Goal: Task Accomplishment & Management: Manage account settings

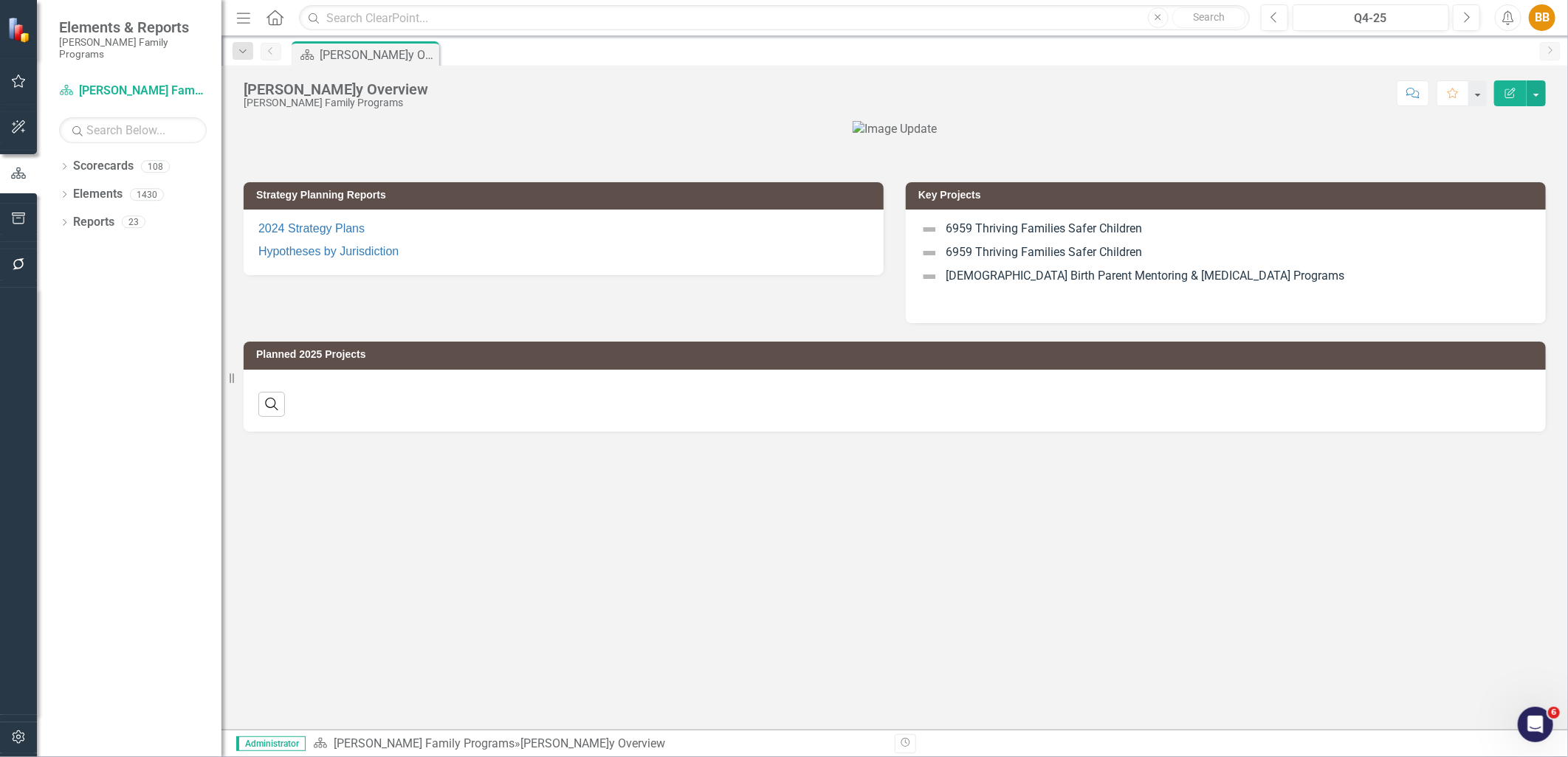
click at [21, 750] on button "button" at bounding box center [19, 738] width 33 height 31
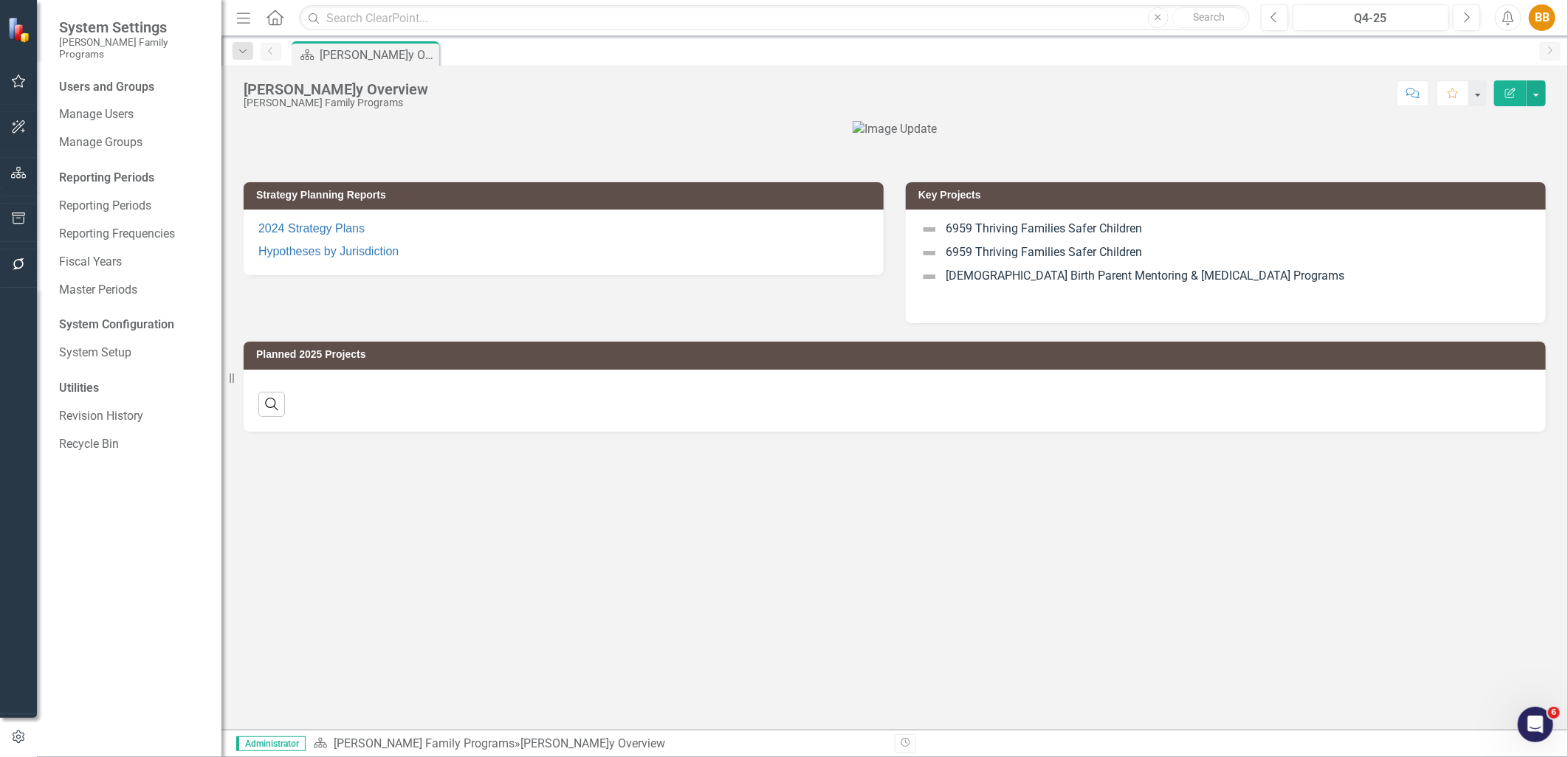
click at [22, 168] on icon "button" at bounding box center [19, 173] width 15 height 12
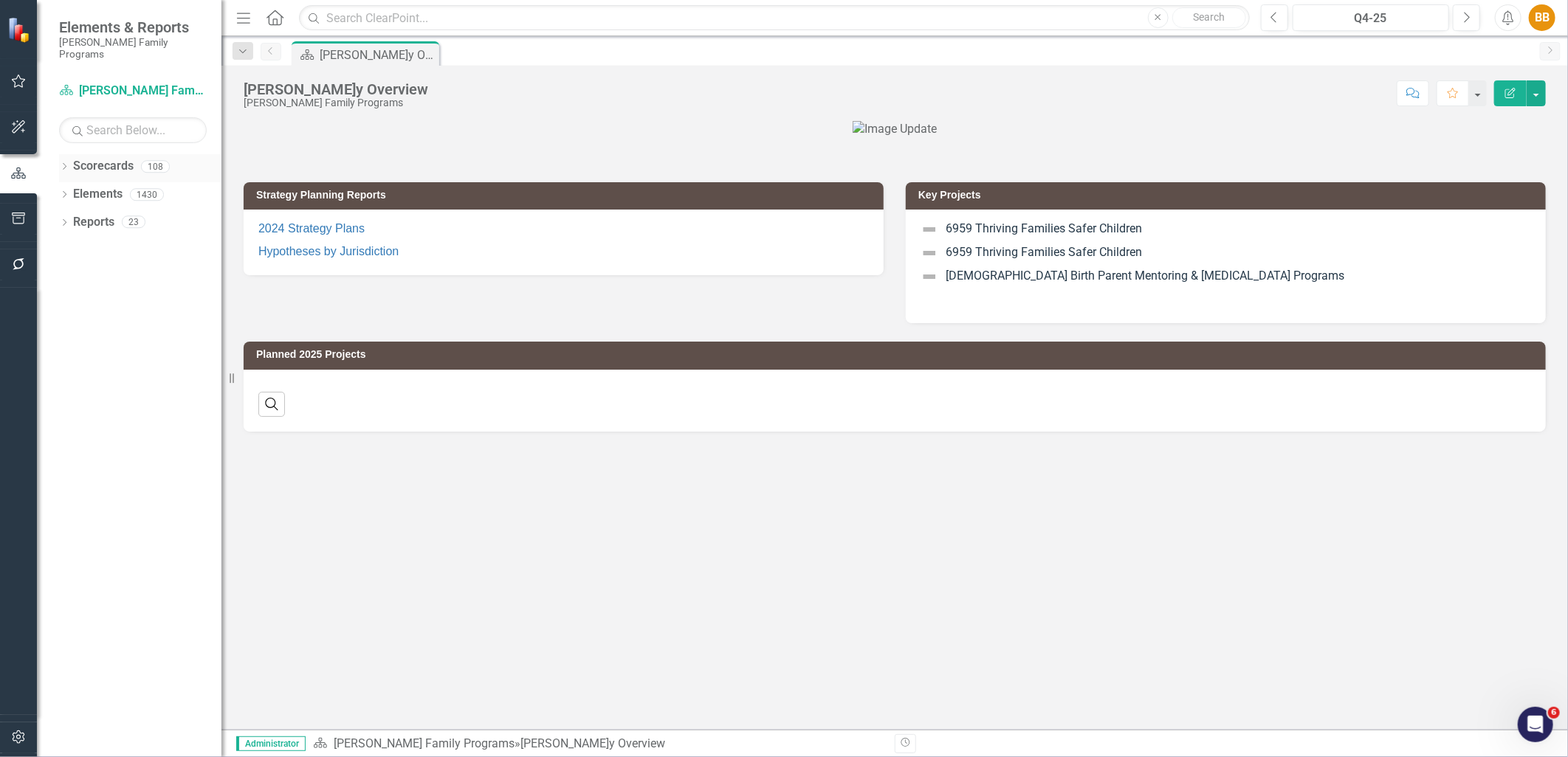
click at [92, 158] on link "Scorecards" at bounding box center [103, 166] width 61 height 17
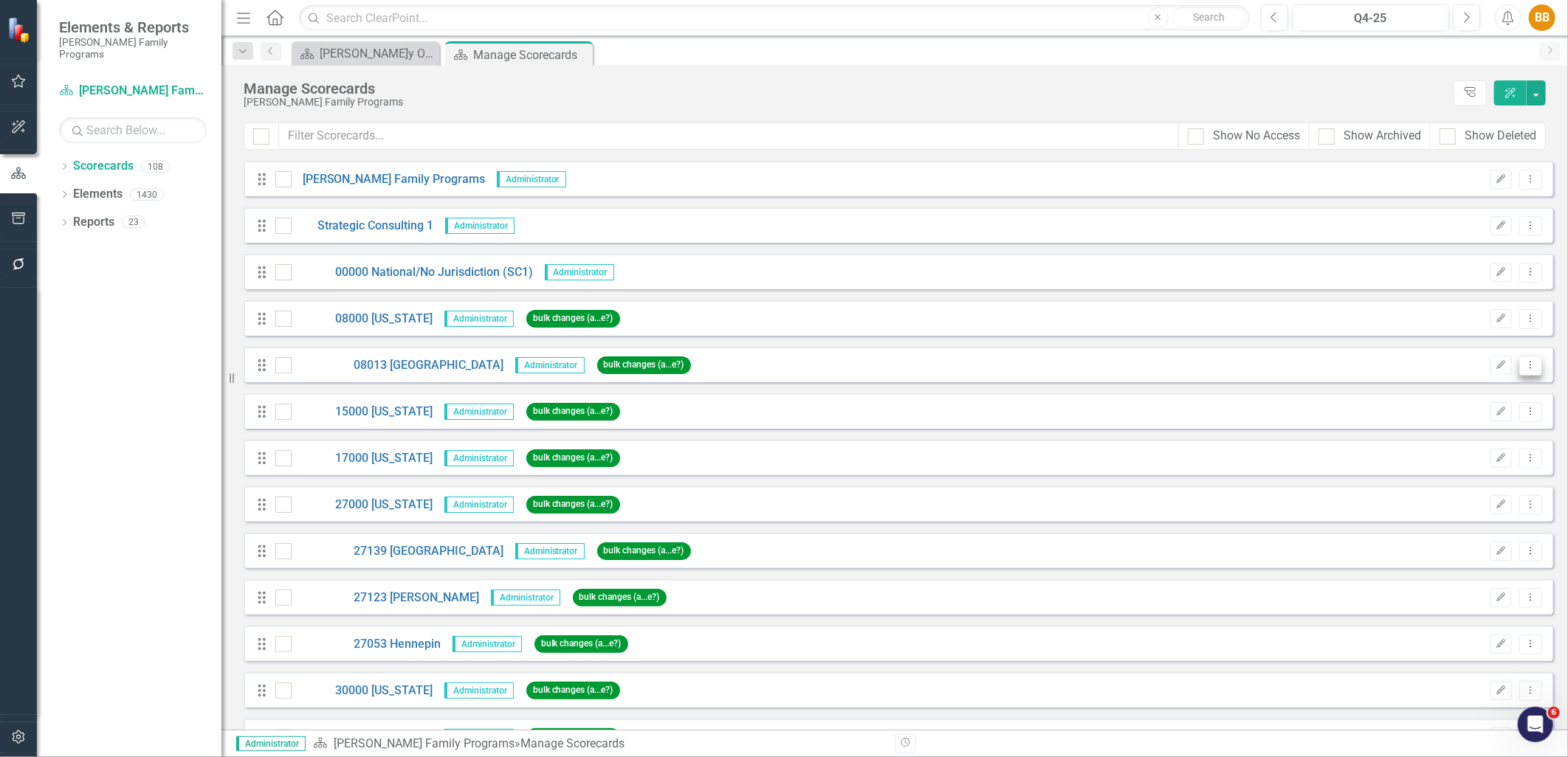
click at [1525, 363] on icon "Dropdown Menu" at bounding box center [1531, 365] width 13 height 10
click at [1499, 382] on link "Edit Edit Scorecard" at bounding box center [1449, 390] width 163 height 27
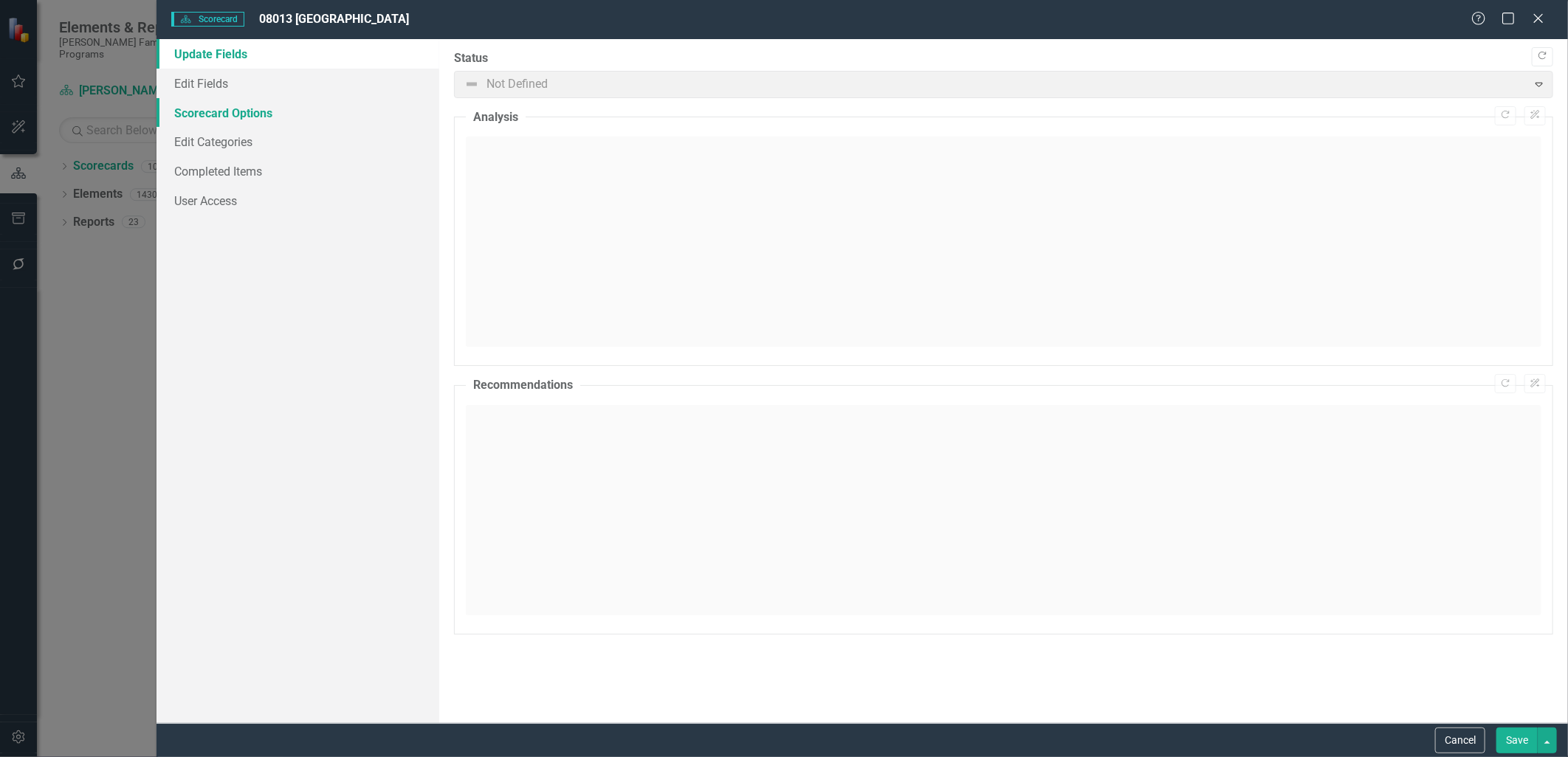
click at [221, 114] on link "Scorecard Options" at bounding box center [297, 112] width 282 height 30
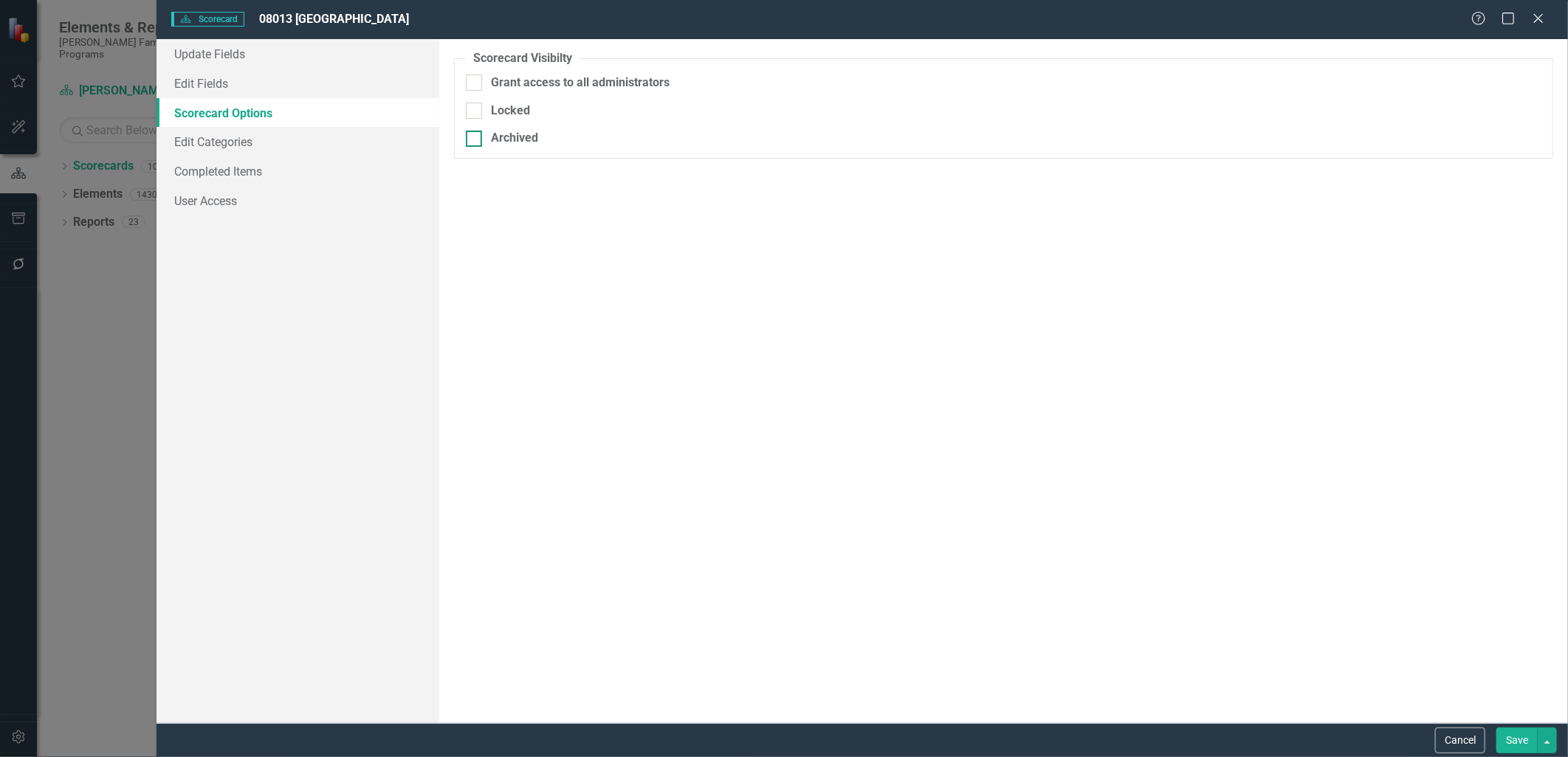
click at [471, 141] on div at bounding box center [474, 138] width 16 height 16
click at [471, 140] on input "Archived" at bounding box center [471, 135] width 10 height 10
checkbox input "true"
click at [1516, 739] on button "Save" at bounding box center [1517, 740] width 41 height 26
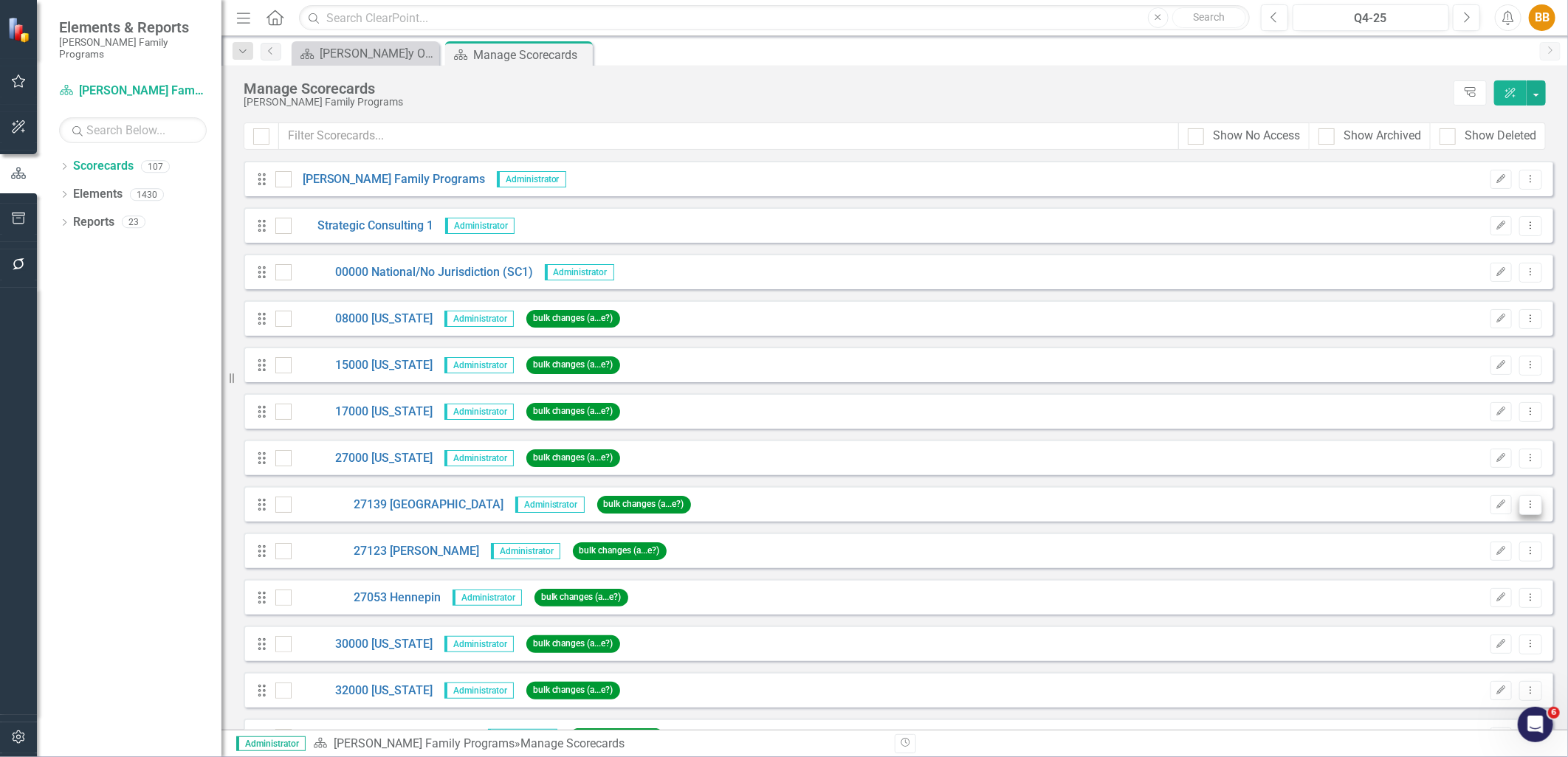
click at [1525, 505] on icon "Dropdown Menu" at bounding box center [1531, 504] width 13 height 10
click at [1504, 519] on link "Edit Edit Scorecard" at bounding box center [1449, 530] width 163 height 27
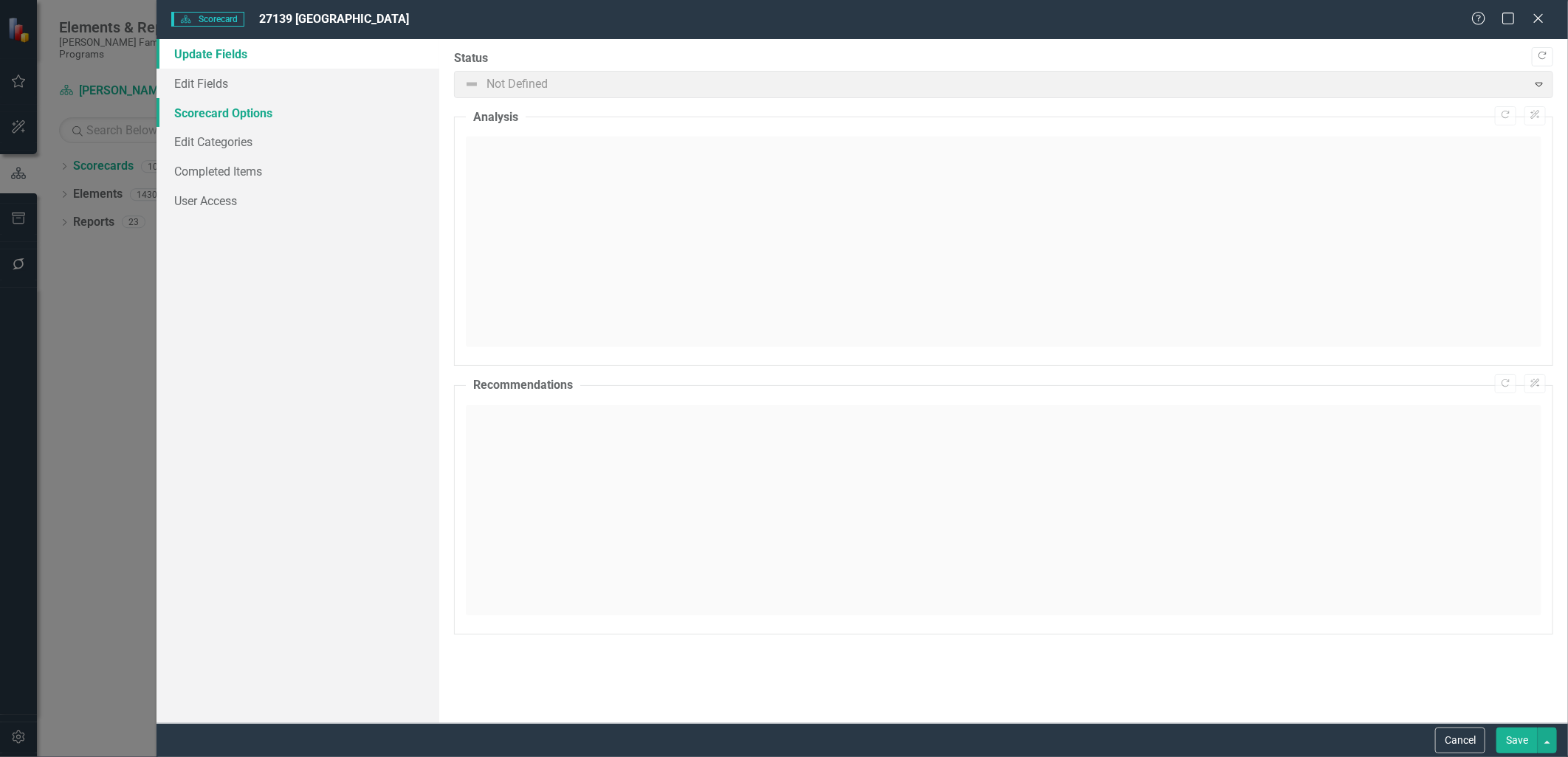
click at [230, 114] on link "Scorecard Options" at bounding box center [297, 112] width 282 height 30
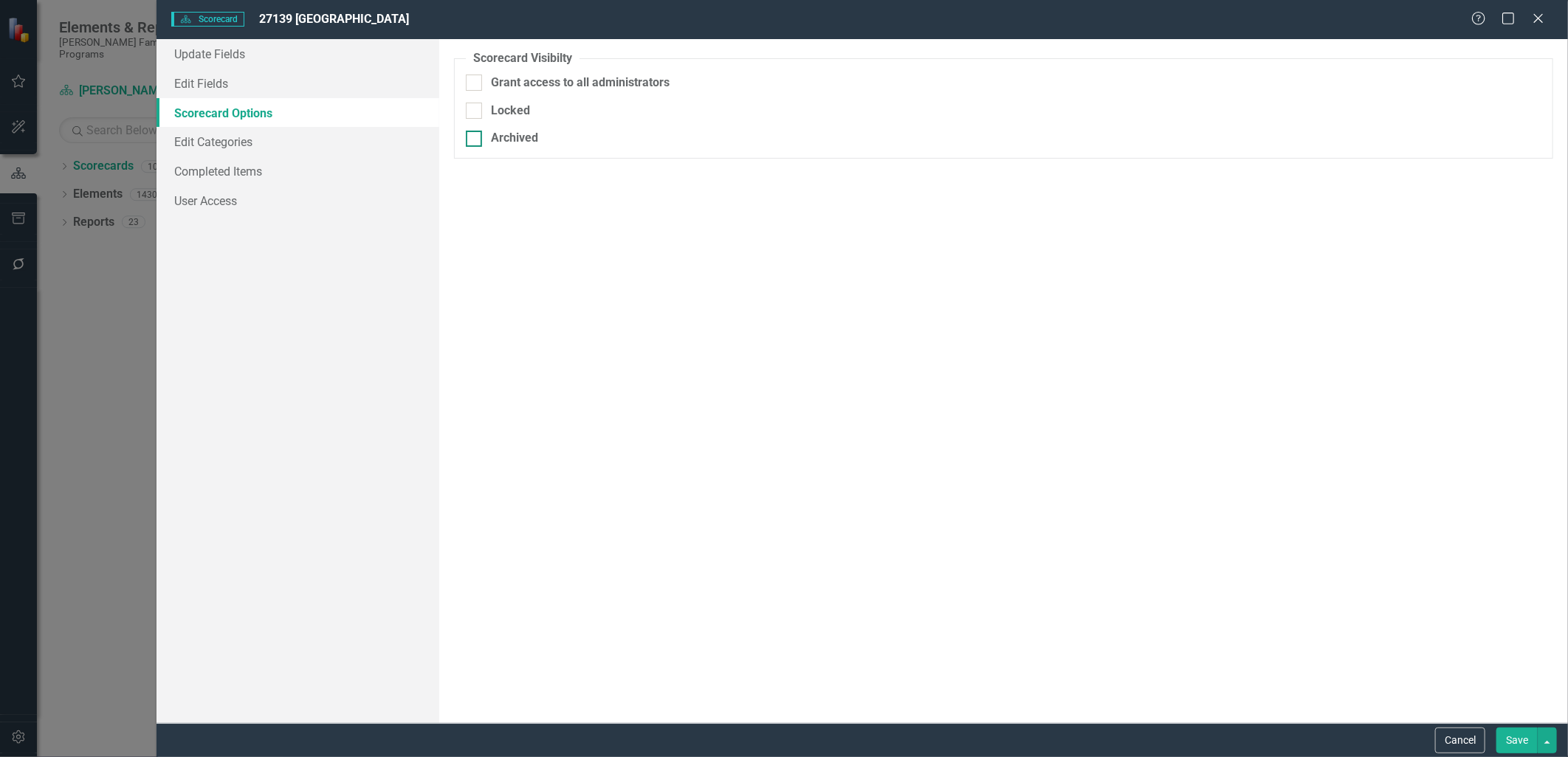
click at [500, 140] on div "Archived" at bounding box center [515, 138] width 47 height 17
click at [475, 140] on input "Archived" at bounding box center [471, 135] width 10 height 10
checkbox input "true"
click at [1523, 739] on button "Save" at bounding box center [1517, 740] width 41 height 26
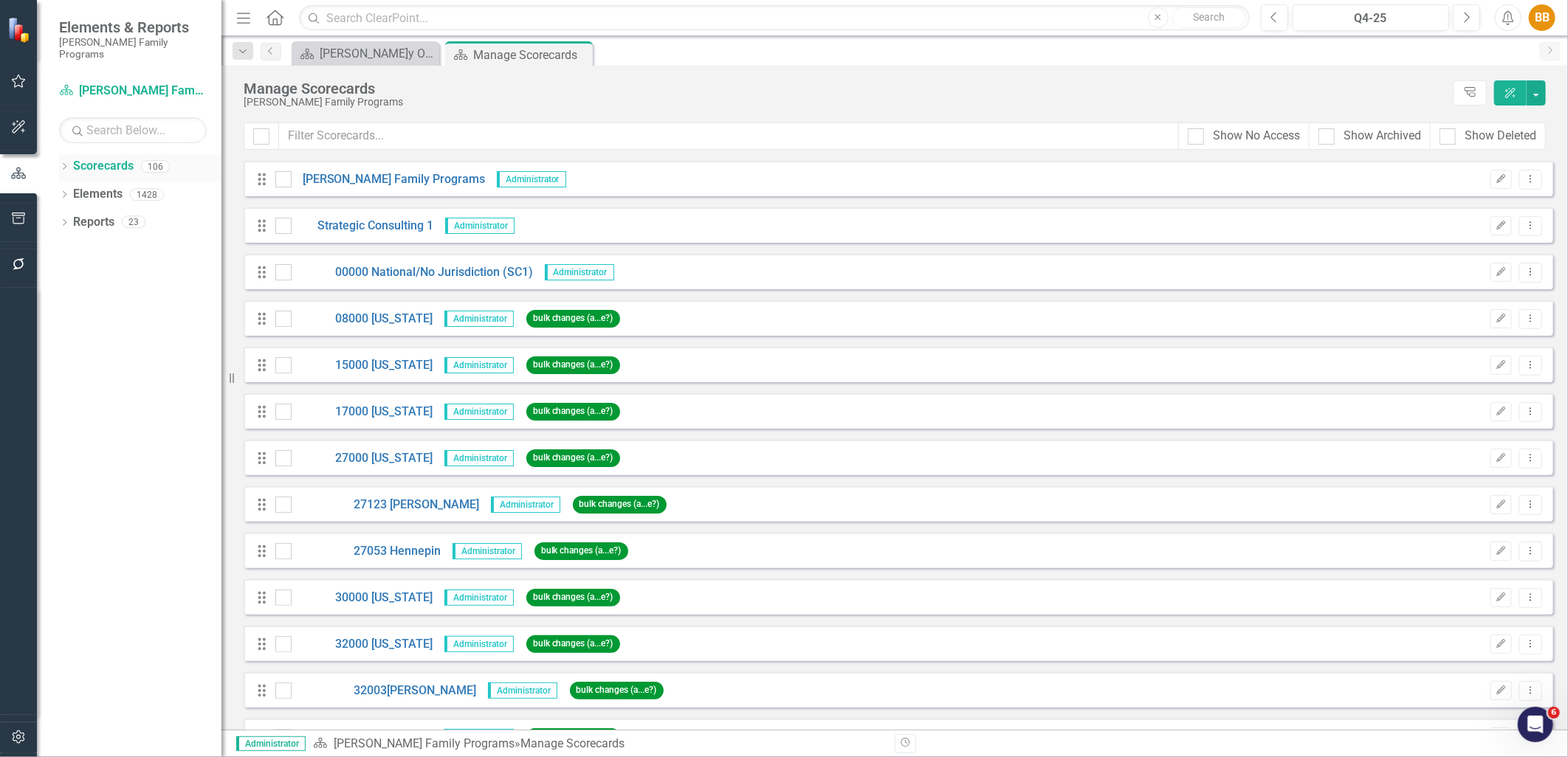
click at [90, 160] on link "Scorecards" at bounding box center [103, 166] width 61 height 17
click at [66, 163] on div "Dropdown" at bounding box center [65, 169] width 11 height 13
drag, startPoint x: 75, startPoint y: 179, endPoint x: 92, endPoint y: 183, distance: 17.5
click at [75, 190] on icon "Dropdown" at bounding box center [71, 195] width 11 height 9
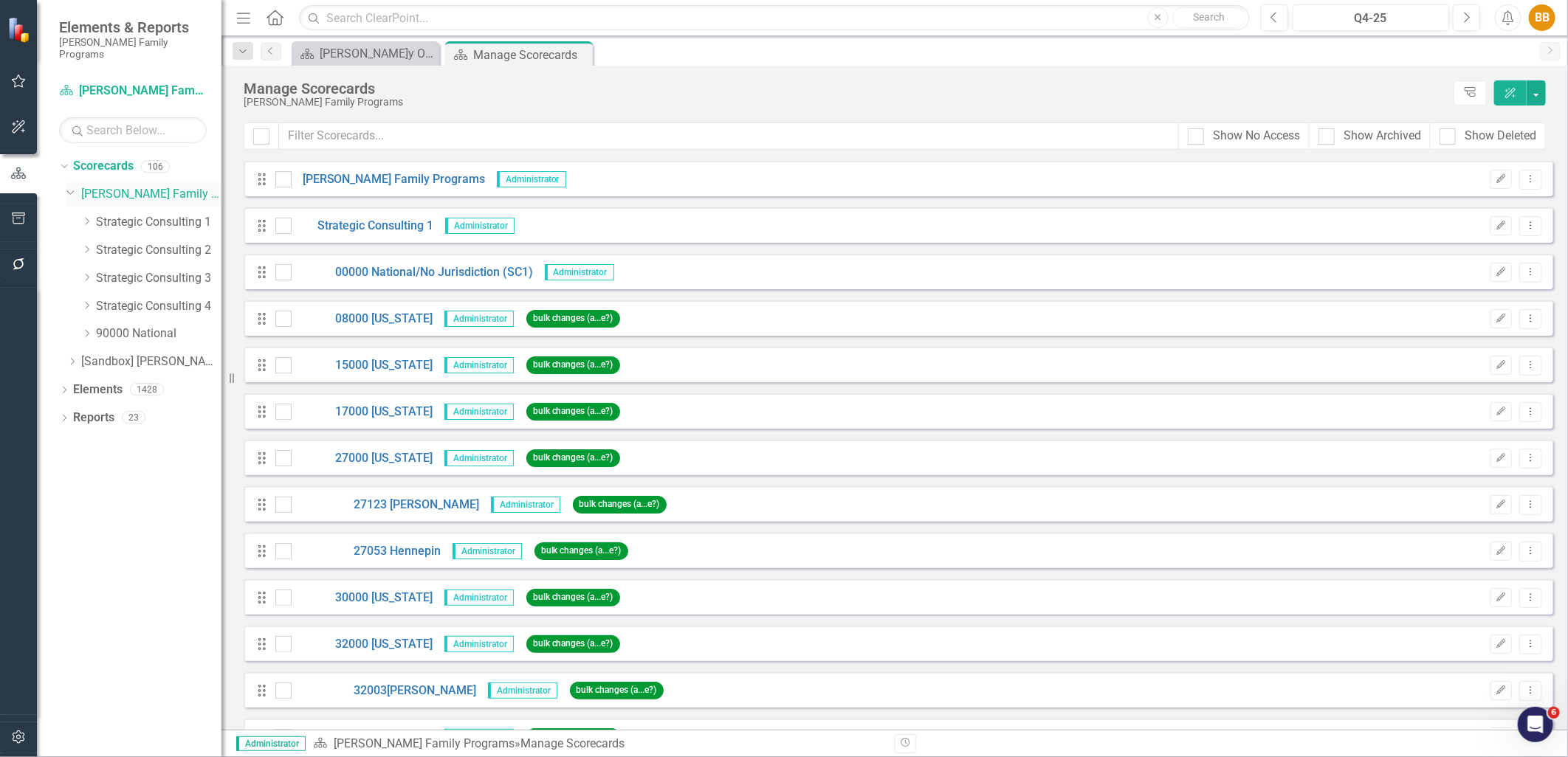
click at [110, 186] on link "[PERSON_NAME] Family Programs" at bounding box center [151, 195] width 140 height 17
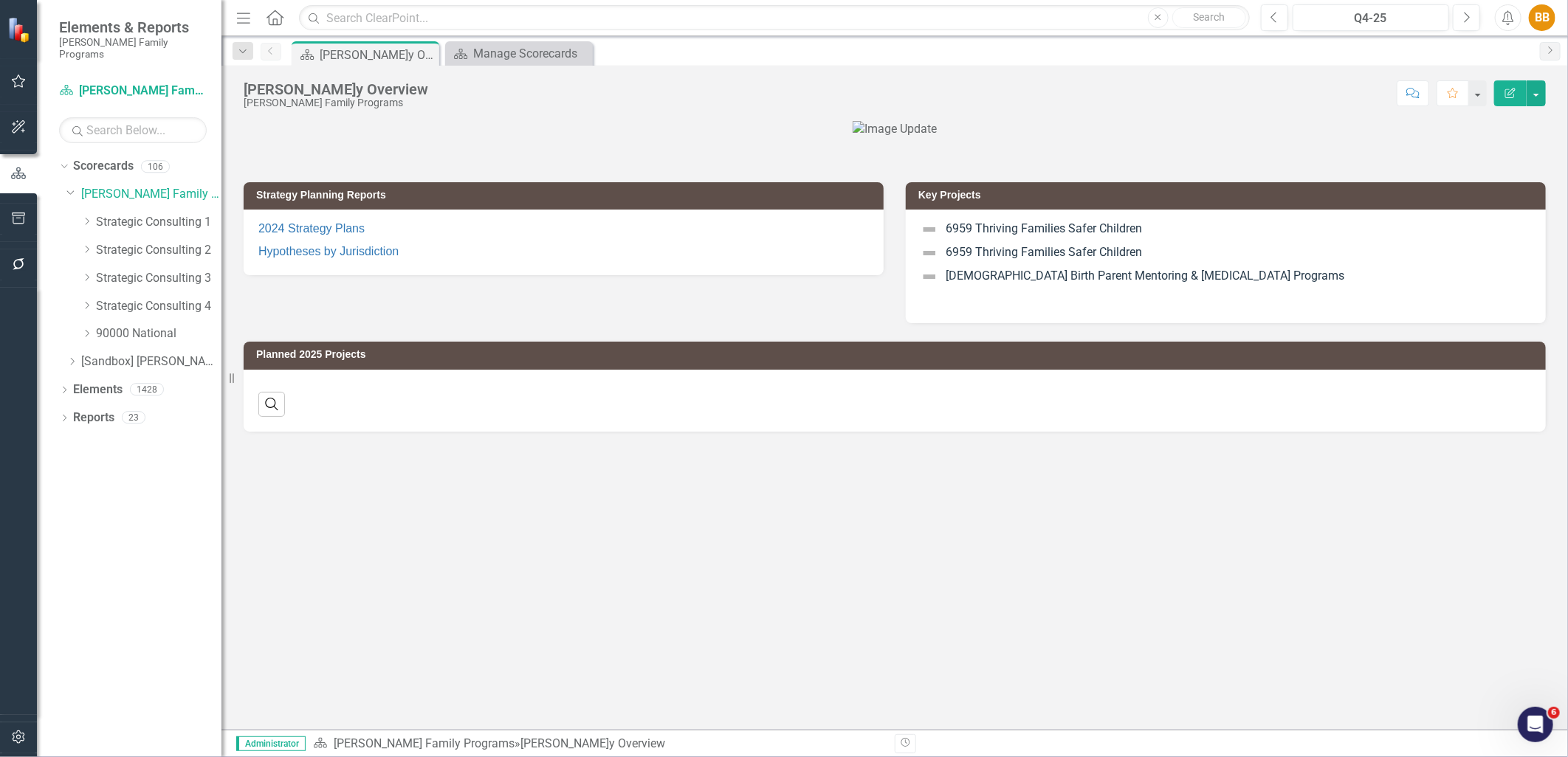
click at [659, 549] on div "Strategy Planning Reports 2024 Strategy Plans Hypotheses by Jurisdiction Key Pr…" at bounding box center [894, 425] width 1347 height 609
click at [619, 511] on div "Strategy Planning Reports 2024 Strategy Plans Hypotheses by Jurisdiction Key Pr…" at bounding box center [894, 425] width 1347 height 609
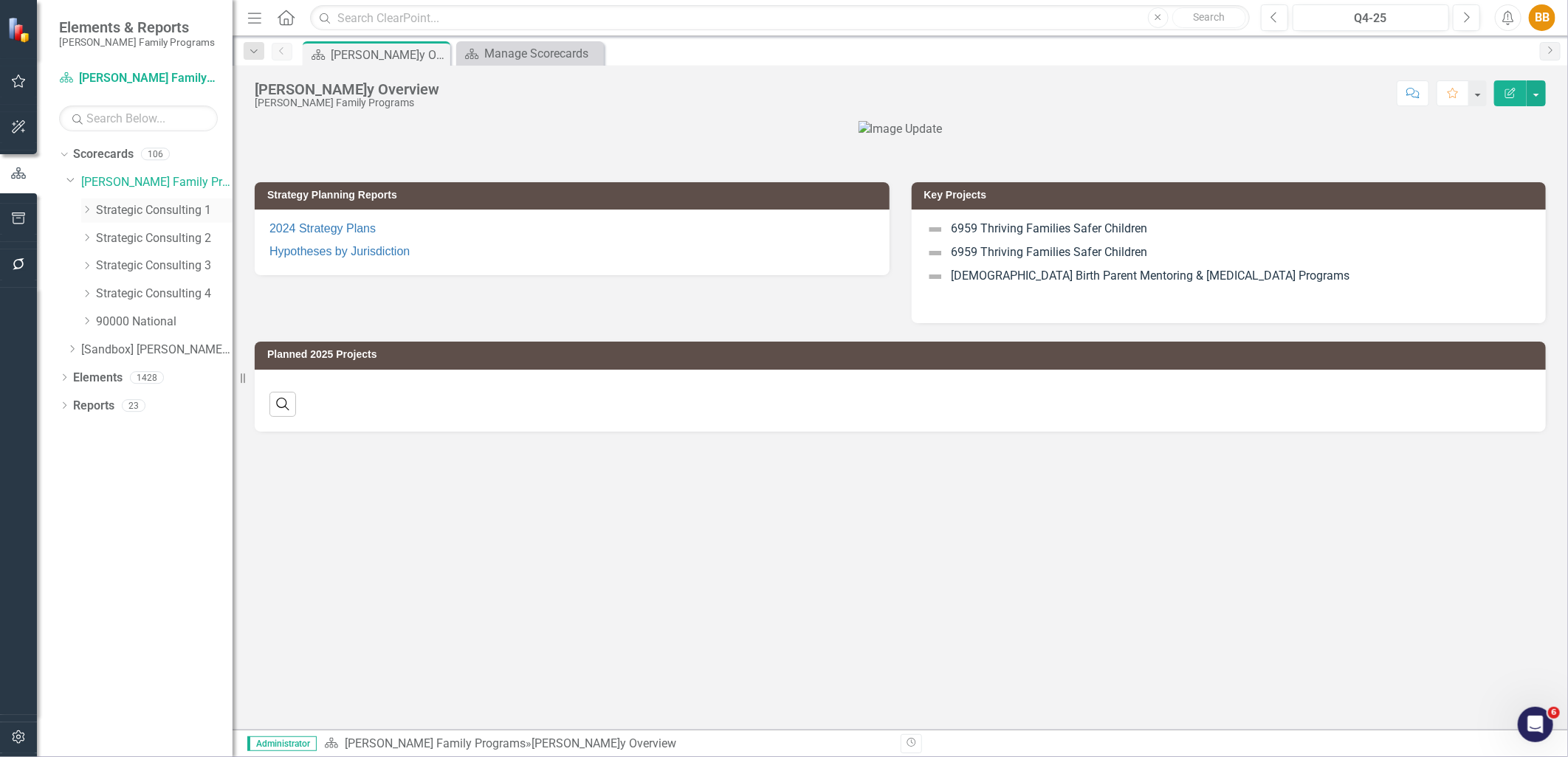
click at [234, 194] on div "Resize" at bounding box center [239, 378] width 12 height 757
click at [188, 208] on link "Strategic Consulting 1" at bounding box center [165, 211] width 138 height 17
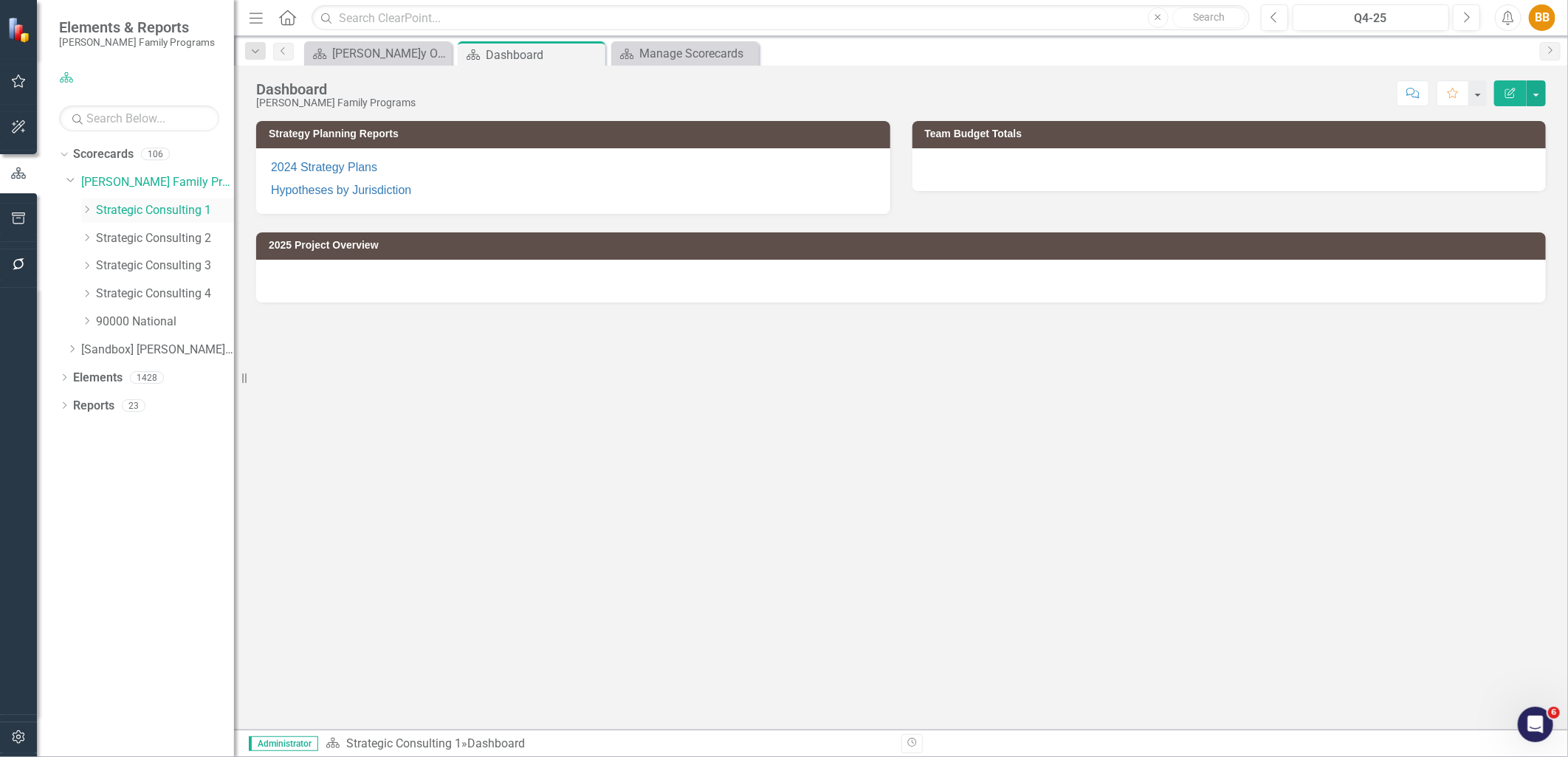
click at [83, 211] on icon "Dropdown" at bounding box center [87, 210] width 11 height 9
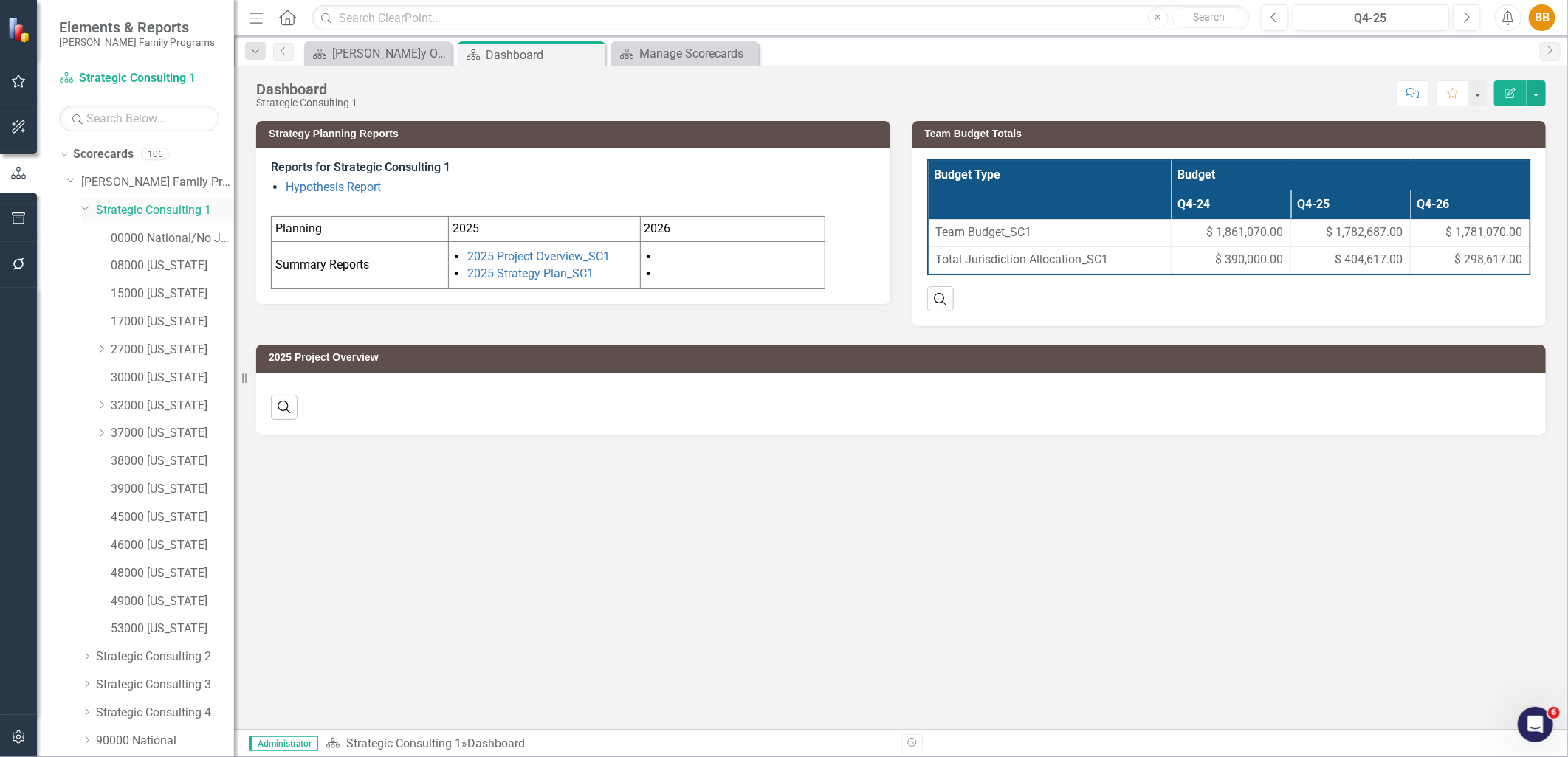
click at [84, 213] on icon "Dropdown" at bounding box center [86, 207] width 9 height 11
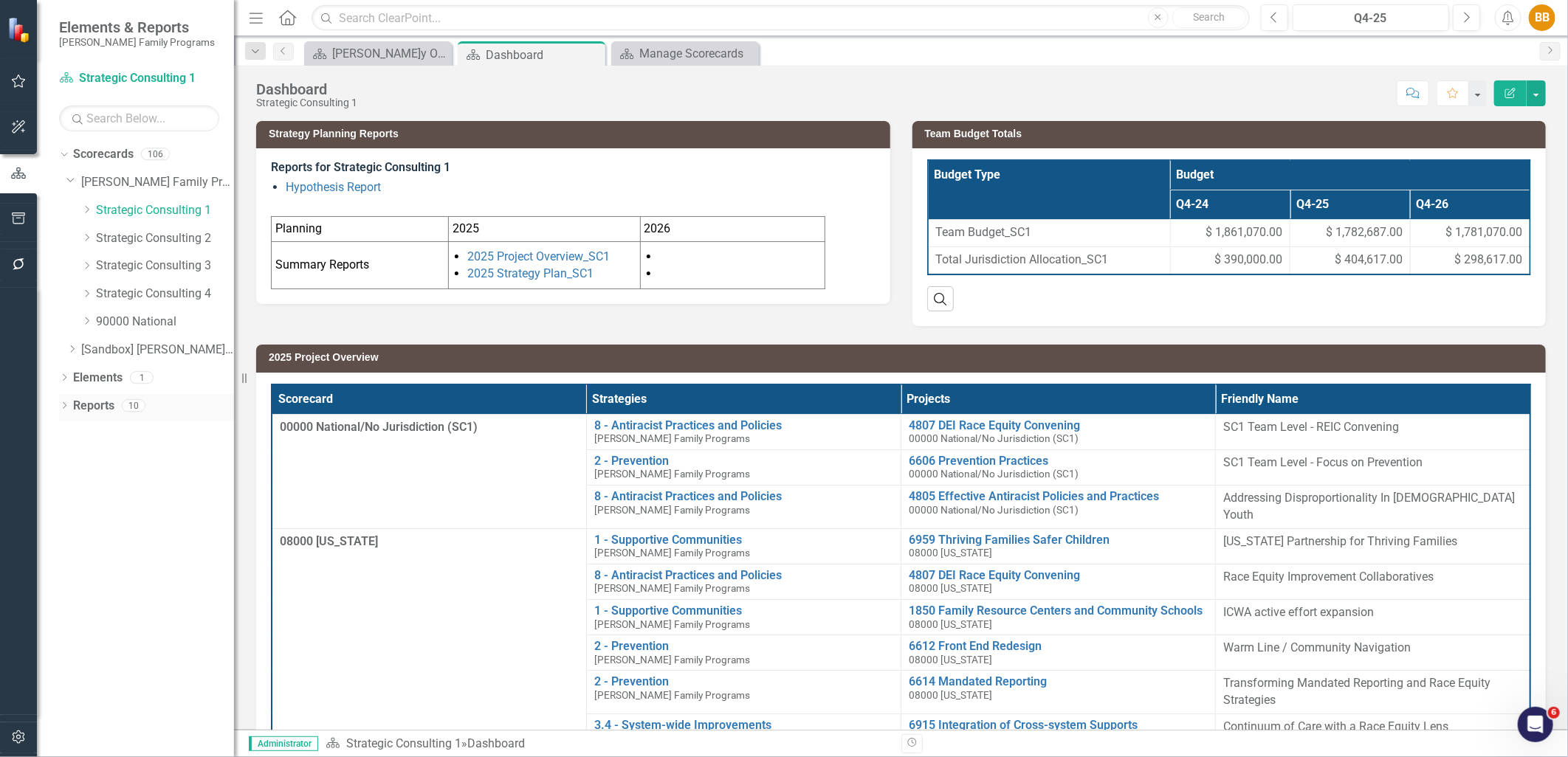
click at [65, 407] on icon "Dropdown" at bounding box center [65, 407] width 11 height 8
click at [67, 487] on icon "Dropdown" at bounding box center [71, 486] width 11 height 8
click at [66, 484] on icon "Dropdown" at bounding box center [71, 486] width 11 height 8
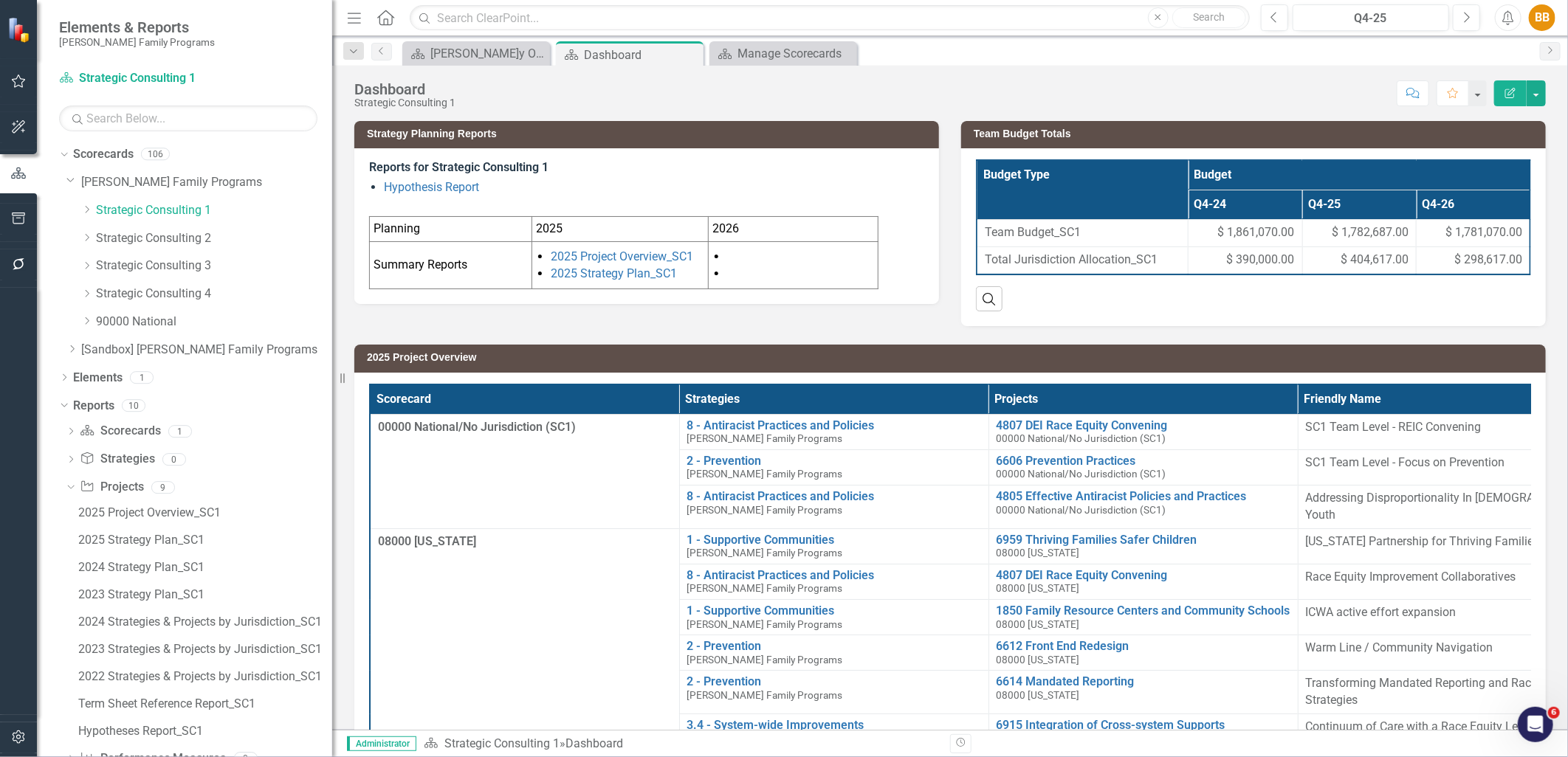
drag, startPoint x: 238, startPoint y: 480, endPoint x: 332, endPoint y: 476, distance: 94.1
click at [332, 476] on div "Resize" at bounding box center [338, 378] width 12 height 757
drag, startPoint x: 194, startPoint y: 521, endPoint x: 180, endPoint y: 518, distance: 14.3
click at [180, 518] on div "2025 Project Overview_SC1" at bounding box center [205, 512] width 254 height 13
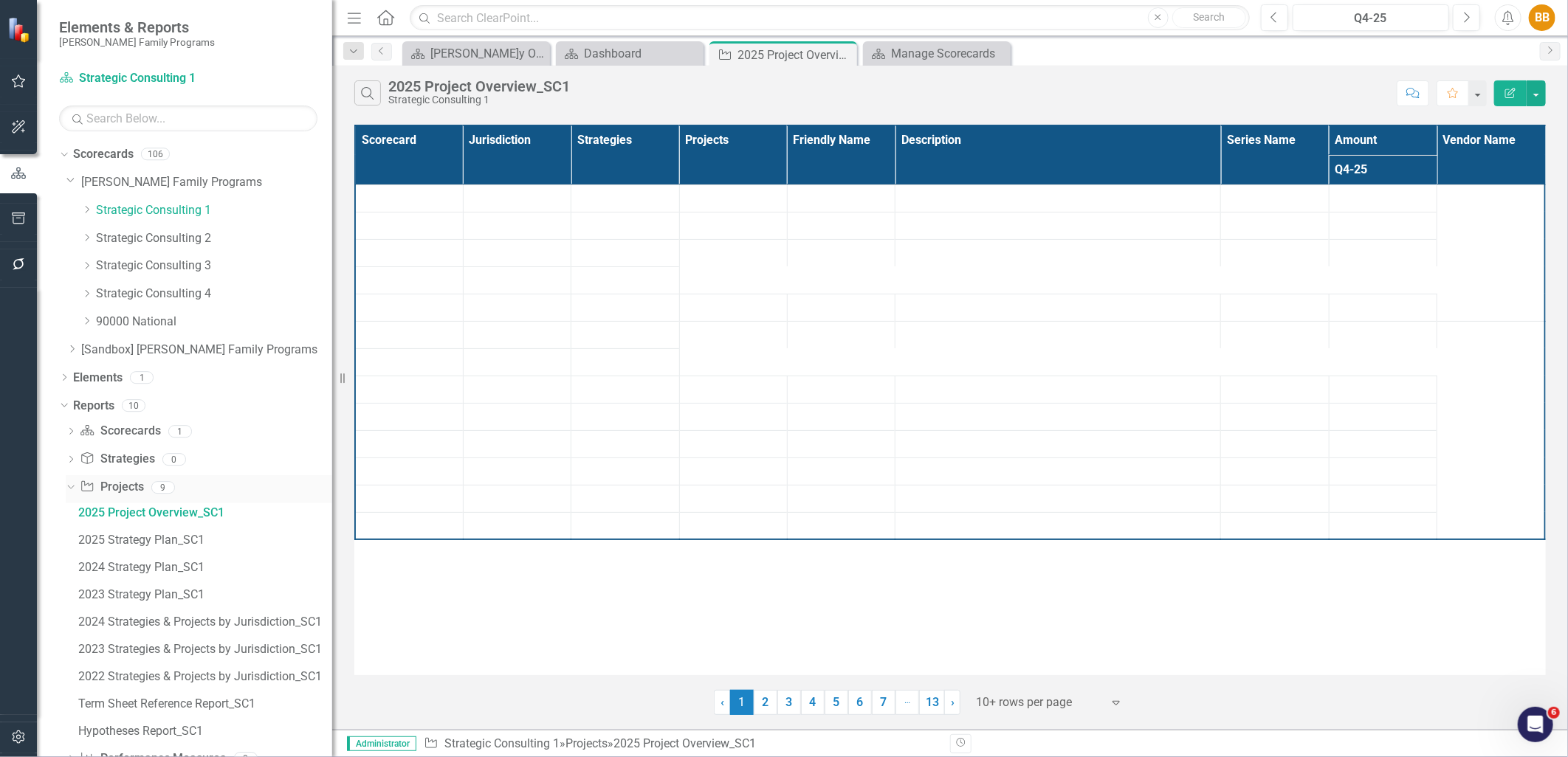
click at [135, 493] on link "Project Projects" at bounding box center [112, 487] width 64 height 17
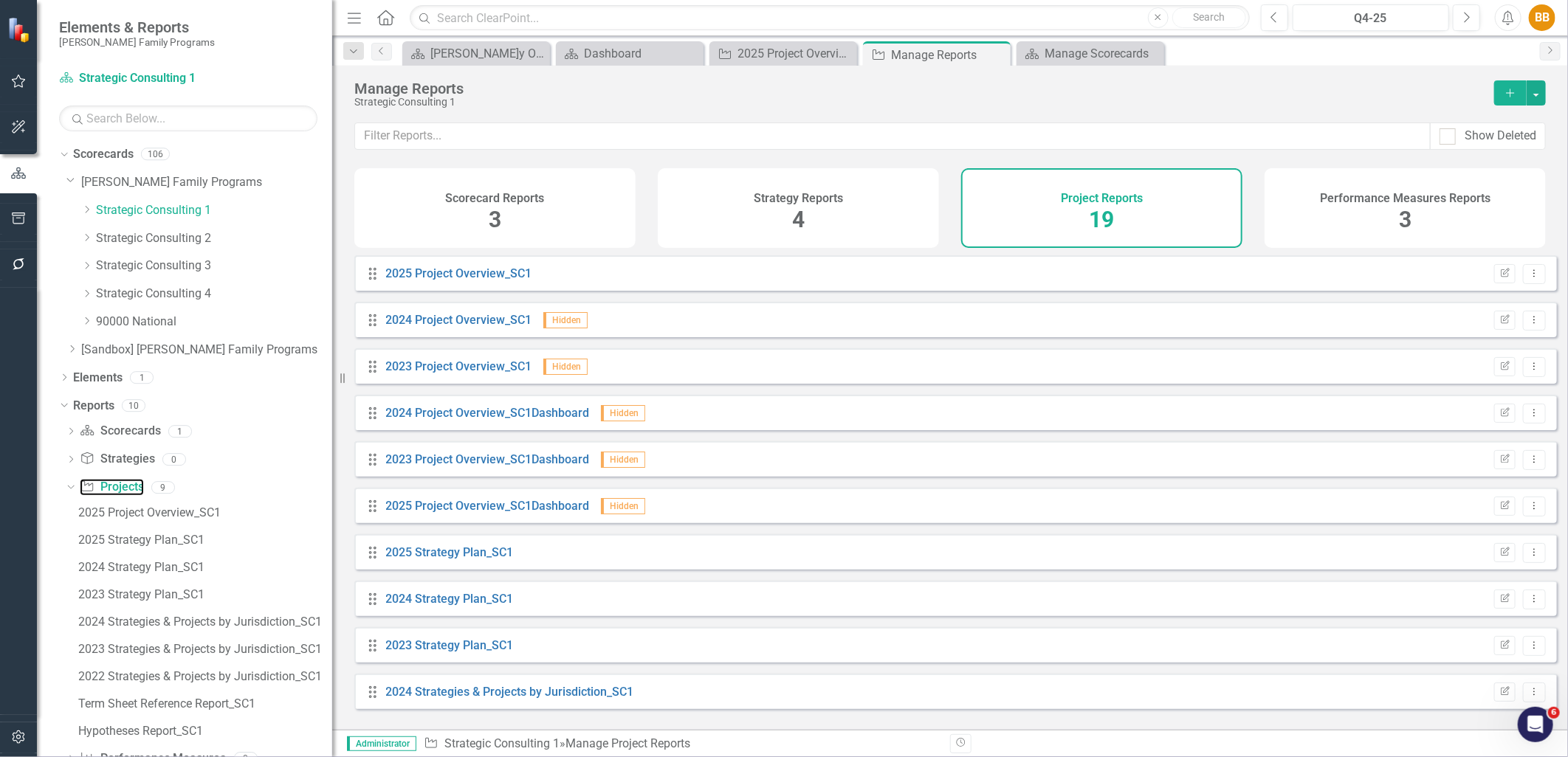
scroll to position [82, 0]
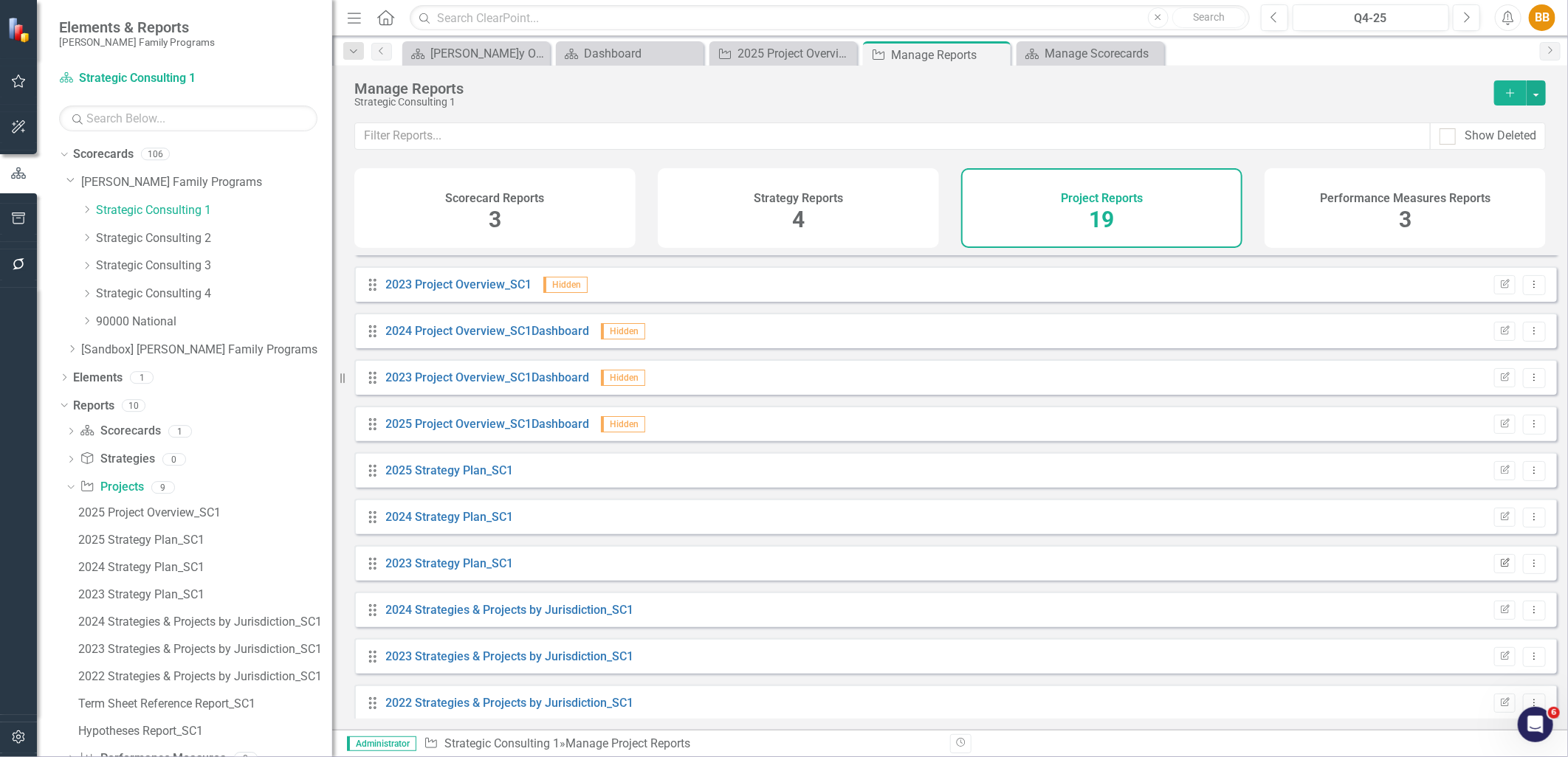
click at [1497, 573] on button "Edit Report" at bounding box center [1505, 563] width 21 height 19
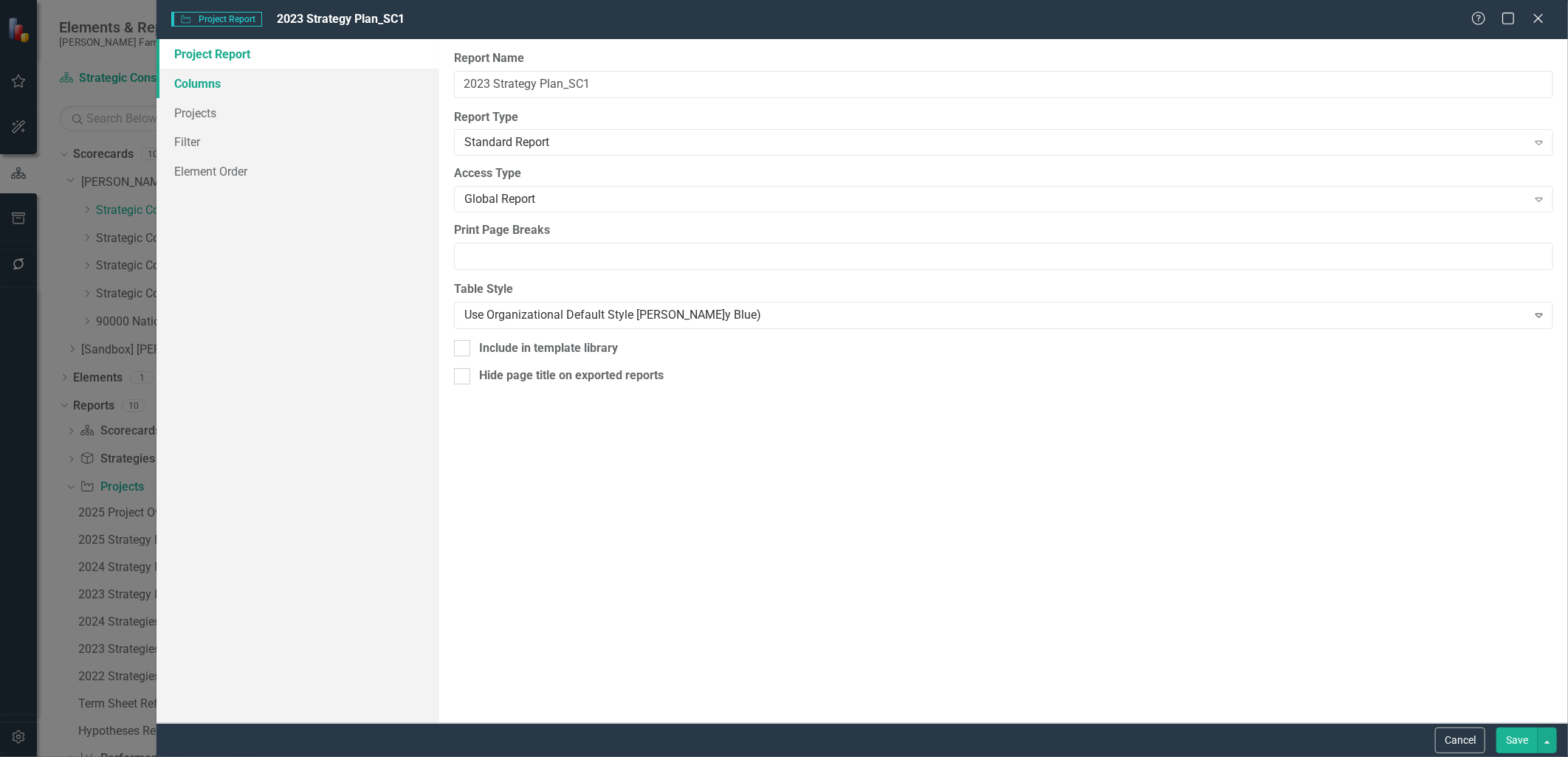
click at [195, 84] on link "Columns" at bounding box center [297, 83] width 282 height 30
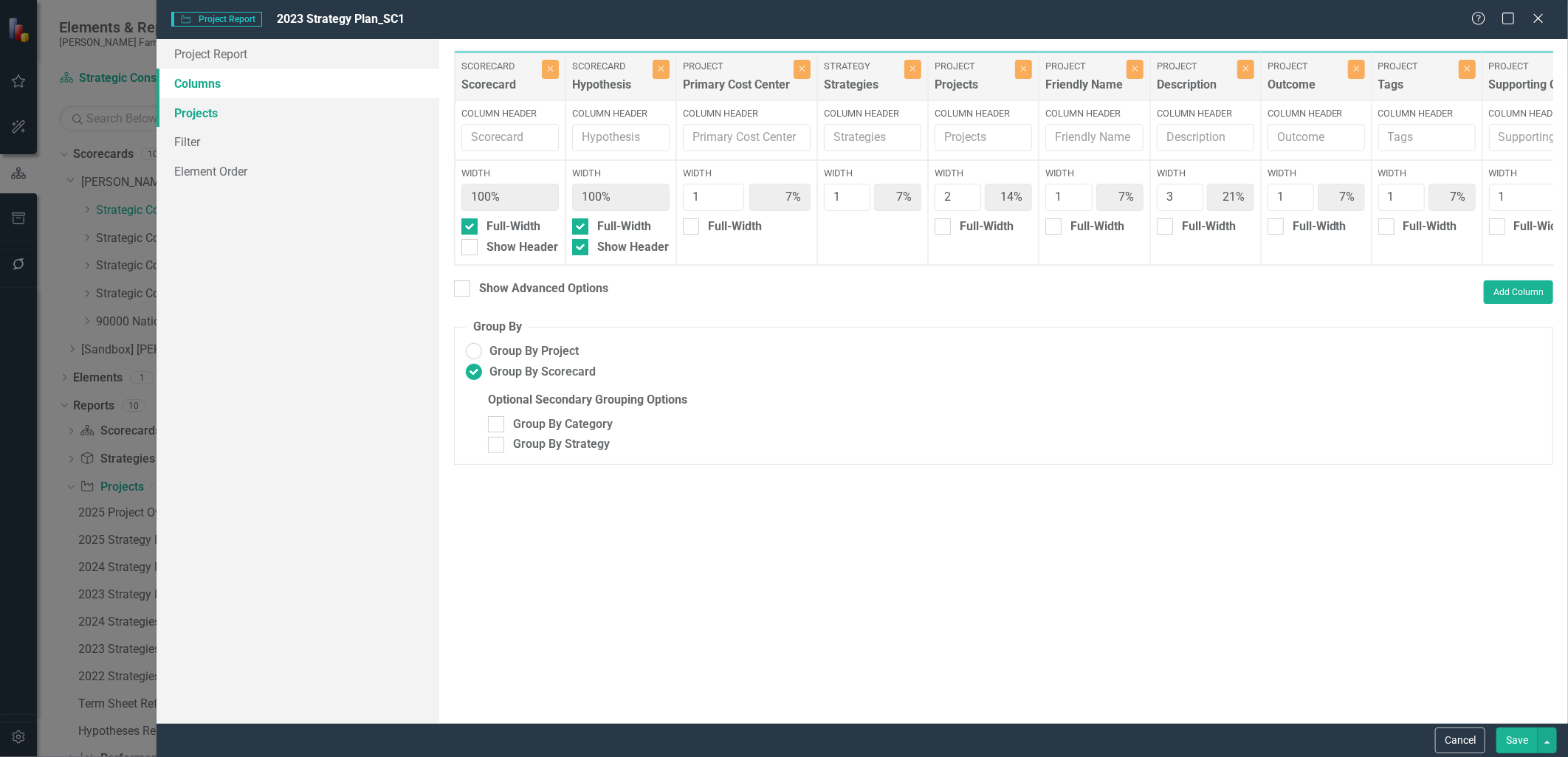
click at [199, 106] on link "Projects" at bounding box center [297, 112] width 282 height 30
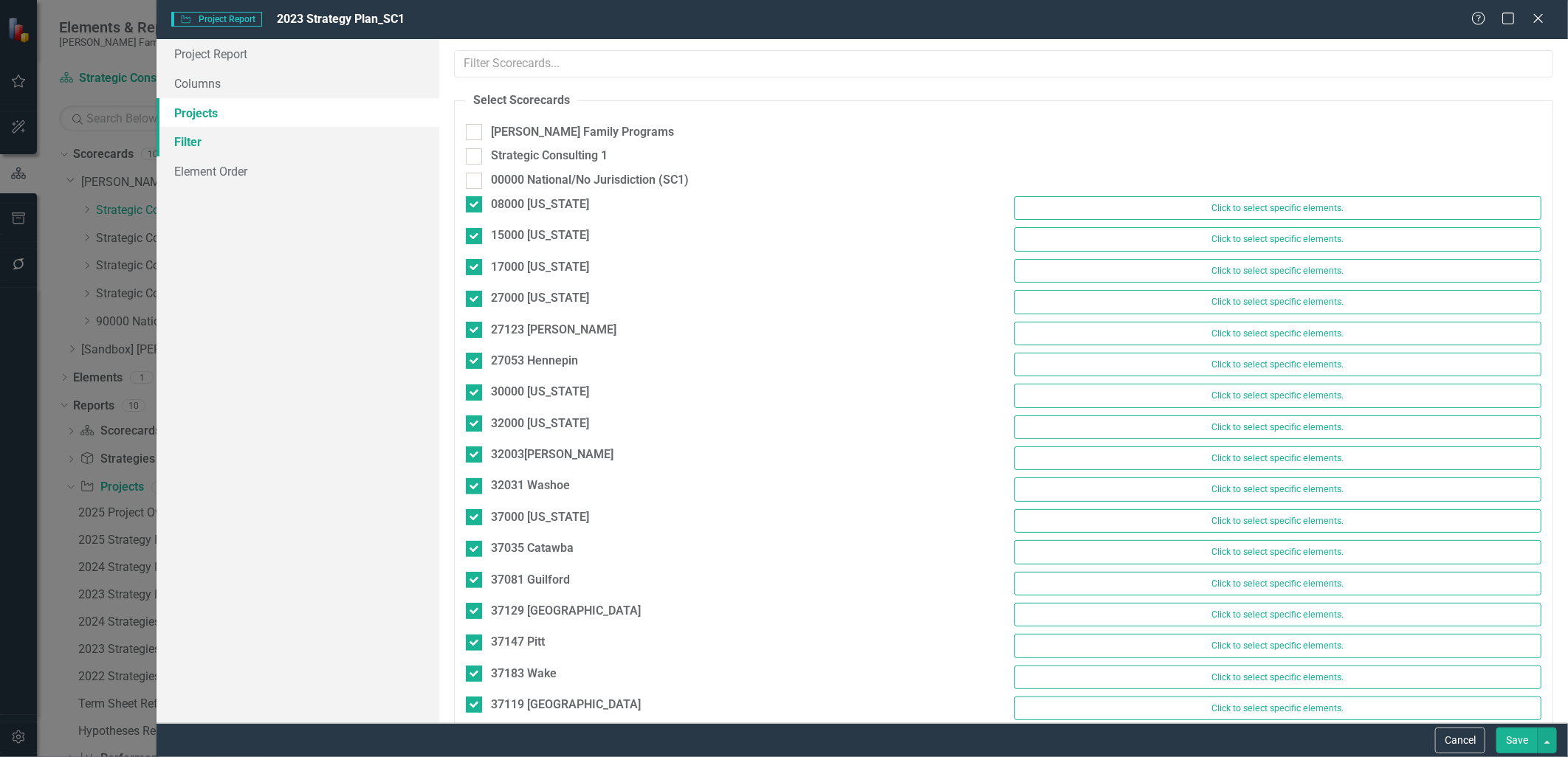
click at [207, 135] on link "Filter" at bounding box center [297, 141] width 282 height 30
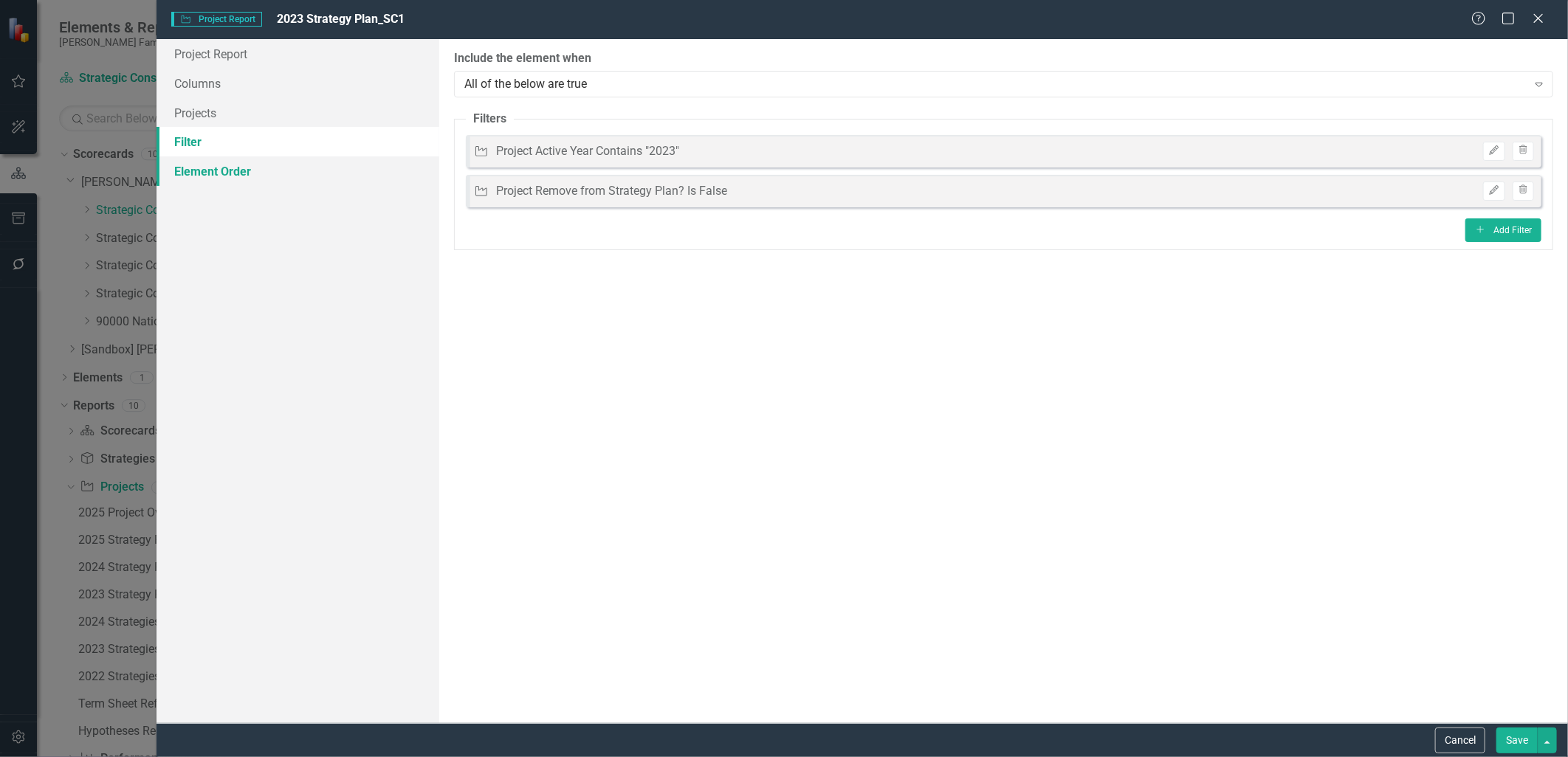
click at [209, 165] on link "Element Order" at bounding box center [297, 171] width 282 height 30
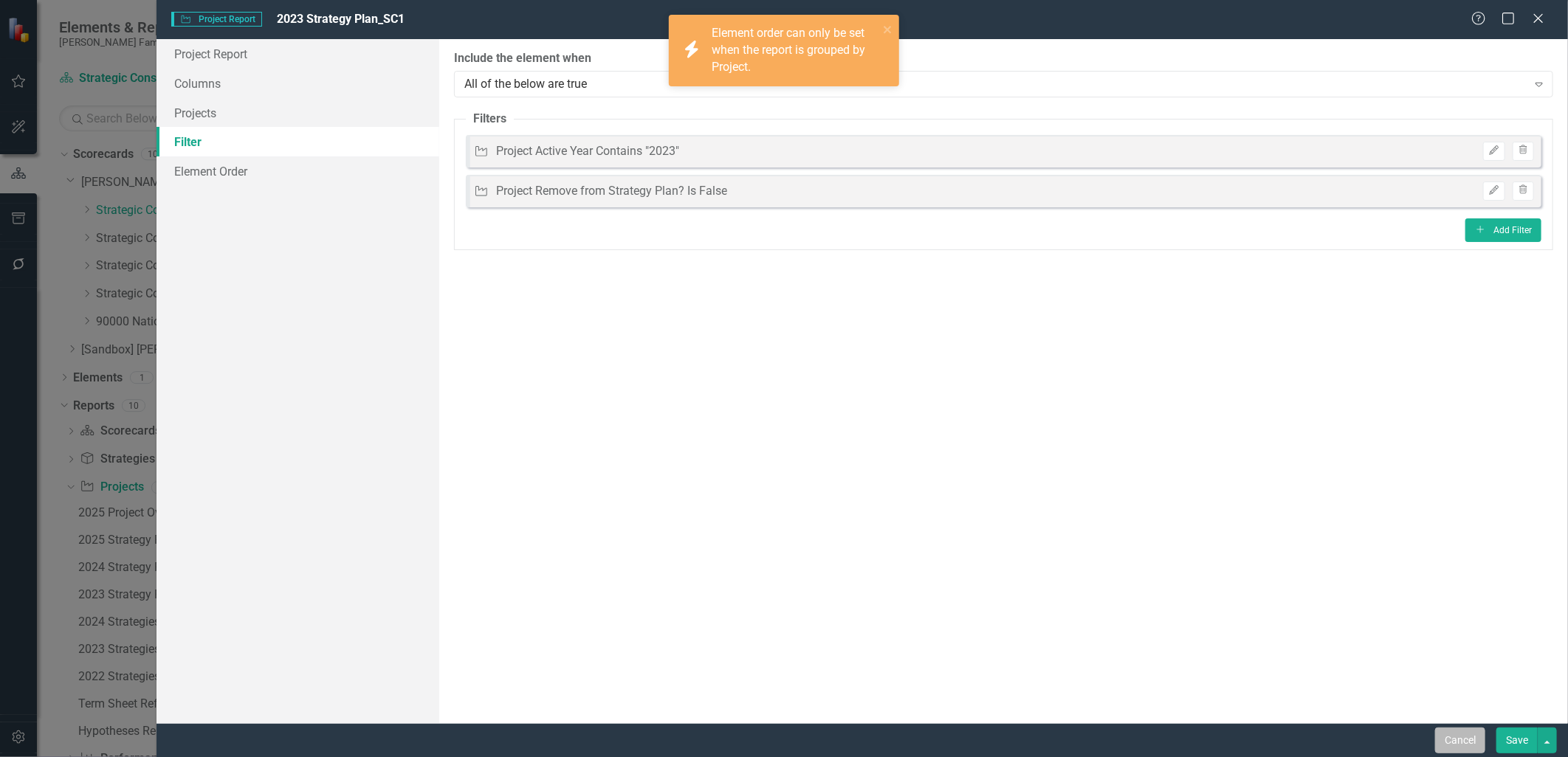
click at [1470, 744] on button "Cancel" at bounding box center [1461, 740] width 50 height 26
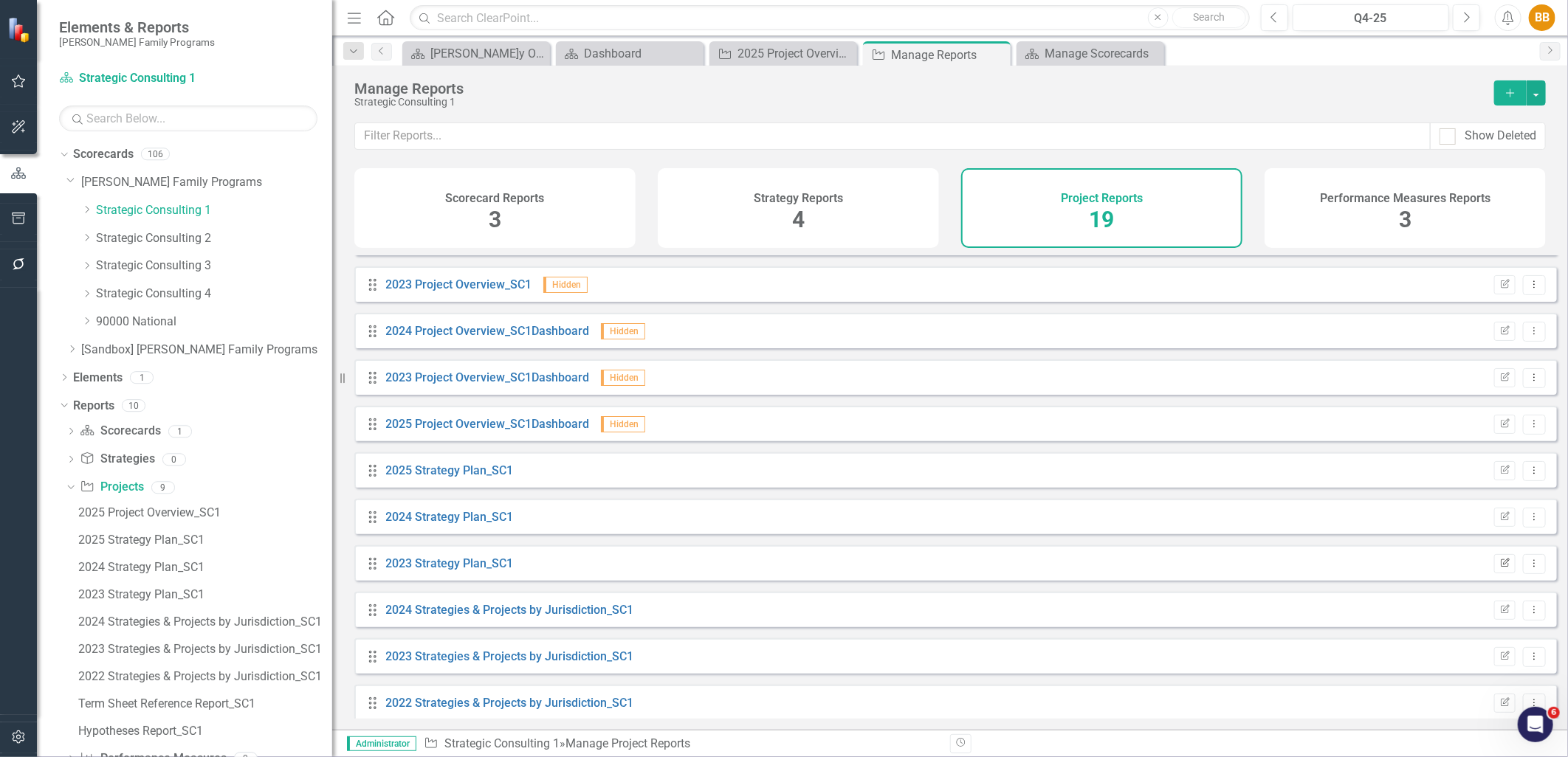
click at [1495, 573] on button "Edit Report" at bounding box center [1505, 563] width 21 height 19
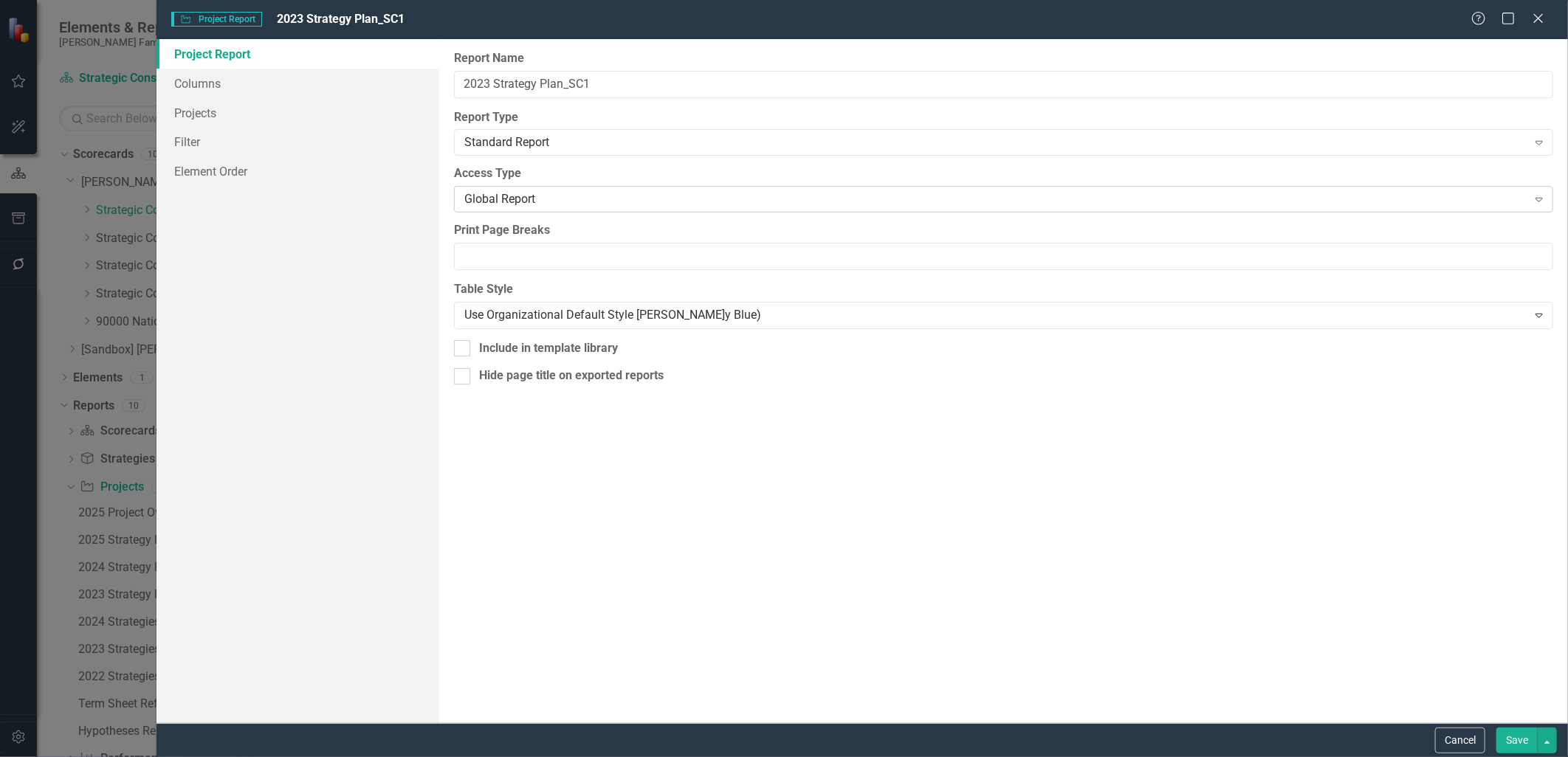
click at [606, 197] on div "Global Report" at bounding box center [996, 199] width 1063 height 17
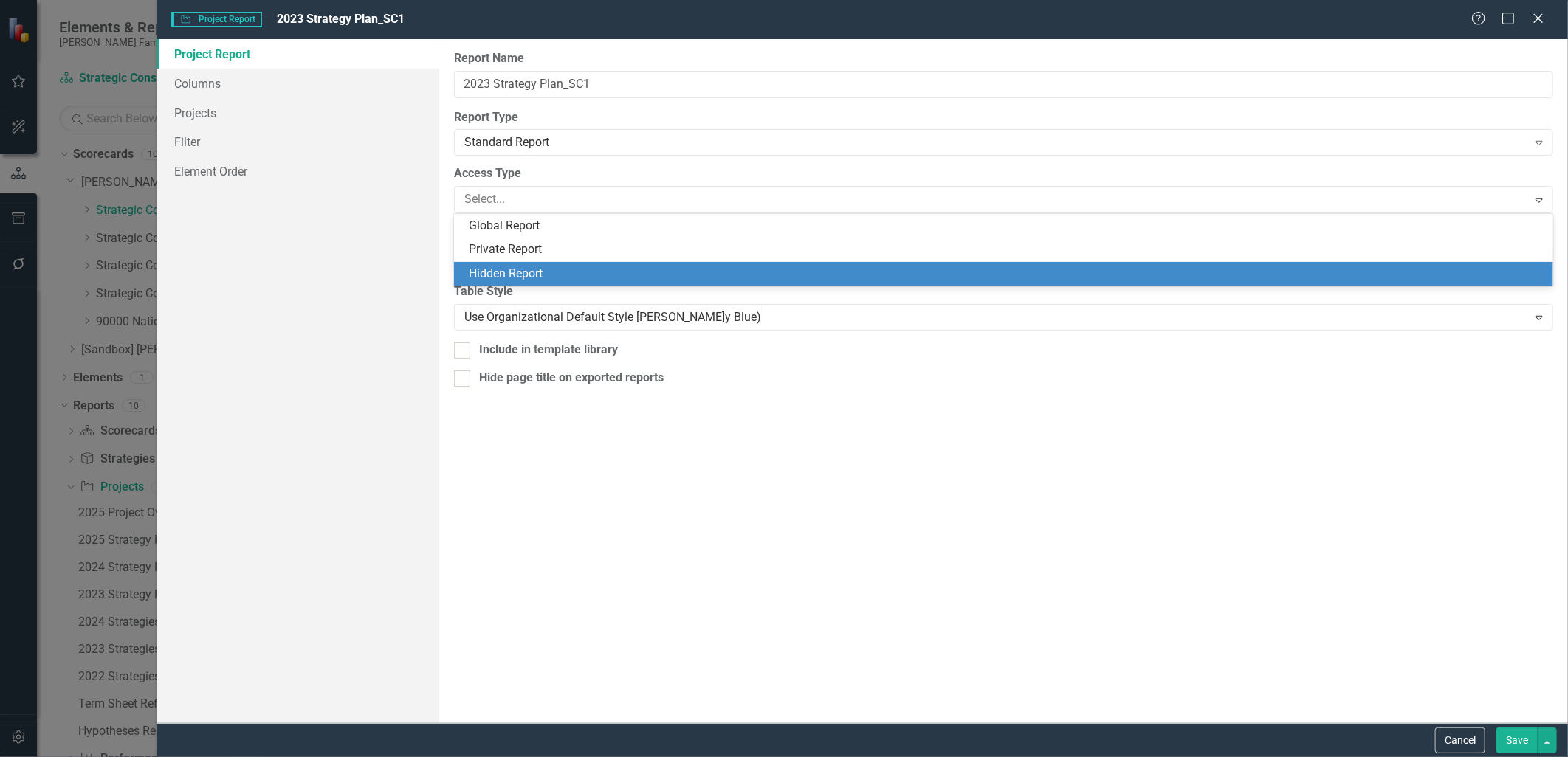
click at [586, 277] on div "Hidden Report" at bounding box center [1008, 274] width 1077 height 17
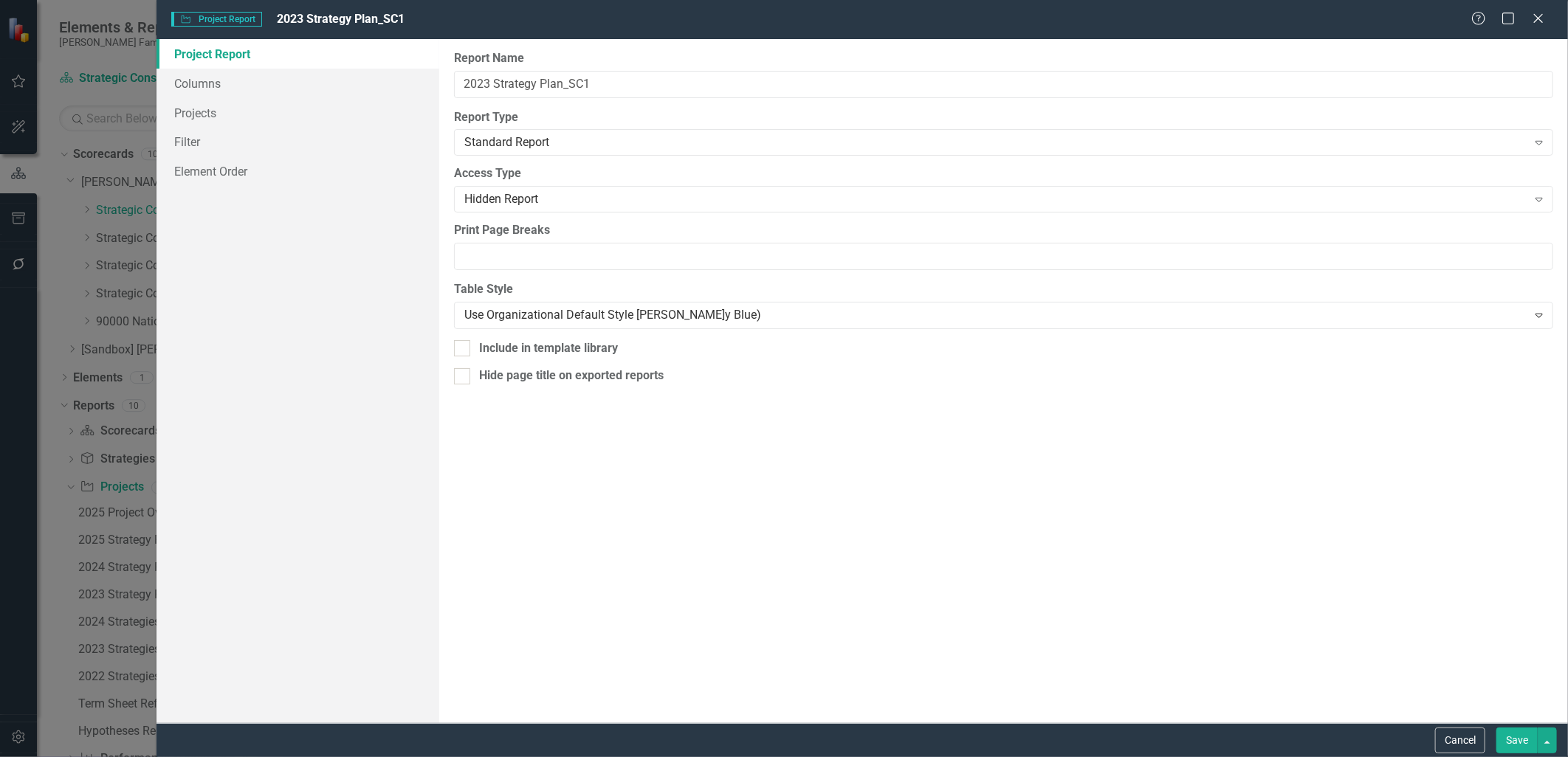
click at [1510, 740] on button "Save" at bounding box center [1517, 740] width 41 height 26
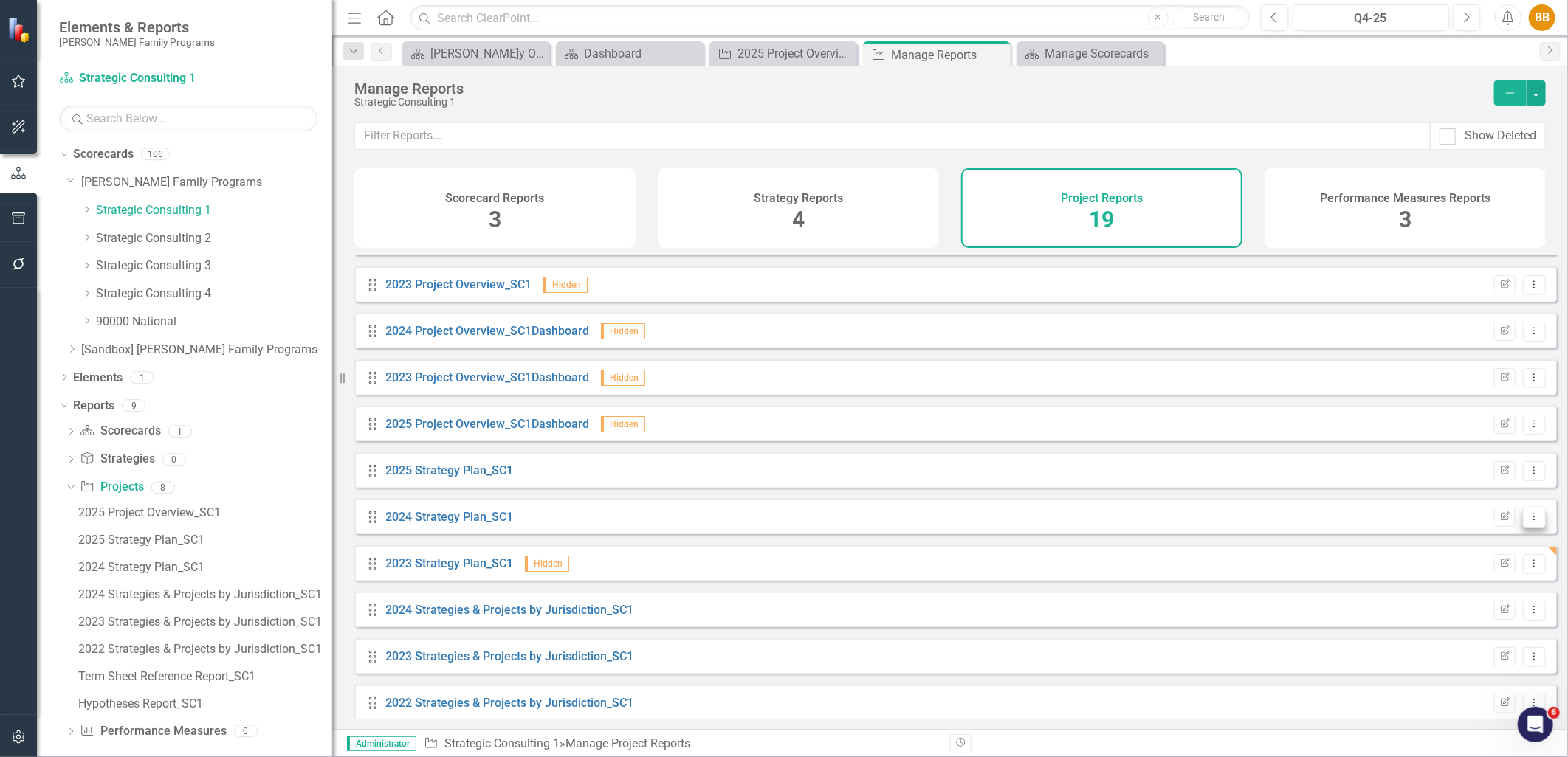
click at [1523, 527] on button "Dropdown Menu" at bounding box center [1535, 518] width 23 height 20
click at [1503, 548] on link "Edit Report Edit Report" at bounding box center [1474, 553] width 122 height 27
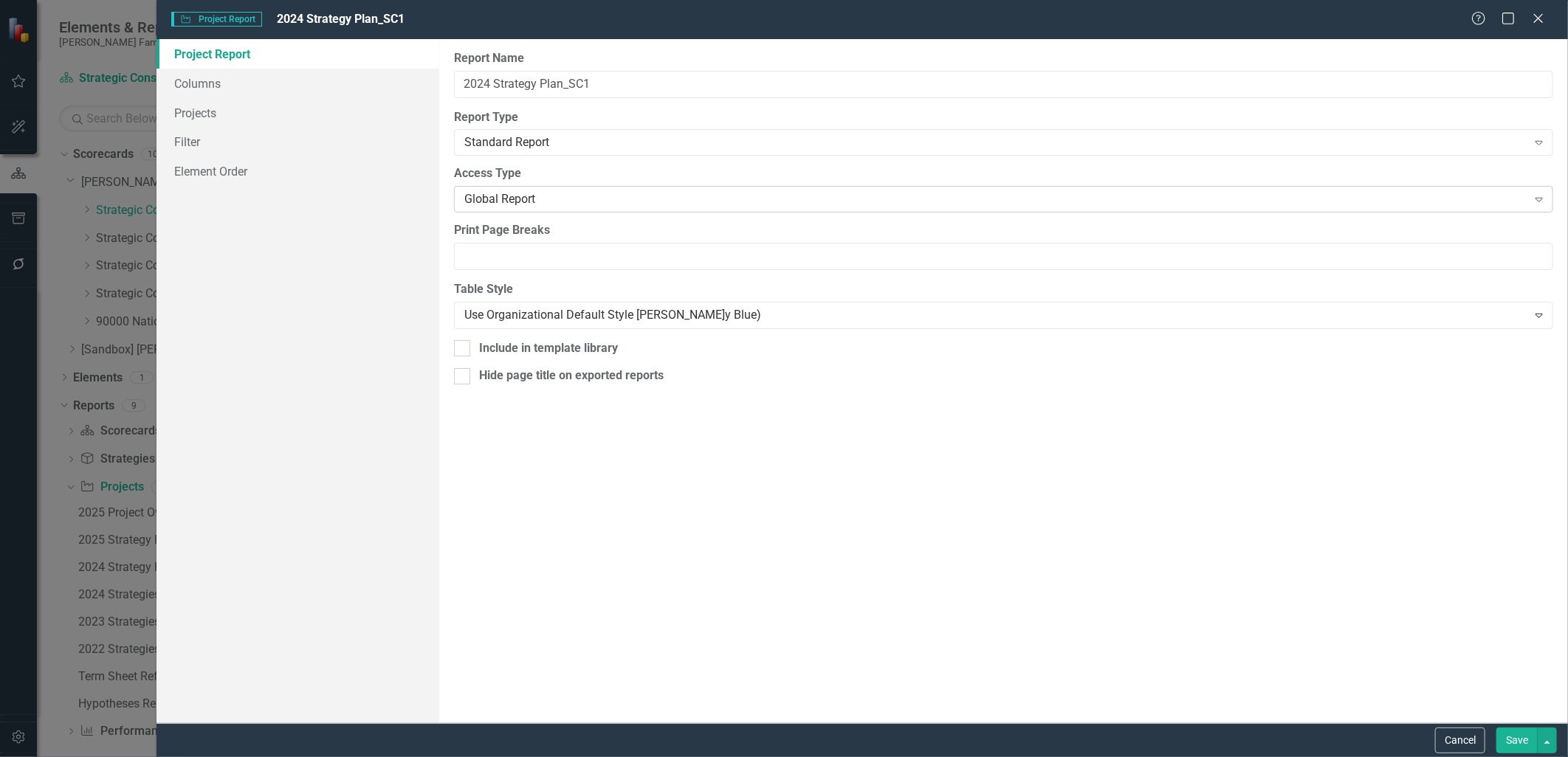
click at [749, 209] on div "Global Report Expand" at bounding box center [1004, 199] width 1100 height 27
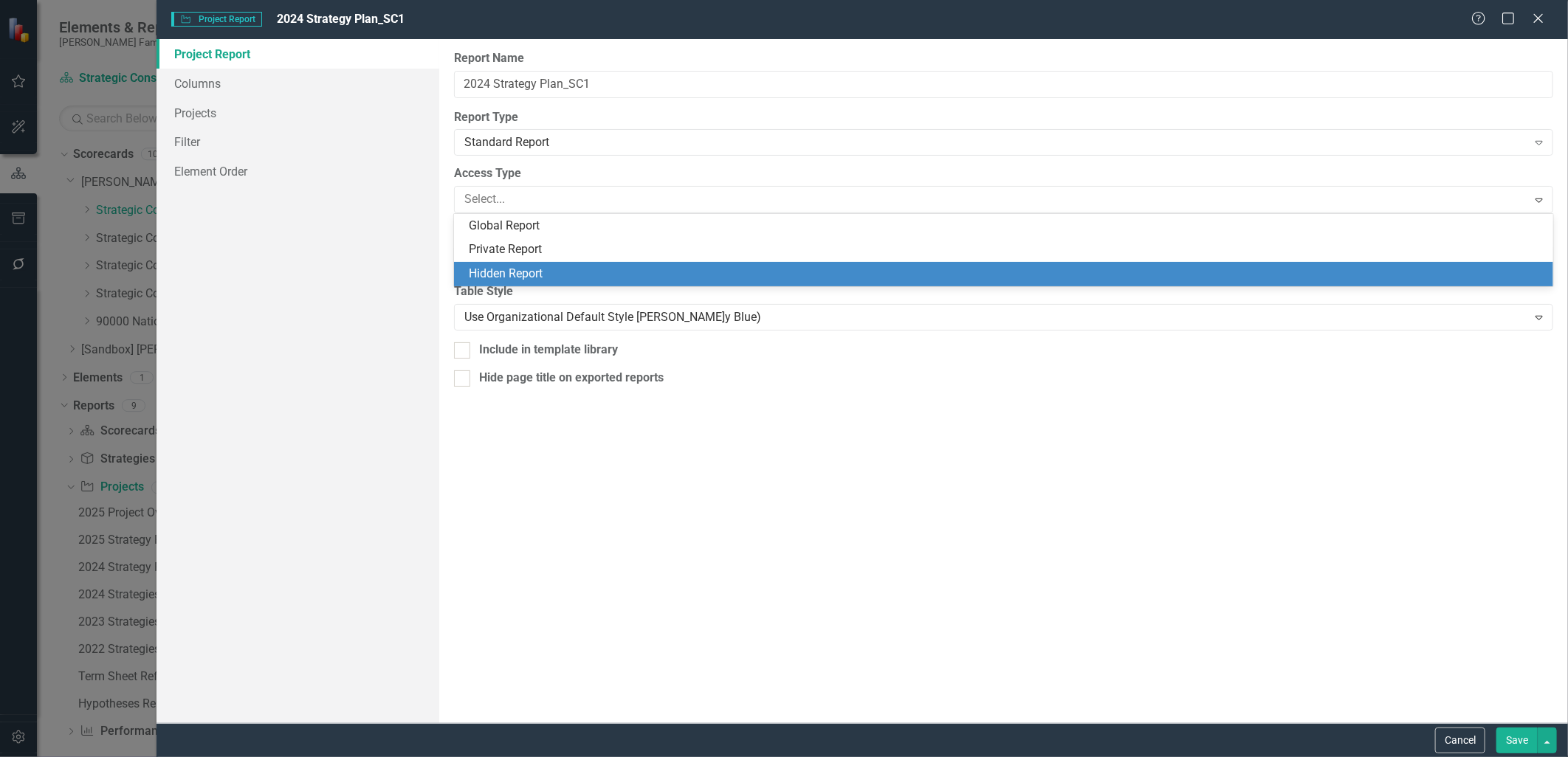
click at [706, 277] on div "Hidden Report" at bounding box center [1008, 274] width 1077 height 17
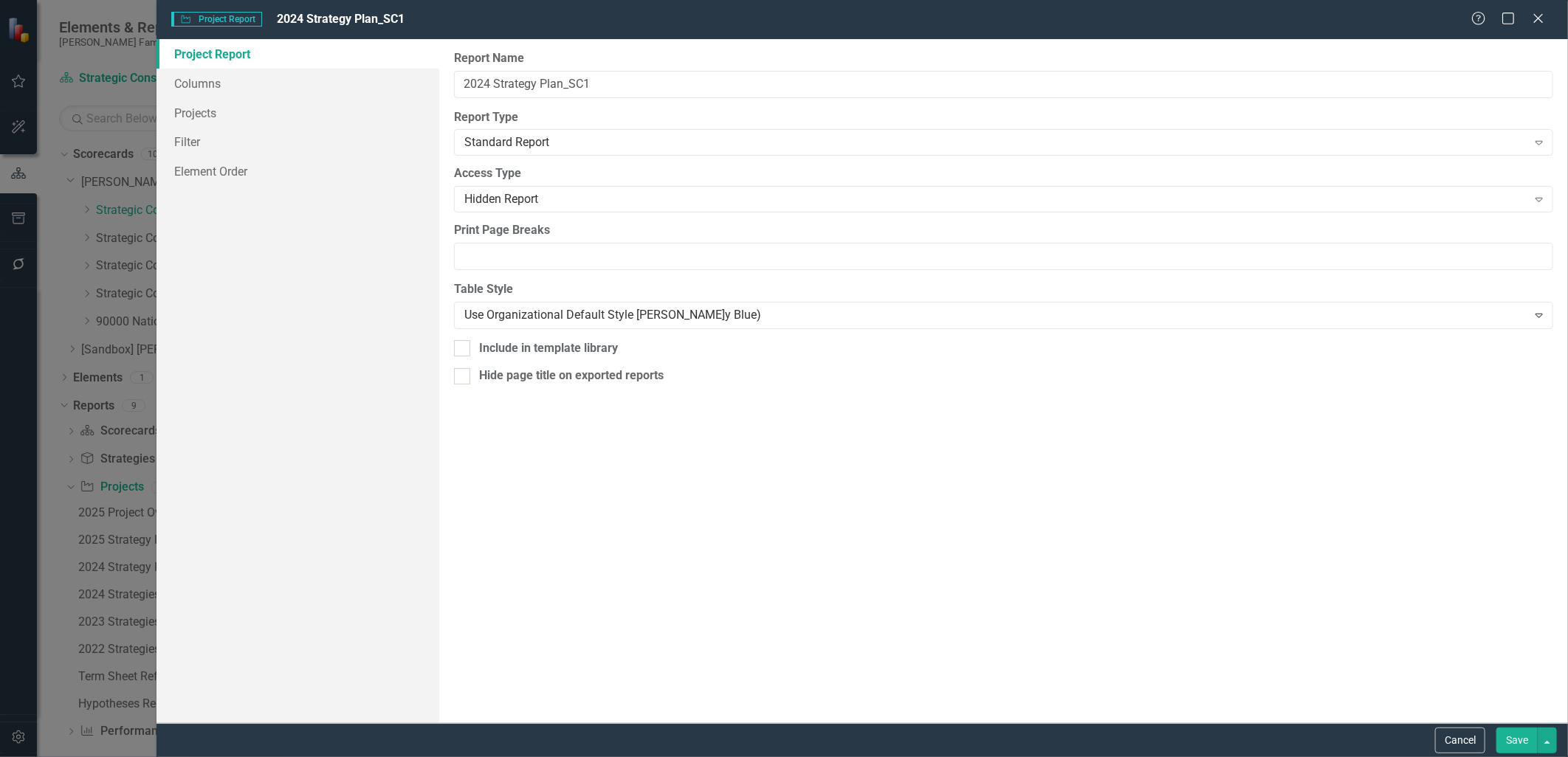
click at [1512, 733] on button "Save" at bounding box center [1517, 740] width 41 height 26
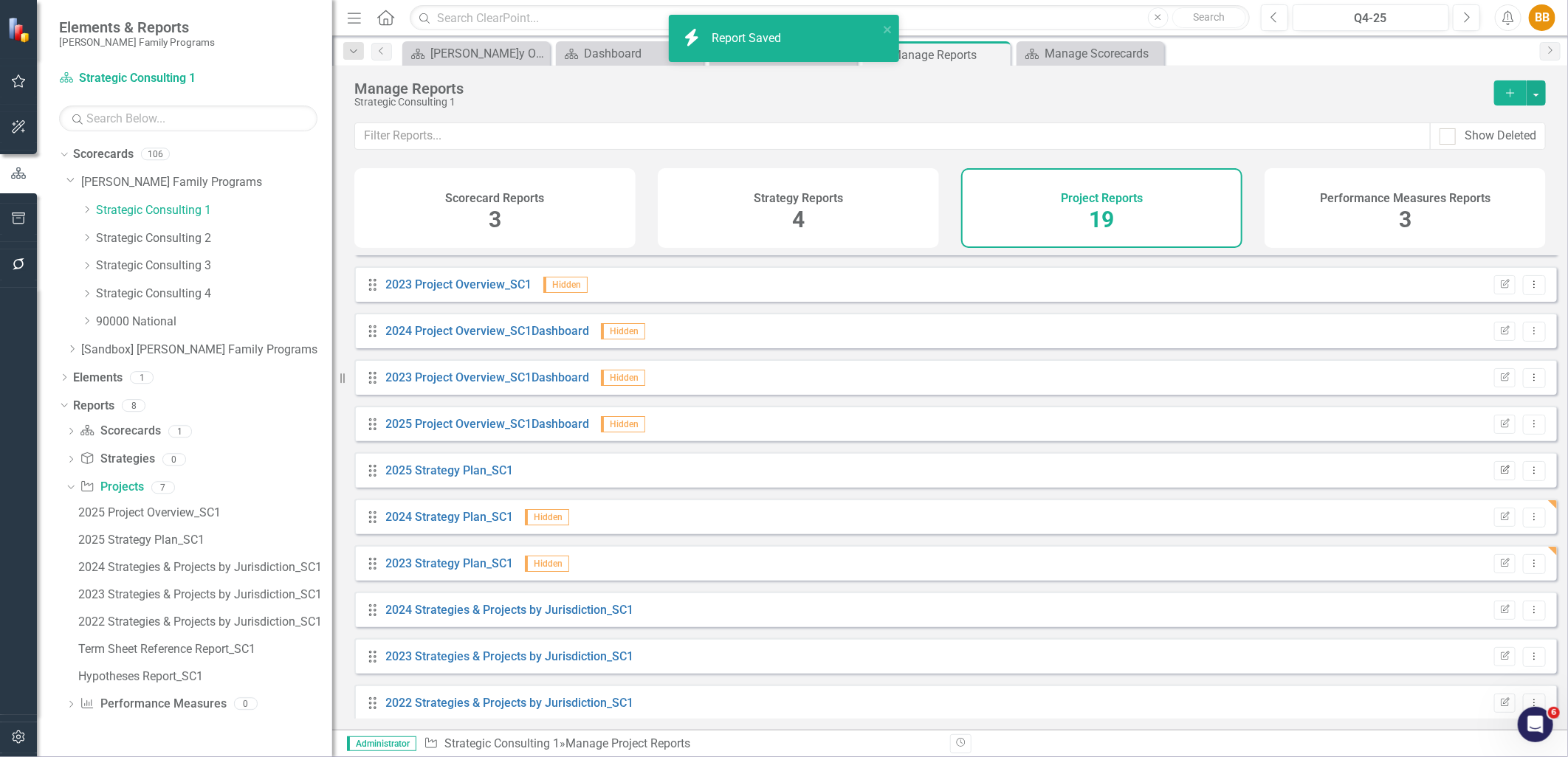
click at [1500, 475] on icon "Edit Report" at bounding box center [1505, 471] width 11 height 9
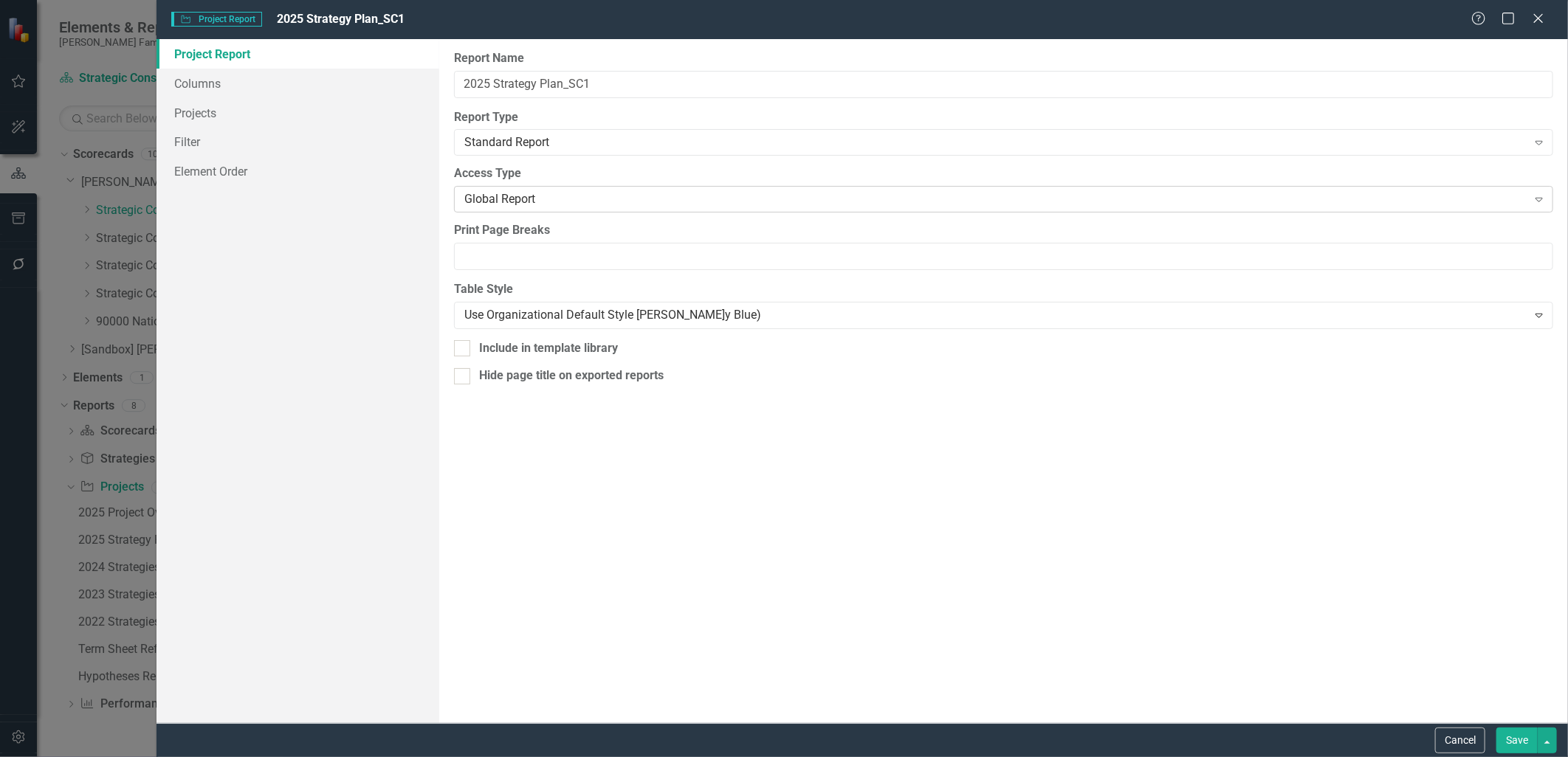
click at [494, 192] on div "Global Report" at bounding box center [996, 199] width 1063 height 17
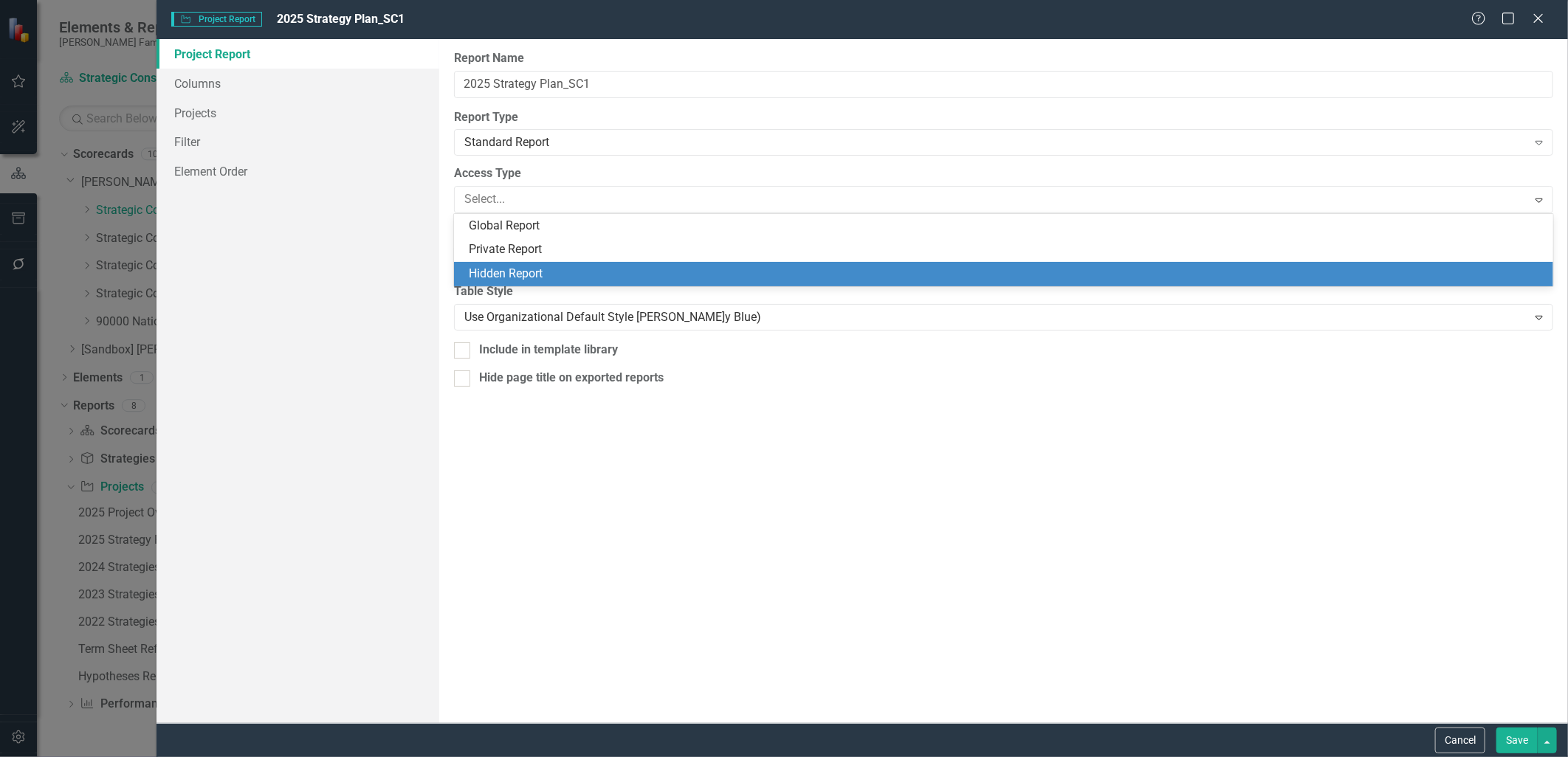
click at [508, 266] on div "Hidden Report" at bounding box center [1008, 274] width 1077 height 17
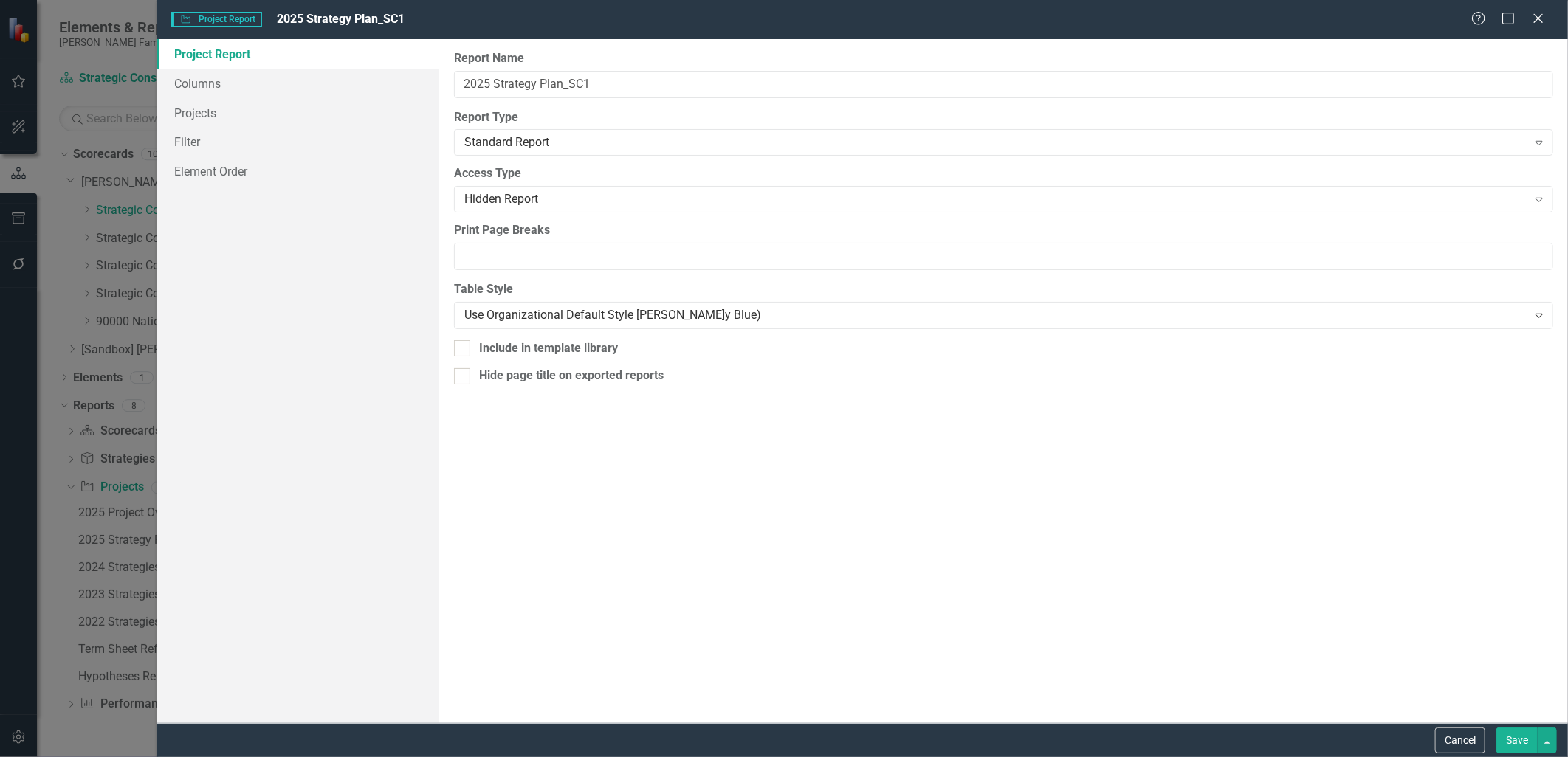
click at [1515, 736] on button "Save" at bounding box center [1517, 740] width 41 height 26
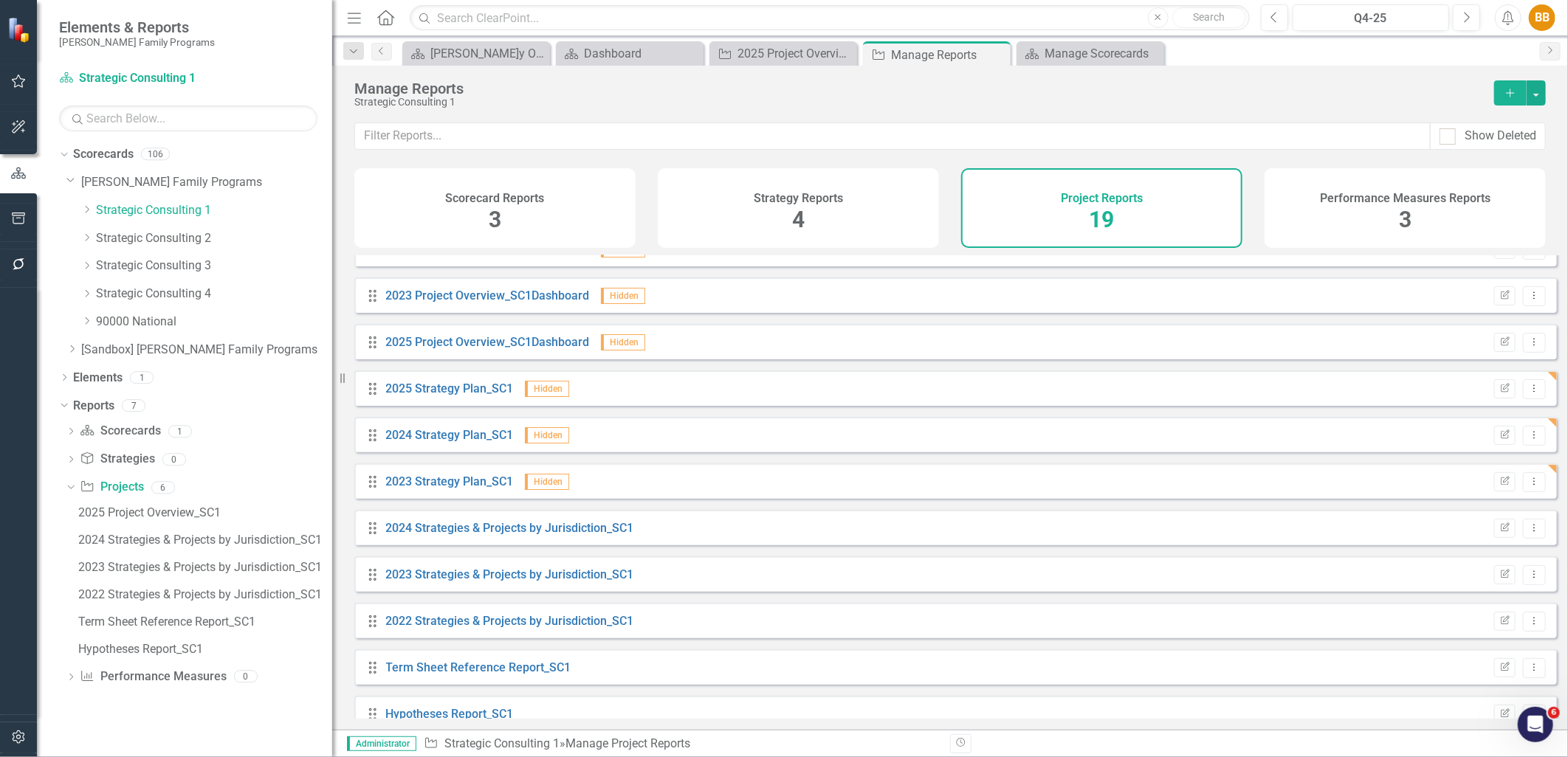
scroll to position [245, 0]
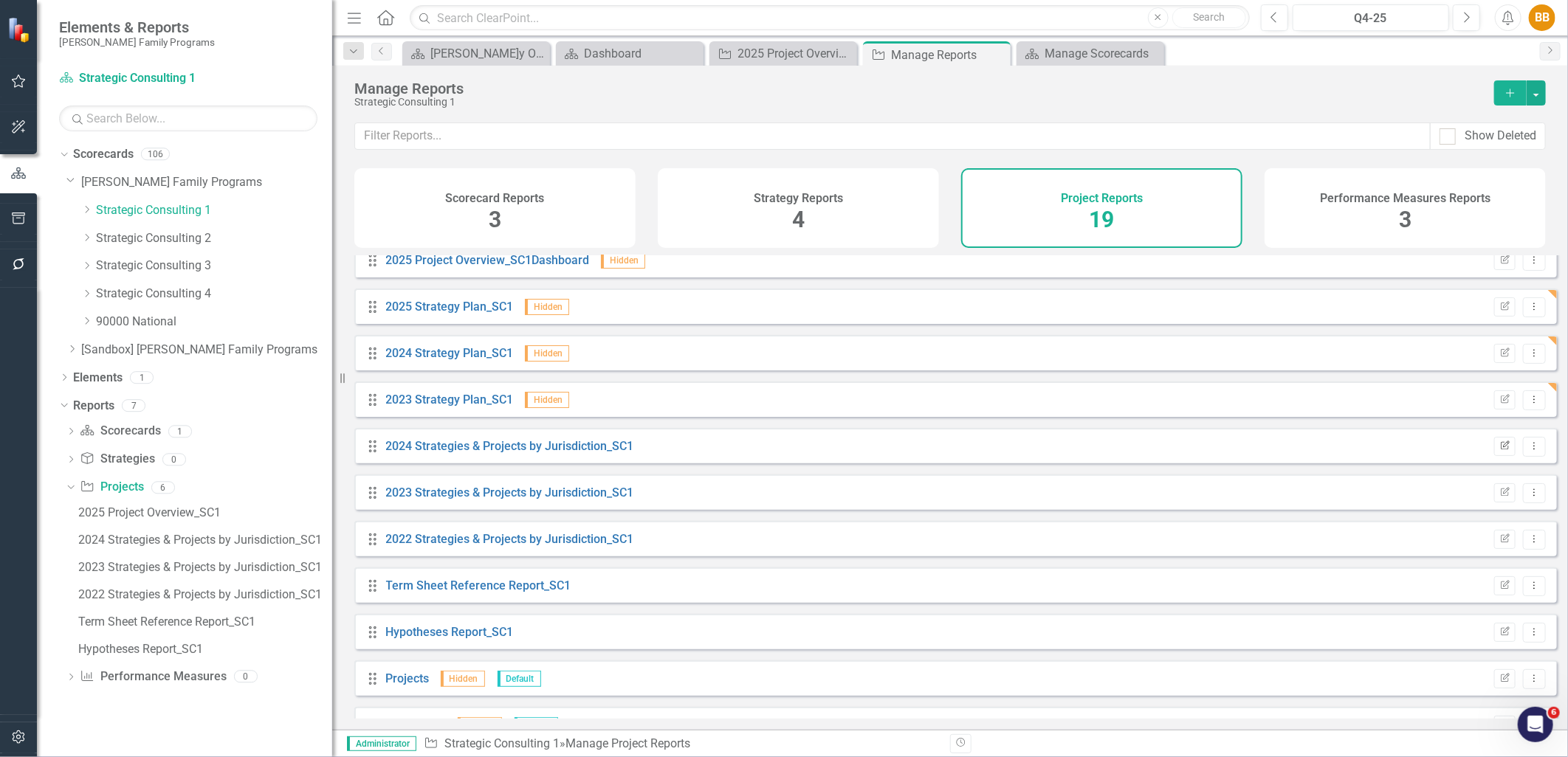
click at [1500, 451] on icon "Edit Report" at bounding box center [1505, 447] width 11 height 9
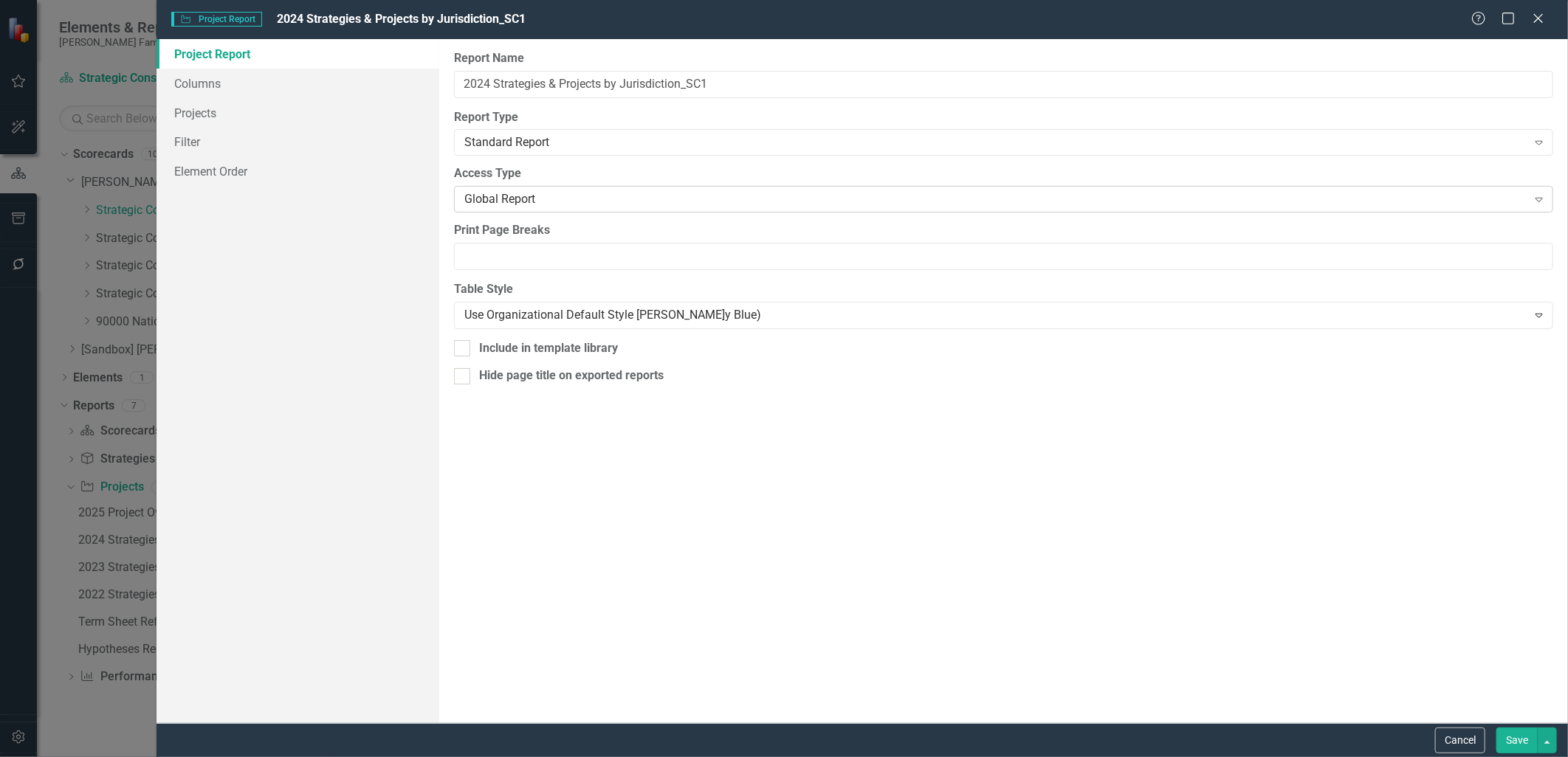
click at [541, 201] on div "Global Report" at bounding box center [996, 199] width 1063 height 17
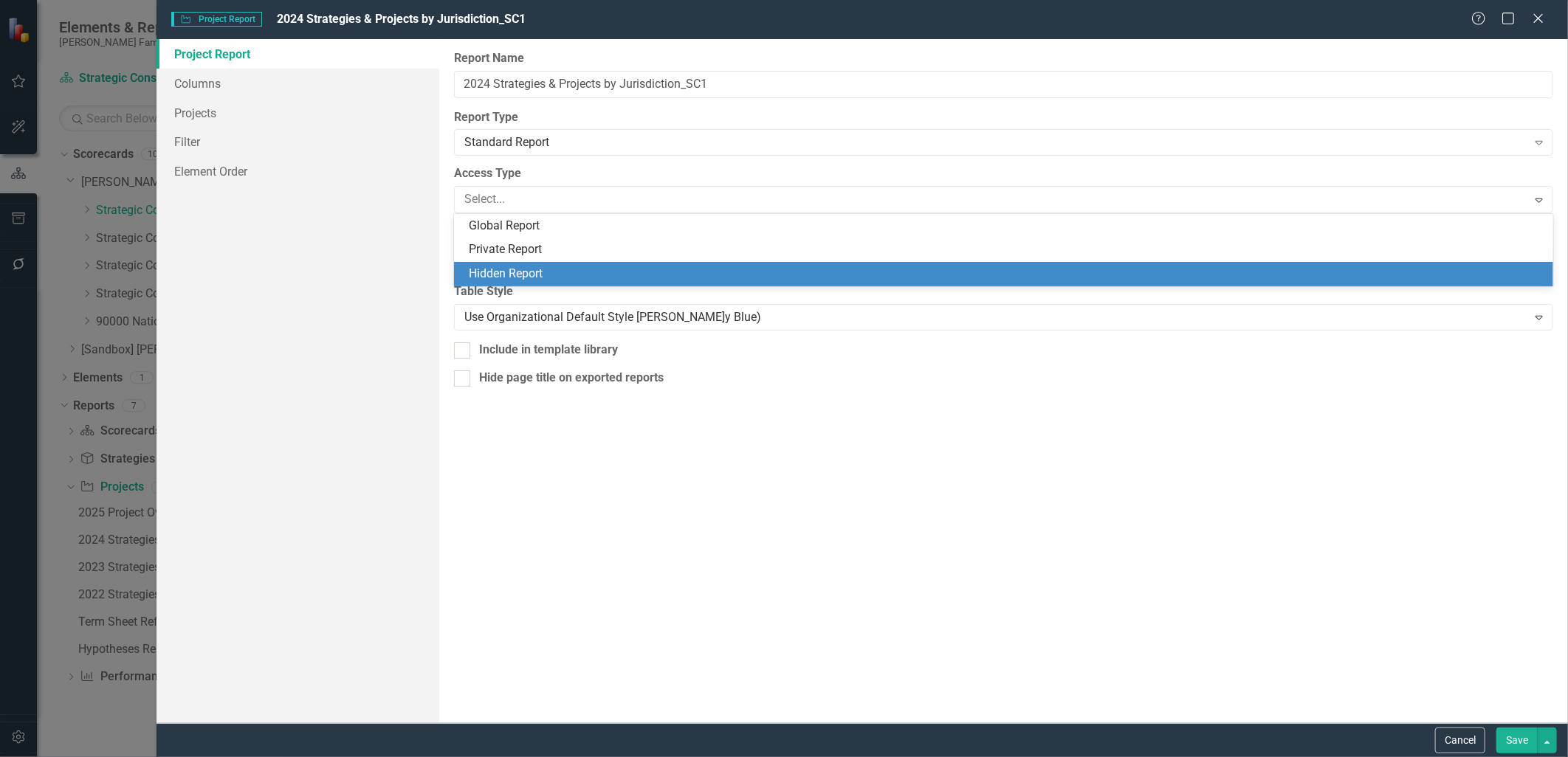
click at [556, 266] on div "Hidden Report" at bounding box center [1008, 274] width 1077 height 17
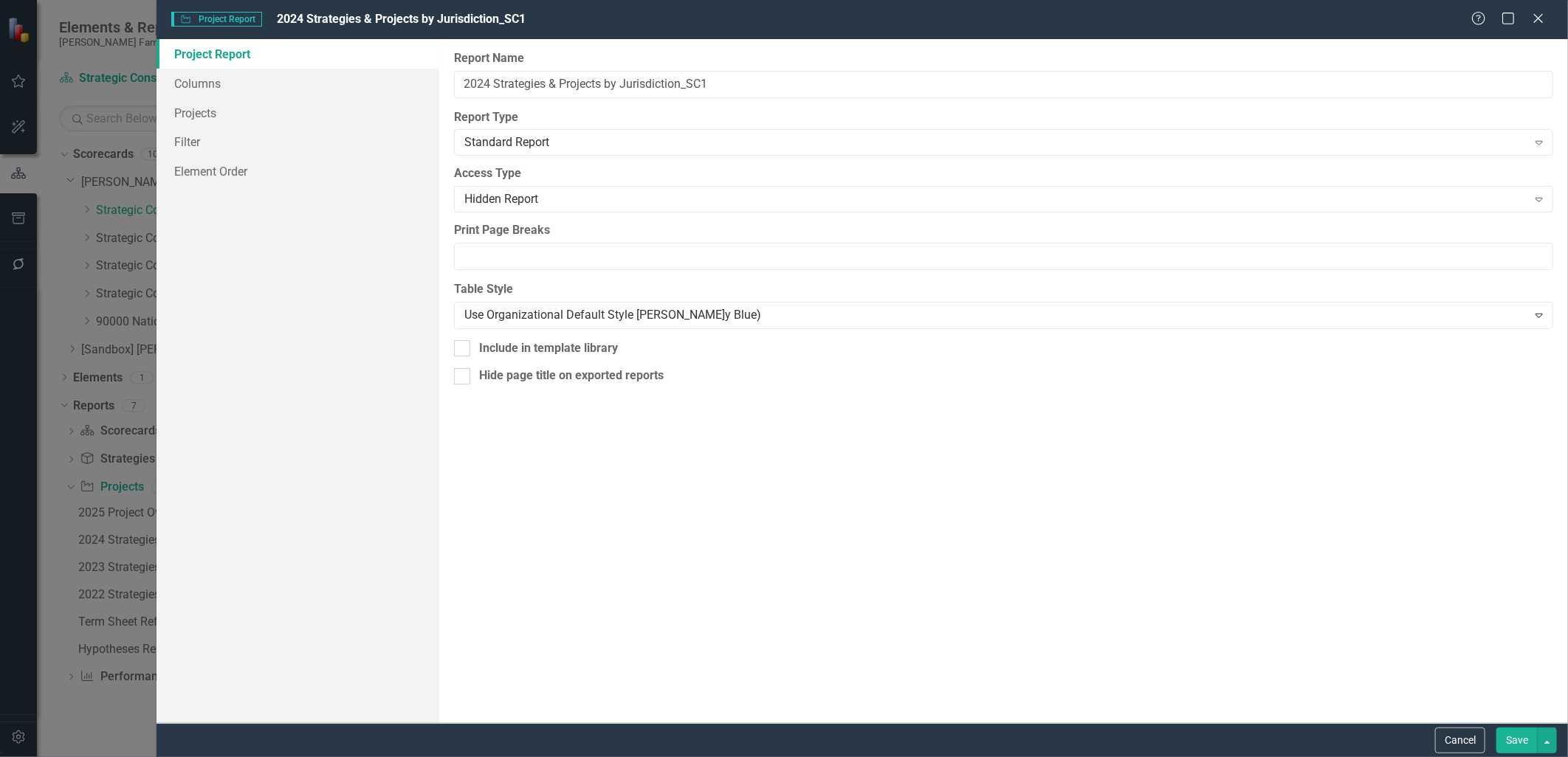
click at [1533, 751] on button "Save" at bounding box center [1517, 740] width 41 height 26
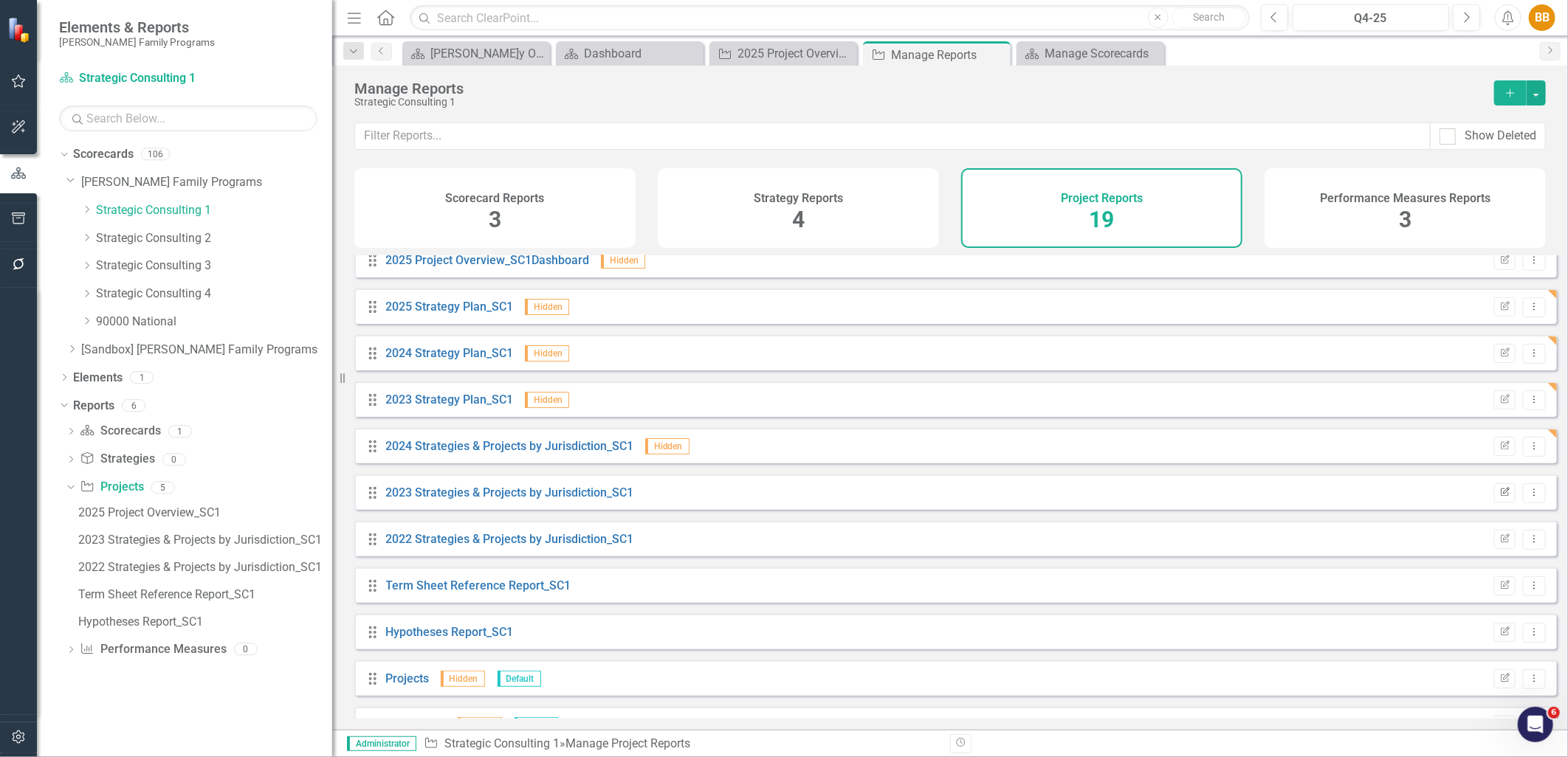
click at [1501, 498] on button "Edit Report" at bounding box center [1505, 493] width 21 height 19
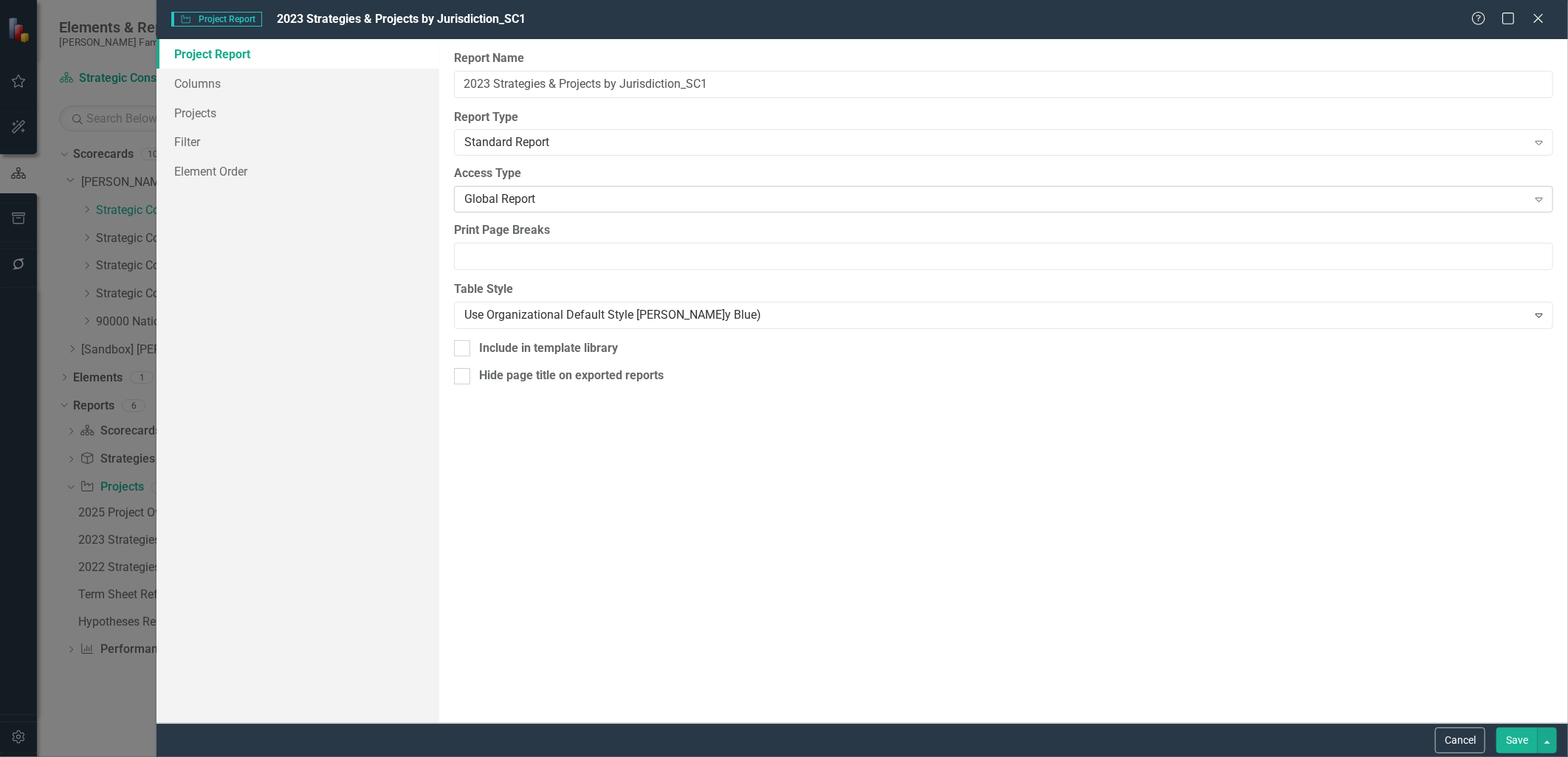
click at [558, 200] on div "Global Report" at bounding box center [996, 199] width 1063 height 17
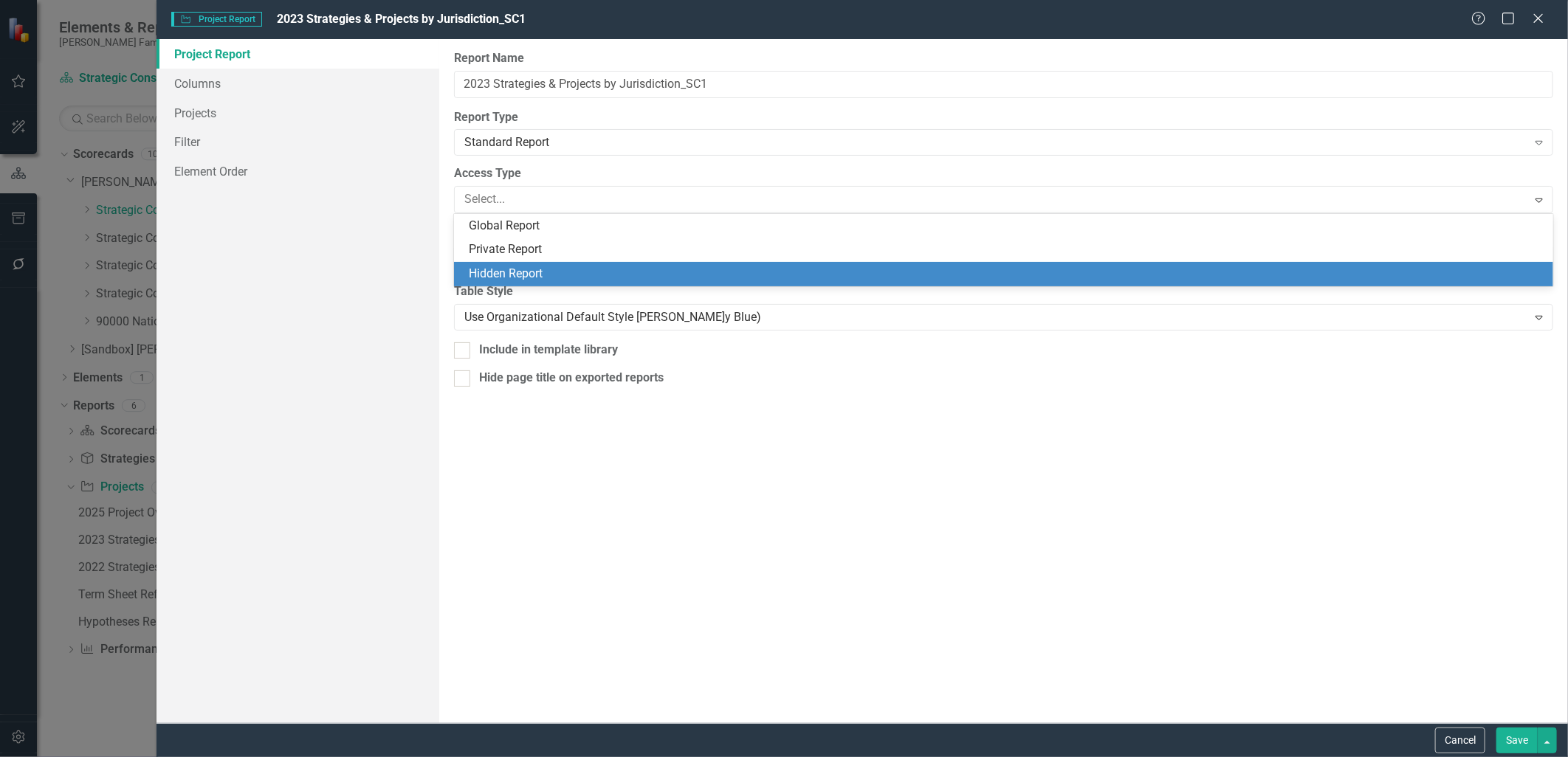
click at [573, 268] on div "Hidden Report" at bounding box center [1008, 274] width 1077 height 17
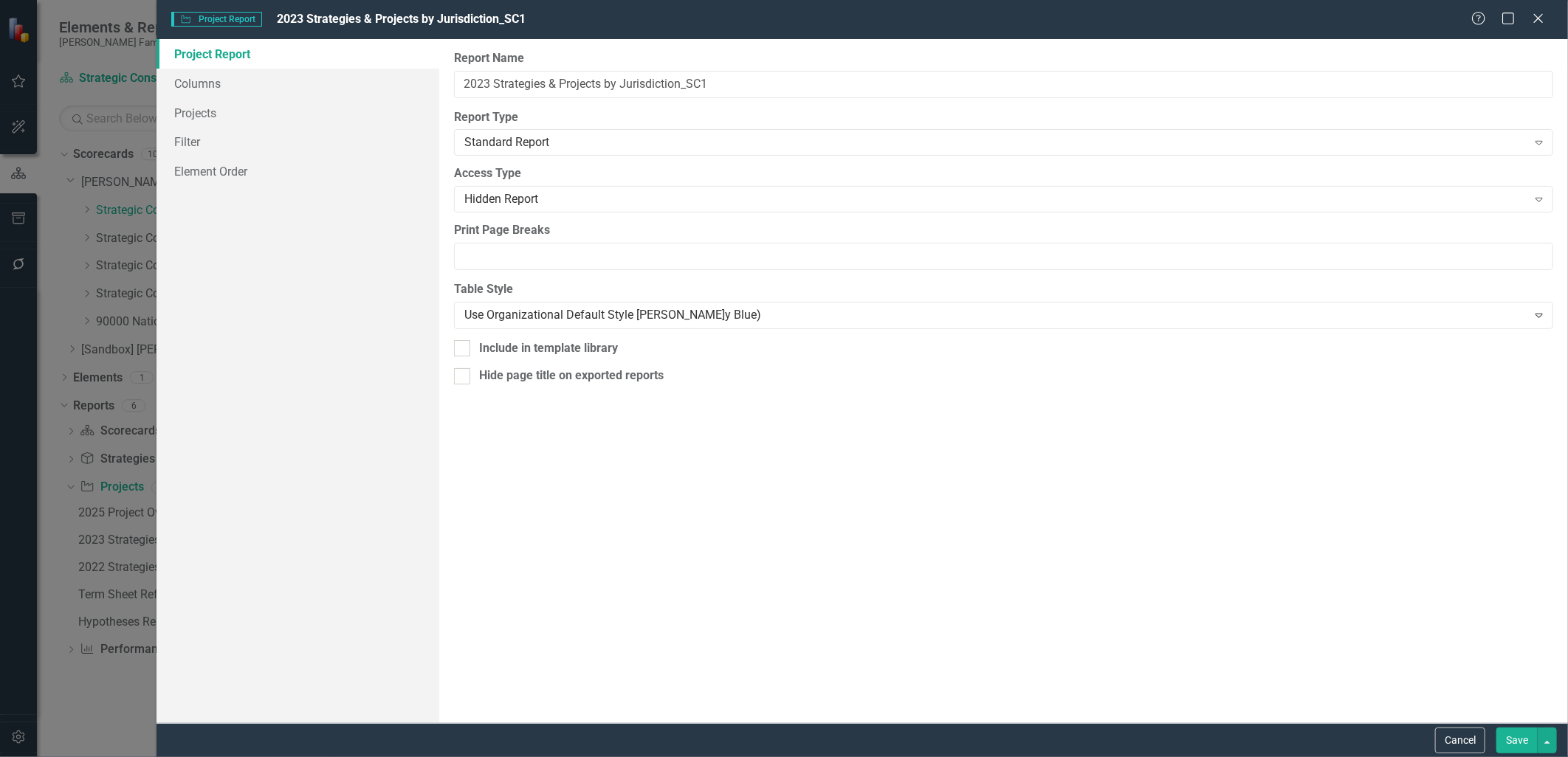
click at [1511, 731] on button "Save" at bounding box center [1517, 740] width 41 height 26
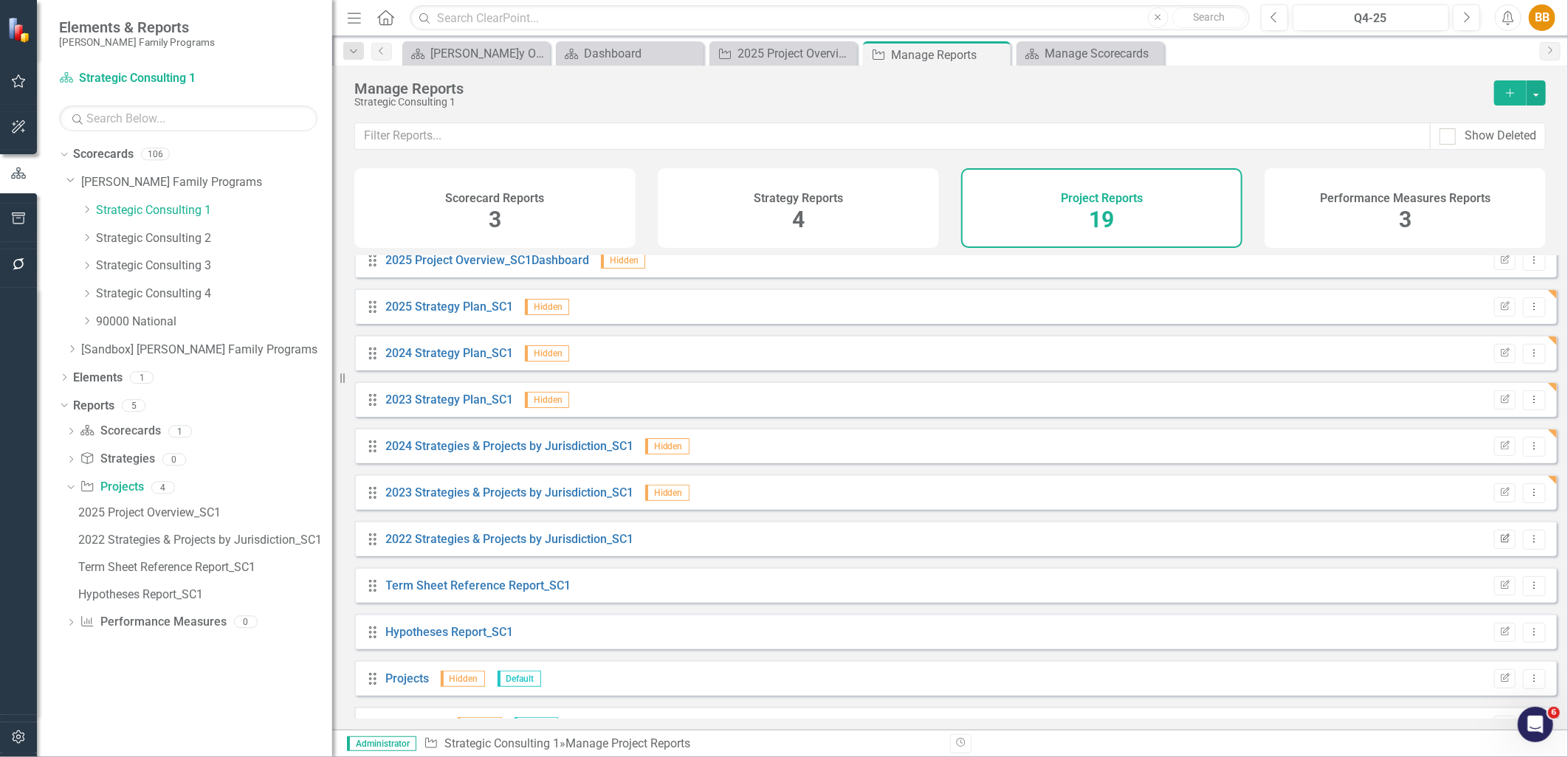
click at [1500, 544] on icon "Edit Report" at bounding box center [1505, 540] width 11 height 9
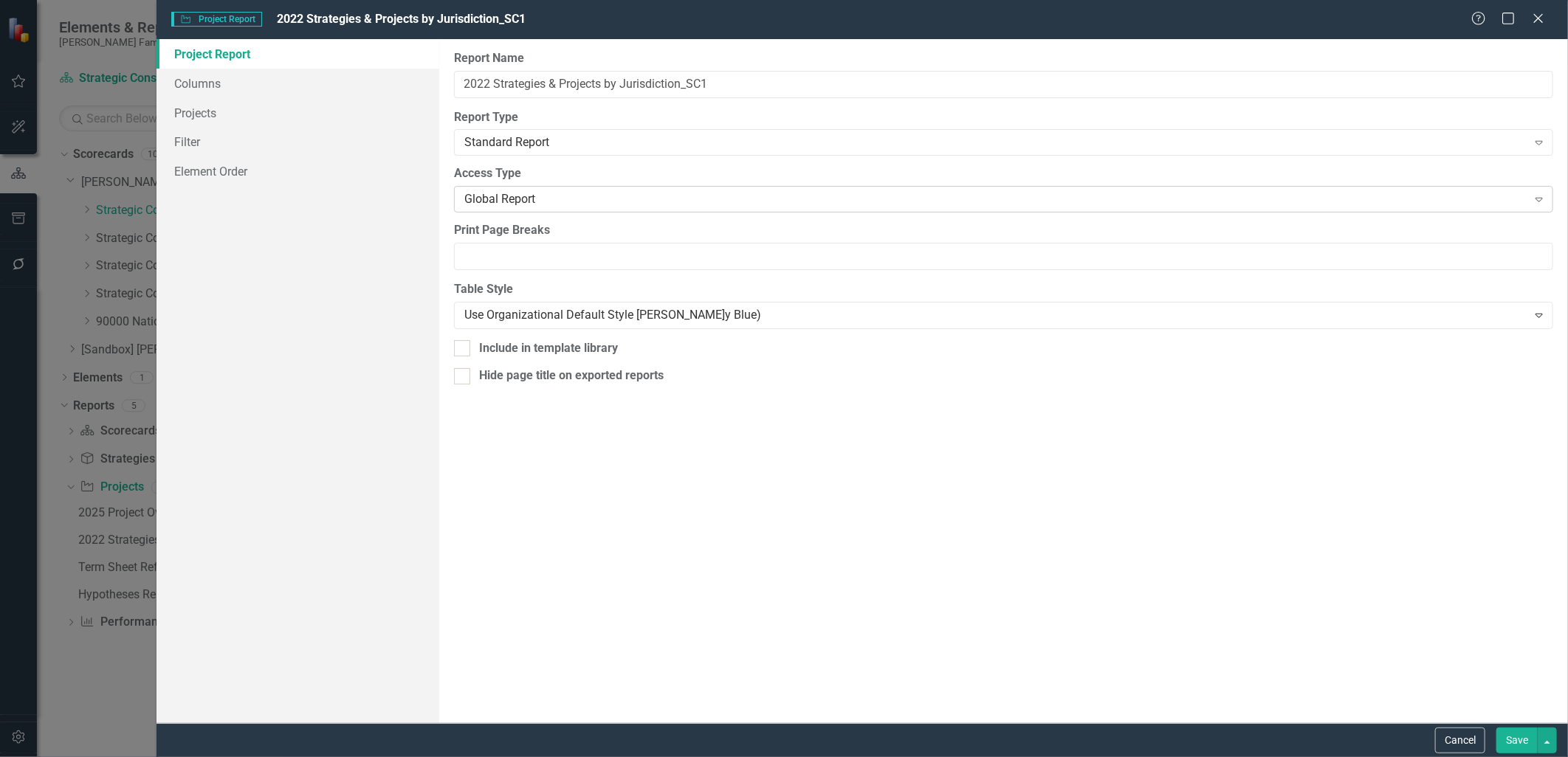
click at [563, 199] on div "Global Report" at bounding box center [996, 199] width 1063 height 17
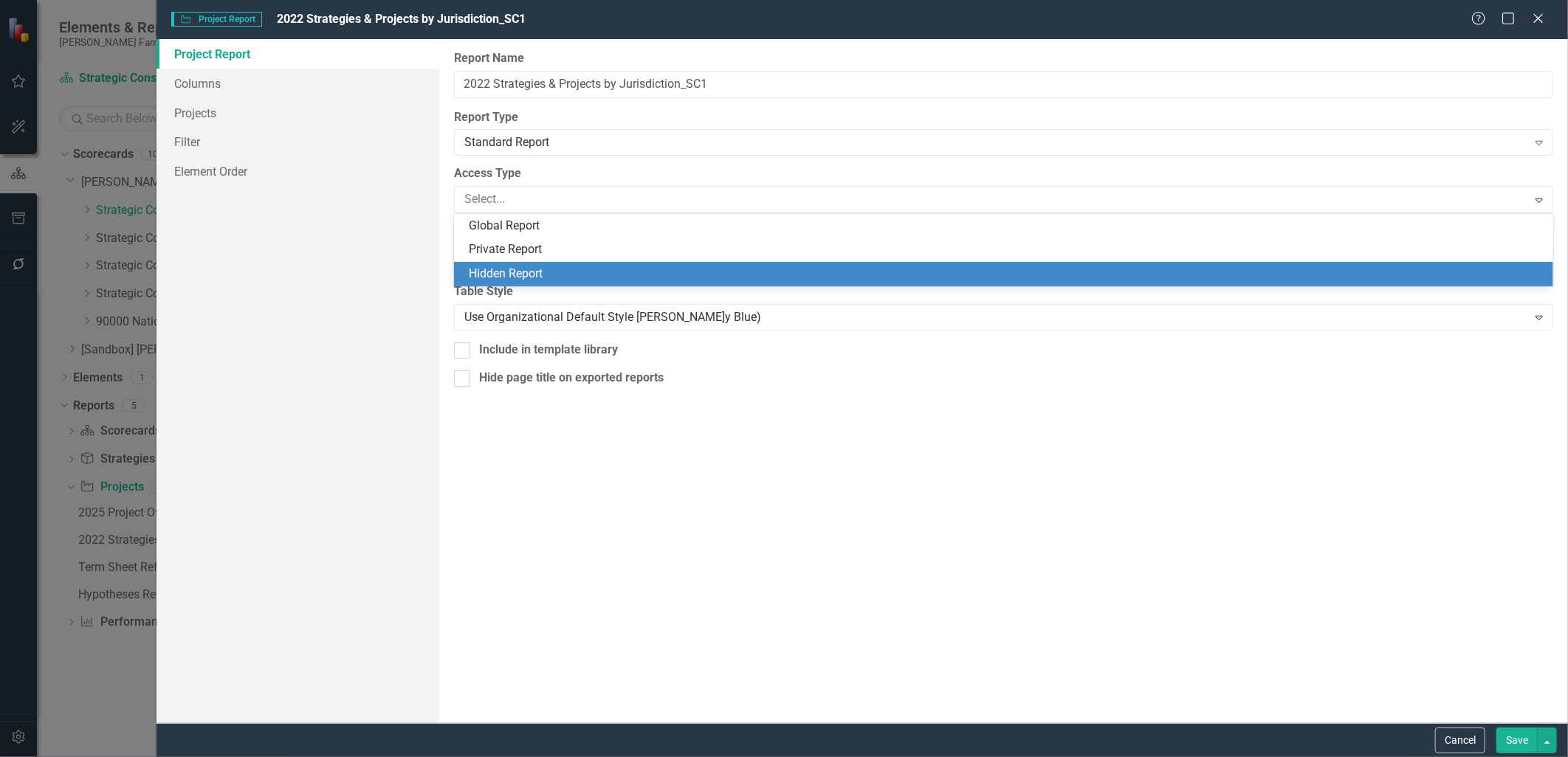
click at [573, 268] on div "Hidden Report" at bounding box center [1008, 274] width 1077 height 17
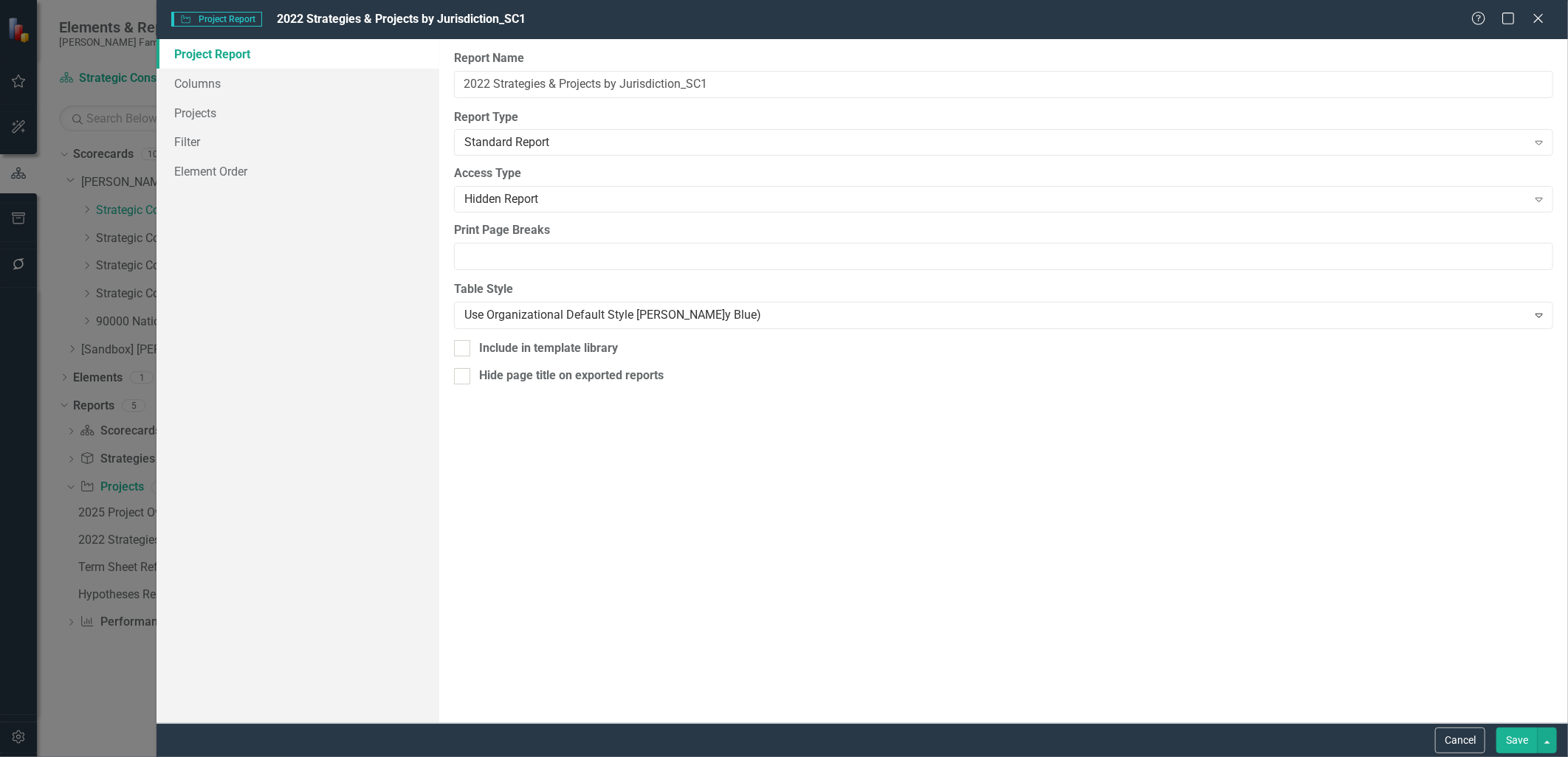
click at [1506, 743] on button "Save" at bounding box center [1517, 740] width 41 height 26
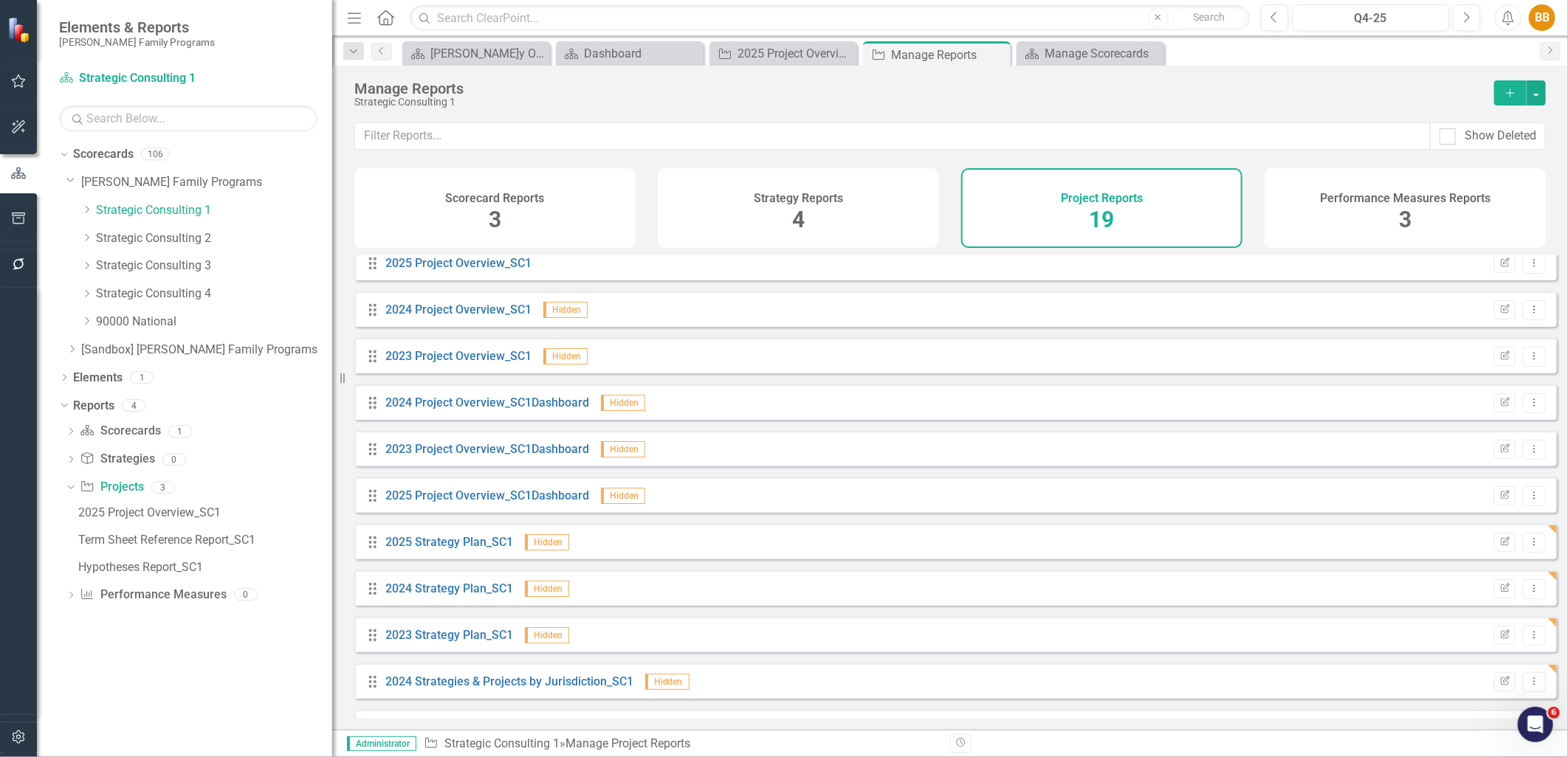
scroll to position [0, 0]
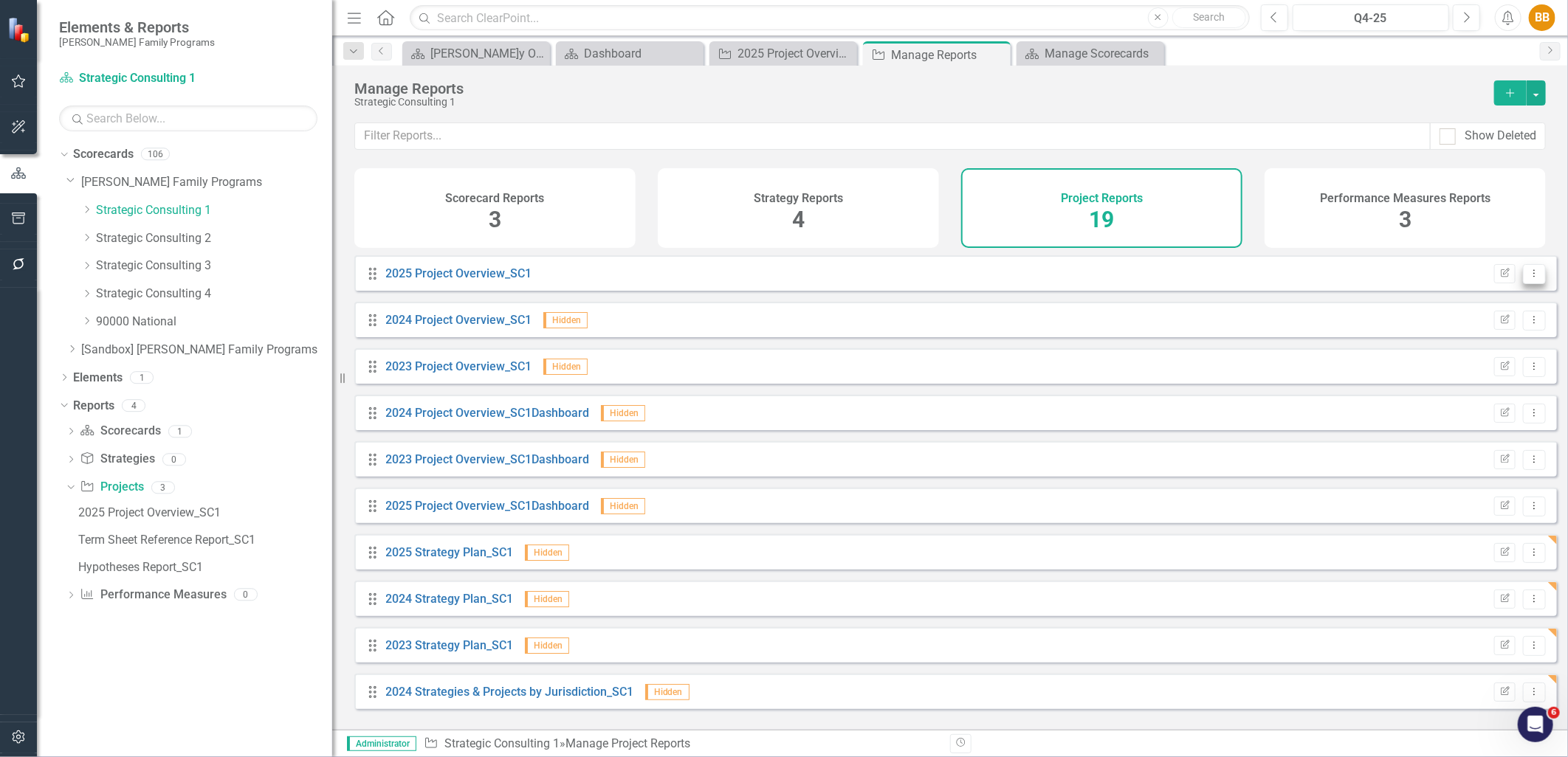
click at [1528, 278] on icon "Dropdown Menu" at bounding box center [1535, 273] width 13 height 10
click at [1505, 353] on link "Copy Duplicate Report" at bounding box center [1474, 363] width 122 height 27
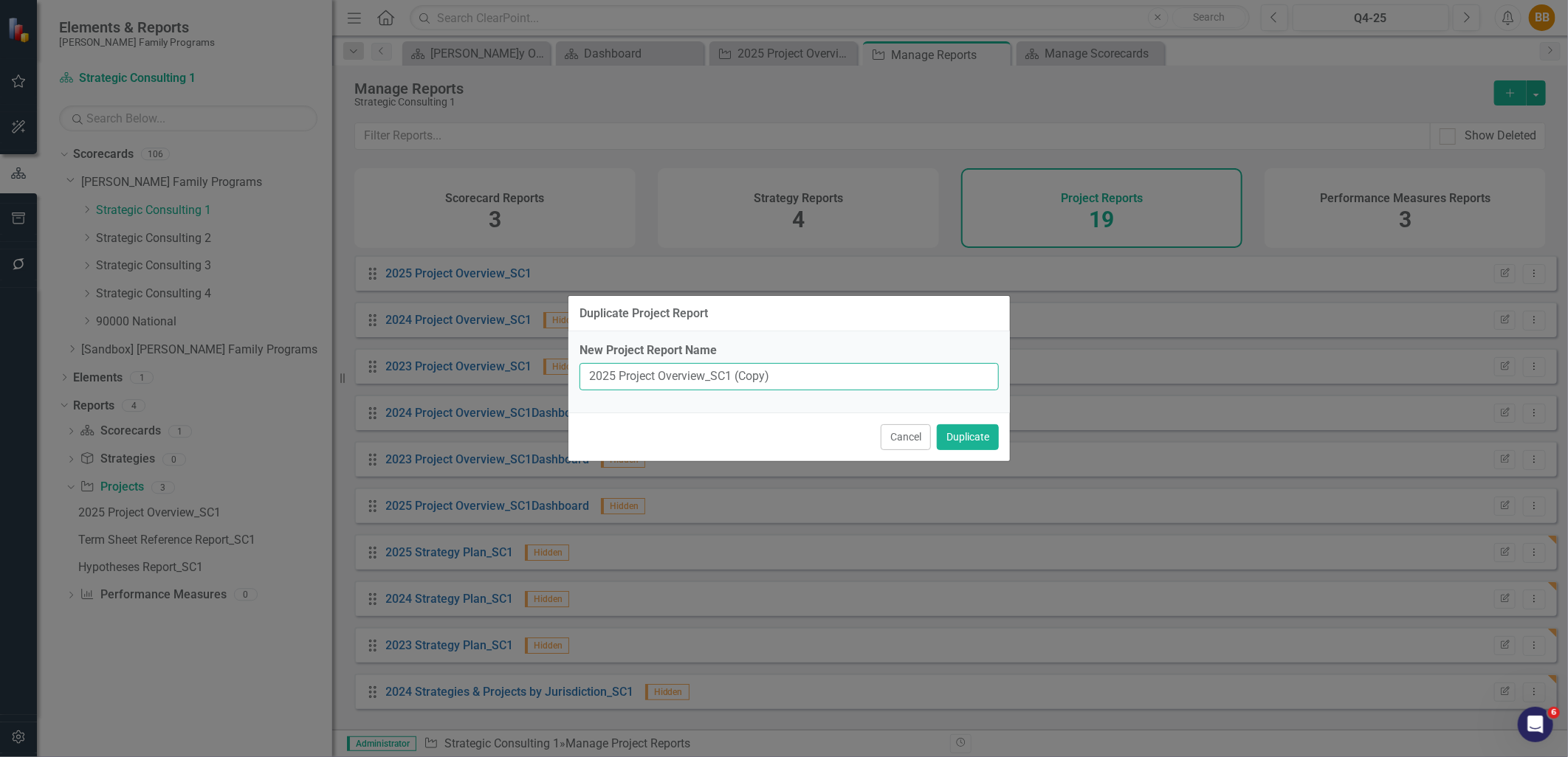
drag, startPoint x: 781, startPoint y: 376, endPoint x: 773, endPoint y: 375, distance: 8.1
click at [773, 375] on input "2025 Project Overview_SC1 (Copy)" at bounding box center [789, 377] width 420 height 27
click at [614, 373] on input "2025 Project Overview_SC1 (Copy)" at bounding box center [789, 377] width 420 height 27
click at [801, 375] on input "2026 Project Overview_SC1 (Copy)" at bounding box center [789, 377] width 420 height 27
type input "2026 Project Overview_SC1"
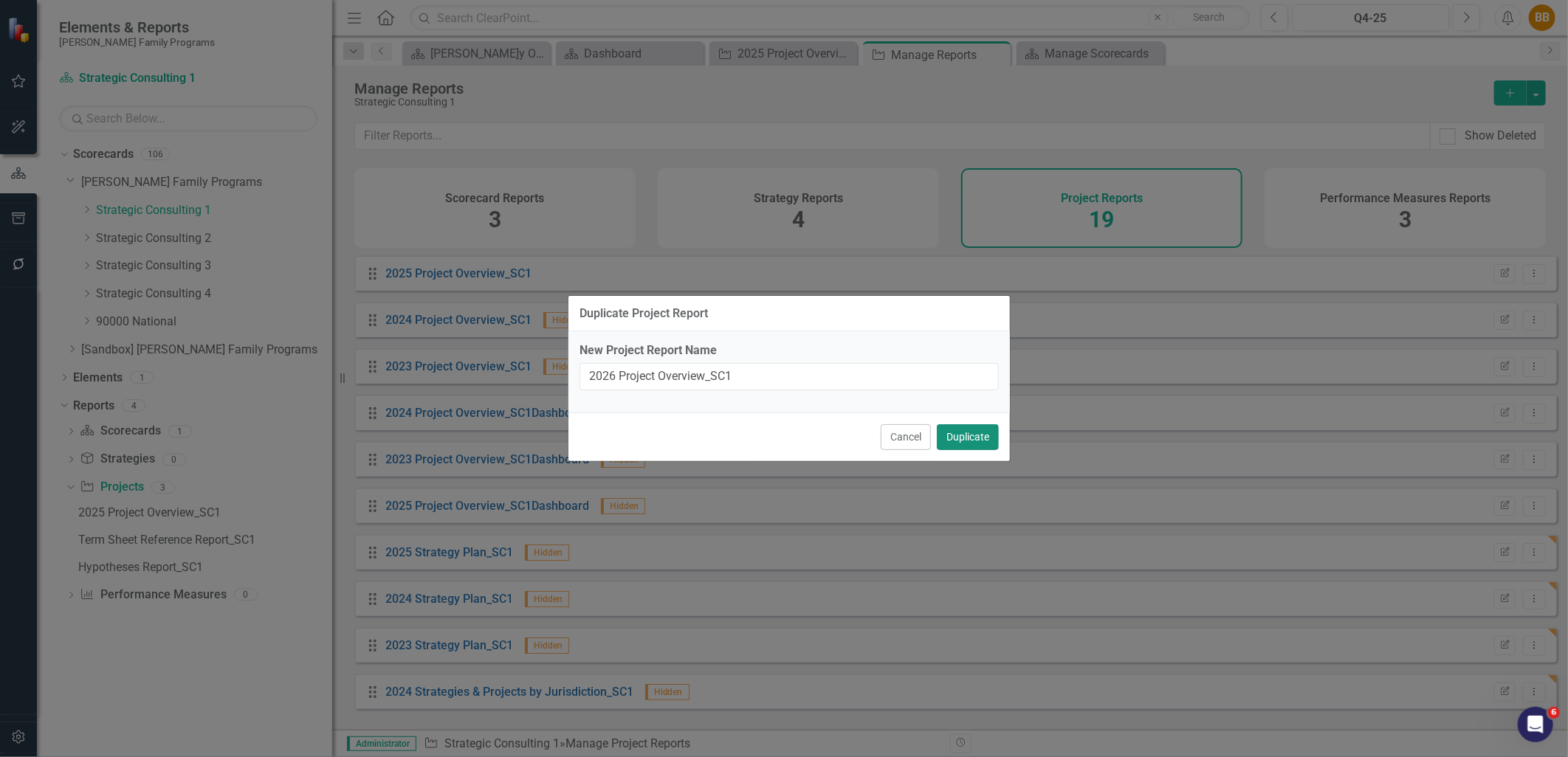
click at [988, 439] on button "Duplicate" at bounding box center [968, 437] width 62 height 26
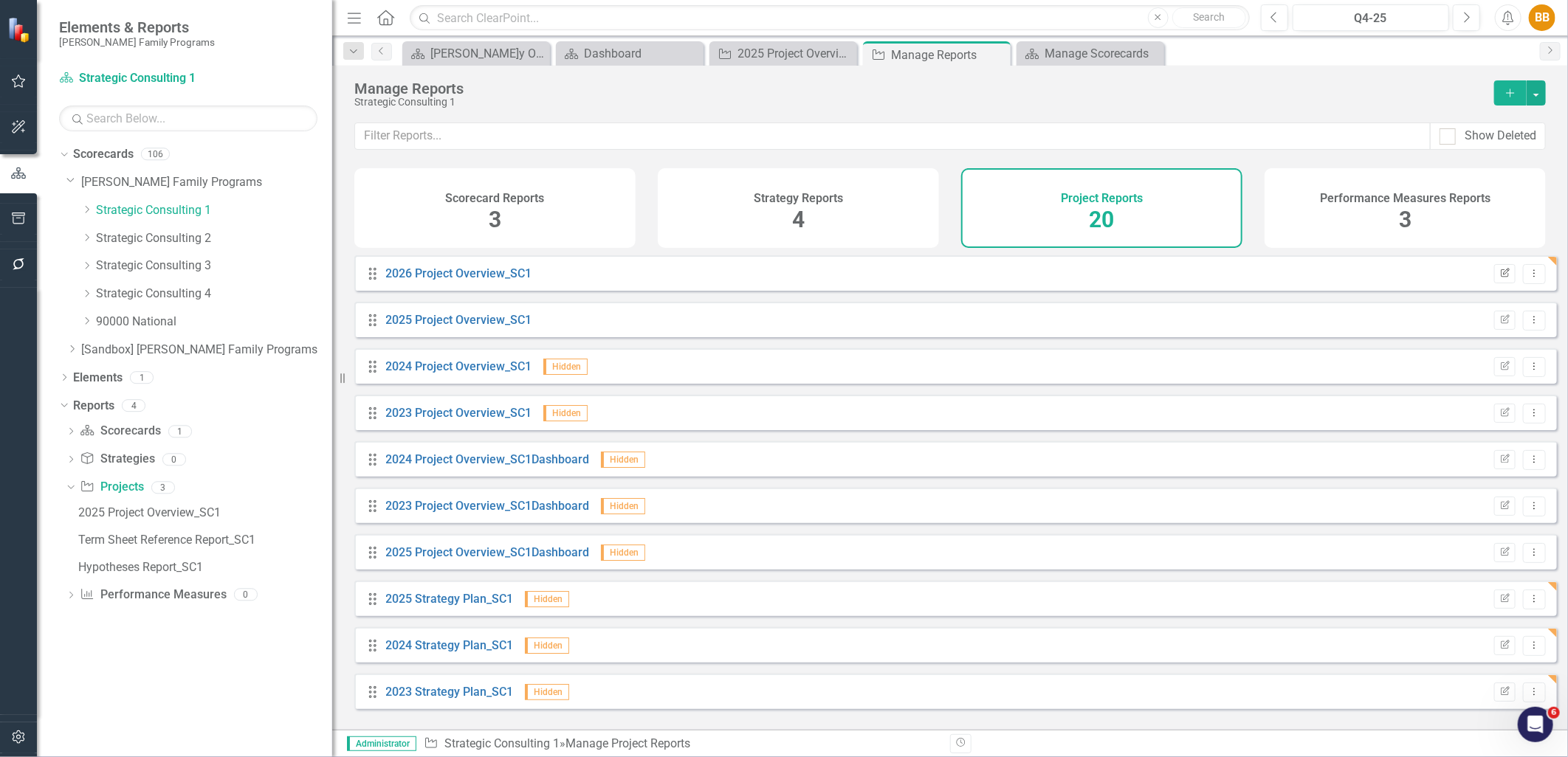
click at [1500, 278] on icon "Edit Report" at bounding box center [1505, 274] width 11 height 9
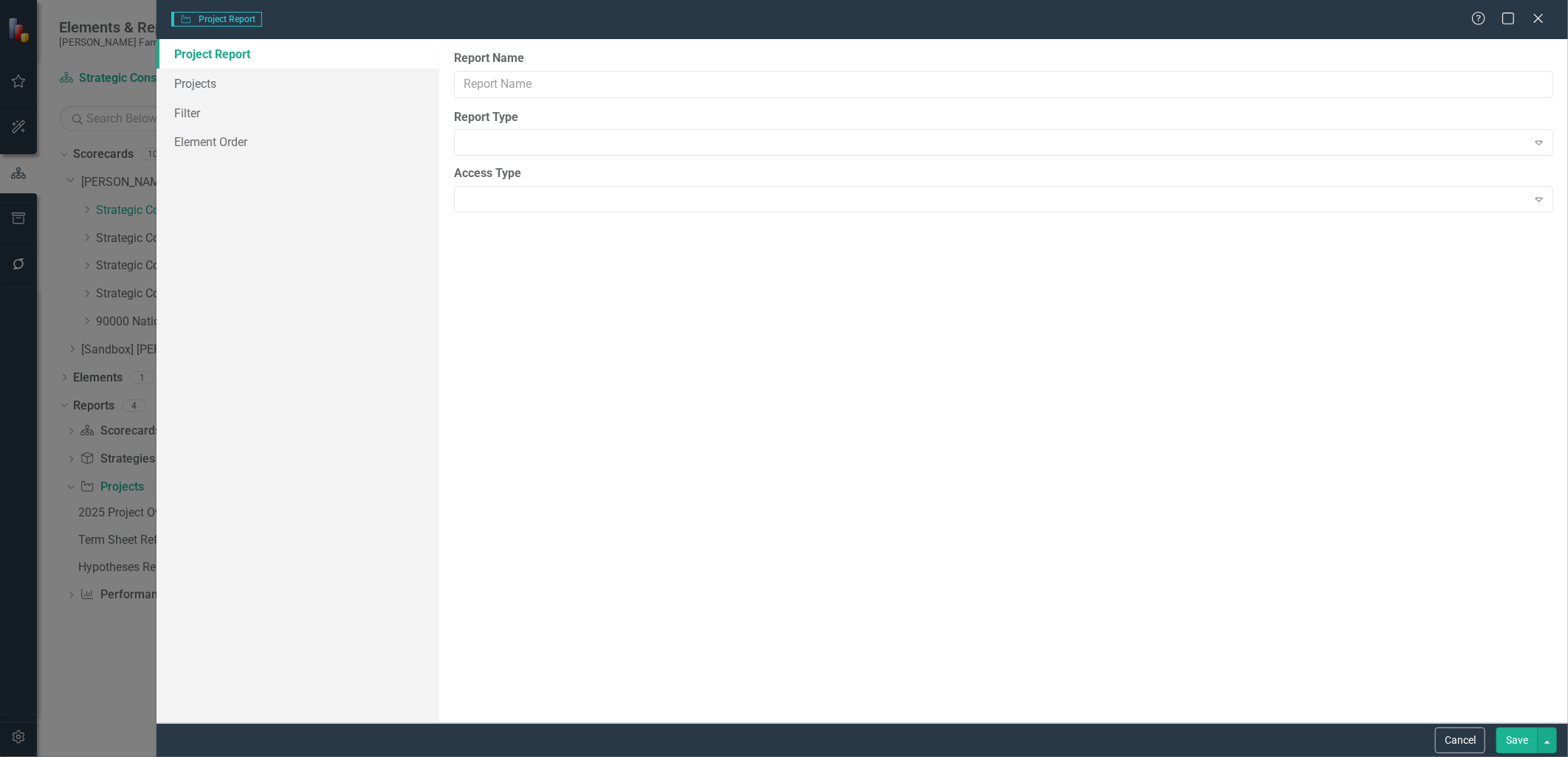
type input "2026 Project Overview_SC1"
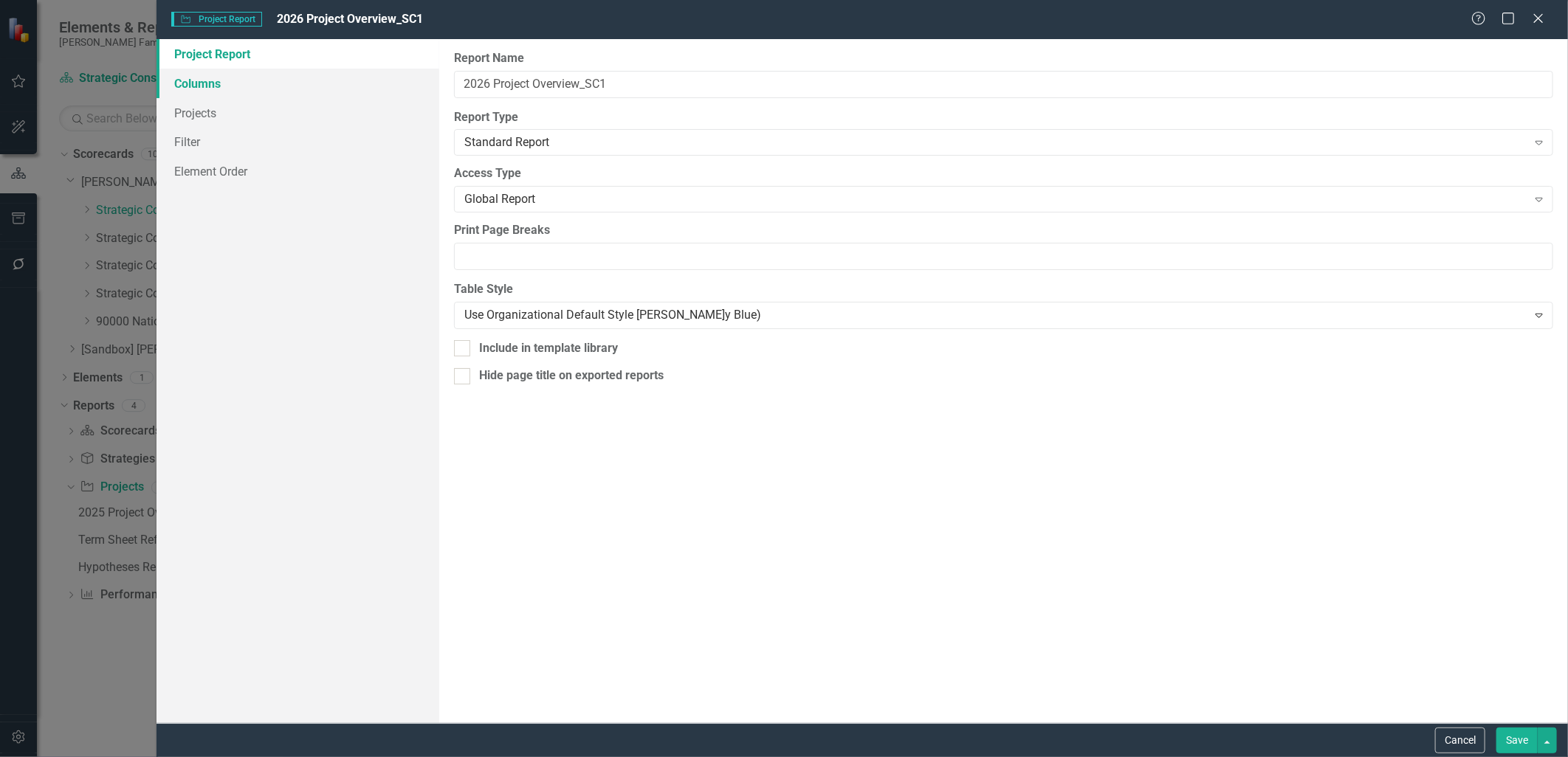
click at [216, 89] on link "Columns" at bounding box center [297, 83] width 282 height 30
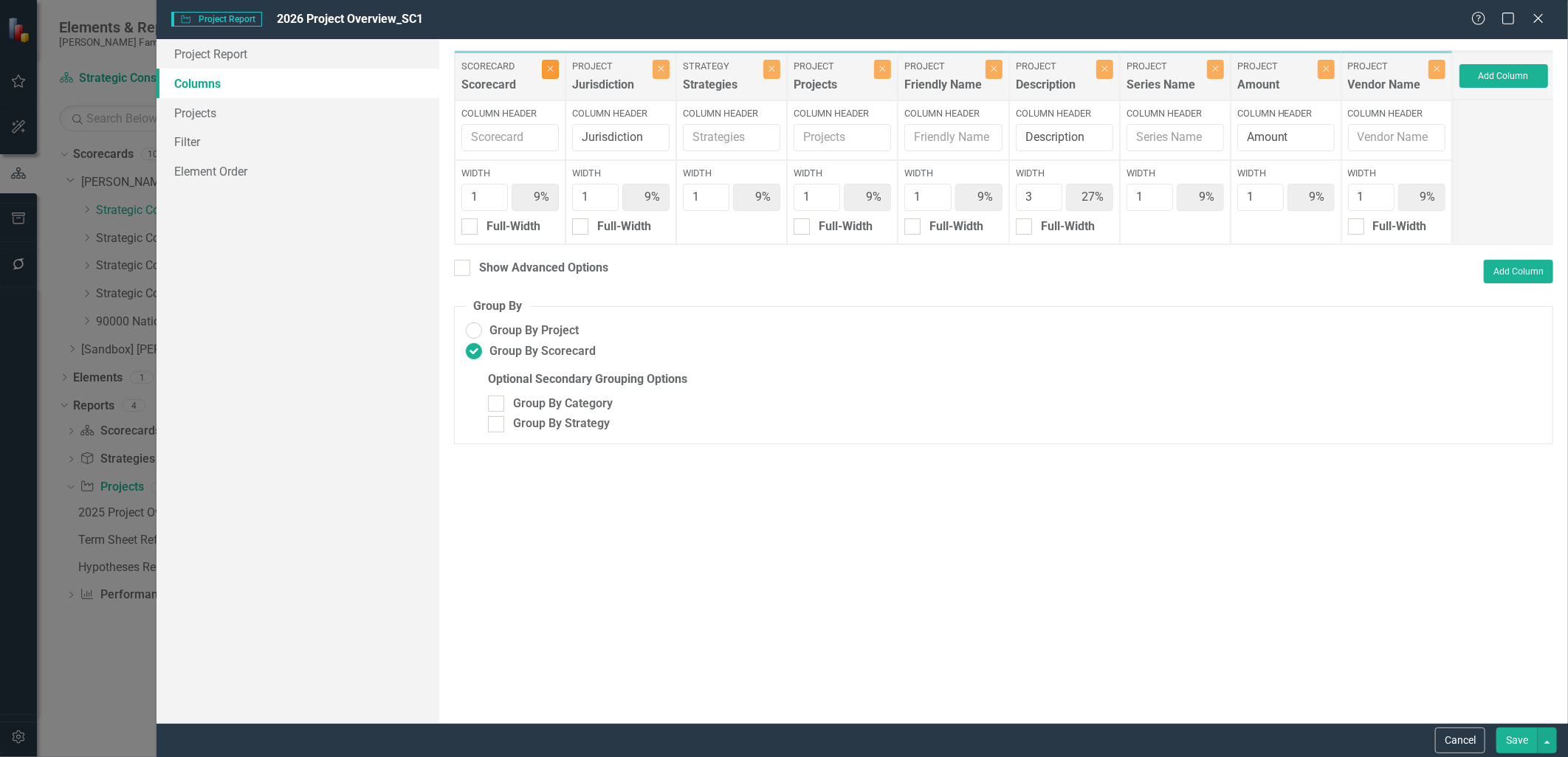
click at [548, 72] on button "Close" at bounding box center [551, 69] width 17 height 19
type input "10%"
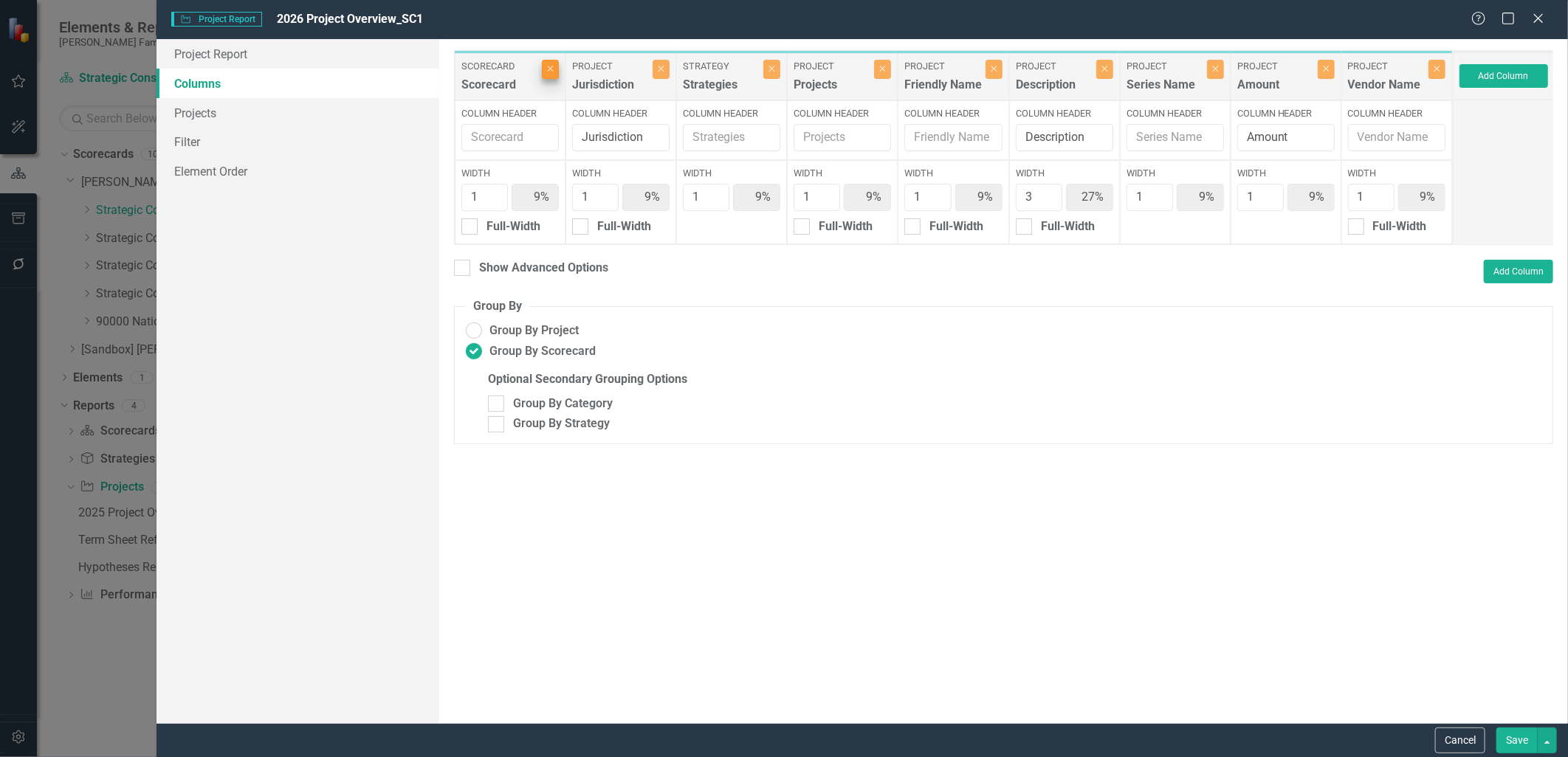
type input "30%"
type input "10%"
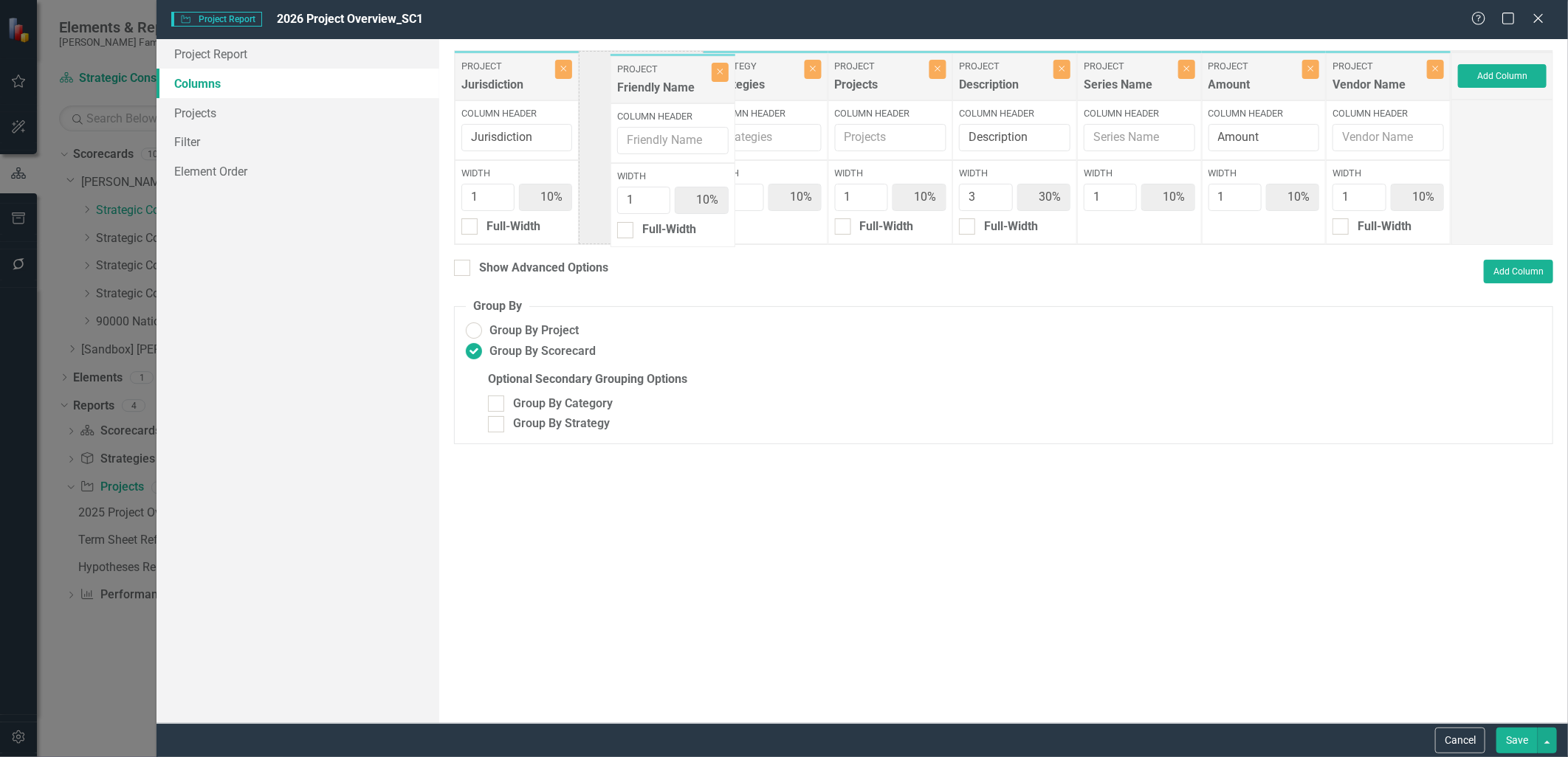
drag, startPoint x: 906, startPoint y: 71, endPoint x: 681, endPoint y: 72, distance: 225.0
click at [681, 72] on div "Project Jurisdiction Close Column Header Jurisdiction Width 1 10% Full-Width St…" at bounding box center [953, 147] width 998 height 195
click at [1526, 75] on button "Add Column" at bounding box center [1503, 75] width 89 height 24
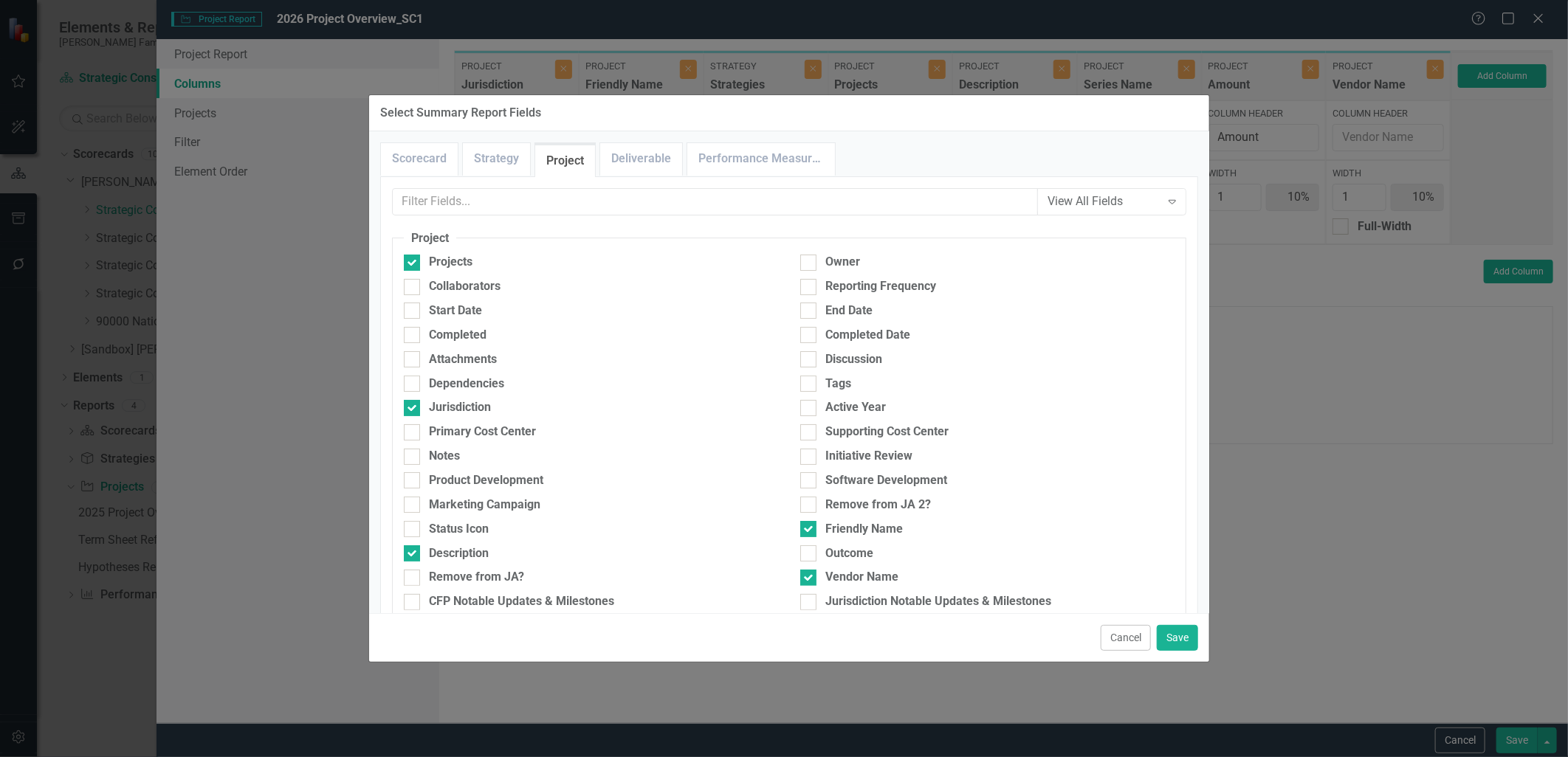
scroll to position [82, 0]
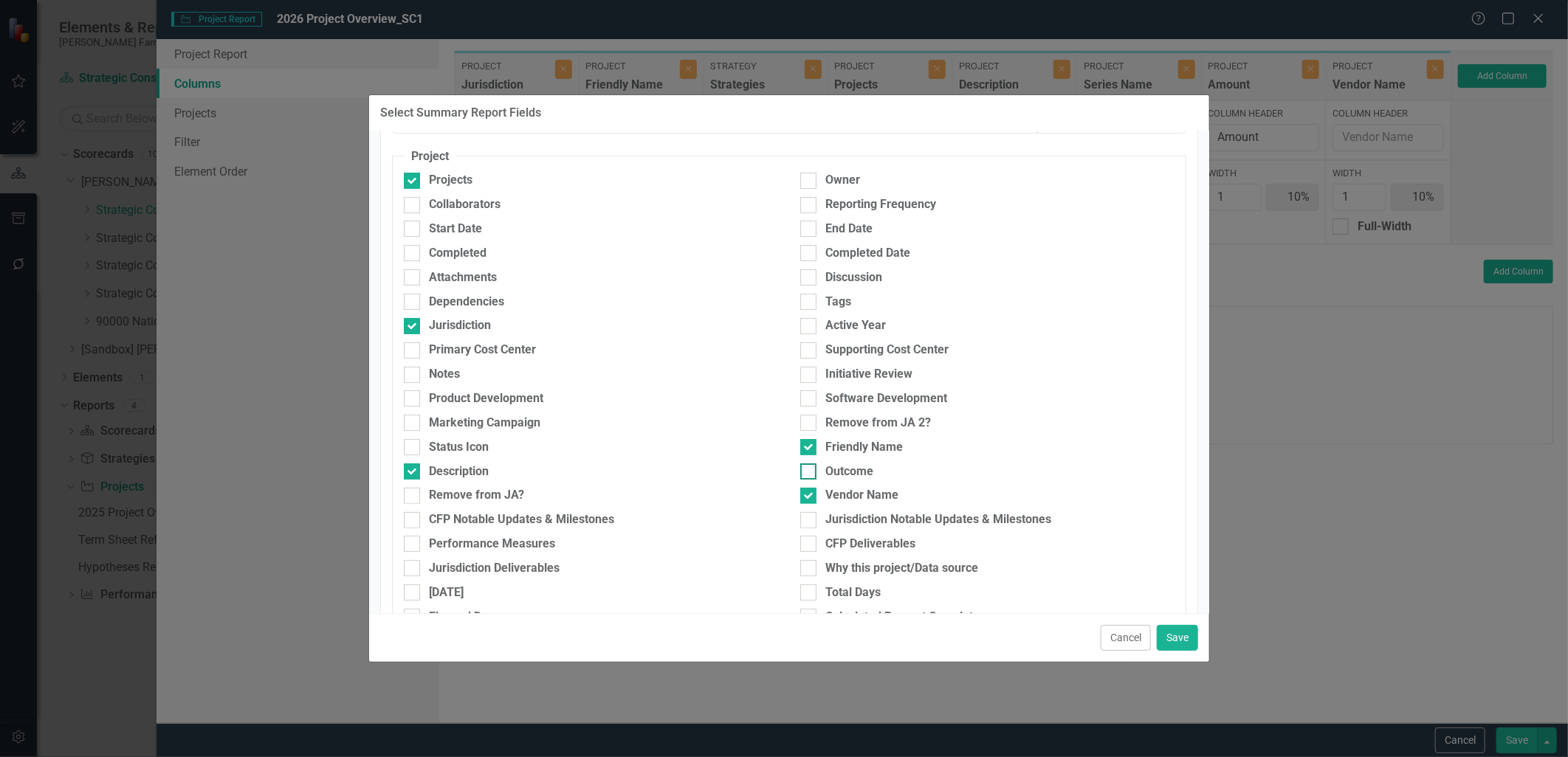
click at [803, 465] on input "Outcome" at bounding box center [805, 468] width 10 height 10
checkbox input "true"
click at [801, 298] on input "Tags" at bounding box center [805, 298] width 10 height 10
checkbox input "true"
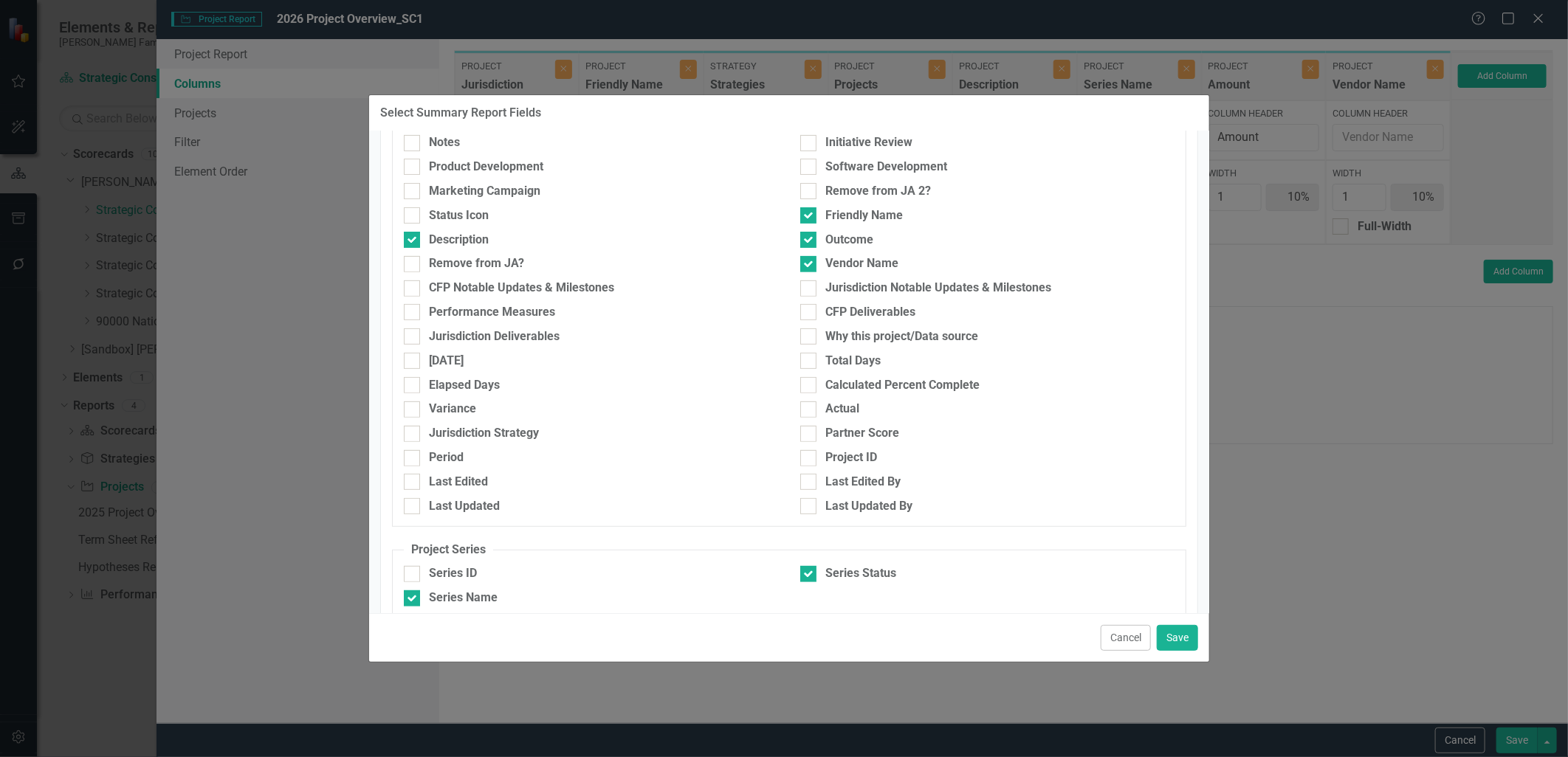
scroll to position [285, 0]
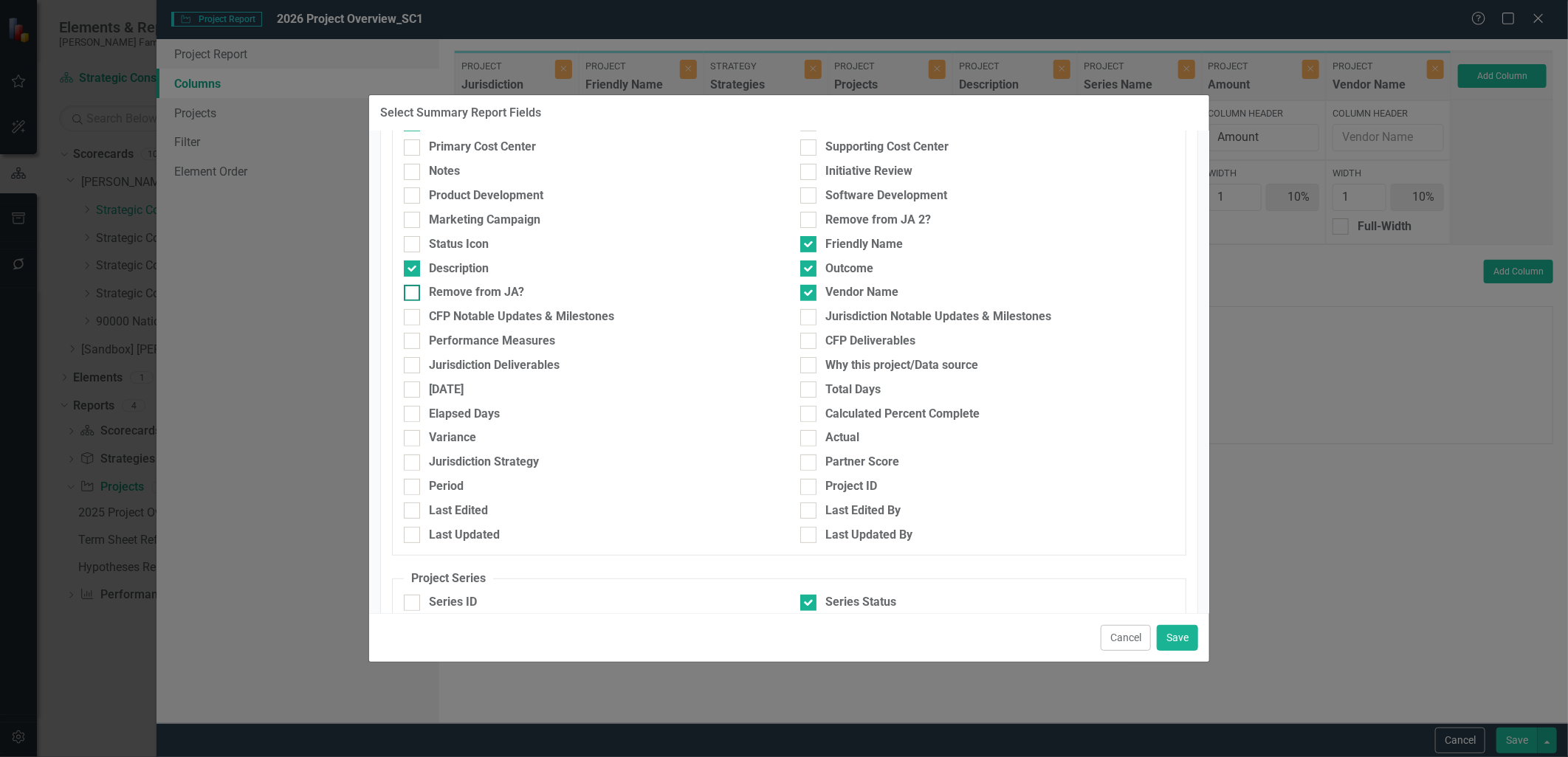
click at [497, 293] on div "Remove from JA?" at bounding box center [476, 293] width 95 height 17
click at [414, 293] on input "Remove from JA?" at bounding box center [408, 290] width 10 height 10
checkbox input "true"
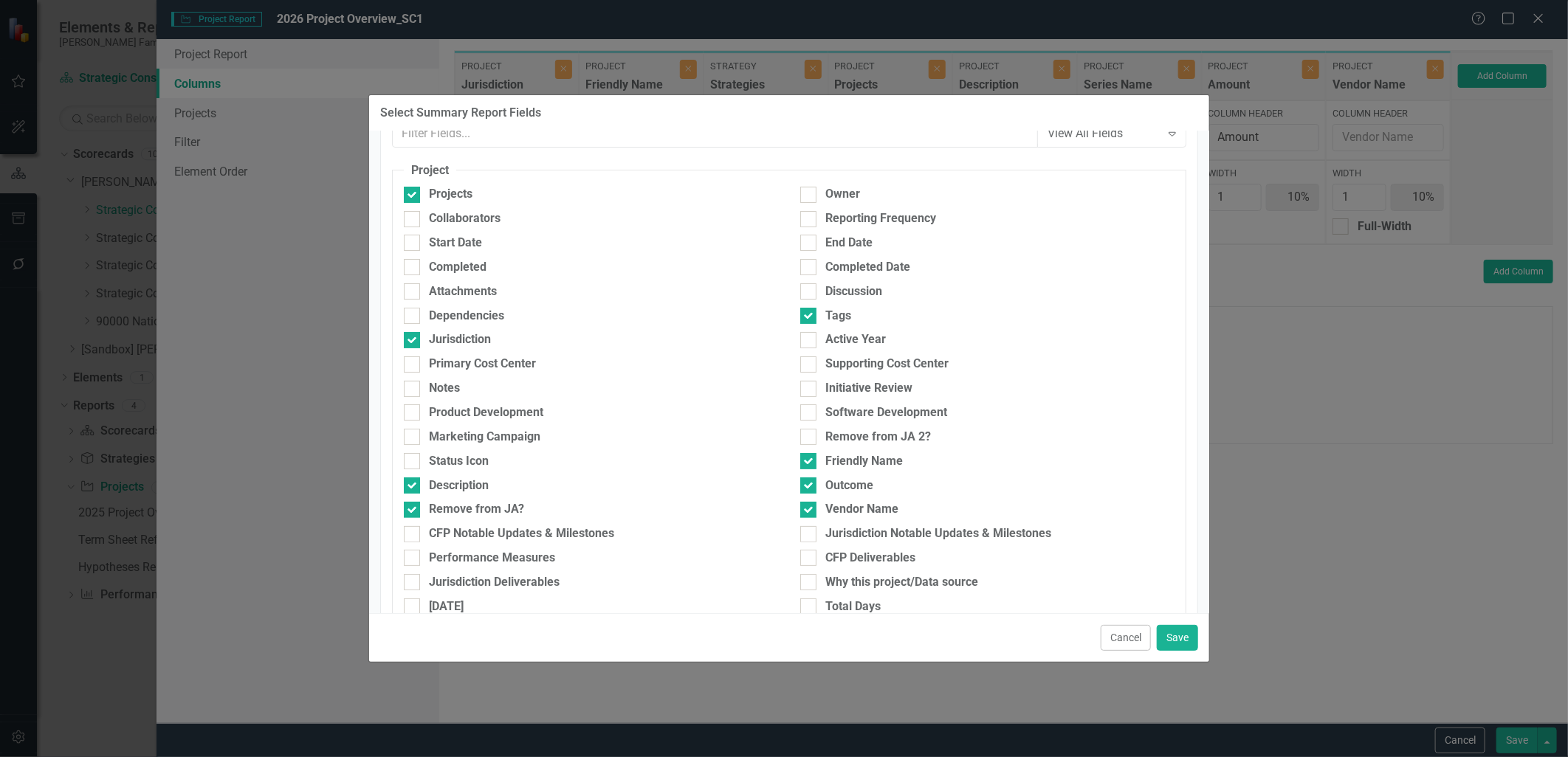
scroll to position [39, 0]
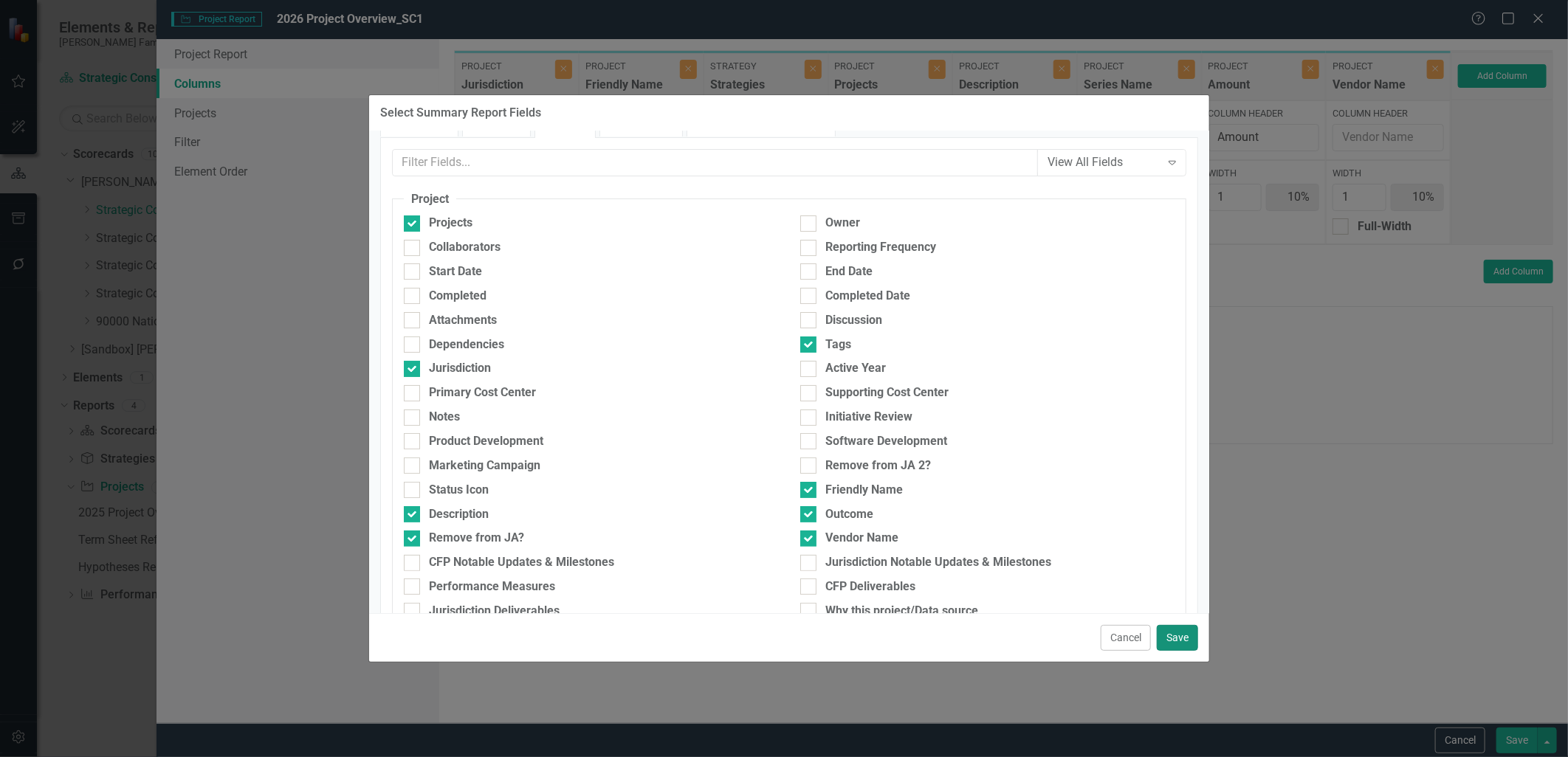
click at [1189, 636] on button "Save" at bounding box center [1178, 638] width 41 height 26
type input "8%"
type input "23%"
type input "8%"
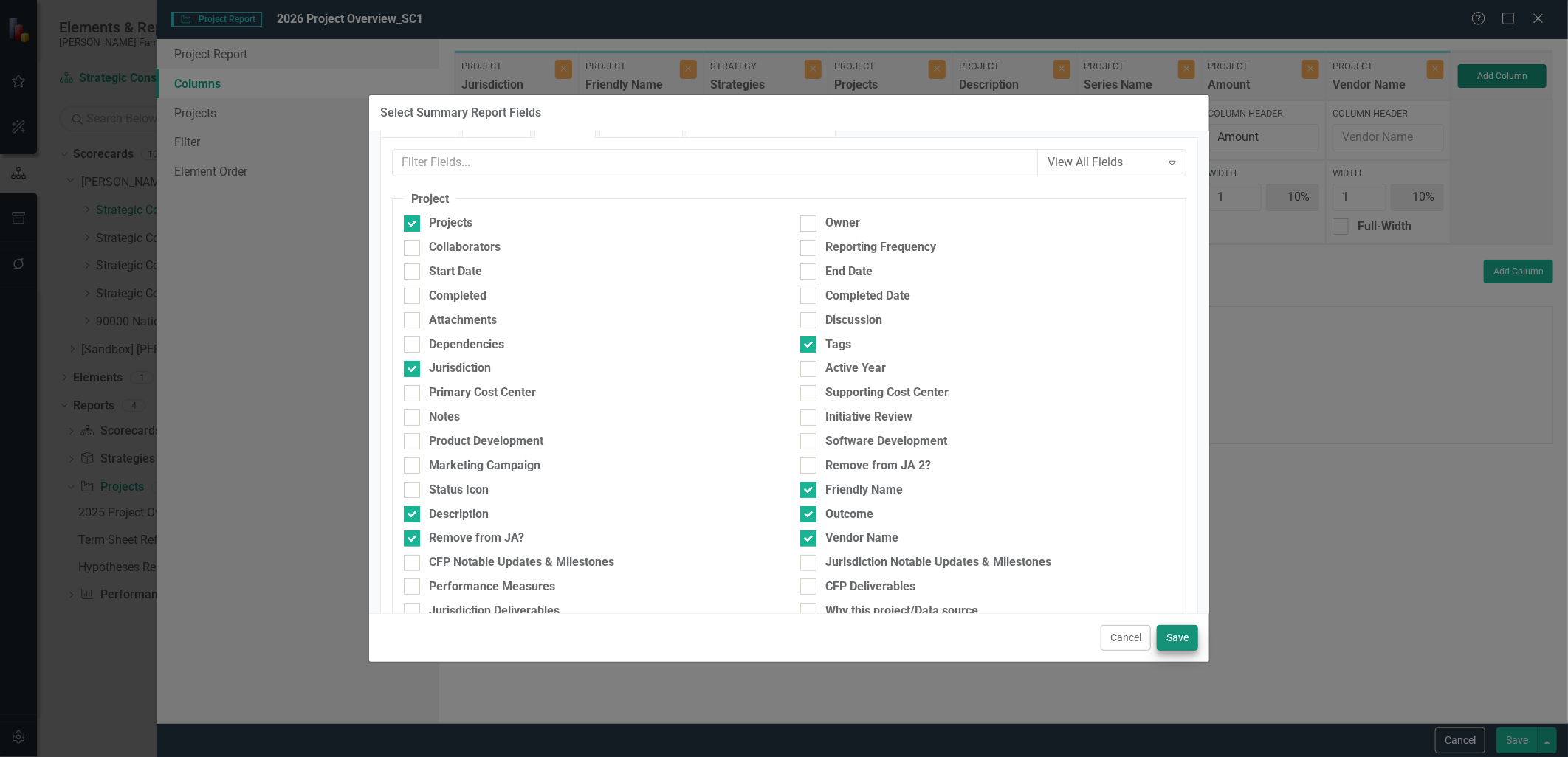
type input "8%"
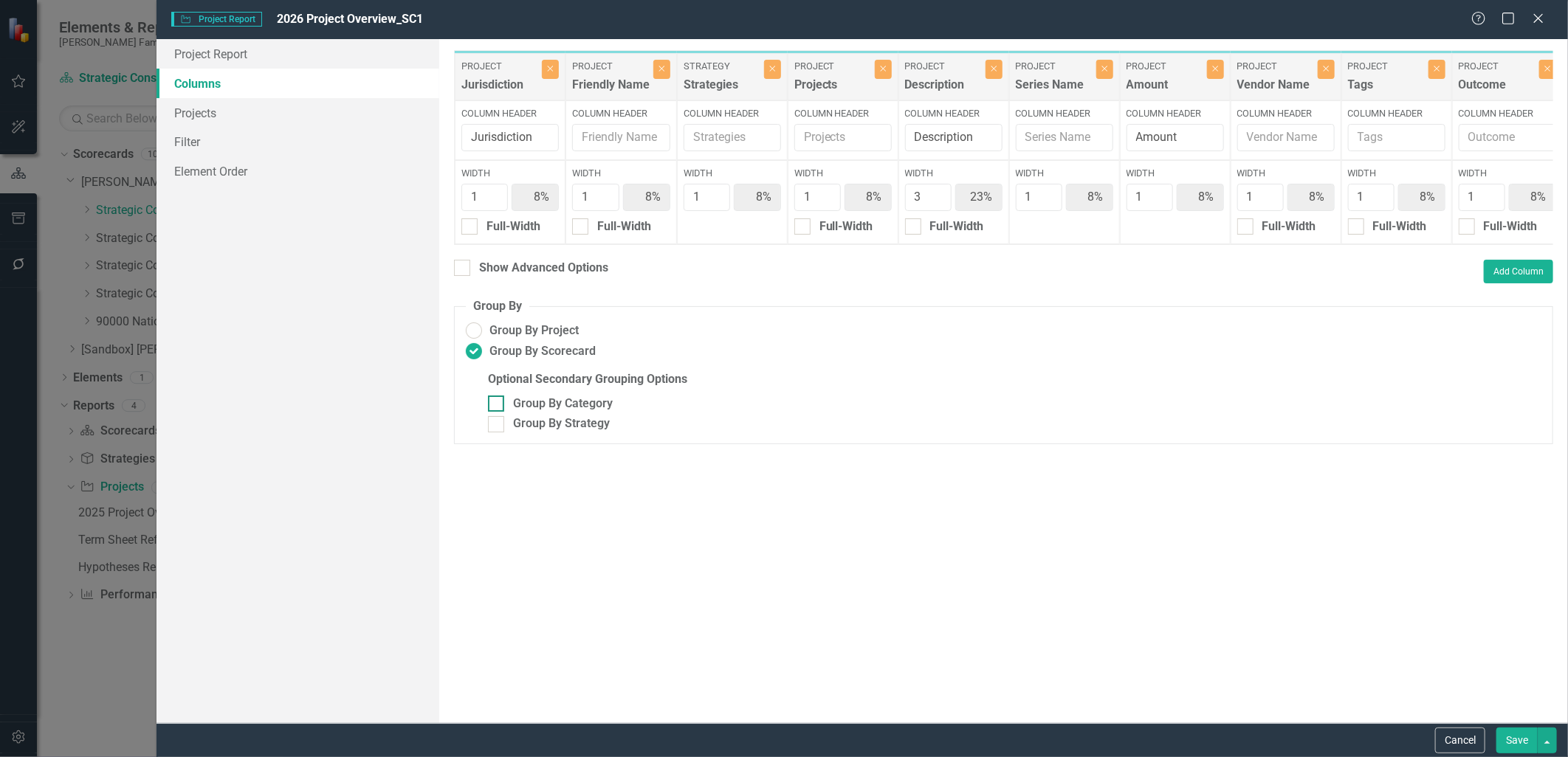
click at [1141, 406] on div "Group By Category" at bounding box center [1015, 404] width 1054 height 17
click at [497, 405] on input "Group By Category" at bounding box center [493, 400] width 10 height 10
click at [735, 412] on div "Group By Category" at bounding box center [1015, 404] width 1054 height 17
click at [497, 405] on input "Group By Category" at bounding box center [493, 400] width 10 height 10
checkbox input "false"
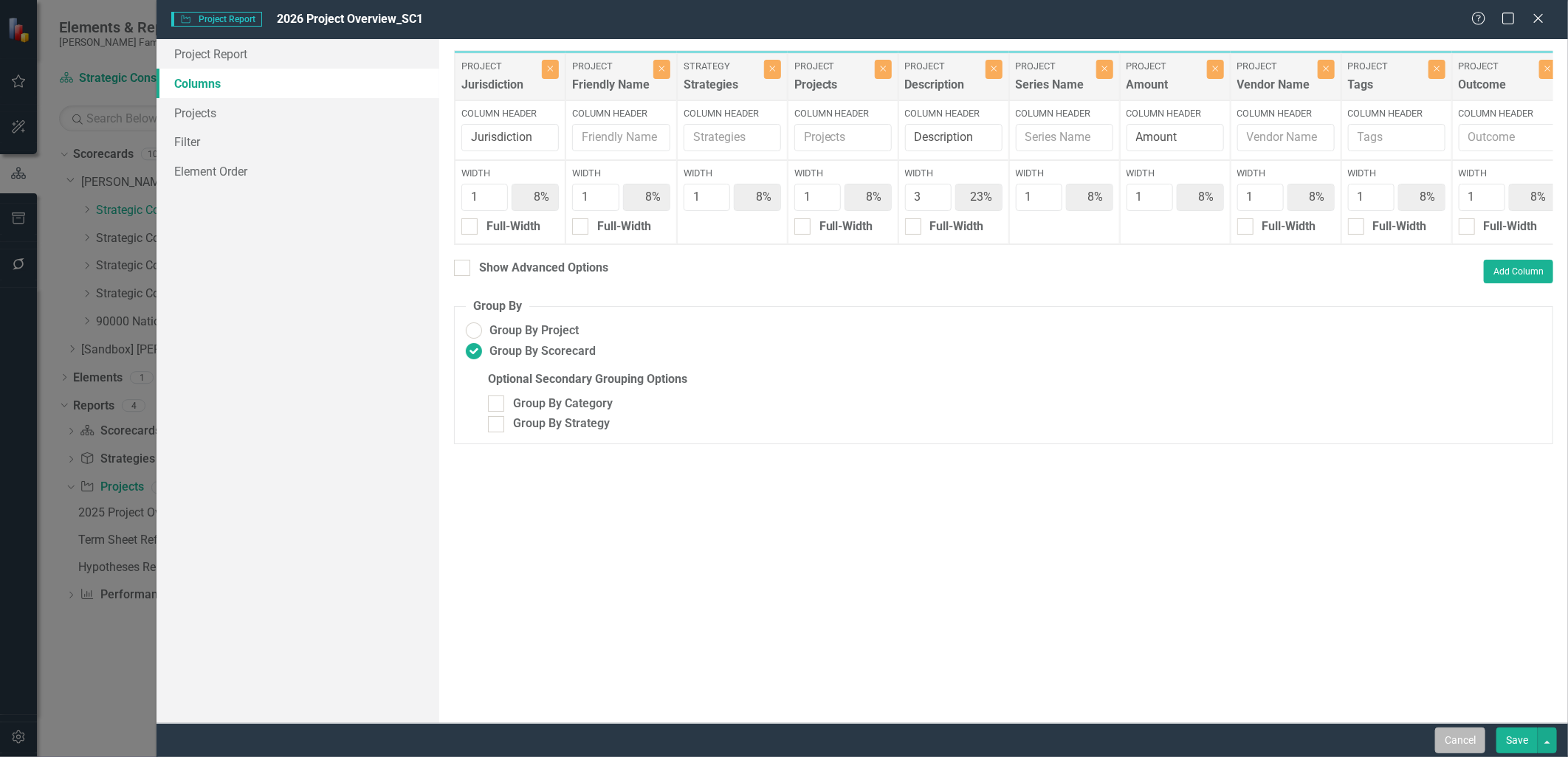
click at [1443, 736] on button "Cancel" at bounding box center [1461, 740] width 50 height 26
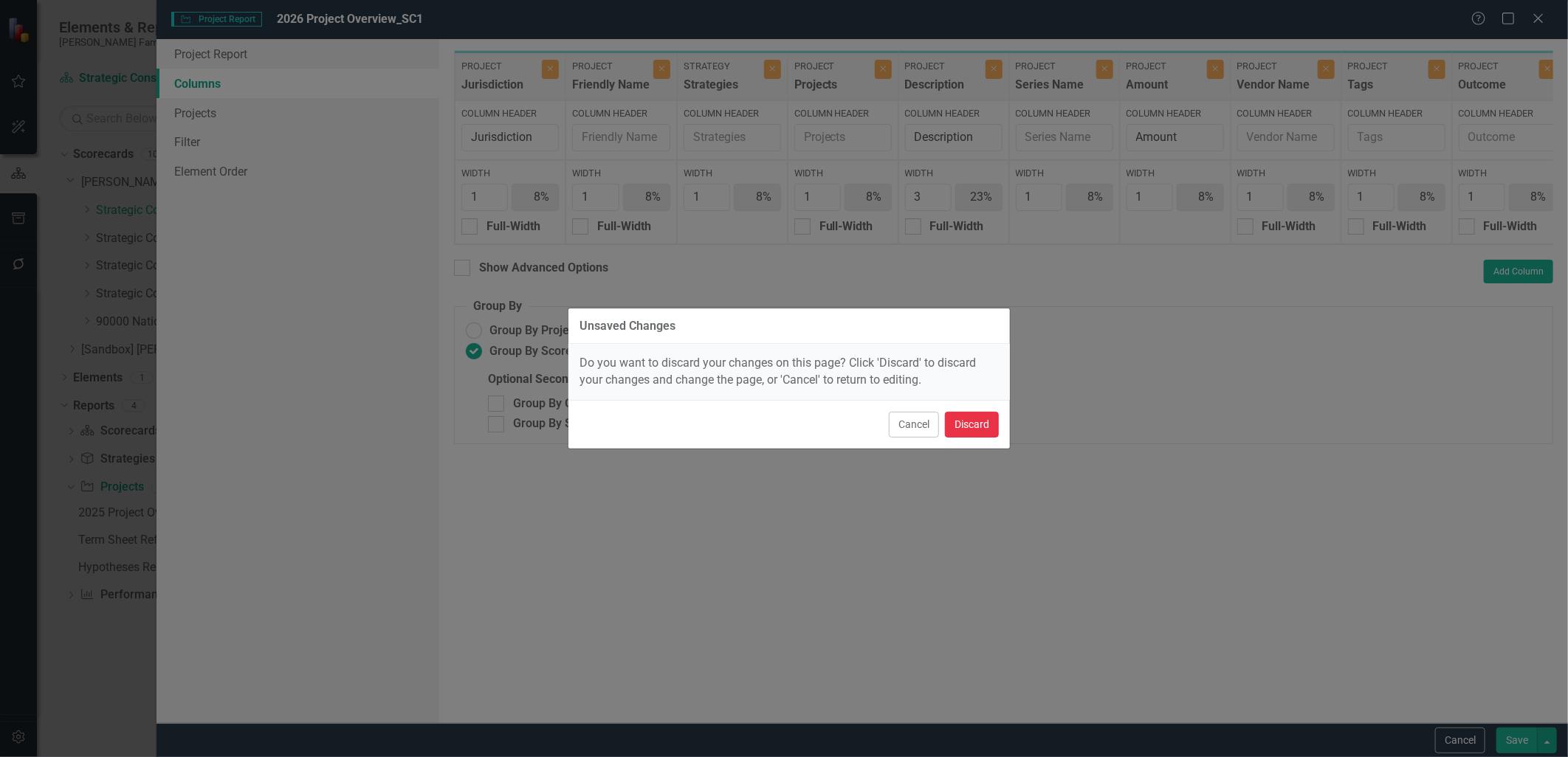
click at [964, 431] on button "Discard" at bounding box center [972, 425] width 54 height 26
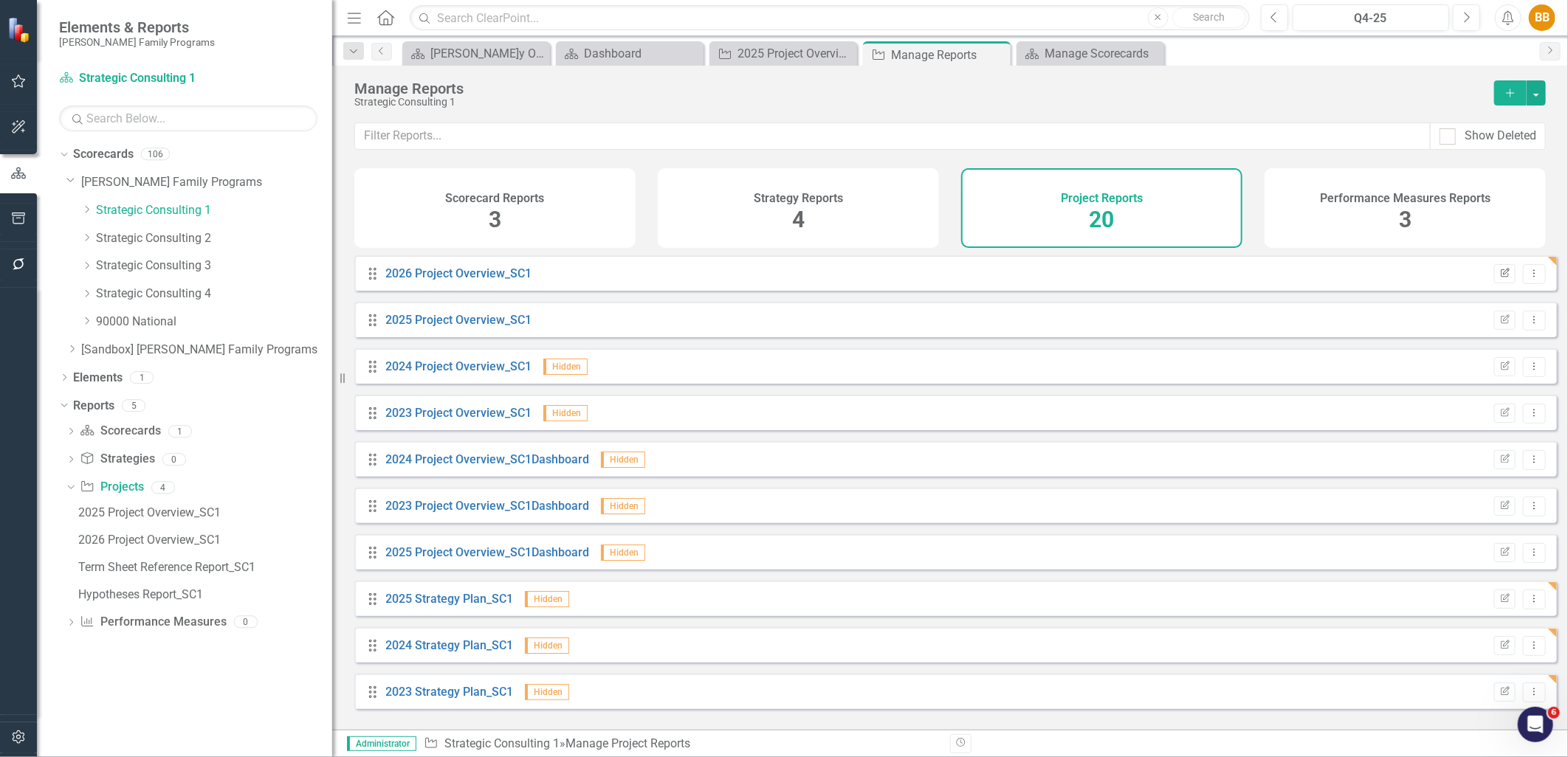
click at [1501, 277] on icon "button" at bounding box center [1506, 272] width 9 height 9
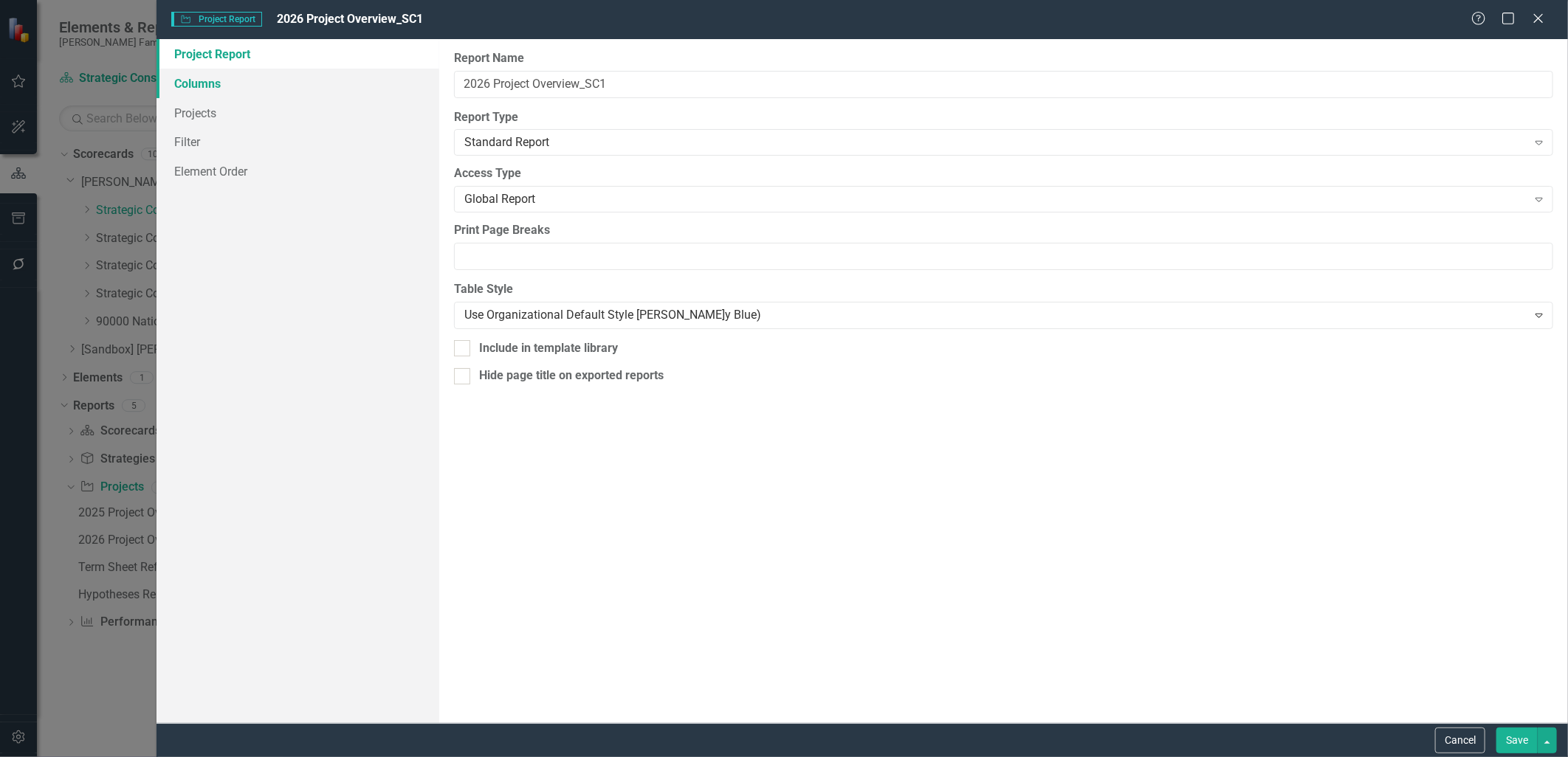
click at [185, 80] on link "Columns" at bounding box center [297, 83] width 282 height 30
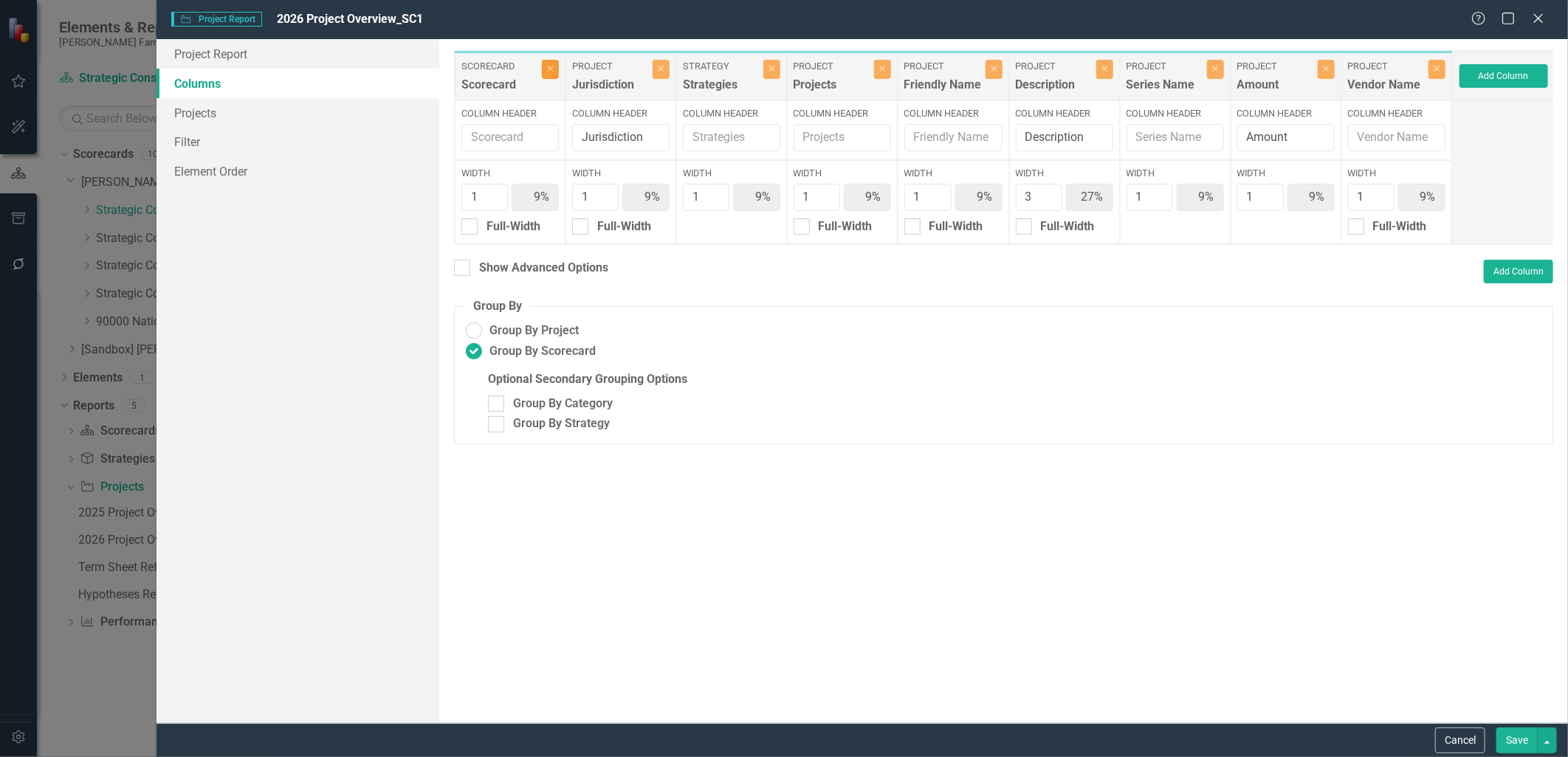
click at [548, 71] on icon "Close" at bounding box center [551, 68] width 7 height 9
type input "10%"
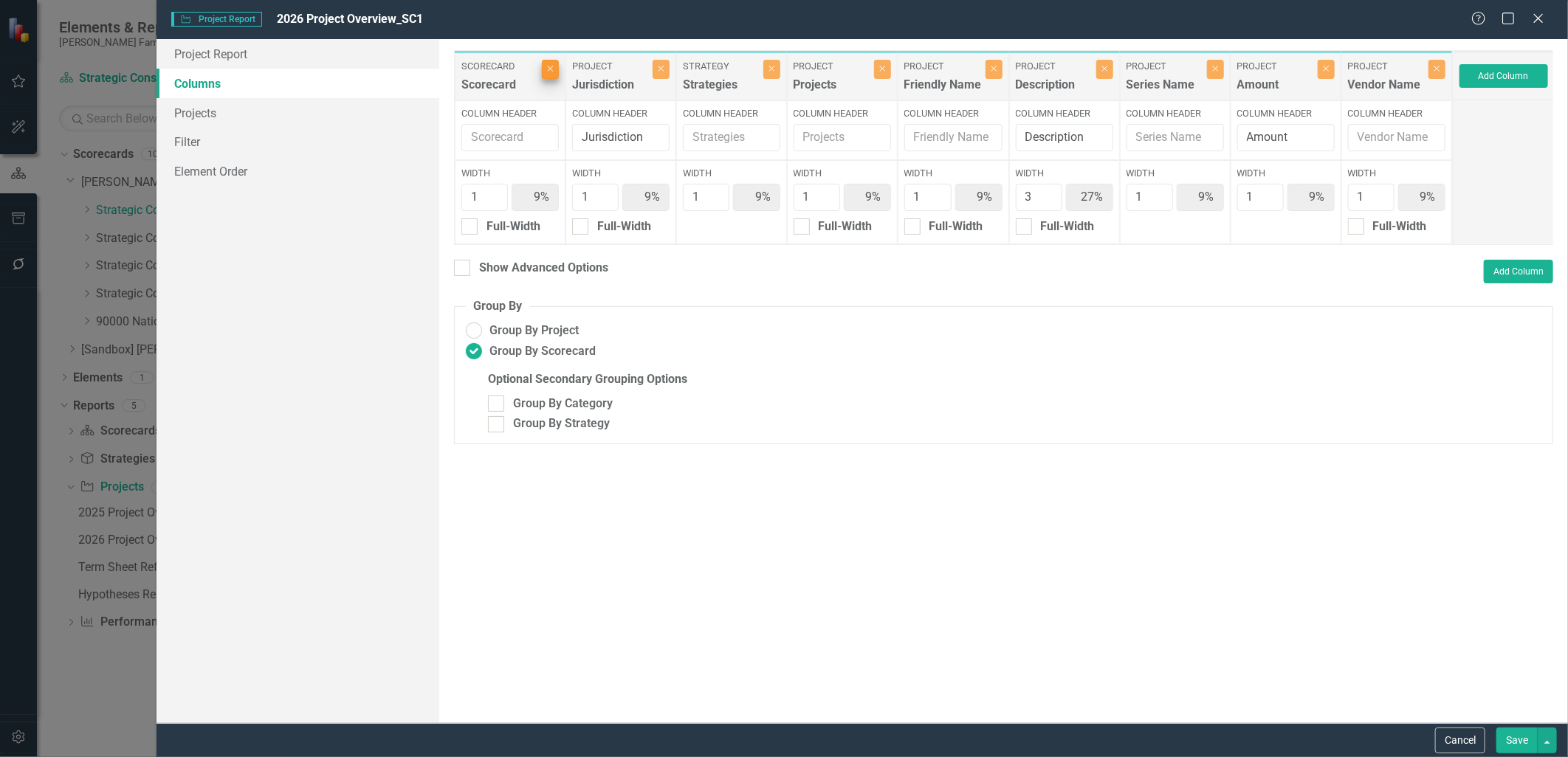
type input "30%"
type input "10%"
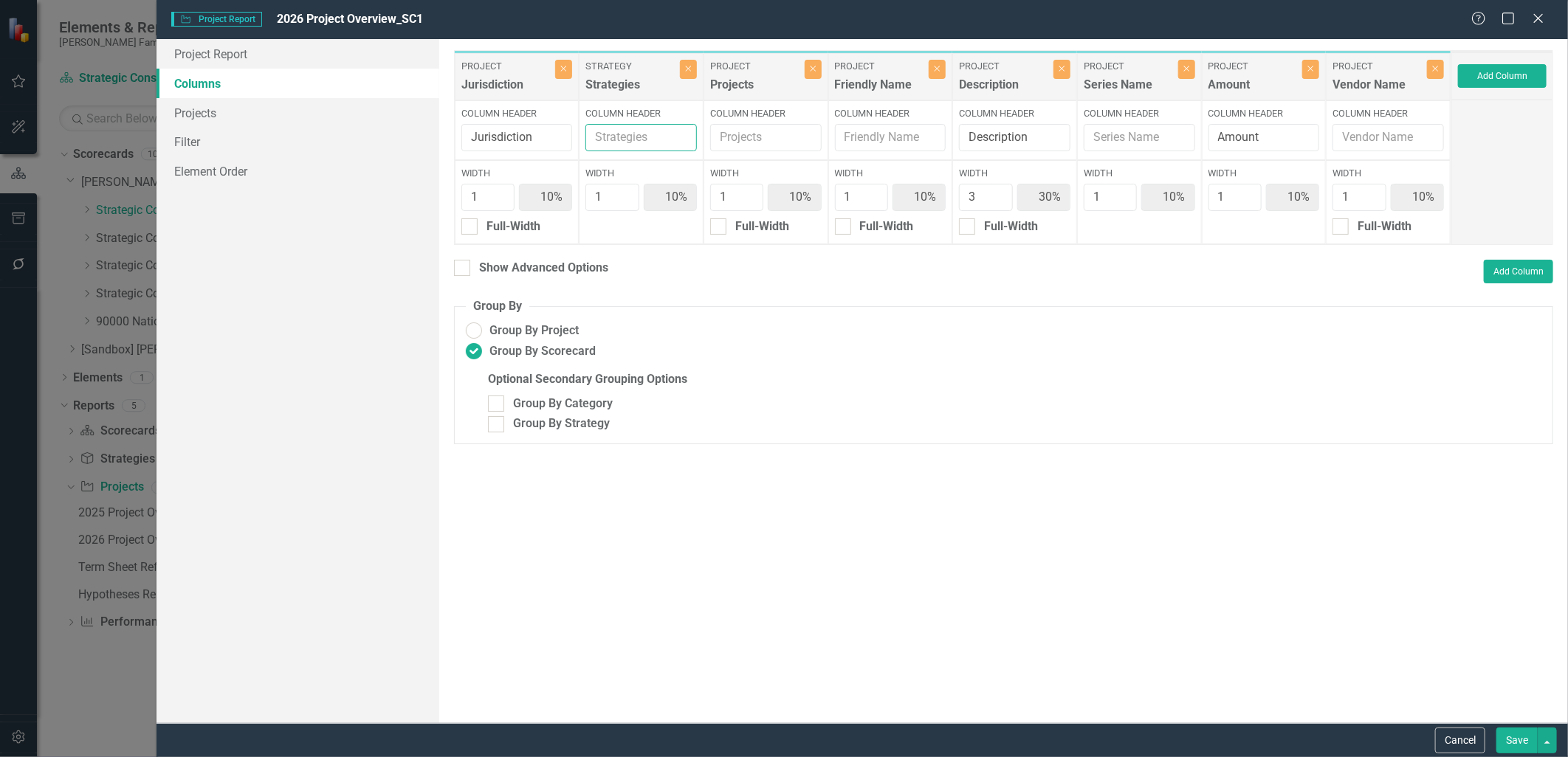
click at [659, 131] on input "Column Header" at bounding box center [641, 138] width 112 height 27
click at [1487, 71] on button "Add Column" at bounding box center [1503, 75] width 89 height 24
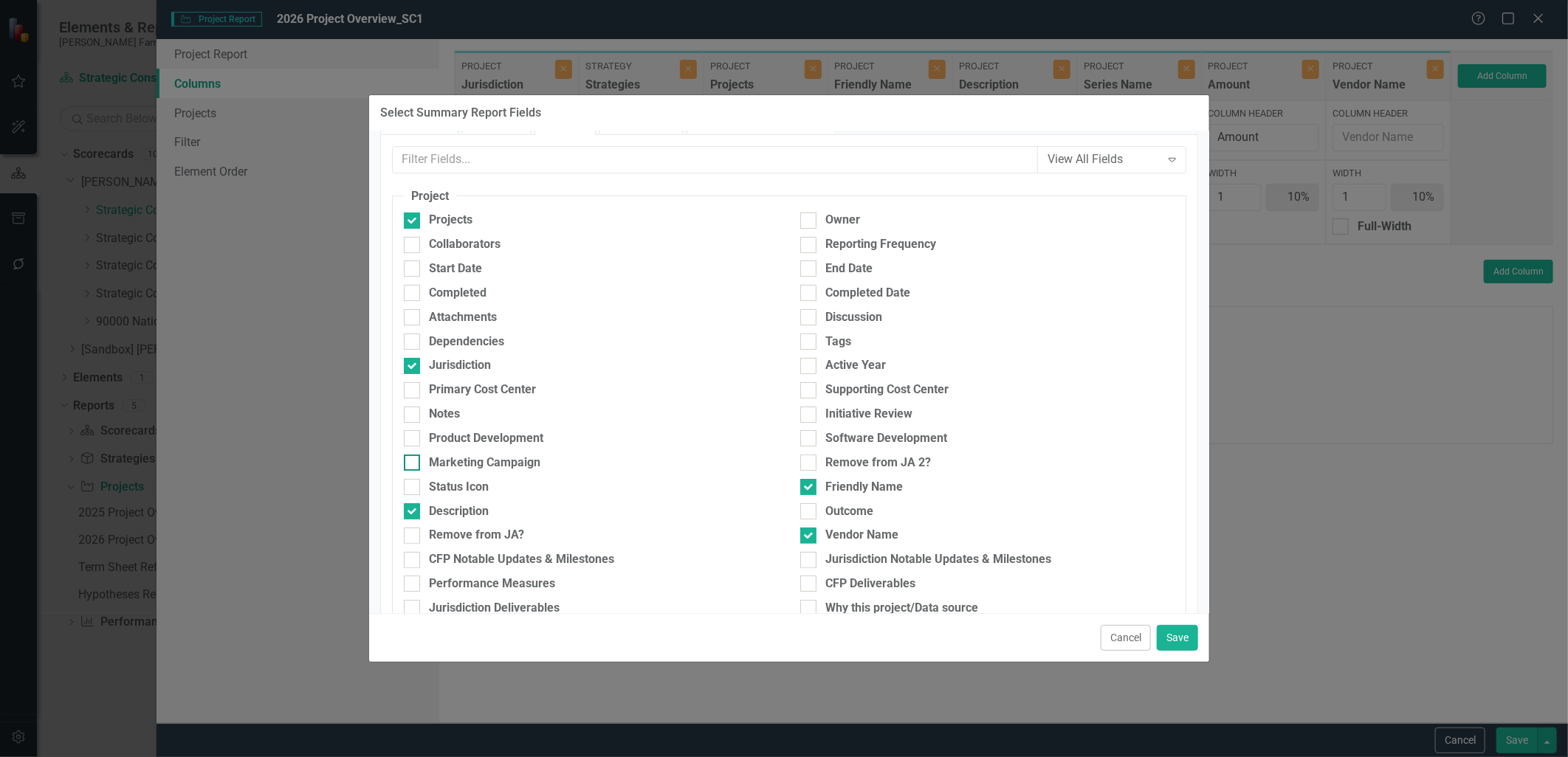
scroll to position [82, 0]
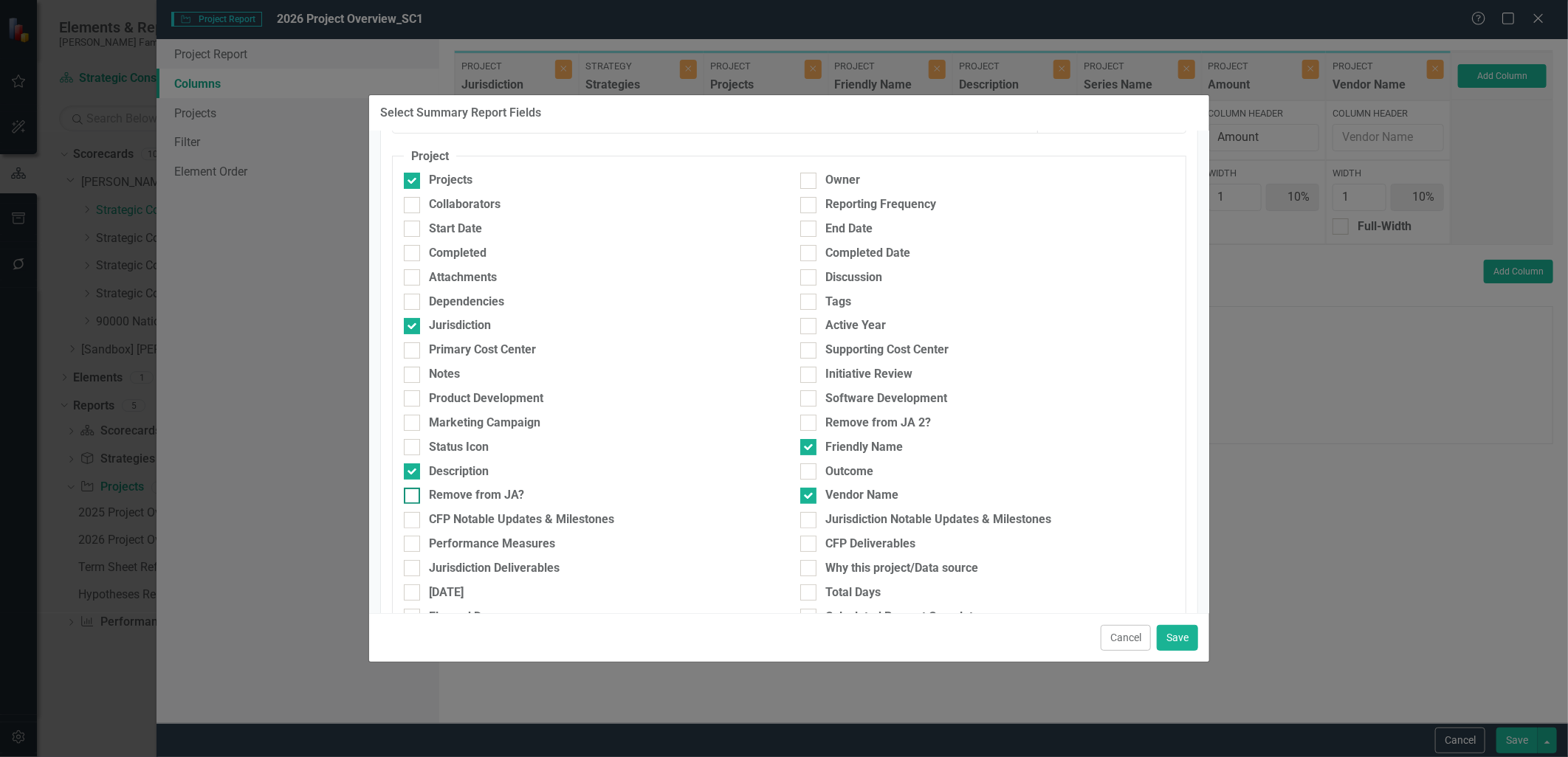
click at [521, 499] on div "Remove from JA?" at bounding box center [476, 496] width 95 height 17
click at [414, 497] on input "Remove from JA?" at bounding box center [408, 493] width 10 height 10
checkbox input "true"
click at [815, 299] on div "Tags" at bounding box center [988, 302] width 374 height 17
click at [810, 299] on input "Tags" at bounding box center [805, 298] width 10 height 10
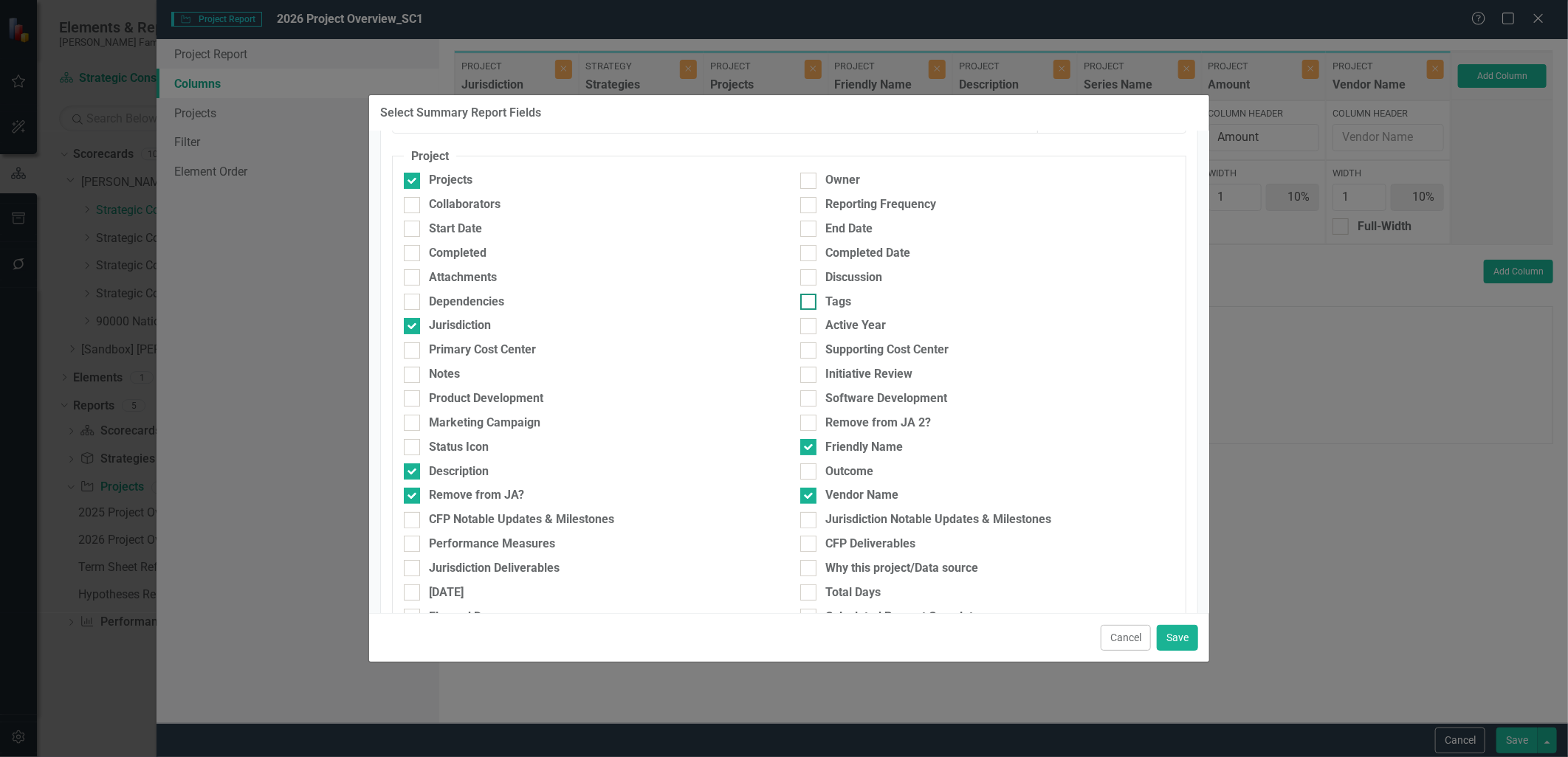
checkbox input "true"
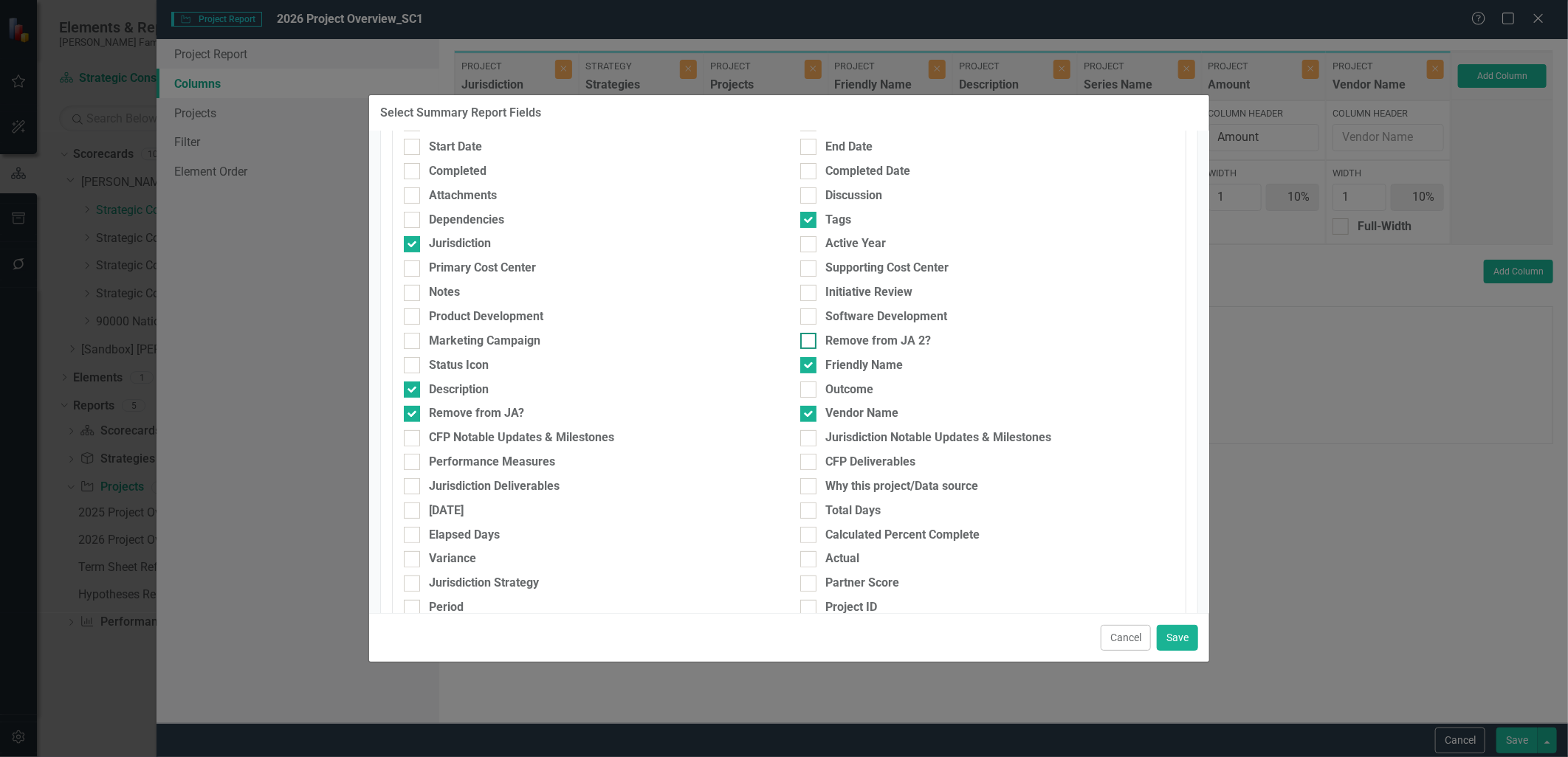
click at [894, 338] on div "Remove from JA 2?" at bounding box center [878, 341] width 106 height 17
click at [810, 338] on input "Remove from JA 2?" at bounding box center [805, 337] width 10 height 10
checkbox input "true"
click at [878, 390] on div "Outcome" at bounding box center [988, 390] width 374 height 17
click at [810, 390] on input "Outcome" at bounding box center [805, 386] width 10 height 10
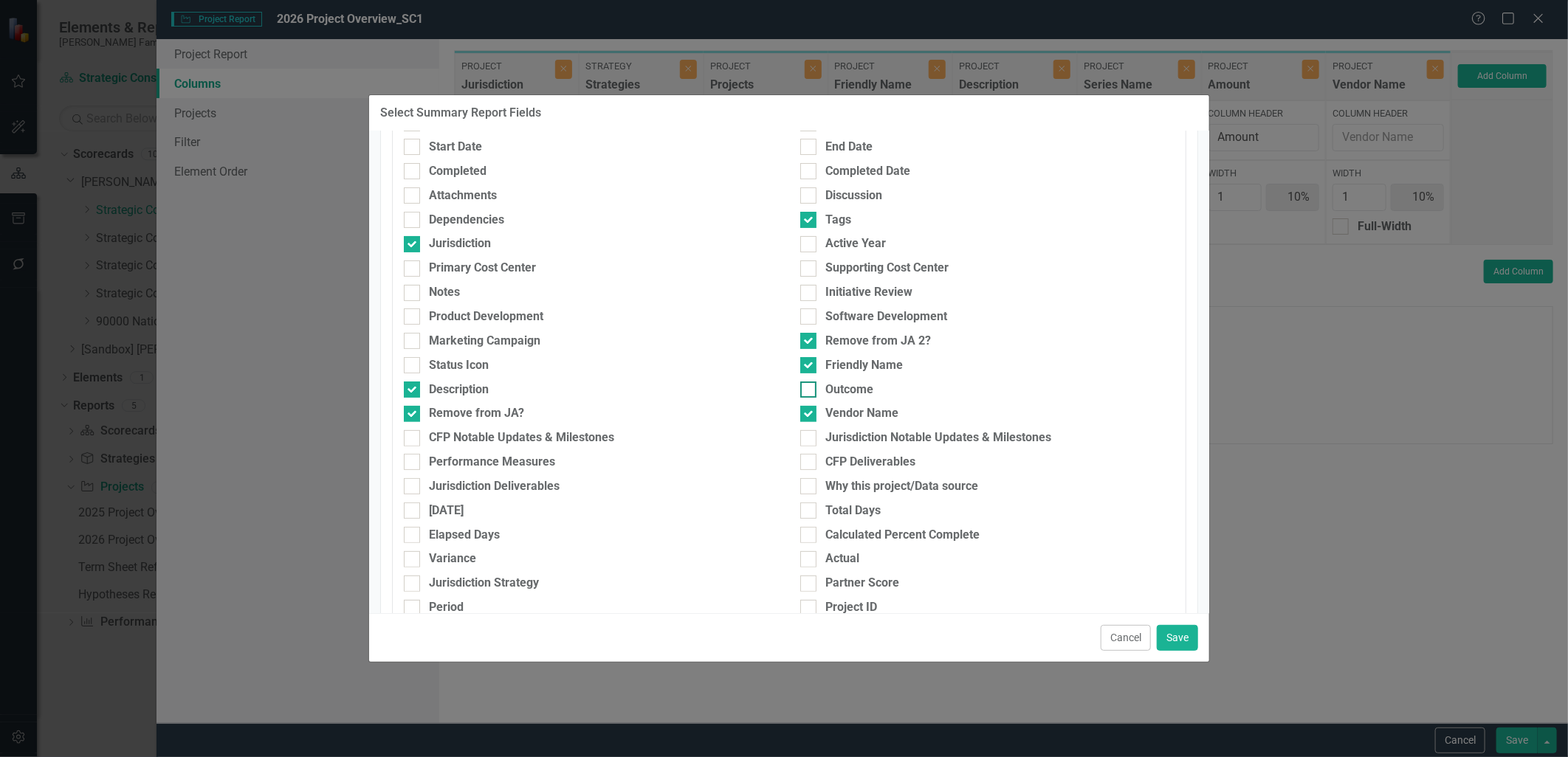
checkbox input "true"
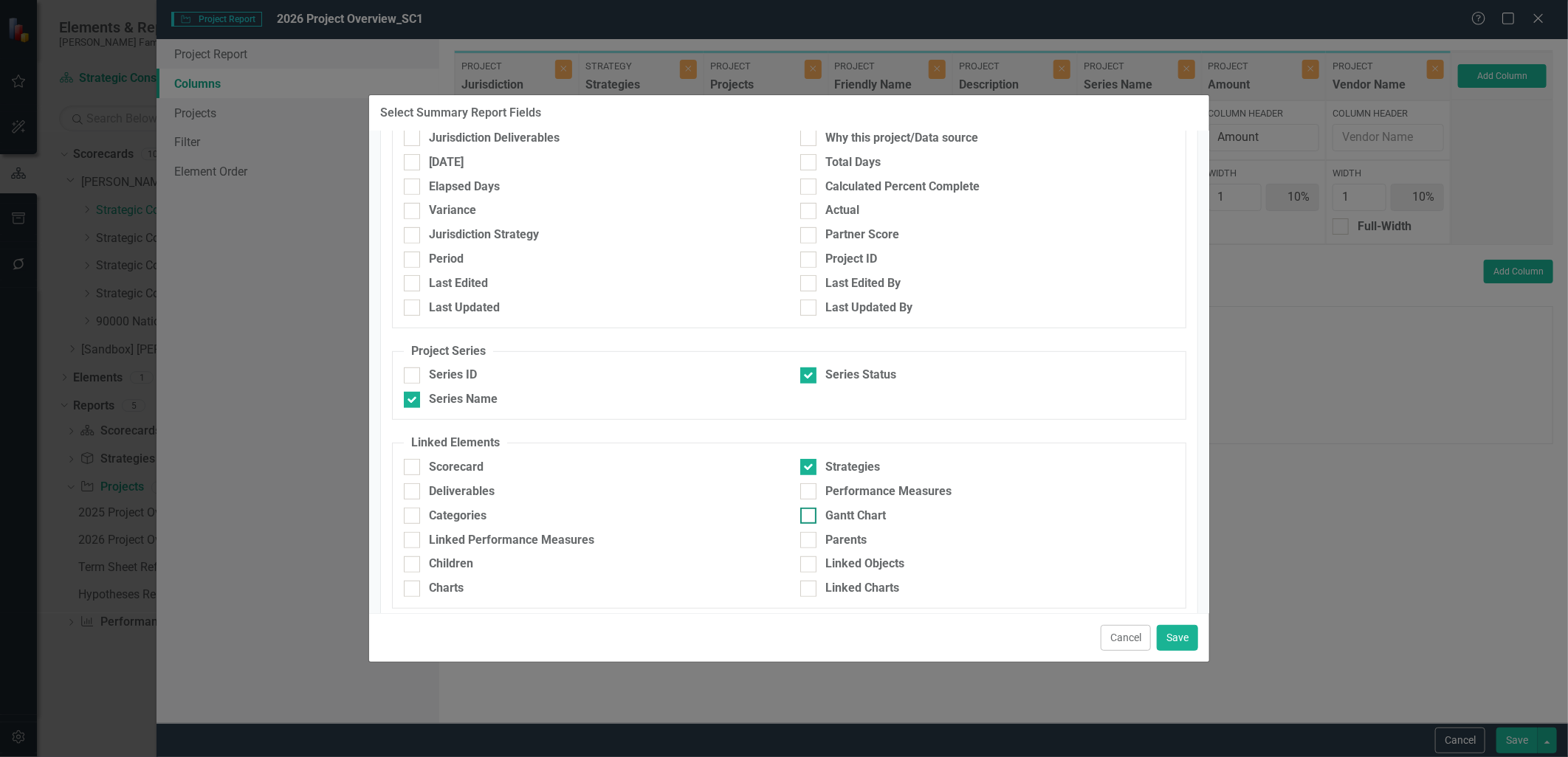
scroll to position [531, 0]
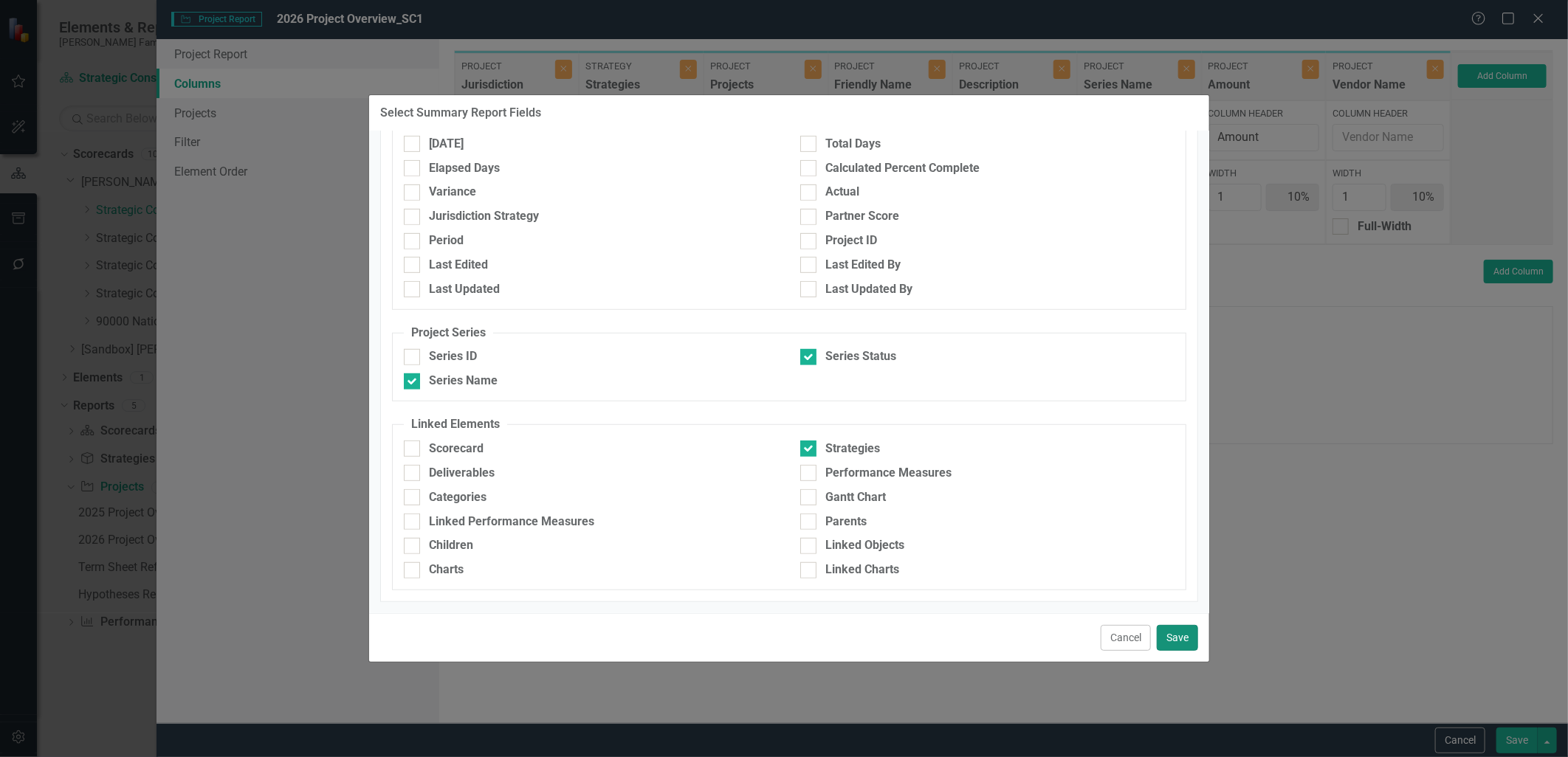
click at [1164, 647] on button "Save" at bounding box center [1178, 638] width 41 height 26
type input "7%"
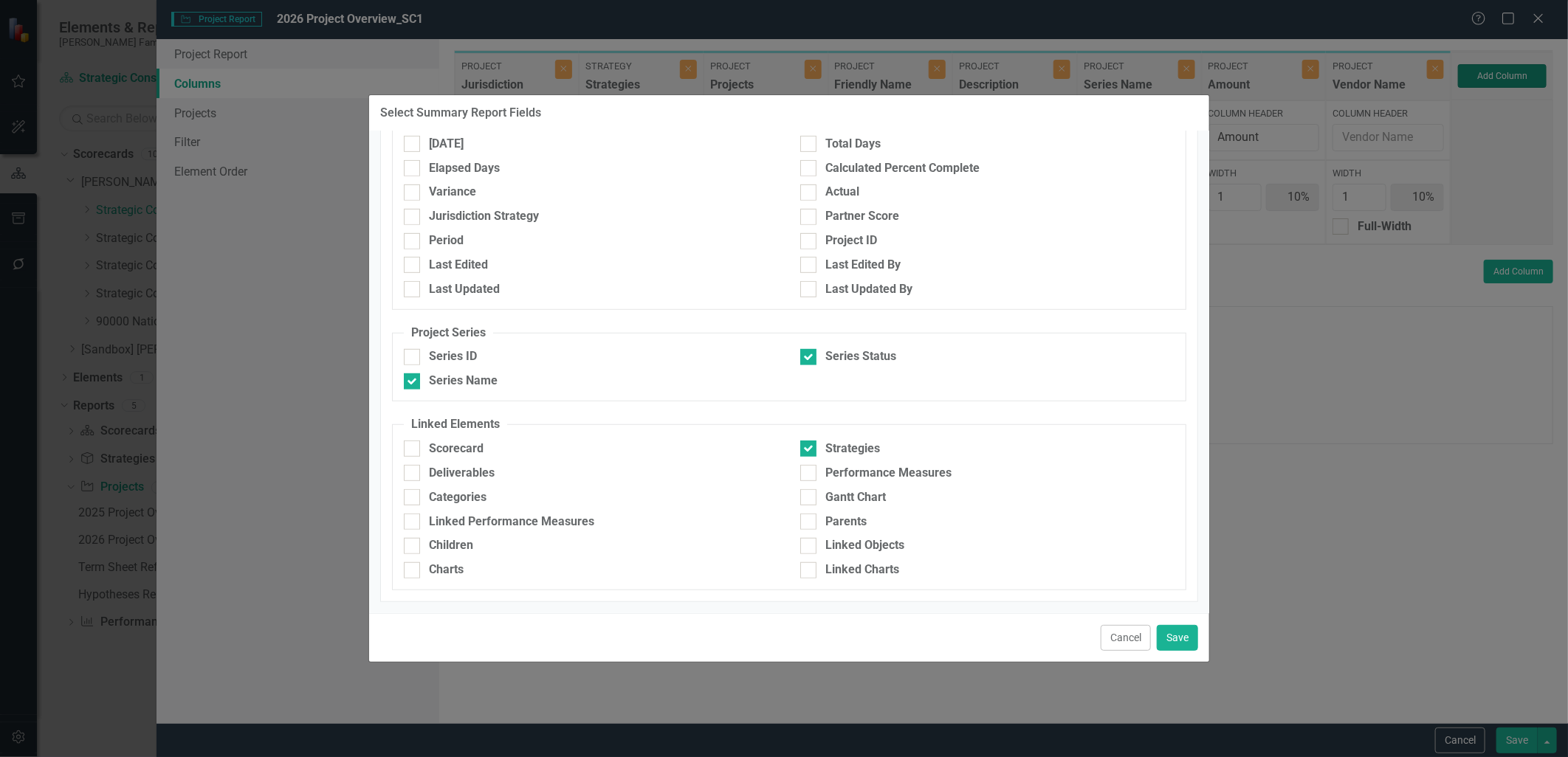
type input "21%"
type input "7%"
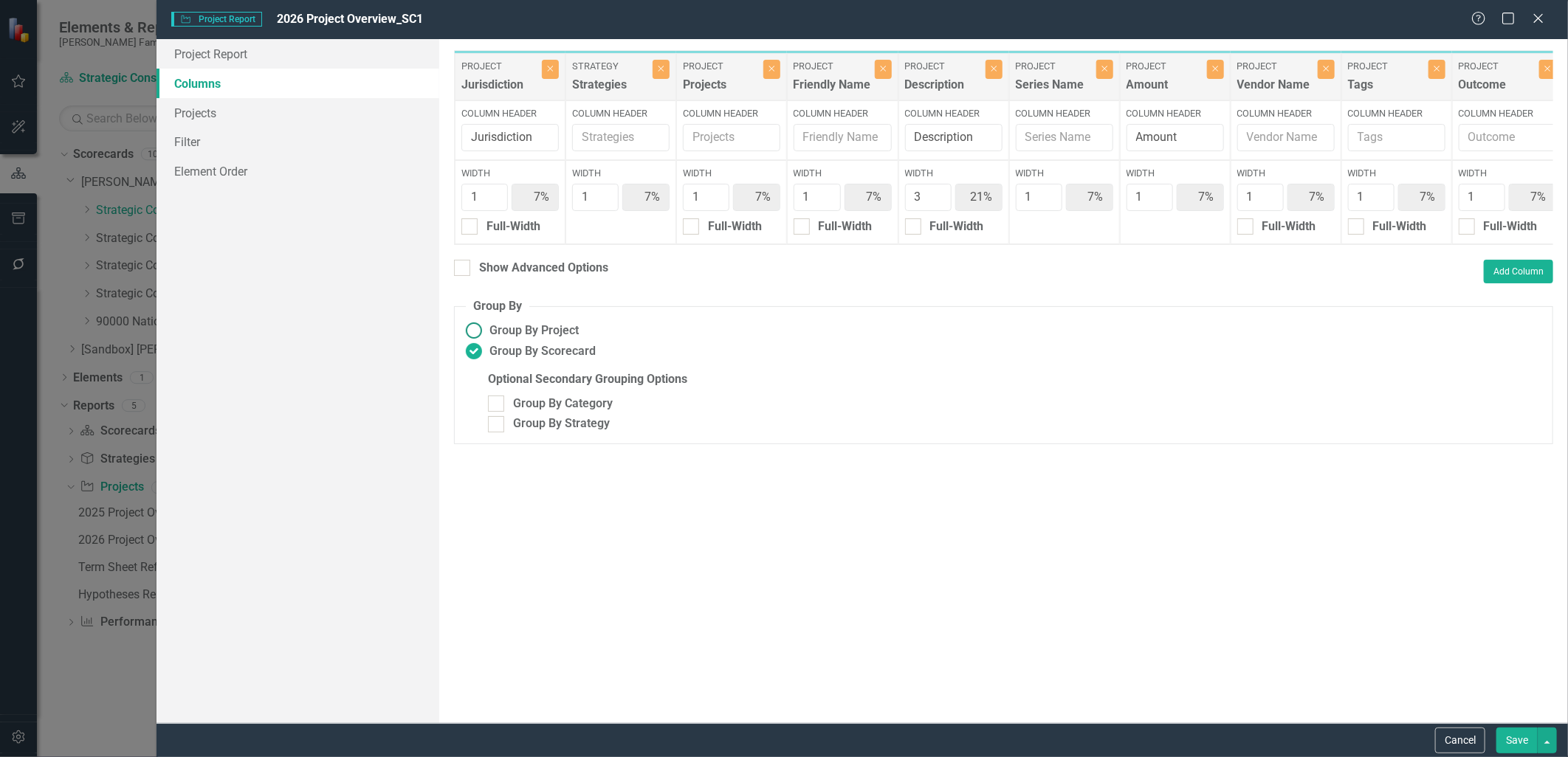
click at [747, 340] on label "Group By Project" at bounding box center [1004, 331] width 1076 height 17
click at [485, 343] on input "Group By Project" at bounding box center [474, 331] width 23 height 23
radio input "true"
click at [729, 360] on label "Group By Scorecard" at bounding box center [1004, 352] width 1076 height 17
click at [485, 363] on input "Group By Scorecard" at bounding box center [474, 352] width 23 height 23
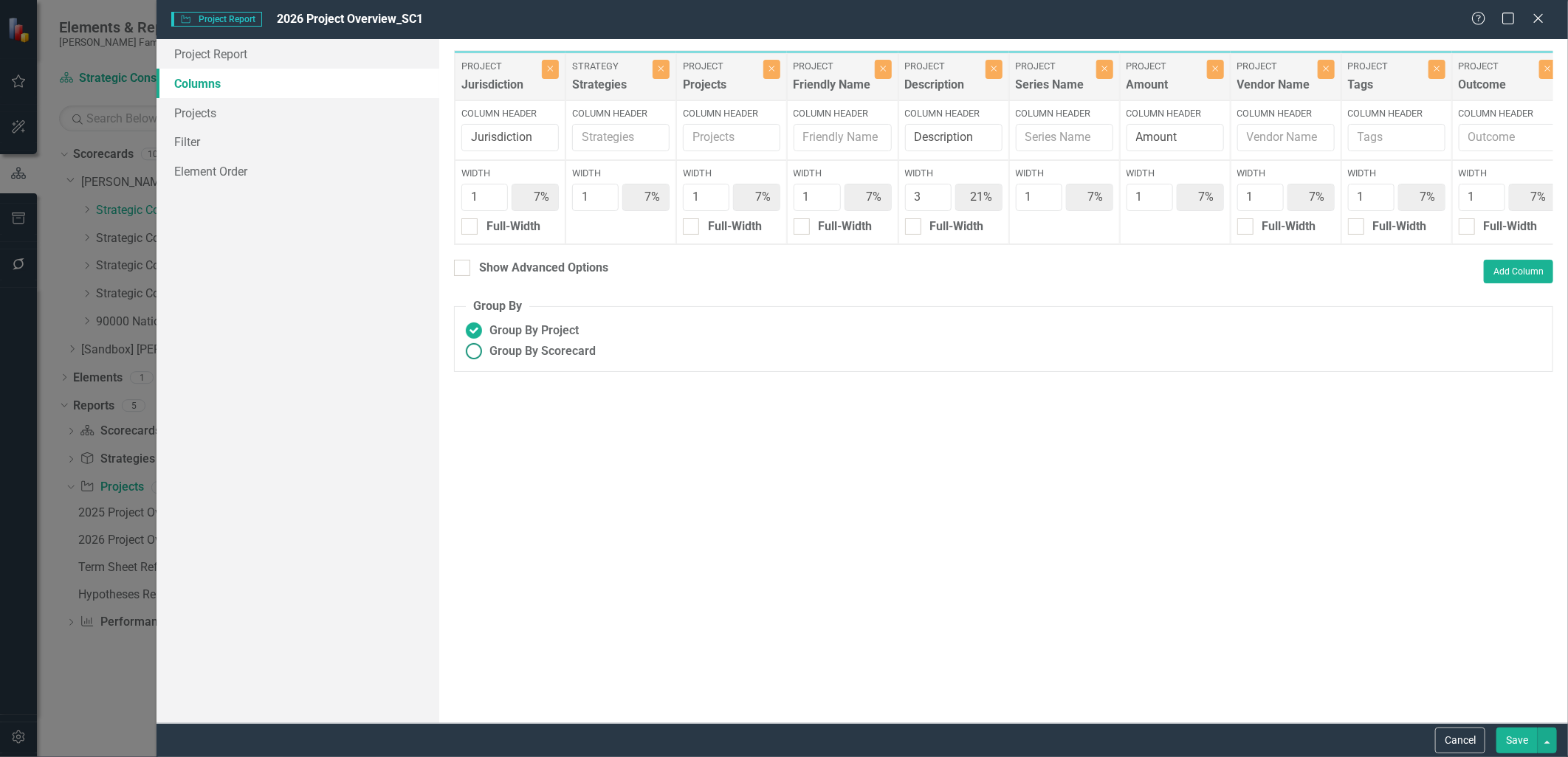
radio input "true"
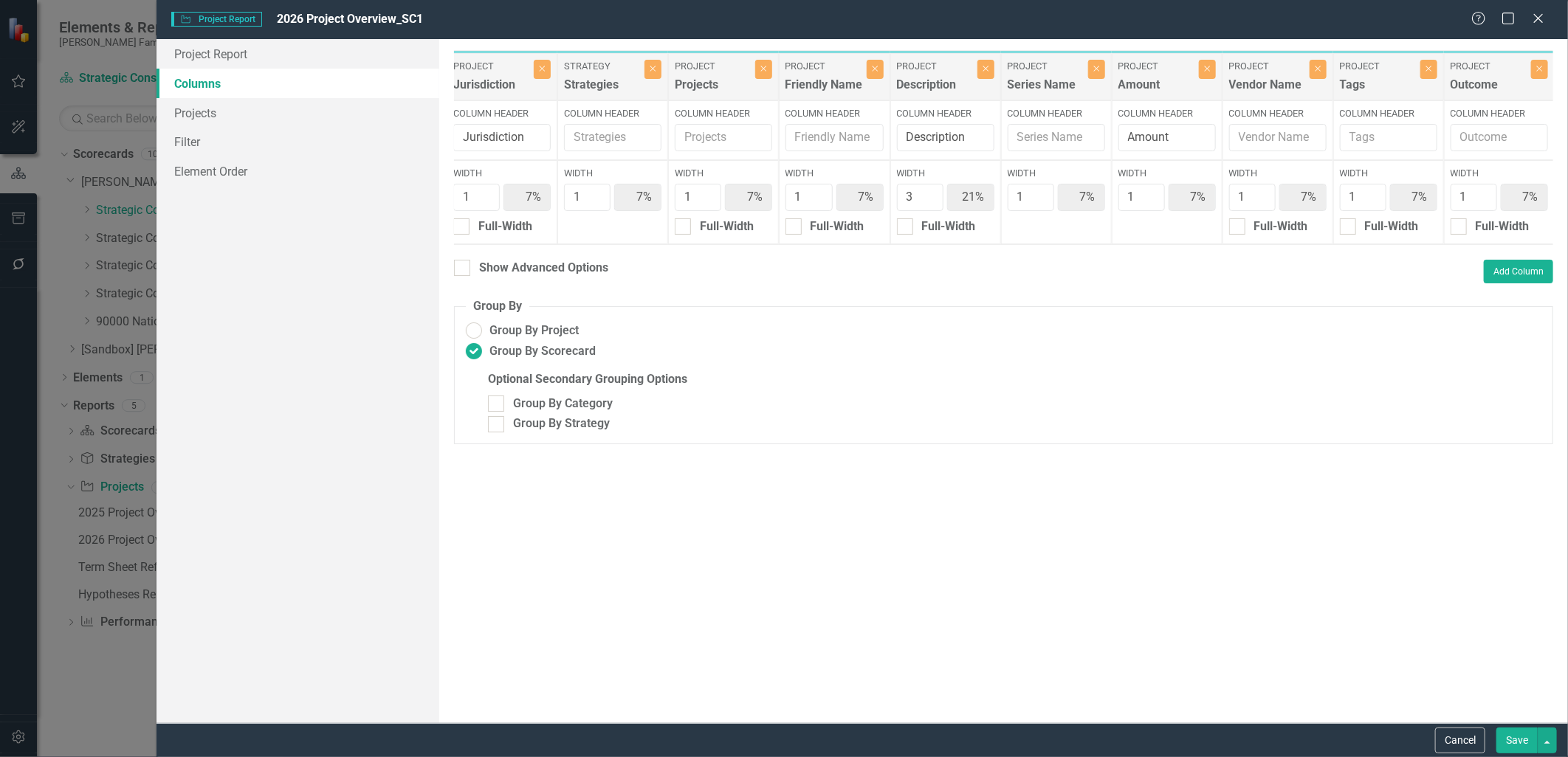
scroll to position [0, 0]
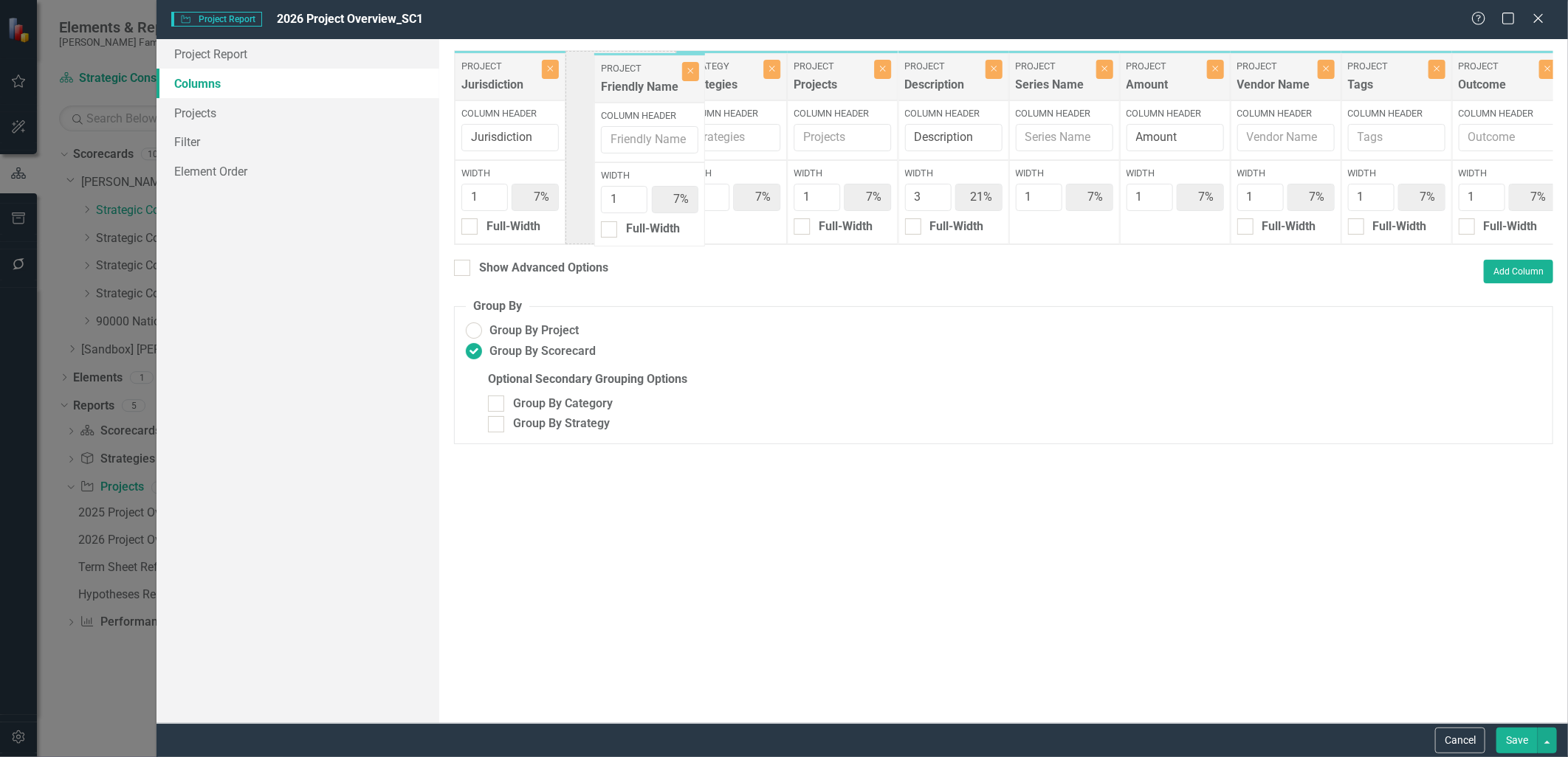
drag, startPoint x: 839, startPoint y: 74, endPoint x: 646, endPoint y: 76, distance: 193.0
click at [646, 76] on div "Project Jurisdiction Close Column Header Jurisdiction Width 1 7% Full-Width Str…" at bounding box center [1143, 147] width 1379 height 195
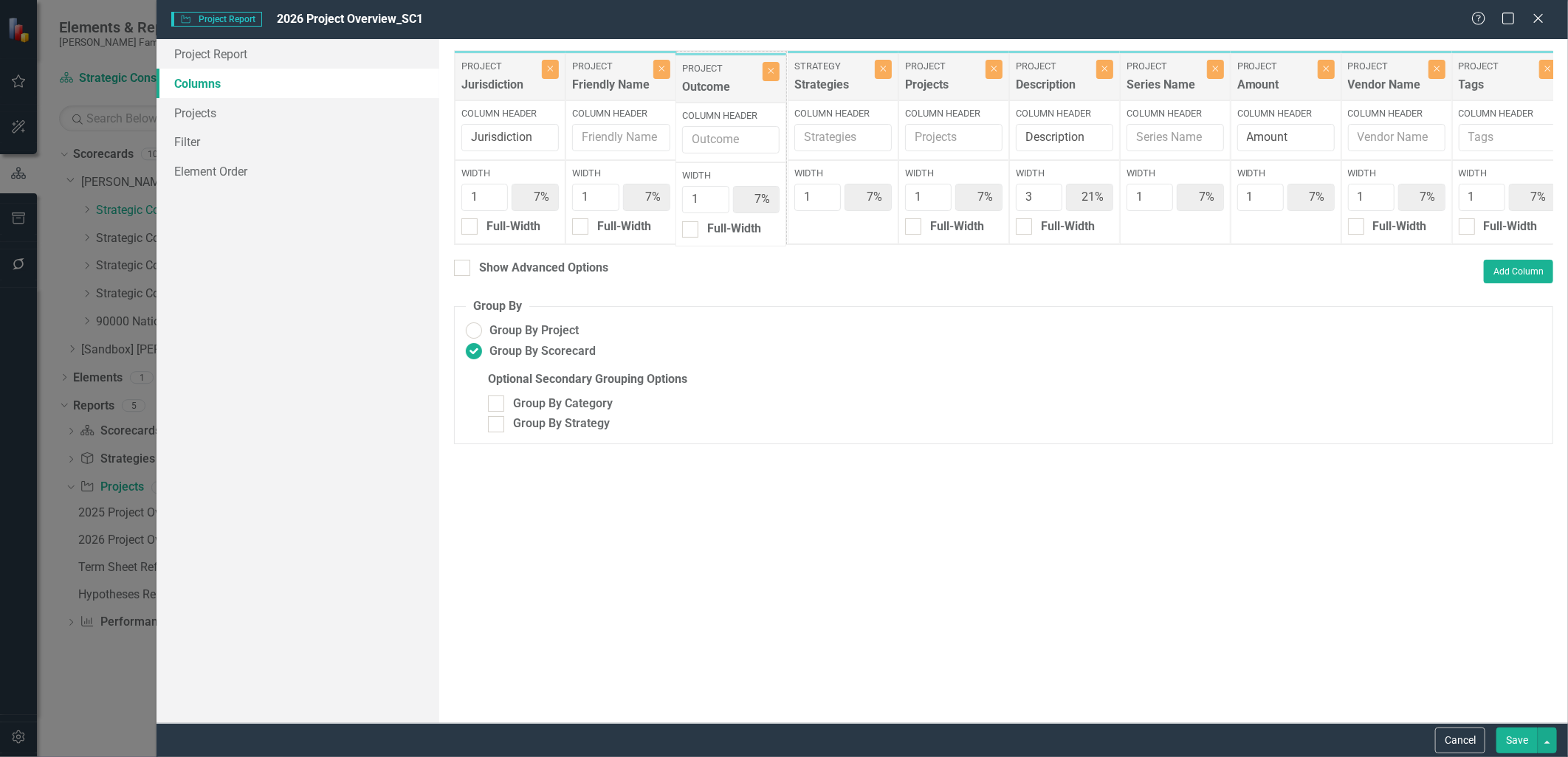
drag, startPoint x: 1485, startPoint y: 76, endPoint x: 709, endPoint y: 78, distance: 776.0
click at [709, 78] on div "Project Jurisdiction Close Column Header Jurisdiction Width 1 7% Full-Width Pro…" at bounding box center [1143, 147] width 1379 height 195
click at [1198, 131] on input "Column Header" at bounding box center [1176, 138] width 97 height 27
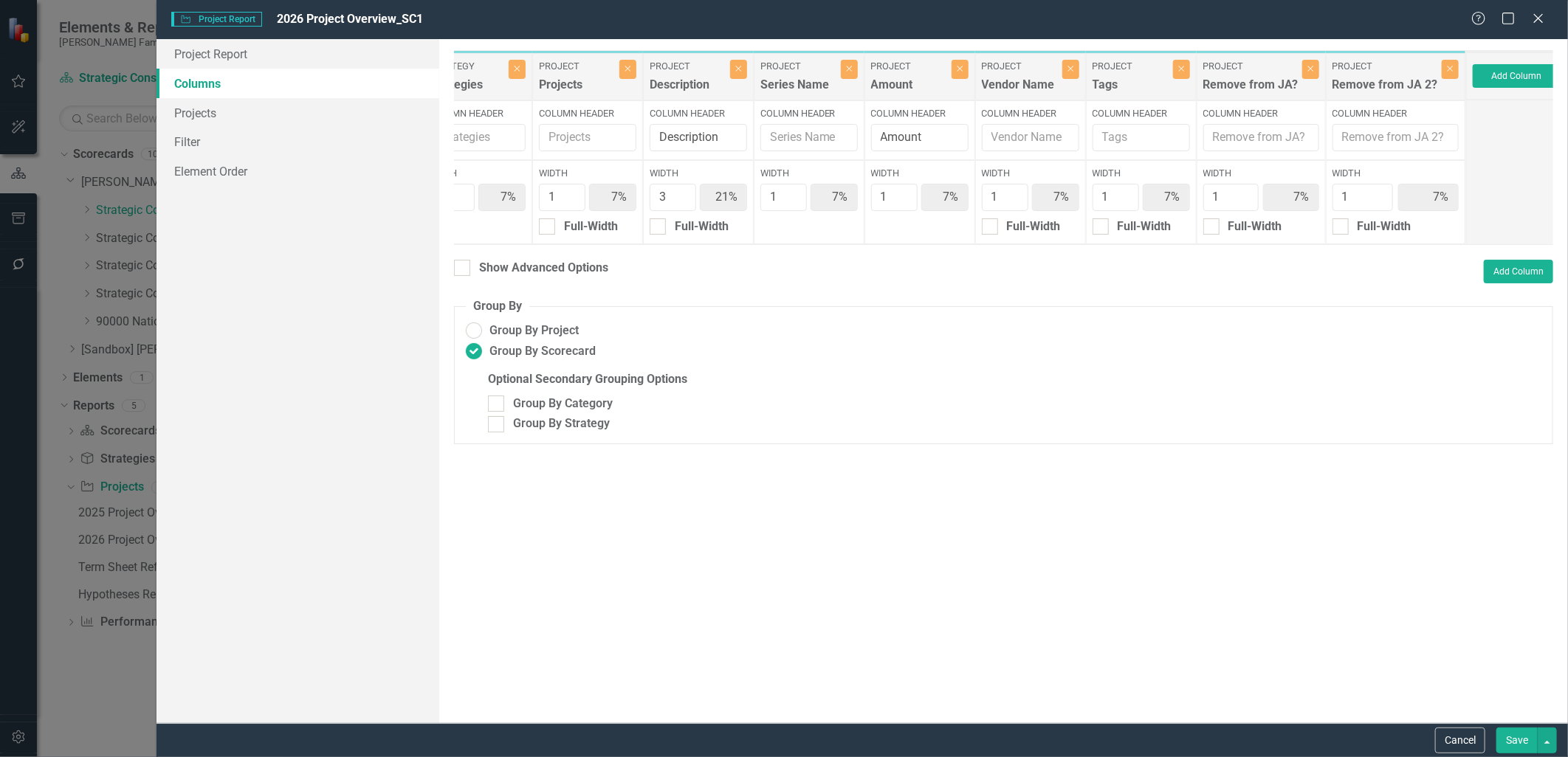
scroll to position [0, 363]
click at [1452, 62] on button "Close" at bounding box center [1454, 69] width 17 height 19
type input "8%"
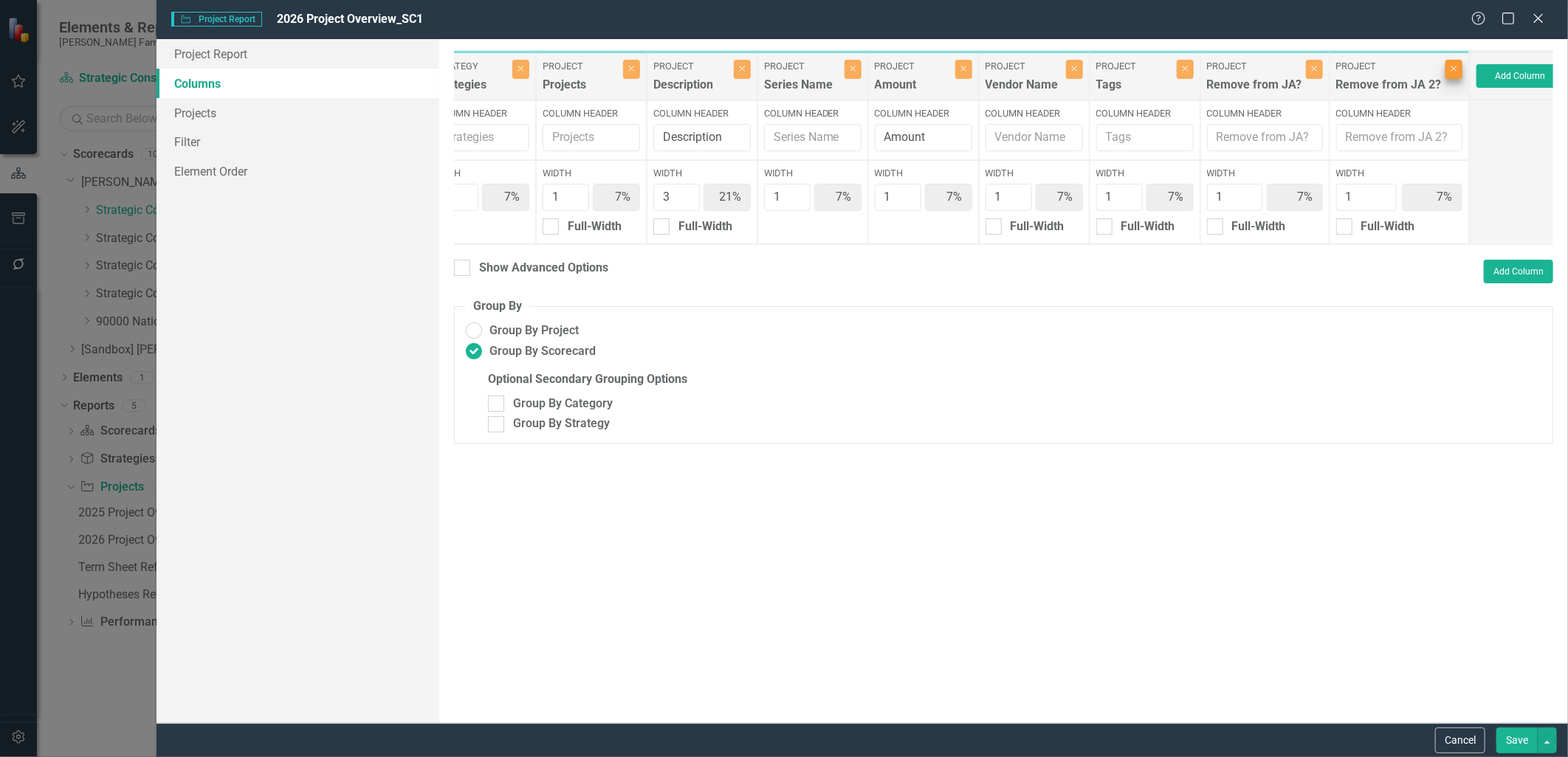
type input "8%"
type input "23%"
type input "8%"
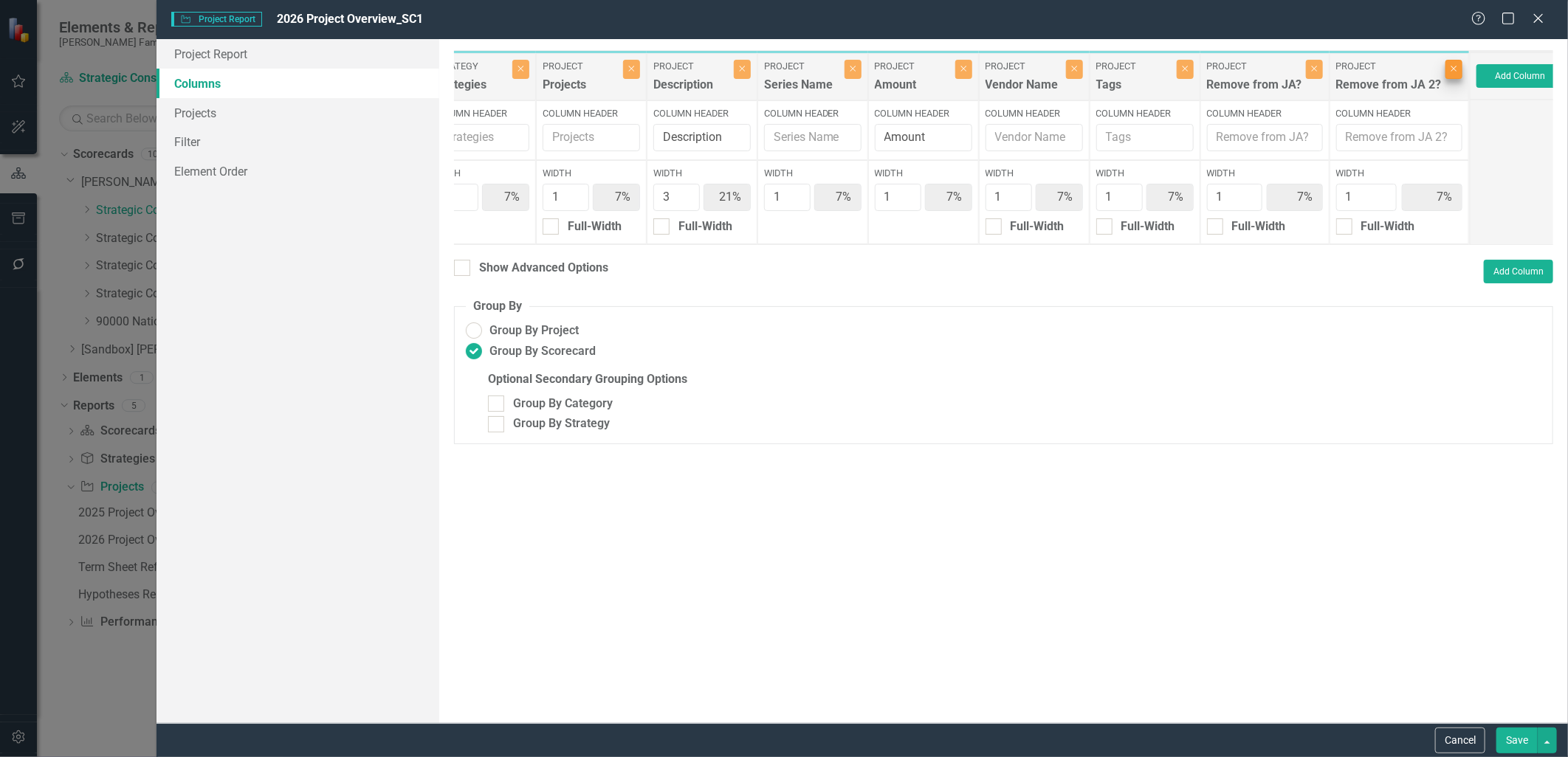
type input "8%"
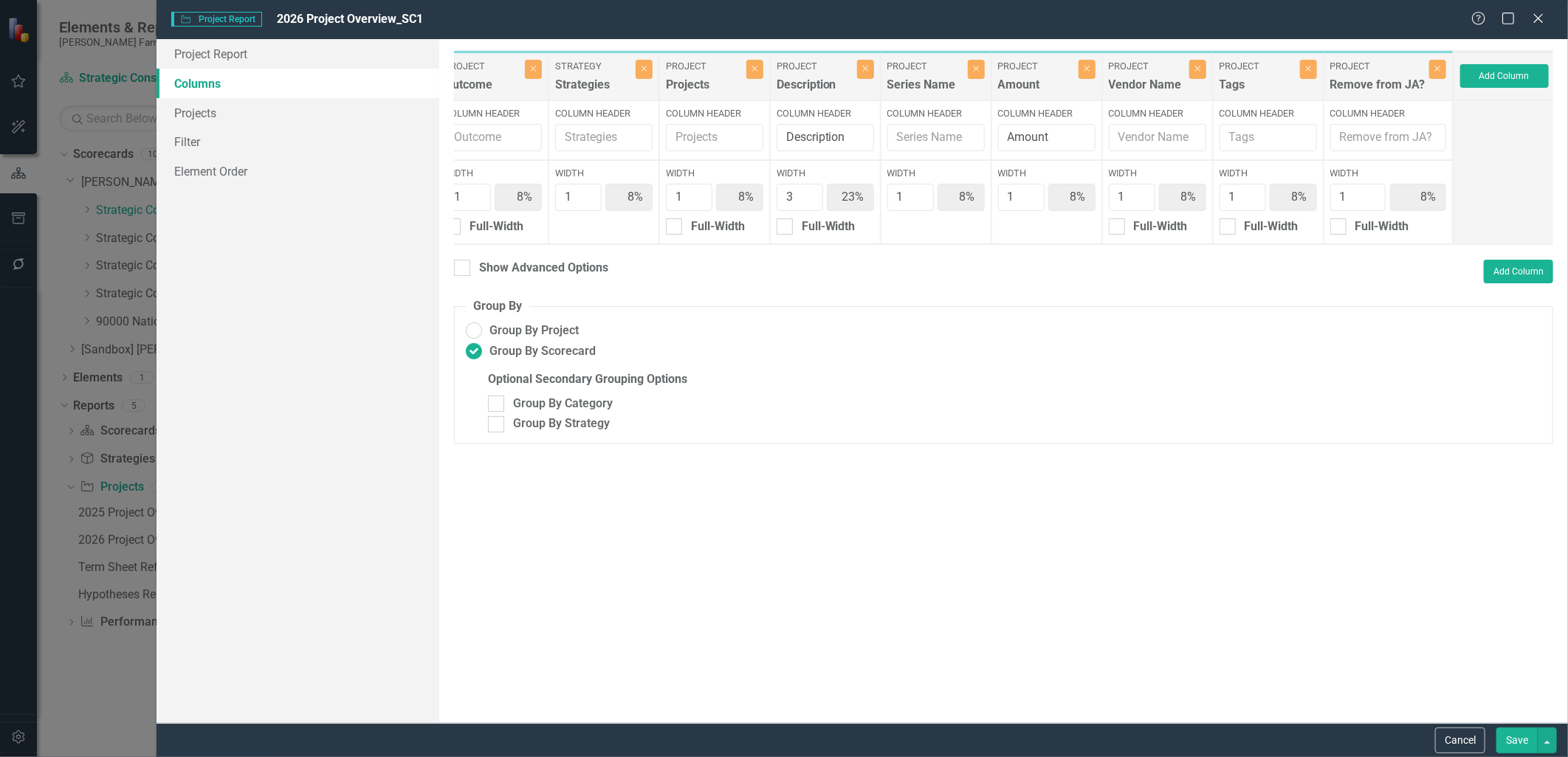
scroll to position [0, 218]
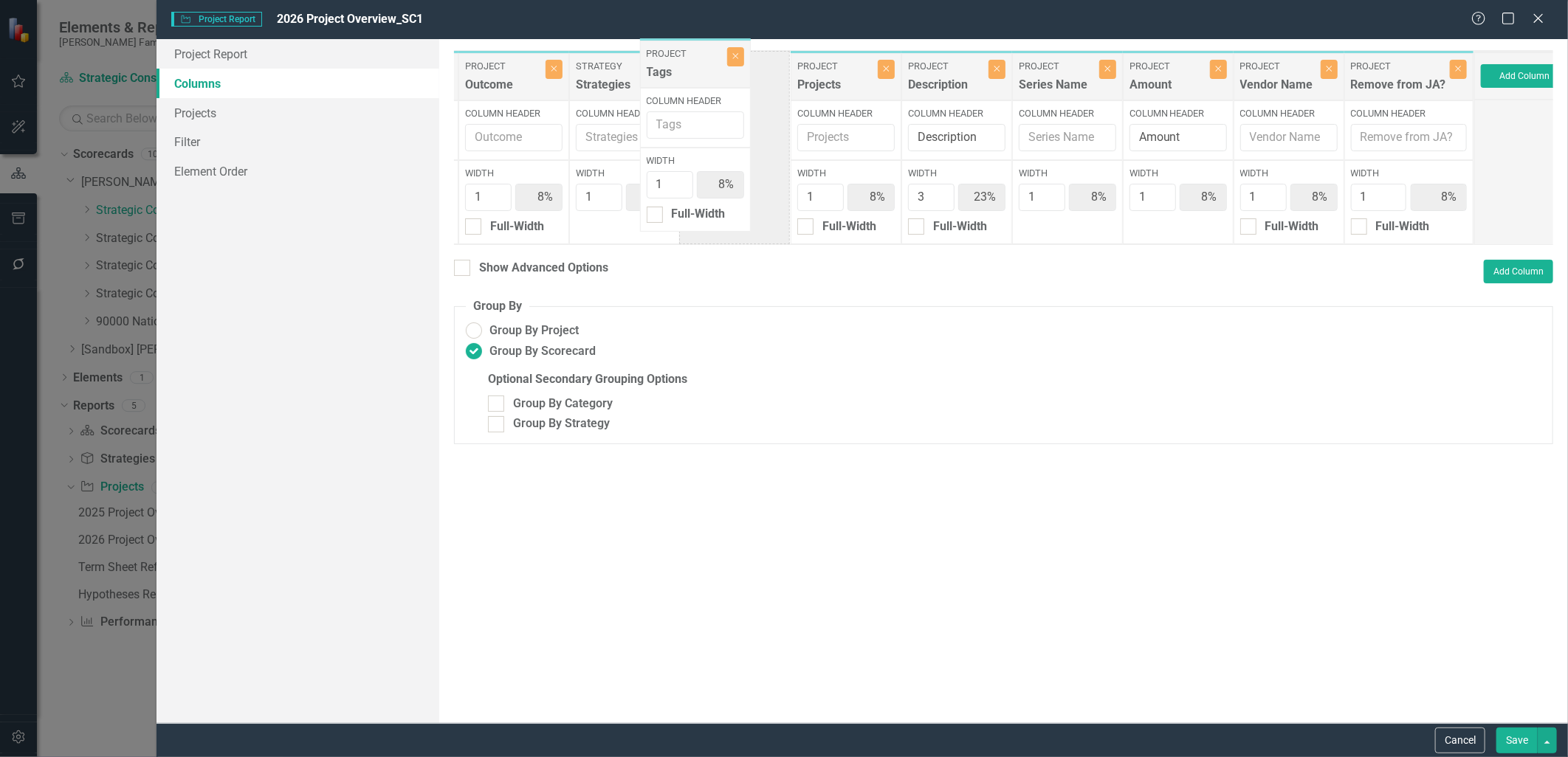
drag, startPoint x: 1276, startPoint y: 74, endPoint x: 683, endPoint y: 62, distance: 593.1
click at [683, 62] on div "Project Jurisdiction Close Column Header Jurisdiction Width 1 8% Full-Width Pro…" at bounding box center [855, 147] width 1239 height 195
click at [654, 131] on input "Column Header" at bounding box center [624, 138] width 97 height 27
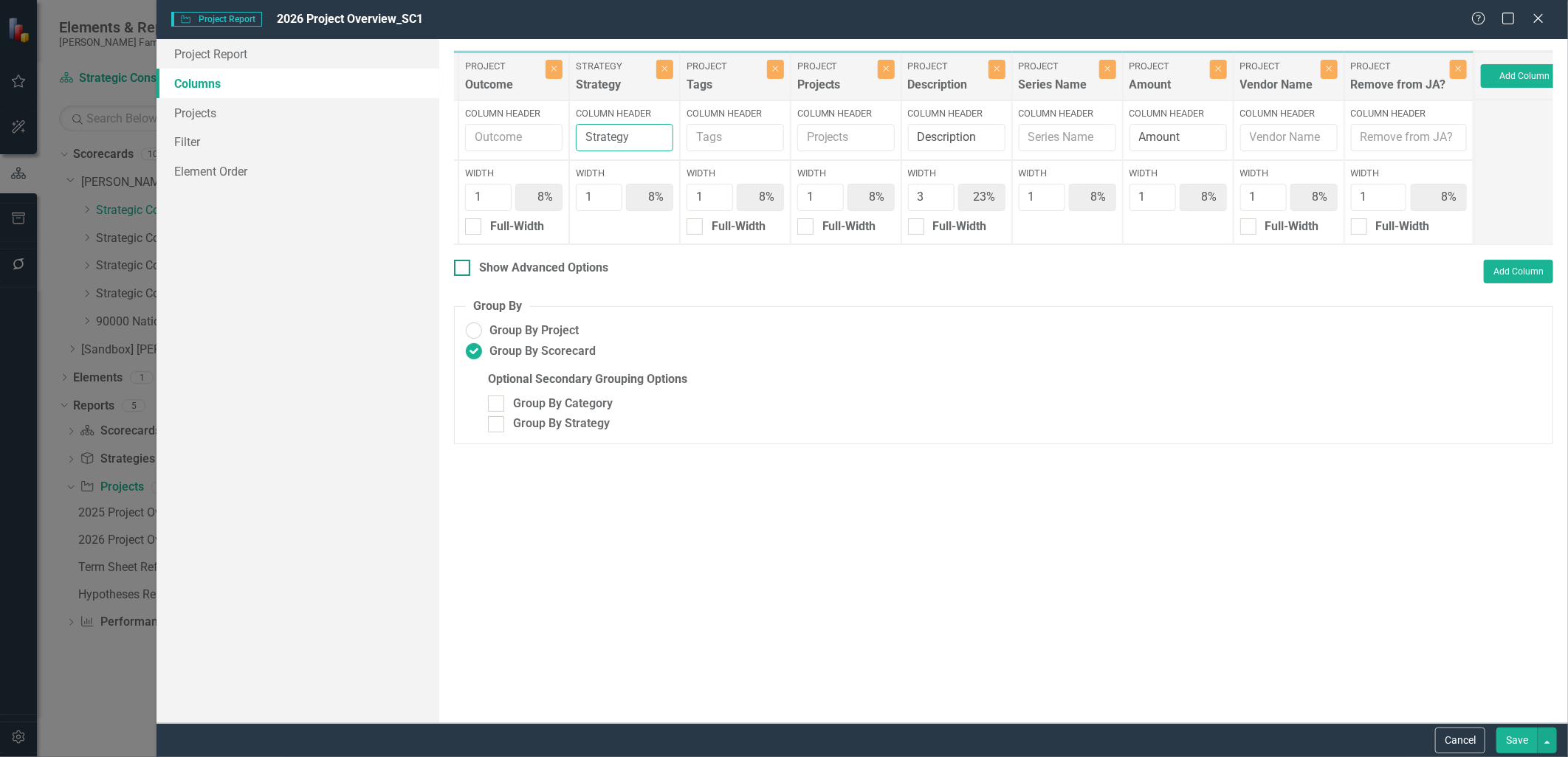
type input "Strategy"
click at [594, 275] on div "Show Advanced Options" at bounding box center [544, 268] width 129 height 17
click at [464, 269] on input "Show Advanced Options" at bounding box center [459, 264] width 10 height 10
checkbox input "true"
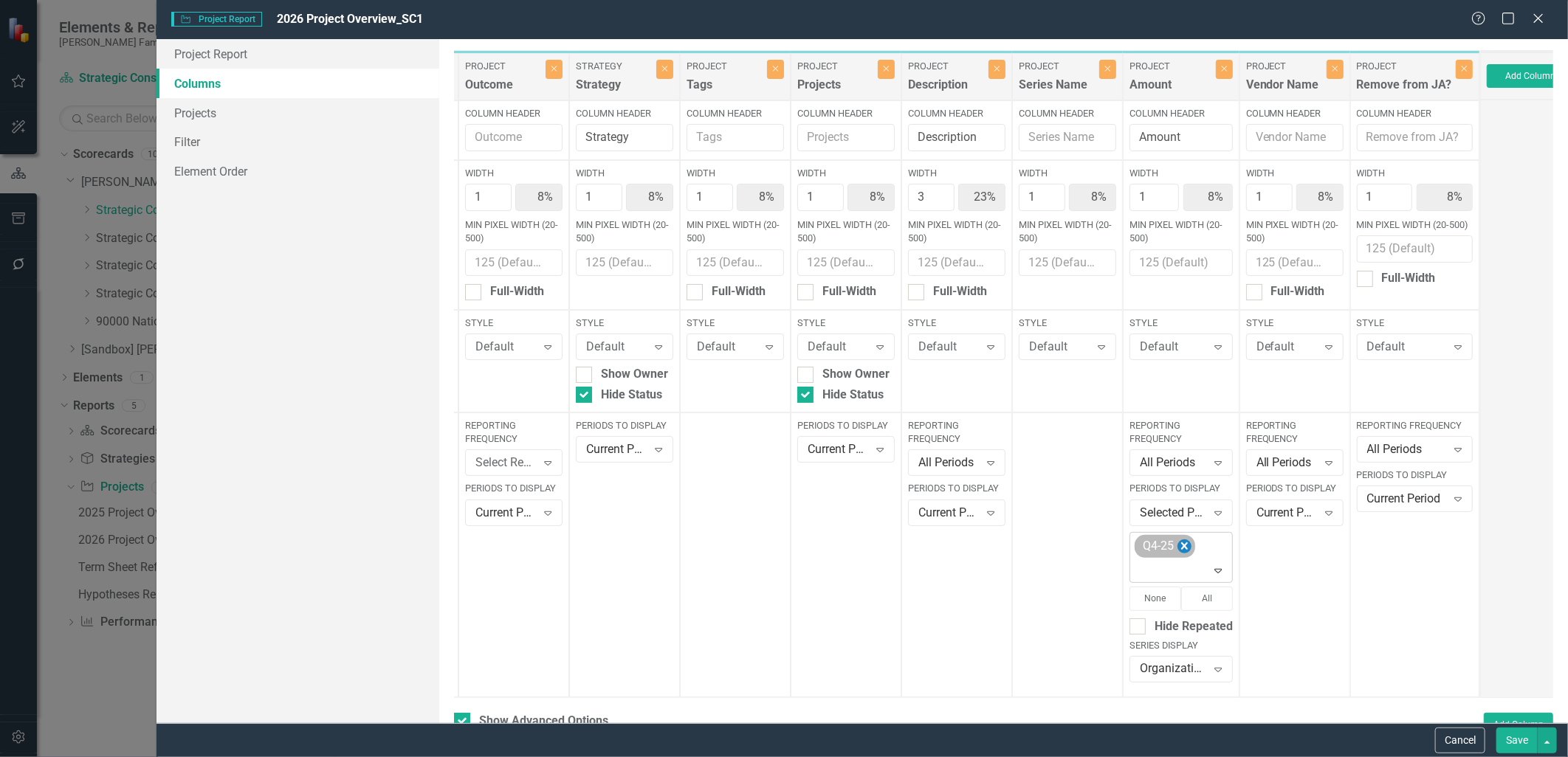
click at [1182, 549] on icon "Remove Q4-25" at bounding box center [1185, 546] width 14 height 18
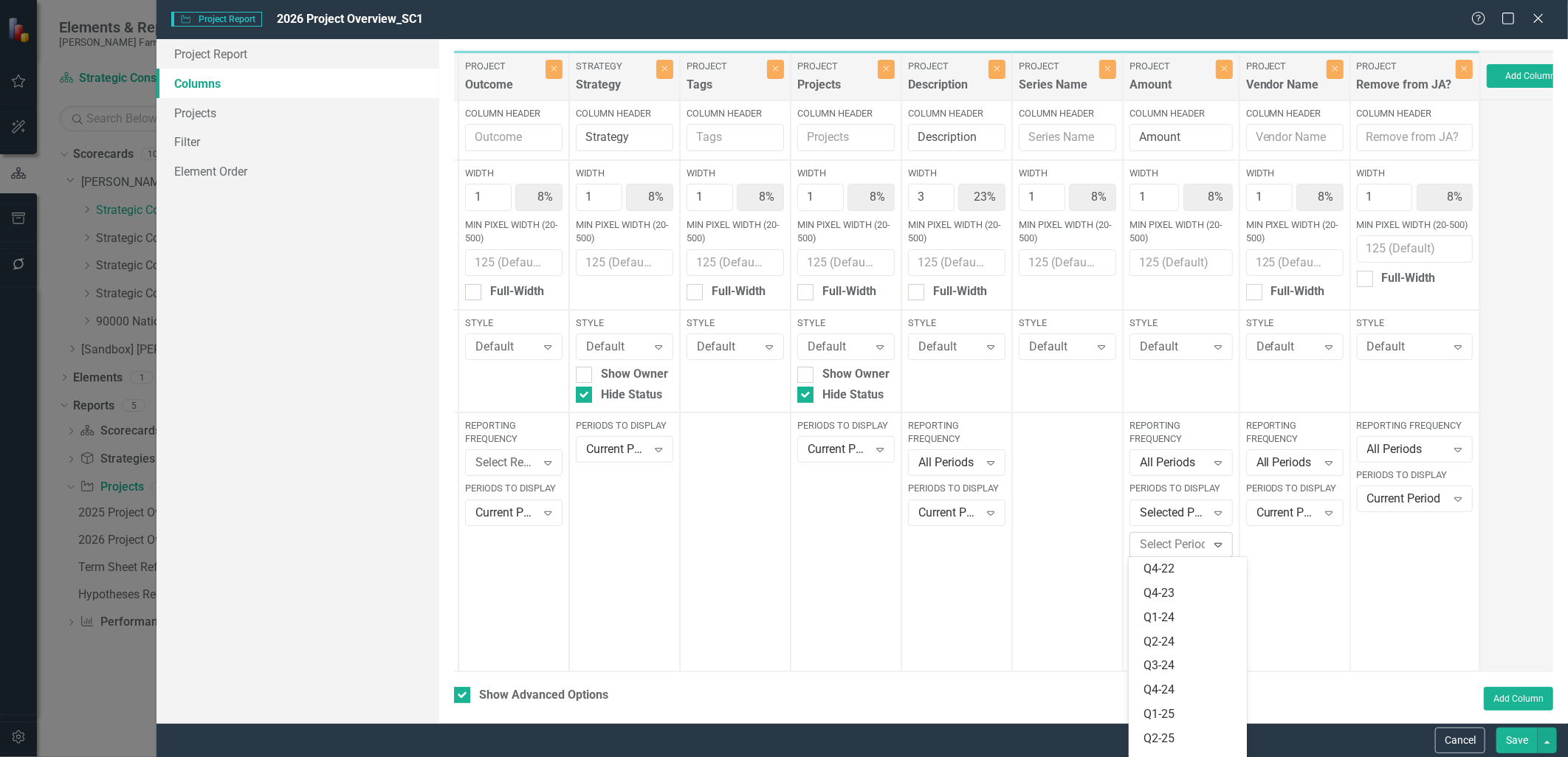
click at [1182, 548] on div at bounding box center [1179, 545] width 91 height 20
click at [1195, 738] on div "Q4-26" at bounding box center [1191, 746] width 94 height 17
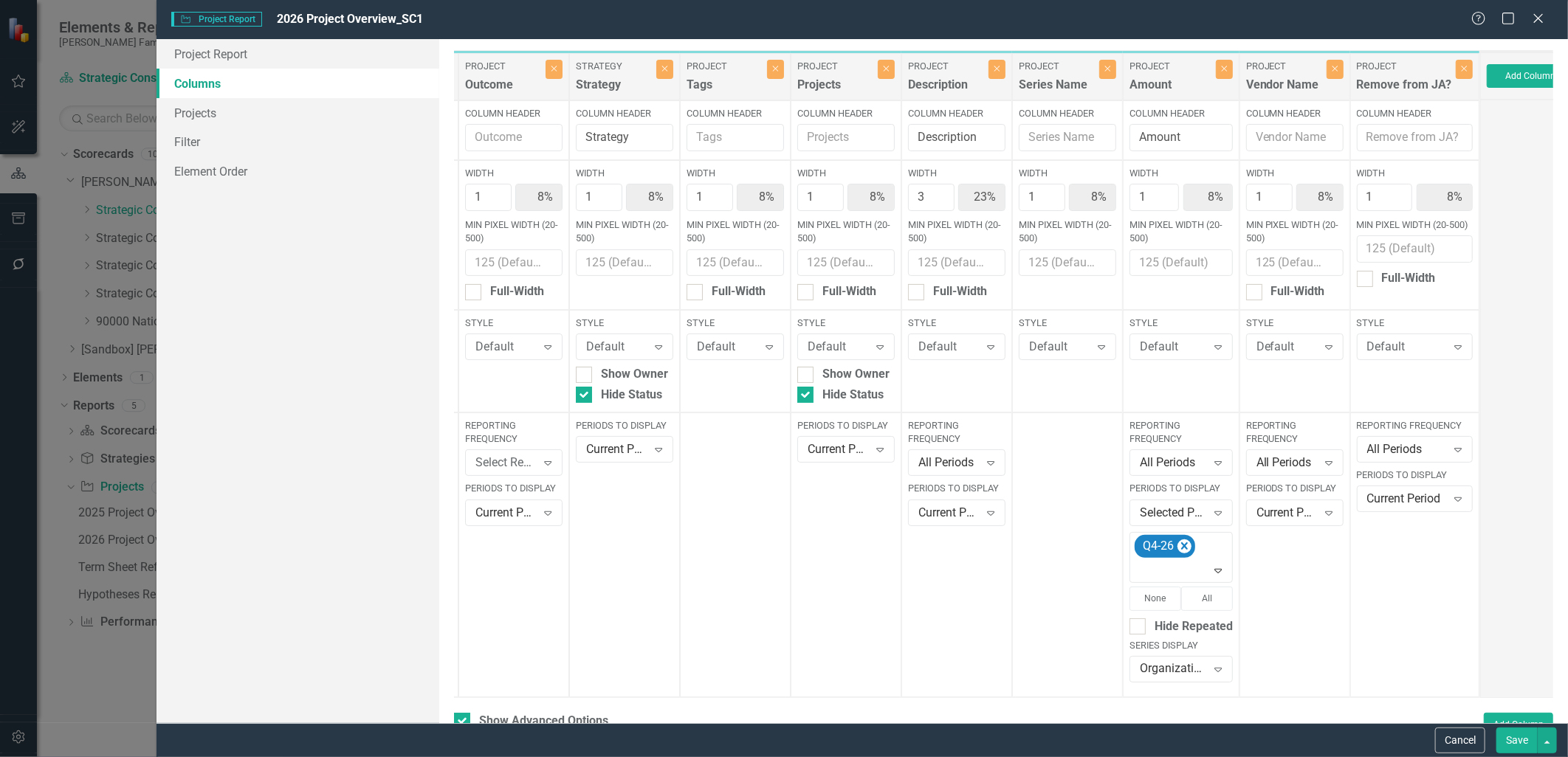
click at [1271, 575] on div "Reporting Frequency All Periods Expand Periods to Display Current Period Expand" at bounding box center [1295, 555] width 111 height 285
click at [1336, 72] on button "Close" at bounding box center [1335, 69] width 17 height 19
type input "25%"
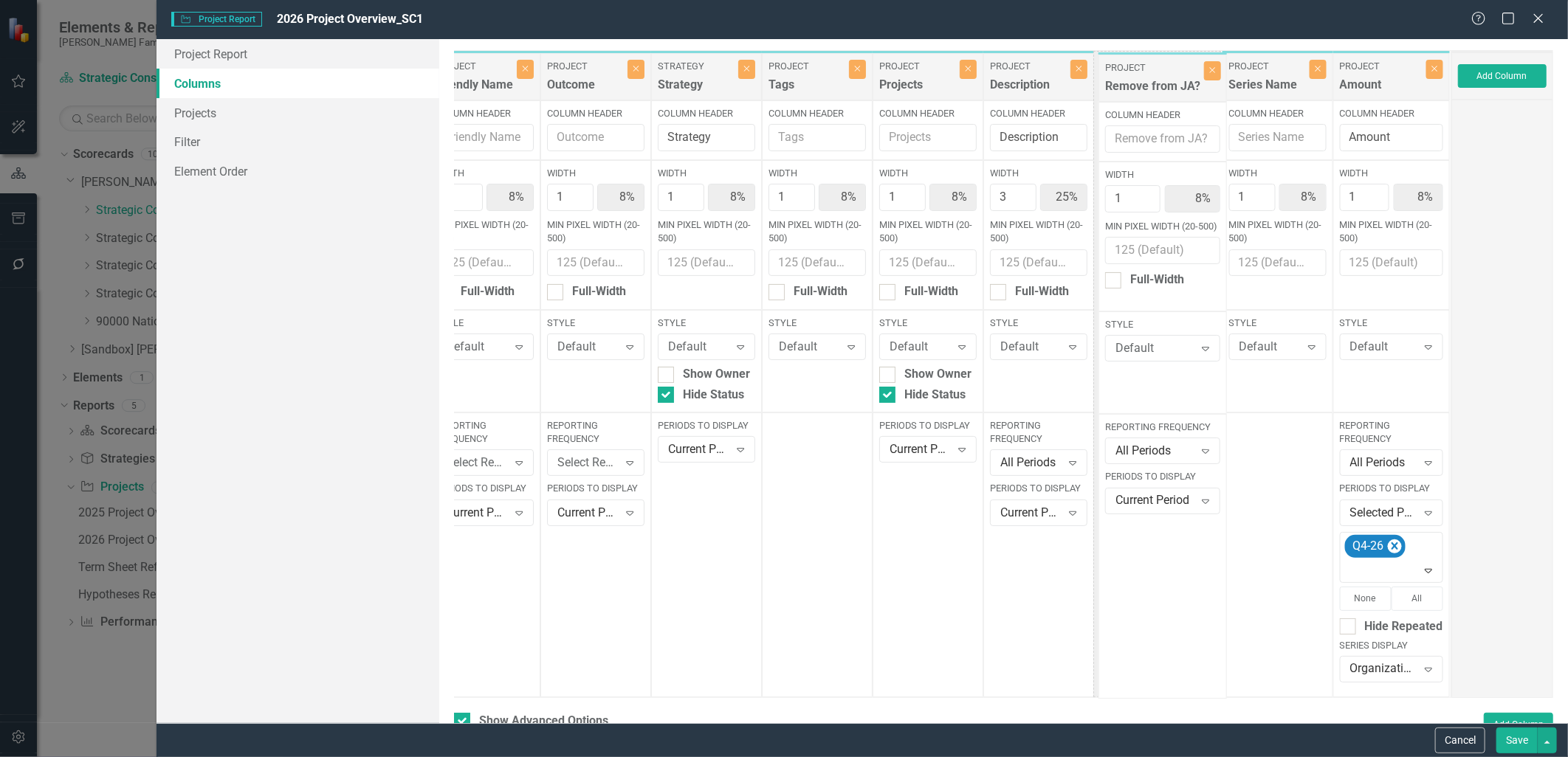
drag, startPoint x: 1351, startPoint y: 82, endPoint x: 1126, endPoint y: 83, distance: 225.0
click at [1126, 83] on div "Project Jurisdiction Close Column Header Jurisdiction Width 1 8% Min Pixel Widt…" at bounding box center [884, 374] width 1134 height 648
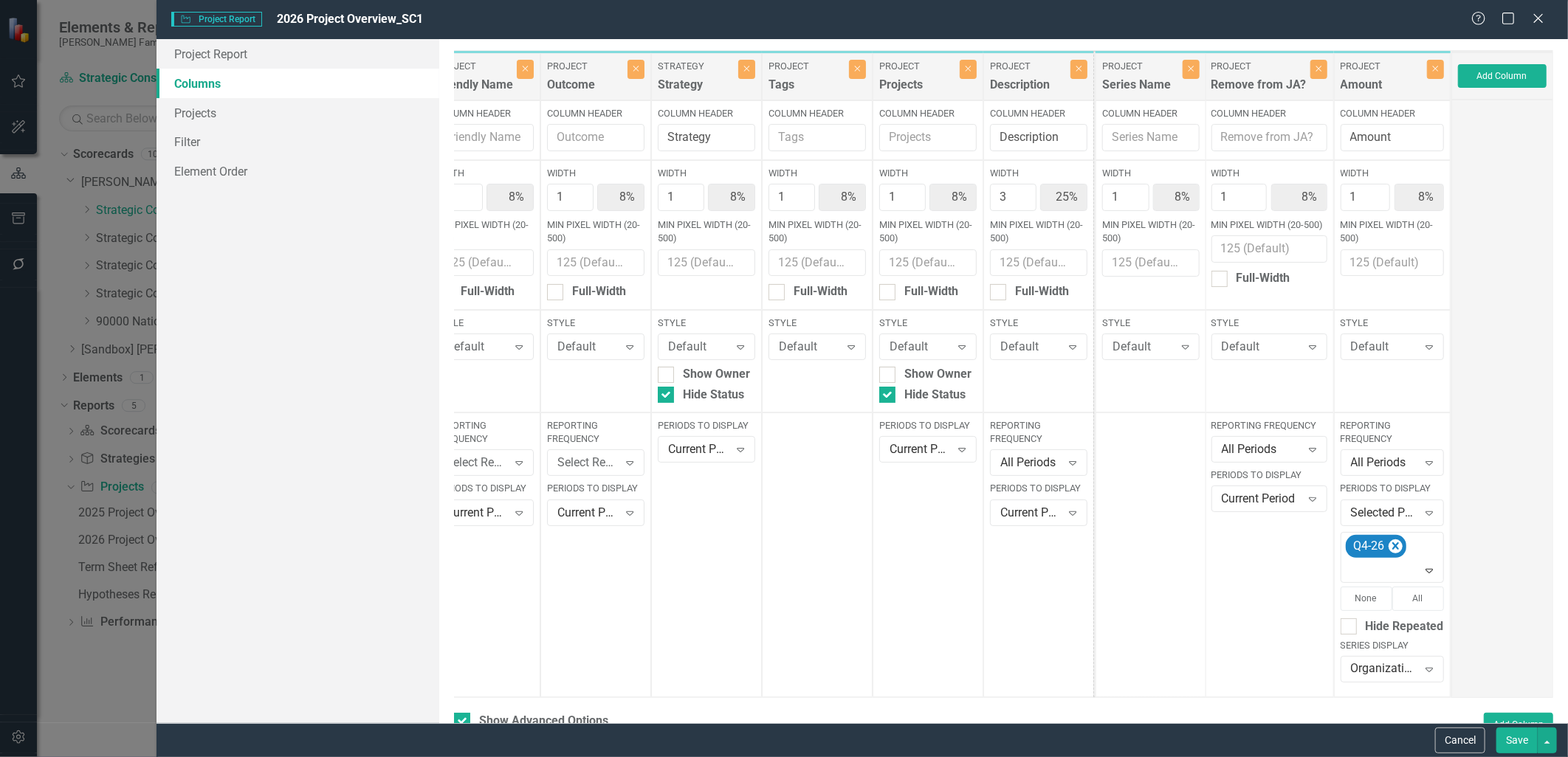
drag, startPoint x: 1267, startPoint y: 82, endPoint x: 1143, endPoint y: 82, distance: 124.0
click at [1143, 82] on div "Project Jurisdiction Close Column Header Jurisdiction Width 1 8% Min Pixel Widt…" at bounding box center [884, 374] width 1134 height 648
click at [1147, 144] on input "Column Header" at bounding box center [1150, 138] width 97 height 27
type input "Budget Type"
click at [1469, 74] on button "Add Column" at bounding box center [1503, 75] width 89 height 24
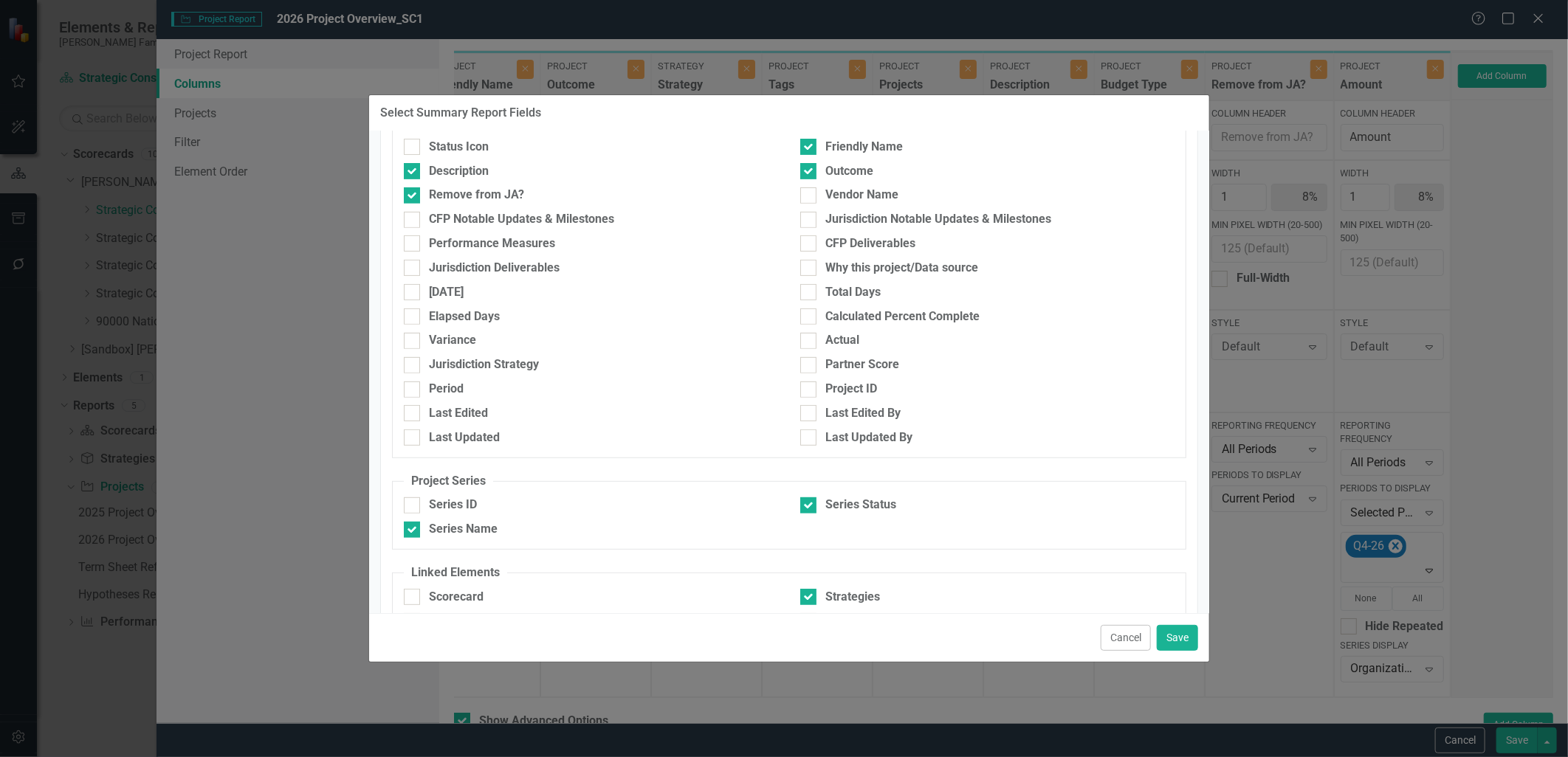
scroll to position [410, 0]
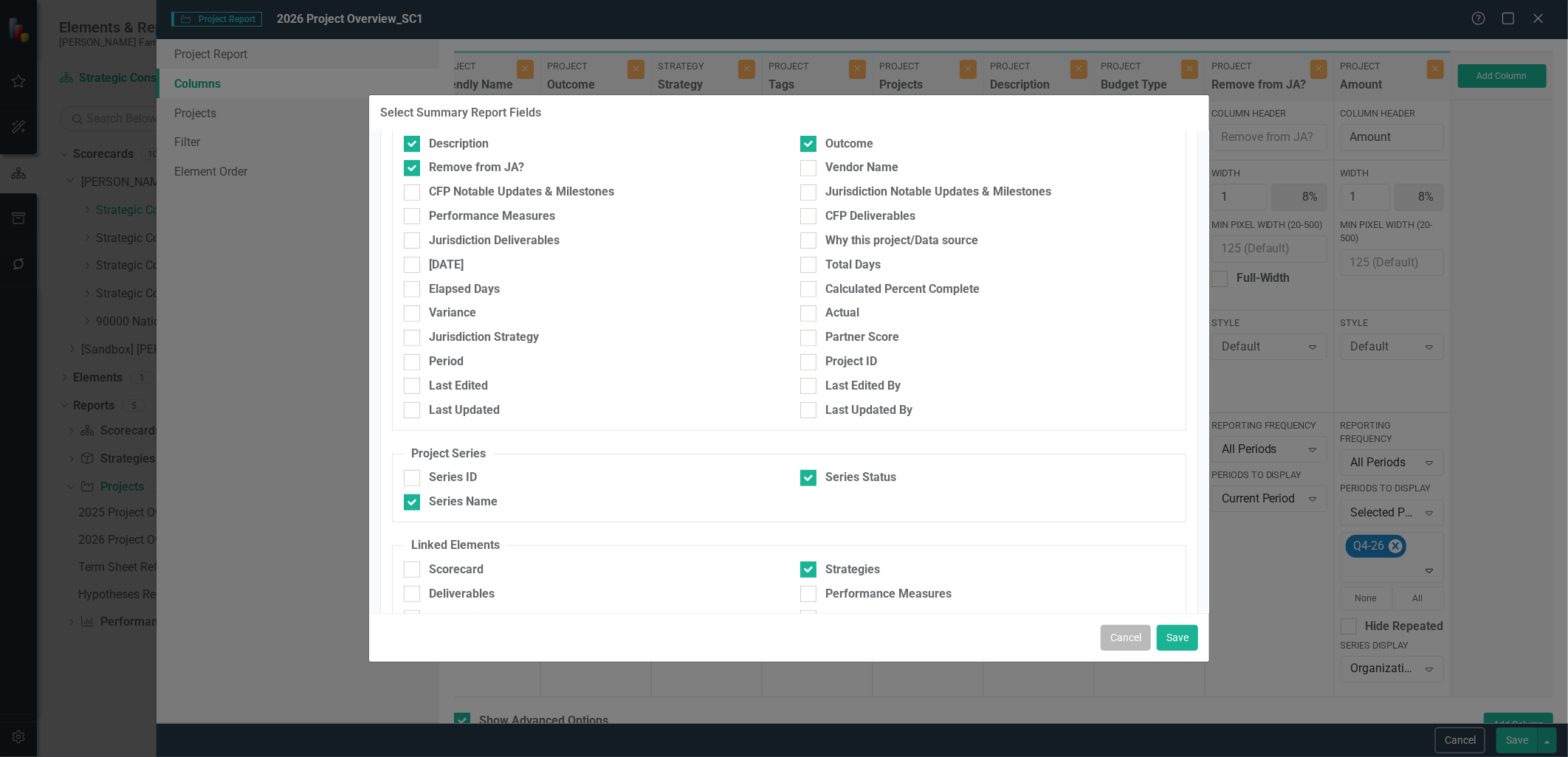
click at [1125, 640] on button "Cancel" at bounding box center [1126, 638] width 50 height 26
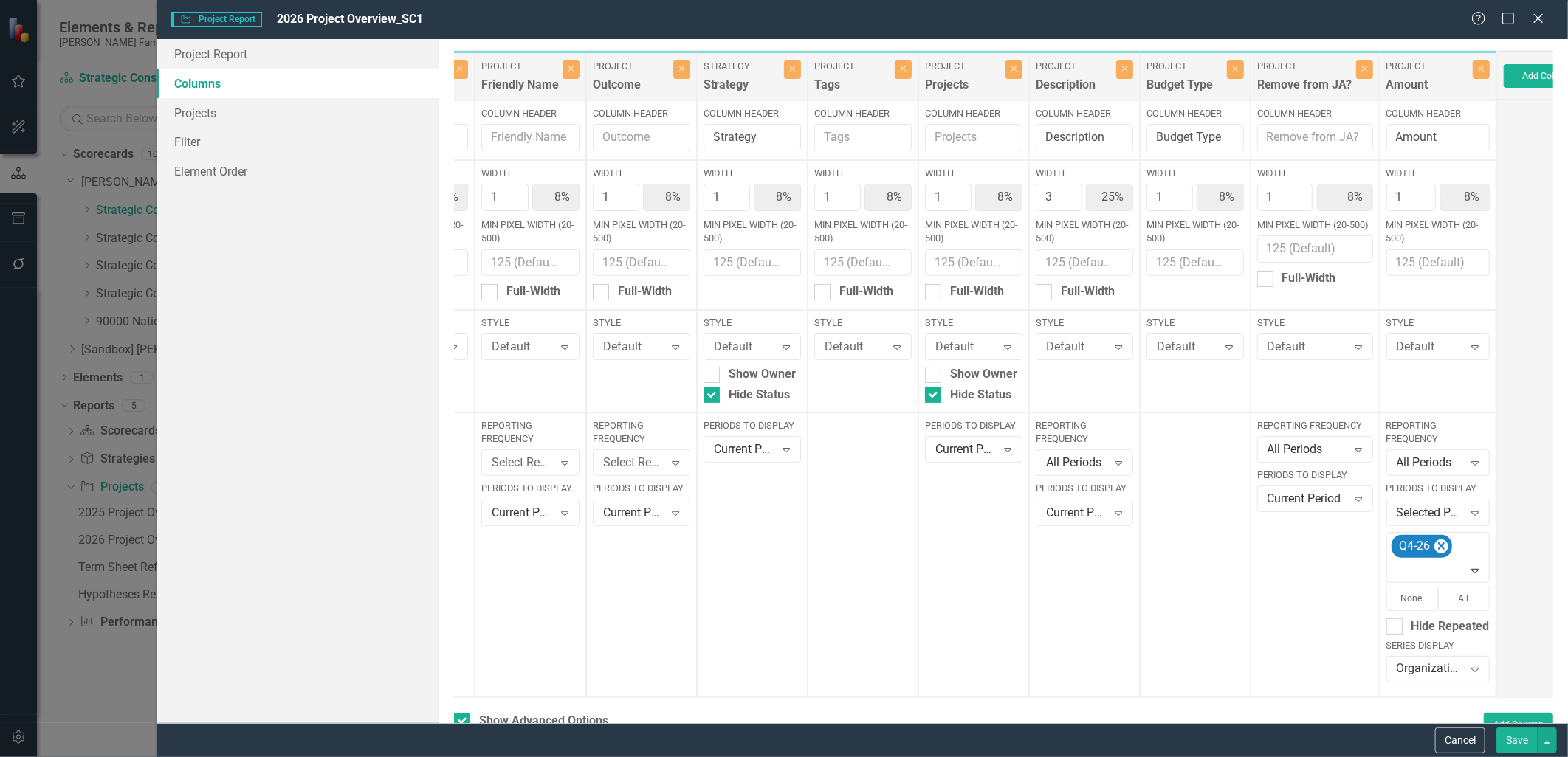
scroll to position [0, 144]
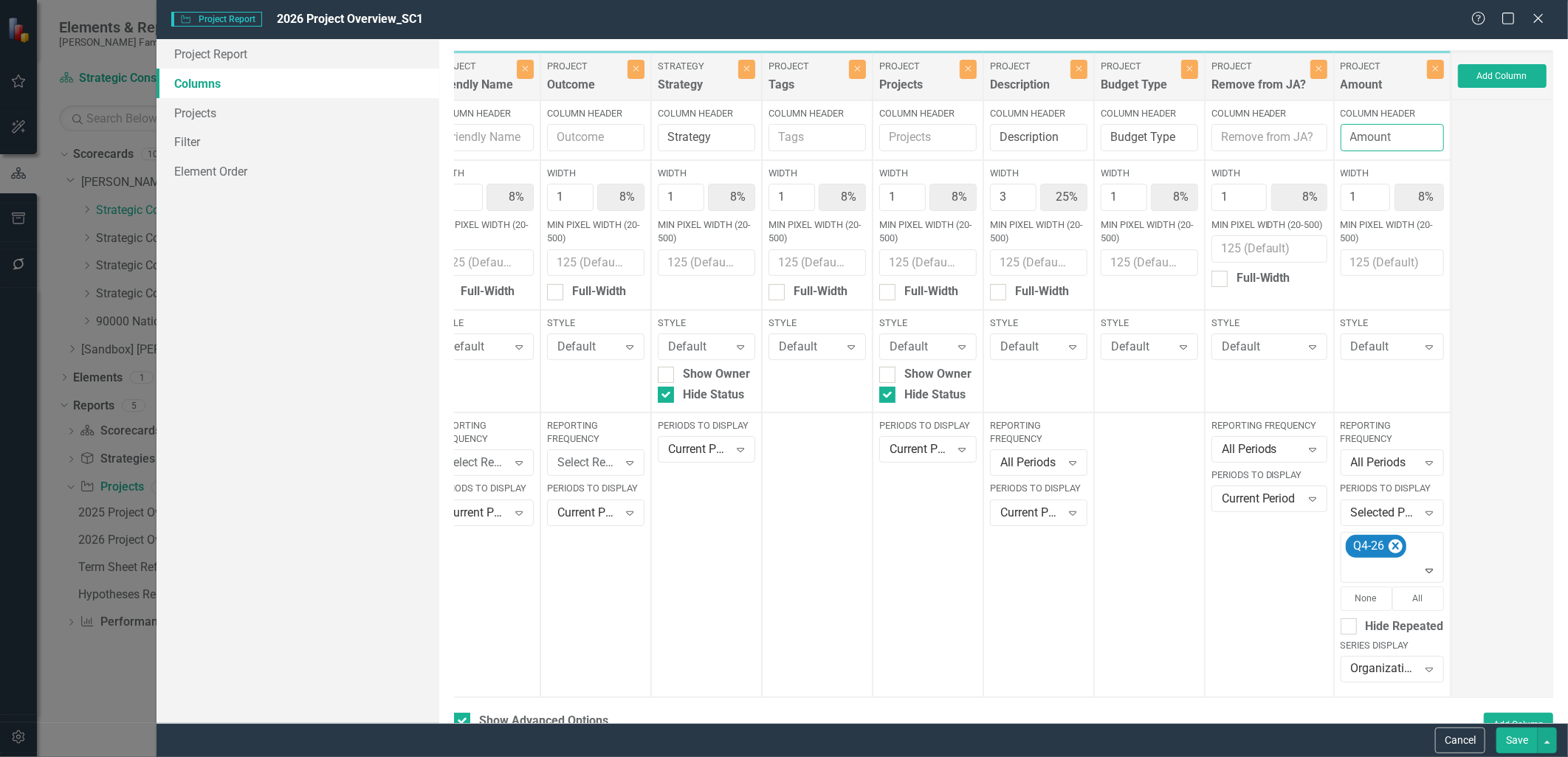
click at [1397, 135] on input "Amount" at bounding box center [1392, 138] width 103 height 27
click at [1341, 139] on input "Amount" at bounding box center [1392, 138] width 103 height 27
type input "Budget Amount"
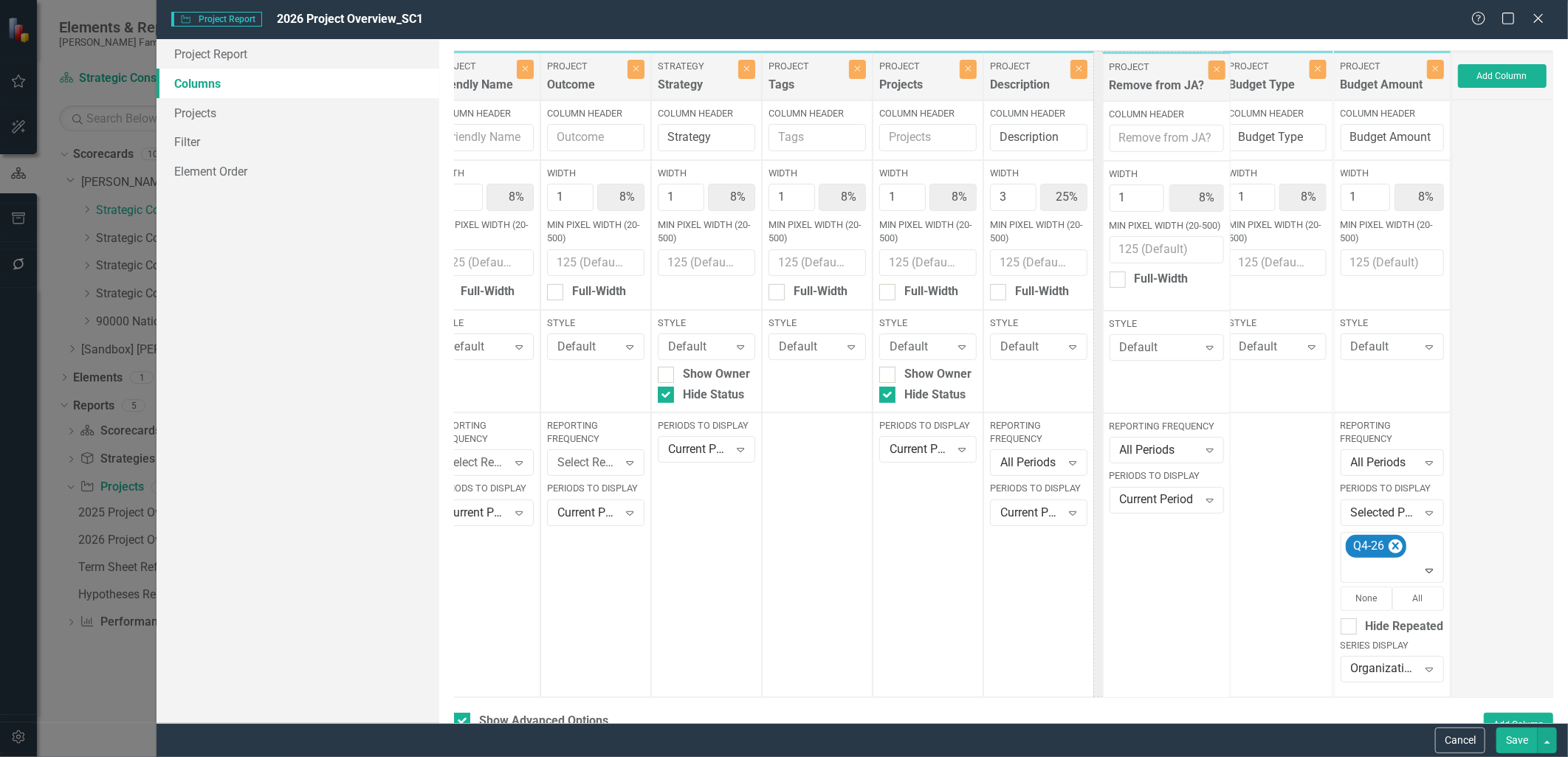
drag, startPoint x: 1253, startPoint y: 84, endPoint x: 1159, endPoint y: 84, distance: 94.0
click at [1159, 84] on div "Project Jurisdiction Close Column Header Jurisdiction Width 1 8% Min Pixel Widt…" at bounding box center [884, 374] width 1134 height 648
click at [1485, 166] on div at bounding box center [1503, 398] width 102 height 598
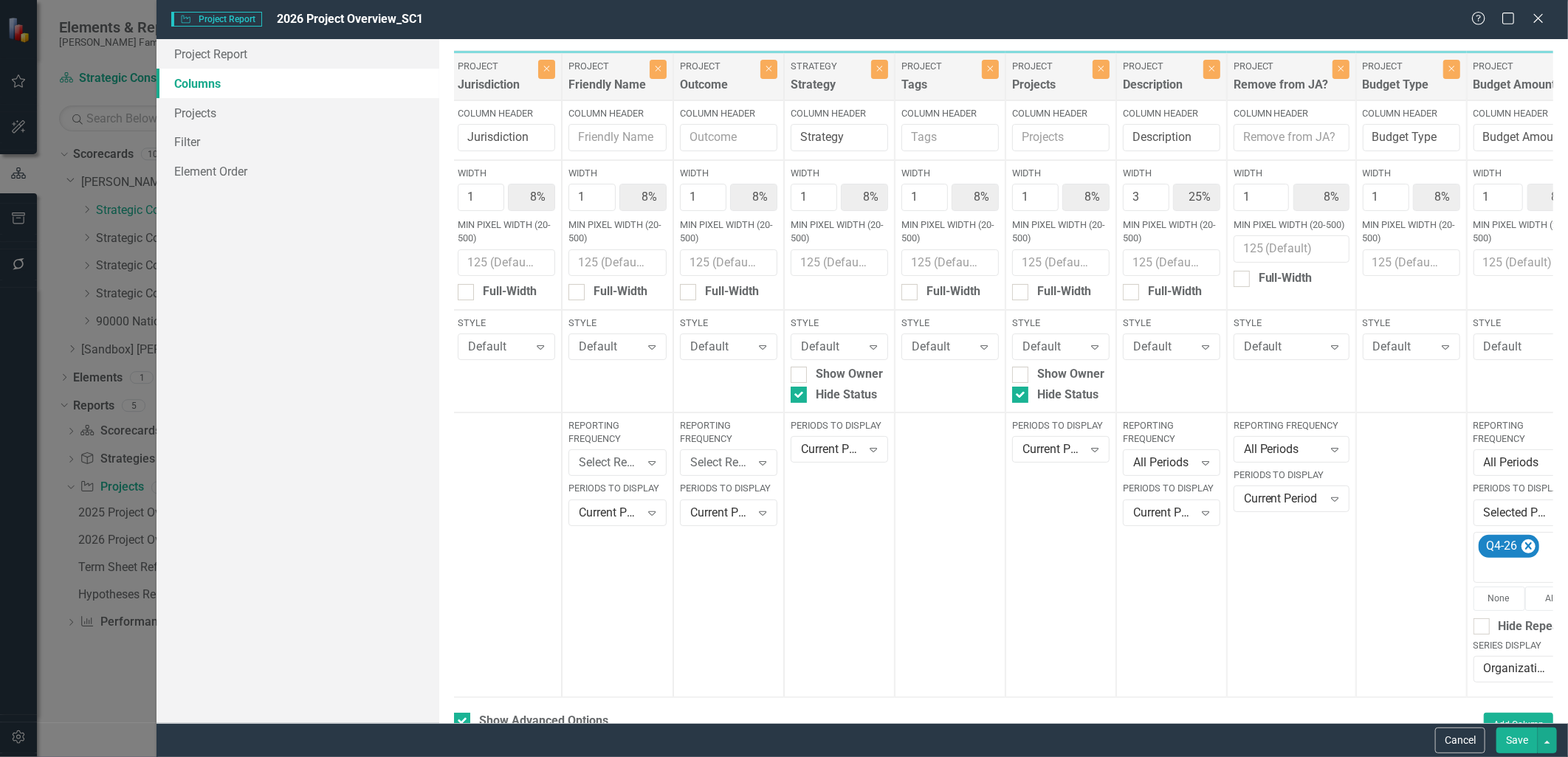
scroll to position [0, 0]
click at [1148, 710] on div "To add columns to your report, click on the "Select Columns" button below. All …" at bounding box center [1004, 381] width 1129 height 684
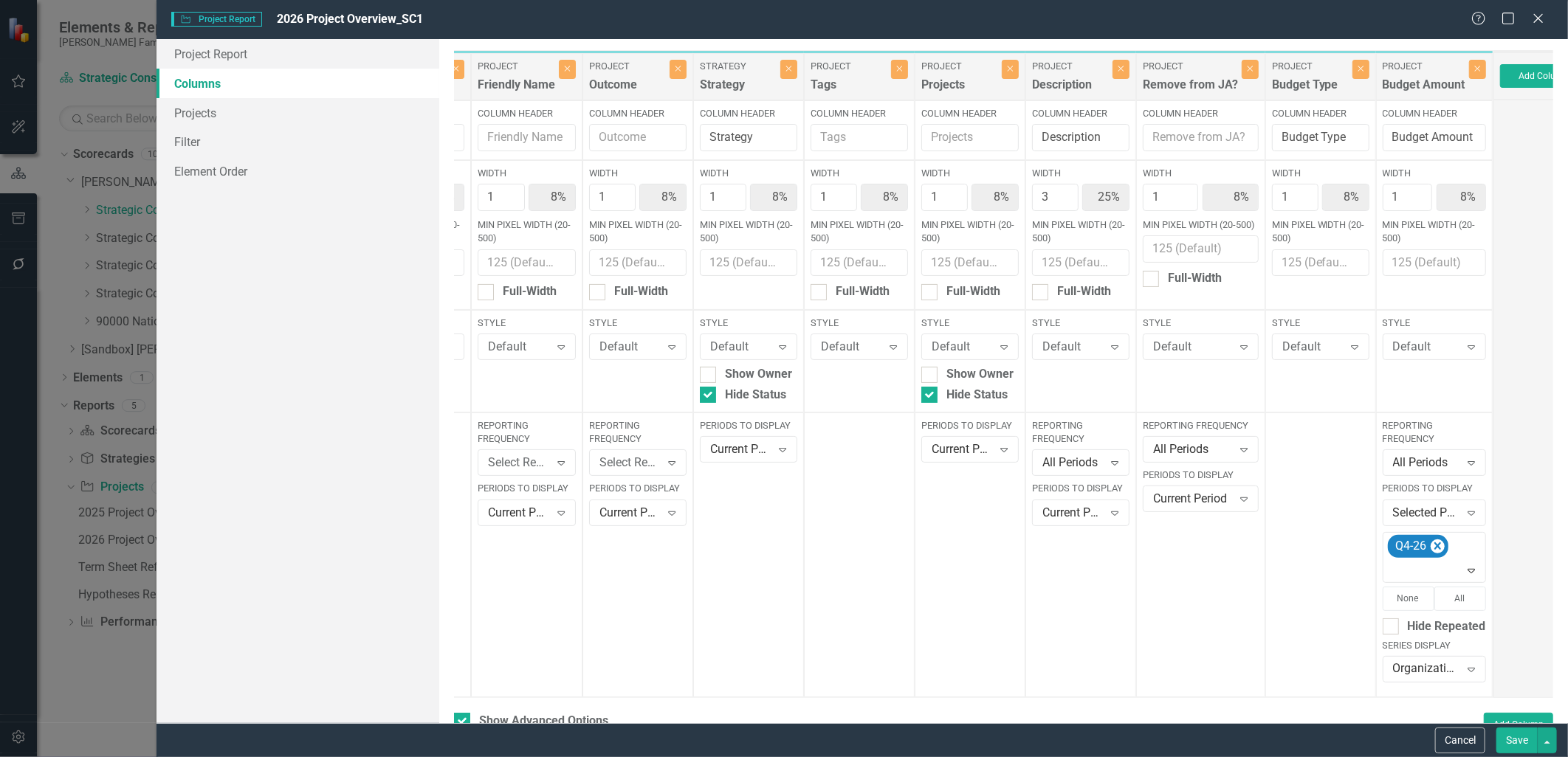
scroll to position [0, 145]
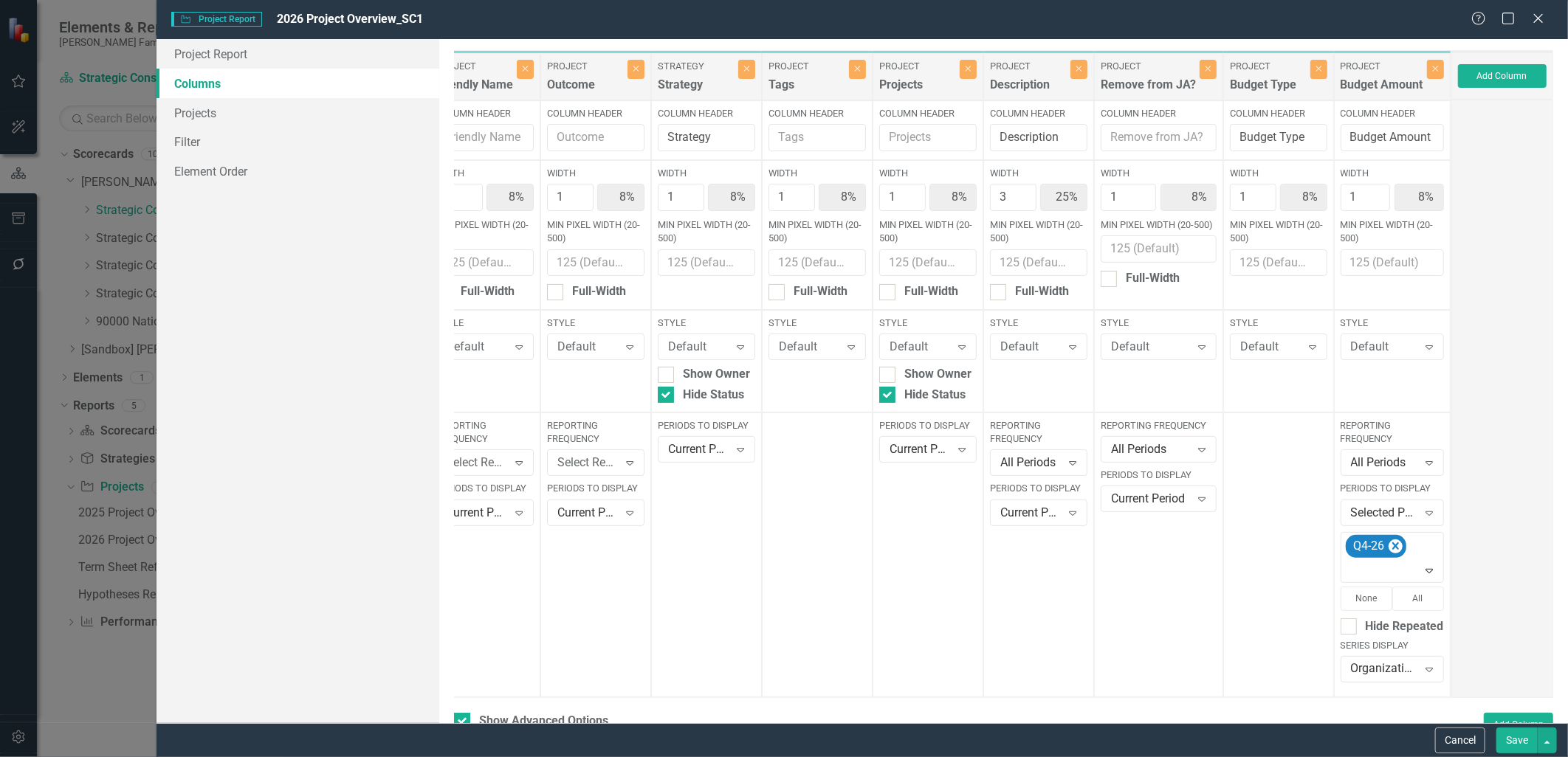
click at [1501, 734] on button "Save" at bounding box center [1517, 740] width 41 height 26
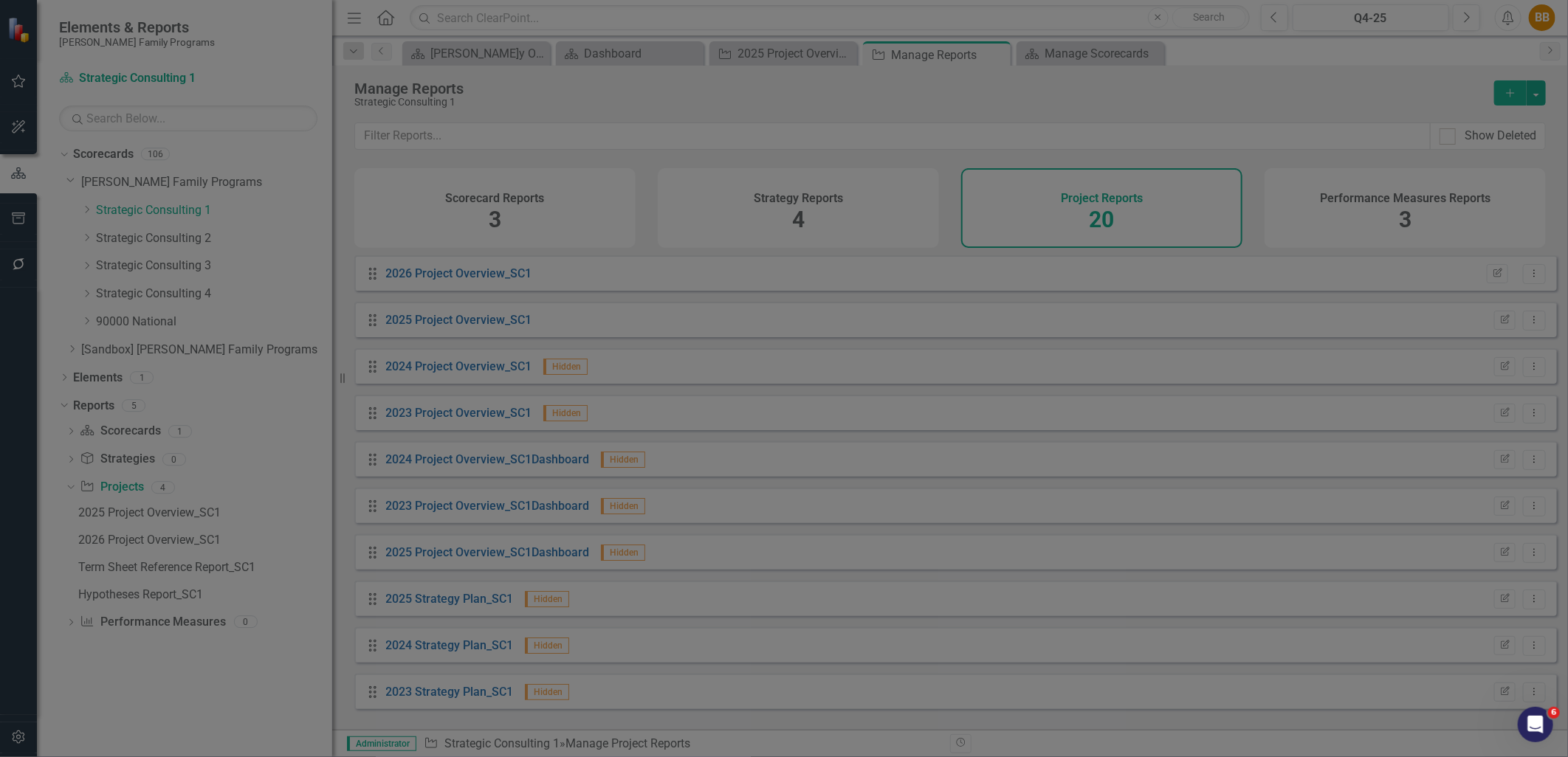
checkbox input "false"
radio input "false"
radio input "true"
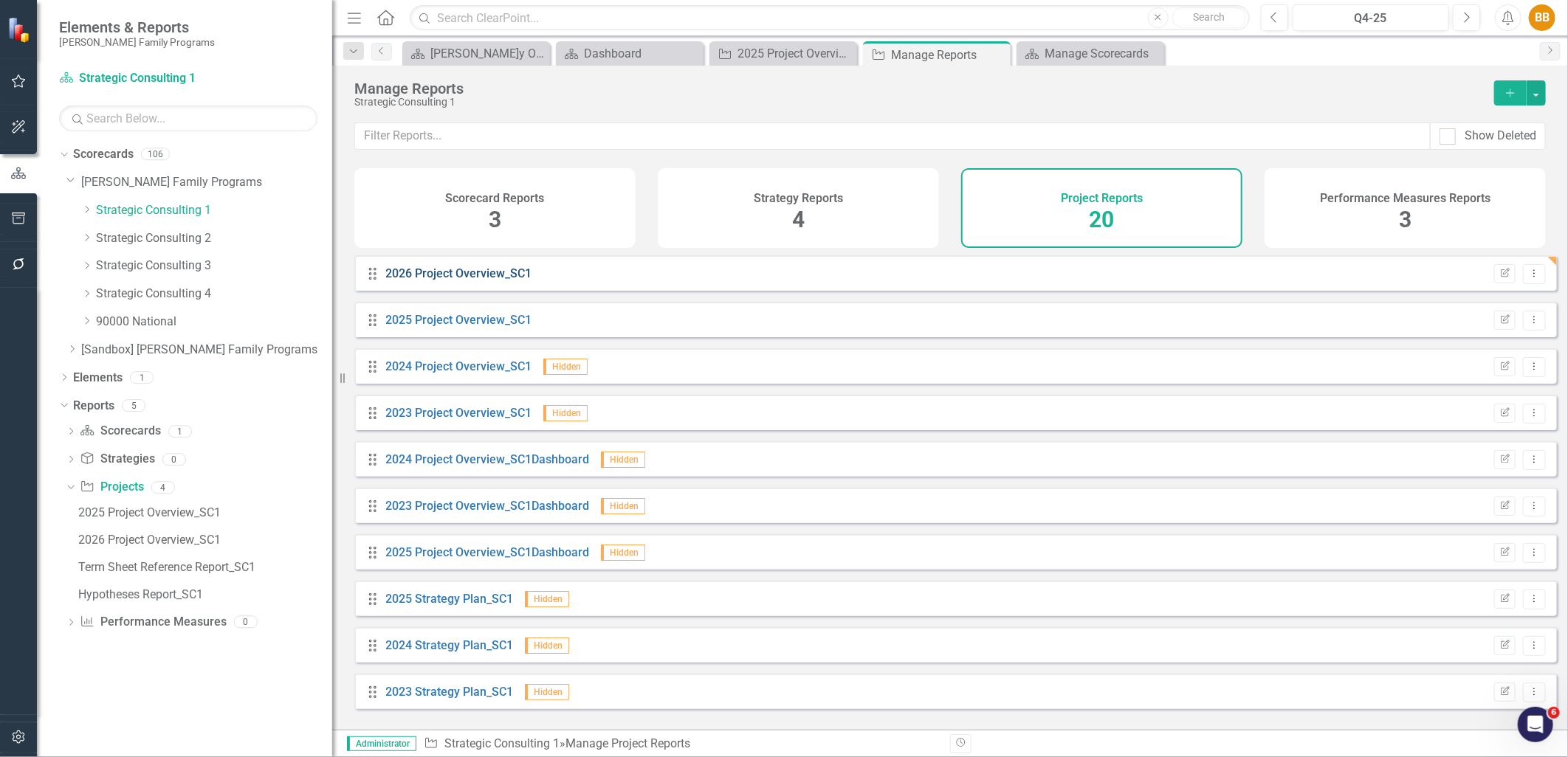
click at [500, 280] on link "2026 Project Overview_SC1" at bounding box center [459, 274] width 146 height 14
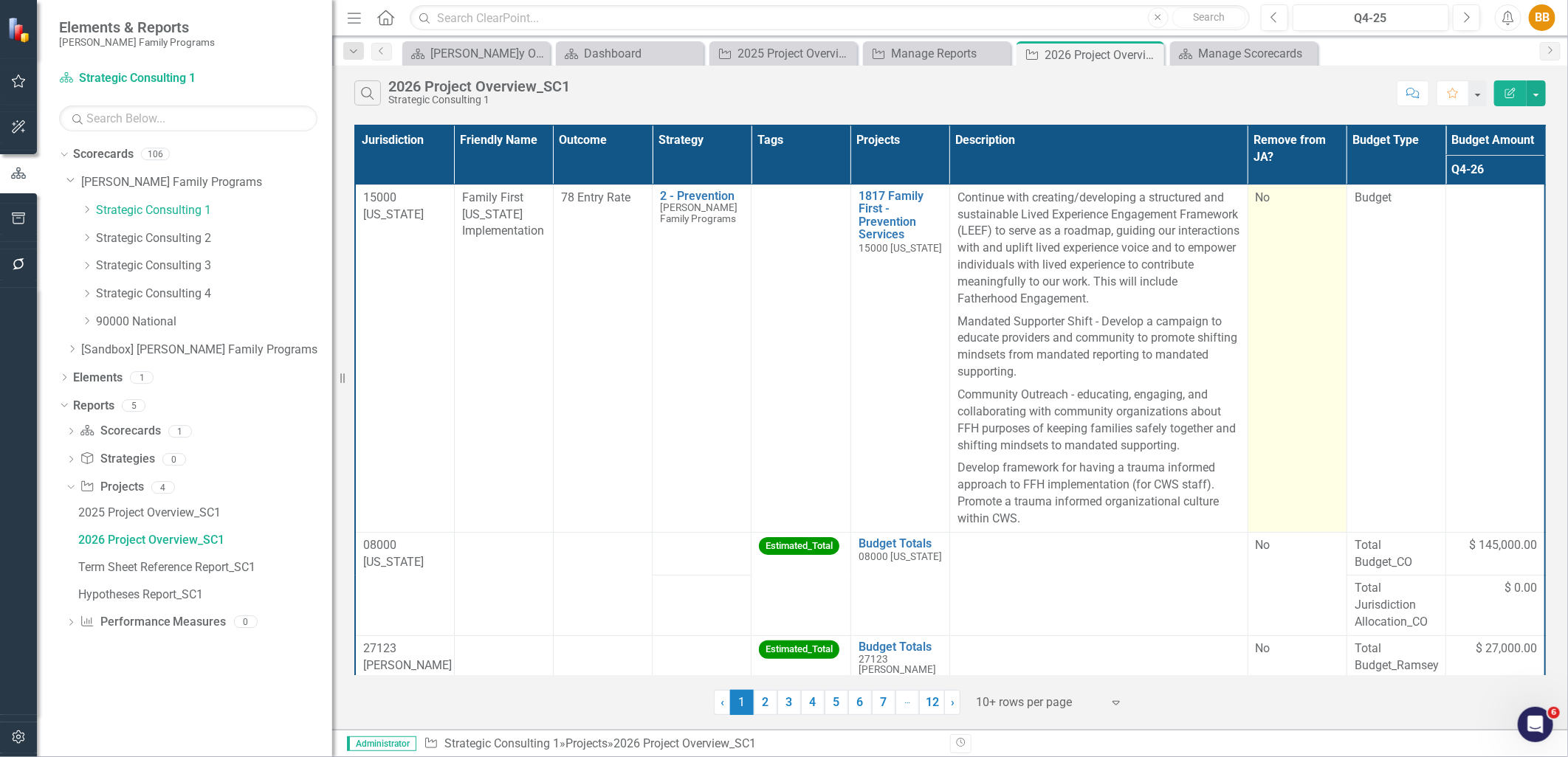
click at [1297, 477] on td "No" at bounding box center [1297, 358] width 99 height 347
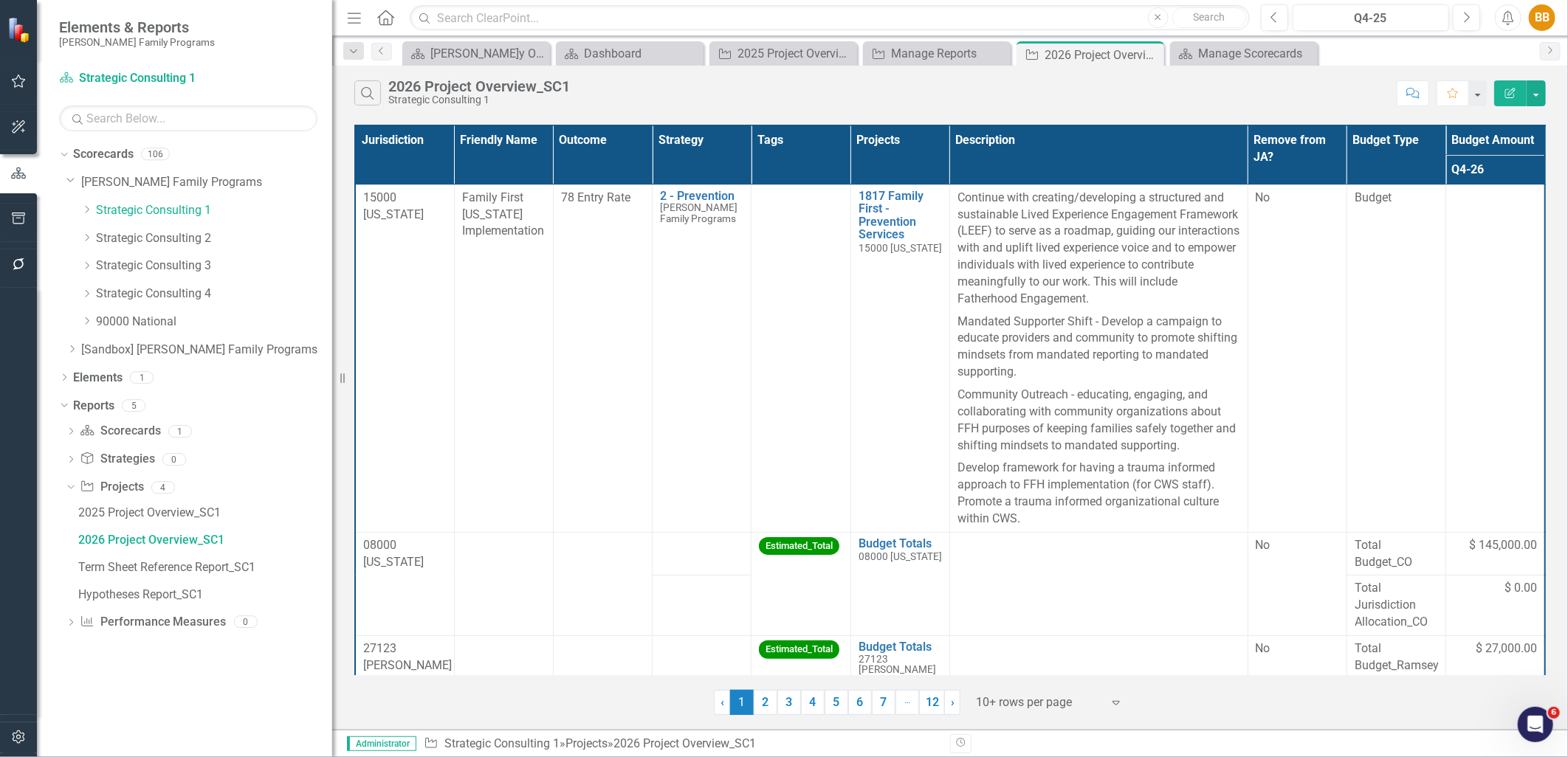
click at [1502, 101] on button "Edit Report" at bounding box center [1510, 93] width 33 height 26
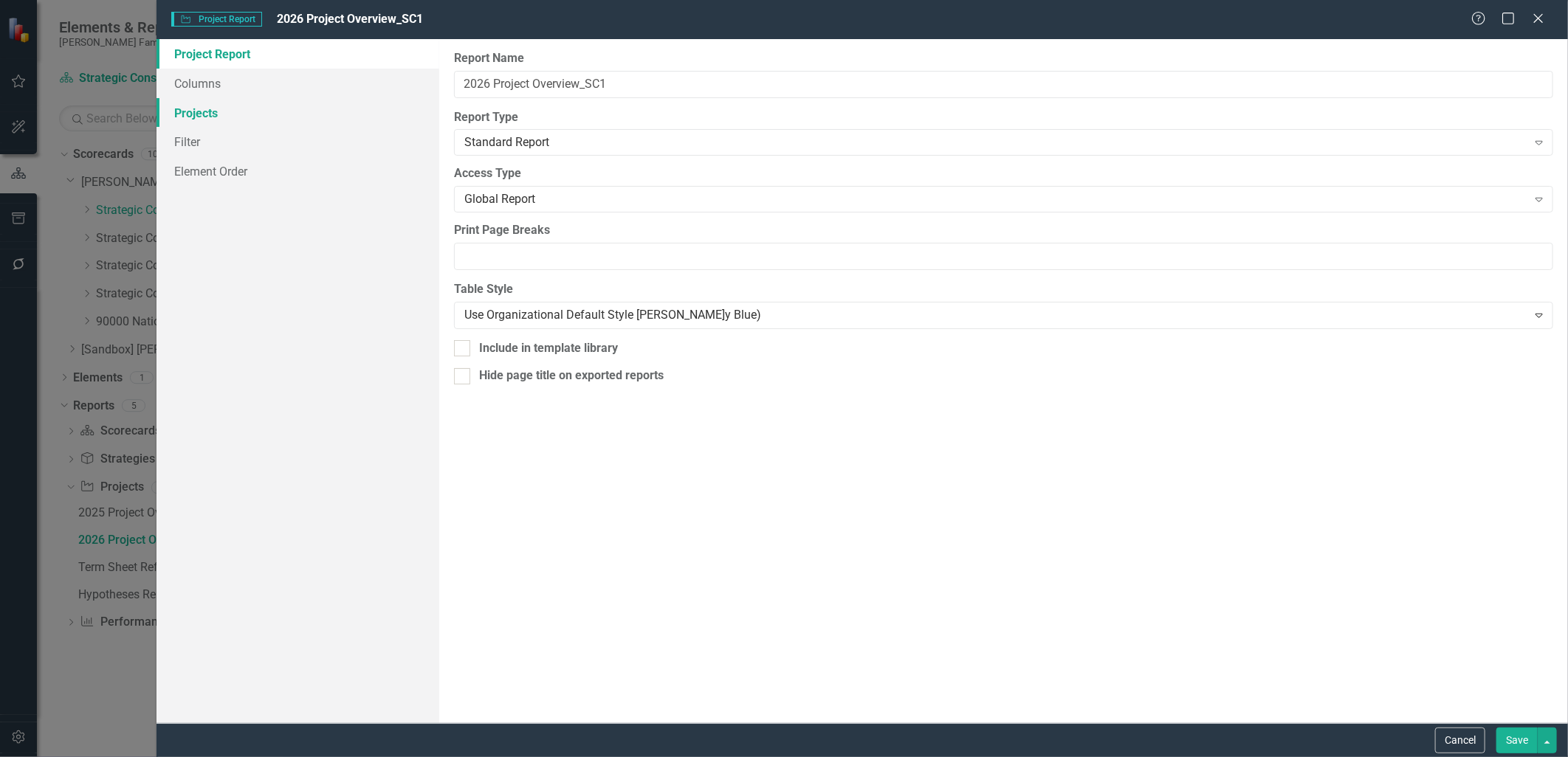
click at [264, 102] on link "Projects" at bounding box center [297, 112] width 282 height 30
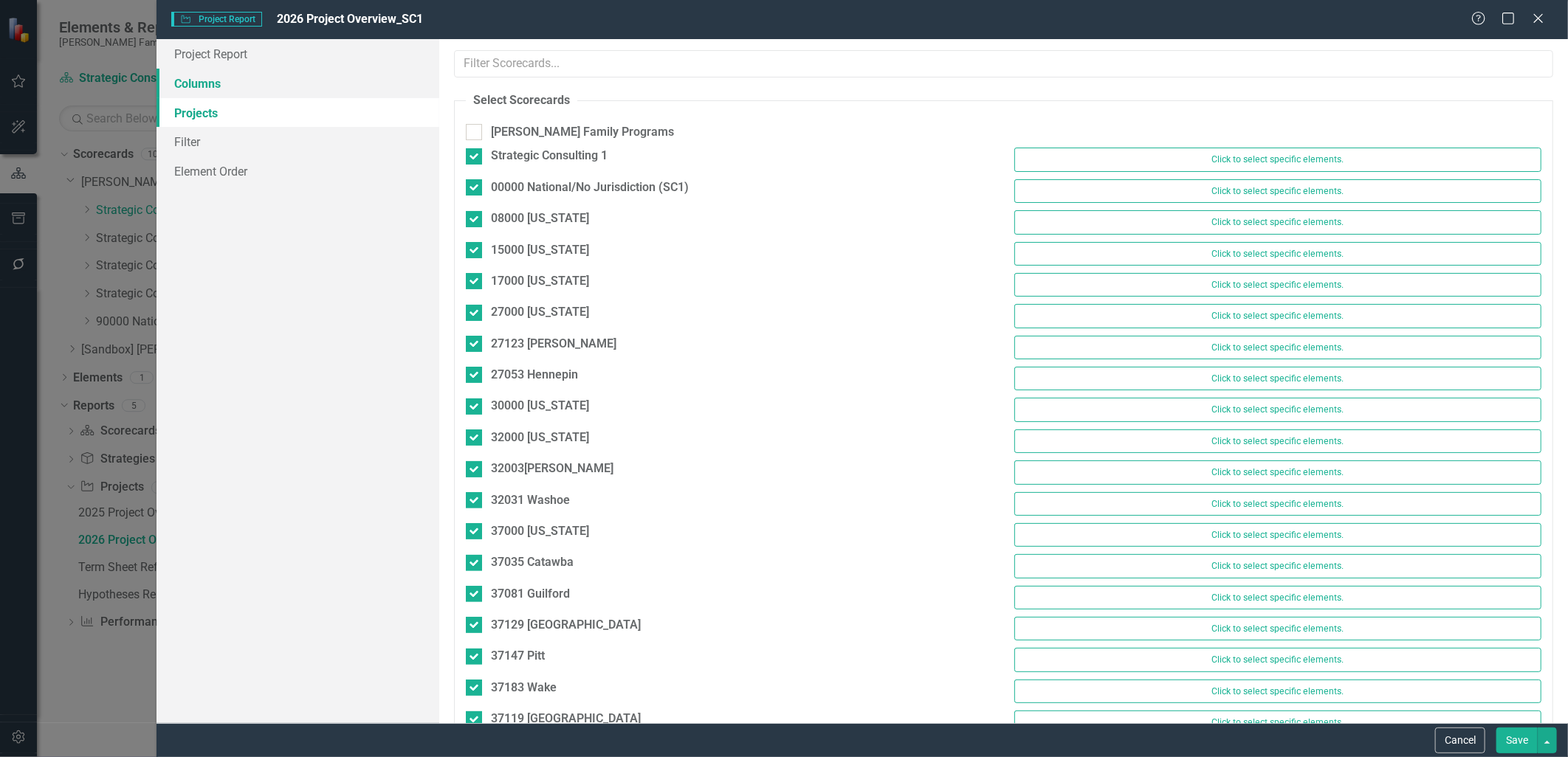
click at [208, 90] on link "Columns" at bounding box center [297, 83] width 282 height 30
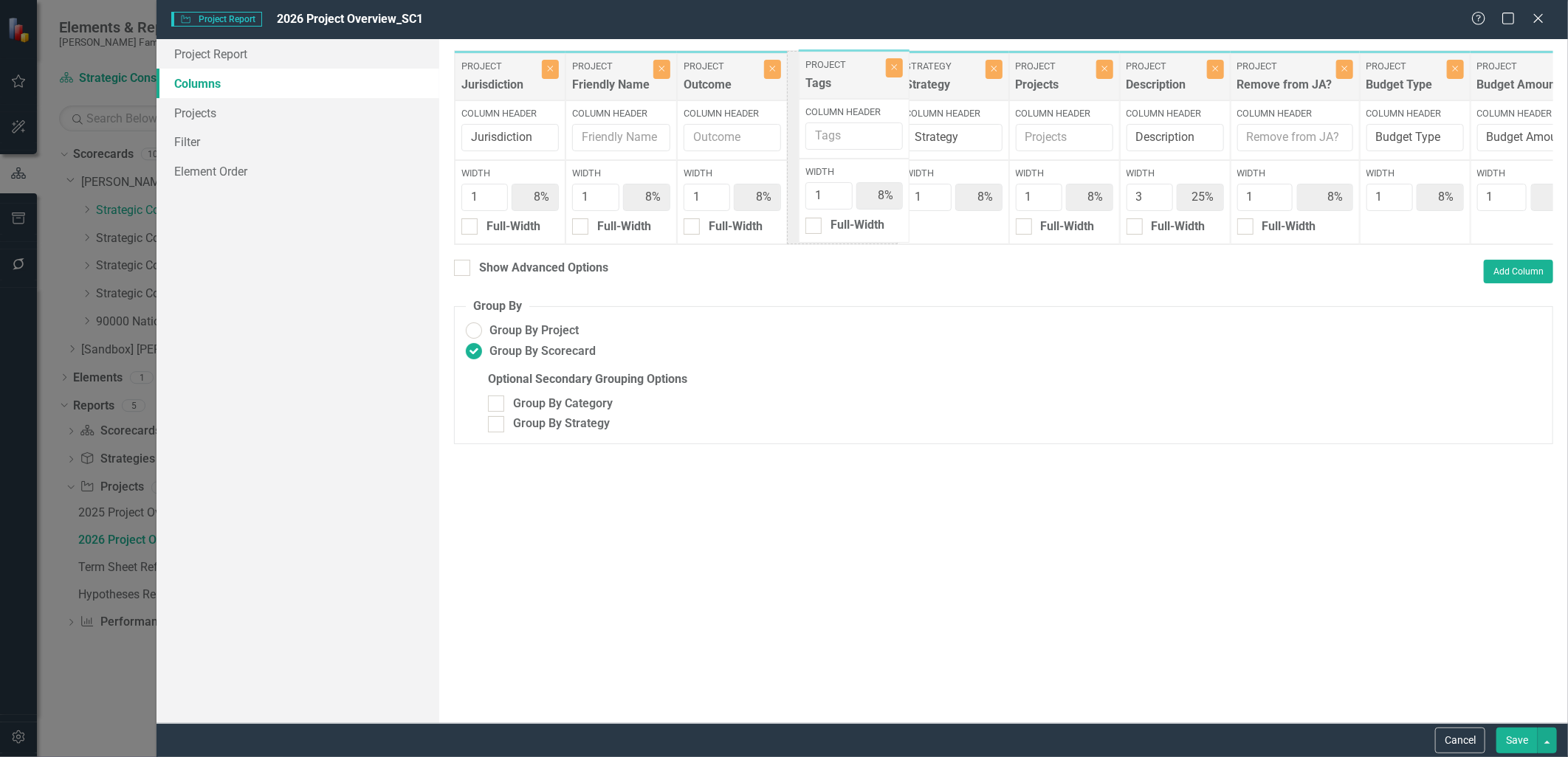
drag, startPoint x: 965, startPoint y: 71, endPoint x: 859, endPoint y: 70, distance: 106.0
click at [859, 70] on div "Project Jurisdiction Close Column Header Jurisdiction Width 1 8% Full-Width Pro…" at bounding box center [1020, 147] width 1134 height 195
click at [851, 135] on input "Column Header" at bounding box center [843, 138] width 97 height 27
type input "Strategic Goal"
click at [1095, 134] on input "Column Header" at bounding box center [1065, 138] width 97 height 27
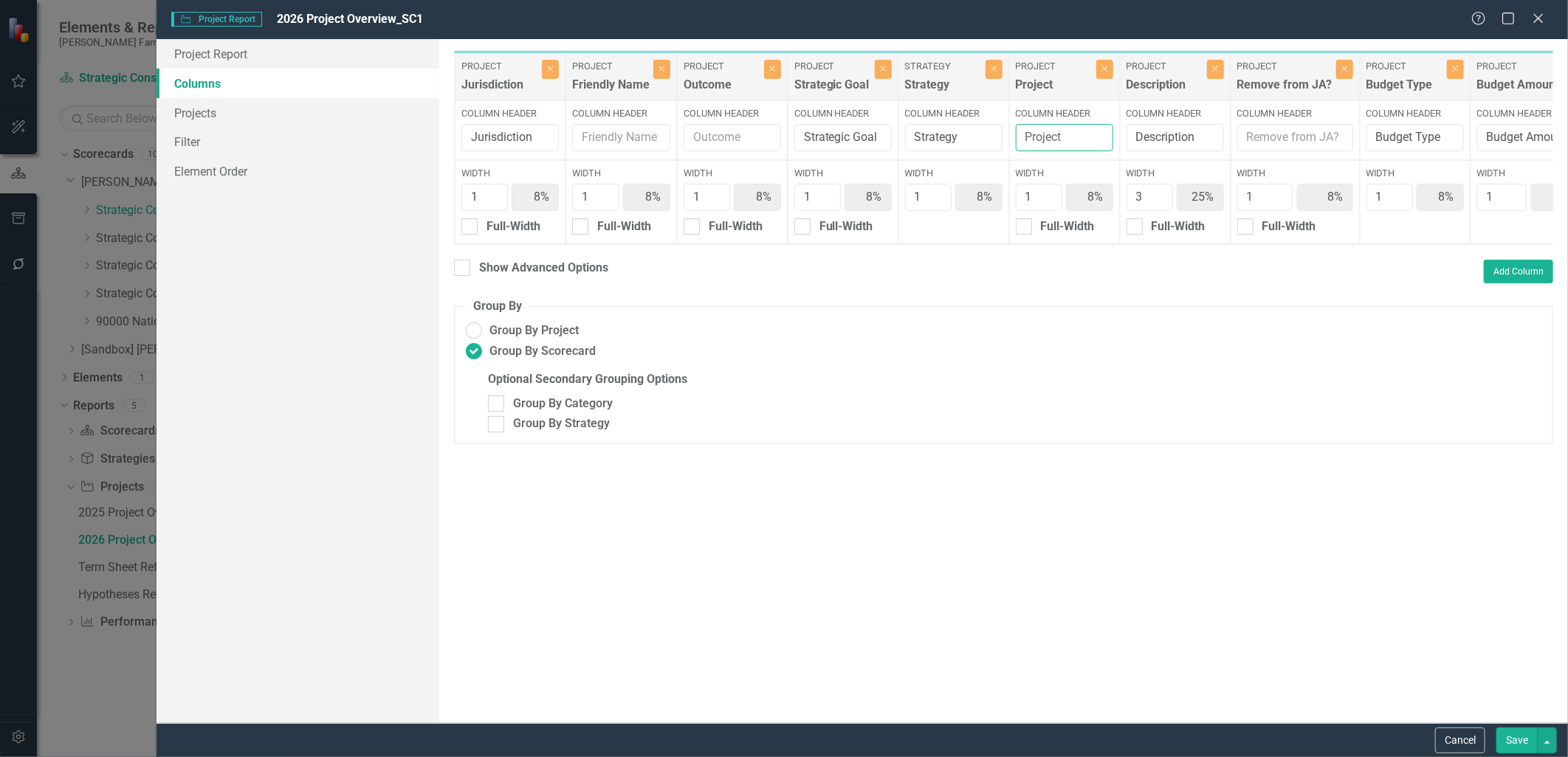
type input "Project"
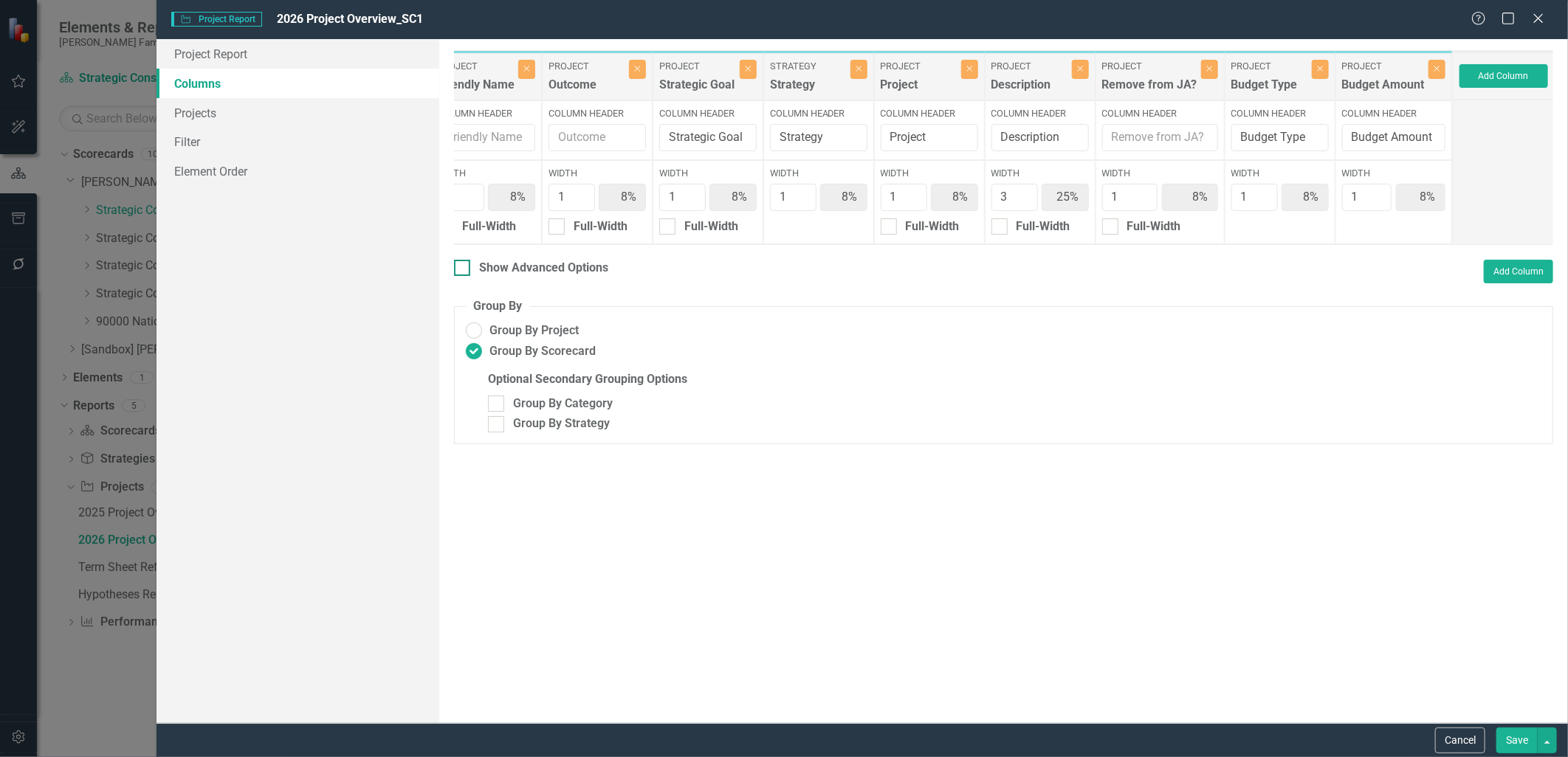
click at [458, 269] on input "Show Advanced Options" at bounding box center [459, 264] width 10 height 10
checkbox input "true"
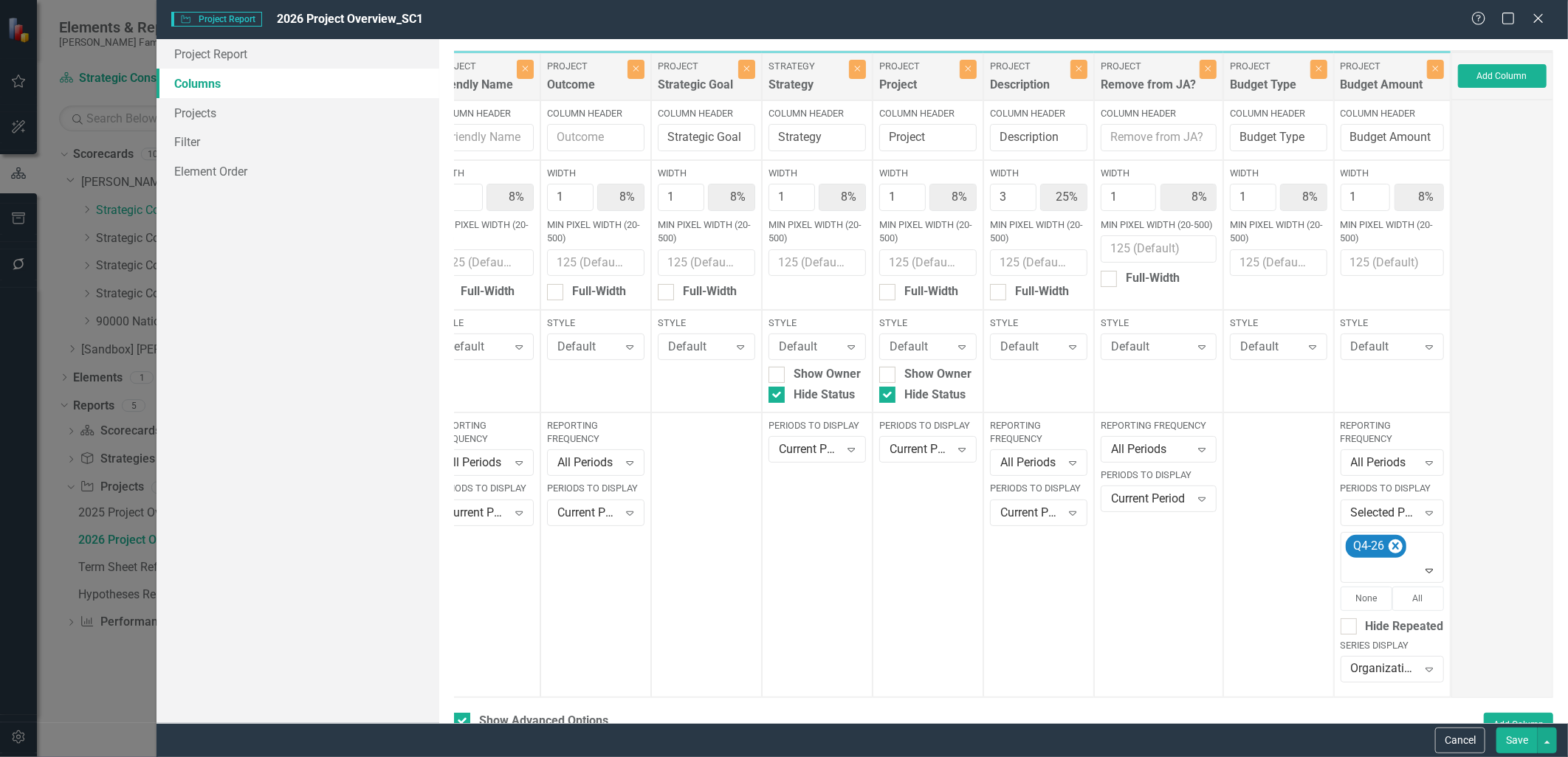
scroll to position [0, 0]
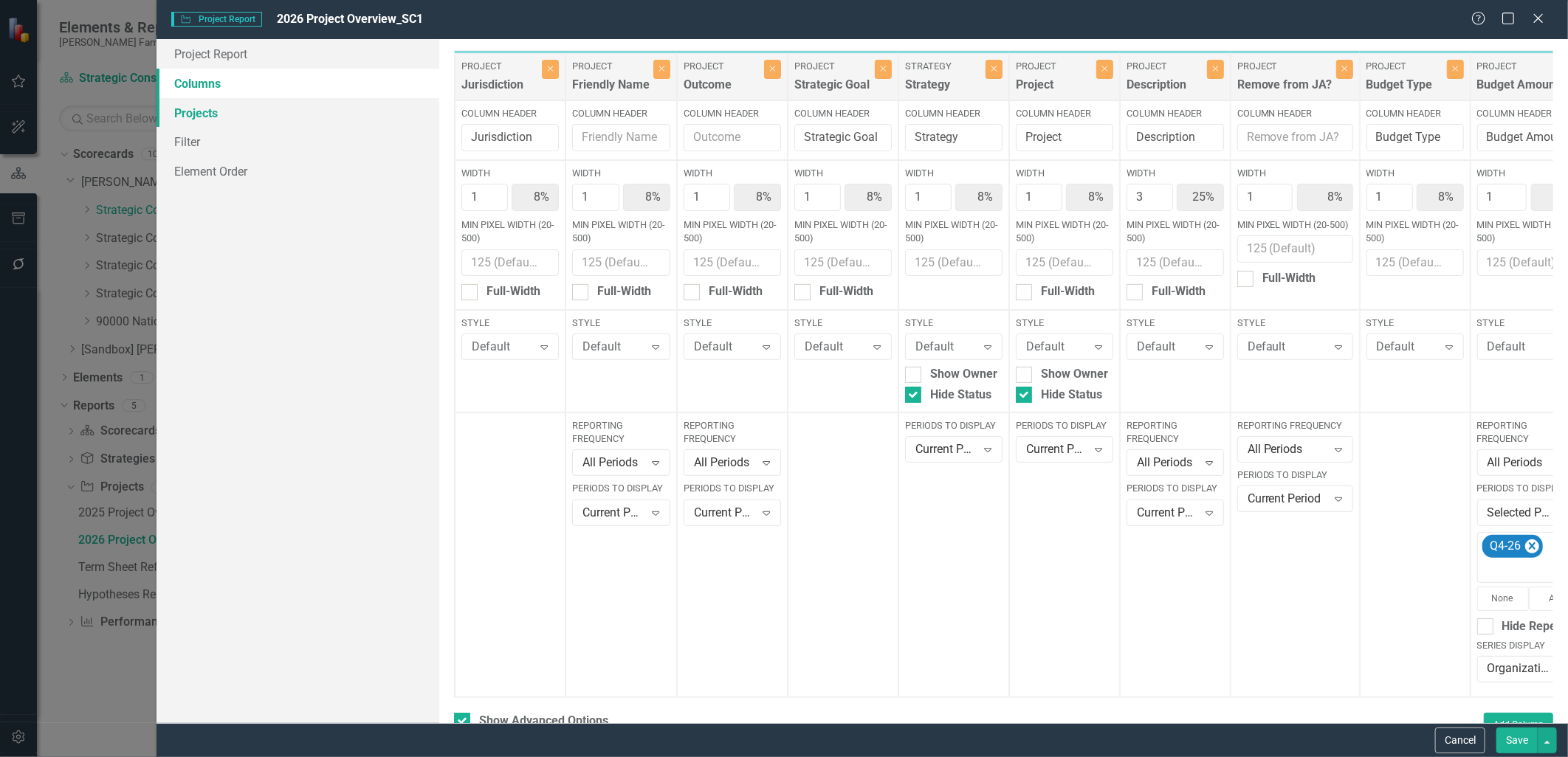
click at [246, 122] on link "Projects" at bounding box center [297, 112] width 282 height 30
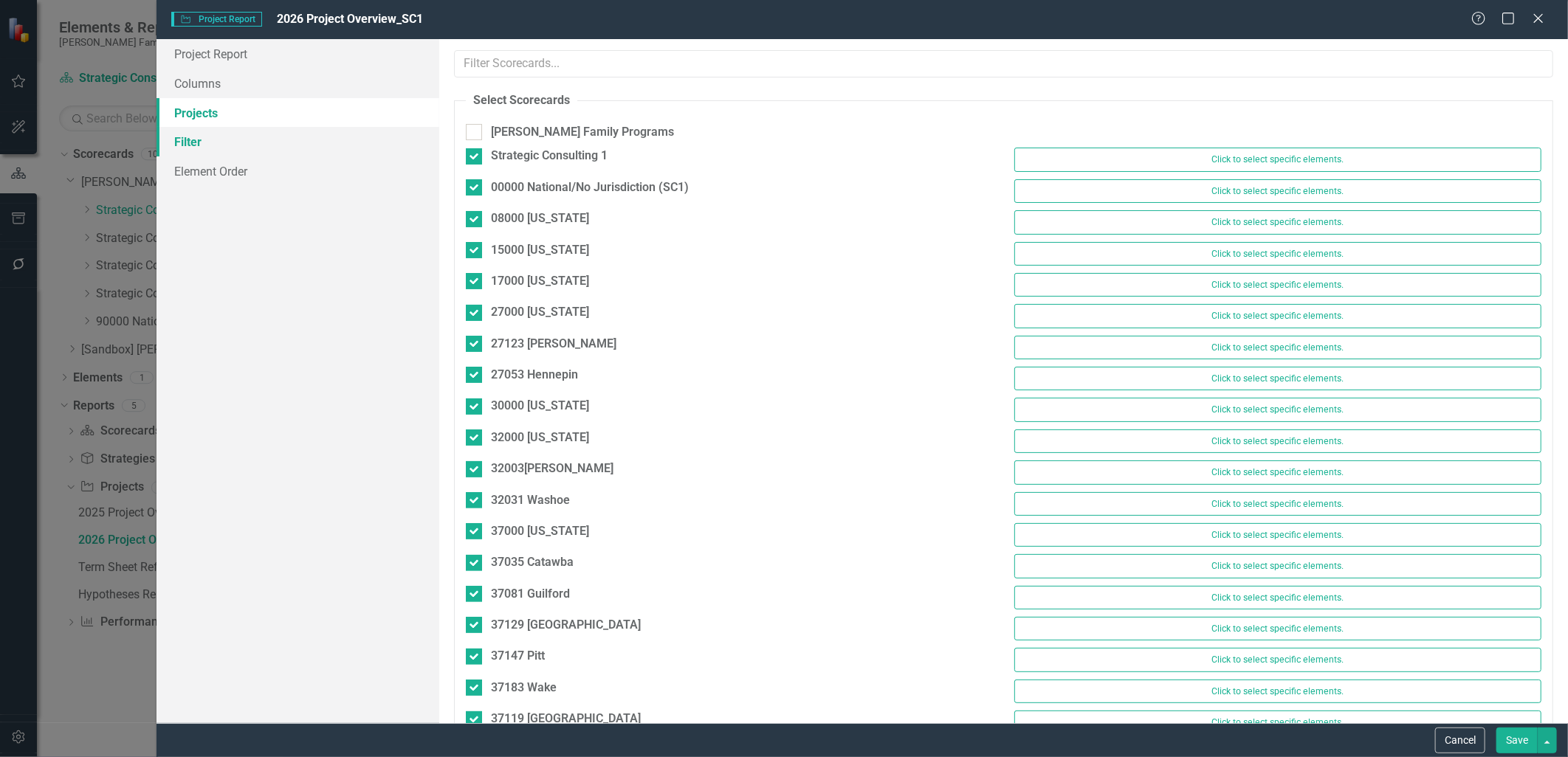
click at [246, 142] on link "Filter" at bounding box center [297, 141] width 282 height 30
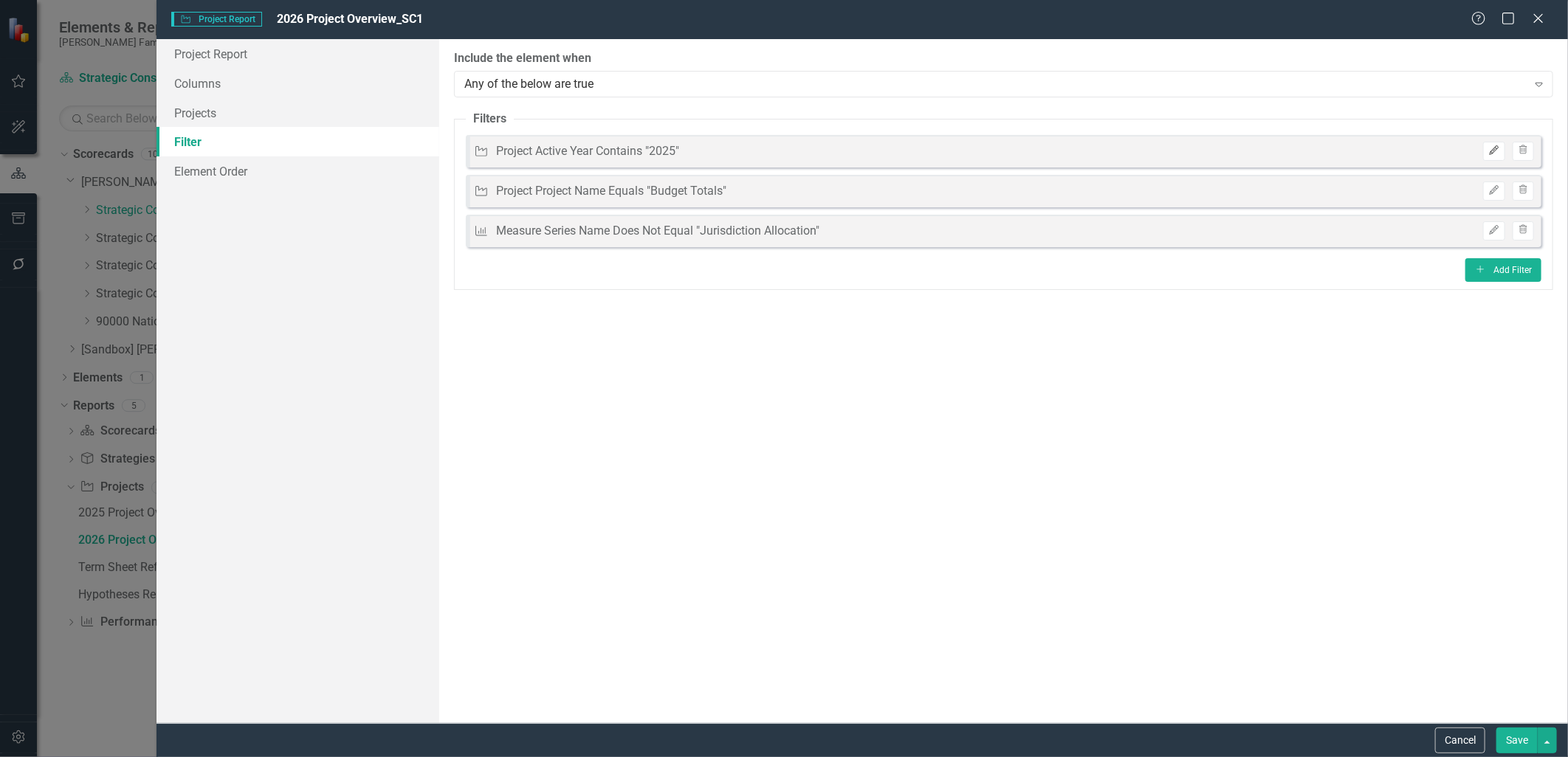
click at [1497, 154] on icon "Edit" at bounding box center [1494, 150] width 11 height 9
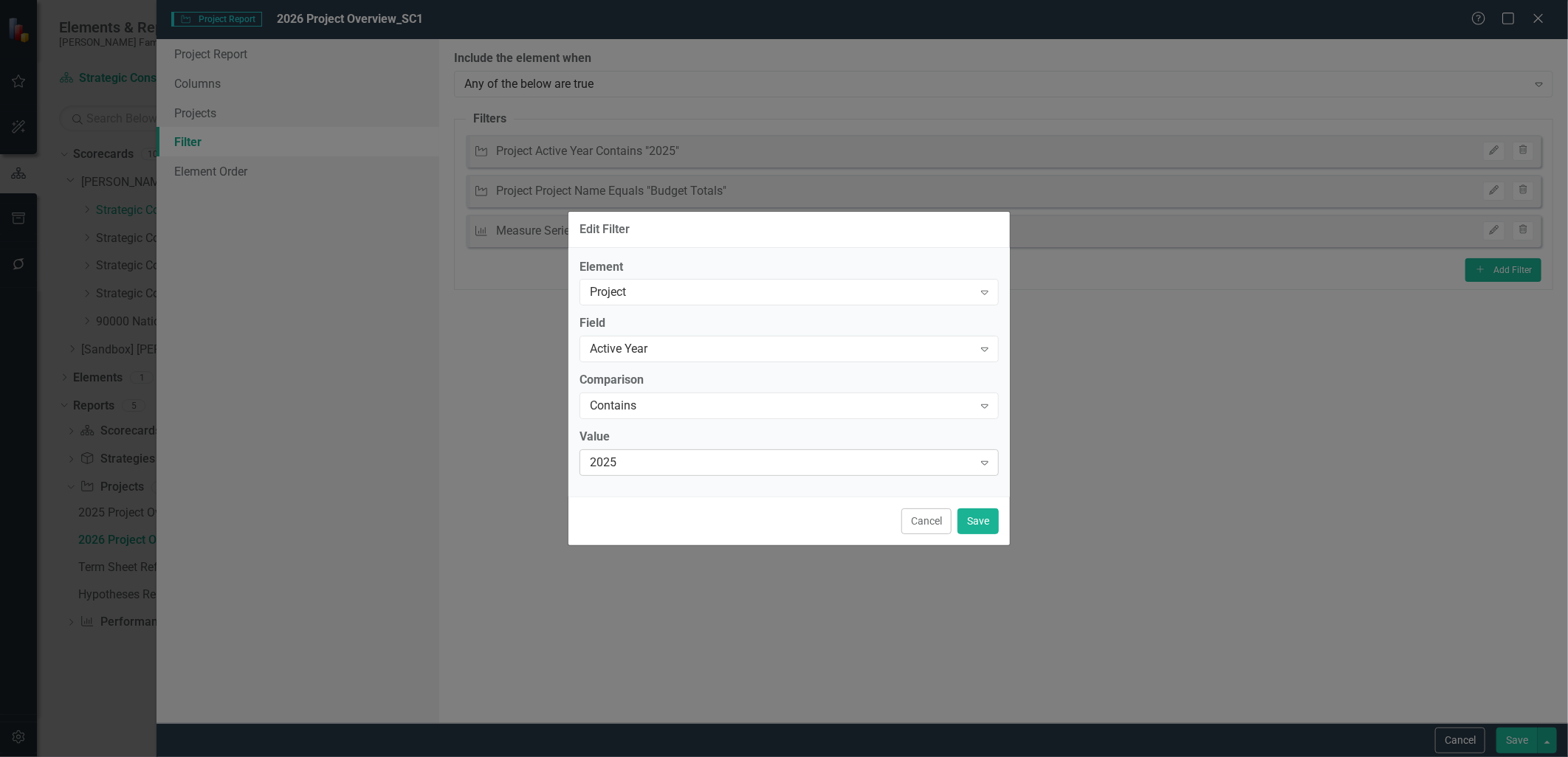
click at [725, 466] on div "2025" at bounding box center [782, 463] width 383 height 17
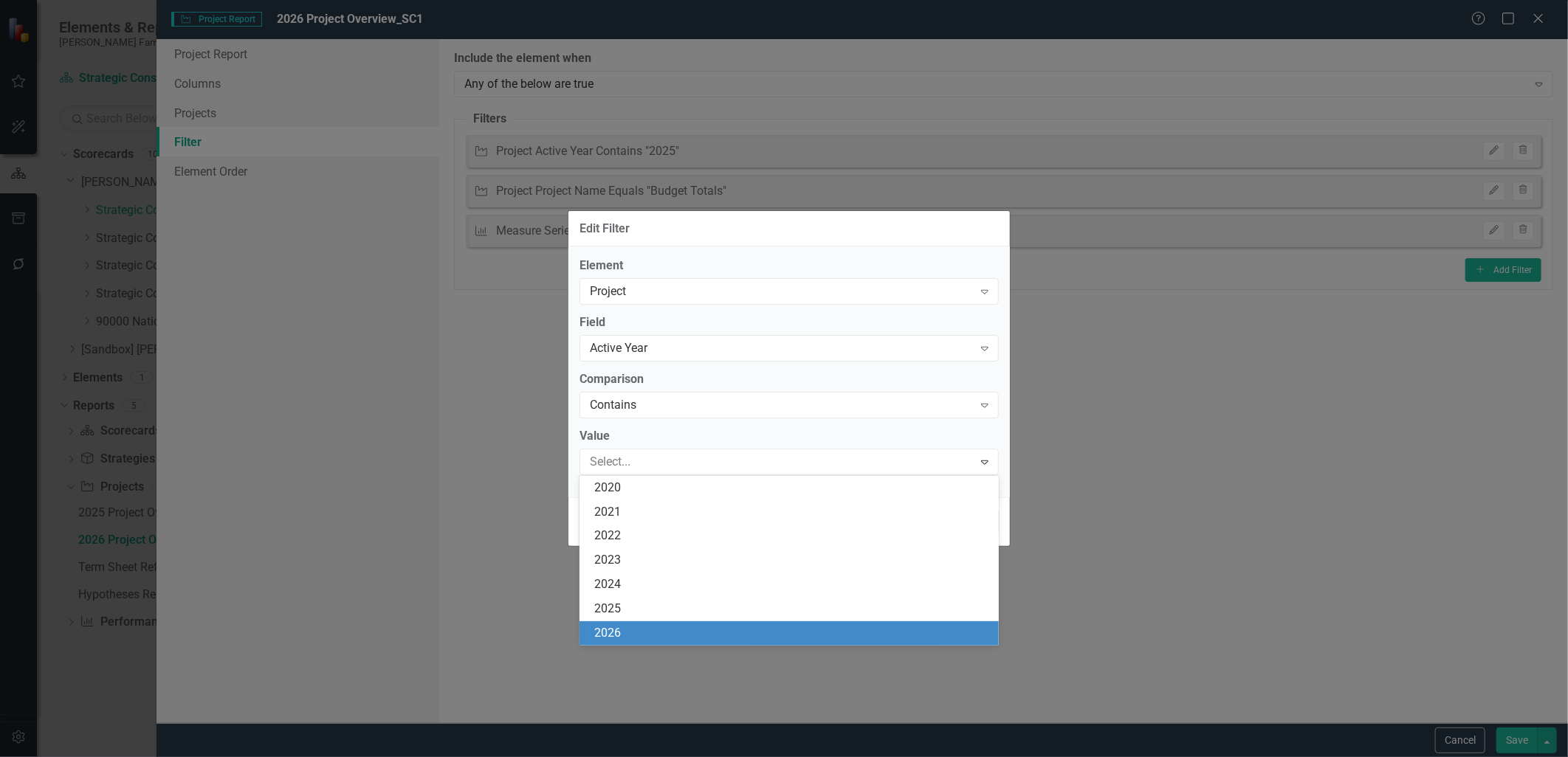
click at [675, 629] on div "2026" at bounding box center [792, 633] width 395 height 17
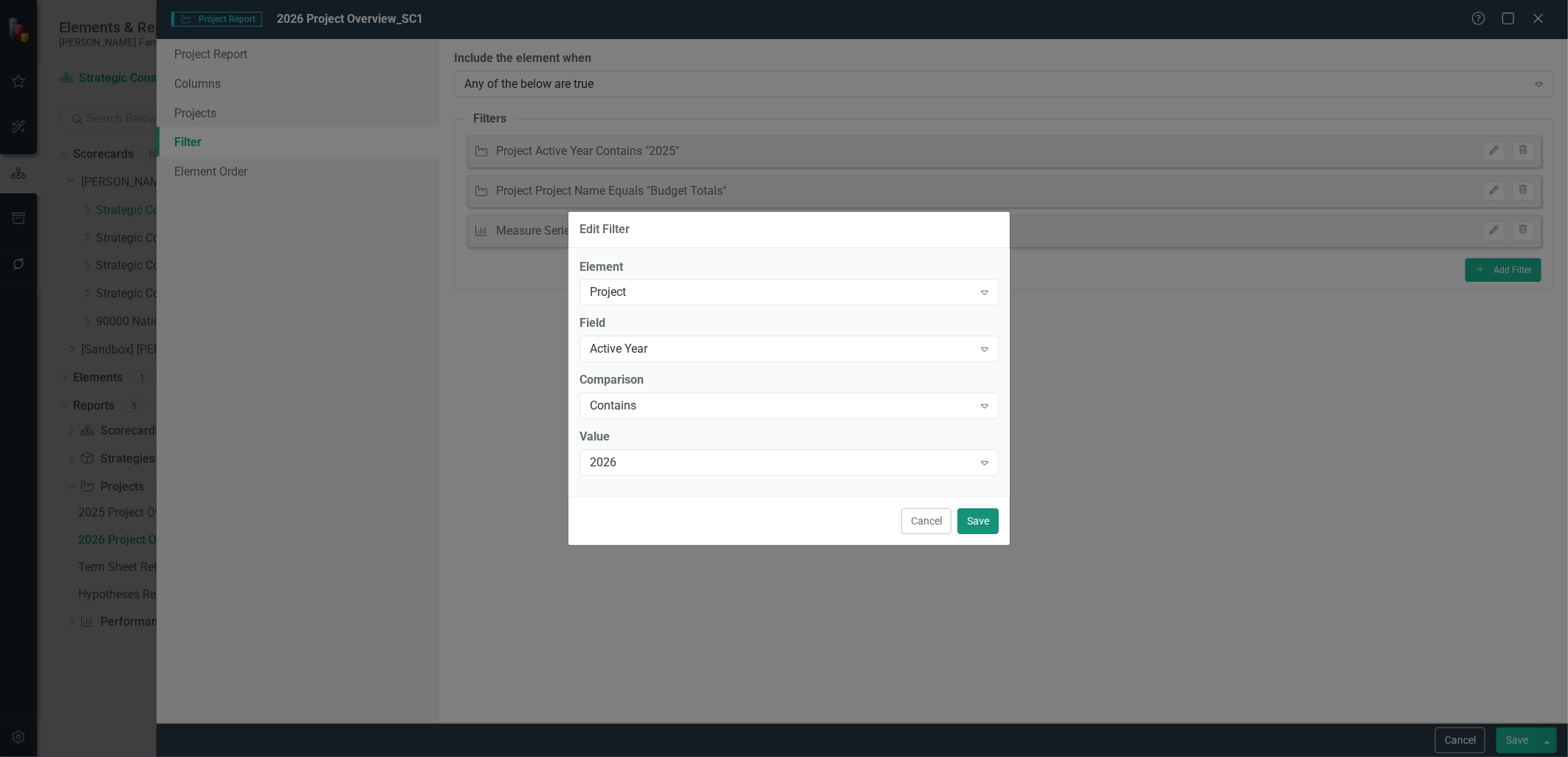
click at [978, 520] on button "Save" at bounding box center [978, 521] width 41 height 26
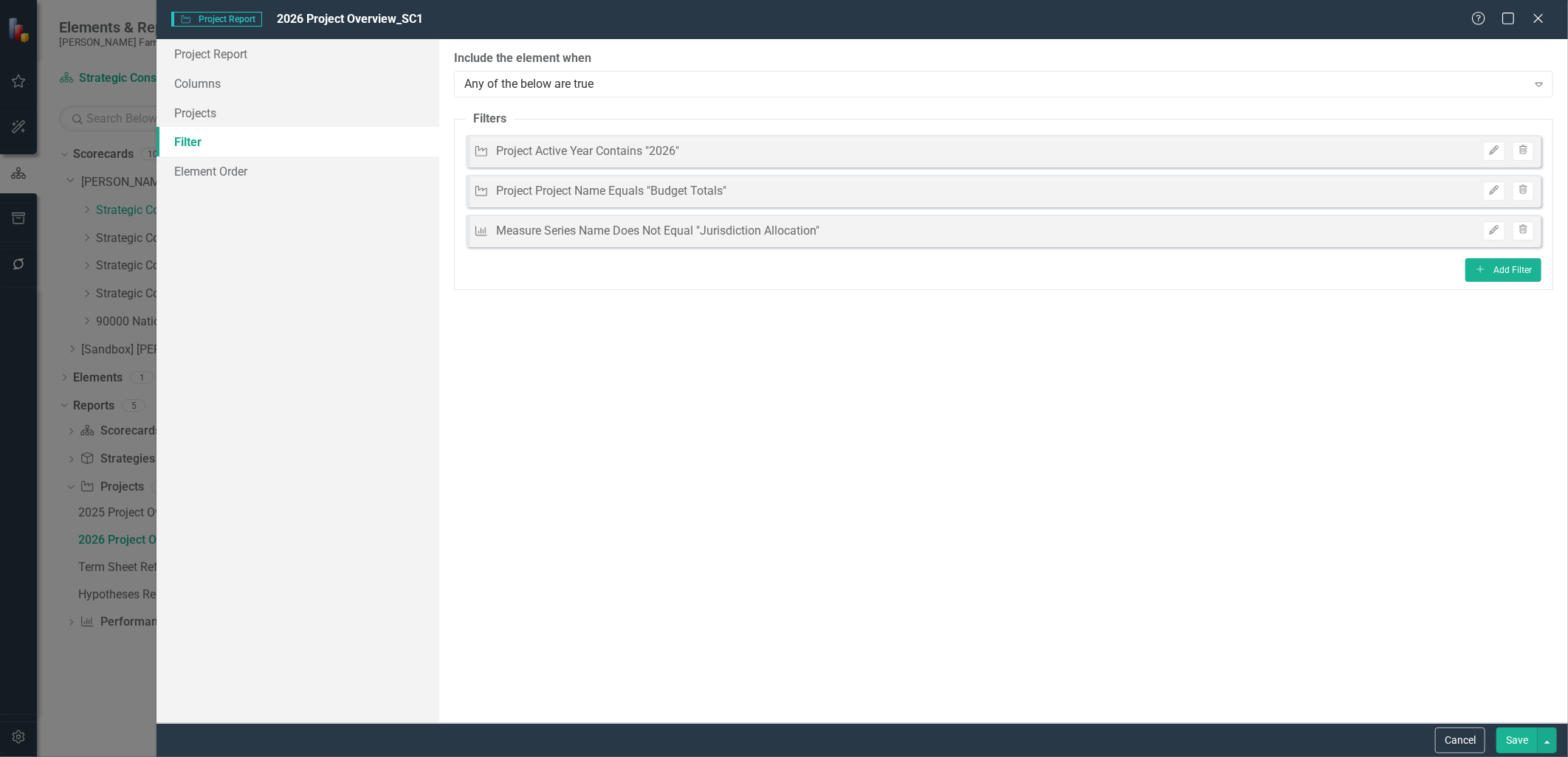
drag, startPoint x: 1523, startPoint y: 230, endPoint x: 1397, endPoint y: 264, distance: 130.5
click at [1397, 264] on fieldset "Filters Project Project Active Year Contains "2026" Edit Trash Project Project …" at bounding box center [1004, 201] width 1100 height 179
click at [1497, 194] on button "Edit" at bounding box center [1494, 191] width 21 height 19
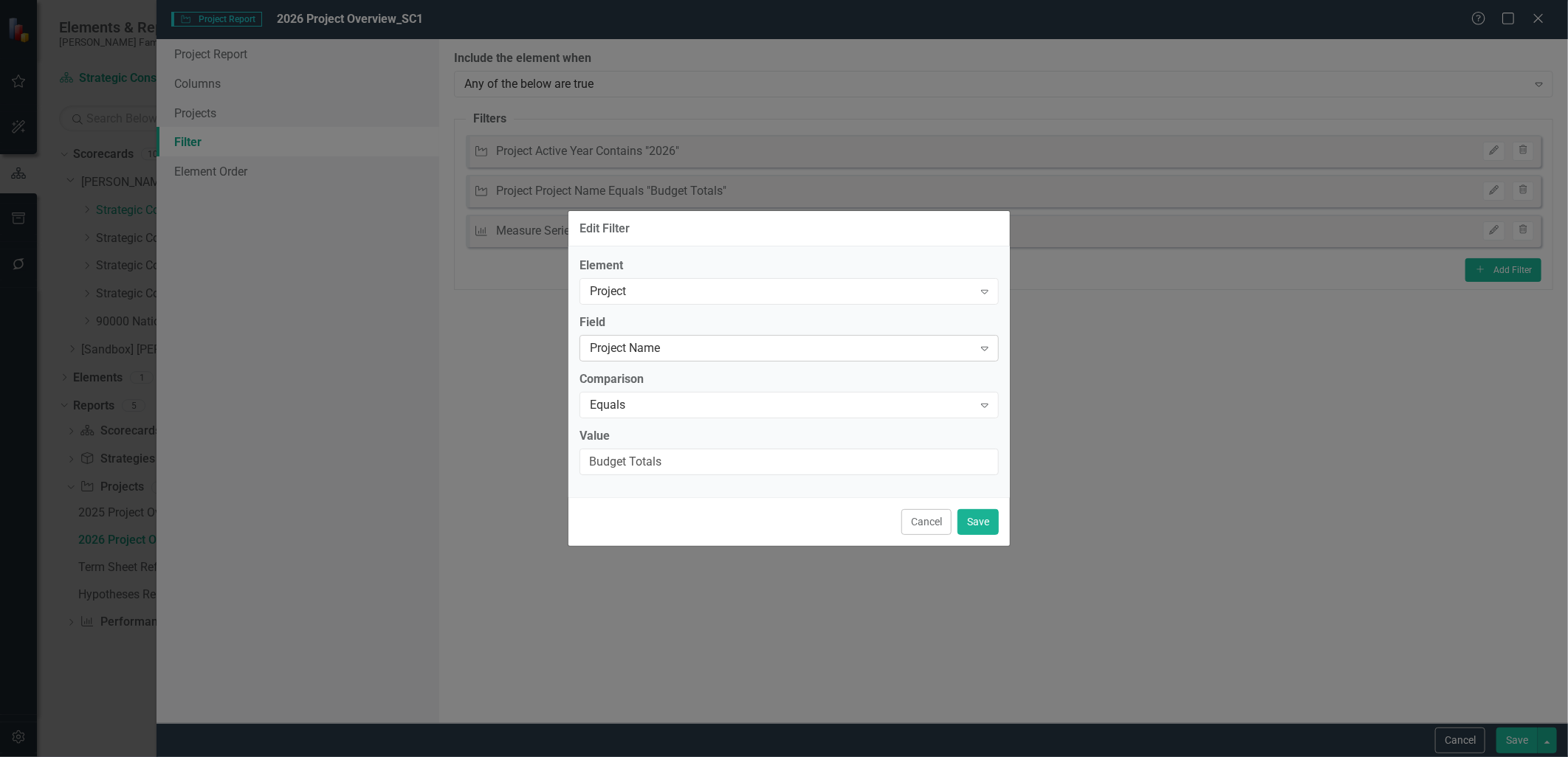
click at [690, 352] on div "Project Name" at bounding box center [782, 349] width 383 height 17
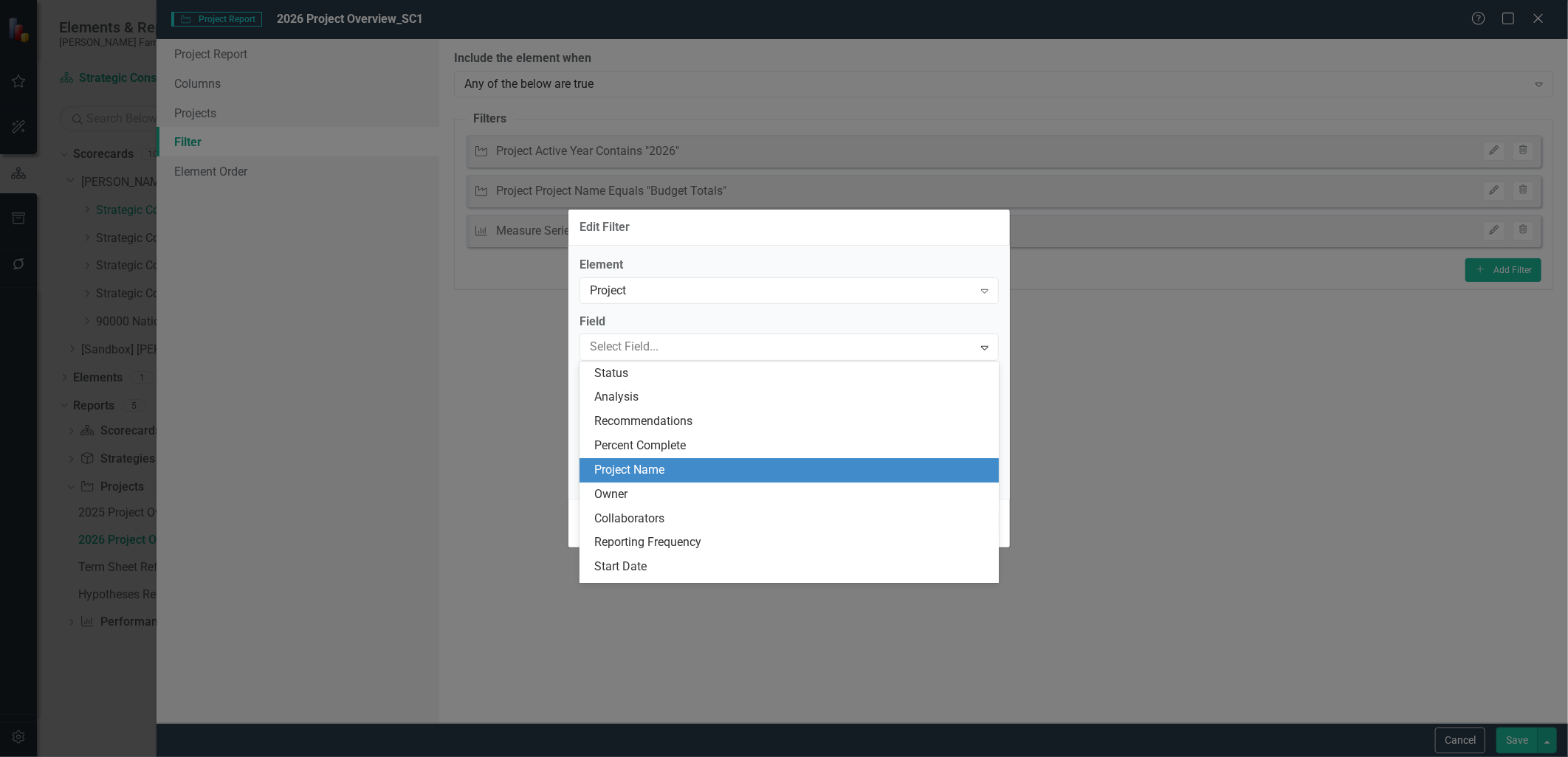
scroll to position [97, 0]
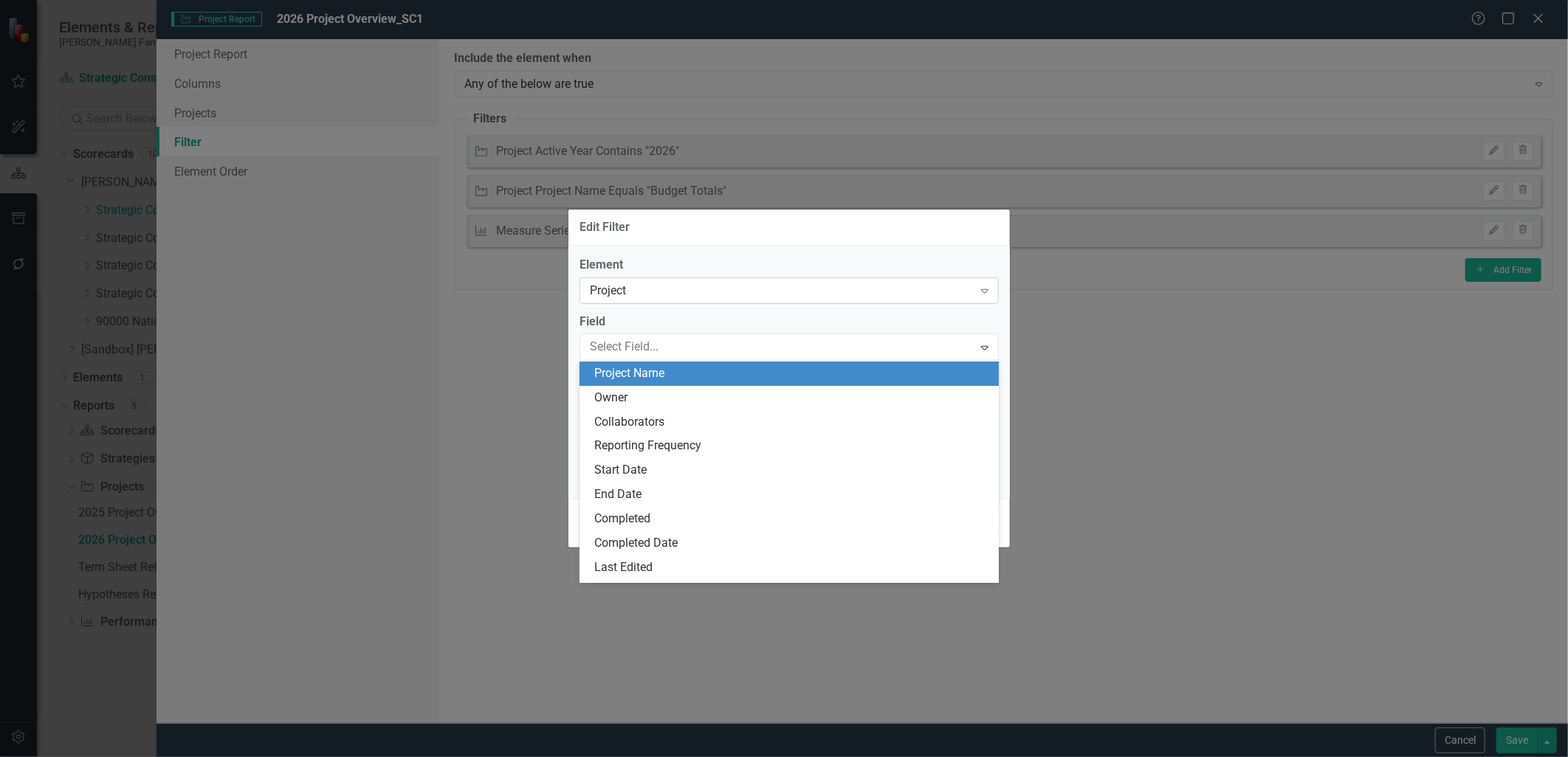
click at [659, 290] on div "Project" at bounding box center [782, 290] width 383 height 17
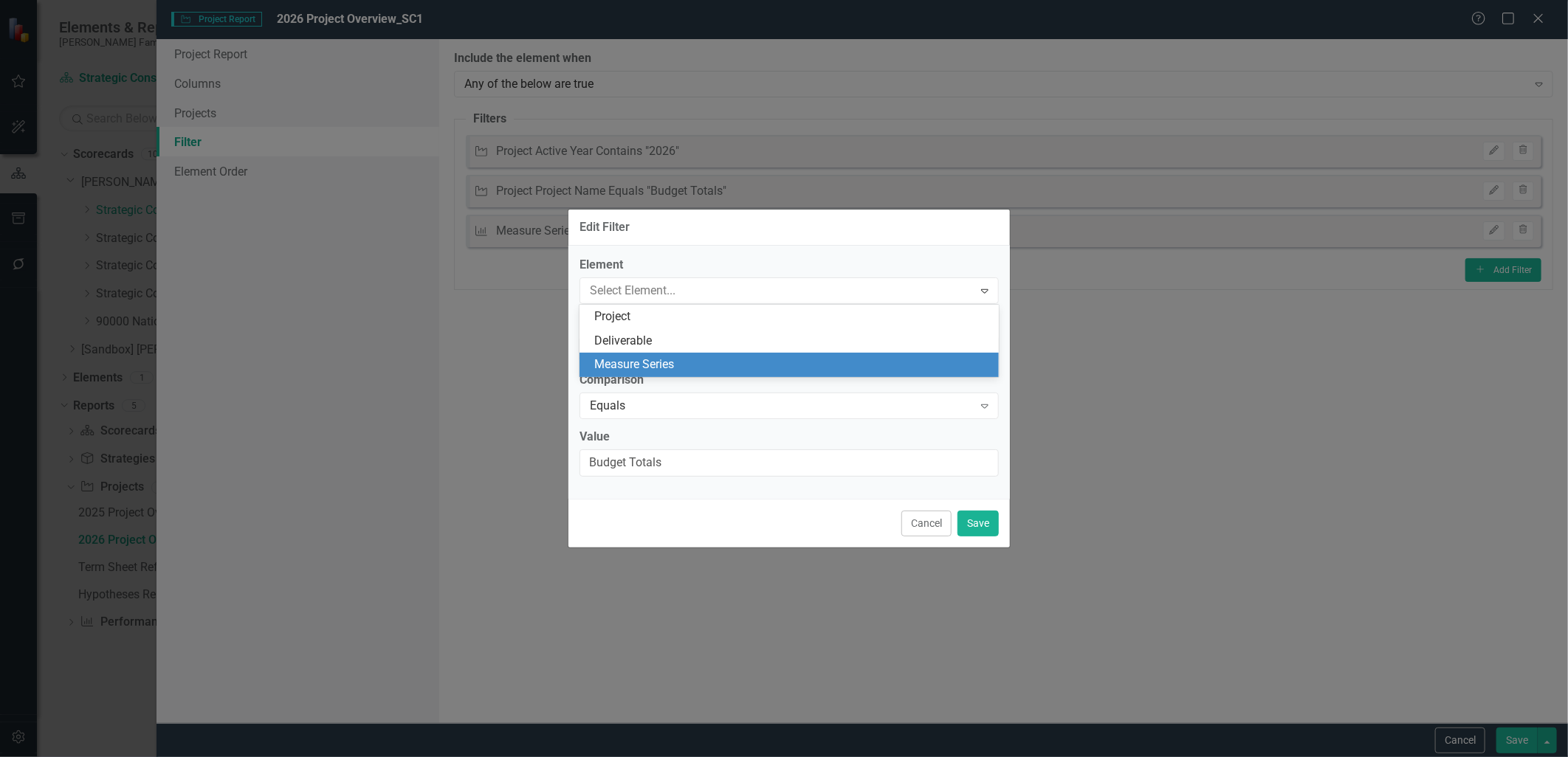
click at [663, 356] on div "Measure Series" at bounding box center [792, 365] width 395 height 17
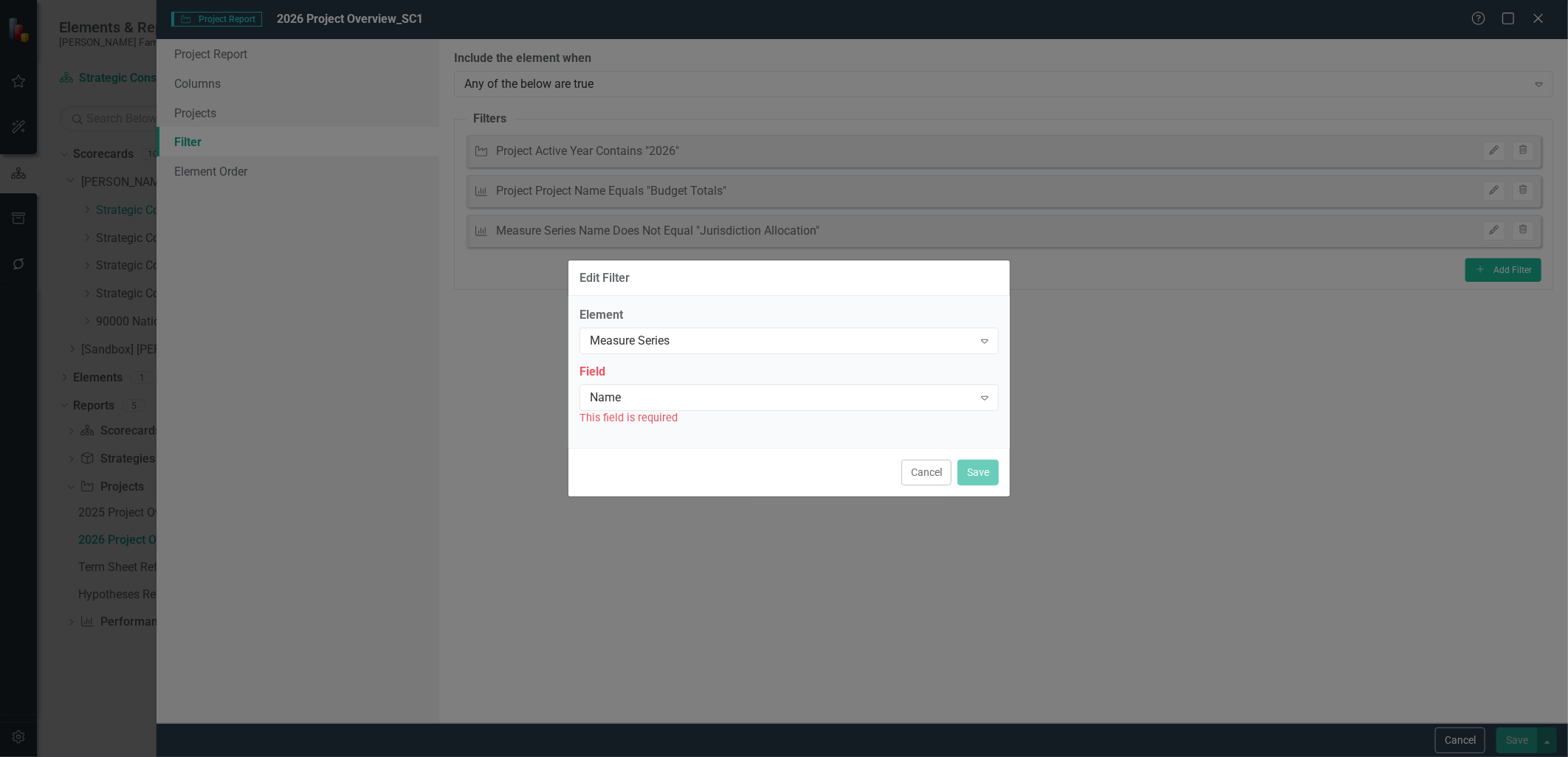
click at [666, 394] on div "Element Measure Series Expand Field Name Expand This field is required" at bounding box center [789, 366] width 420 height 119
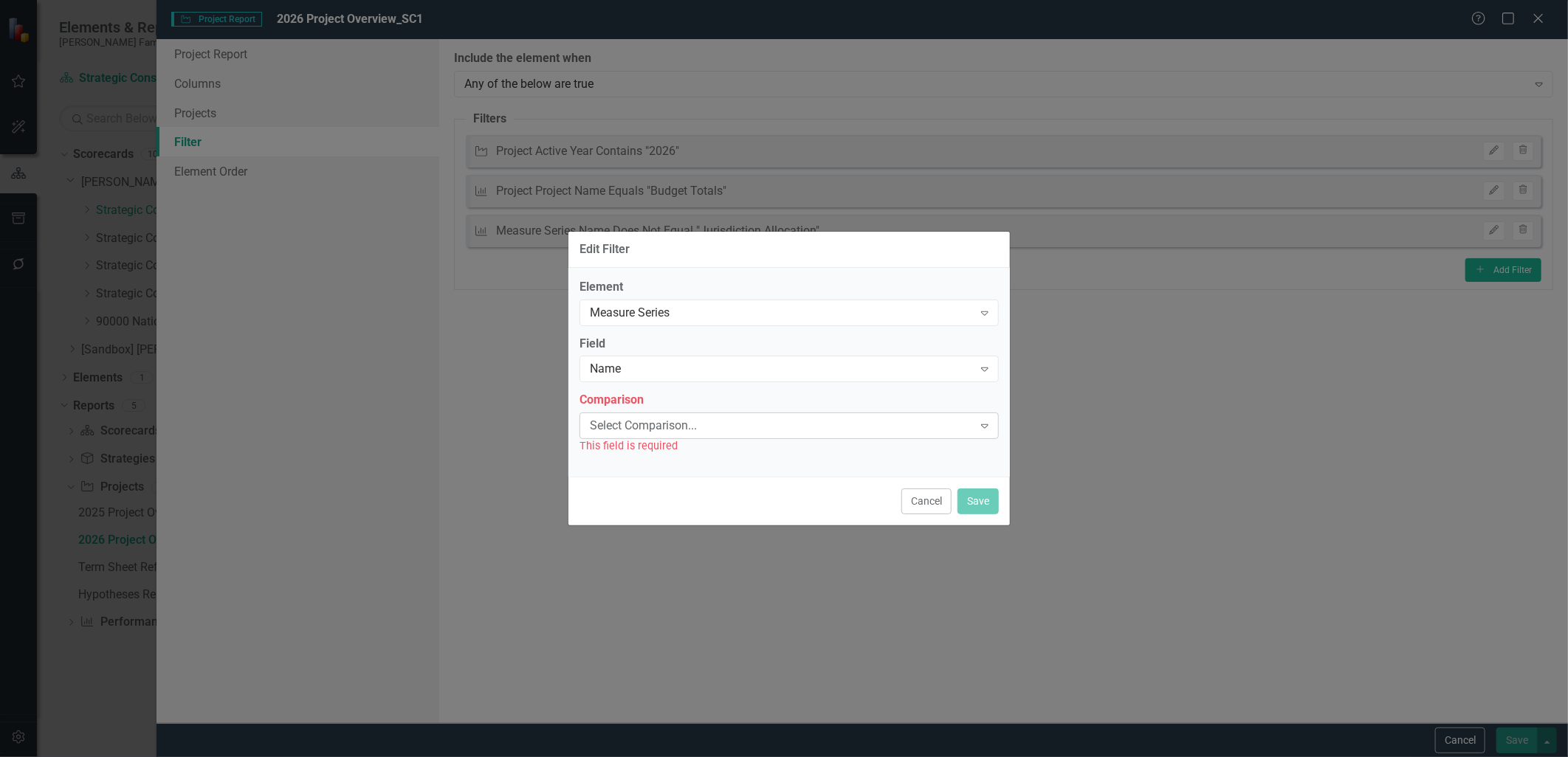
click at [671, 438] on div "Select Comparison... Expand" at bounding box center [789, 426] width 420 height 27
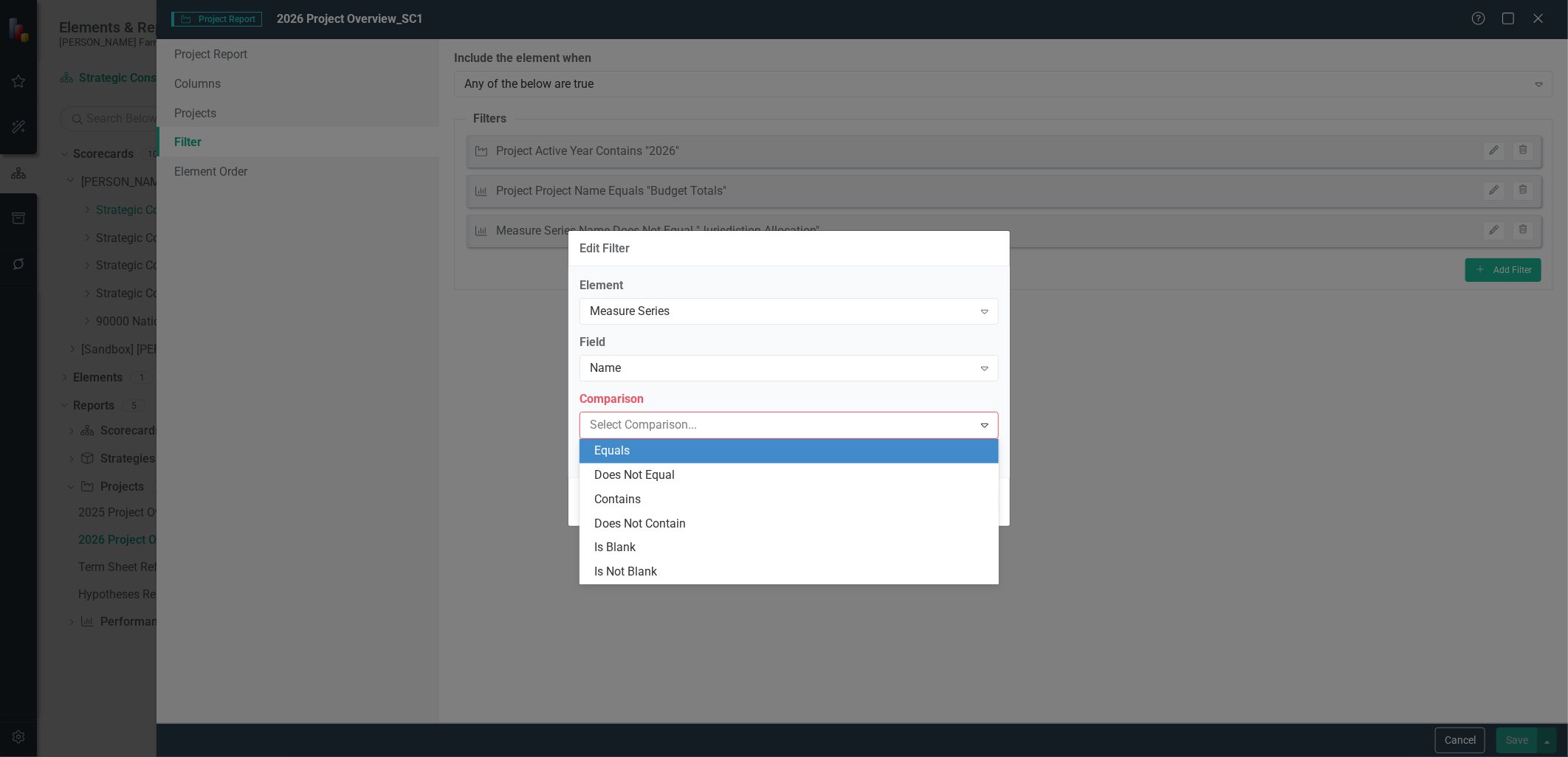
click at [669, 451] on div "Equals" at bounding box center [792, 451] width 395 height 17
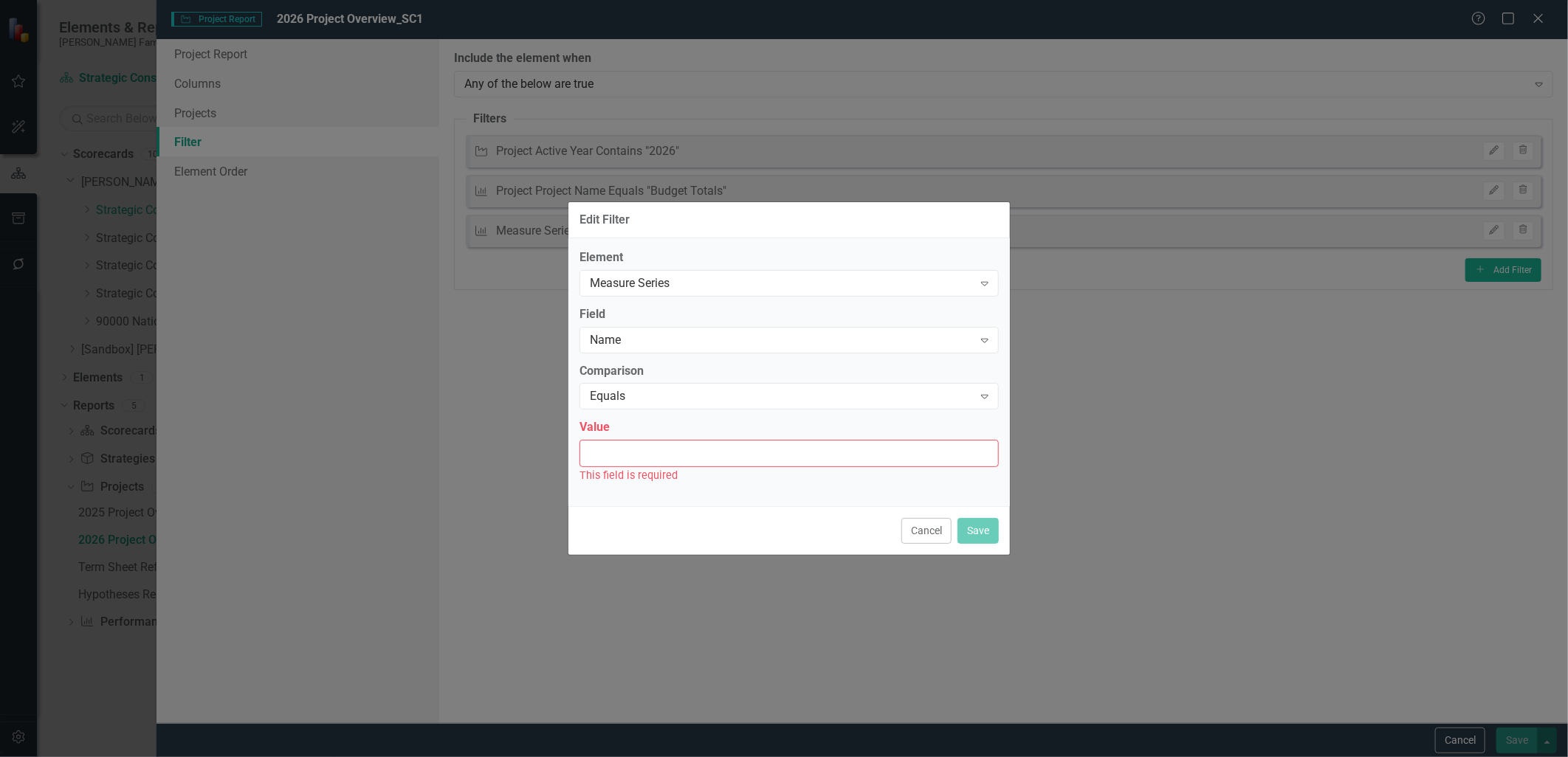
click at [668, 446] on input "Value" at bounding box center [789, 454] width 420 height 27
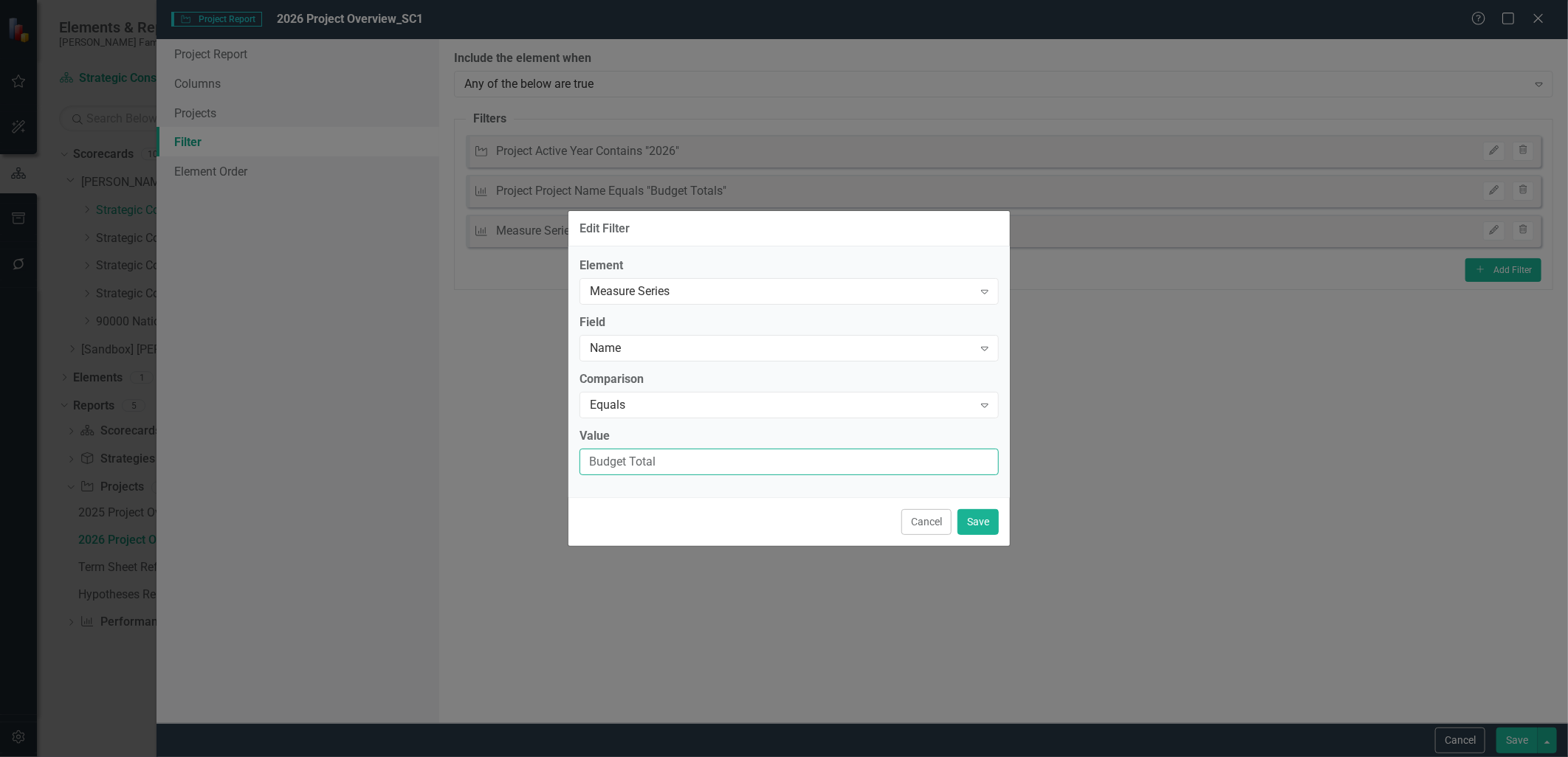
type input "Budget Totals"
click at [973, 524] on button "Save" at bounding box center [978, 522] width 41 height 26
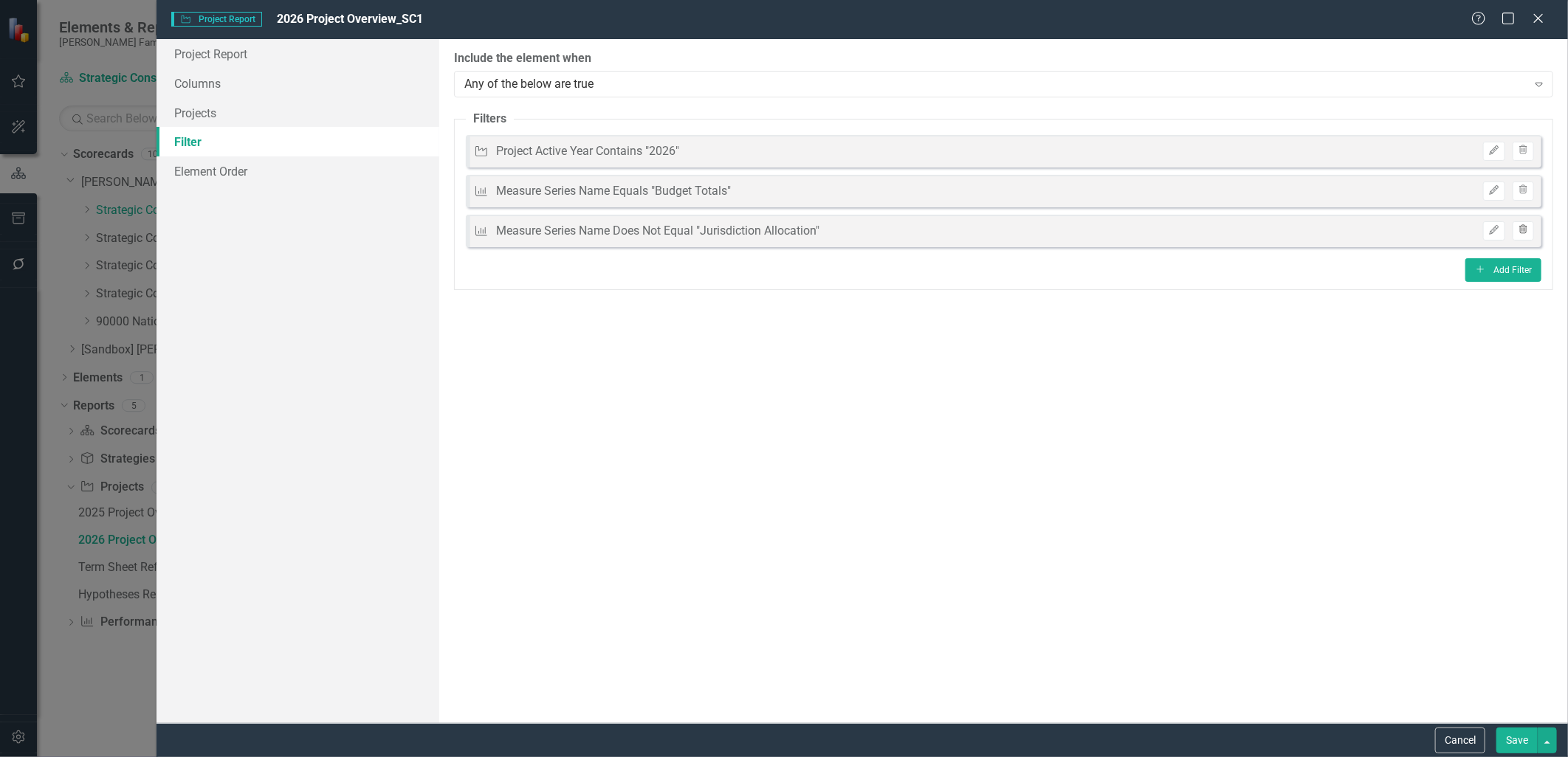
click at [1522, 234] on button "Trash" at bounding box center [1524, 230] width 21 height 19
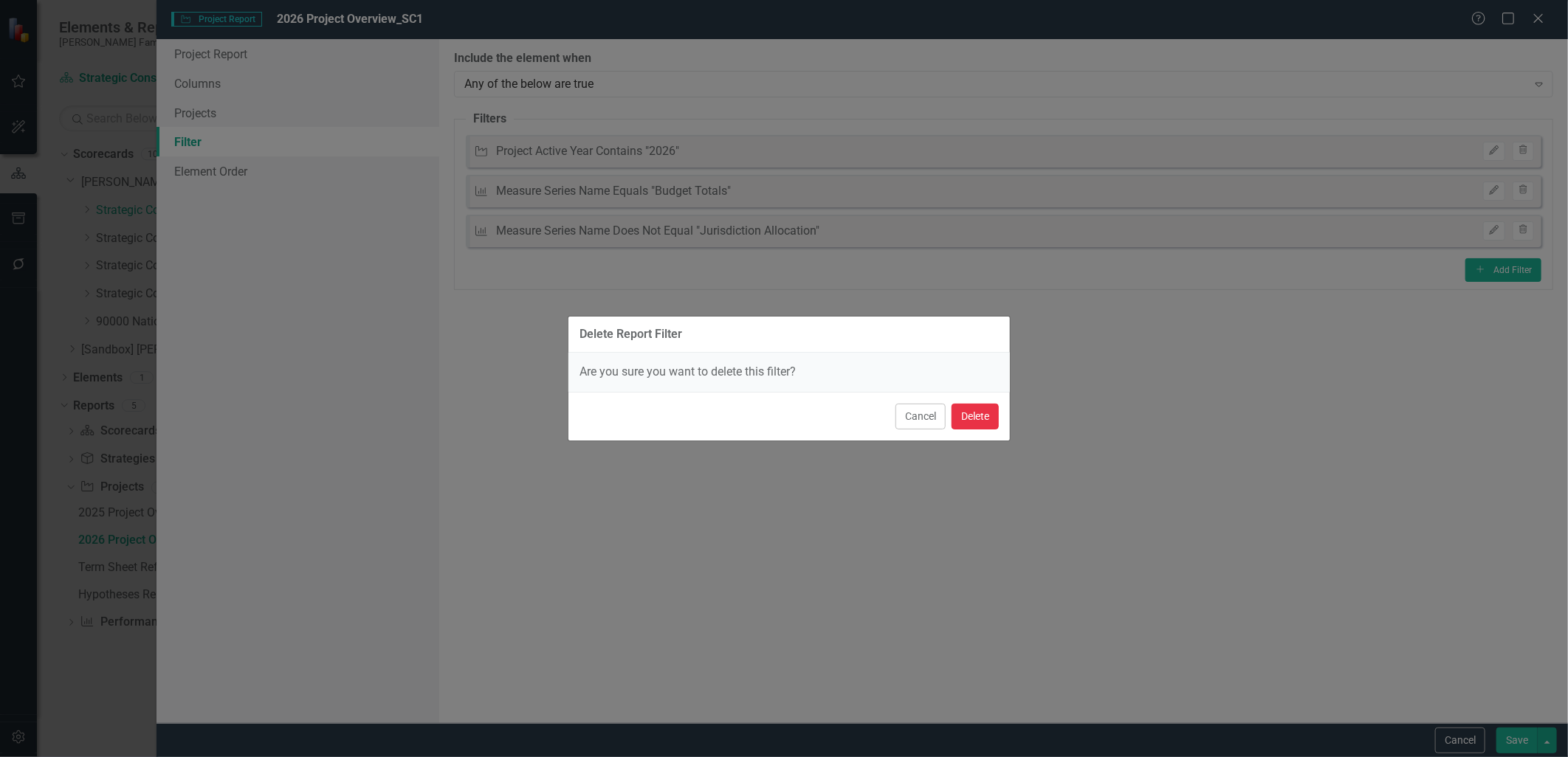
click at [973, 420] on button "Delete" at bounding box center [976, 417] width 47 height 26
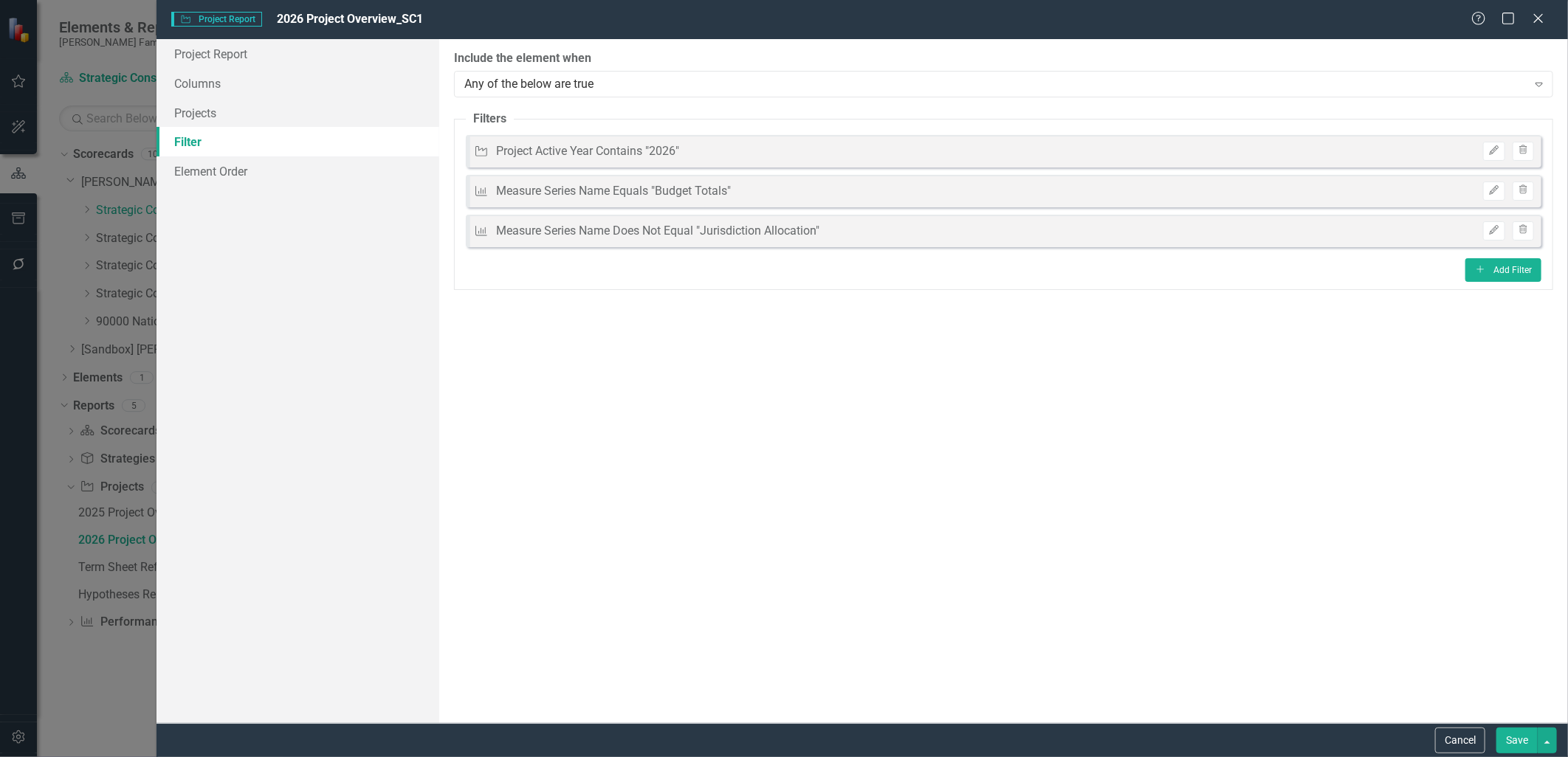
click at [1529, 743] on button "Save" at bounding box center [1517, 740] width 41 height 26
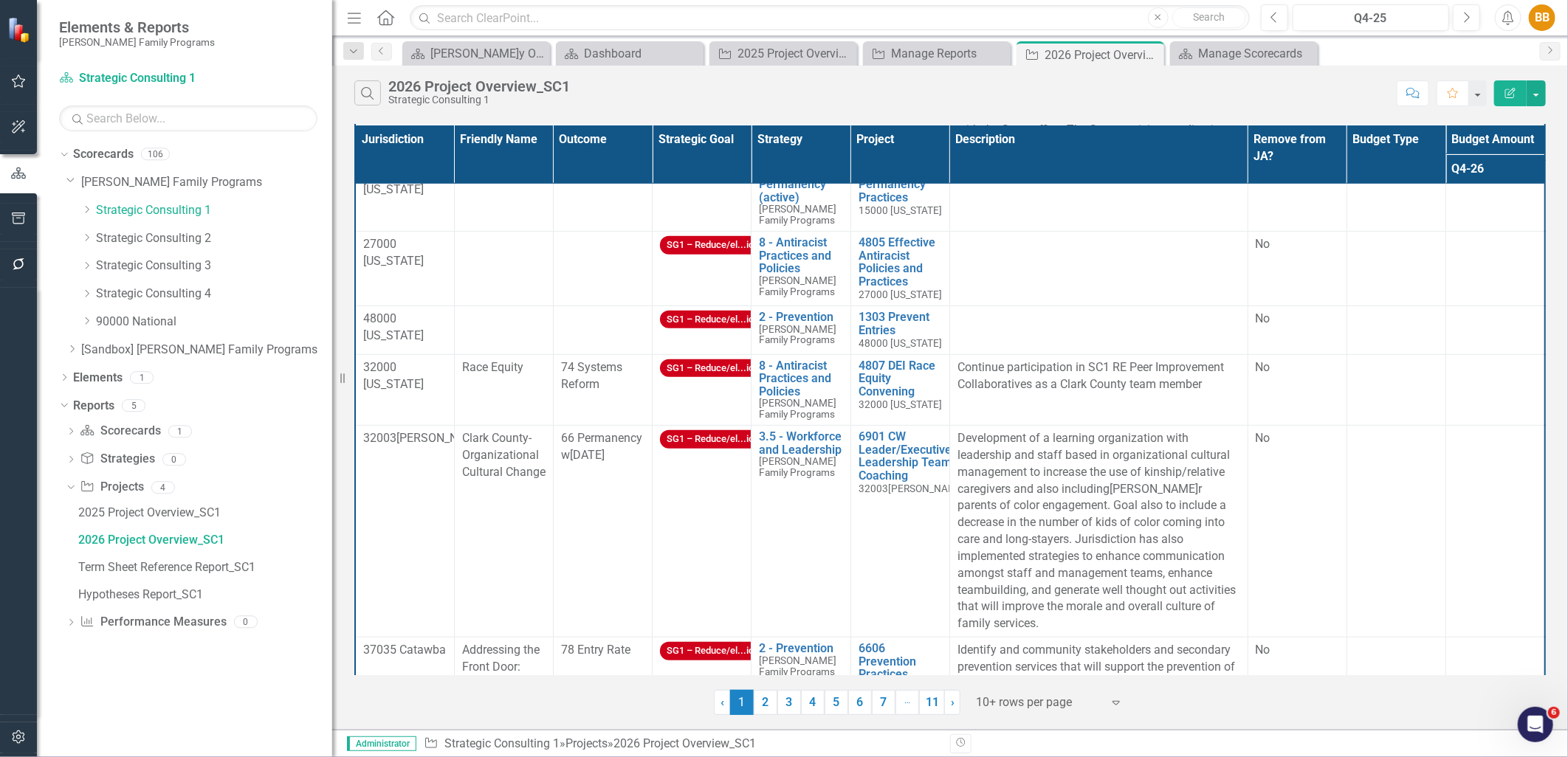
scroll to position [711, 0]
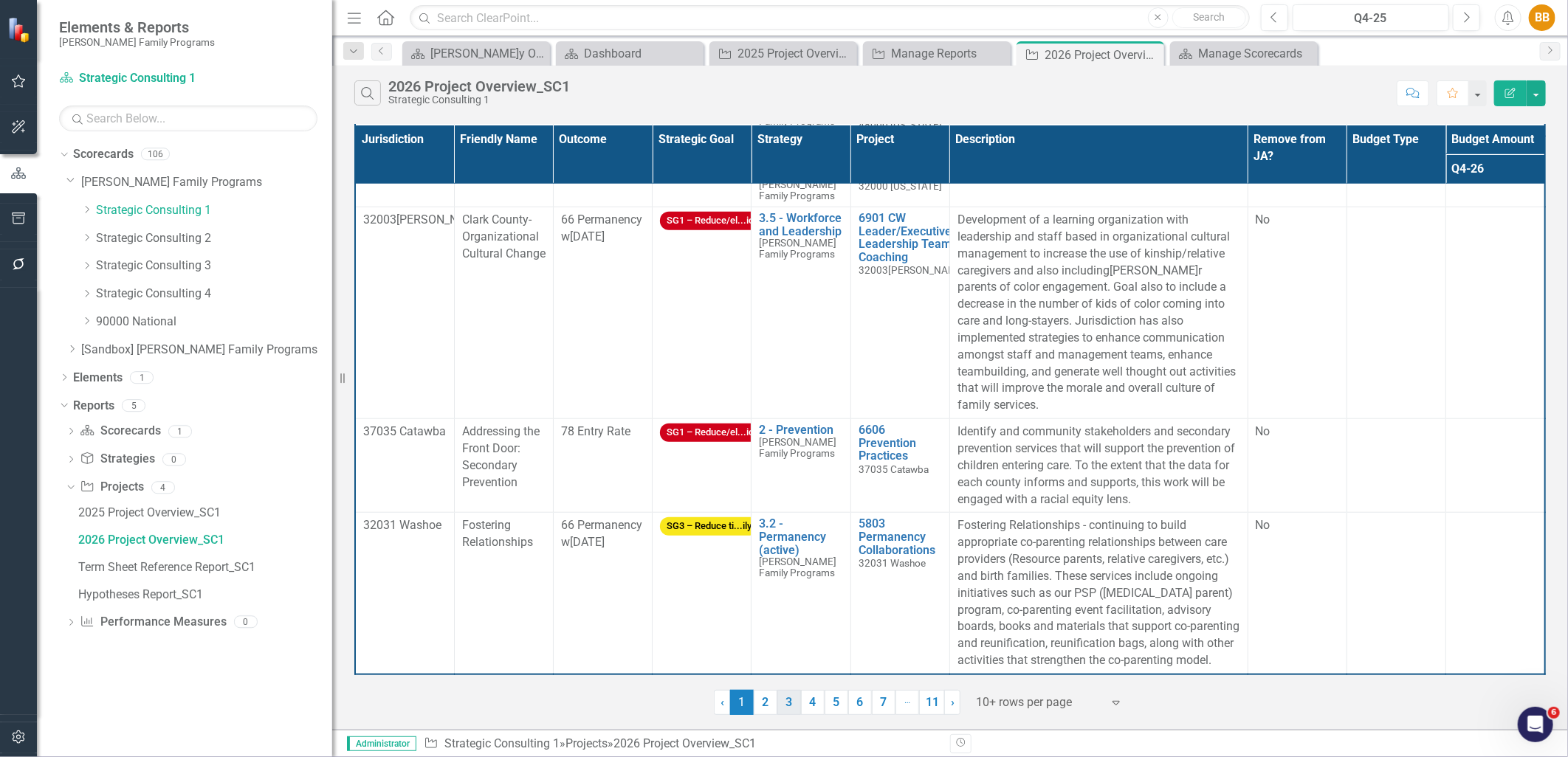
click at [792, 706] on link "3" at bounding box center [789, 702] width 24 height 25
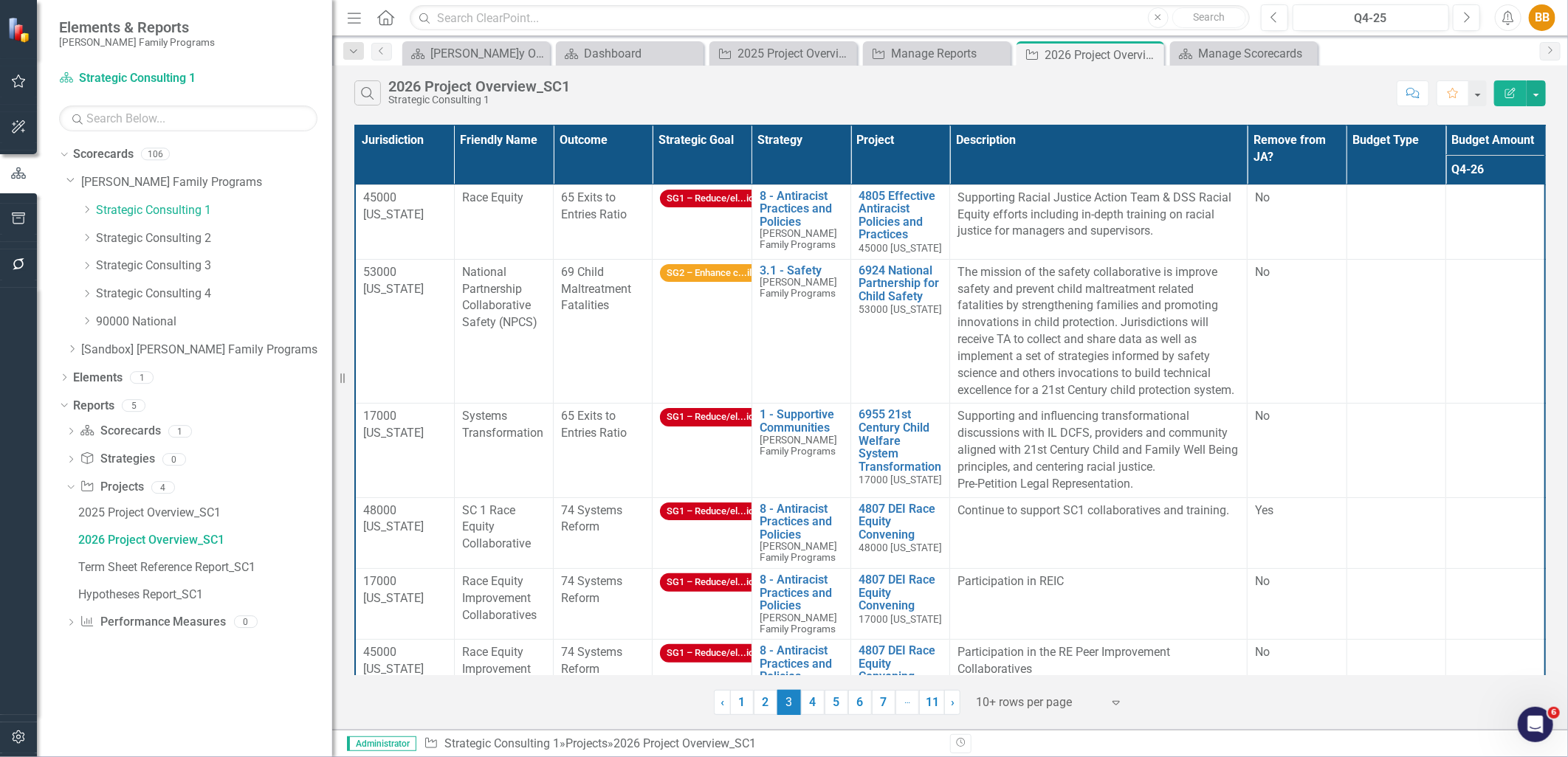
scroll to position [385, 0]
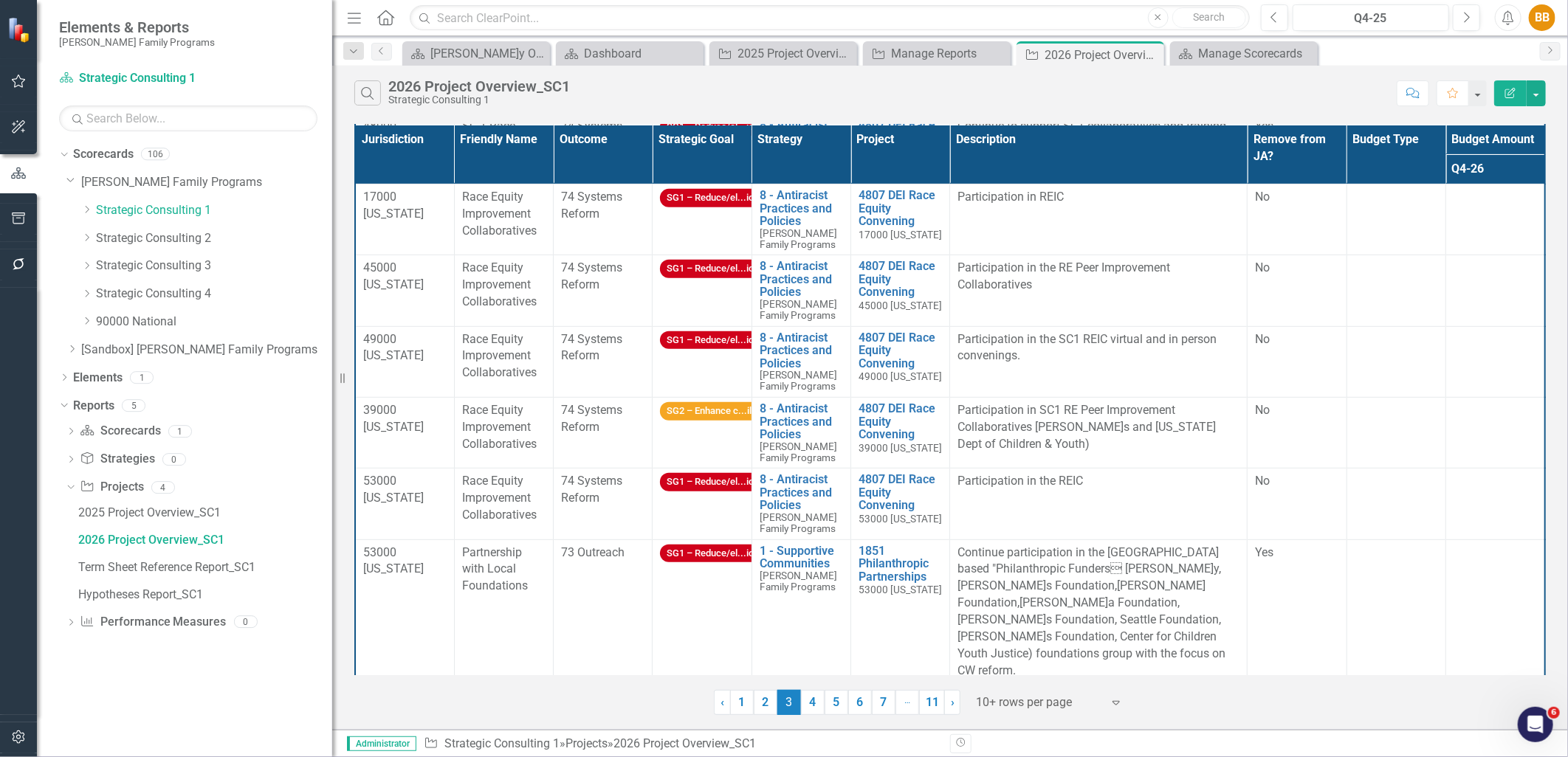
click at [1504, 94] on icon "Edit Report" at bounding box center [1510, 93] width 13 height 11
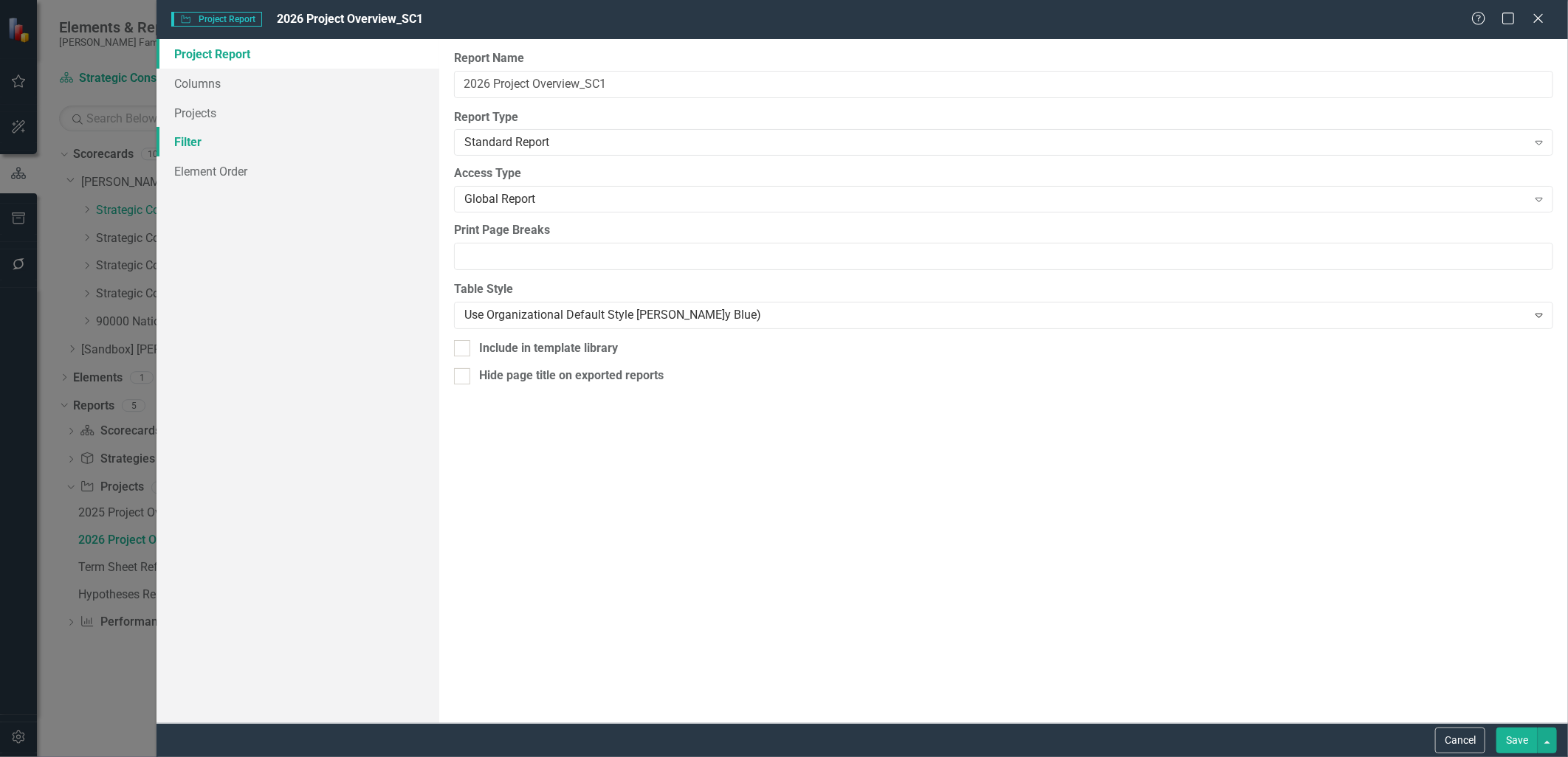
click at [263, 134] on link "Filter" at bounding box center [297, 141] width 282 height 30
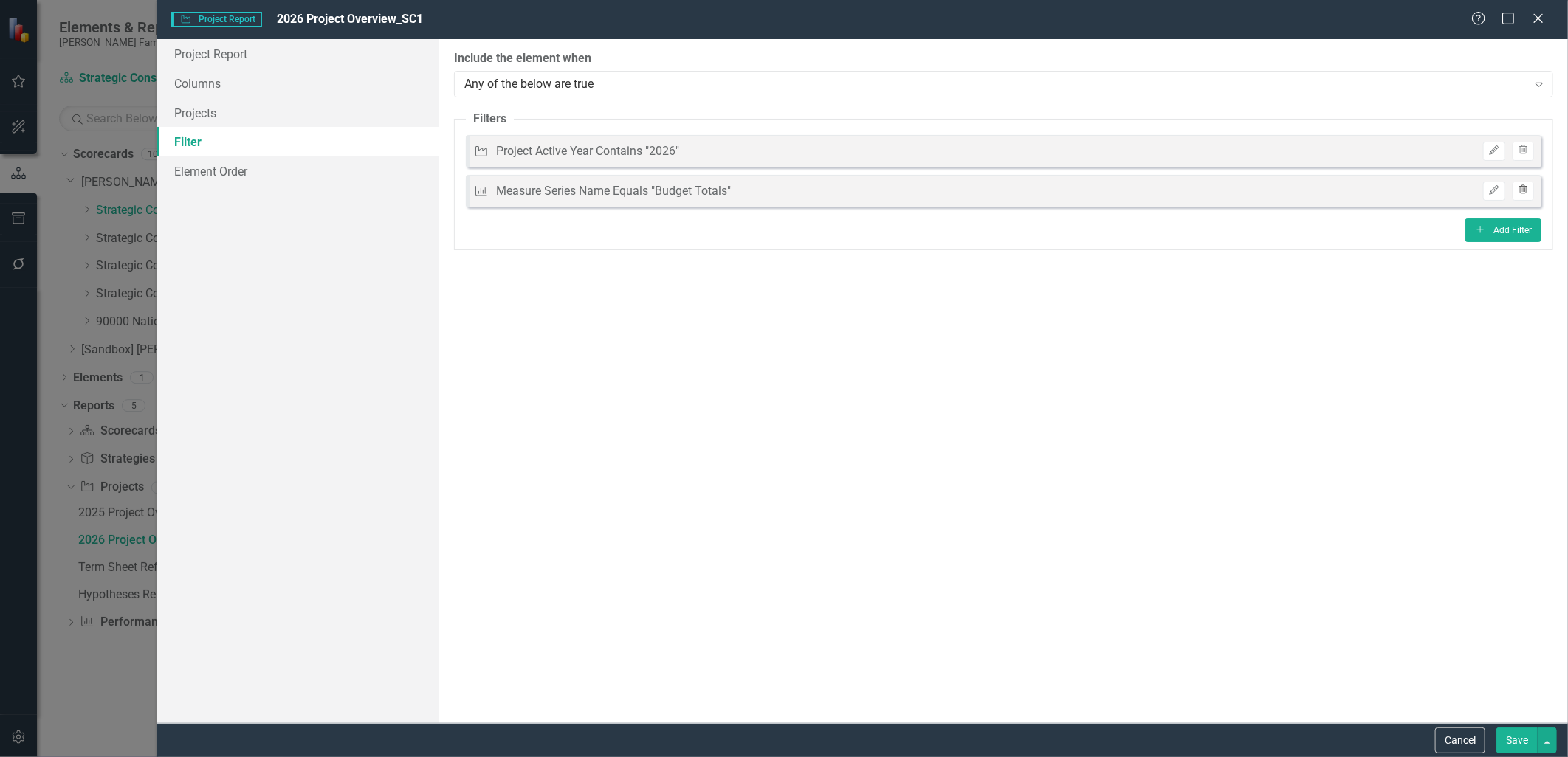
click at [1522, 189] on icon "button" at bounding box center [1523, 190] width 8 height 9
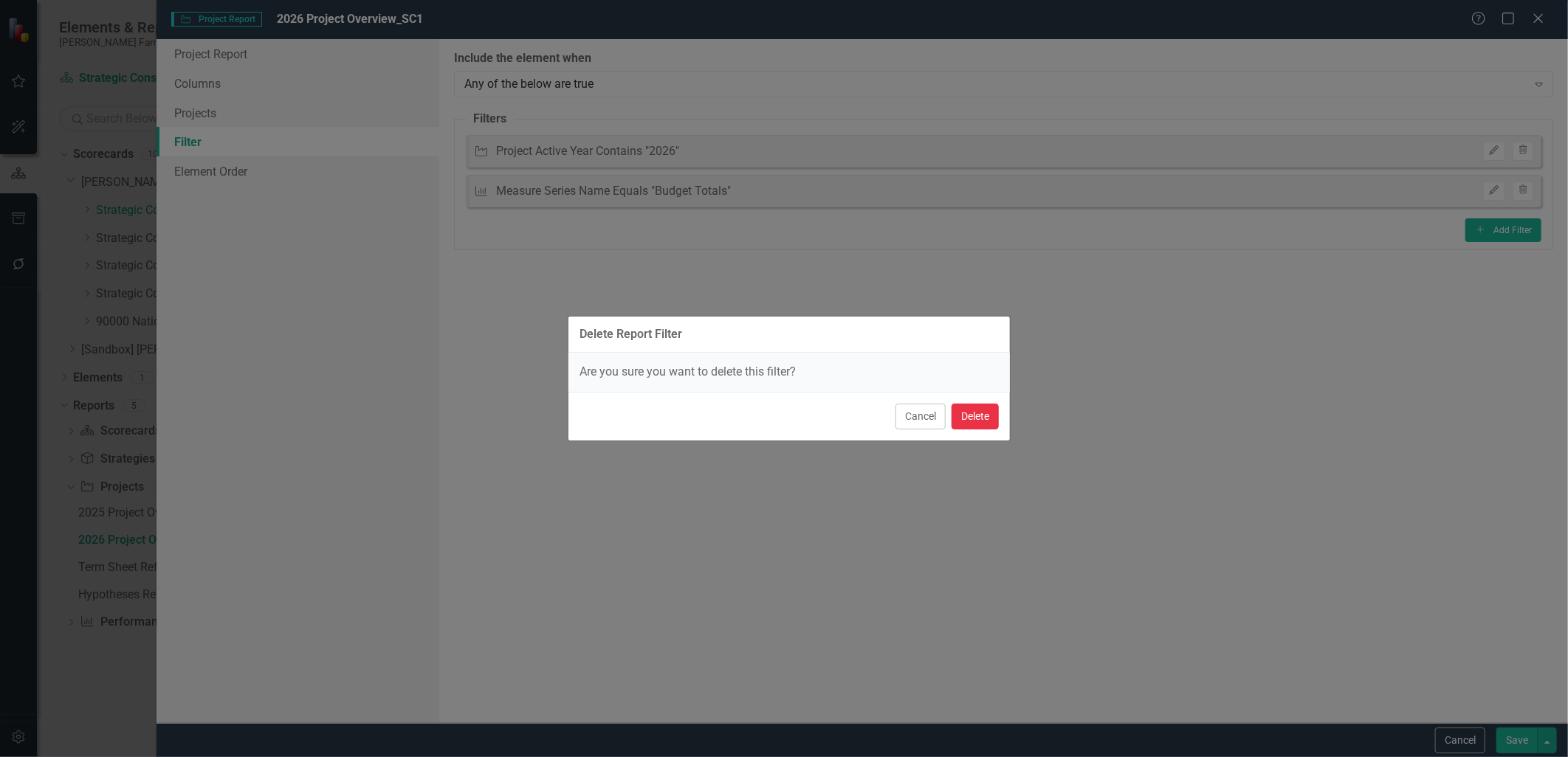
click at [976, 416] on button "Delete" at bounding box center [976, 417] width 47 height 26
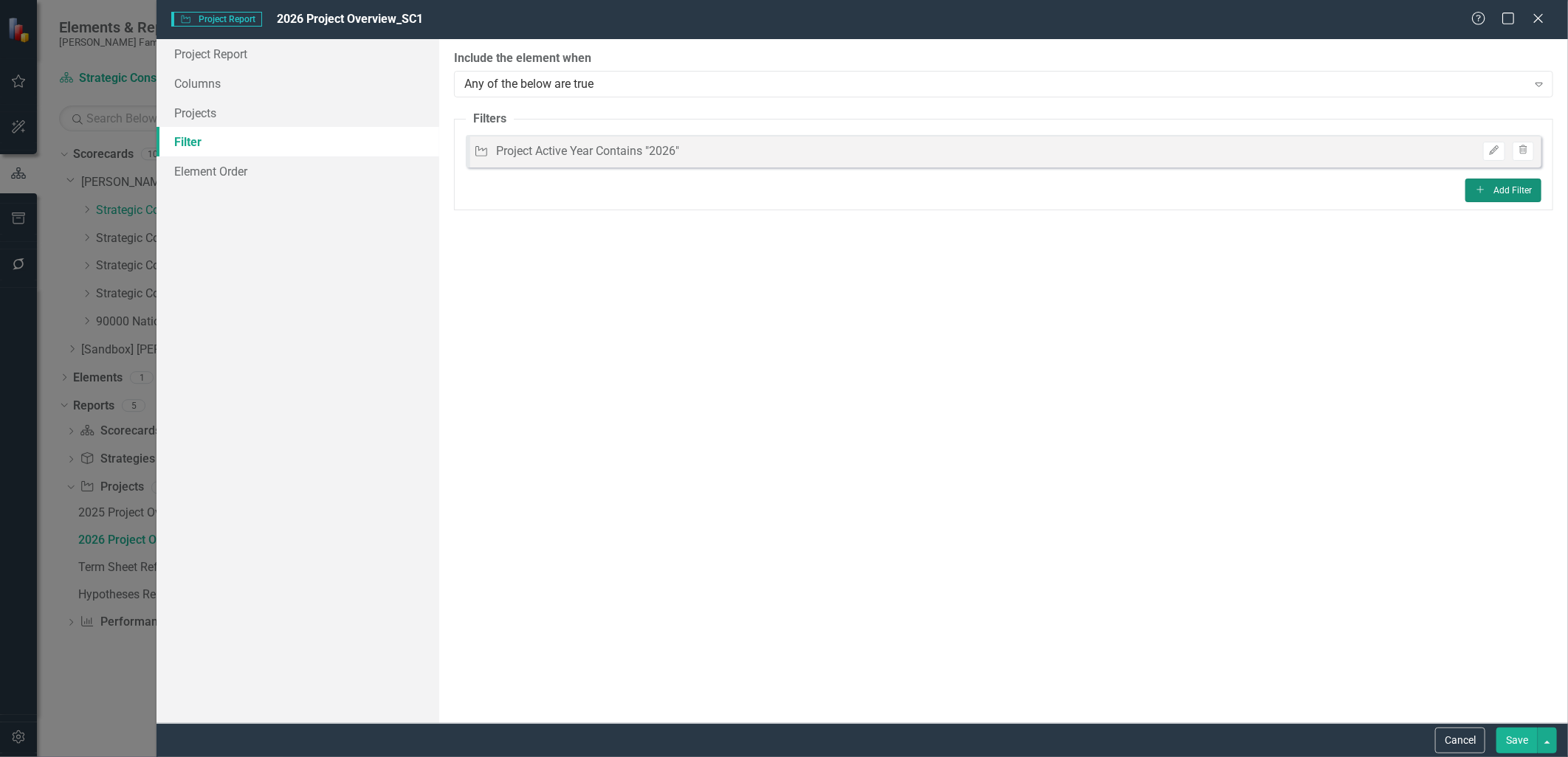
click at [1493, 188] on button "Add Add Filter" at bounding box center [1503, 190] width 76 height 24
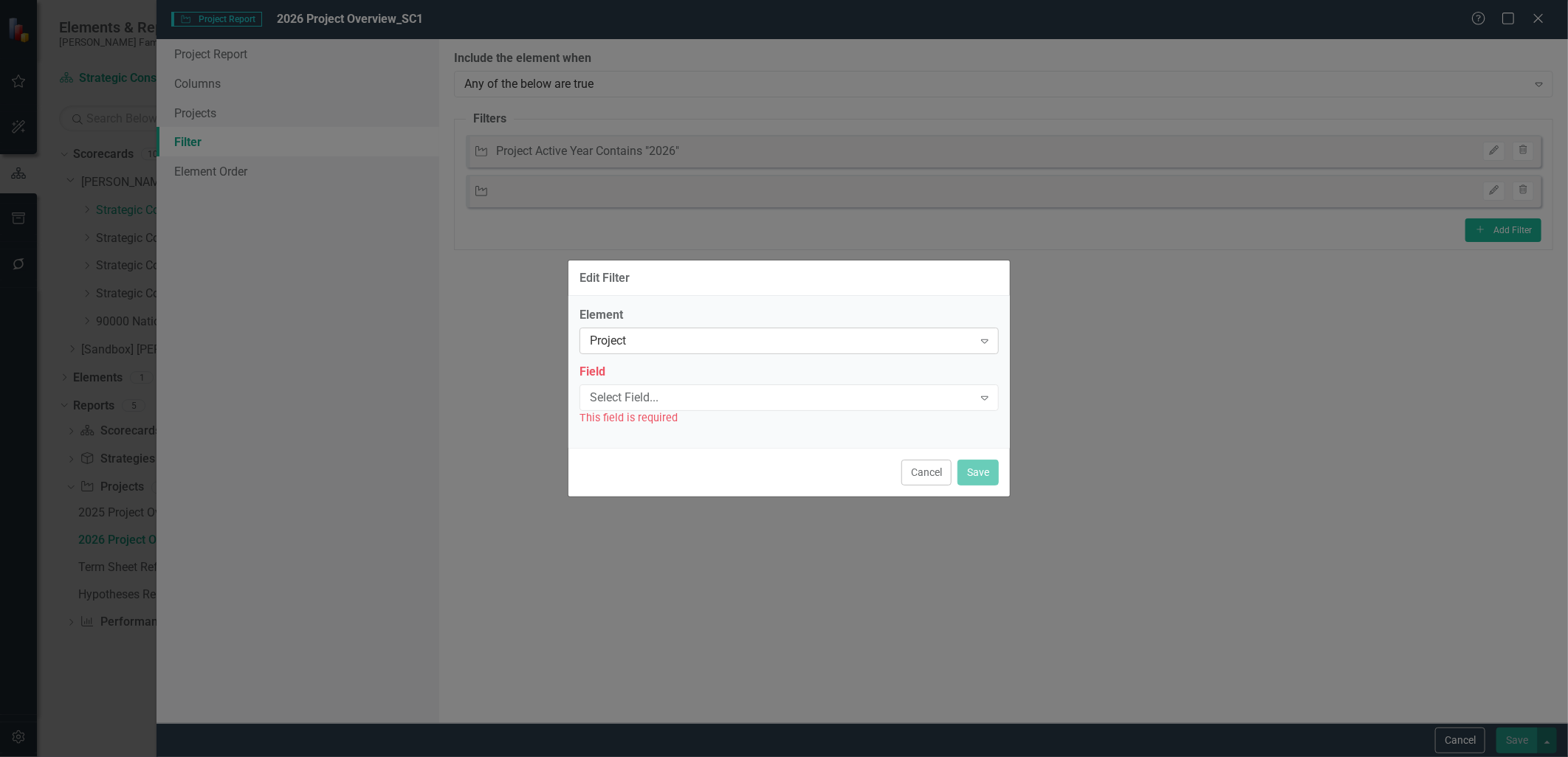
click at [640, 344] on div "Project" at bounding box center [782, 341] width 383 height 17
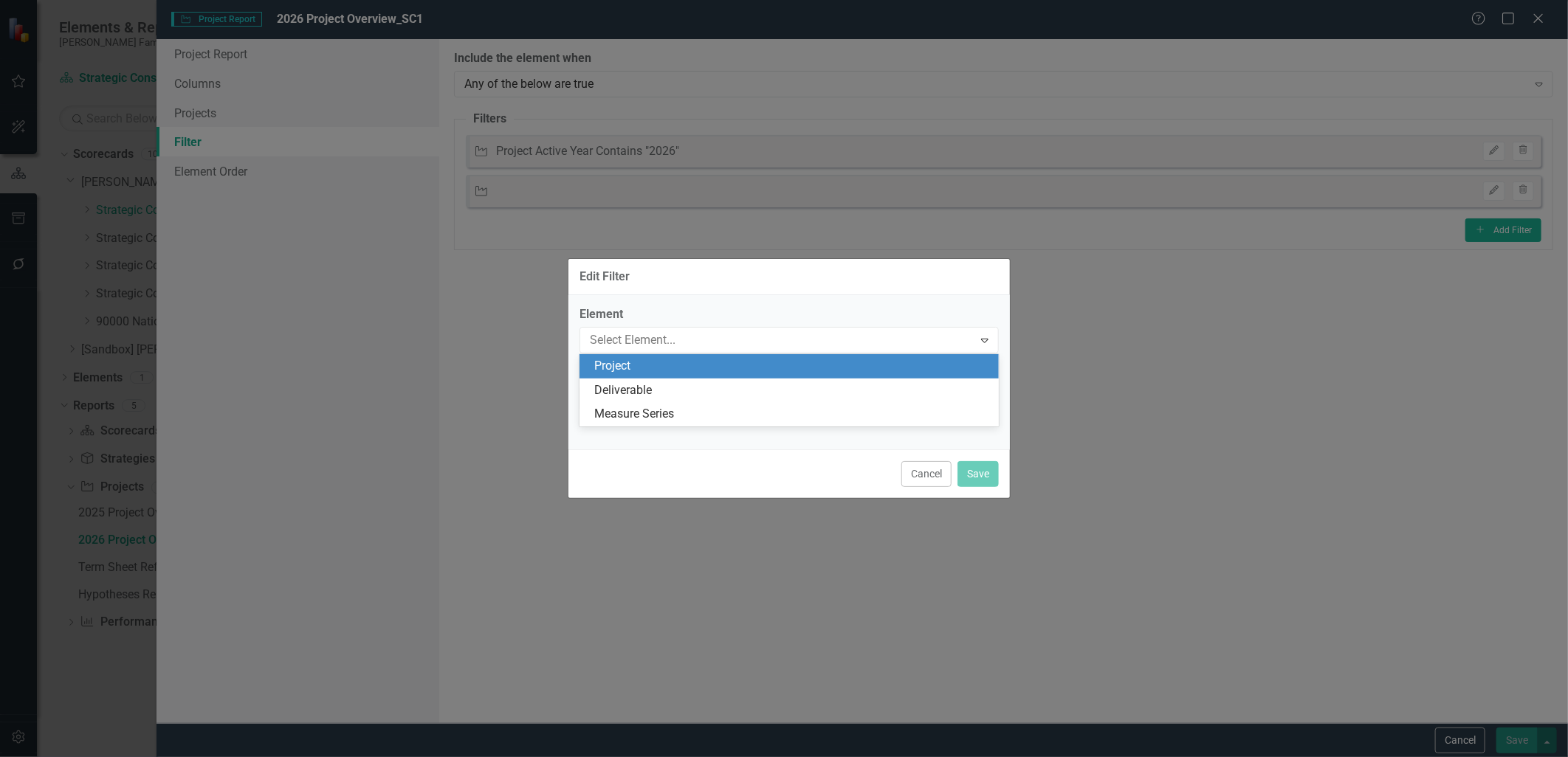
click at [646, 356] on div "Project" at bounding box center [789, 366] width 420 height 24
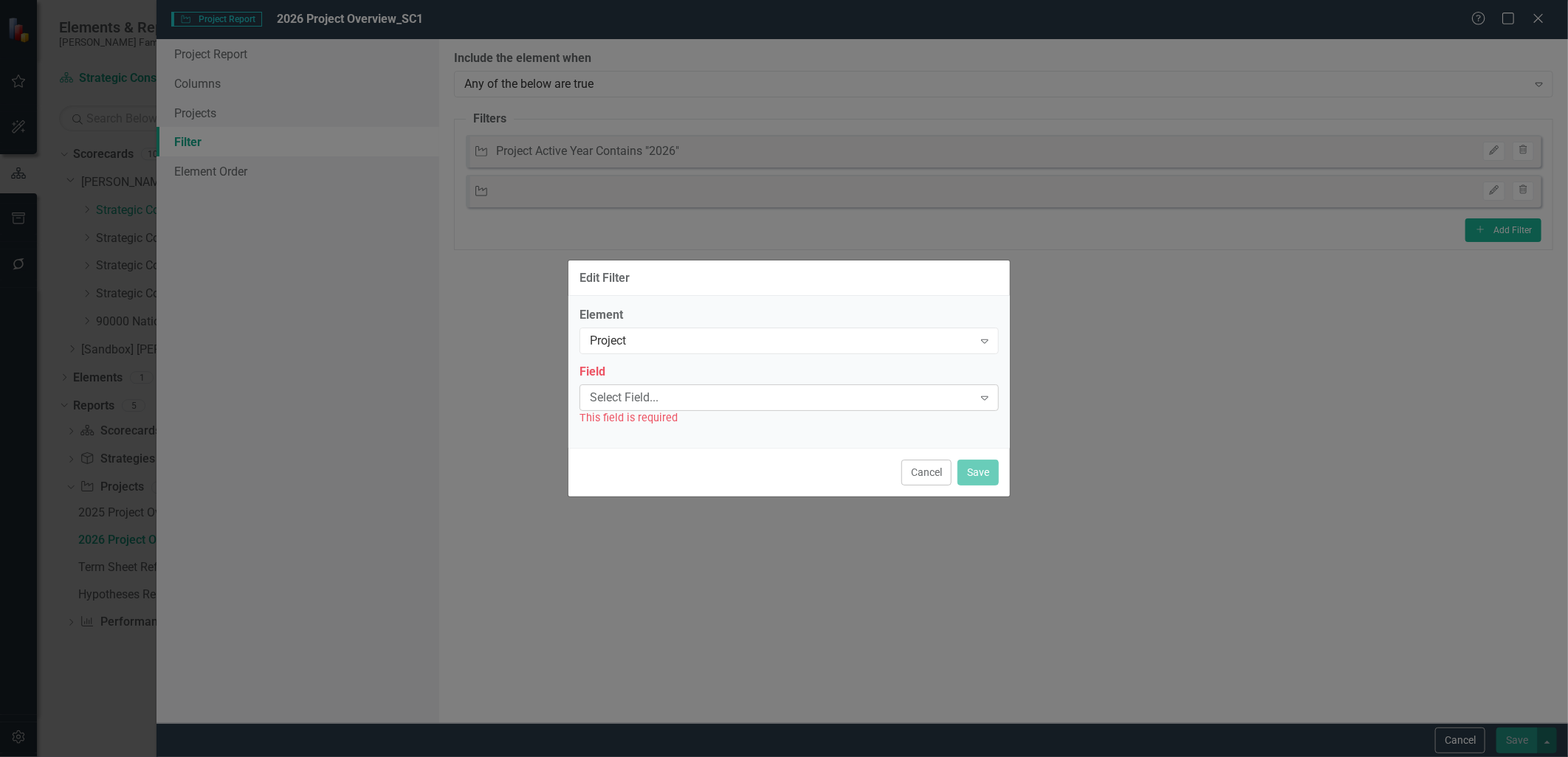
click at [668, 407] on div "Select Field... Expand" at bounding box center [789, 398] width 420 height 27
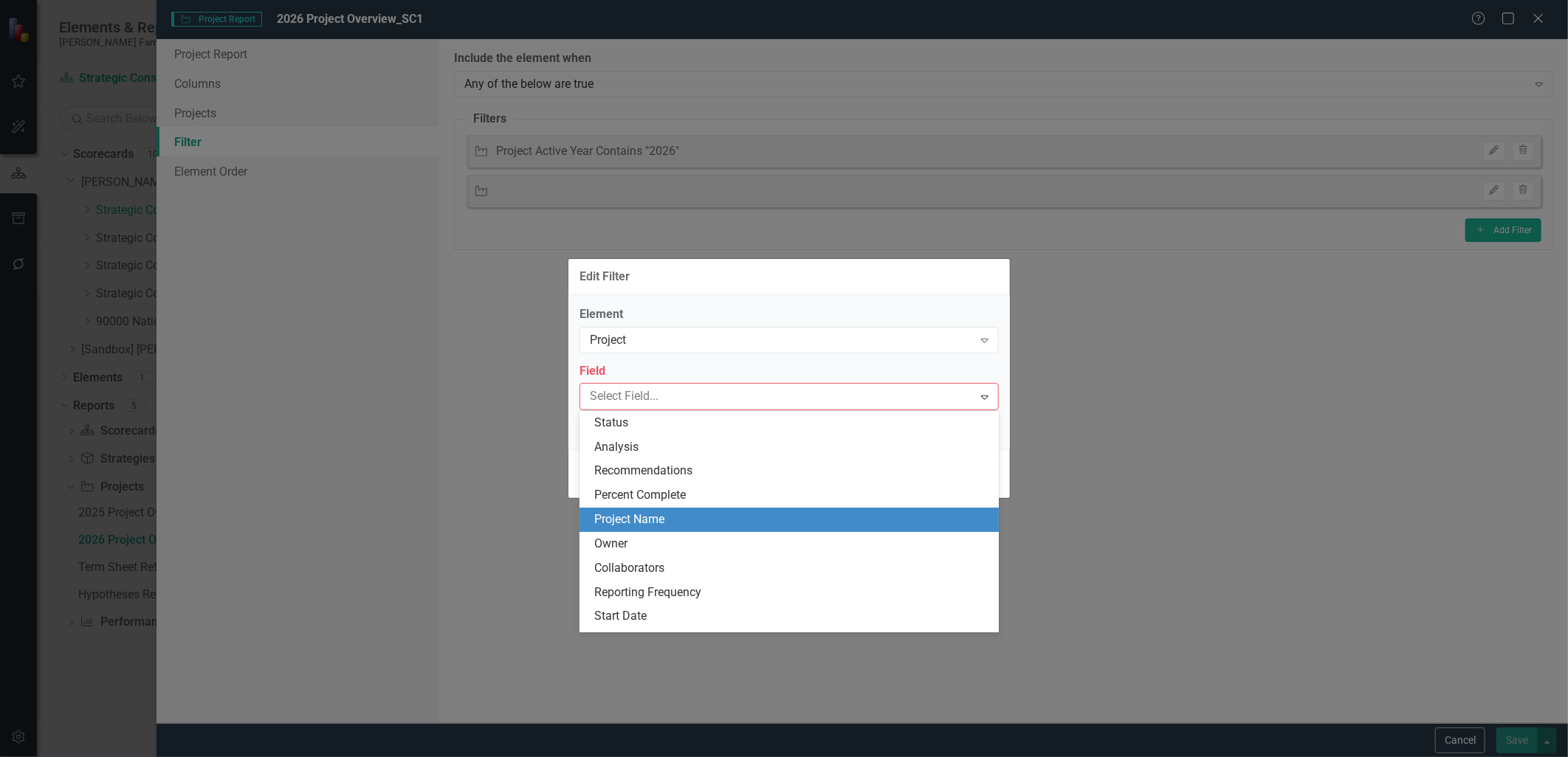
click at [705, 518] on div "Project Name" at bounding box center [792, 520] width 395 height 17
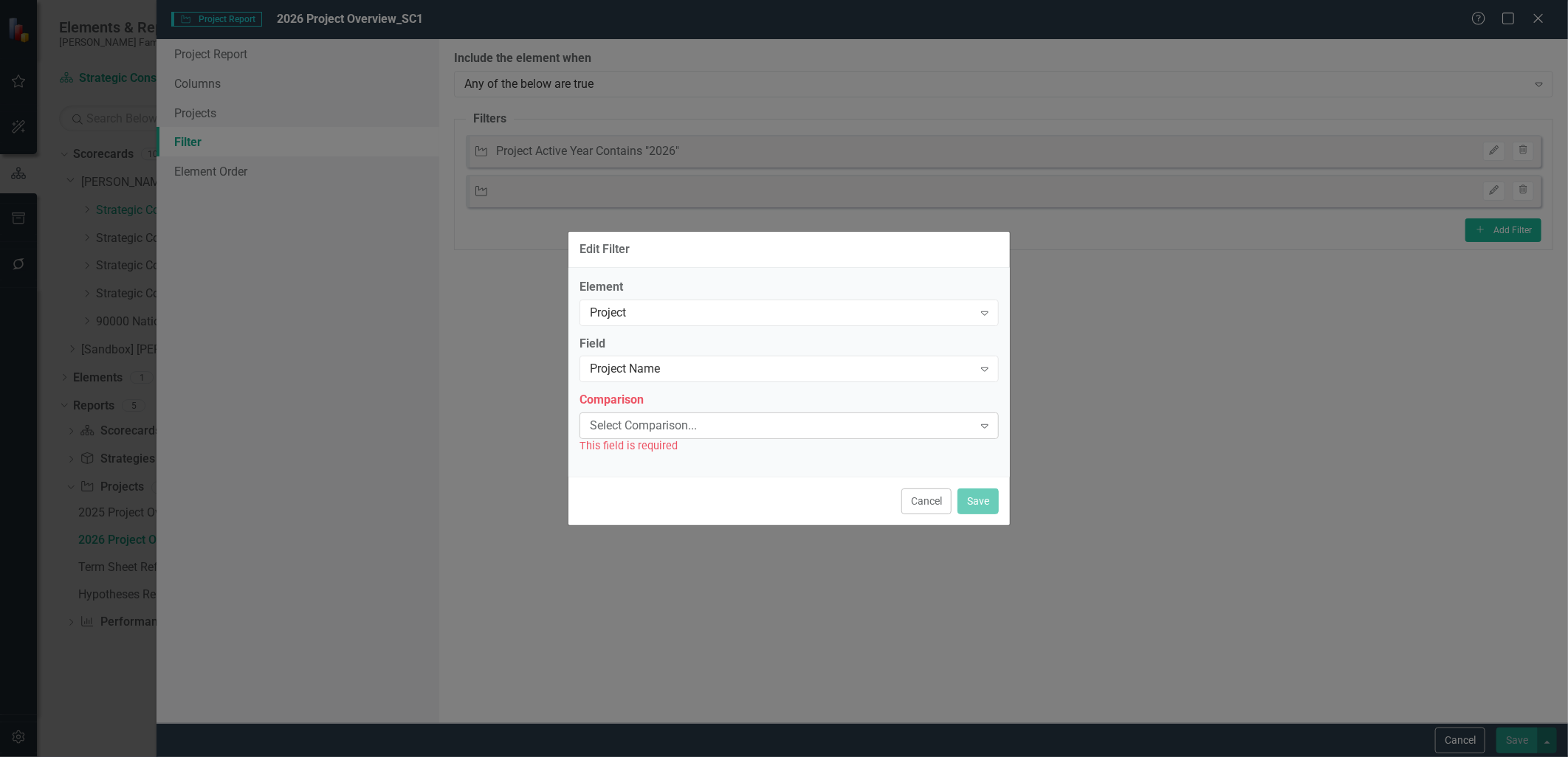
click at [684, 424] on div "Select Comparison..." at bounding box center [782, 426] width 383 height 17
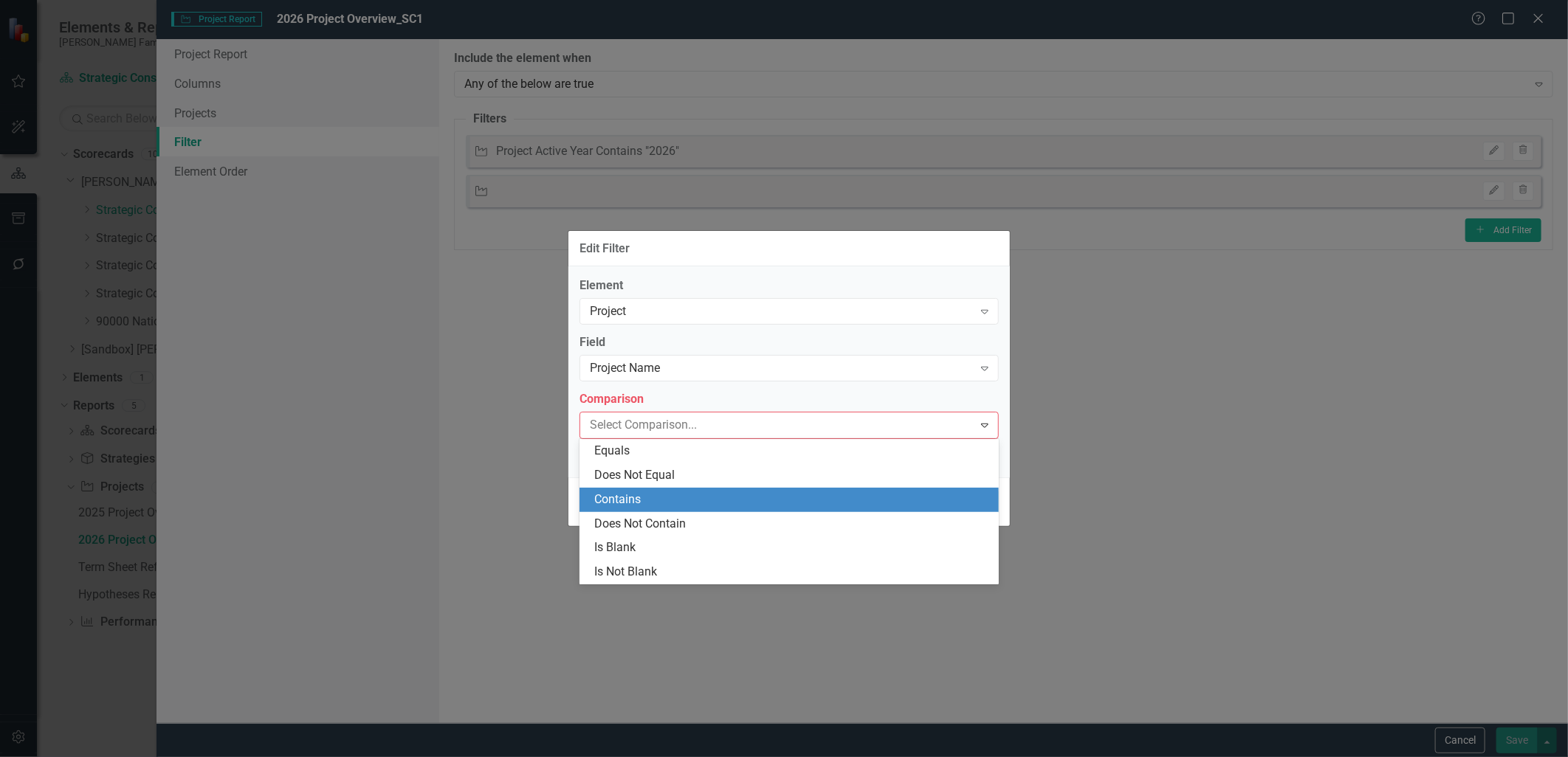
click at [667, 496] on div "Contains" at bounding box center [792, 500] width 395 height 17
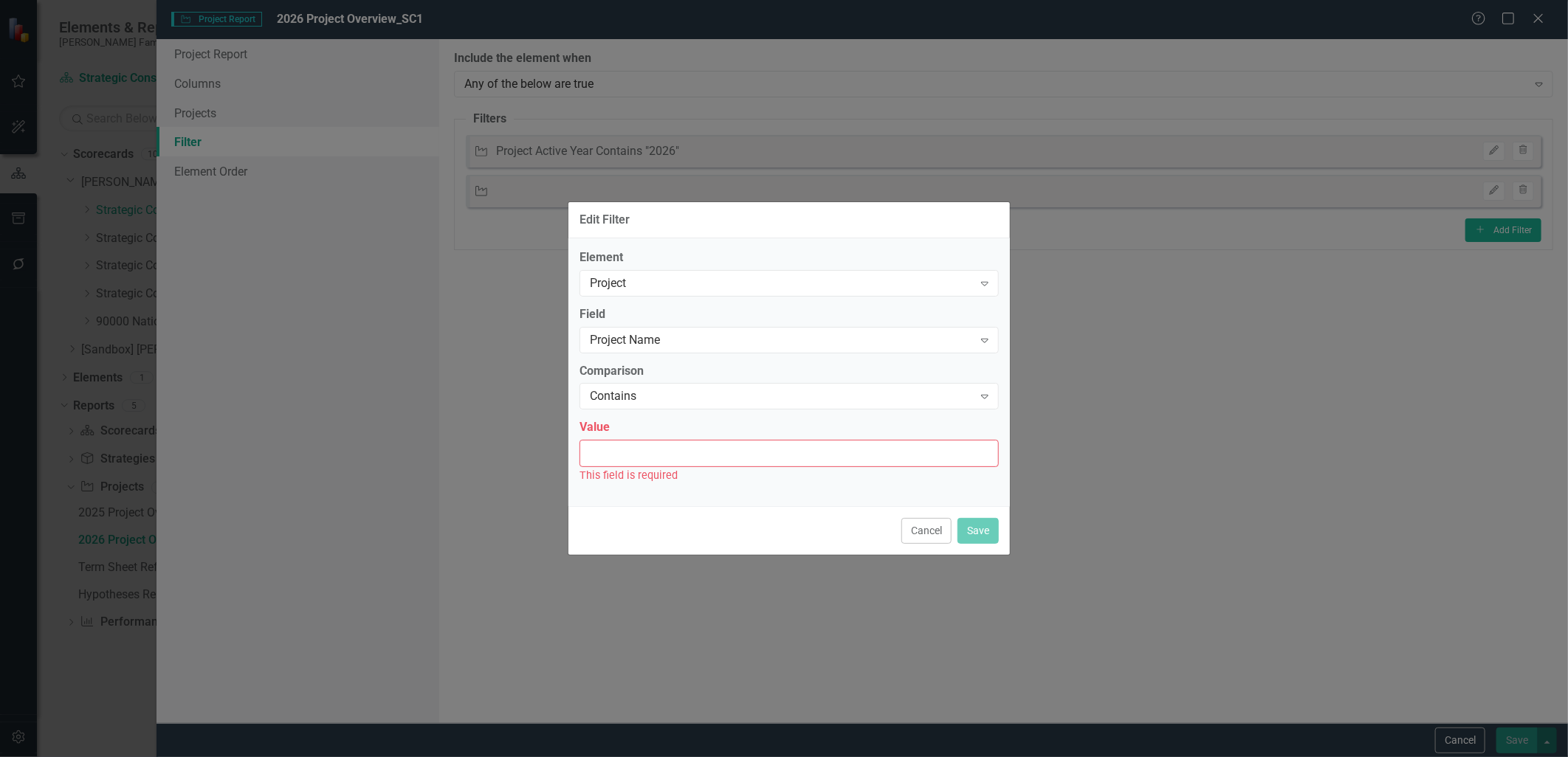
click at [671, 451] on input "Value" at bounding box center [789, 454] width 420 height 27
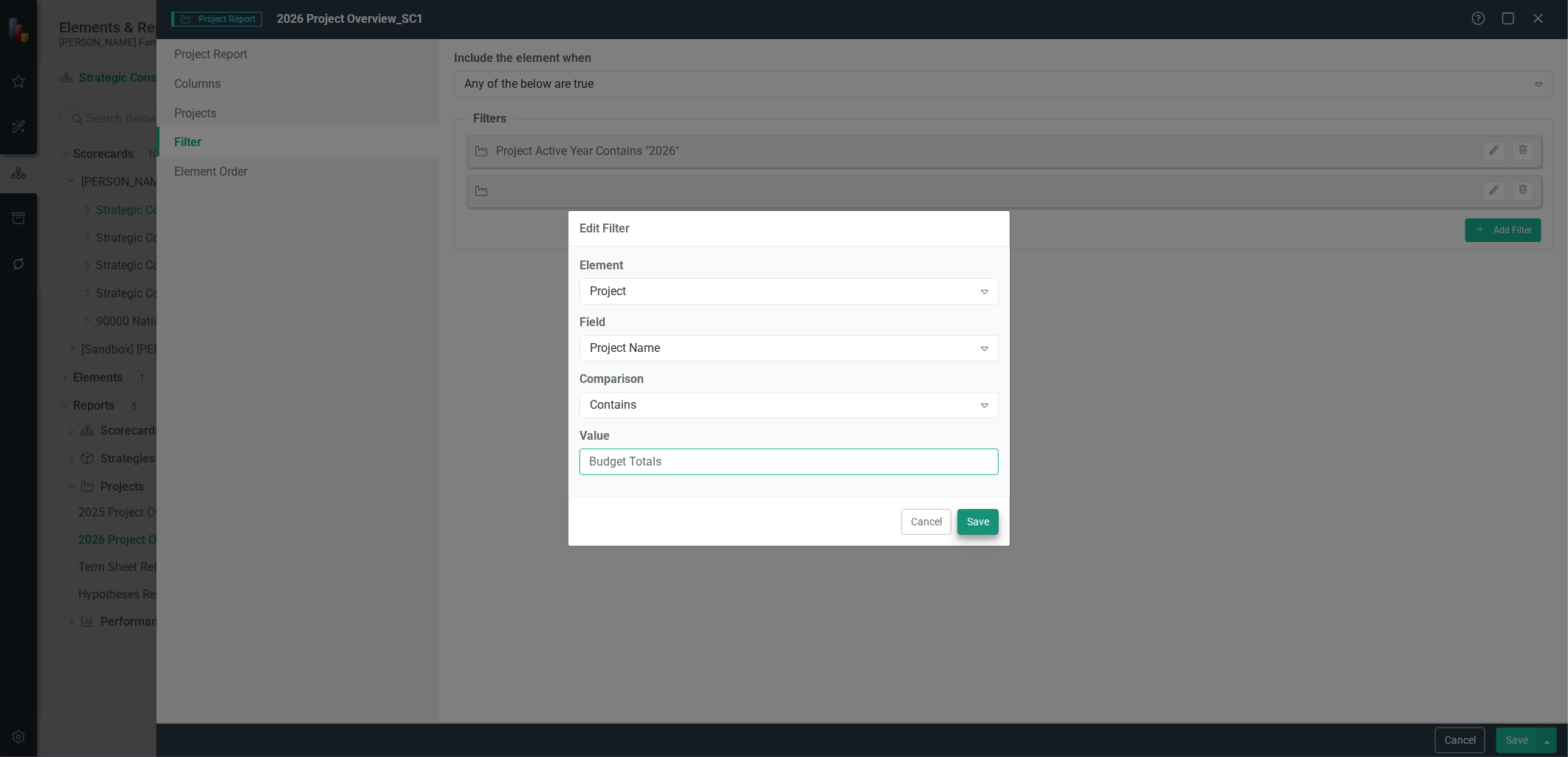
type input "Budget Totals"
click at [988, 531] on button "Save" at bounding box center [978, 522] width 41 height 26
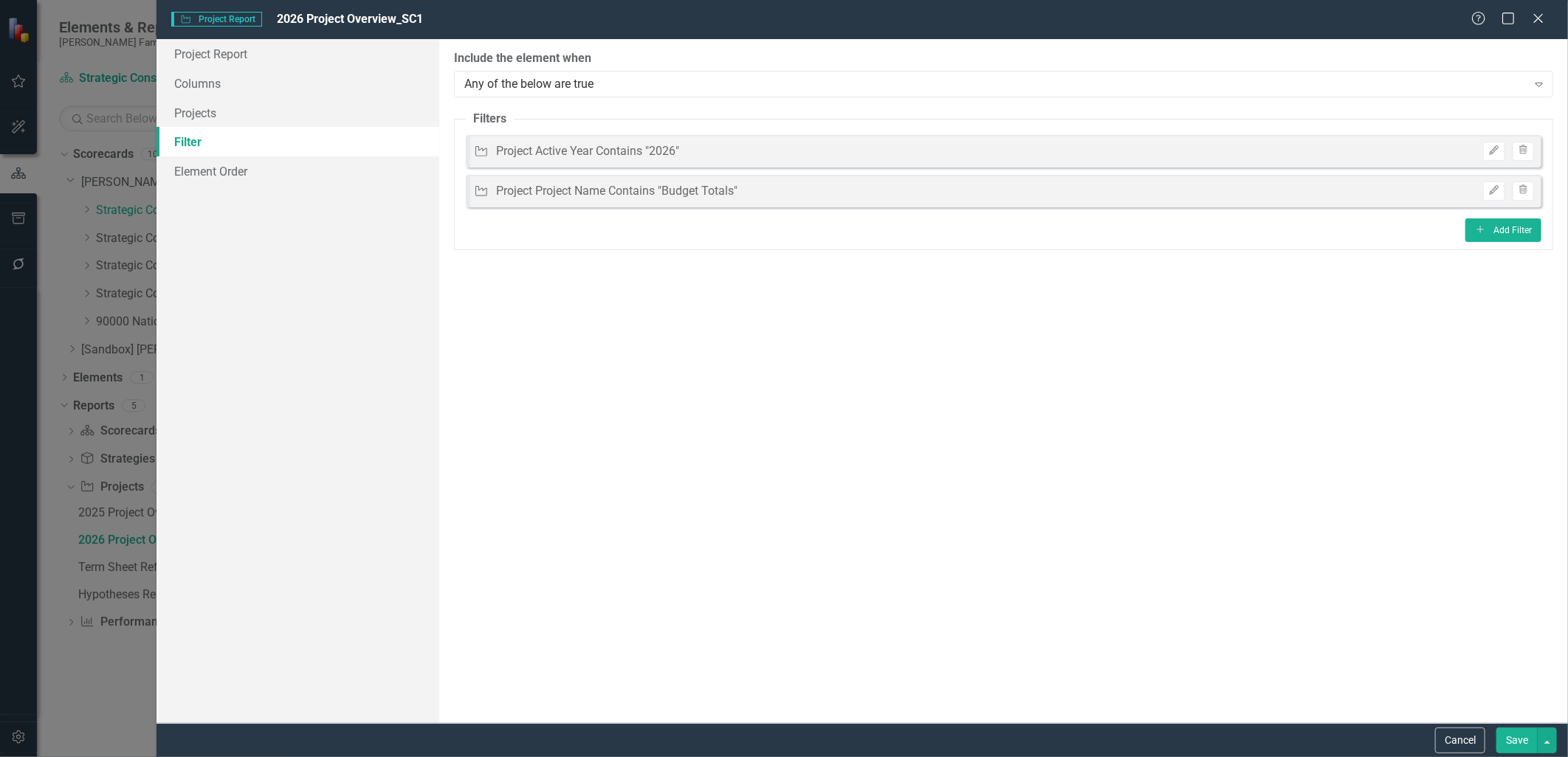
click at [1515, 730] on button "Save" at bounding box center [1517, 740] width 41 height 26
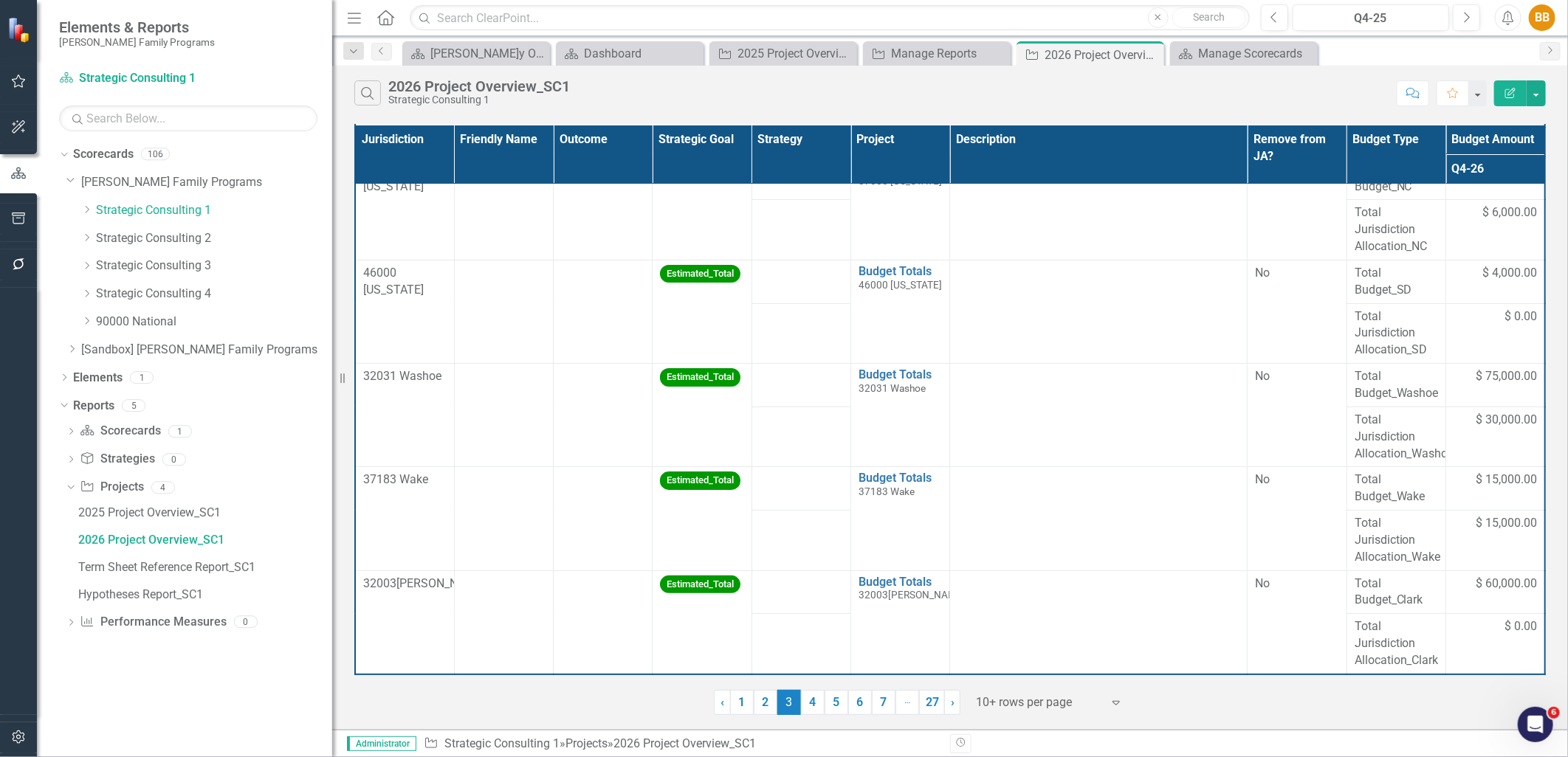
scroll to position [0, 0]
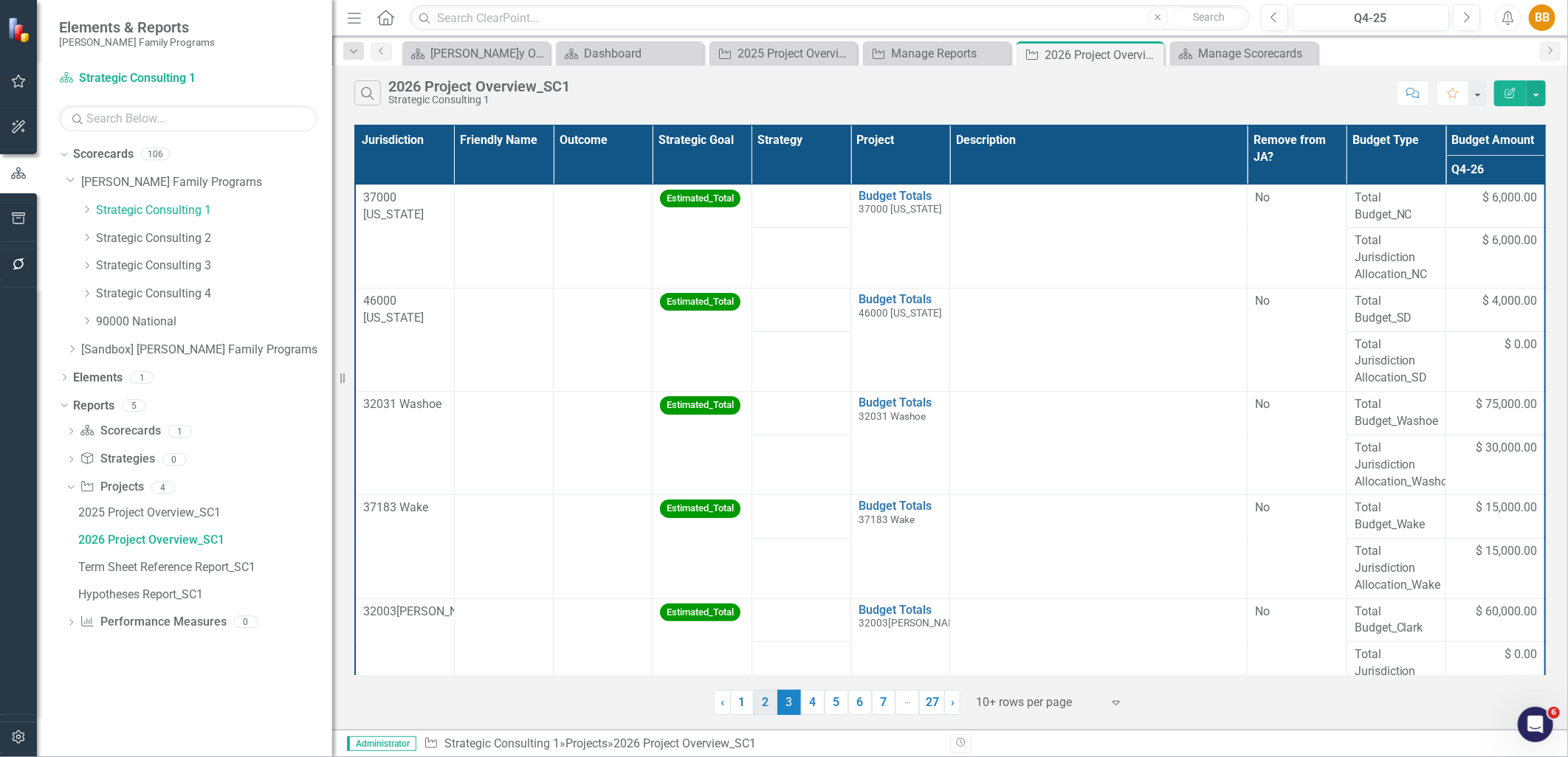
click at [769, 707] on link "2" at bounding box center [765, 702] width 24 height 25
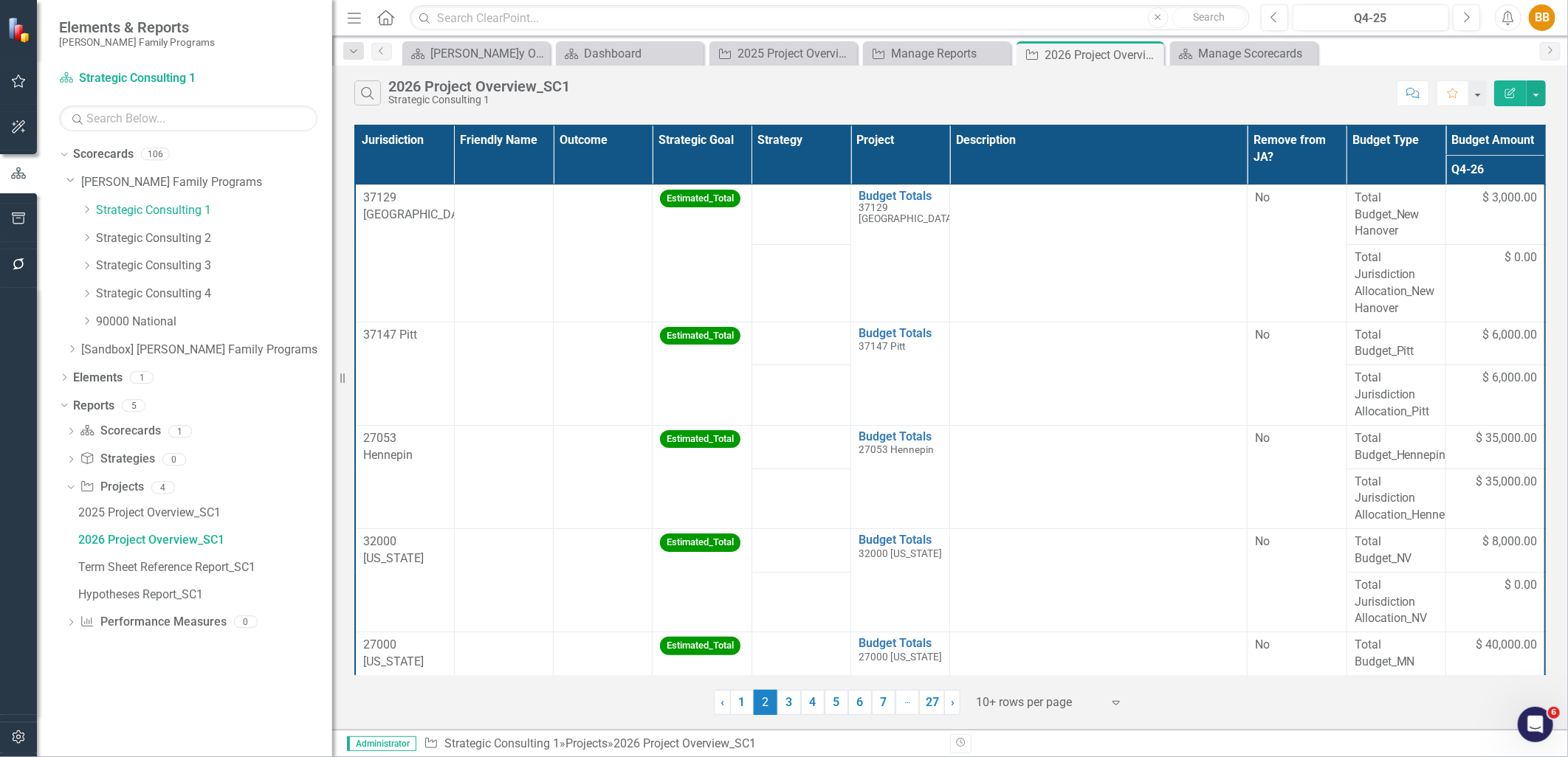
click at [1504, 93] on icon "Edit Report" at bounding box center [1510, 93] width 13 height 11
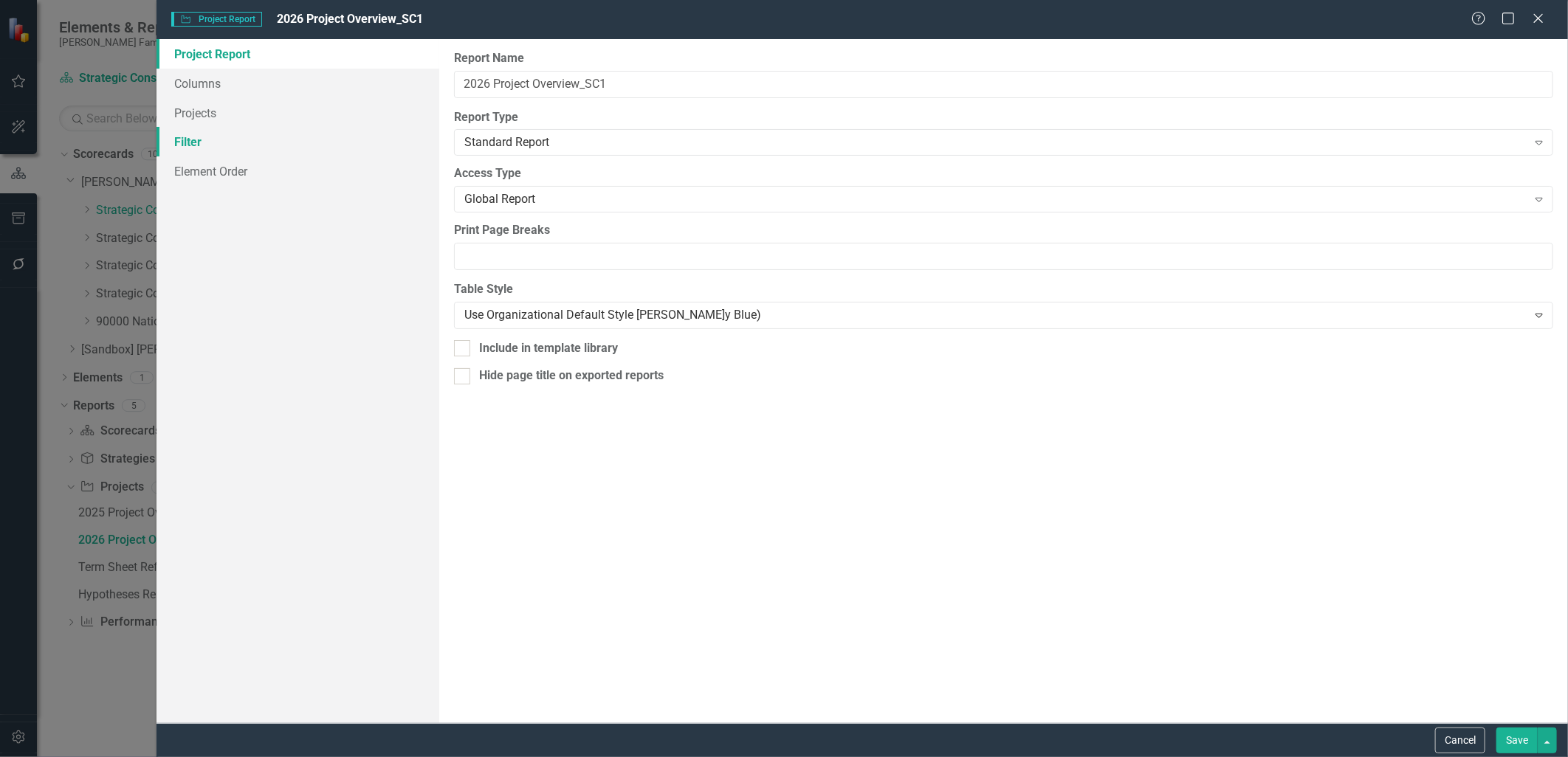
click at [215, 146] on link "Filter" at bounding box center [297, 141] width 282 height 30
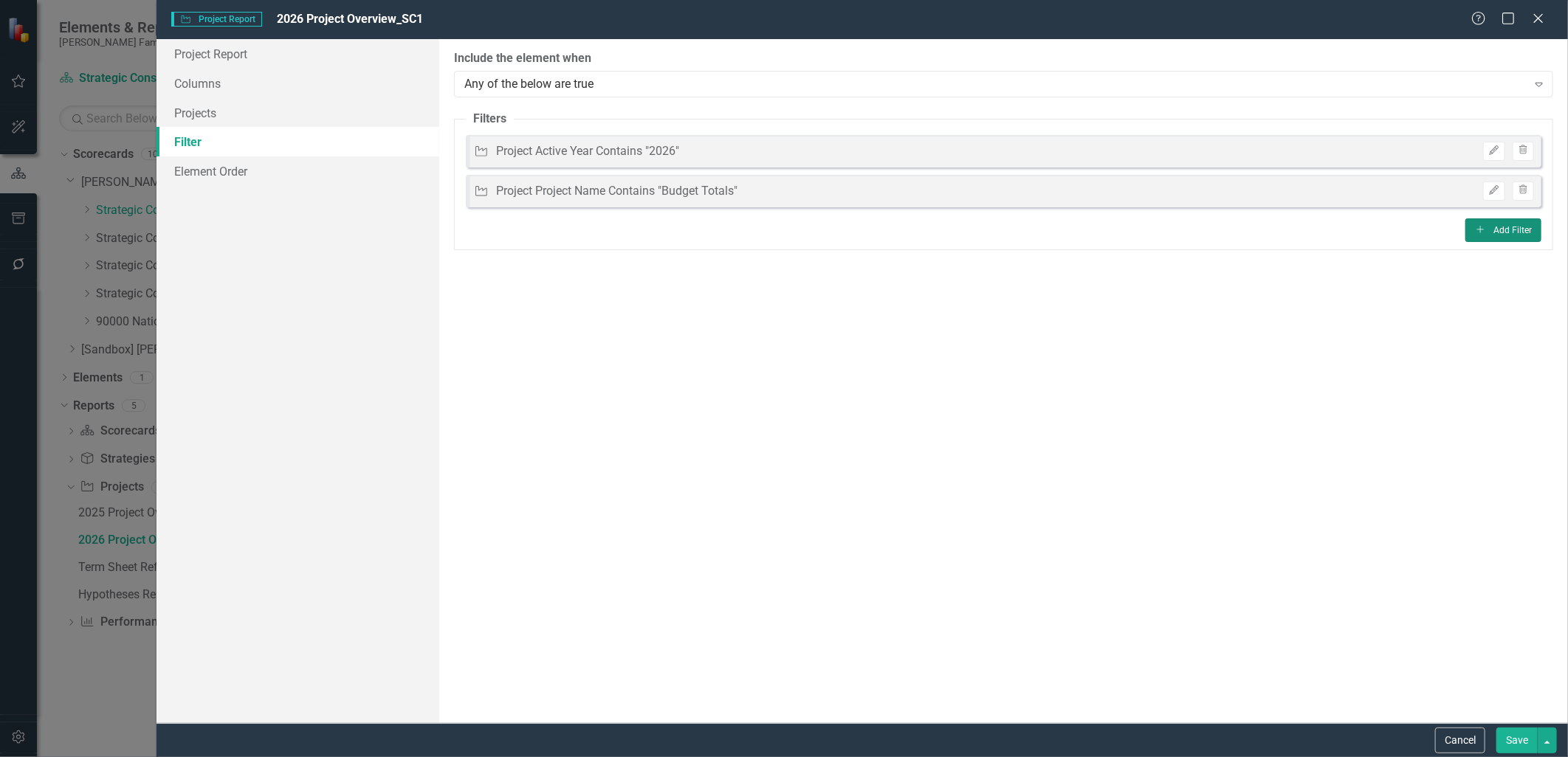
click at [1525, 226] on button "Add Add Filter" at bounding box center [1503, 230] width 76 height 24
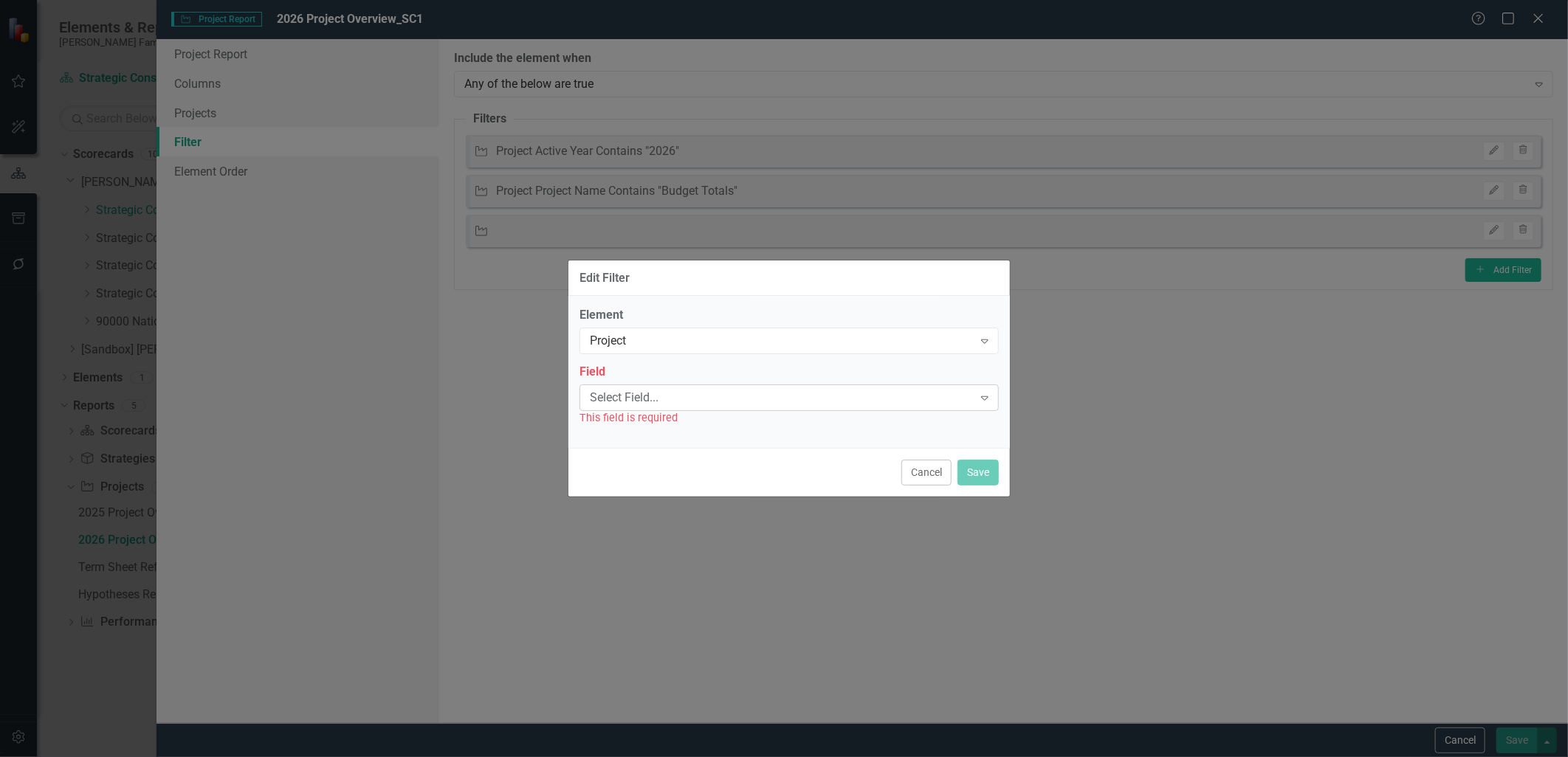
click at [628, 401] on div "Select Field..." at bounding box center [782, 398] width 383 height 17
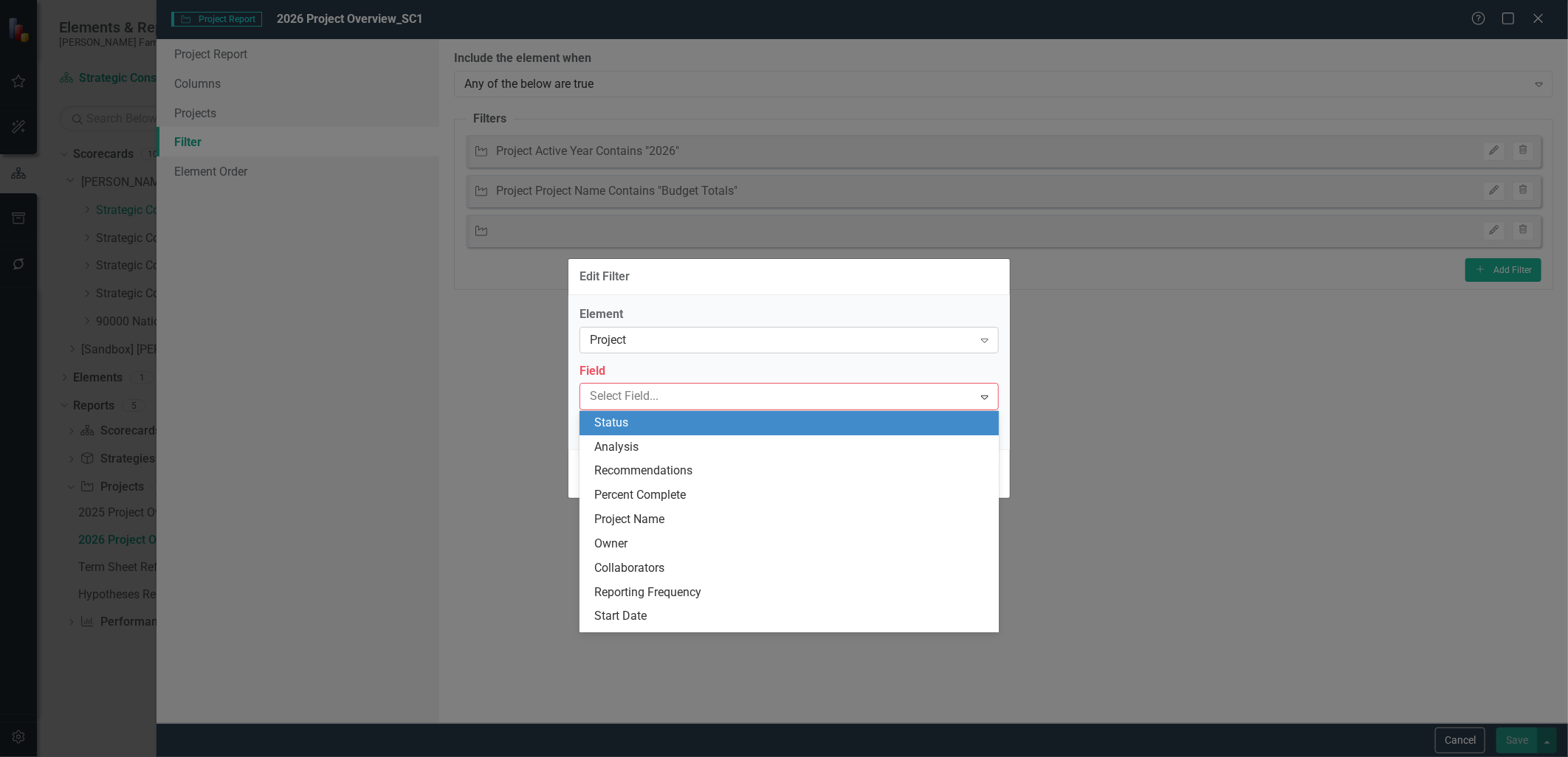
click at [638, 343] on div "Project" at bounding box center [782, 340] width 383 height 17
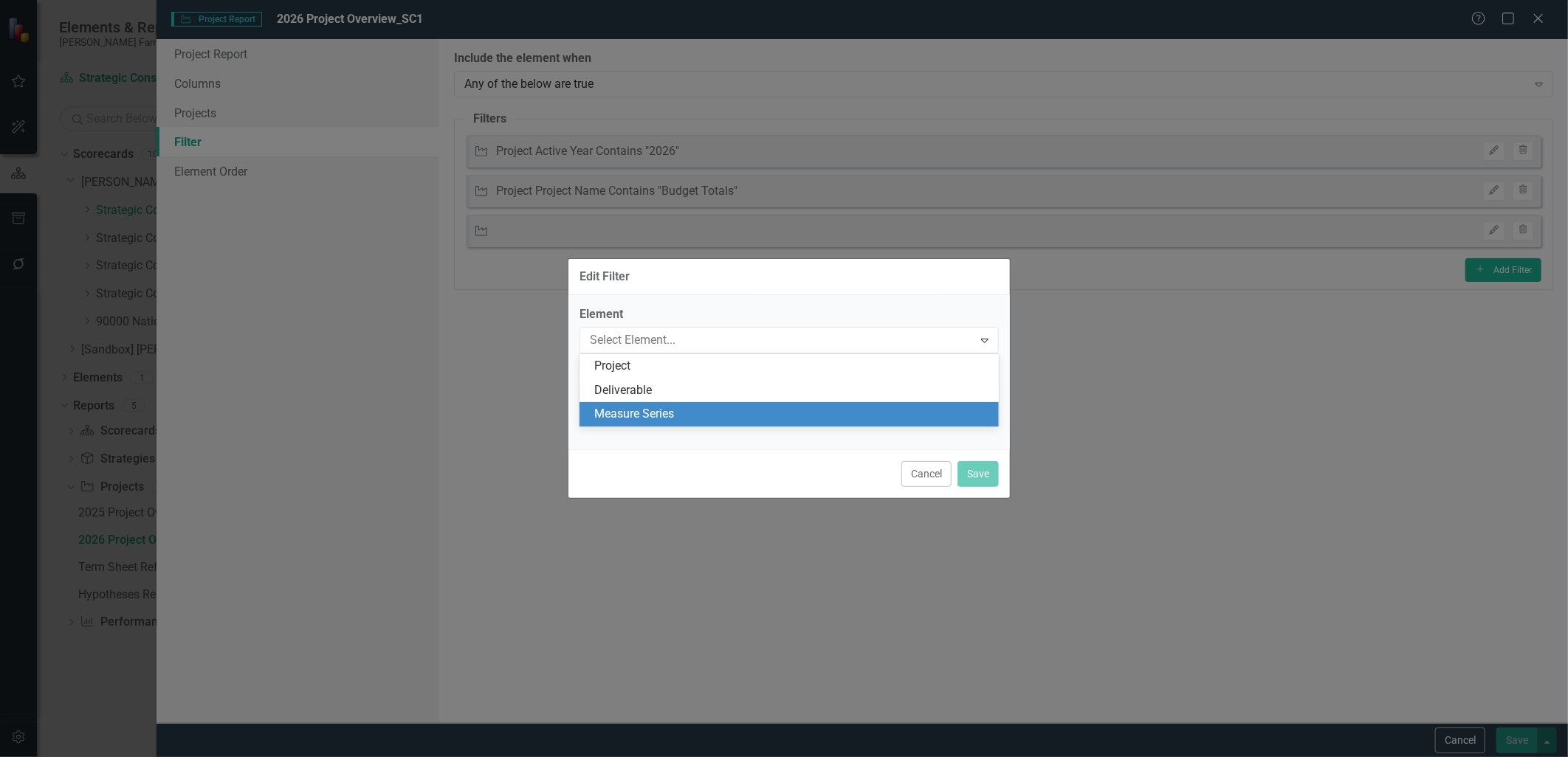
click at [655, 418] on div "Measure Series" at bounding box center [792, 414] width 395 height 17
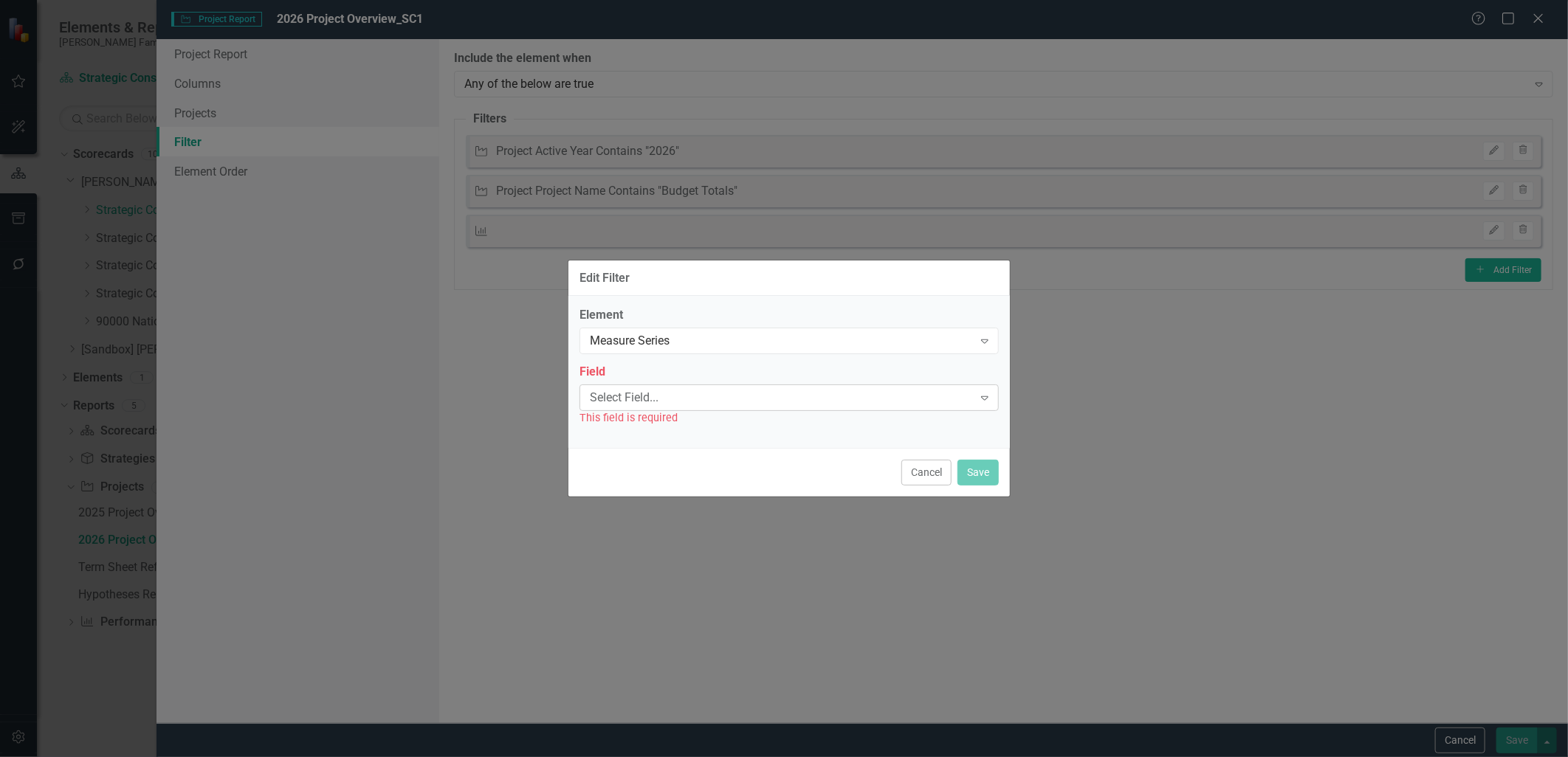
click at [652, 398] on div "Select Field..." at bounding box center [782, 398] width 383 height 17
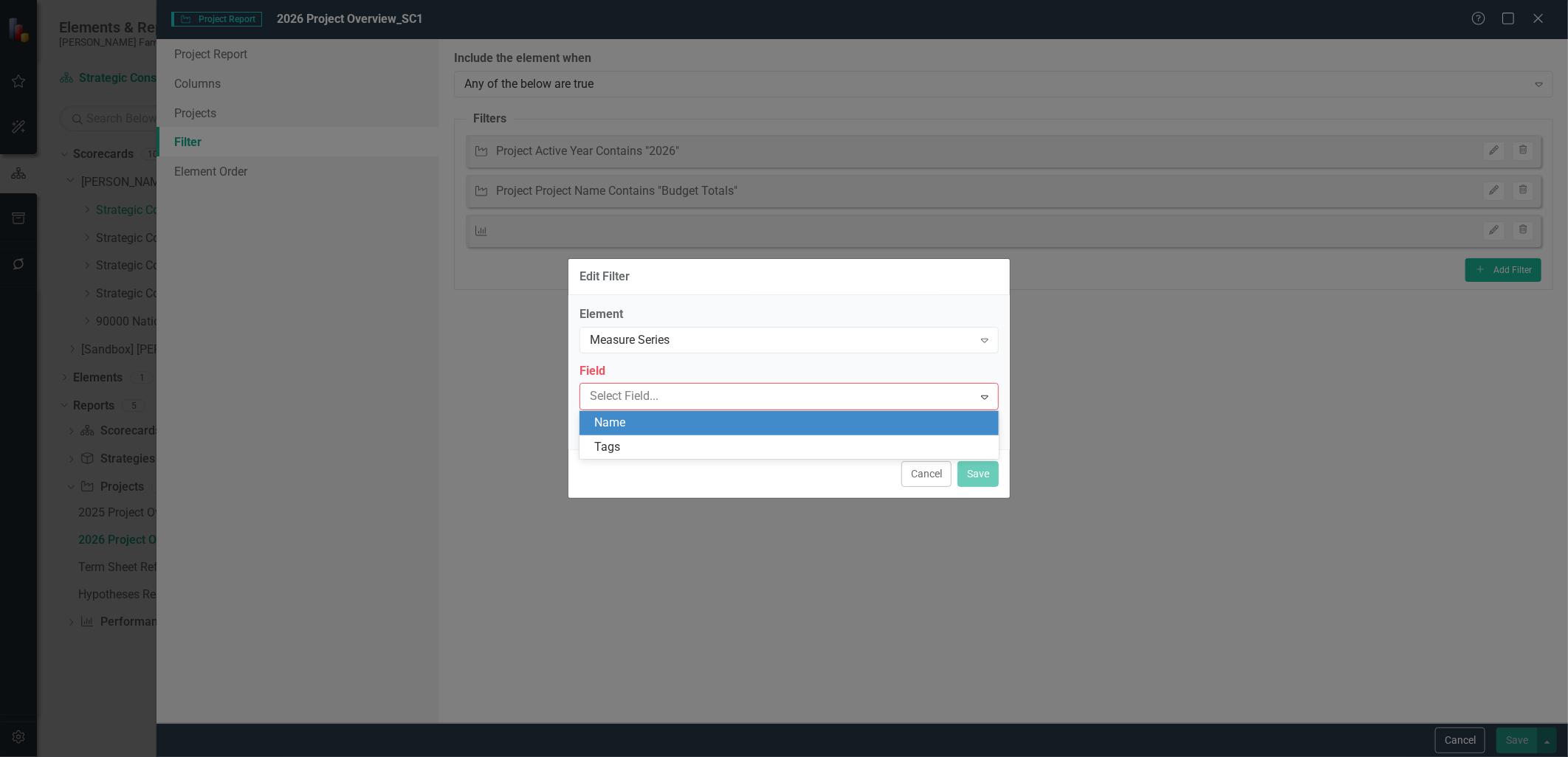
click at [649, 425] on div "Name" at bounding box center [792, 423] width 395 height 17
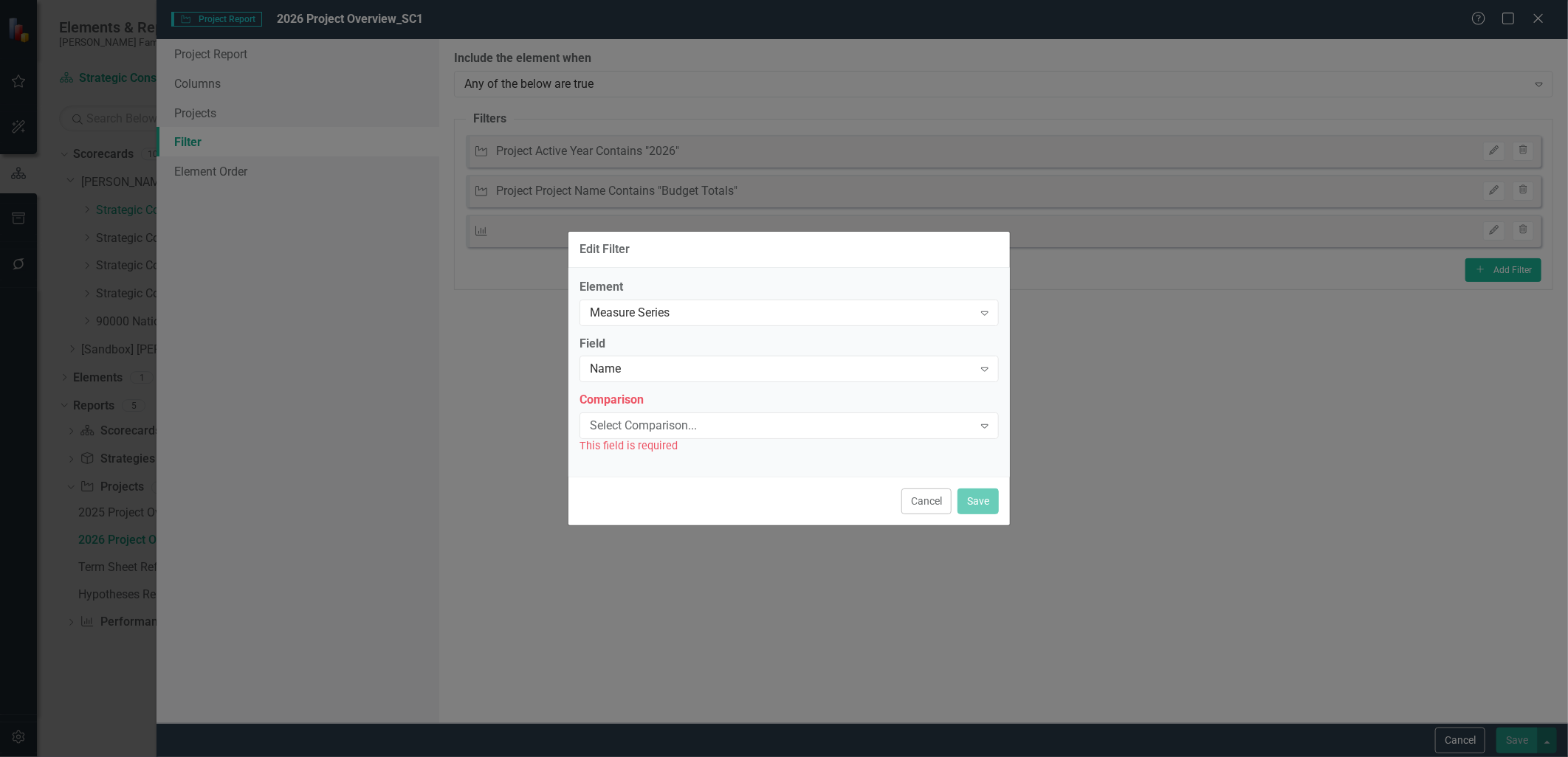
click at [649, 439] on div "This field is required" at bounding box center [789, 446] width 420 height 17
click at [649, 430] on div "Select Comparison..." at bounding box center [782, 426] width 383 height 17
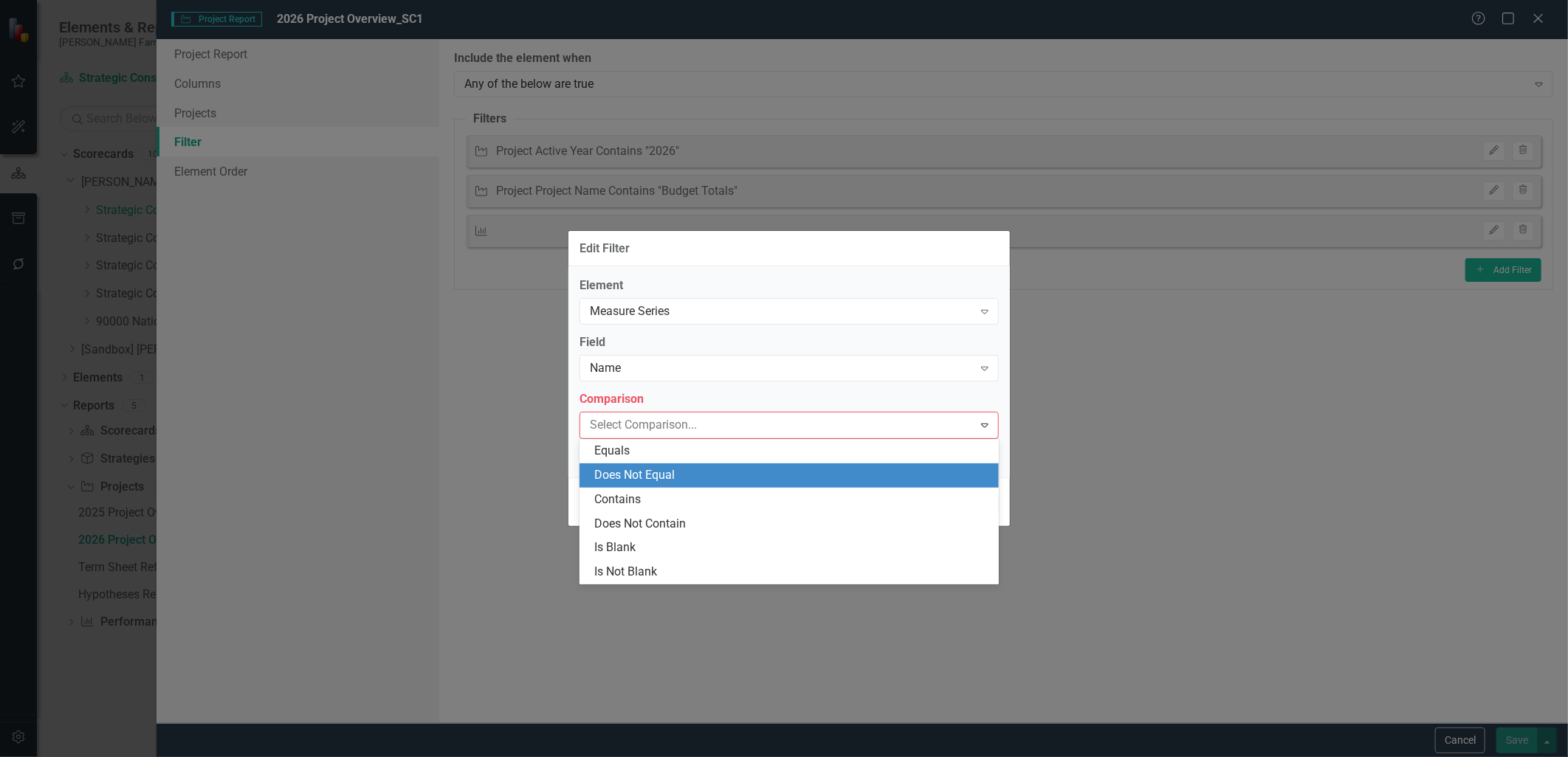
click at [649, 477] on div "Does Not Equal" at bounding box center [792, 476] width 395 height 17
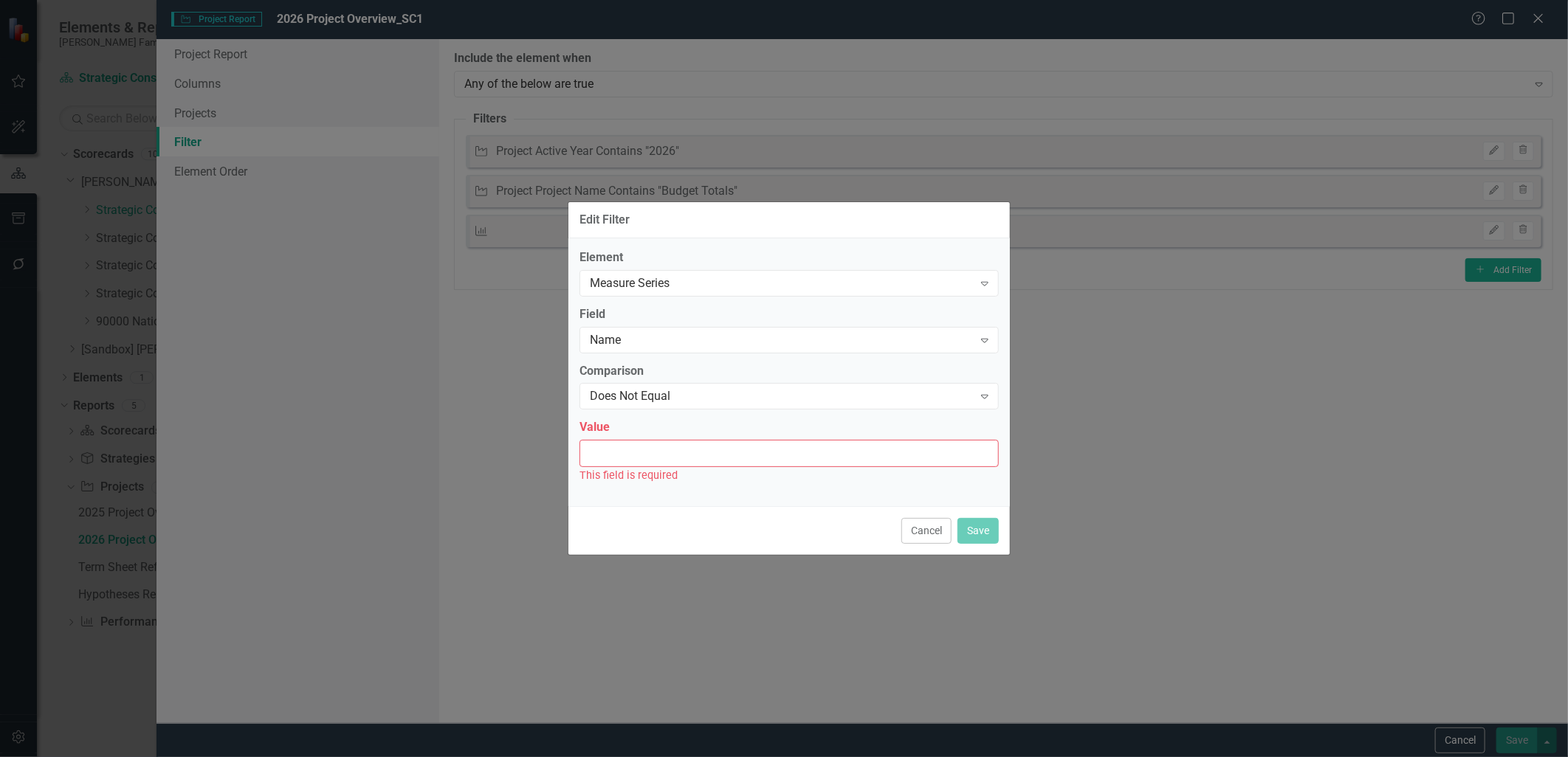
click at [649, 458] on input "Value" at bounding box center [789, 454] width 420 height 27
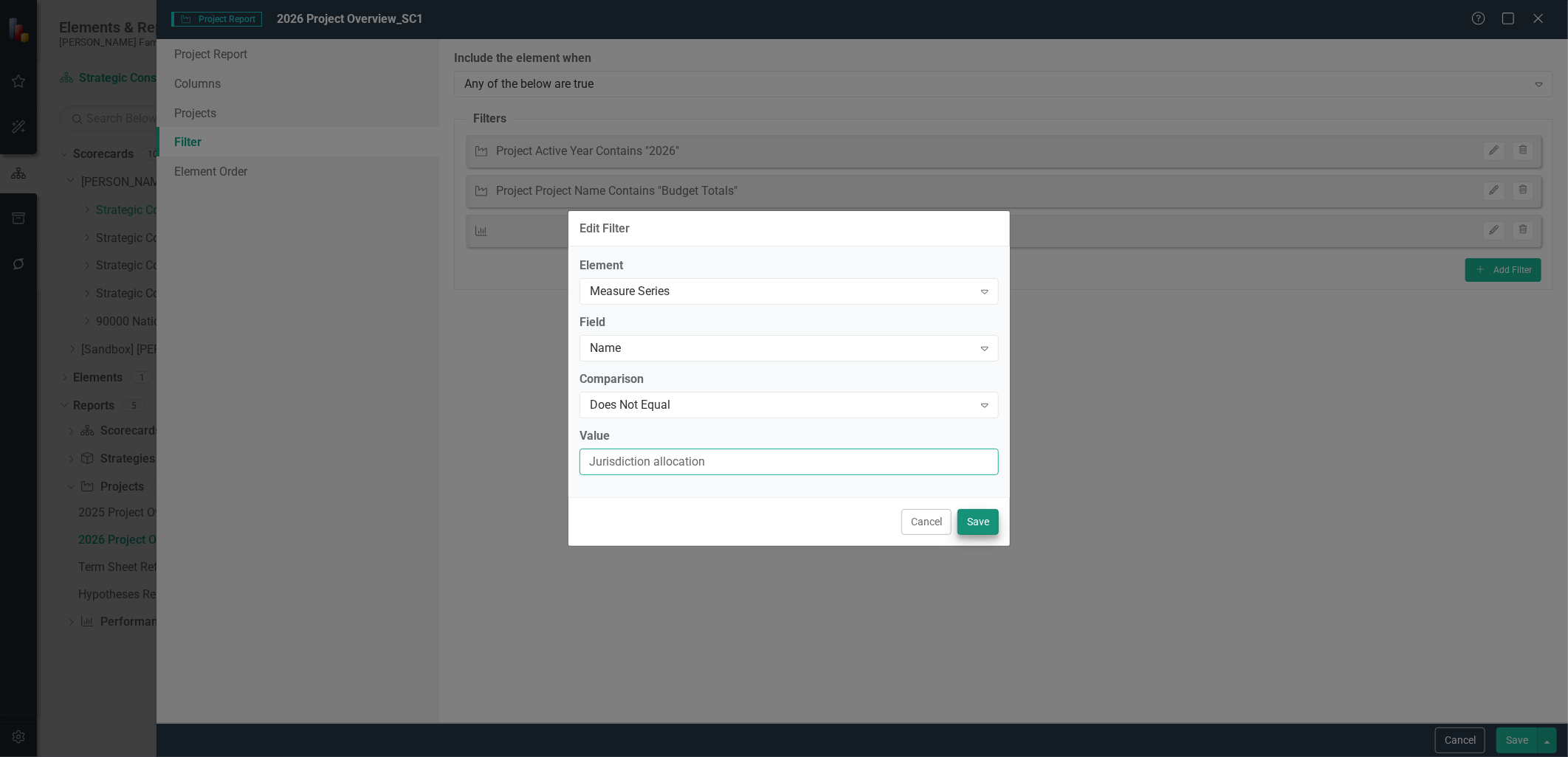
type input "Jurisdiction allocation"
click at [968, 524] on button "Save" at bounding box center [978, 522] width 41 height 26
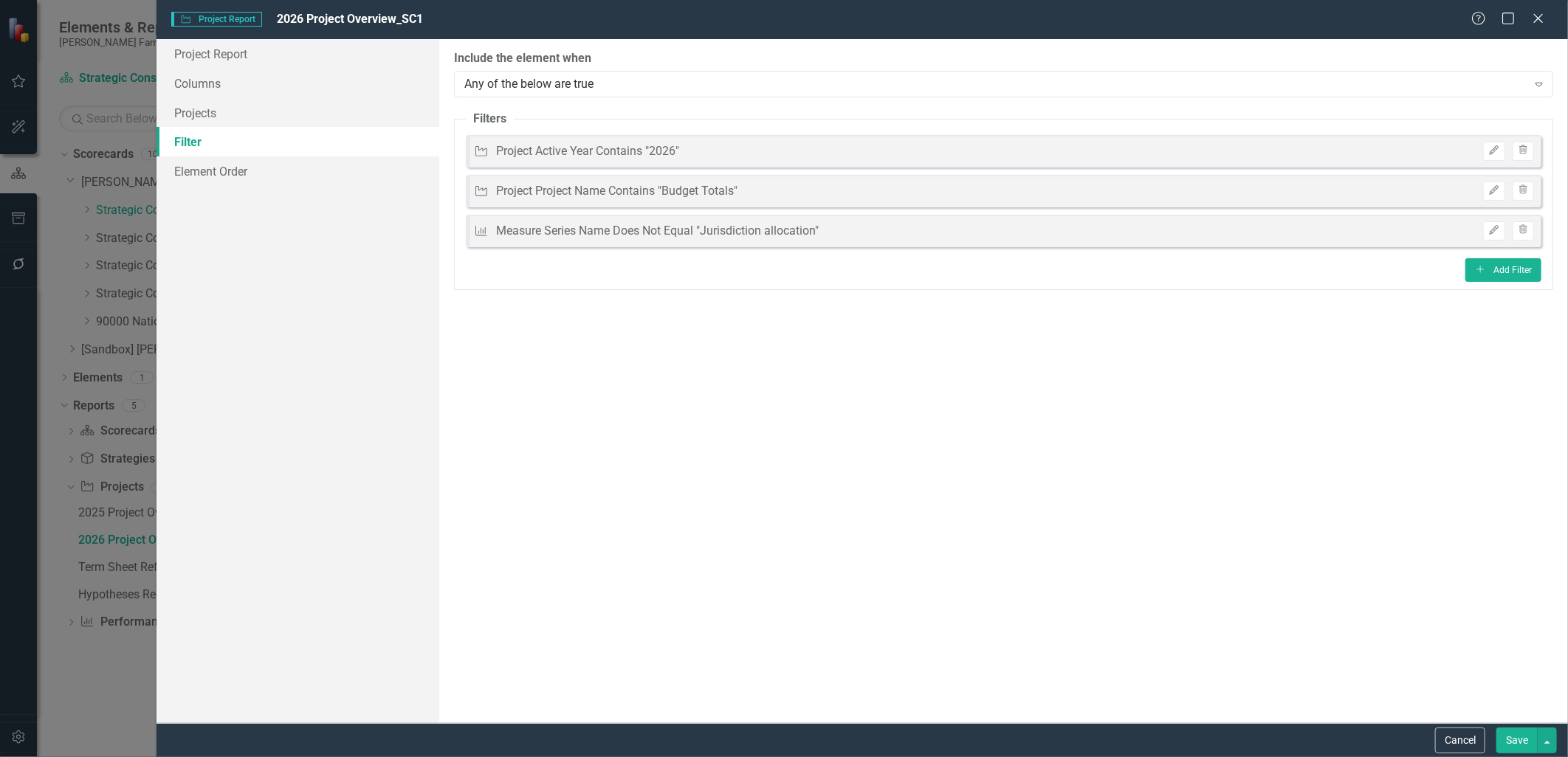
click at [1512, 743] on button "Save" at bounding box center [1517, 740] width 41 height 26
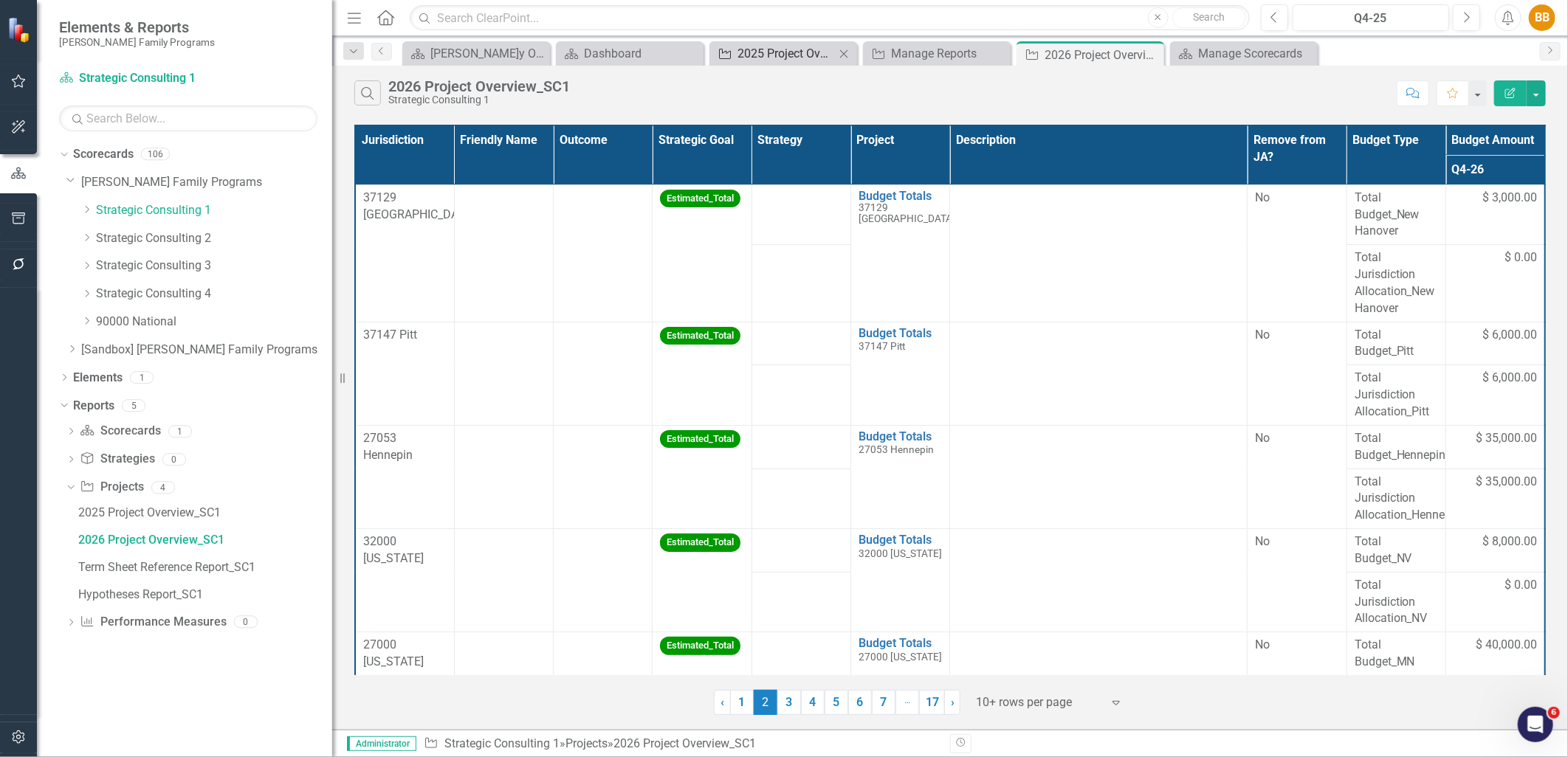
click at [815, 59] on div "2025 Project Overview_SC1" at bounding box center [786, 53] width 97 height 18
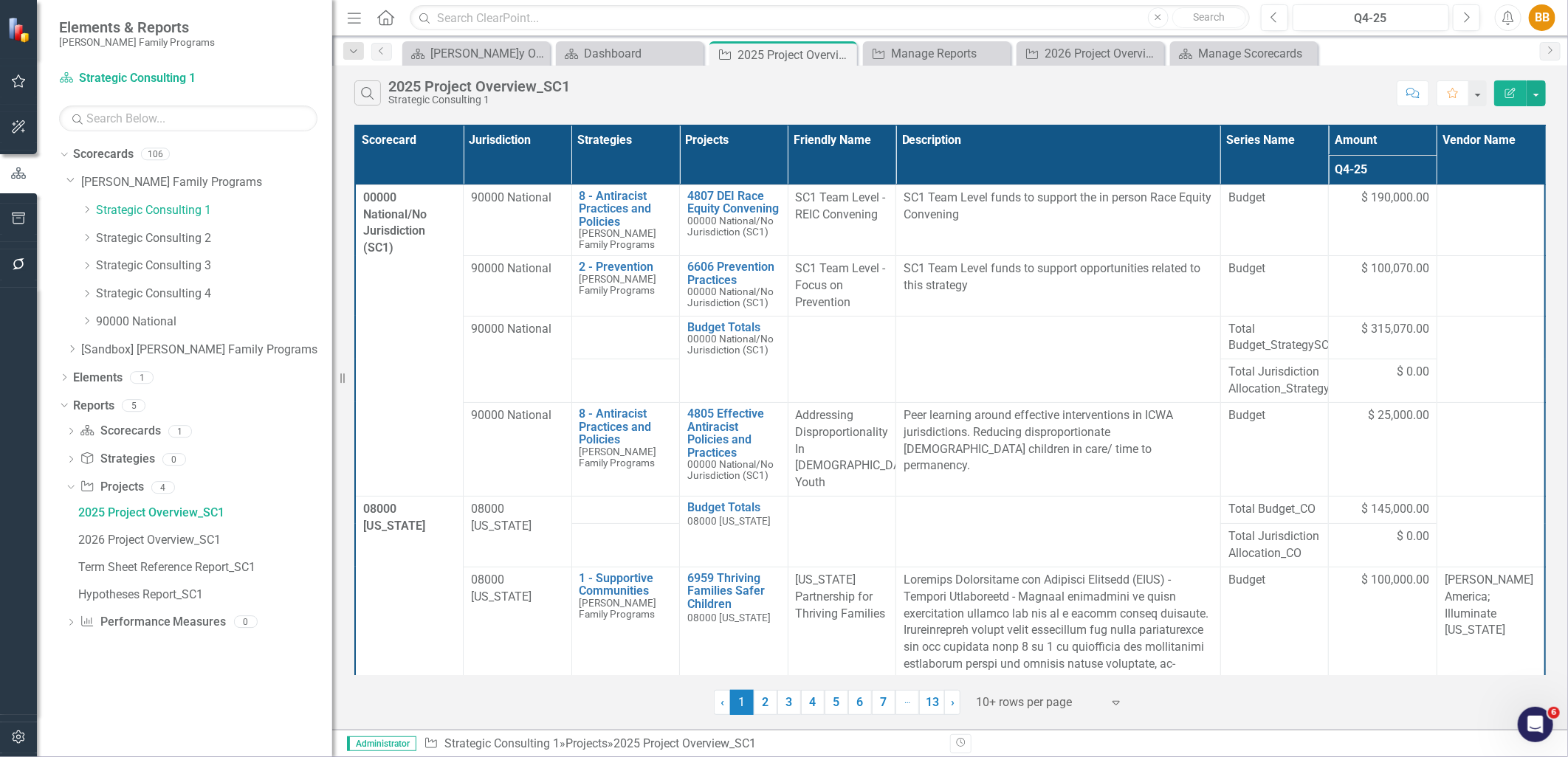
click at [1508, 97] on icon "button" at bounding box center [1511, 93] width 11 height 11
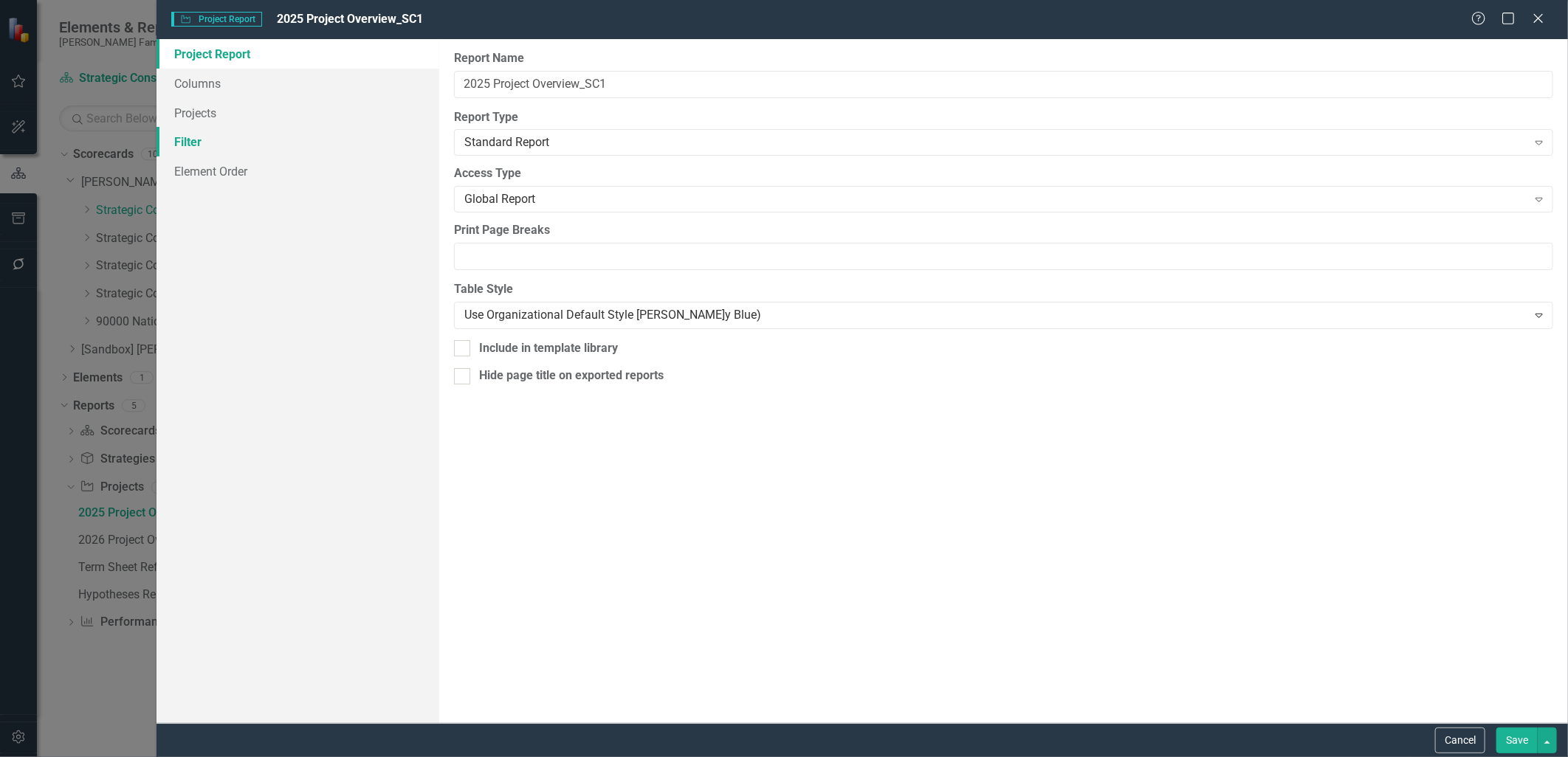
click at [291, 143] on link "Filter" at bounding box center [297, 141] width 282 height 30
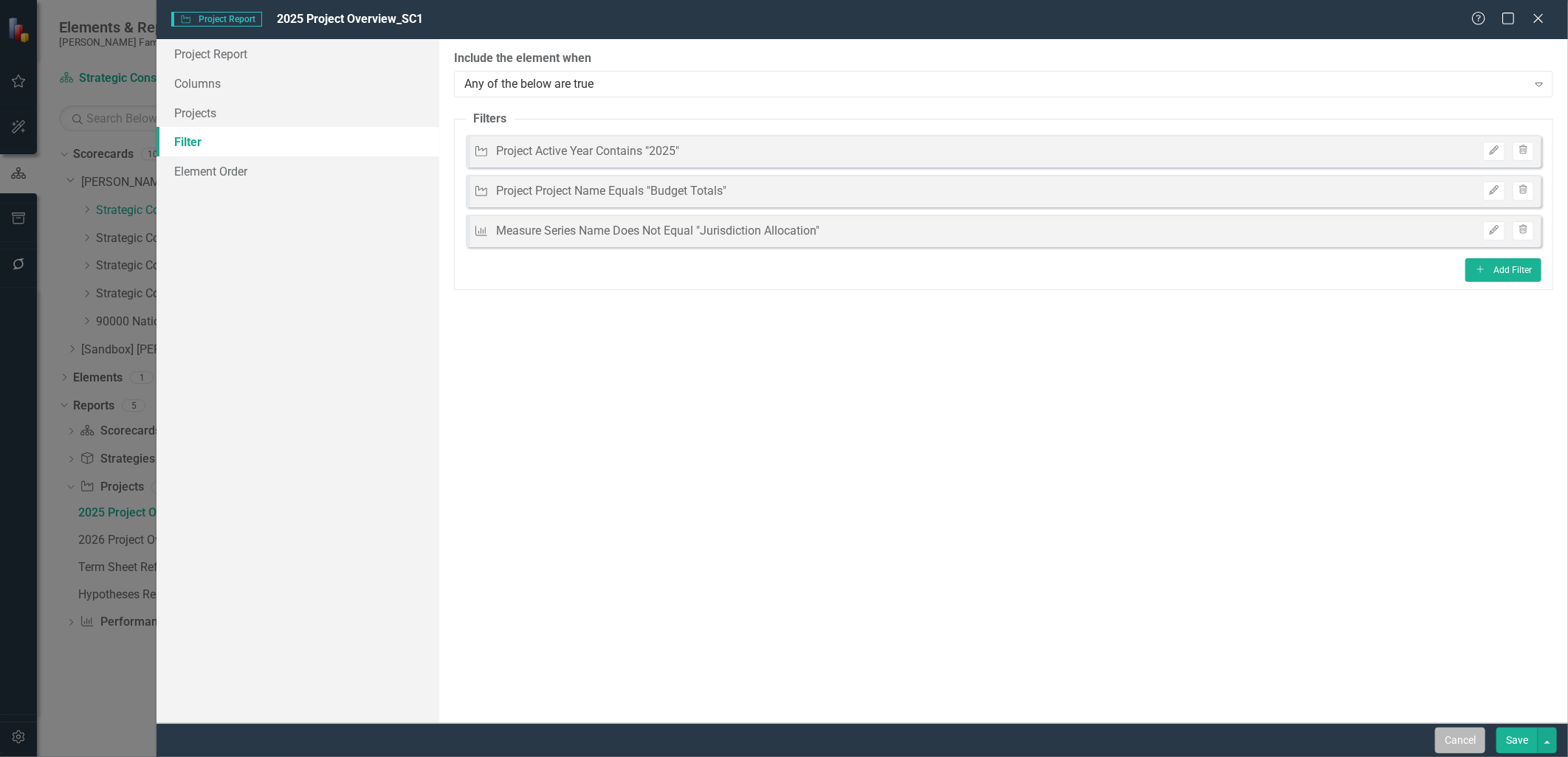
click at [1457, 736] on button "Cancel" at bounding box center [1461, 740] width 50 height 26
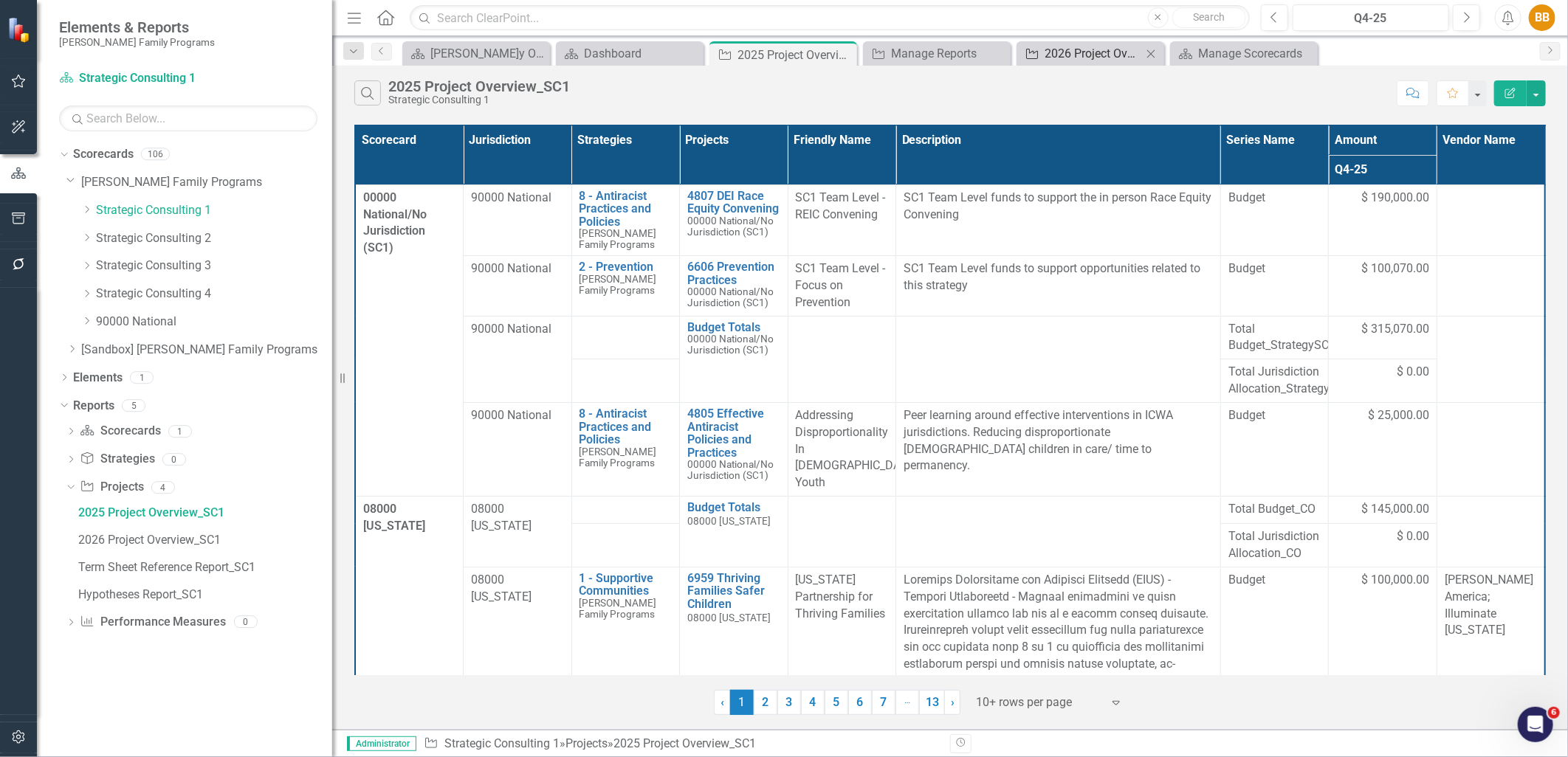
click at [1072, 49] on div "2026 Project Overview_SC1" at bounding box center [1093, 53] width 97 height 18
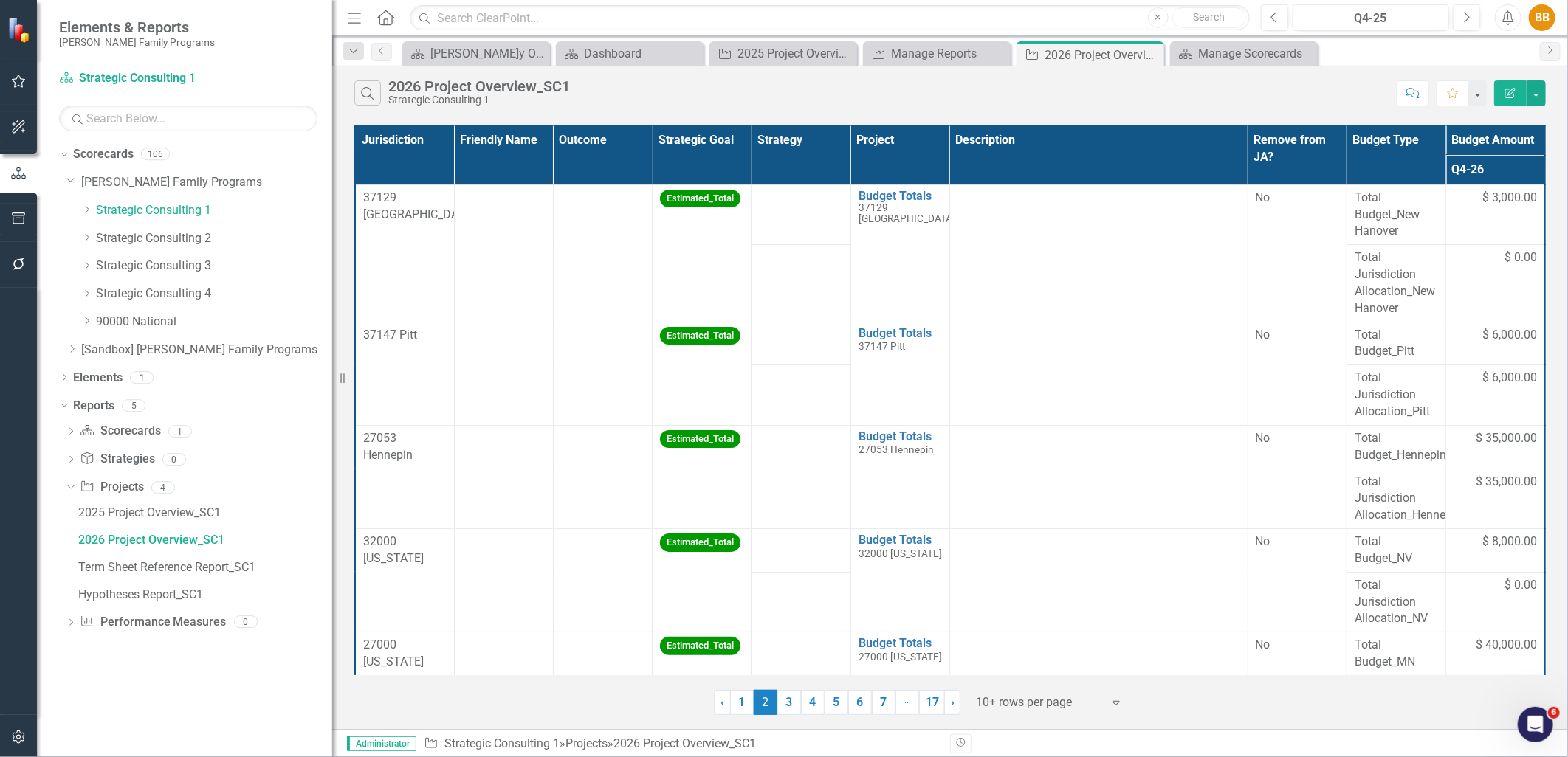
click at [1503, 89] on button "Edit Report" at bounding box center [1510, 93] width 33 height 26
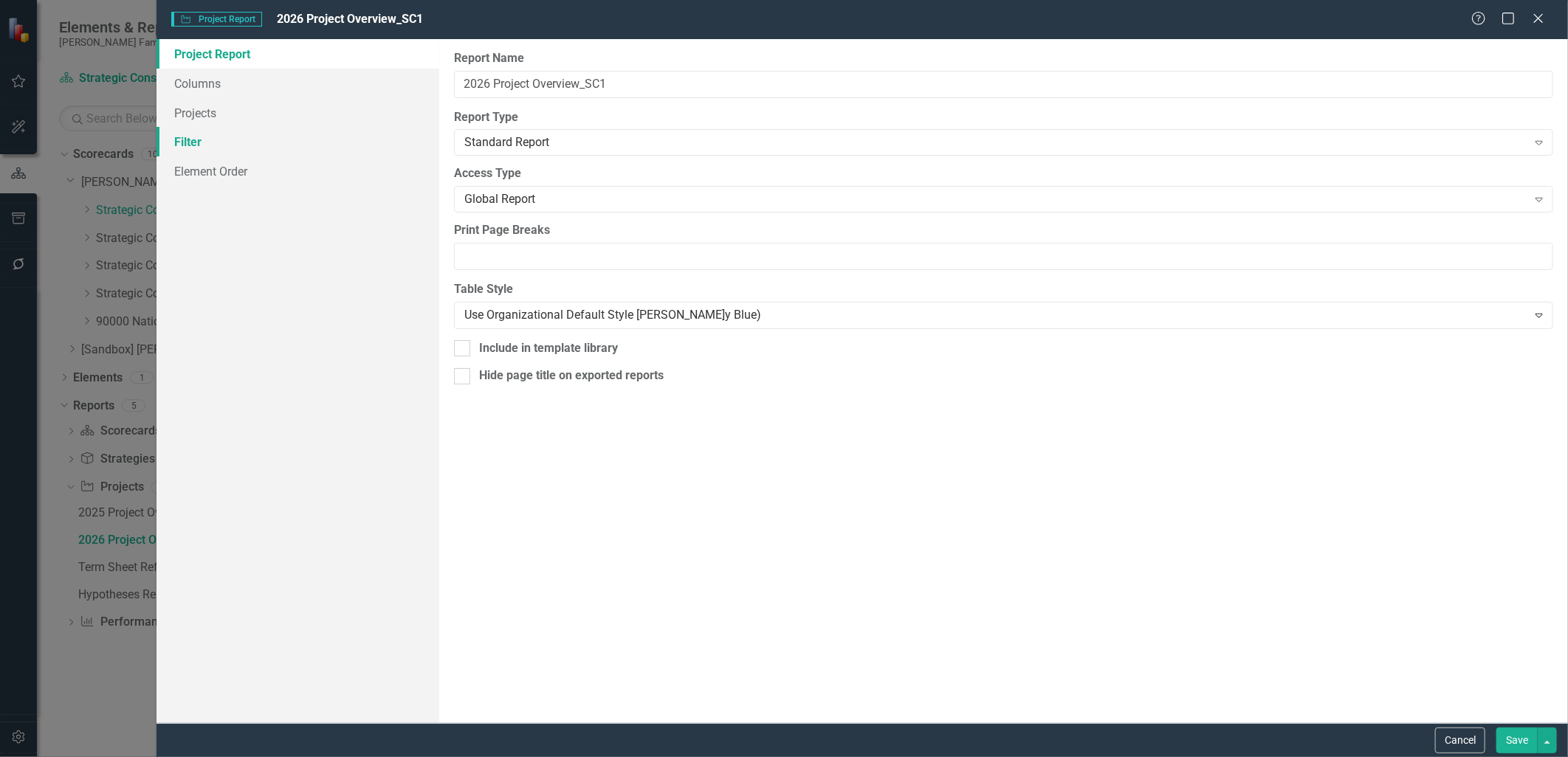
click at [249, 137] on link "Filter" at bounding box center [297, 141] width 282 height 30
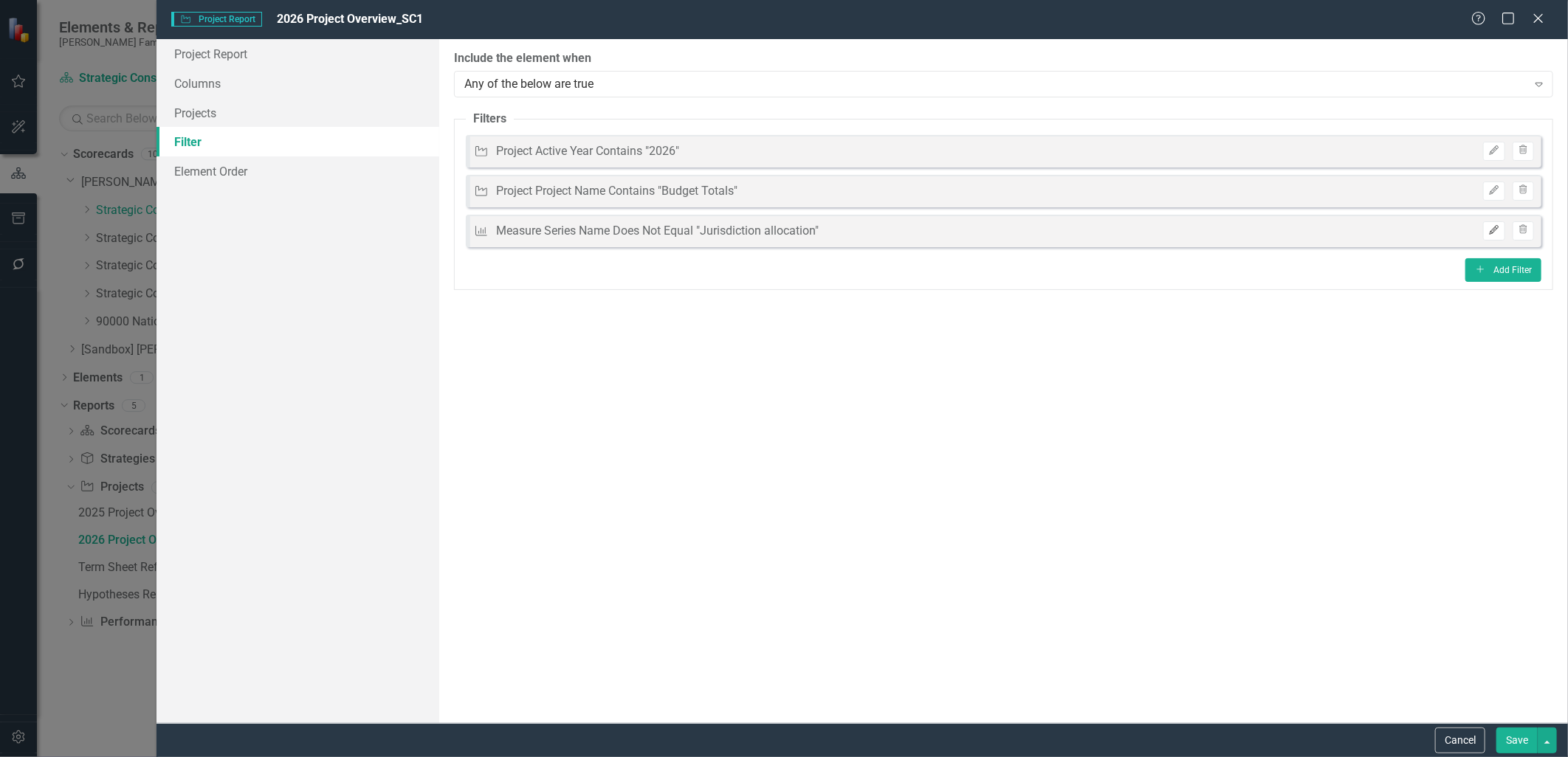
click at [1499, 227] on icon "Edit" at bounding box center [1494, 230] width 11 height 9
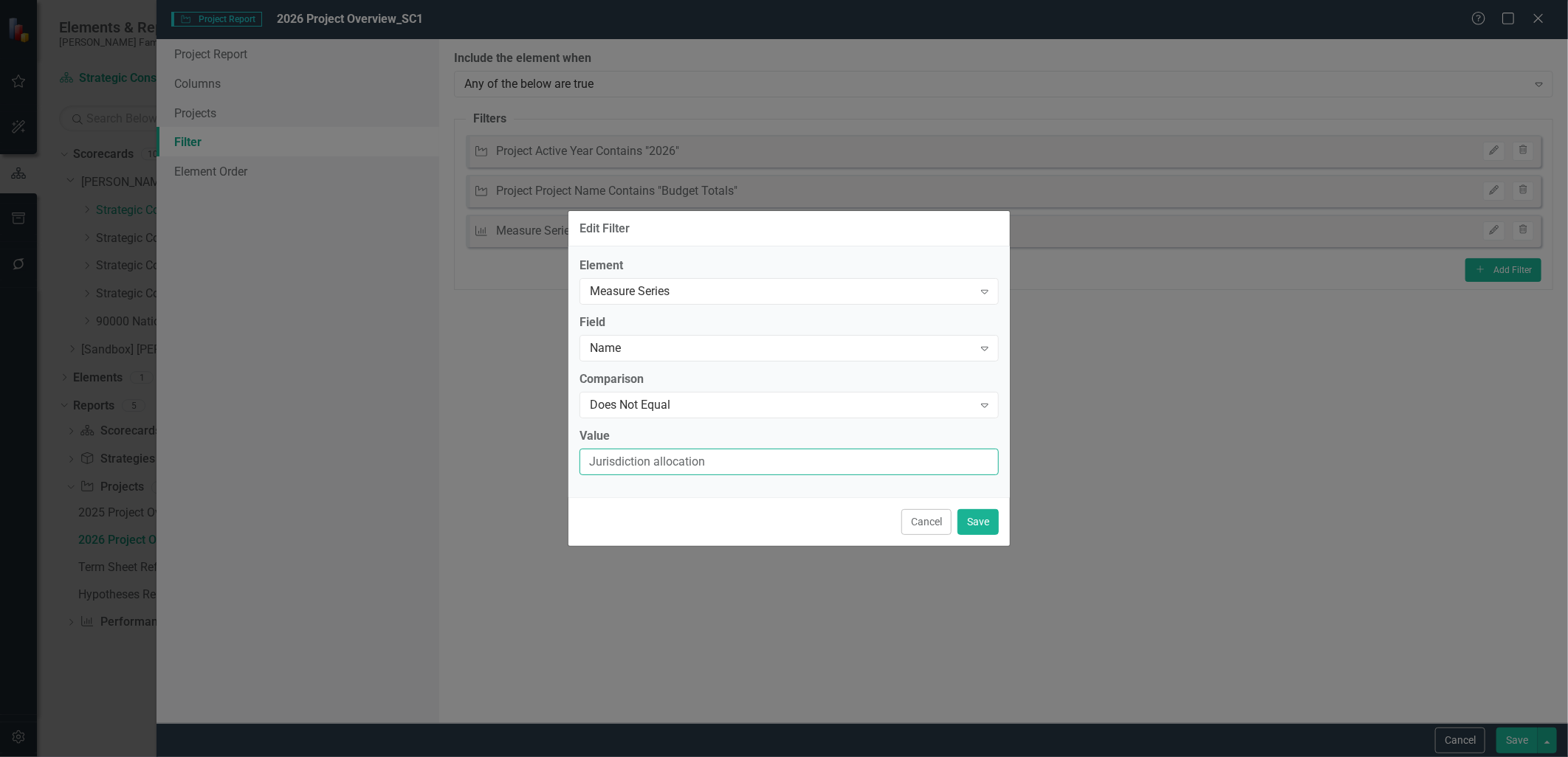
click at [624, 466] on input "Jurisdiction allocation" at bounding box center [789, 462] width 420 height 27
click at [659, 462] on input "Jurisdiction allocation" at bounding box center [789, 462] width 420 height 27
type input "Jurisdiction Allocation"
click at [979, 529] on button "Save" at bounding box center [978, 522] width 41 height 26
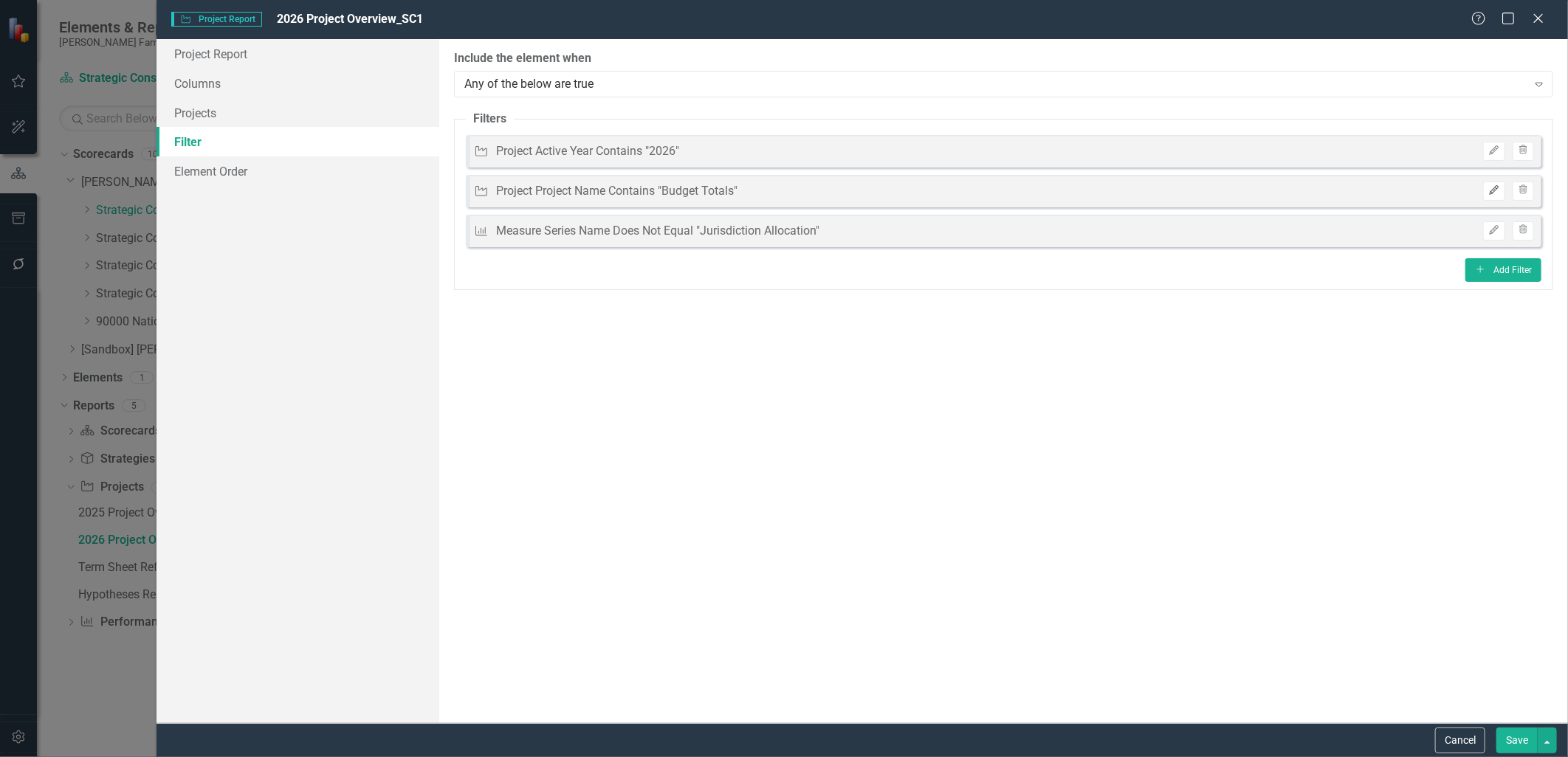
click at [1491, 189] on icon "Edit" at bounding box center [1494, 191] width 11 height 9
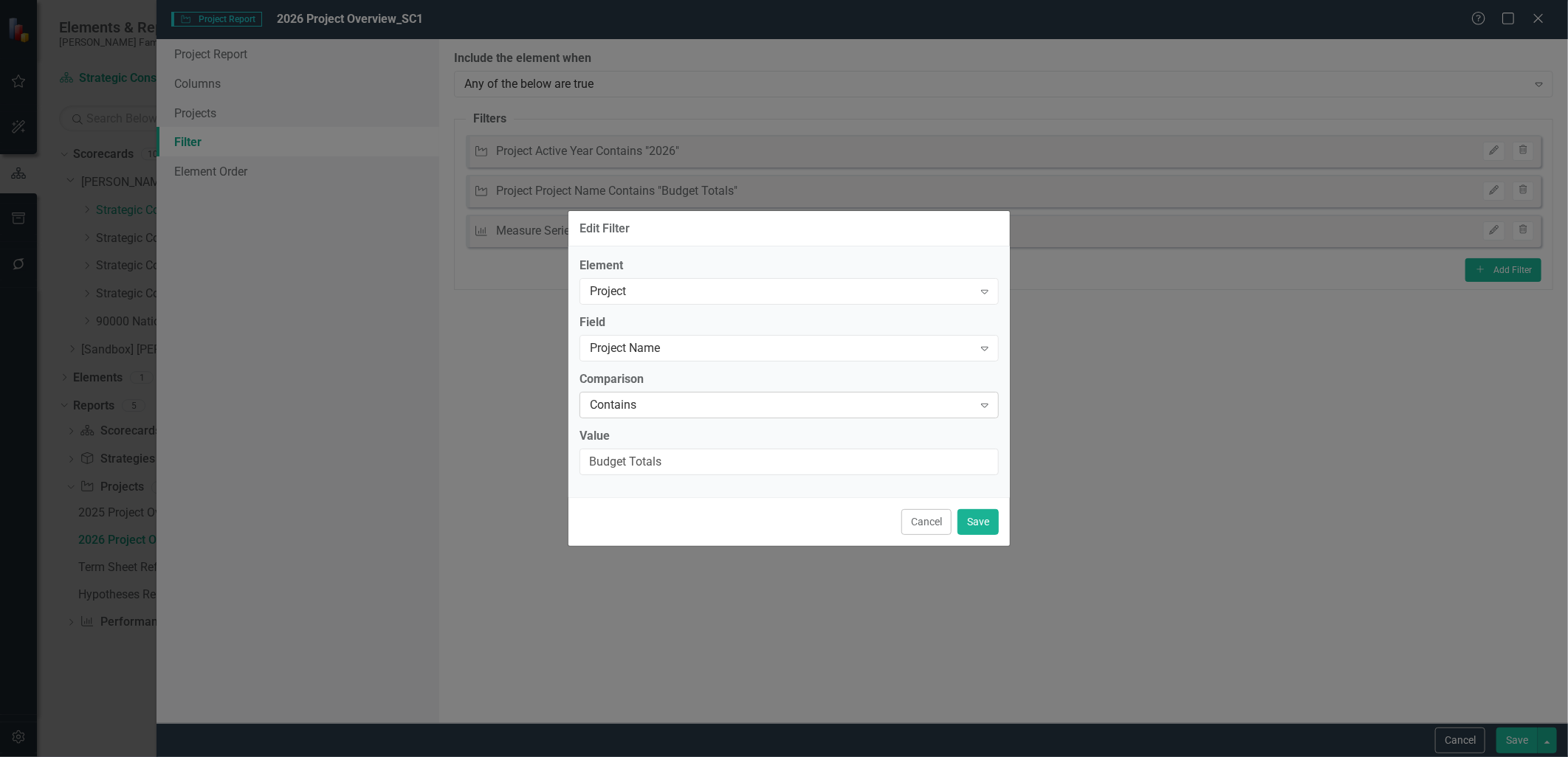
click at [663, 404] on div "Contains" at bounding box center [782, 404] width 383 height 17
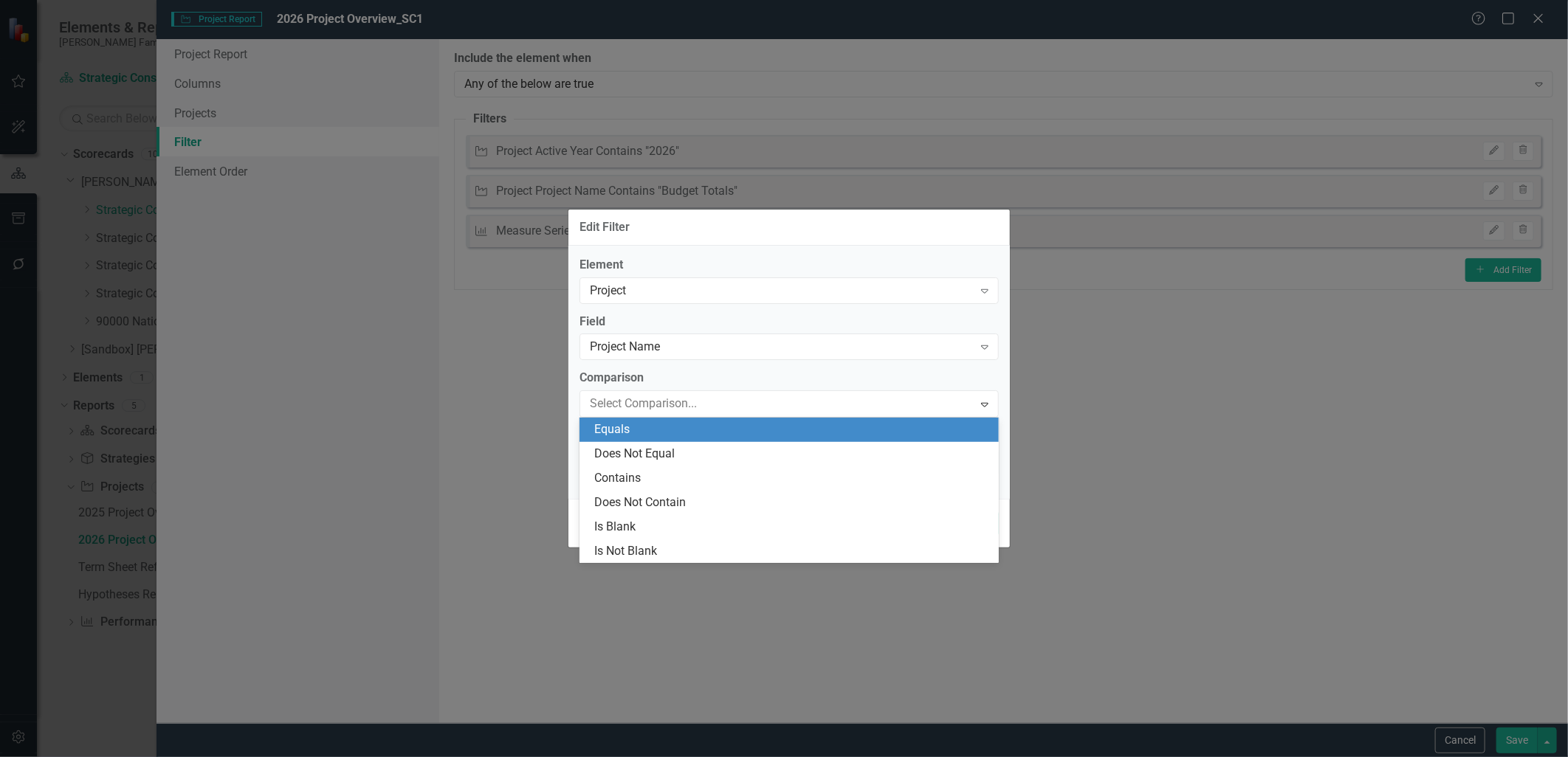
click at [655, 429] on div "Equals" at bounding box center [792, 429] width 395 height 17
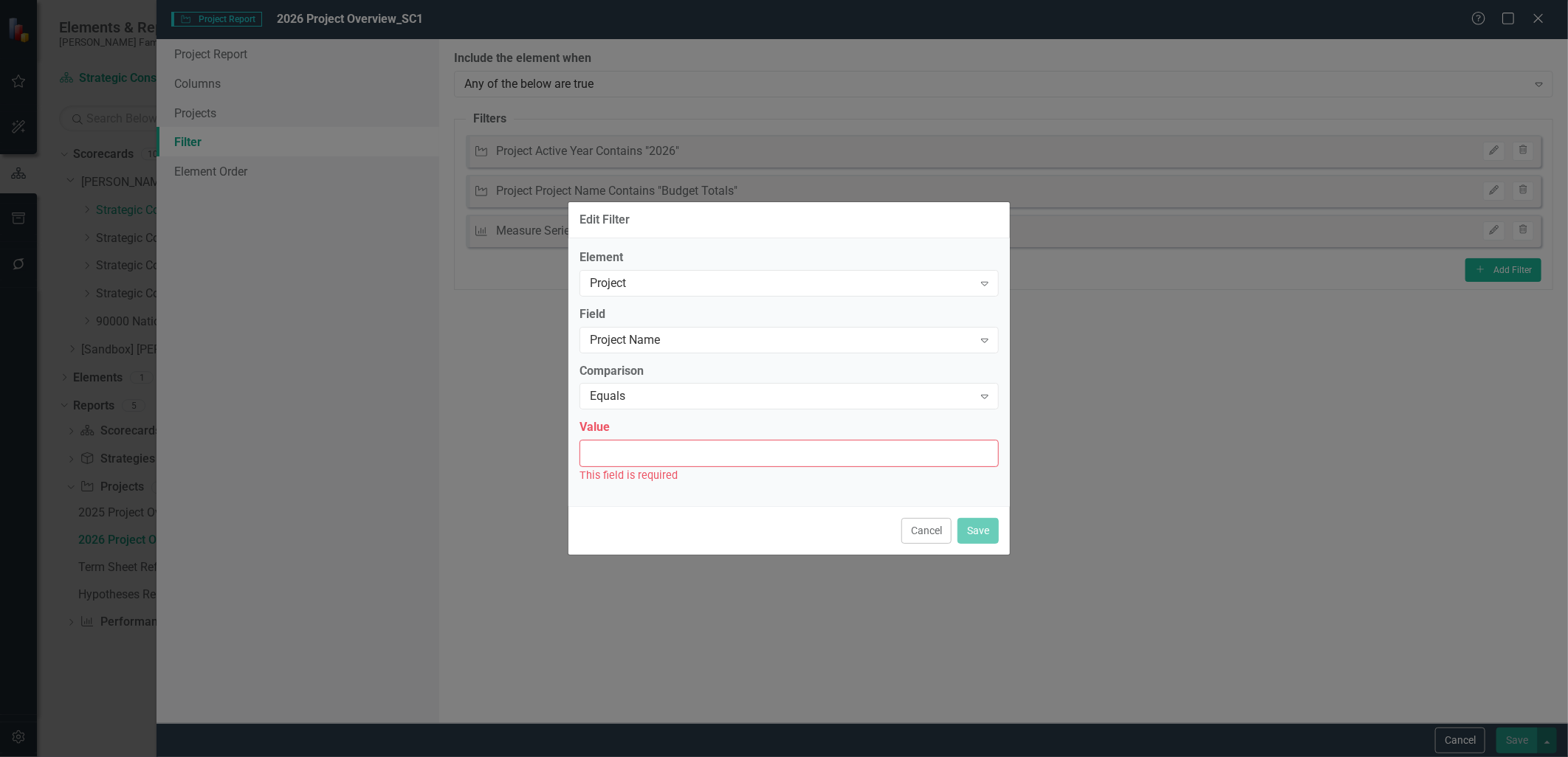
click at [763, 456] on input "Value" at bounding box center [789, 454] width 420 height 27
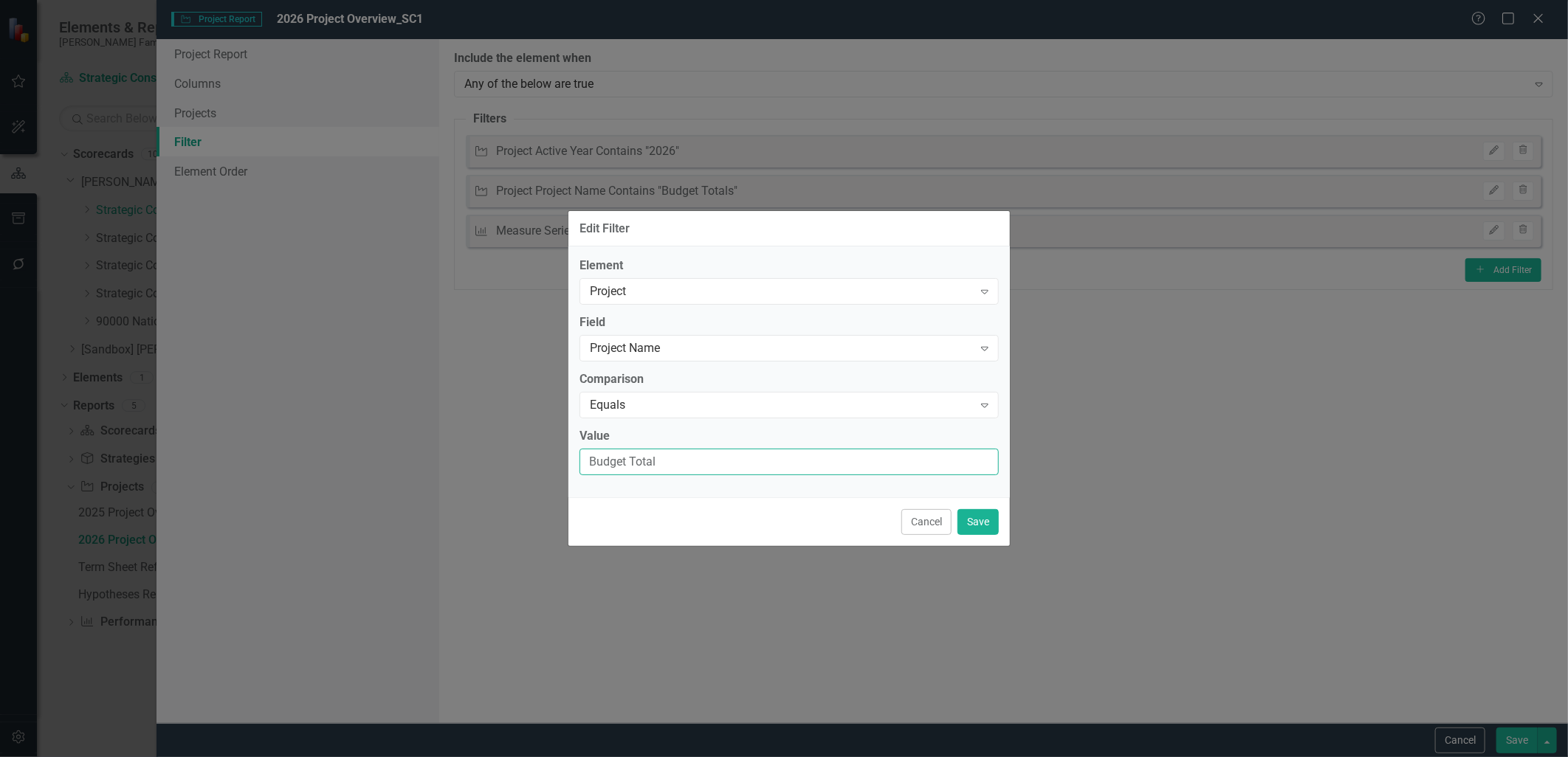
type input "Budget Totals"
click at [992, 528] on button "Save" at bounding box center [978, 522] width 41 height 26
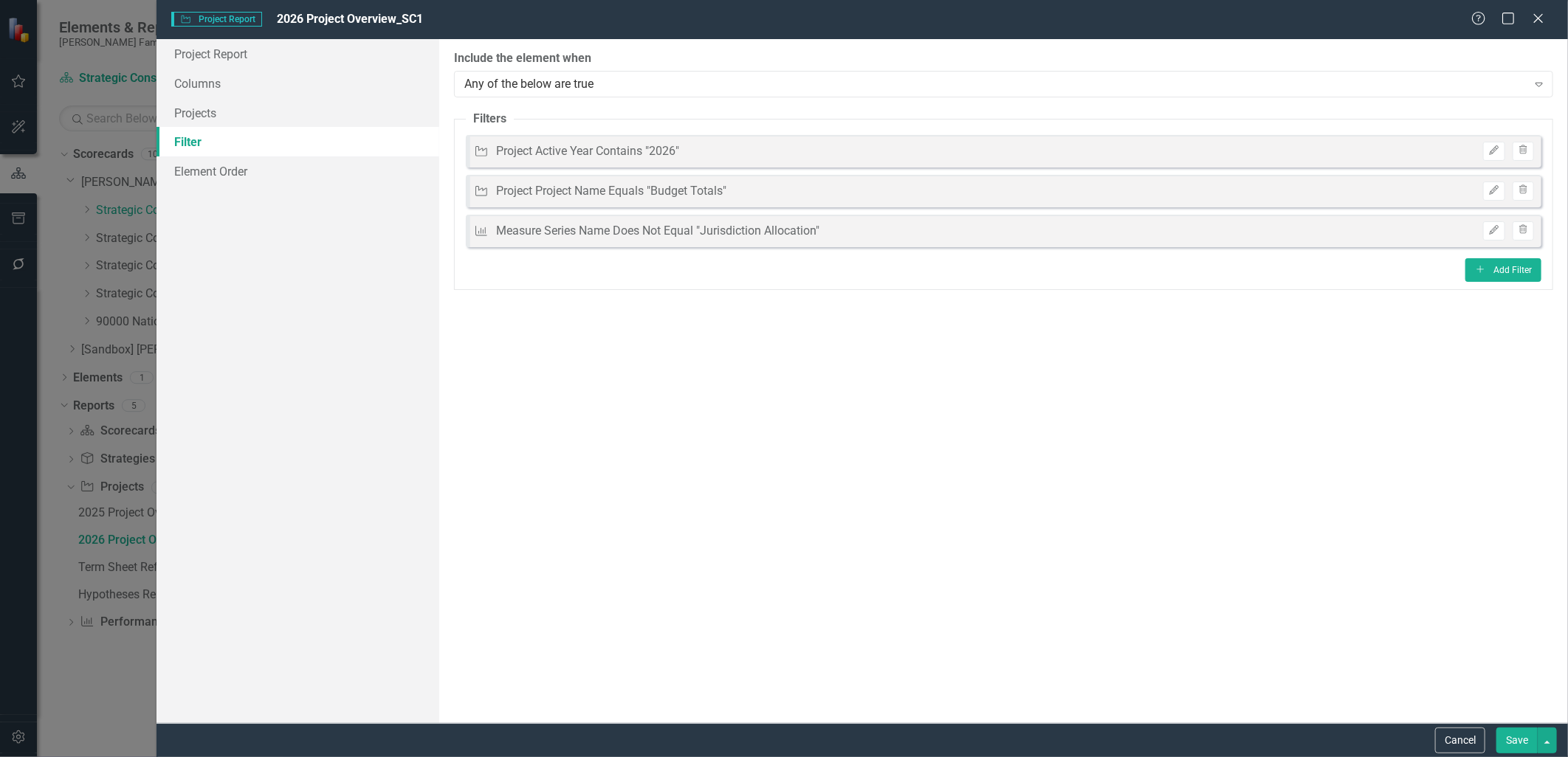
click at [1521, 733] on button "Save" at bounding box center [1517, 740] width 41 height 26
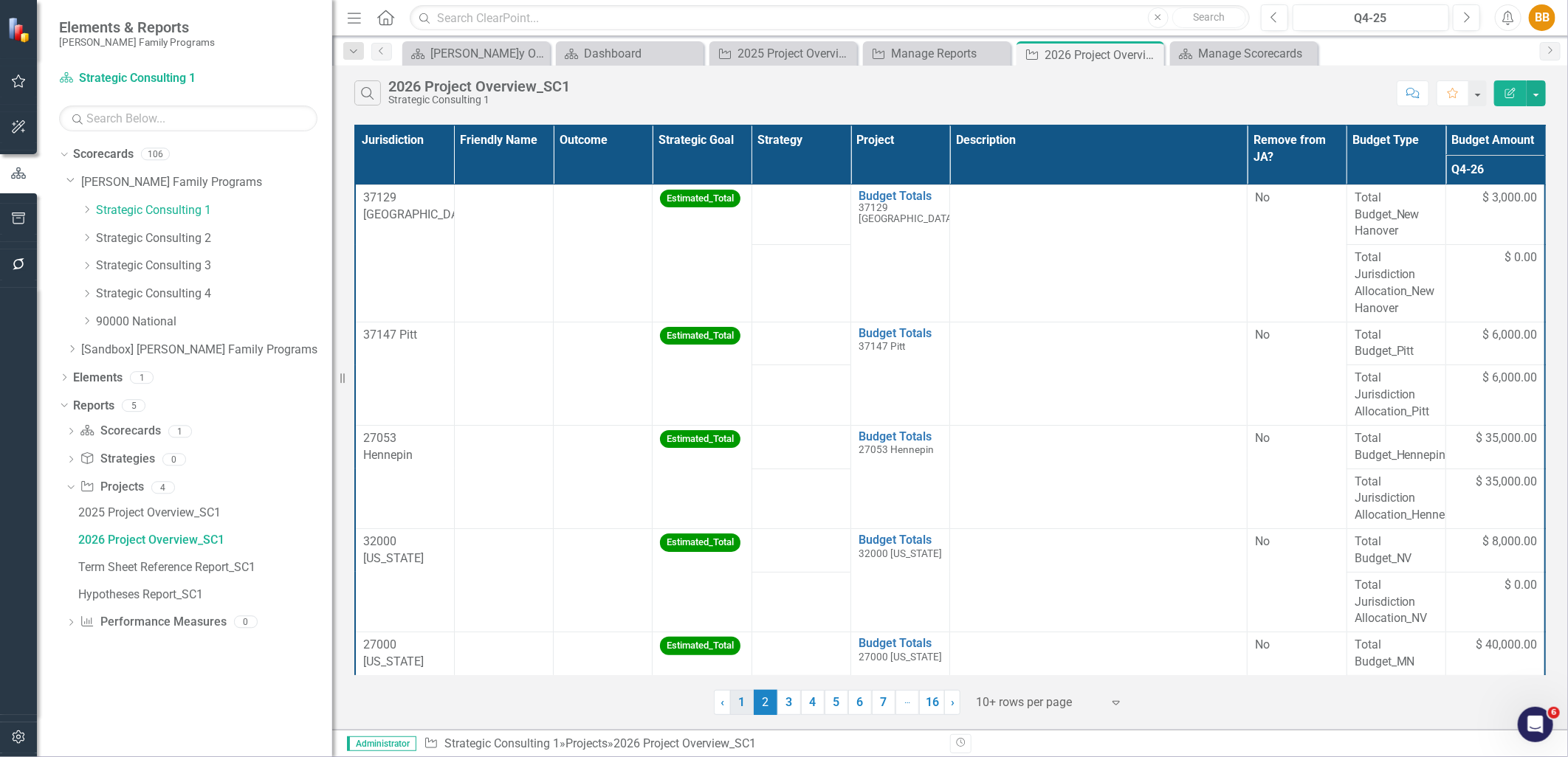
click at [733, 703] on link "1" at bounding box center [741, 702] width 24 height 25
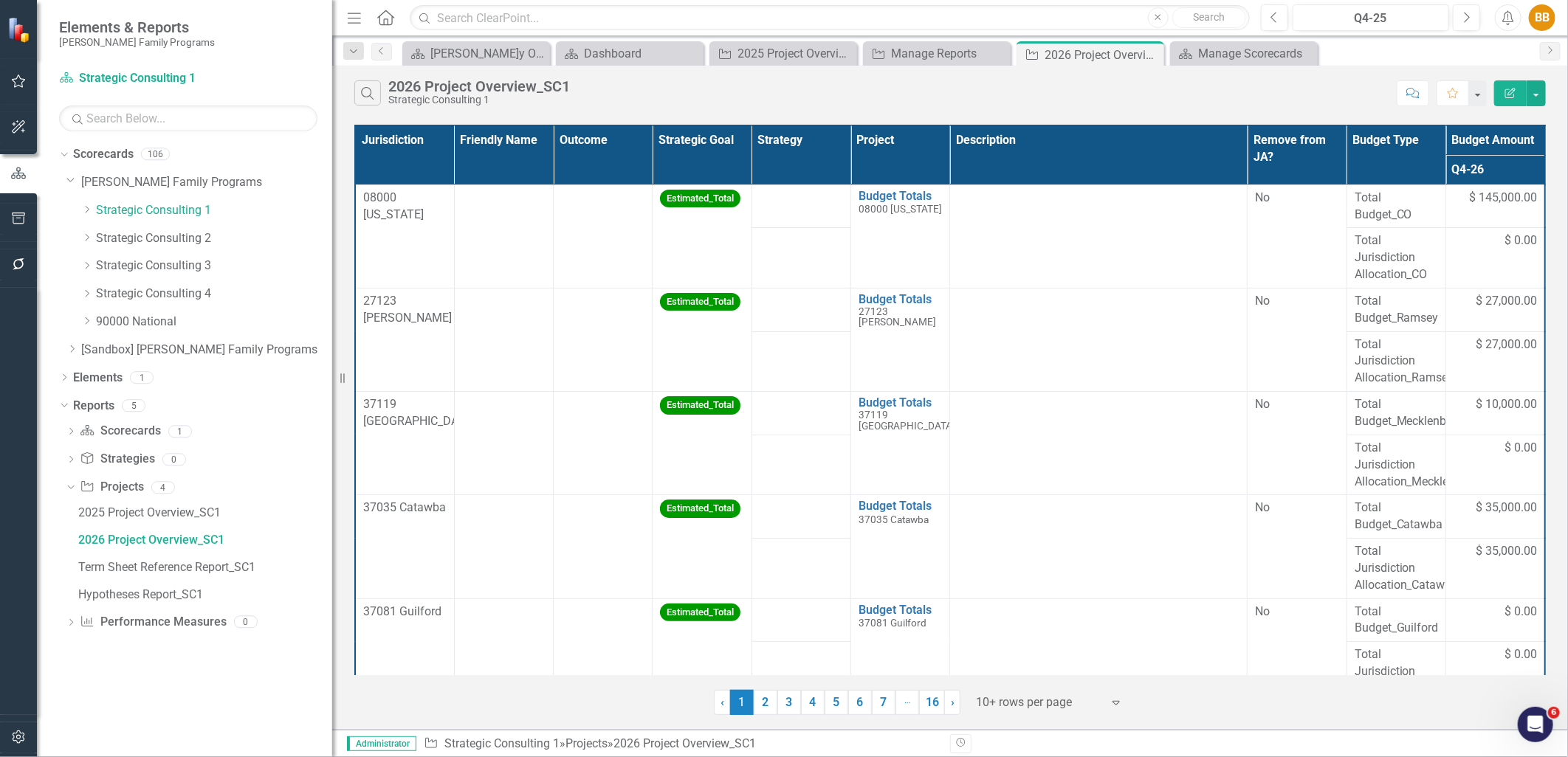
click at [587, 166] on th "Outcome" at bounding box center [603, 155] width 99 height 59
click at [906, 158] on th "Project" at bounding box center [901, 155] width 99 height 59
click at [928, 148] on th "Project Sort Ascending" at bounding box center [901, 155] width 99 height 59
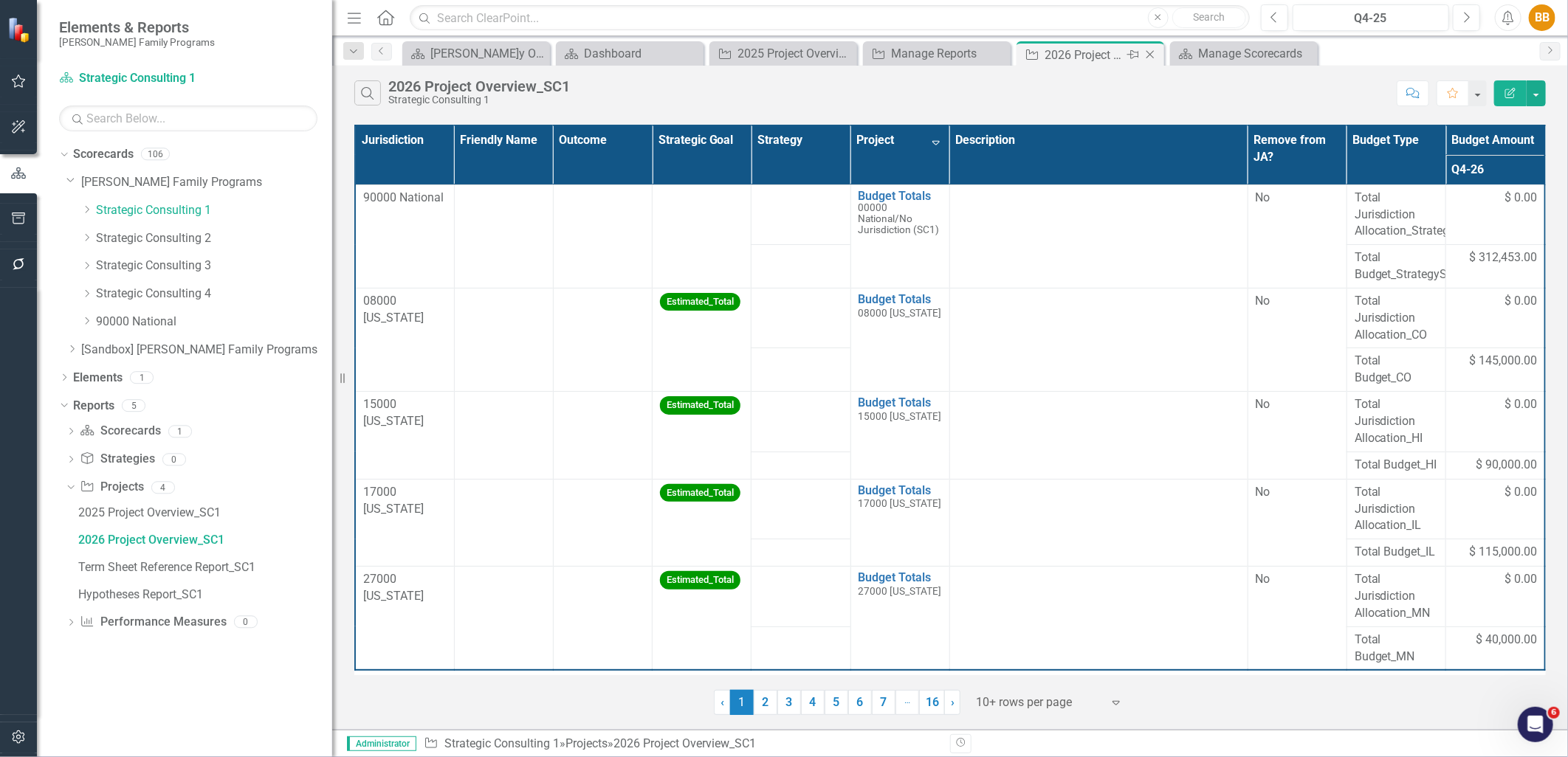
click at [1063, 49] on div "2026 Project Overview_SC1" at bounding box center [1084, 55] width 79 height 18
click at [1215, 46] on div "Manage Scorecards" at bounding box center [1247, 53] width 97 height 18
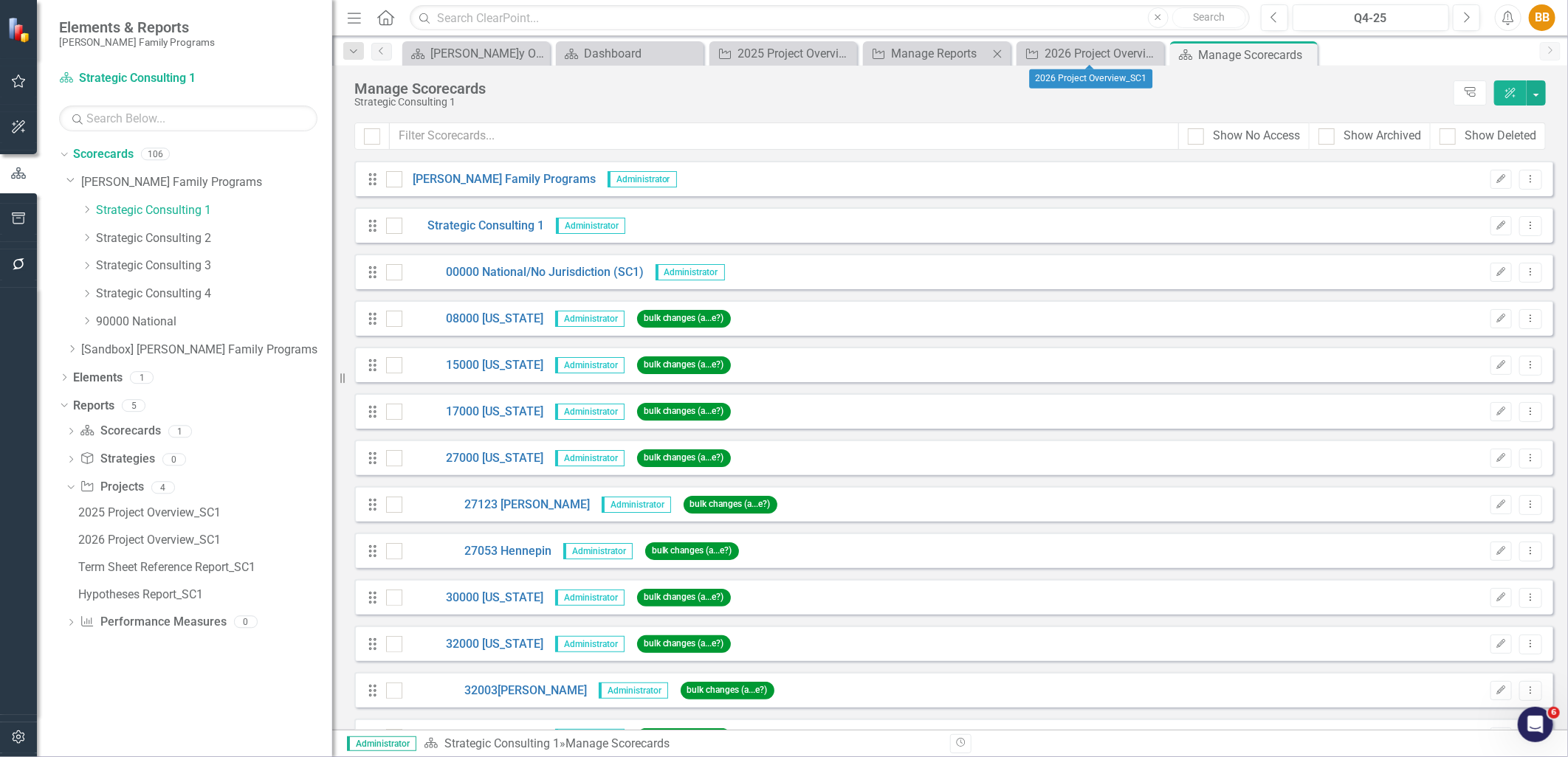
click at [931, 63] on div "Project Manage Reports Close" at bounding box center [937, 53] width 148 height 24
click at [932, 55] on div "Manage Reports" at bounding box center [940, 53] width 97 height 18
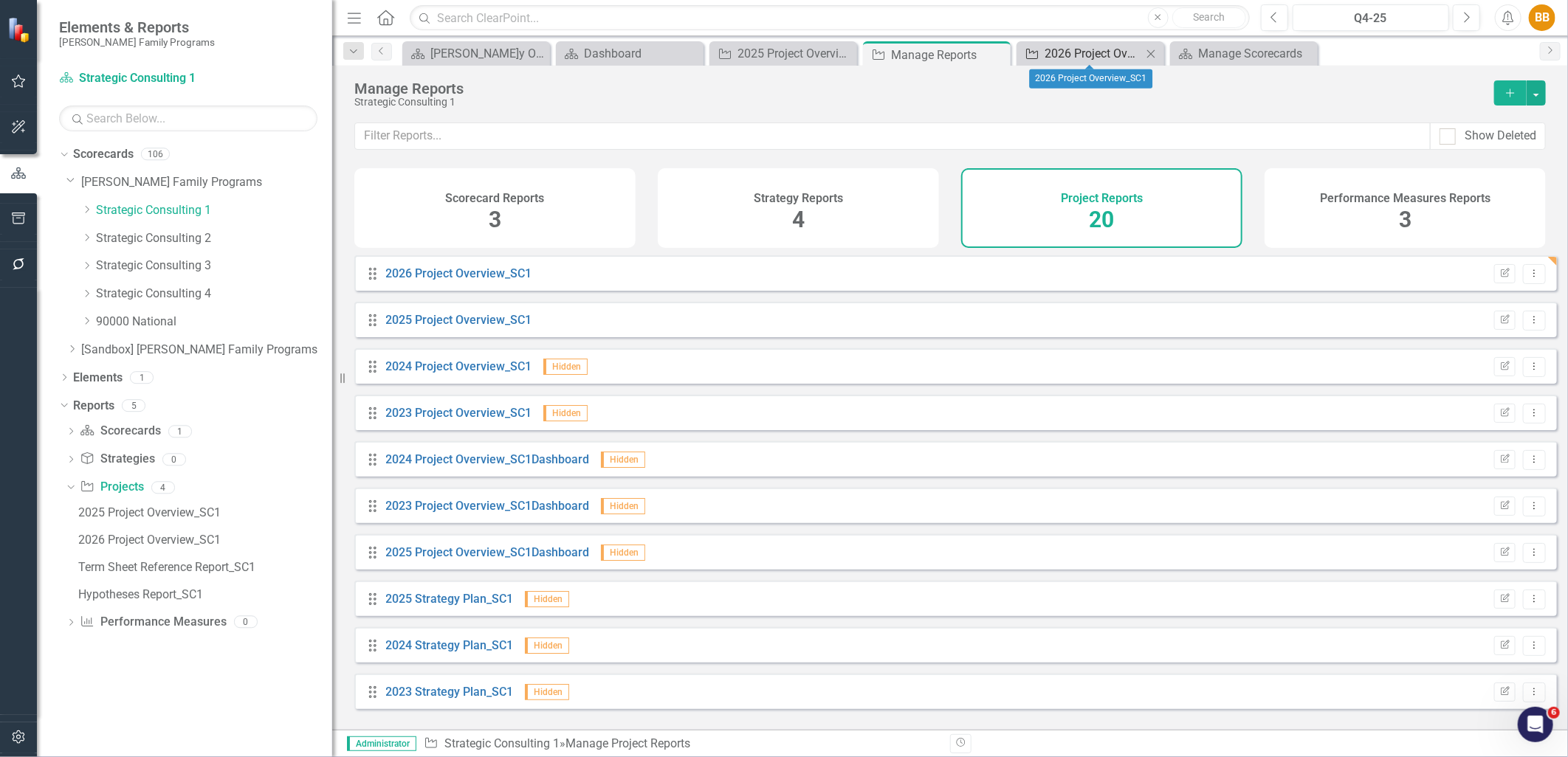
click at [1115, 52] on div "2026 Project Overview_SC1" at bounding box center [1093, 53] width 97 height 18
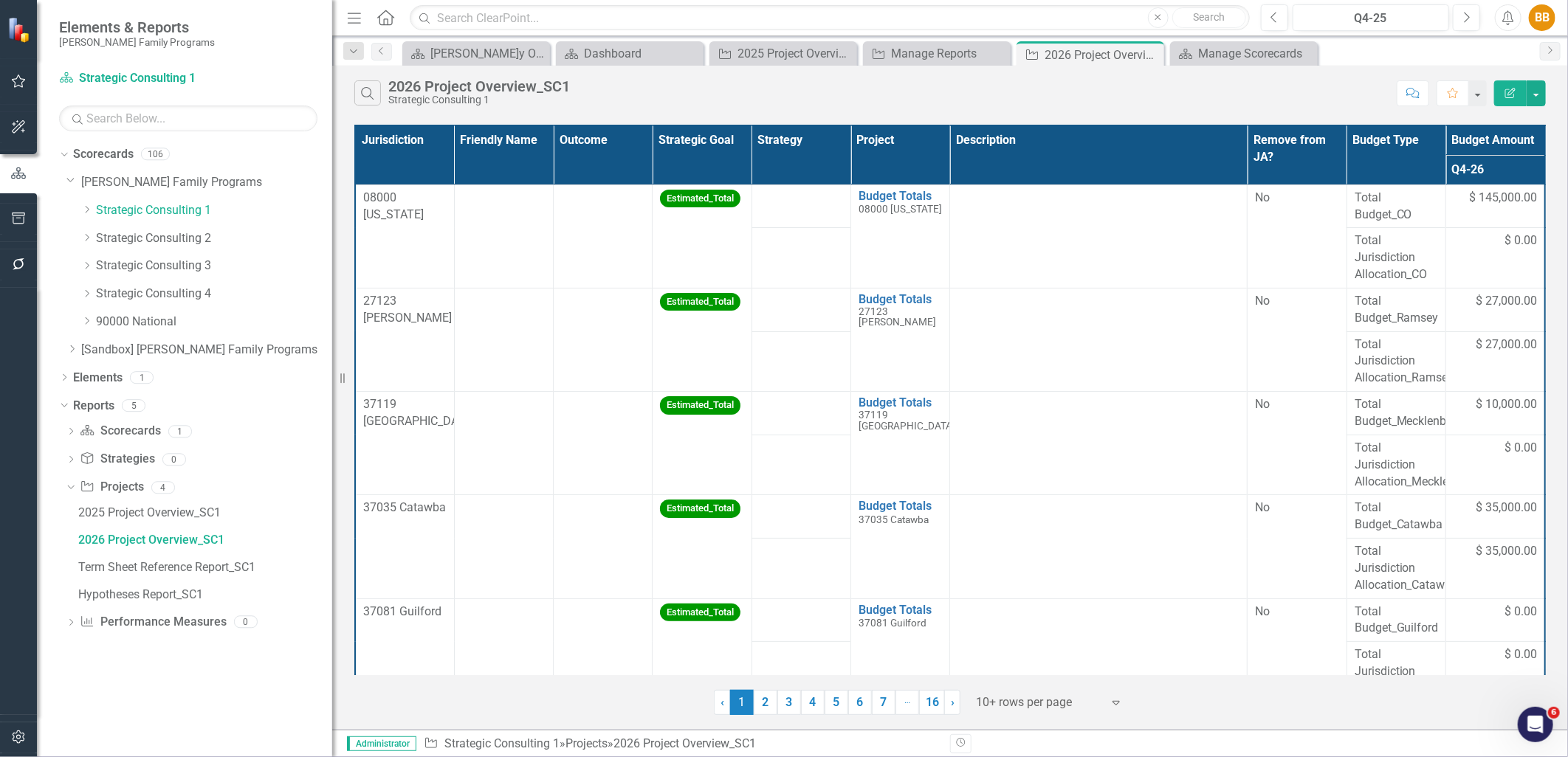
click at [735, 166] on th "Strategic Goal" at bounding box center [702, 155] width 99 height 59
click at [1408, 171] on th "Budget Type" at bounding box center [1396, 155] width 99 height 59
click at [1415, 166] on th "Budget Type Sort Ascending" at bounding box center [1396, 155] width 99 height 59
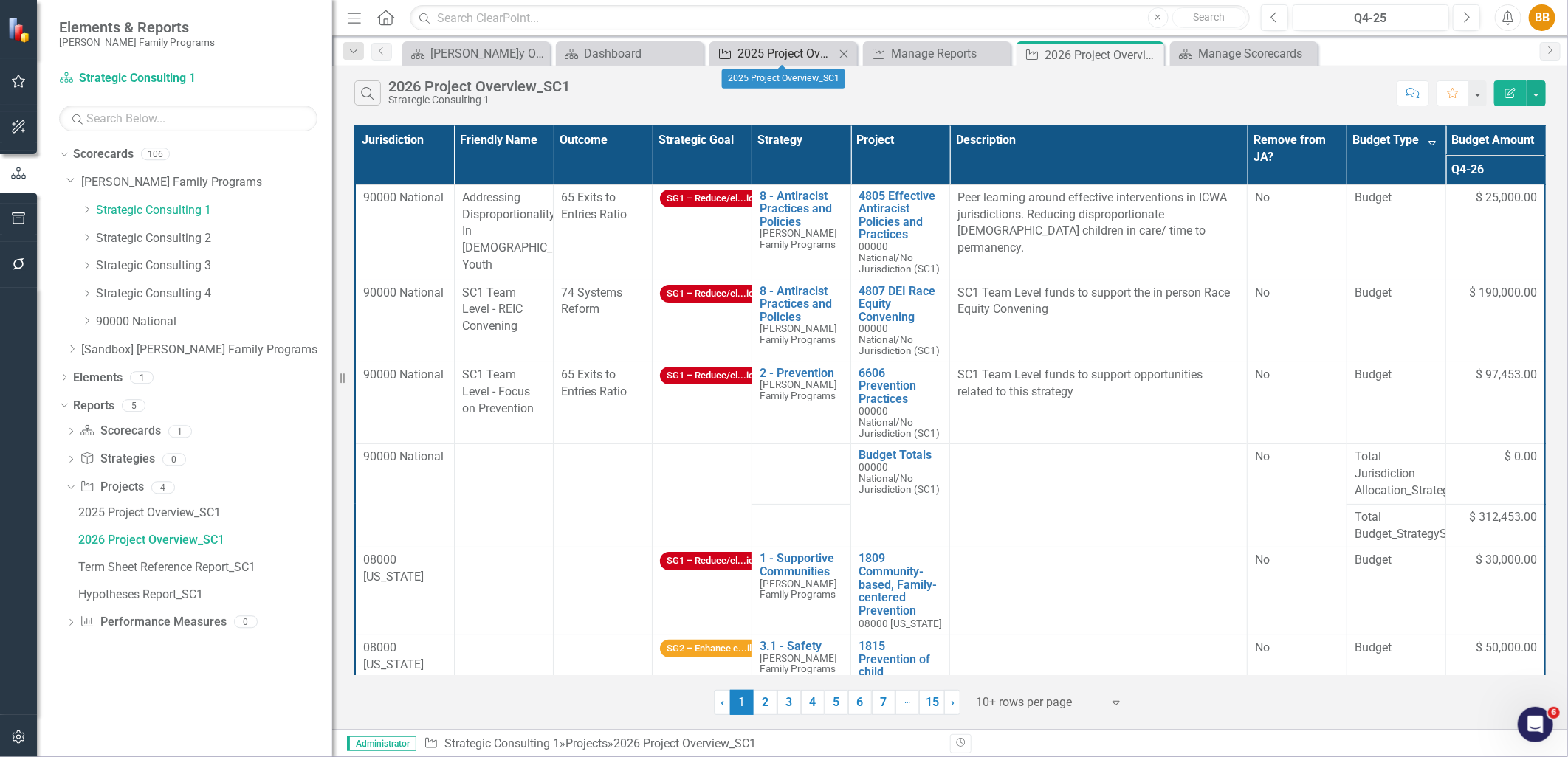
click at [769, 55] on div "2025 Project Overview_SC1" at bounding box center [786, 53] width 97 height 18
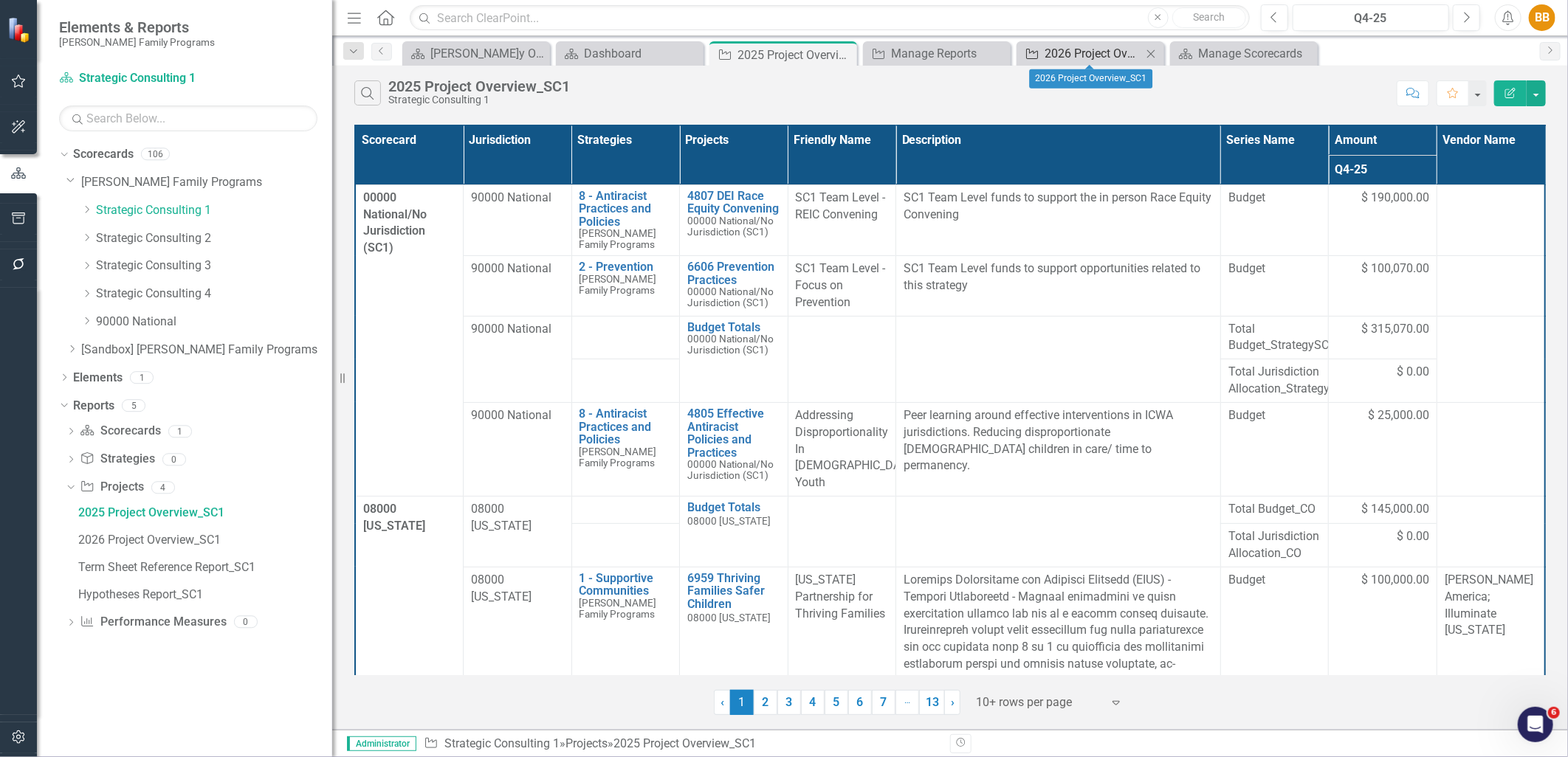
click at [1089, 50] on div "2026 Project Overview_SC1" at bounding box center [1093, 53] width 97 height 18
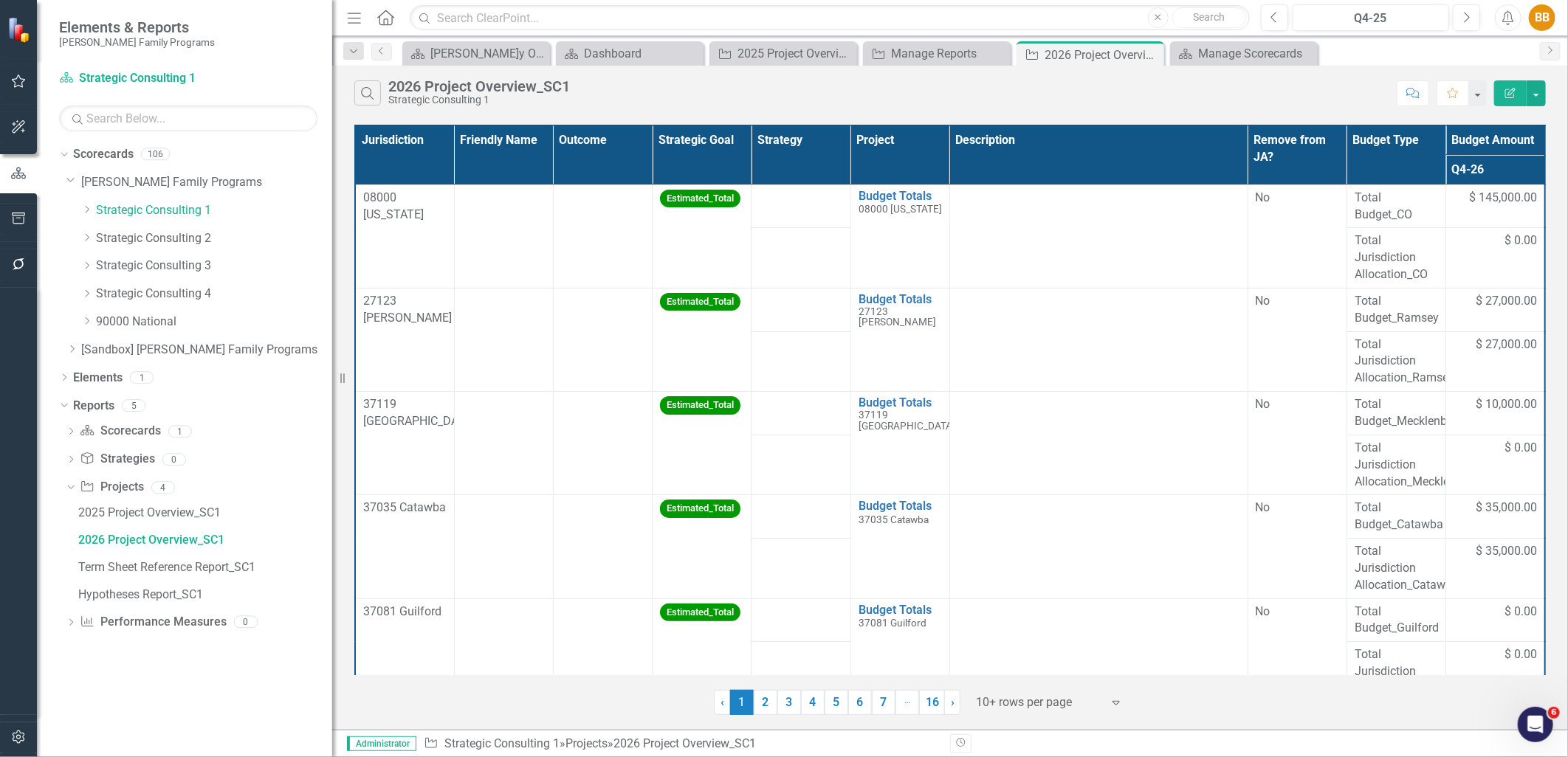
click at [1433, 161] on th "Budget Type" at bounding box center [1396, 155] width 99 height 59
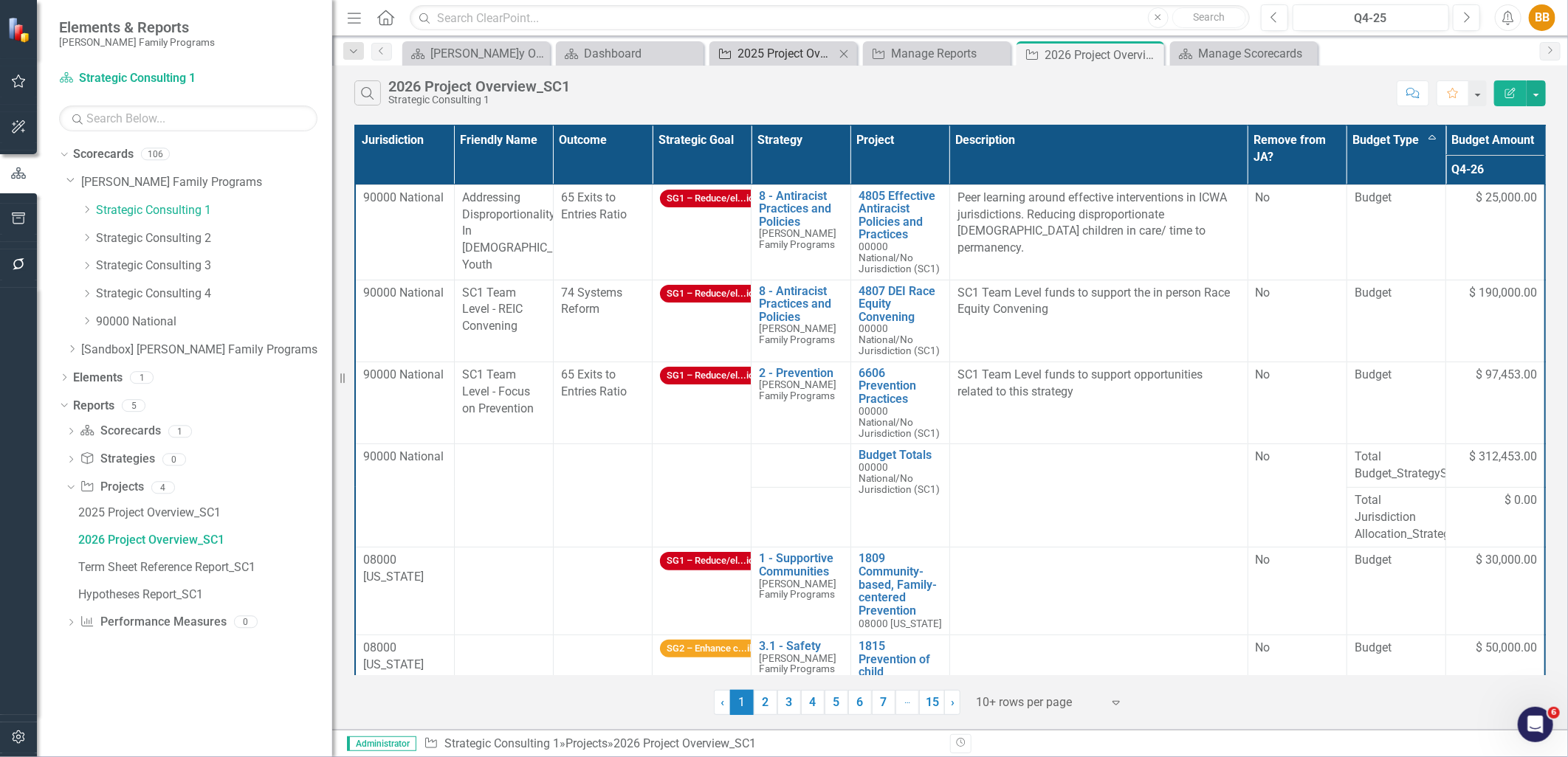
click at [799, 53] on div "2025 Project Overview_SC1" at bounding box center [786, 53] width 97 height 18
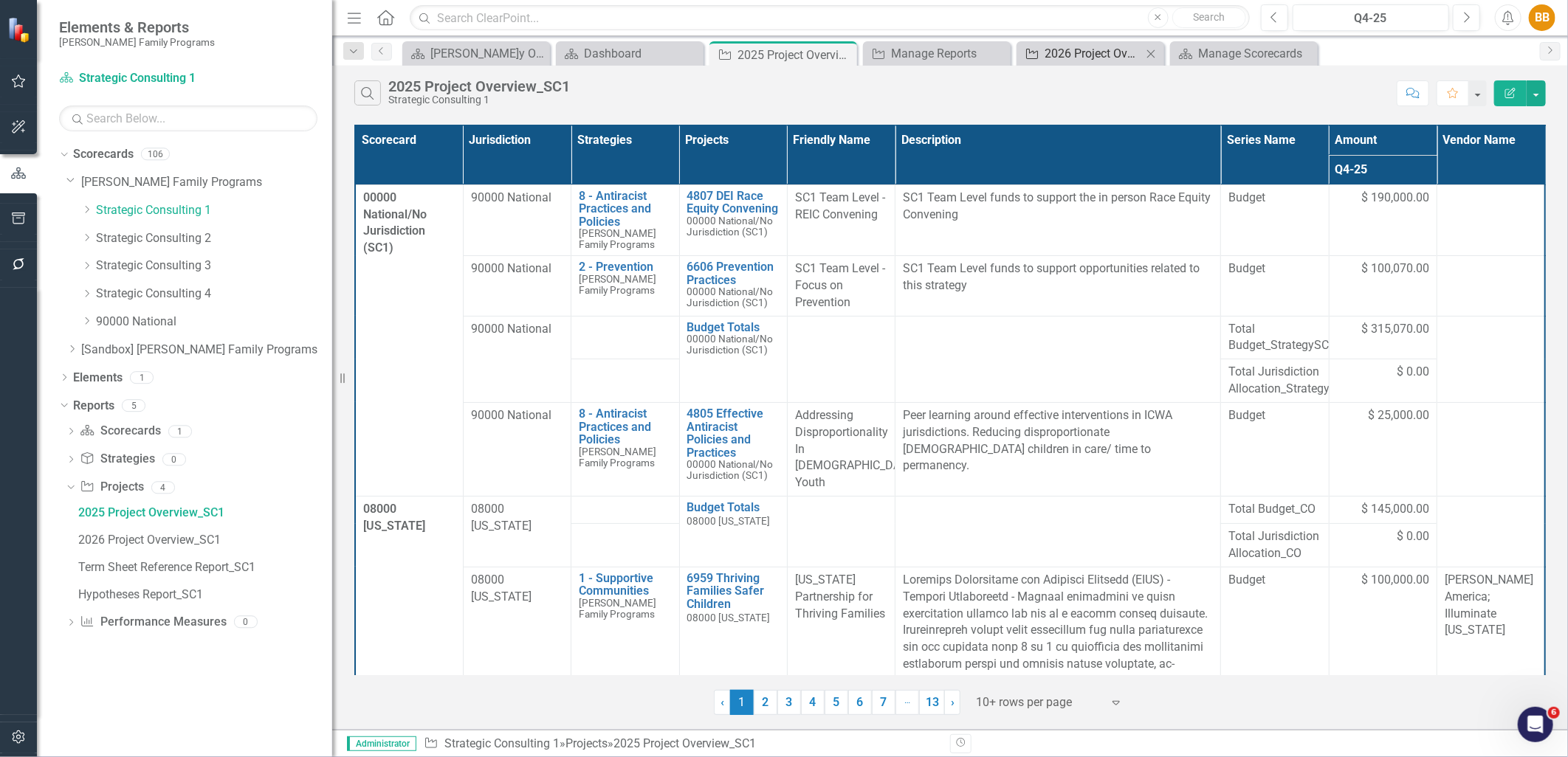
click at [1057, 54] on div "2026 Project Overview_SC1" at bounding box center [1093, 53] width 97 height 18
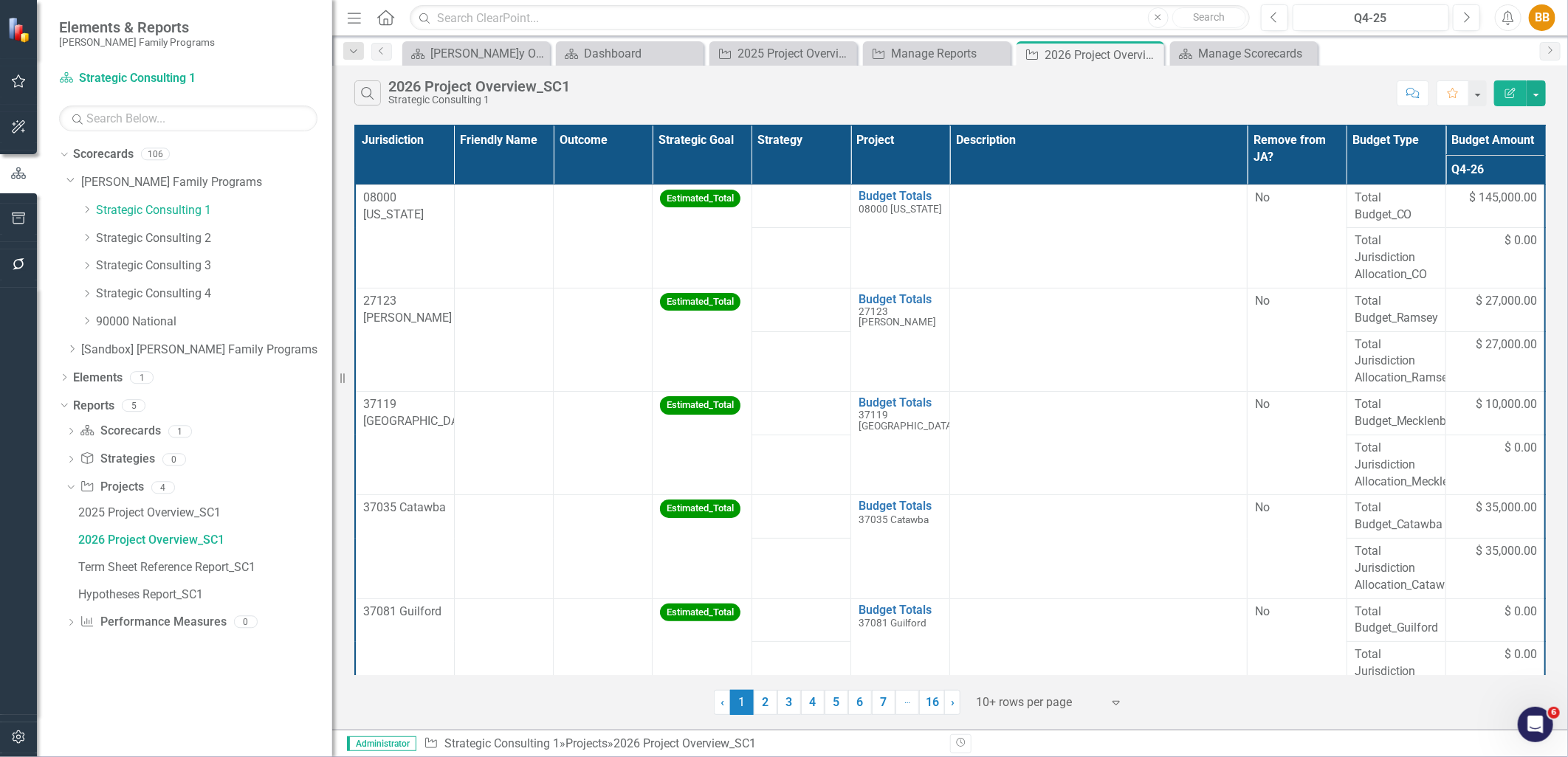
click at [1437, 177] on th "Budget Type" at bounding box center [1396, 155] width 99 height 59
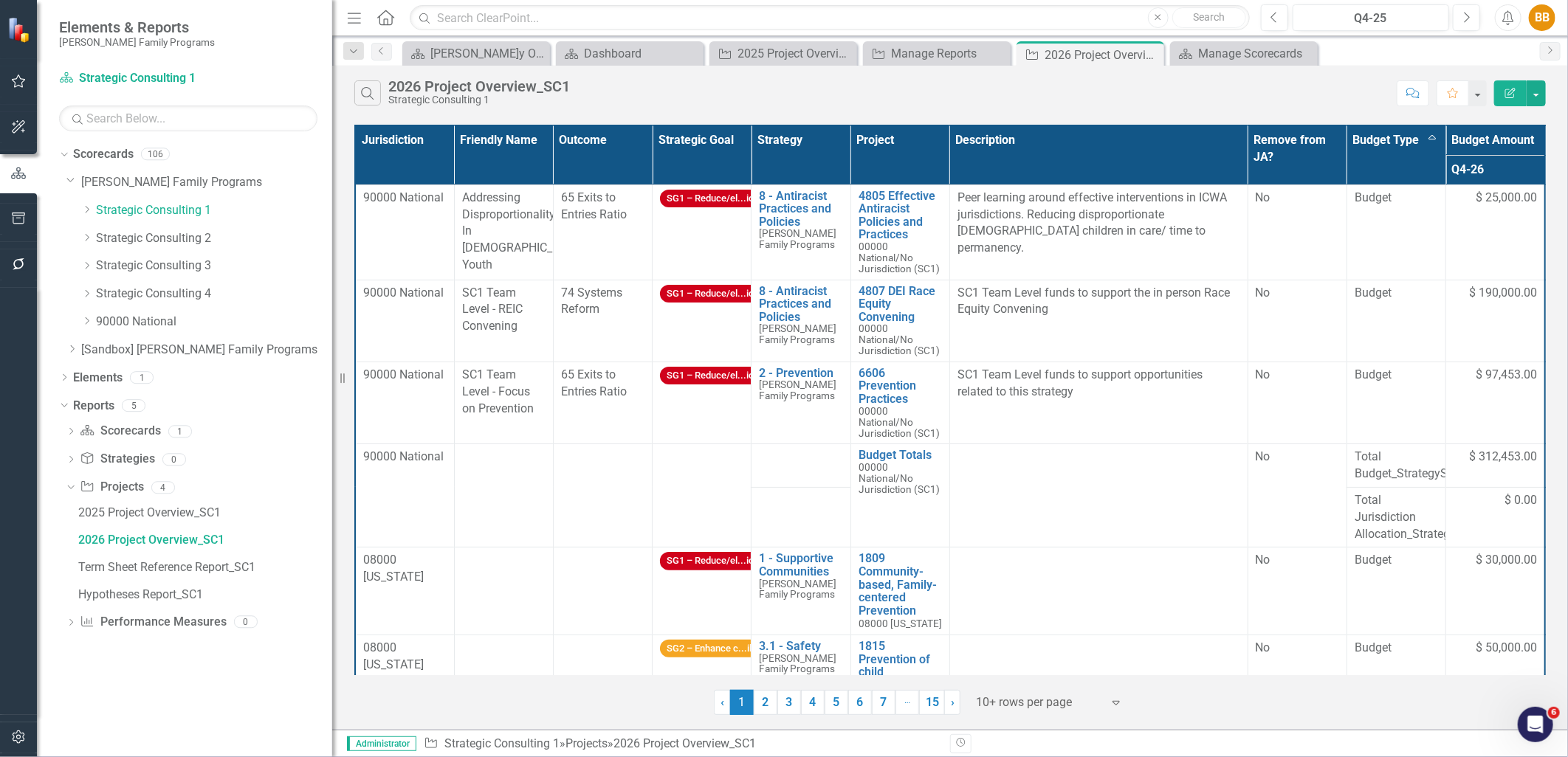
click at [1437, 177] on th "Budget Type Sort Ascending" at bounding box center [1396, 155] width 99 height 59
click at [1208, 705] on div "‹ Previous 1 (current) 2 3 4 5 6 7 … More 15 › Next 10+ rows per page Expand" at bounding box center [950, 697] width 1192 height 36
click at [1507, 88] on icon "Edit Report" at bounding box center [1510, 93] width 13 height 11
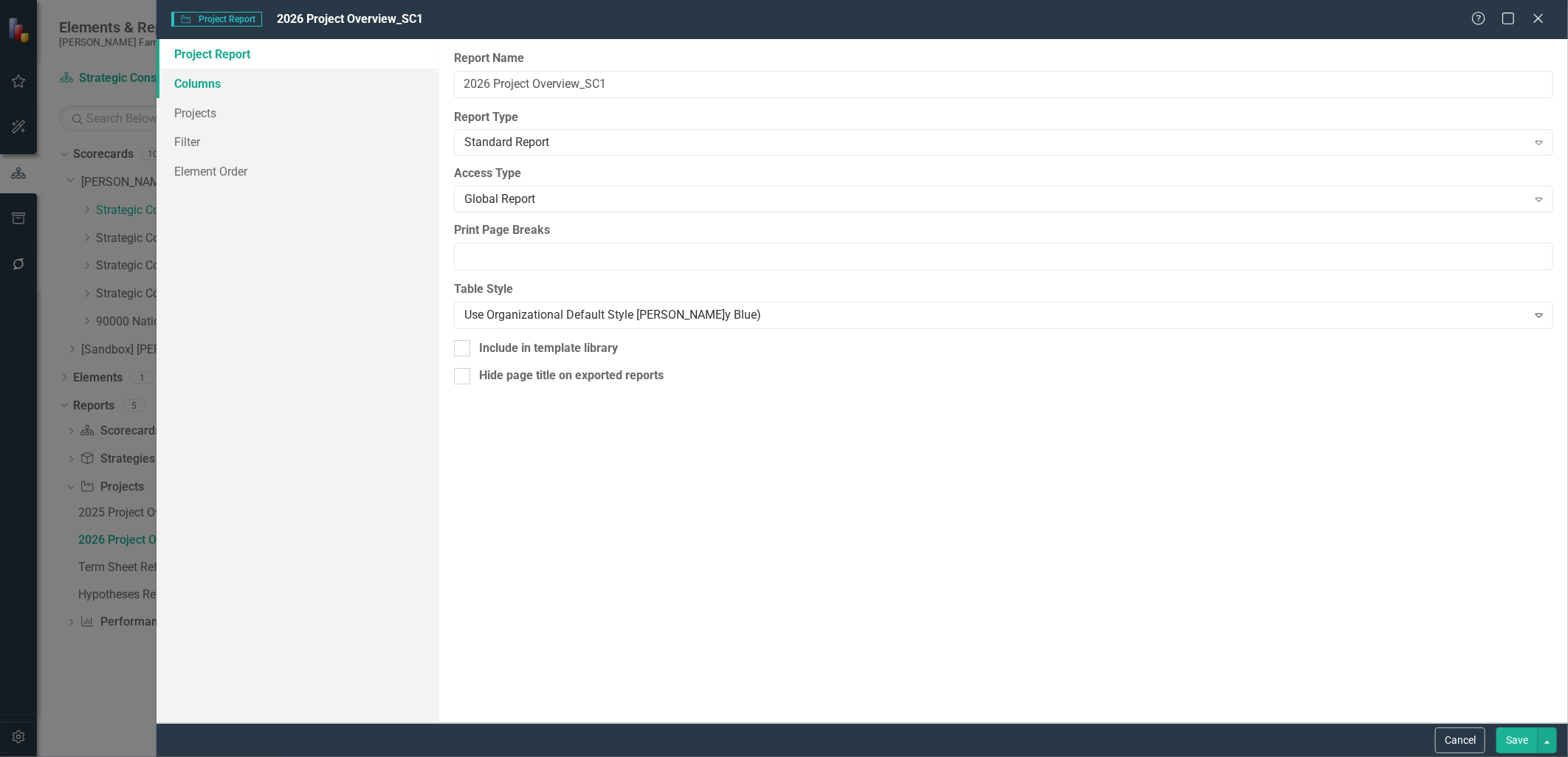
click at [251, 79] on link "Columns" at bounding box center [297, 83] width 282 height 30
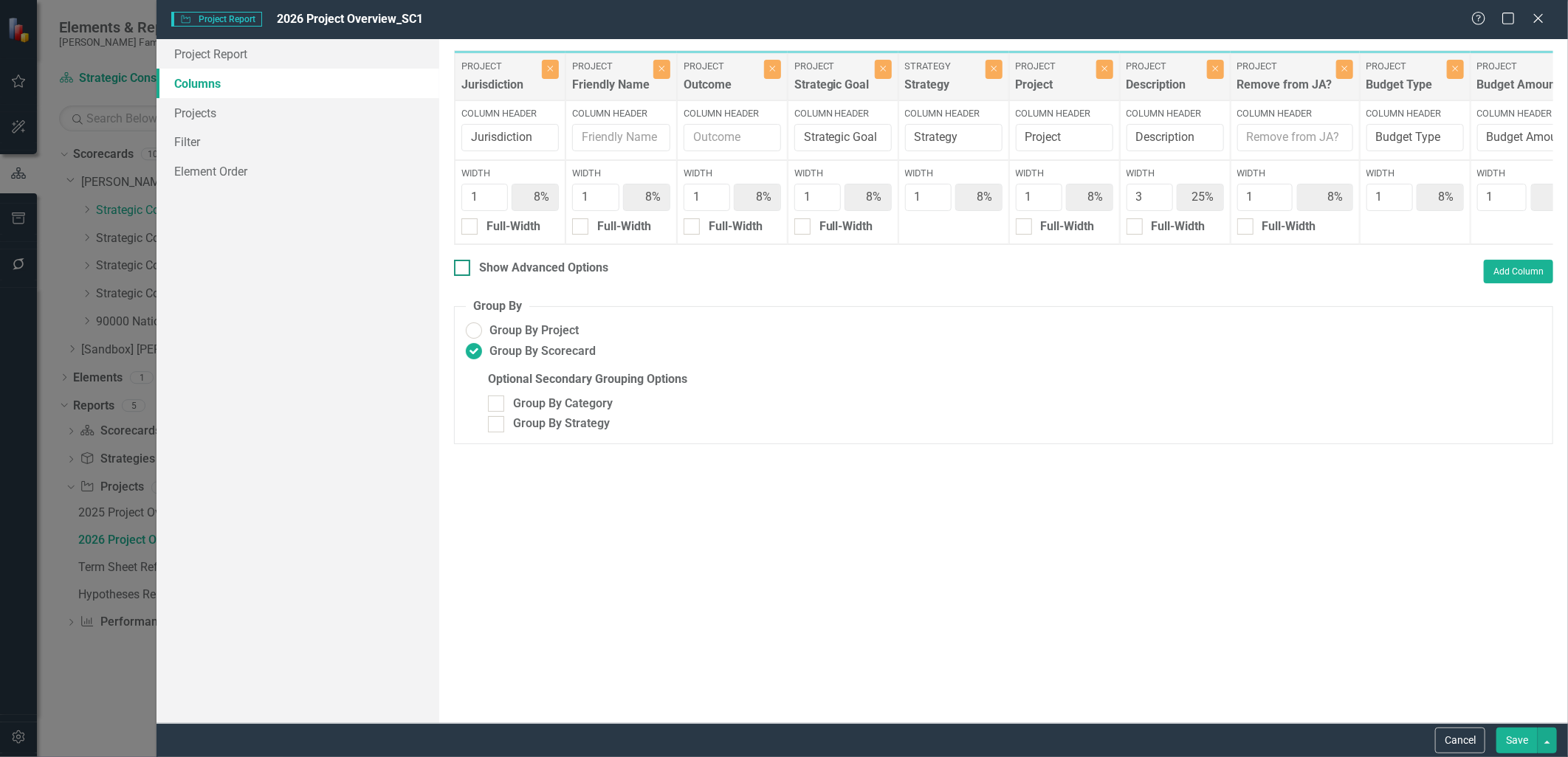
click at [537, 271] on div "Show Advanced Options" at bounding box center [544, 268] width 129 height 17
click at [464, 269] on input "Show Advanced Options" at bounding box center [459, 264] width 10 height 10
checkbox input "true"
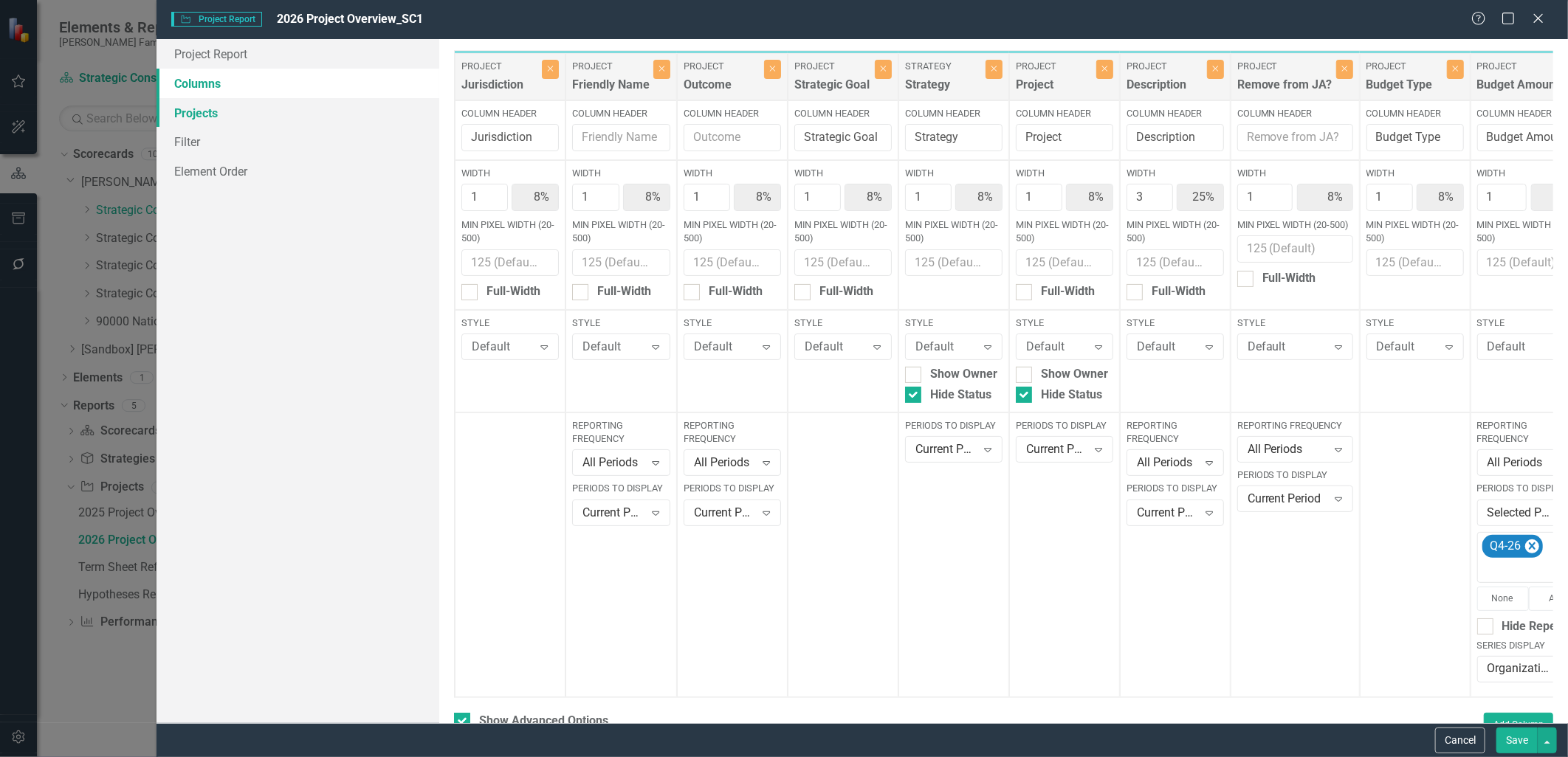
click at [284, 122] on link "Projects" at bounding box center [297, 112] width 282 height 30
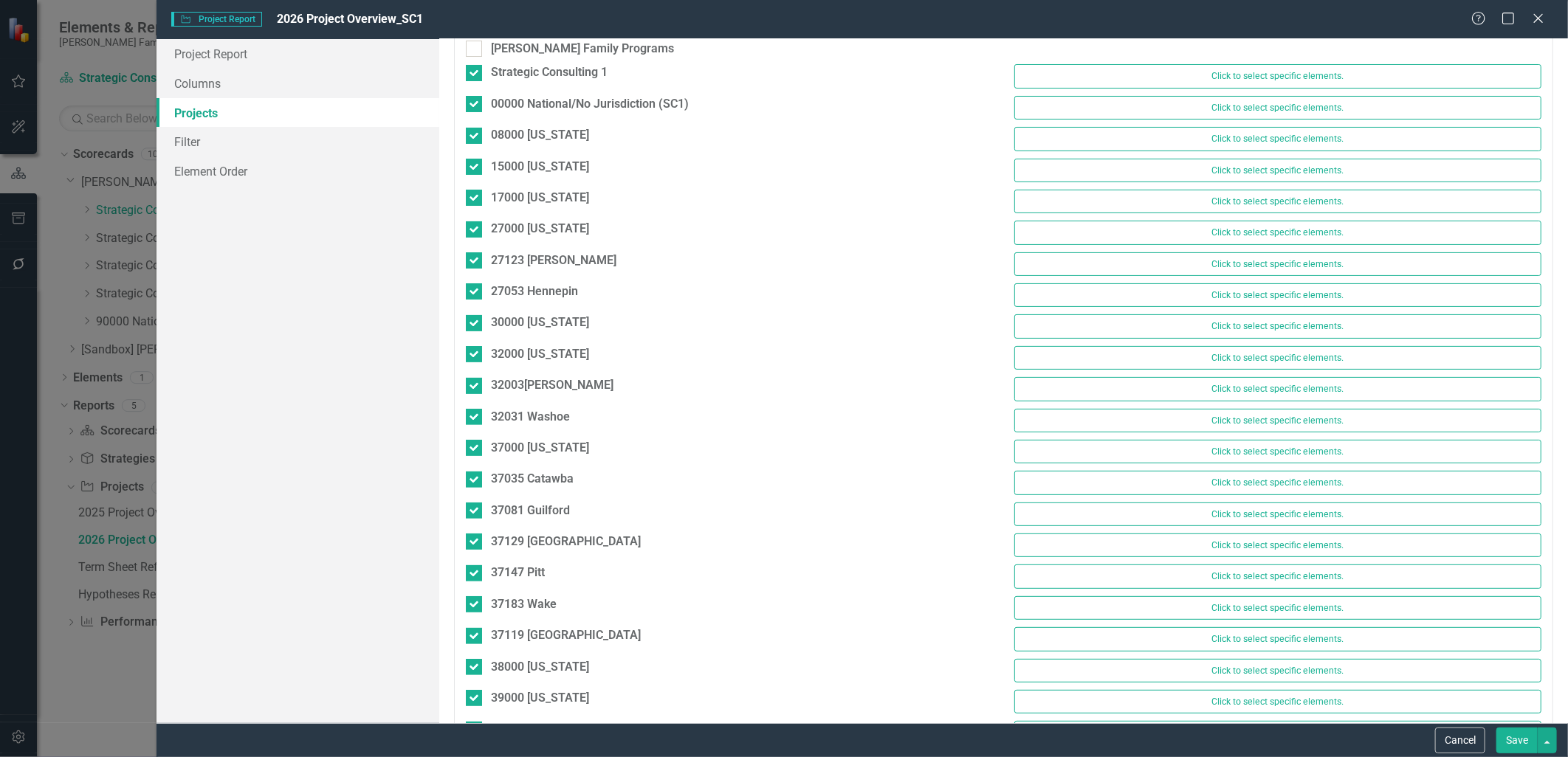
scroll to position [82, 0]
click at [240, 119] on link "Projects" at bounding box center [297, 112] width 282 height 30
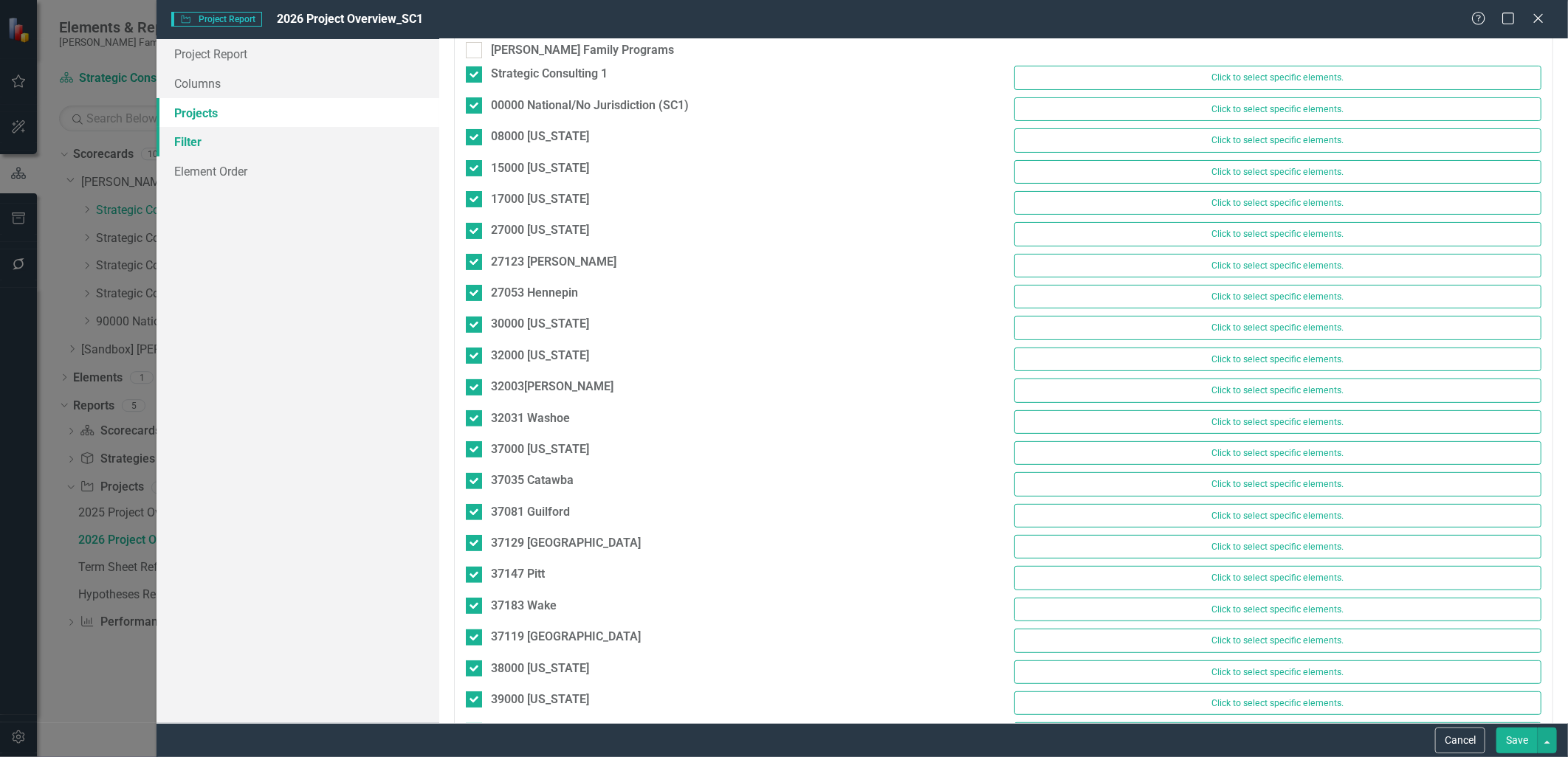
click at [249, 141] on link "Filter" at bounding box center [297, 141] width 282 height 30
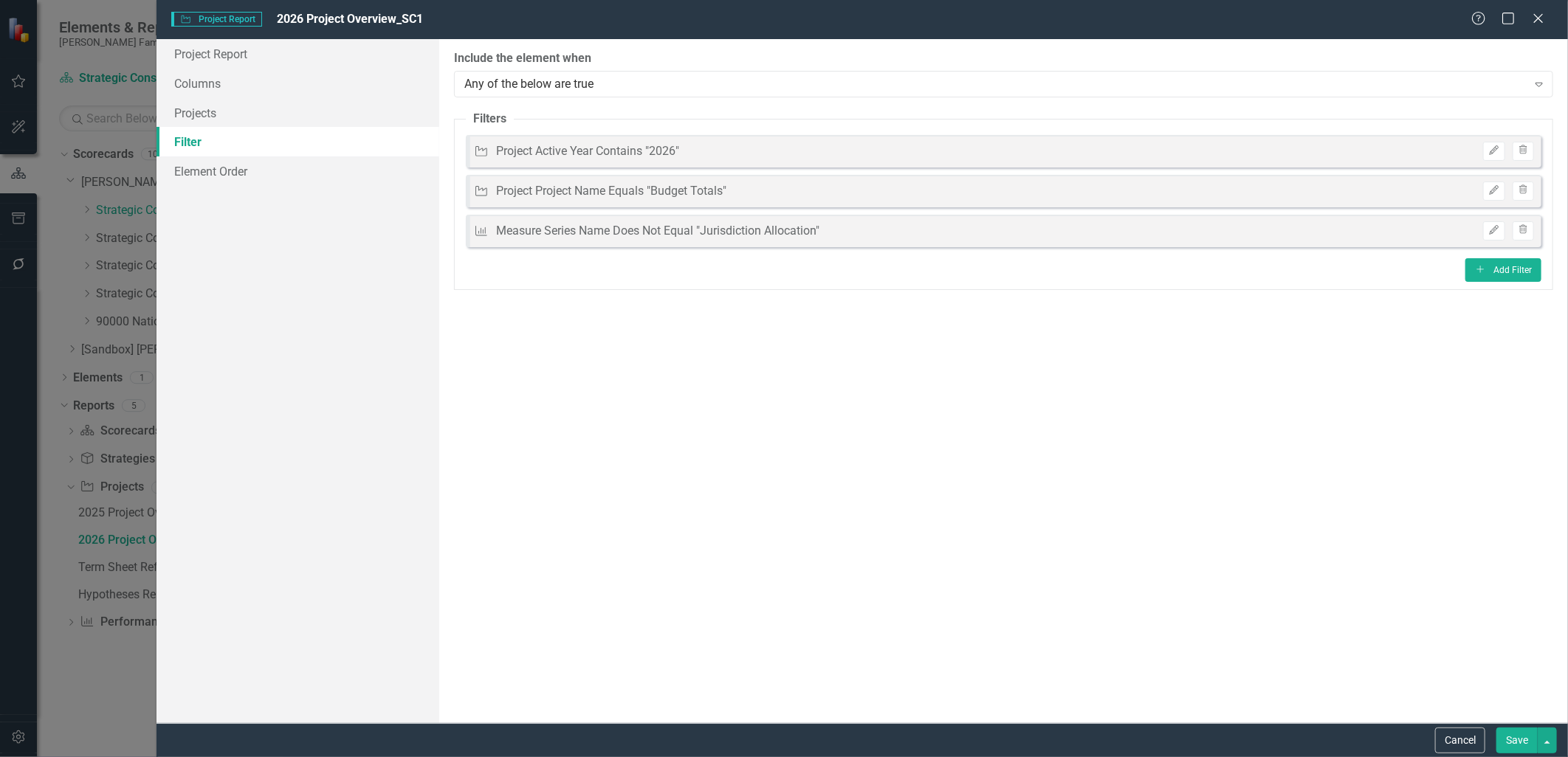
click at [1515, 740] on button "Save" at bounding box center [1517, 740] width 41 height 26
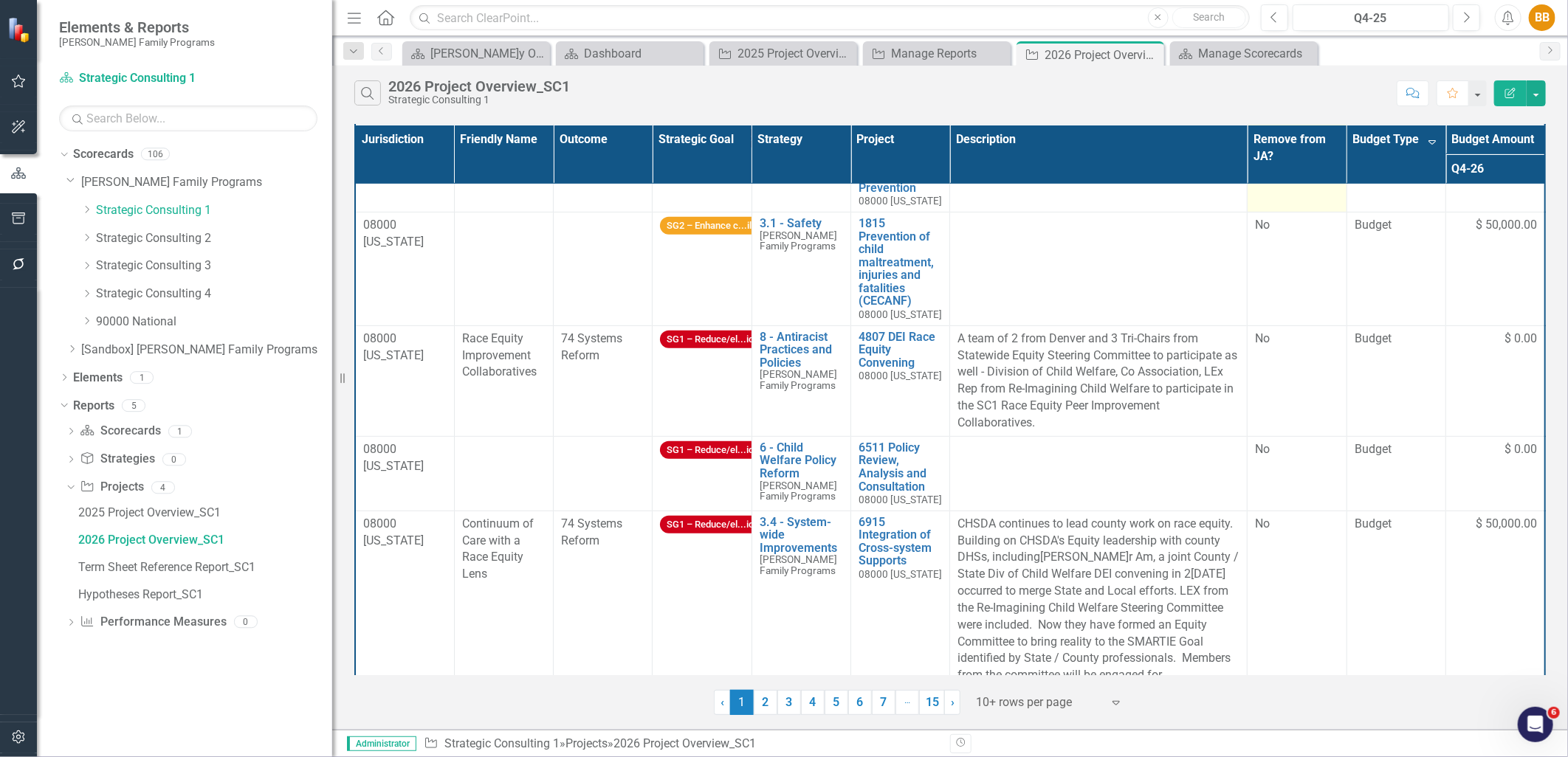
scroll to position [467, 0]
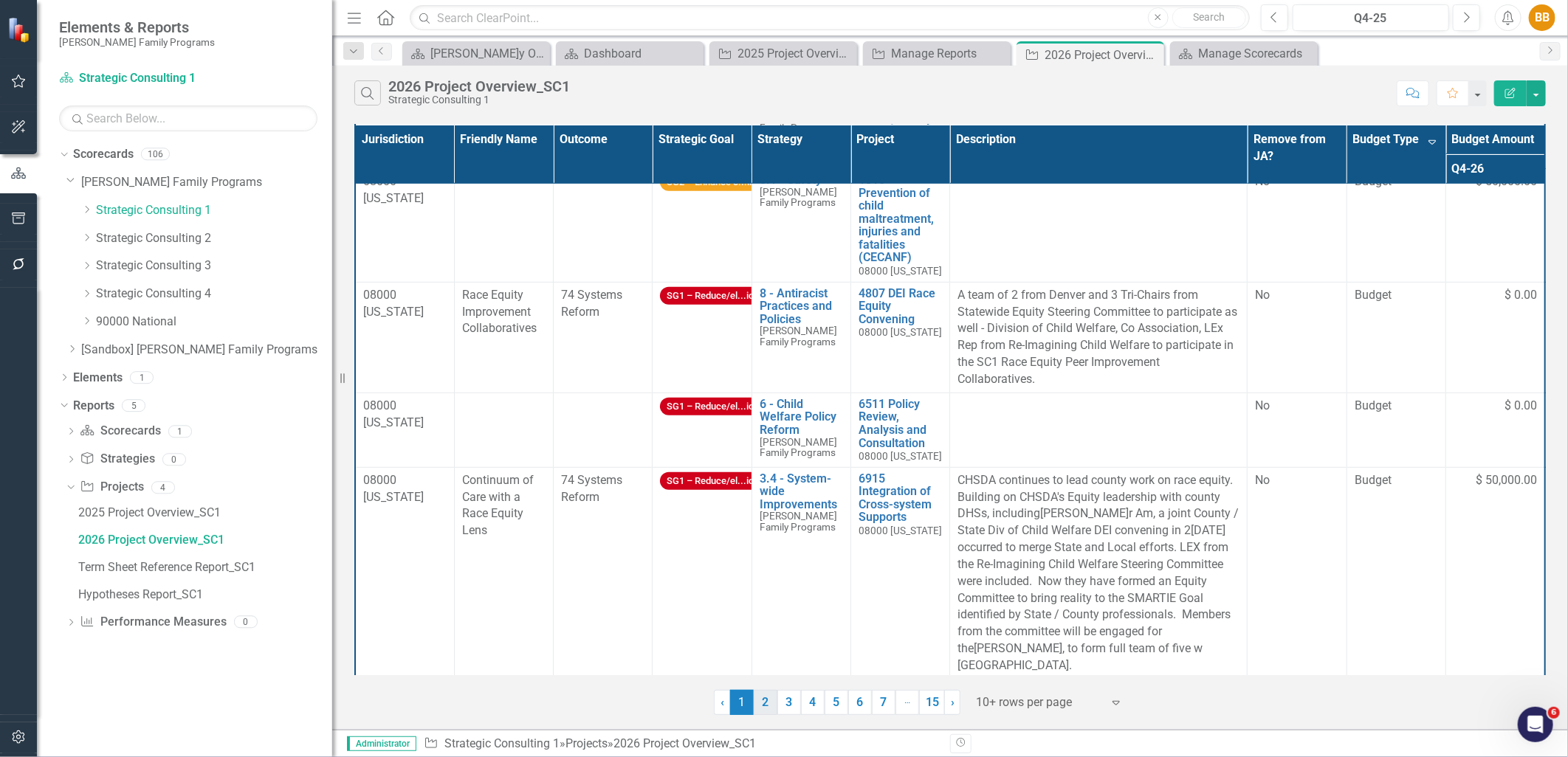
click at [769, 703] on link "2" at bounding box center [765, 702] width 24 height 25
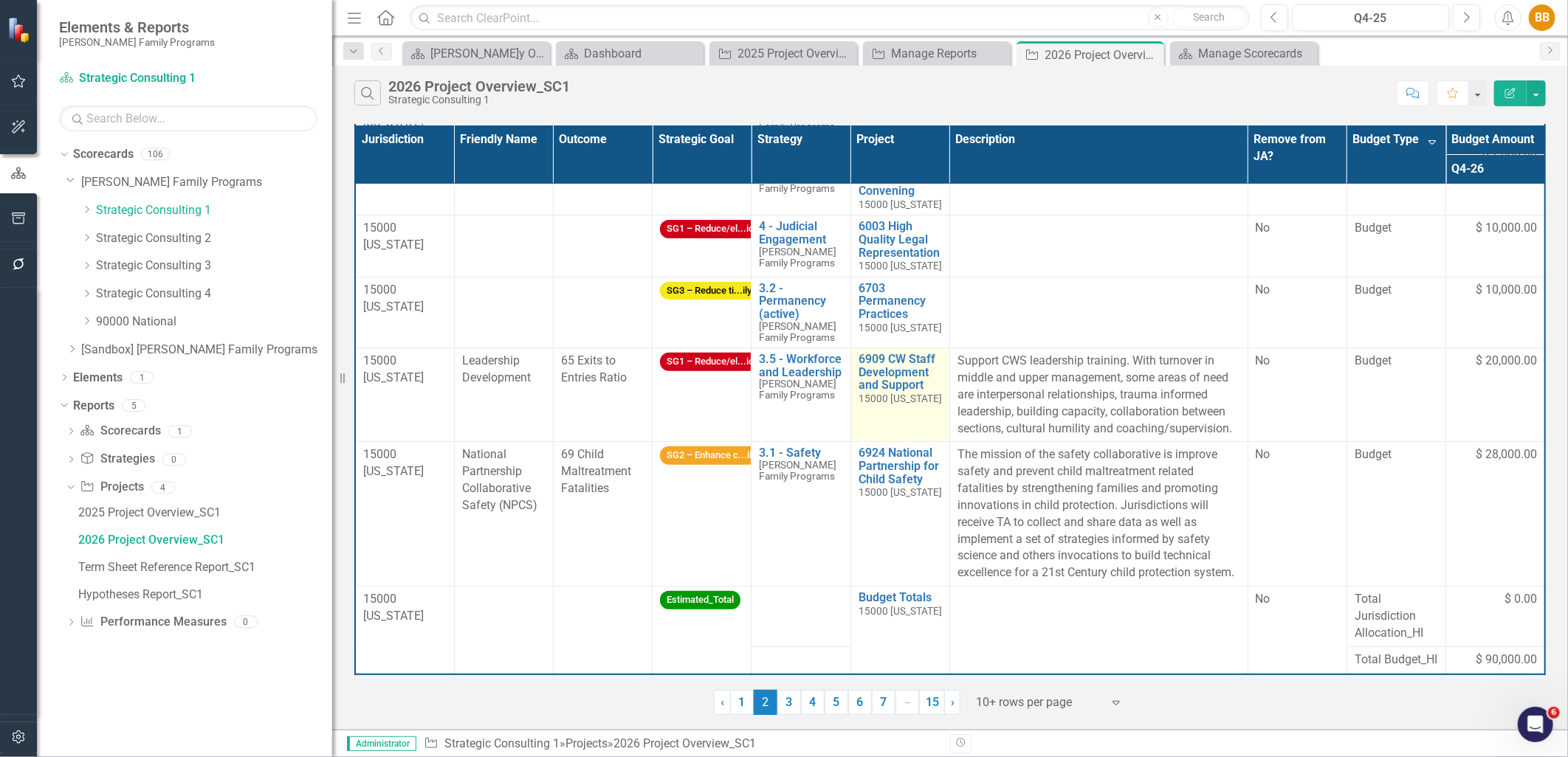
scroll to position [260, 0]
click at [787, 702] on link "3" at bounding box center [789, 702] width 24 height 25
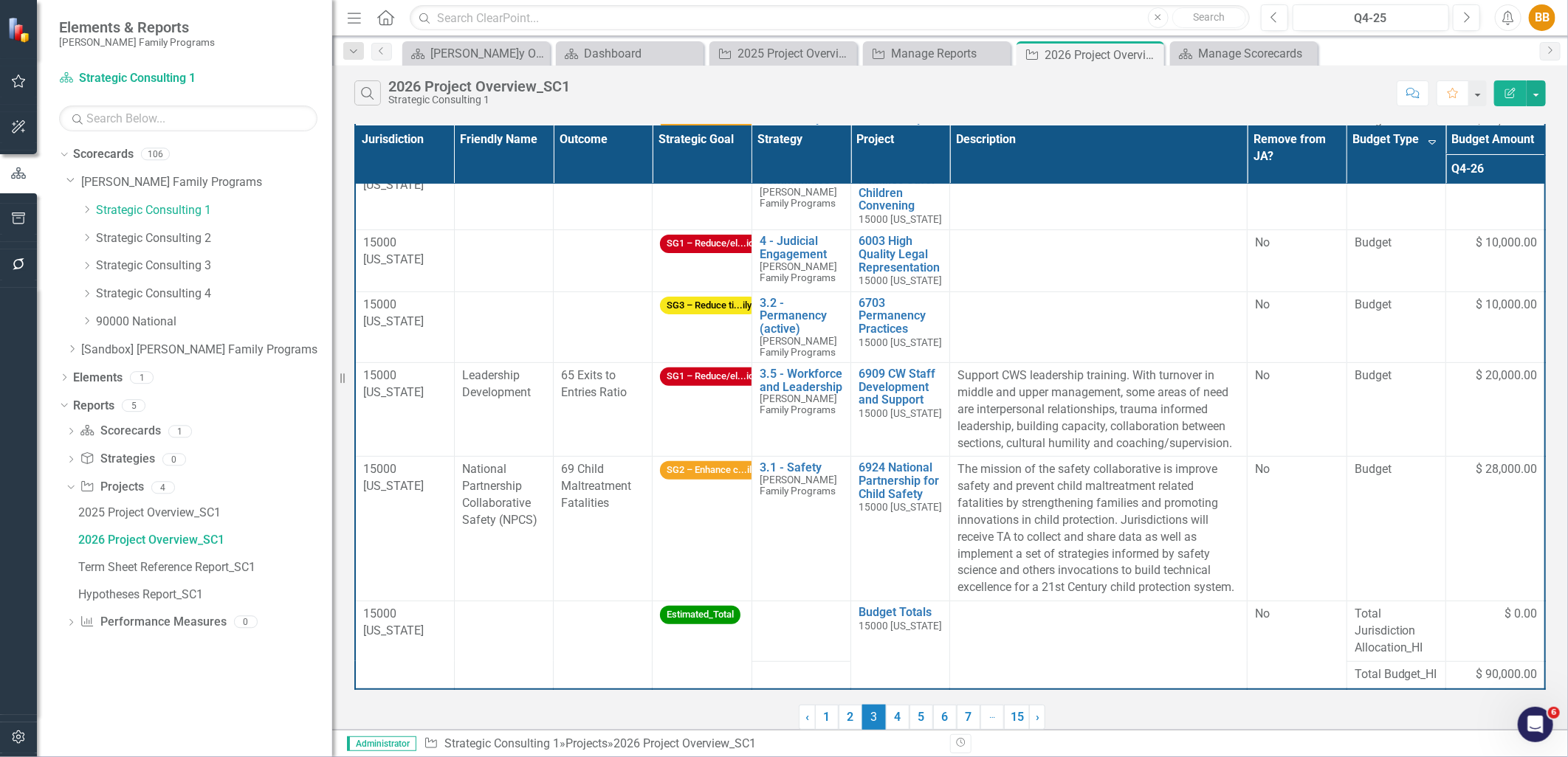
scroll to position [0, 0]
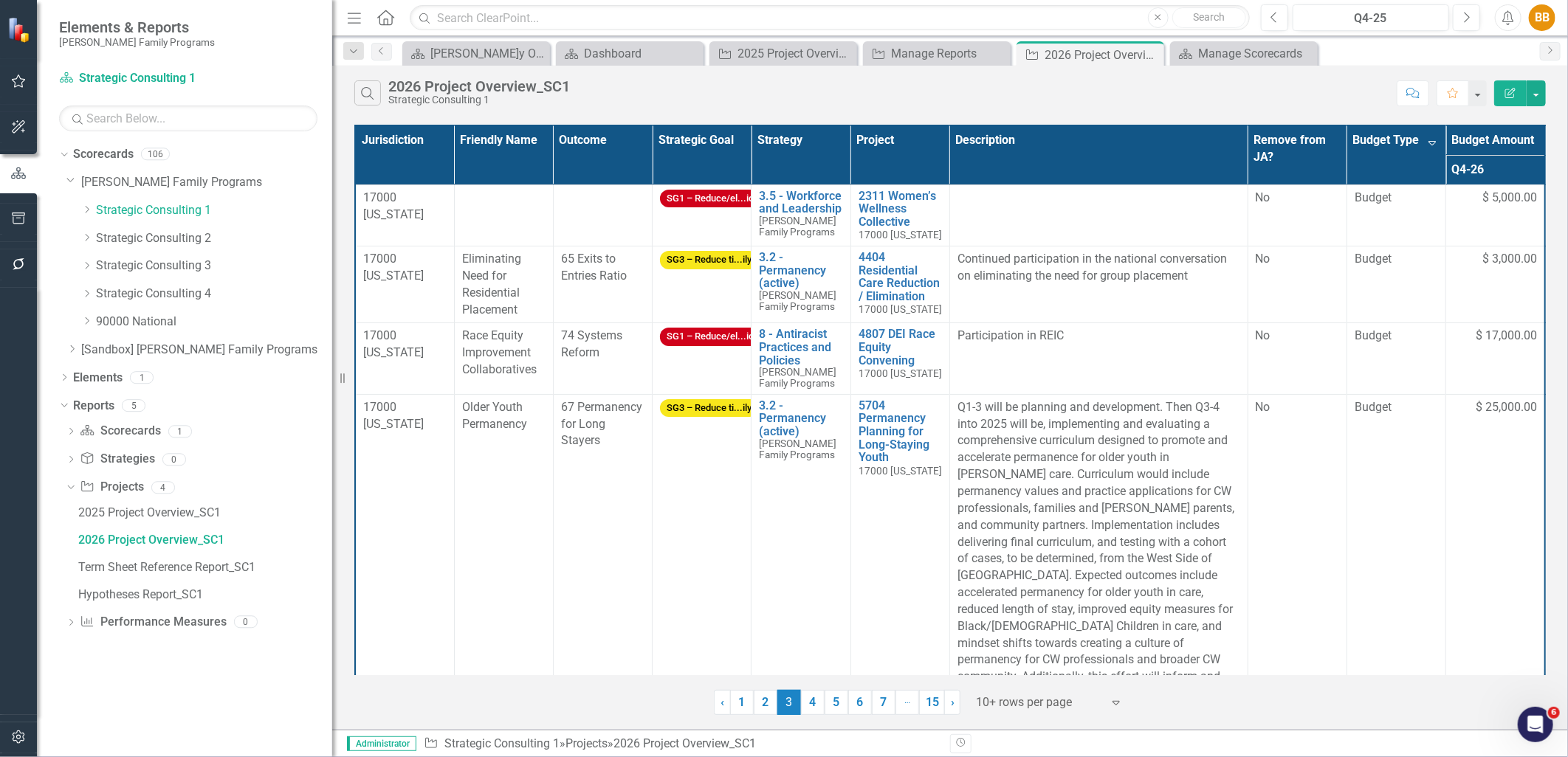
click at [1515, 86] on button "Edit Report" at bounding box center [1510, 93] width 33 height 26
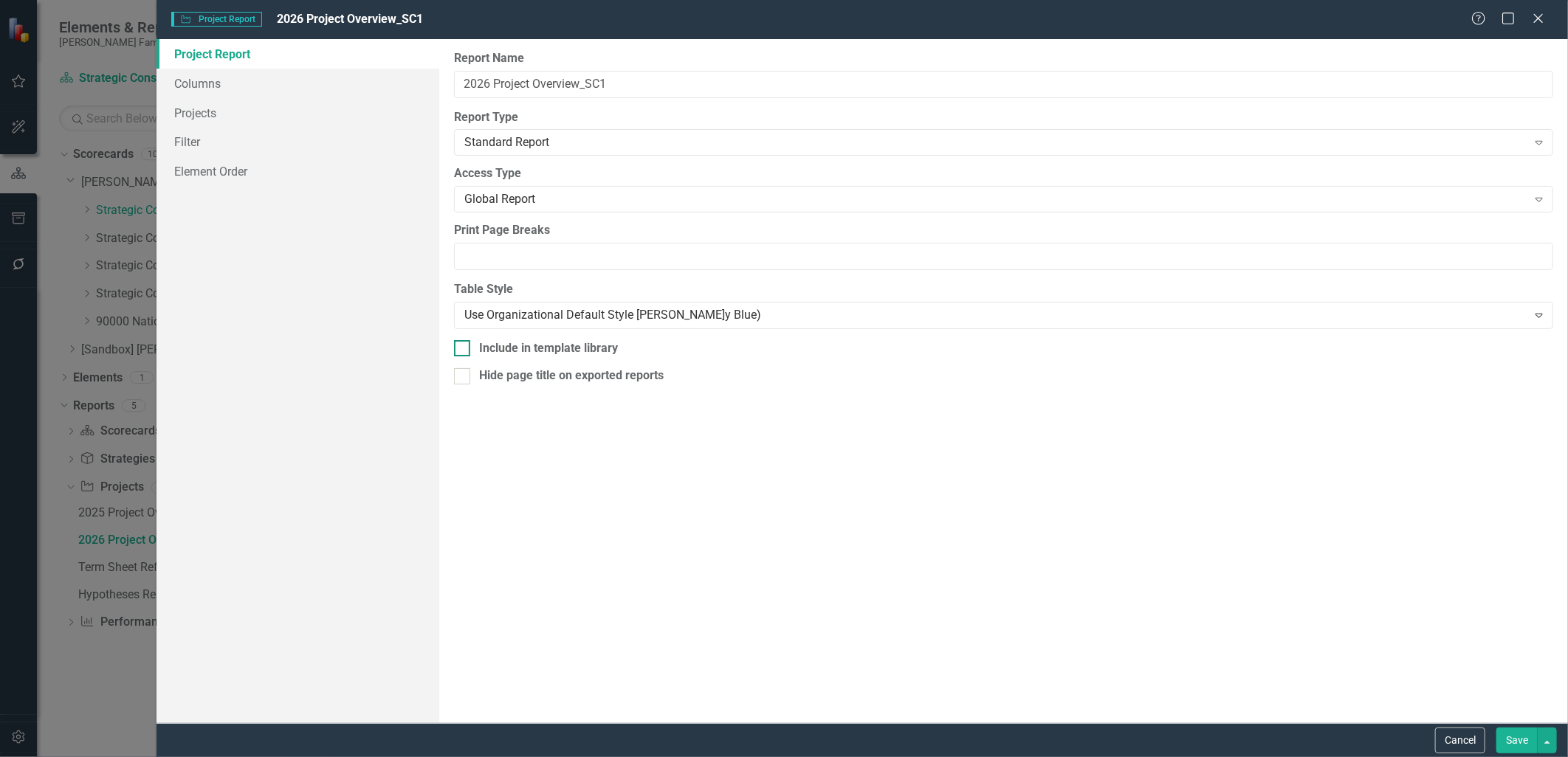
click at [548, 344] on div "Include in template library" at bounding box center [548, 349] width 139 height 17
click at [464, 344] on input "Include in template library" at bounding box center [459, 345] width 10 height 10
checkbox input "true"
click at [289, 72] on link "Columns" at bounding box center [297, 83] width 282 height 30
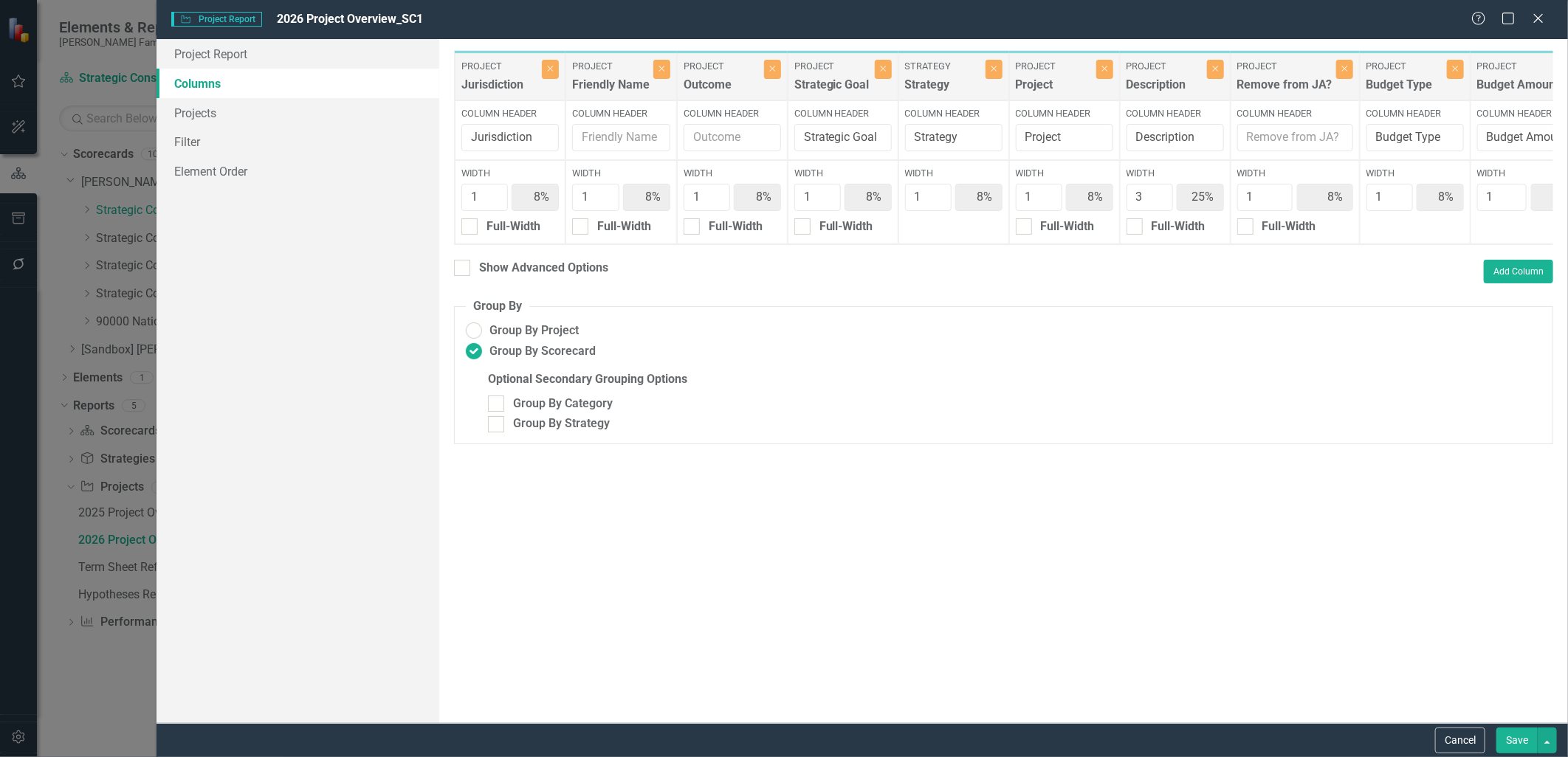
click at [1512, 740] on button "Save" at bounding box center [1517, 740] width 41 height 26
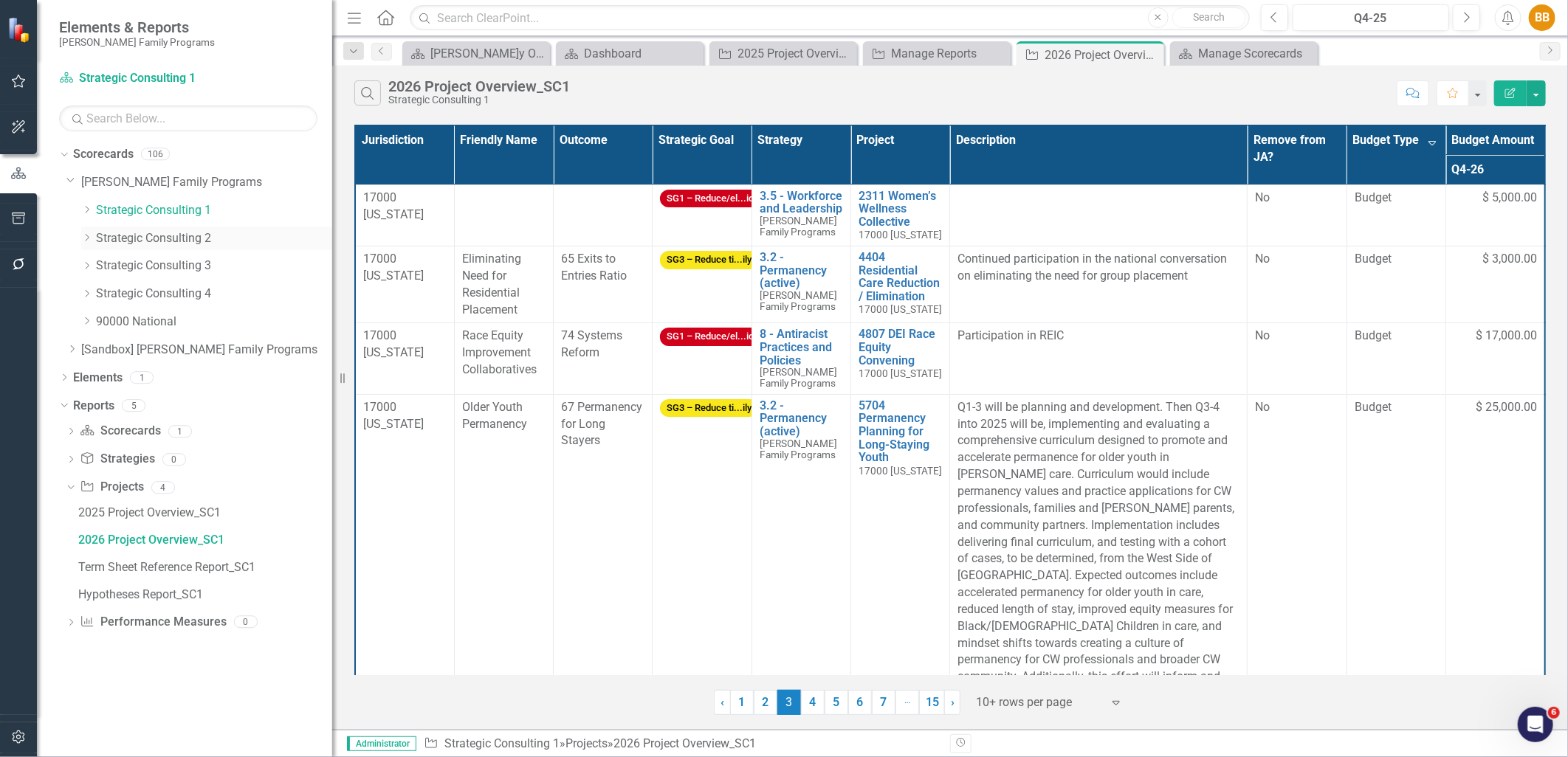
click at [153, 239] on link "Strategic Consulting 2" at bounding box center [214, 239] width 236 height 17
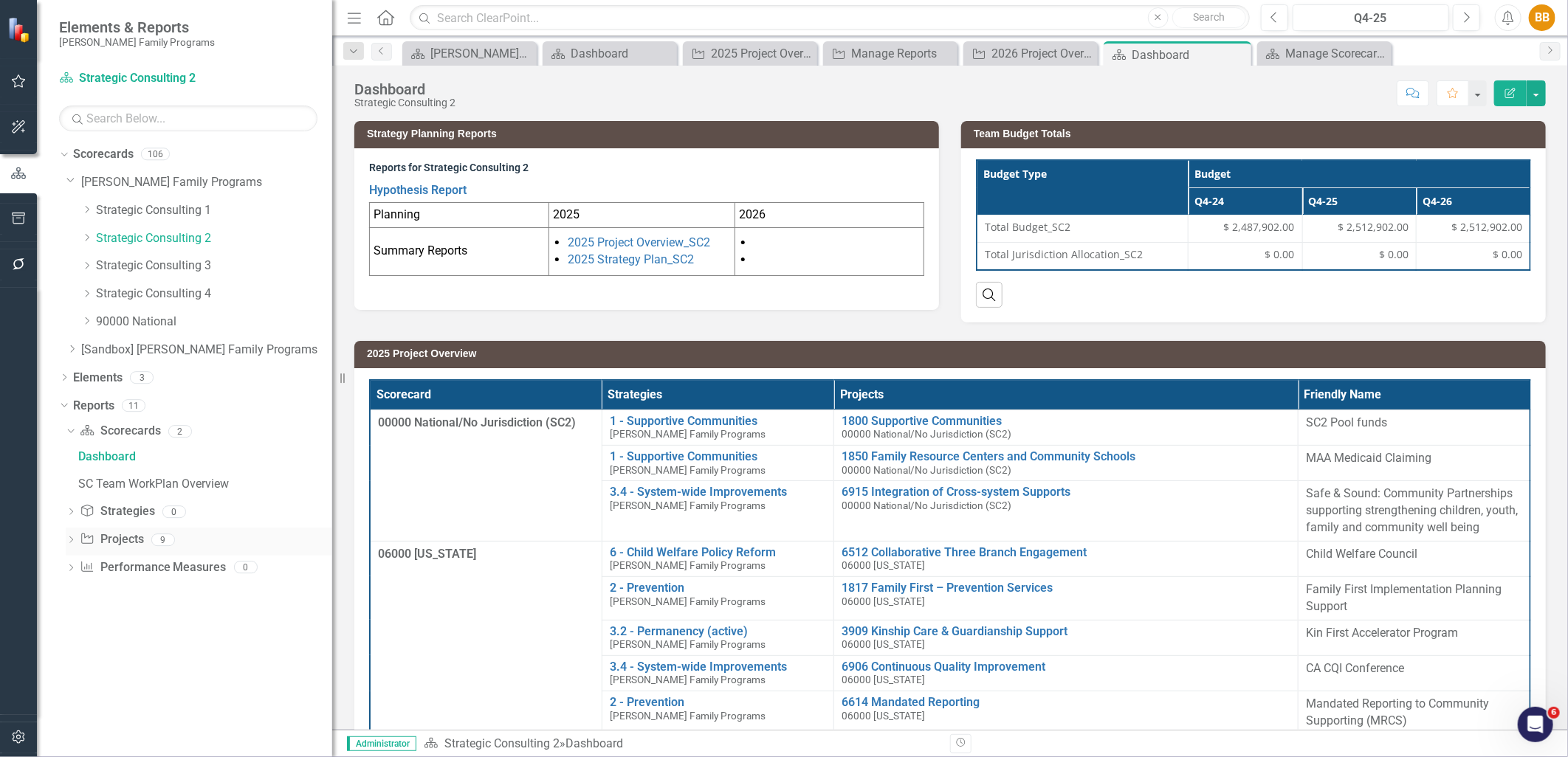
click at [135, 534] on link "Project Projects" at bounding box center [112, 540] width 64 height 17
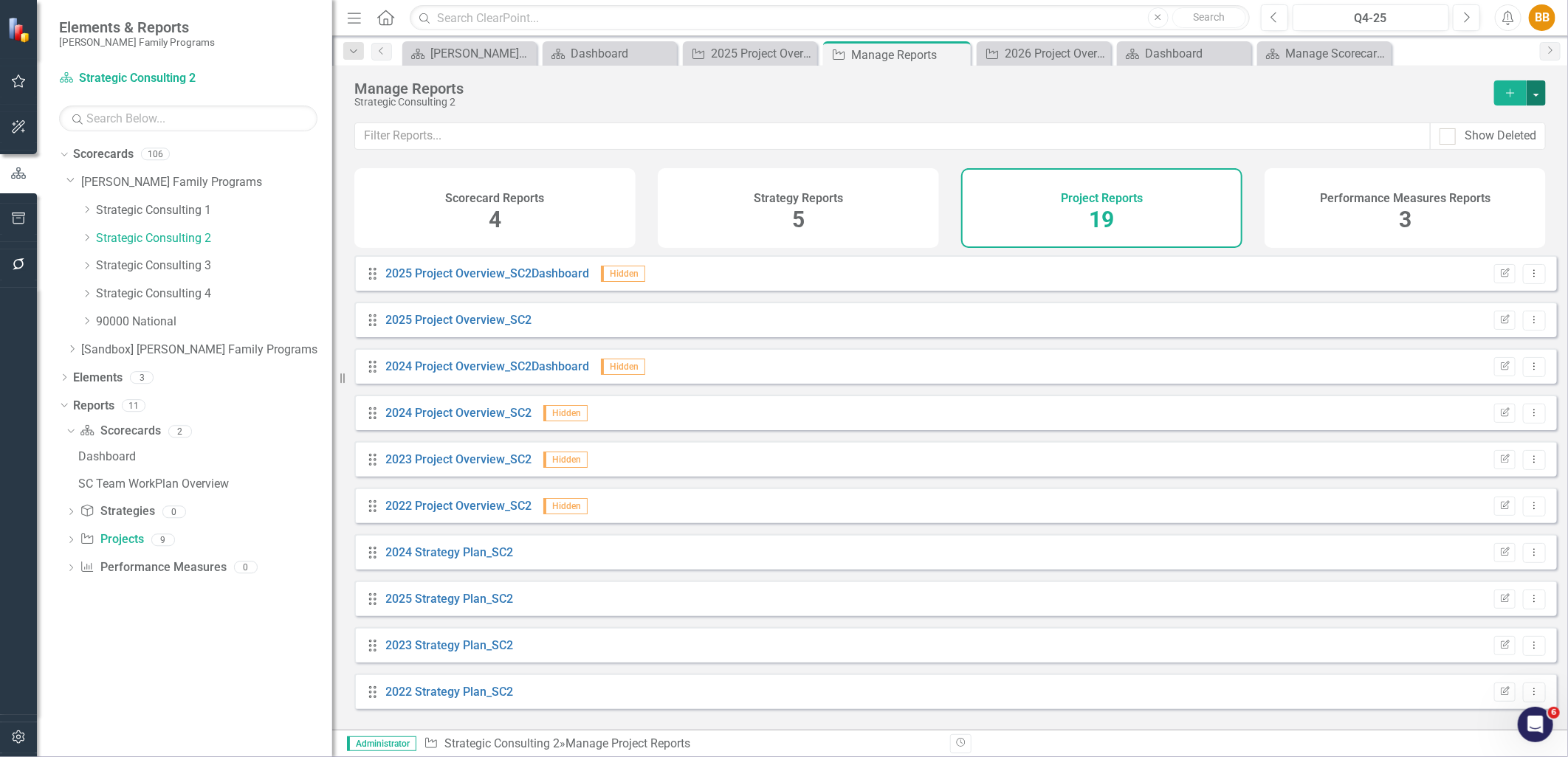
click at [1531, 97] on button "button" at bounding box center [1536, 93] width 19 height 25
click at [1530, 144] on link "Copy Add From Template" at bounding box center [1477, 147] width 138 height 27
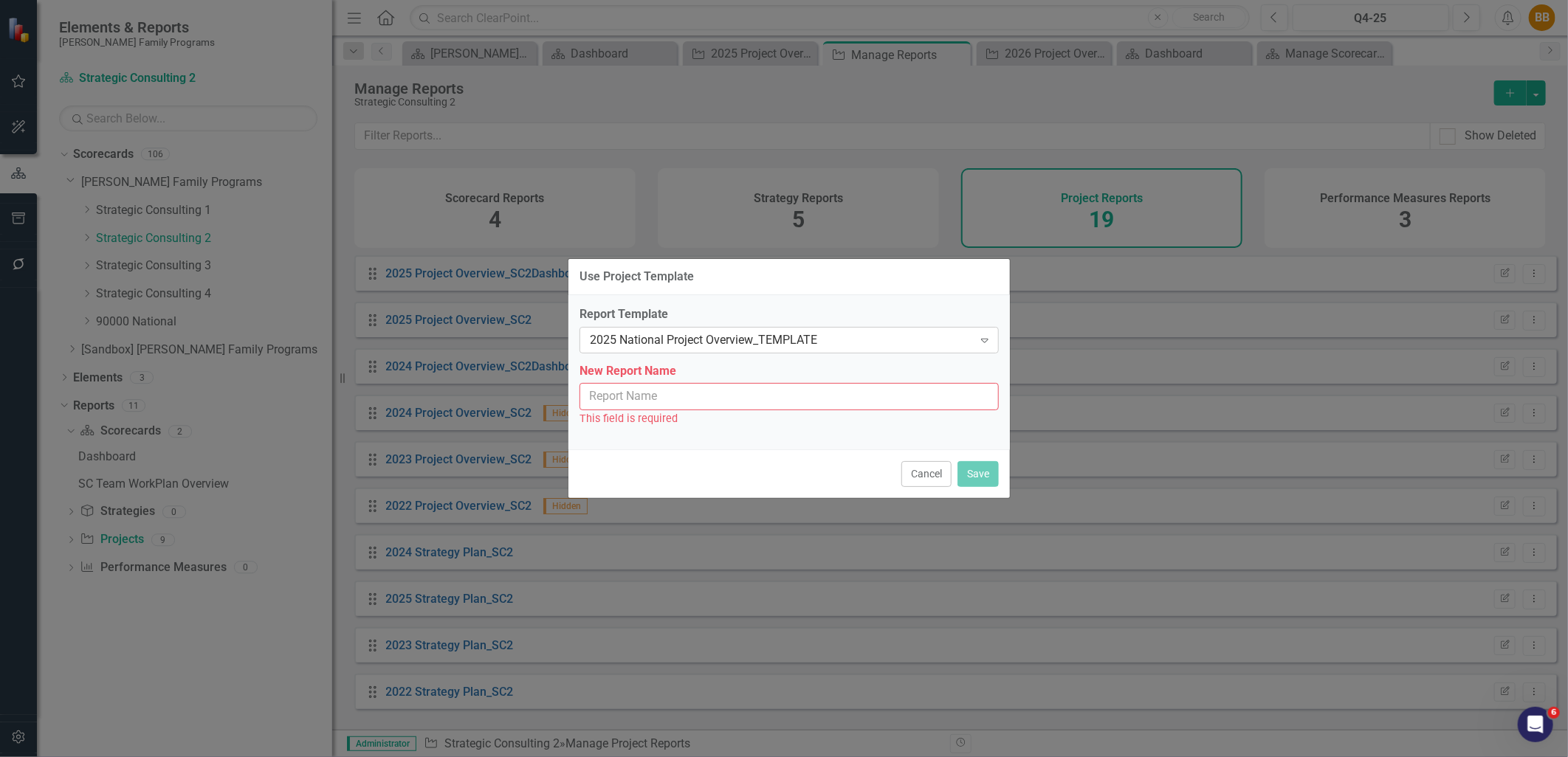
click at [892, 342] on div "2025 National Project Overview_TEMPLATE" at bounding box center [782, 340] width 383 height 17
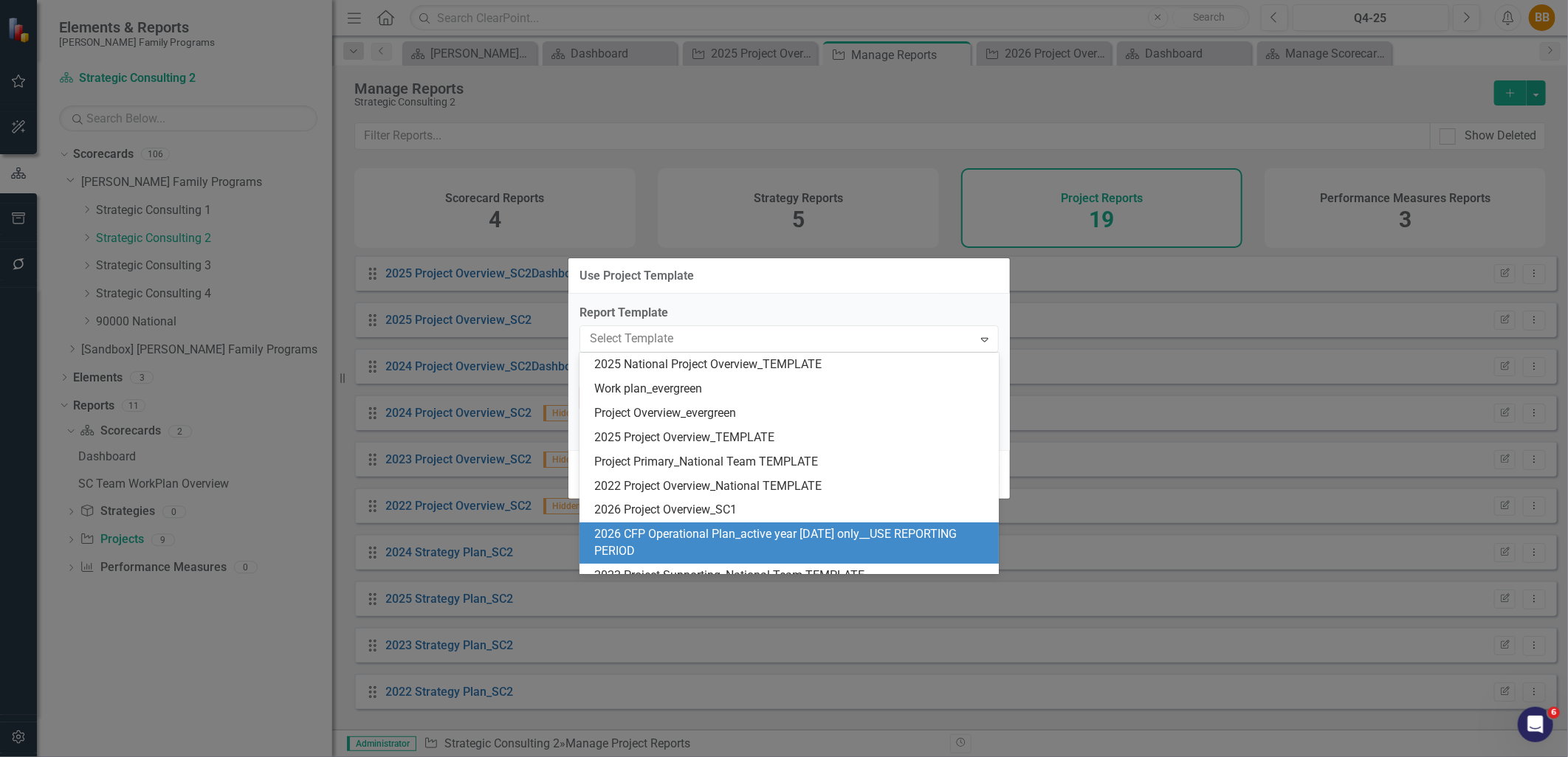
scroll to position [82, 0]
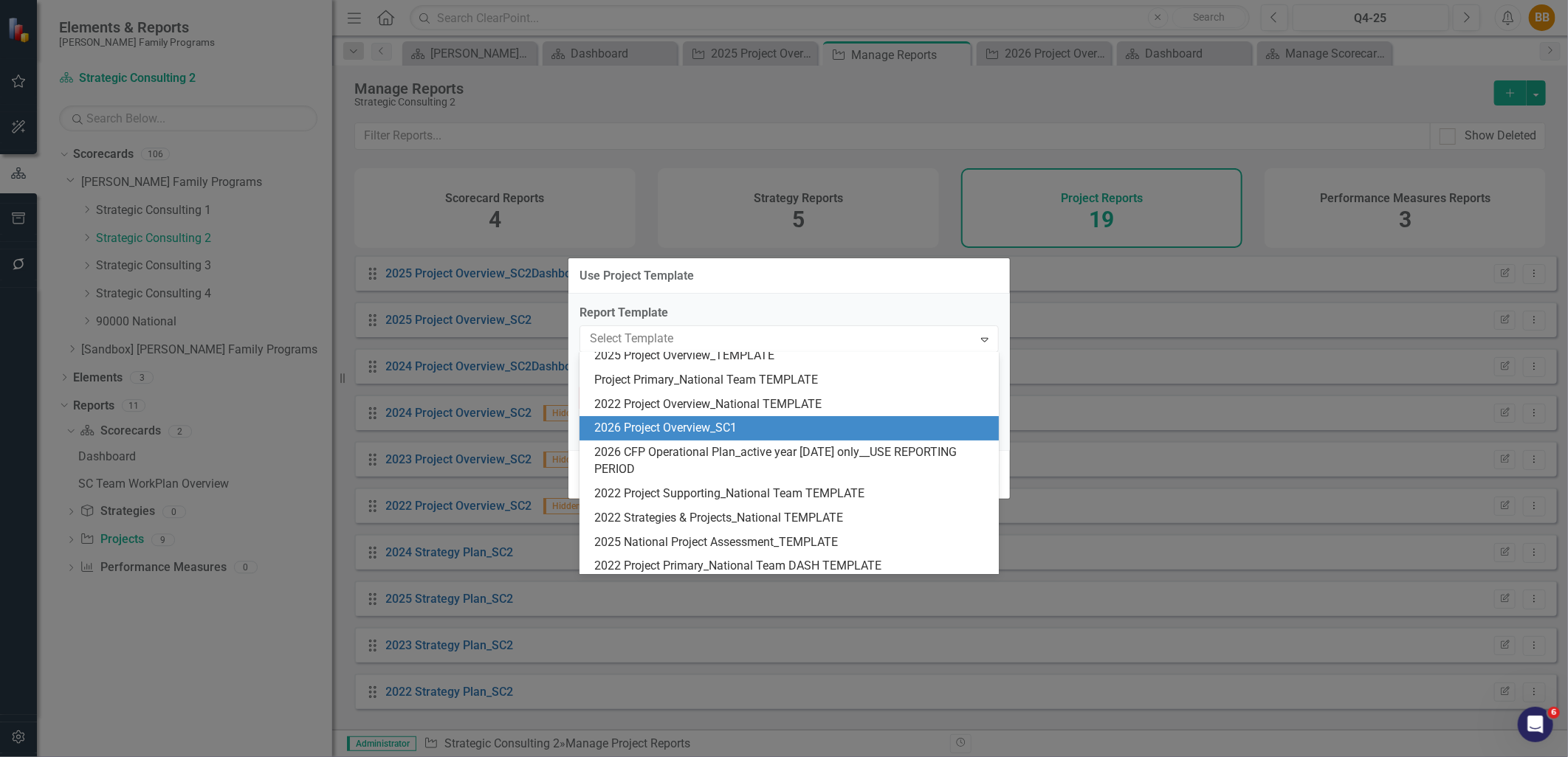
click at [829, 437] on div "2026 Project Overview_SC1" at bounding box center [789, 429] width 420 height 24
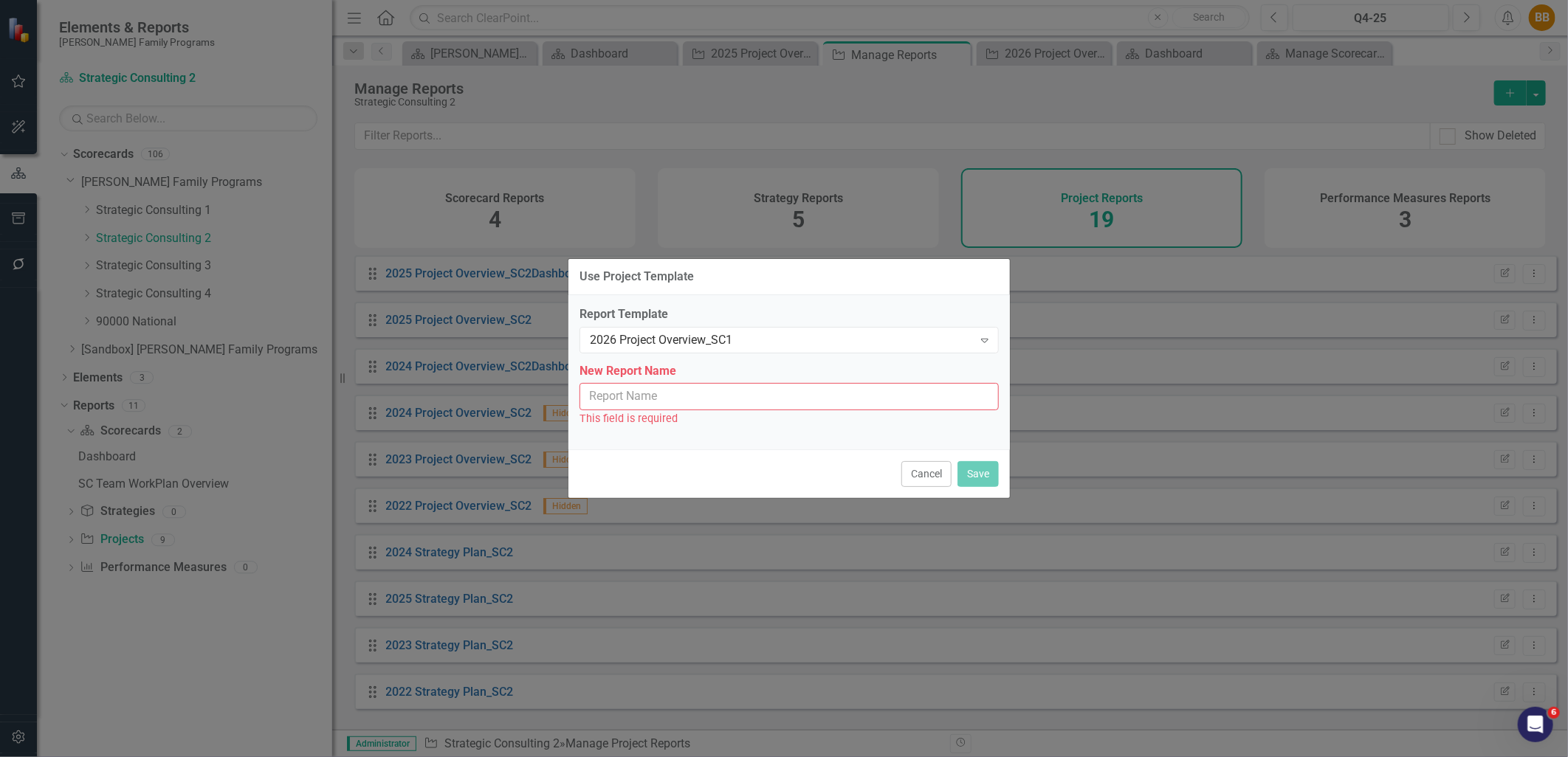
click at [803, 388] on input "New Report Name" at bounding box center [789, 397] width 420 height 27
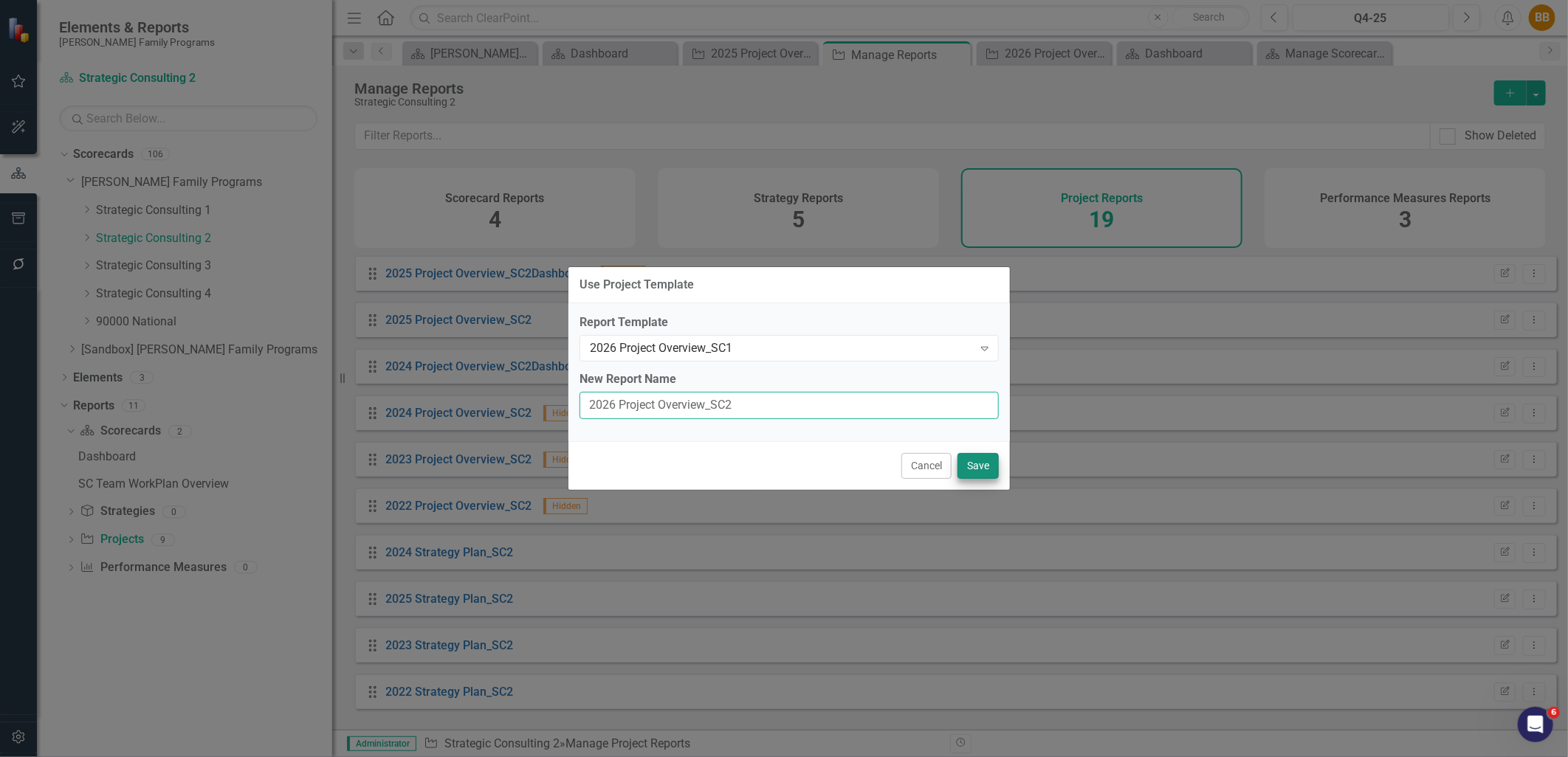
type input "2026 Project Overview_SC2"
click at [986, 464] on button "Save" at bounding box center [978, 466] width 41 height 26
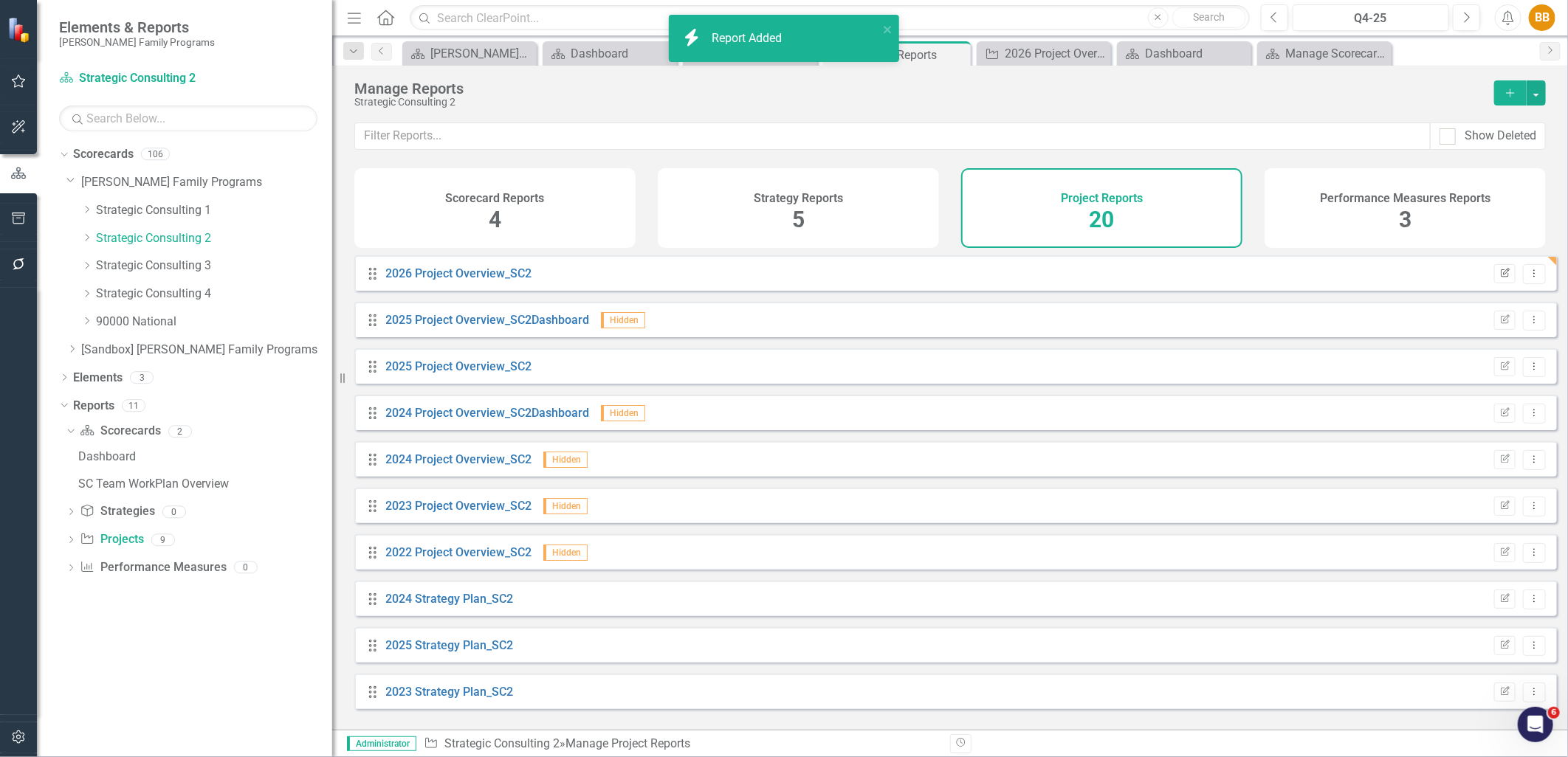
click at [1502, 281] on button "Edit Report" at bounding box center [1505, 274] width 21 height 19
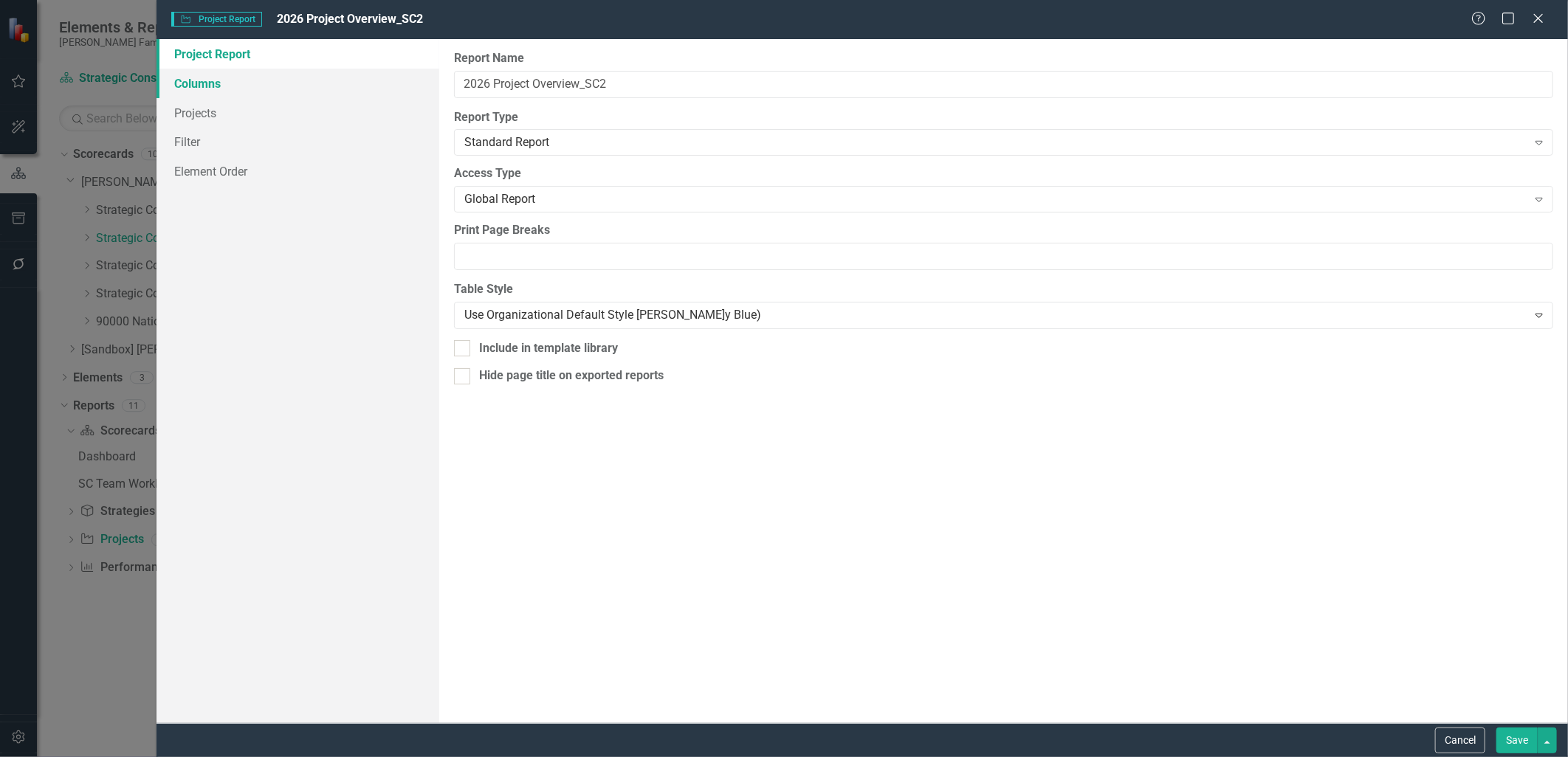
click at [266, 83] on link "Columns" at bounding box center [297, 83] width 282 height 30
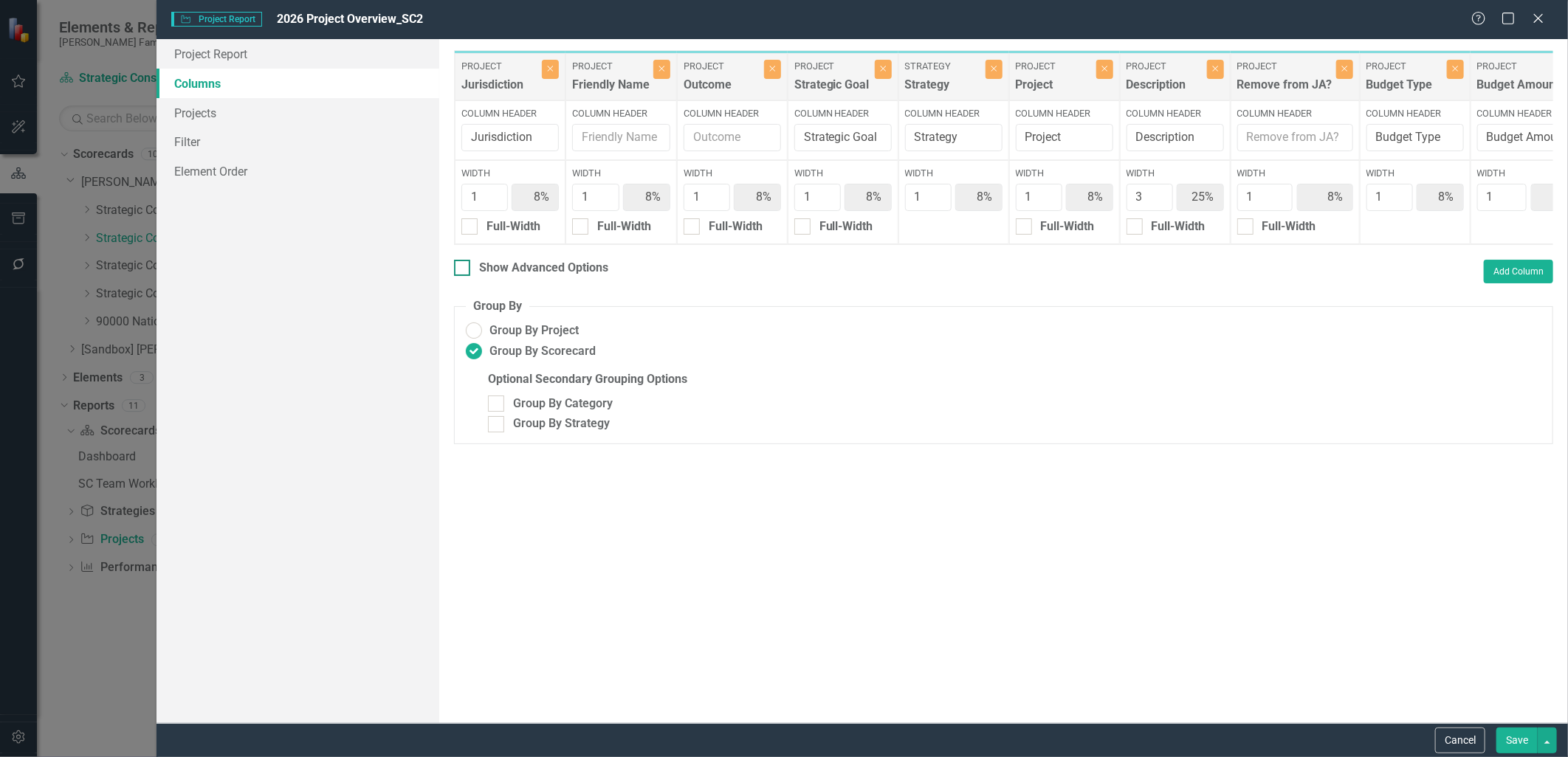
click at [465, 271] on div at bounding box center [462, 268] width 16 height 16
click at [464, 269] on input "Show Advanced Options" at bounding box center [459, 264] width 10 height 10
checkbox input "true"
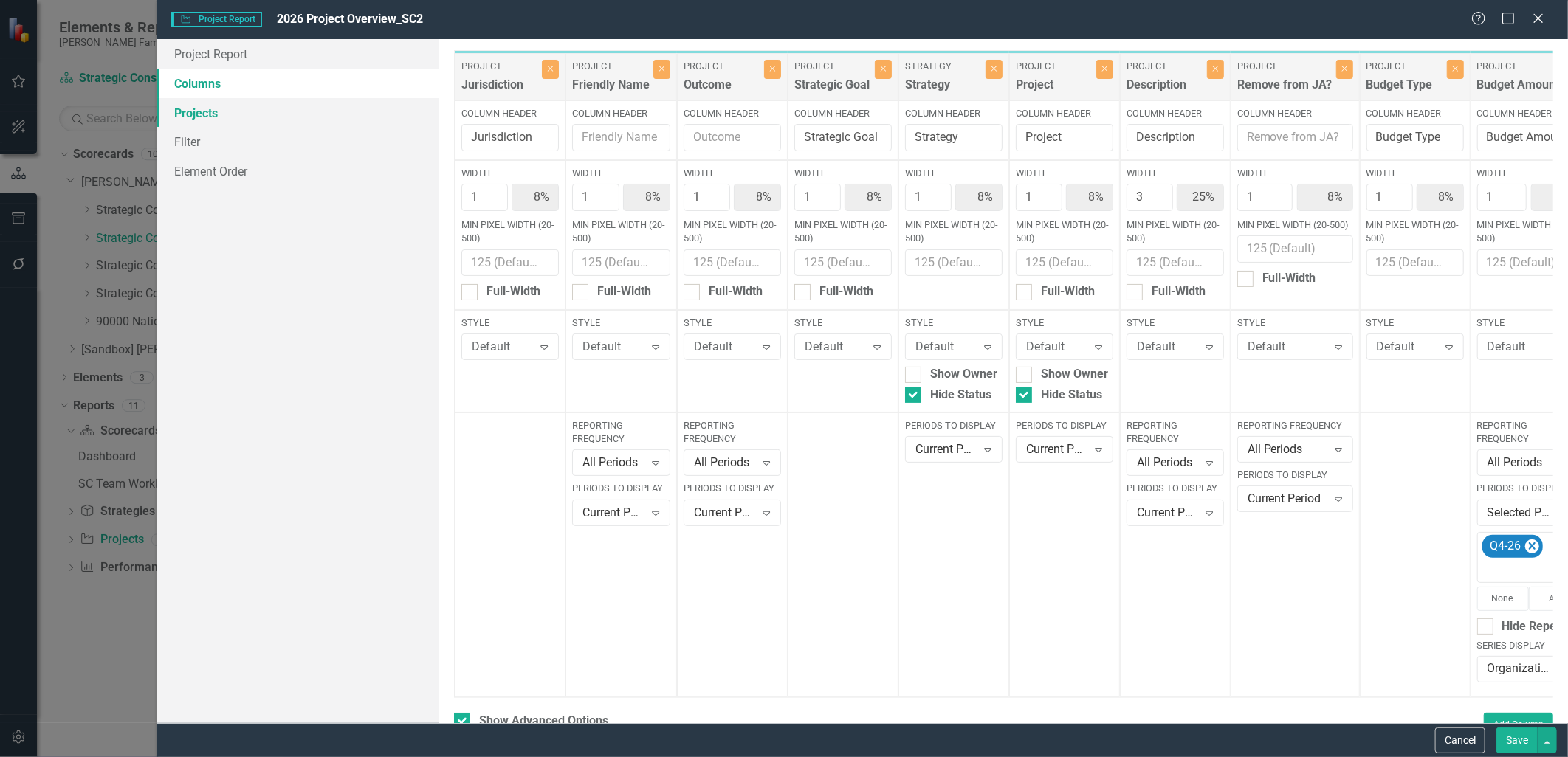
click at [267, 108] on link "Projects" at bounding box center [297, 112] width 282 height 30
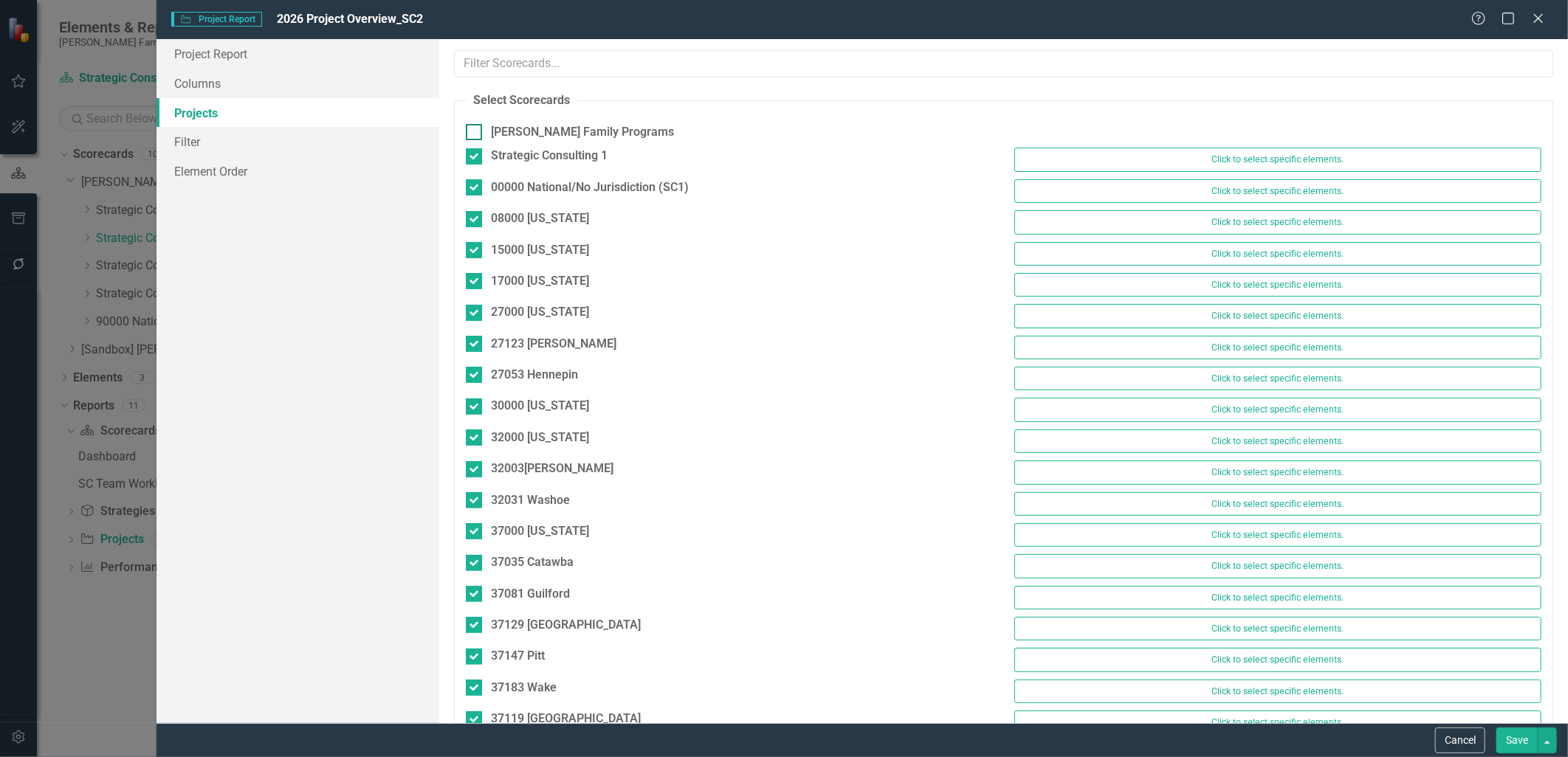
click at [474, 130] on input "[PERSON_NAME] Family Programs" at bounding box center [471, 128] width 10 height 10
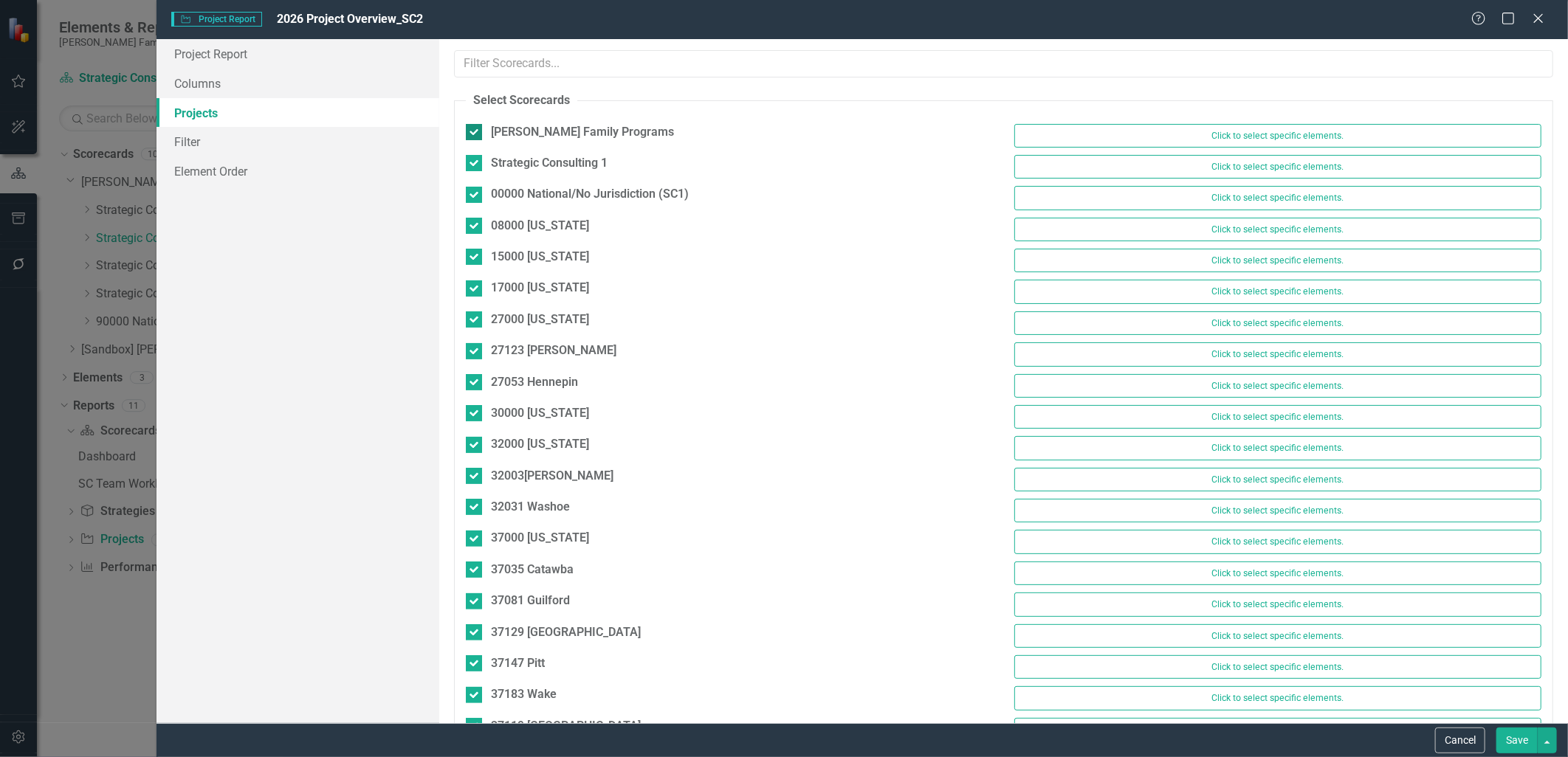
click at [474, 130] on input "[PERSON_NAME] Family Programs" at bounding box center [471, 128] width 10 height 10
checkbox input "false"
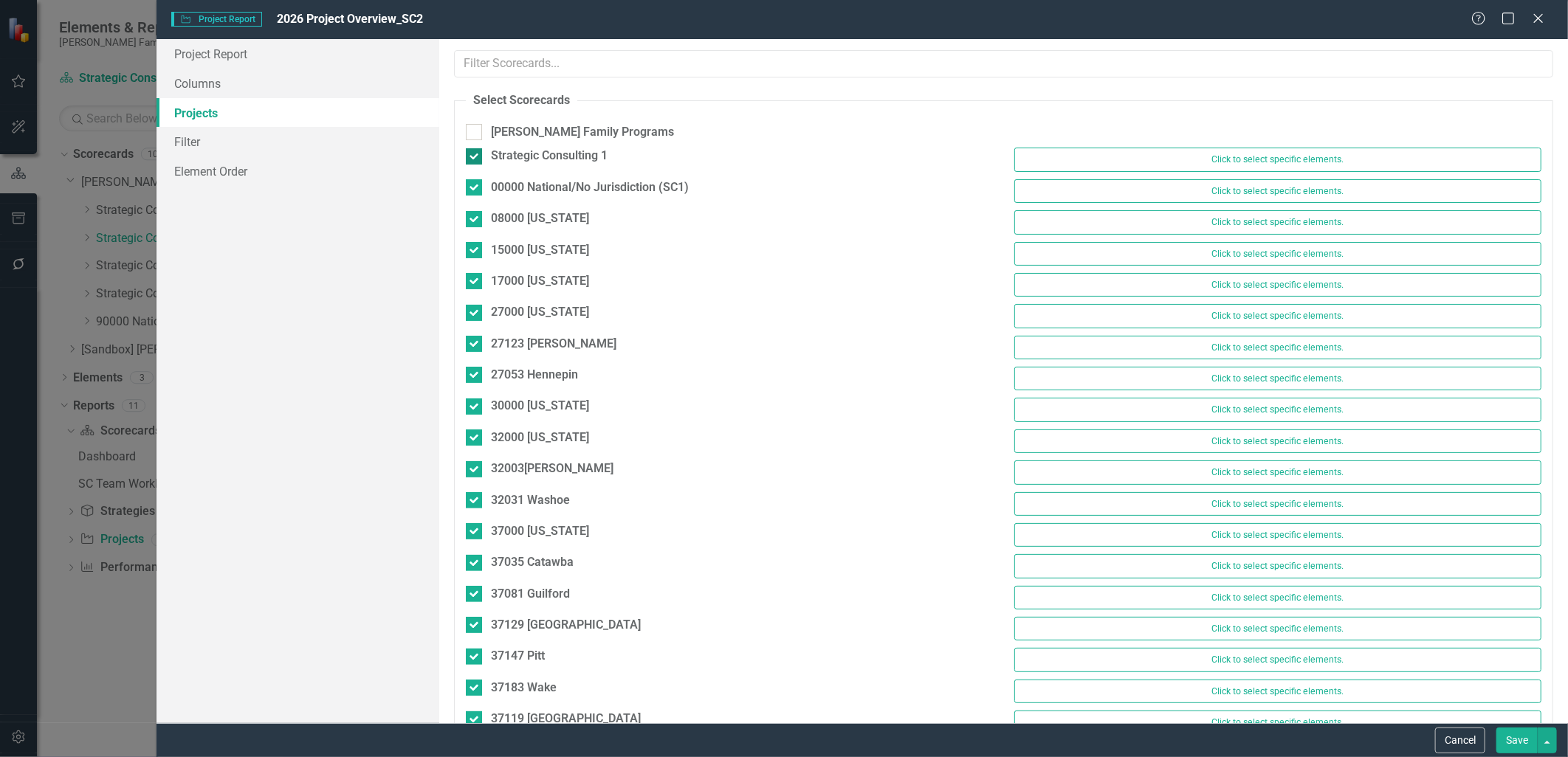
click at [471, 155] on input "Strategic Consulting 1" at bounding box center [471, 153] width 10 height 10
checkbox input "false"
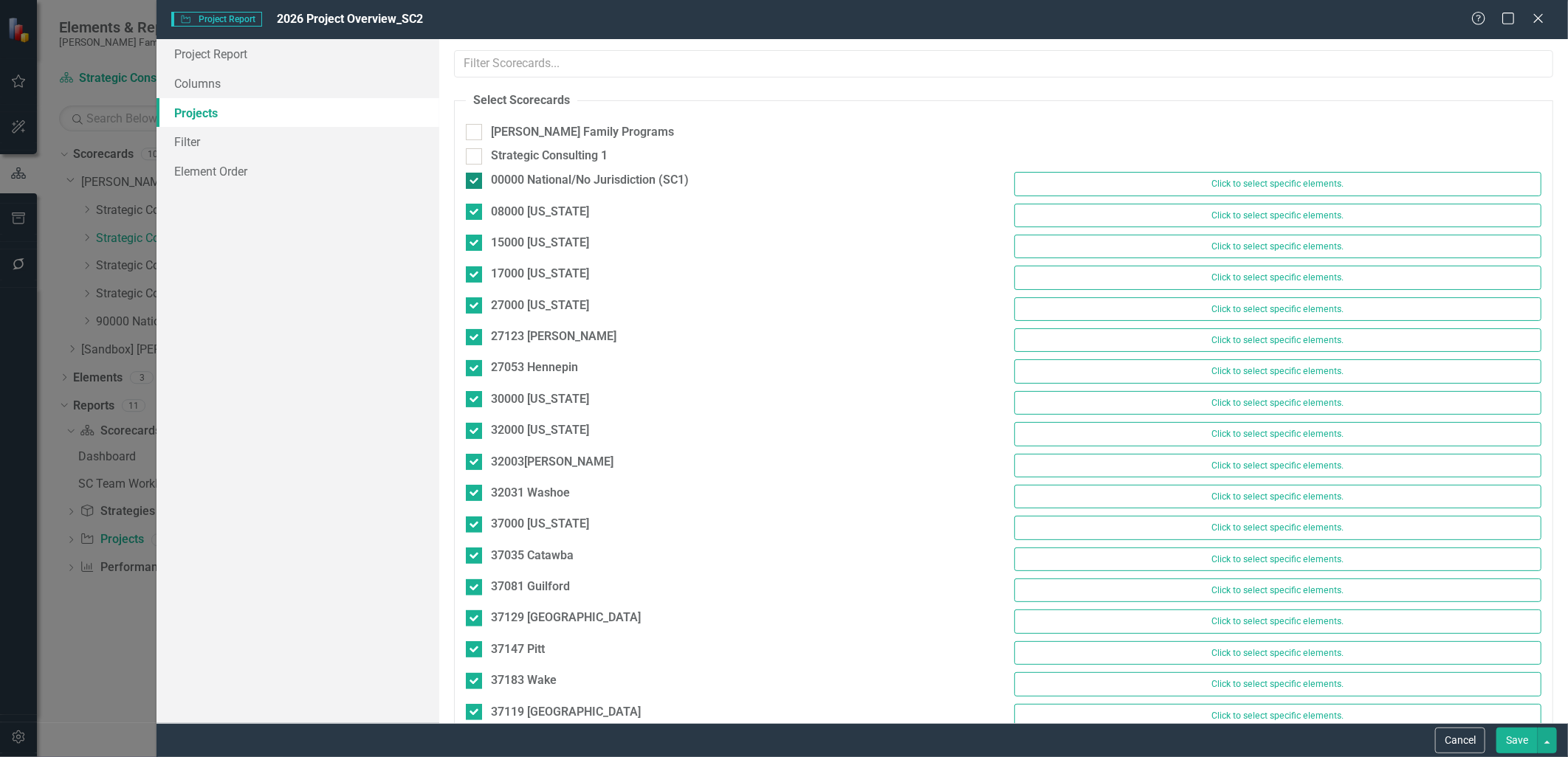
click at [473, 178] on input "00000 National/No Jurisdiction (SC1)" at bounding box center [471, 177] width 10 height 10
checkbox input "false"
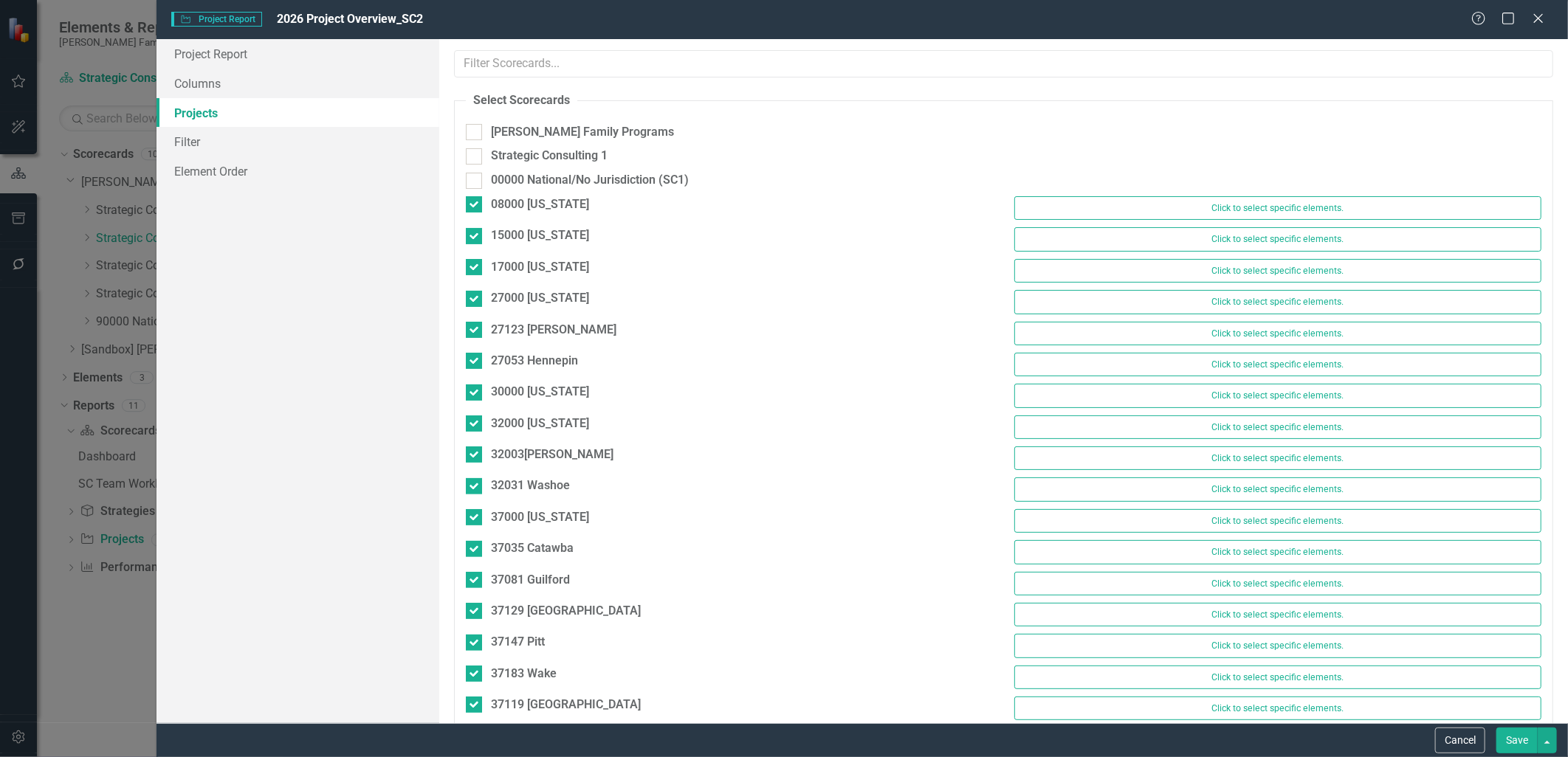
click at [472, 195] on div "00000 National/No Jurisdiction (SC1)" at bounding box center [729, 184] width 549 height 24
click at [472, 220] on div "08000 Colorado Click to select specific elements." at bounding box center [1004, 211] width 1098 height 31
click at [475, 209] on div at bounding box center [474, 204] width 16 height 16
click at [475, 206] on input "08000 [US_STATE]" at bounding box center [471, 201] width 10 height 10
checkbox input "false"
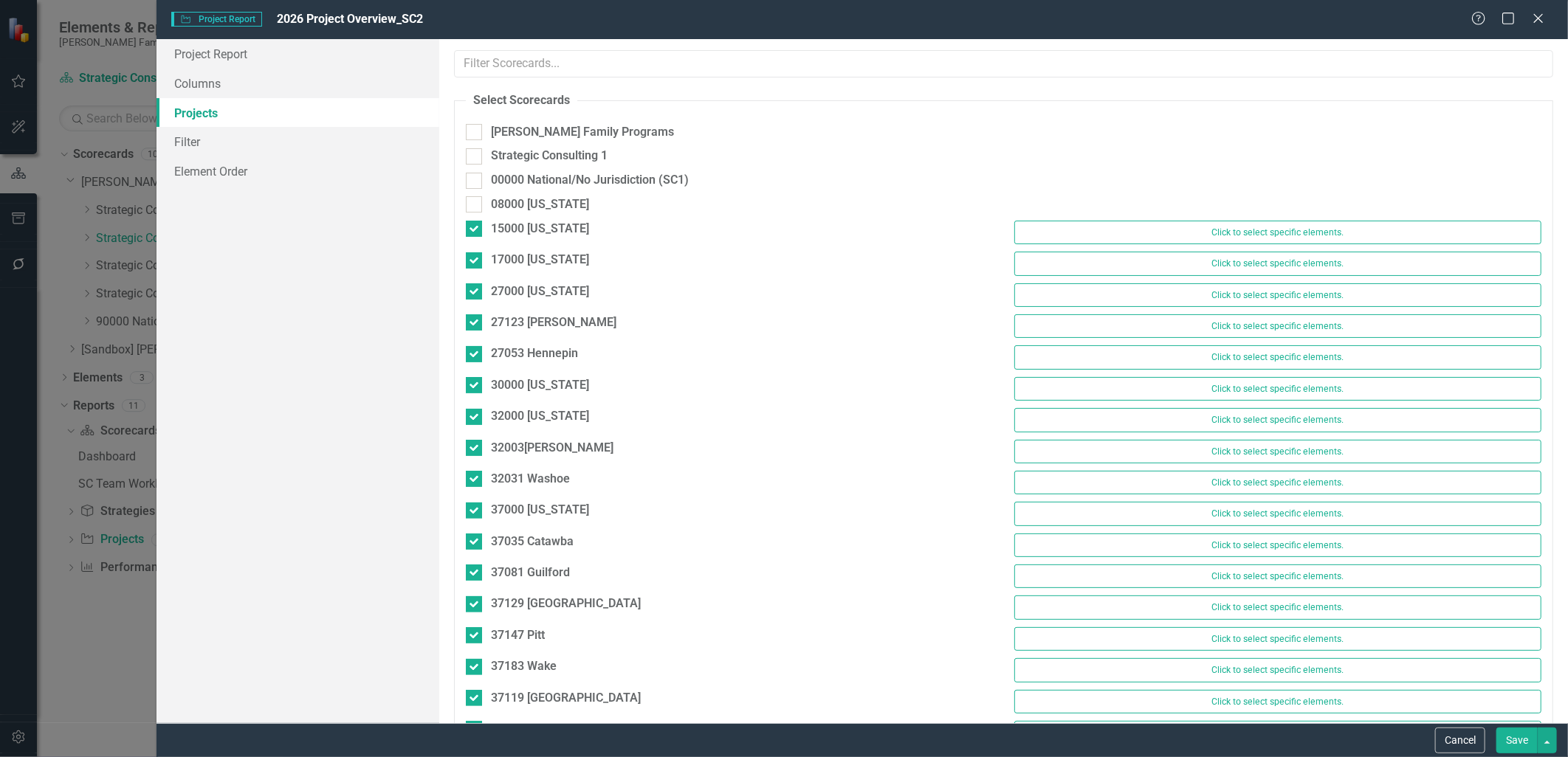
click at [471, 243] on div "15000 Hawaii Click to select specific elements." at bounding box center [1004, 236] width 1098 height 31
click at [471, 237] on div at bounding box center [474, 228] width 16 height 16
click at [471, 230] on input "15000 [US_STATE]" at bounding box center [471, 225] width 10 height 10
checkbox input "false"
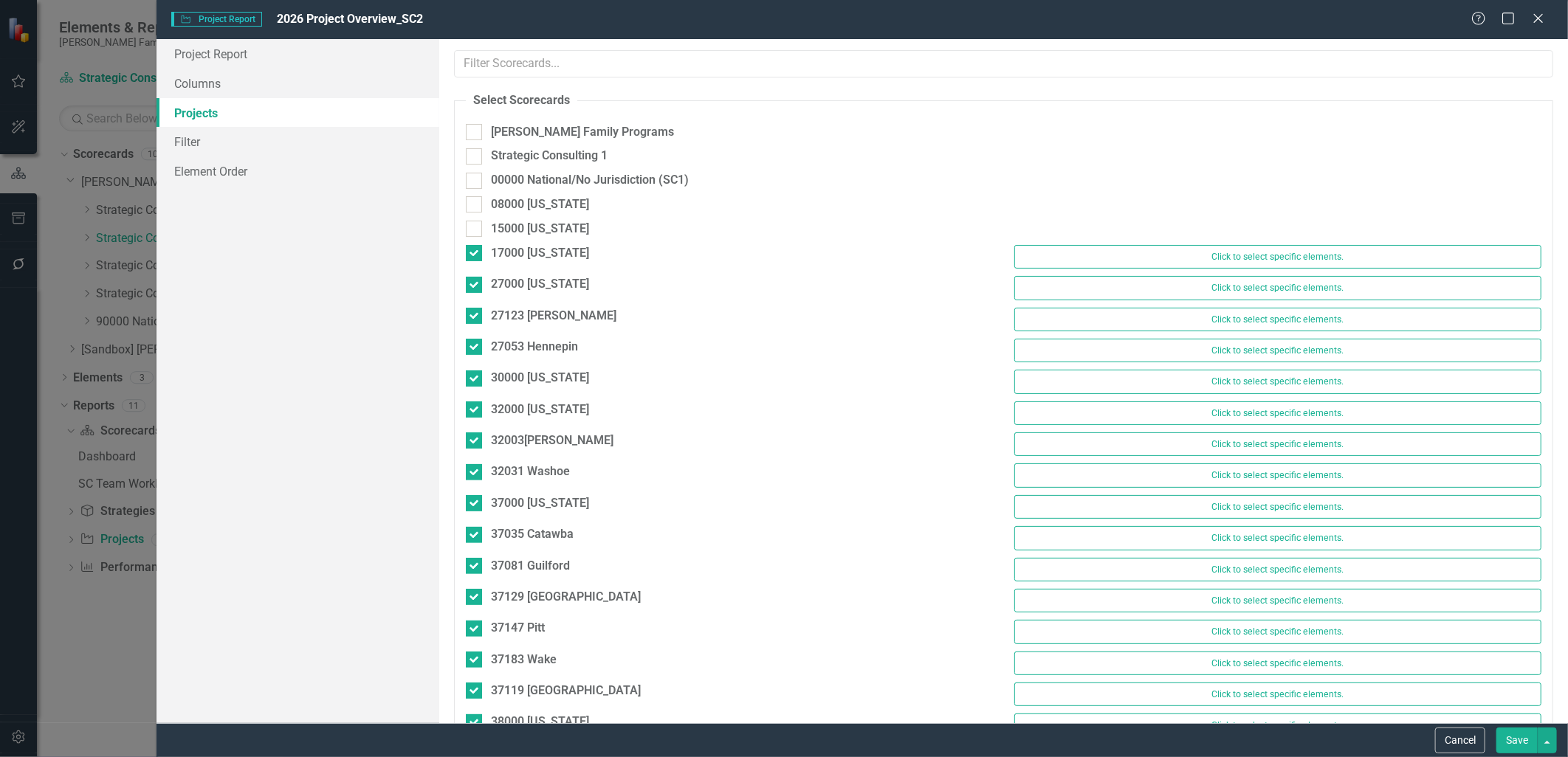
click at [468, 264] on div "17000 [US_STATE]" at bounding box center [729, 255] width 549 height 21
click at [473, 257] on div at bounding box center [474, 252] width 16 height 16
click at [473, 255] on input "17000 [US_STATE]" at bounding box center [471, 249] width 10 height 10
checkbox input "false"
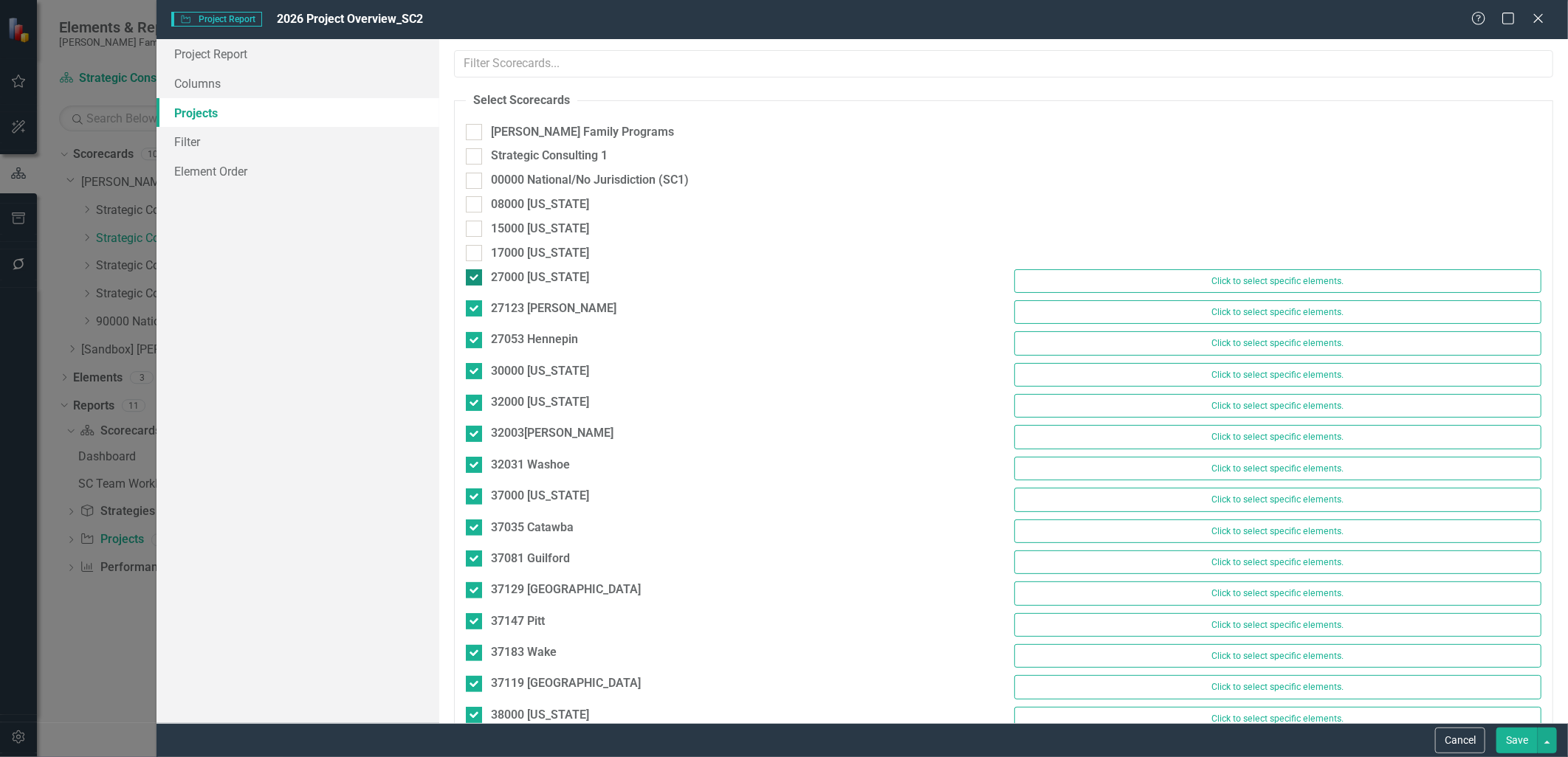
click at [469, 277] on input "27000 [US_STATE]" at bounding box center [471, 274] width 10 height 10
checkbox input "false"
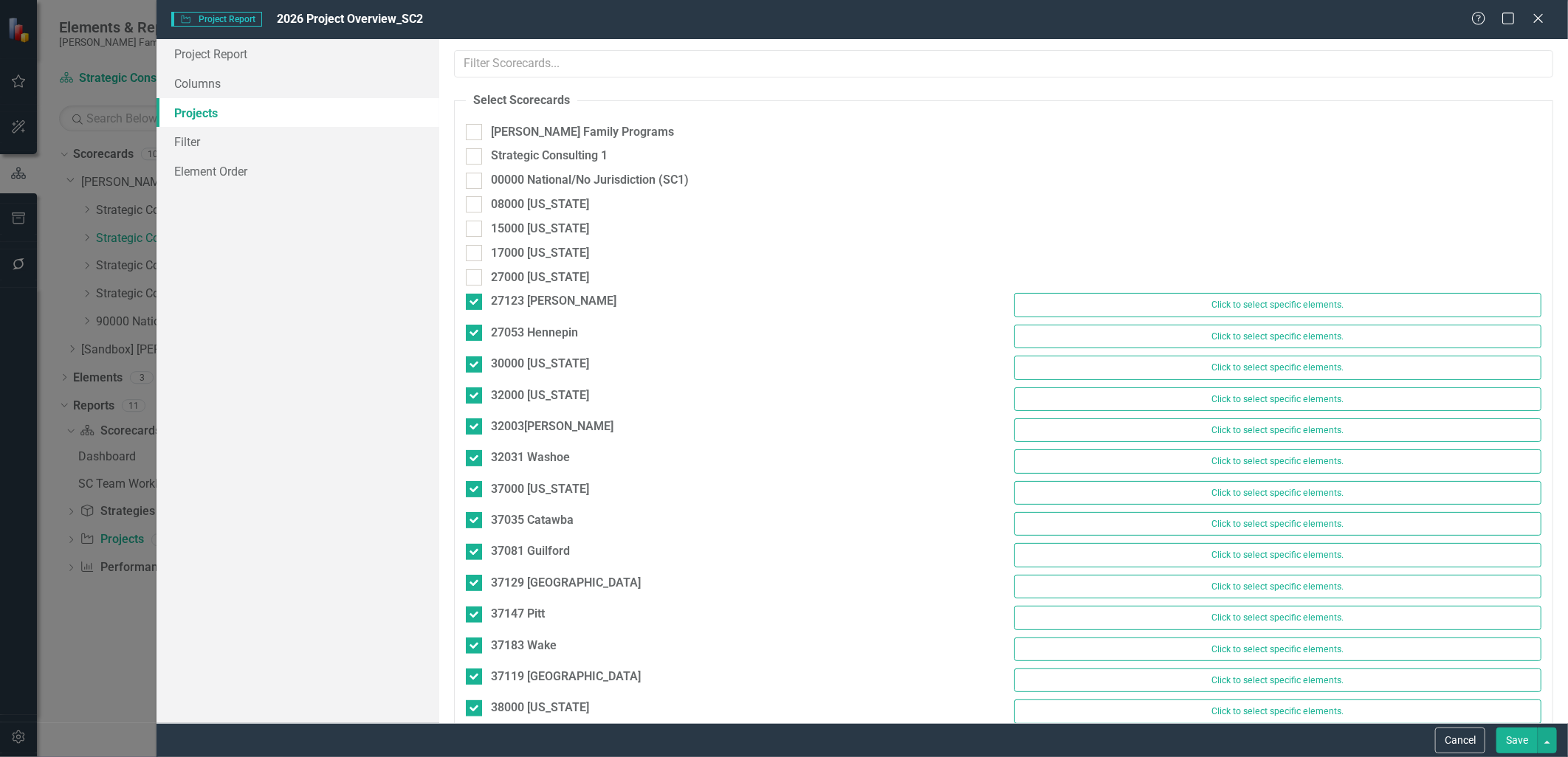
click at [473, 292] on div "27000 [US_STATE]" at bounding box center [729, 281] width 549 height 24
click at [475, 307] on div at bounding box center [474, 301] width 16 height 16
click at [475, 303] on input "27123 [PERSON_NAME]" at bounding box center [471, 298] width 10 height 10
checkbox input "false"
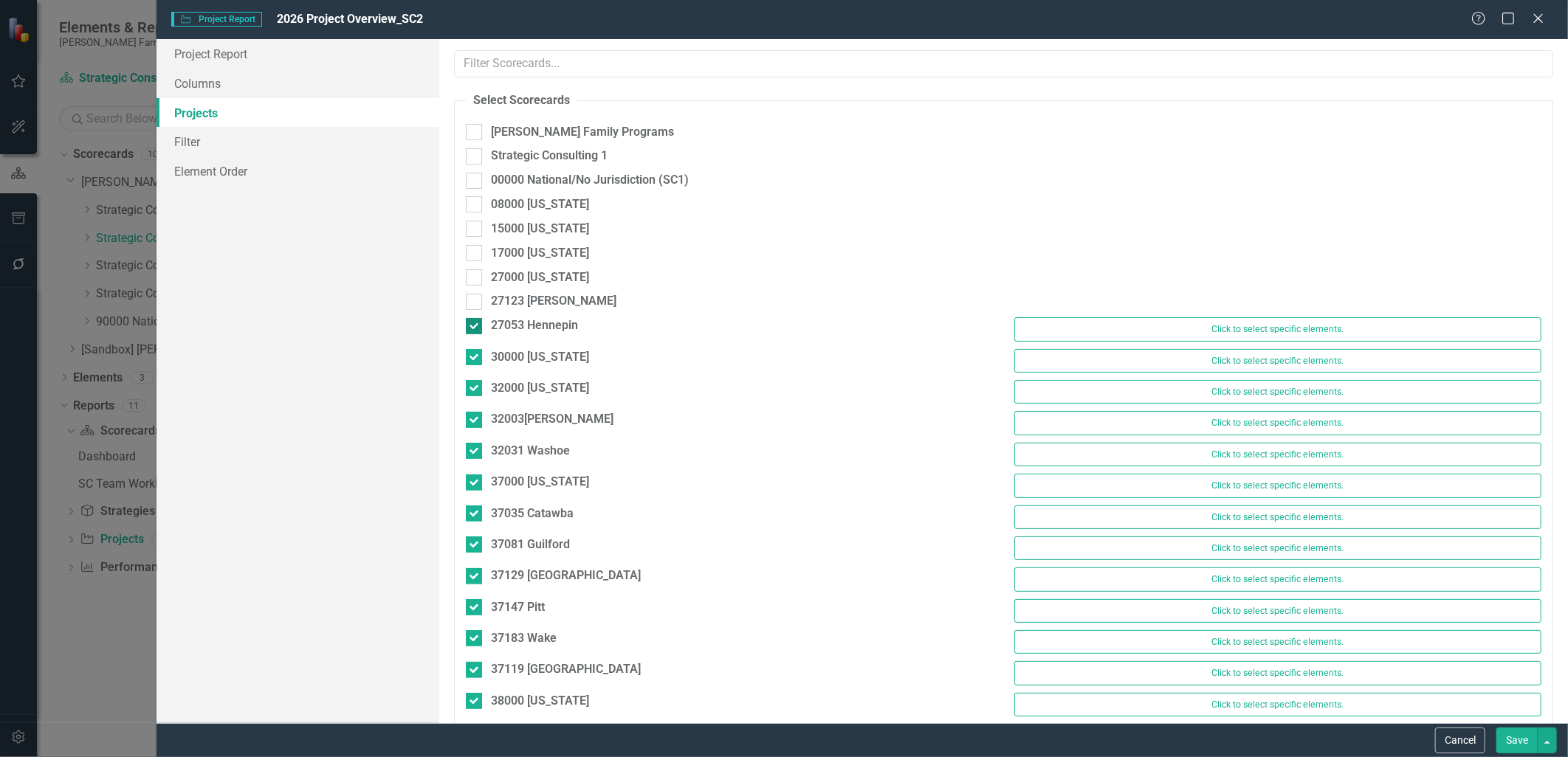
click at [474, 326] on input "27053 Hennepin" at bounding box center [471, 322] width 10 height 10
checkbox input "false"
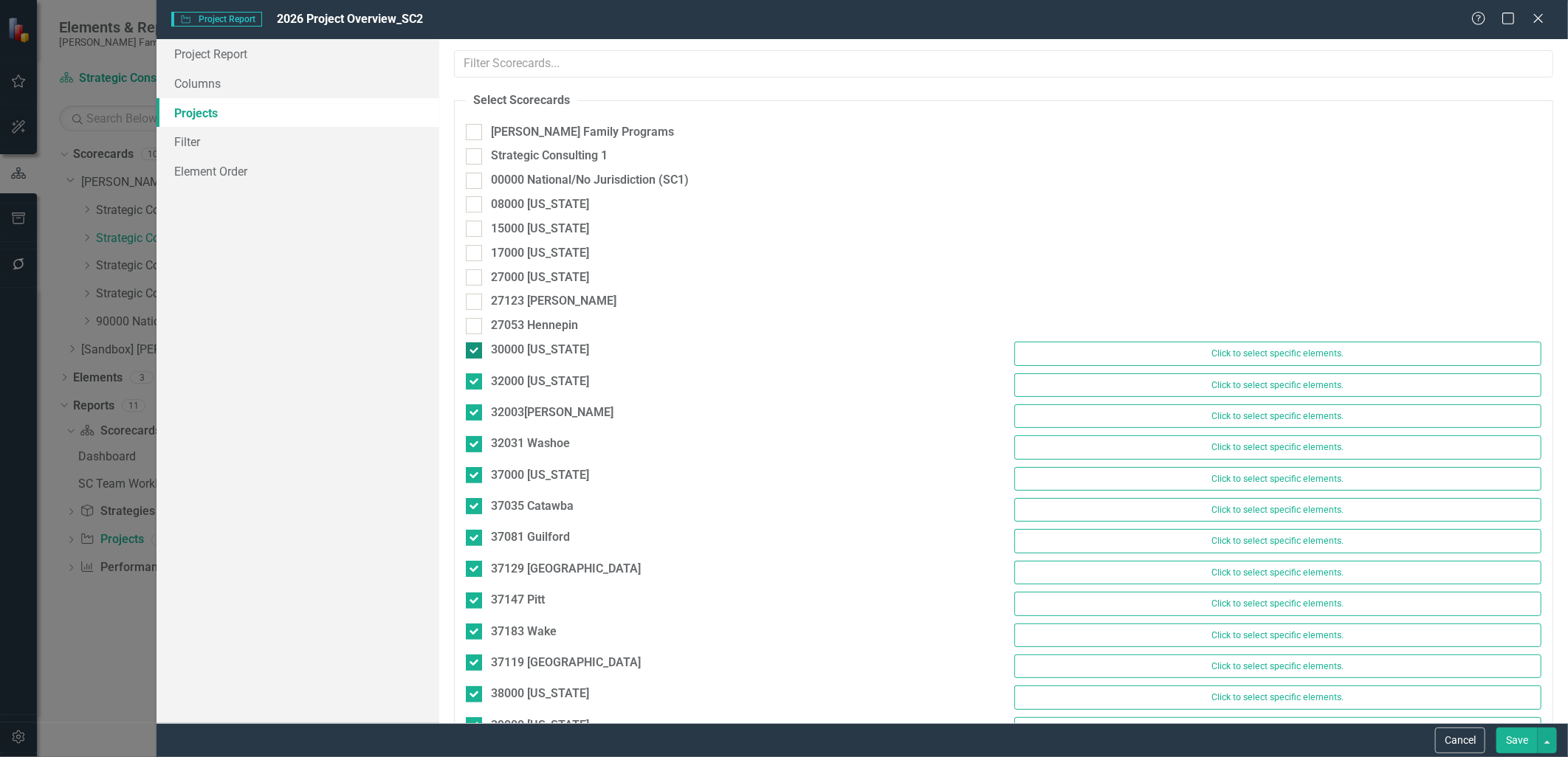
click at [473, 351] on input "30000 [US_STATE]" at bounding box center [471, 347] width 10 height 10
checkbox input "false"
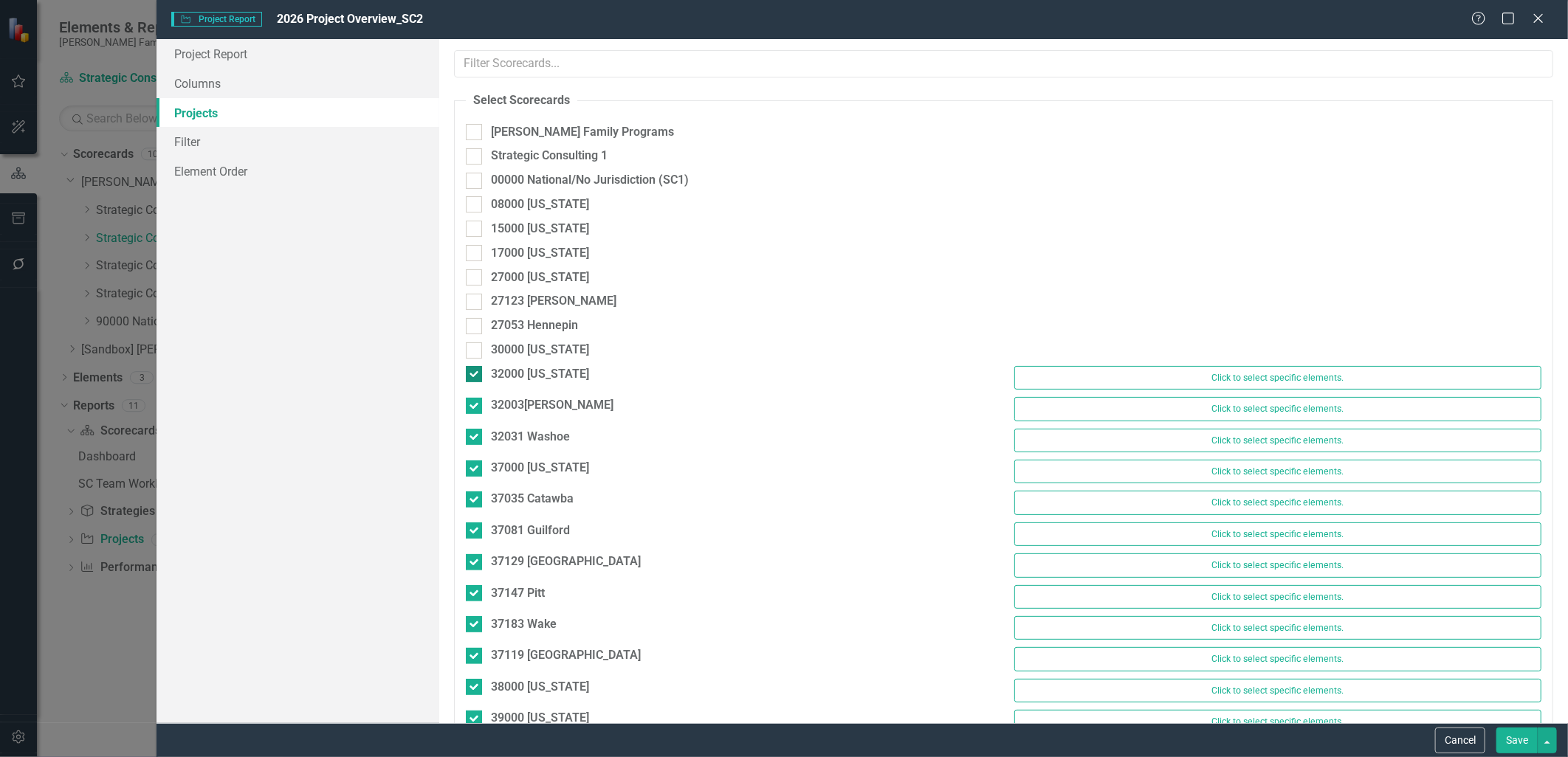
click at [468, 374] on input "32000 [US_STATE]" at bounding box center [471, 371] width 10 height 10
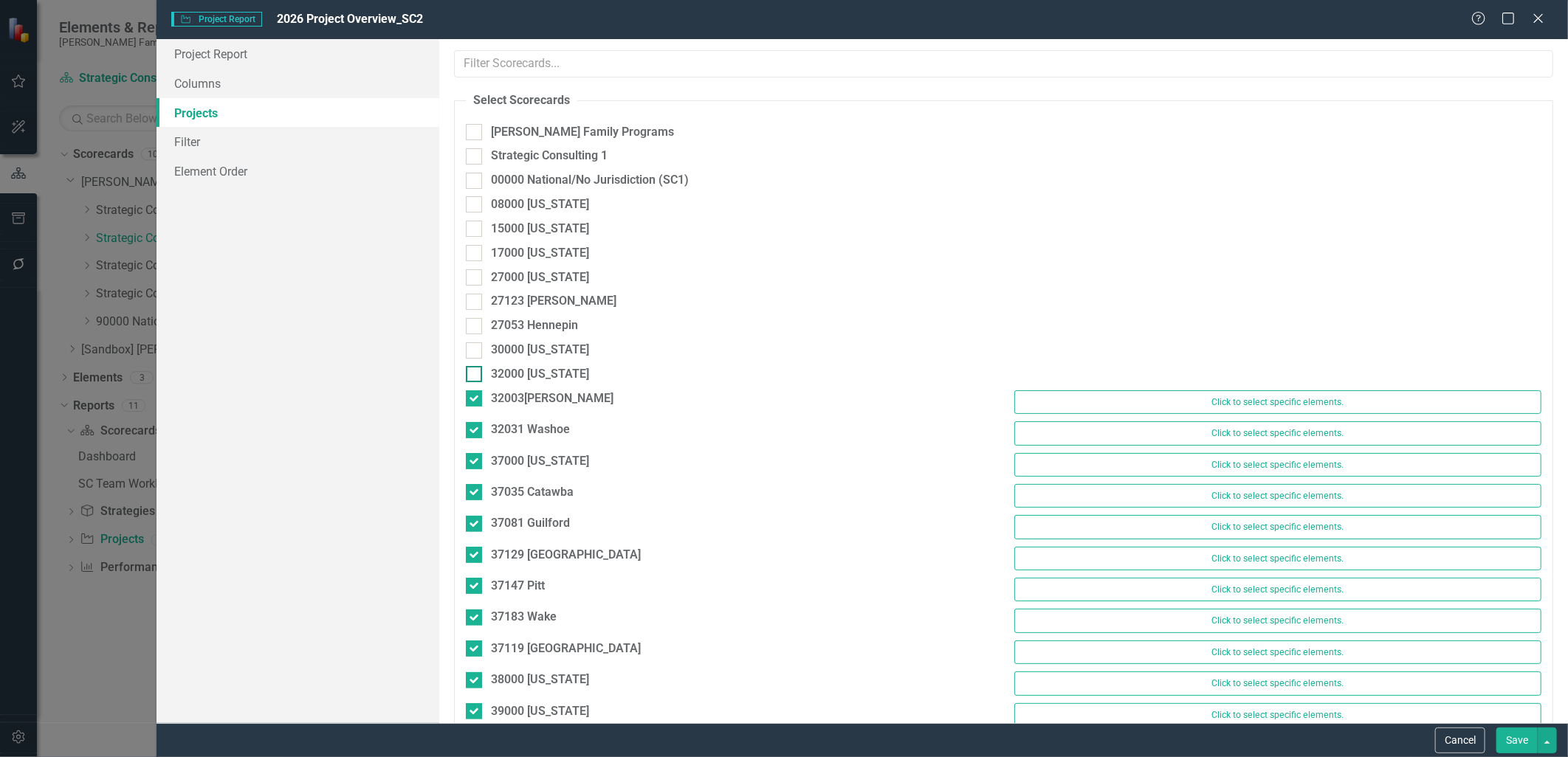
checkbox input "false"
click at [469, 403] on div at bounding box center [474, 398] width 16 height 16
click at [469, 400] on input "32003 [PERSON_NAME]" at bounding box center [471, 395] width 10 height 10
checkbox input "false"
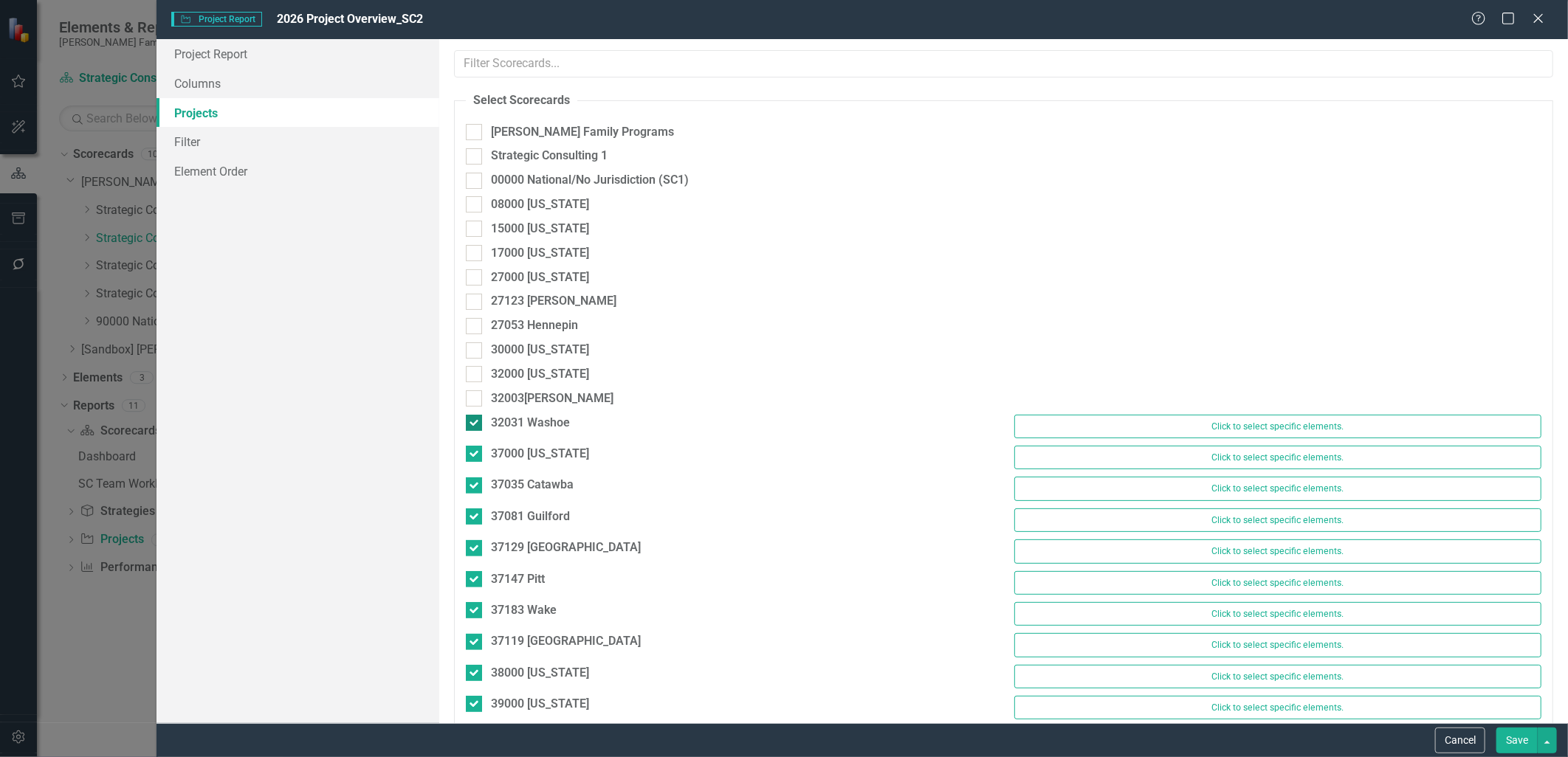
click at [473, 426] on div at bounding box center [474, 423] width 16 height 16
click at [473, 424] on input "32031 Washoe" at bounding box center [471, 420] width 10 height 10
checkbox input "false"
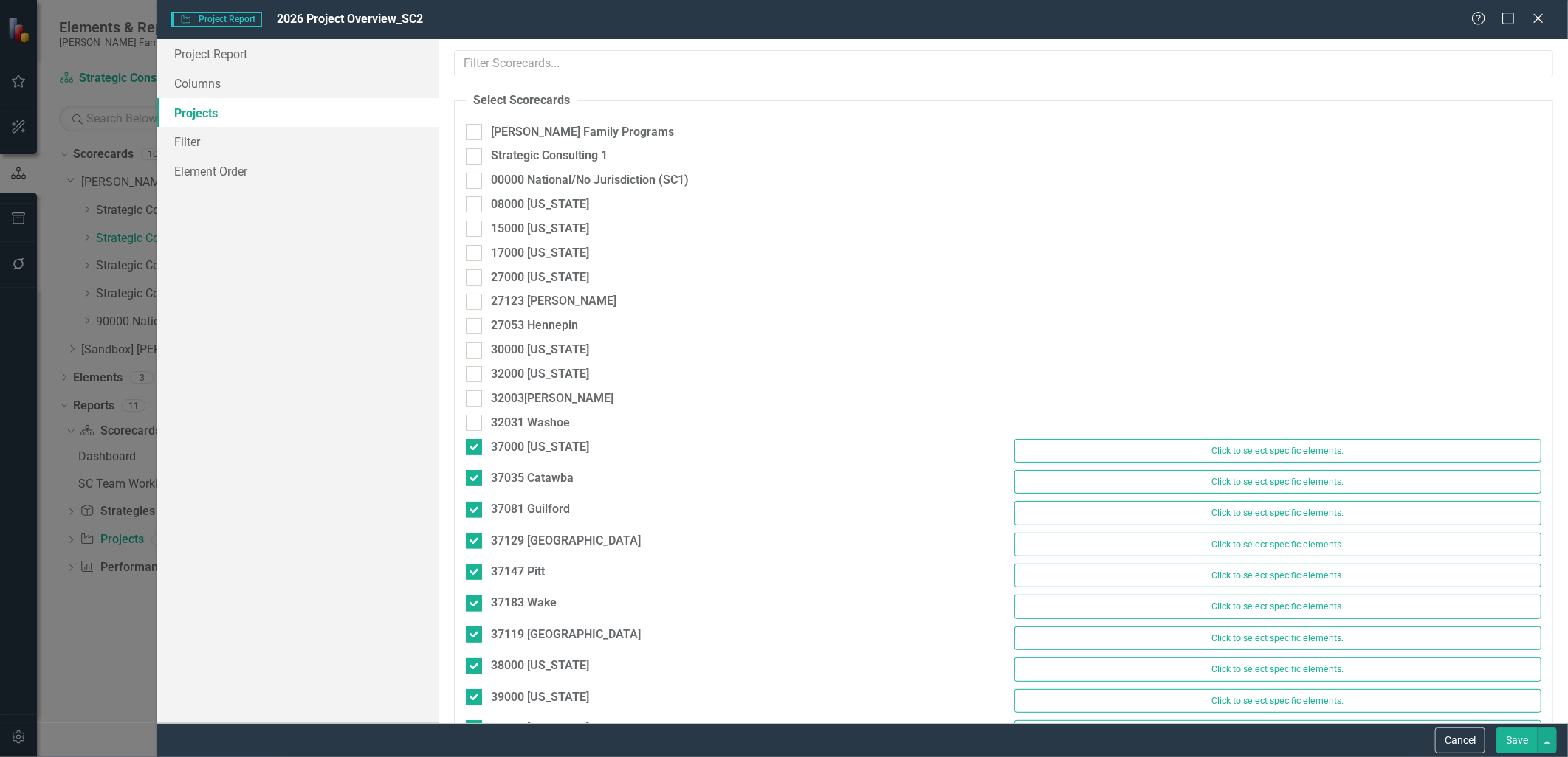
click at [475, 438] on div "32031 Washoe" at bounding box center [729, 427] width 549 height 24
click at [475, 444] on input "37000 [US_STATE]" at bounding box center [471, 444] width 10 height 10
checkbox input "false"
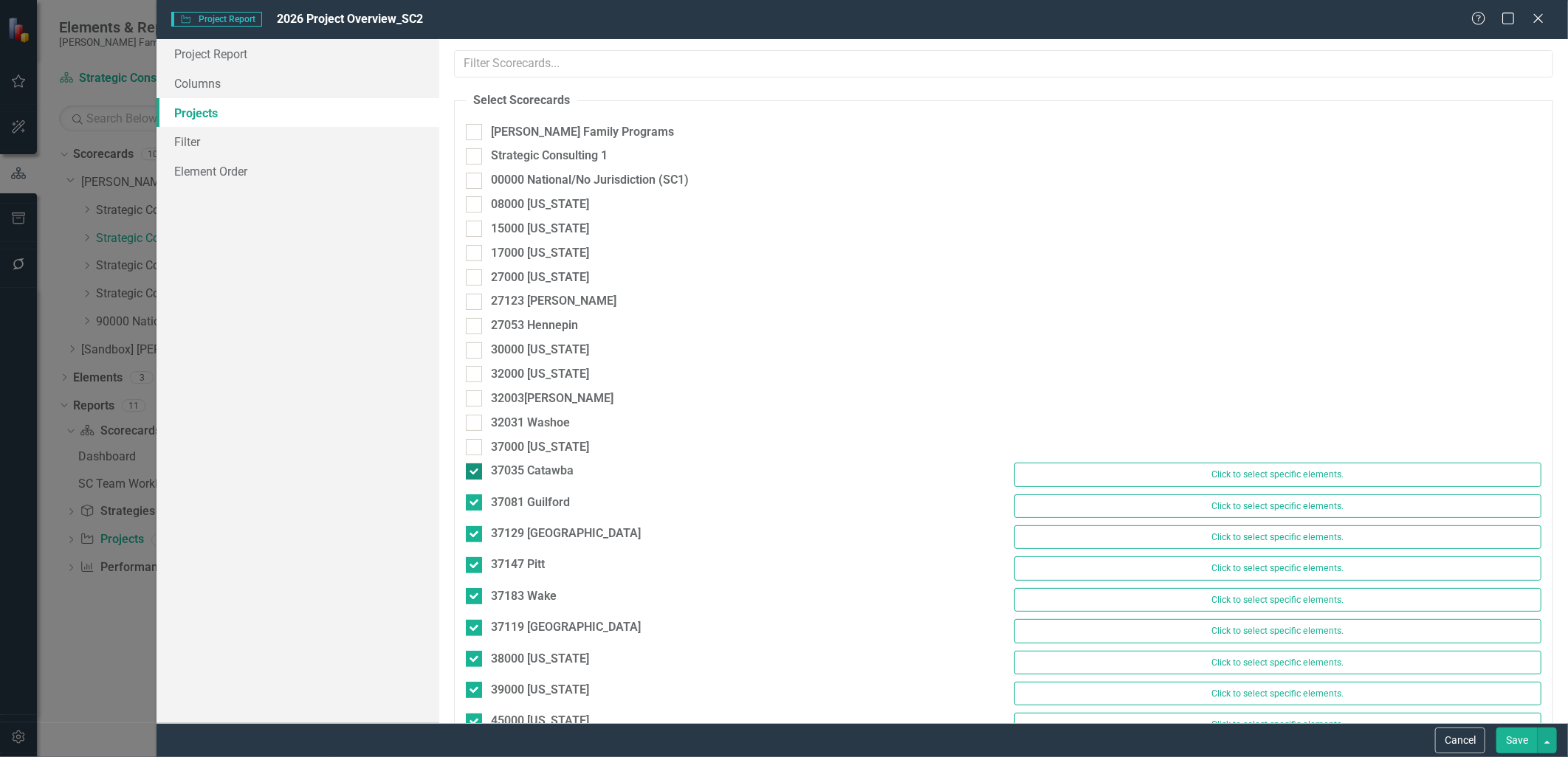
click at [469, 470] on input "37035 Catawba" at bounding box center [471, 468] width 10 height 10
checkbox input "false"
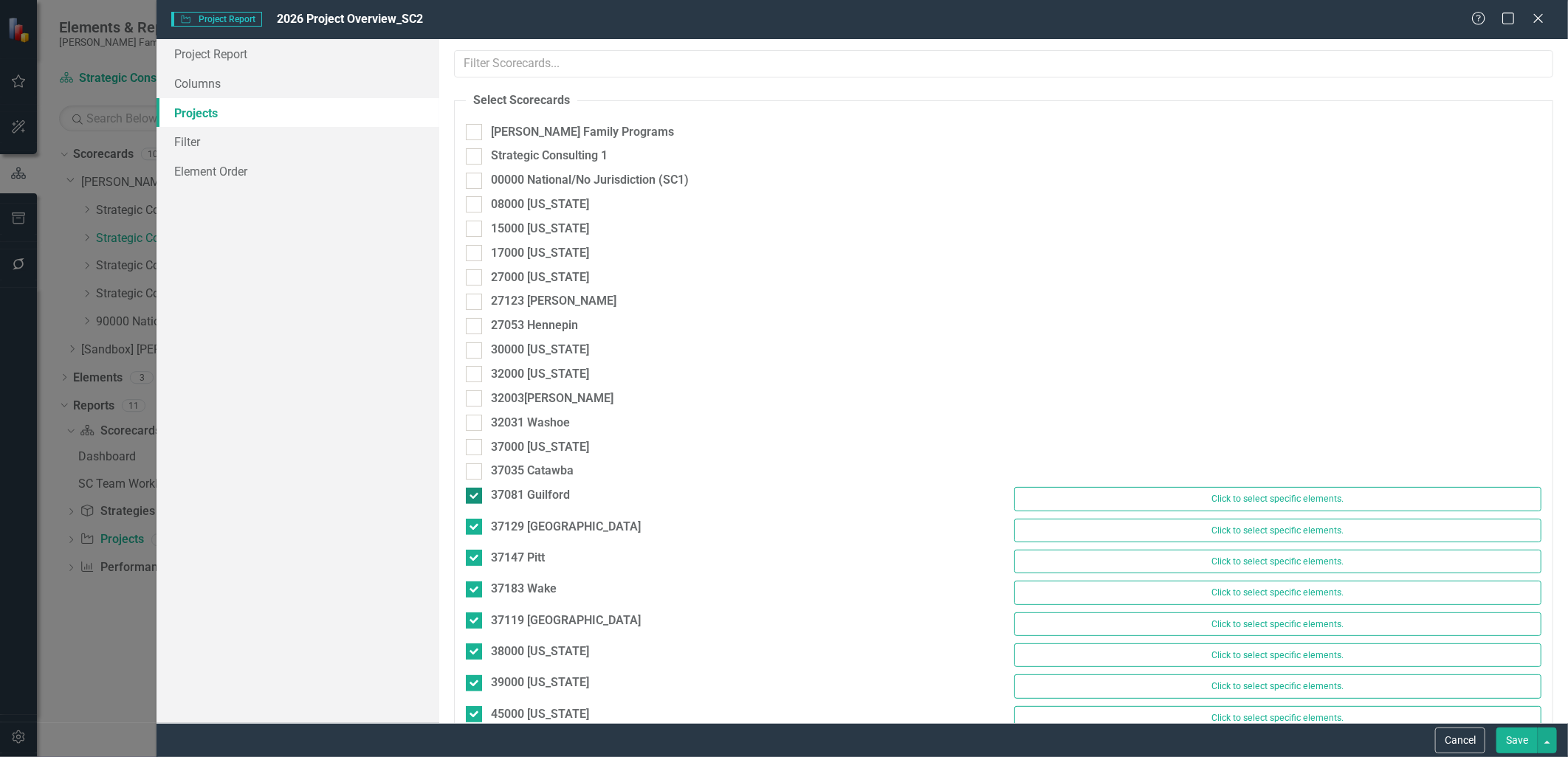
click at [471, 491] on input "37081 Guilford" at bounding box center [471, 493] width 10 height 10
checkbox input "false"
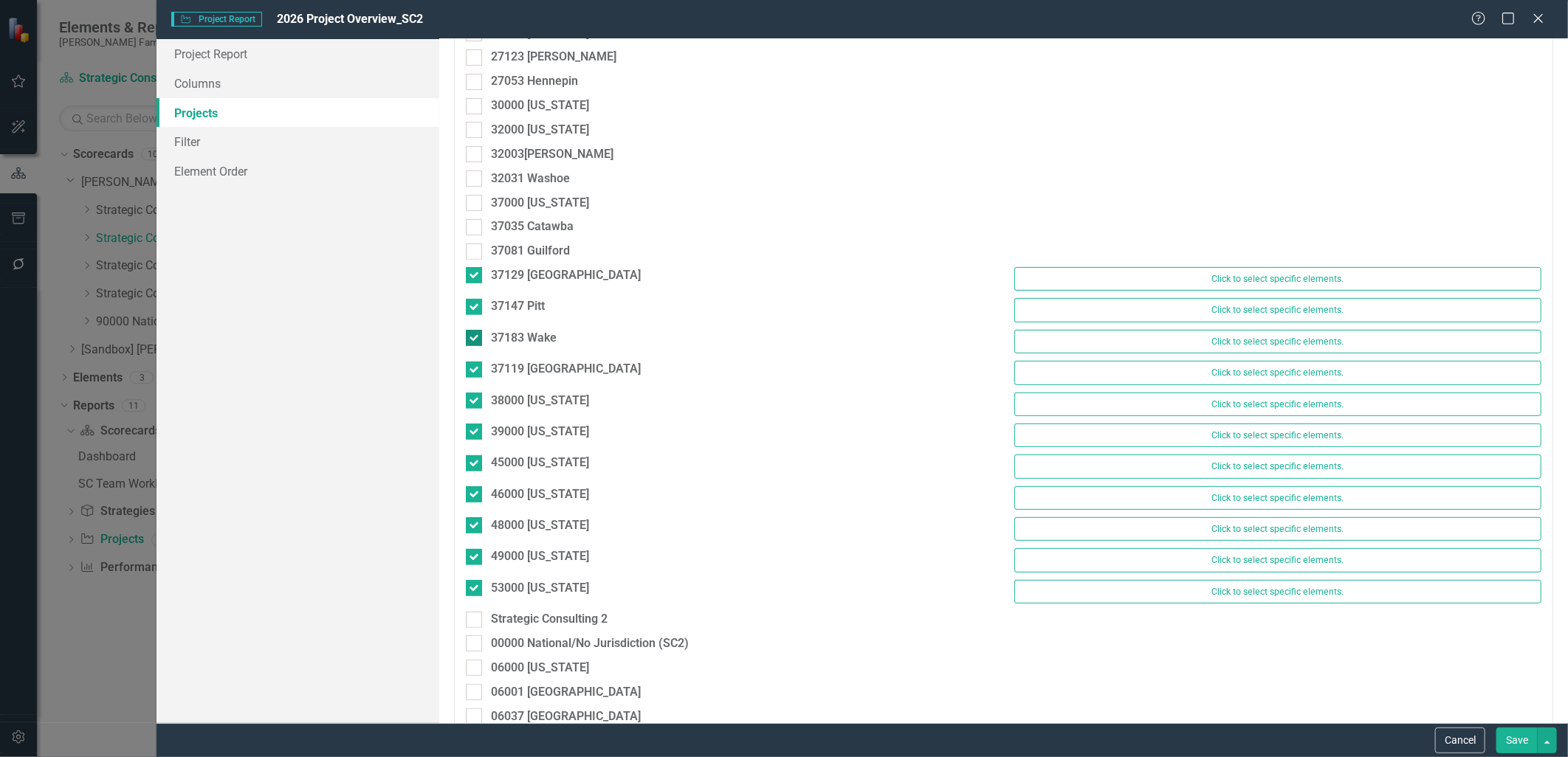
scroll to position [245, 0]
click at [475, 274] on input "37129 [GEOGRAPHIC_DATA]" at bounding box center [471, 271] width 10 height 10
checkbox input "false"
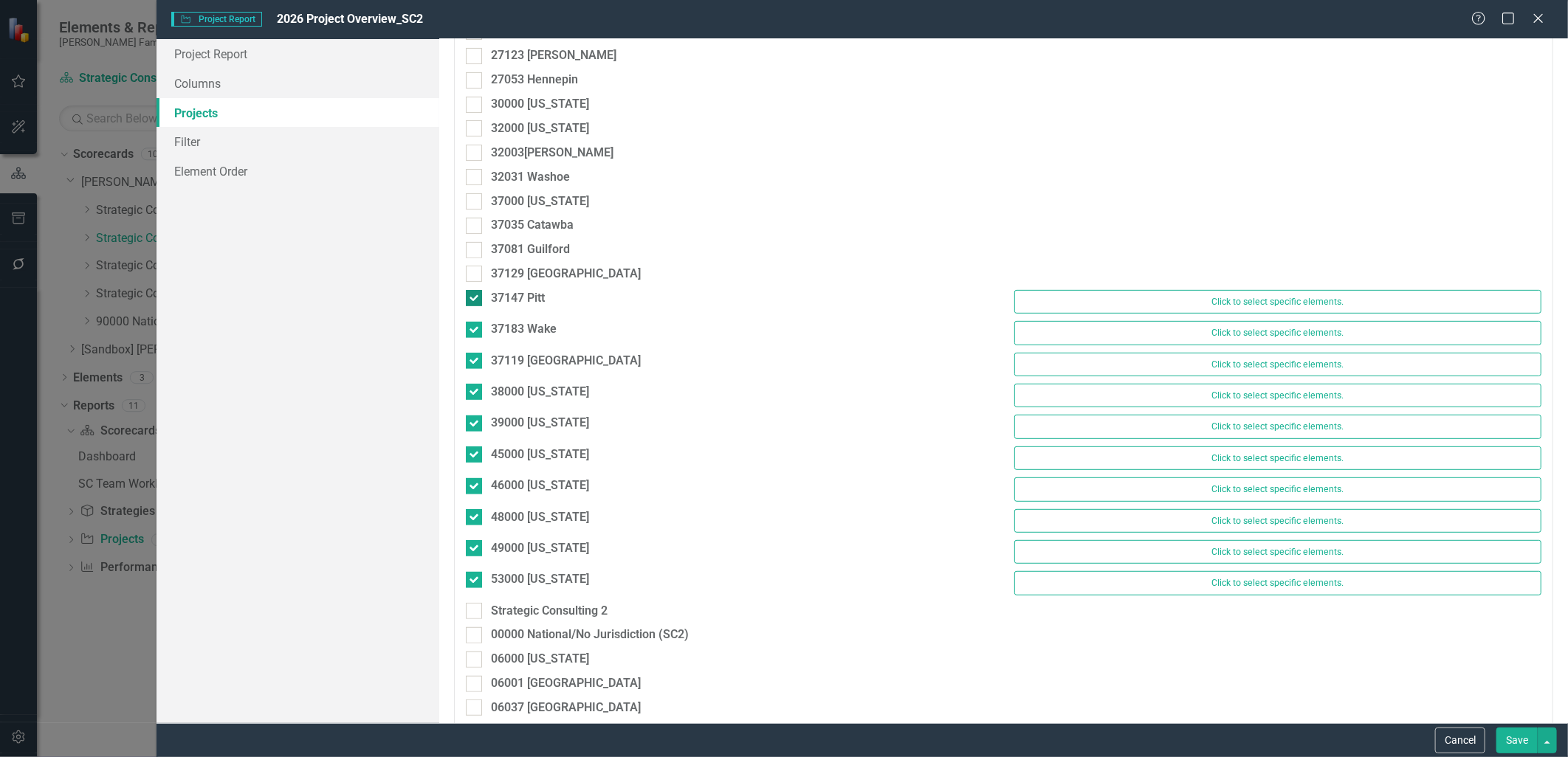
click at [477, 306] on div at bounding box center [474, 298] width 16 height 16
click at [475, 299] on input "37147 Pitt" at bounding box center [471, 295] width 10 height 10
checkbox input "false"
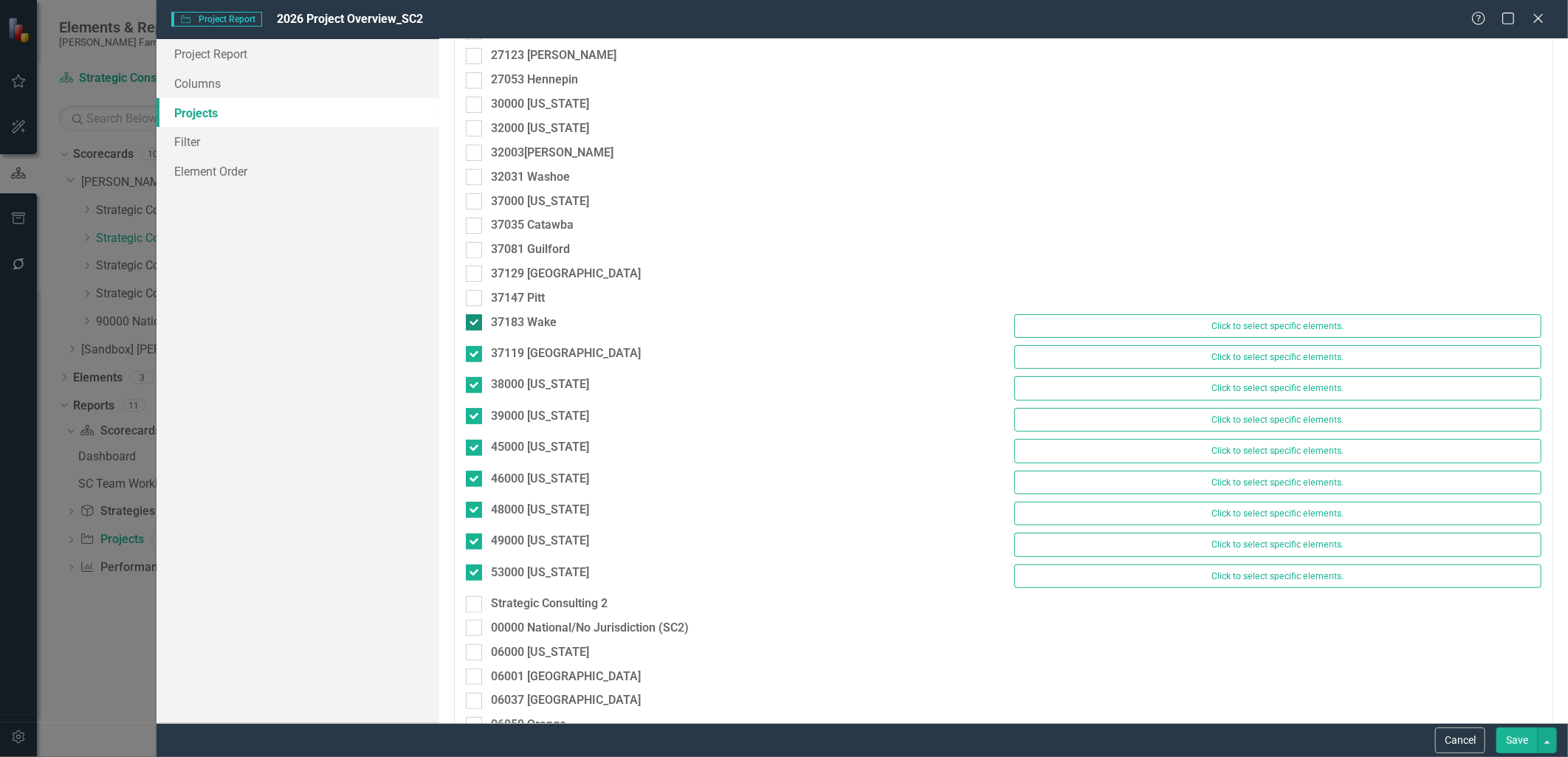
click at [477, 325] on div at bounding box center [474, 322] width 16 height 16
click at [475, 324] on input "37183 Wake" at bounding box center [471, 319] width 10 height 10
checkbox input "false"
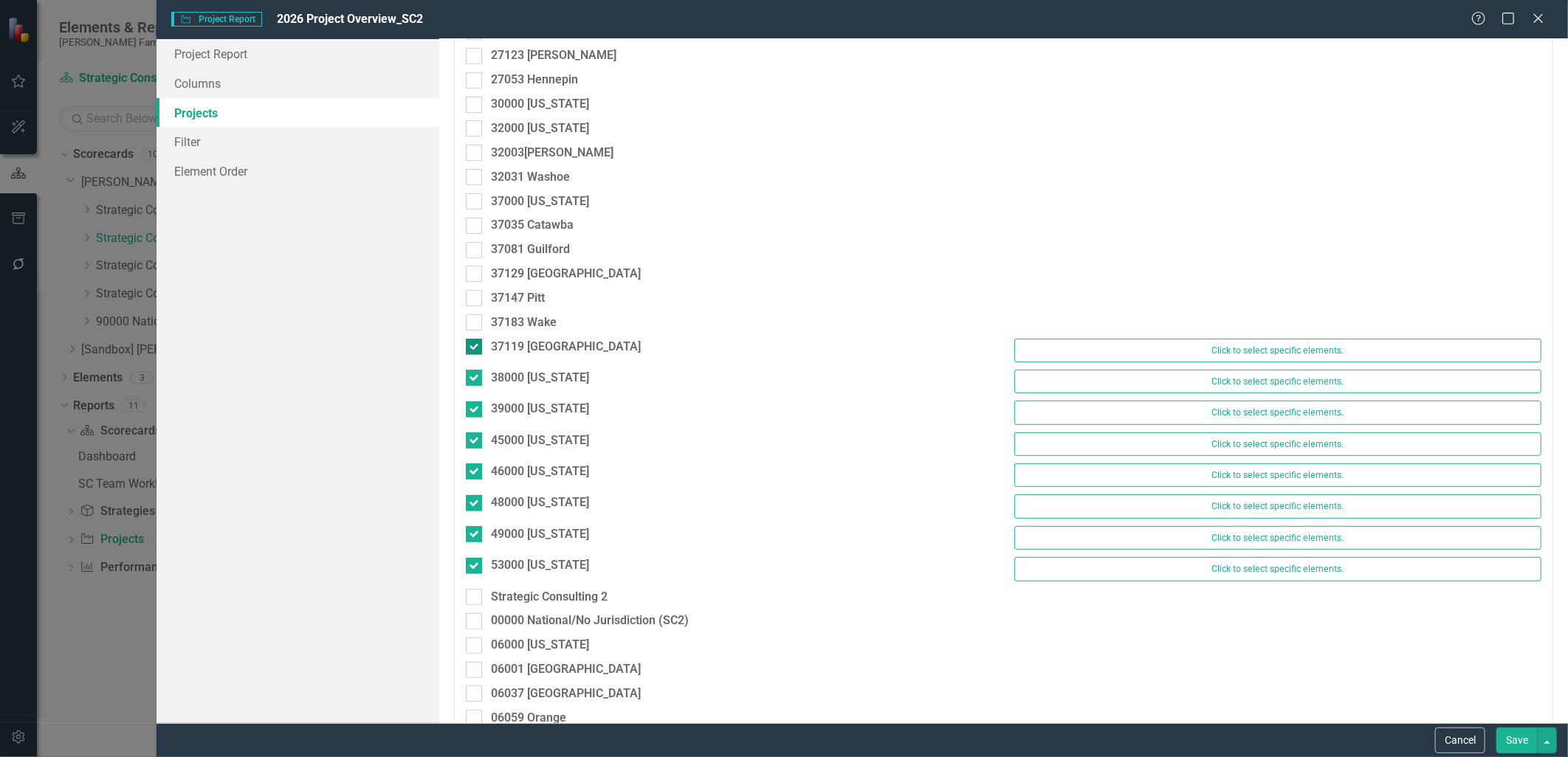
click at [477, 345] on div at bounding box center [474, 347] width 16 height 16
click at [475, 345] on input "37119 [GEOGRAPHIC_DATA]" at bounding box center [471, 344] width 10 height 10
checkbox input "false"
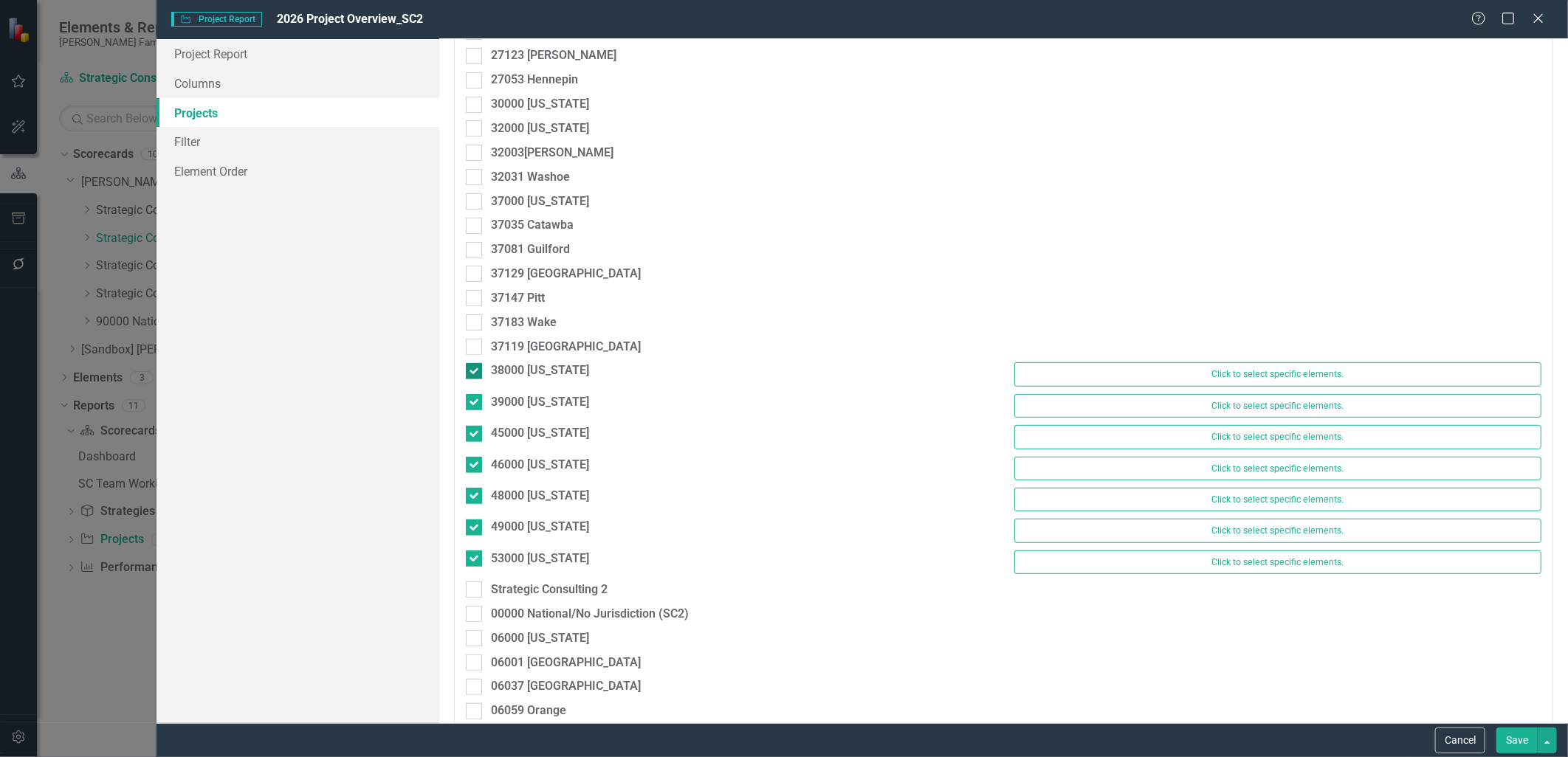
click at [475, 369] on div at bounding box center [474, 371] width 16 height 16
click at [475, 369] on input "38000 [US_STATE]" at bounding box center [471, 368] width 10 height 10
checkbox input "false"
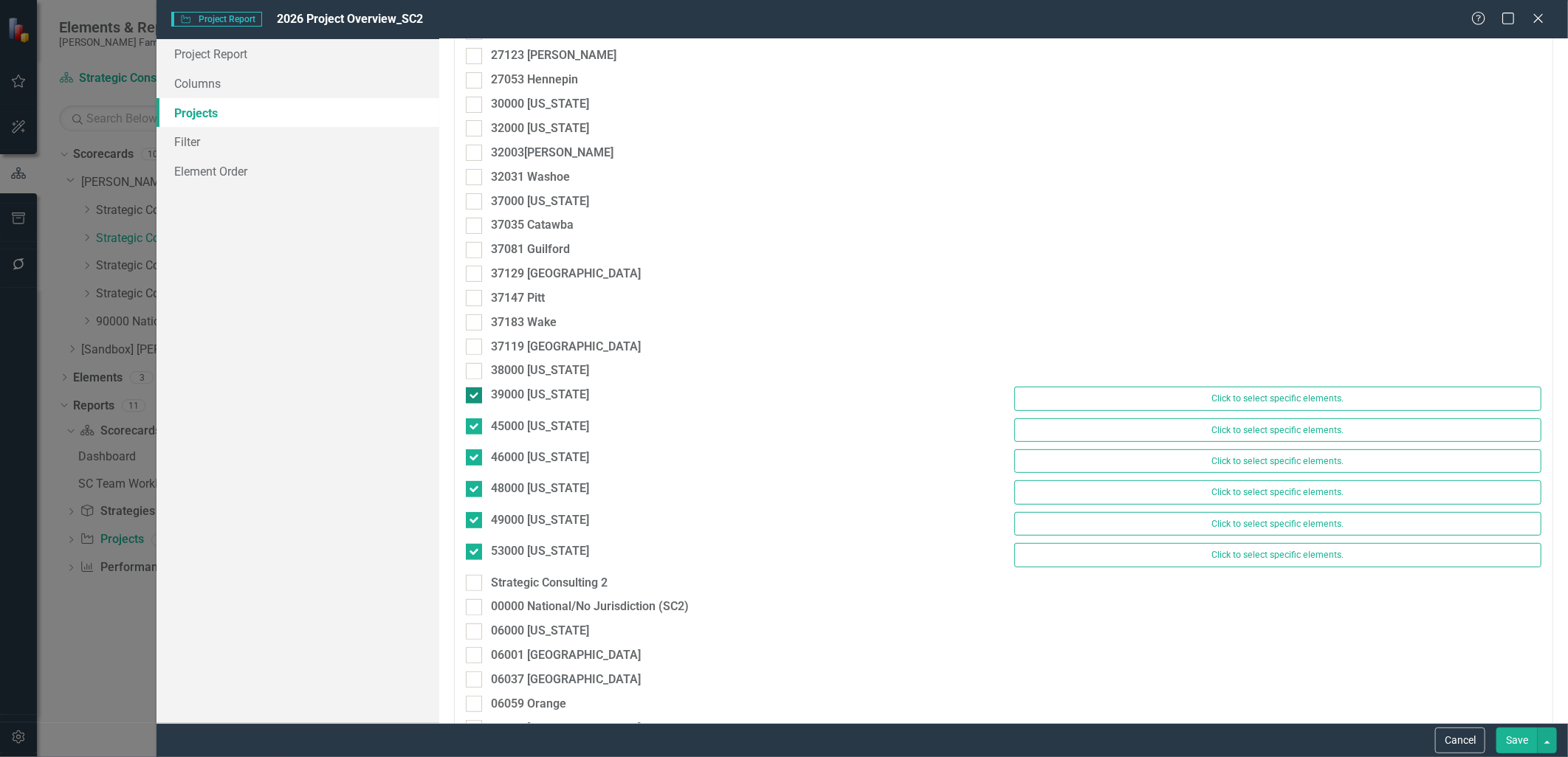
click at [474, 394] on input "39000 [US_STATE]" at bounding box center [471, 392] width 10 height 10
checkbox input "false"
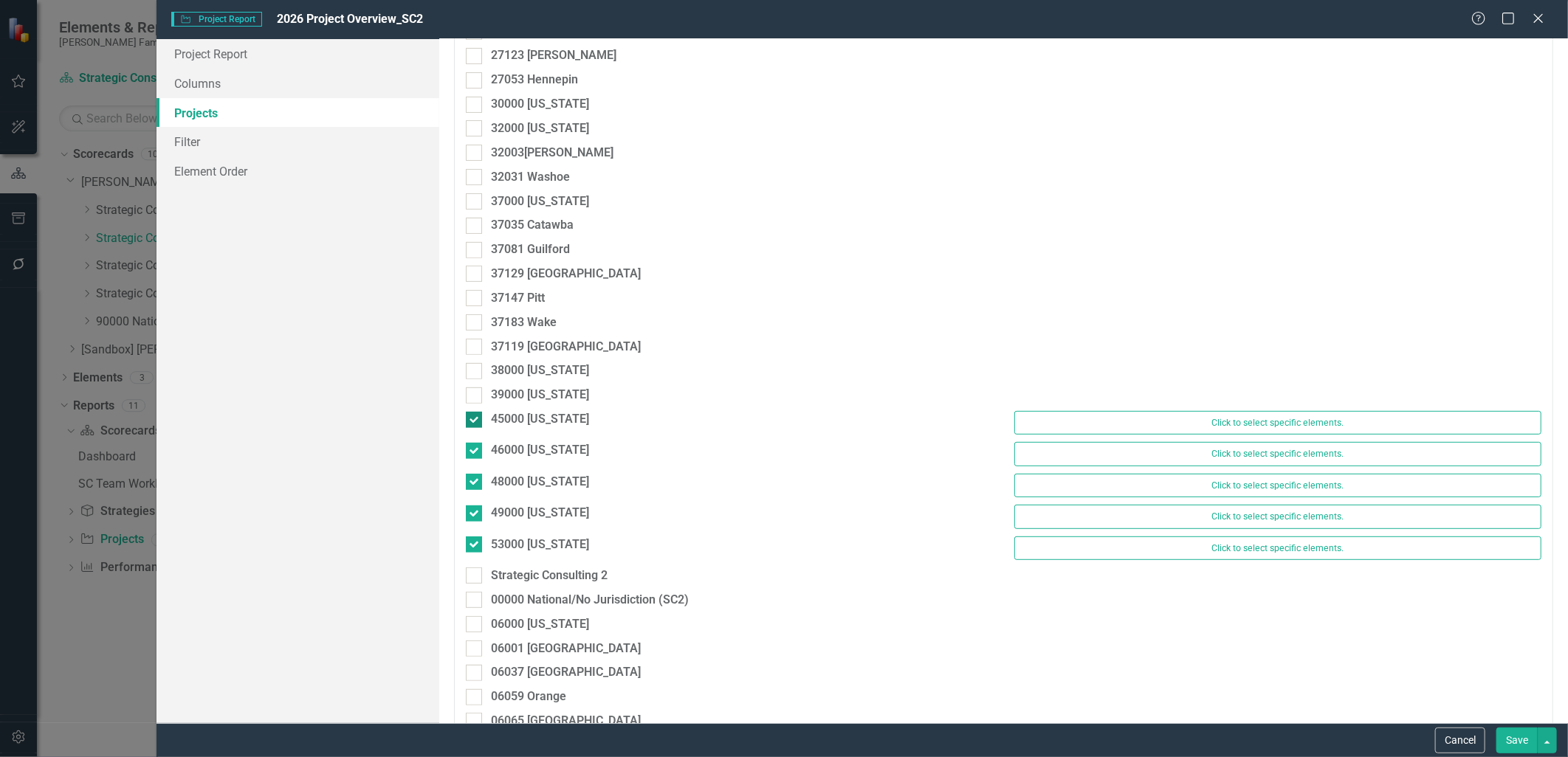
click at [475, 420] on input "45000 [US_STATE]" at bounding box center [471, 417] width 10 height 10
checkbox input "false"
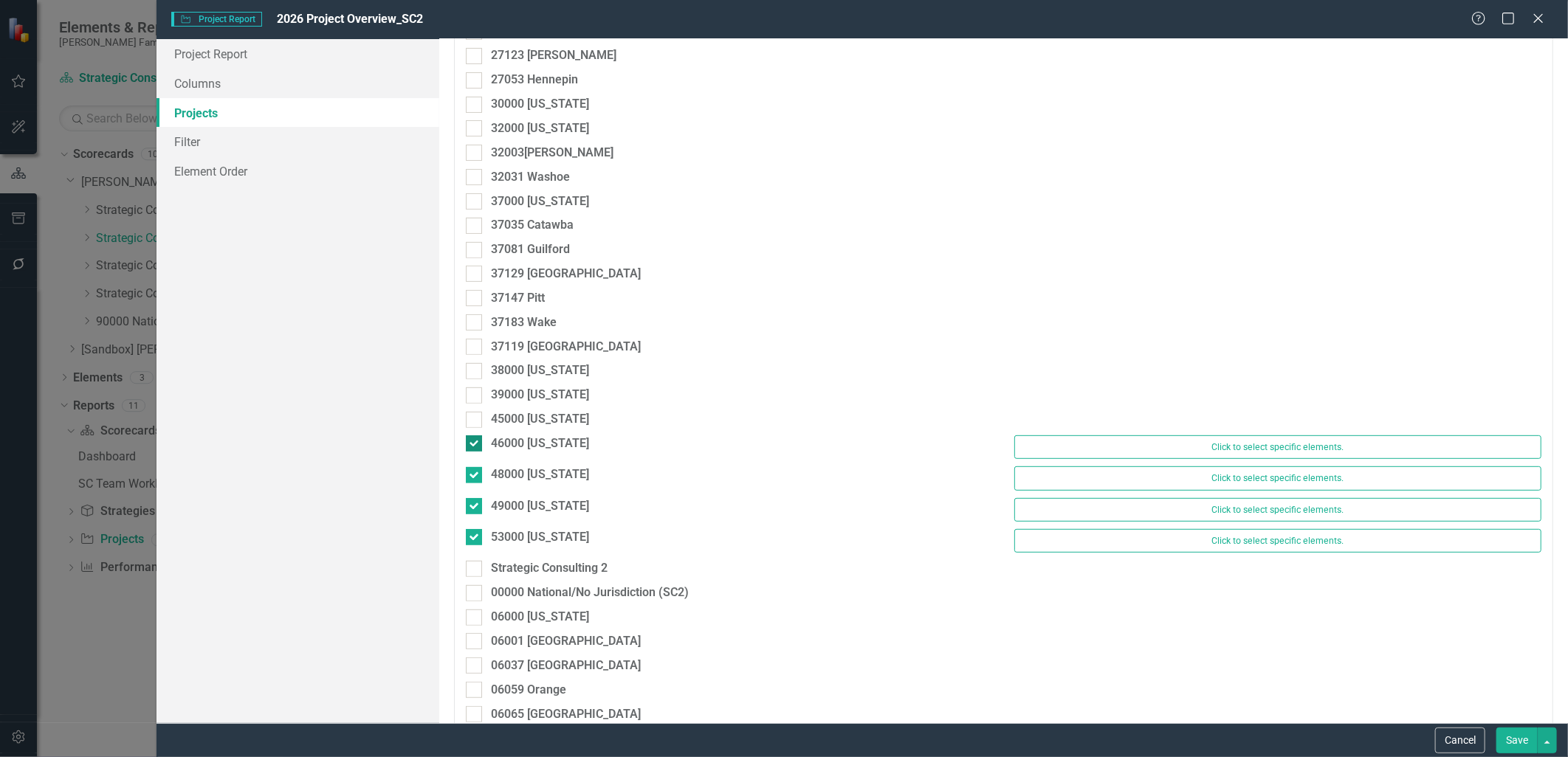
click at [475, 451] on div at bounding box center [474, 443] width 16 height 16
click at [475, 445] on input "46000 [US_STATE]" at bounding box center [471, 440] width 10 height 10
checkbox input "false"
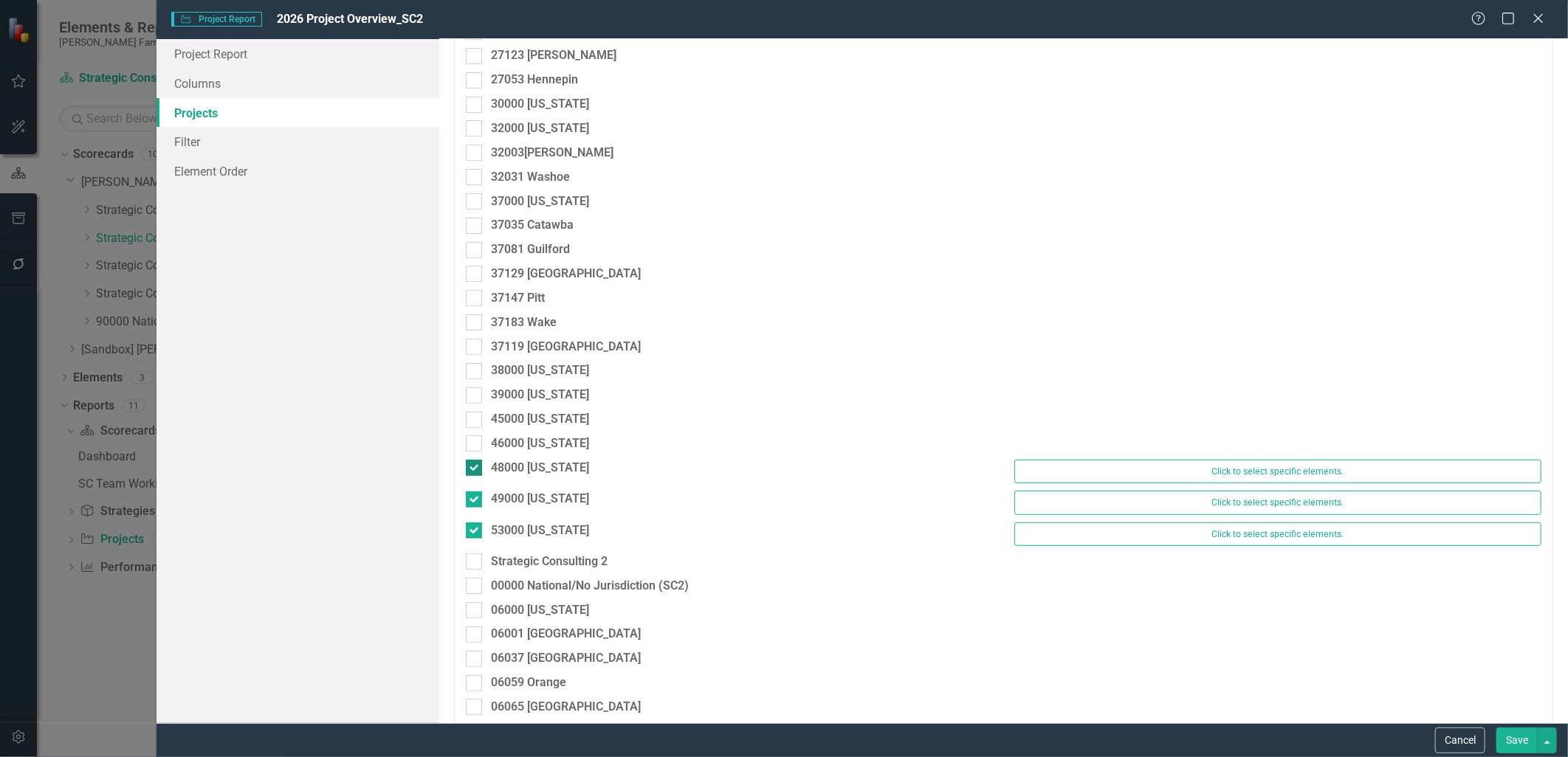
click at [471, 468] on input "48000 [US_STATE]" at bounding box center [471, 464] width 10 height 10
checkbox input "false"
click at [471, 496] on div at bounding box center [474, 492] width 16 height 16
click at [471, 494] on input "49000 [US_STATE]" at bounding box center [471, 489] width 10 height 10
checkbox input "false"
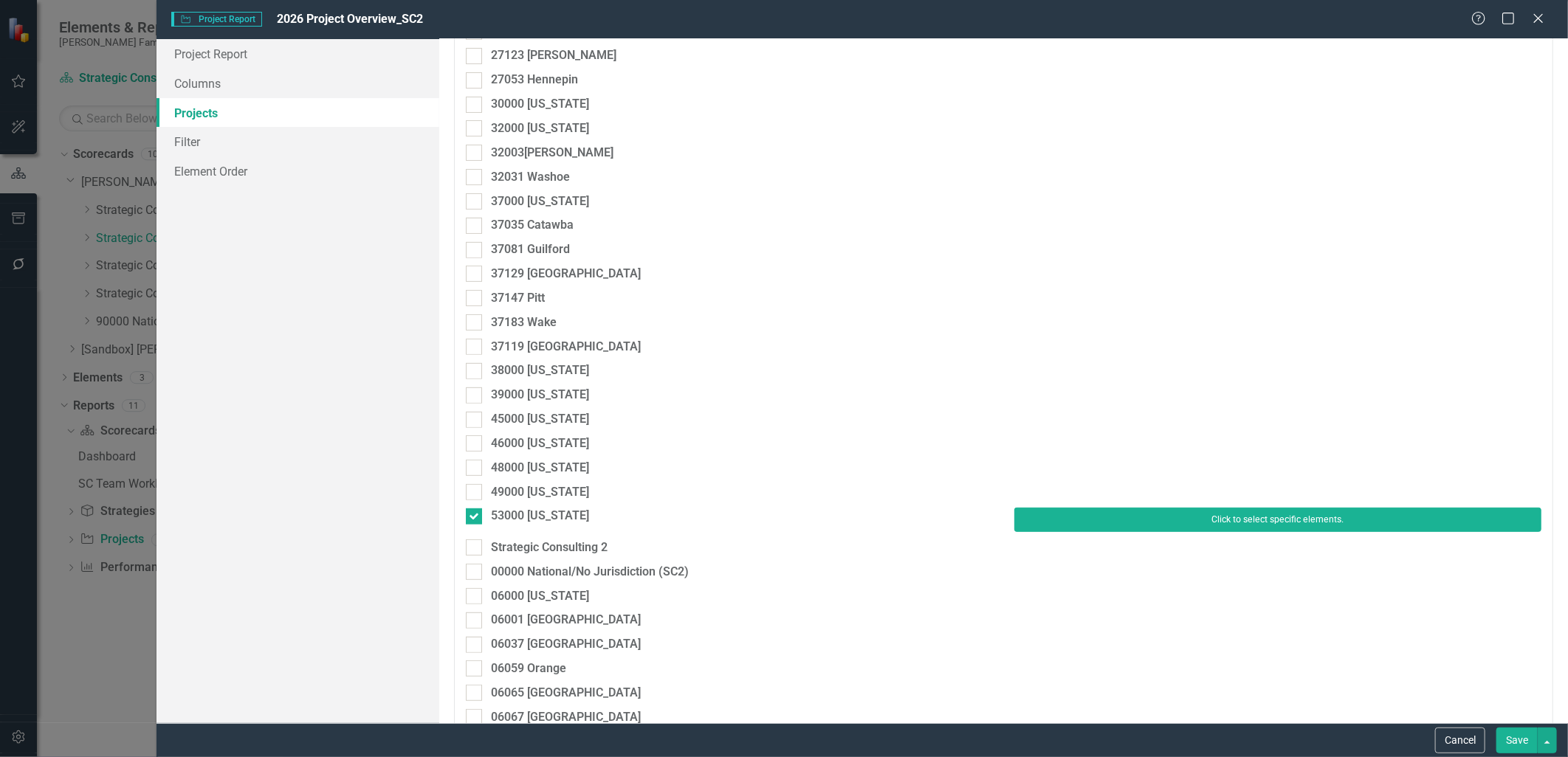
click at [1178, 521] on button "Click to select specific elements." at bounding box center [1278, 519] width 527 height 24
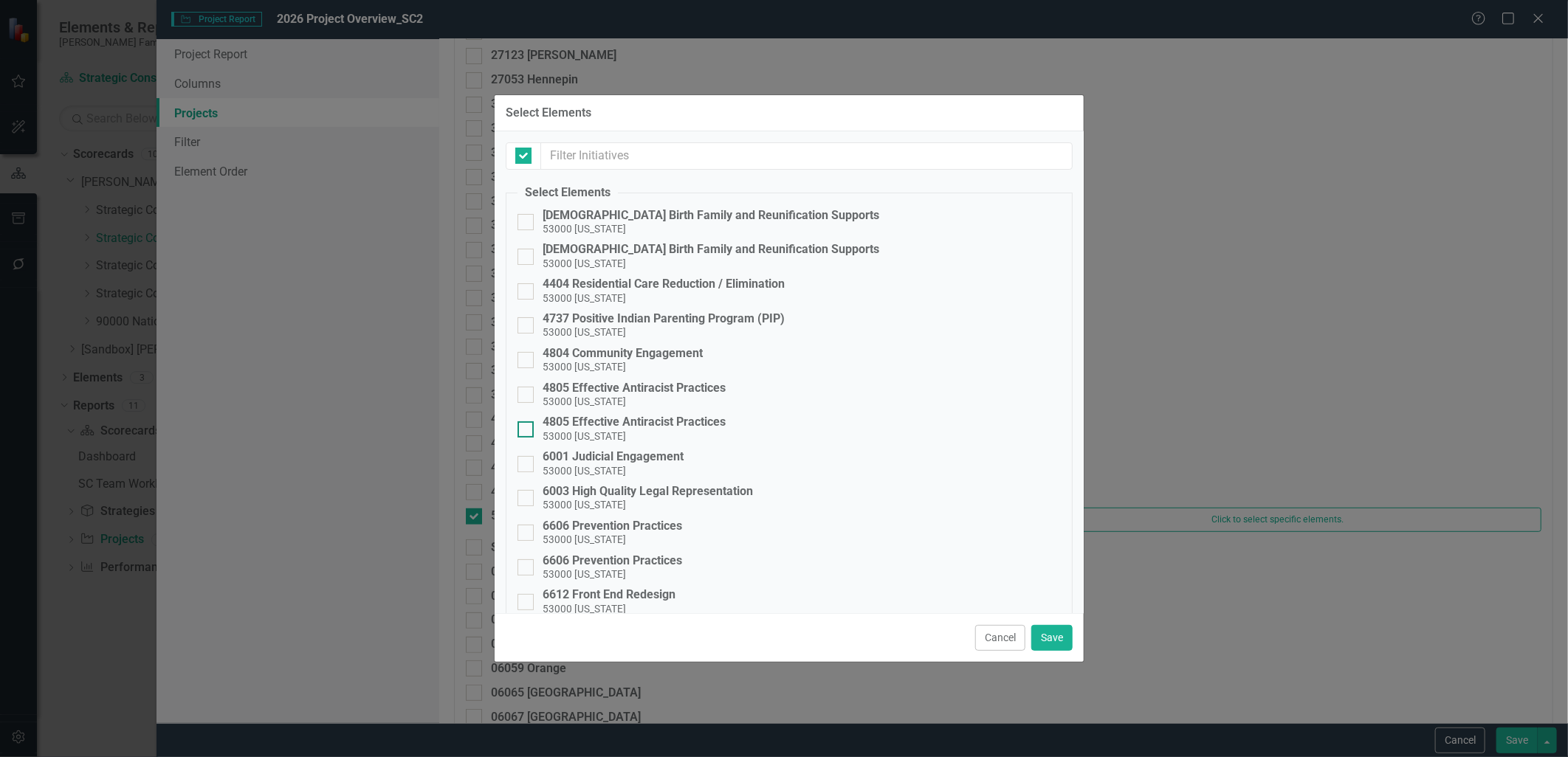
checkbox input "false"
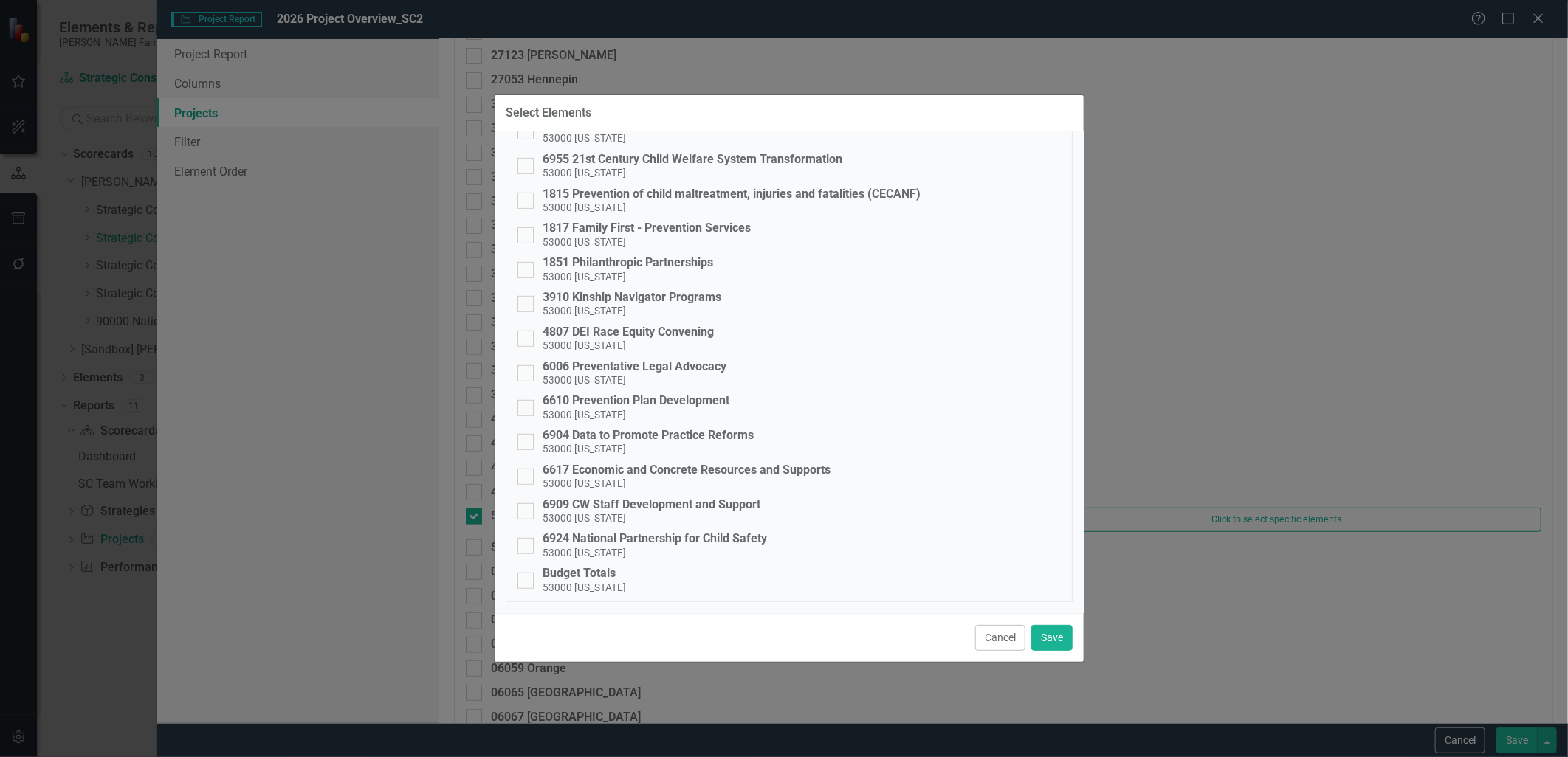
scroll to position [0, 0]
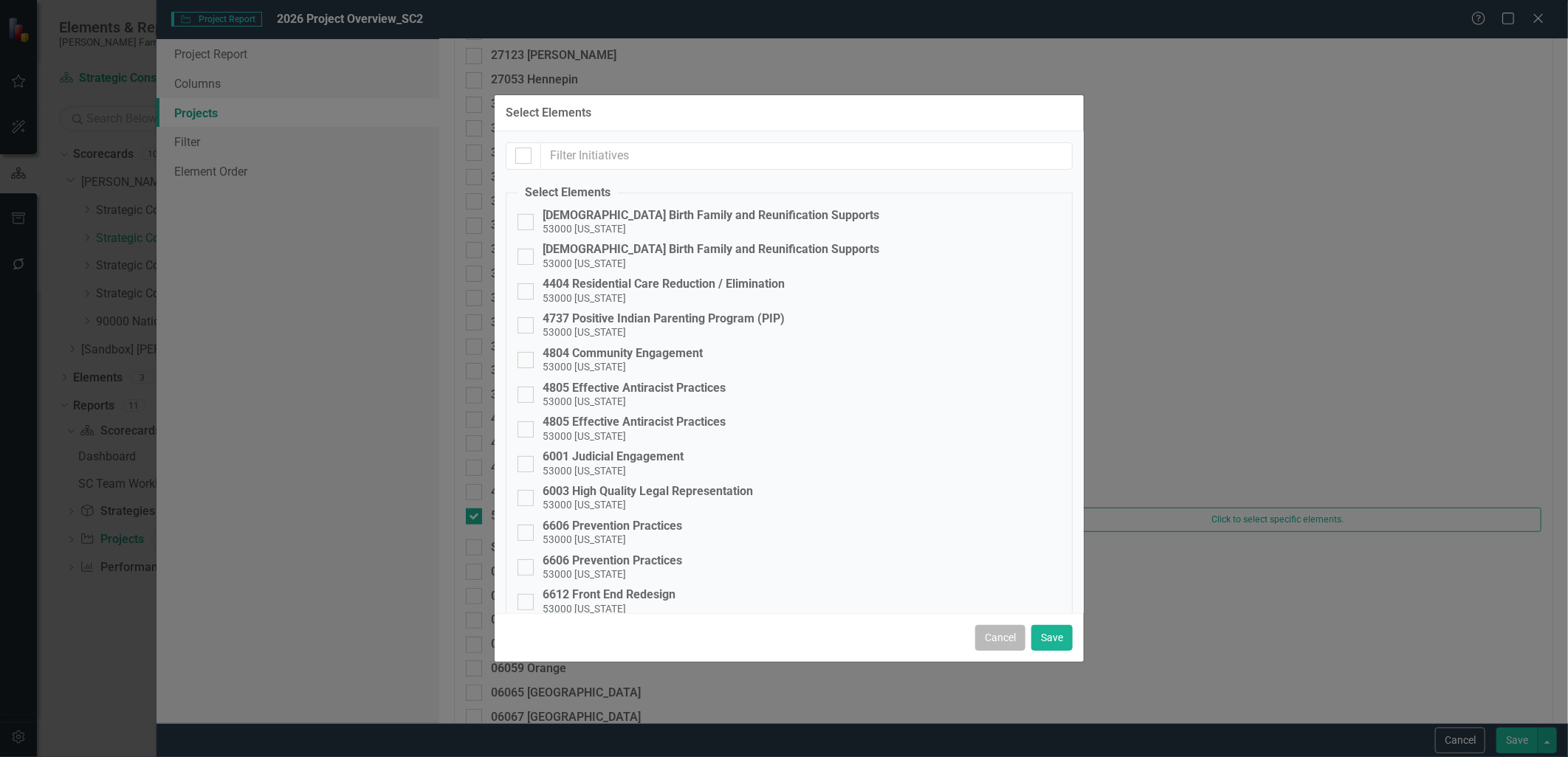
click at [998, 636] on button "Cancel" at bounding box center [1001, 638] width 50 height 26
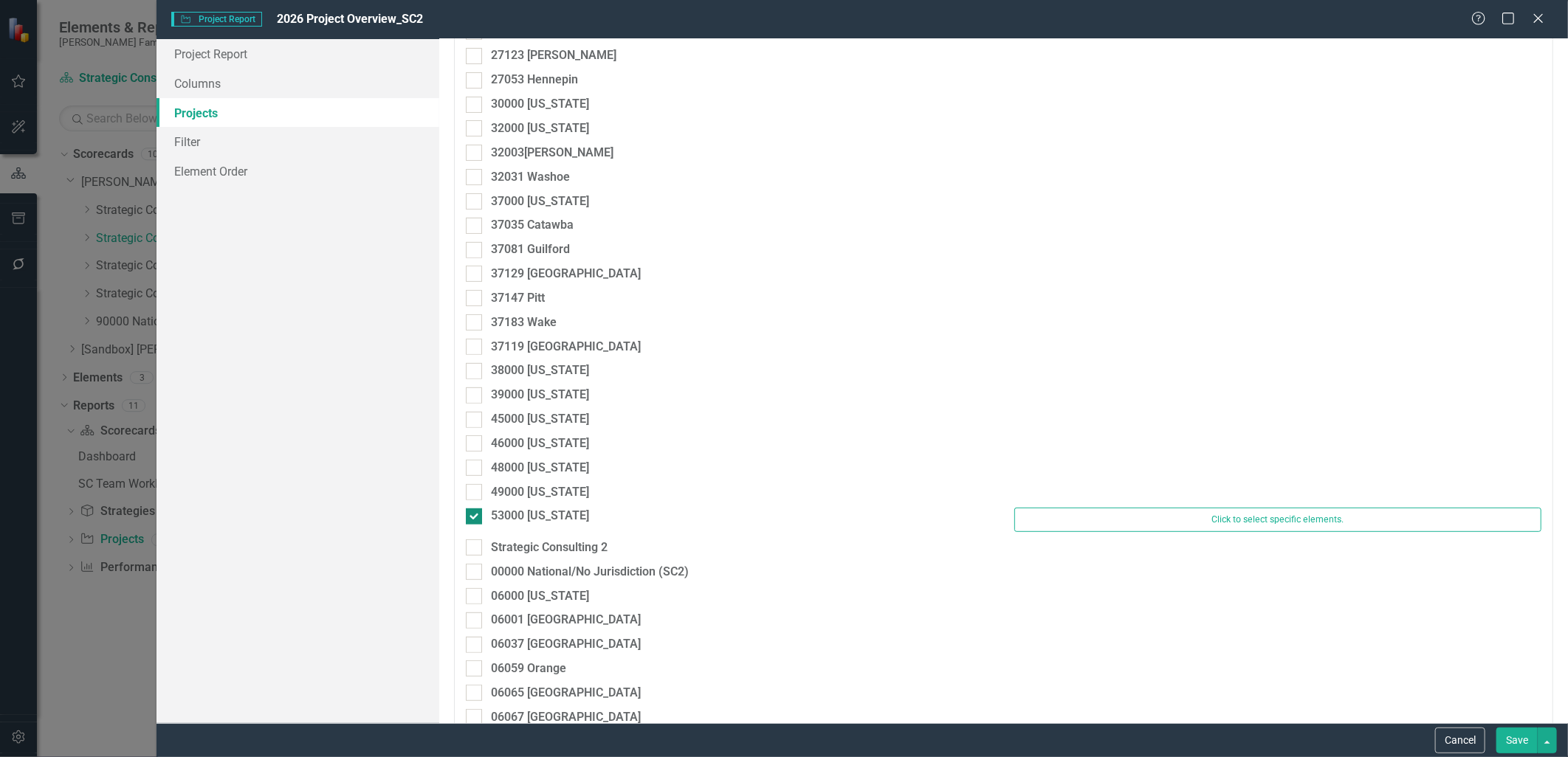
click at [476, 515] on div at bounding box center [474, 516] width 16 height 16
click at [475, 515] on input "53000 [US_STATE]" at bounding box center [471, 513] width 10 height 10
checkbox input "false"
click at [475, 542] on div at bounding box center [474, 540] width 16 height 16
click at [475, 542] on input "Strategic Consulting 2" at bounding box center [471, 537] width 10 height 10
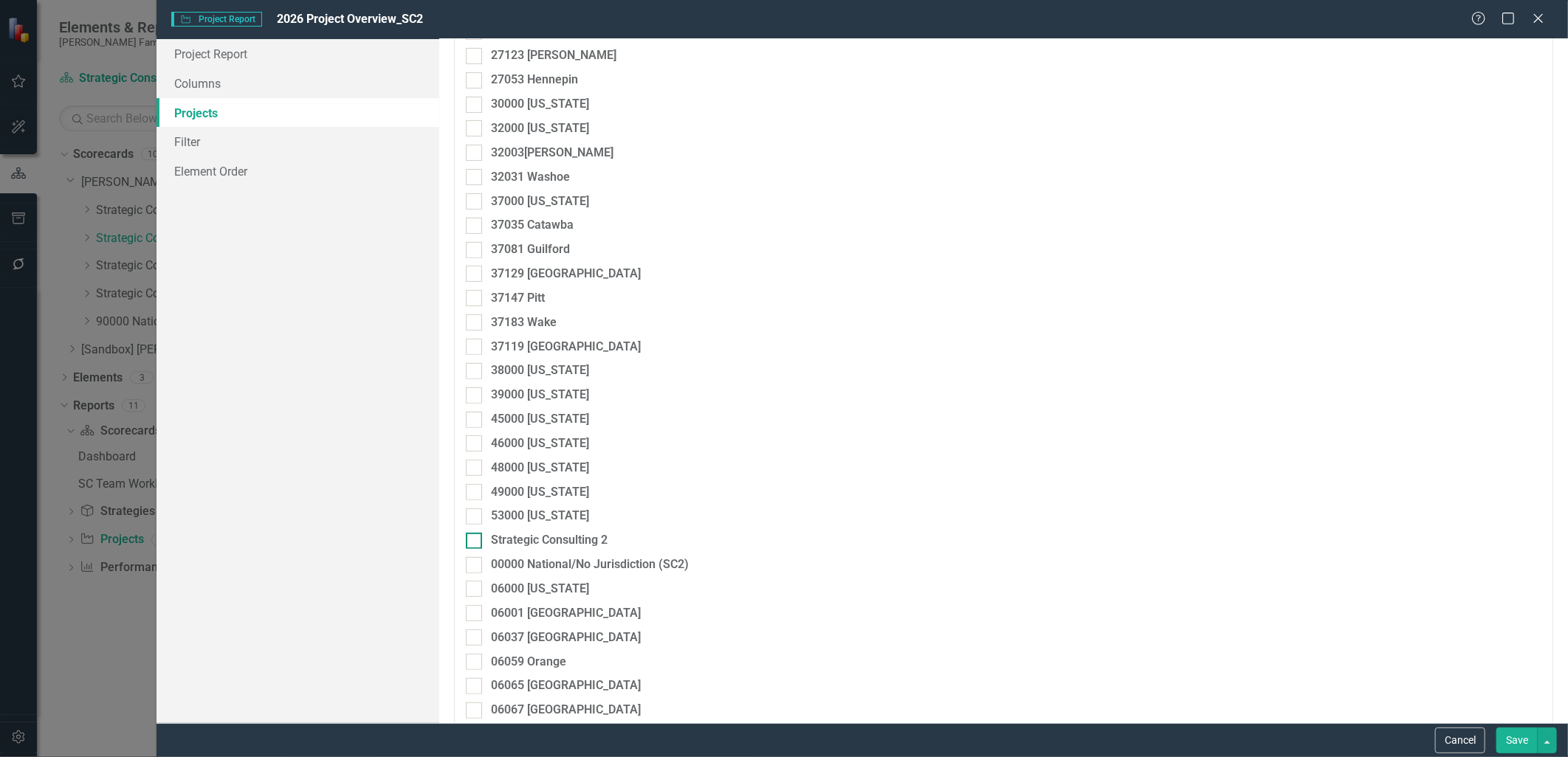
checkbox input "true"
click at [475, 561] on div "Strategic Consulting 2 Click to select specific elements." at bounding box center [1004, 547] width 1098 height 31
click at [475, 569] on div at bounding box center [474, 572] width 16 height 16
click at [475, 569] on input "00000 National/No Jurisdiction (SC2)" at bounding box center [471, 569] width 10 height 10
checkbox input "true"
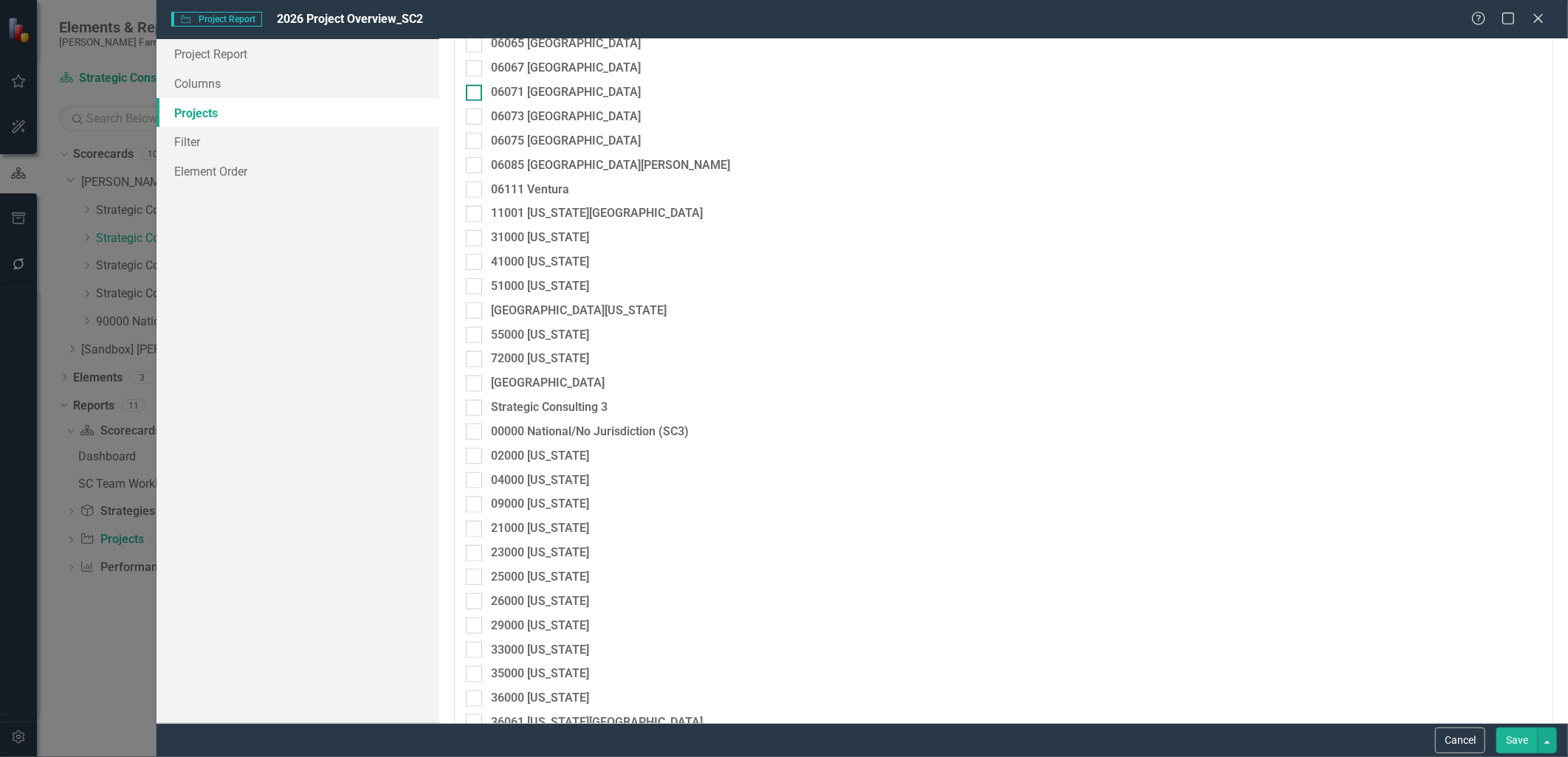
scroll to position [738, 0]
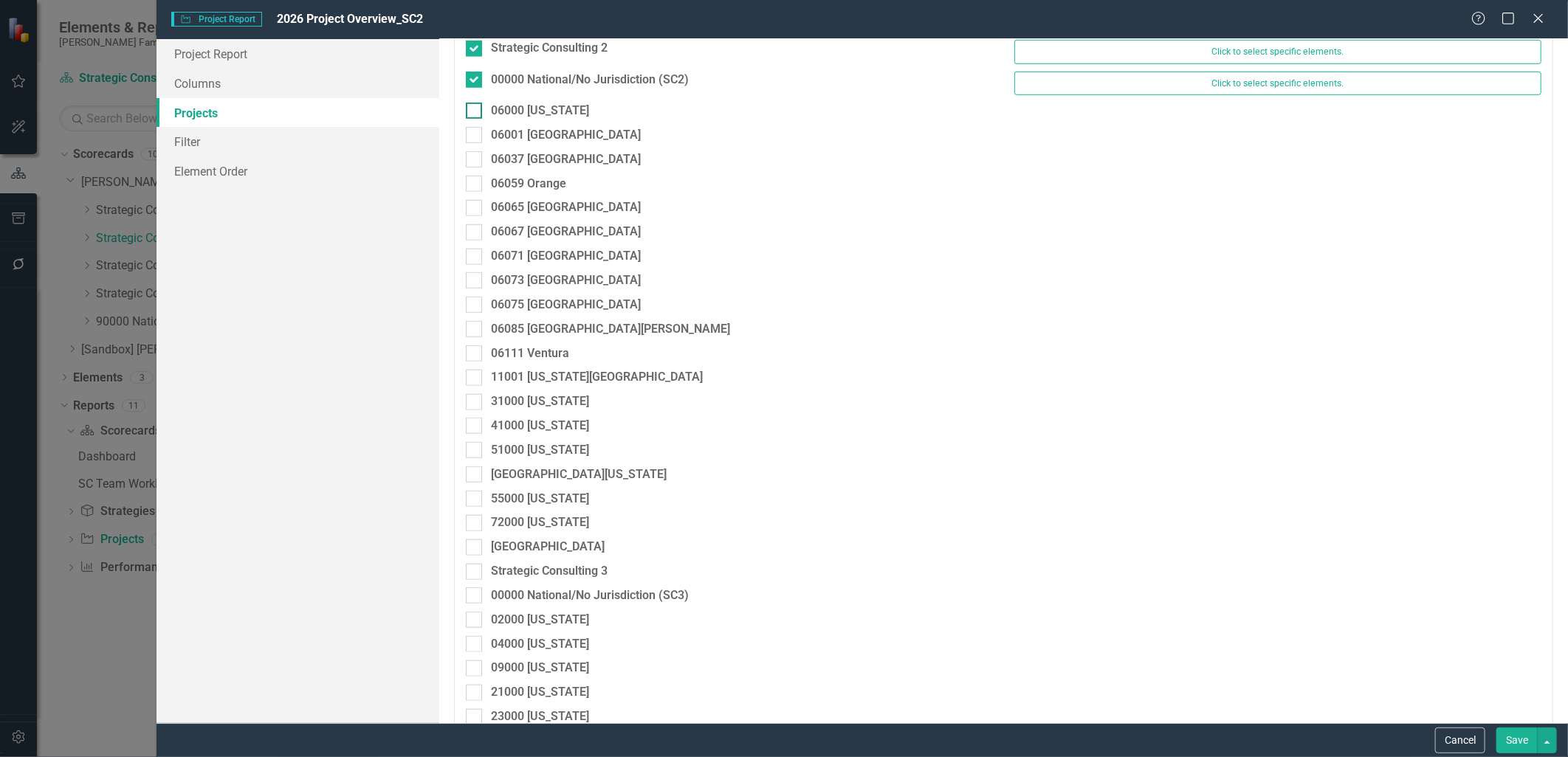
click at [474, 116] on div at bounding box center [474, 110] width 16 height 16
click at [474, 112] on input "06000 [US_STATE]" at bounding box center [471, 107] width 10 height 10
checkbox input "true"
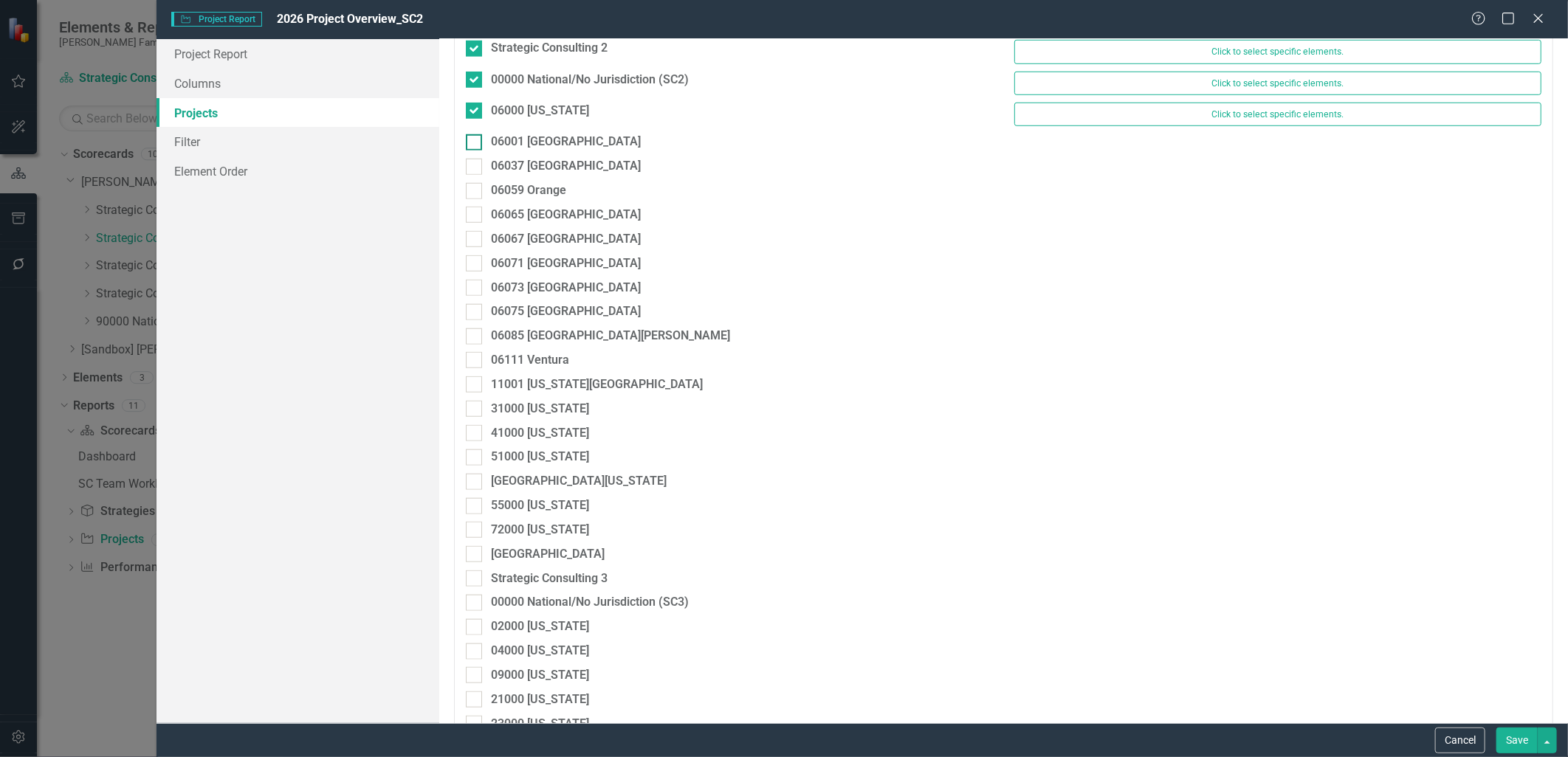
click at [475, 141] on input "06001 [GEOGRAPHIC_DATA]" at bounding box center [471, 139] width 10 height 10
checkbox input "true"
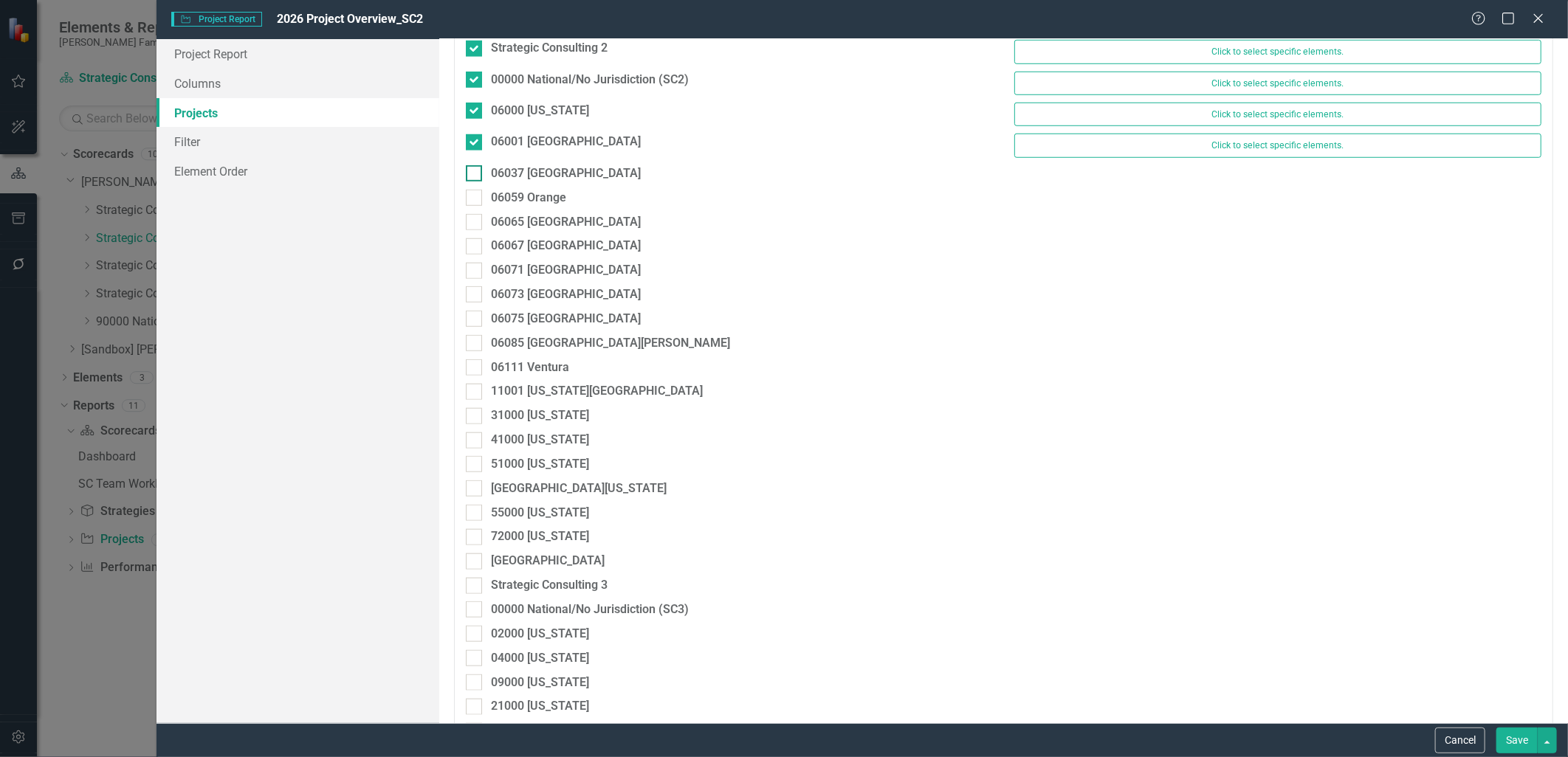
click at [475, 174] on div at bounding box center [474, 173] width 16 height 16
click at [475, 174] on input "06037 [GEOGRAPHIC_DATA]" at bounding box center [471, 170] width 10 height 10
checkbox input "true"
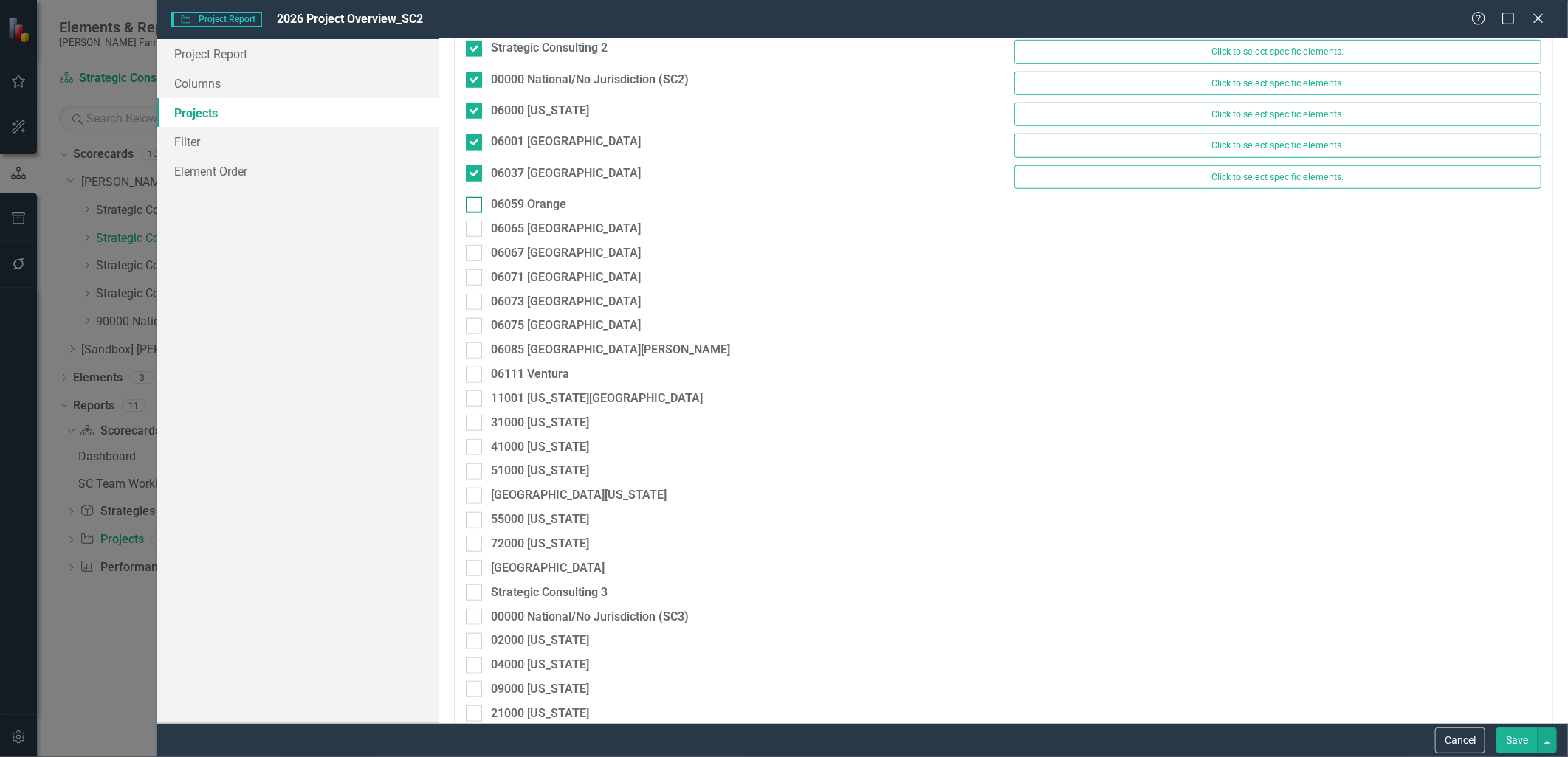
click at [473, 211] on div at bounding box center [474, 204] width 16 height 16
click at [473, 207] on input "06059 Orange" at bounding box center [471, 201] width 10 height 10
checkbox input "true"
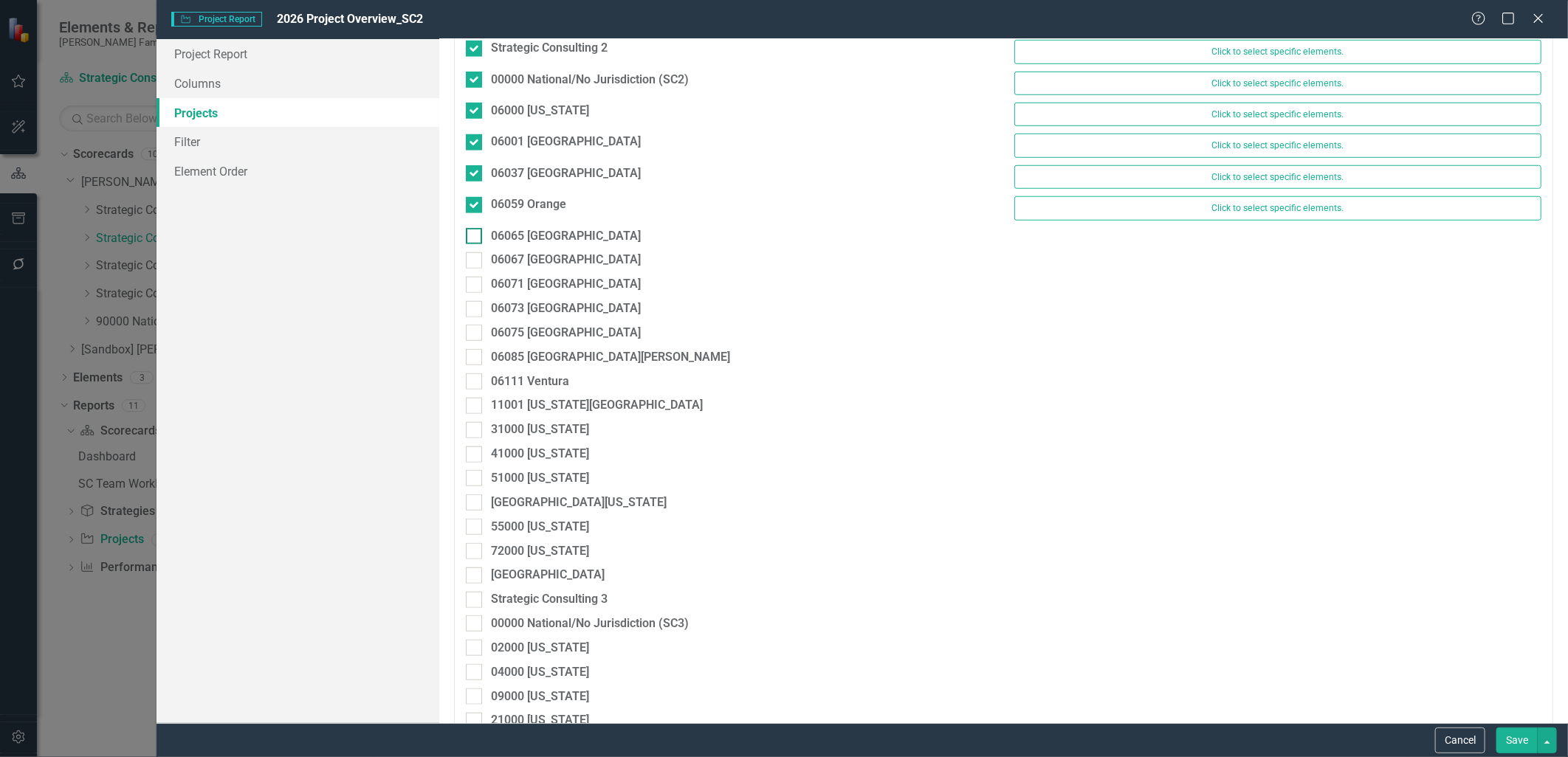
click at [472, 238] on input "06065 [GEOGRAPHIC_DATA]" at bounding box center [471, 233] width 10 height 10
checkbox input "true"
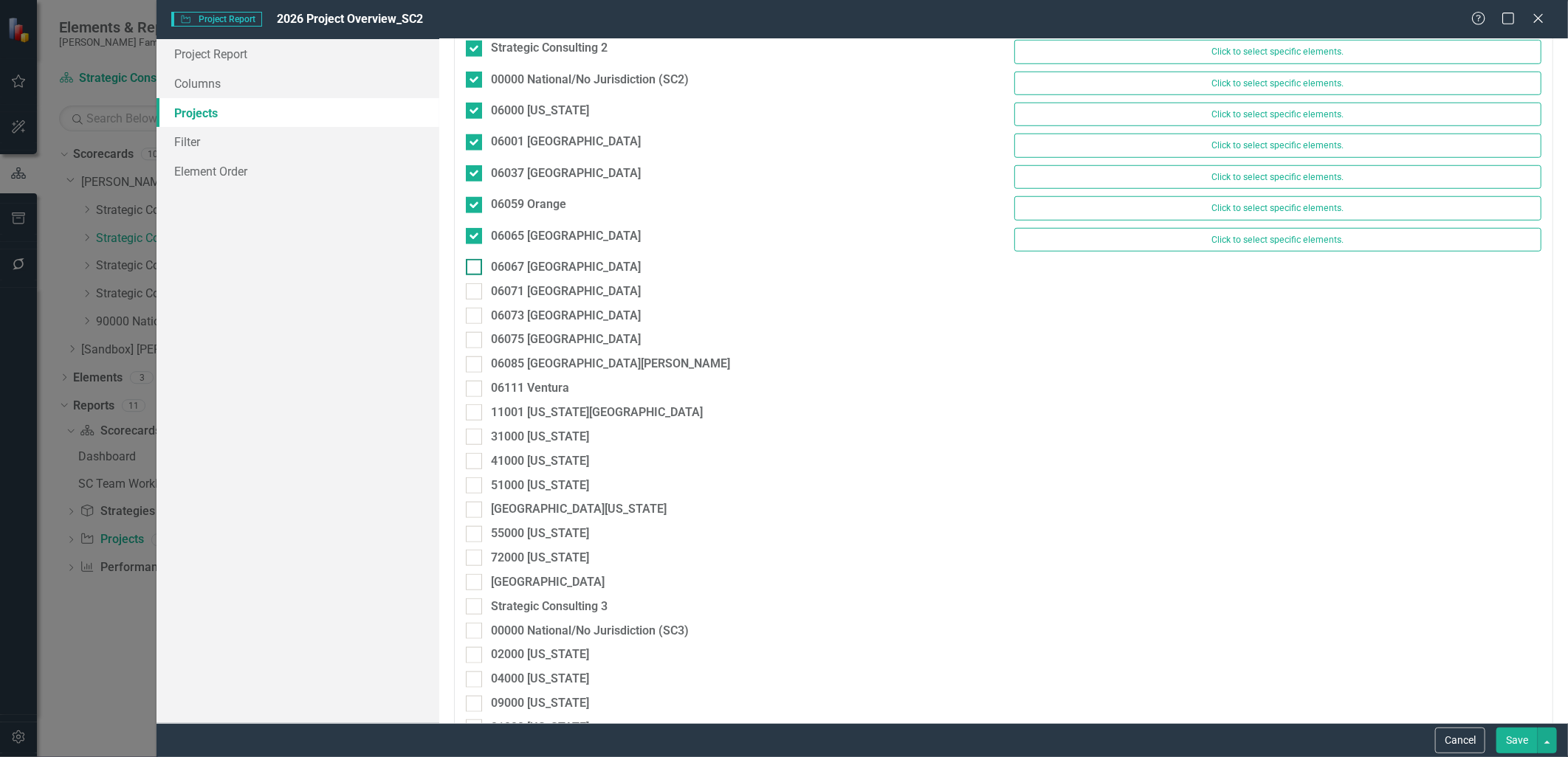
click at [472, 270] on div at bounding box center [474, 267] width 16 height 16
click at [472, 268] on input "06067 [GEOGRAPHIC_DATA]" at bounding box center [471, 264] width 10 height 10
checkbox input "true"
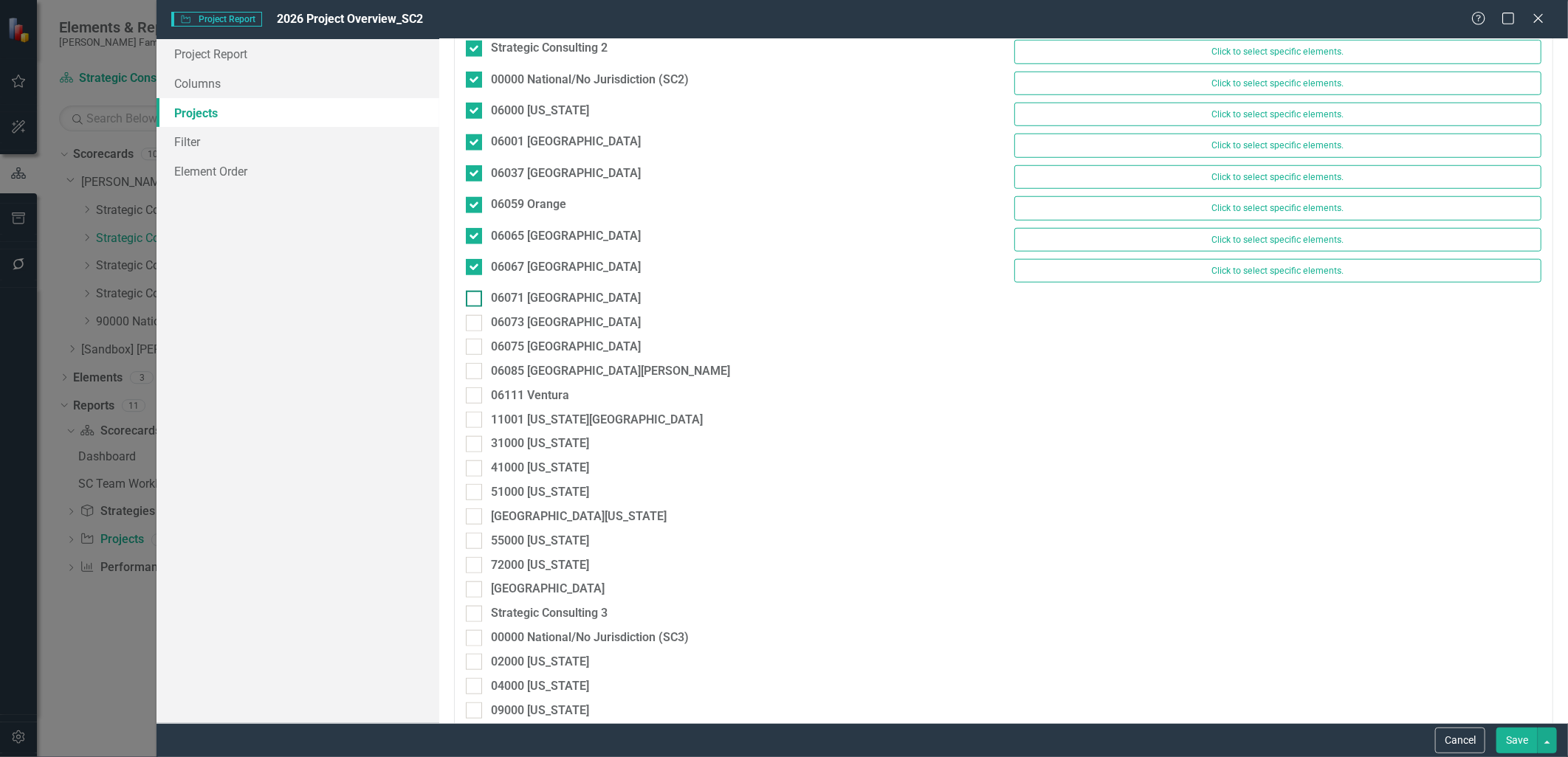
click at [470, 302] on div at bounding box center [474, 299] width 16 height 16
click at [470, 300] on input "06071 [GEOGRAPHIC_DATA]" at bounding box center [471, 296] width 10 height 10
checkbox input "true"
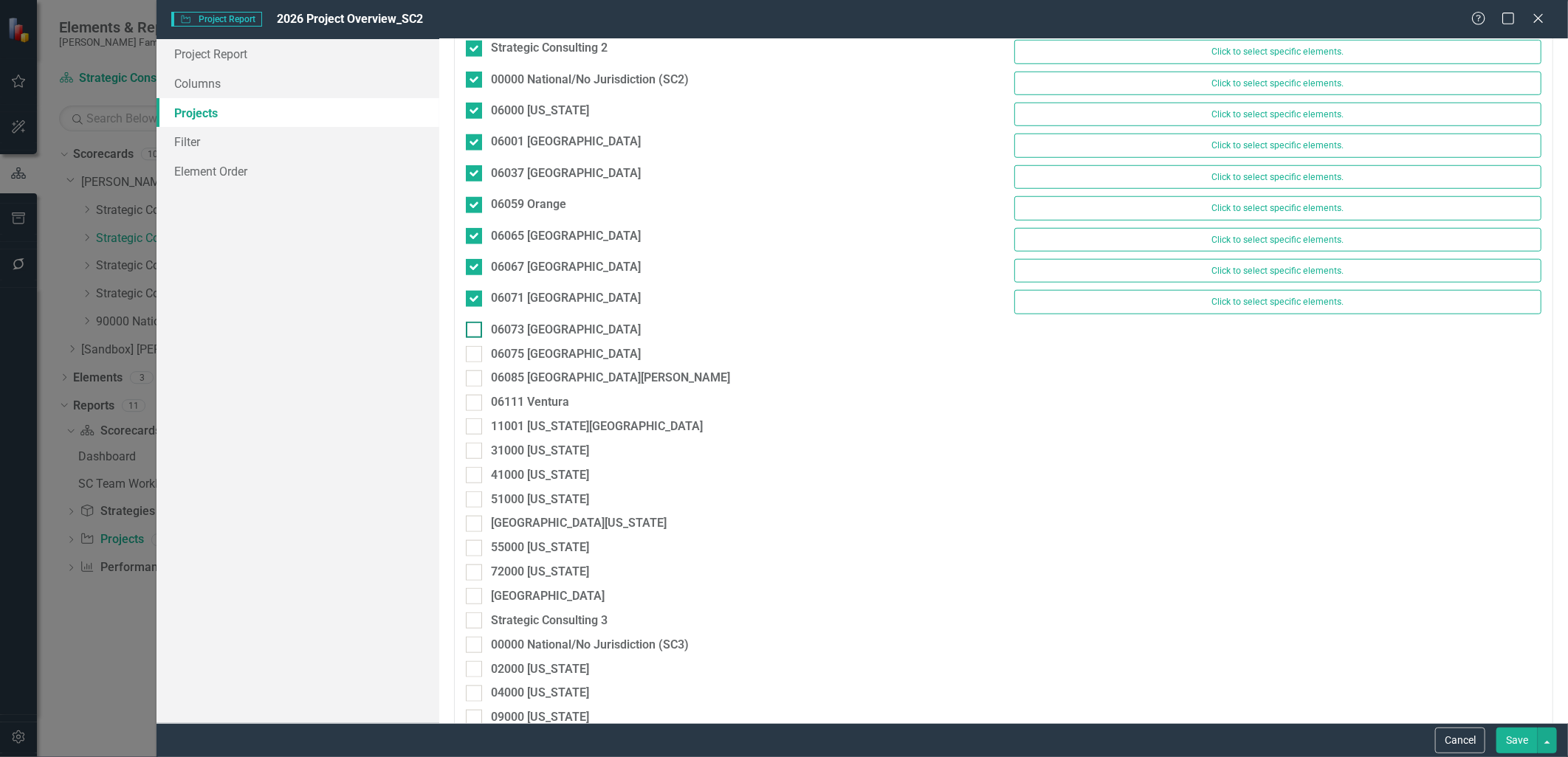
click at [472, 331] on input "06073 [GEOGRAPHIC_DATA]" at bounding box center [471, 326] width 10 height 10
checkbox input "true"
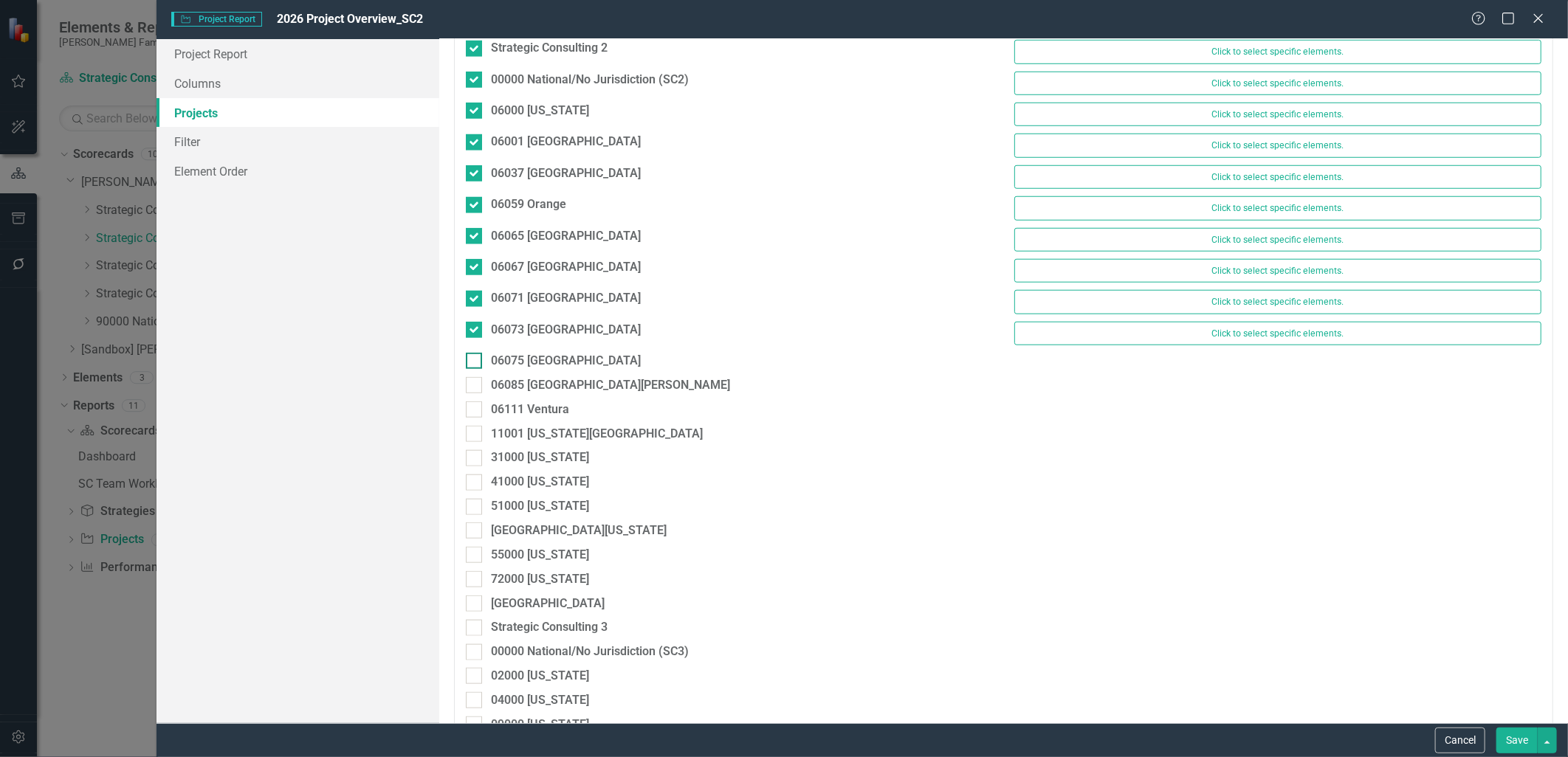
click at [474, 365] on div at bounding box center [474, 360] width 16 height 16
click at [474, 363] on input "06075 [GEOGRAPHIC_DATA]" at bounding box center [471, 357] width 10 height 10
checkbox input "true"
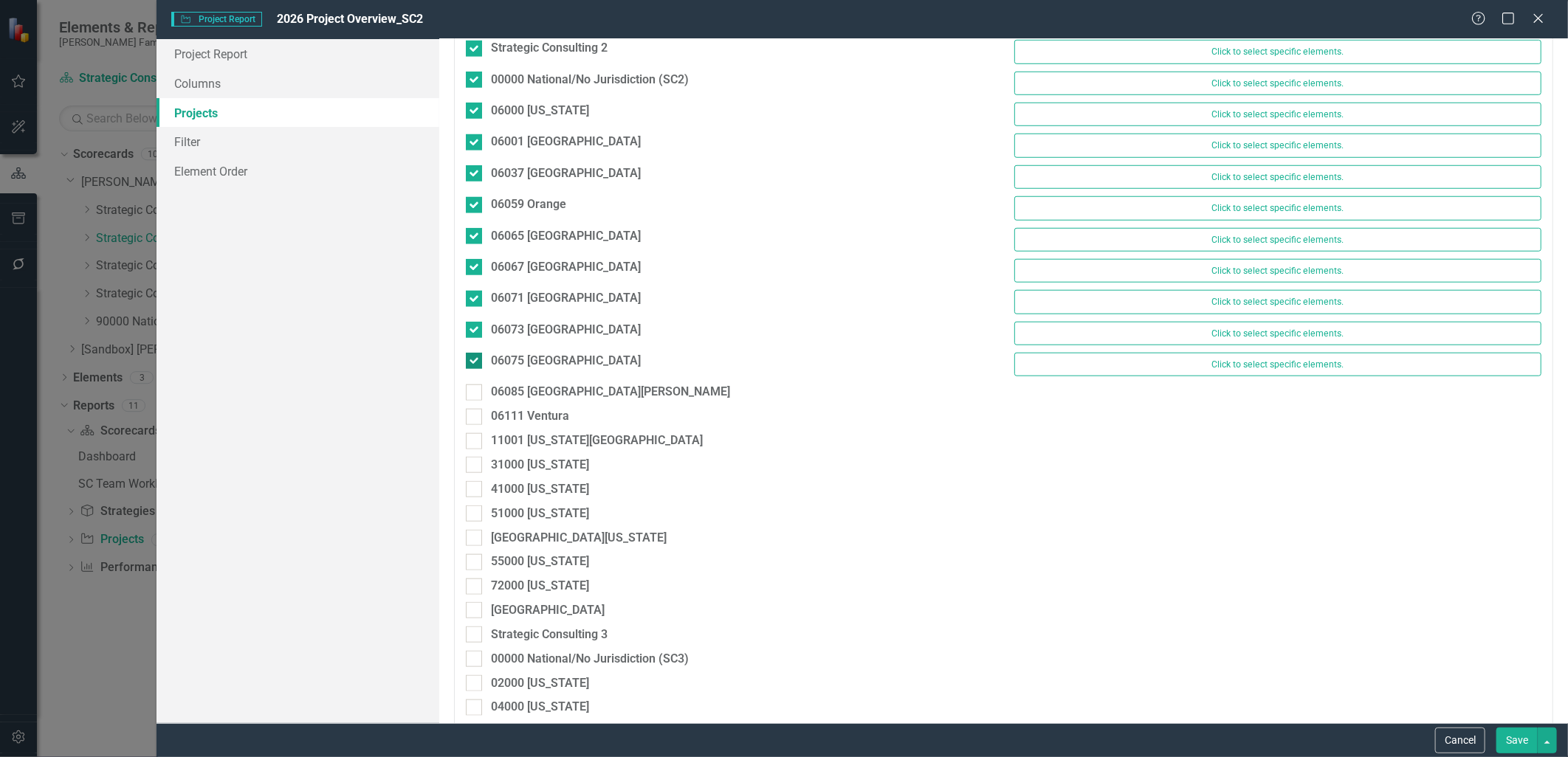
scroll to position [820, 0]
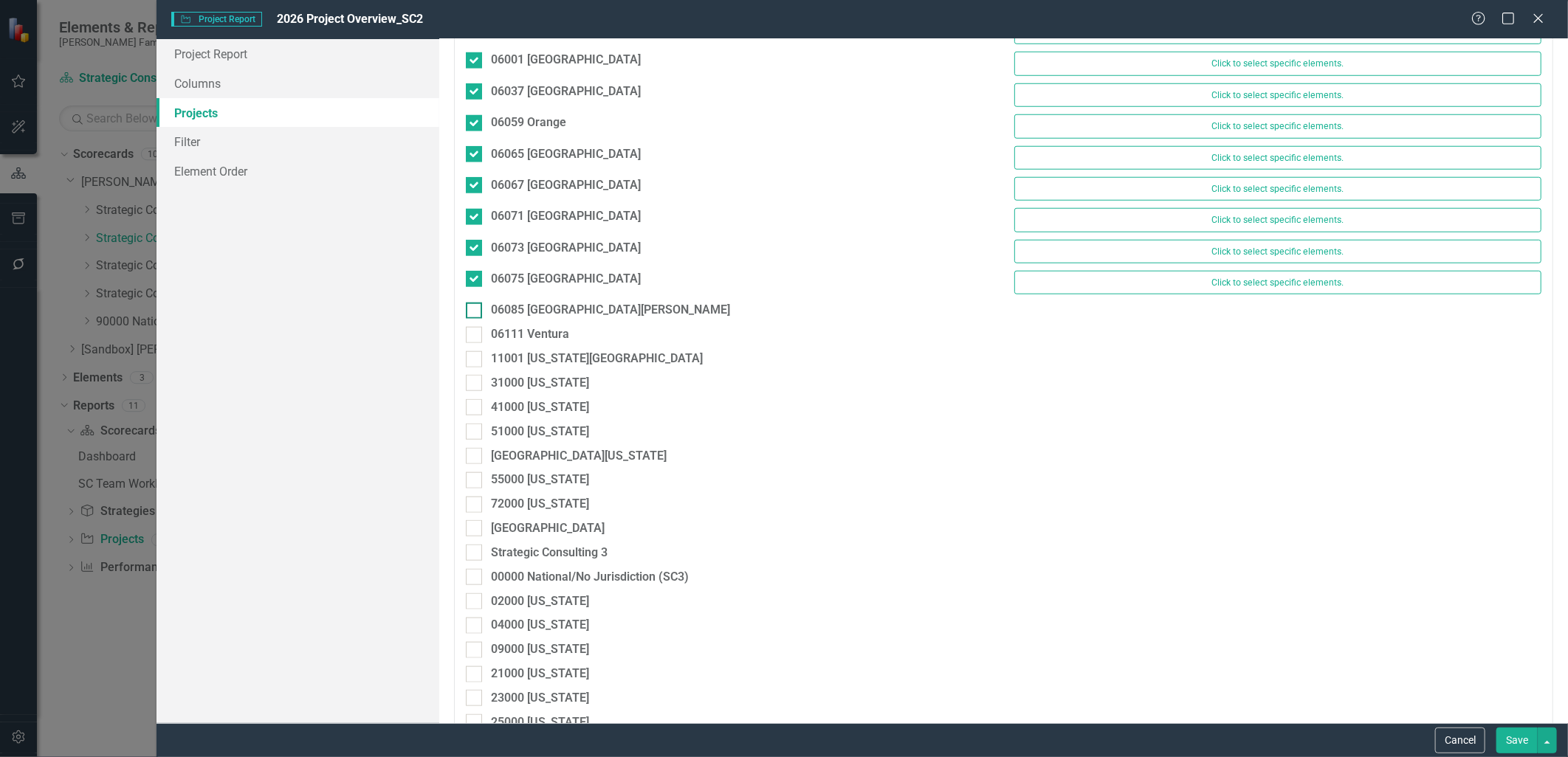
click at [471, 315] on div at bounding box center [474, 310] width 16 height 16
click at [471, 312] on input "06085 [GEOGRAPHIC_DATA][PERSON_NAME]" at bounding box center [471, 307] width 10 height 10
checkbox input "true"
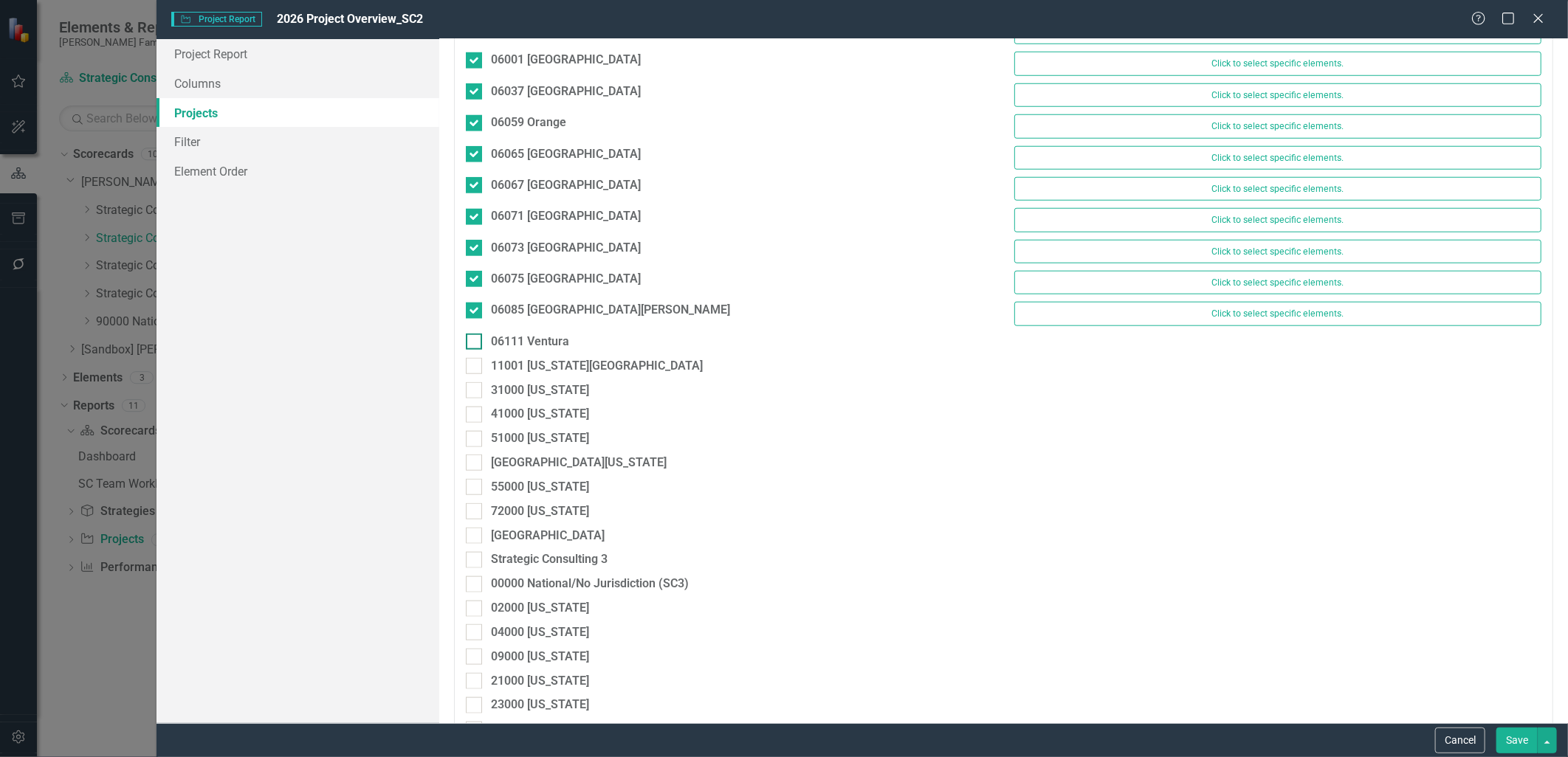
click at [475, 347] on div at bounding box center [474, 341] width 16 height 16
click at [475, 344] on input "06111 Ventura" at bounding box center [471, 338] width 10 height 10
checkbox input "true"
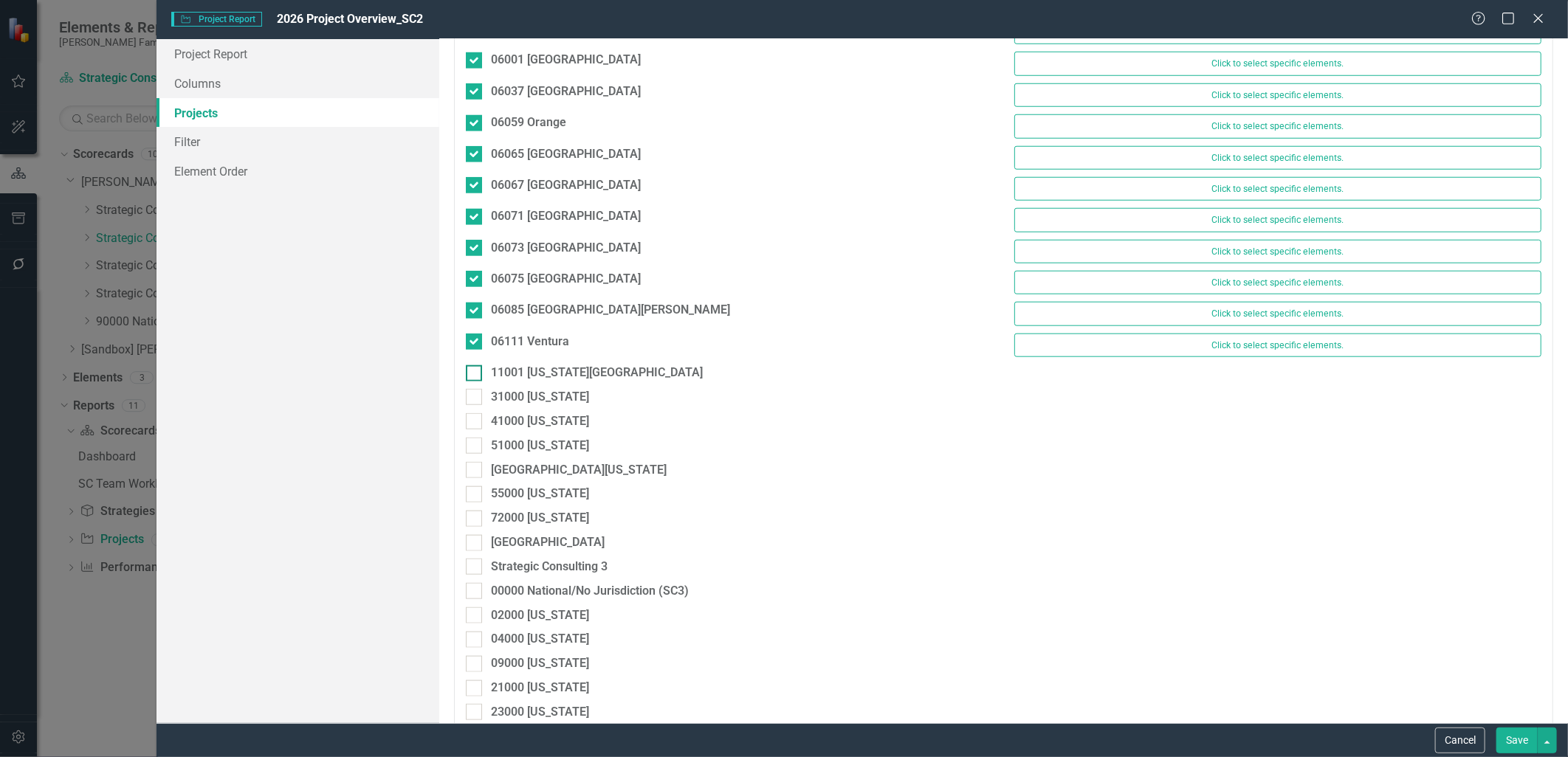
click at [477, 378] on div at bounding box center [474, 373] width 16 height 16
click at [475, 375] on input "11001 [US_STATE][GEOGRAPHIC_DATA]" at bounding box center [471, 370] width 10 height 10
checkbox input "true"
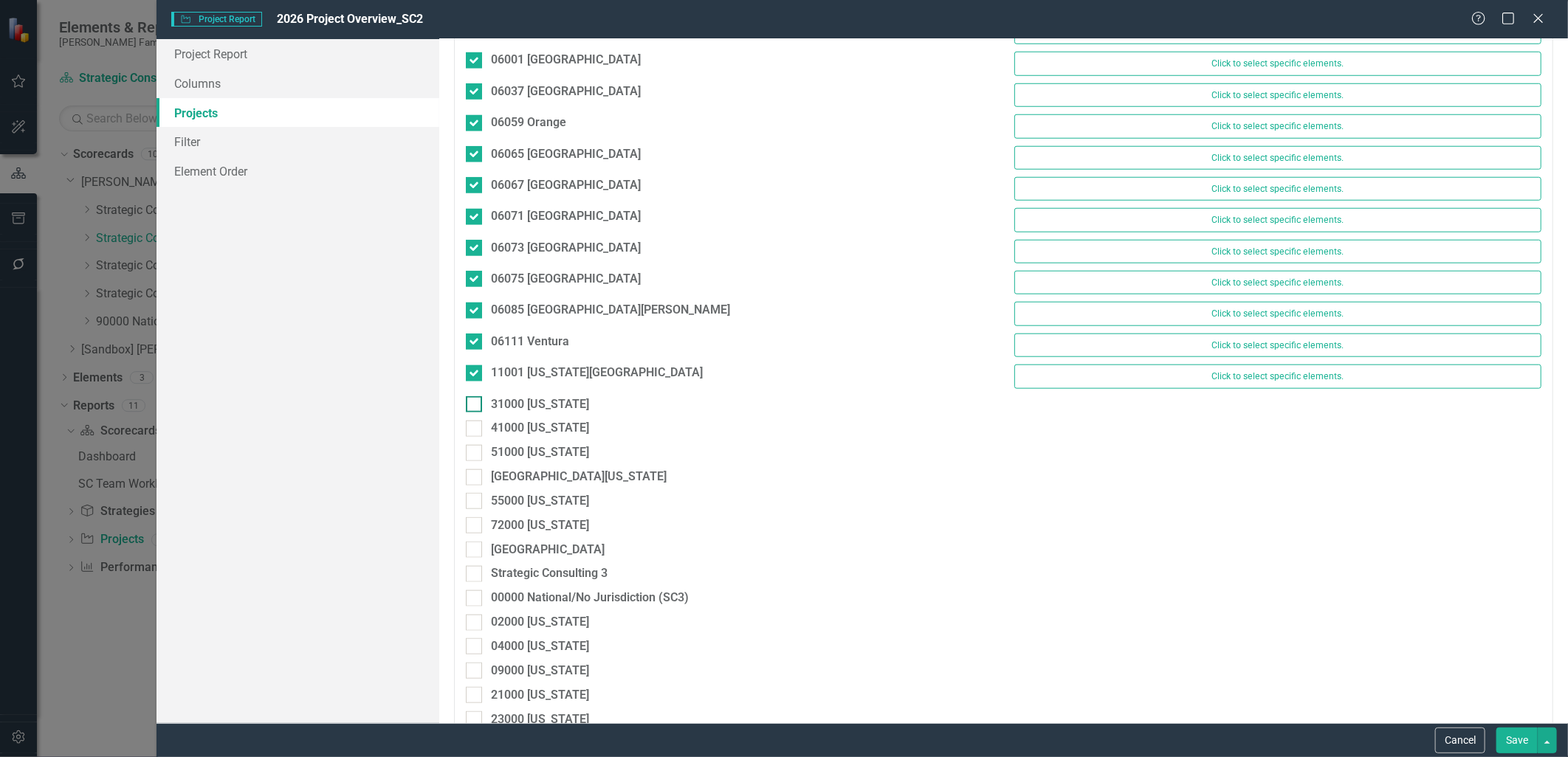
click at [470, 412] on div at bounding box center [474, 404] width 16 height 16
click at [470, 406] on input "31000 [US_STATE]" at bounding box center [471, 401] width 10 height 10
checkbox input "true"
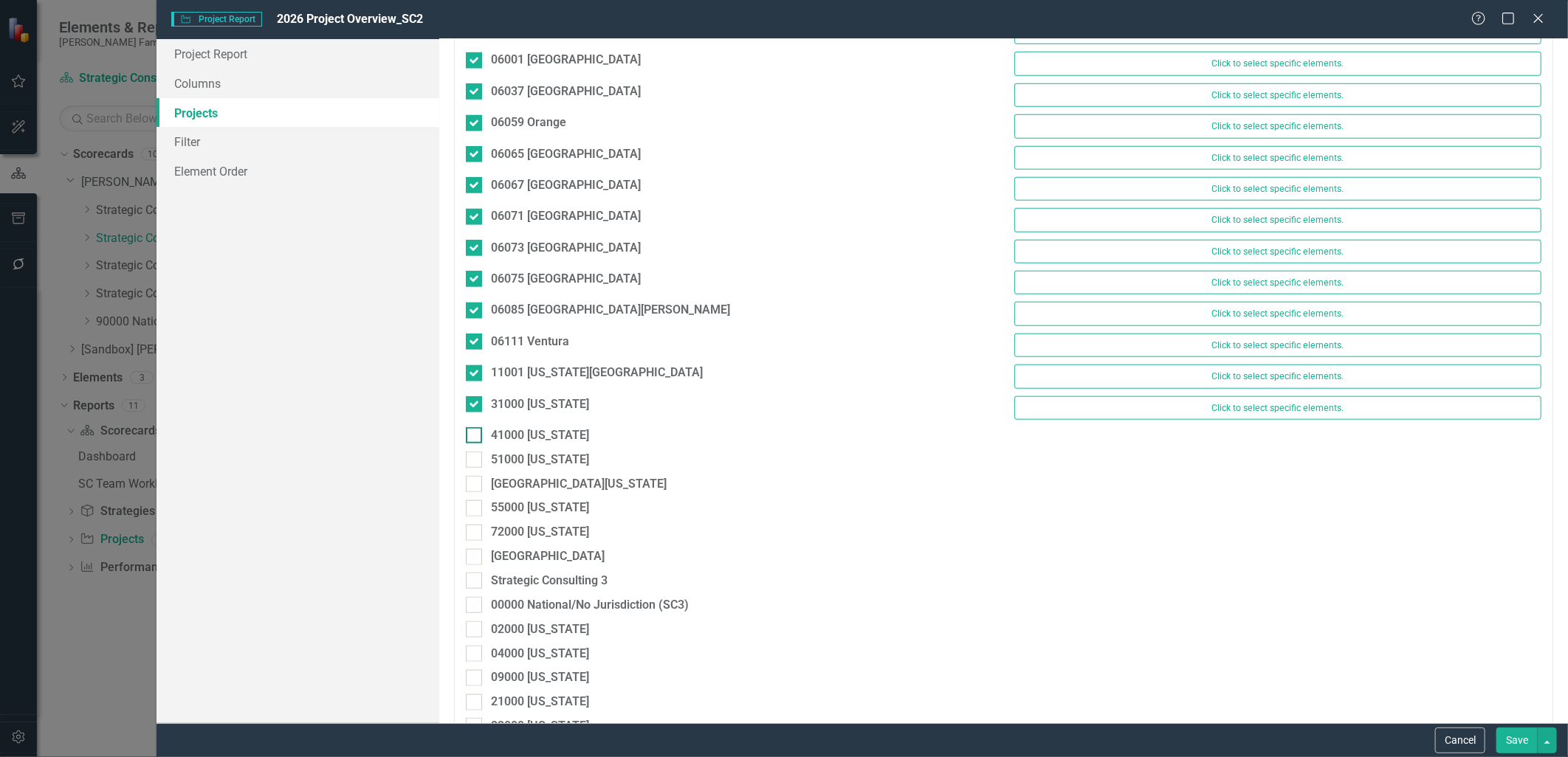
click at [478, 443] on div at bounding box center [474, 435] width 16 height 16
click at [475, 437] on input "41000 [US_STATE]" at bounding box center [471, 432] width 10 height 10
checkbox input "true"
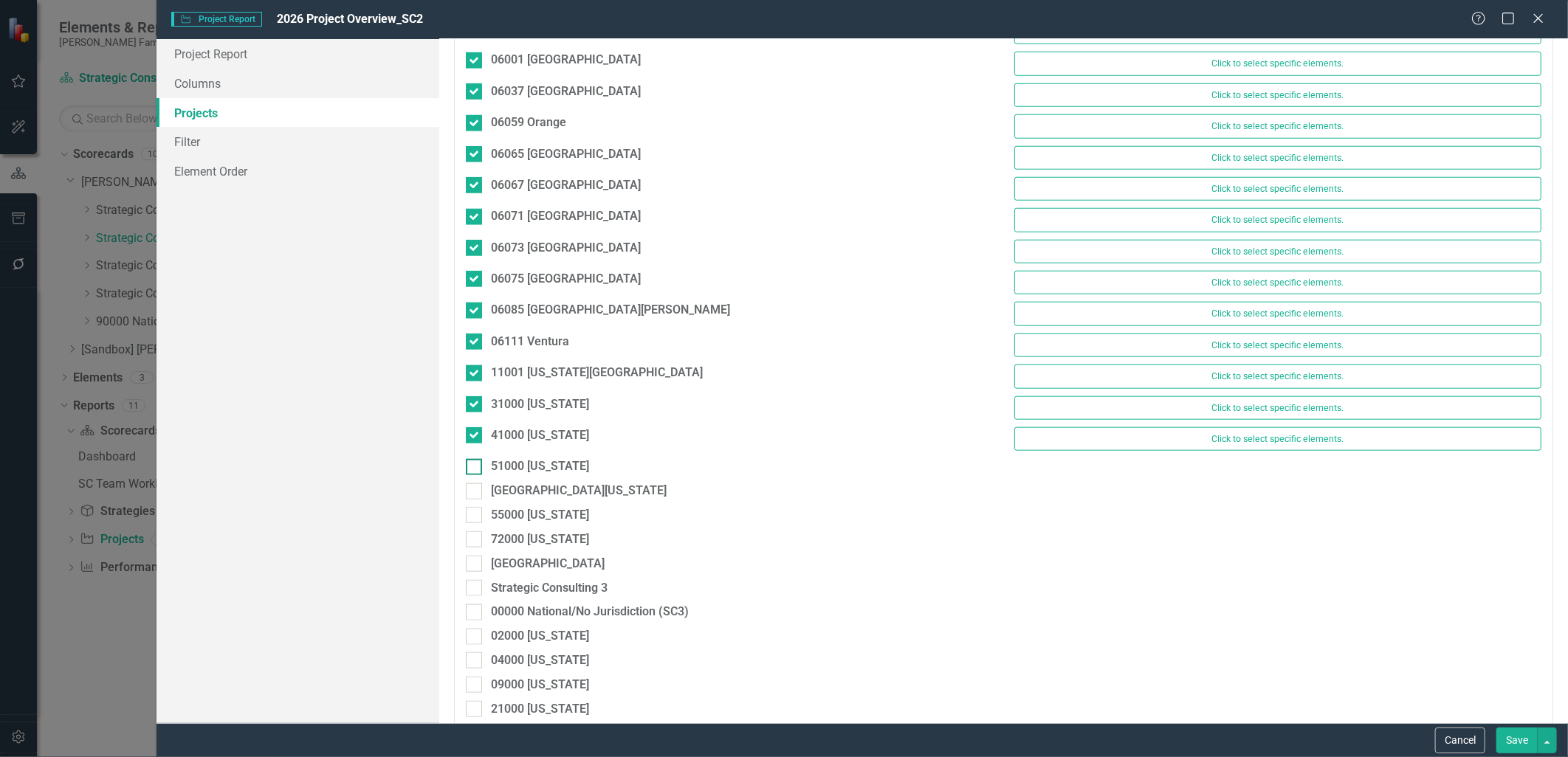
click at [478, 469] on div at bounding box center [474, 467] width 16 height 16
click at [475, 469] on input "51000 [US_STATE]" at bounding box center [471, 464] width 10 height 10
checkbox input "true"
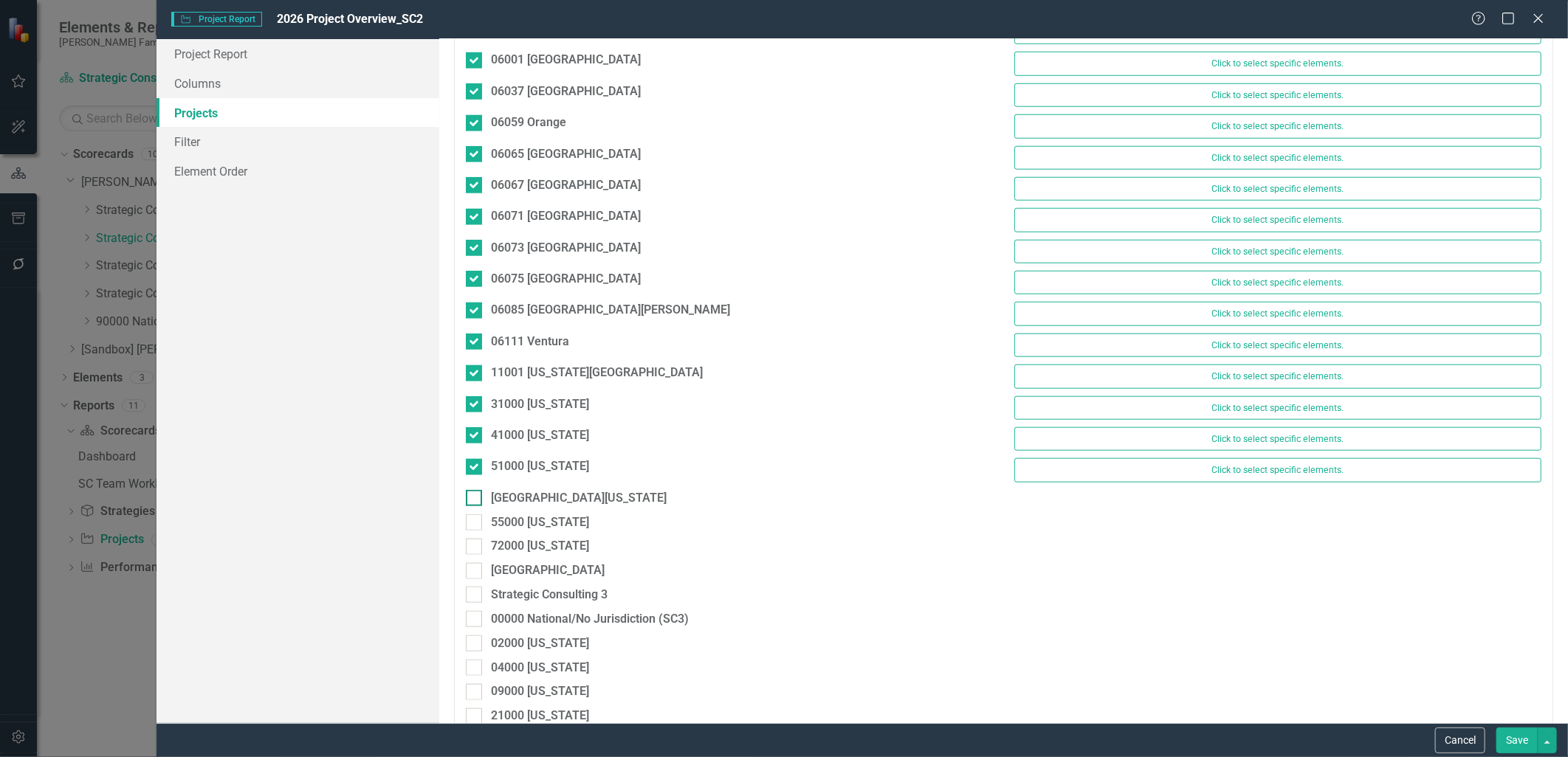
click at [478, 506] on div at bounding box center [474, 498] width 16 height 16
click at [475, 499] on input "[GEOGRAPHIC_DATA][US_STATE]" at bounding box center [471, 495] width 10 height 10
checkbox input "true"
click at [480, 527] on div at bounding box center [474, 529] width 16 height 16
click at [475, 527] on input "55000 [US_STATE]" at bounding box center [471, 526] width 10 height 10
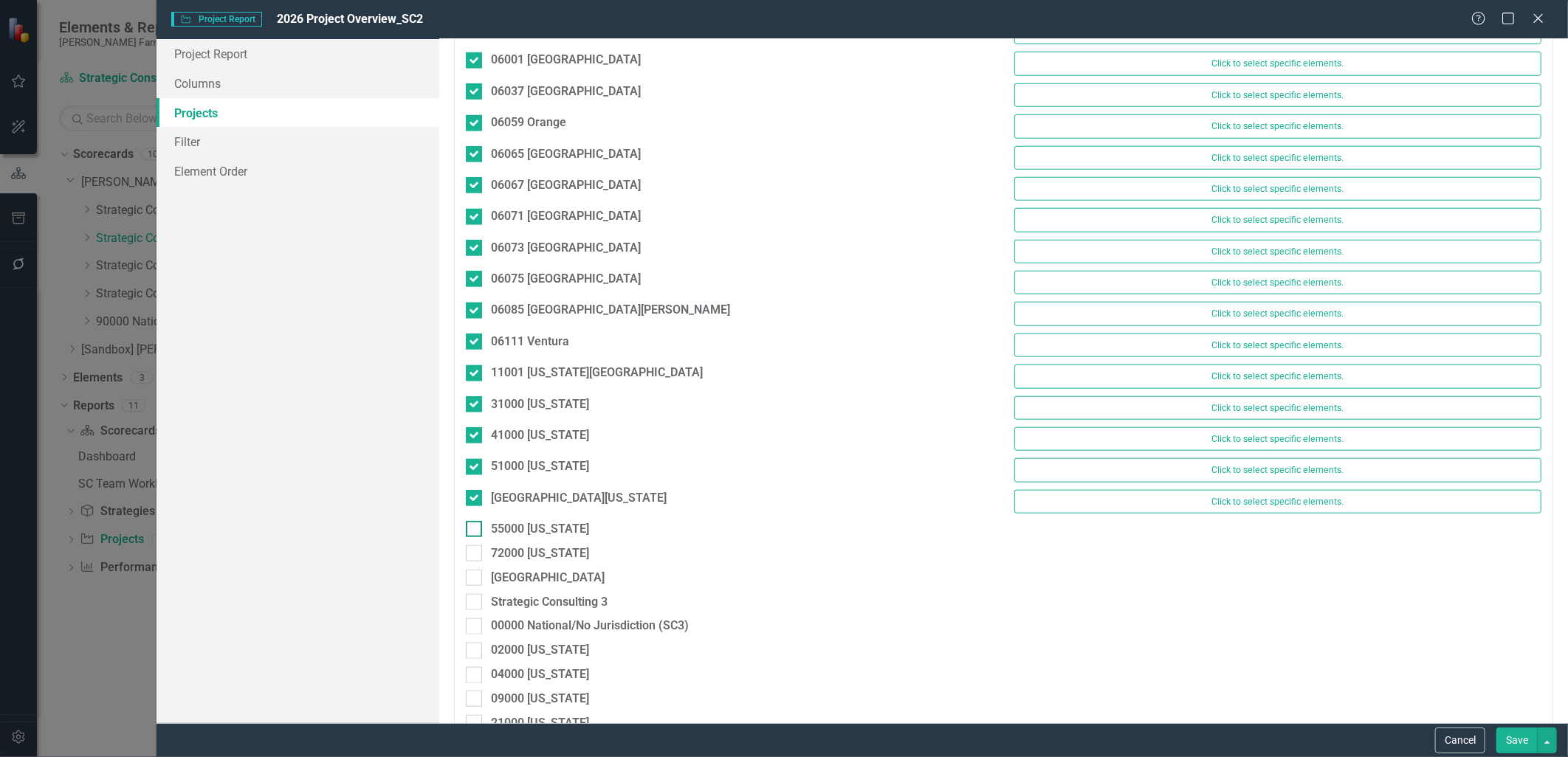
checkbox input "true"
click at [480, 565] on div at bounding box center [474, 560] width 16 height 16
click at [475, 562] on input "72000 [US_STATE]" at bounding box center [471, 557] width 10 height 10
checkbox input "true"
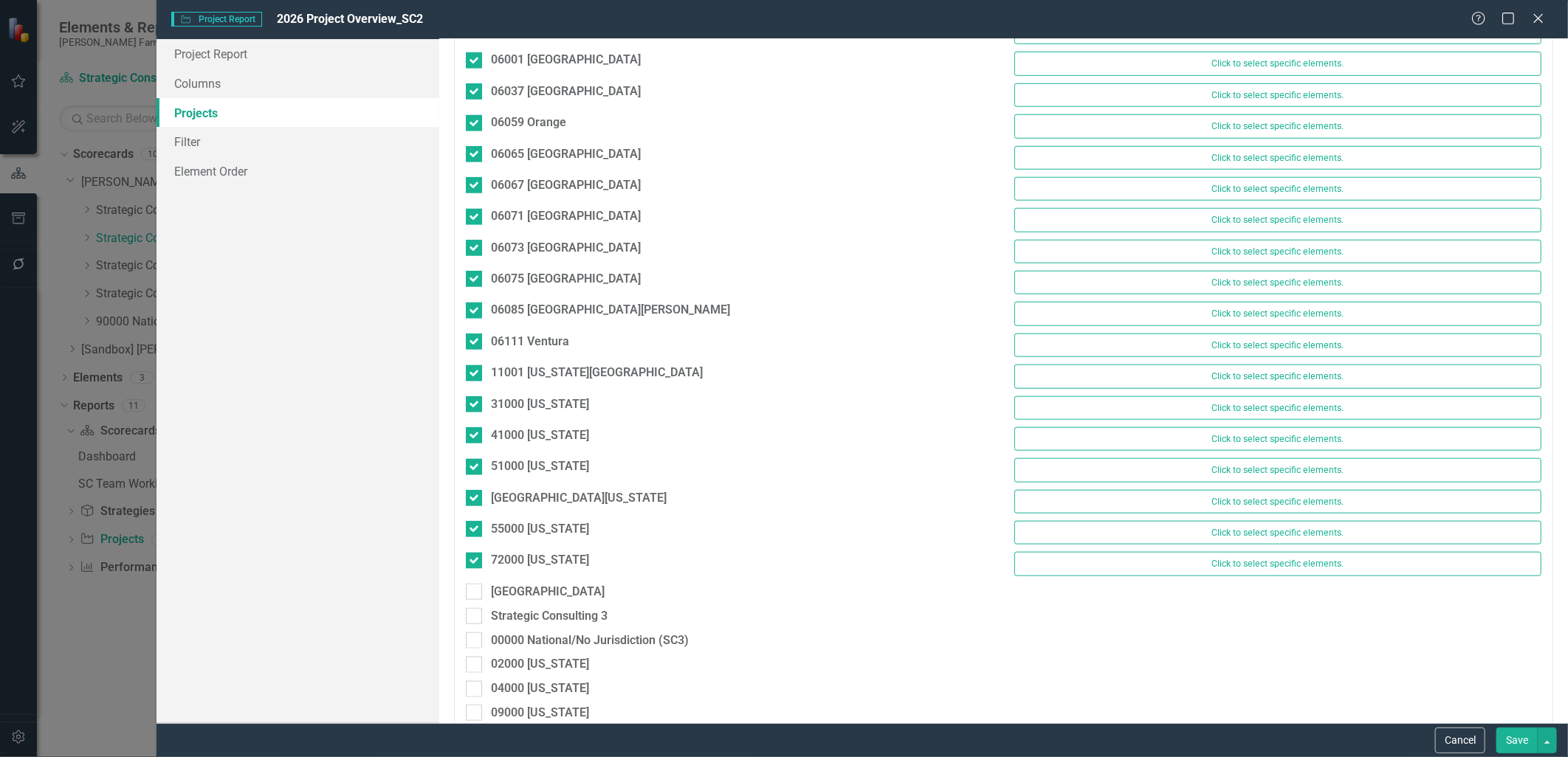
click at [480, 583] on div "72000 Puerto Rico Click to select specific elements." at bounding box center [1004, 567] width 1098 height 31
click at [480, 588] on div at bounding box center [474, 591] width 16 height 16
click at [475, 588] on input "[GEOGRAPHIC_DATA]" at bounding box center [471, 588] width 10 height 10
checkbox input "true"
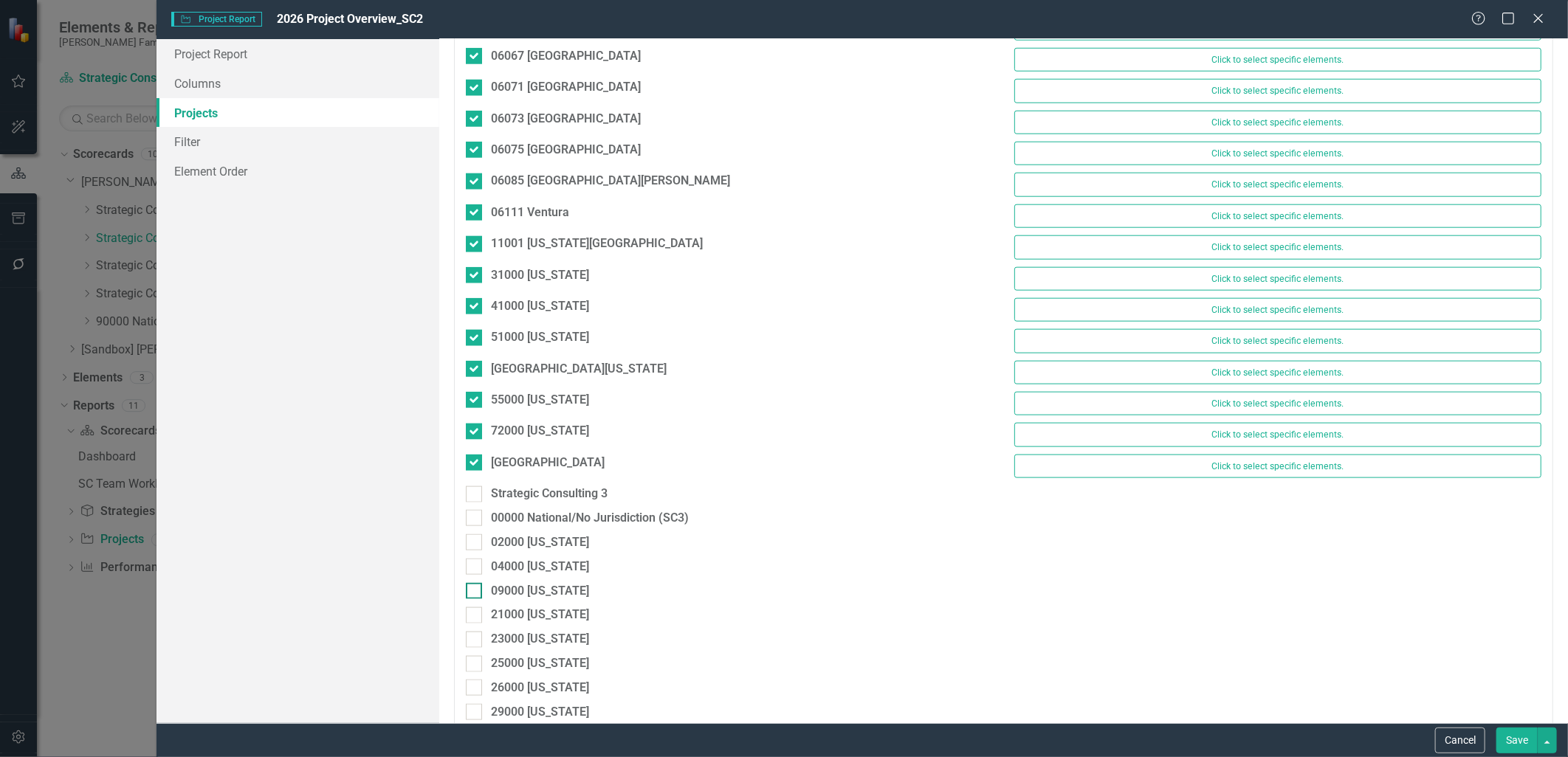
scroll to position [983, 0]
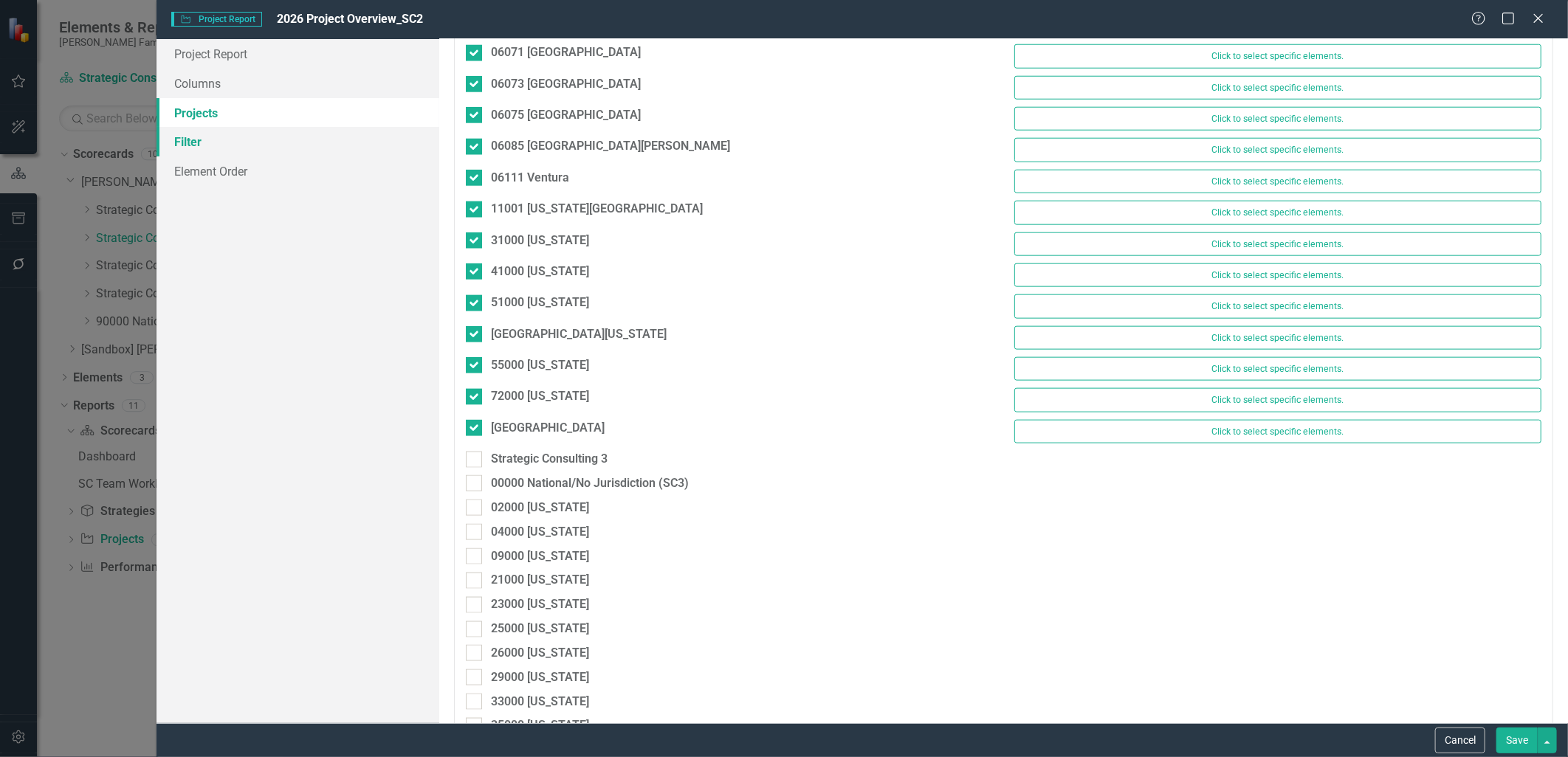
click at [262, 151] on link "Filter" at bounding box center [297, 141] width 282 height 30
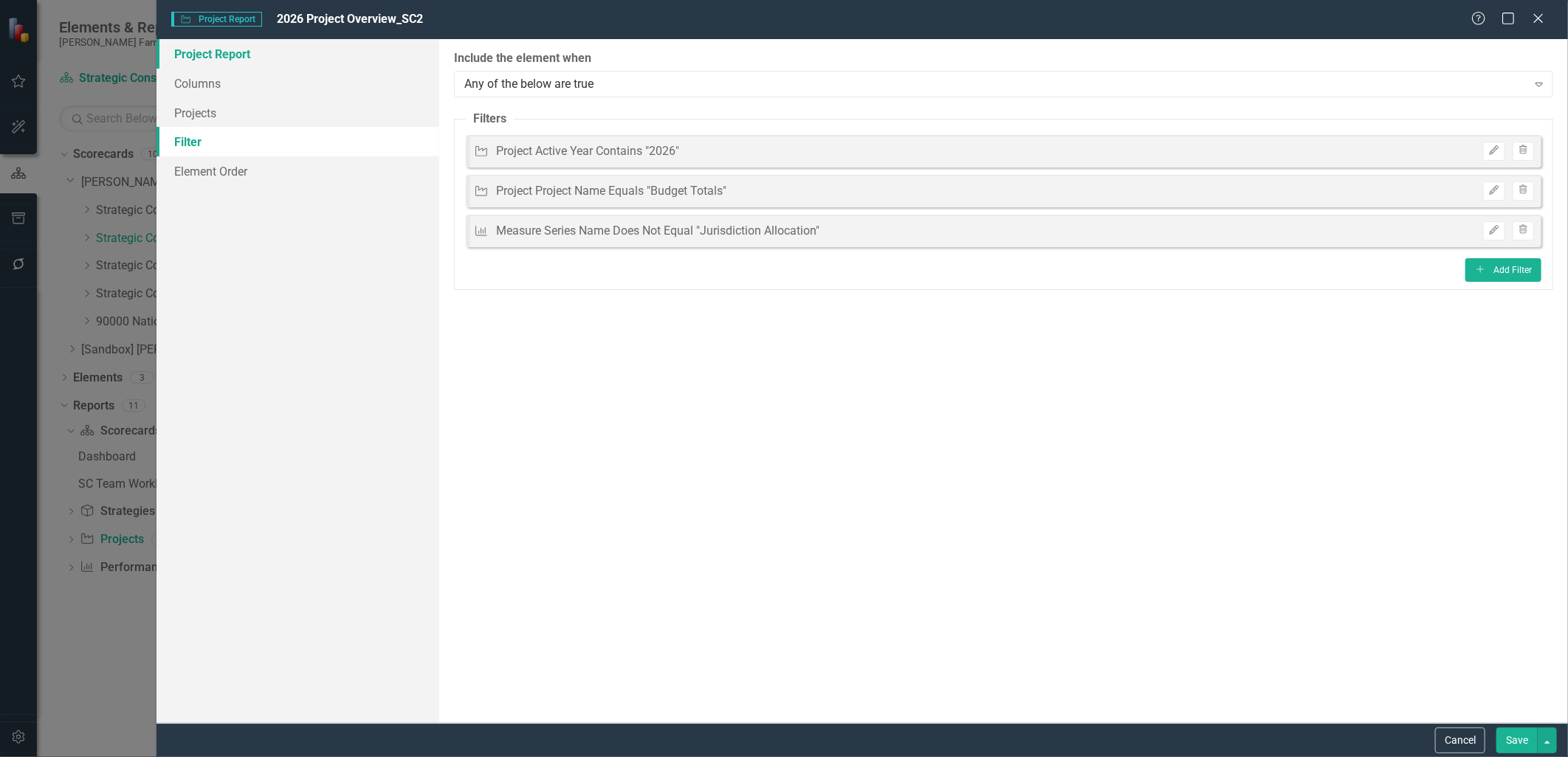
click at [262, 57] on link "Project Report" at bounding box center [297, 53] width 282 height 30
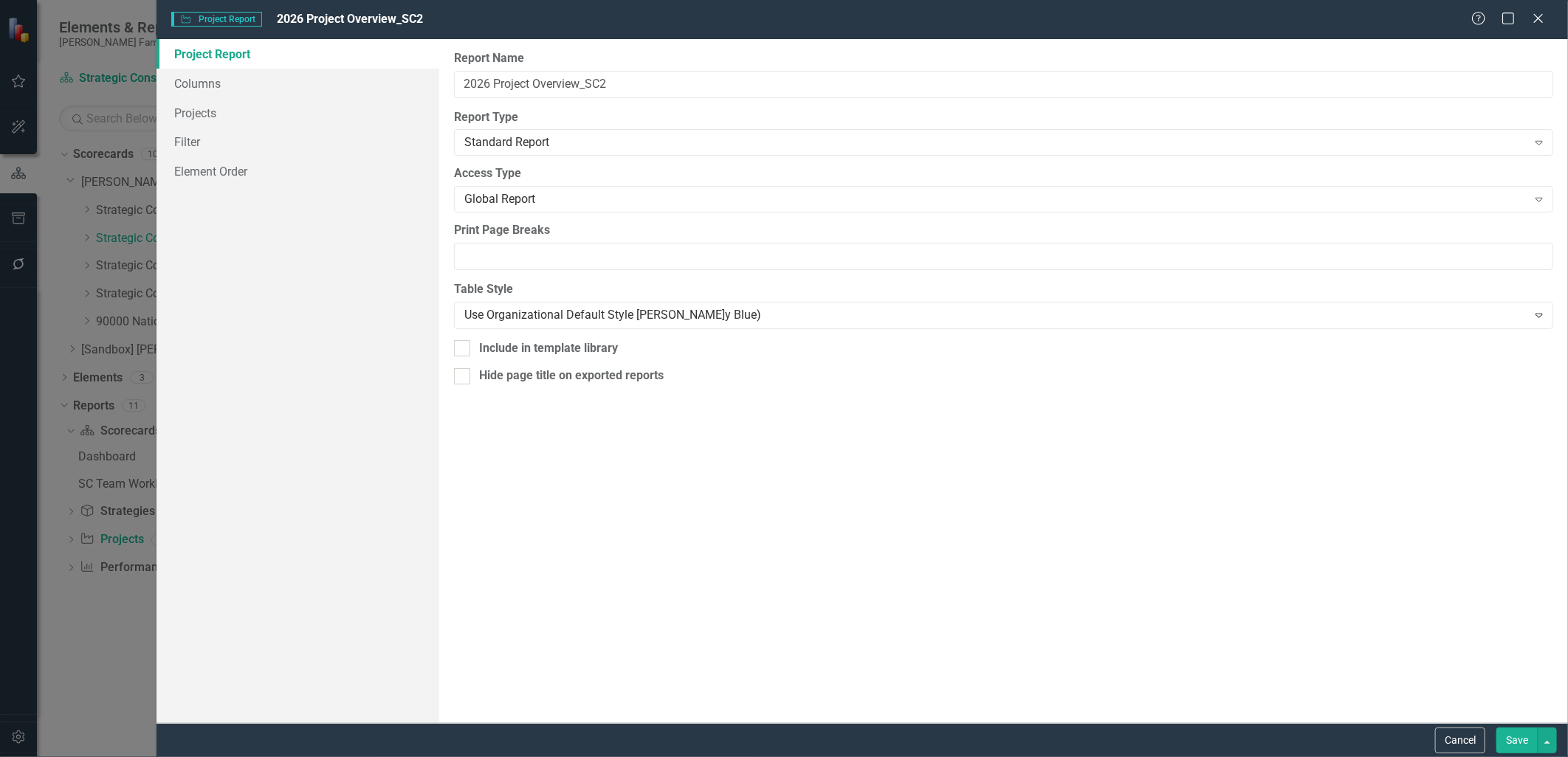
click at [1500, 750] on button "Save" at bounding box center [1517, 740] width 41 height 26
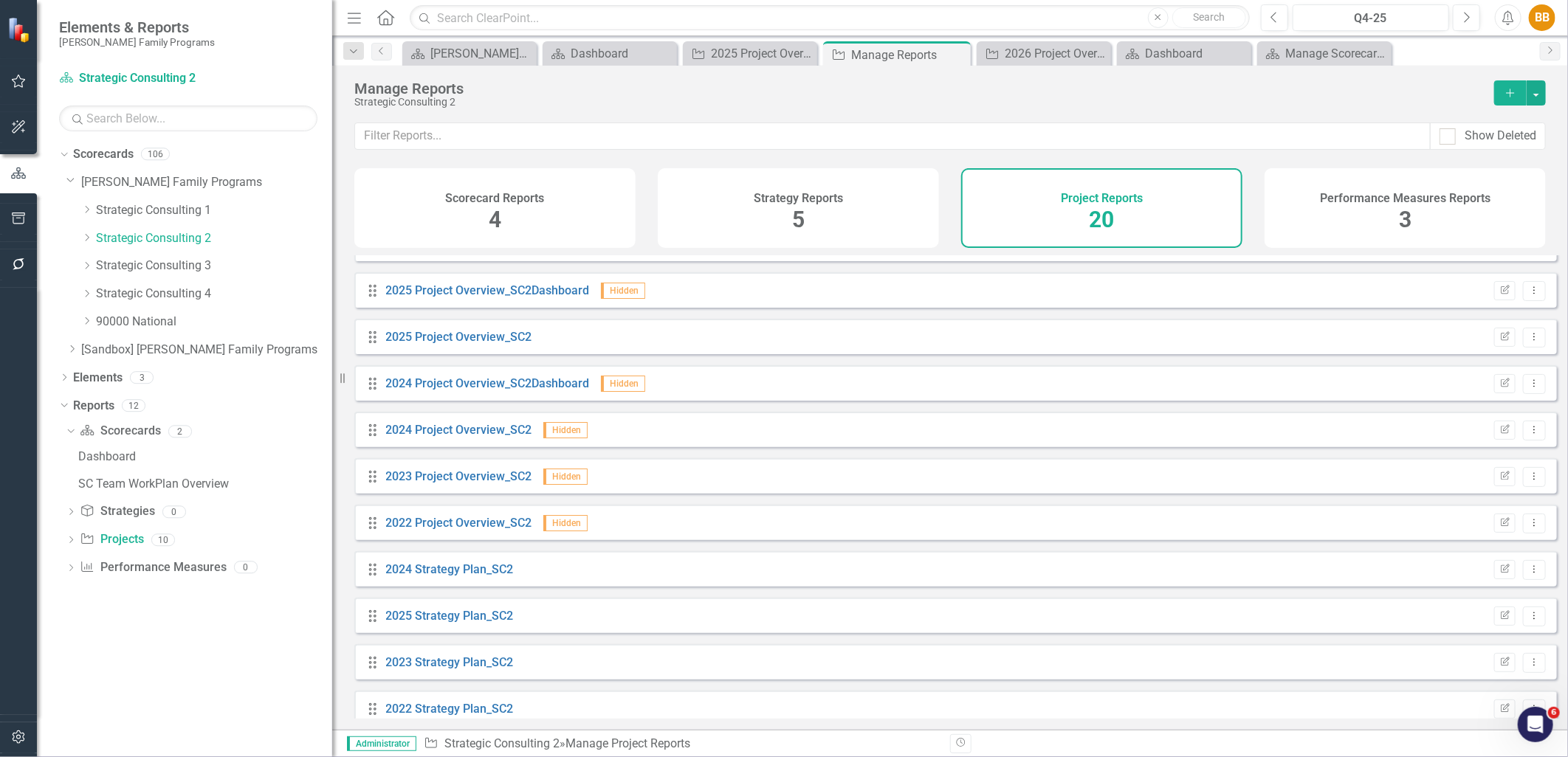
scroll to position [82, 0]
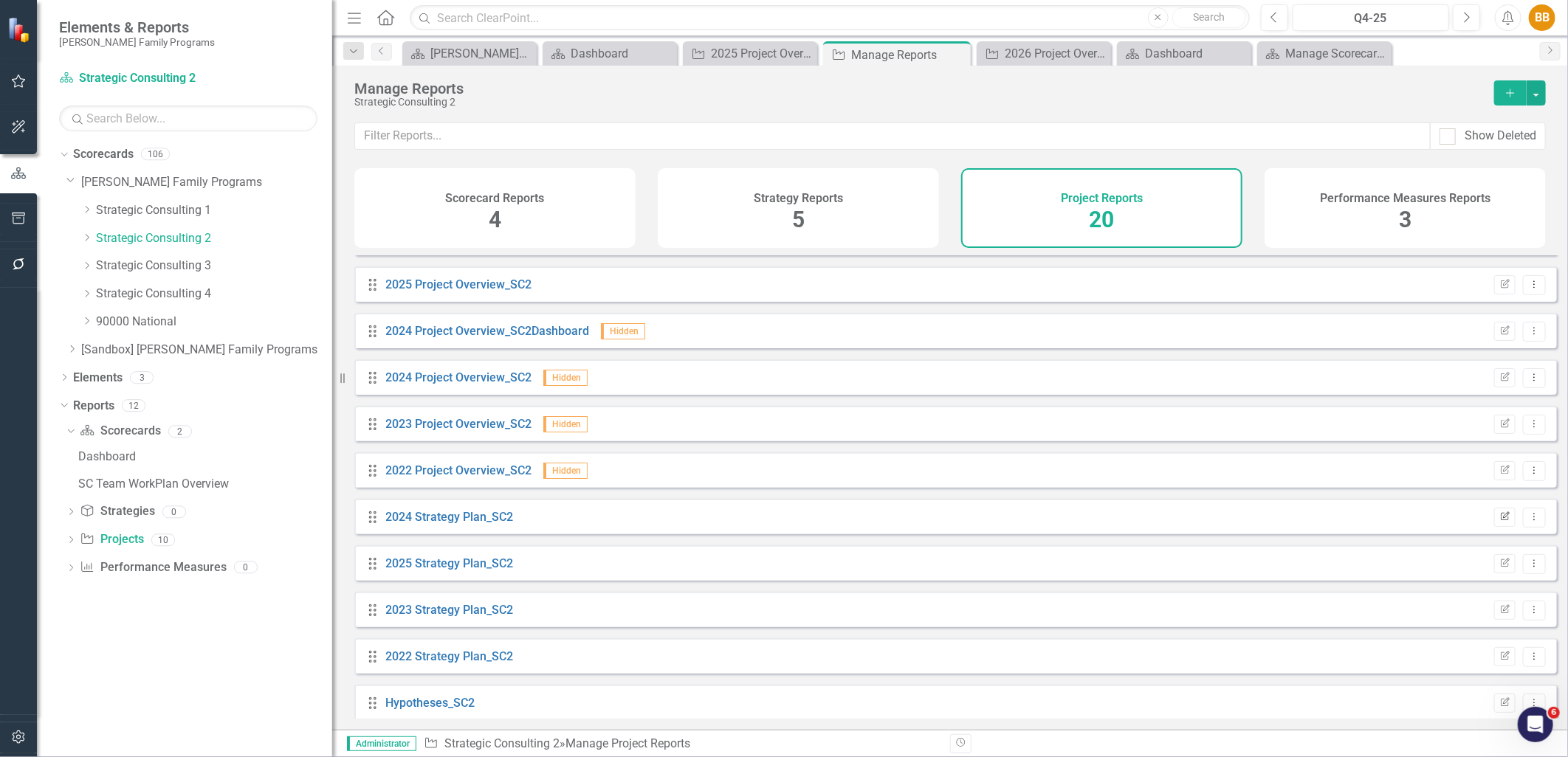
click at [1501, 527] on button "Edit Report" at bounding box center [1505, 517] width 21 height 19
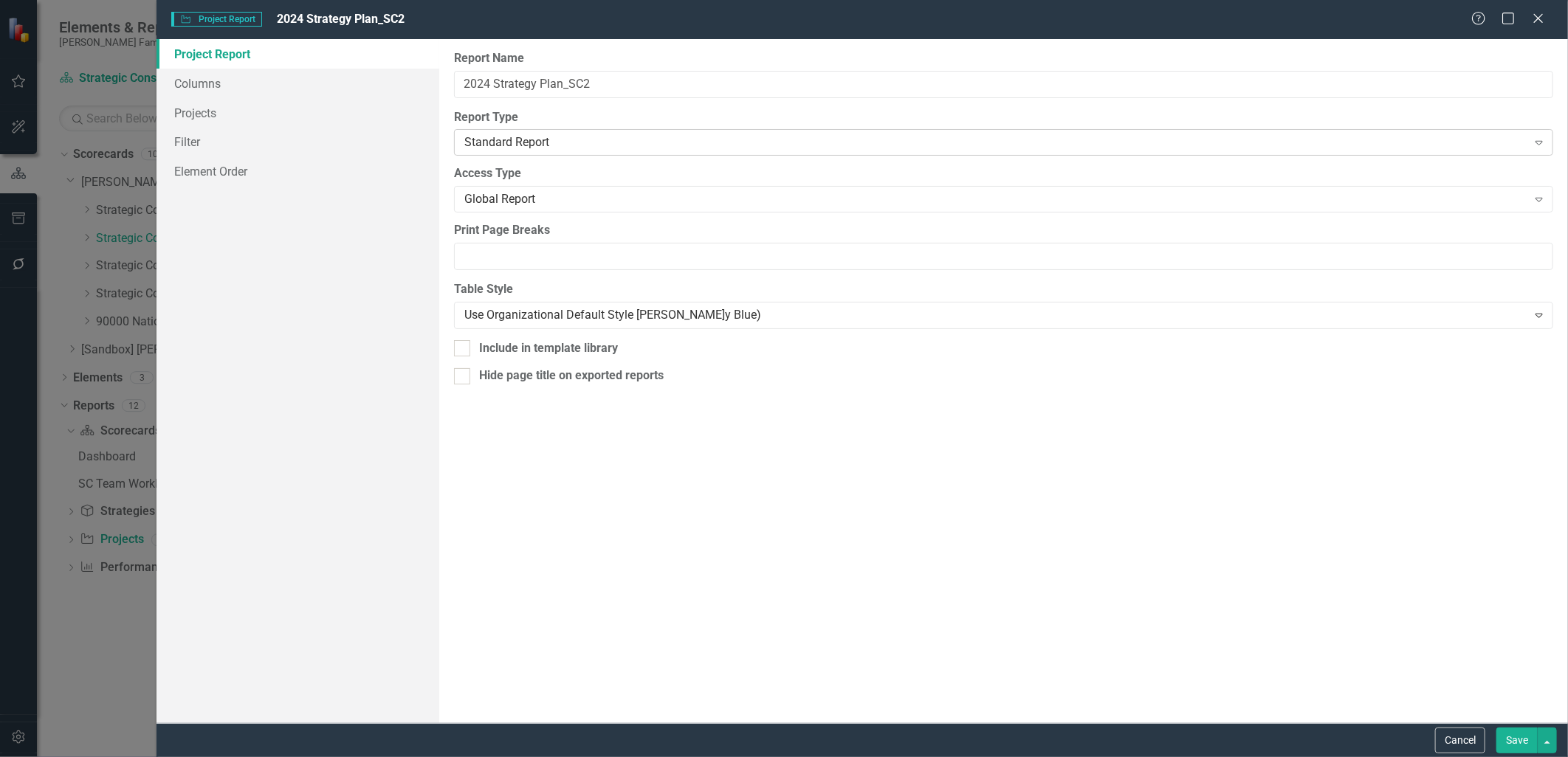
click at [526, 144] on div "Standard Report" at bounding box center [996, 143] width 1063 height 17
click at [561, 186] on div "Access Type Global Report Expand" at bounding box center [1004, 188] width 1100 height 46
click at [571, 192] on div "Global Report" at bounding box center [996, 199] width 1063 height 17
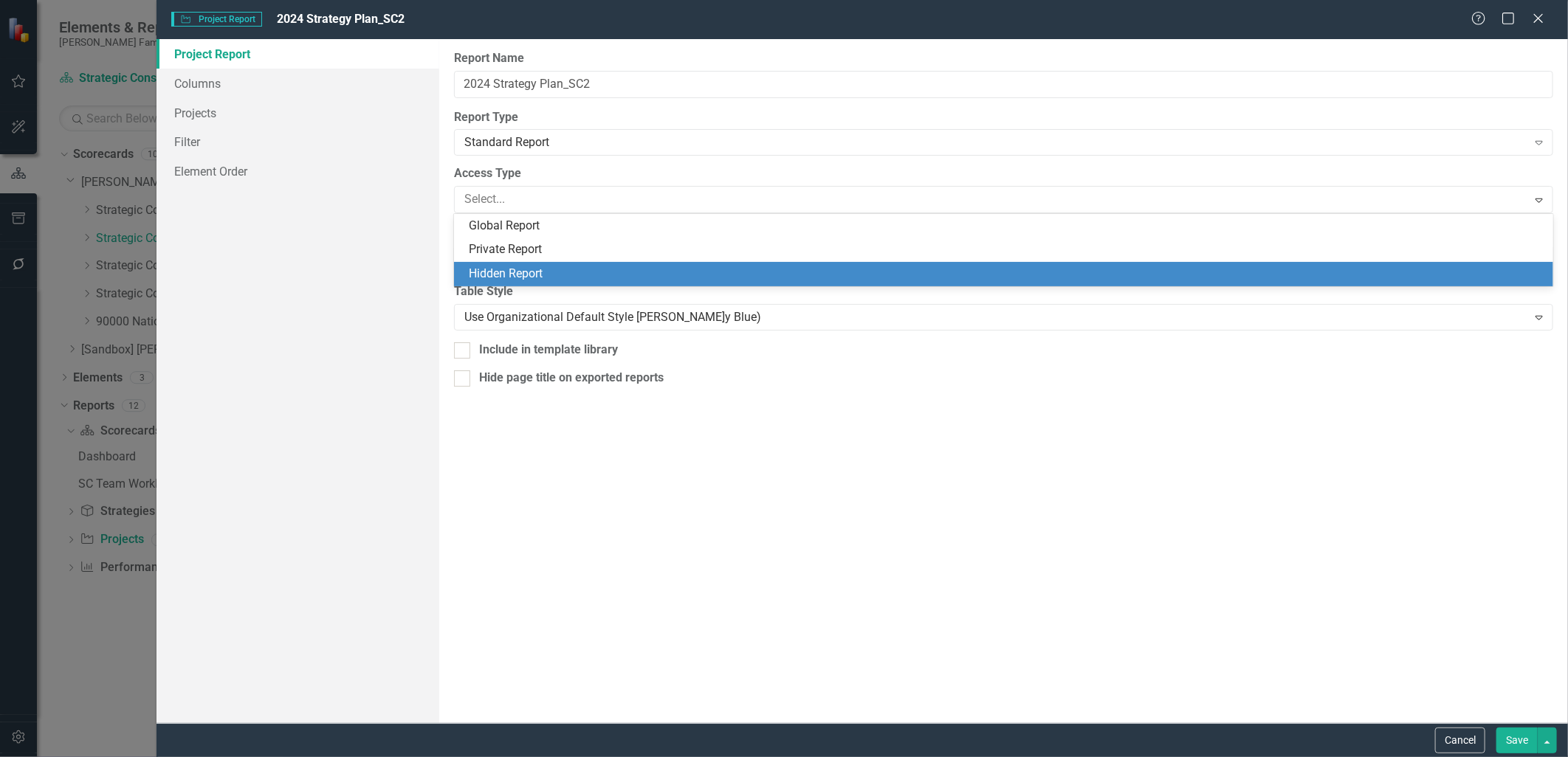
click at [609, 274] on div "Hidden Report" at bounding box center [1008, 274] width 1077 height 17
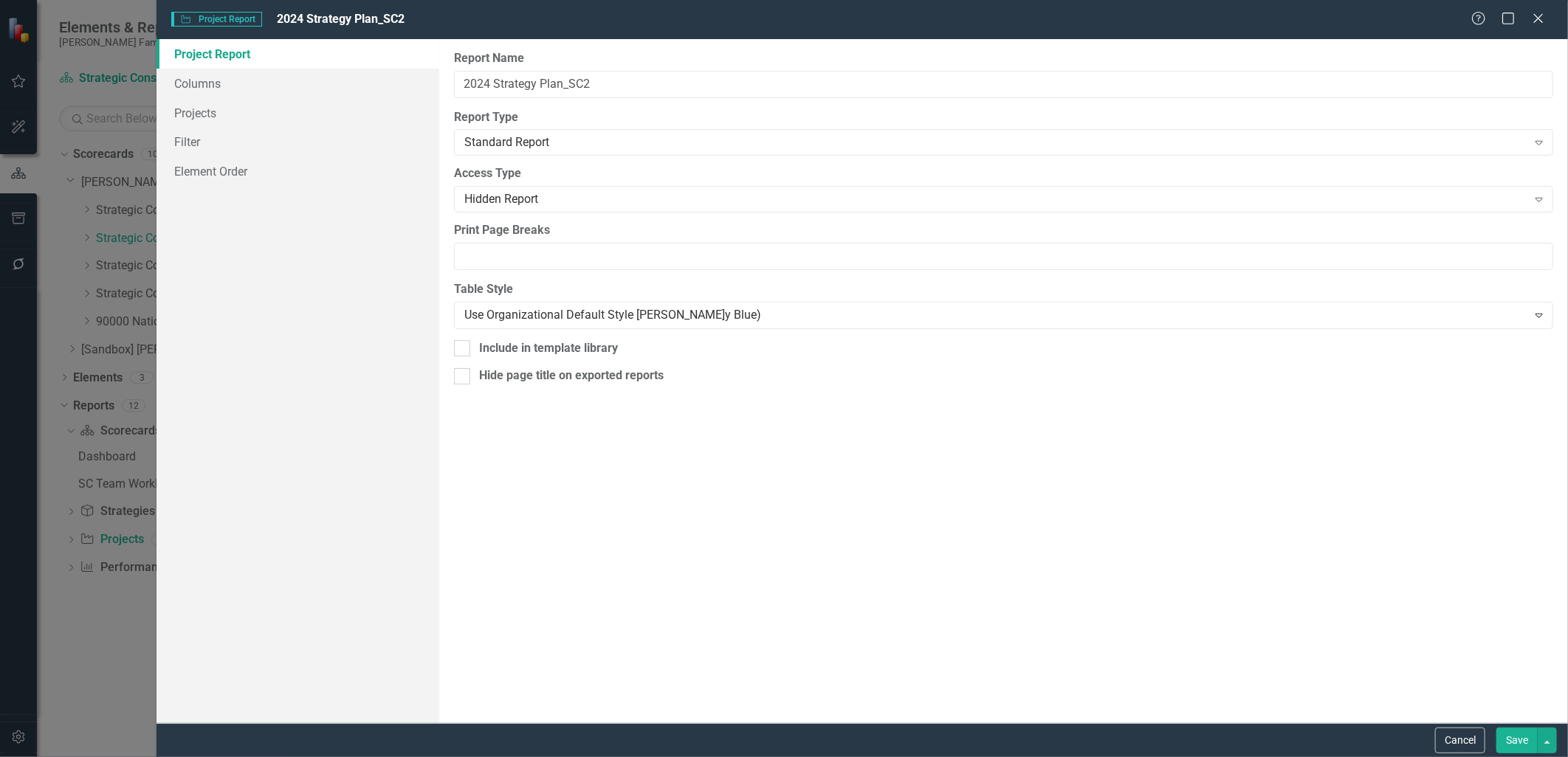
click at [1511, 744] on button "Save" at bounding box center [1517, 740] width 41 height 26
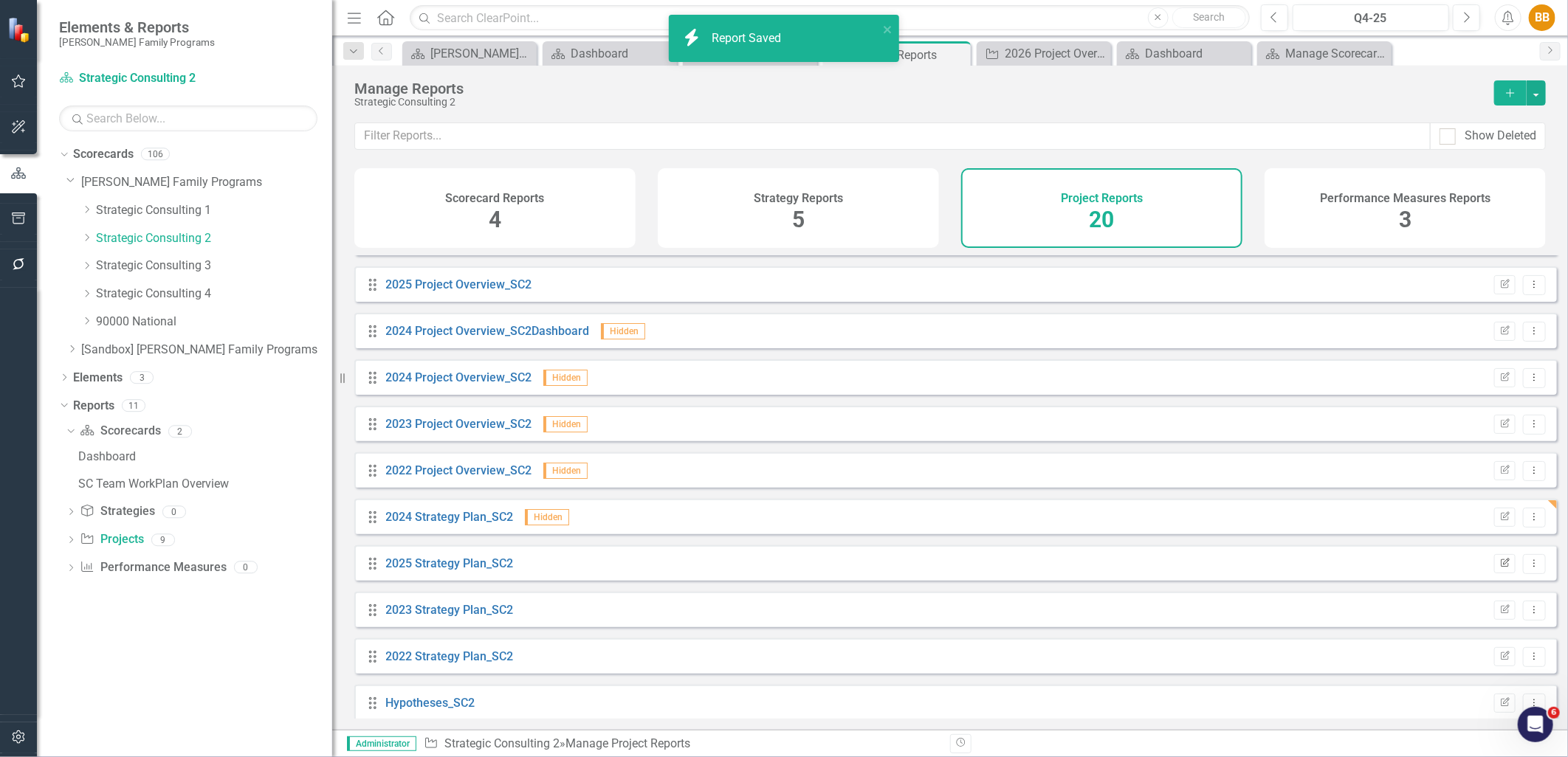
click at [1503, 569] on button "Edit Report" at bounding box center [1505, 563] width 21 height 19
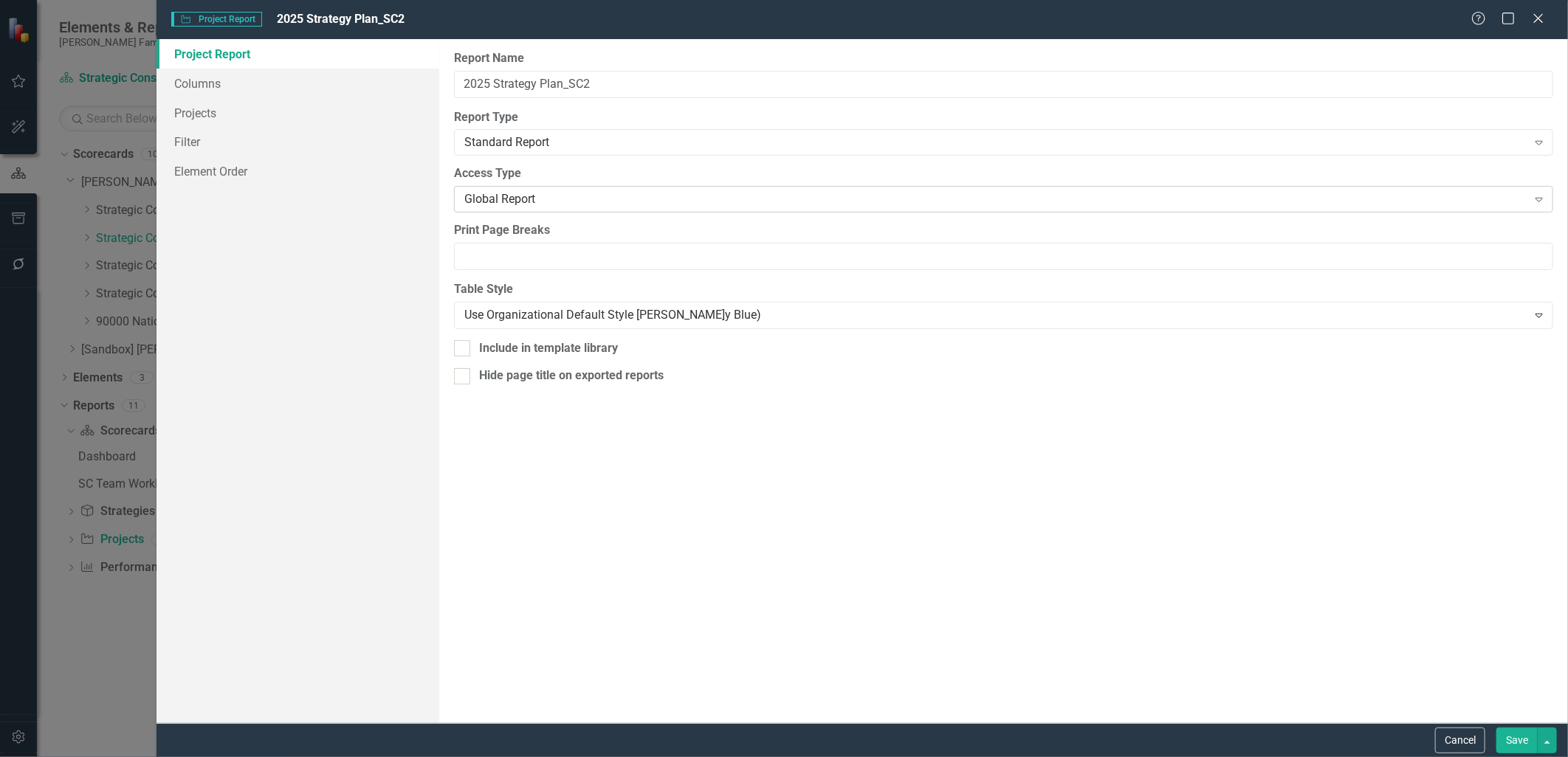
click at [608, 191] on div "Global Report" at bounding box center [996, 199] width 1063 height 17
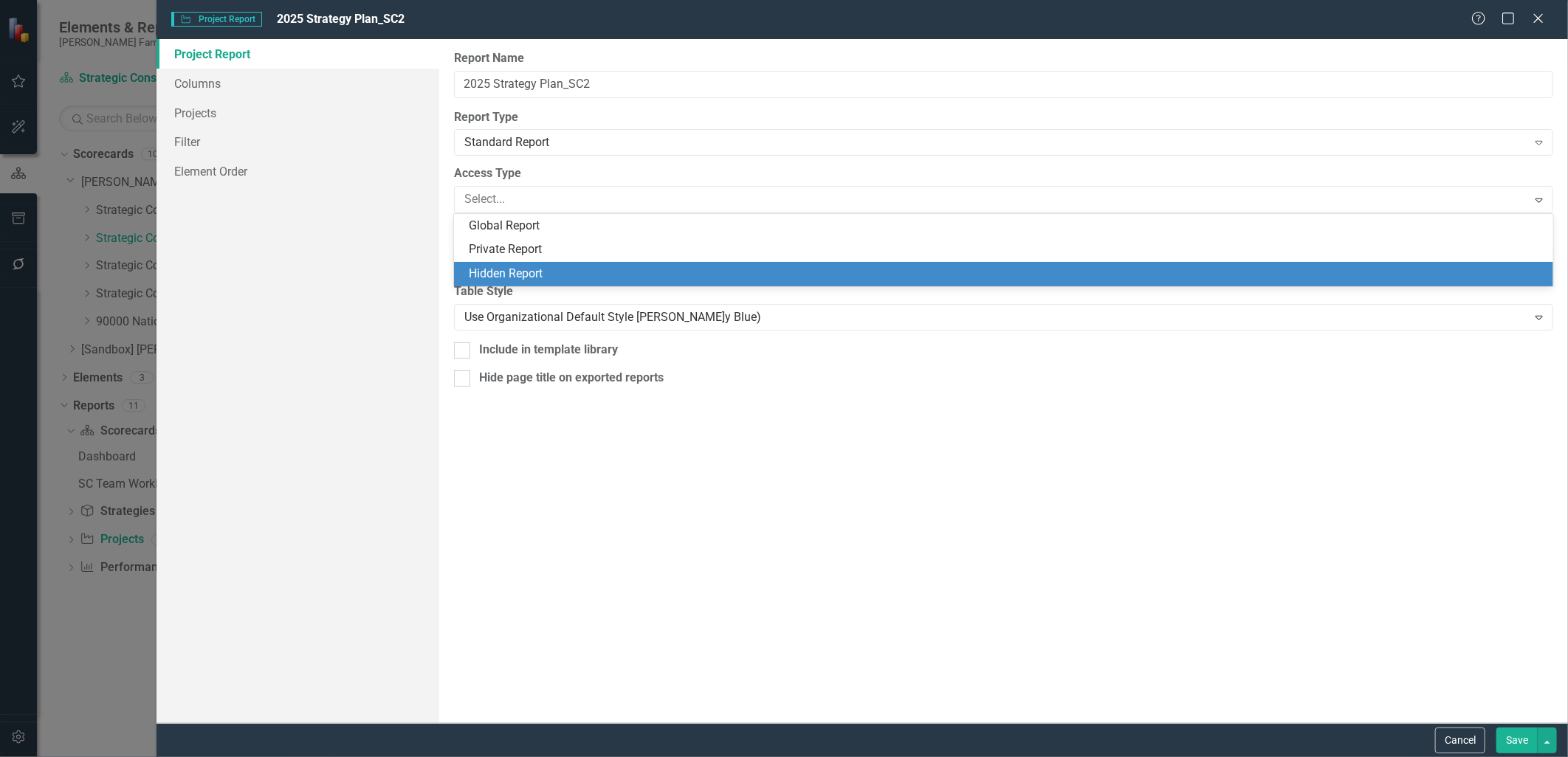
click at [598, 267] on div "Hidden Report" at bounding box center [1008, 274] width 1077 height 17
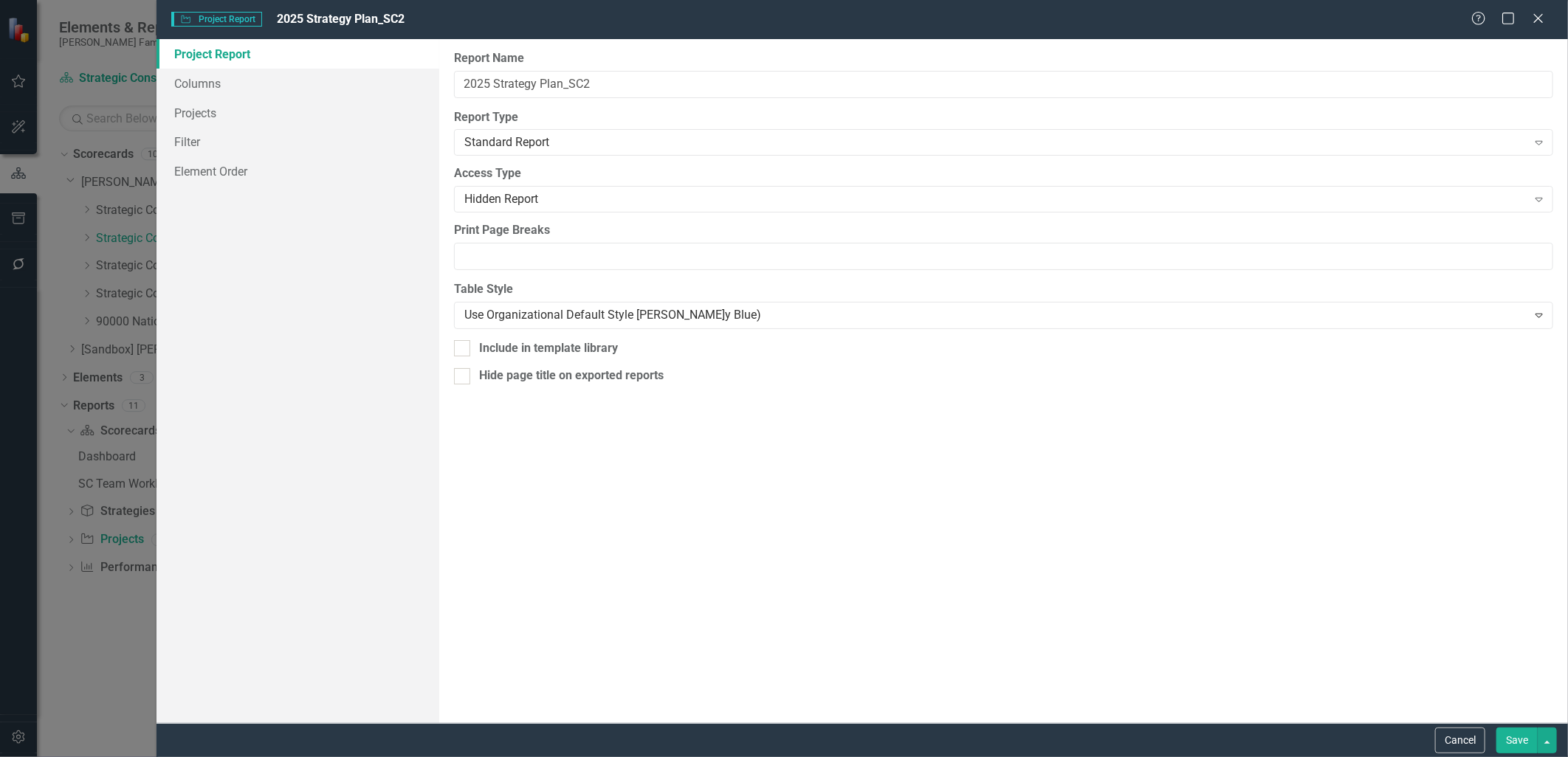
click at [1500, 736] on button "Save" at bounding box center [1517, 740] width 41 height 26
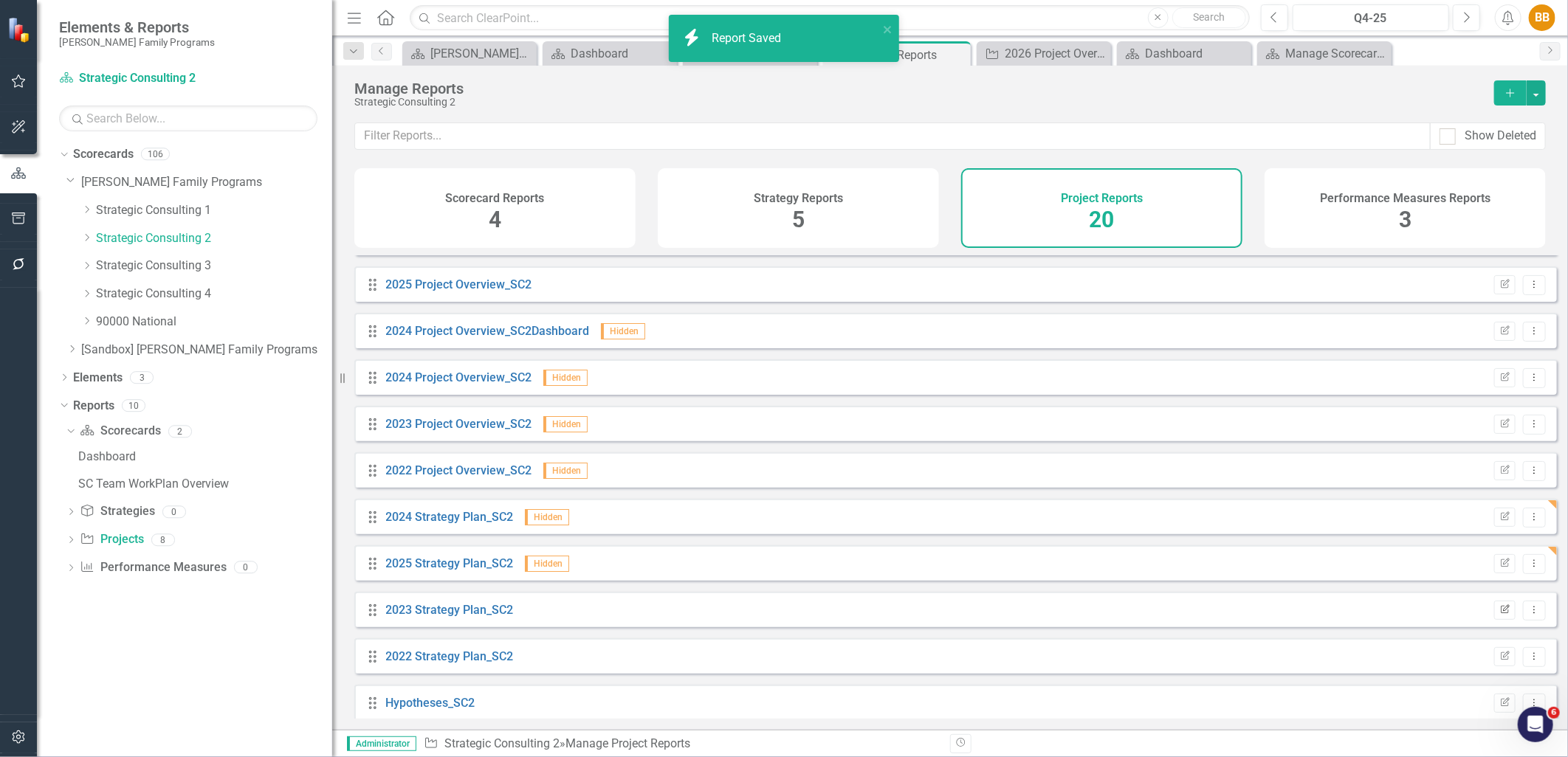
click at [1500, 615] on icon "Edit Report" at bounding box center [1505, 610] width 11 height 9
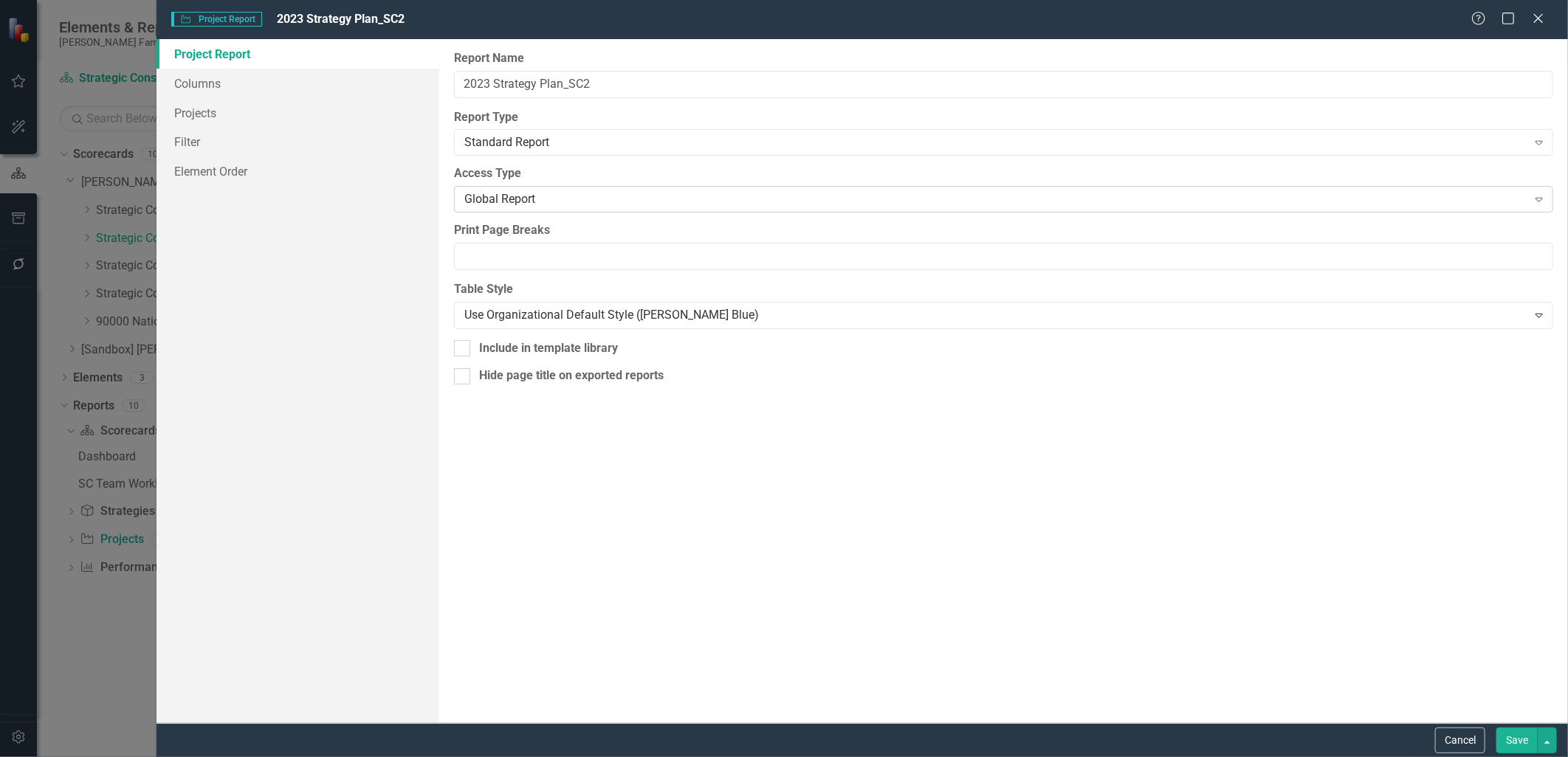
scroll to position [82, 0]
click at [571, 211] on div "Global Report Expand" at bounding box center [1004, 199] width 1100 height 27
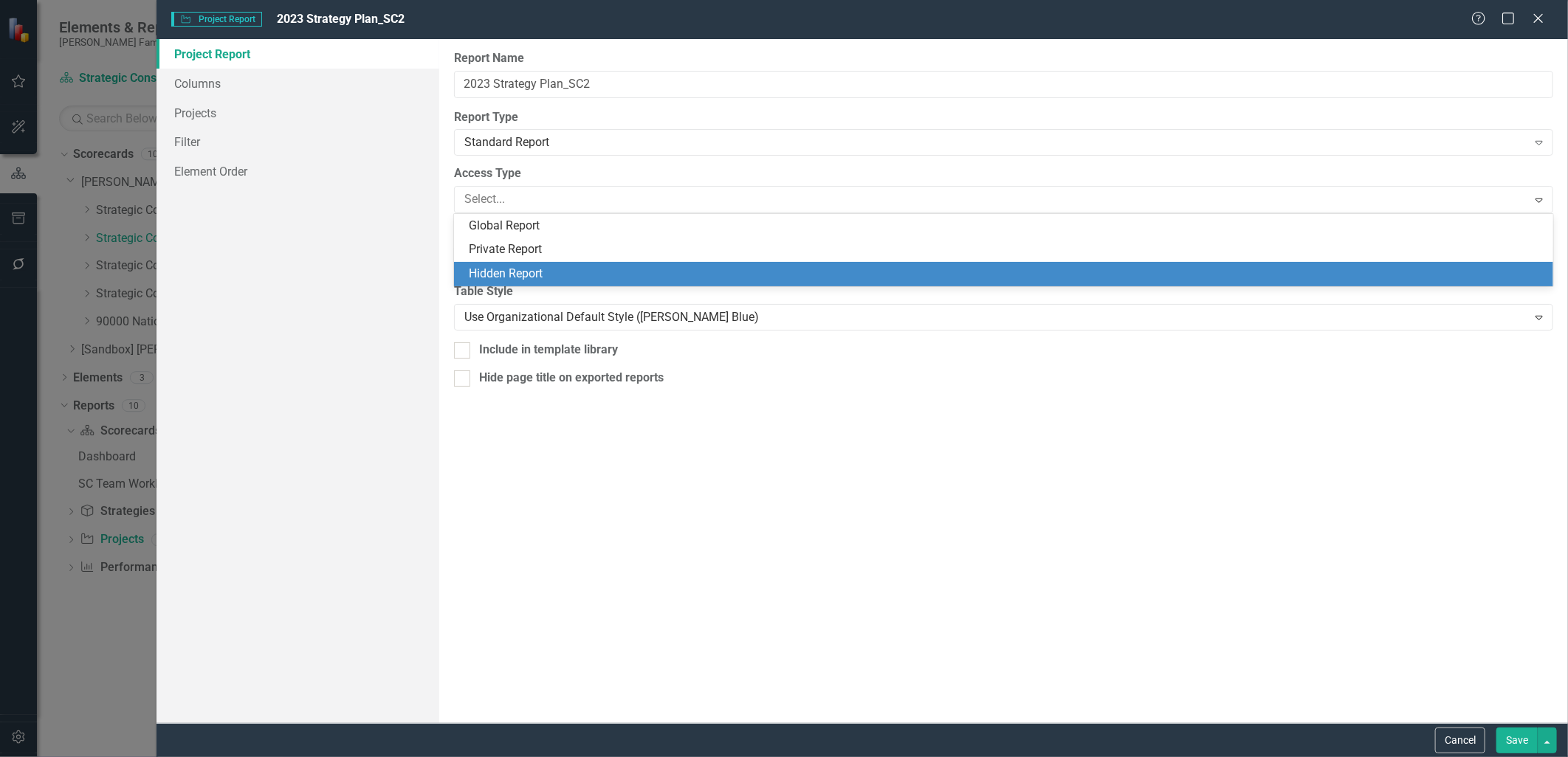
click at [570, 275] on div "Hidden Report" at bounding box center [1008, 274] width 1077 height 17
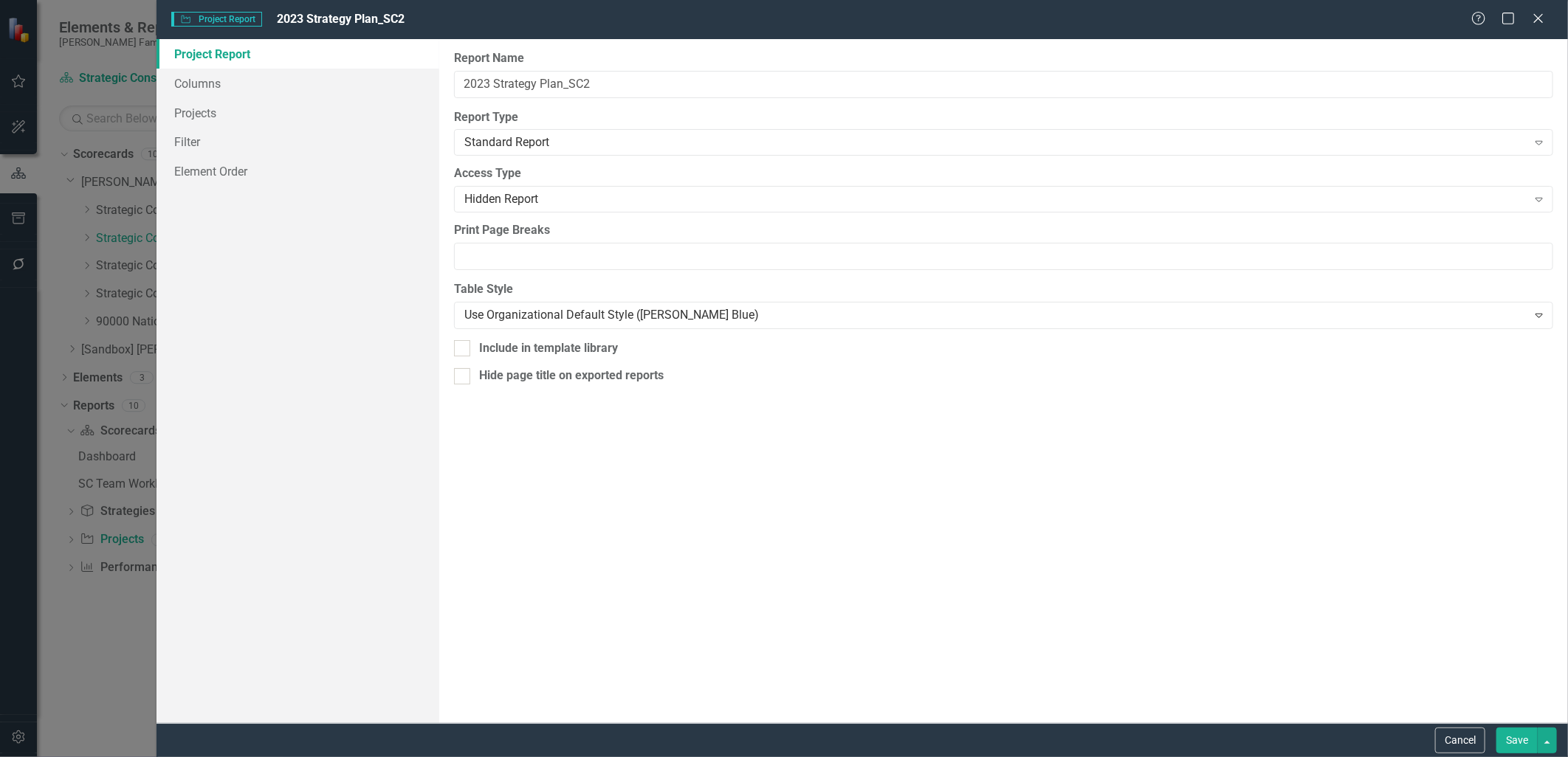
click at [1522, 735] on button "Save" at bounding box center [1517, 740] width 41 height 26
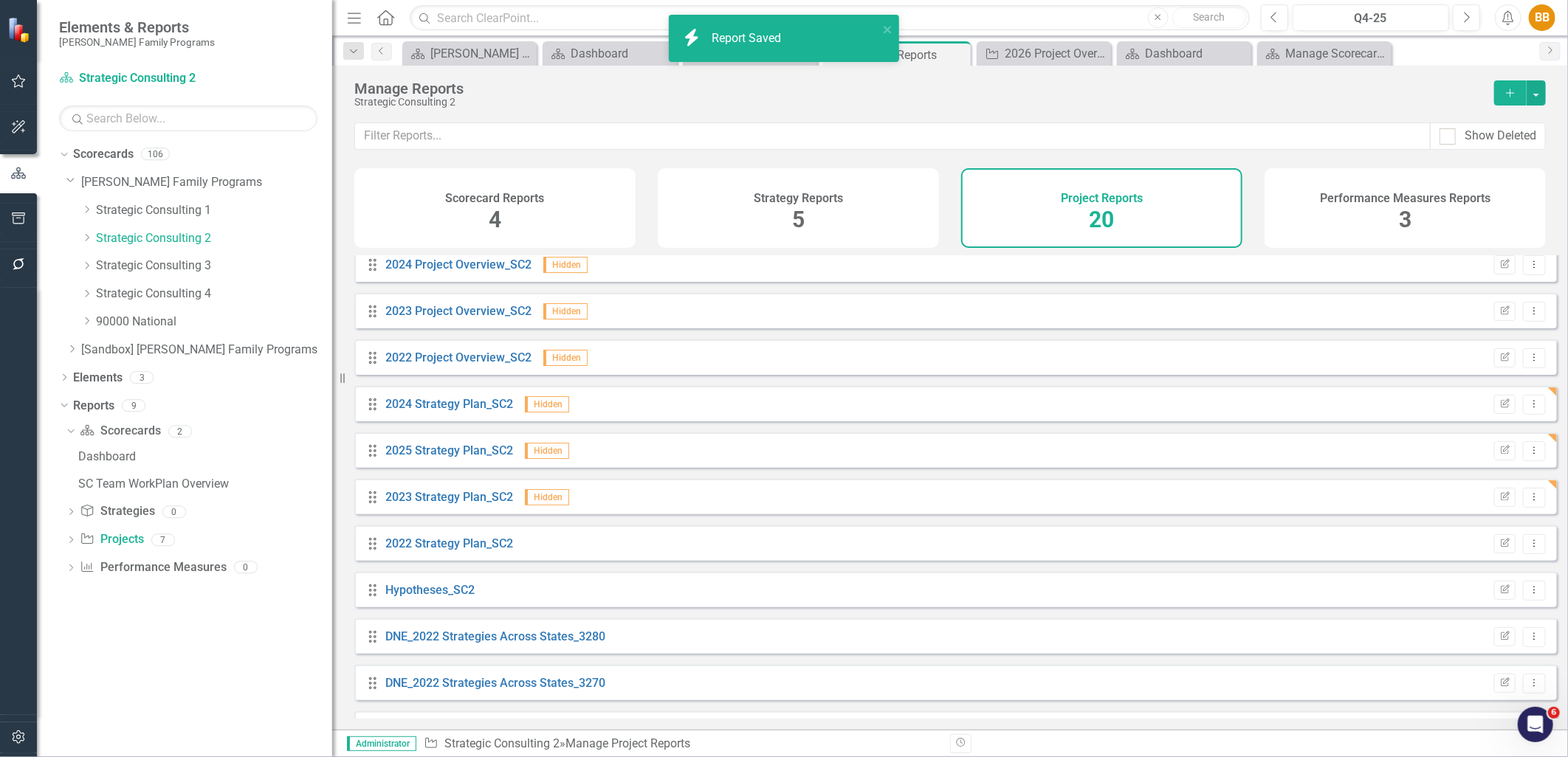
scroll to position [245, 0]
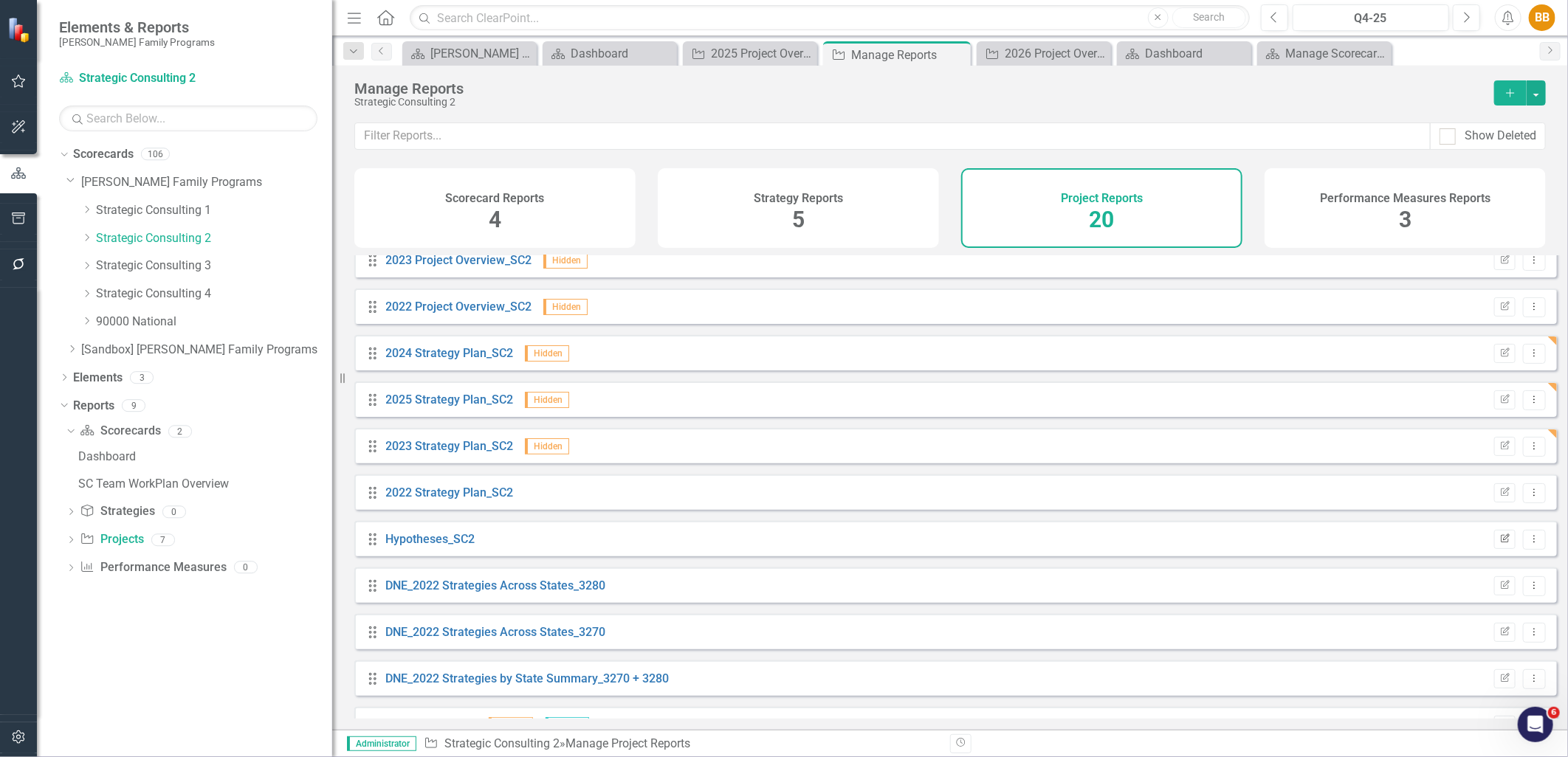
click at [1500, 544] on icon "Edit Report" at bounding box center [1505, 540] width 11 height 9
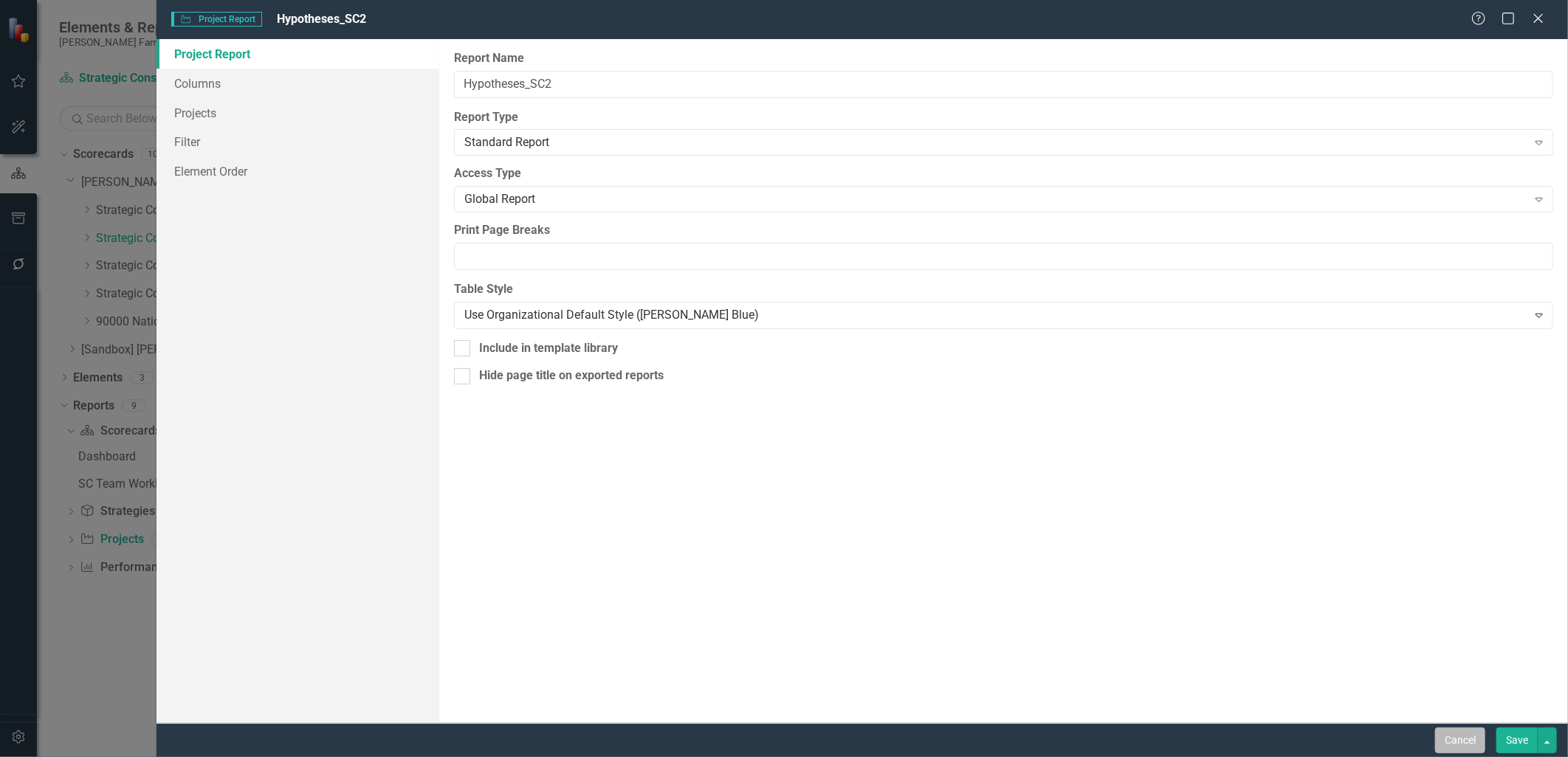
click at [1467, 739] on button "Cancel" at bounding box center [1461, 740] width 50 height 26
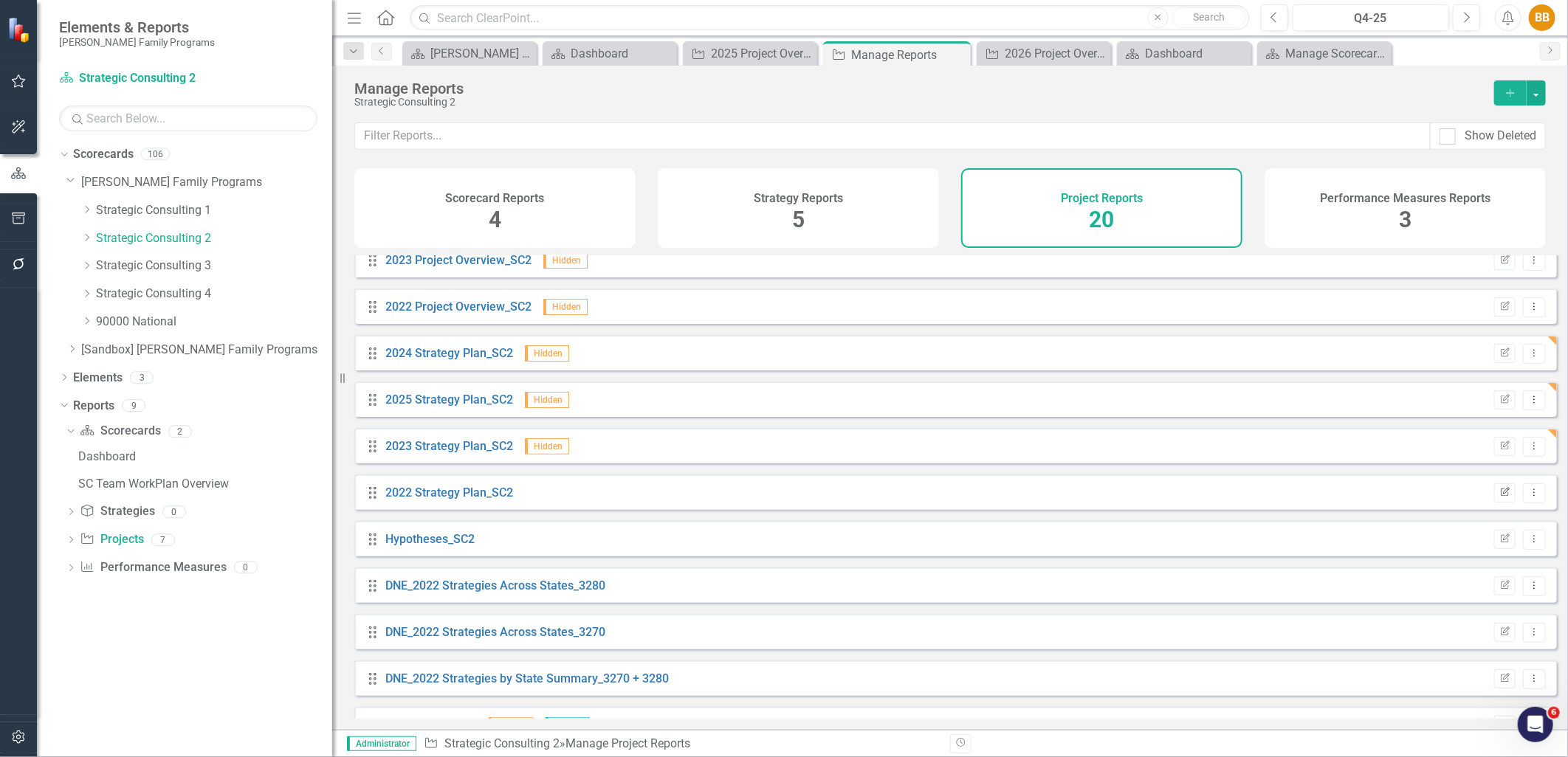
click at [1494, 502] on button "Edit Report" at bounding box center [1505, 493] width 21 height 19
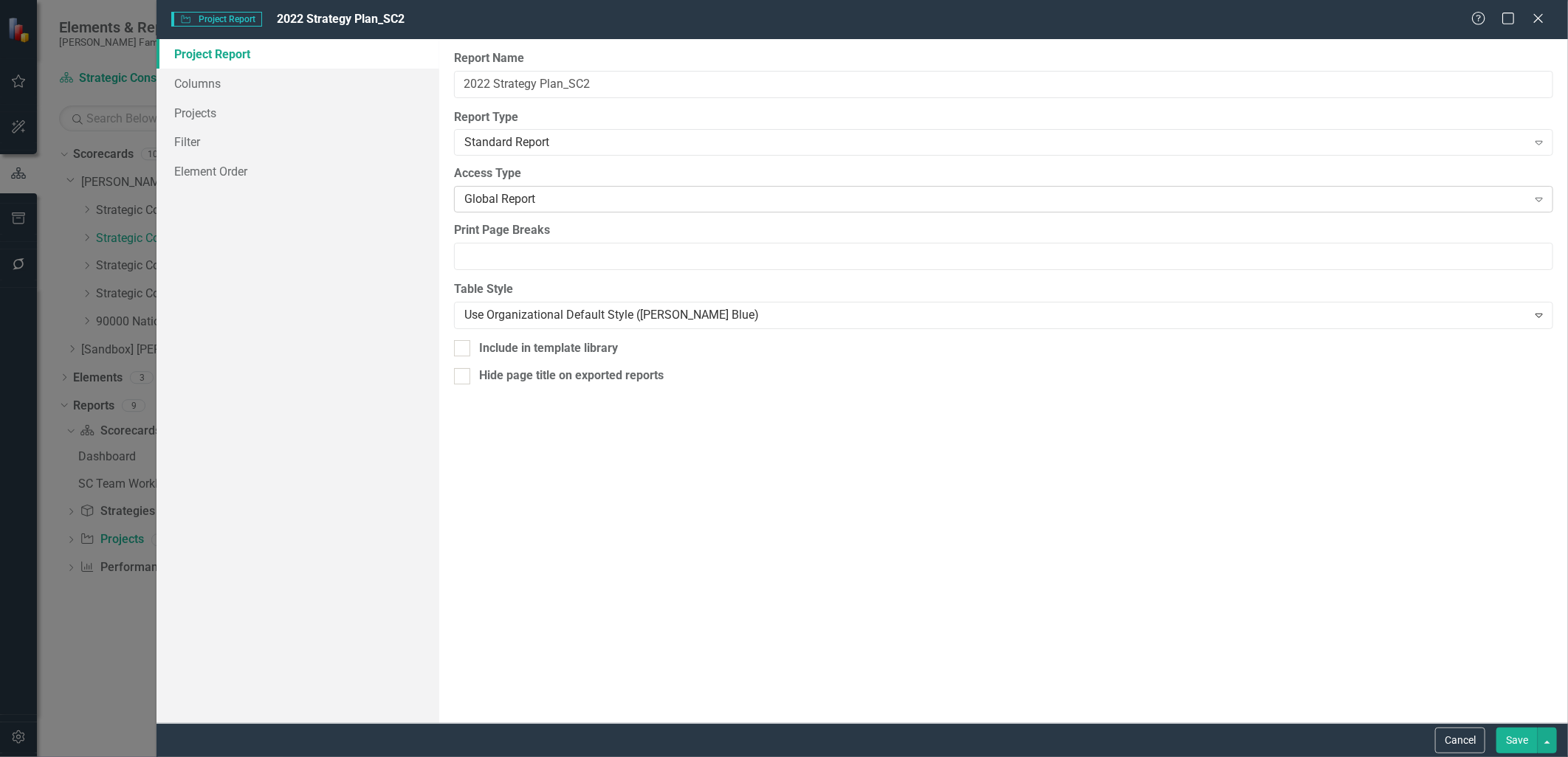
click at [595, 209] on div "Global Report Expand" at bounding box center [1004, 199] width 1100 height 27
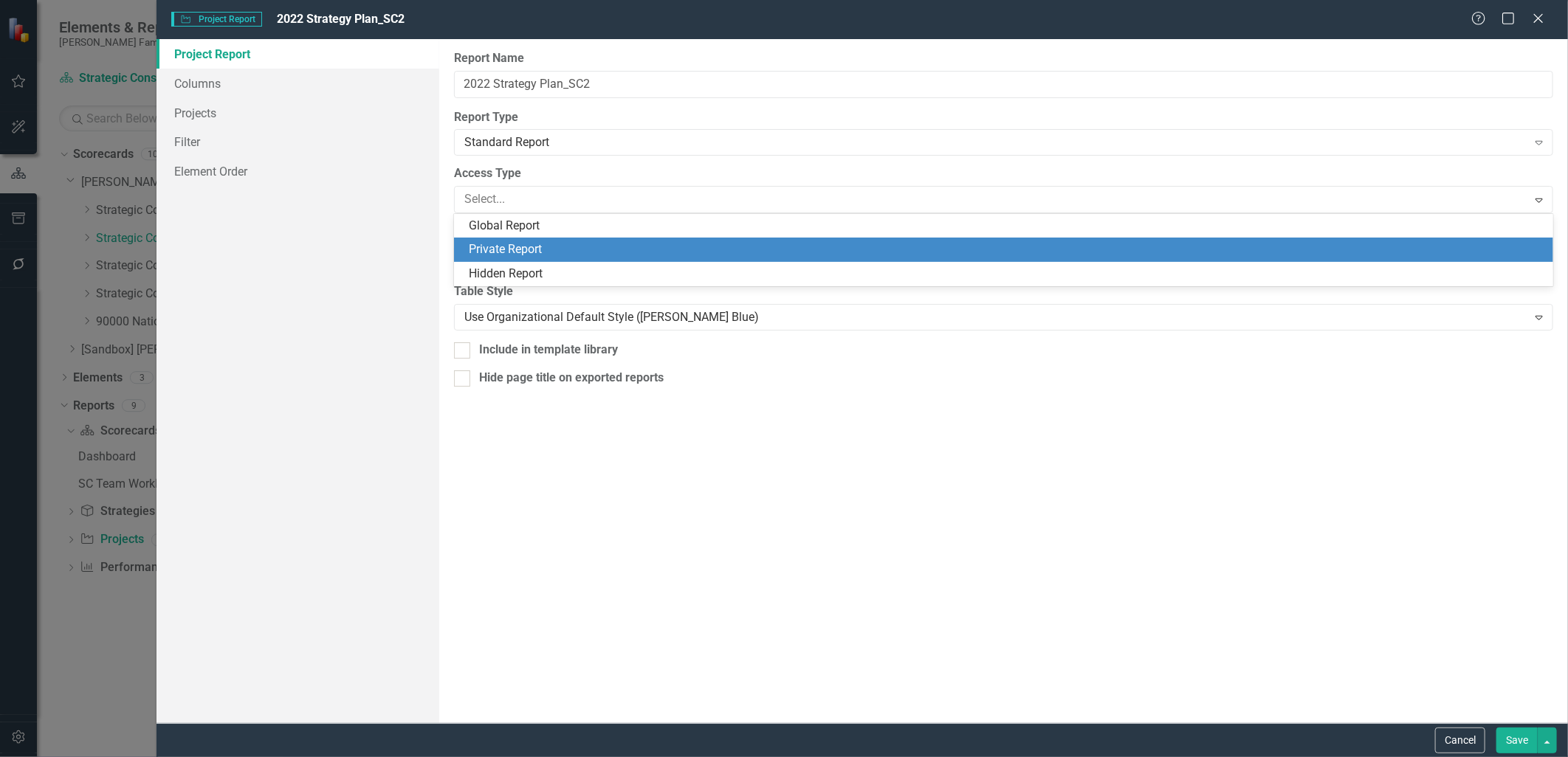
click at [586, 263] on div "Hidden Report" at bounding box center [1004, 274] width 1100 height 24
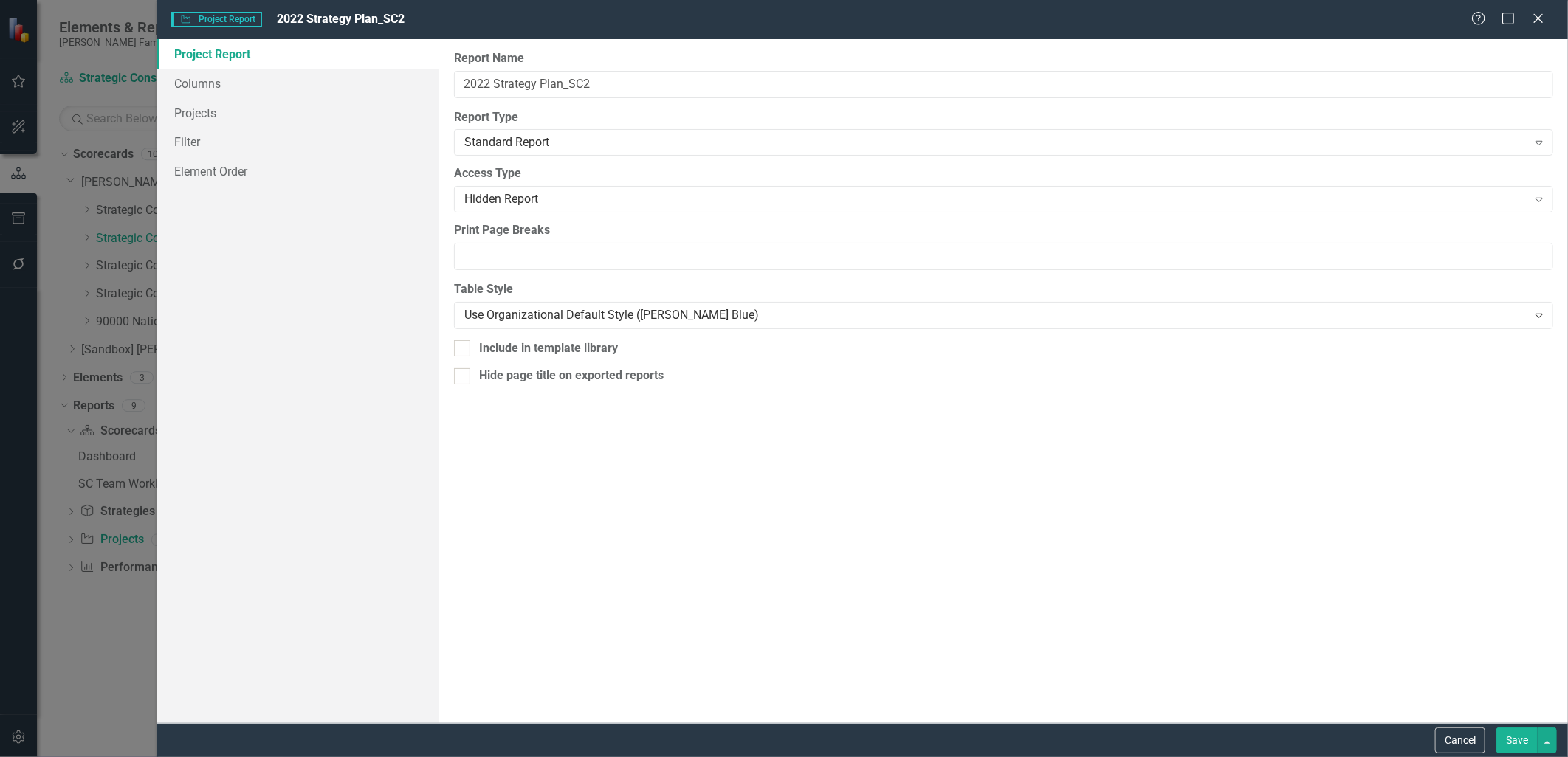
click at [1508, 747] on button "Save" at bounding box center [1517, 740] width 41 height 26
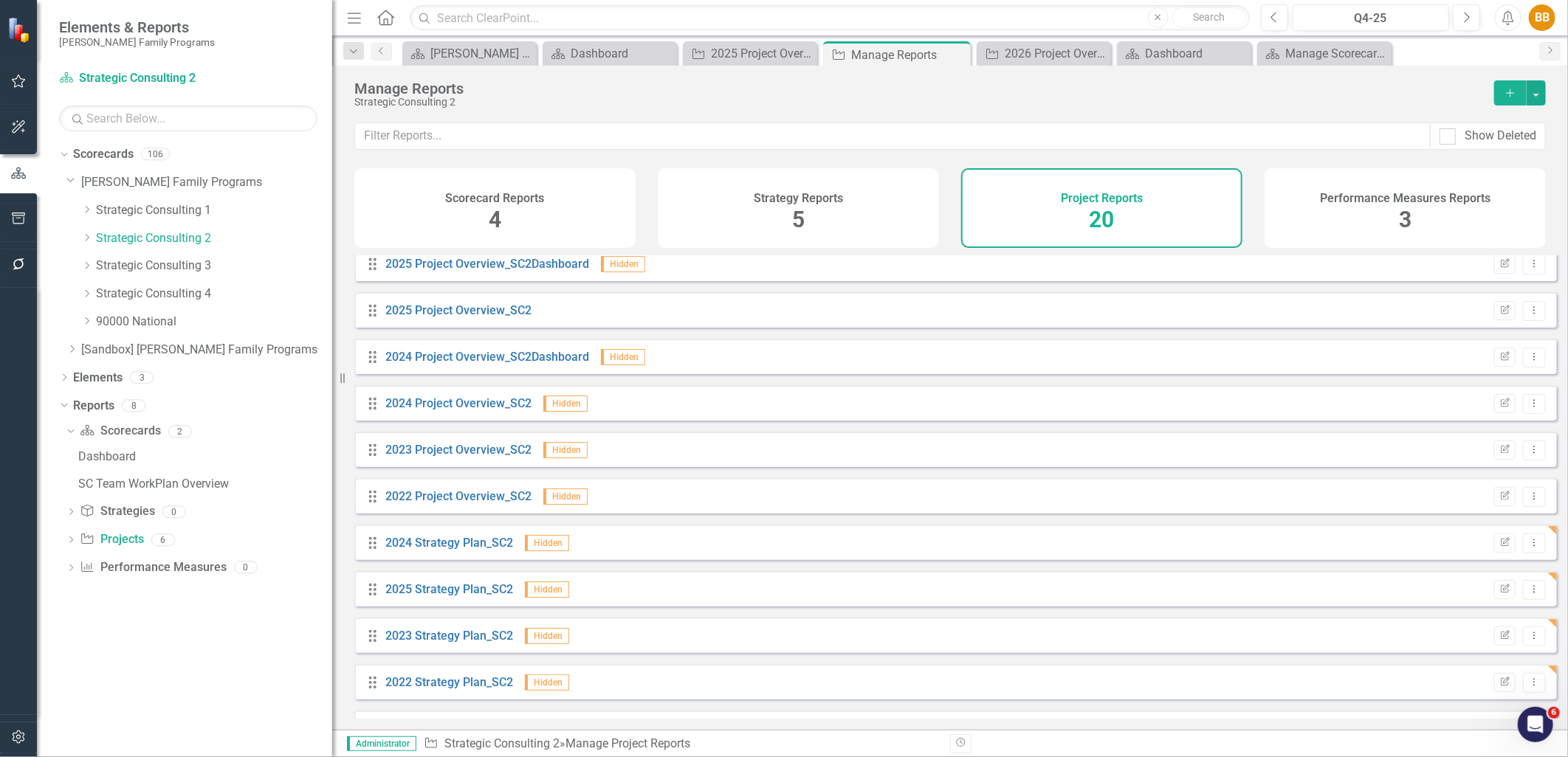
scroll to position [0, 0]
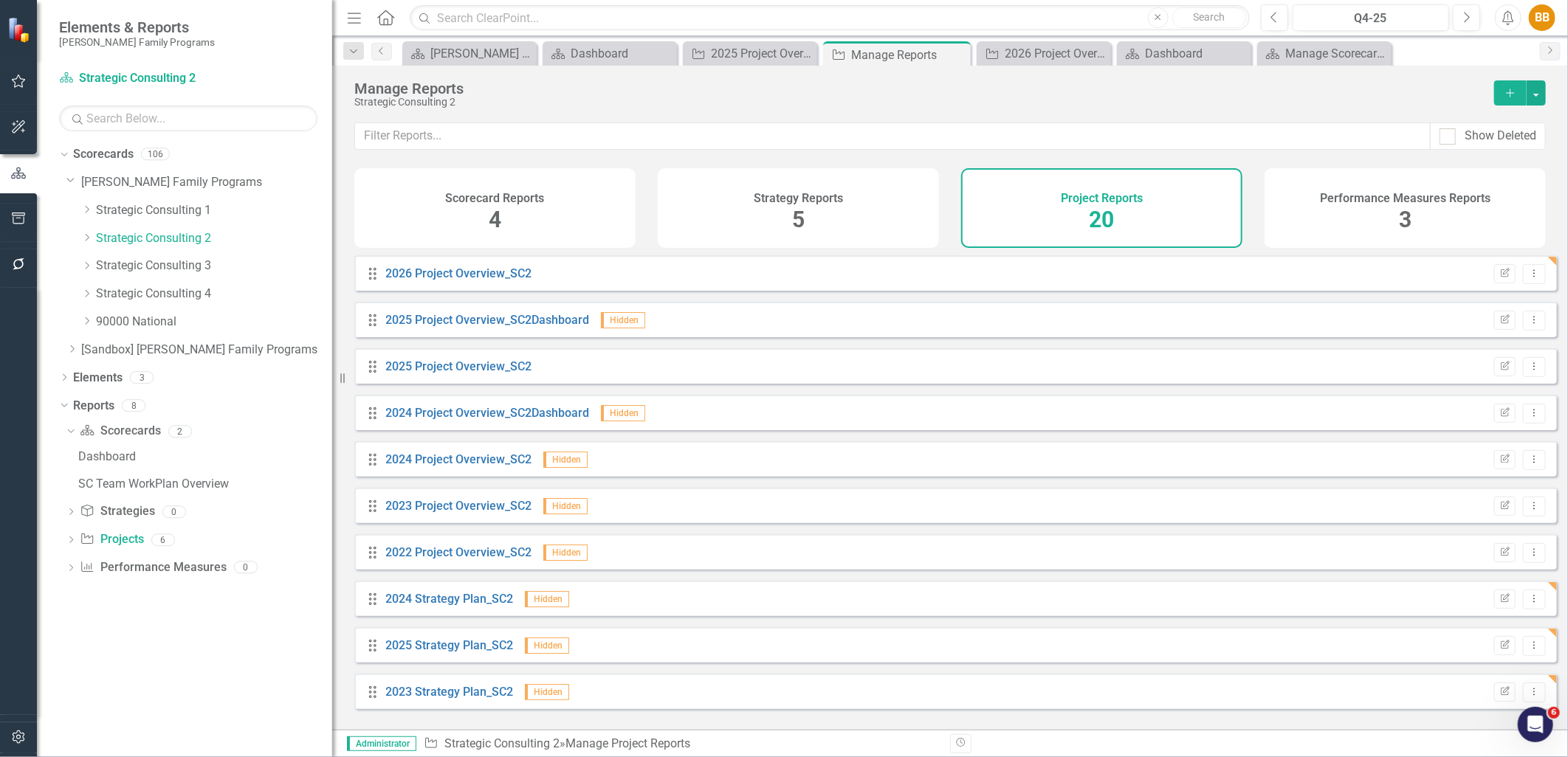
click at [74, 543] on icon "Dropdown" at bounding box center [71, 541] width 11 height 8
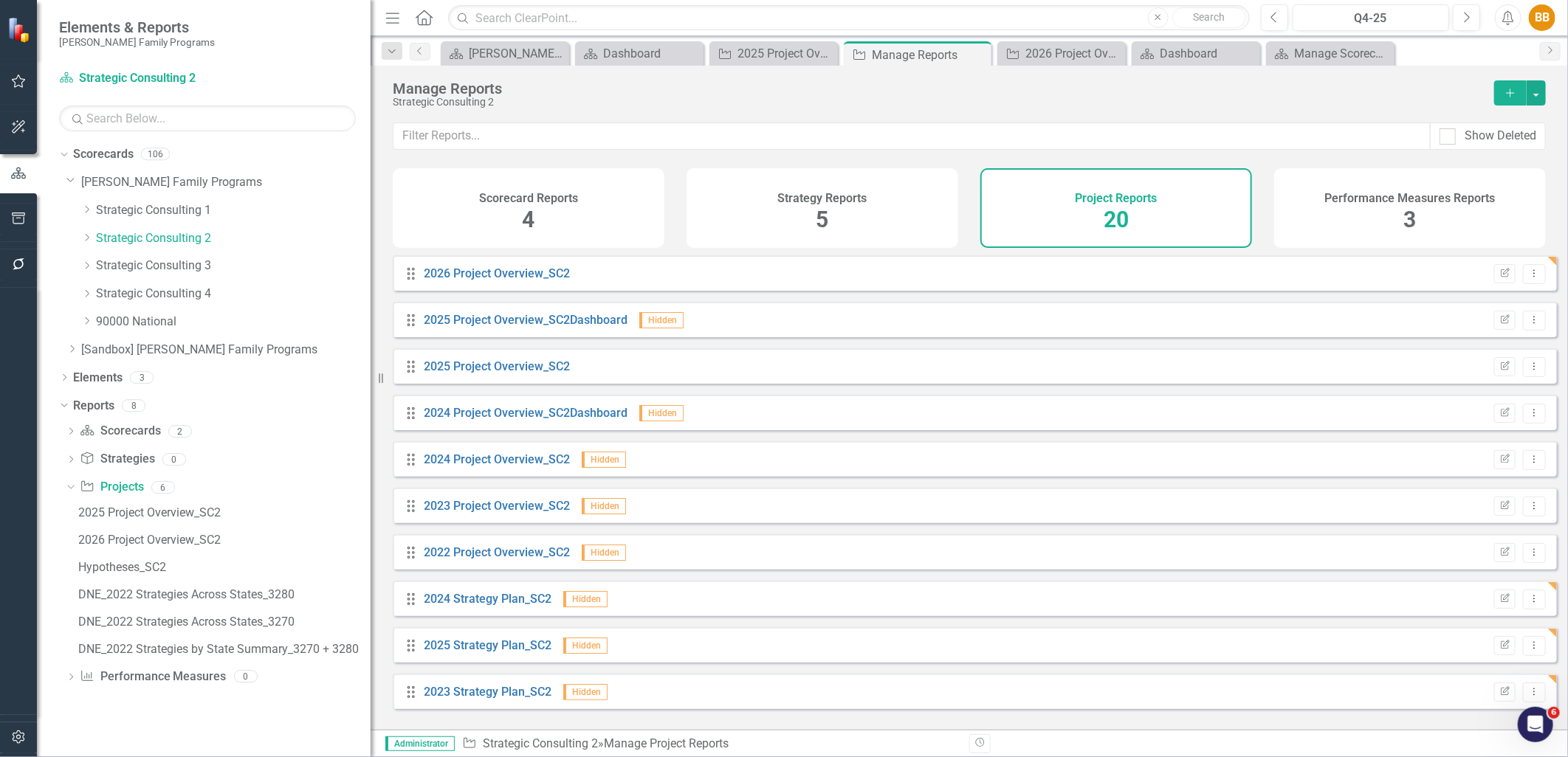
drag, startPoint x: 341, startPoint y: 611, endPoint x: 370, endPoint y: 609, distance: 29.1
click at [370, 609] on div "Resize" at bounding box center [376, 378] width 12 height 757
drag, startPoint x: 211, startPoint y: 570, endPoint x: 222, endPoint y: 570, distance: 11.0
click at [211, 570] on div "Hypotheses_SC2" at bounding box center [224, 567] width 293 height 13
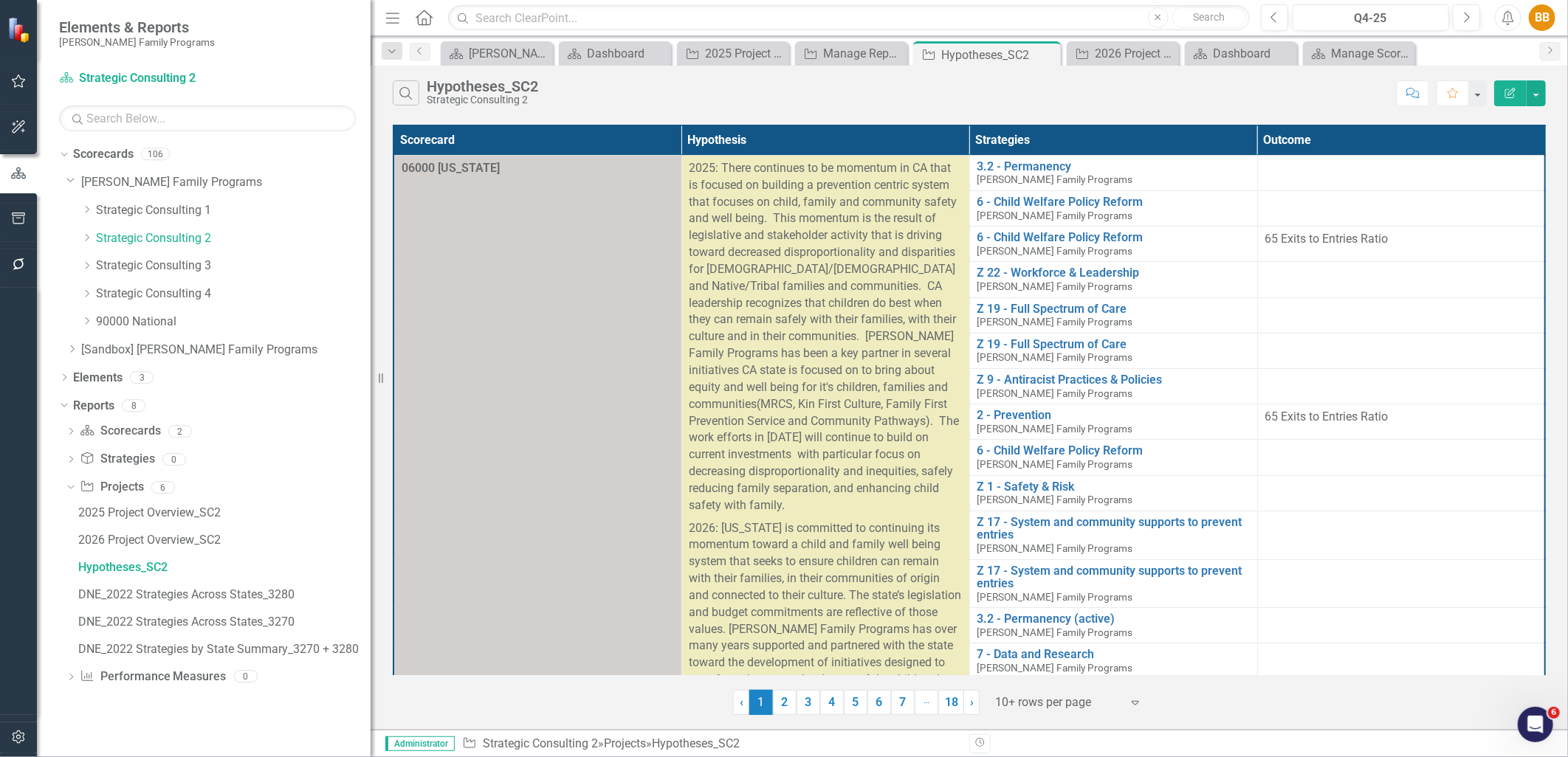
click at [1507, 90] on icon "Edit Report" at bounding box center [1510, 93] width 13 height 11
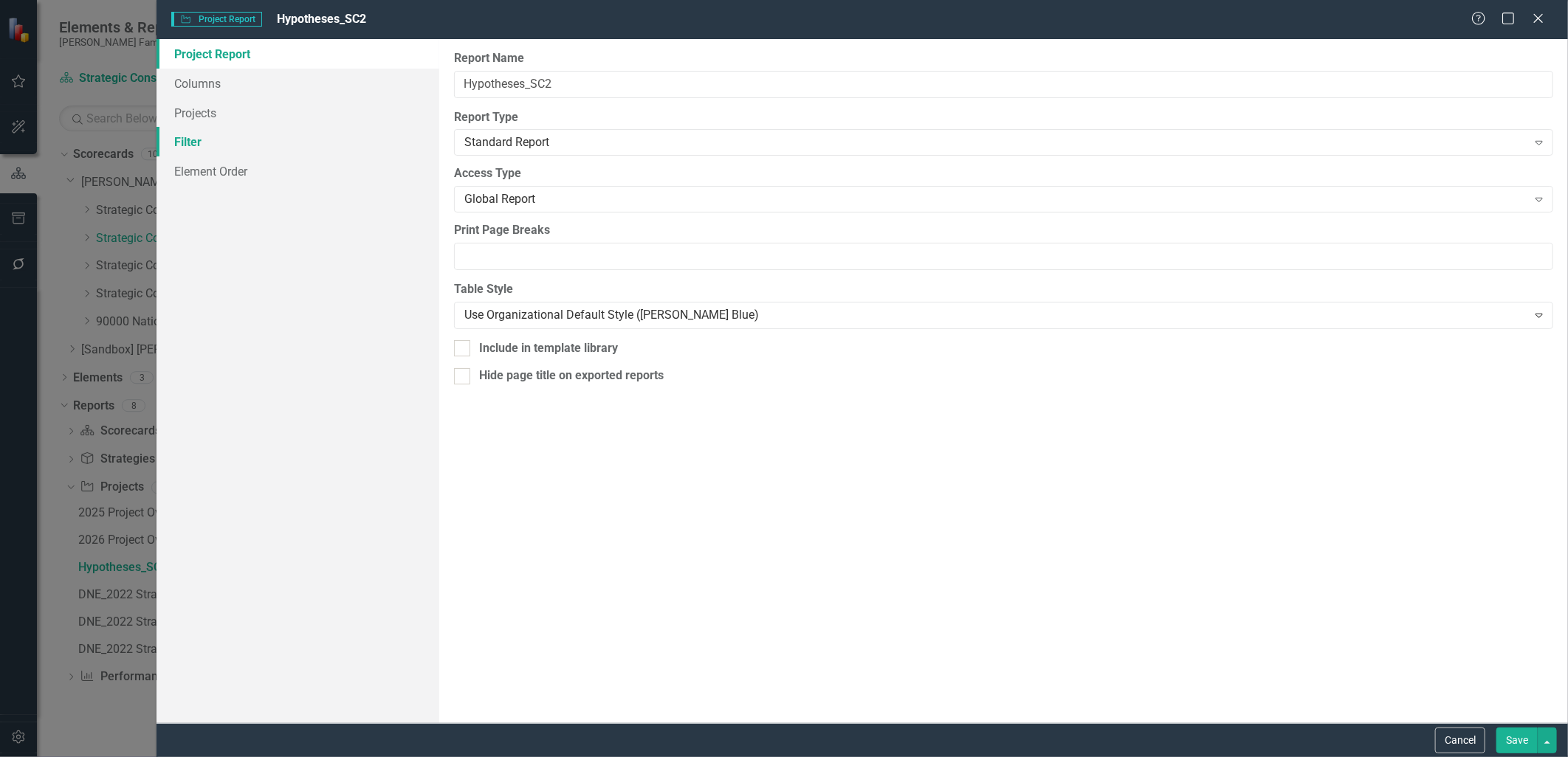
click at [289, 150] on link "Filter" at bounding box center [297, 141] width 282 height 30
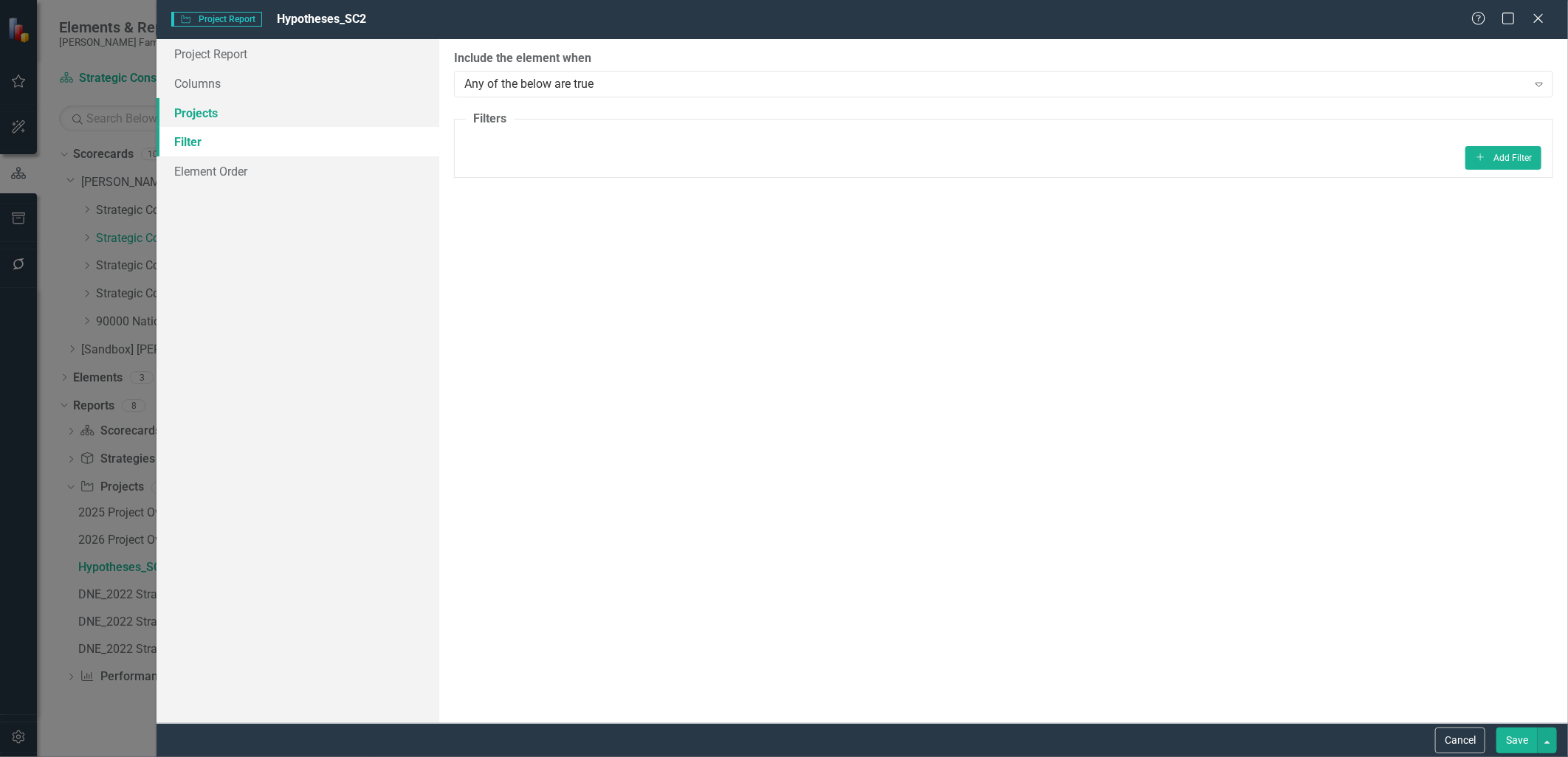
click at [284, 122] on link "Projects" at bounding box center [297, 112] width 282 height 30
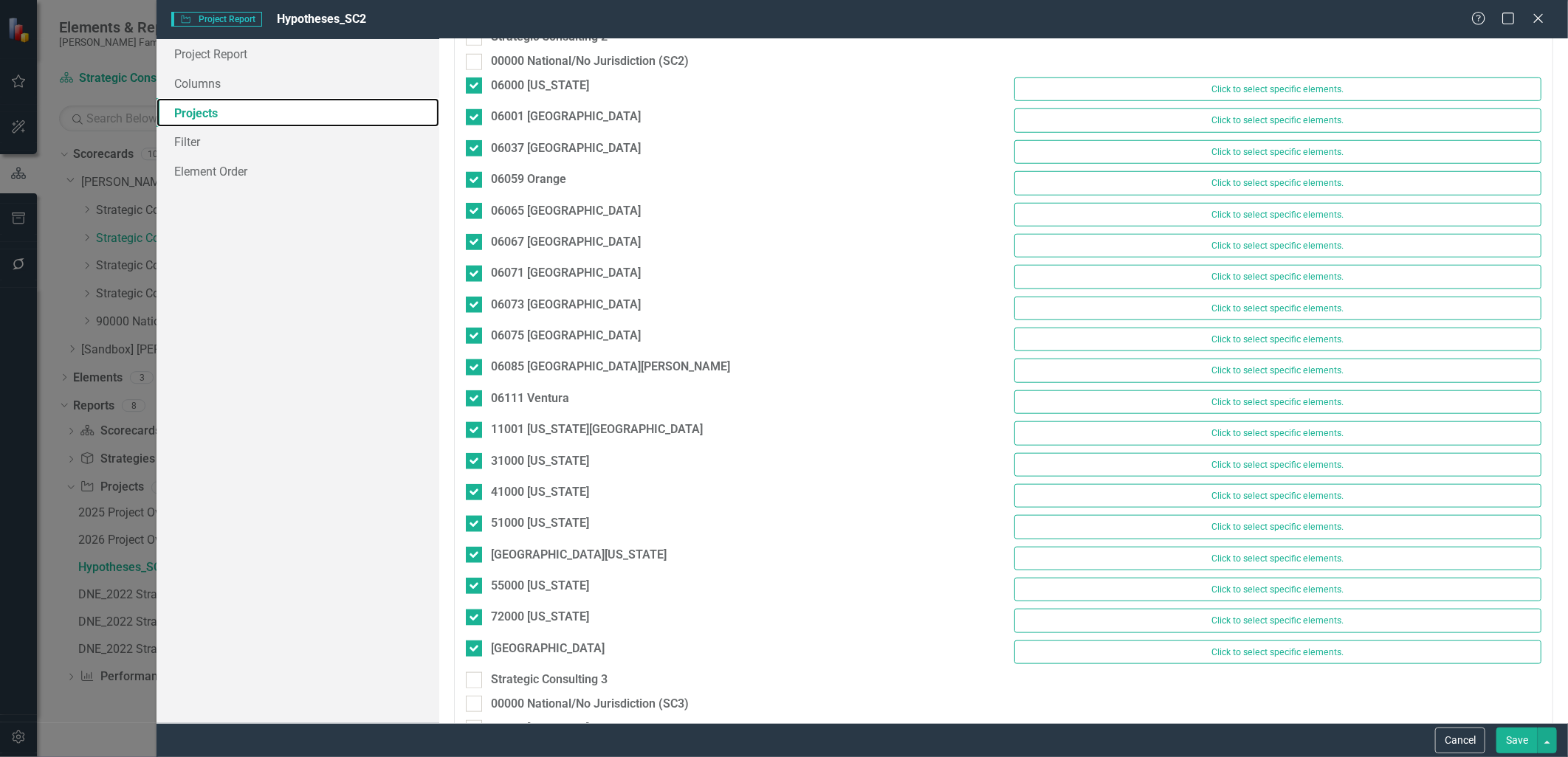
scroll to position [983, 0]
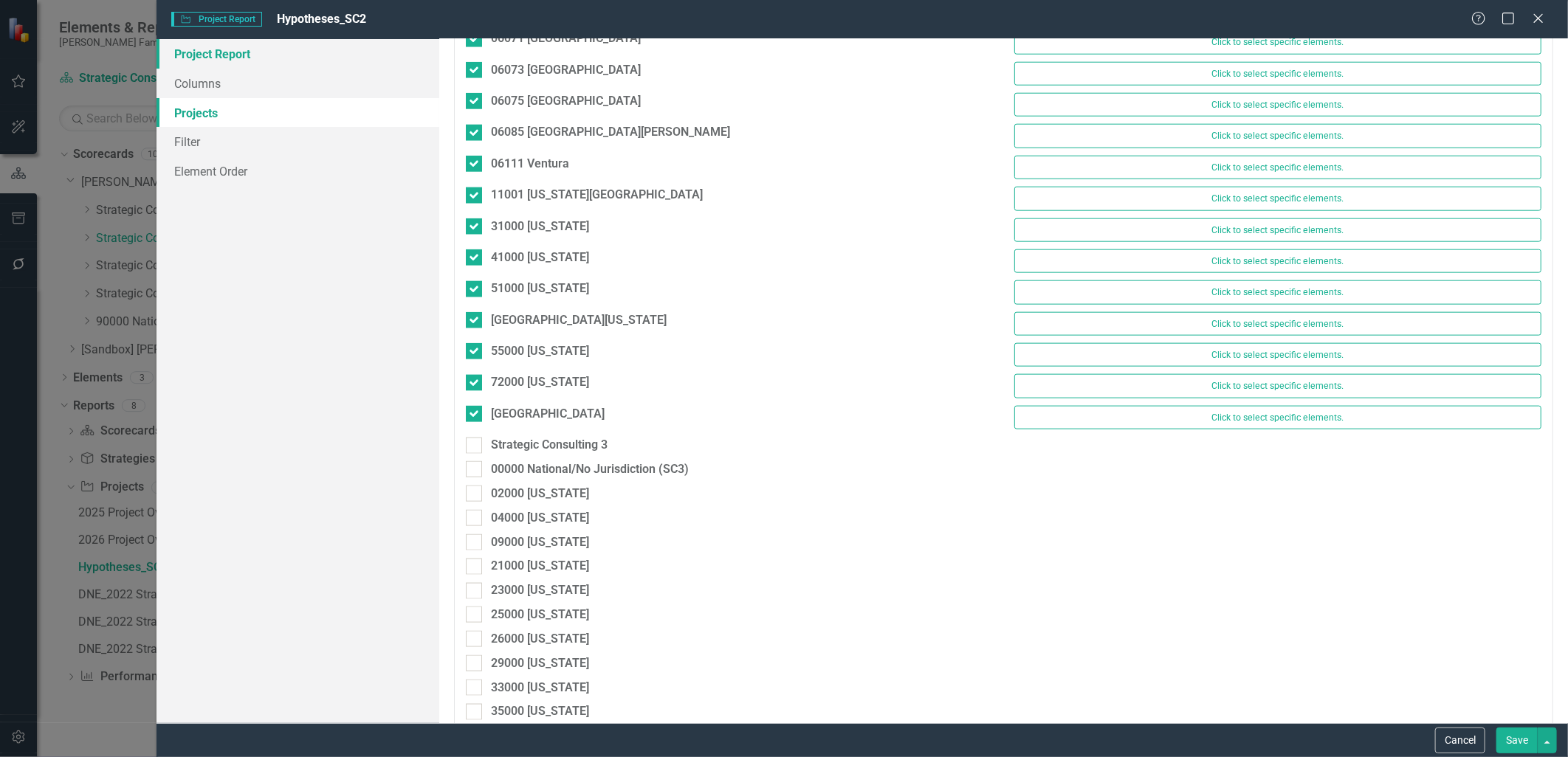
click at [314, 65] on link "Project Report" at bounding box center [297, 53] width 282 height 30
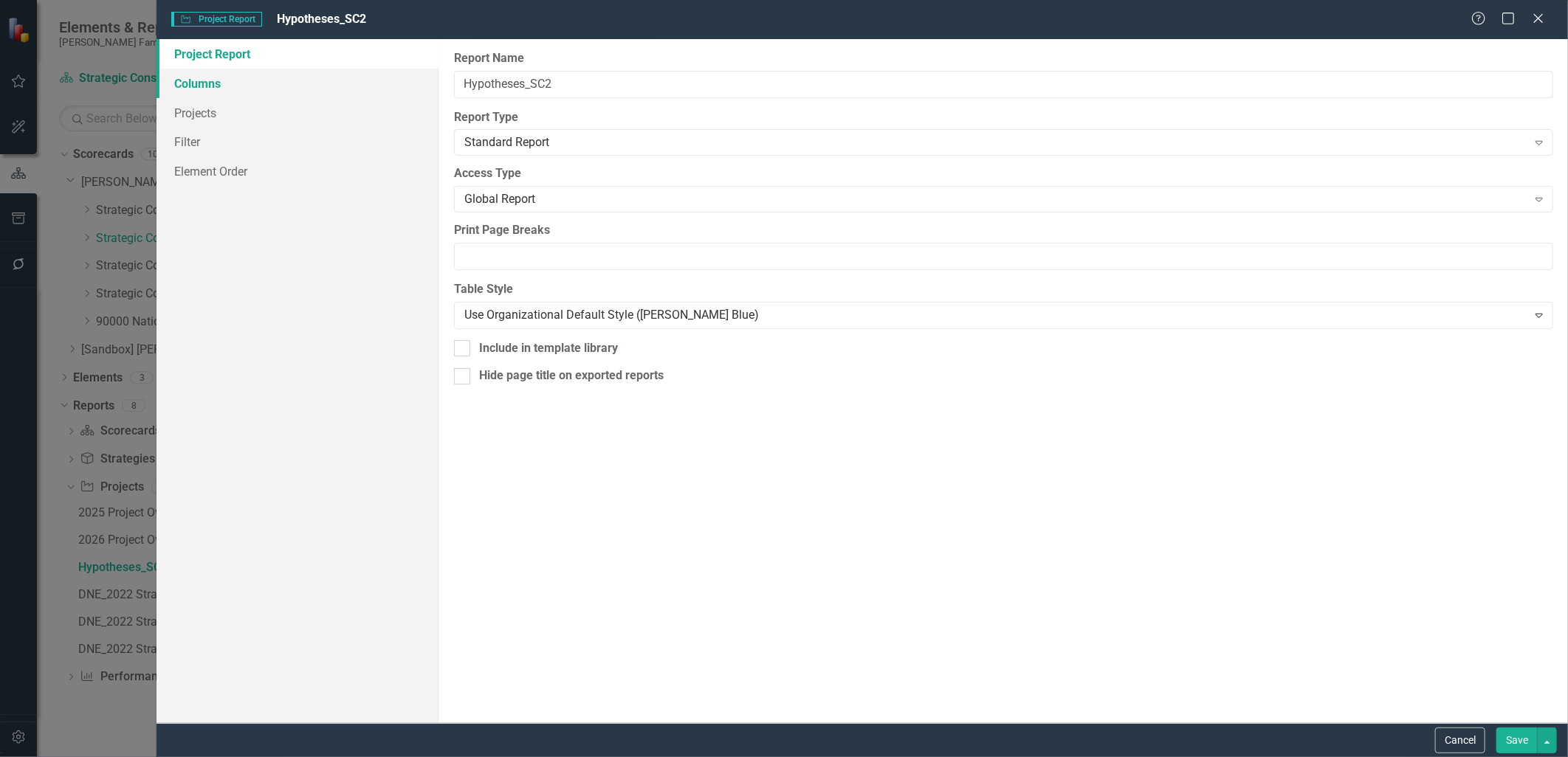
click at [316, 72] on link "Columns" at bounding box center [297, 83] width 282 height 30
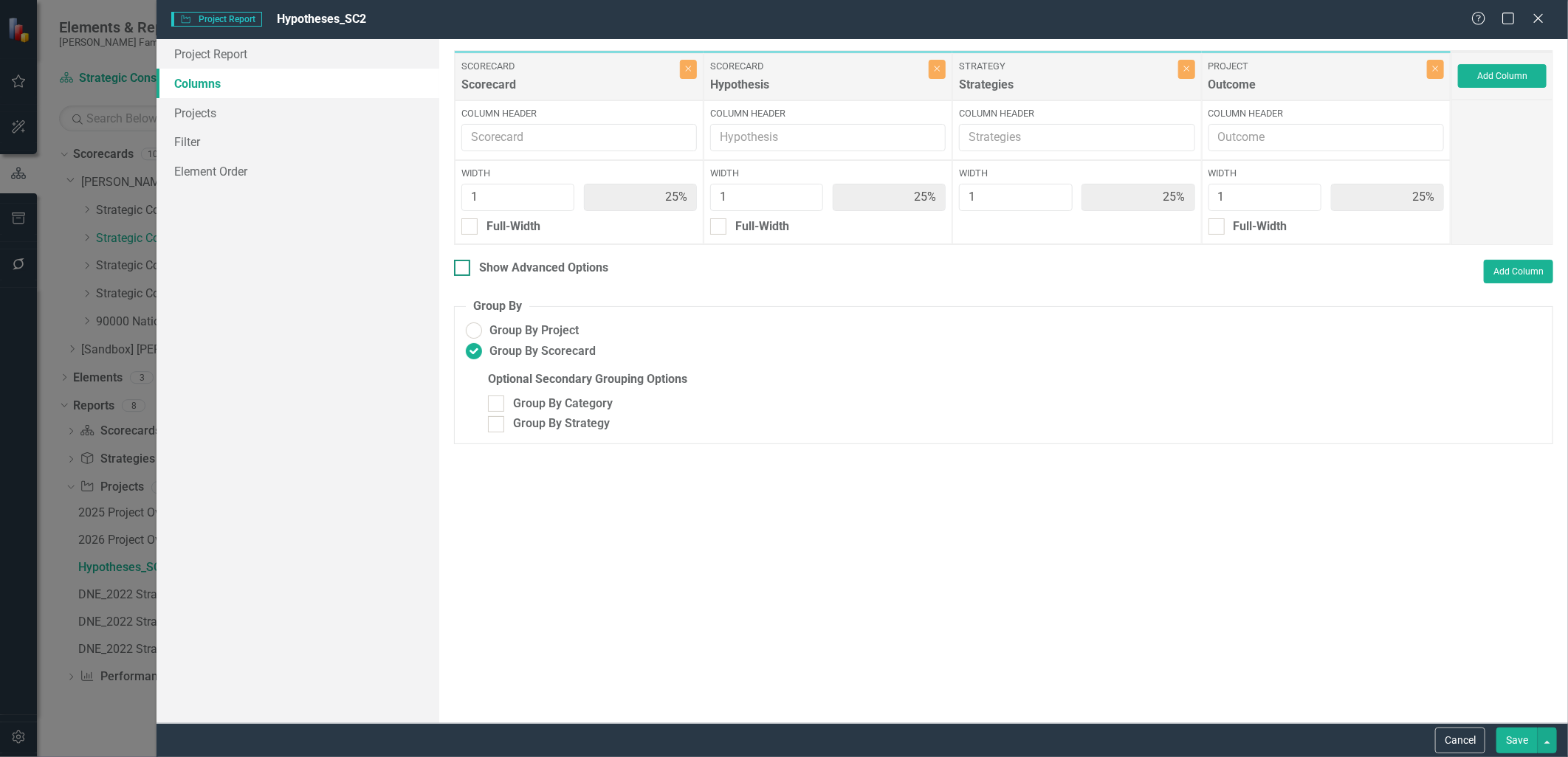
click at [522, 268] on div "Show Advanced Options" at bounding box center [544, 268] width 129 height 17
click at [464, 268] on input "Show Advanced Options" at bounding box center [459, 264] width 10 height 10
checkbox input "true"
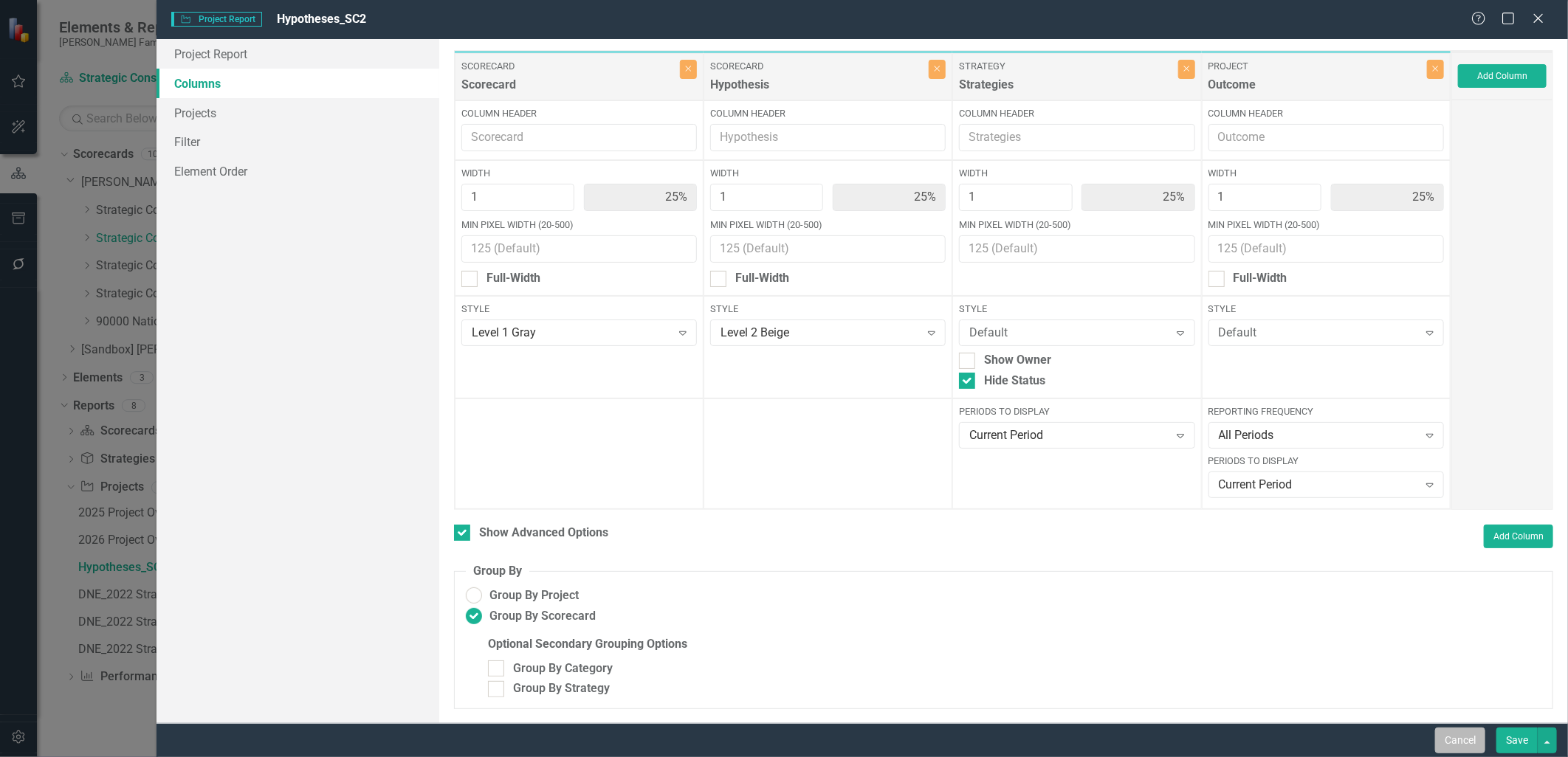
click at [1455, 733] on button "Cancel" at bounding box center [1461, 740] width 50 height 26
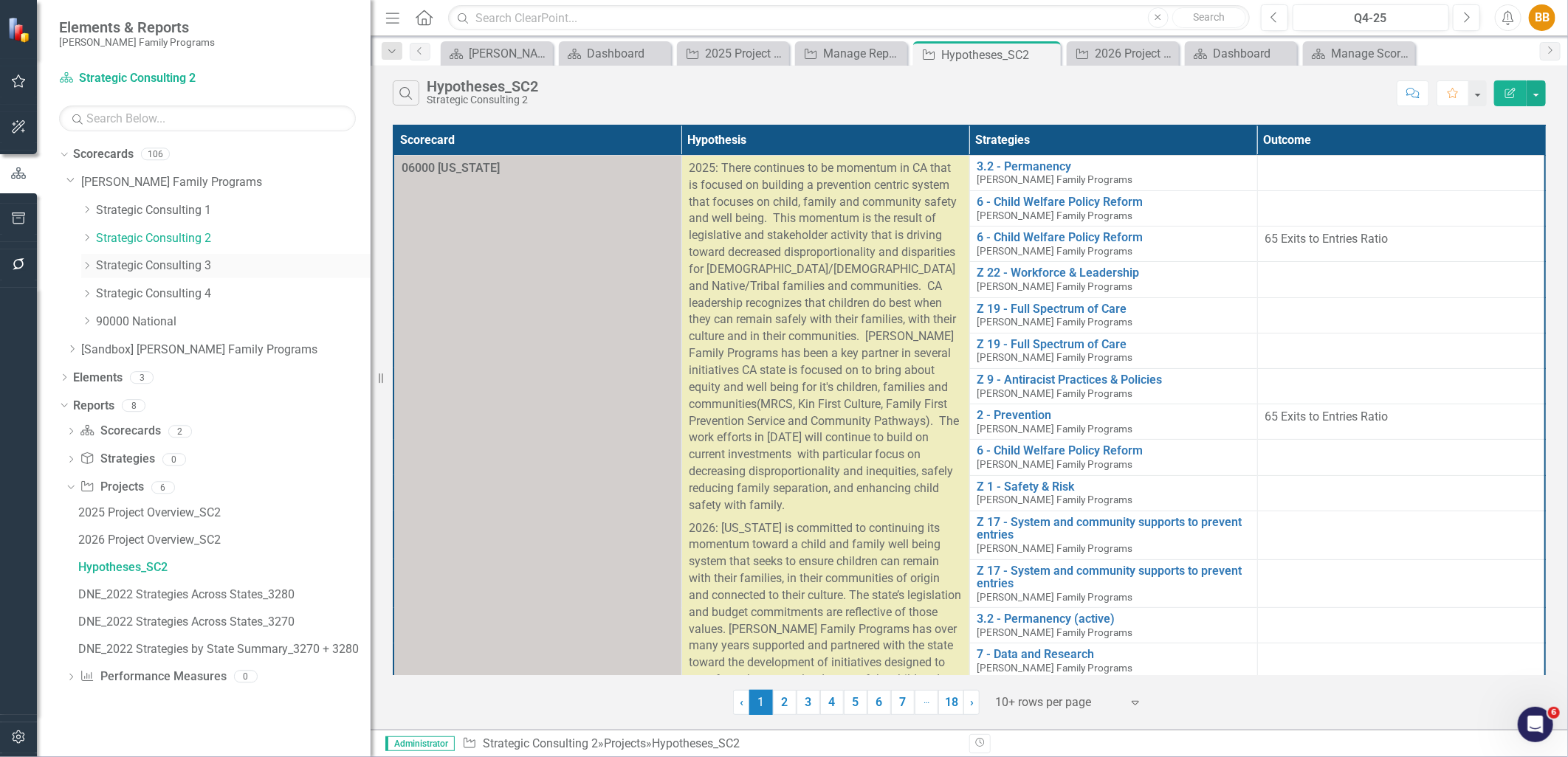
click at [105, 267] on link "Strategic Consulting 3" at bounding box center [233, 266] width 275 height 17
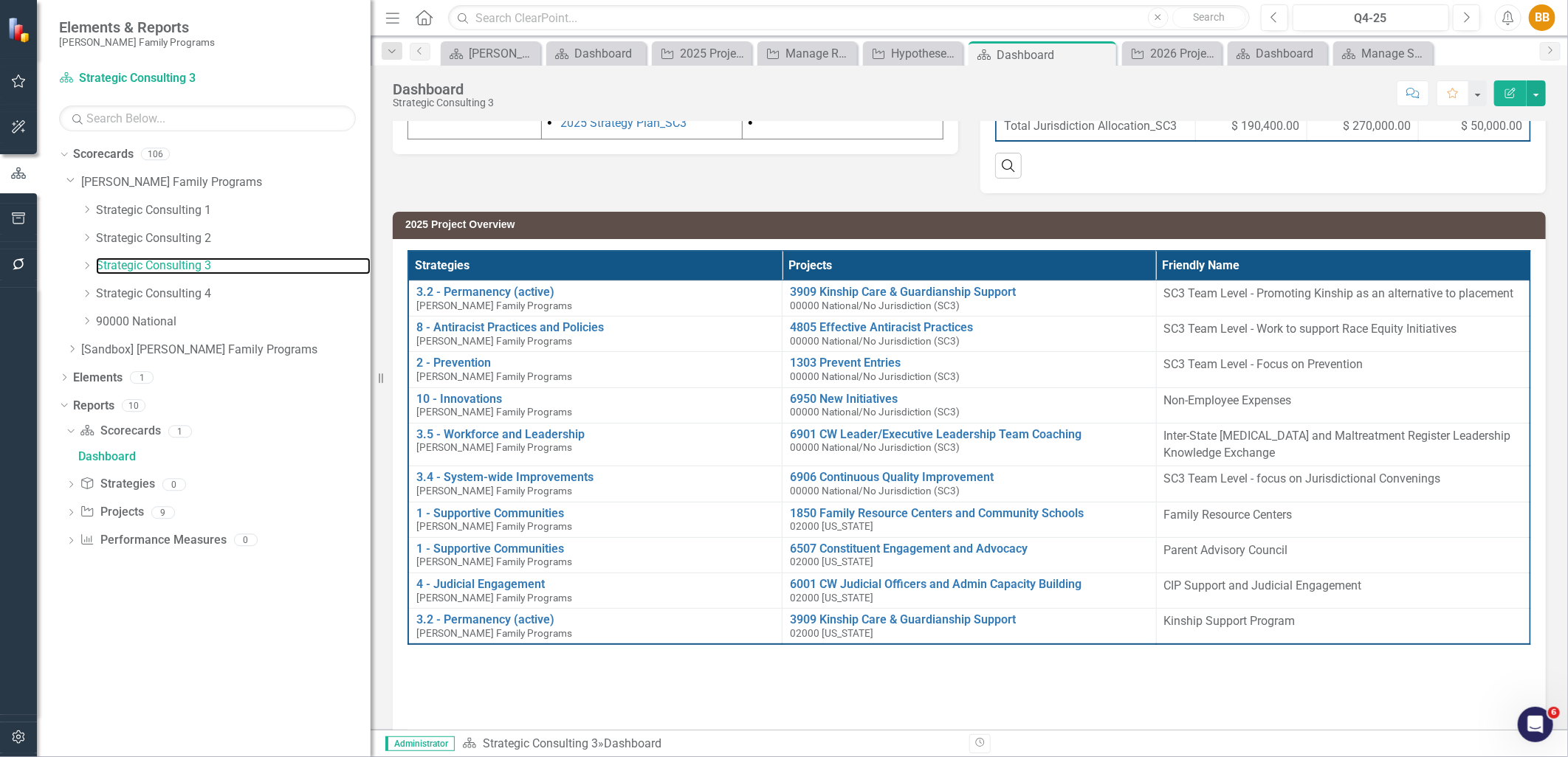
scroll to position [245, 0]
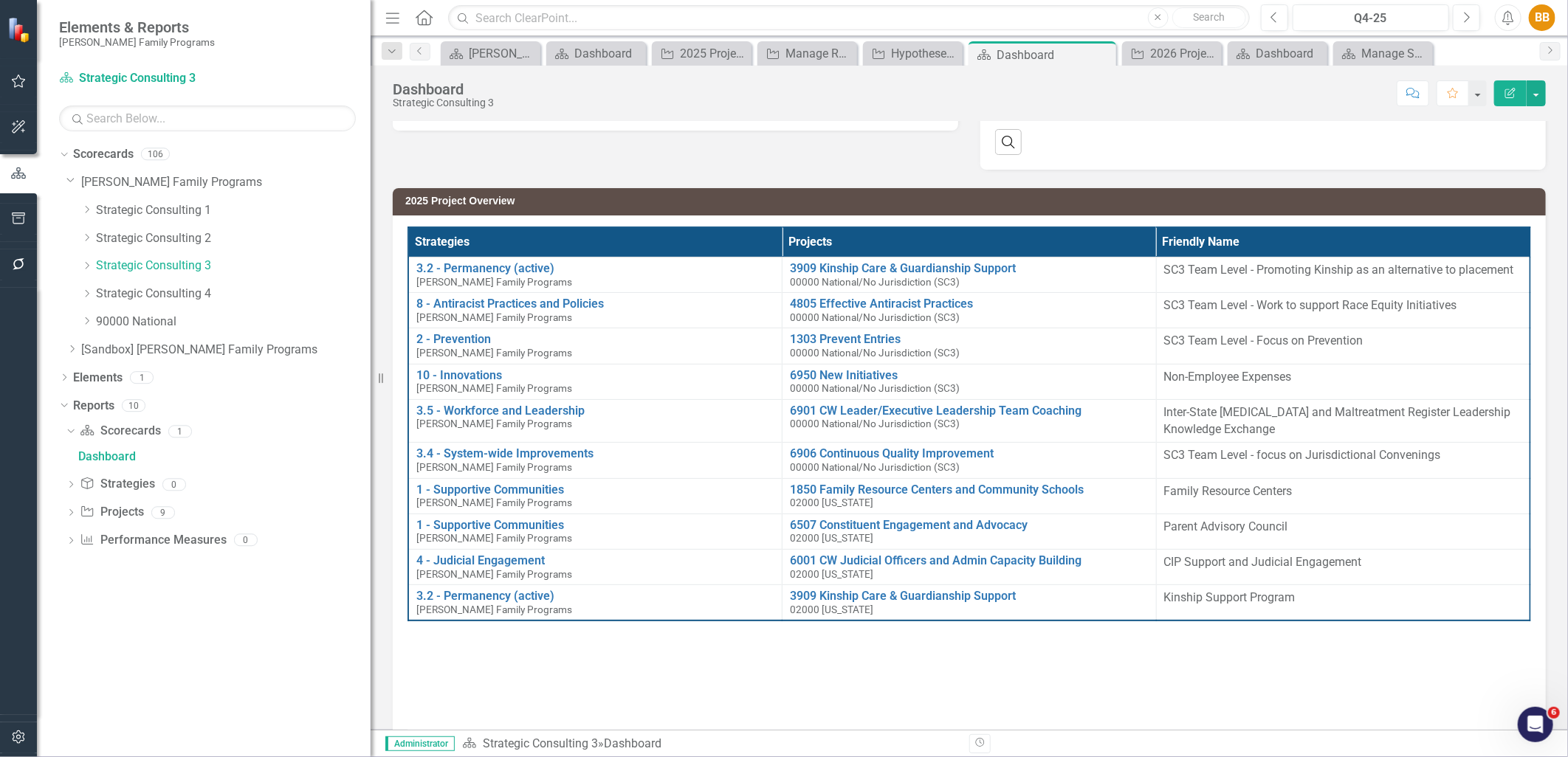
click at [867, 702] on div "Strategies Projects Friendly Name 3.2 - Permanency (active) [PERSON_NAME] Famil…" at bounding box center [970, 502] width 1124 height 550
click at [1076, 674] on div "Strategies Projects Friendly Name 3.2 - Permanency (active) [PERSON_NAME] Famil…" at bounding box center [970, 502] width 1124 height 550
click at [1176, 55] on div "2026 Project Overview_SC1" at bounding box center [1175, 53] width 49 height 18
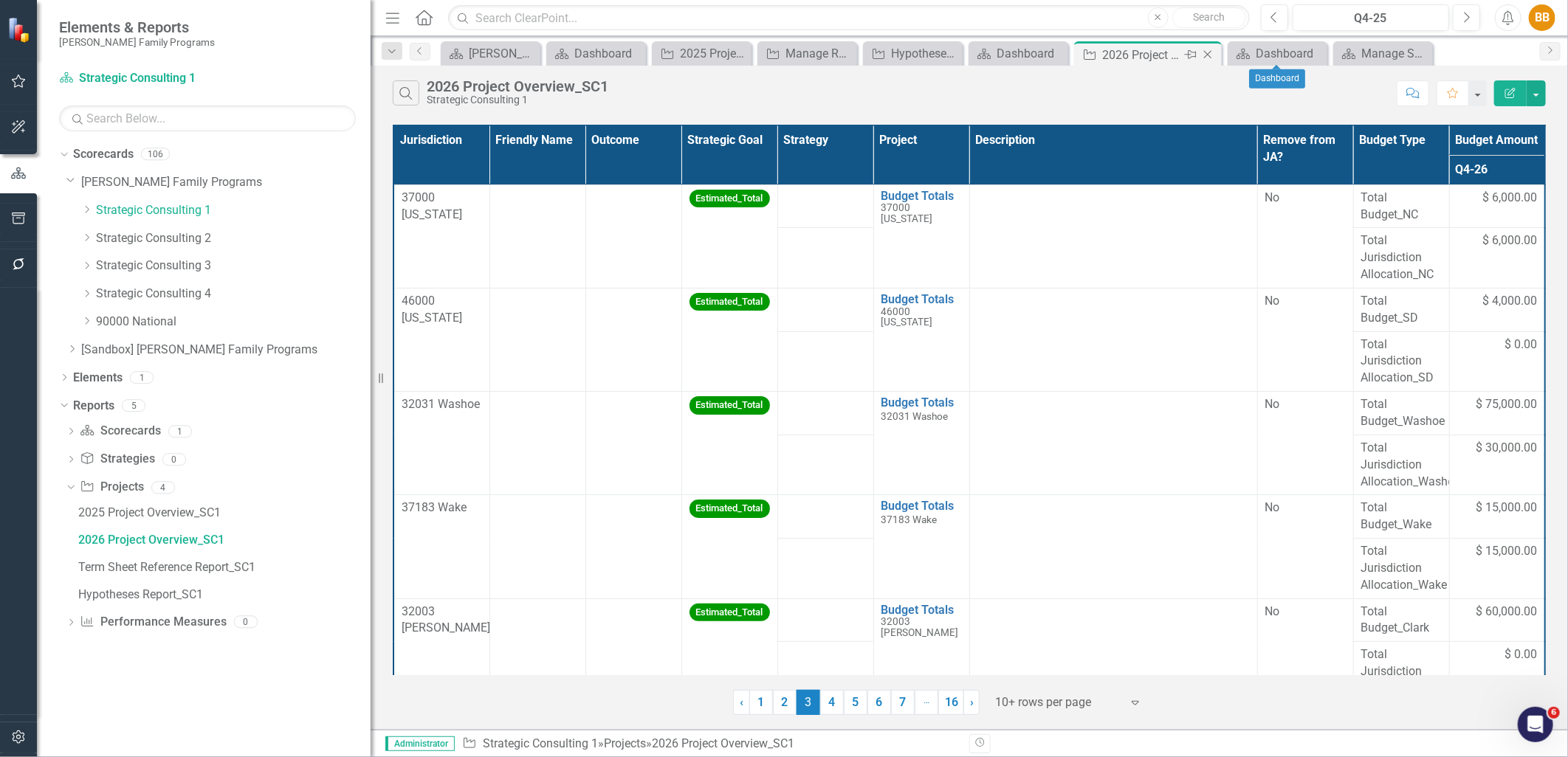
click at [1211, 53] on icon "Close" at bounding box center [1208, 55] width 14 height 12
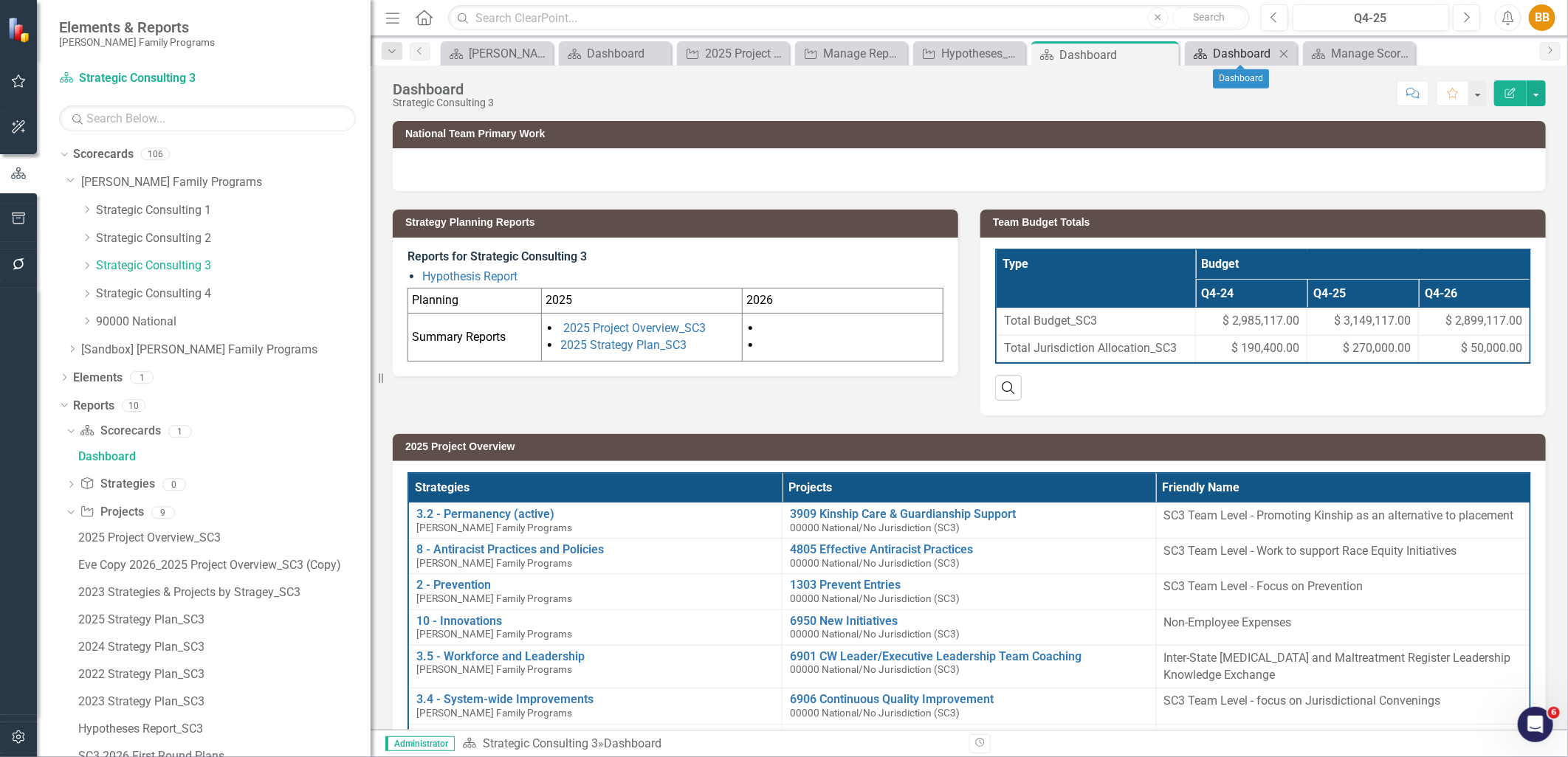
click at [1236, 56] on div "Dashboard" at bounding box center [1244, 53] width 62 height 18
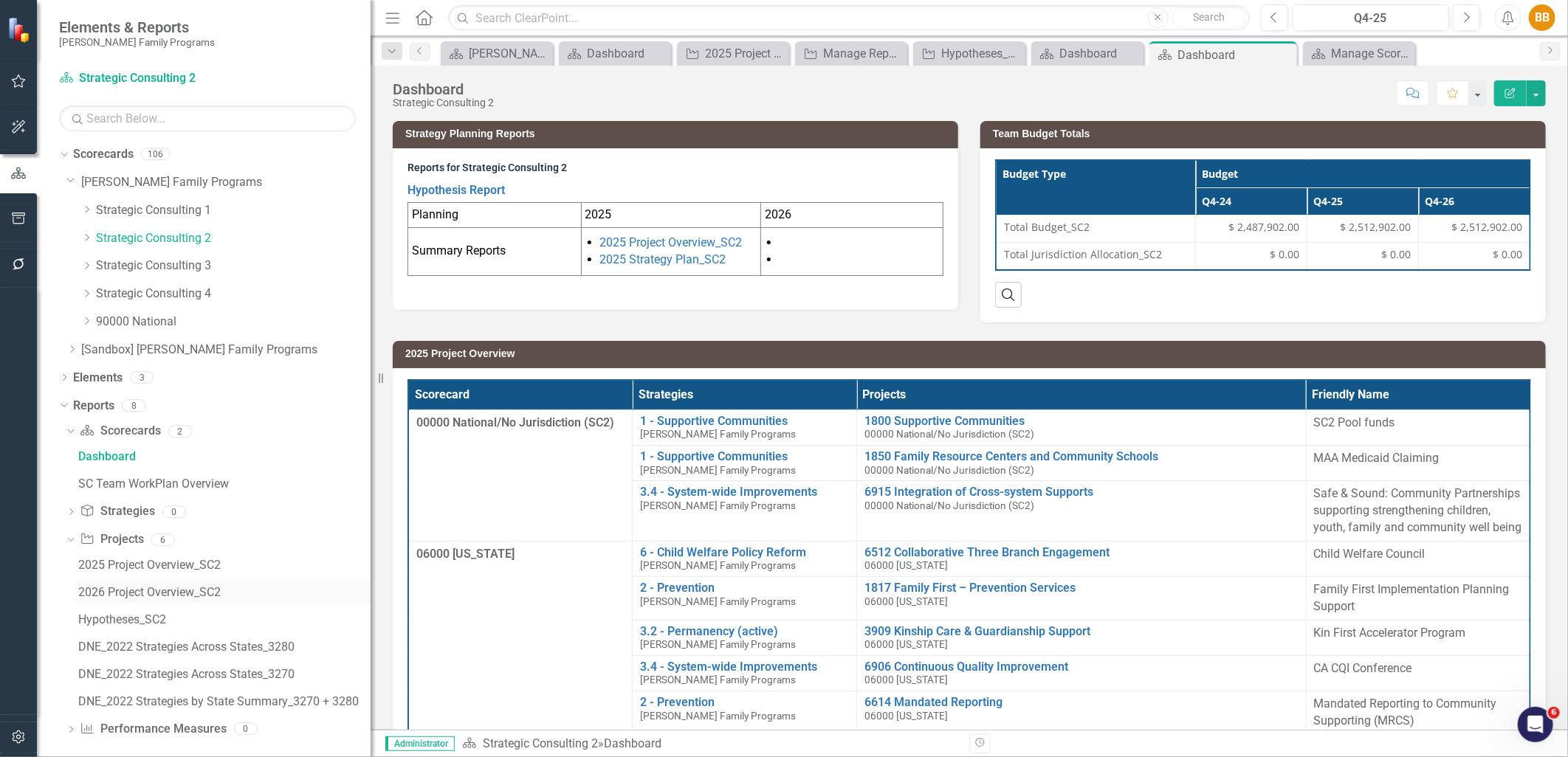
click at [183, 583] on link "2026 Project Overview_SC2" at bounding box center [222, 592] width 296 height 24
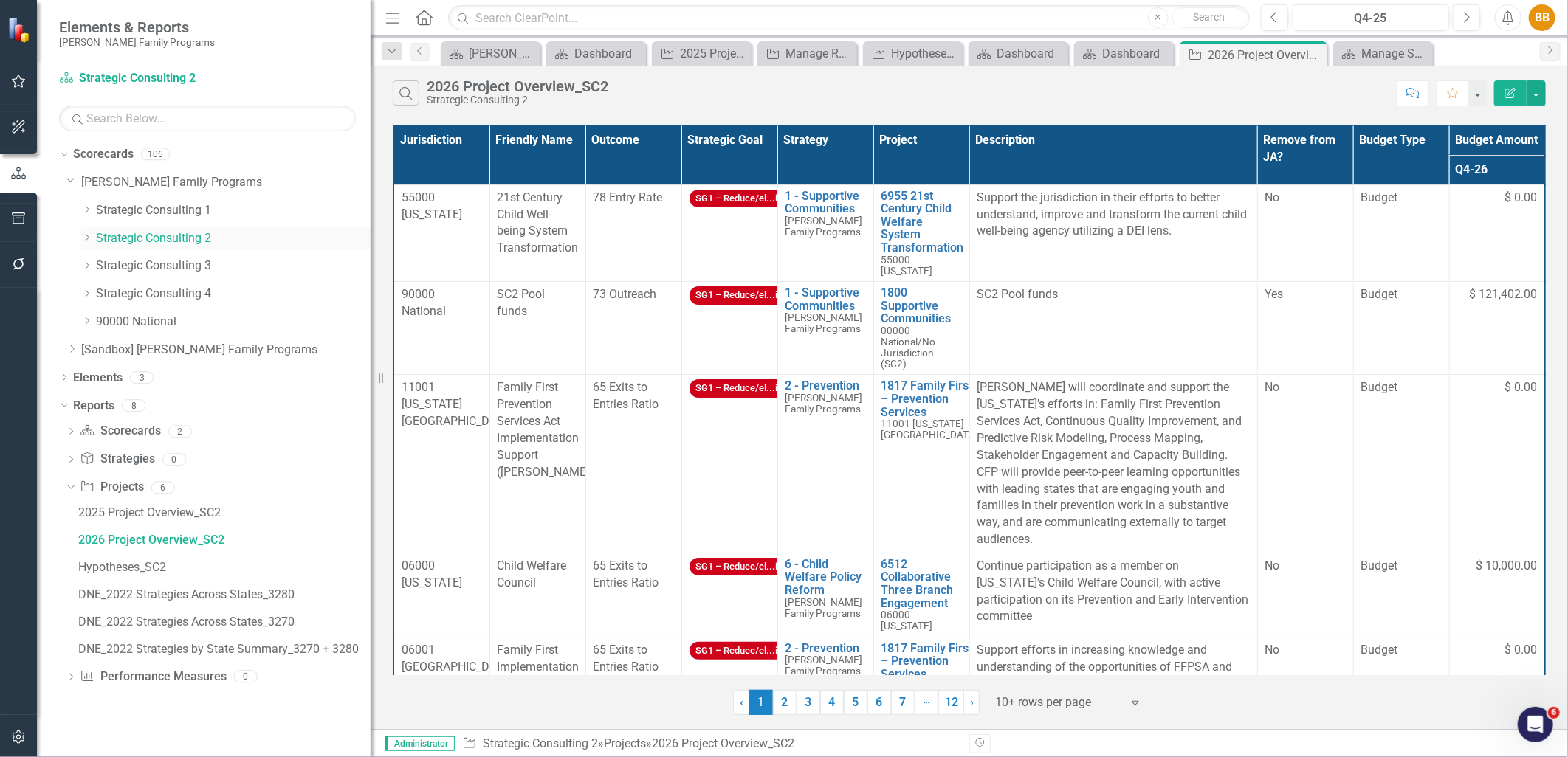
click at [86, 239] on icon "Dropdown" at bounding box center [87, 238] width 11 height 9
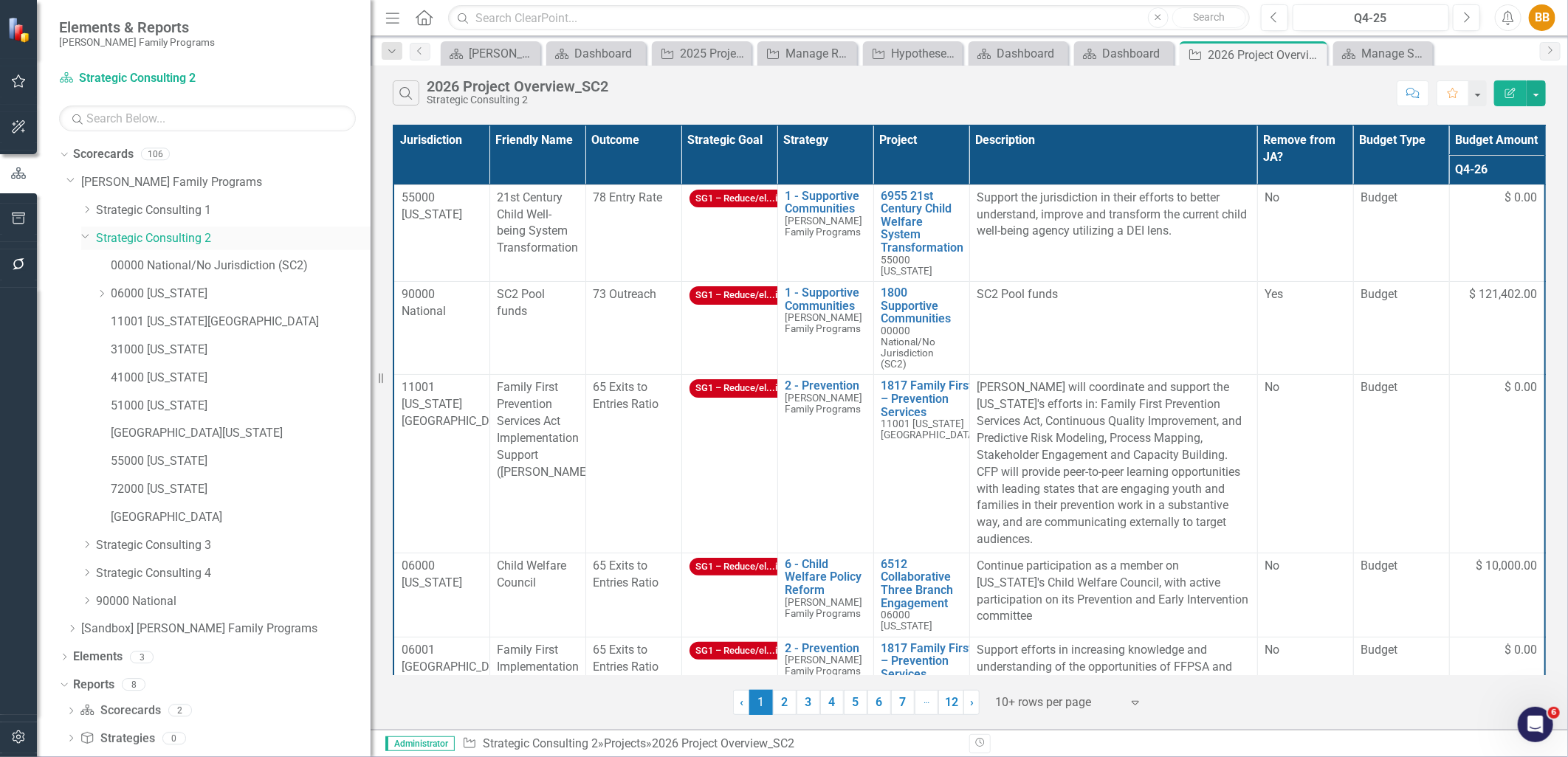
click at [86, 239] on icon "Dropdown" at bounding box center [86, 236] width 9 height 11
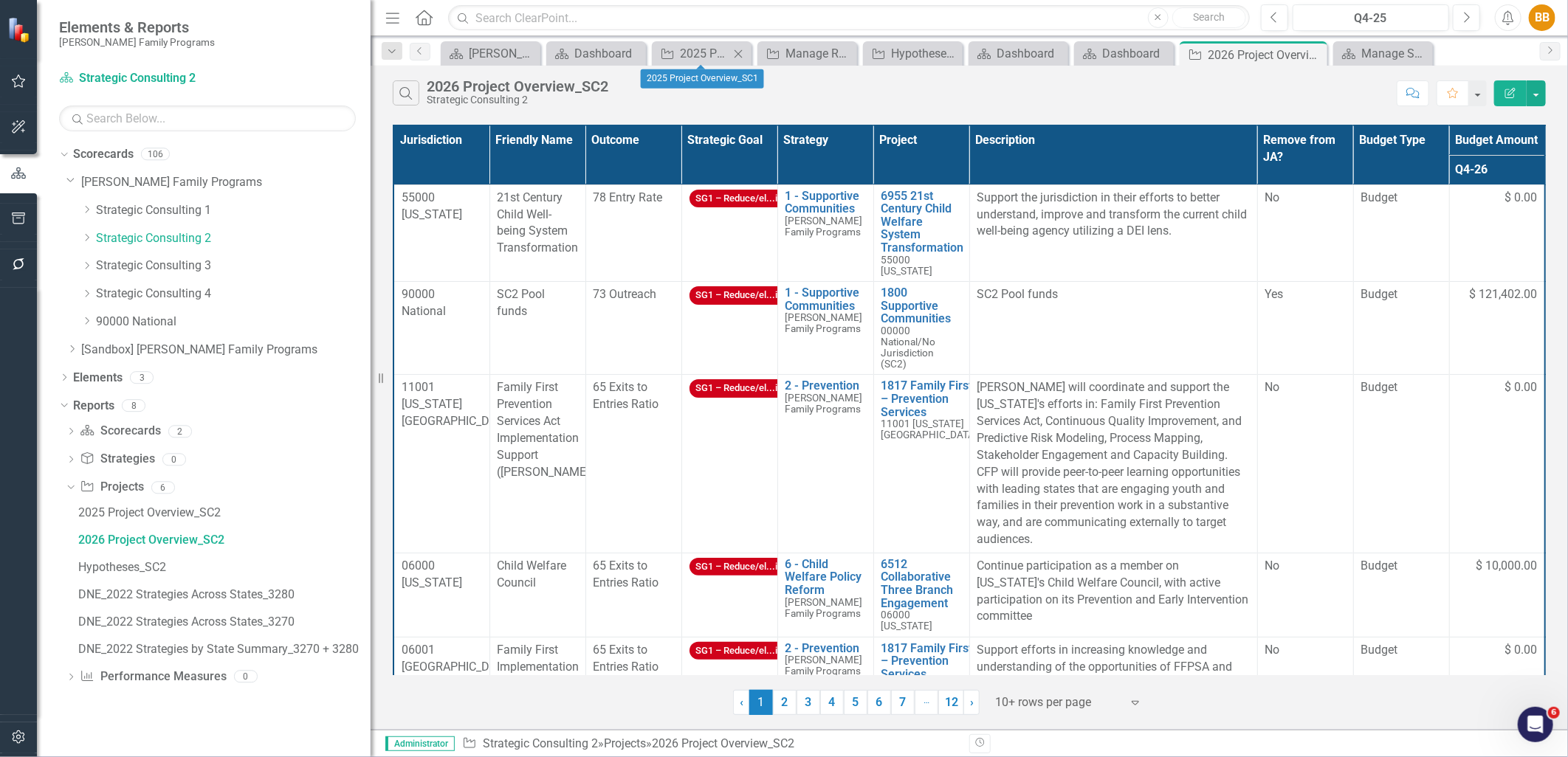
click at [739, 49] on icon "Close" at bounding box center [738, 54] width 14 height 12
click at [773, 57] on icon "Close" at bounding box center [776, 54] width 14 height 12
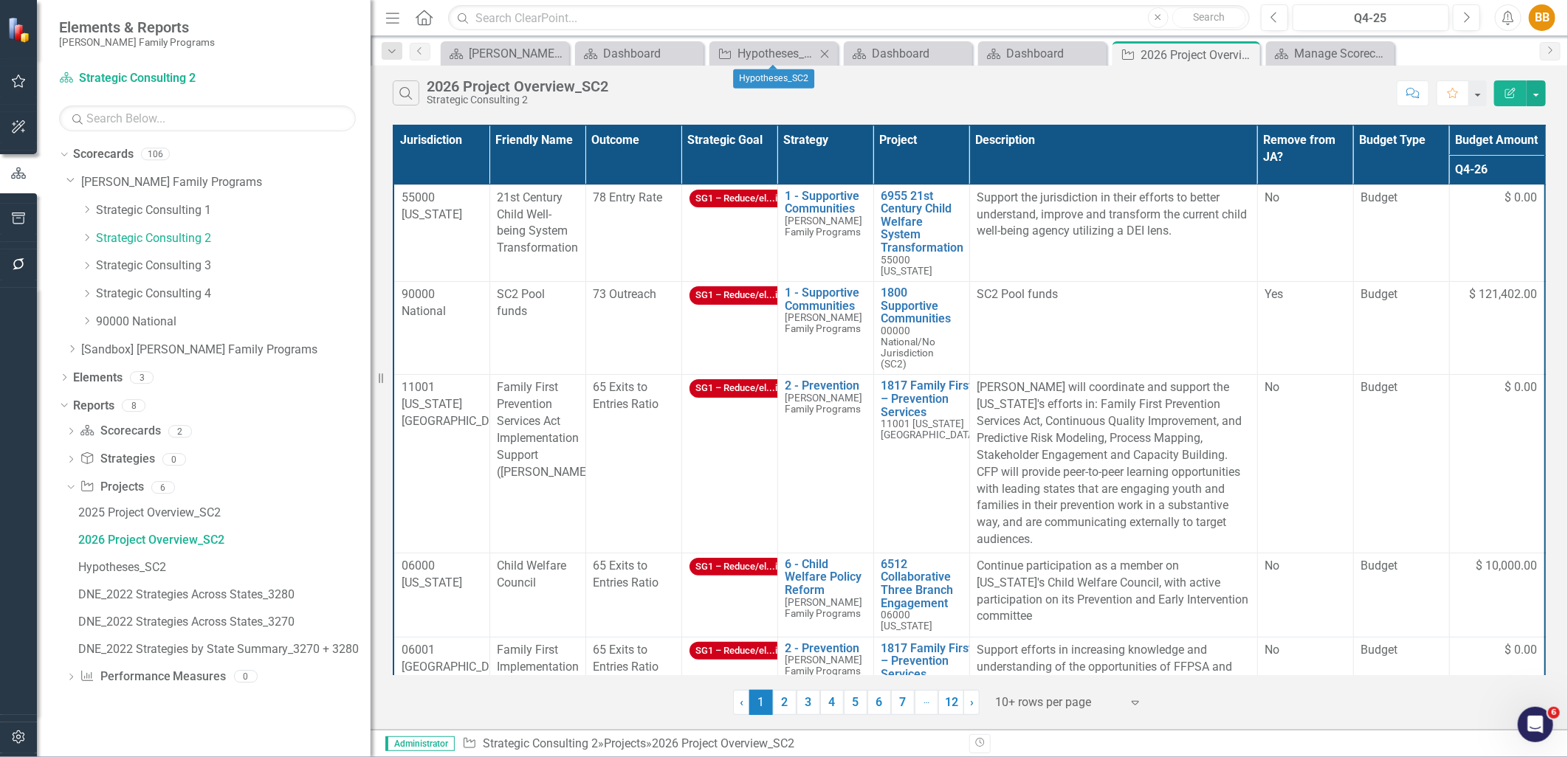
click at [824, 54] on icon at bounding box center [825, 53] width 8 height 8
click at [877, 49] on icon "Close" at bounding box center [882, 54] width 14 height 12
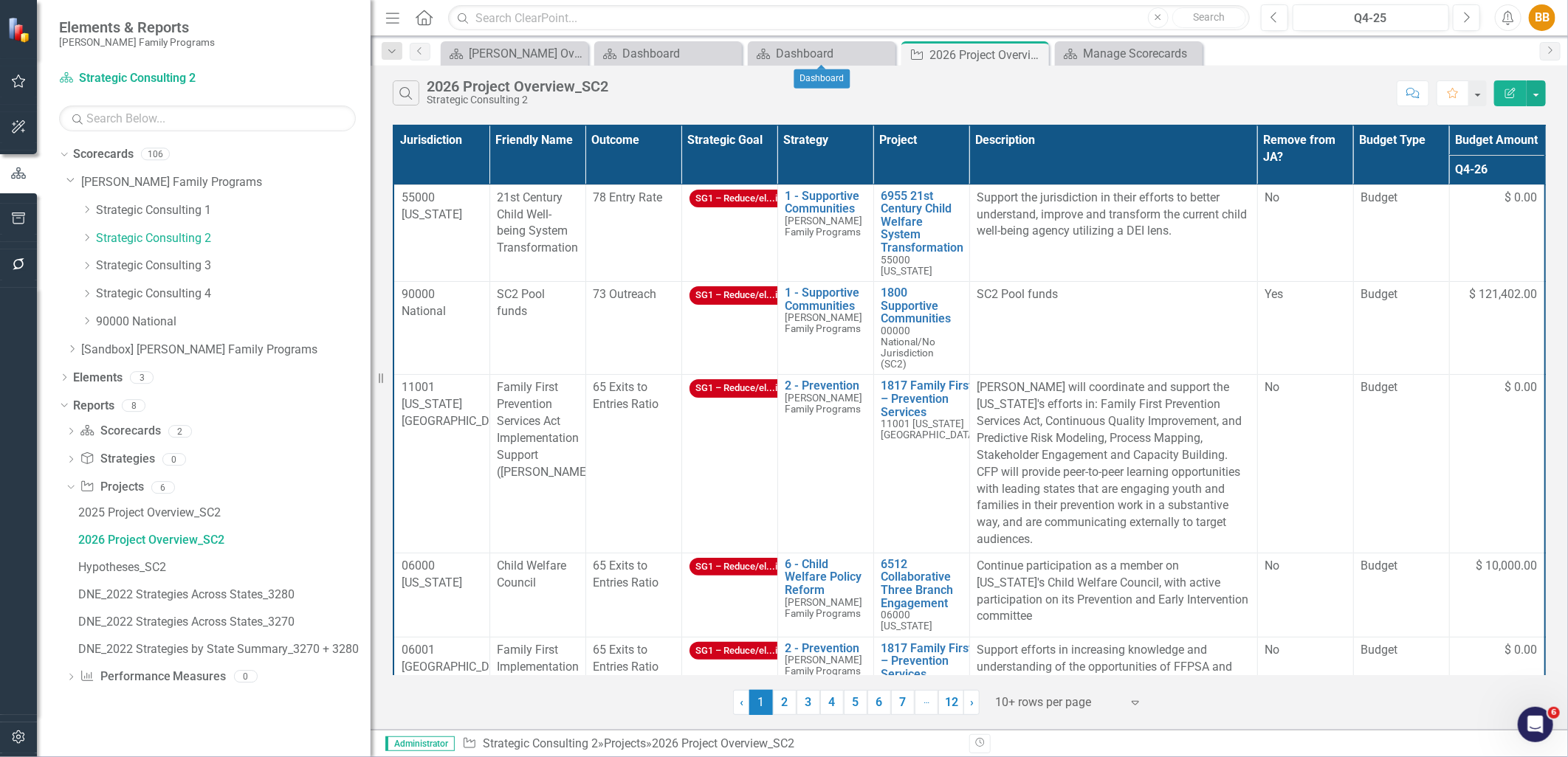
click at [0, 0] on icon "Close" at bounding box center [0, 0] width 0 height 0
click at [1508, 97] on icon "button" at bounding box center [1511, 93] width 11 height 11
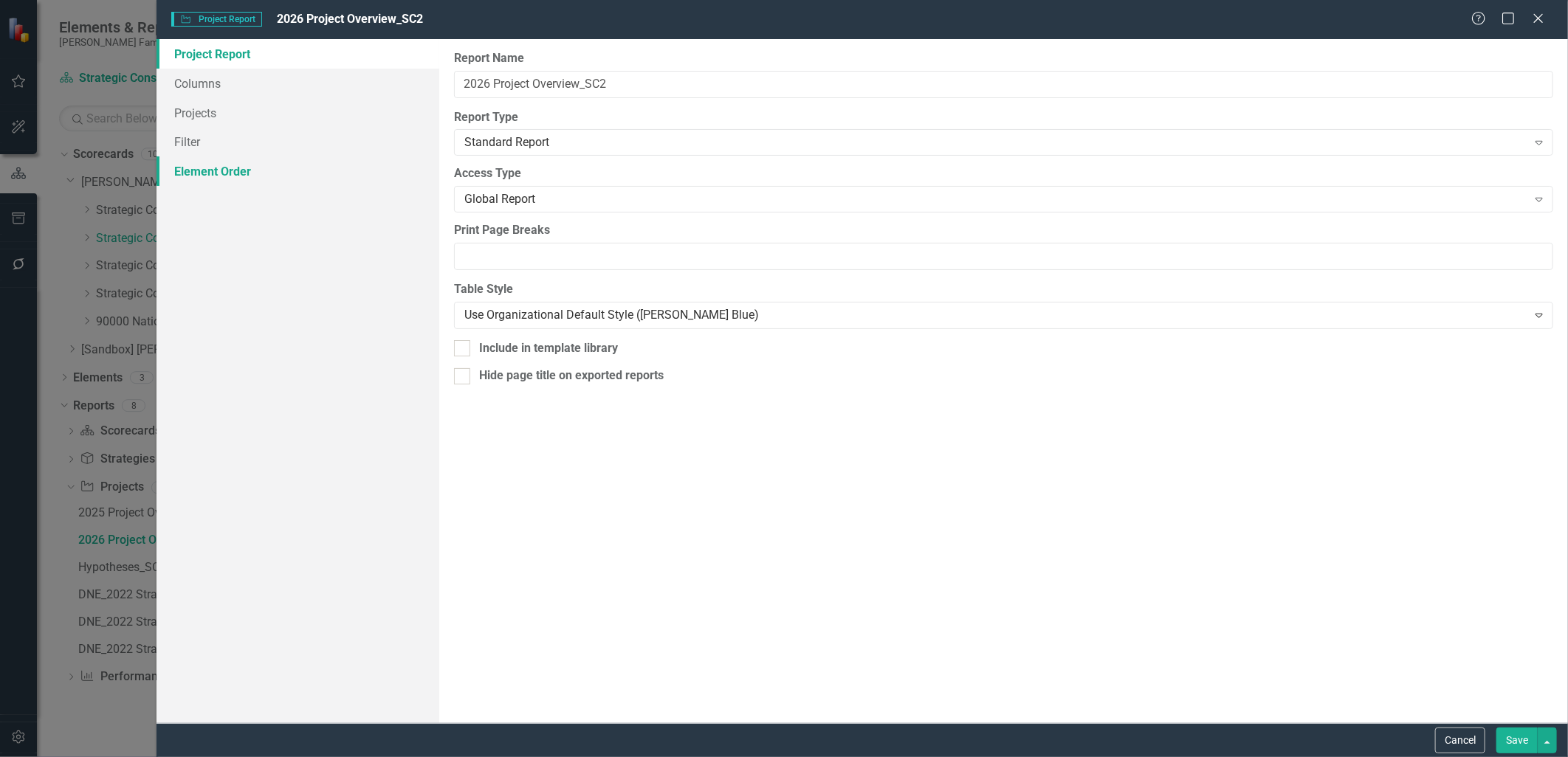
click at [246, 160] on link "Element Order" at bounding box center [297, 171] width 282 height 30
click at [205, 114] on link "Projects" at bounding box center [297, 112] width 282 height 30
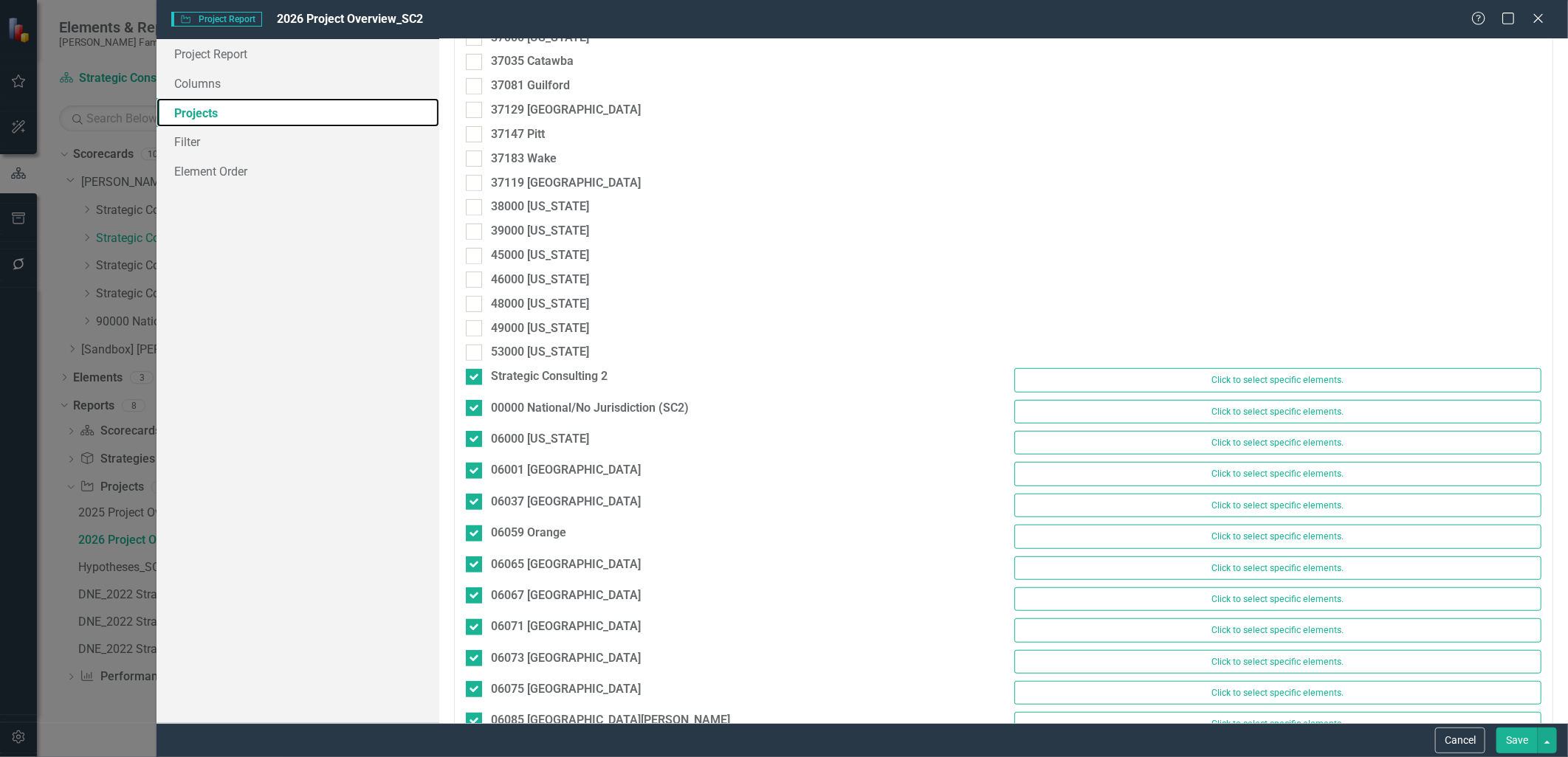
scroll to position [655, 0]
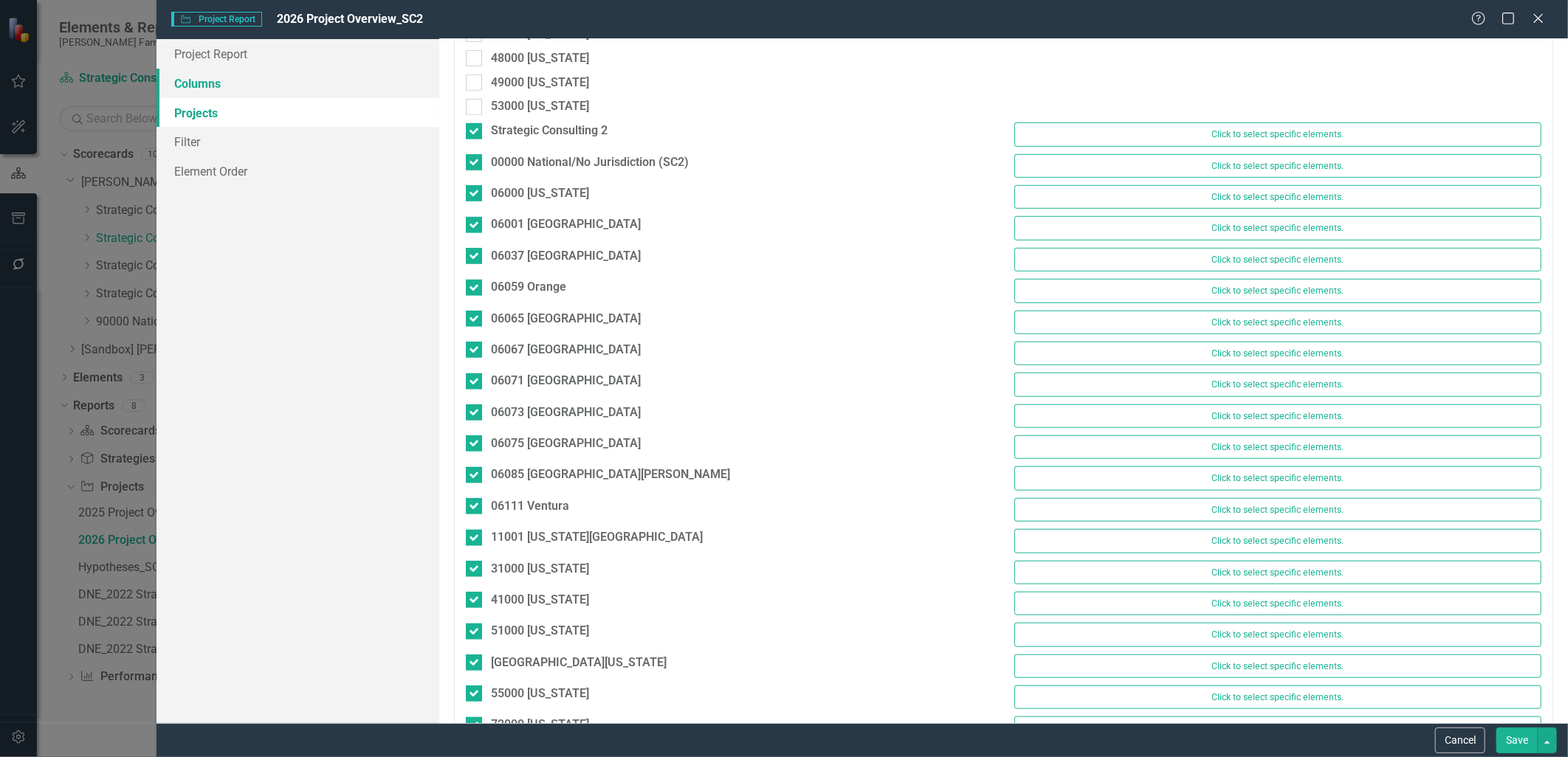
click at [217, 77] on link "Columns" at bounding box center [297, 83] width 282 height 30
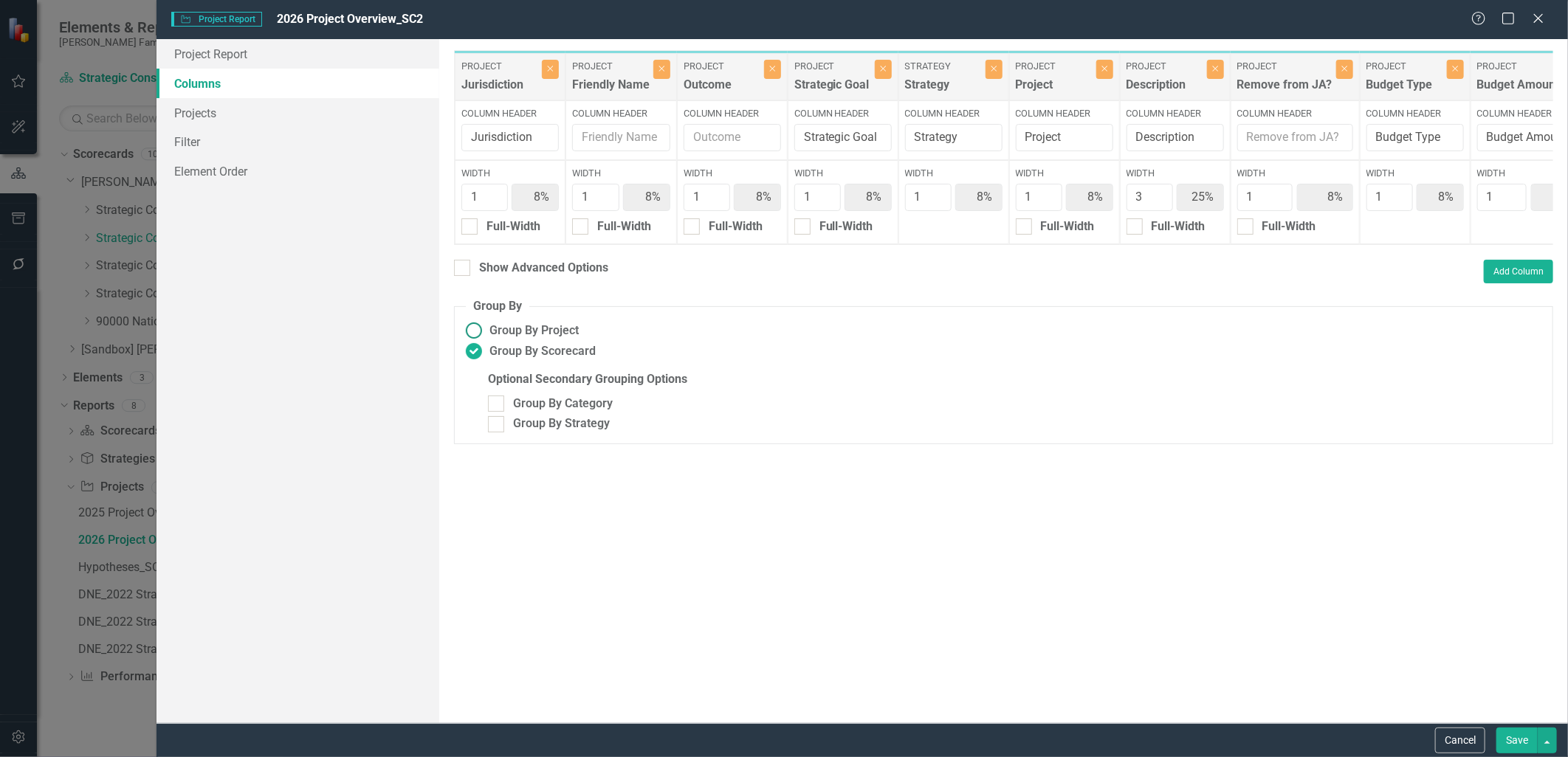
click at [498, 340] on span "Group By Project" at bounding box center [534, 331] width 89 height 17
click at [485, 343] on input "Group By Project" at bounding box center [474, 331] width 23 height 23
radio input "true"
click at [539, 360] on span "Group By Scorecard" at bounding box center [543, 352] width 106 height 17
click at [485, 362] on input "Group By Scorecard" at bounding box center [474, 352] width 23 height 23
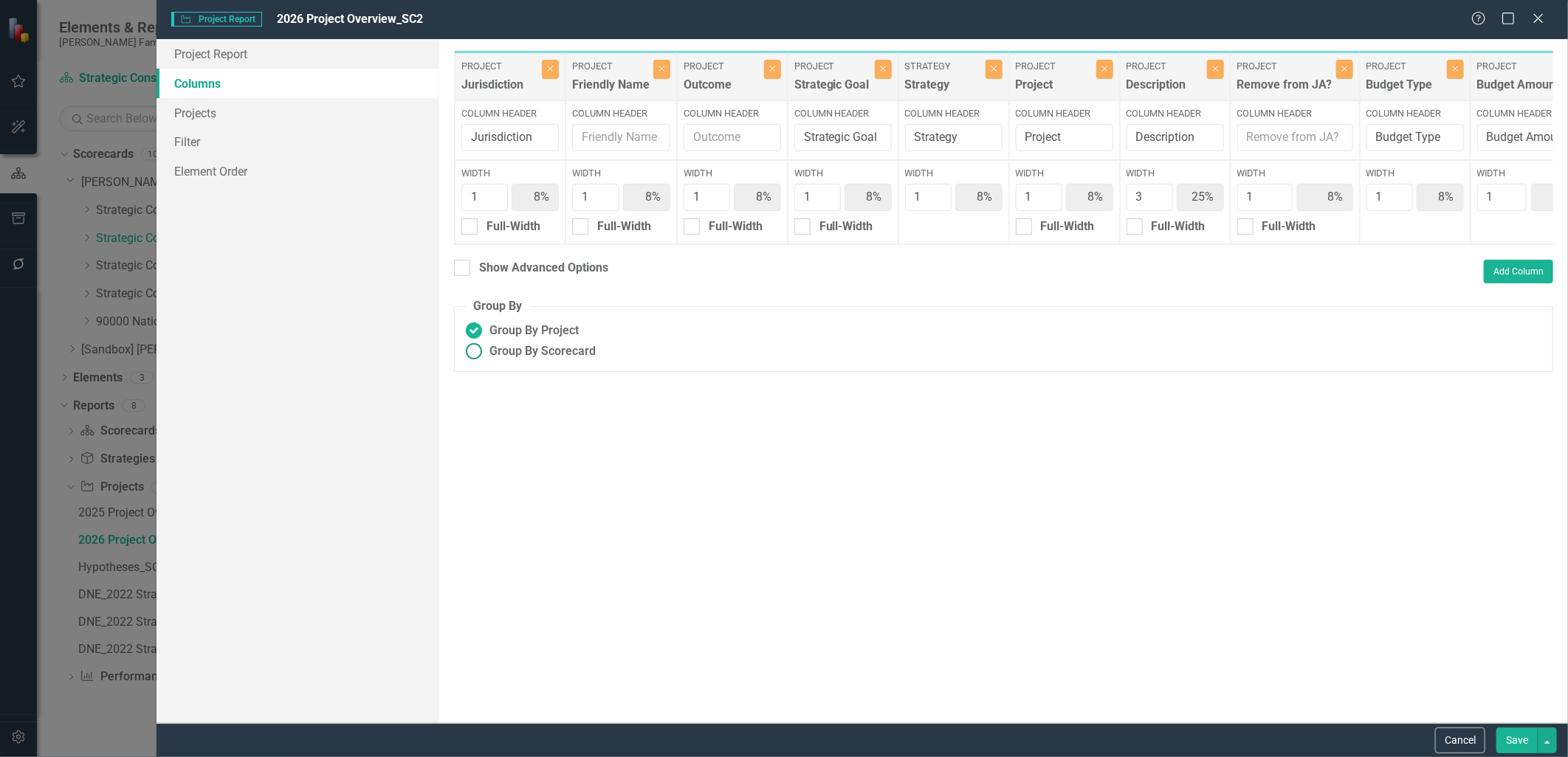
radio input "true"
click at [248, 173] on link "Element Order" at bounding box center [297, 171] width 282 height 30
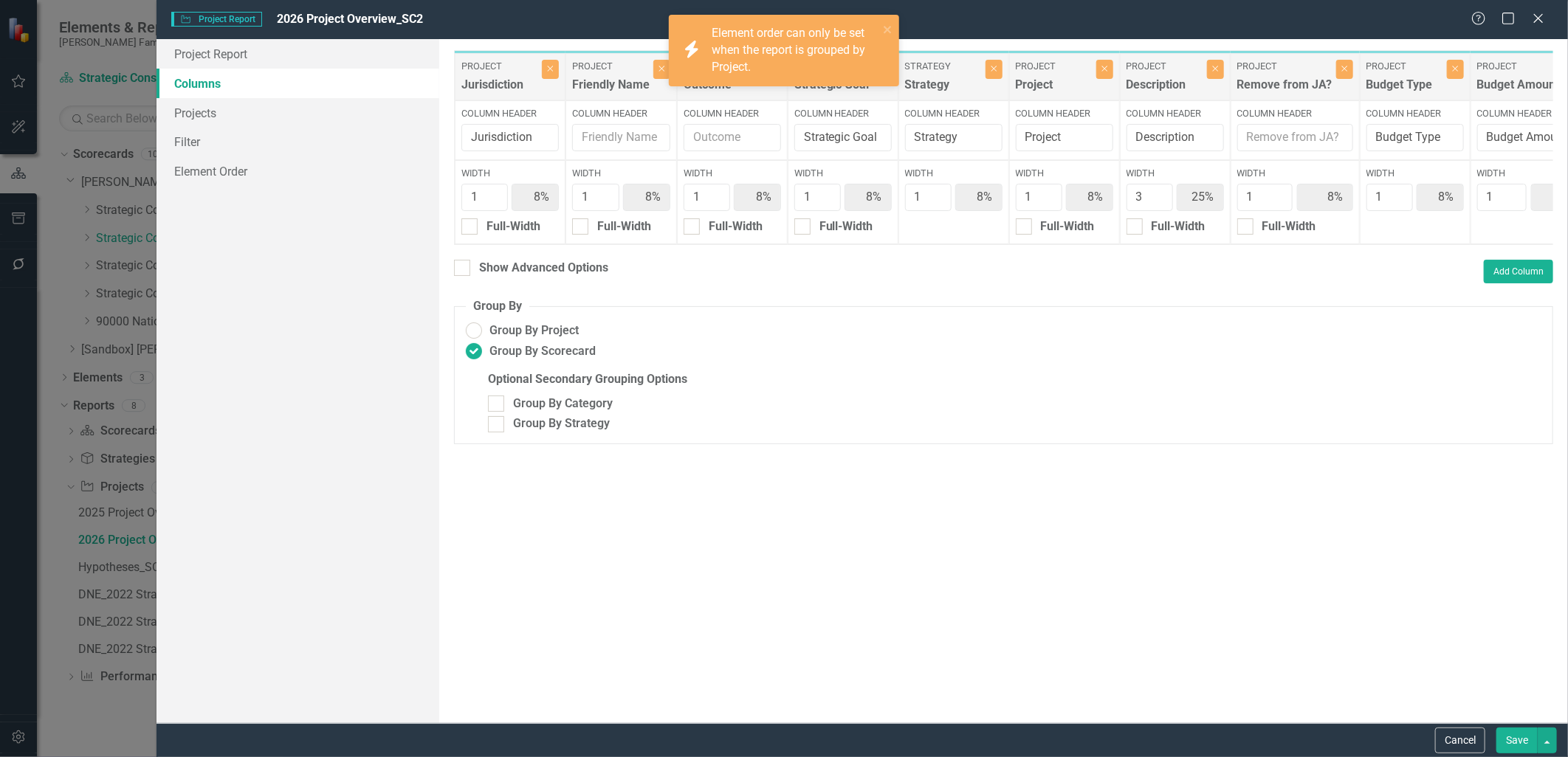
click at [1531, 746] on button "Save" at bounding box center [1517, 740] width 41 height 26
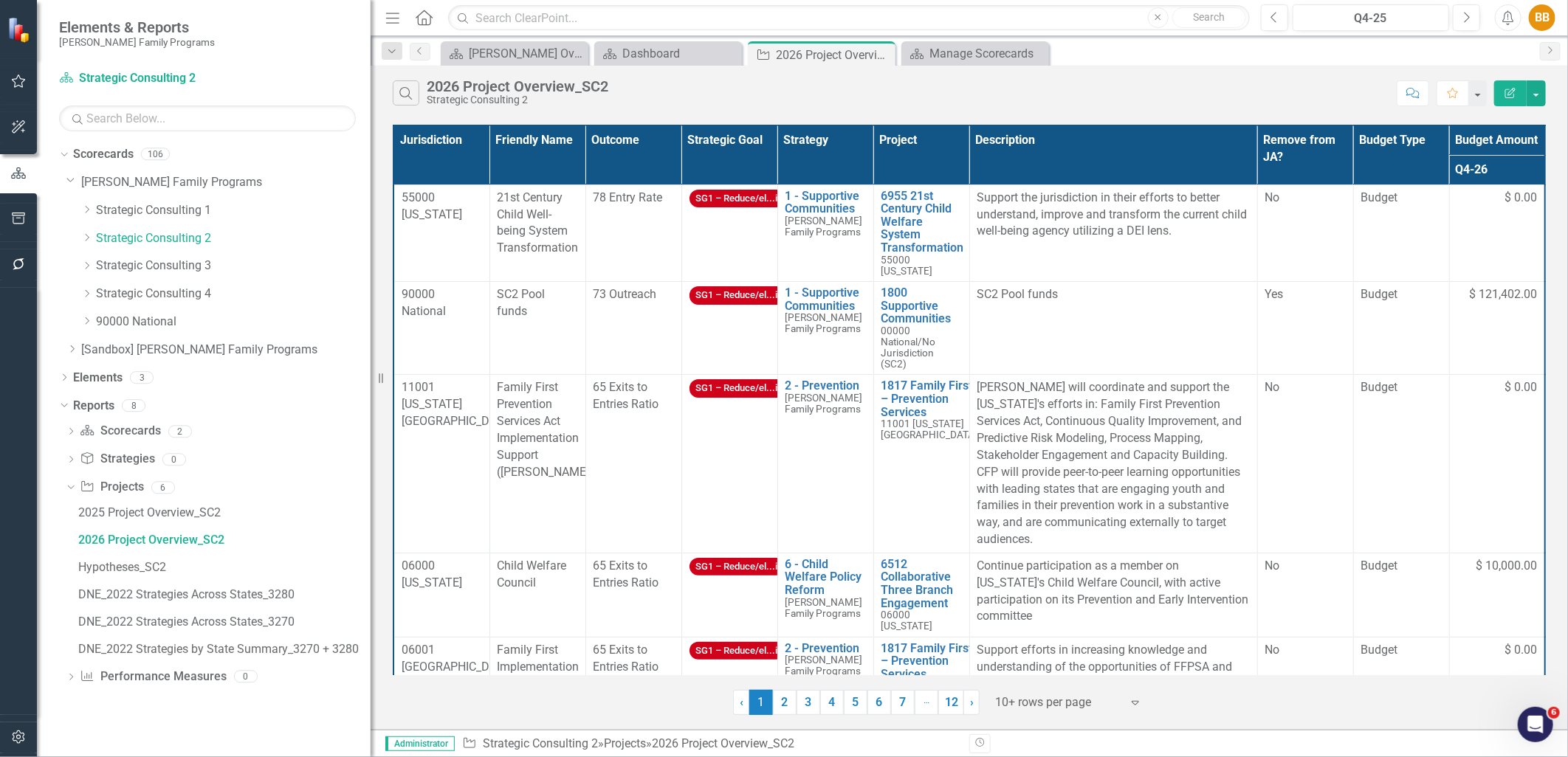
click at [441, 161] on th "Jurisdiction" at bounding box center [442, 155] width 96 height 59
click at [468, 144] on th "Jurisdiction Sort Ascending" at bounding box center [442, 155] width 96 height 59
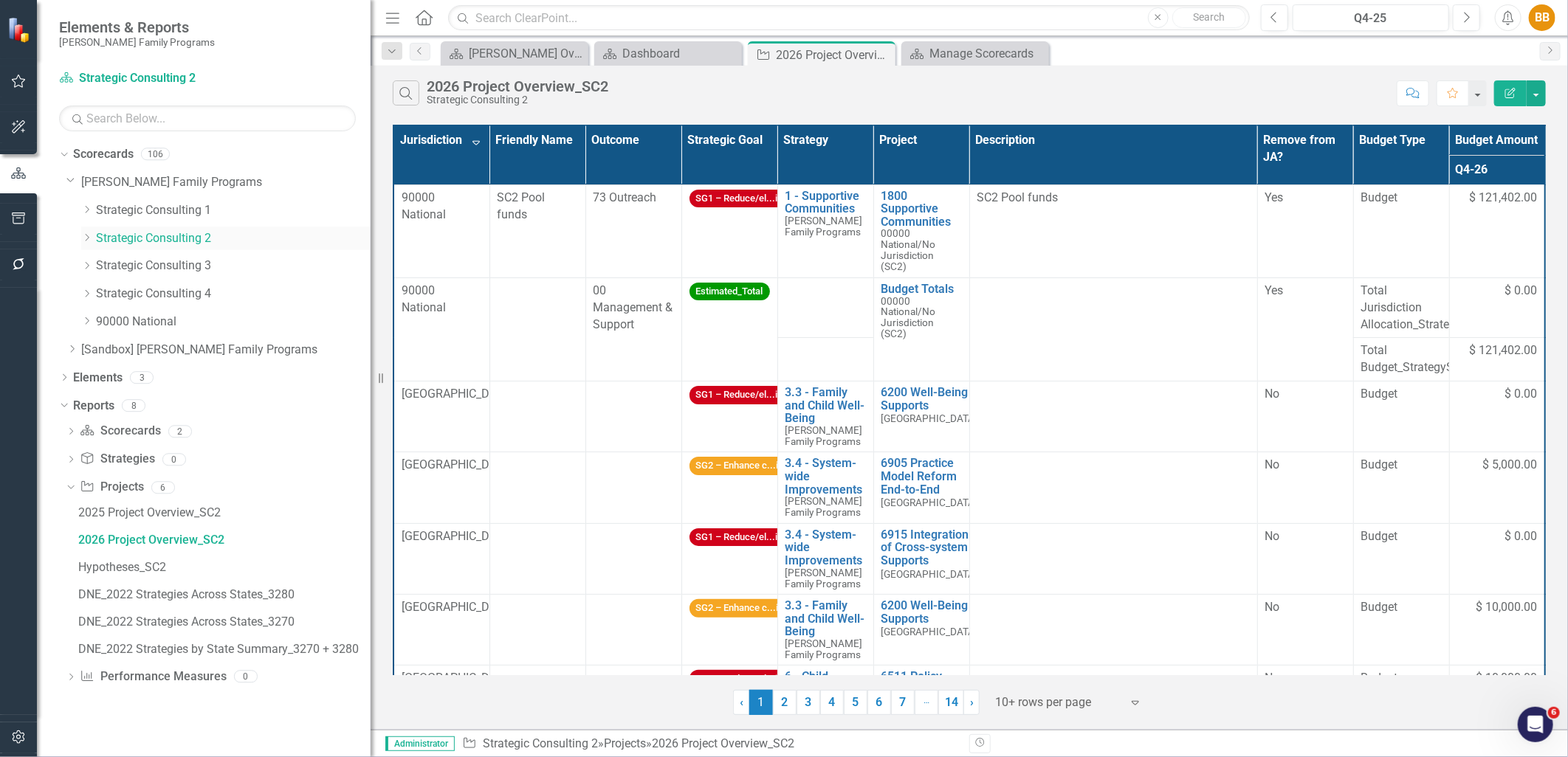
click at [89, 238] on icon at bounding box center [87, 238] width 4 height 8
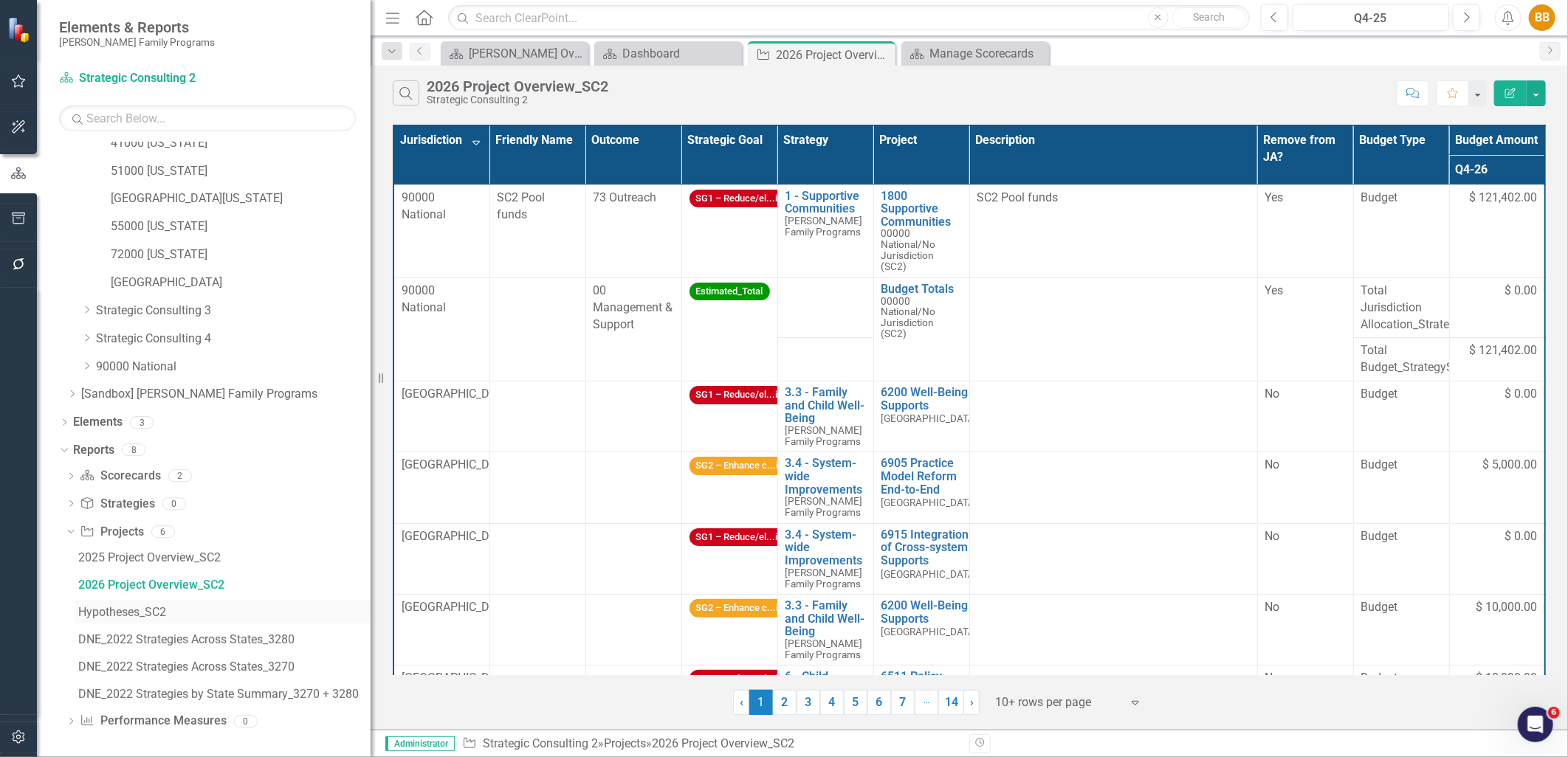
scroll to position [237, 0]
click at [177, 552] on div "2025 Project Overview_SC2" at bounding box center [224, 555] width 293 height 13
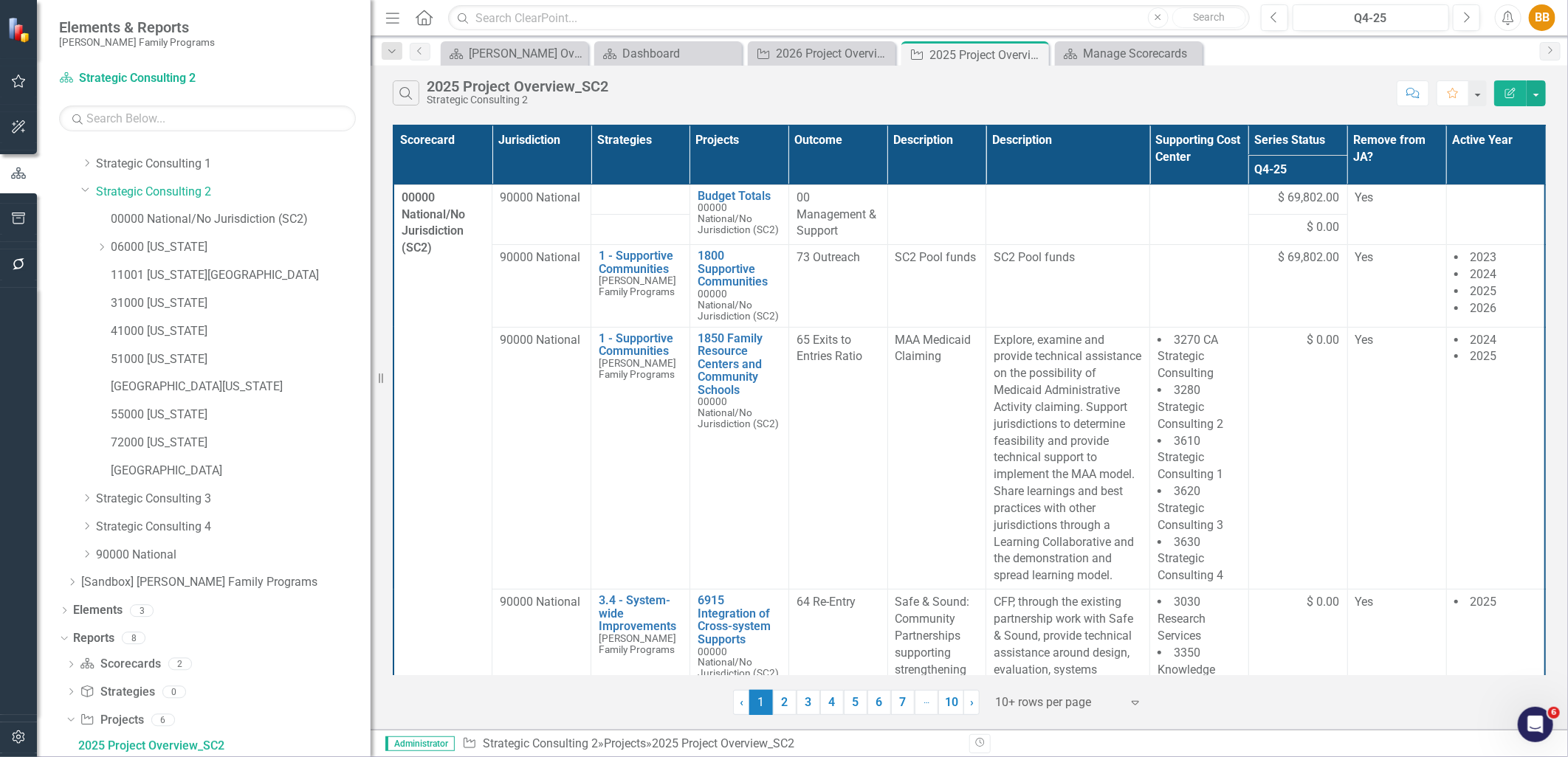
click at [1501, 89] on button "Edit Report" at bounding box center [1510, 93] width 33 height 26
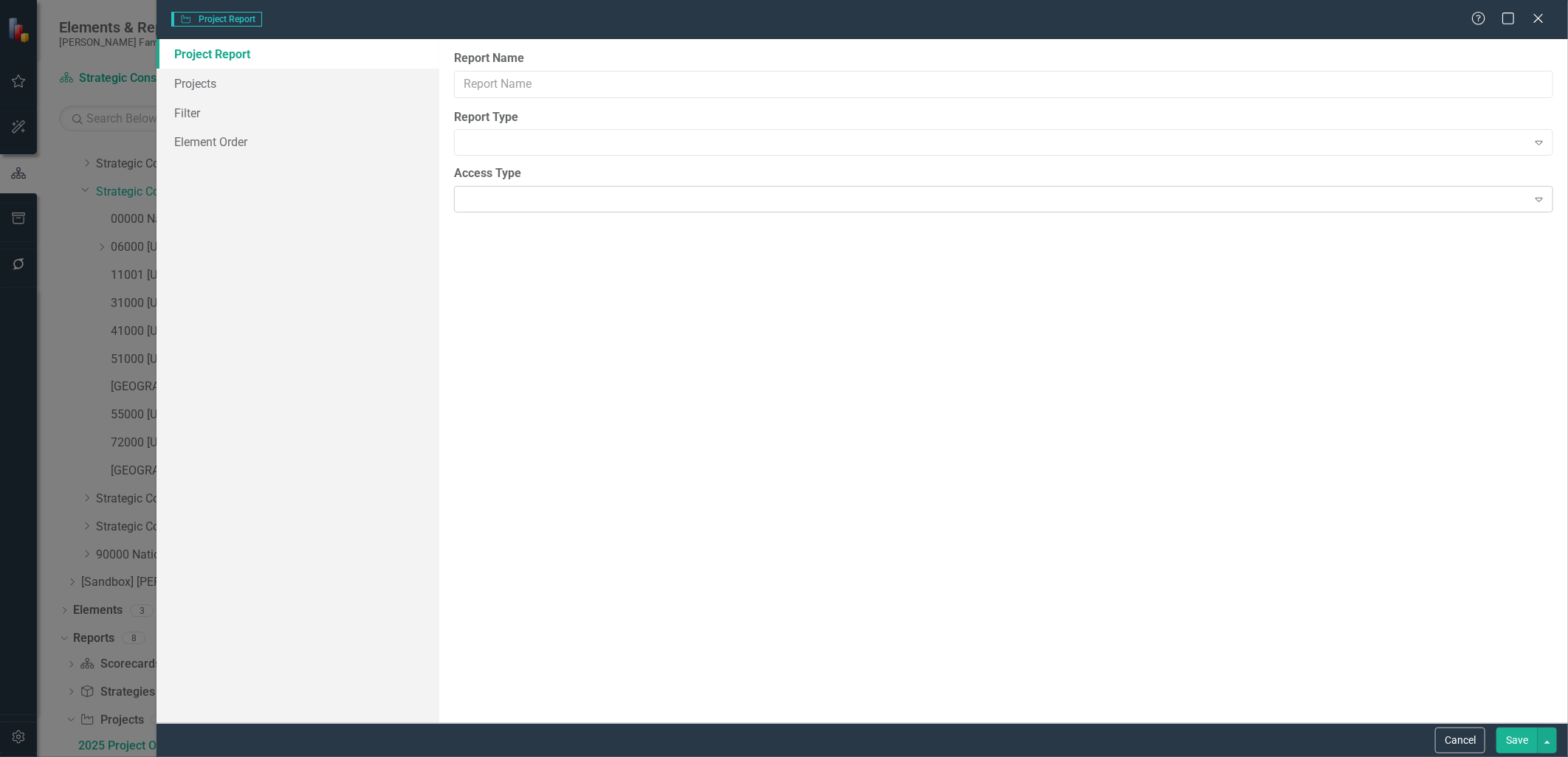
type input "2025 Project Overview_SC2"
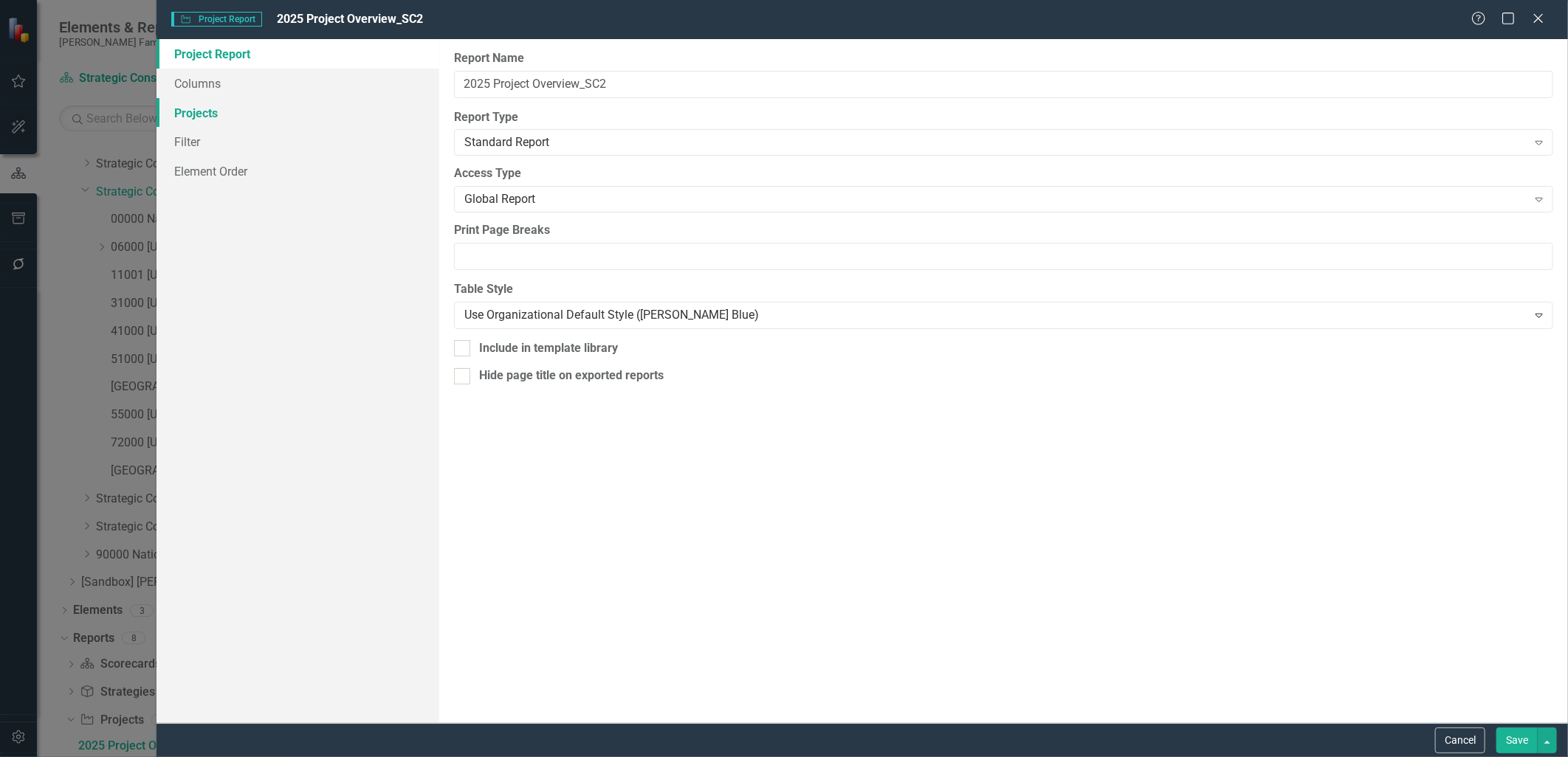
click at [259, 115] on link "Projects" at bounding box center [297, 112] width 282 height 30
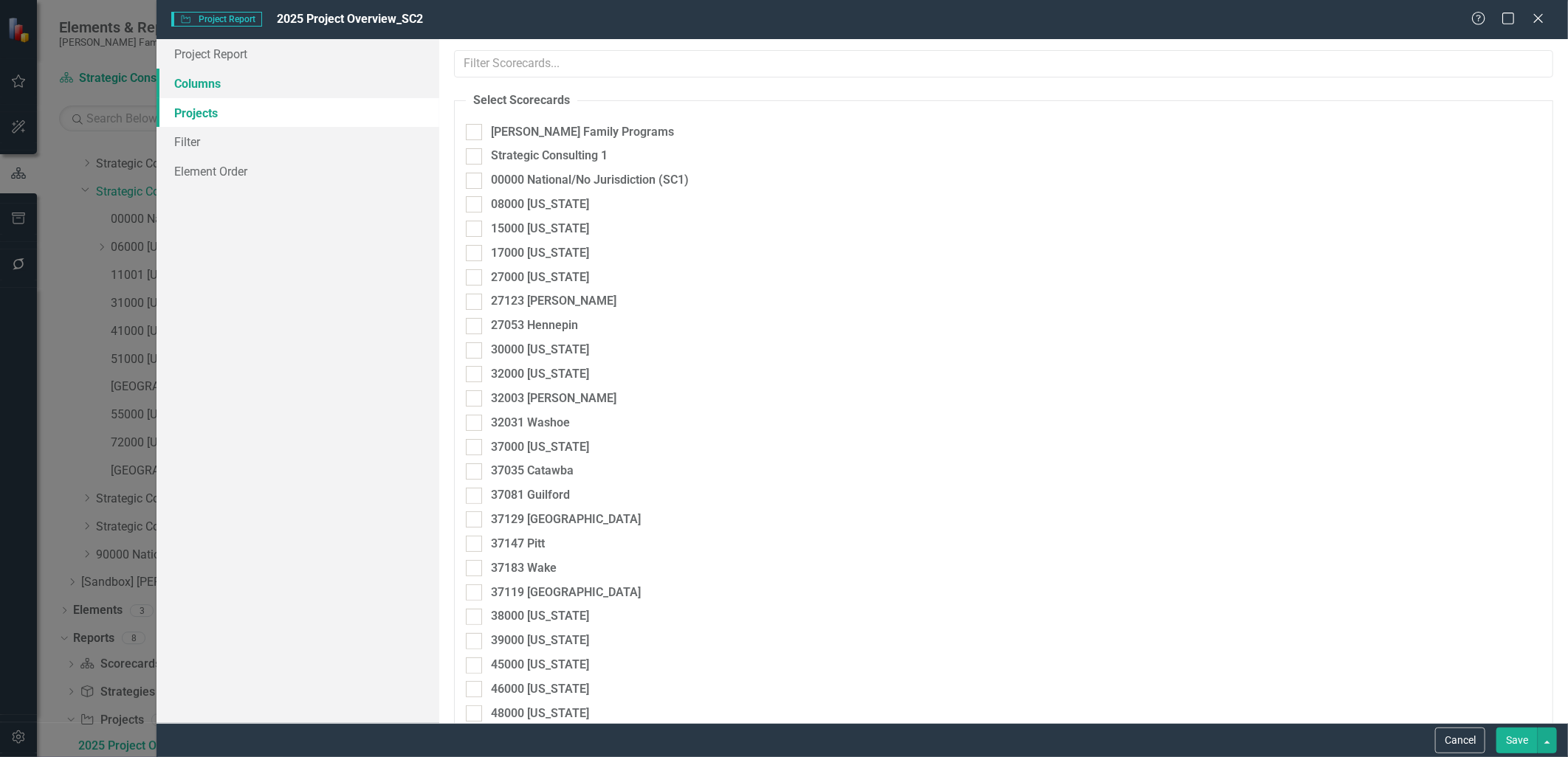
click at [252, 86] on link "Columns" at bounding box center [297, 83] width 282 height 30
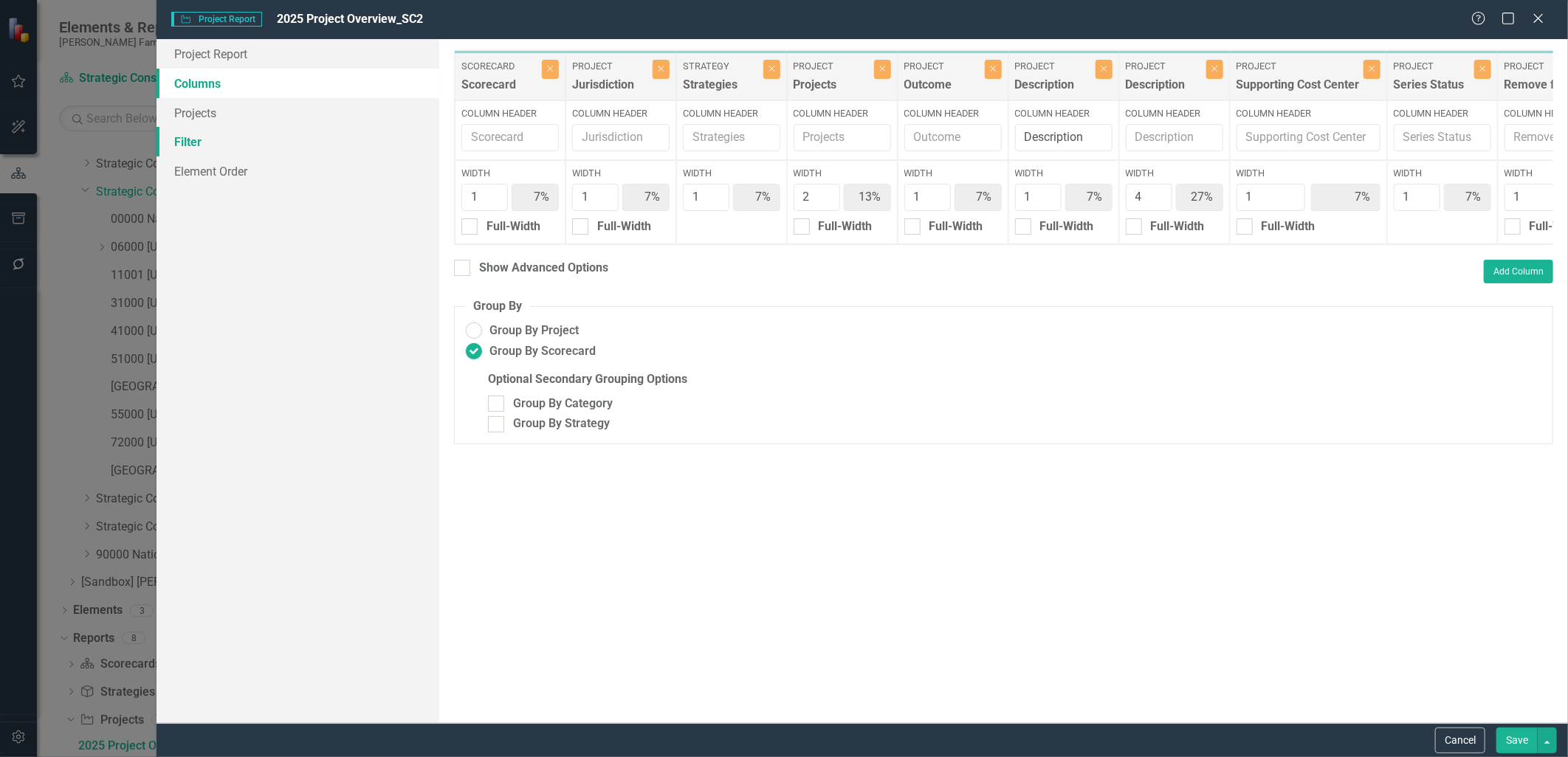
click at [232, 134] on link "Filter" at bounding box center [297, 141] width 282 height 30
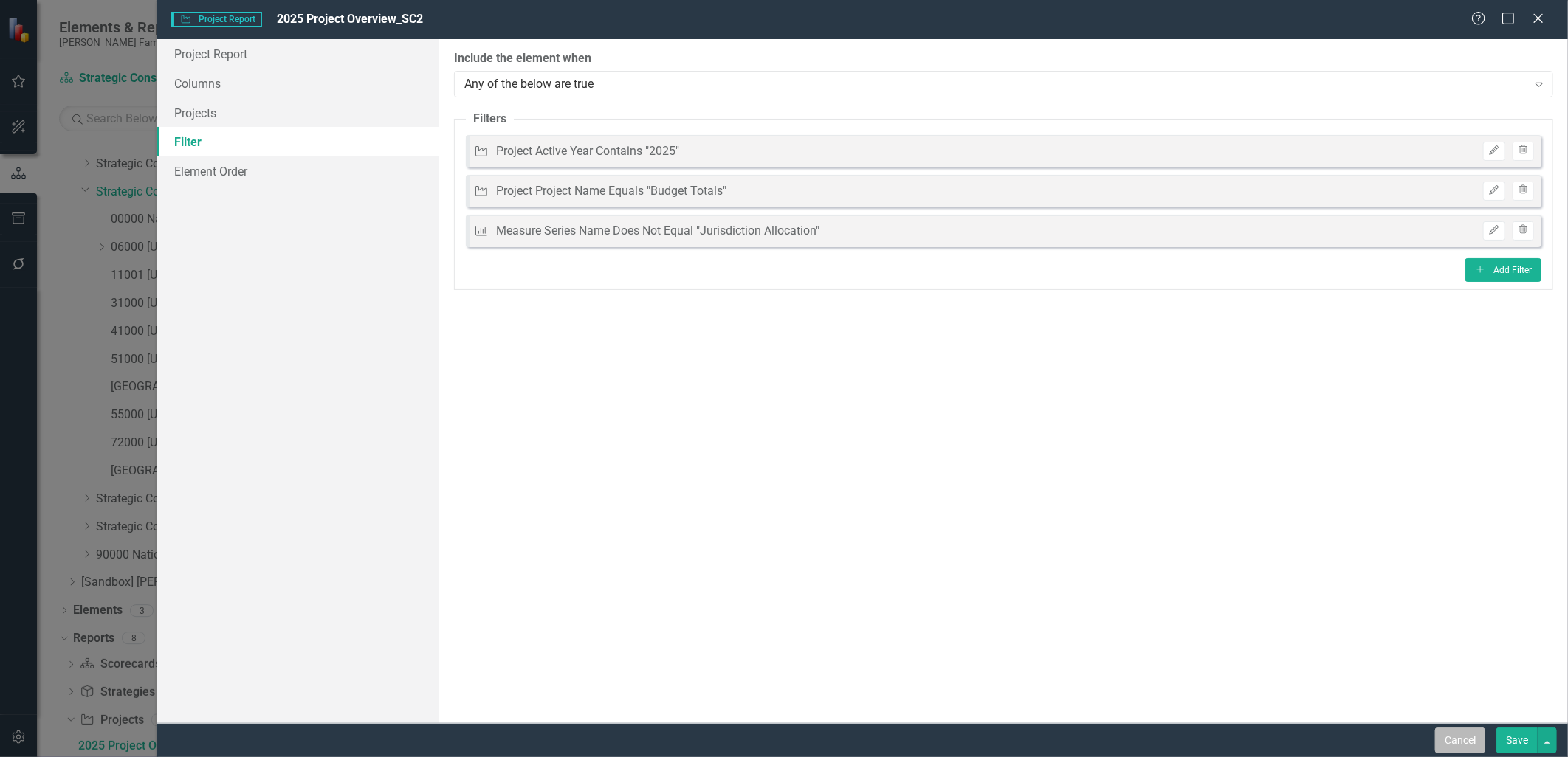
click at [1450, 740] on button "Cancel" at bounding box center [1461, 740] width 50 height 26
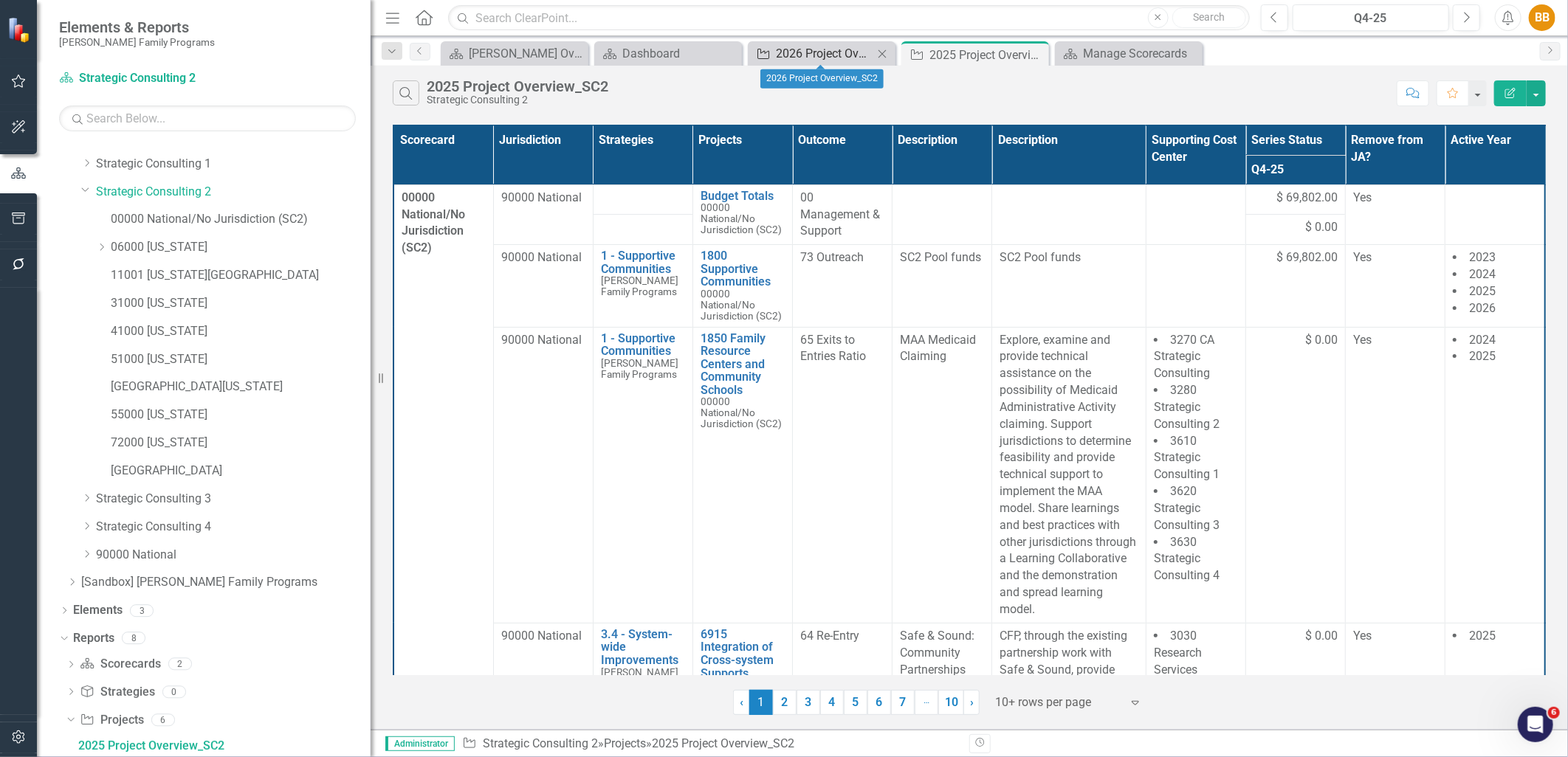
click at [830, 46] on div "2026 Project Overview_SC2" at bounding box center [825, 53] width 97 height 18
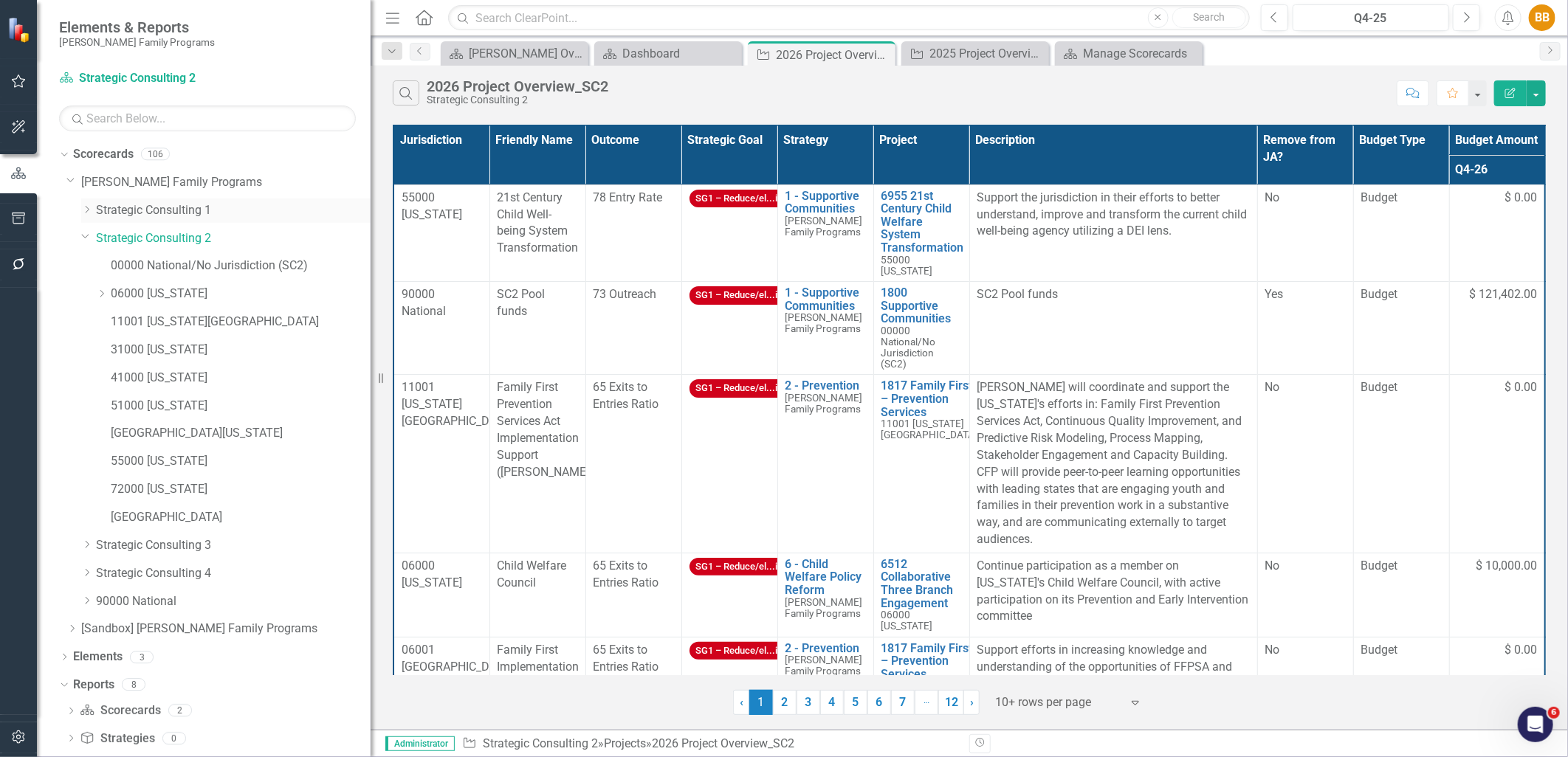
click at [173, 212] on link "Strategic Consulting 1" at bounding box center [233, 211] width 275 height 17
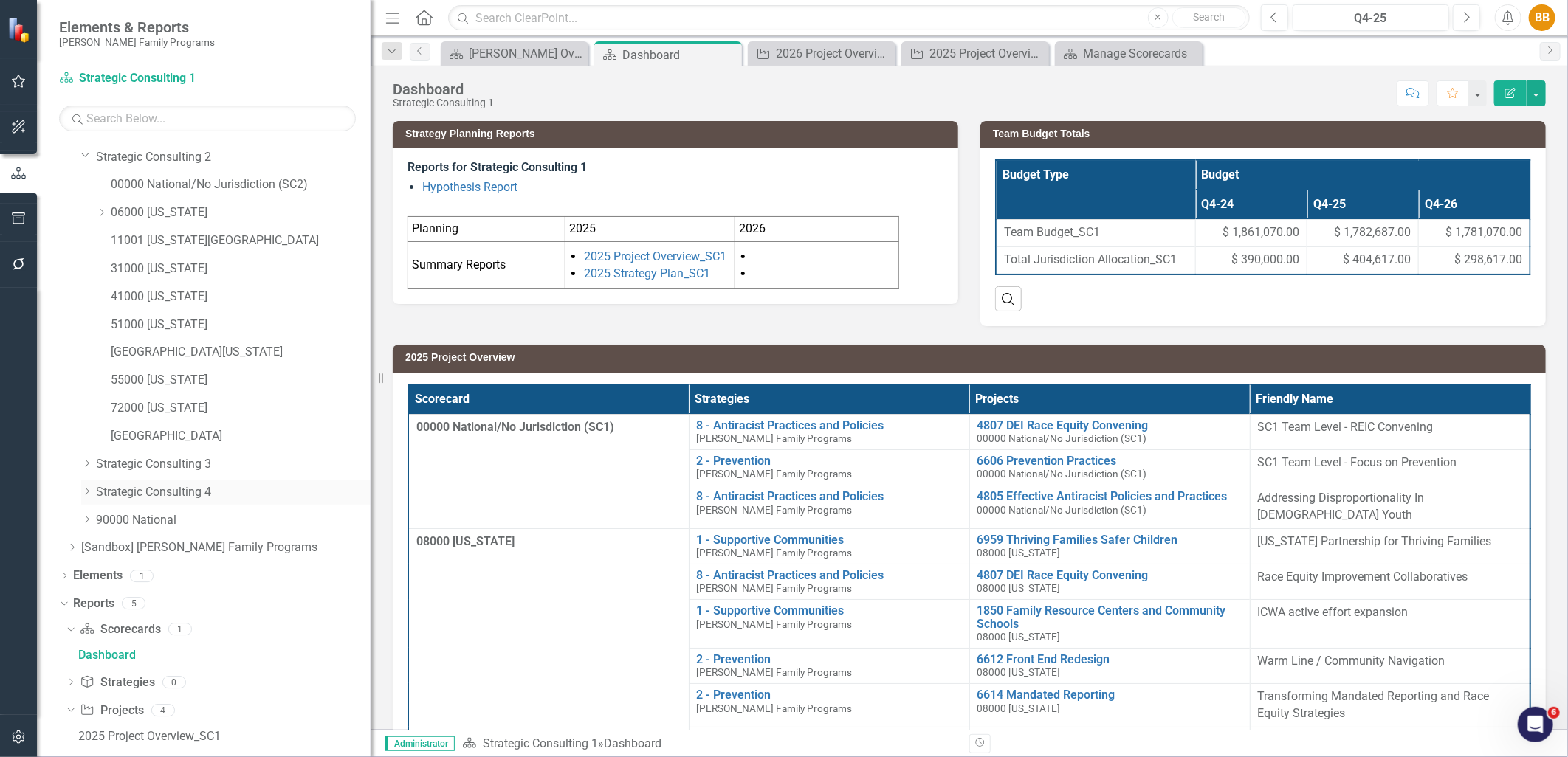
scroll to position [207, 0]
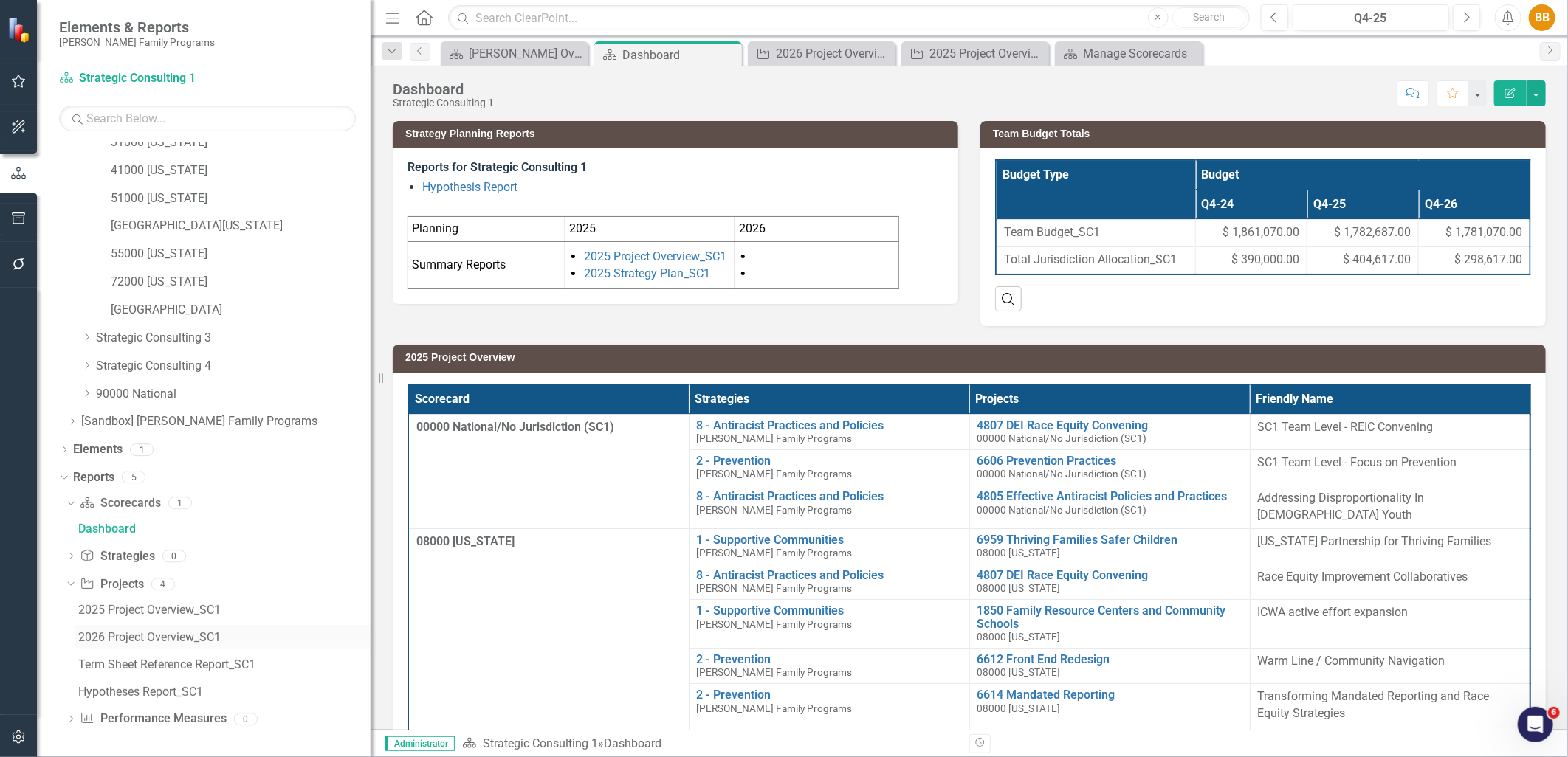
click at [160, 632] on div "2026 Project Overview_SC1" at bounding box center [224, 637] width 293 height 13
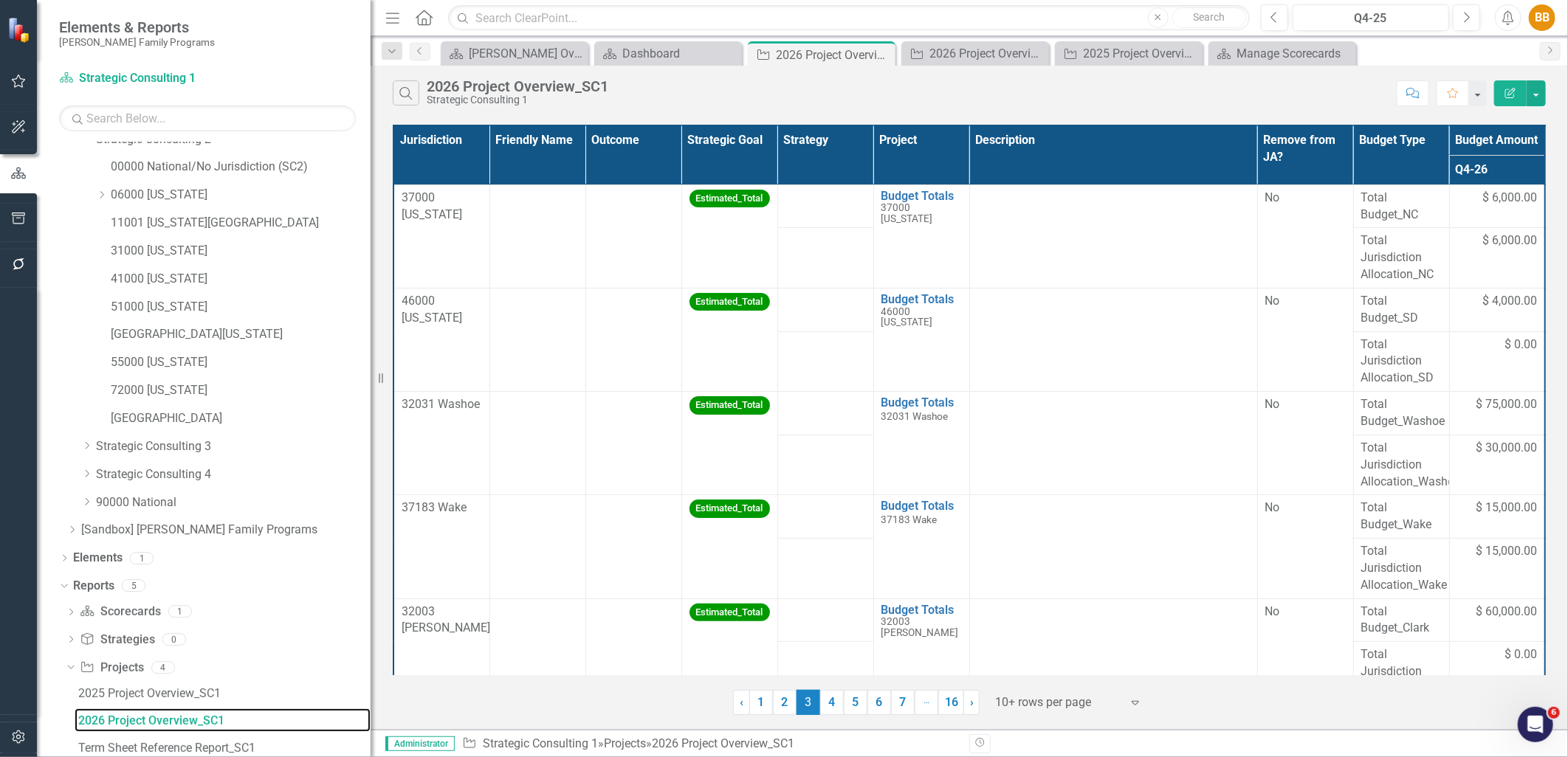
scroll to position [74, 0]
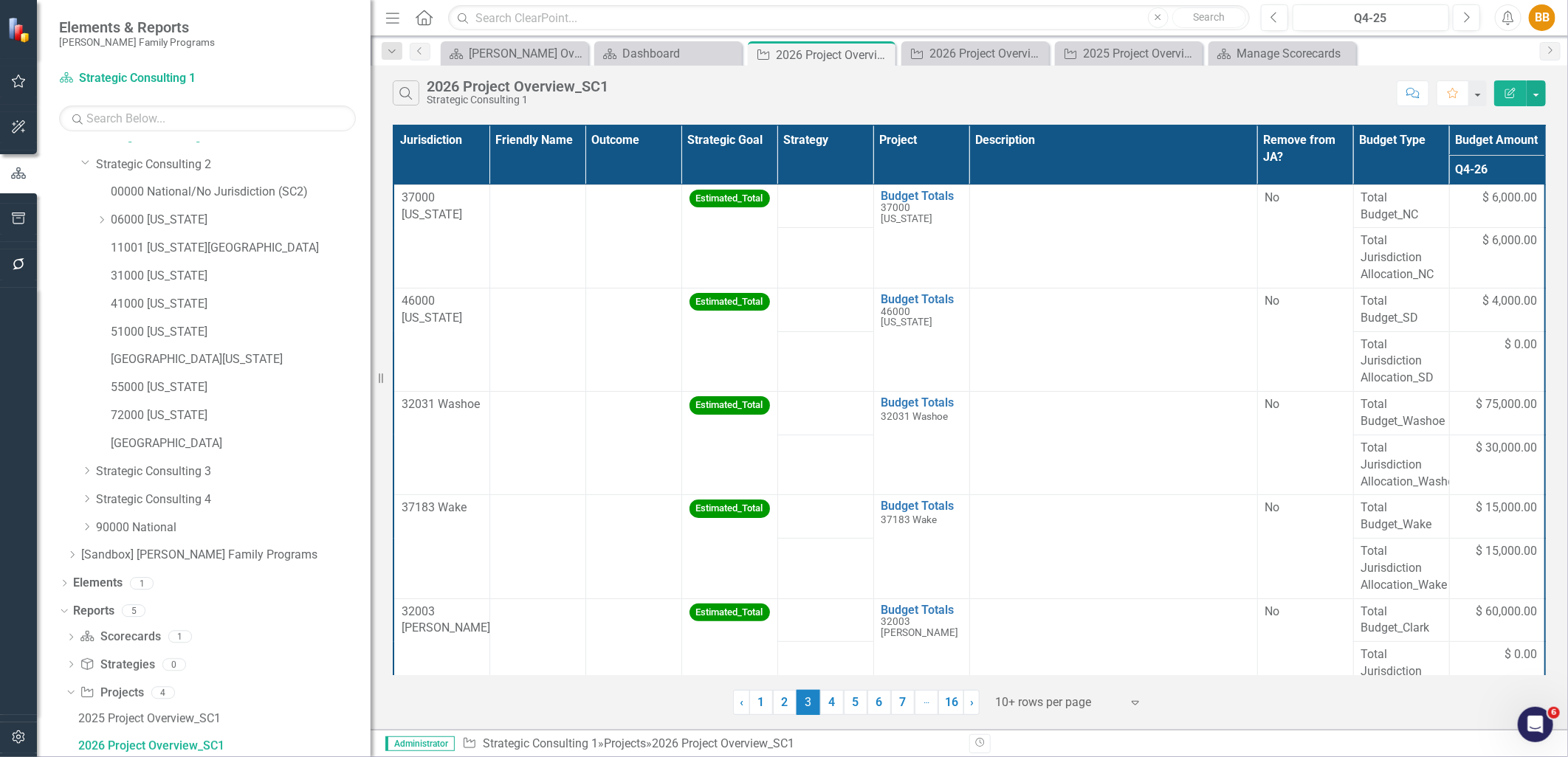
click at [1511, 97] on icon "button" at bounding box center [1511, 93] width 11 height 11
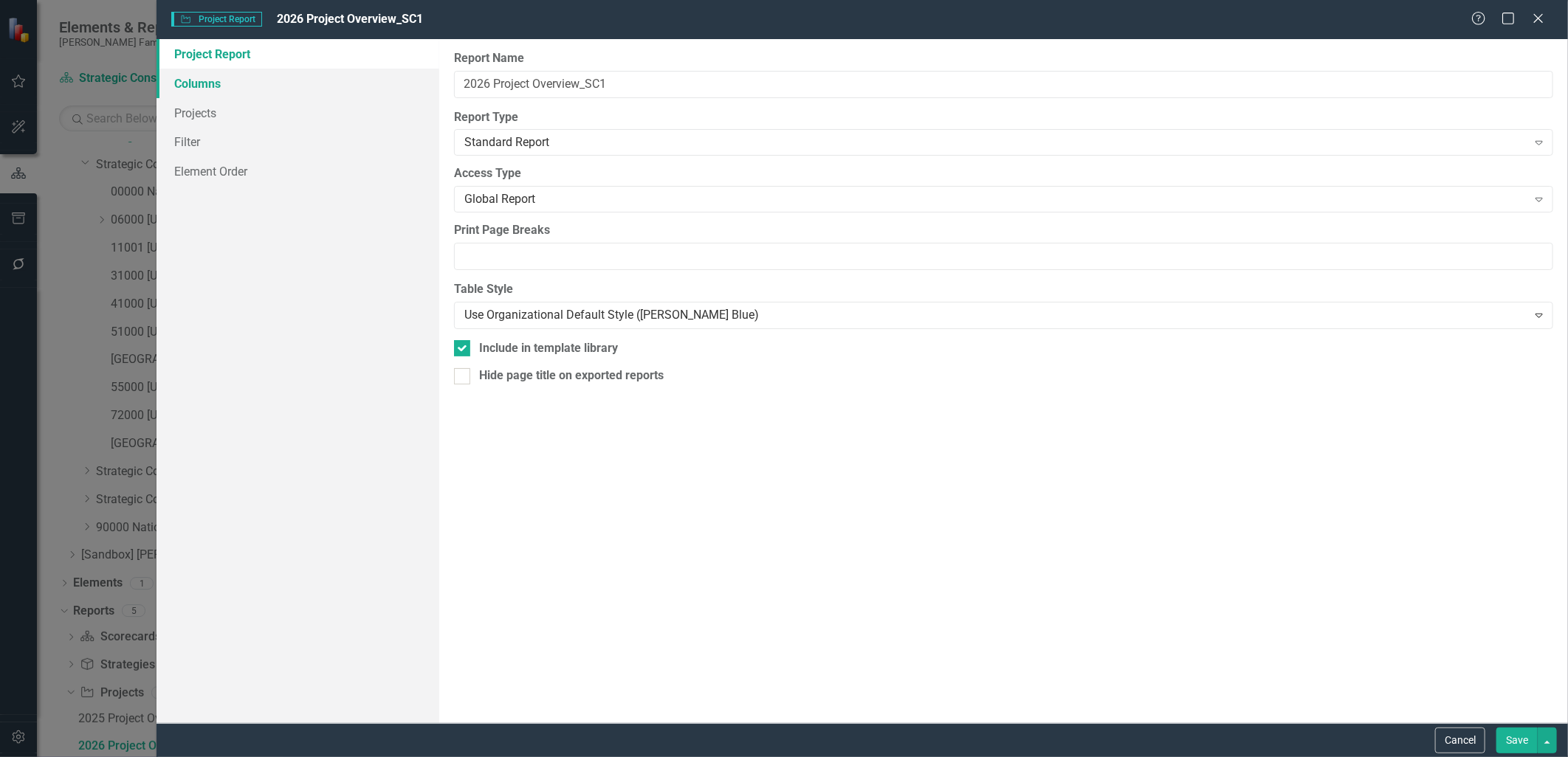
click at [284, 85] on link "Columns" at bounding box center [297, 83] width 282 height 30
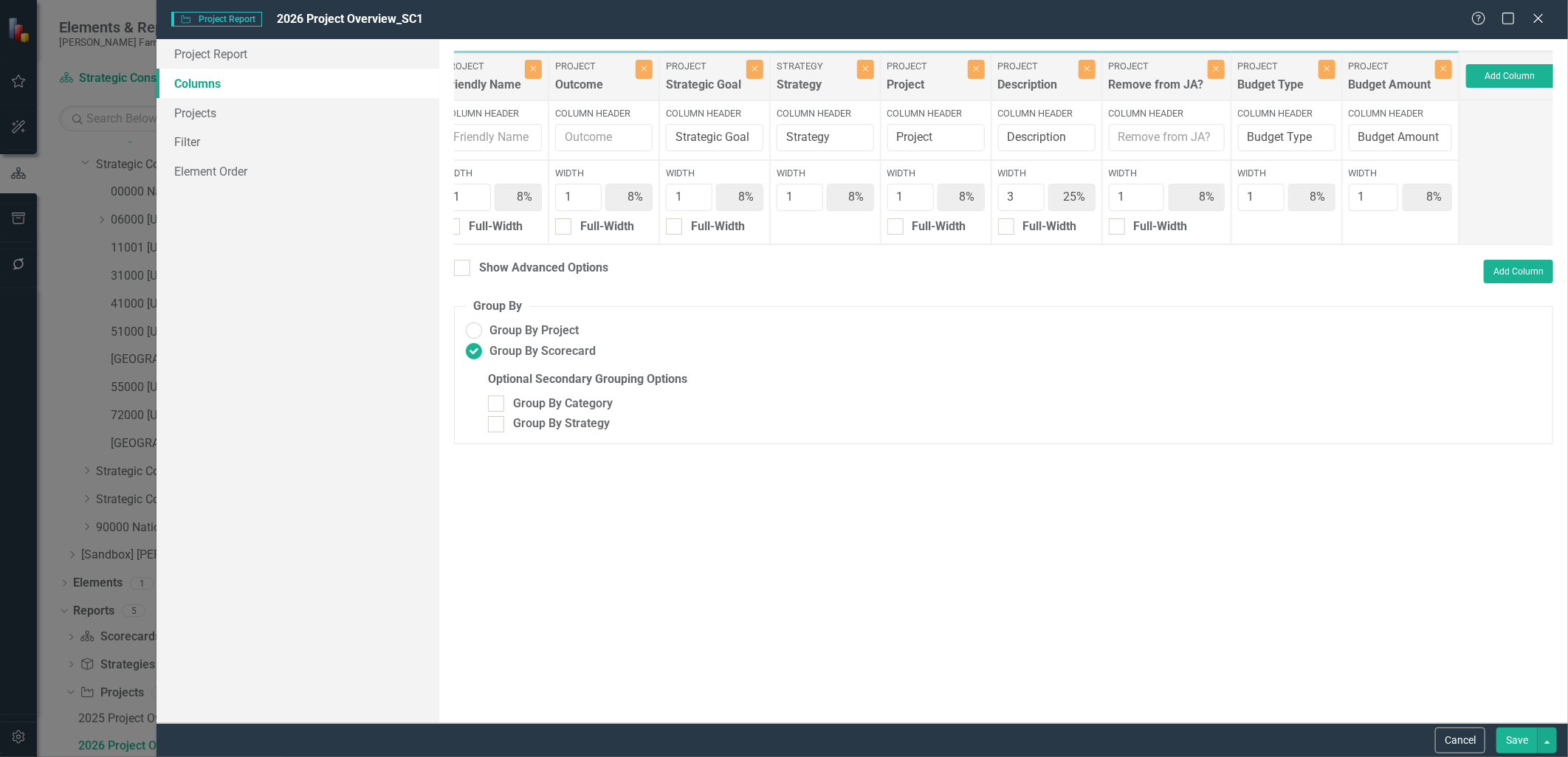
scroll to position [0, 130]
click at [1491, 84] on button "Add Column" at bounding box center [1509, 75] width 89 height 24
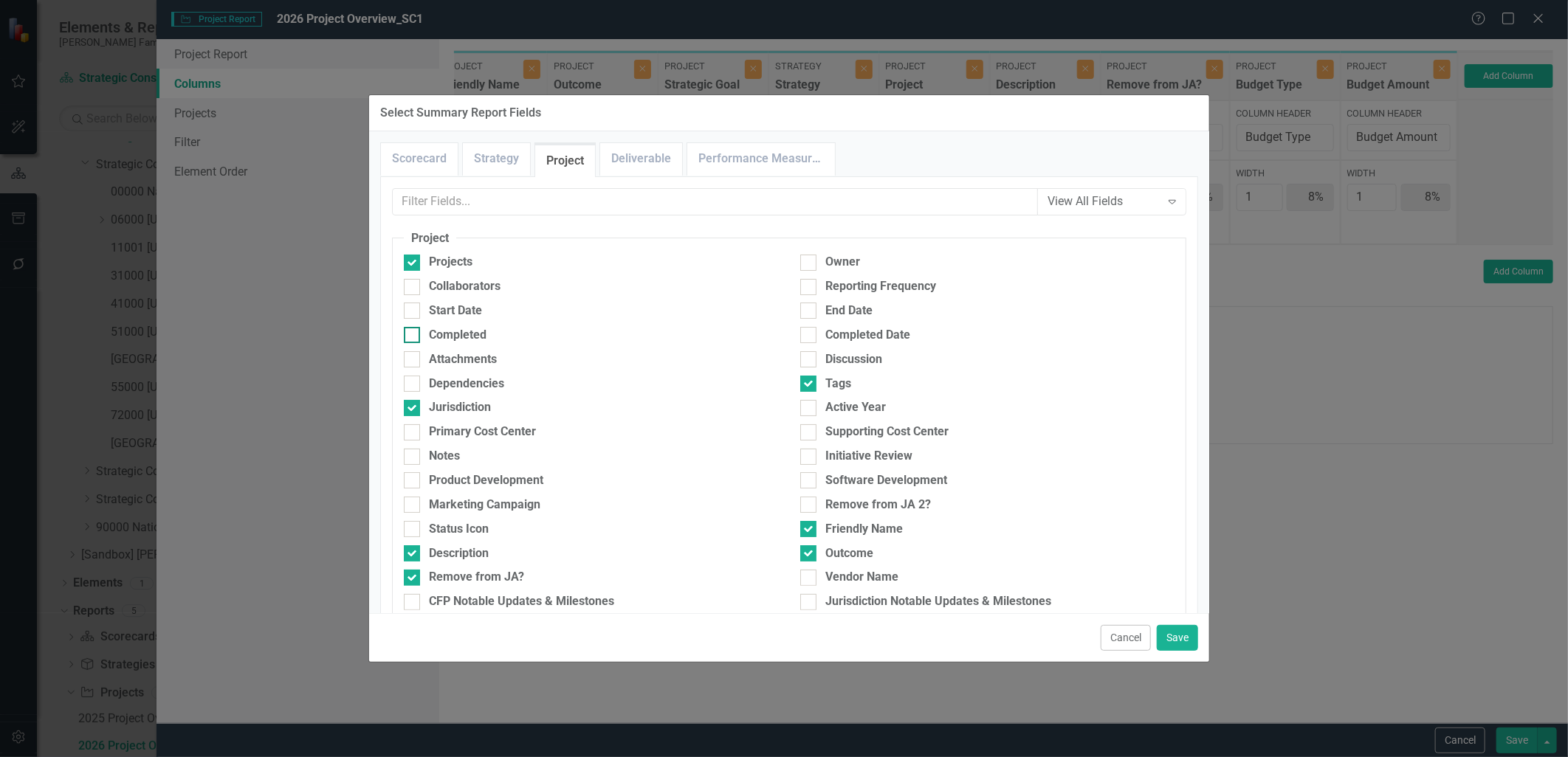
scroll to position [492, 0]
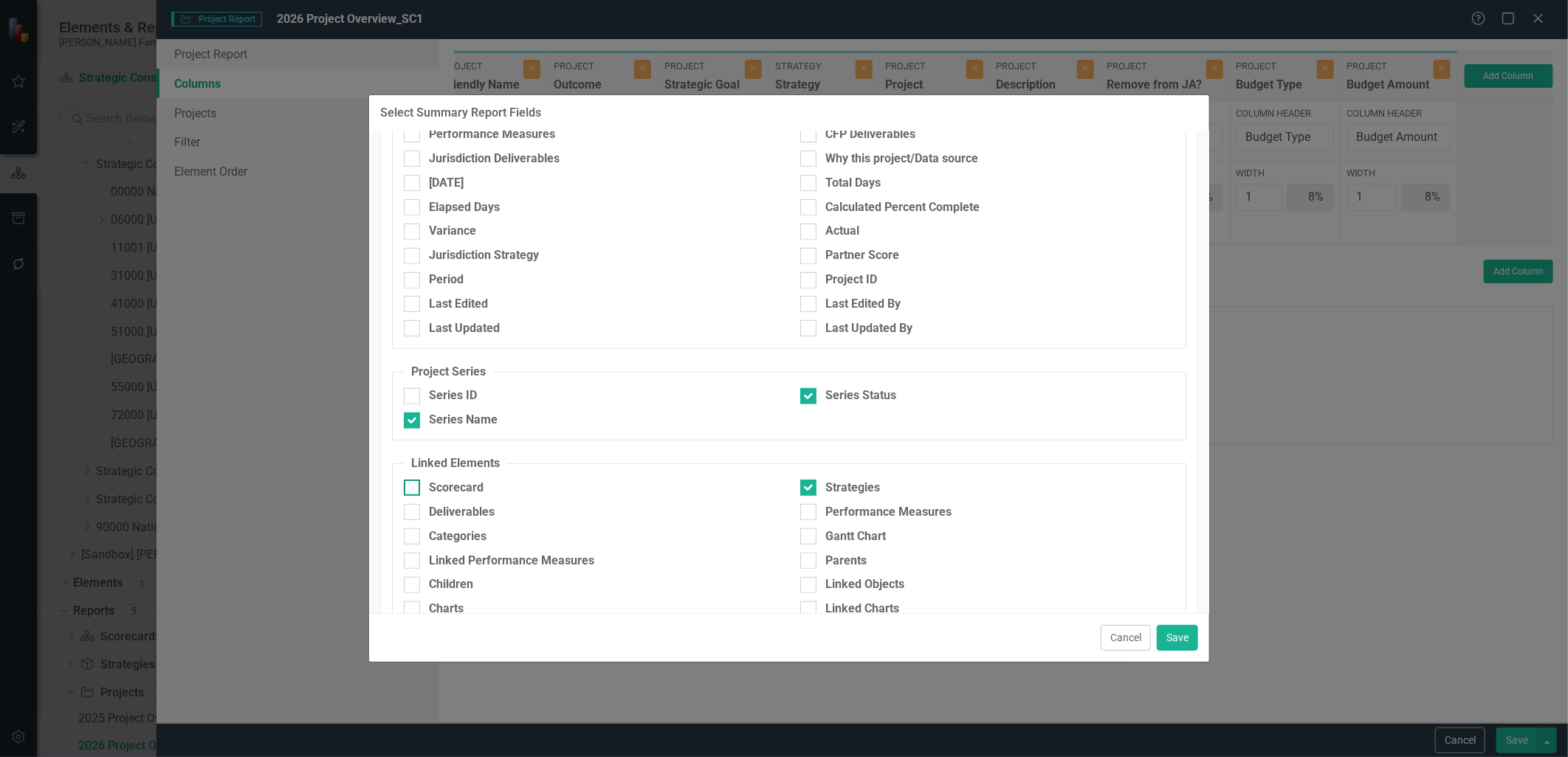
click at [432, 483] on div "Scorecard" at bounding box center [456, 488] width 55 height 17
click at [414, 483] on input "Scorecard" at bounding box center [408, 484] width 10 height 10
checkbox input "true"
click at [1192, 630] on button "Save" at bounding box center [1178, 638] width 41 height 26
type input "23%"
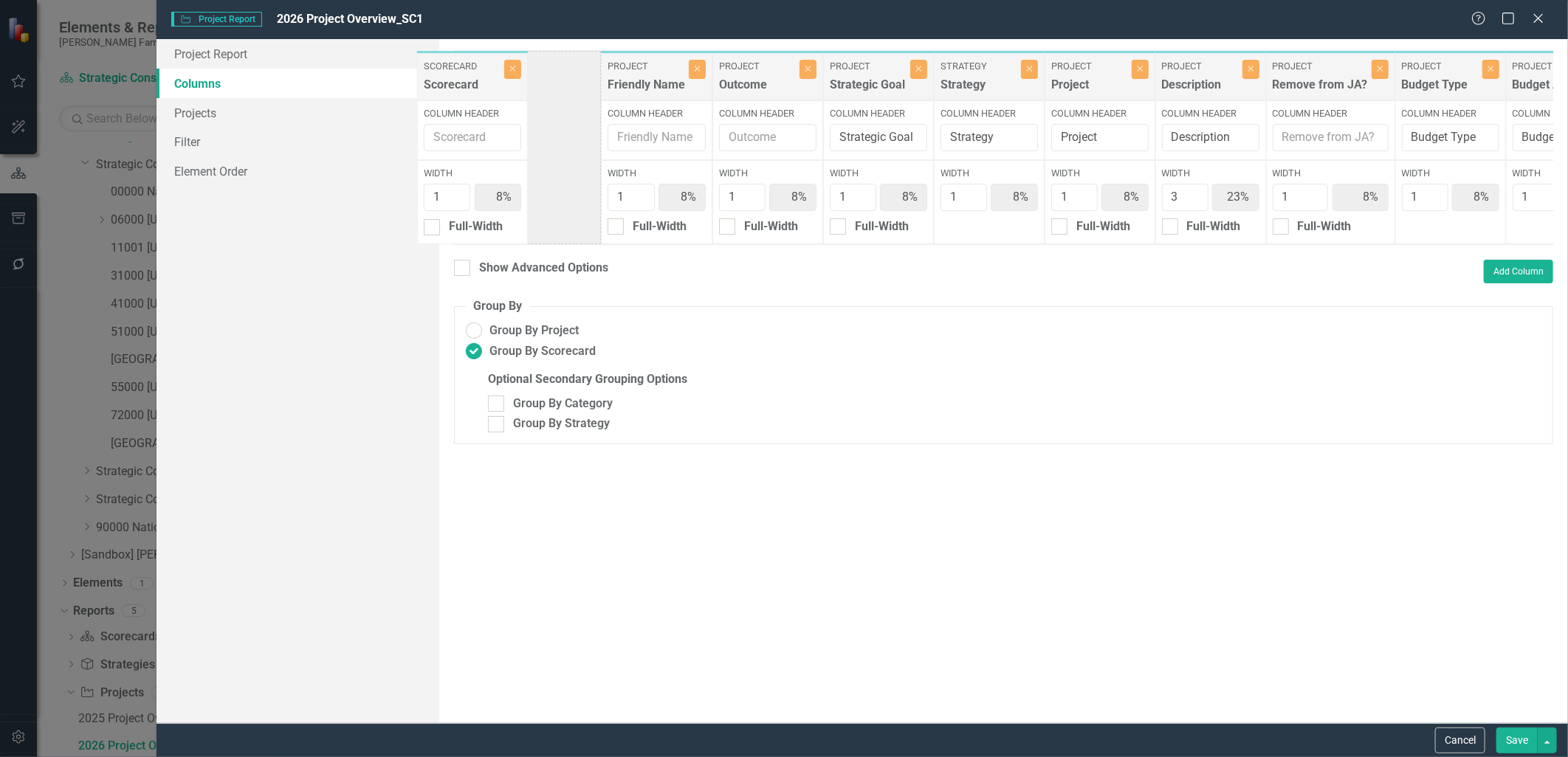
scroll to position [0, 0]
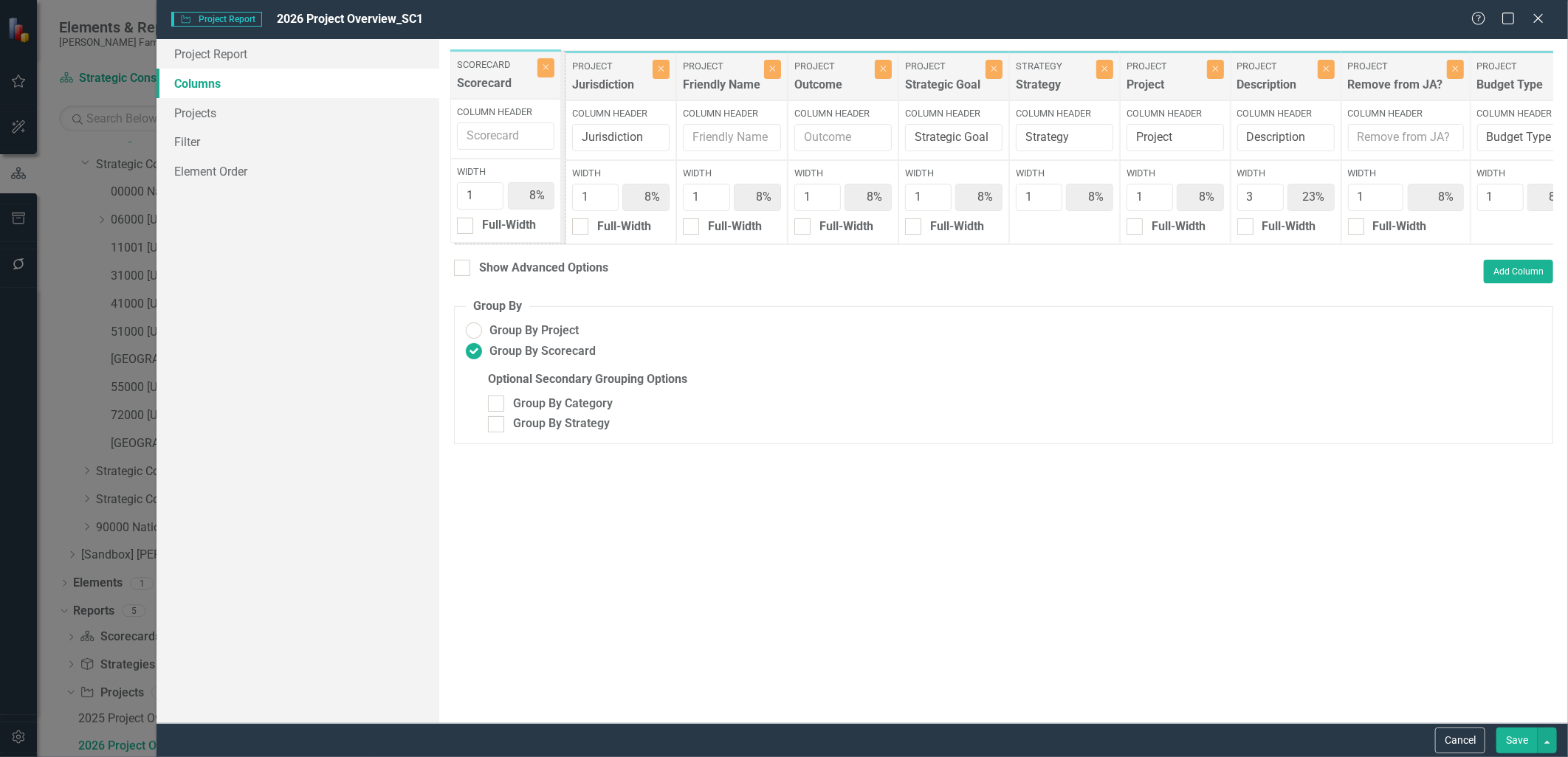
drag, startPoint x: 1493, startPoint y: 71, endPoint x: 488, endPoint y: 70, distance: 1005.0
click at [488, 70] on div "Project Jurisdiction Close Column Header Jurisdiction Width 1 8% Full-Width Pro…" at bounding box center [1076, 147] width 1245 height 195
click at [224, 113] on link "Projects" at bounding box center [297, 112] width 282 height 30
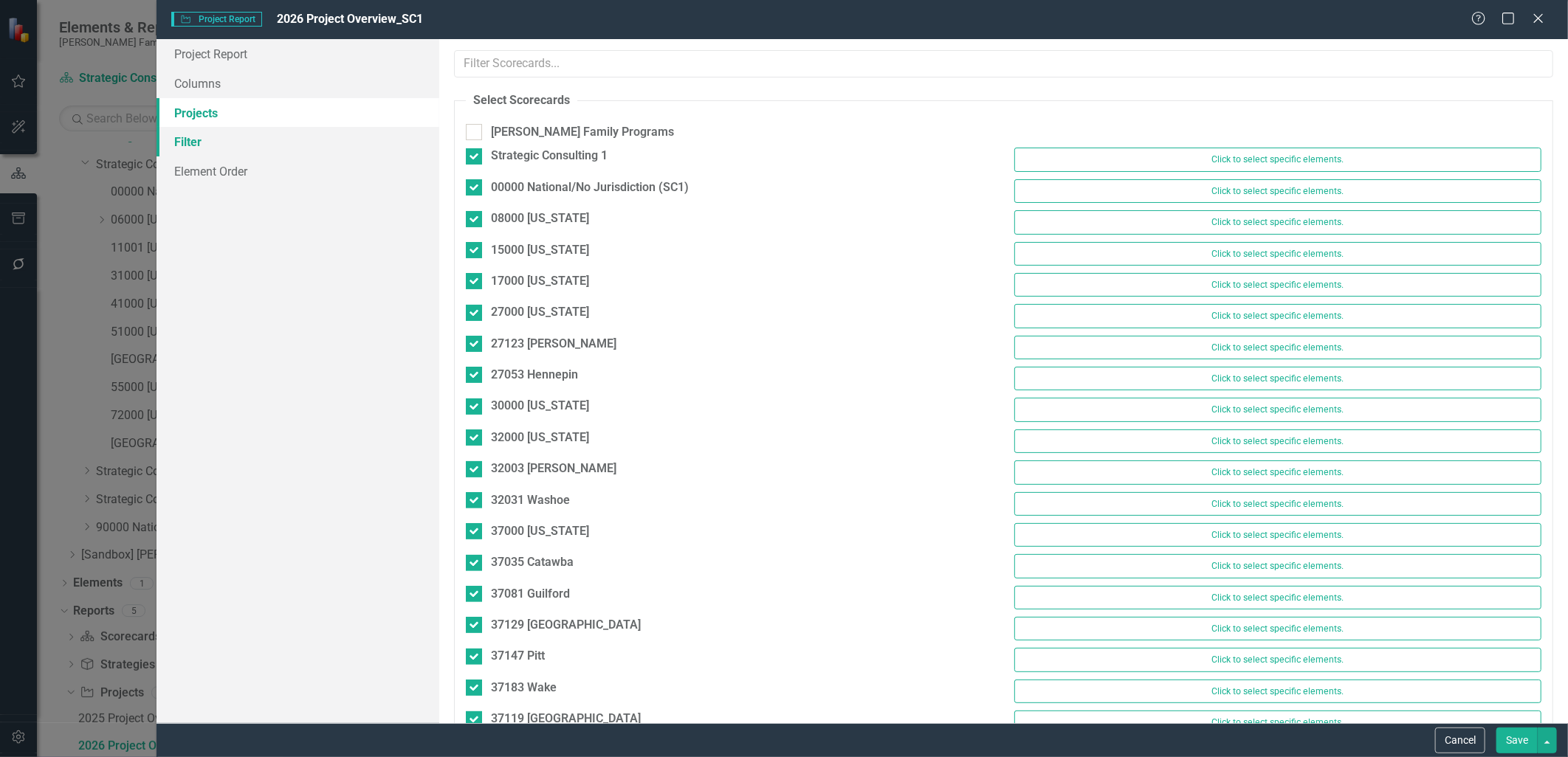
click at [224, 138] on link "Filter" at bounding box center [297, 141] width 282 height 30
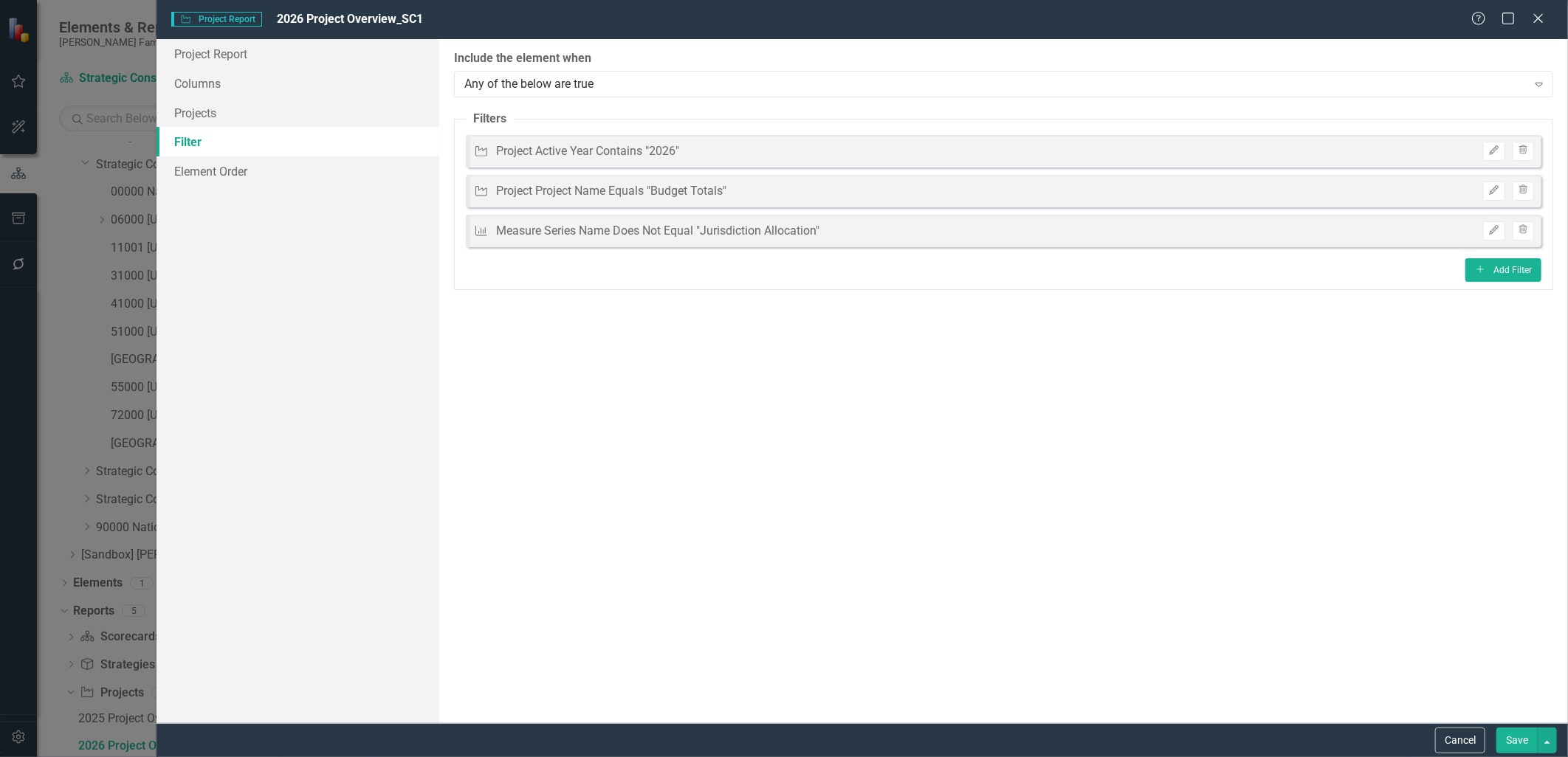
click at [1522, 741] on button "Save" at bounding box center [1517, 740] width 41 height 26
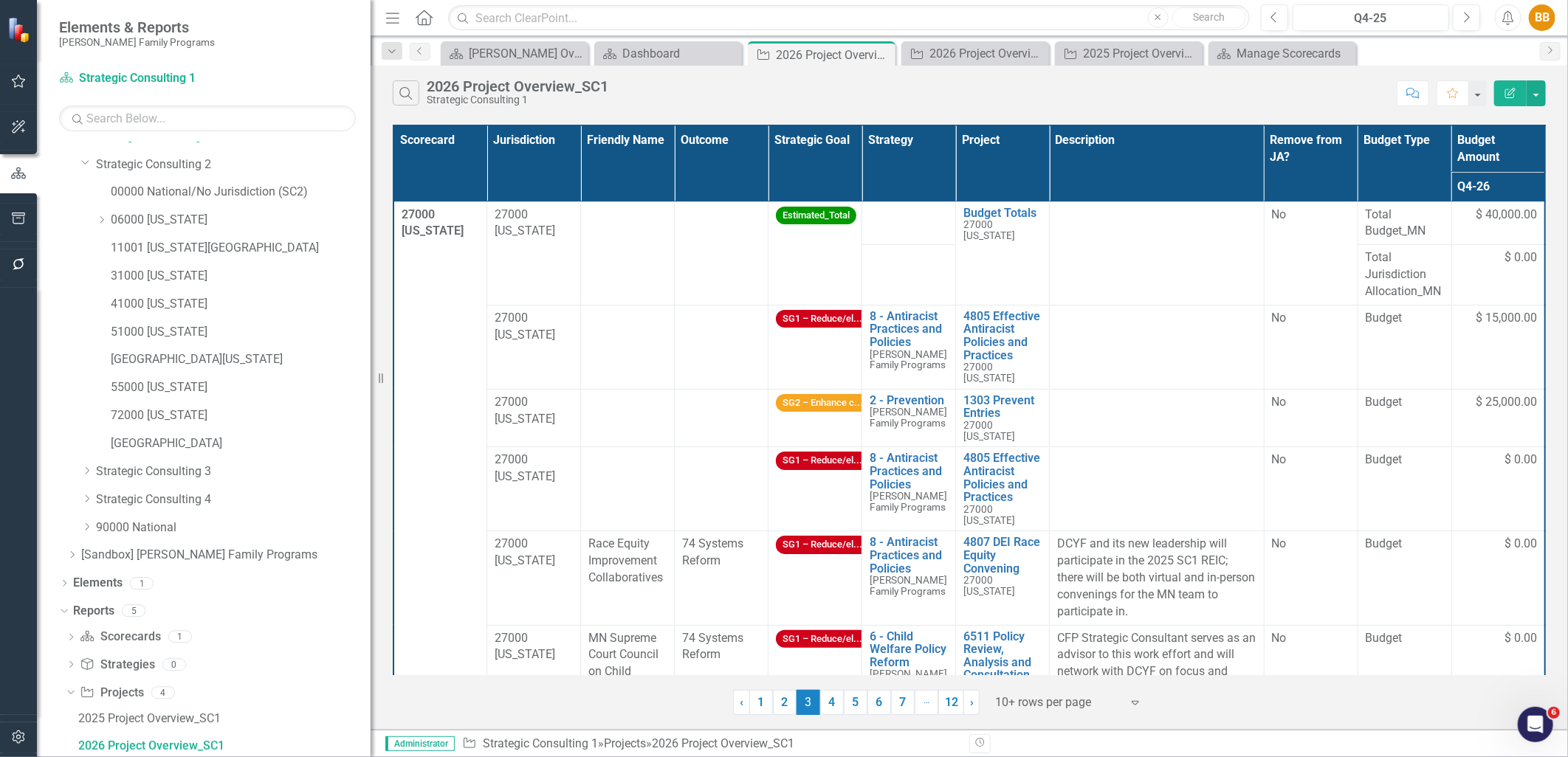
click at [466, 191] on th "Scorecard" at bounding box center [440, 163] width 94 height 76
click at [1031, 183] on th "Project" at bounding box center [1002, 163] width 94 height 76
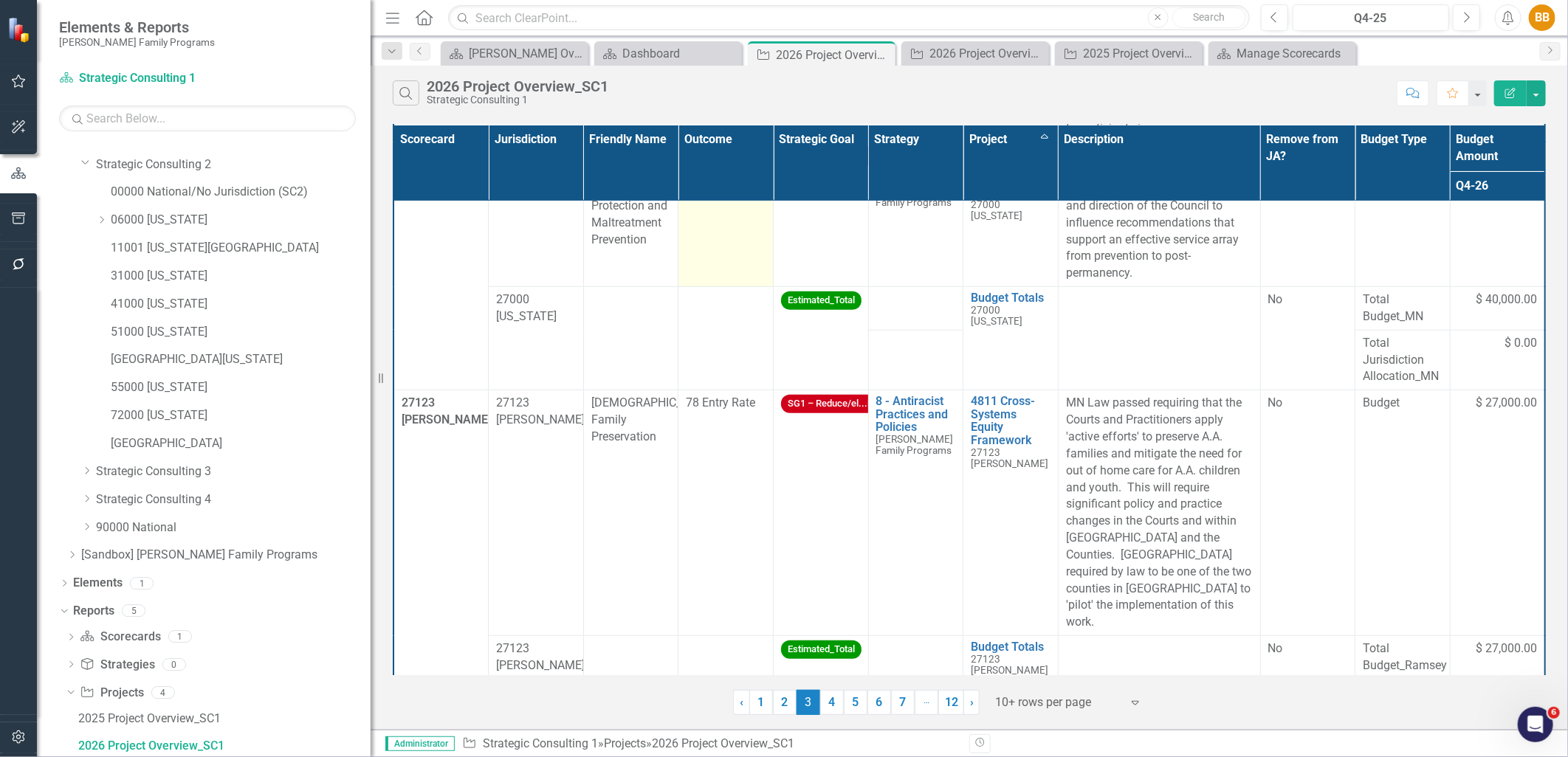
scroll to position [382, 0]
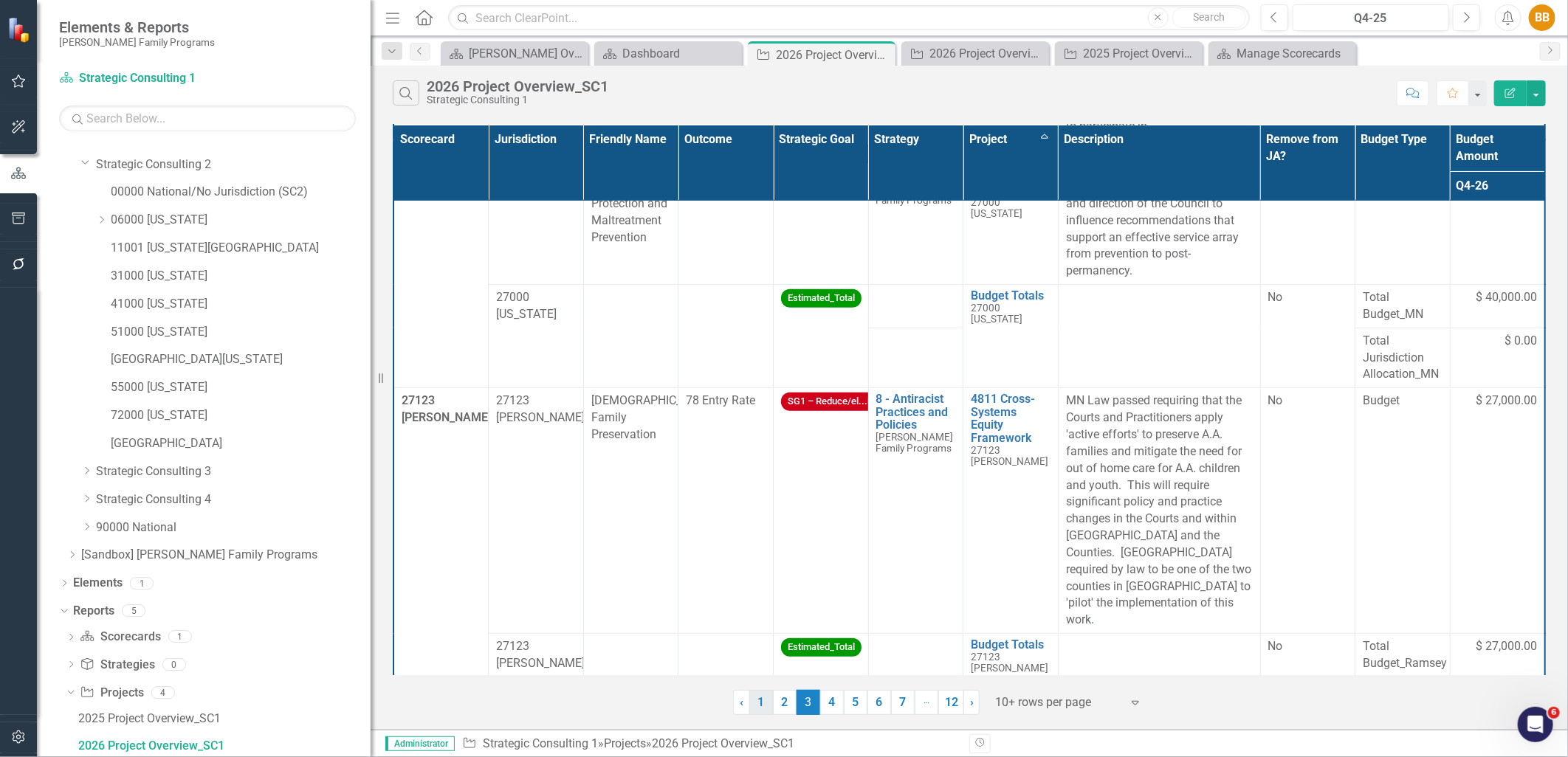
click at [758, 702] on link "1" at bounding box center [761, 702] width 24 height 25
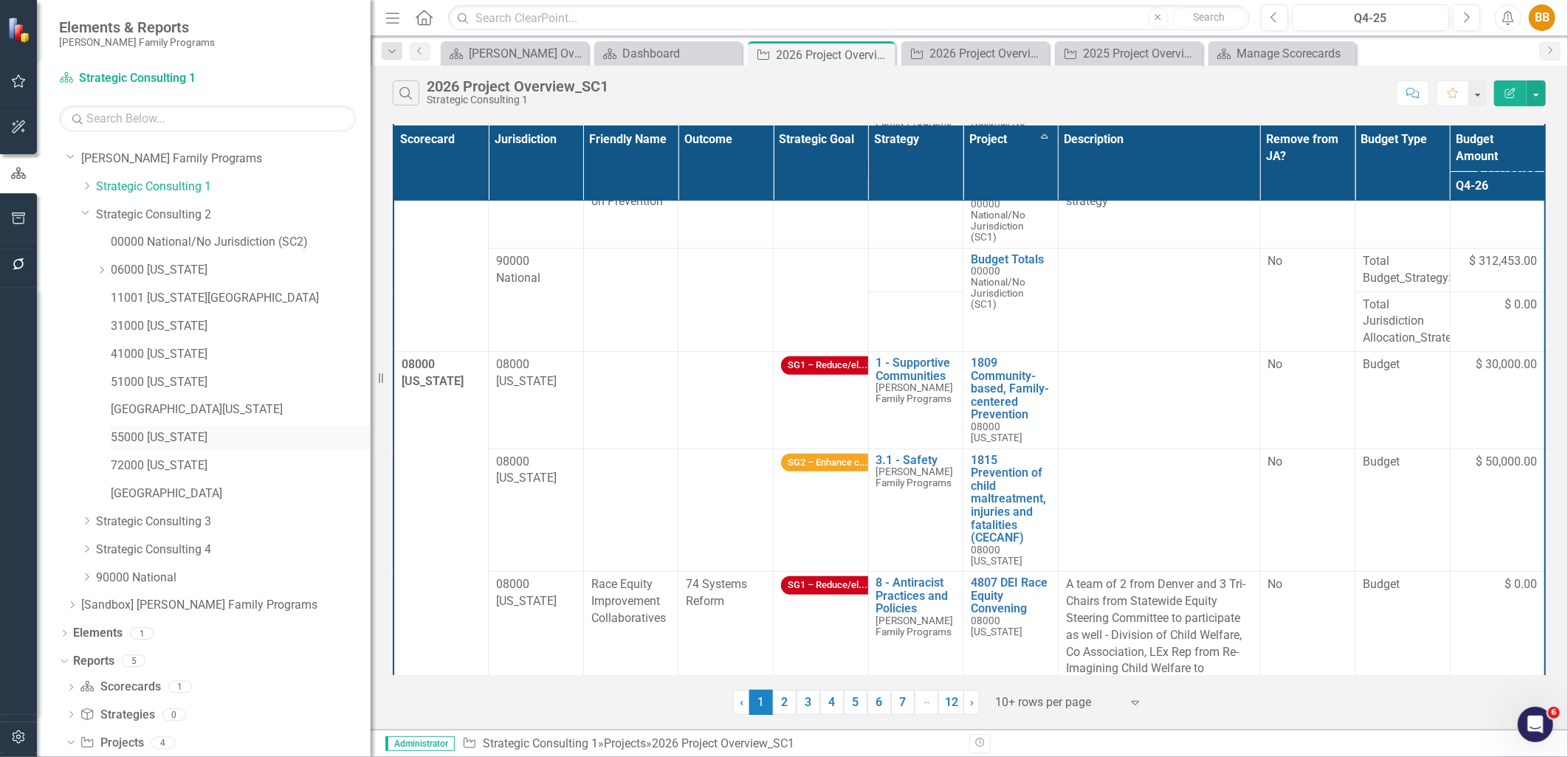
scroll to position [0, 0]
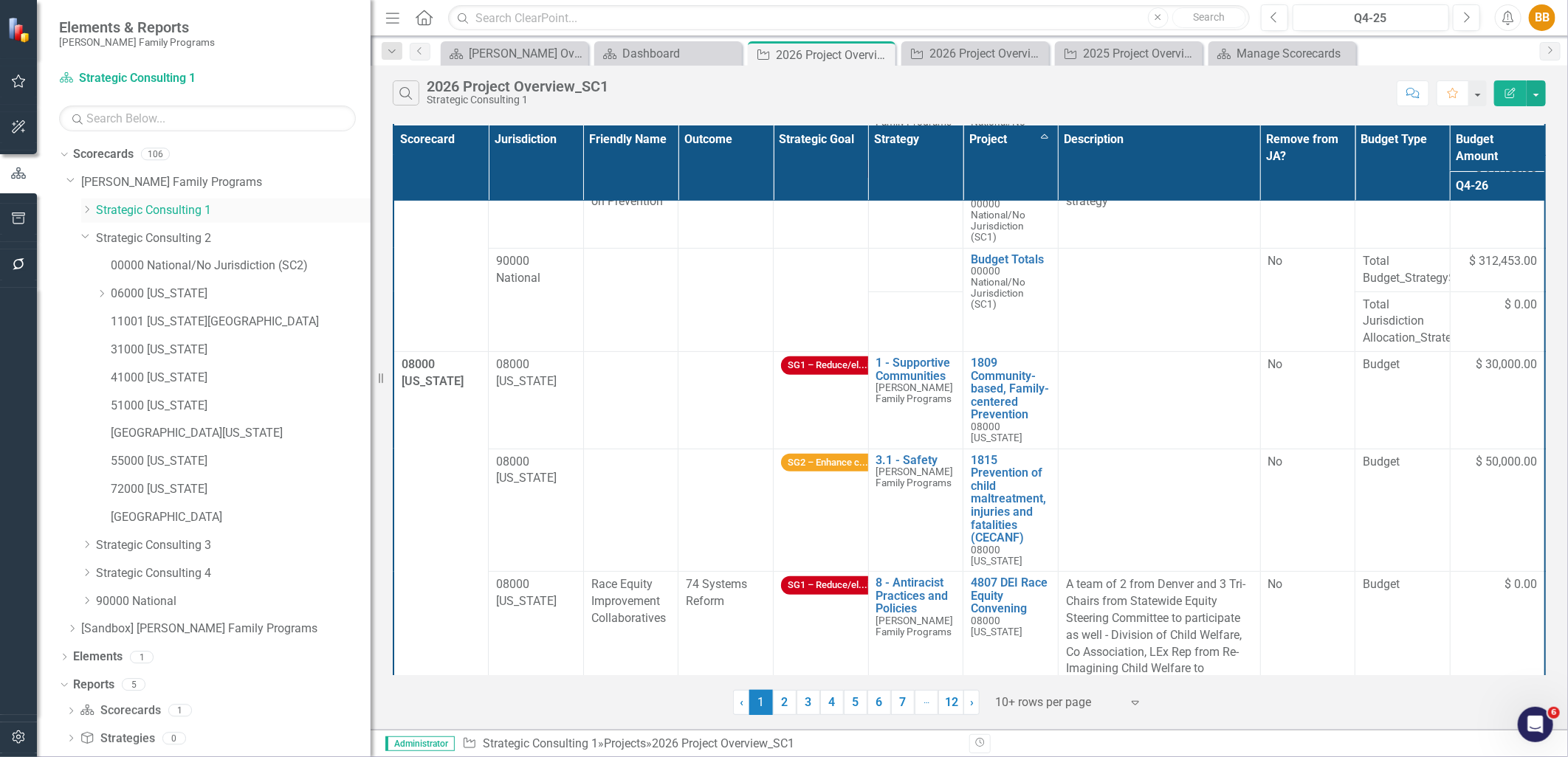
click at [87, 210] on icon "Dropdown" at bounding box center [87, 210] width 11 height 9
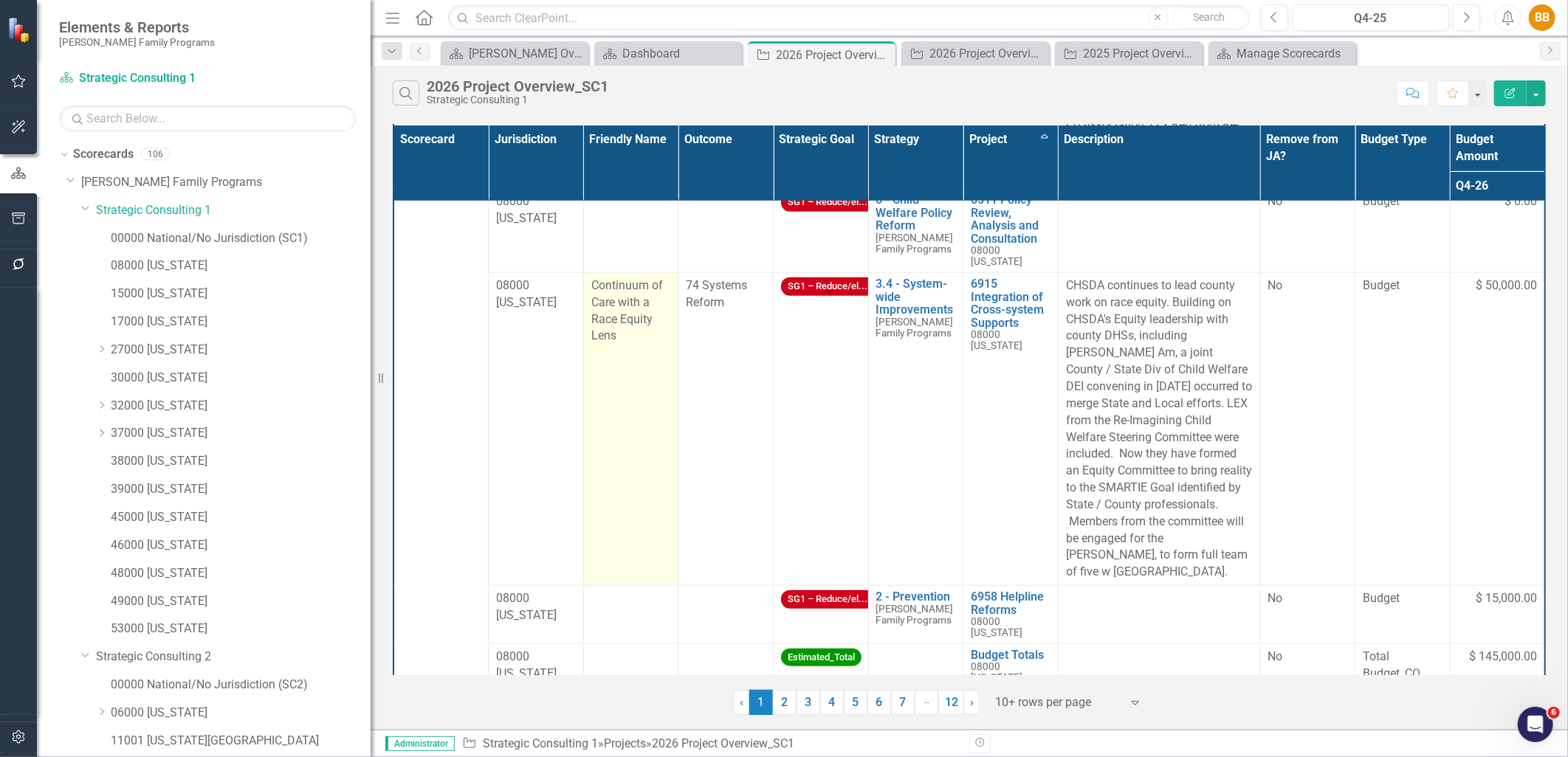
scroll to position [793, 0]
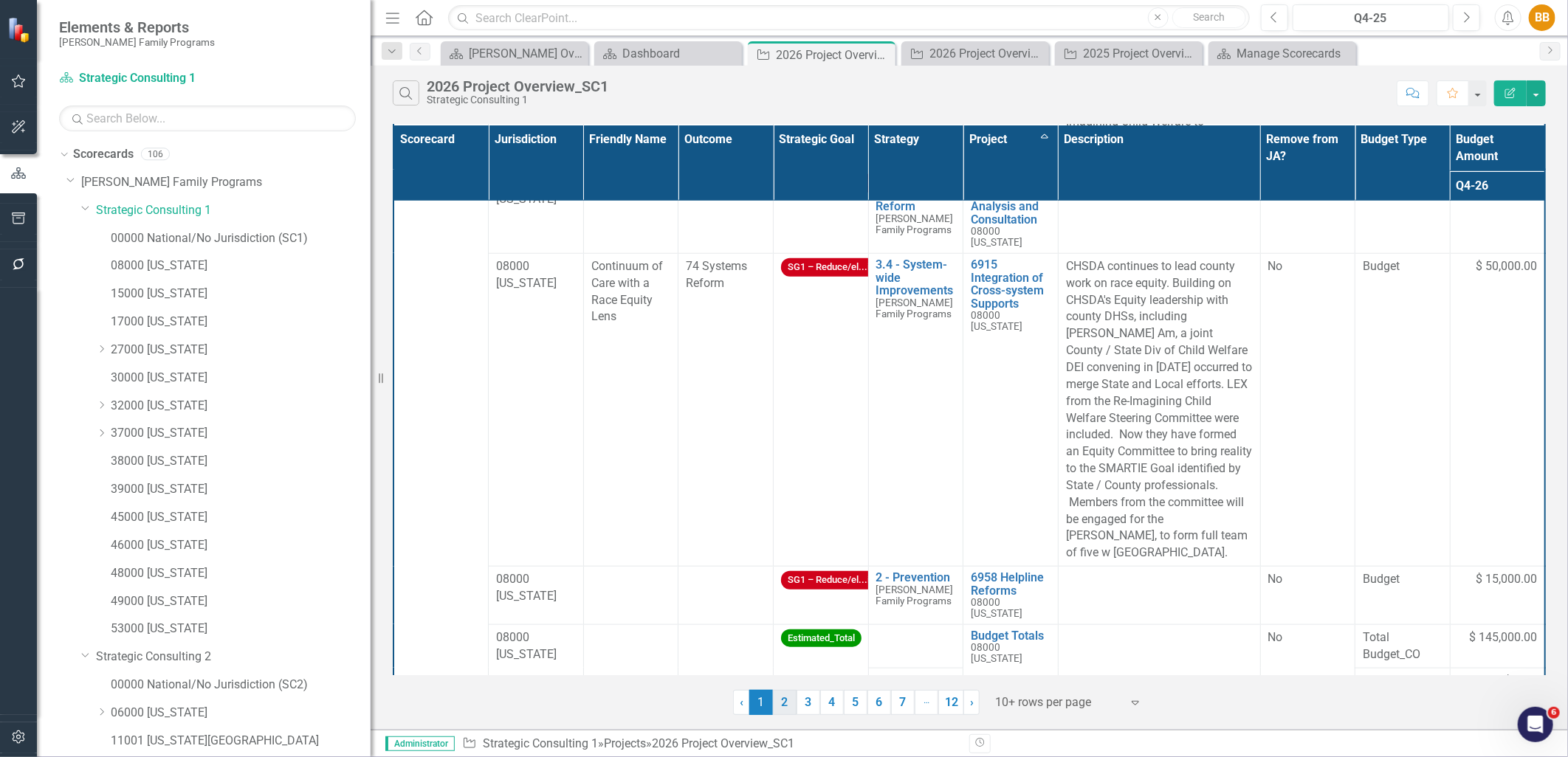
click at [780, 705] on link "2" at bounding box center [785, 702] width 24 height 25
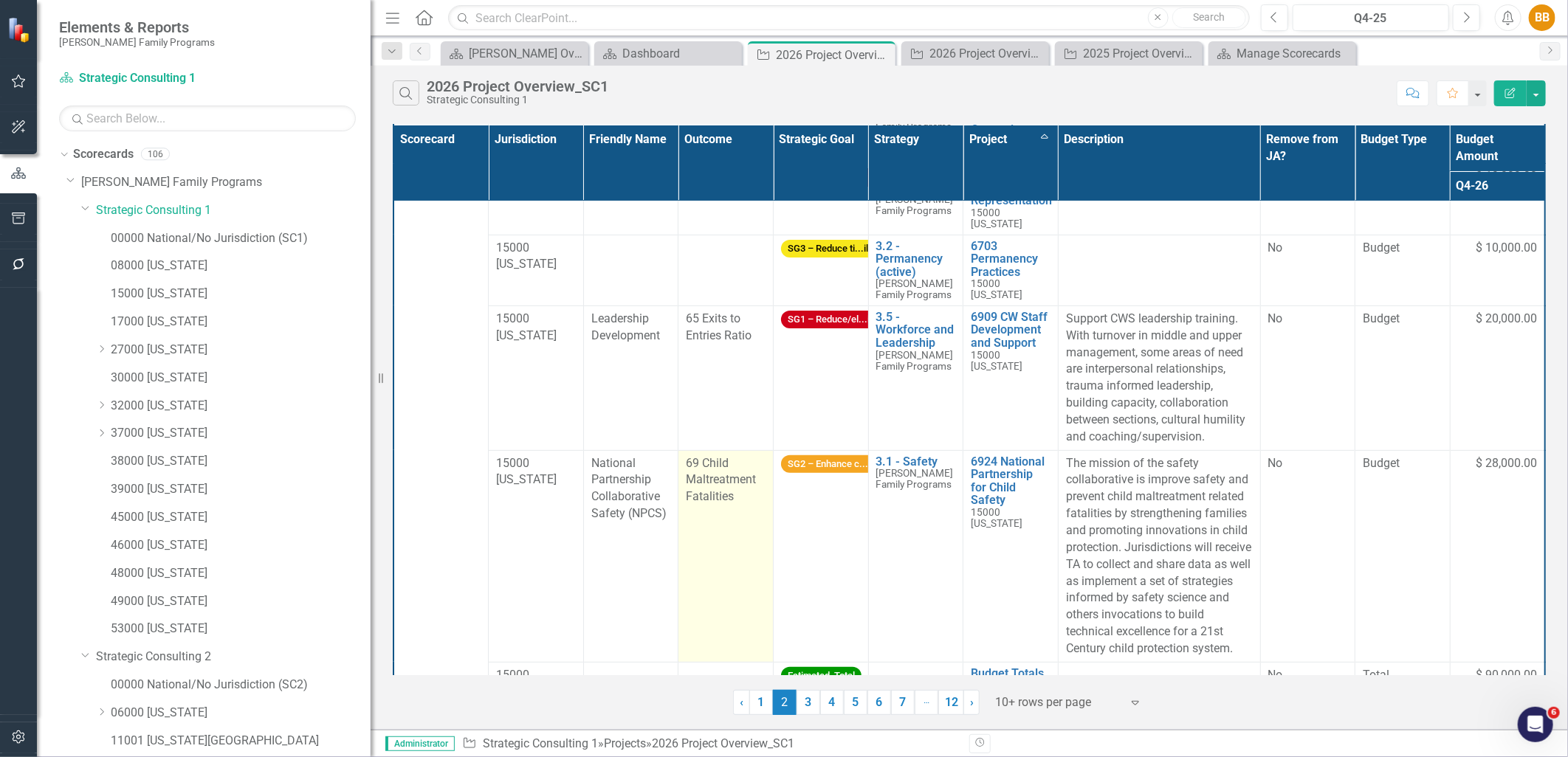
scroll to position [0, 0]
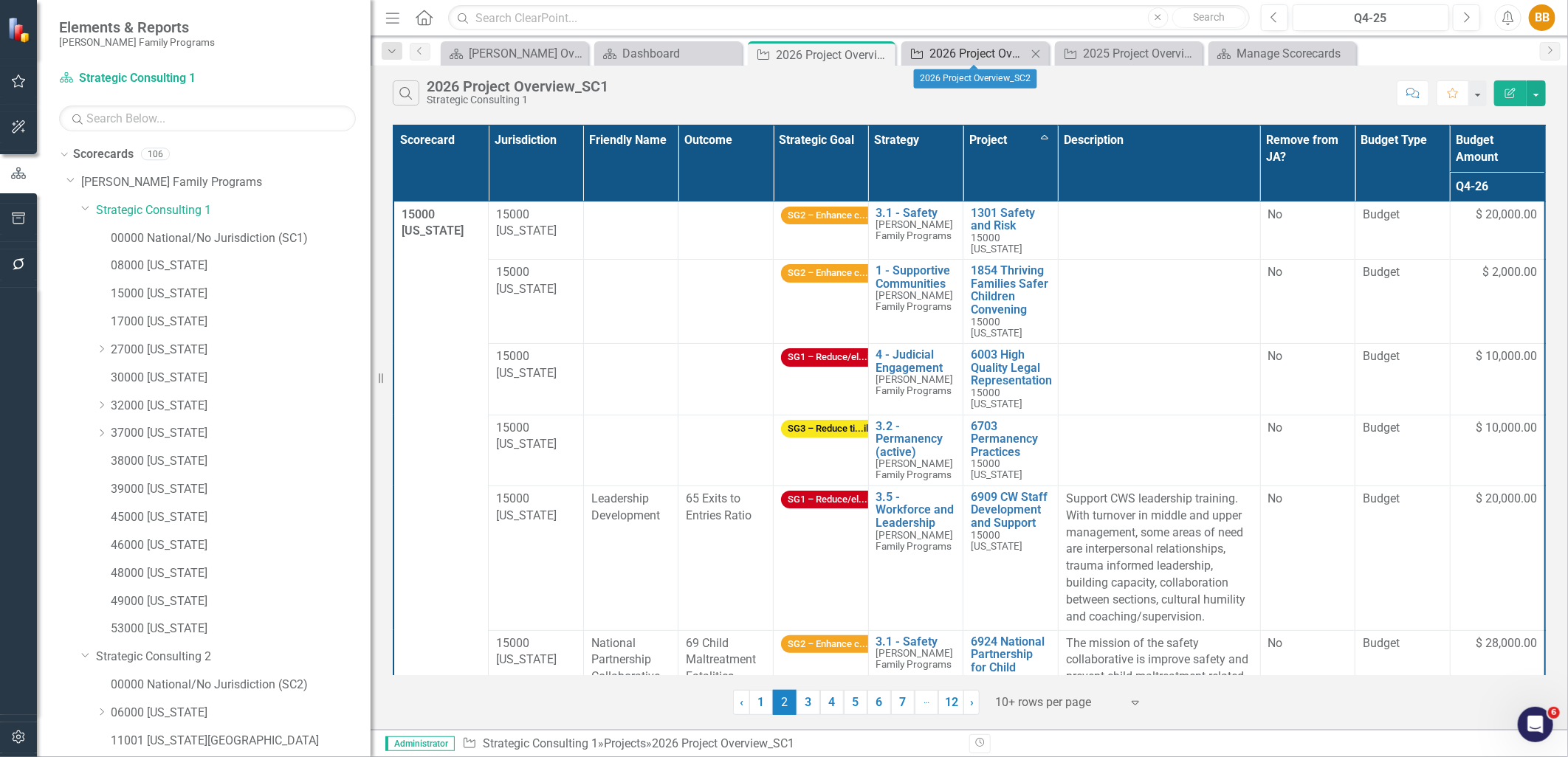
click at [938, 55] on div "2026 Project Overview_SC2" at bounding box center [978, 53] width 97 height 18
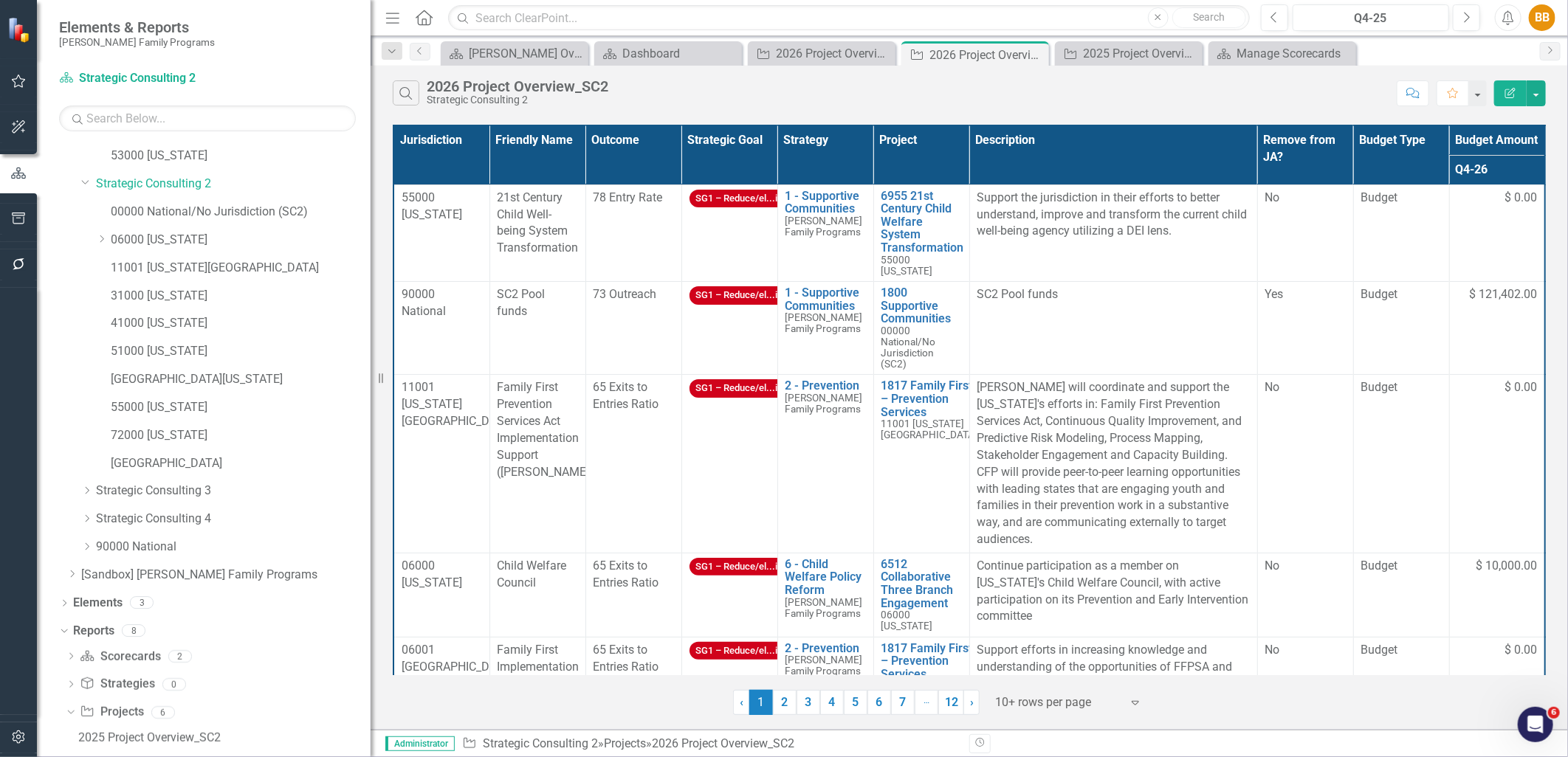
scroll to position [493, 0]
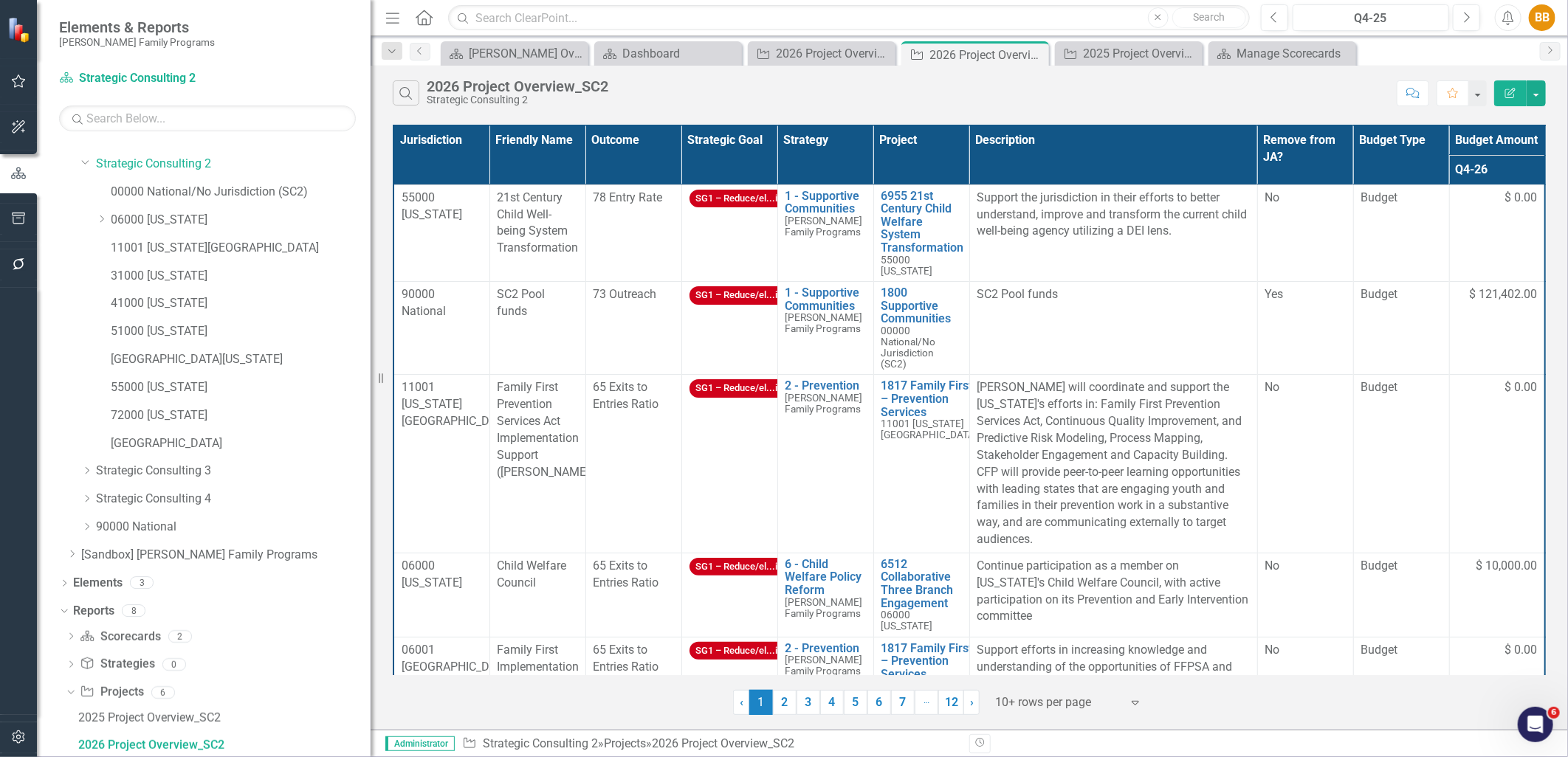
click at [1518, 97] on button "Edit Report" at bounding box center [1510, 93] width 33 height 26
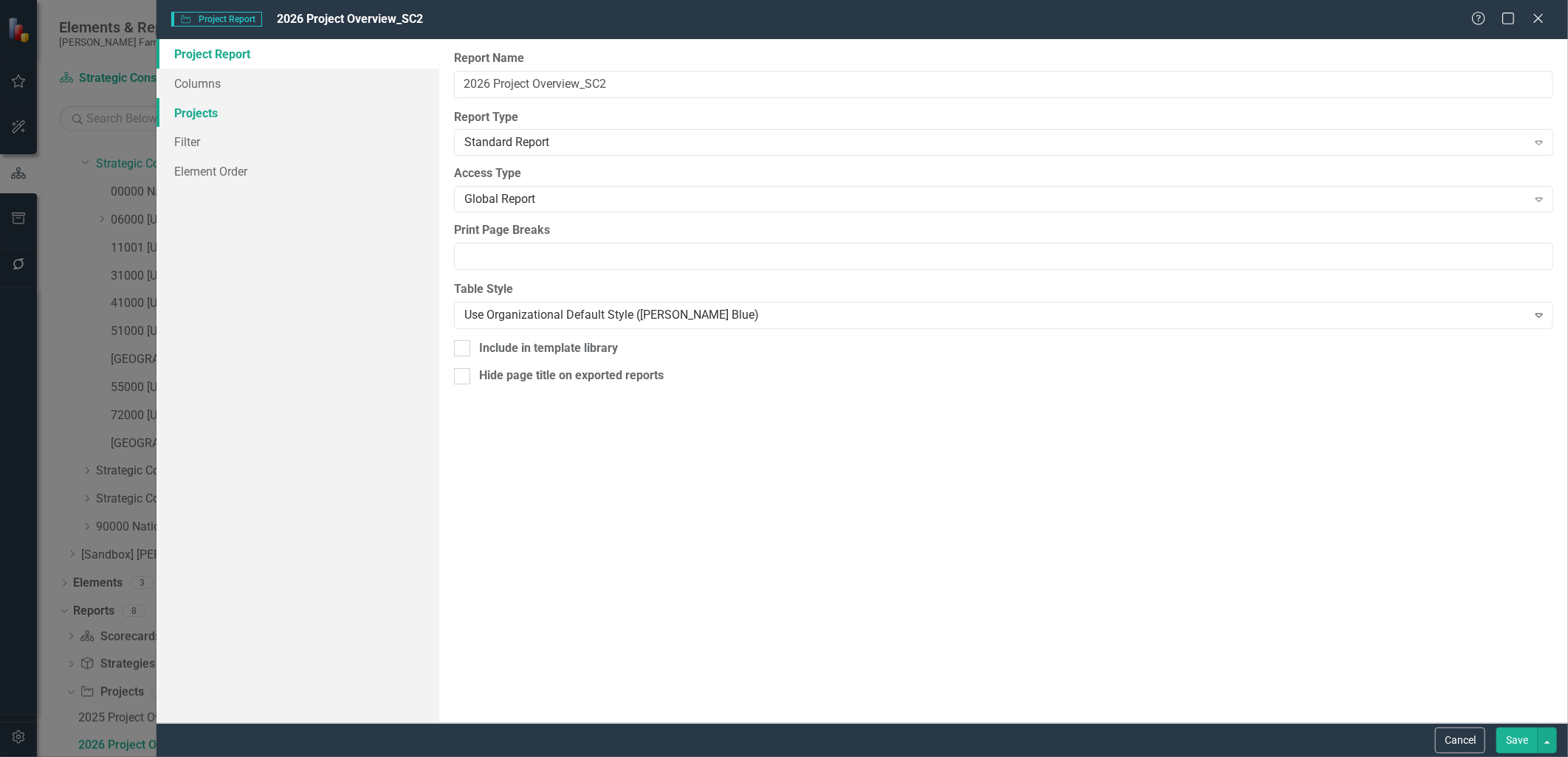
click at [196, 118] on link "Projects" at bounding box center [297, 112] width 282 height 30
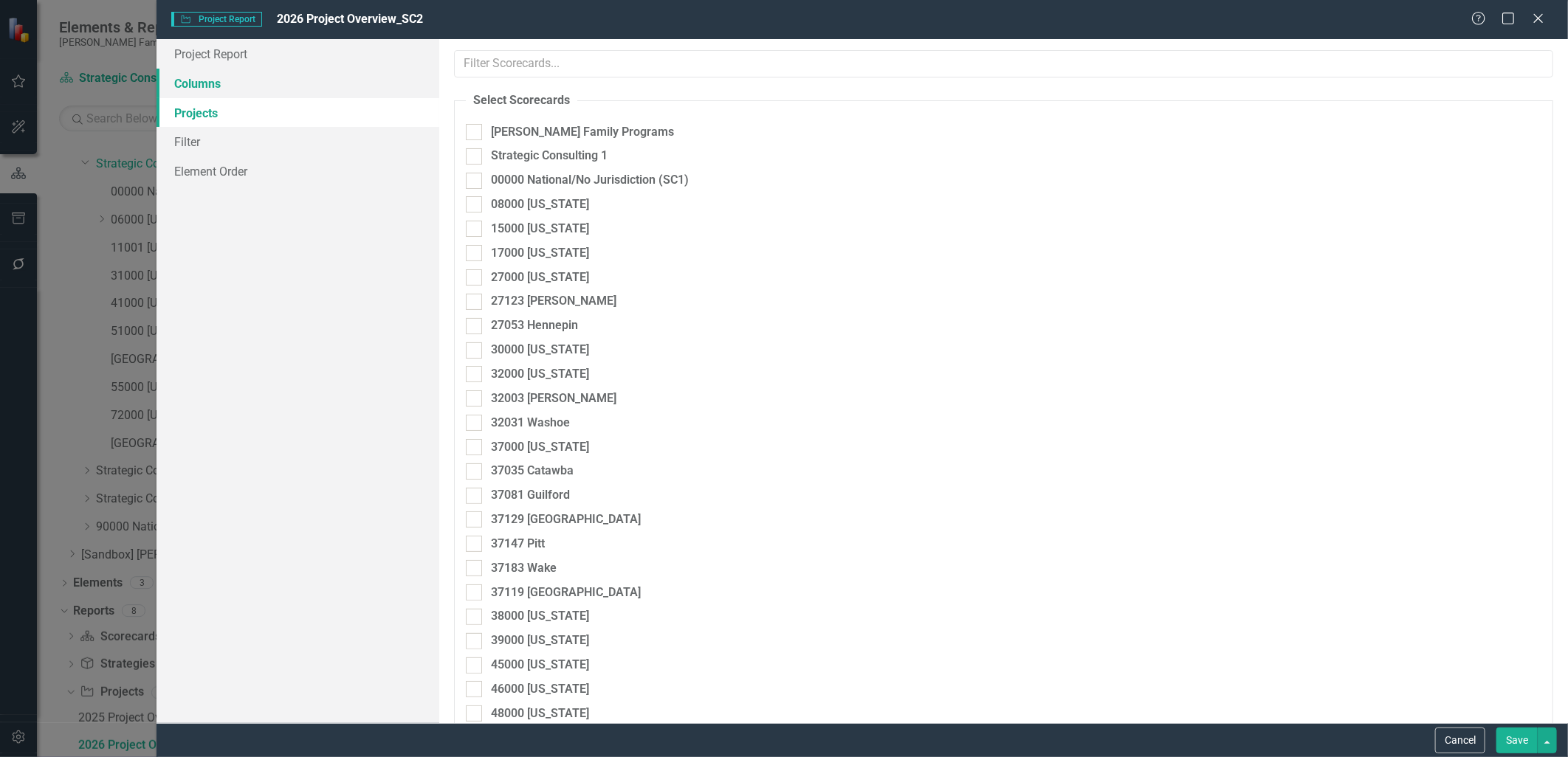
click at [238, 89] on link "Columns" at bounding box center [297, 83] width 282 height 30
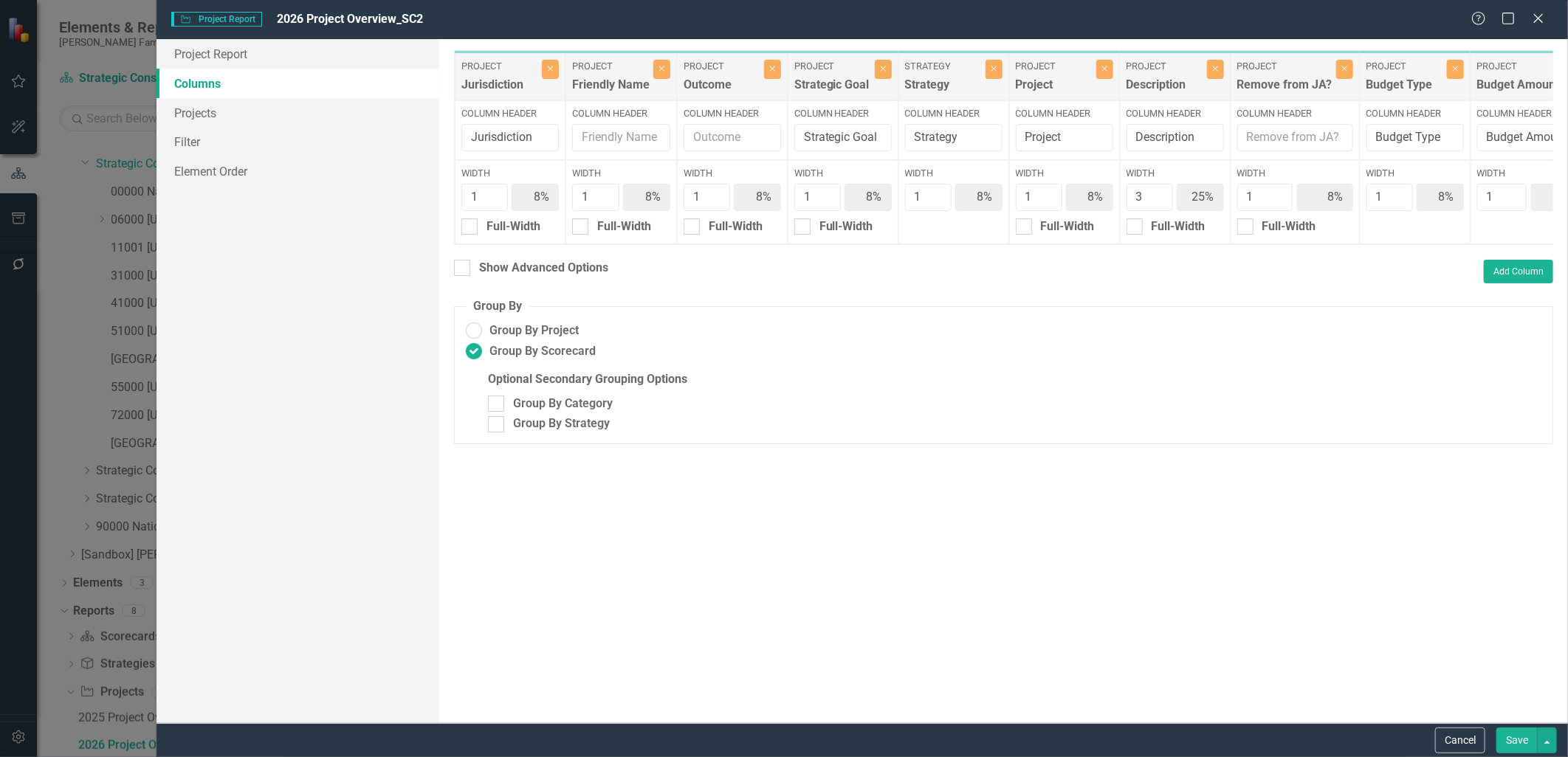
scroll to position [0, 135]
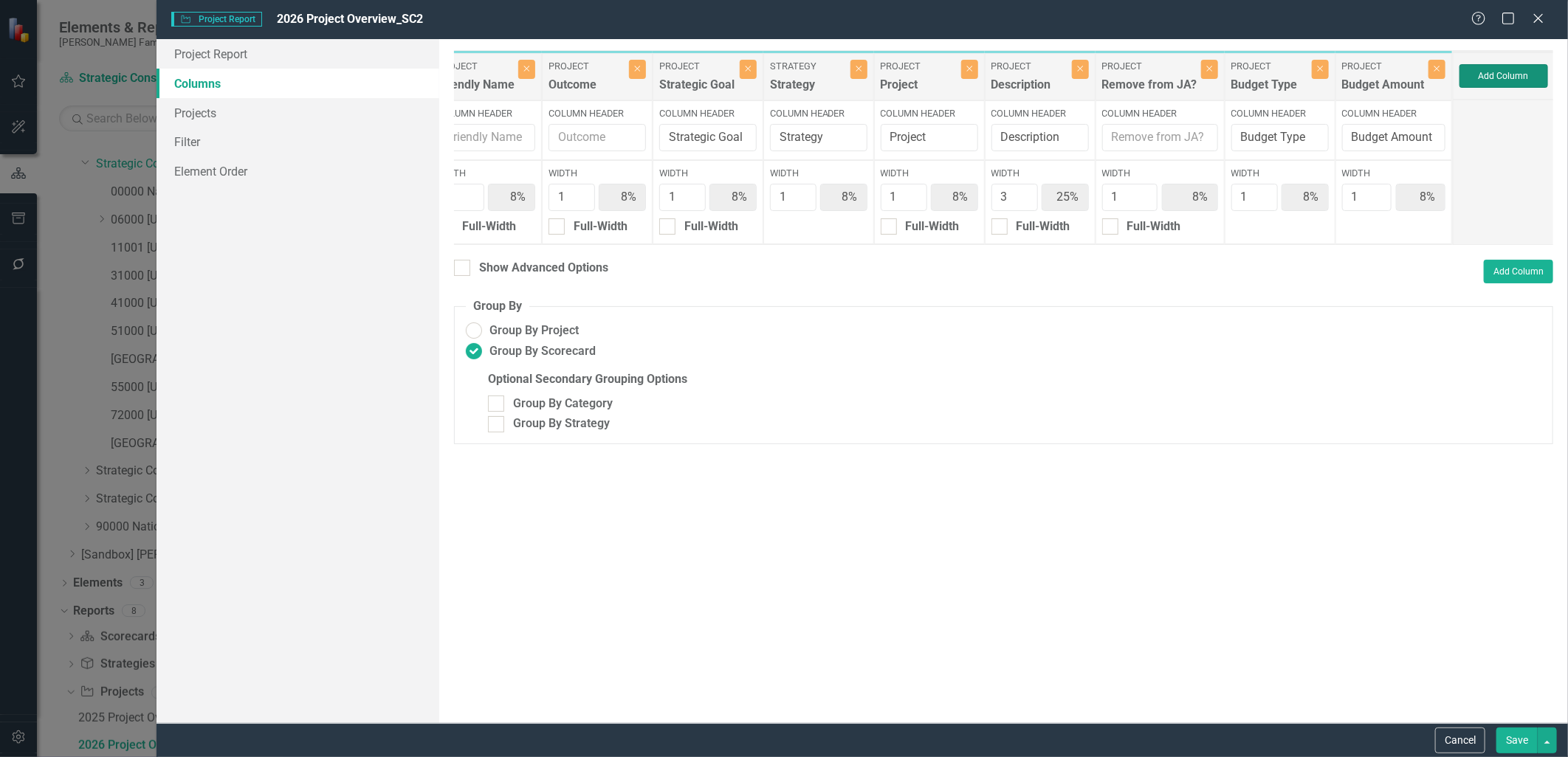
click at [1490, 67] on button "Add Column" at bounding box center [1504, 75] width 89 height 24
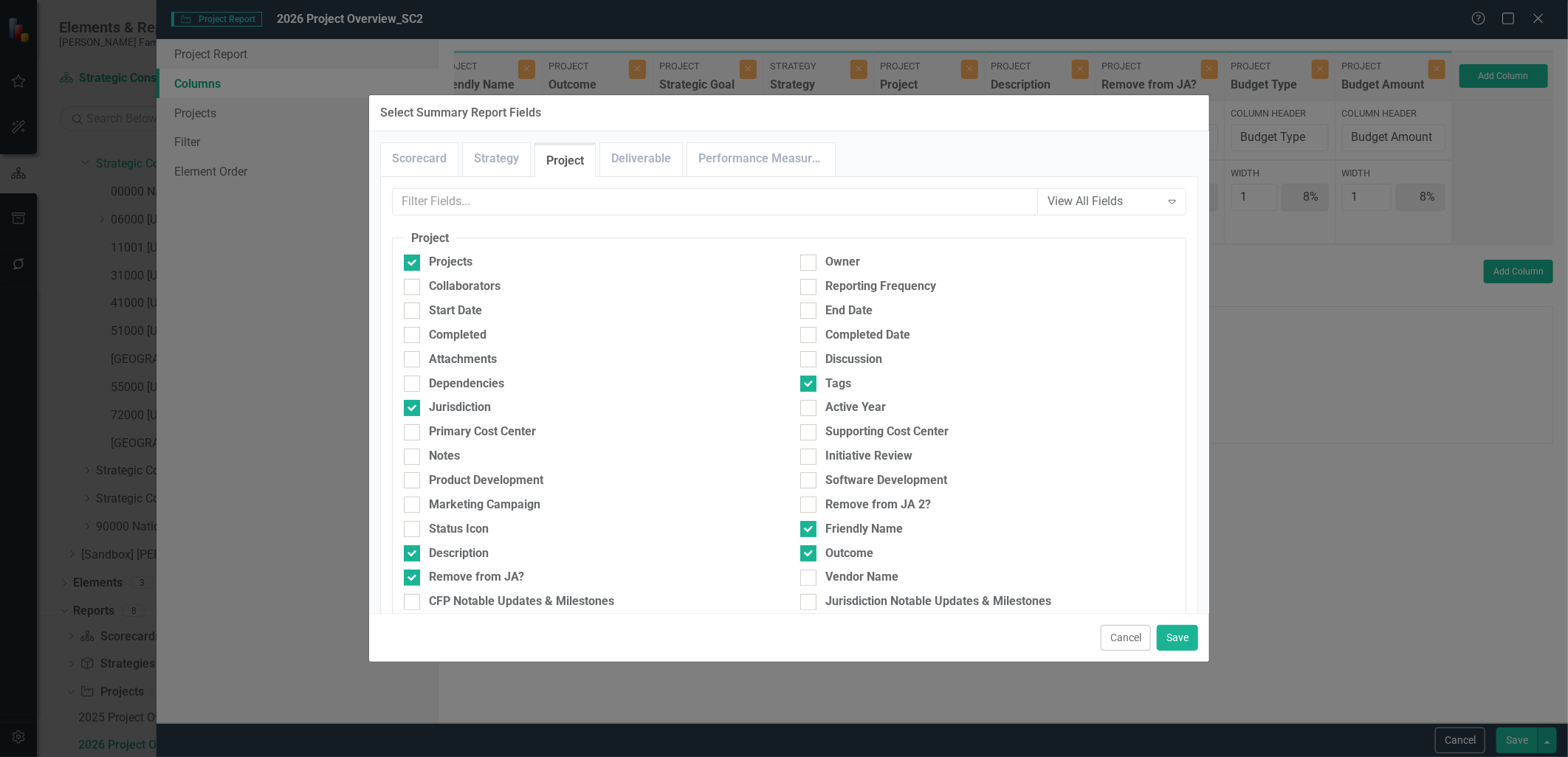
scroll to position [492, 0]
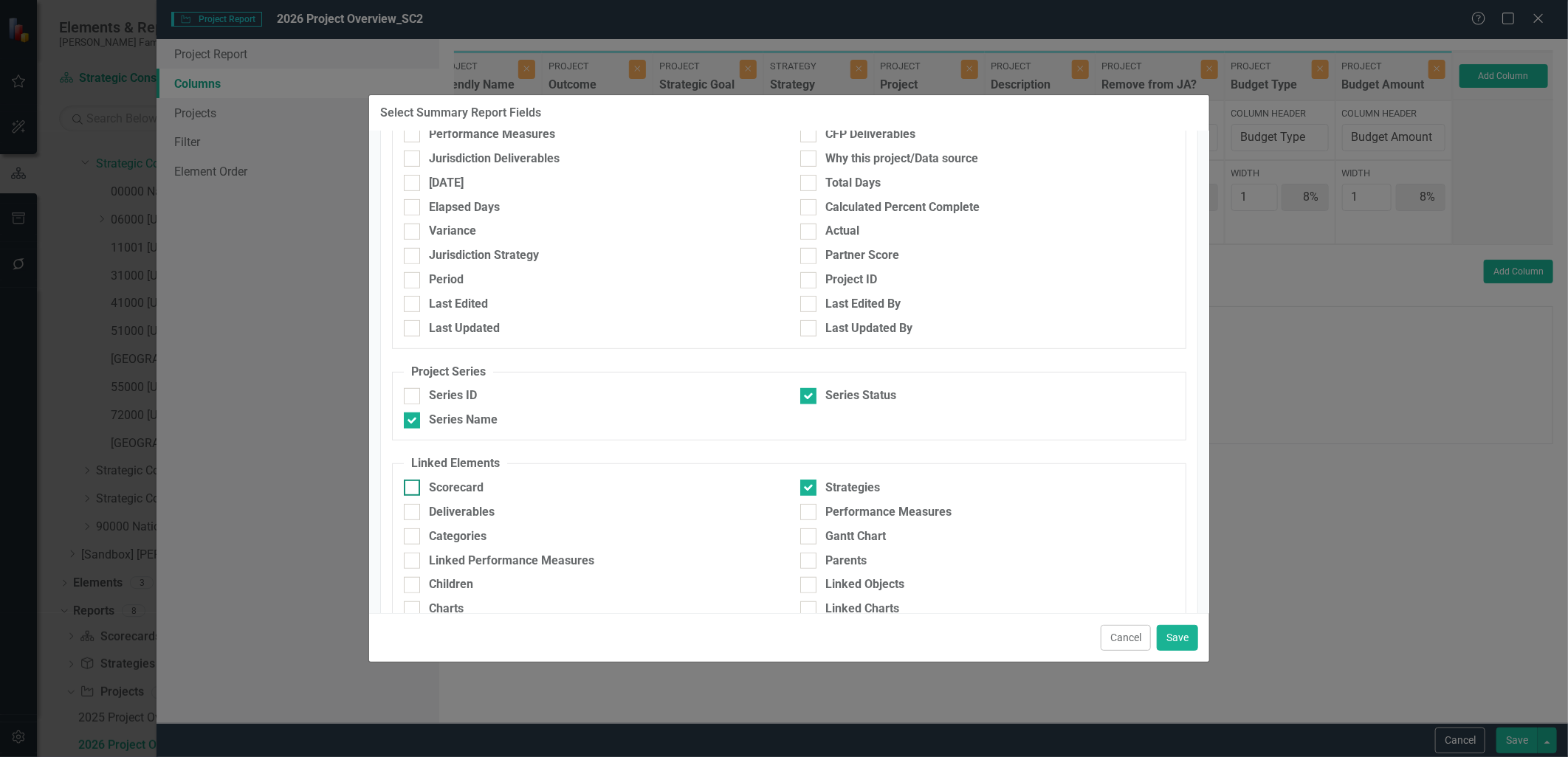
click at [420, 489] on div at bounding box center [411, 487] width 16 height 16
click at [414, 489] on input "Scorecard" at bounding box center [408, 484] width 10 height 10
checkbox input "true"
click at [1179, 632] on button "Save" at bounding box center [1178, 638] width 41 height 26
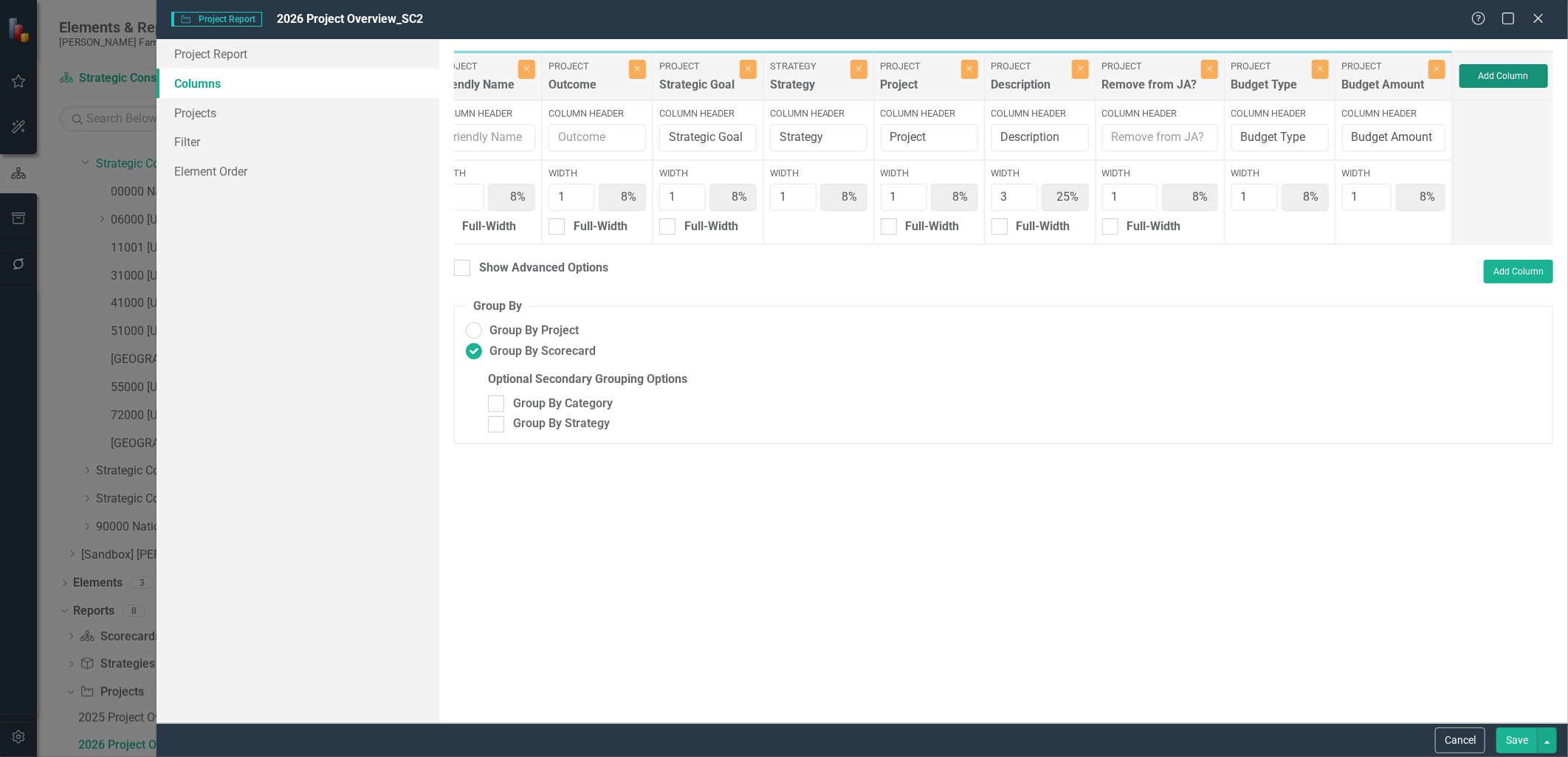
type input "23%"
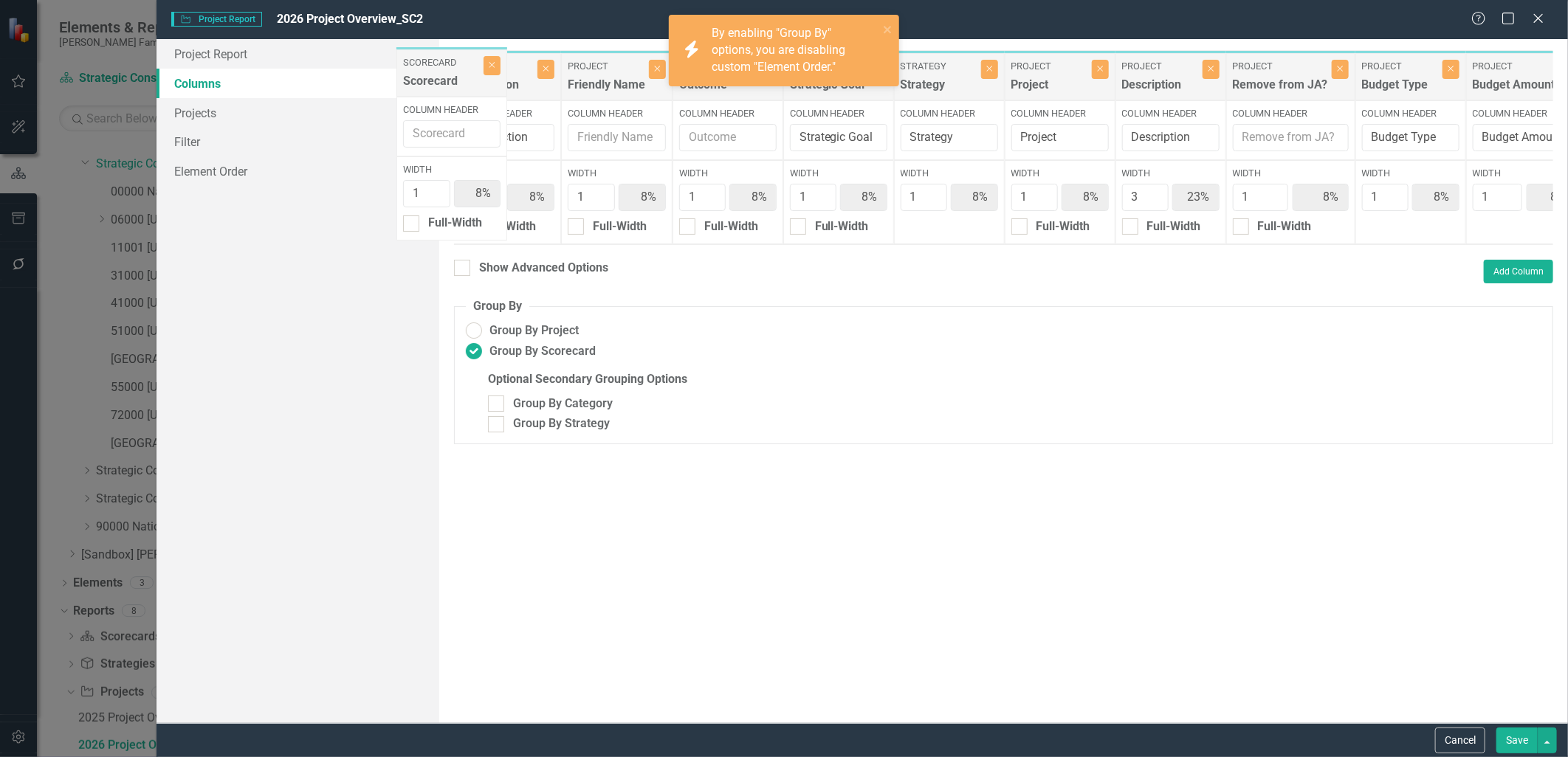
scroll to position [0, 0]
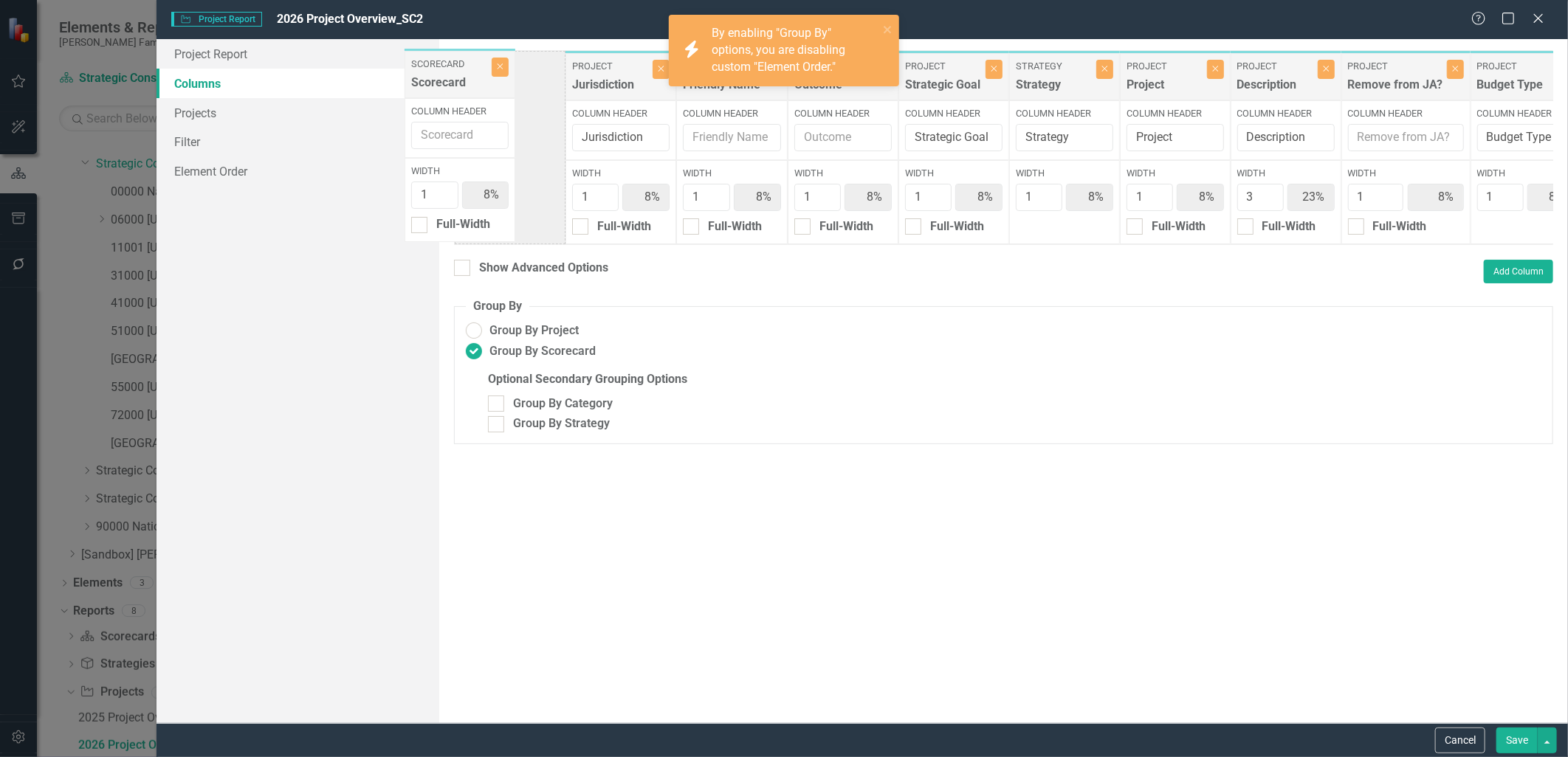
drag, startPoint x: 1506, startPoint y: 74, endPoint x: 462, endPoint y: 72, distance: 1044.0
click at [462, 72] on div "Project Jurisdiction Close Column Header Jurisdiction Width 1 8% Full-Width Pro…" at bounding box center [1076, 147] width 1245 height 195
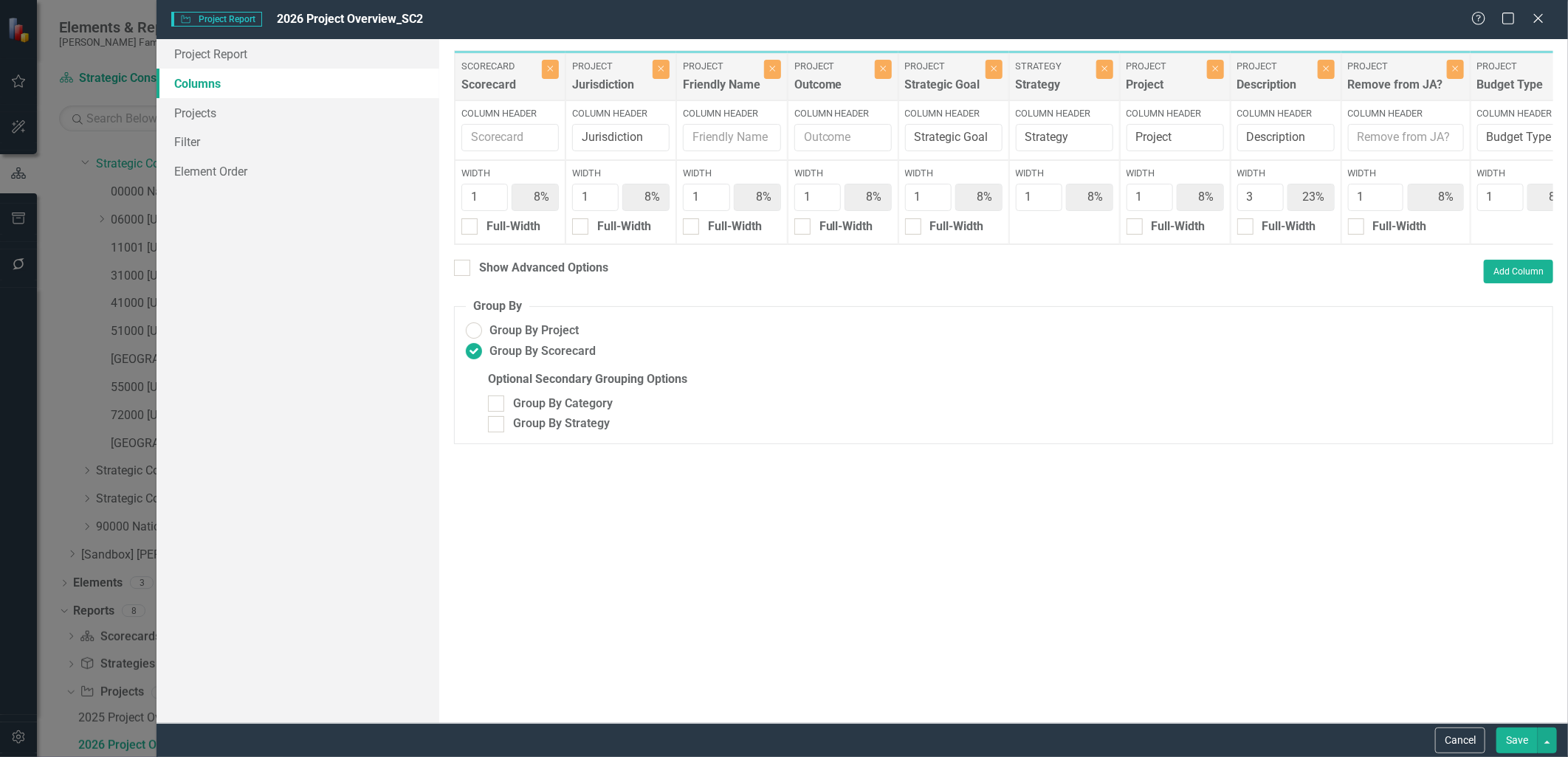
click at [1525, 751] on button "Save" at bounding box center [1517, 740] width 41 height 26
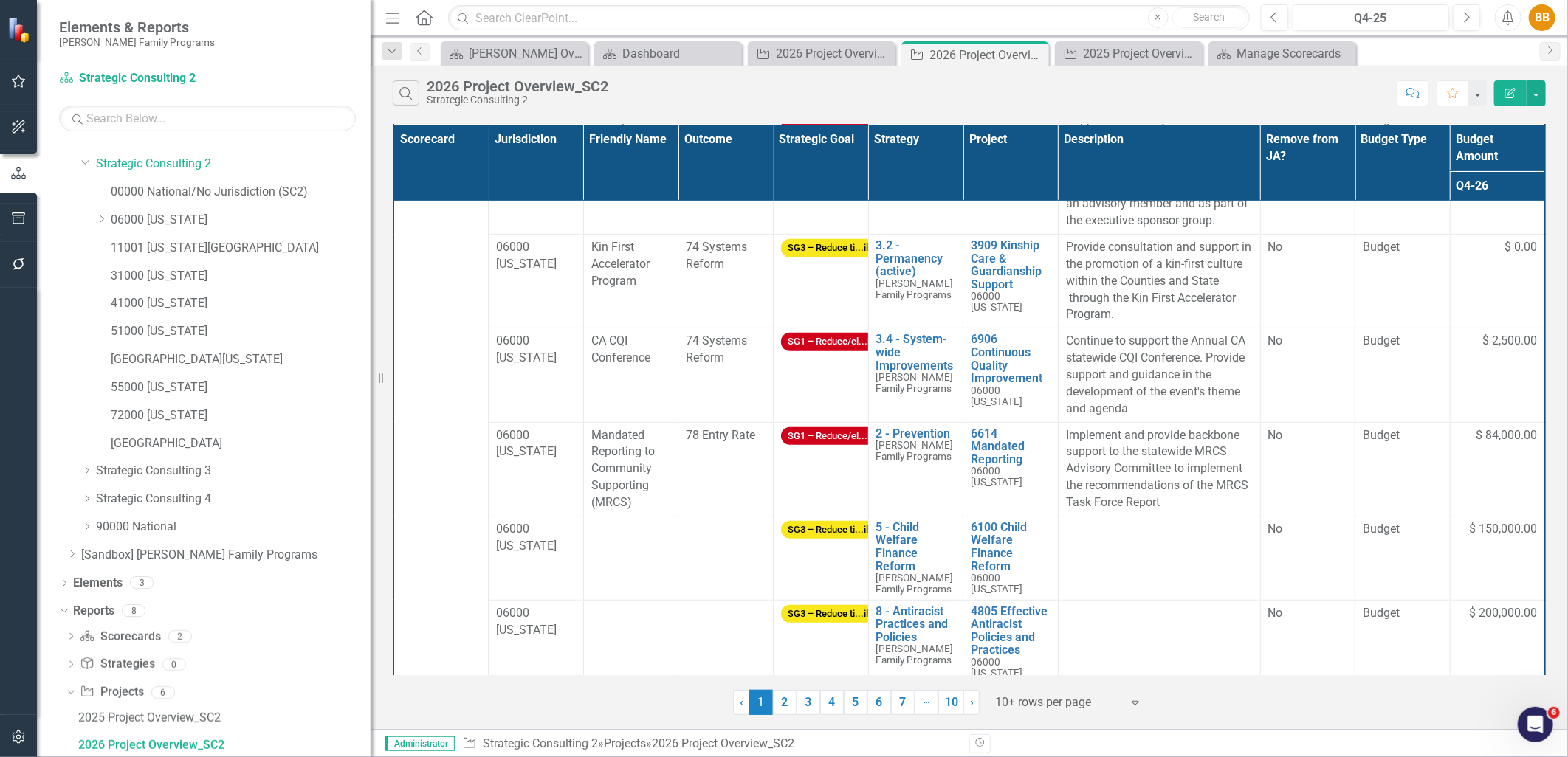
scroll to position [386, 0]
click at [792, 701] on link "2" at bounding box center [785, 702] width 24 height 25
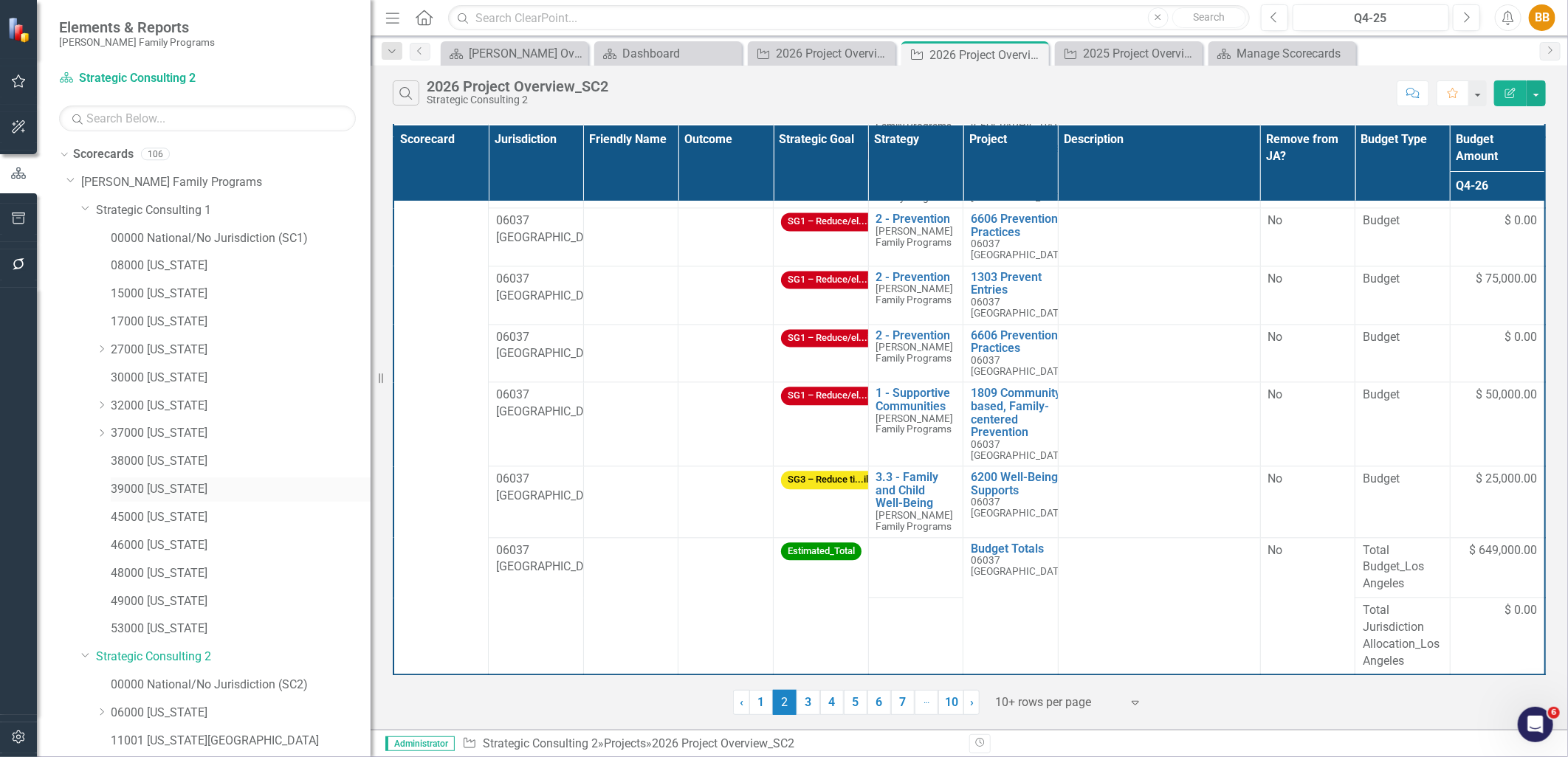
scroll to position [245, 0]
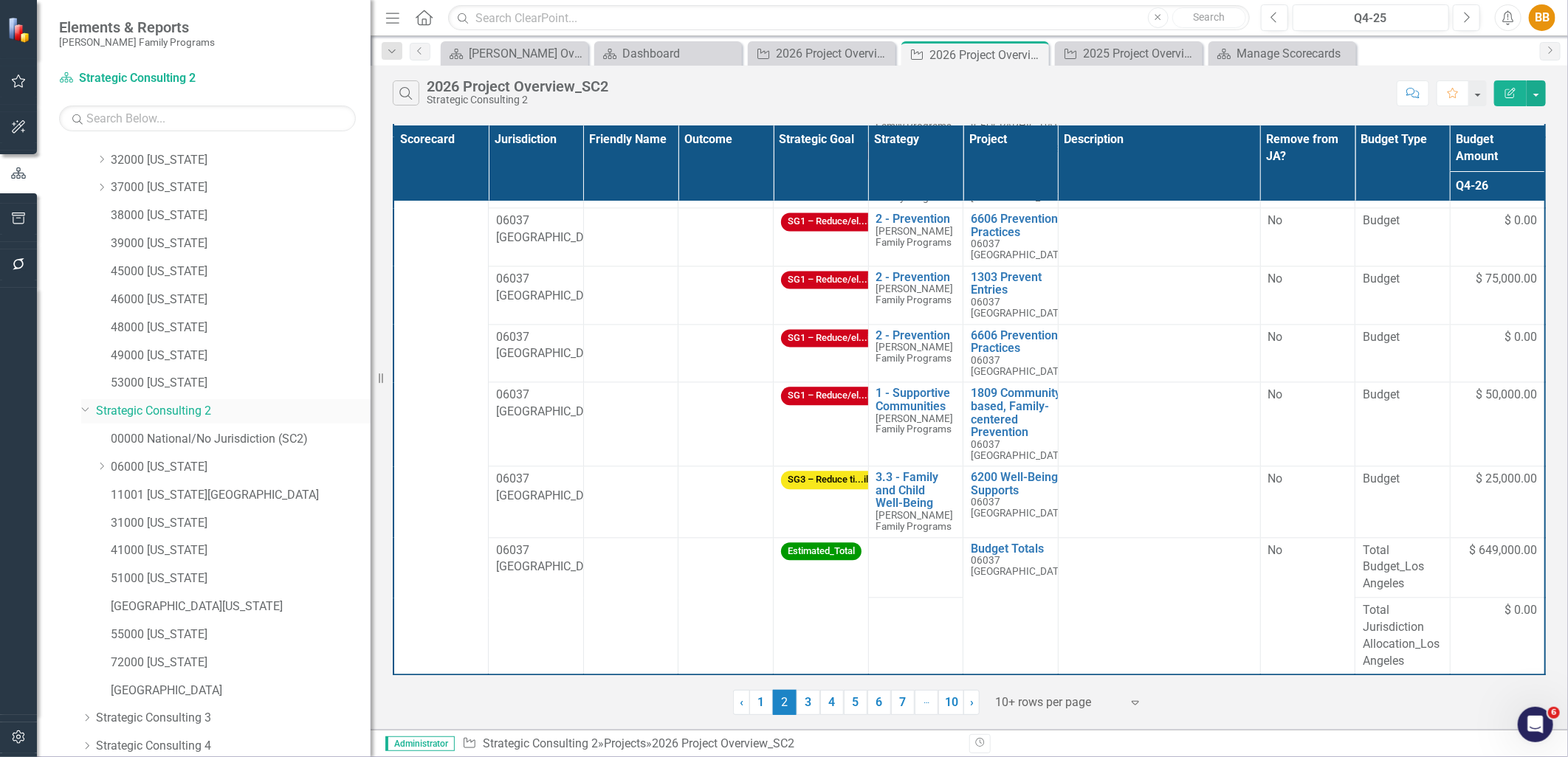
click at [85, 414] on icon "Dropdown" at bounding box center [86, 408] width 9 height 11
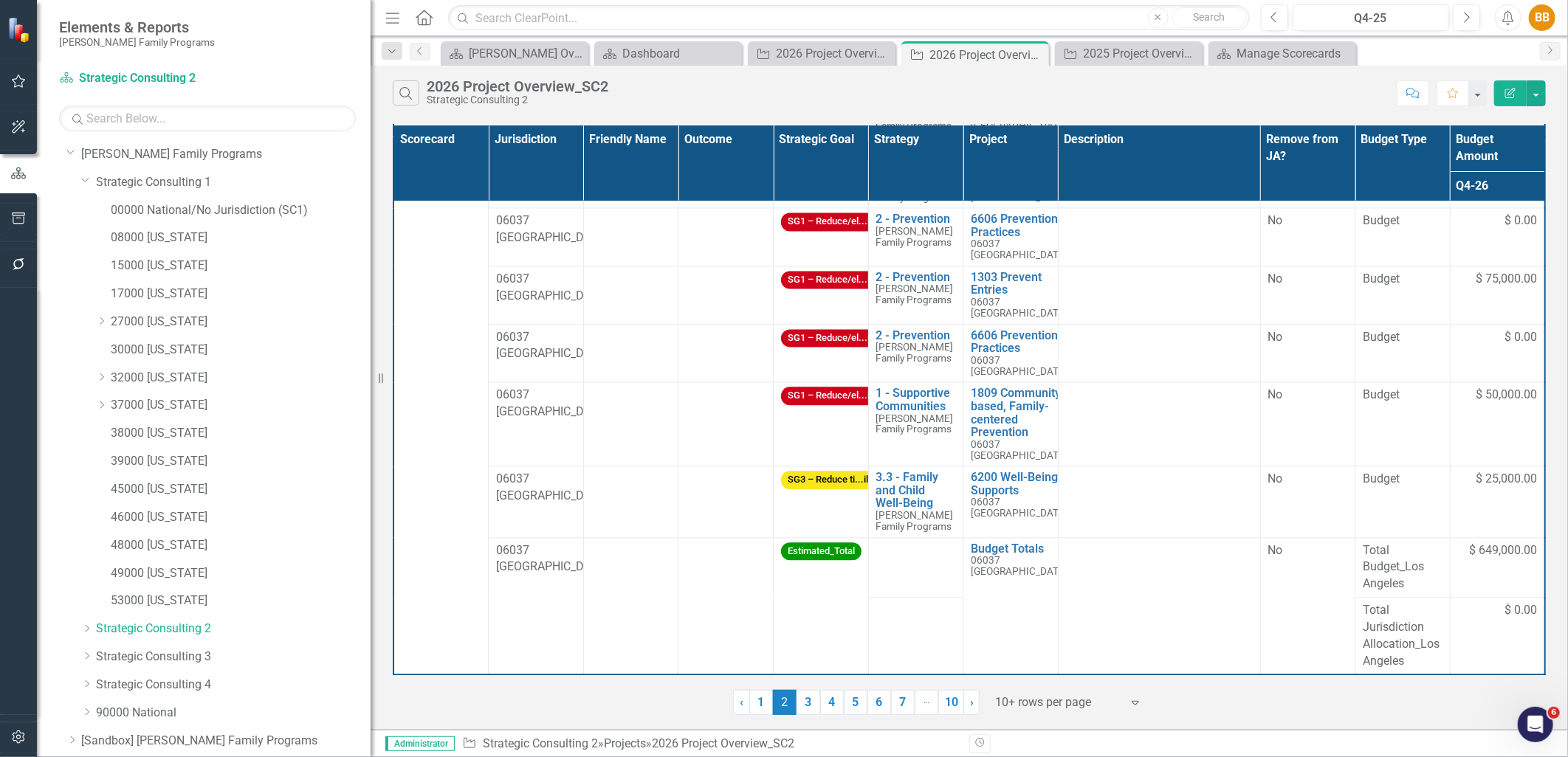
scroll to position [0, 0]
click at [87, 207] on icon "Dropdown" at bounding box center [86, 207] width 9 height 11
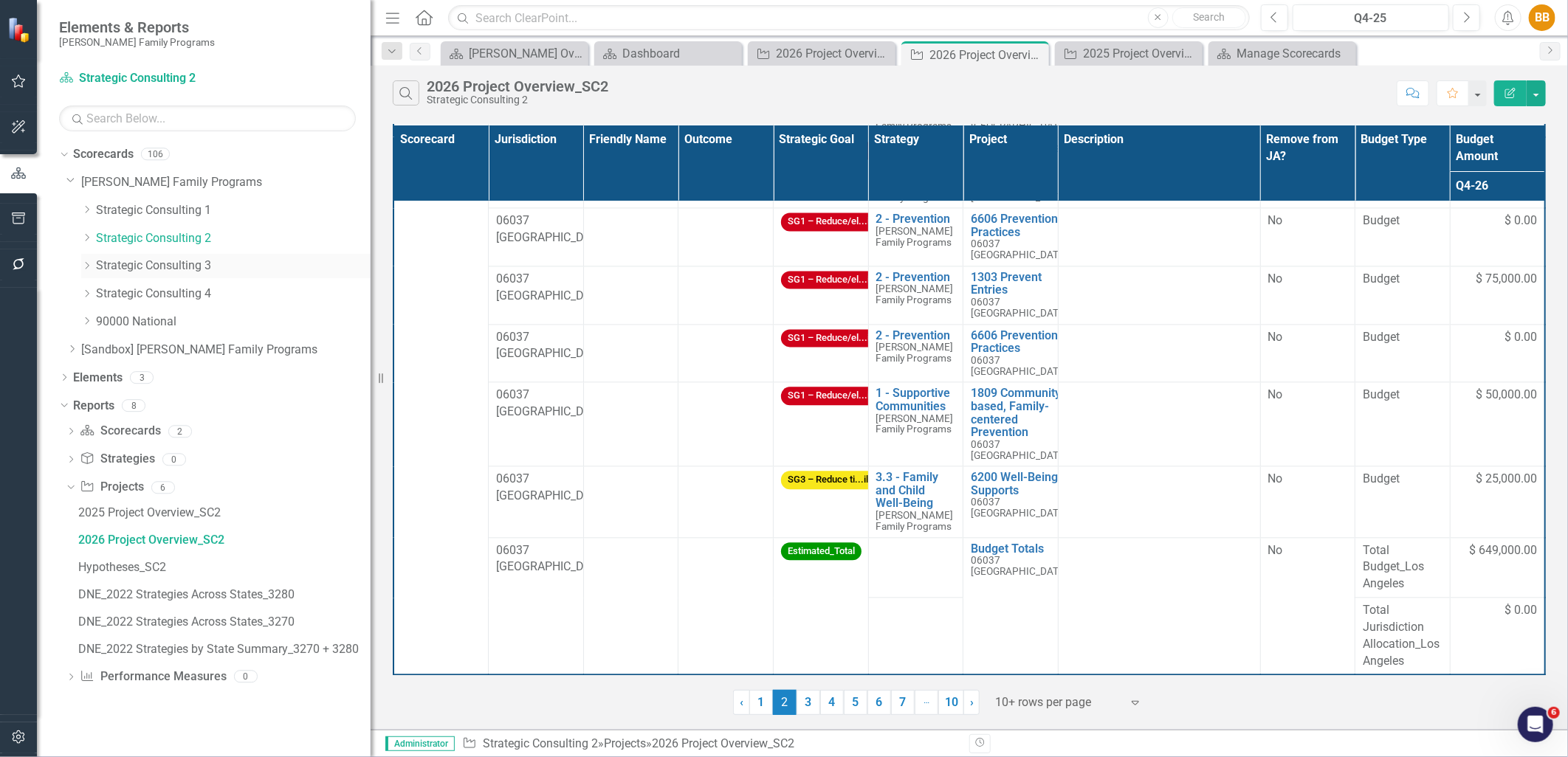
click at [97, 268] on link "Strategic Consulting 3" at bounding box center [233, 266] width 275 height 17
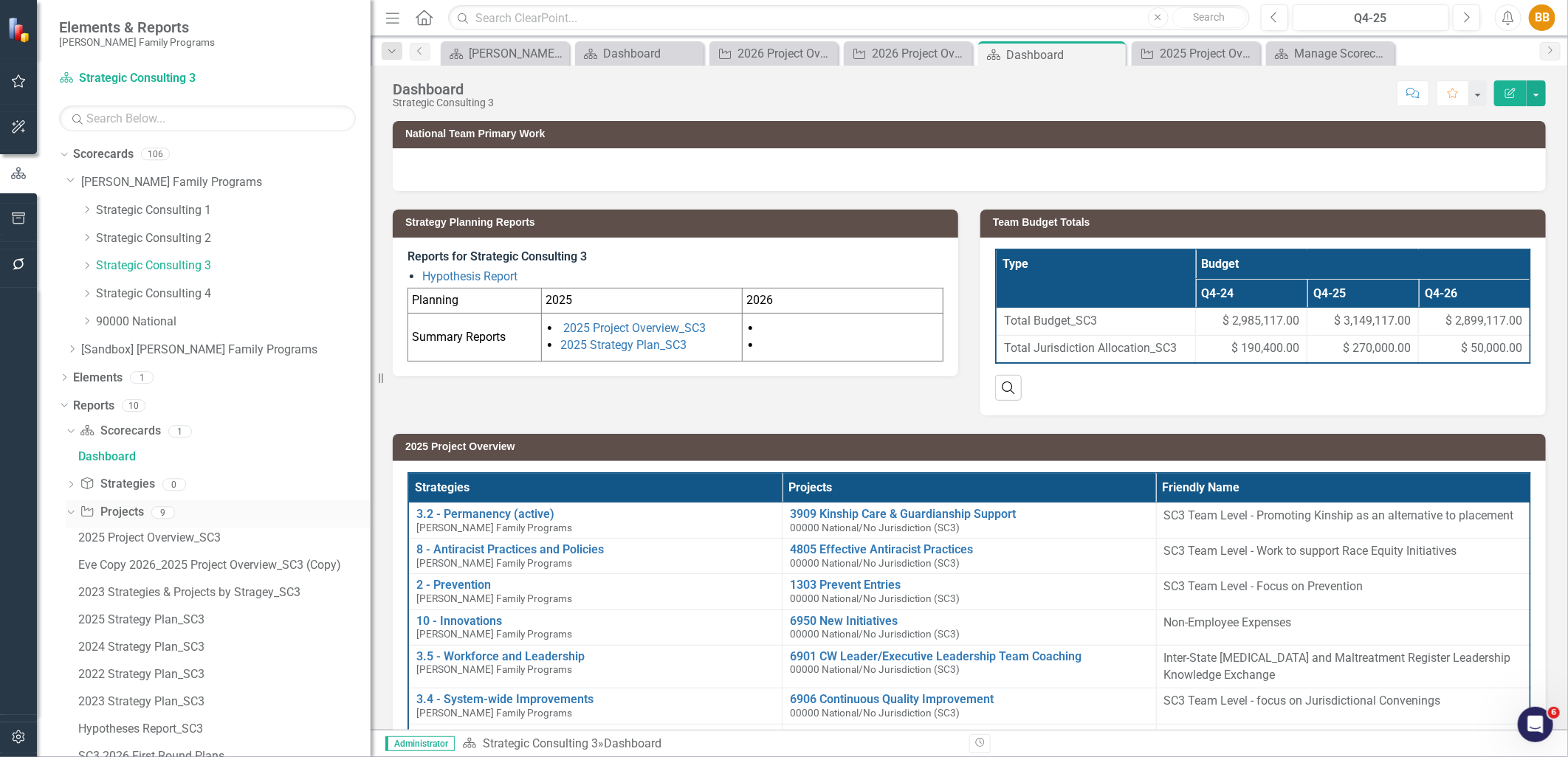
click at [149, 515] on div "Project Projects 9" at bounding box center [225, 514] width 291 height 28
click at [119, 507] on link "Project Projects" at bounding box center [112, 512] width 64 height 17
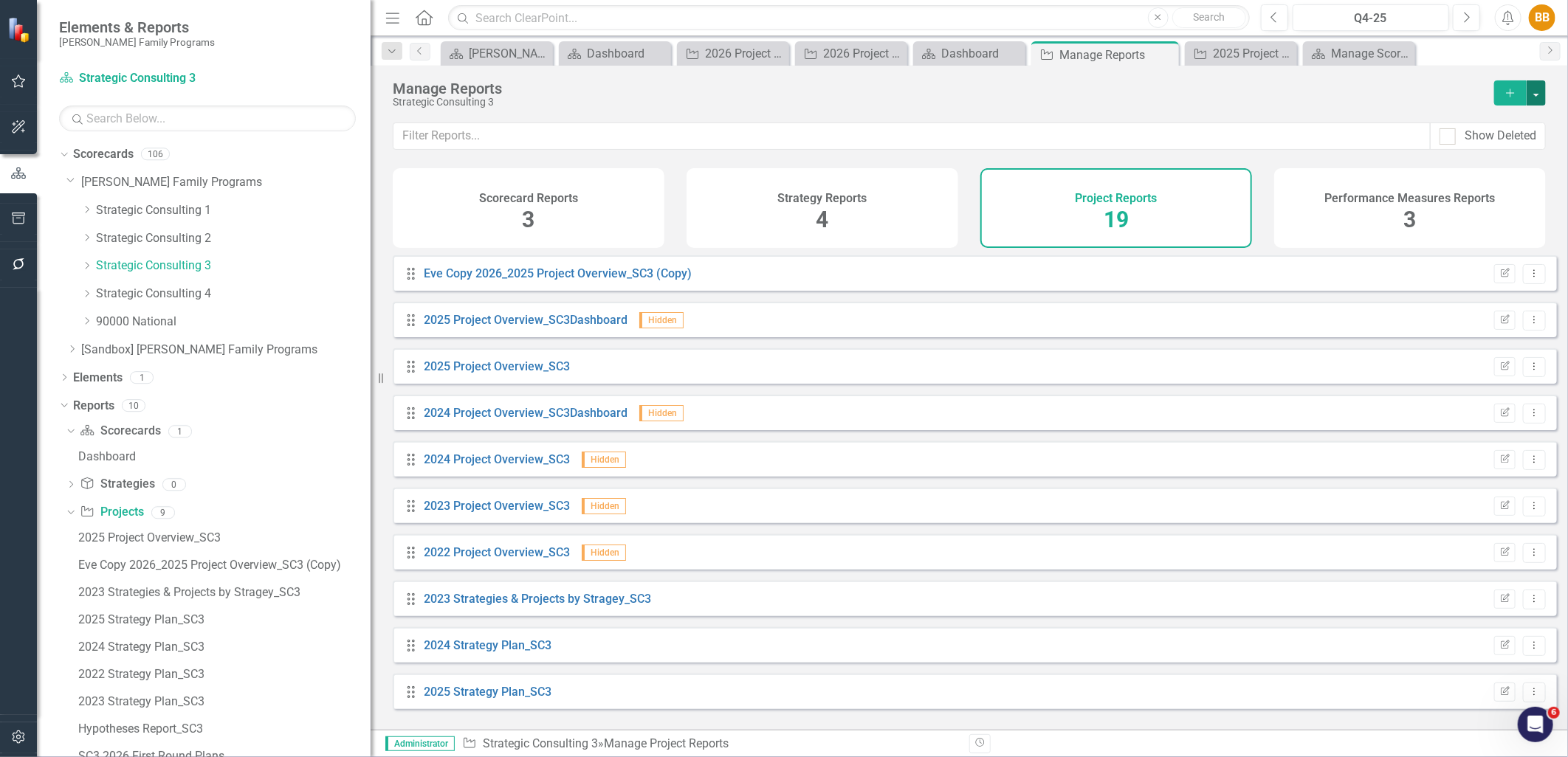
click at [1531, 87] on button "button" at bounding box center [1536, 93] width 19 height 25
click at [1519, 144] on link "Copy Add From Template" at bounding box center [1477, 147] width 138 height 27
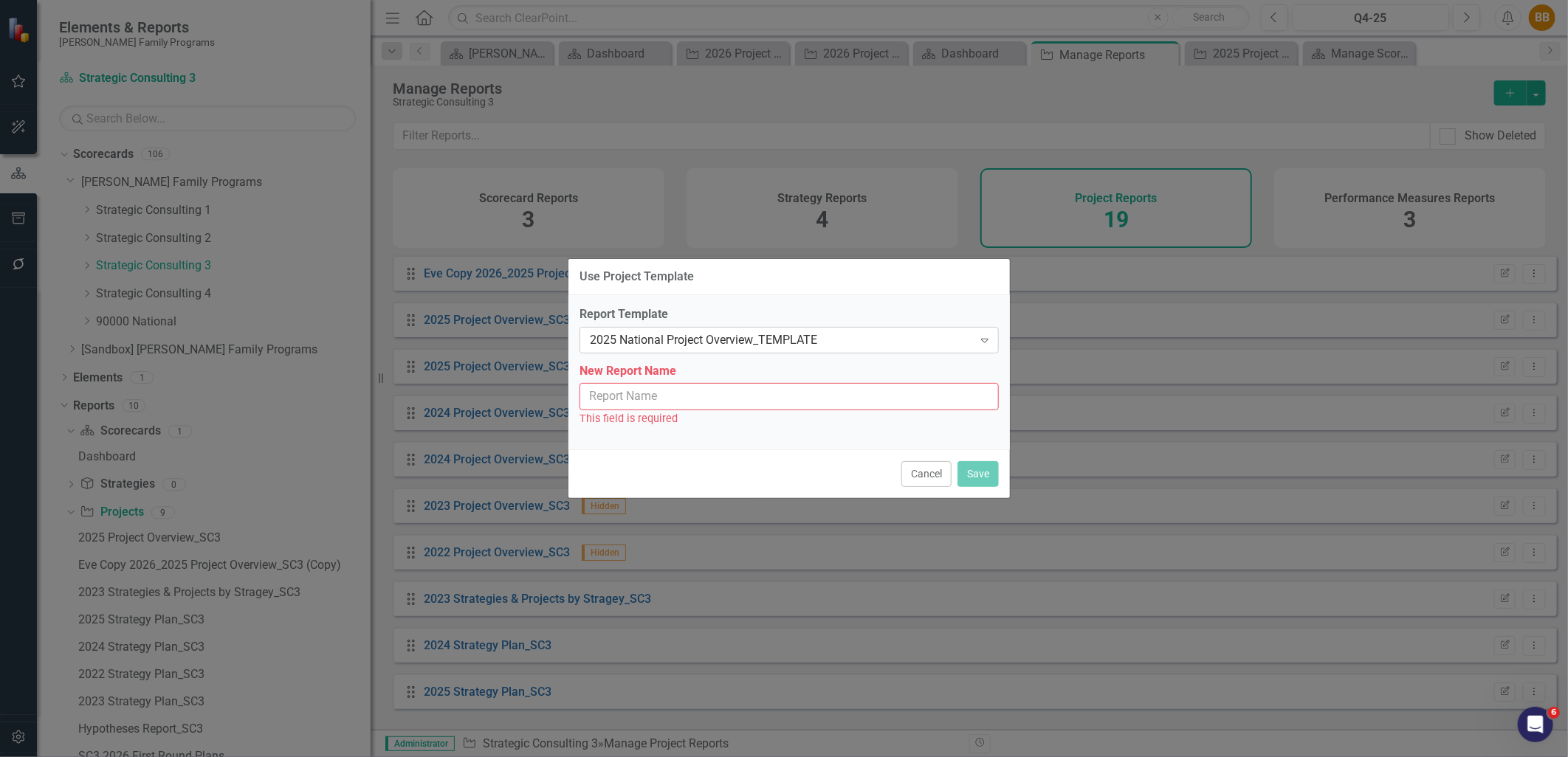
click at [843, 337] on div "2025 National Project Overview_TEMPLATE" at bounding box center [782, 340] width 383 height 17
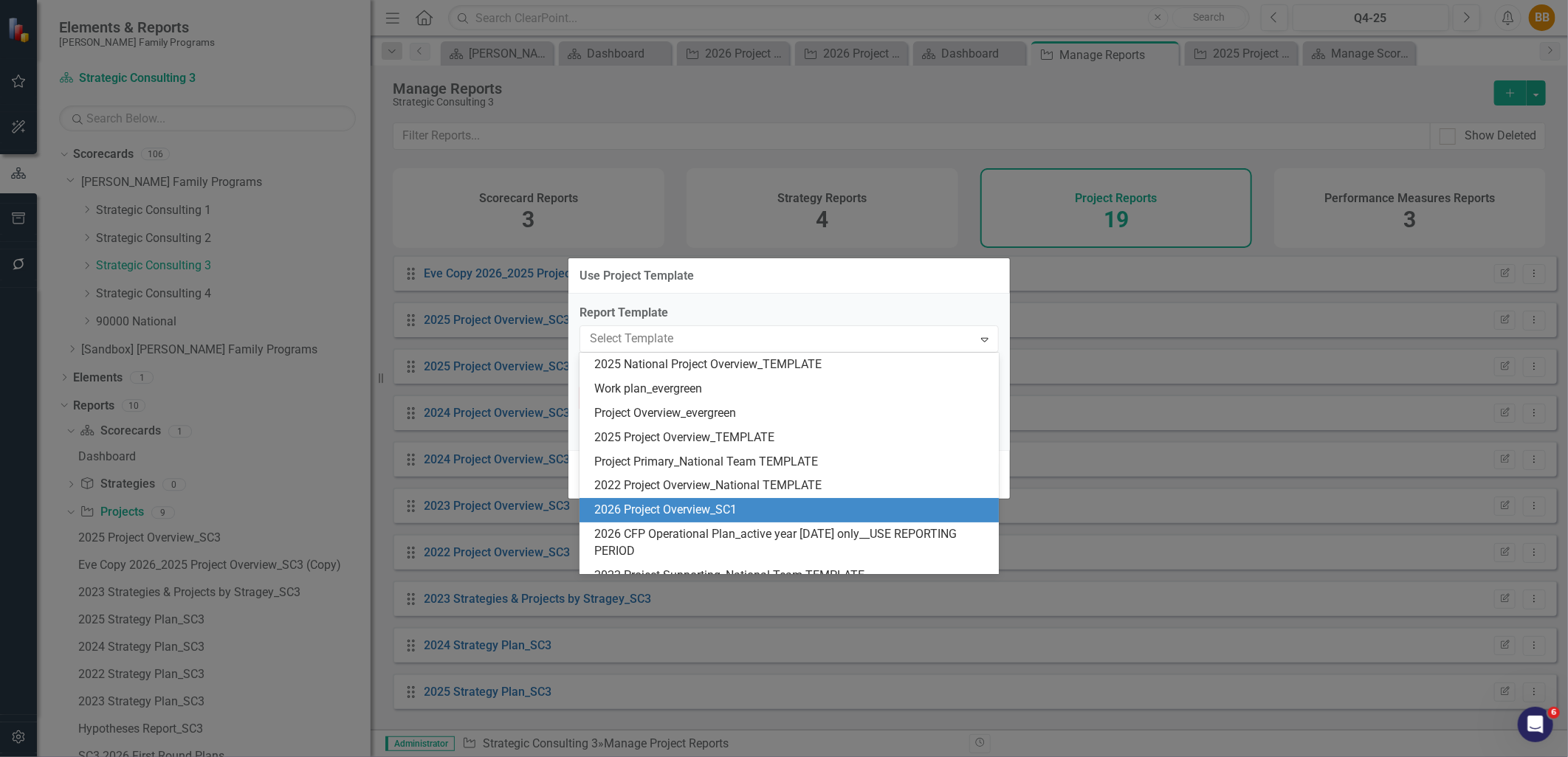
click at [801, 512] on div "2026 Project Overview_SC1" at bounding box center [792, 510] width 395 height 17
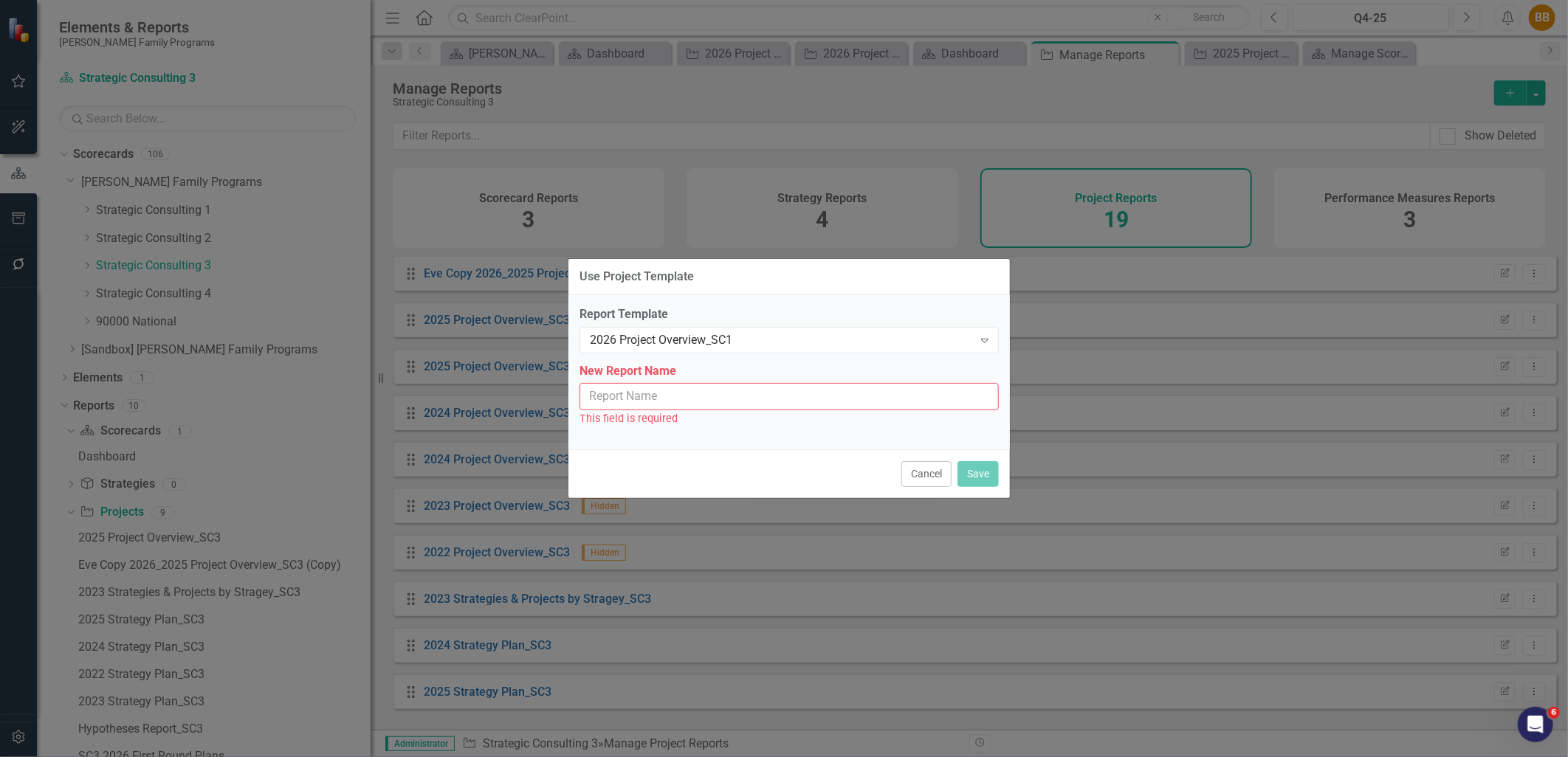
click at [801, 394] on input "New Report Name" at bounding box center [789, 397] width 420 height 27
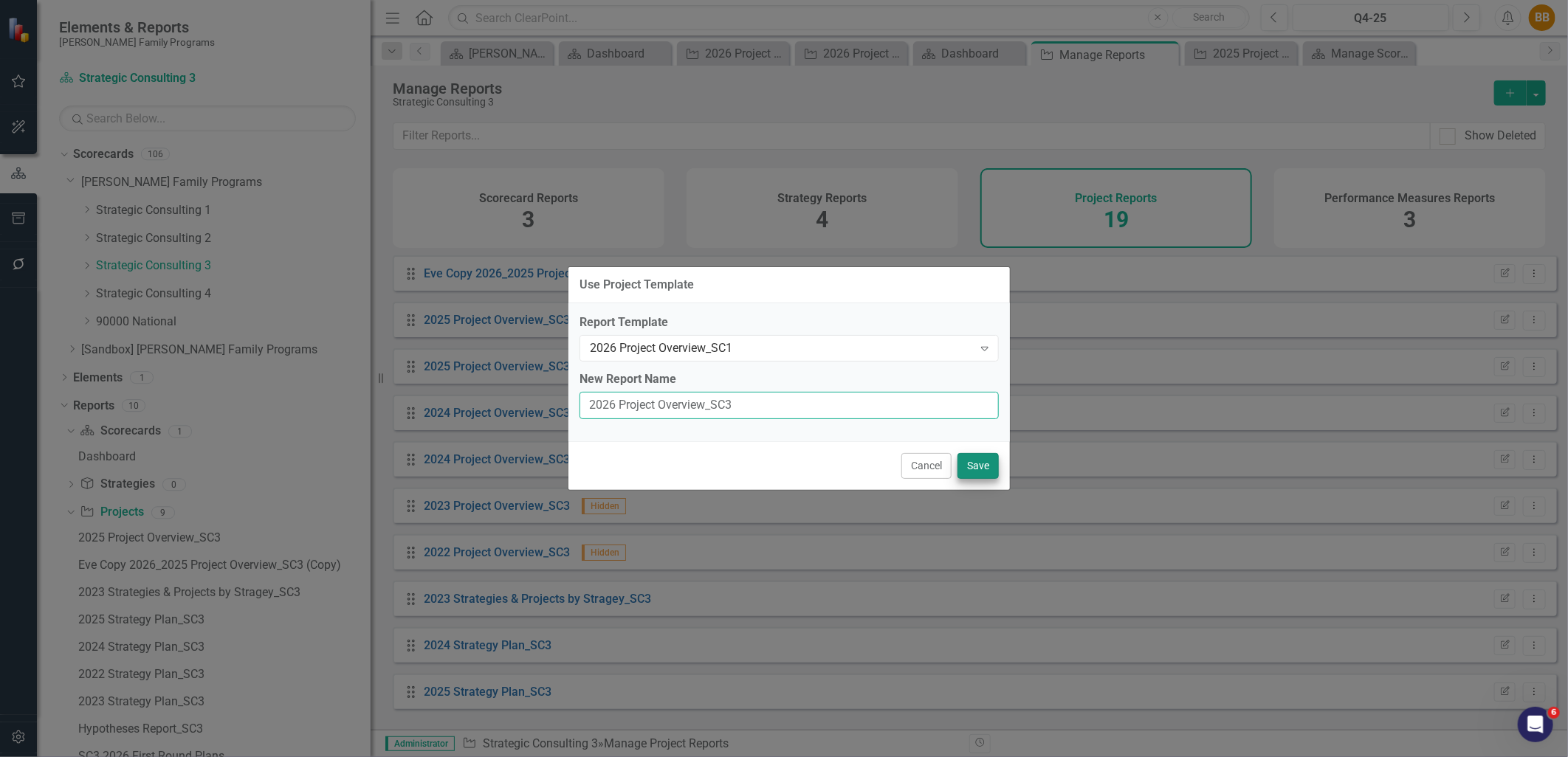
type input "2026 Project Overview_SC3"
click at [966, 464] on button "Save" at bounding box center [978, 466] width 41 height 26
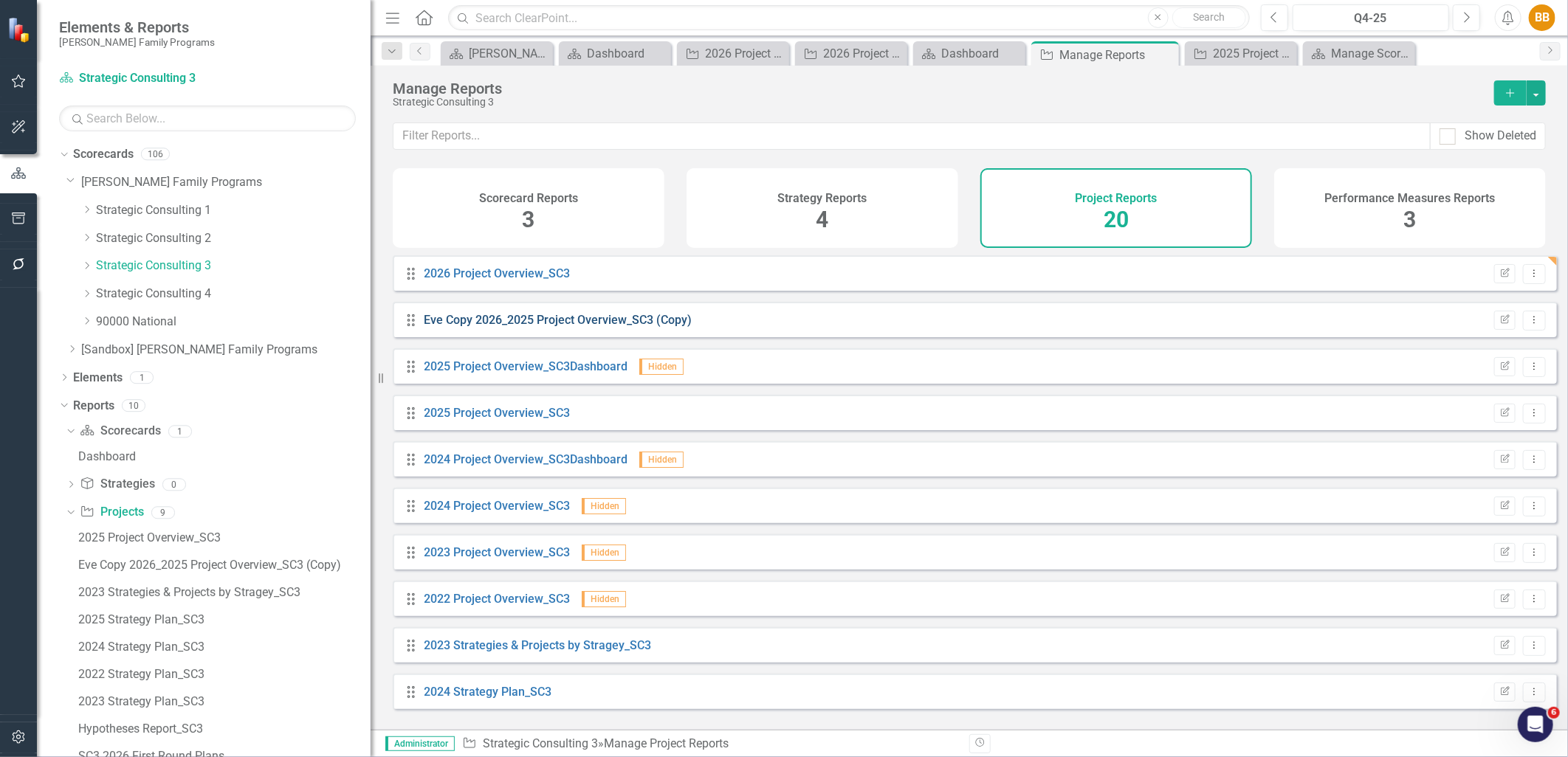
click at [659, 327] on link "Eve Copy 2026_2025 Project Overview_SC3 (Copy)" at bounding box center [558, 320] width 268 height 14
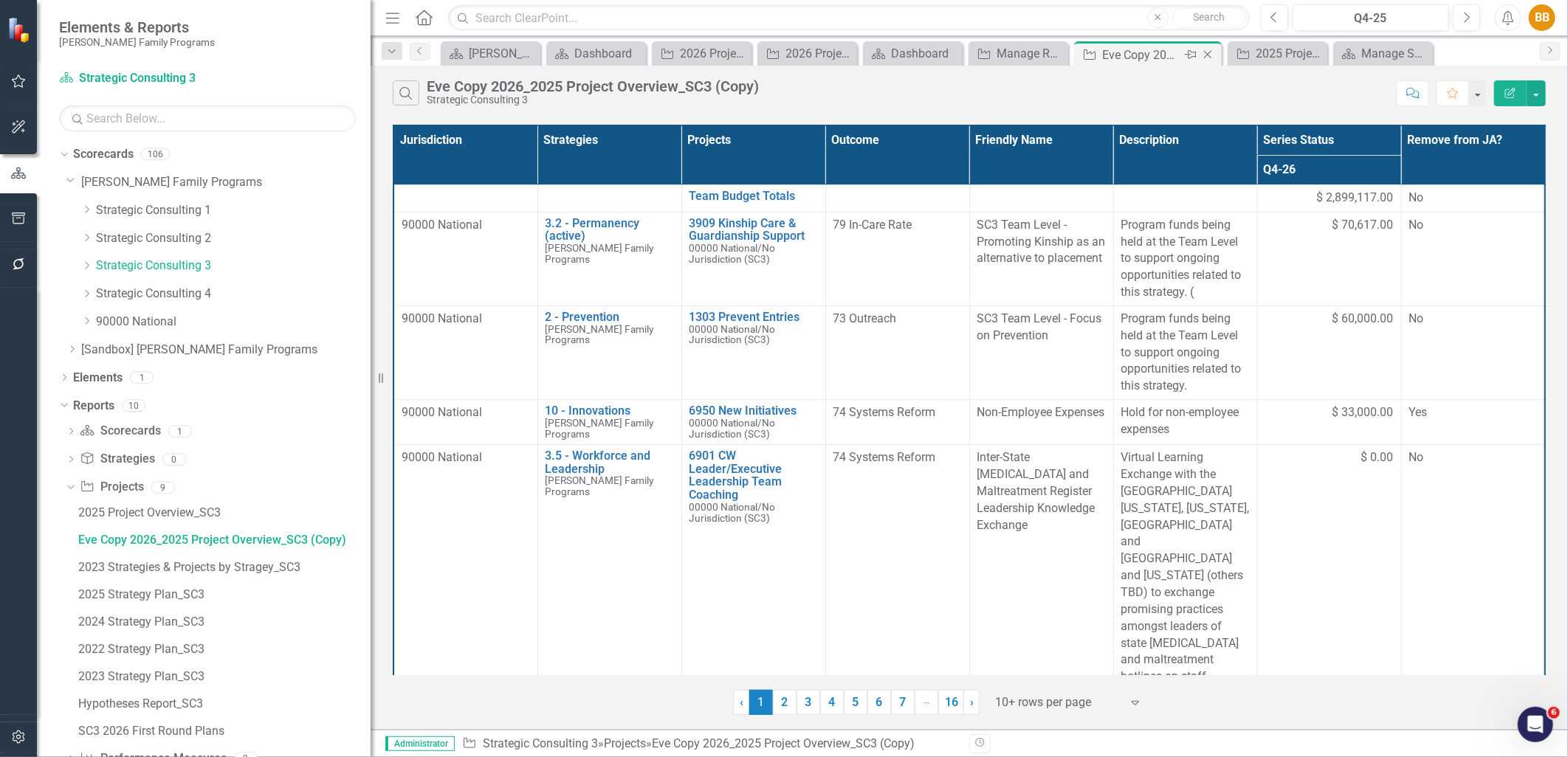
click at [1209, 54] on icon "Close" at bounding box center [1208, 55] width 14 height 12
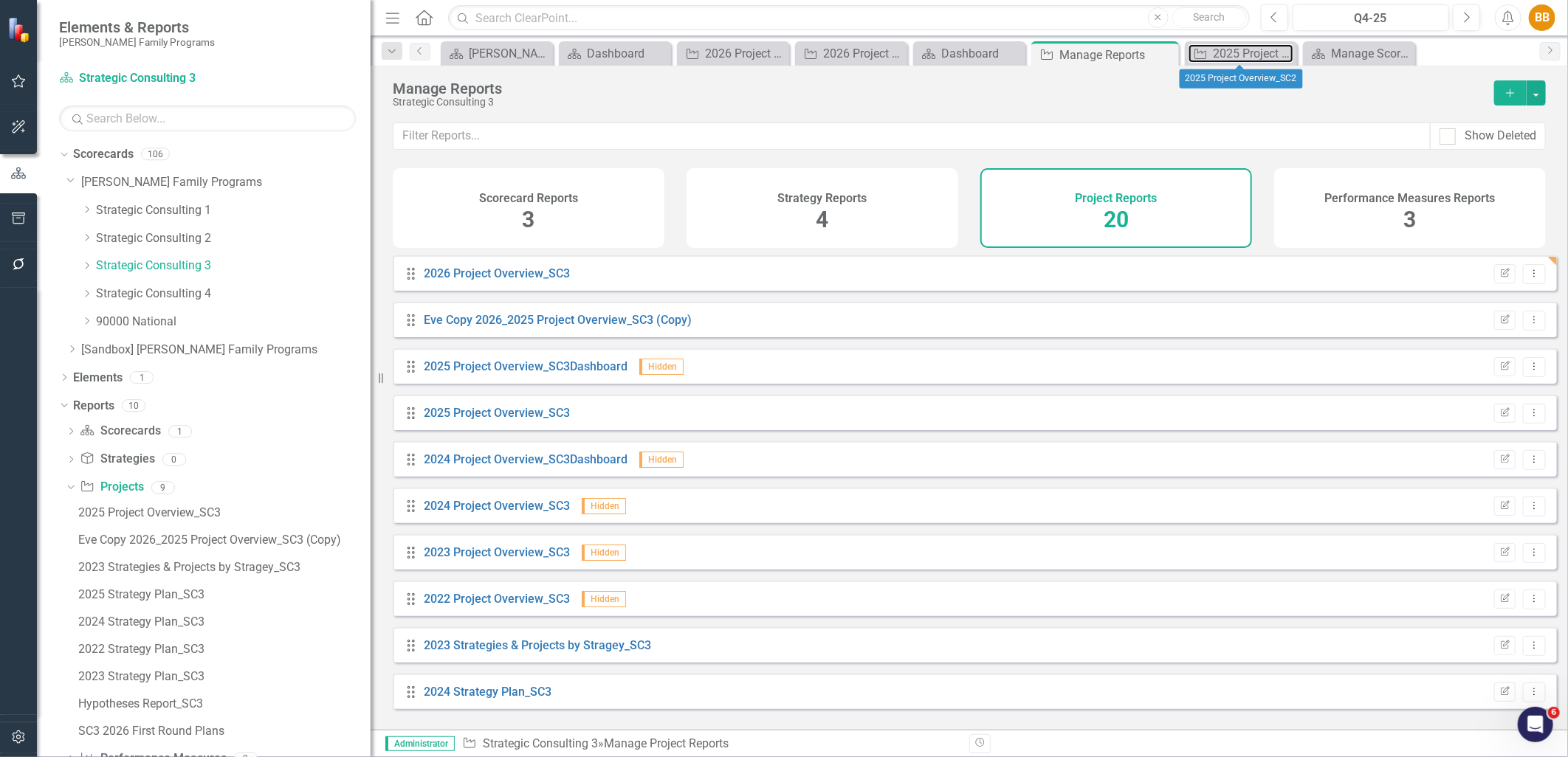
click at [1208, 54] on icon "Project" at bounding box center [1200, 54] width 14 height 12
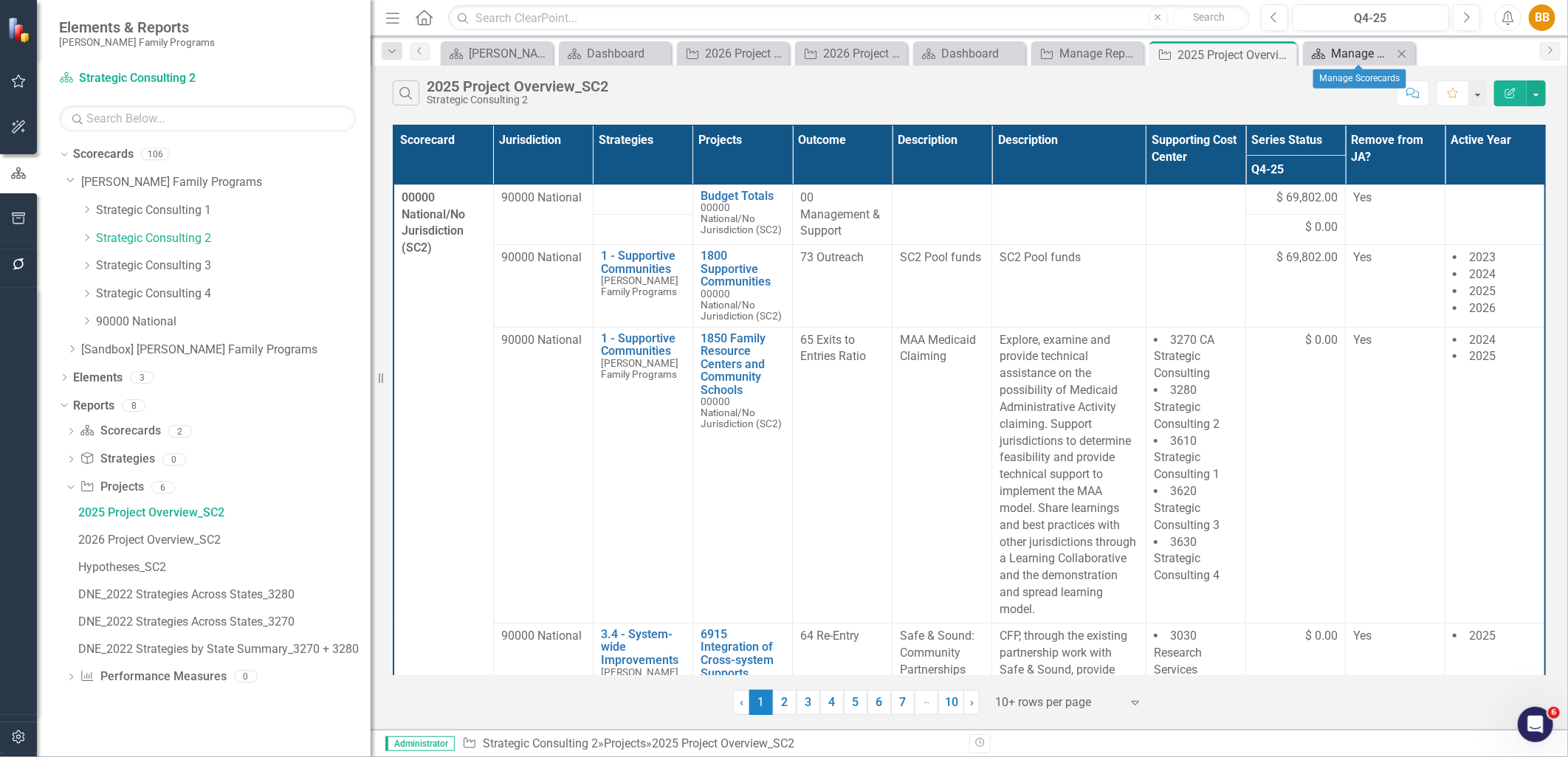
click at [1332, 55] on div "Manage Scorecards" at bounding box center [1363, 53] width 62 height 18
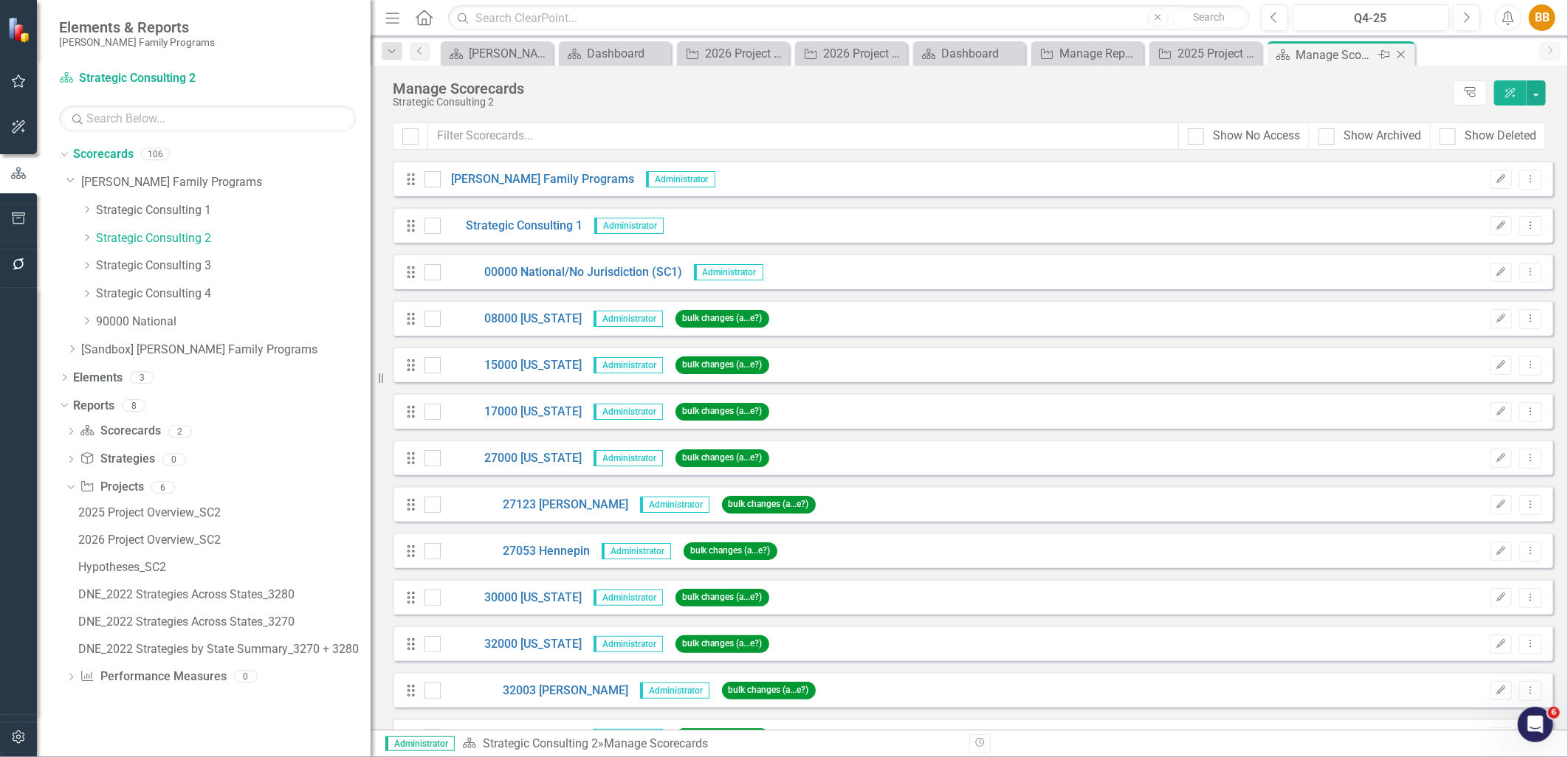
click at [1403, 54] on icon "Close" at bounding box center [1401, 55] width 14 height 12
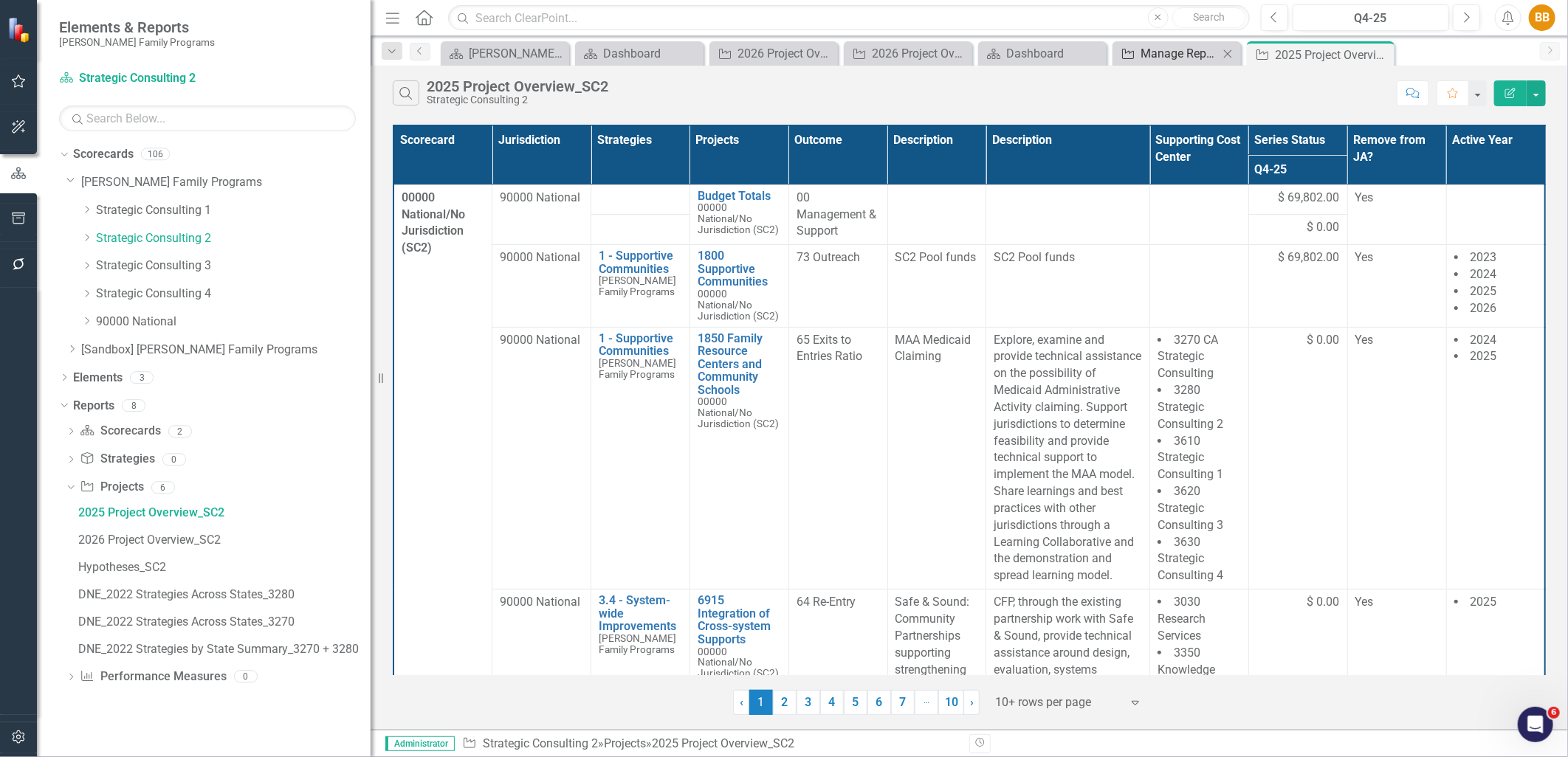
click at [1198, 55] on div "Manage Reports" at bounding box center [1179, 53] width 78 height 18
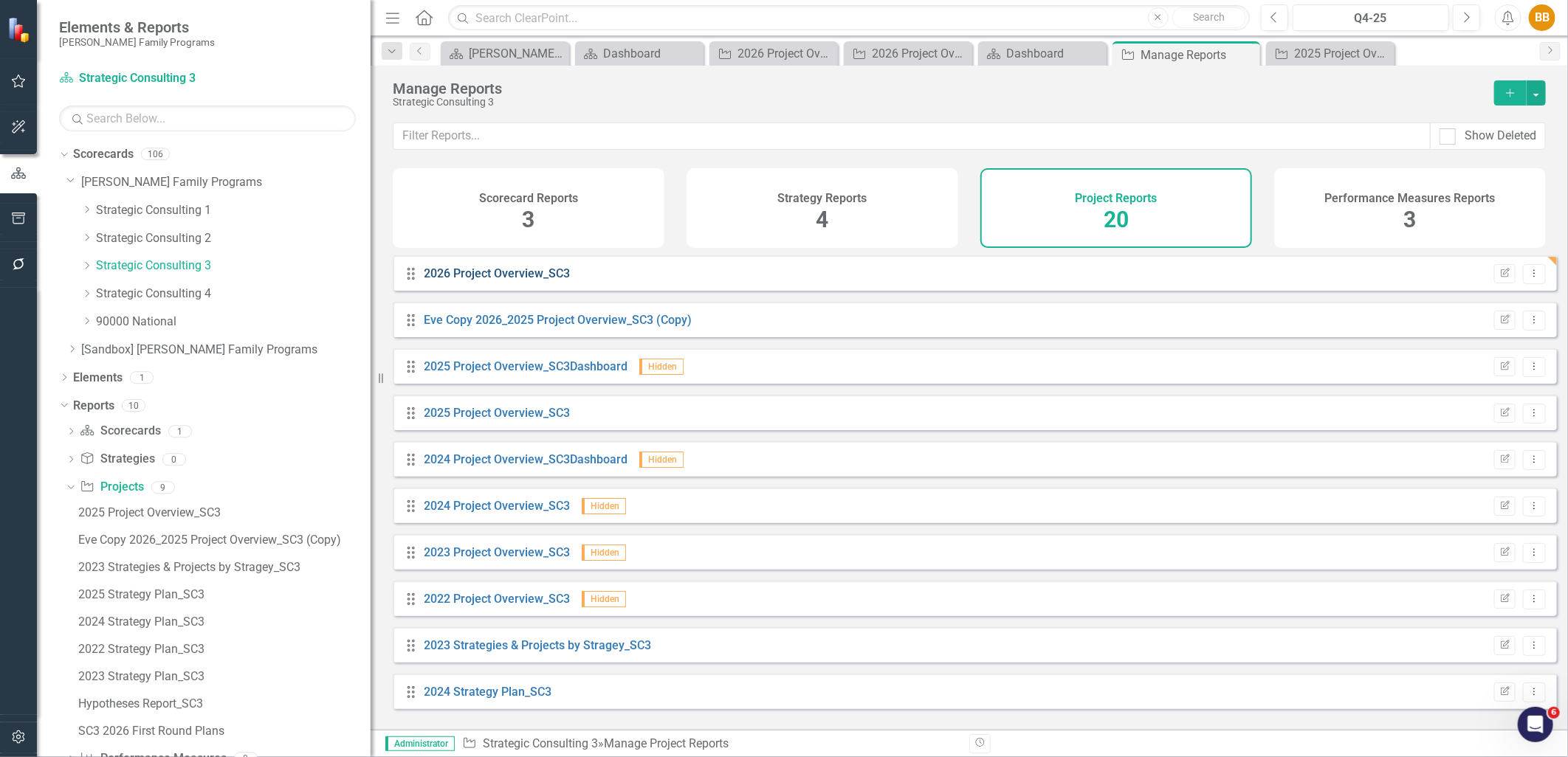
click at [516, 280] on link "2026 Project Overview_SC3" at bounding box center [497, 274] width 146 height 14
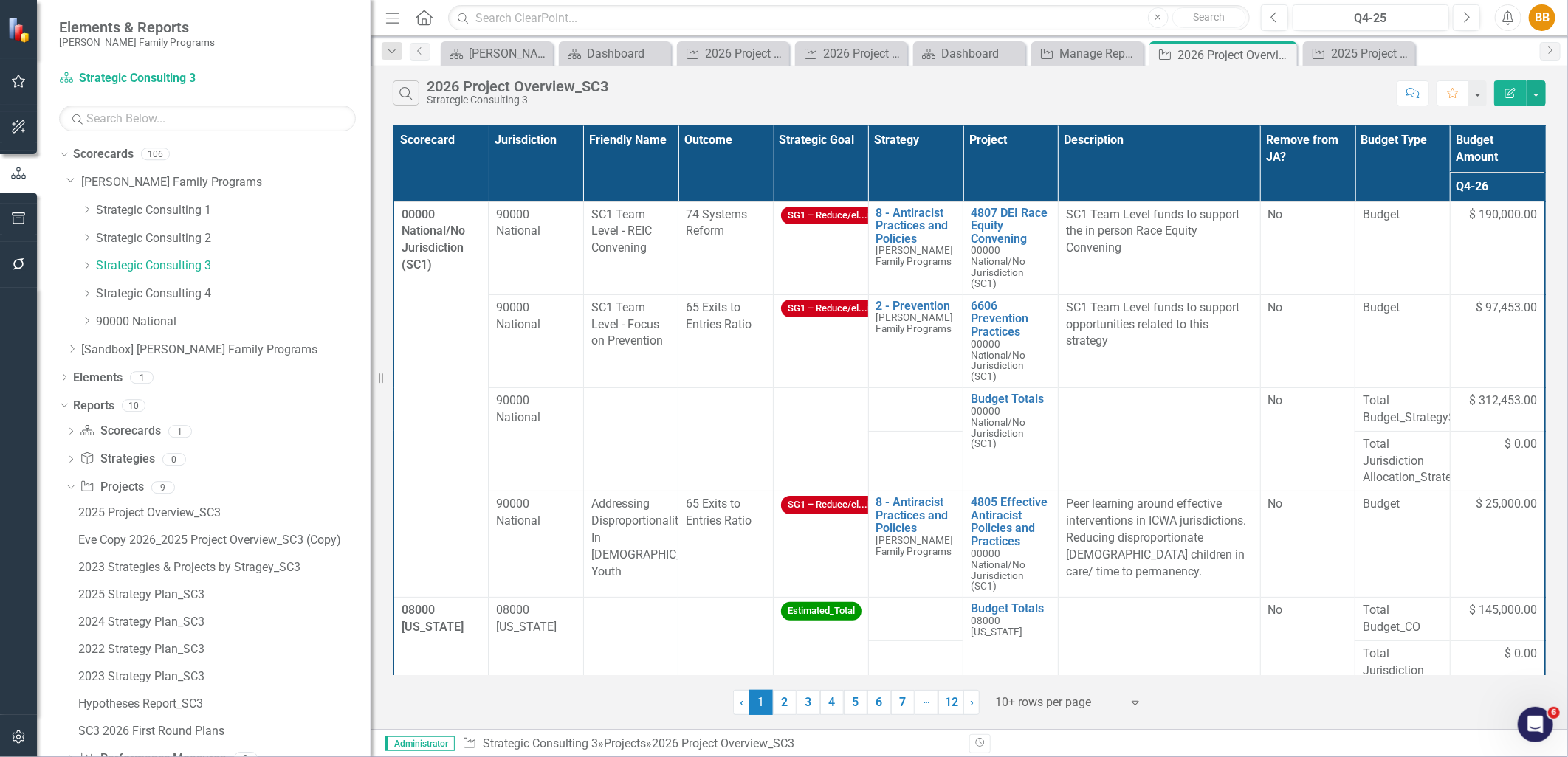
click at [1507, 97] on icon "button" at bounding box center [1511, 93] width 11 height 11
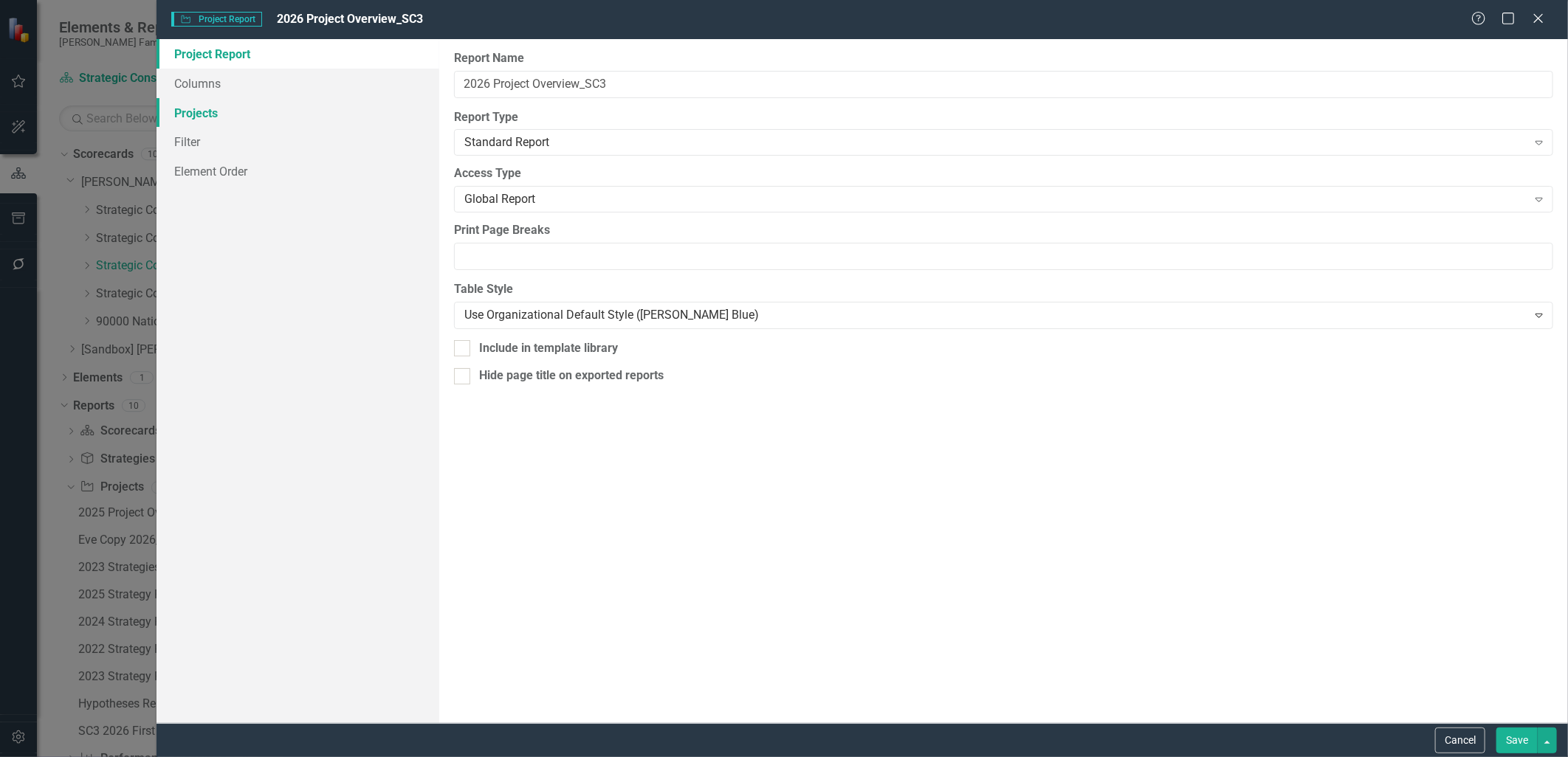
click at [262, 106] on link "Projects" at bounding box center [297, 112] width 282 height 30
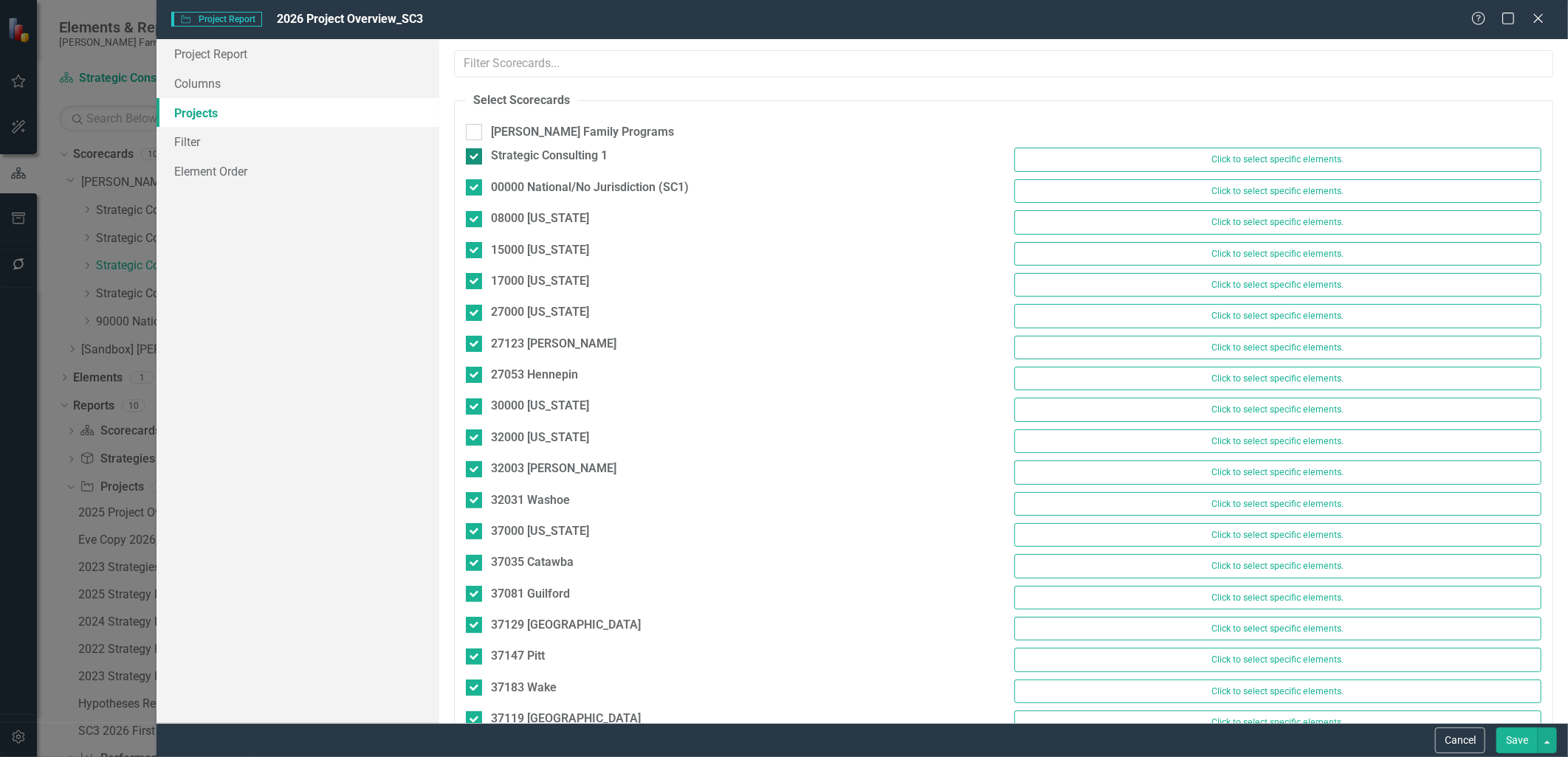
click at [476, 152] on div at bounding box center [474, 156] width 16 height 16
click at [475, 152] on input "Strategic Consulting 1" at bounding box center [471, 153] width 10 height 10
checkbox input "false"
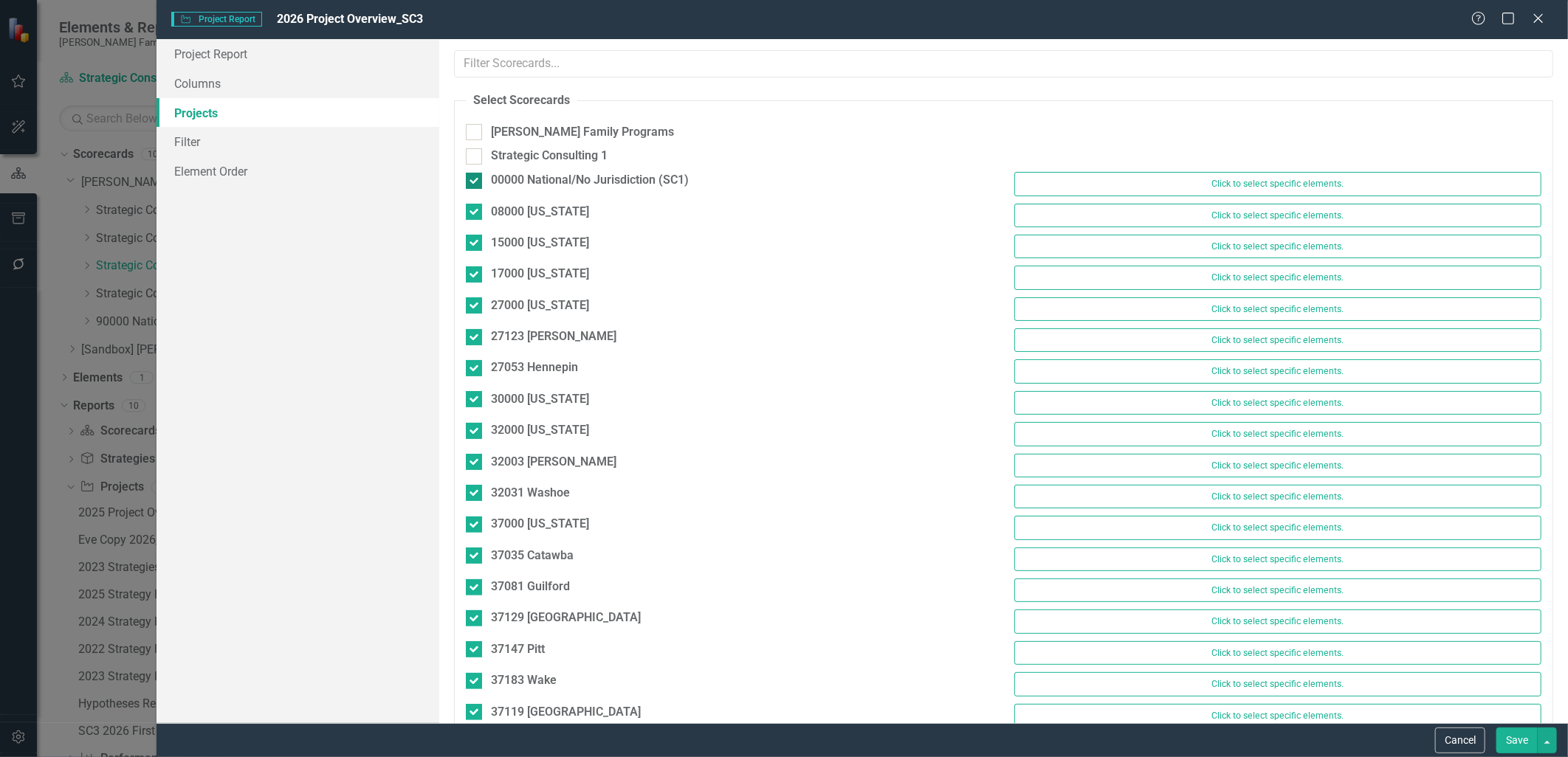
click at [477, 182] on div at bounding box center [474, 180] width 16 height 16
click at [475, 182] on input "00000 National/No Jurisdiction (SC1)" at bounding box center [471, 177] width 10 height 10
checkbox input "false"
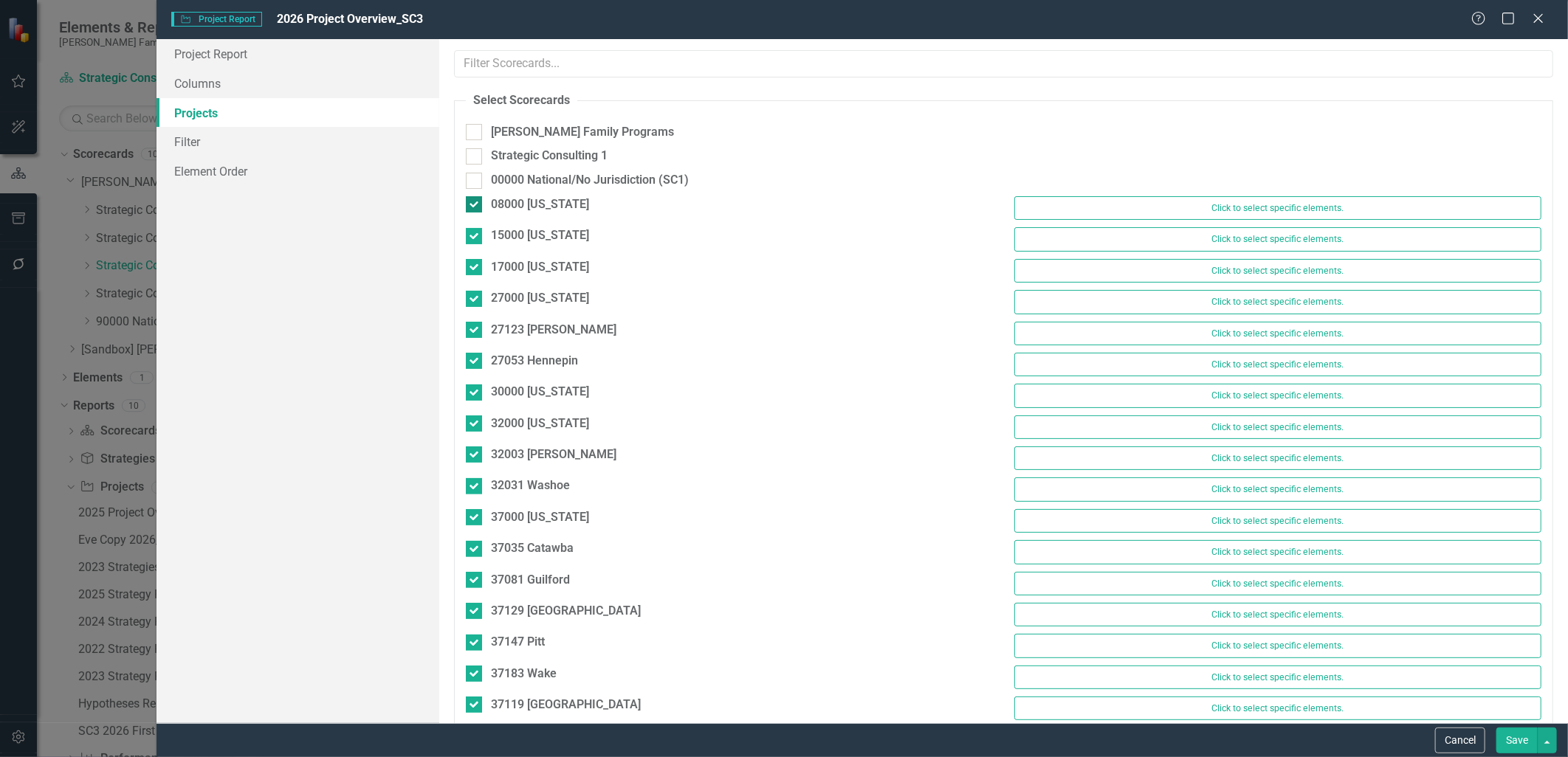
click at [477, 204] on div at bounding box center [474, 204] width 16 height 16
click at [475, 204] on input "08000 [US_STATE]" at bounding box center [471, 201] width 10 height 10
checkbox input "false"
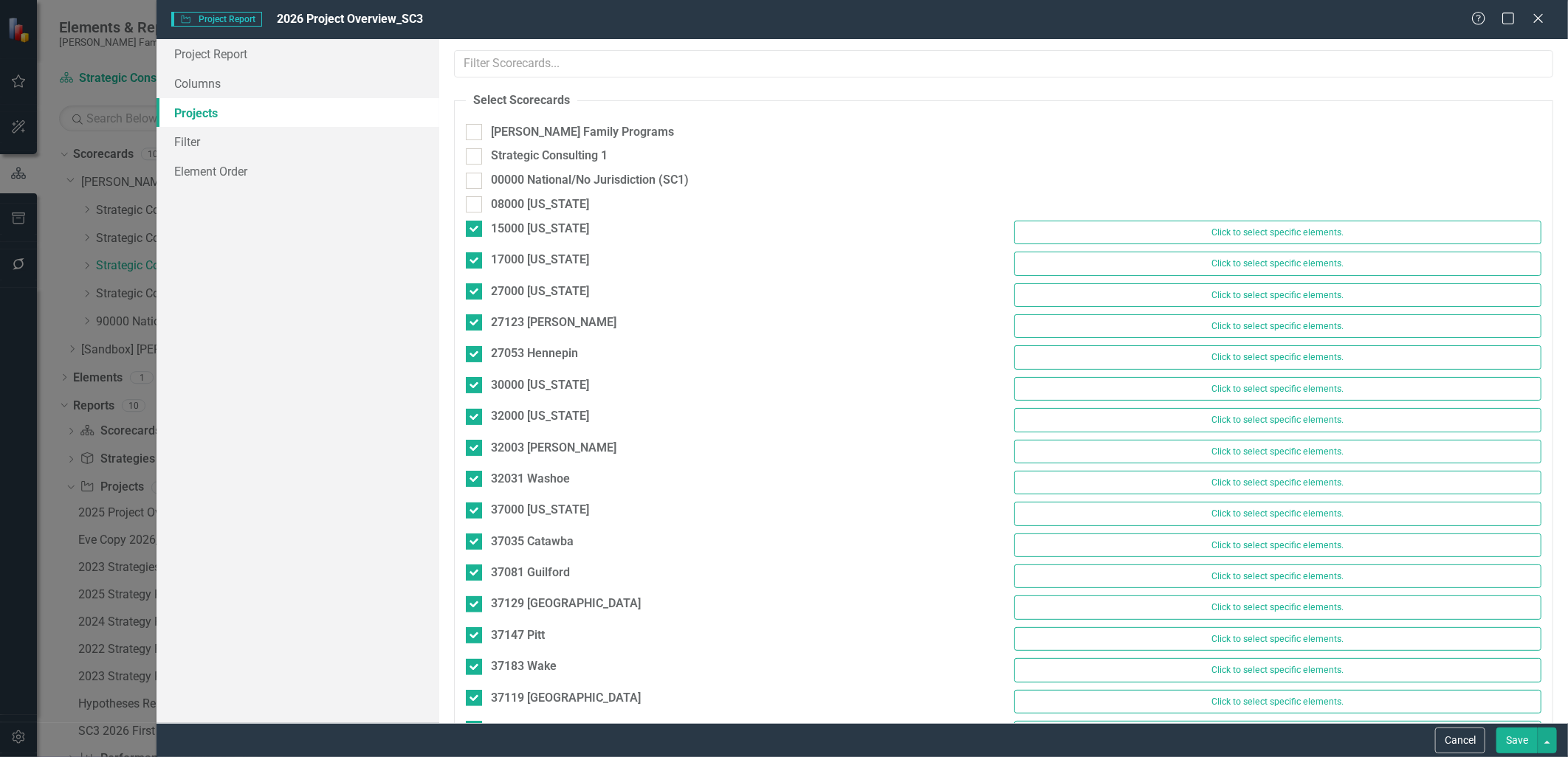
click at [476, 239] on div "15000 [US_STATE]" at bounding box center [729, 230] width 549 height 21
click at [476, 234] on div at bounding box center [474, 228] width 16 height 16
click at [475, 230] on input "15000 [US_STATE]" at bounding box center [471, 225] width 10 height 10
checkbox input "false"
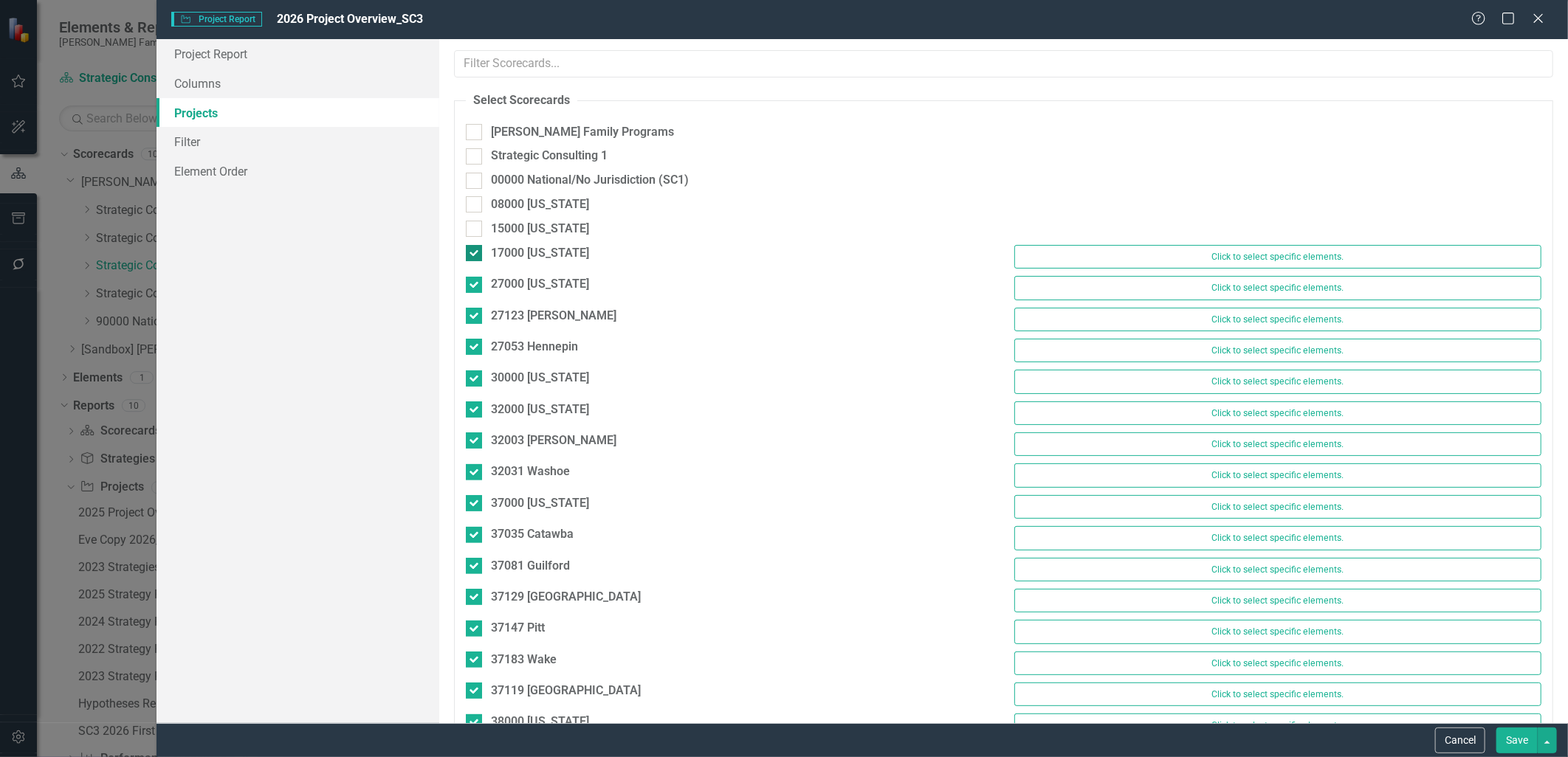
click at [474, 260] on div at bounding box center [474, 252] width 16 height 16
click at [474, 255] on input "17000 [US_STATE]" at bounding box center [471, 249] width 10 height 10
checkbox input "false"
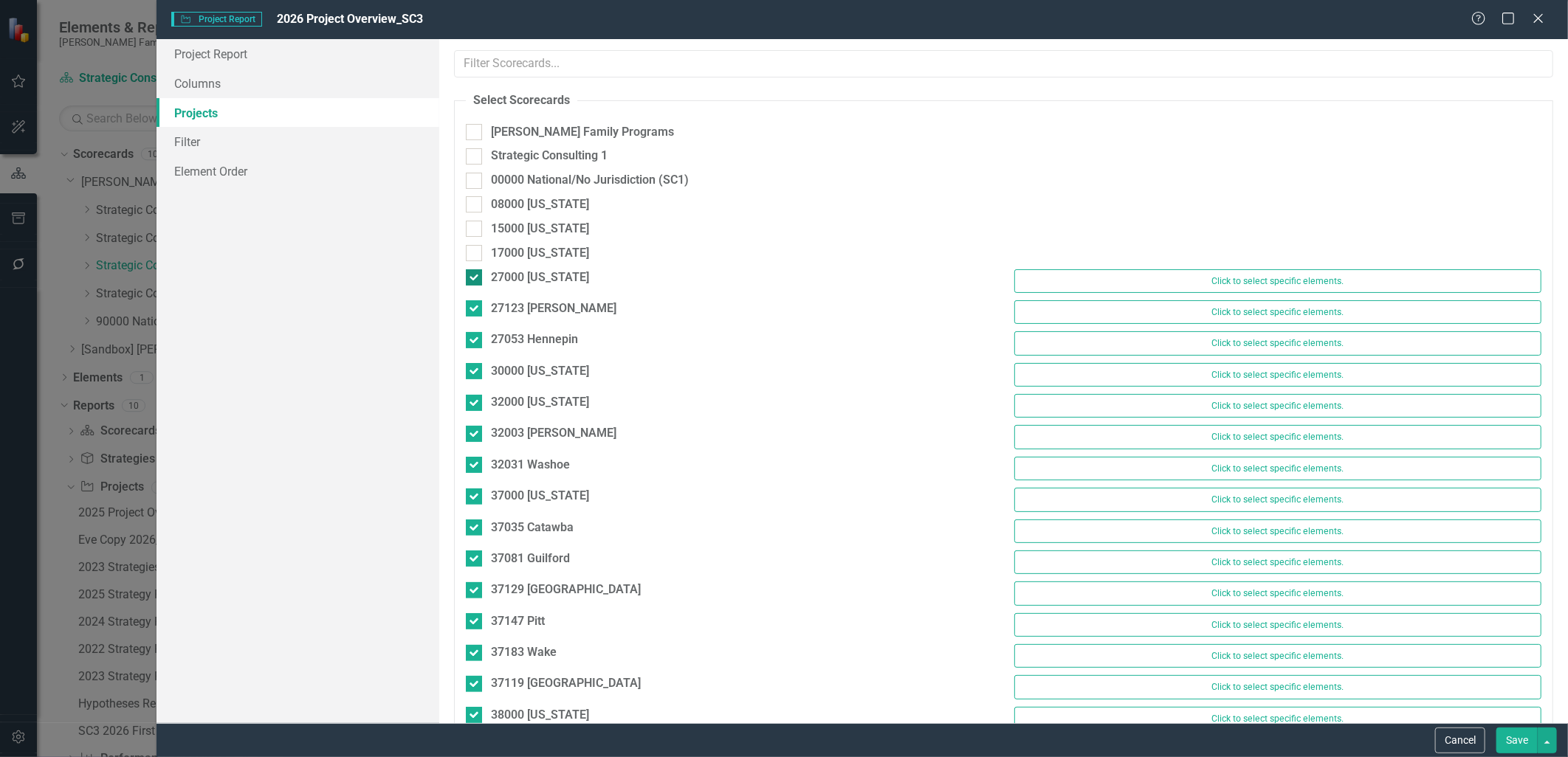
click at [474, 283] on div at bounding box center [474, 277] width 16 height 16
click at [474, 279] on input "27000 [US_STATE]" at bounding box center [471, 274] width 10 height 10
checkbox input "false"
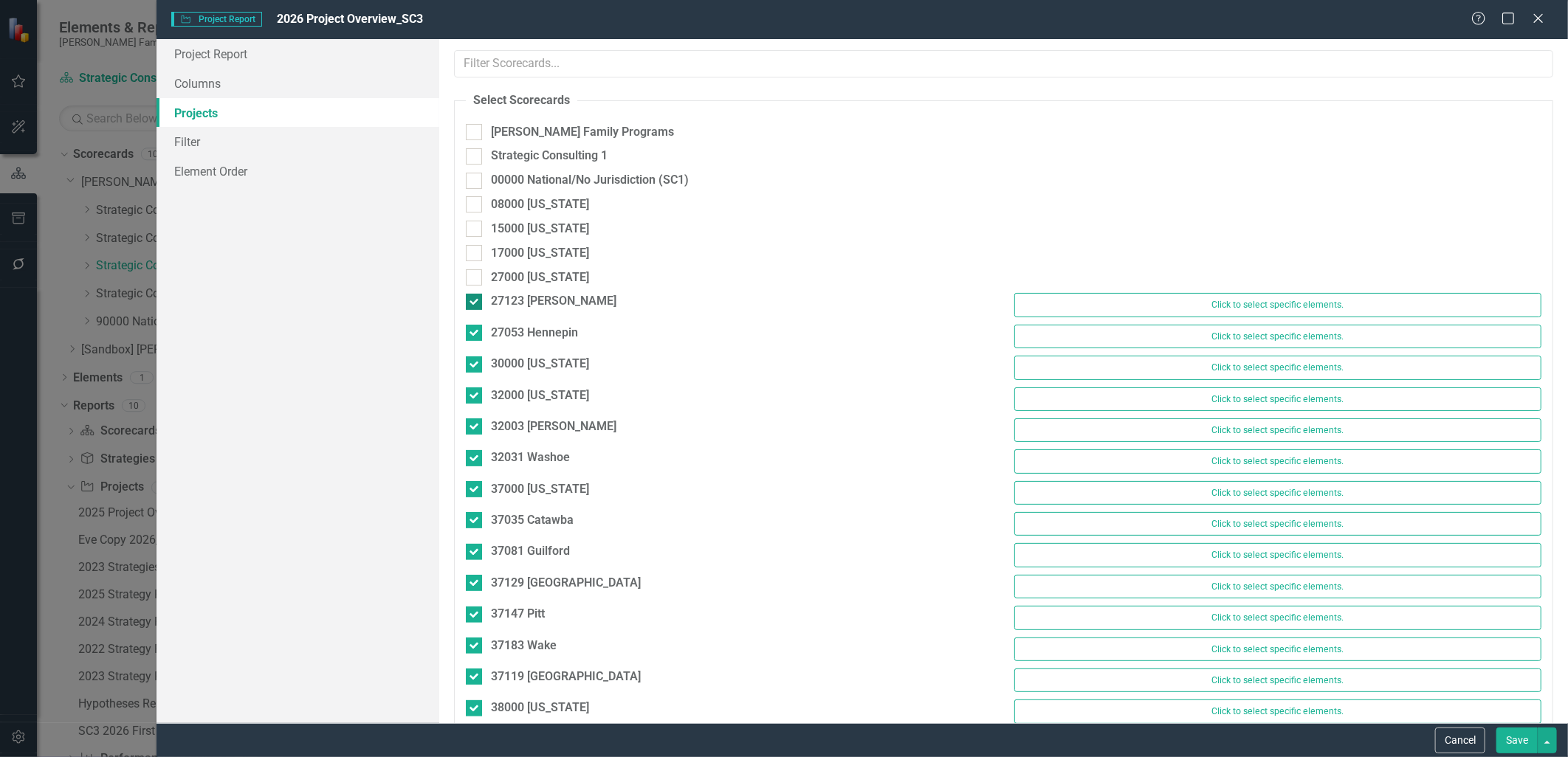
click at [477, 309] on div at bounding box center [474, 301] width 16 height 16
click at [475, 303] on input "27123 [PERSON_NAME]" at bounding box center [471, 298] width 10 height 10
checkbox input "false"
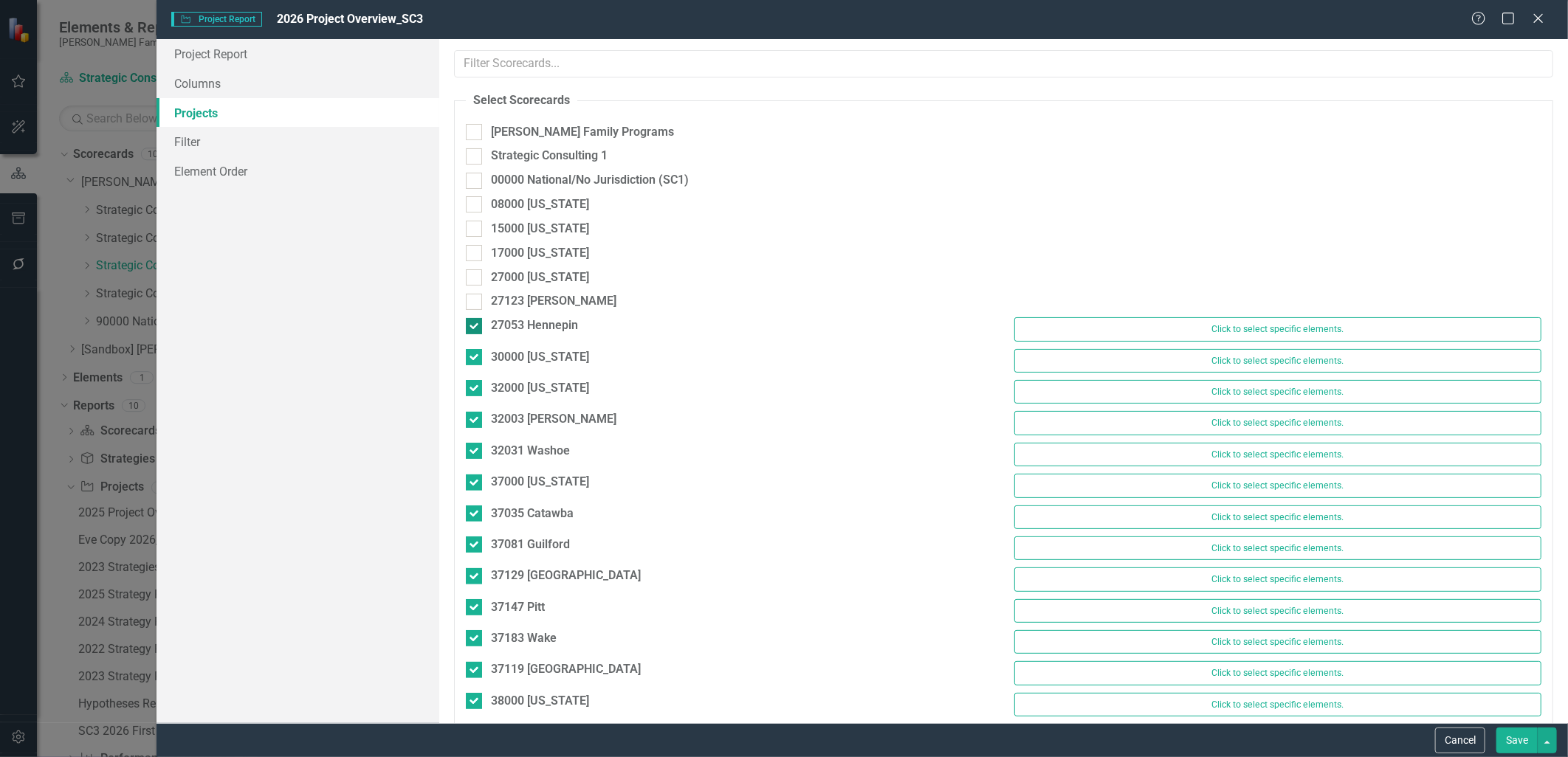
click at [475, 332] on div at bounding box center [474, 325] width 16 height 16
click at [475, 328] on input "27053 Hennepin" at bounding box center [471, 322] width 10 height 10
checkbox input "false"
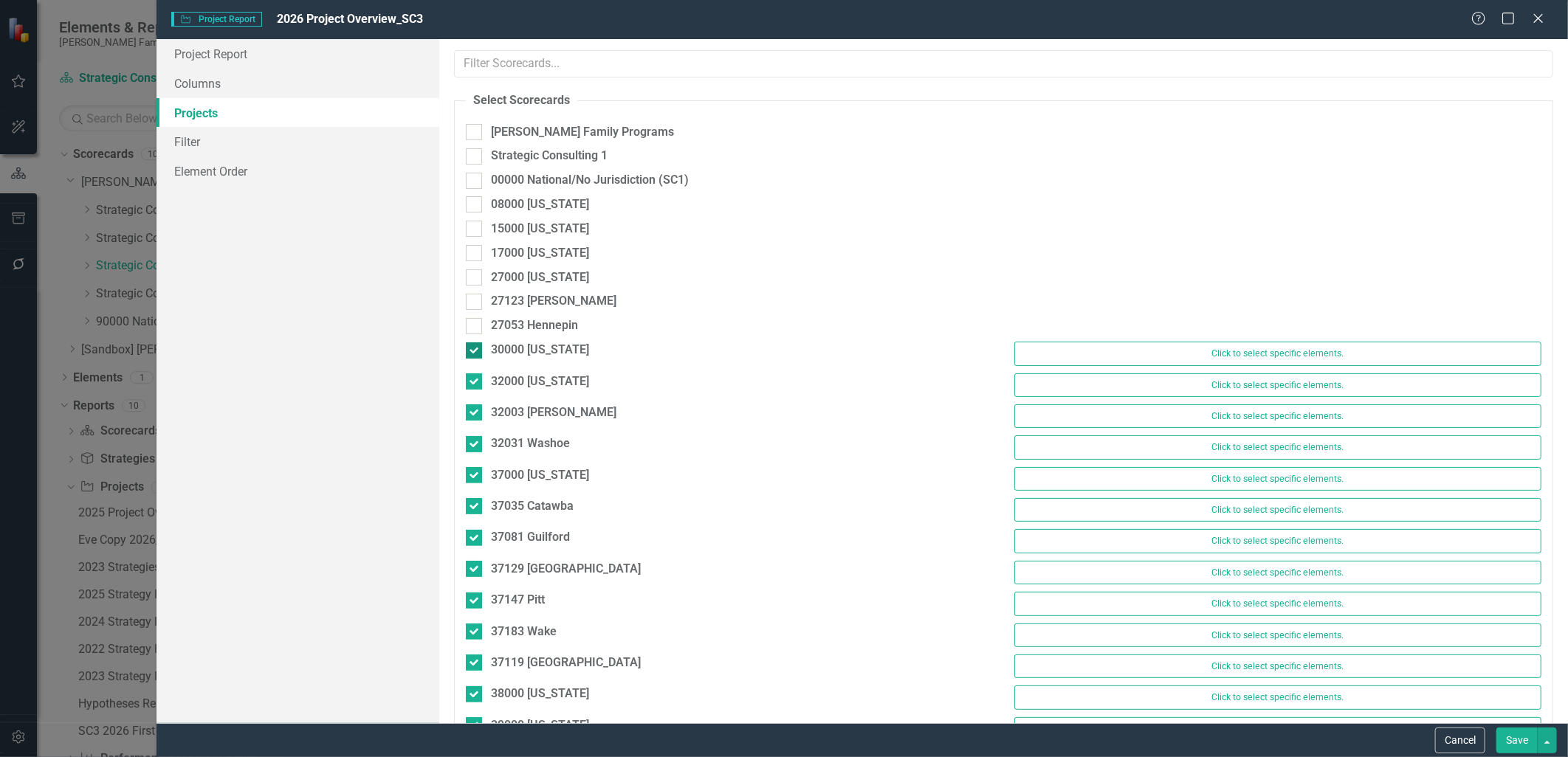
click at [475, 351] on div at bounding box center [474, 350] width 16 height 16
click at [475, 351] on input "30000 [US_STATE]" at bounding box center [471, 347] width 10 height 10
checkbox input "false"
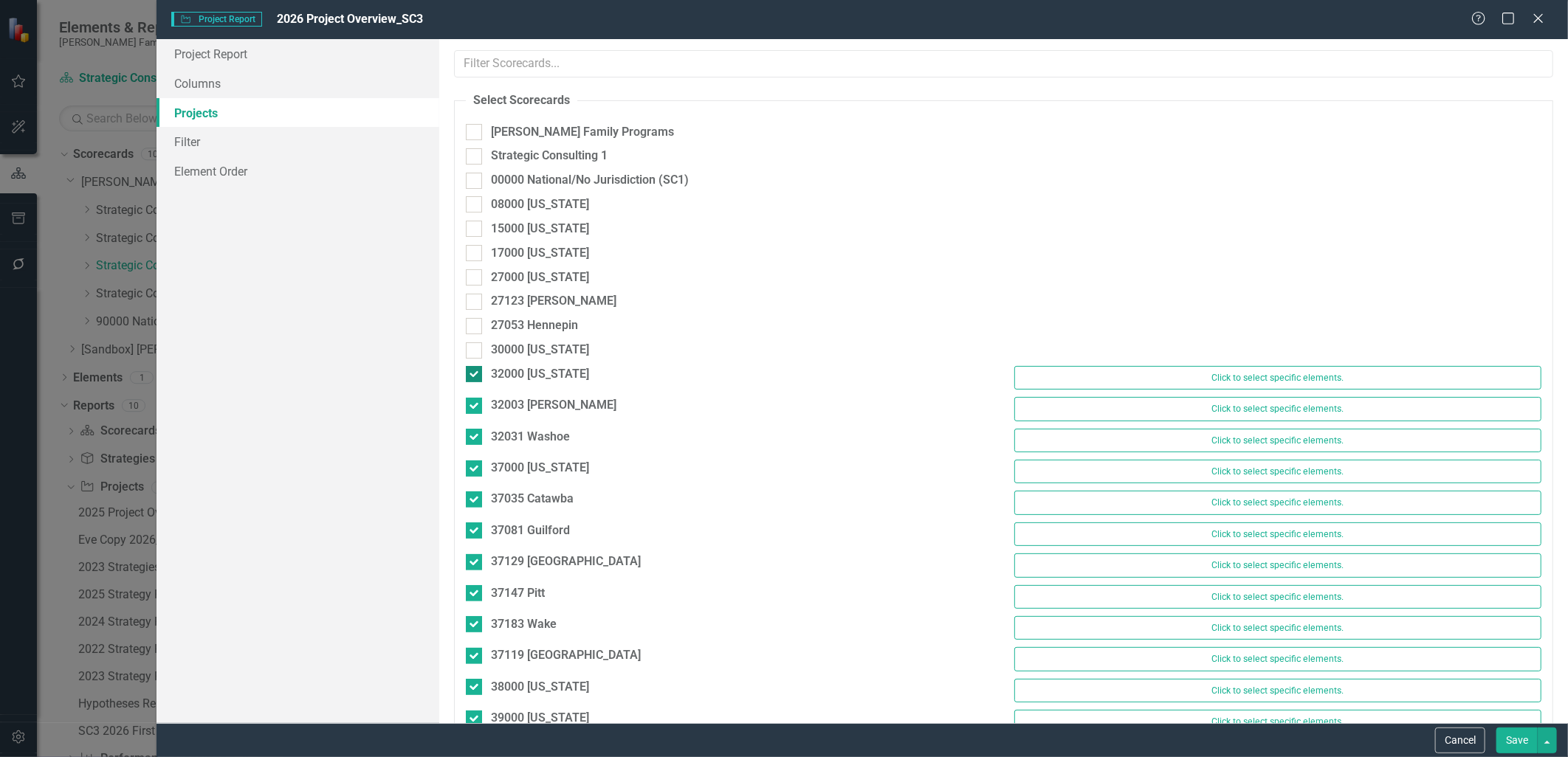
click at [476, 375] on div at bounding box center [474, 374] width 16 height 16
click at [475, 375] on input "32000 [US_STATE]" at bounding box center [471, 371] width 10 height 10
checkbox input "false"
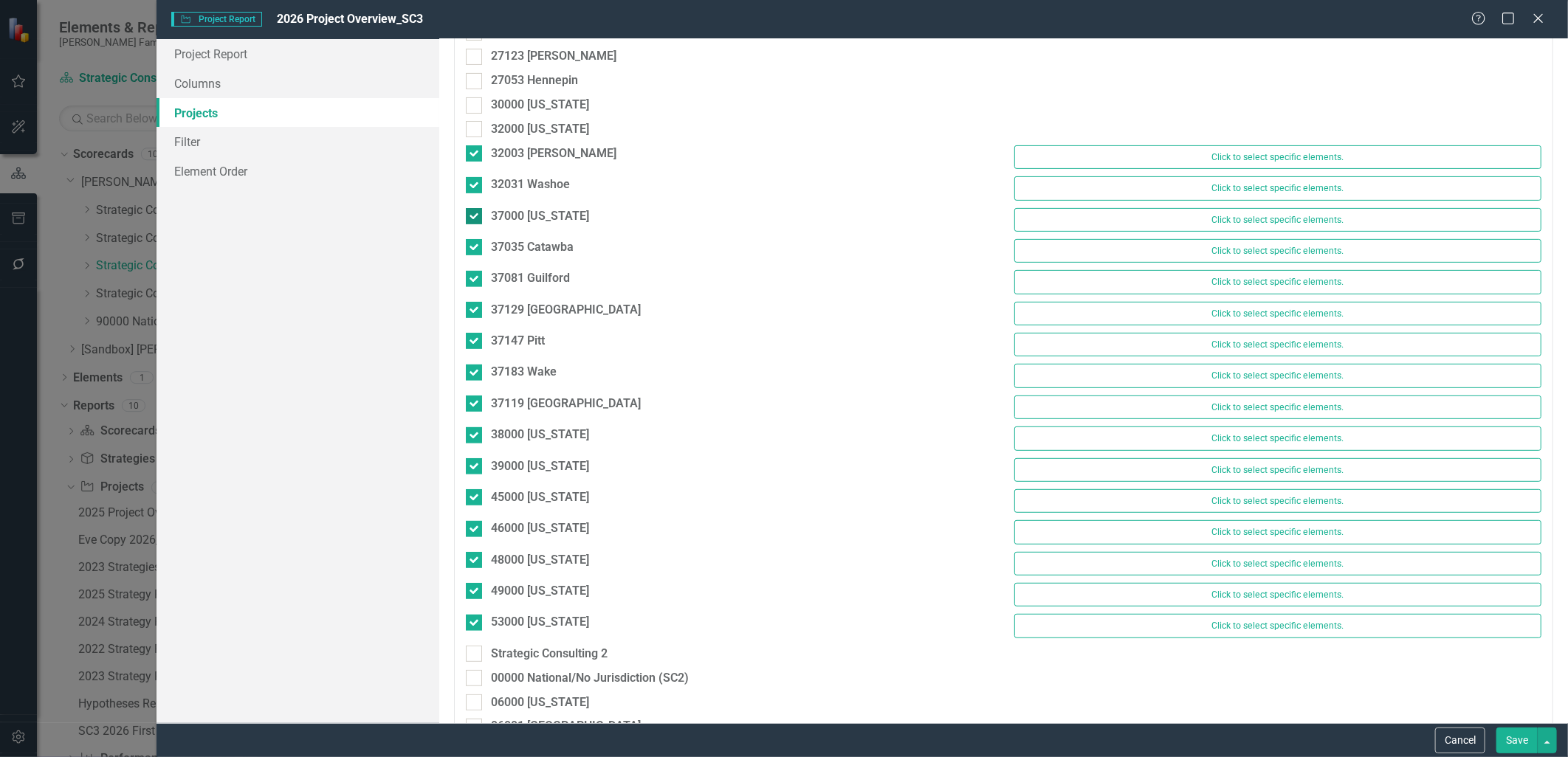
scroll to position [245, 0]
click at [471, 144] on input "32003 [PERSON_NAME]" at bounding box center [471, 149] width 10 height 10
checkbox input "false"
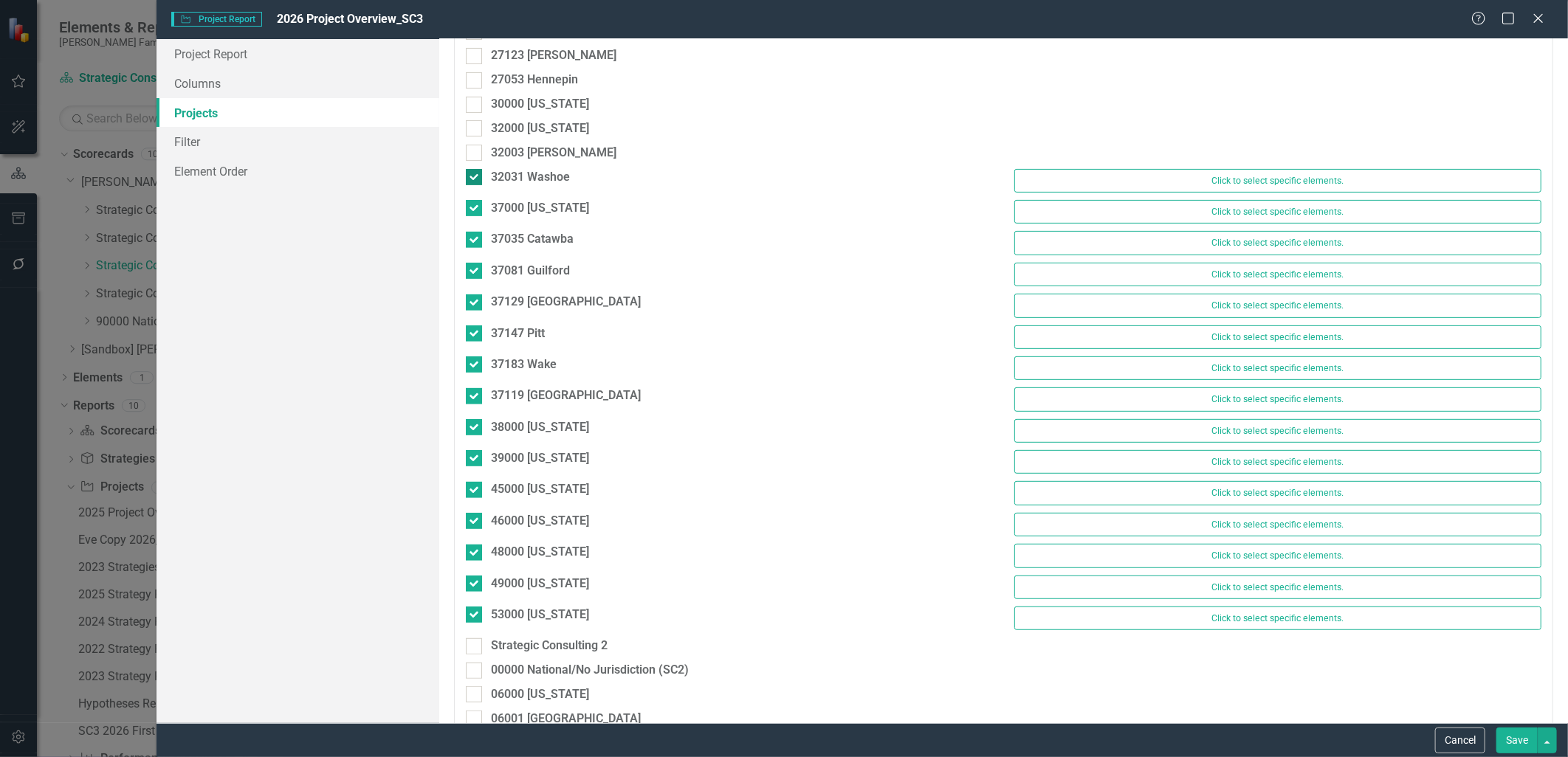
click at [471, 175] on input "32031 Washoe" at bounding box center [471, 173] width 10 height 10
checkbox input "false"
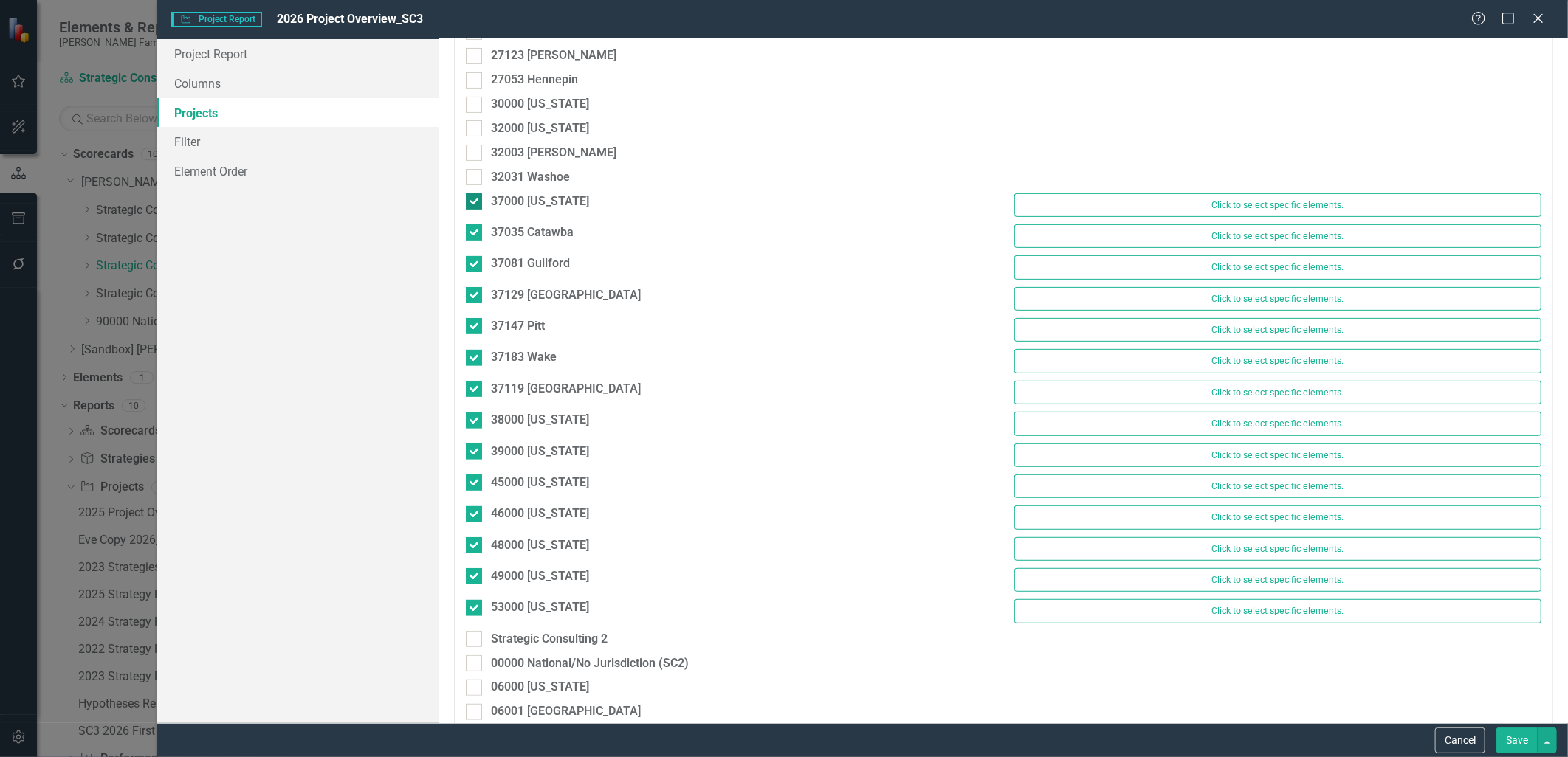
click at [475, 204] on div at bounding box center [474, 201] width 16 height 16
click at [475, 203] on input "37000 [US_STATE]" at bounding box center [471, 198] width 10 height 10
checkbox input "false"
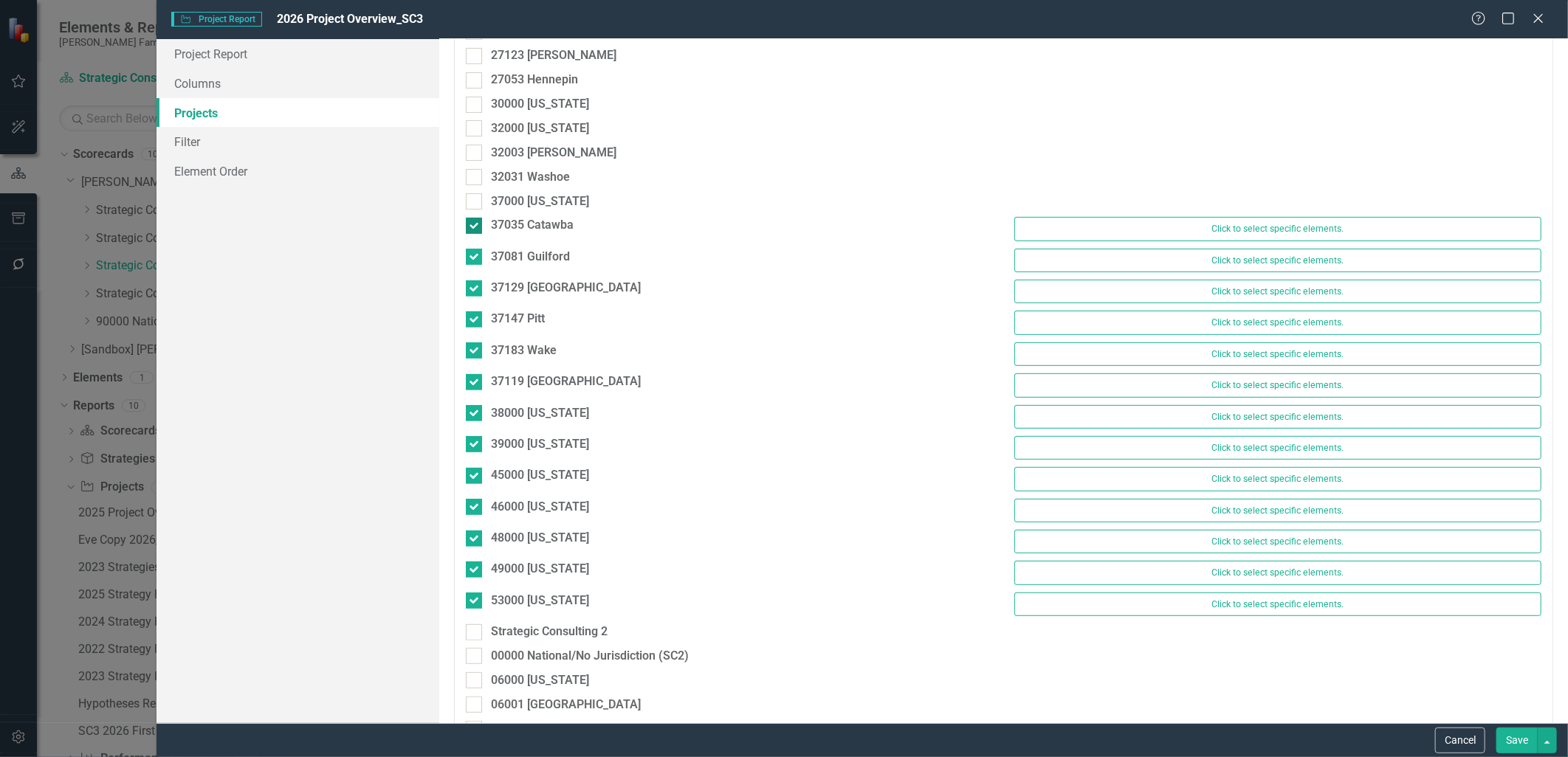
click at [477, 231] on div at bounding box center [474, 225] width 16 height 16
click at [475, 227] on input "37035 Catawba" at bounding box center [471, 222] width 10 height 10
checkbox input "false"
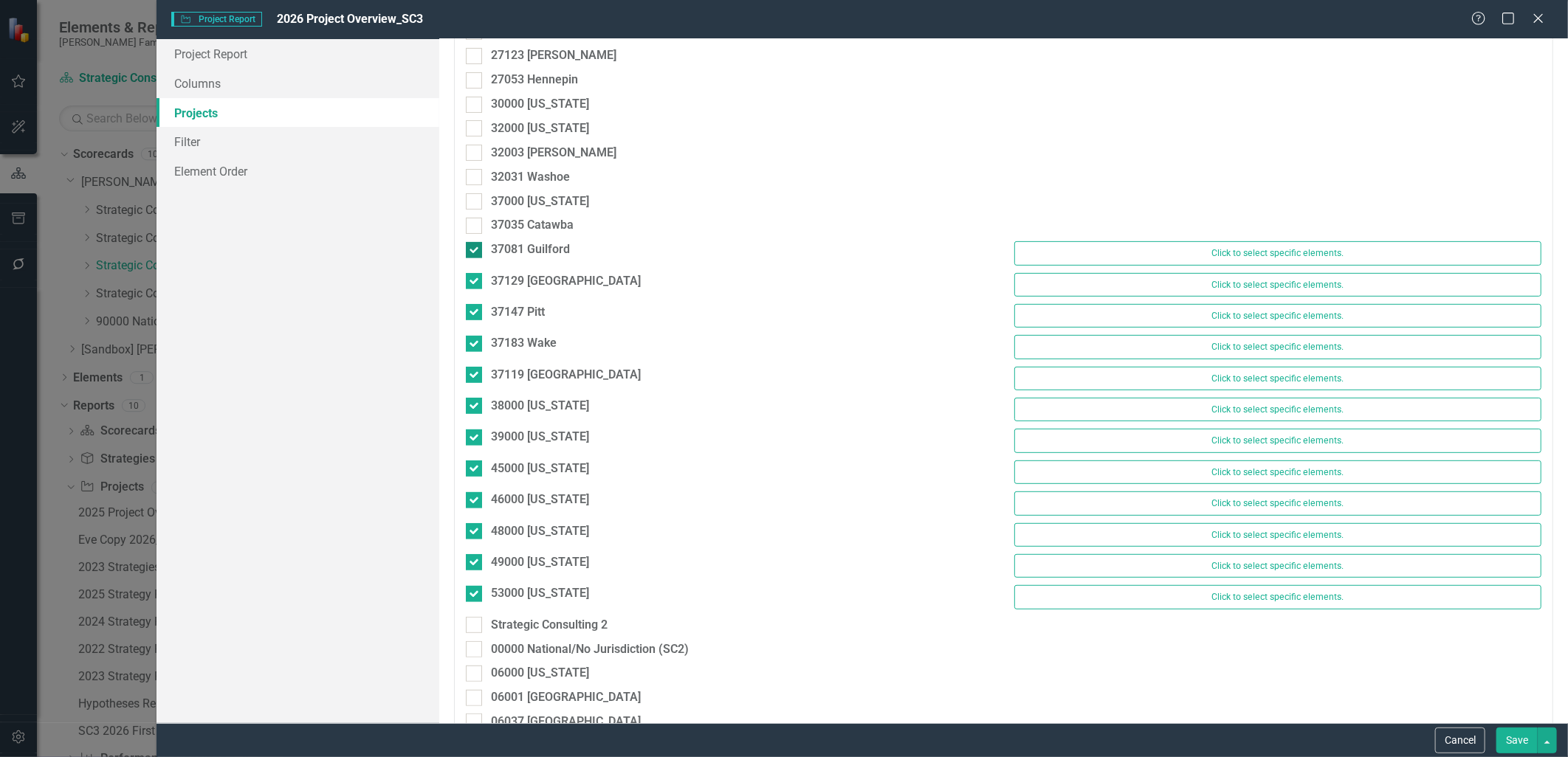
click at [478, 255] on div at bounding box center [474, 249] width 16 height 16
click at [475, 252] on input "37081 Guilford" at bounding box center [471, 246] width 10 height 10
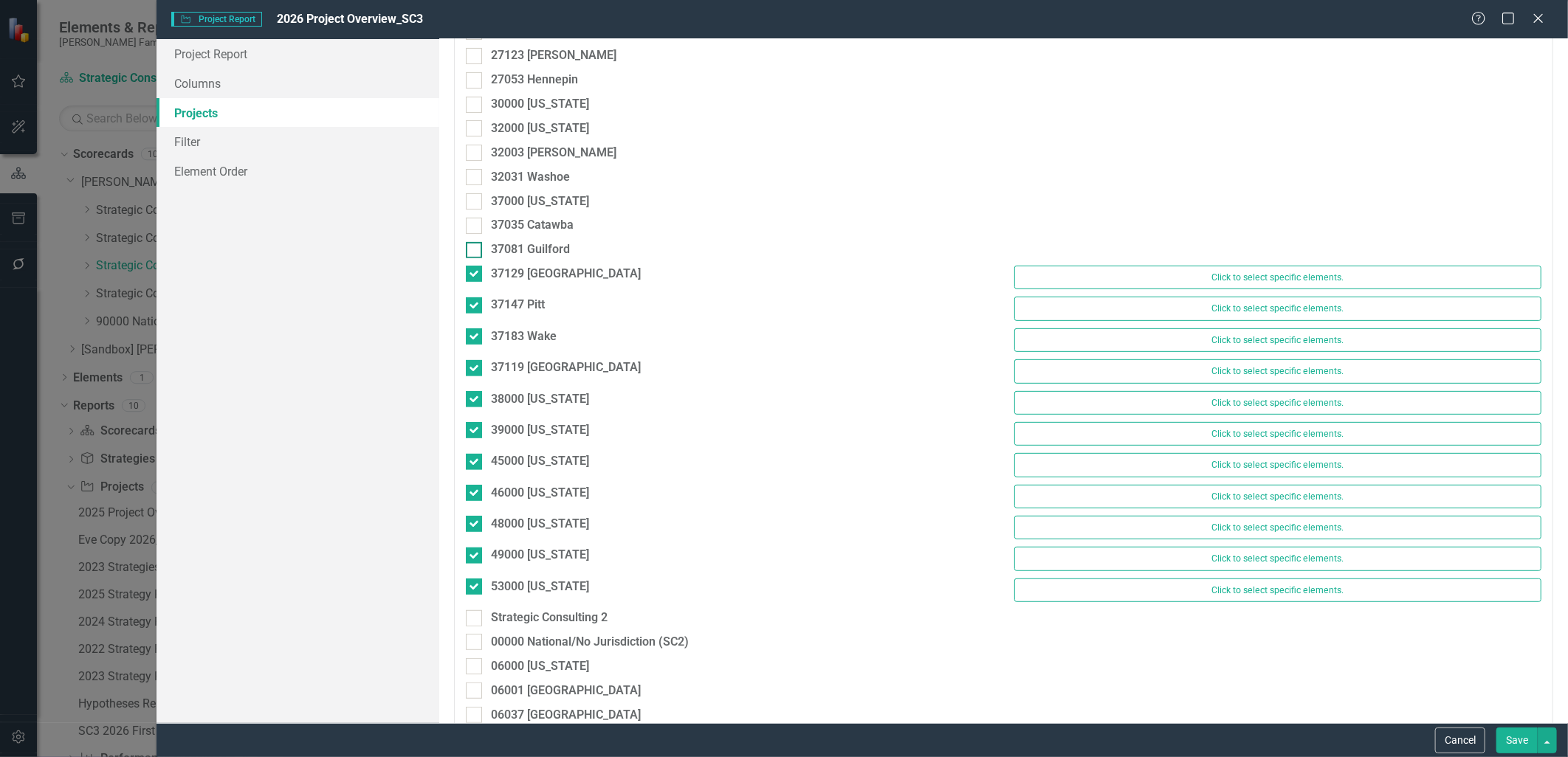
checkbox input "false"
click at [478, 277] on div at bounding box center [474, 274] width 16 height 16
click at [475, 275] on input "37129 [GEOGRAPHIC_DATA]" at bounding box center [471, 271] width 10 height 10
checkbox input "false"
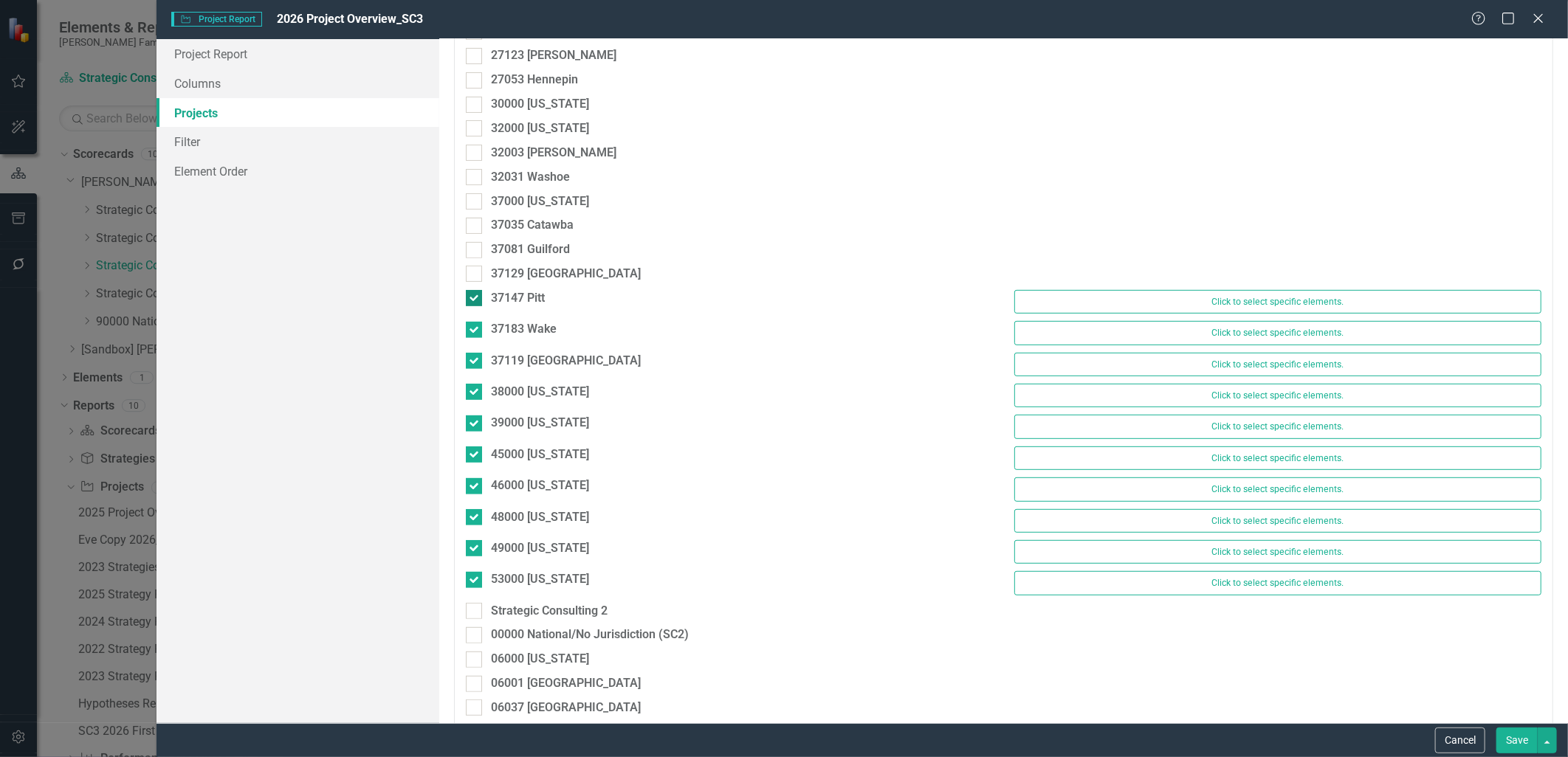
click at [478, 298] on div at bounding box center [474, 298] width 16 height 16
click at [475, 298] on input "37147 Pitt" at bounding box center [471, 295] width 10 height 10
checkbox input "false"
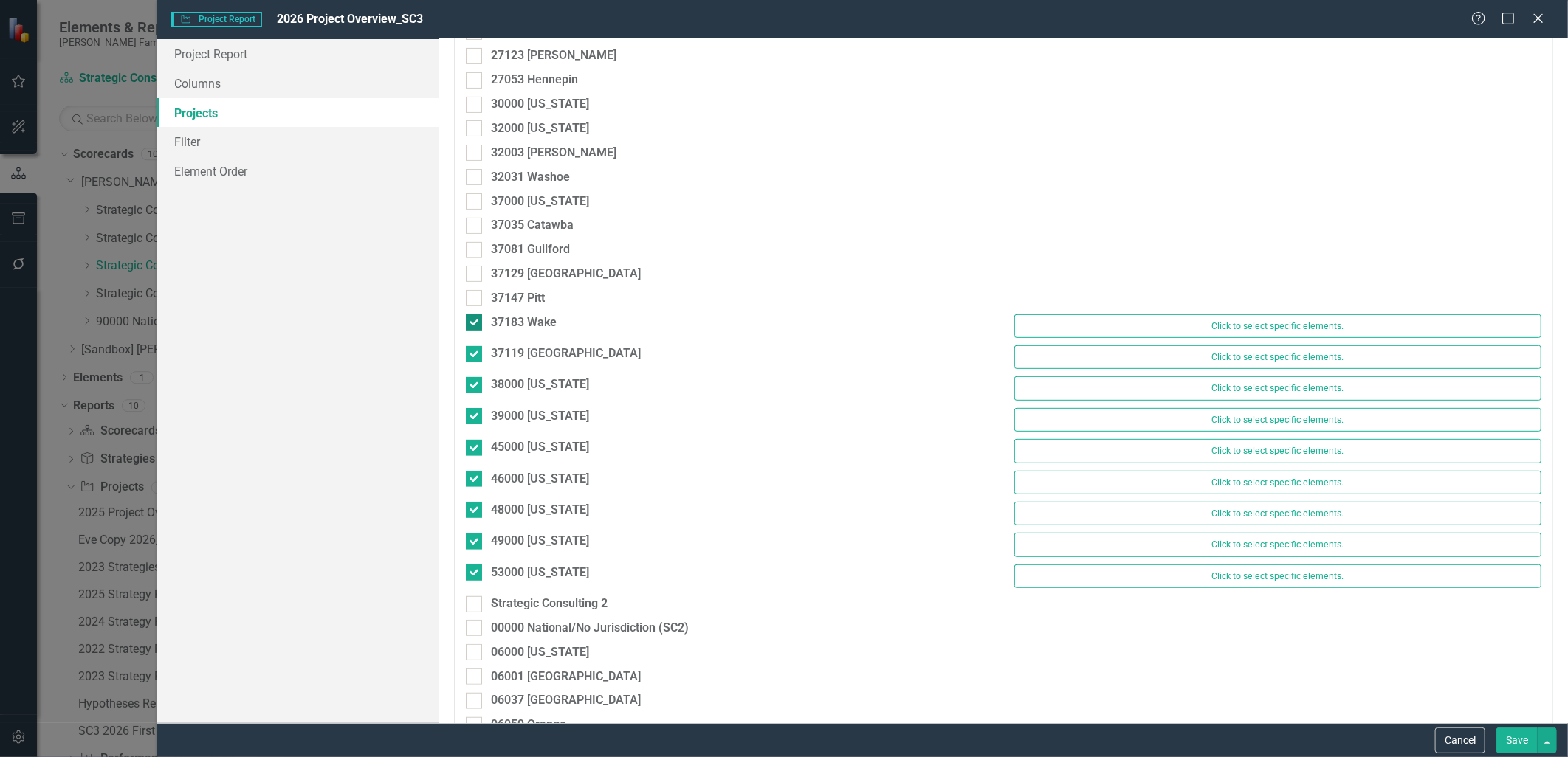
click at [478, 319] on div at bounding box center [474, 322] width 16 height 16
click at [475, 319] on input "37183 Wake" at bounding box center [471, 319] width 10 height 10
checkbox input "false"
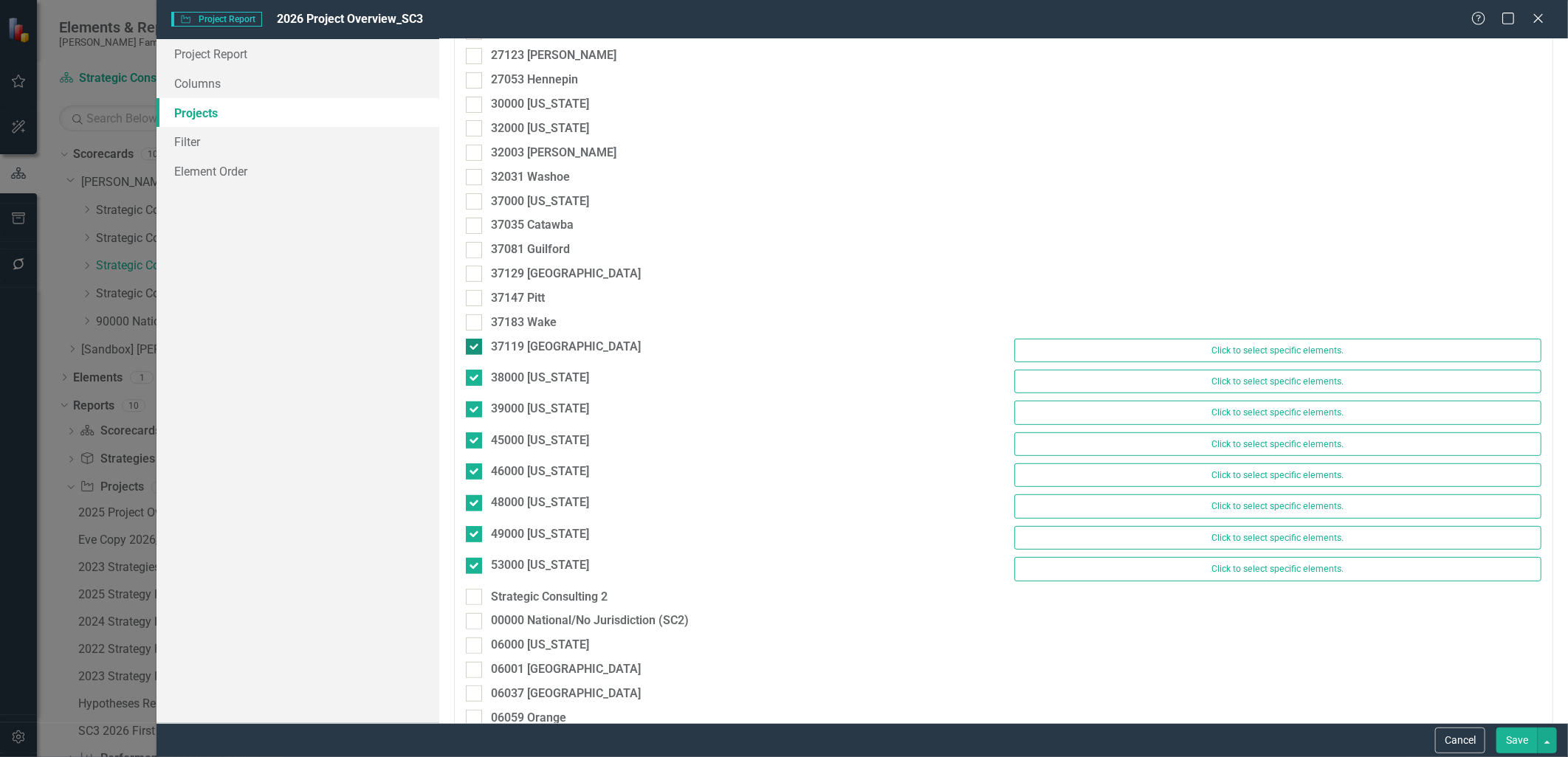
click at [484, 347] on div "37119 [GEOGRAPHIC_DATA]" at bounding box center [729, 347] width 527 height 17
click at [475, 347] on input "37119 [GEOGRAPHIC_DATA]" at bounding box center [471, 344] width 10 height 10
checkbox input "false"
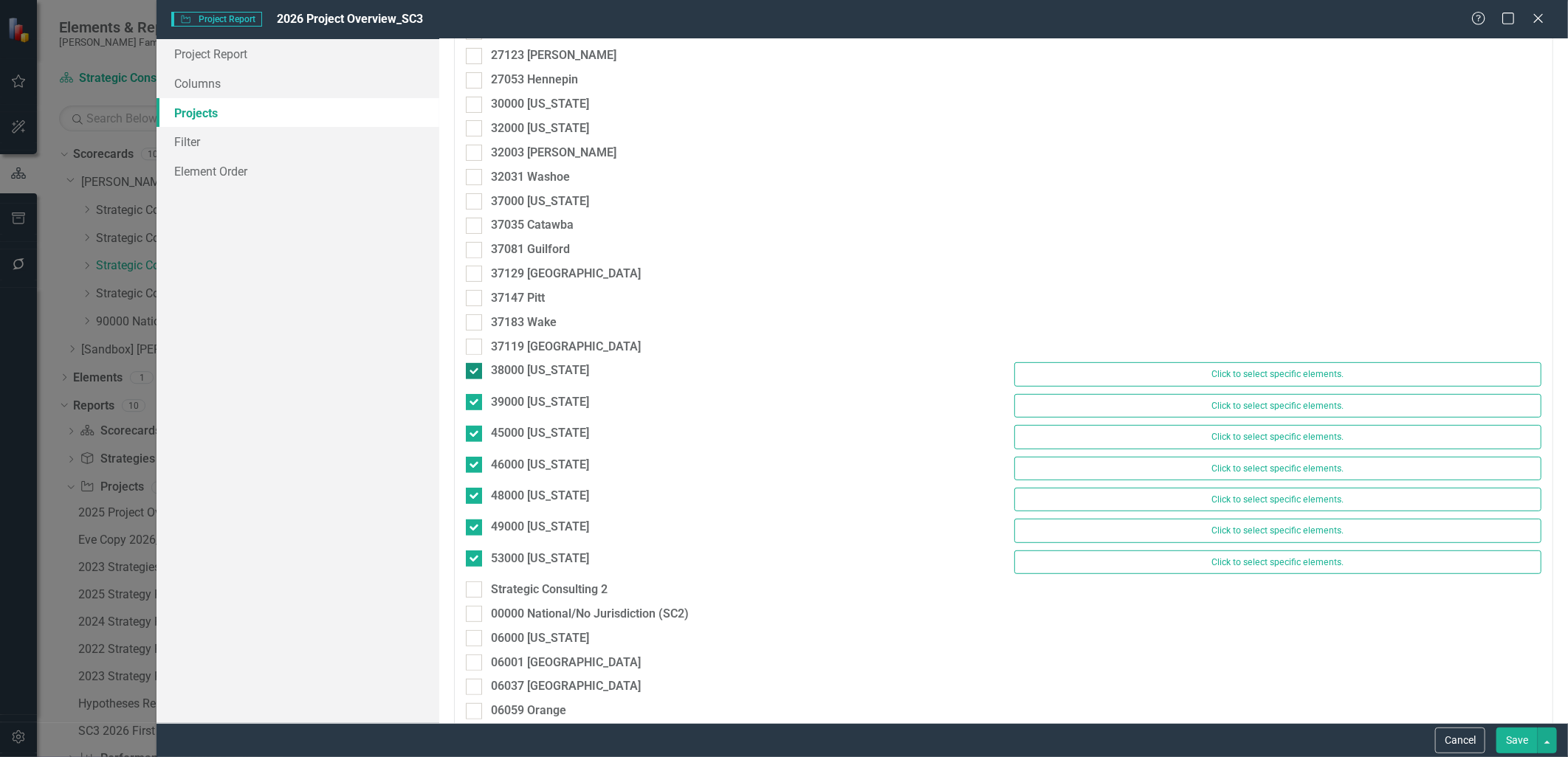
click at [478, 366] on div at bounding box center [474, 371] width 16 height 16
click at [475, 366] on input "38000 [US_STATE]" at bounding box center [471, 368] width 10 height 10
checkbox input "false"
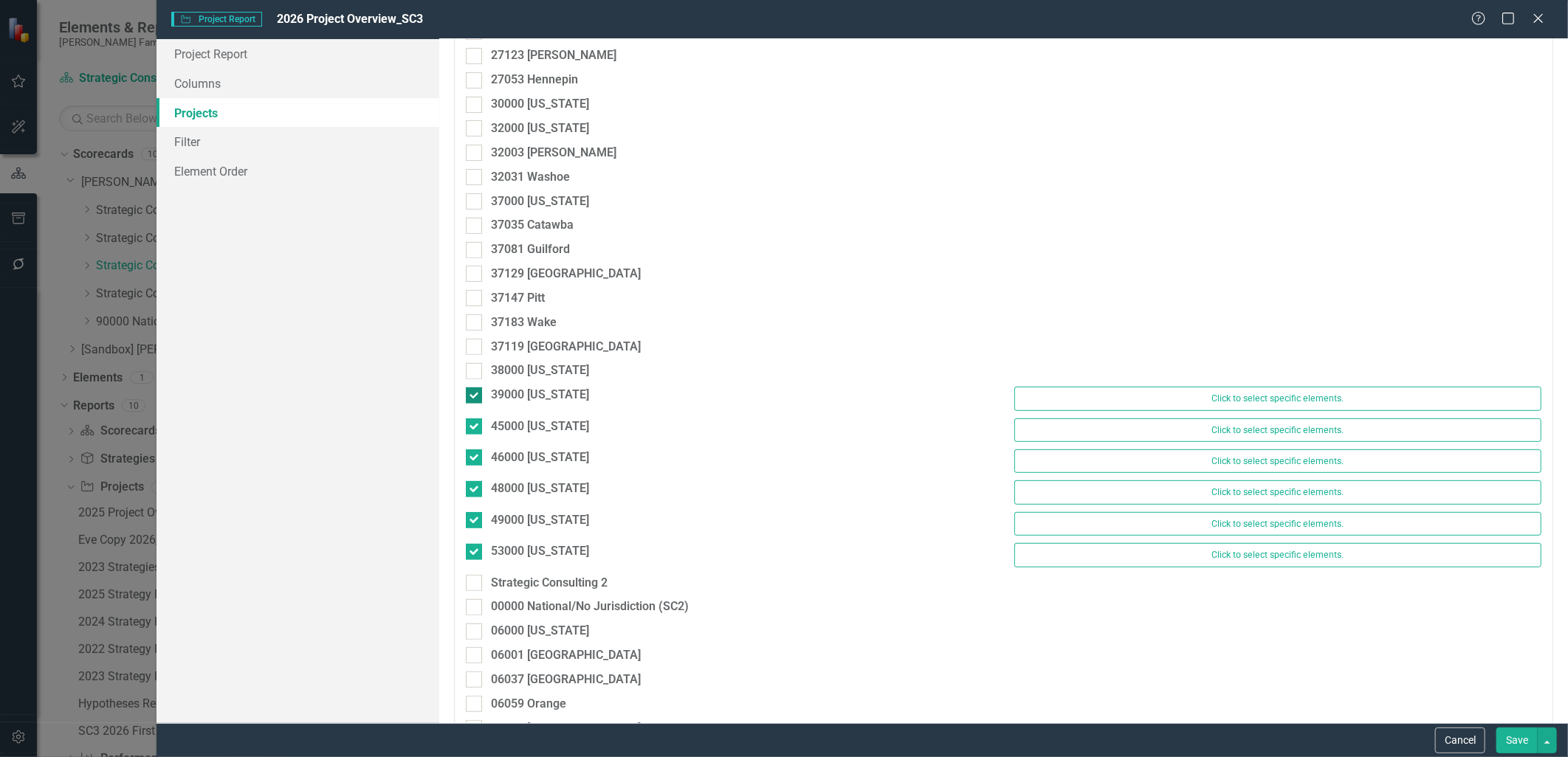
click at [474, 401] on div at bounding box center [474, 395] width 16 height 16
click at [474, 397] on input "39000 [US_STATE]" at bounding box center [471, 392] width 10 height 10
checkbox input "false"
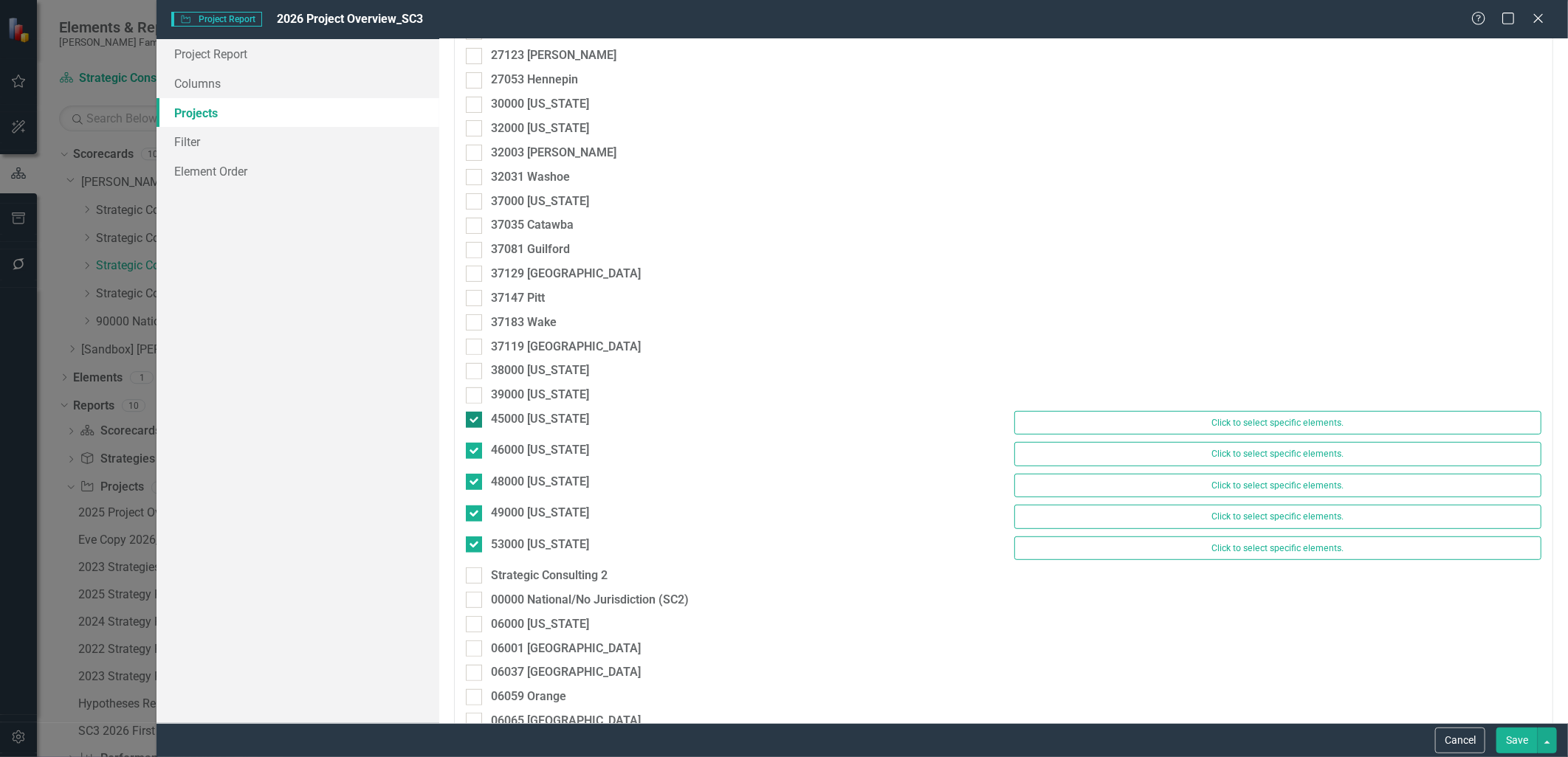
click at [474, 423] on div at bounding box center [474, 420] width 16 height 16
click at [474, 421] on input "45000 [US_STATE]" at bounding box center [471, 417] width 10 height 10
checkbox input "false"
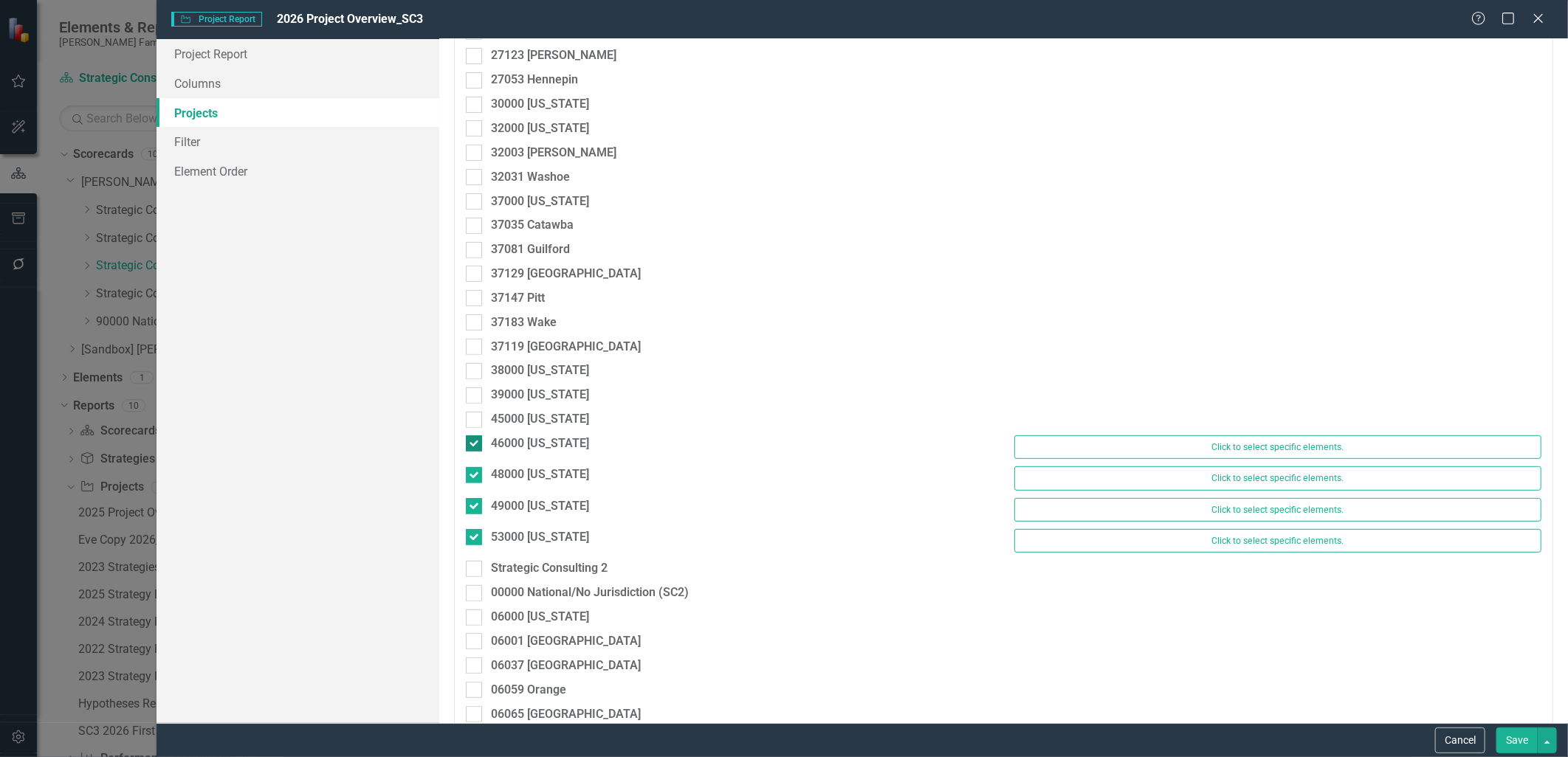
click at [474, 445] on div at bounding box center [474, 443] width 16 height 16
click at [474, 445] on input "46000 [US_STATE]" at bounding box center [471, 440] width 10 height 10
checkbox input "false"
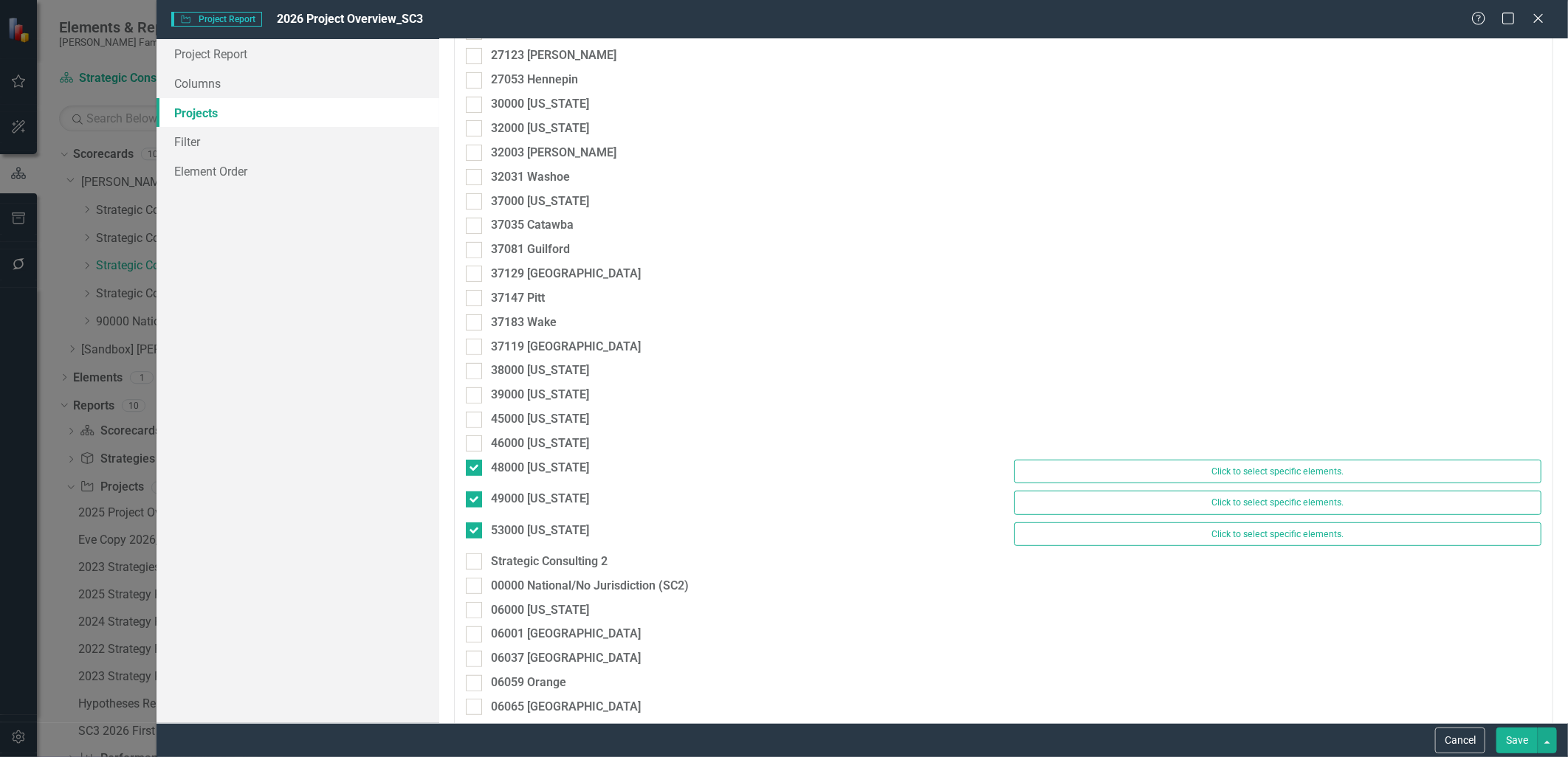
click at [478, 477] on div "48000 [US_STATE]" at bounding box center [729, 470] width 549 height 21
click at [470, 492] on input "49000 [US_STATE]" at bounding box center [471, 496] width 10 height 10
checkbox input "false"
click at [472, 478] on div "48000 [US_STATE]" at bounding box center [729, 470] width 549 height 21
click at [473, 473] on div at bounding box center [474, 467] width 16 height 16
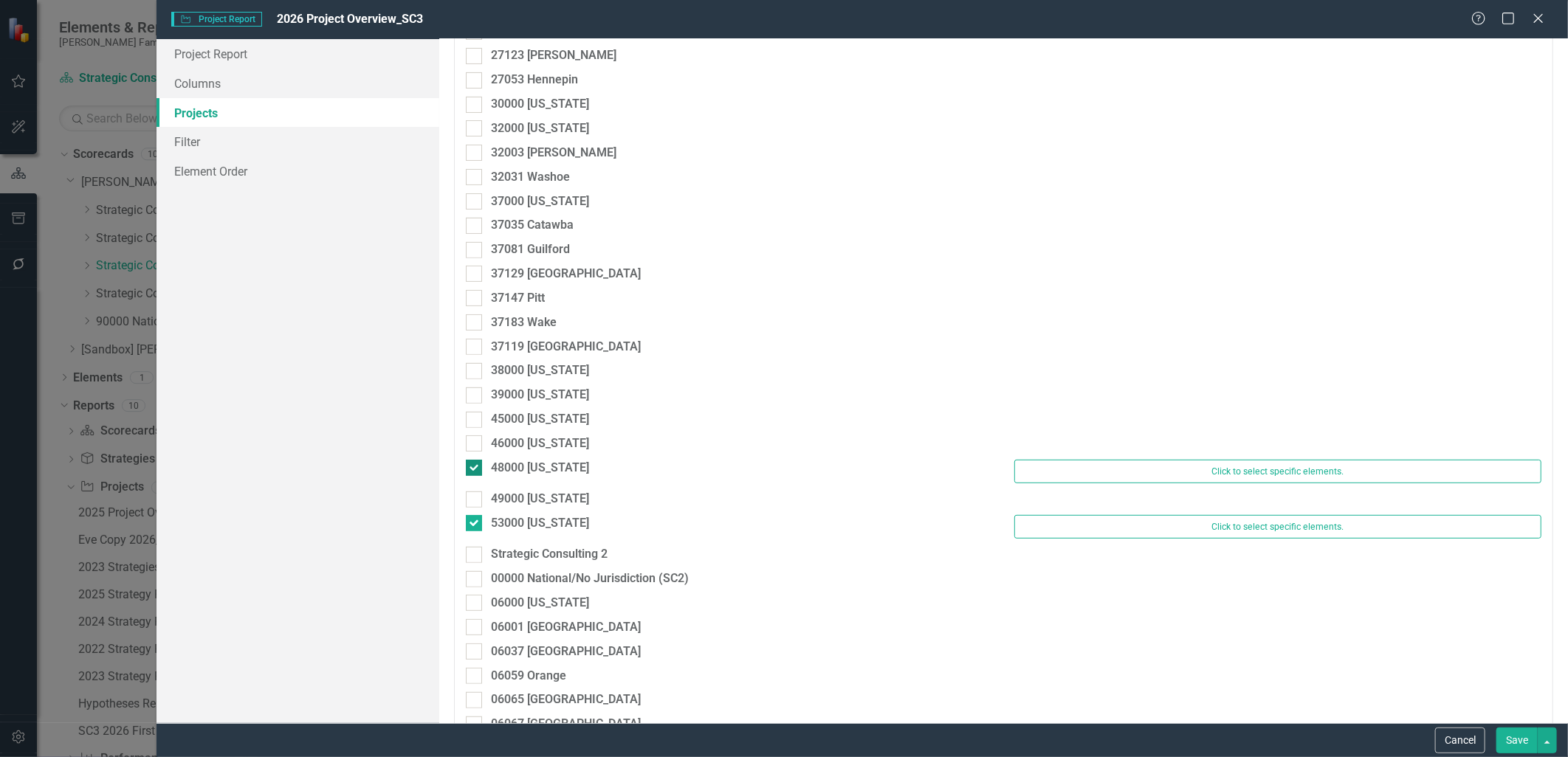
click at [473, 470] on input "48000 [US_STATE]" at bounding box center [471, 464] width 10 height 10
checkbox input "false"
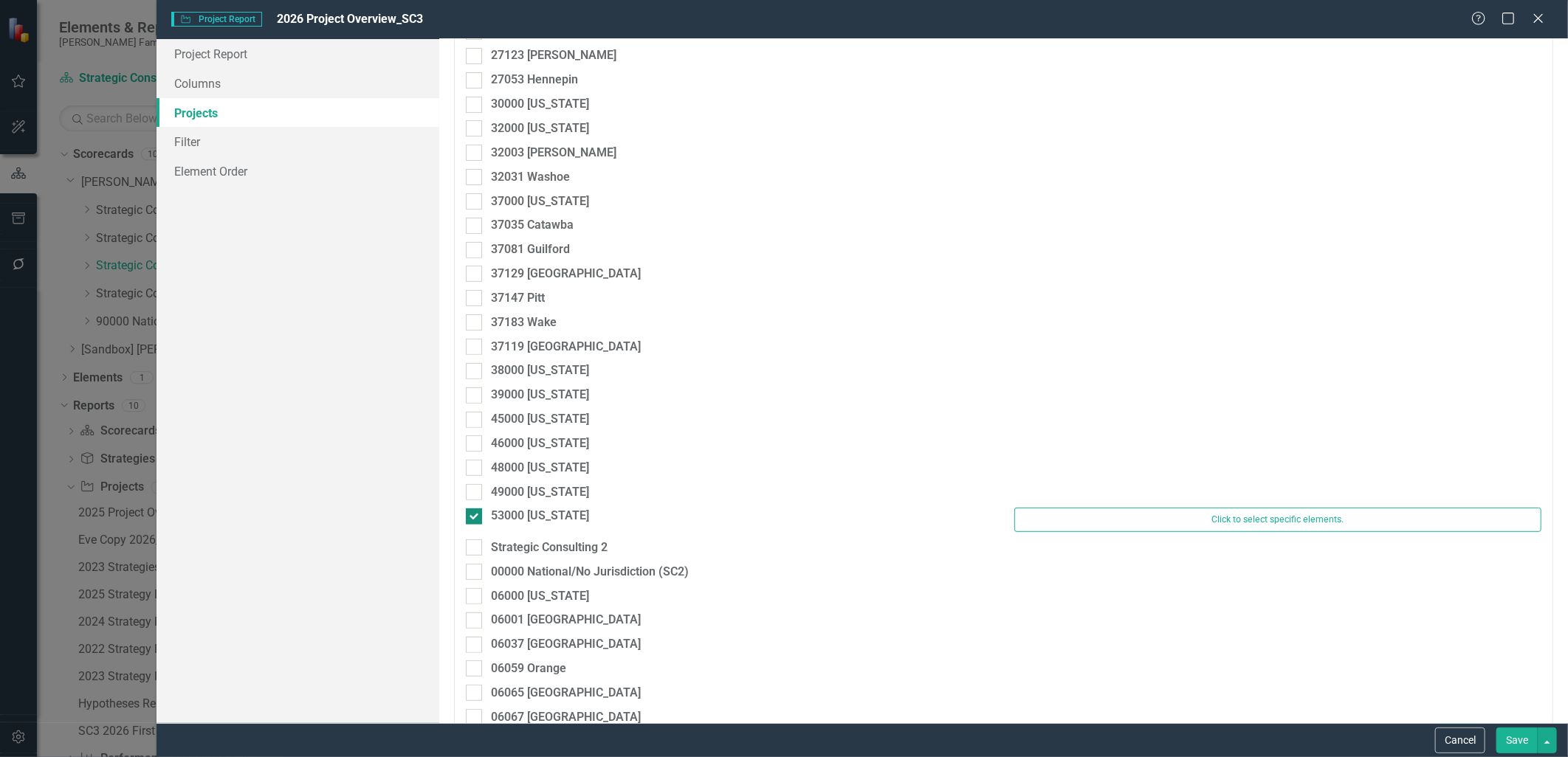
click at [477, 509] on div at bounding box center [474, 516] width 16 height 16
click at [475, 509] on input "53000 [US_STATE]" at bounding box center [471, 513] width 10 height 10
checkbox input "false"
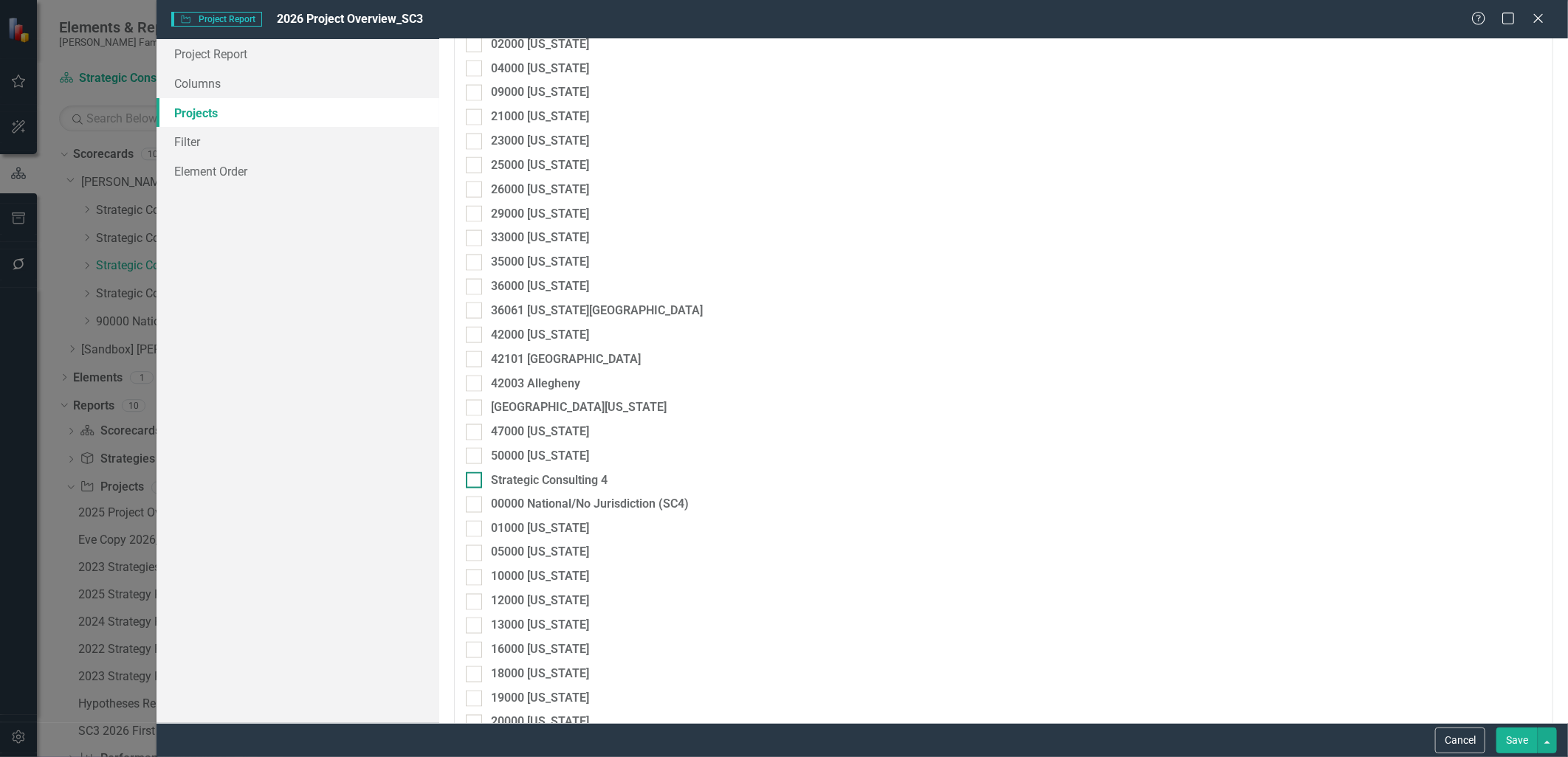
scroll to position [1148, 0]
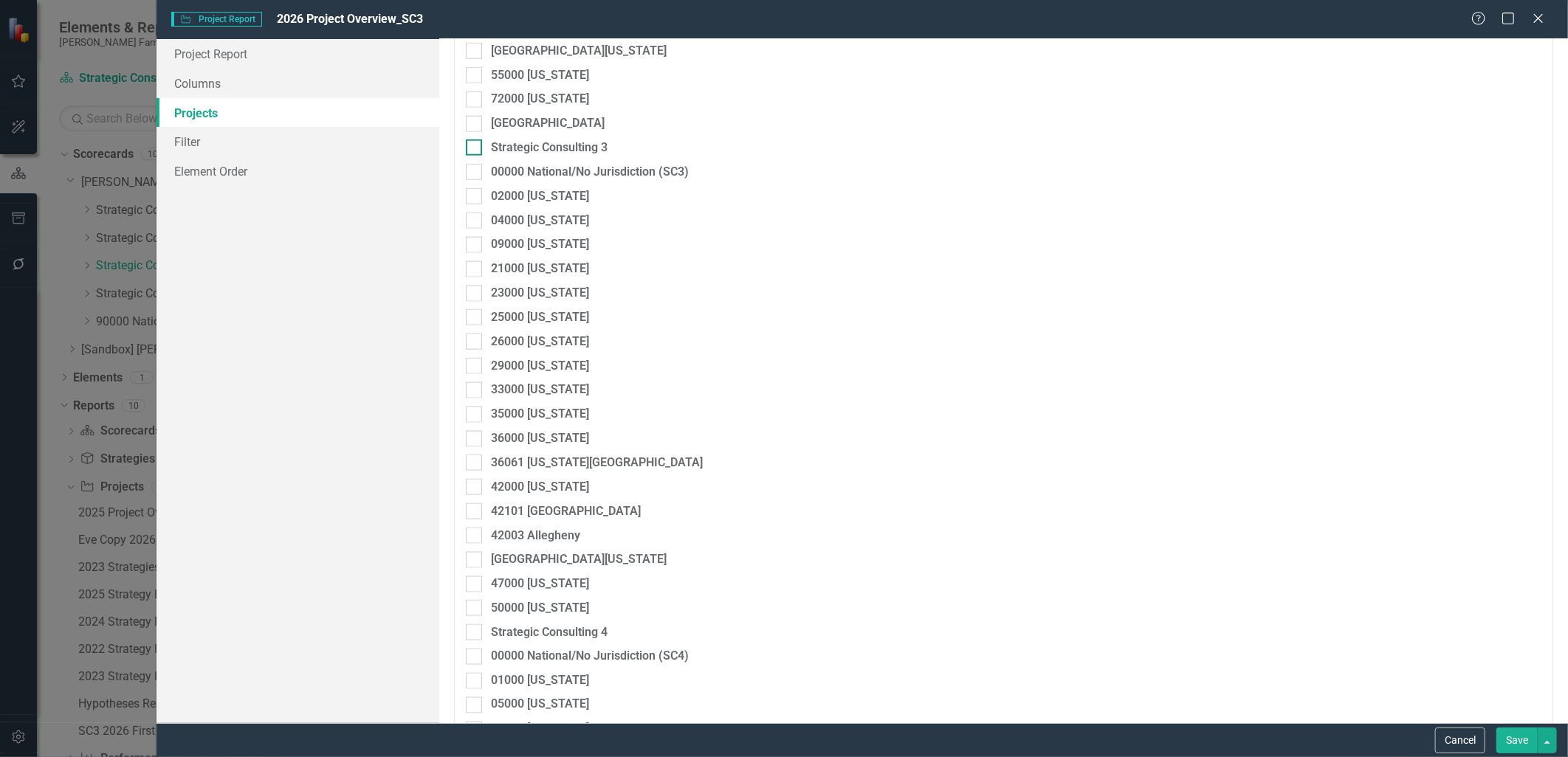
click at [476, 150] on div at bounding box center [474, 147] width 16 height 16
click at [475, 149] on input "Strategic Consulting 3" at bounding box center [471, 144] width 10 height 10
checkbox input "true"
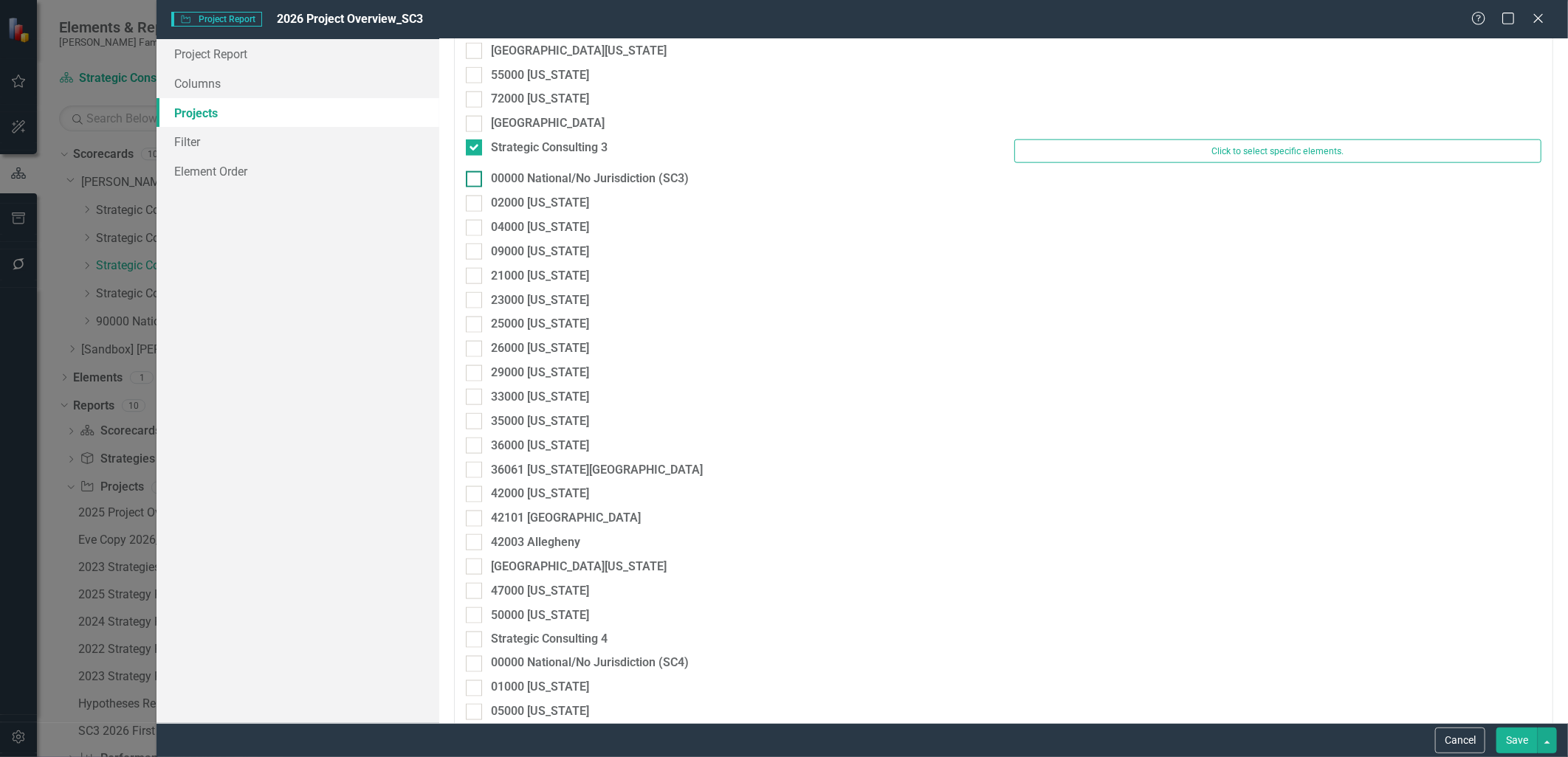
click at [477, 179] on div at bounding box center [474, 179] width 16 height 16
click at [475, 179] on input "00000 National/No Jurisdiction (SC3)" at bounding box center [471, 176] width 10 height 10
checkbox input "true"
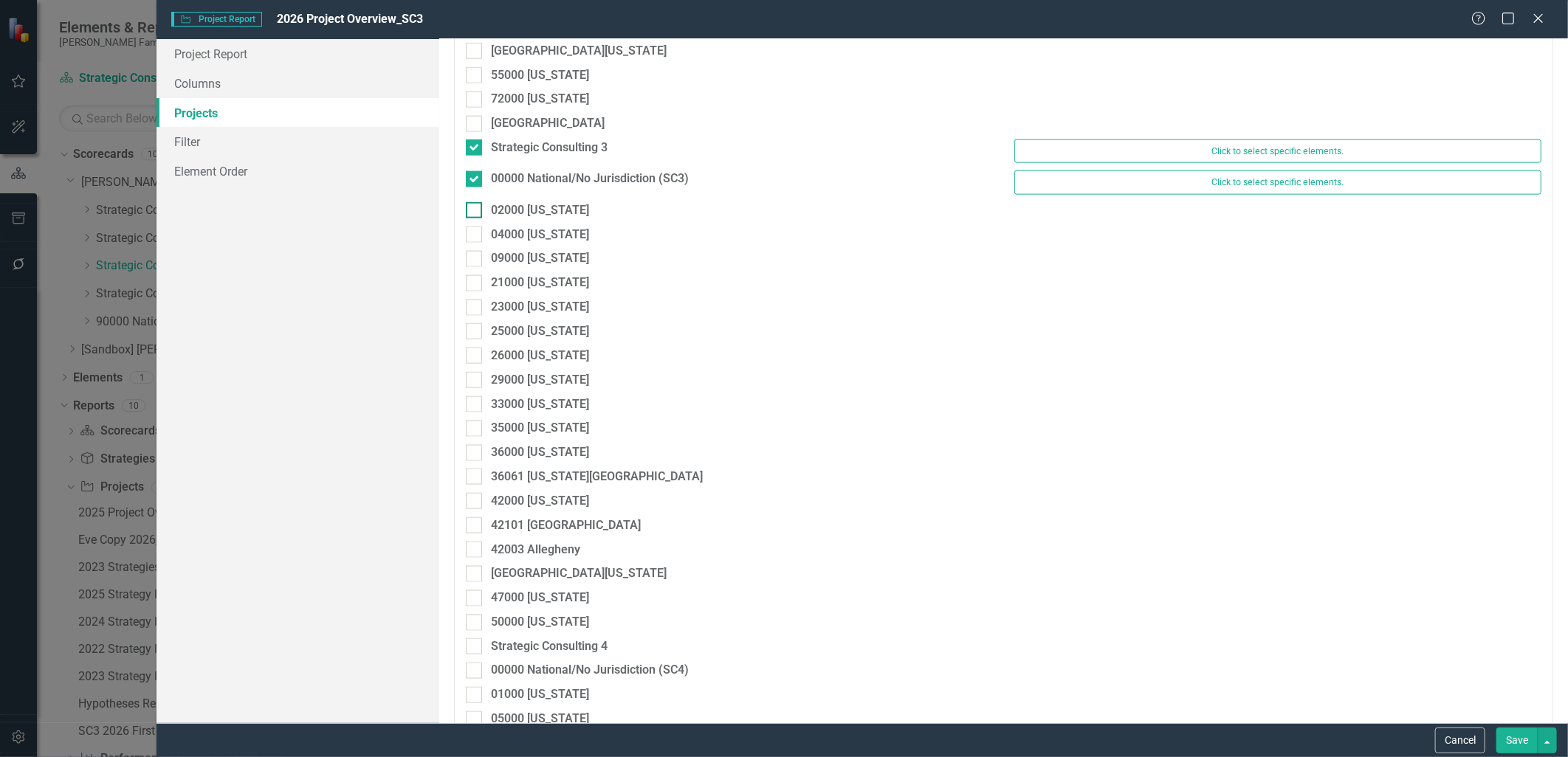
click at [473, 217] on div at bounding box center [474, 210] width 16 height 16
click at [473, 212] on input "02000 [US_STATE]" at bounding box center [471, 207] width 10 height 10
checkbox input "true"
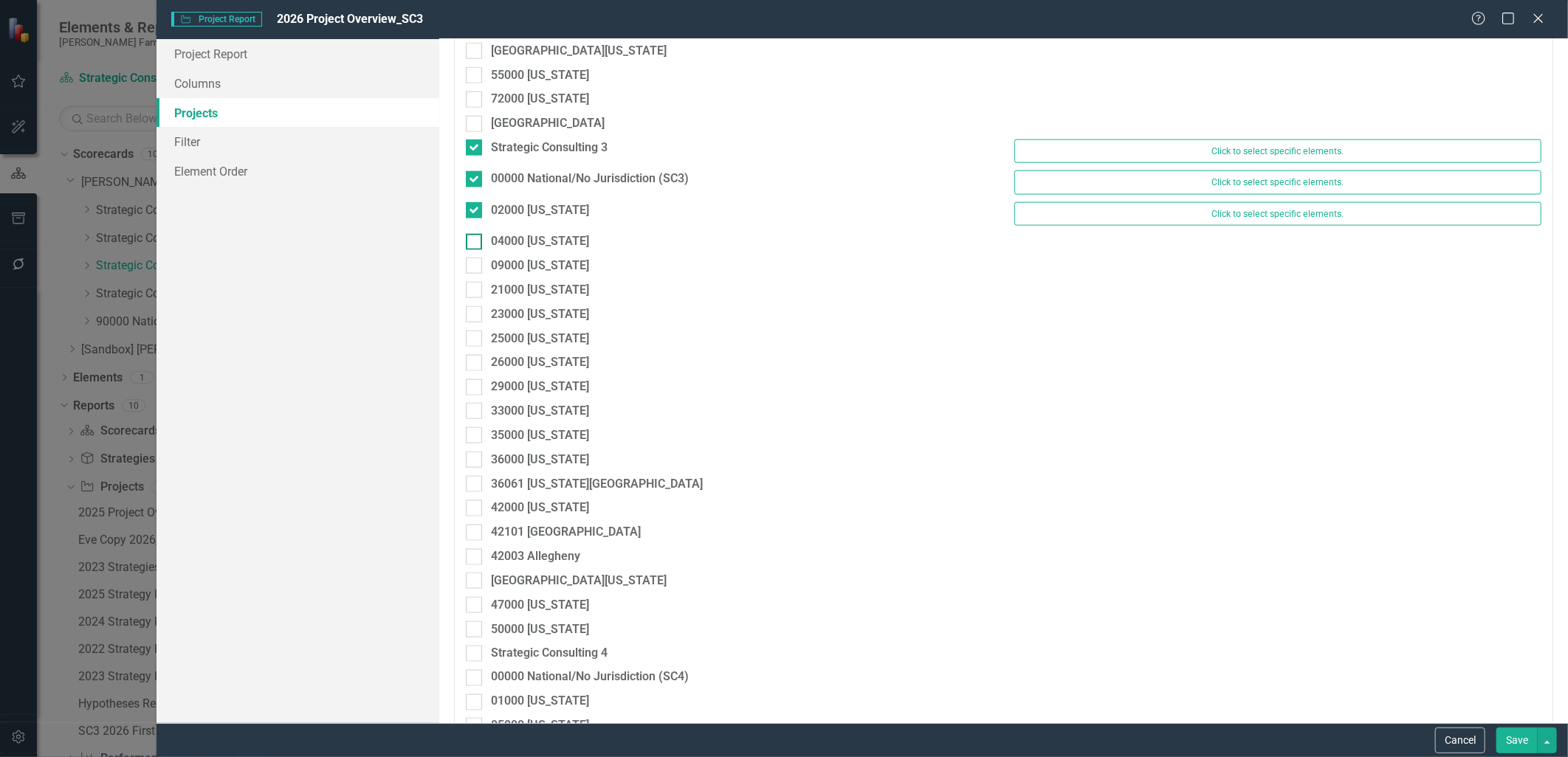
click at [475, 243] on div at bounding box center [474, 242] width 16 height 16
click at [475, 243] on input "04000 [US_STATE]" at bounding box center [471, 239] width 10 height 10
checkbox input "true"
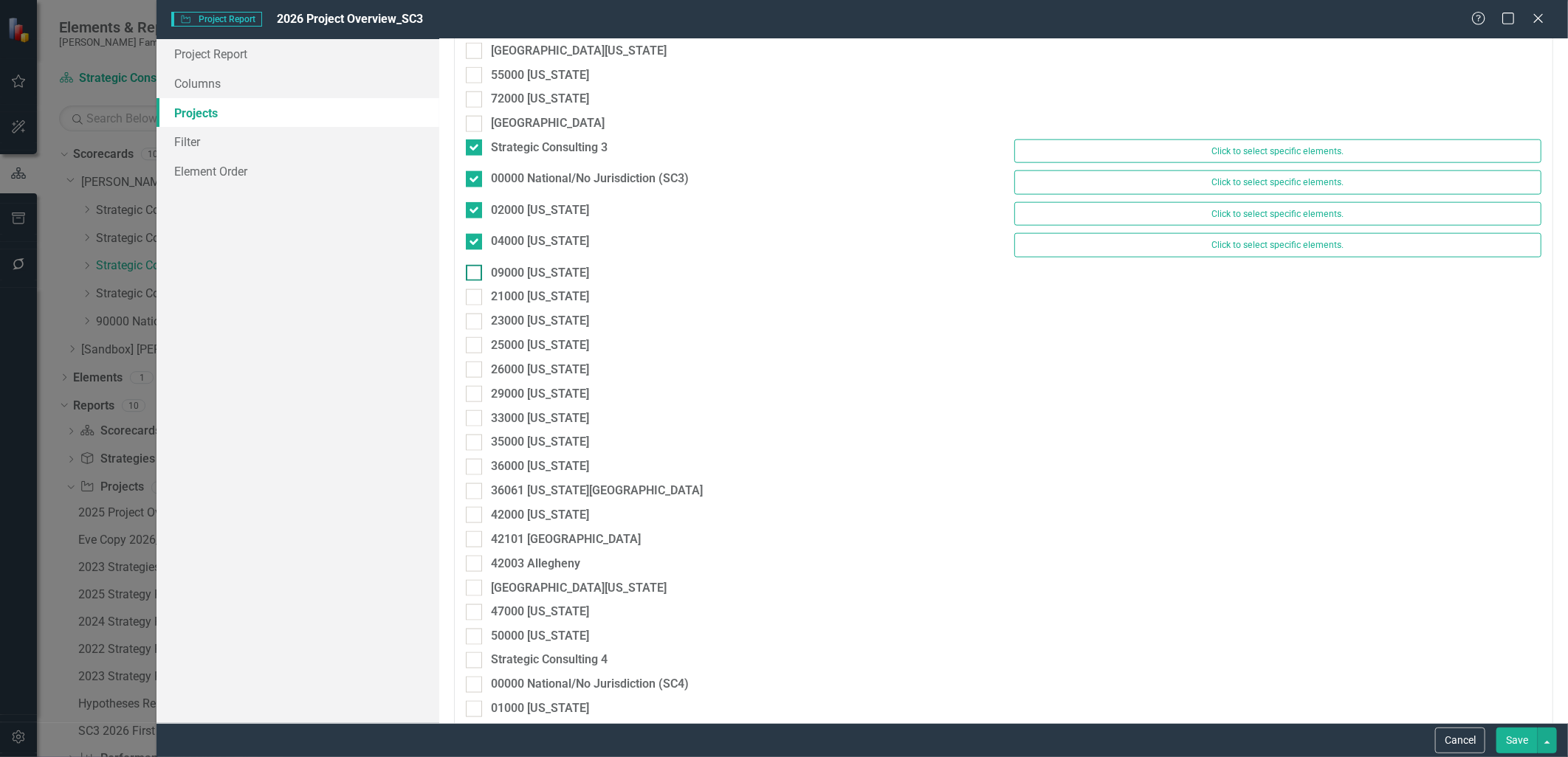
click at [475, 271] on div at bounding box center [474, 273] width 16 height 16
click at [475, 271] on input "09000 [US_STATE]" at bounding box center [471, 270] width 10 height 10
checkbox input "true"
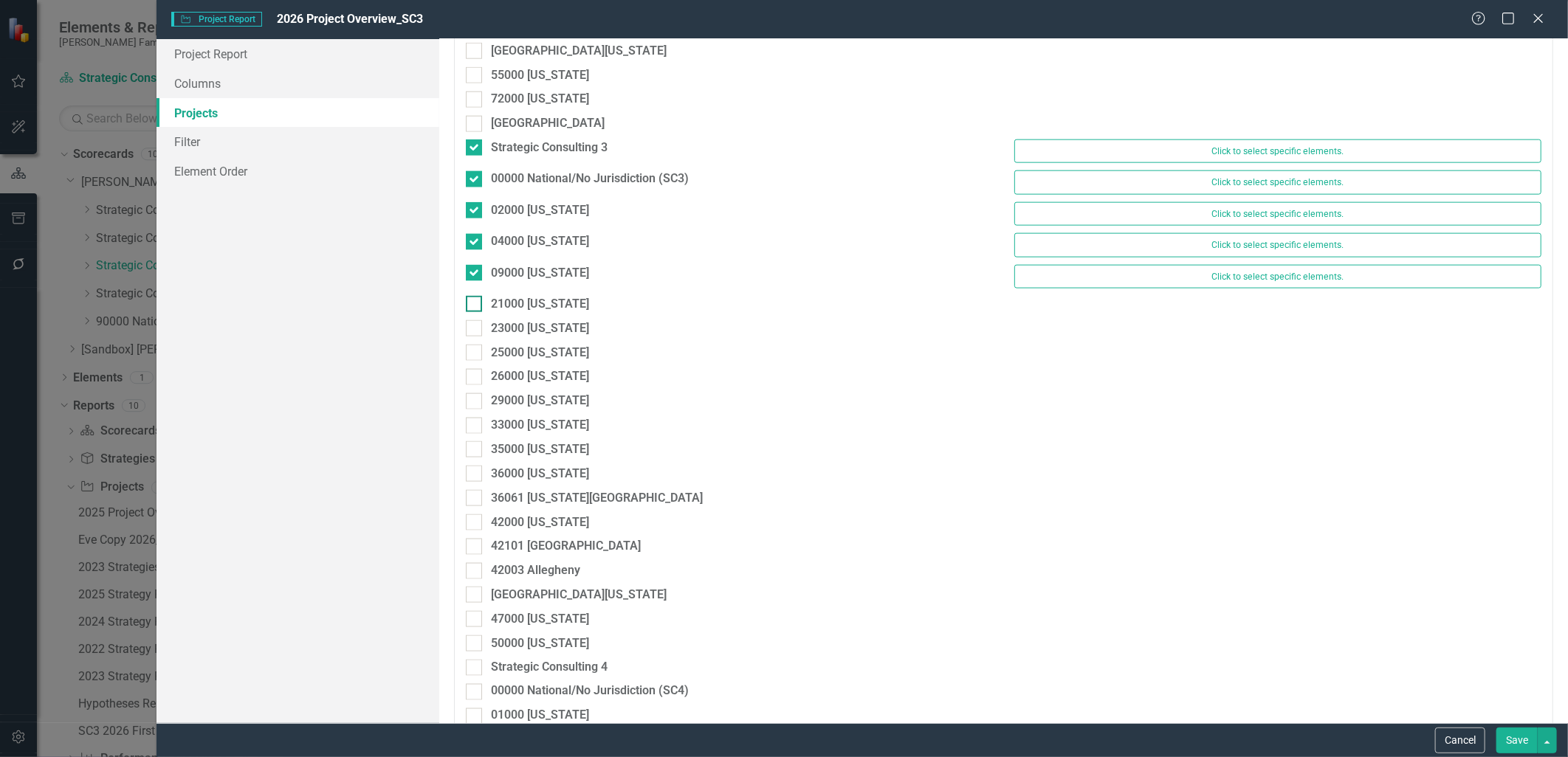
click at [474, 306] on input "21000 [US_STATE]" at bounding box center [471, 300] width 10 height 10
checkbox input "true"
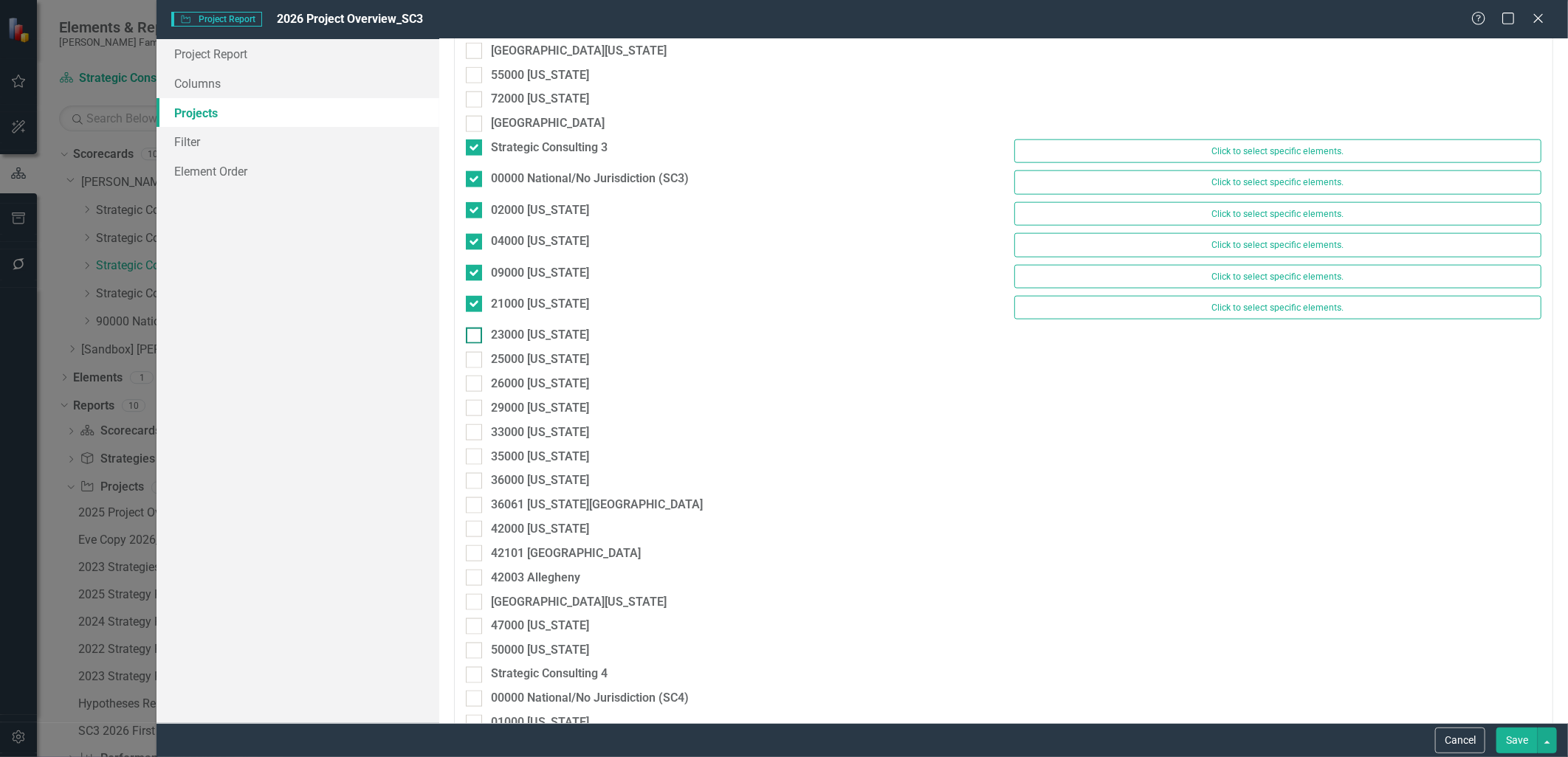
click at [476, 337] on div at bounding box center [474, 335] width 16 height 16
click at [475, 337] on input "23000 [US_STATE]" at bounding box center [471, 332] width 10 height 10
checkbox input "true"
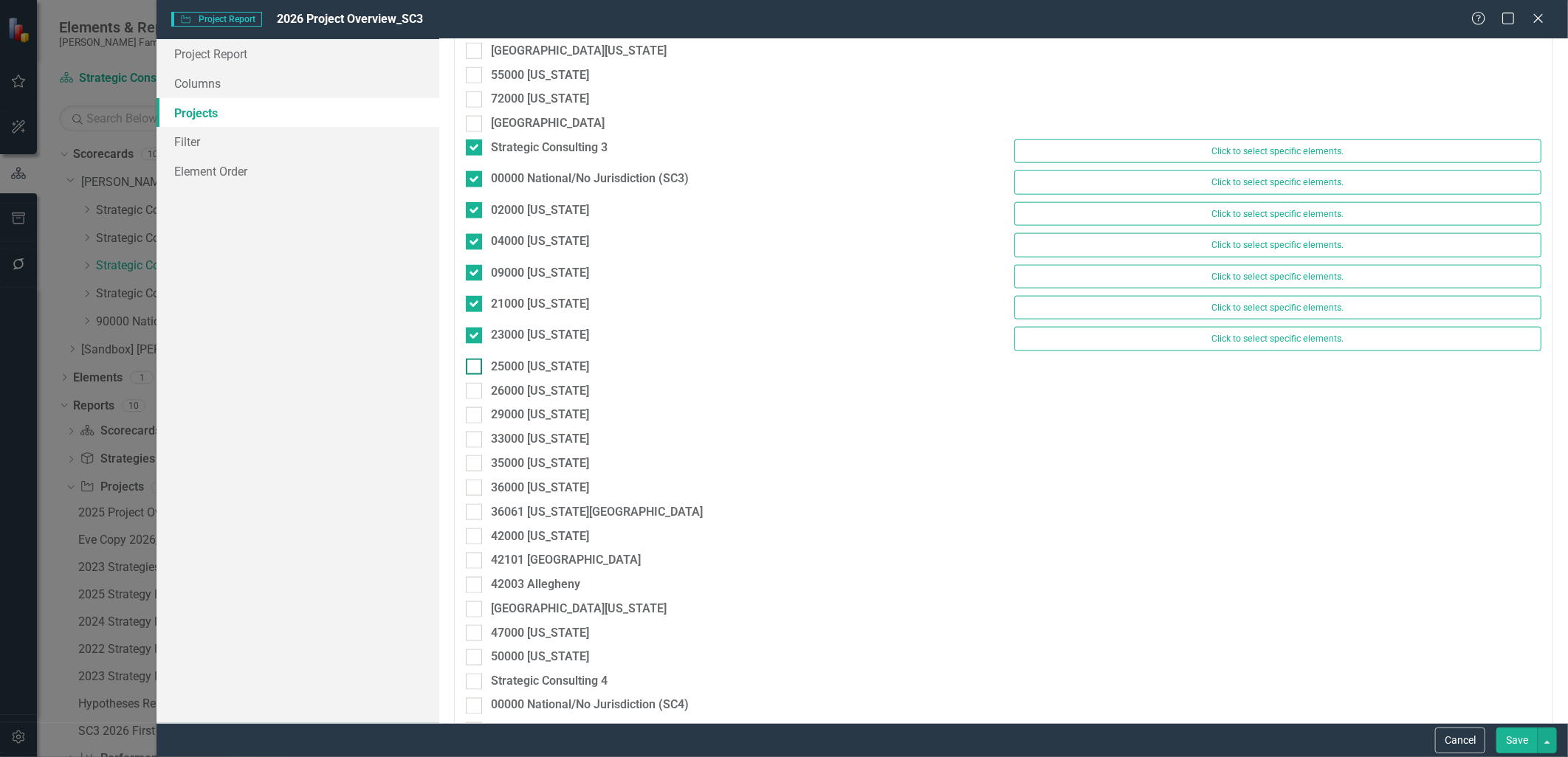
click at [481, 375] on div at bounding box center [474, 366] width 16 height 16
click at [475, 369] on input "25000 [US_STATE]" at bounding box center [471, 363] width 10 height 10
checkbox input "true"
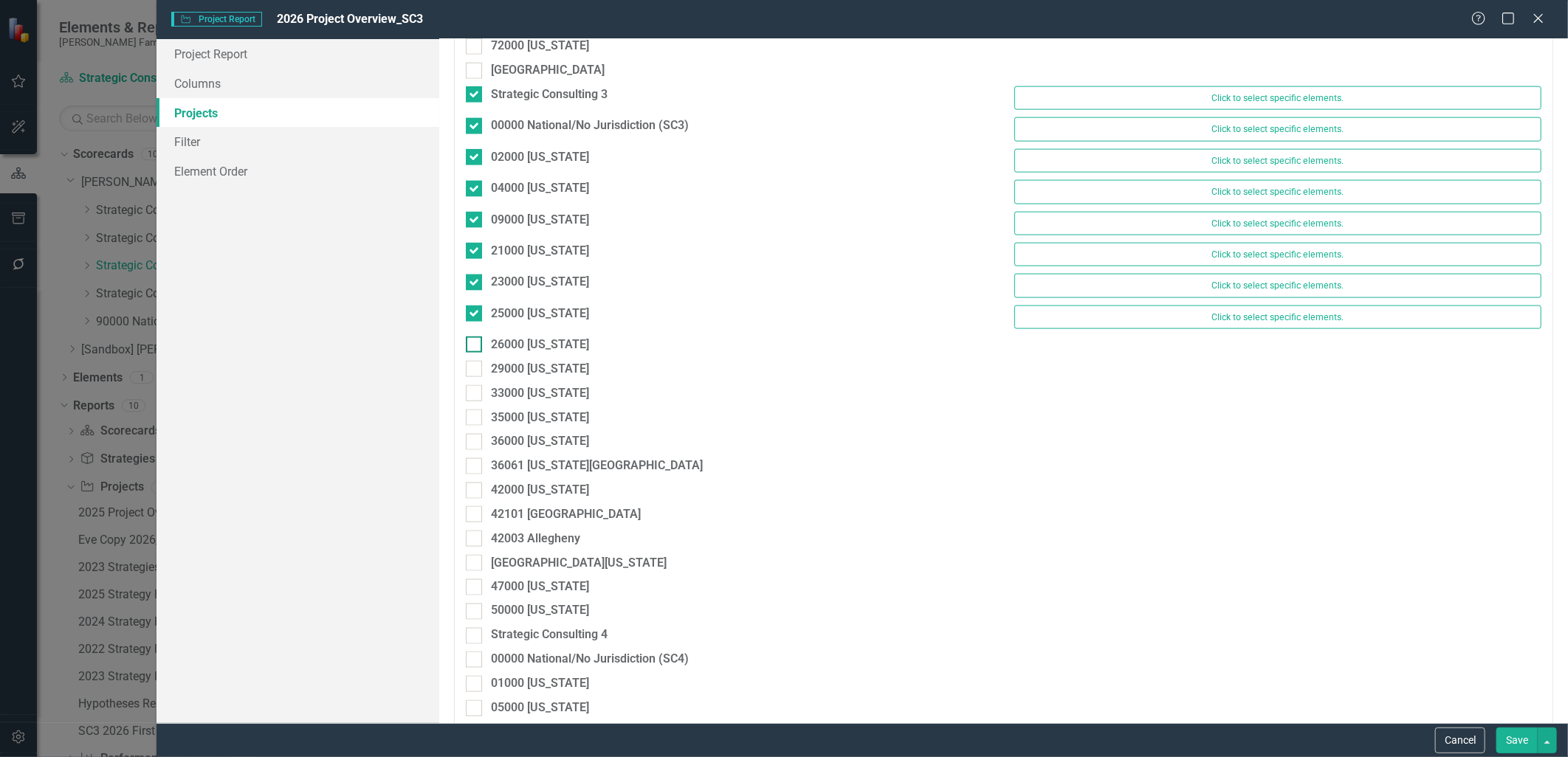
scroll to position [1230, 0]
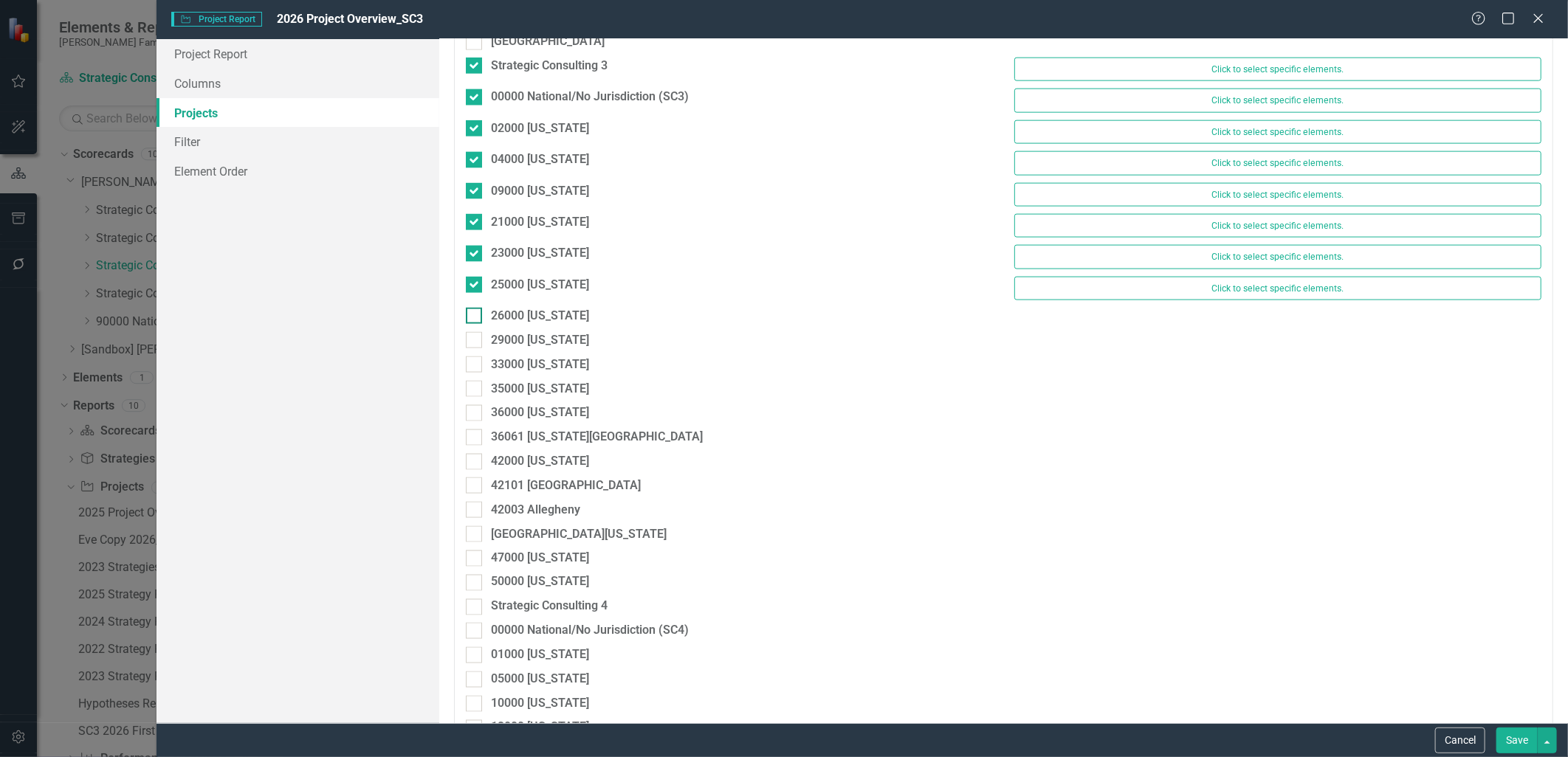
click at [471, 313] on input "26000 [US_STATE]" at bounding box center [471, 312] width 10 height 10
checkbox input "true"
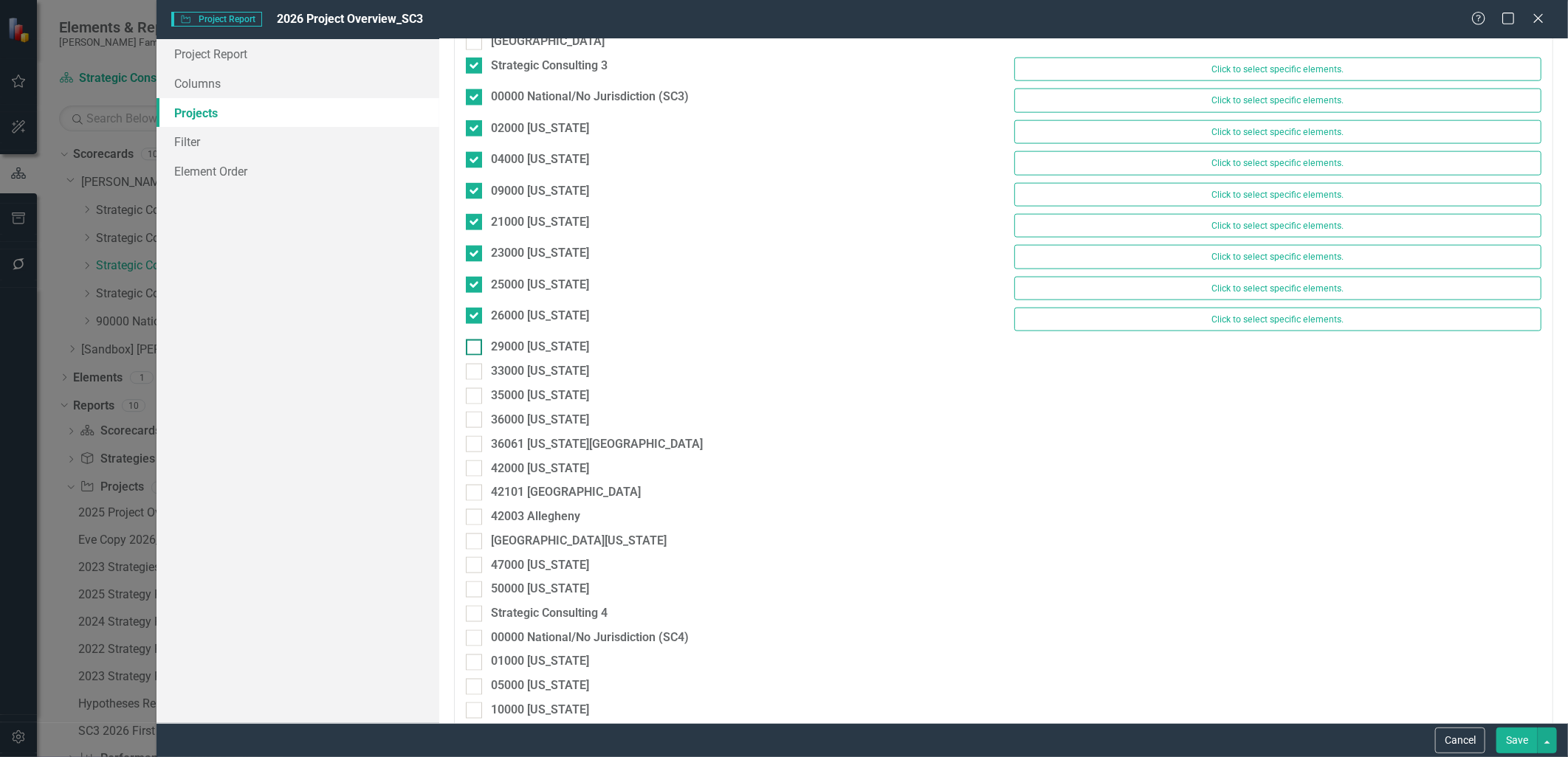
click at [475, 342] on input "29000 [US_STATE]" at bounding box center [471, 344] width 10 height 10
checkbox input "true"
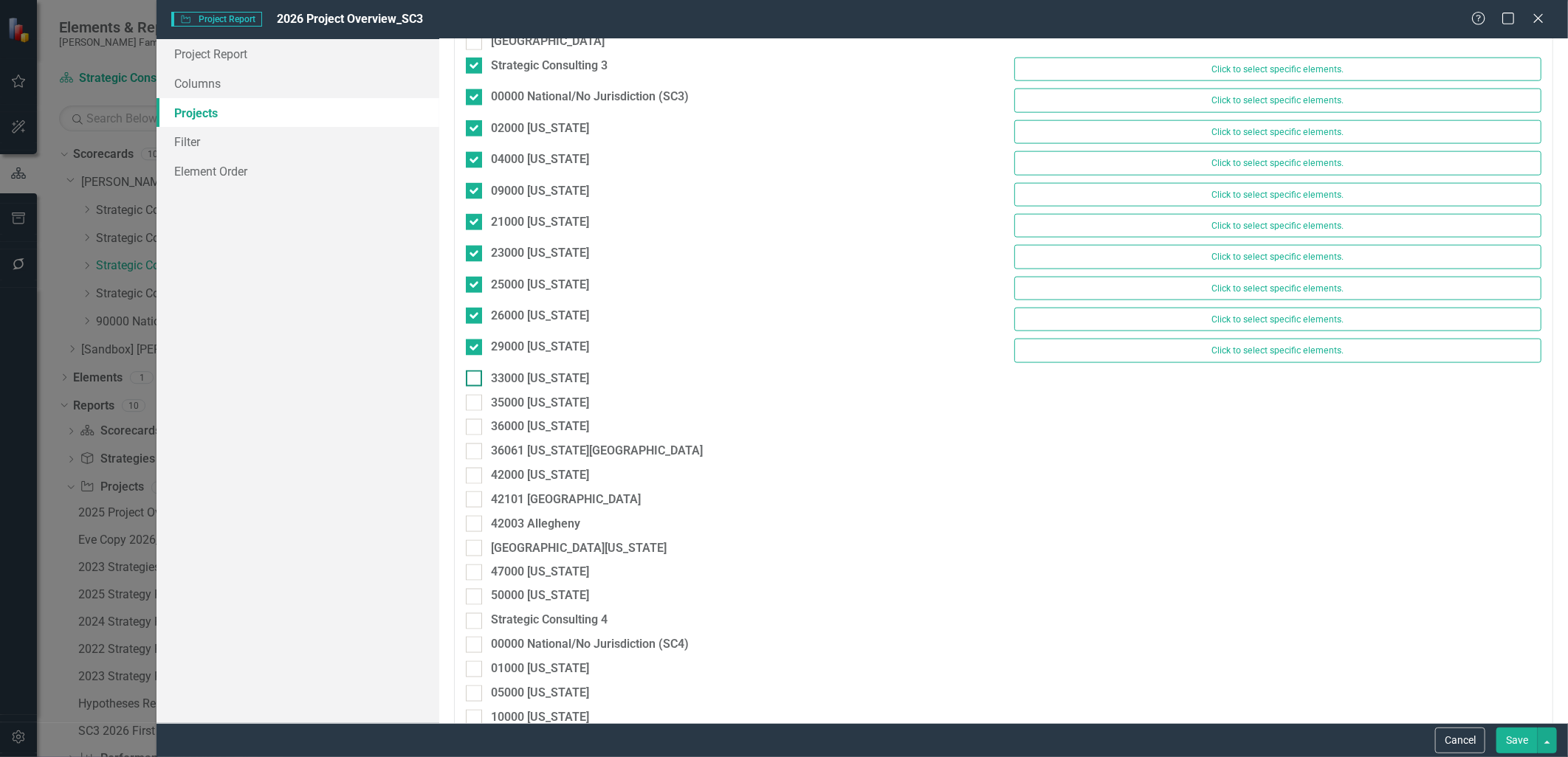
click at [475, 378] on div at bounding box center [474, 378] width 16 height 16
click at [475, 378] on input "33000 [US_STATE]" at bounding box center [471, 375] width 10 height 10
checkbox input "true"
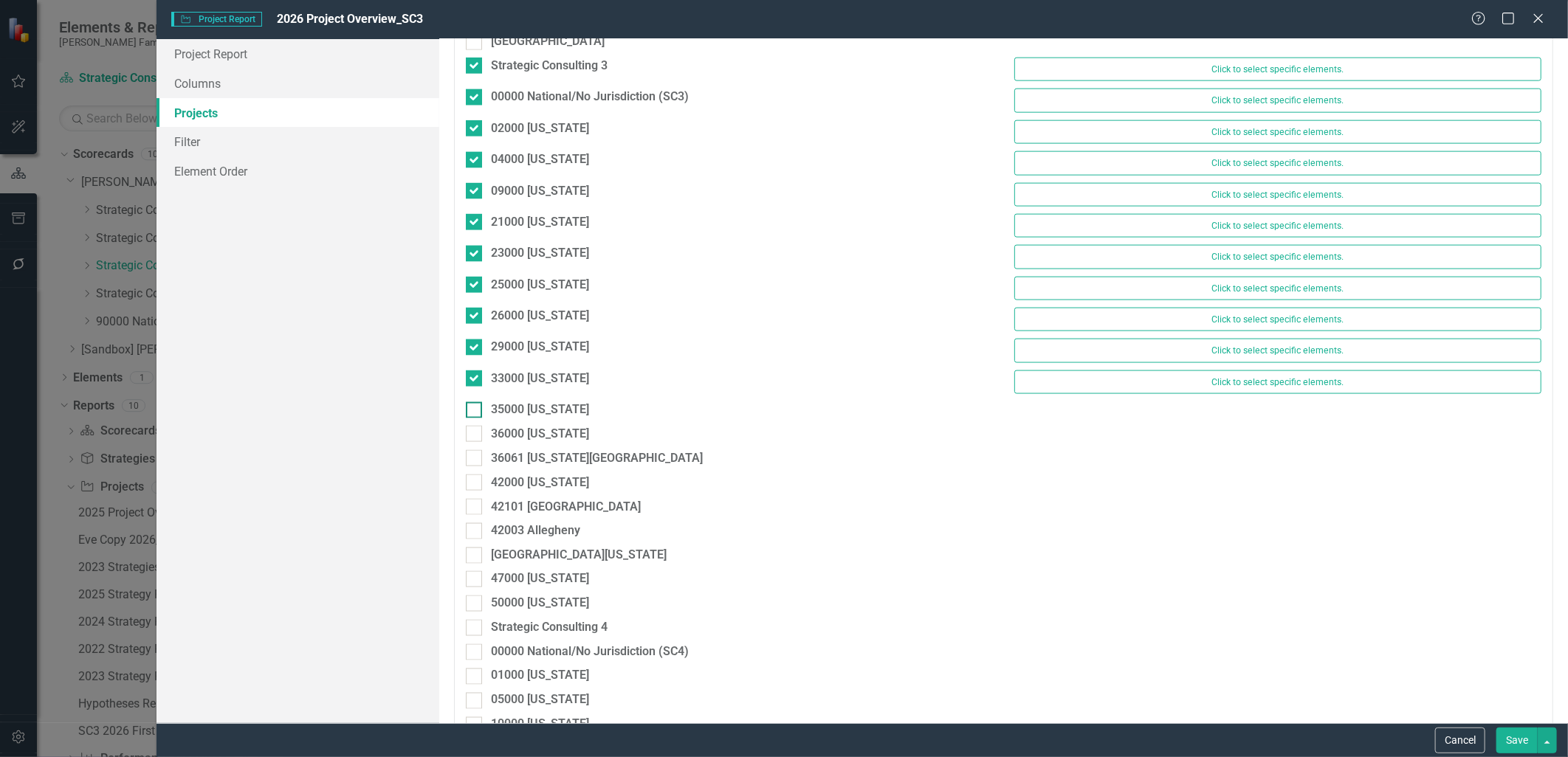
click at [477, 415] on div at bounding box center [474, 410] width 16 height 16
click at [475, 412] on input "35000 [US_STATE]" at bounding box center [471, 407] width 10 height 10
checkbox input "true"
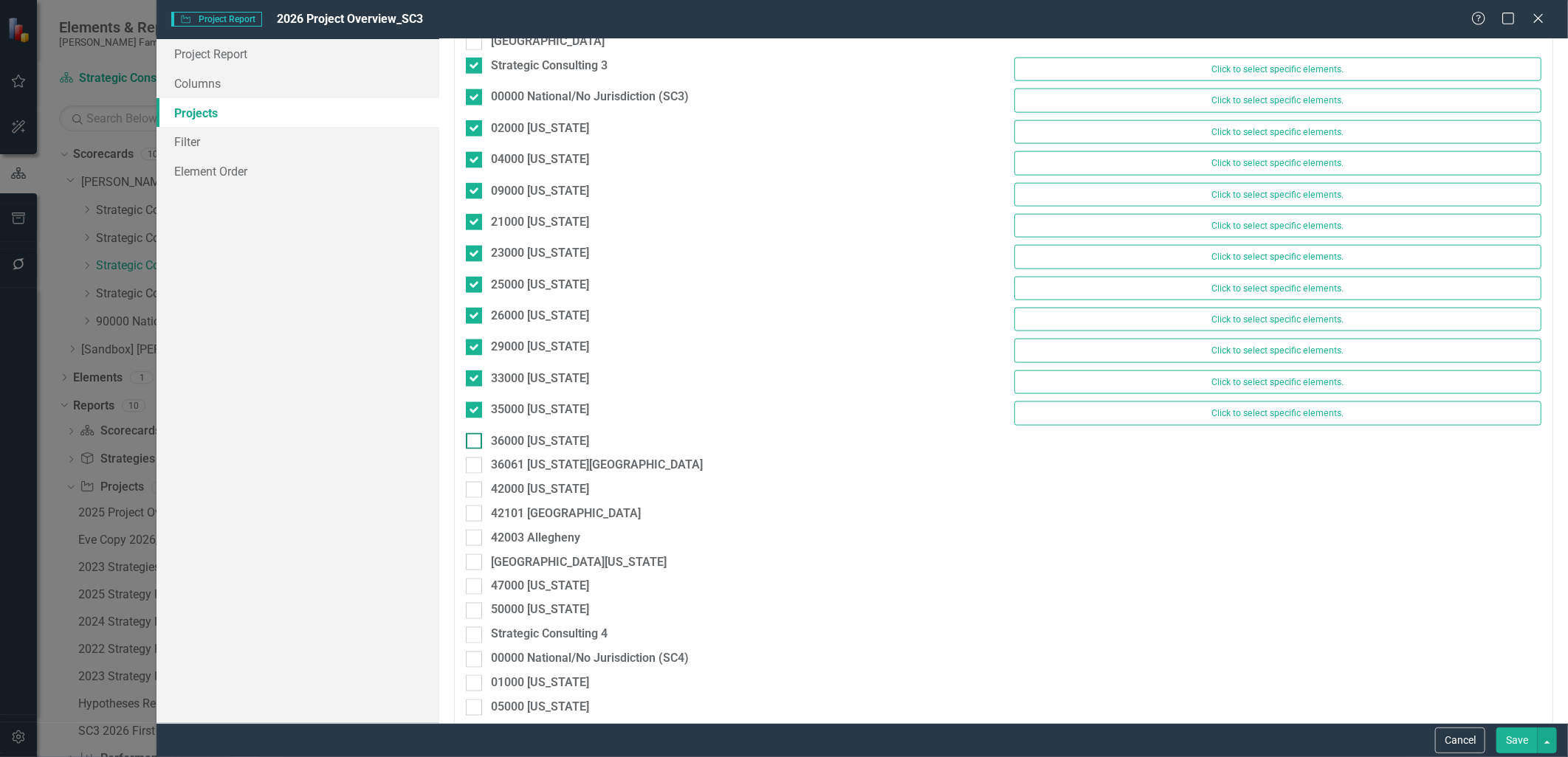
click at [470, 449] on div at bounding box center [474, 441] width 16 height 16
click at [470, 443] on input "36000 [US_STATE]" at bounding box center [471, 438] width 10 height 10
checkbox input "true"
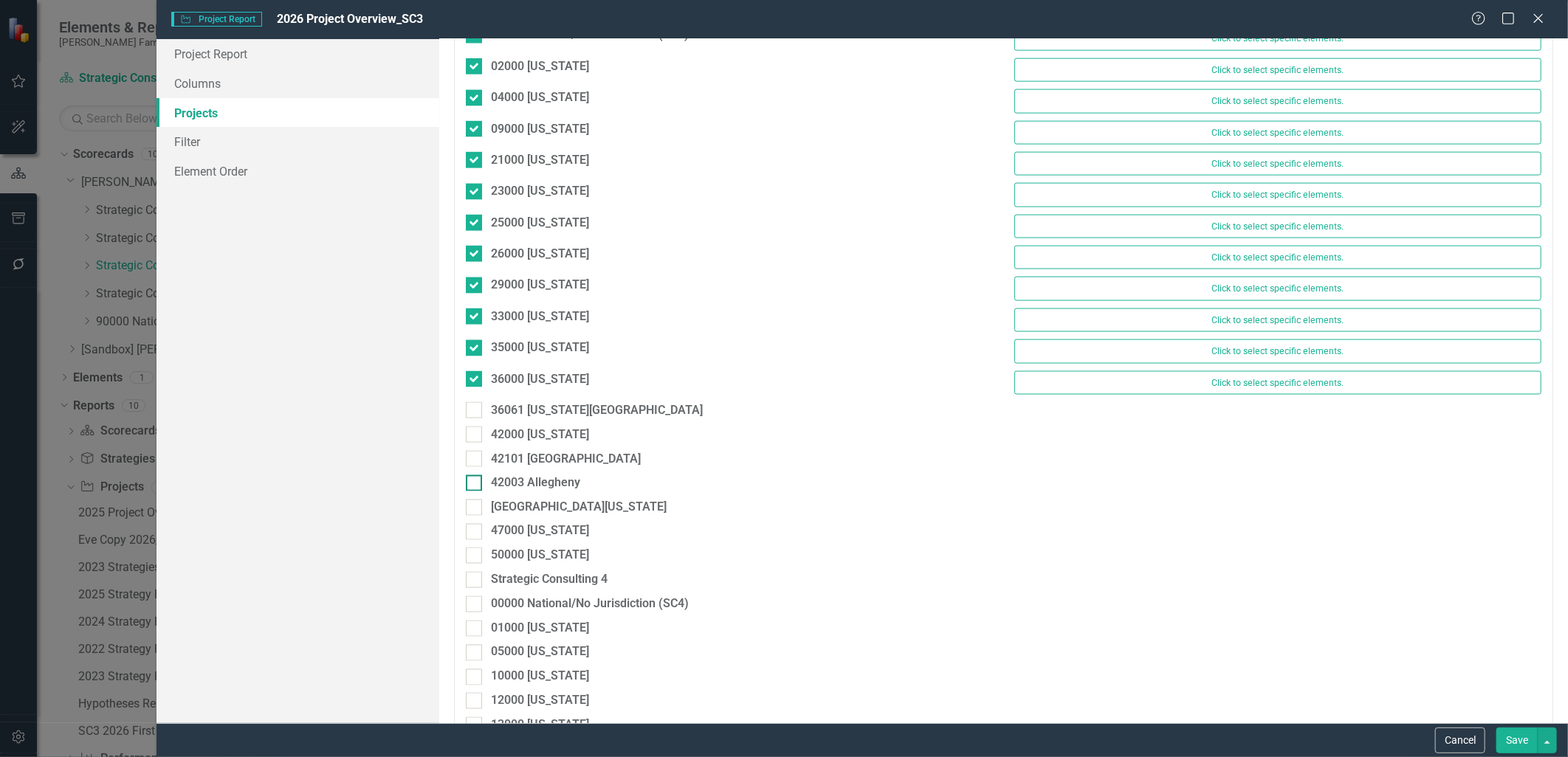
scroll to position [1393, 0]
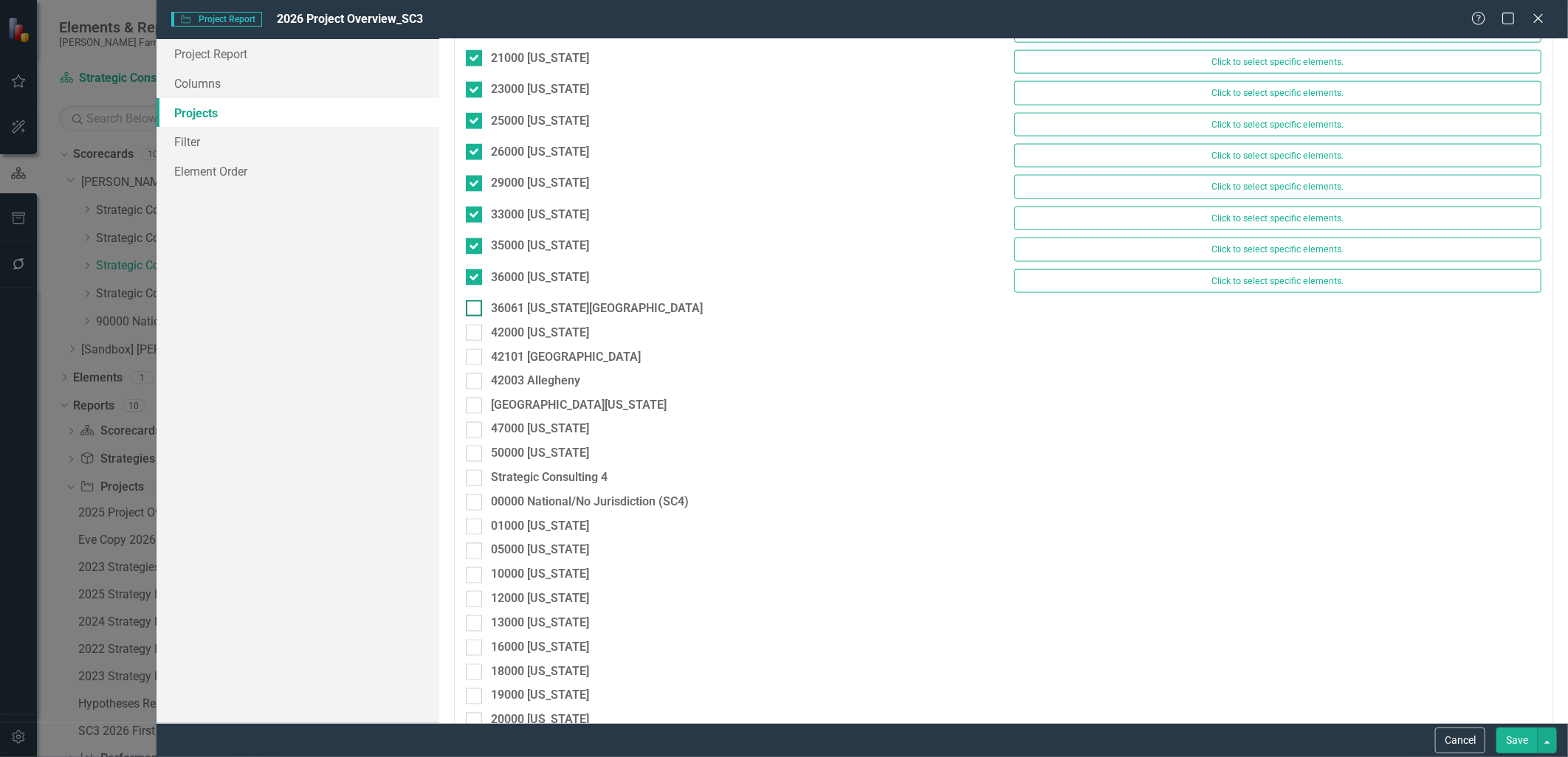
click at [471, 313] on div at bounding box center [474, 308] width 16 height 16
click at [471, 310] on input "36061 [US_STATE][GEOGRAPHIC_DATA]" at bounding box center [471, 305] width 10 height 10
checkbox input "true"
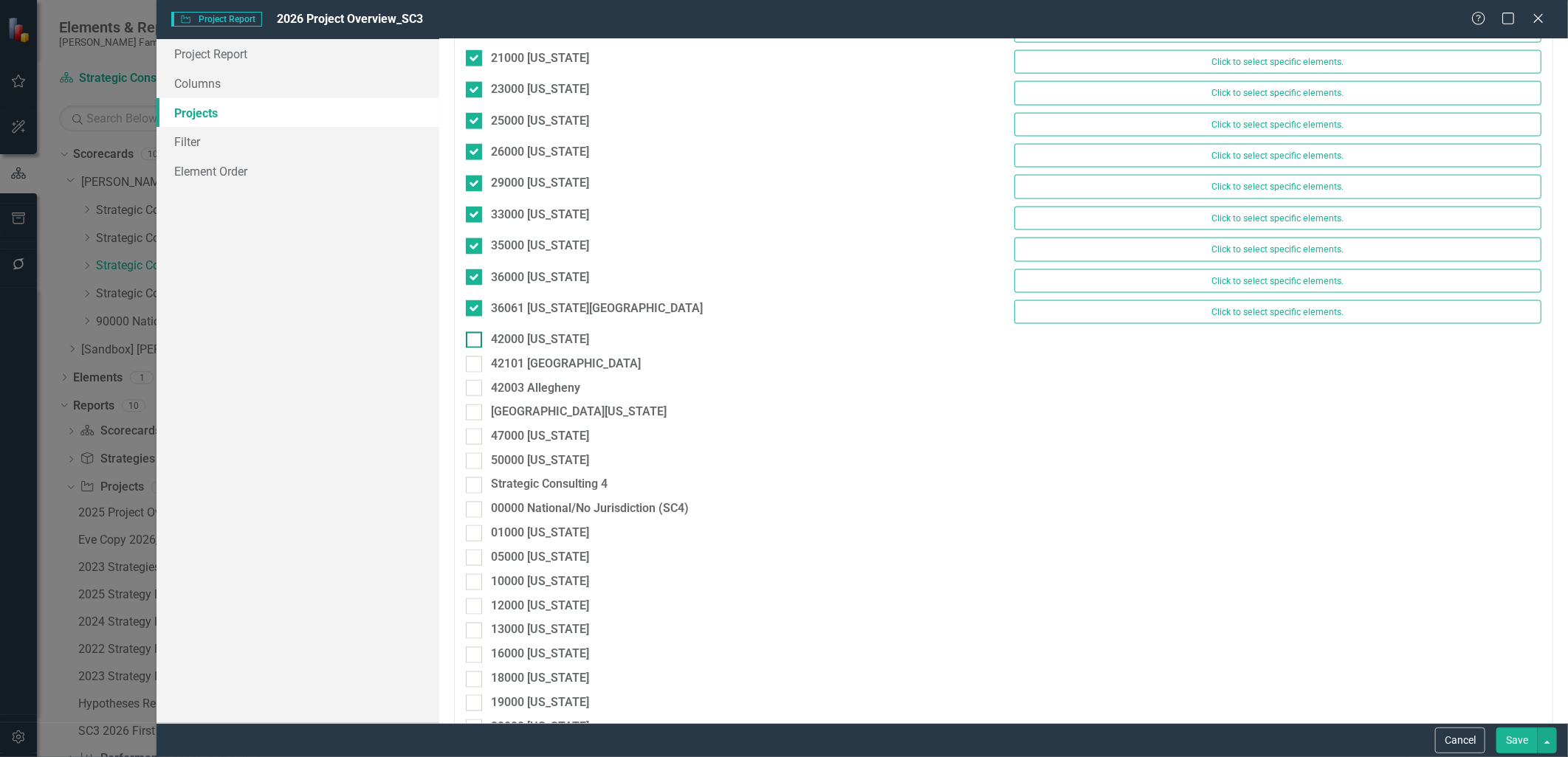
click at [477, 340] on div at bounding box center [474, 340] width 16 height 16
click at [475, 340] on input "42000 [US_STATE]" at bounding box center [471, 337] width 10 height 10
checkbox input "true"
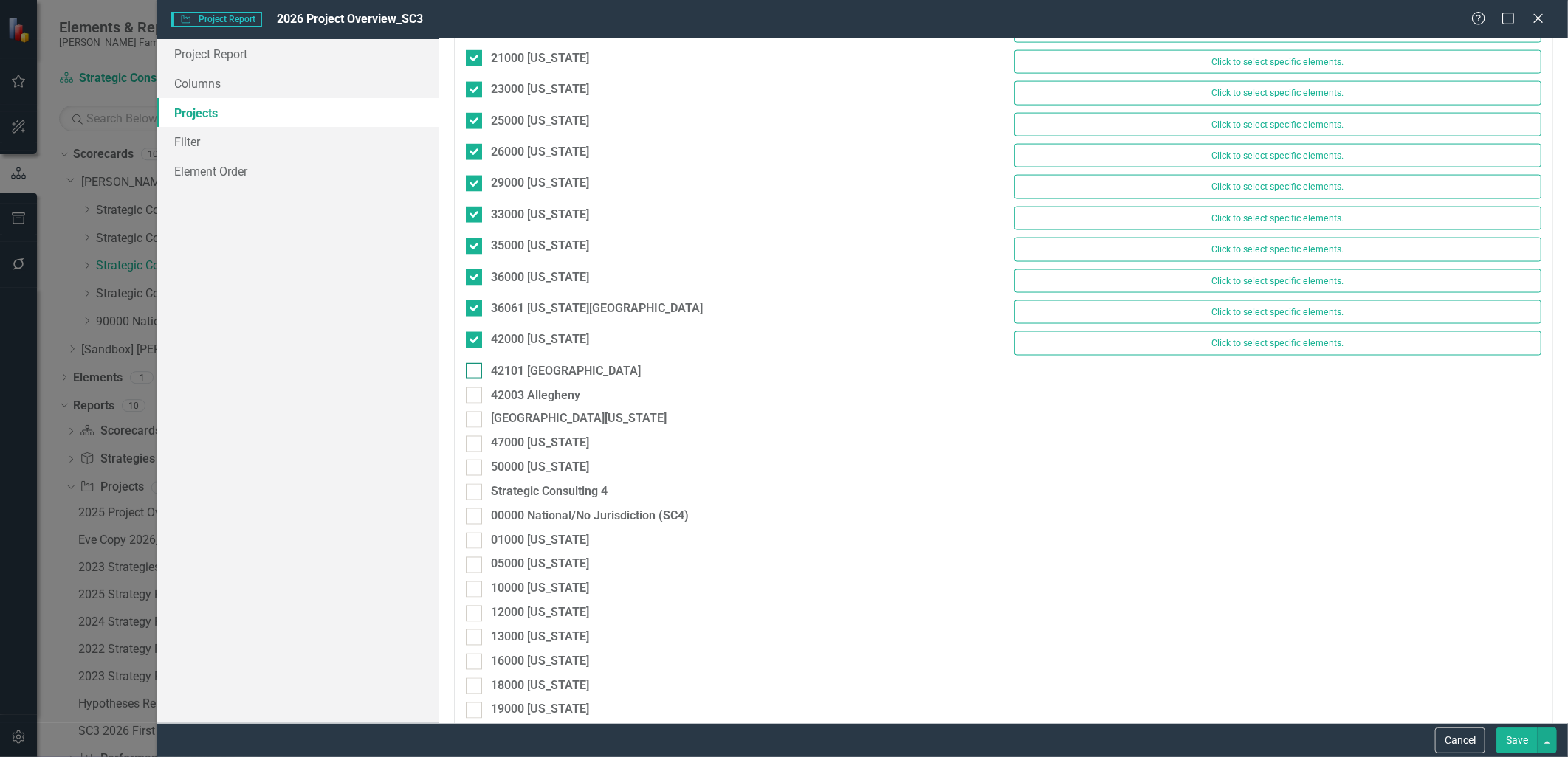
click at [477, 372] on div at bounding box center [474, 371] width 16 height 16
click at [475, 372] on input "42101 [GEOGRAPHIC_DATA]" at bounding box center [471, 368] width 10 height 10
checkbox input "true"
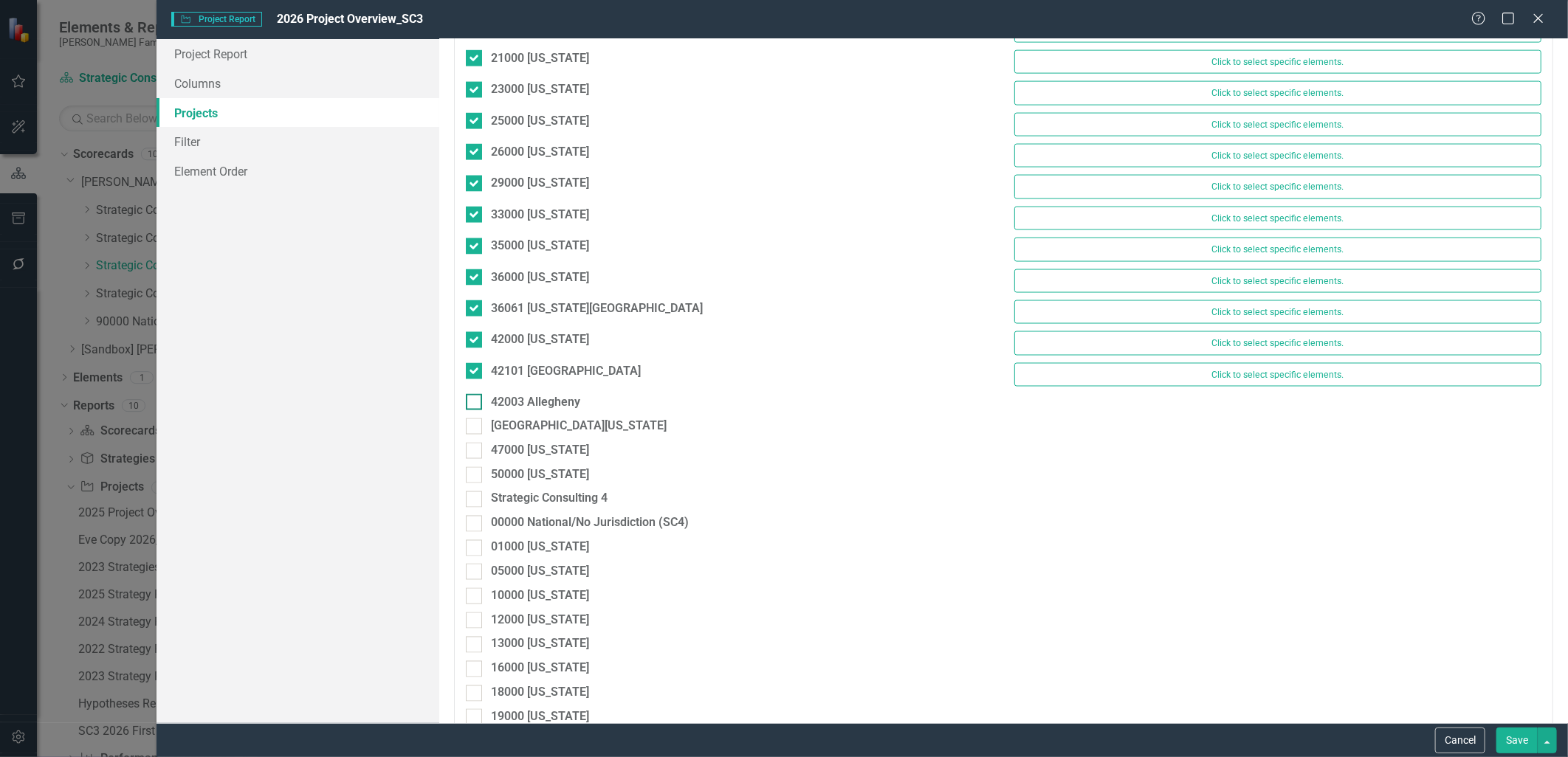
click at [481, 409] on div at bounding box center [474, 402] width 16 height 16
click at [475, 404] on input "42003 Allegheny" at bounding box center [471, 399] width 10 height 10
checkbox input "true"
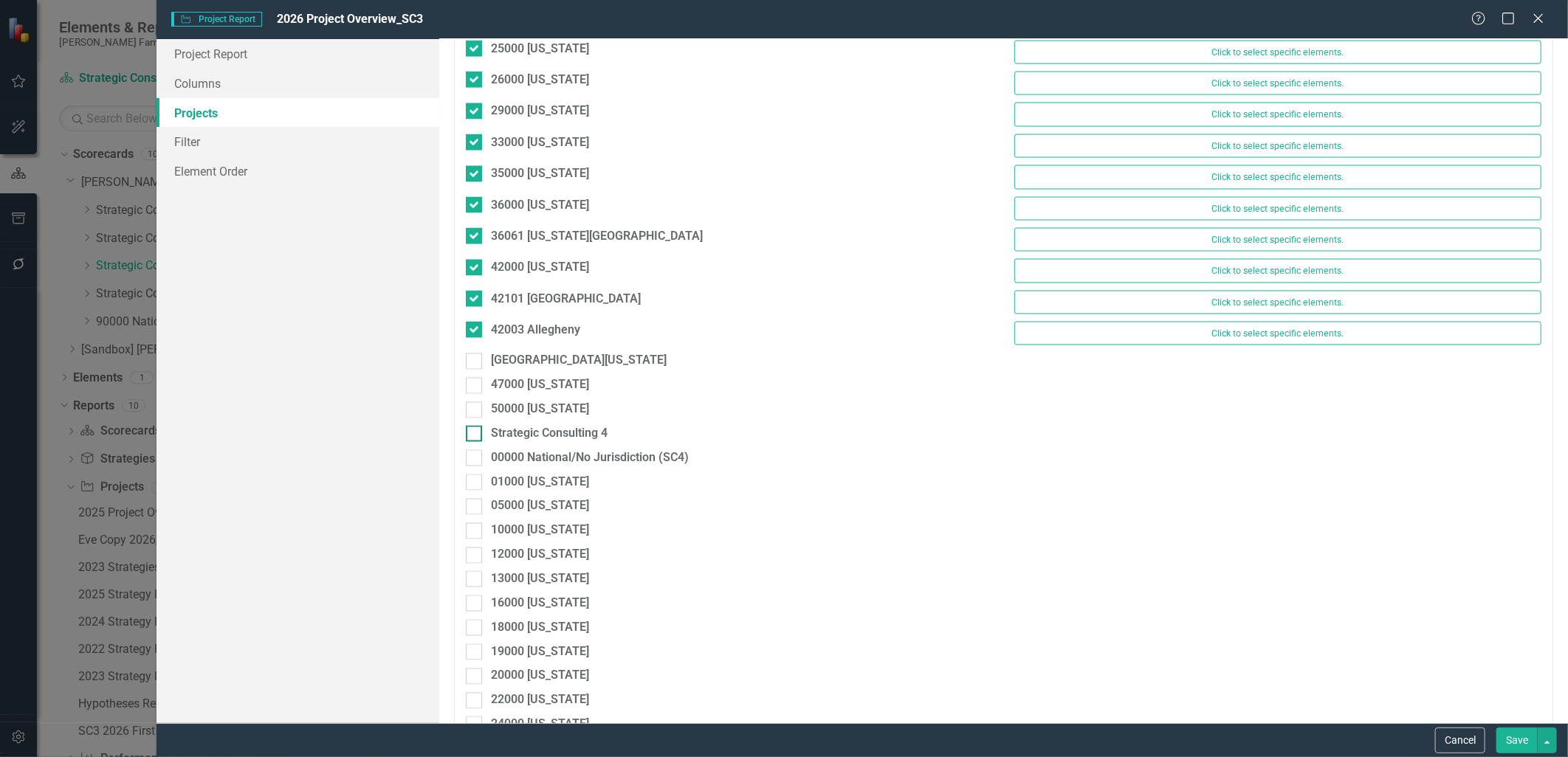
scroll to position [1558, 0]
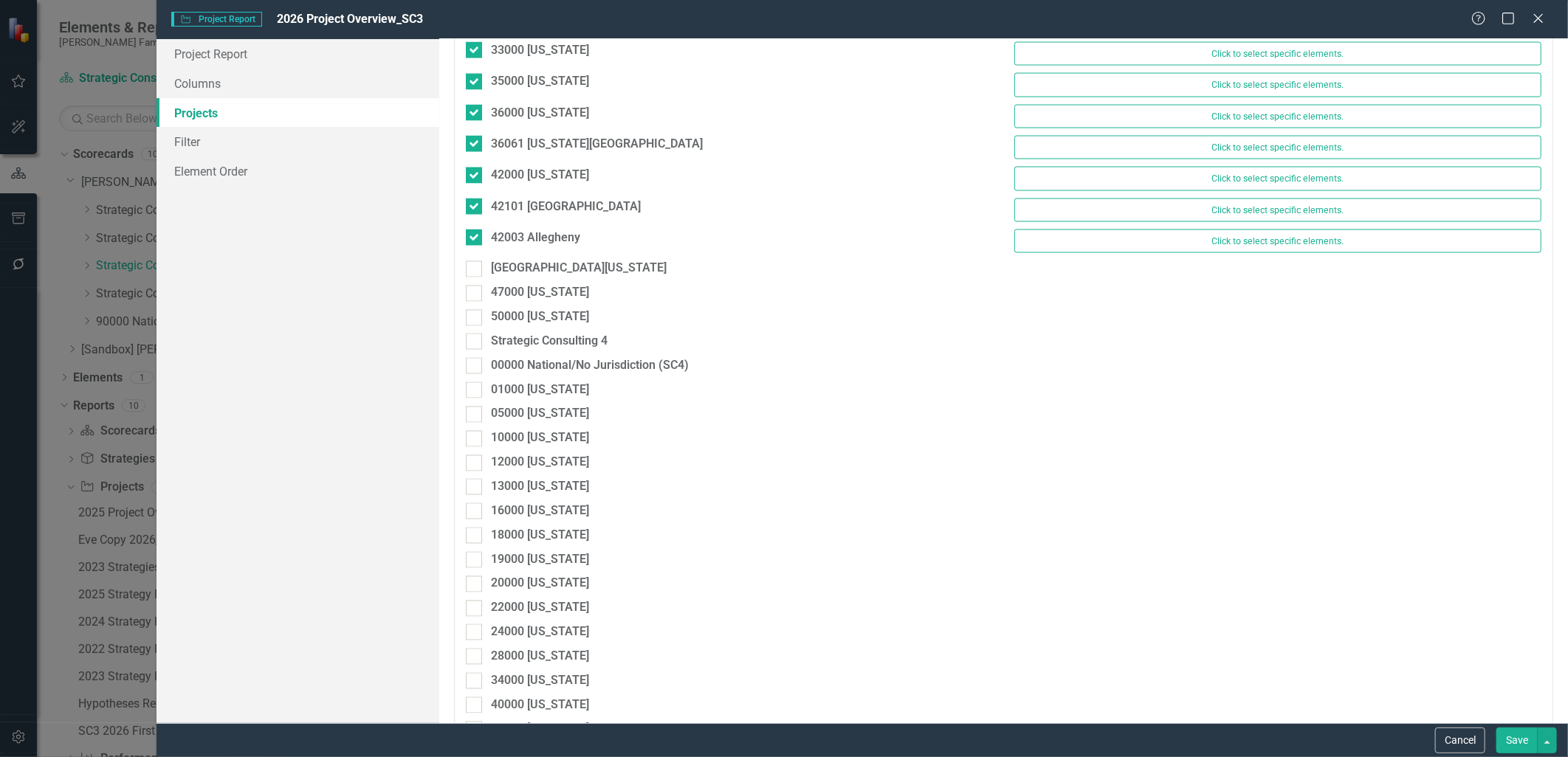
click at [471, 283] on div "[GEOGRAPHIC_DATA][US_STATE]" at bounding box center [729, 273] width 549 height 24
click at [474, 277] on div at bounding box center [474, 269] width 16 height 16
click at [474, 271] on input "[GEOGRAPHIC_DATA][US_STATE]" at bounding box center [471, 266] width 10 height 10
checkbox input "true"
click at [475, 302] on input "47000 [US_STATE]" at bounding box center [471, 297] width 10 height 10
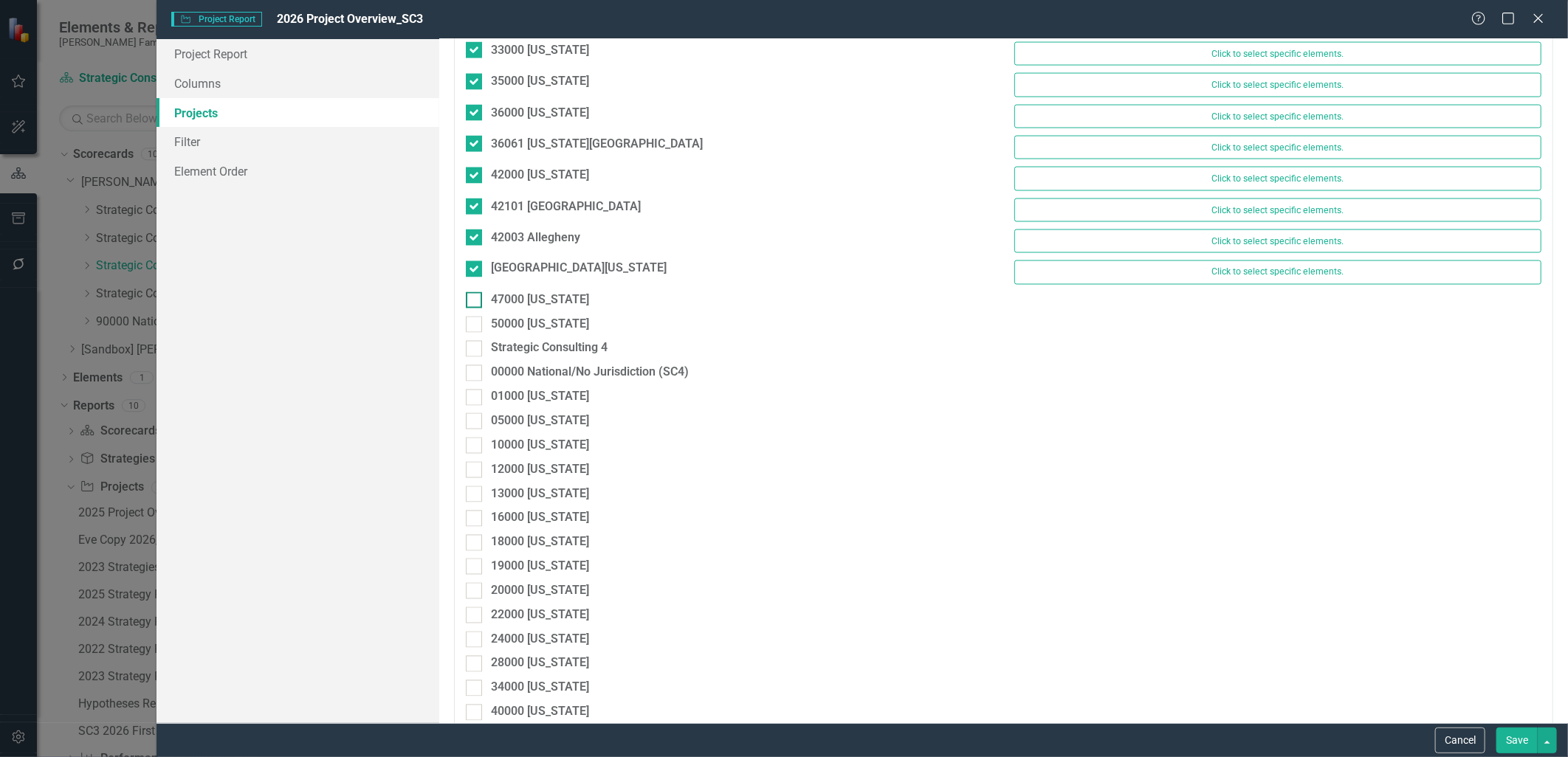
checkbox input "true"
click at [482, 340] on div "50000 [US_STATE]" at bounding box center [729, 331] width 527 height 17
click at [475, 334] on input "50000 [US_STATE]" at bounding box center [471, 328] width 10 height 10
checkbox input "true"
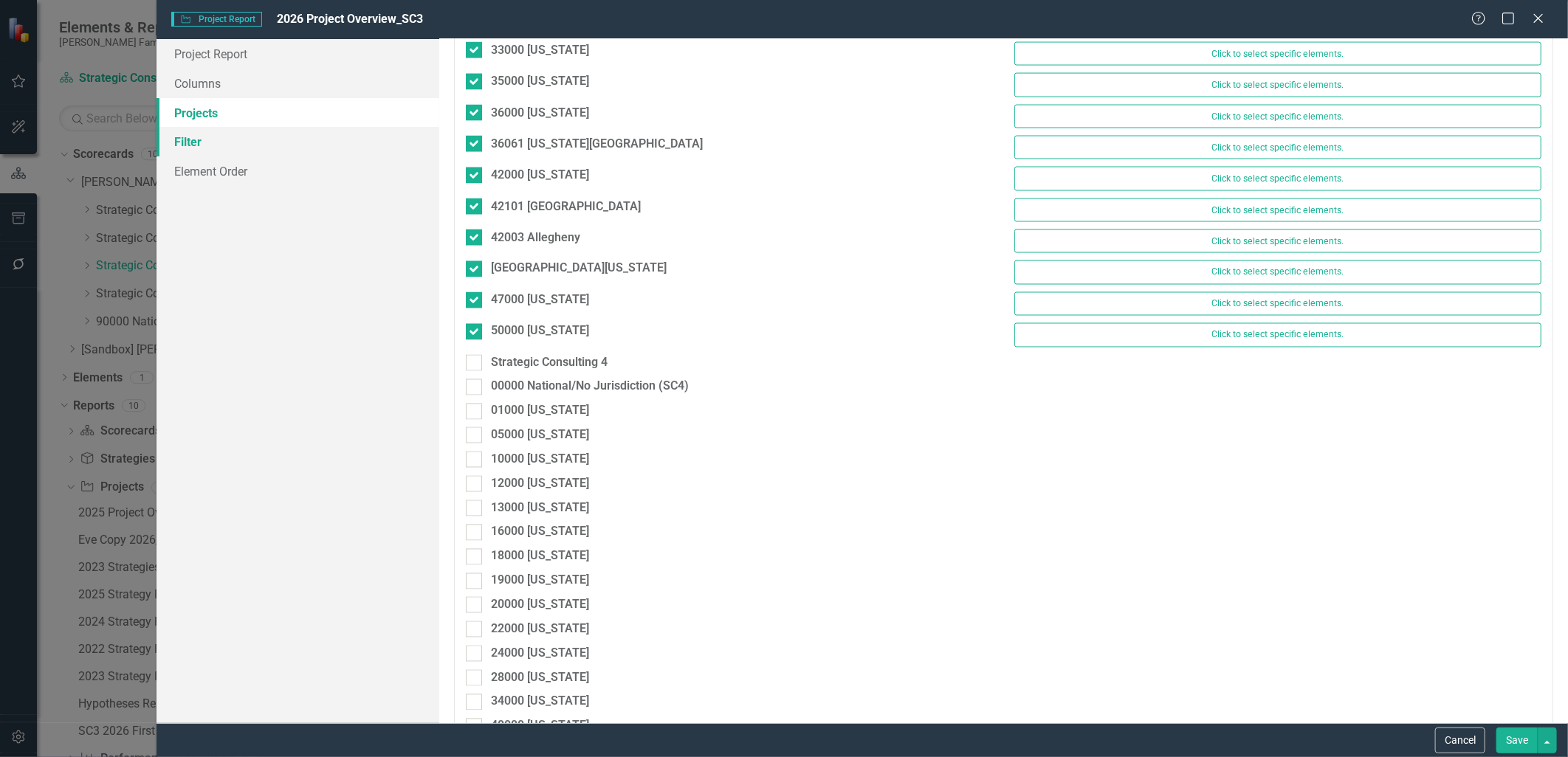
click at [195, 142] on link "Filter" at bounding box center [297, 141] width 282 height 30
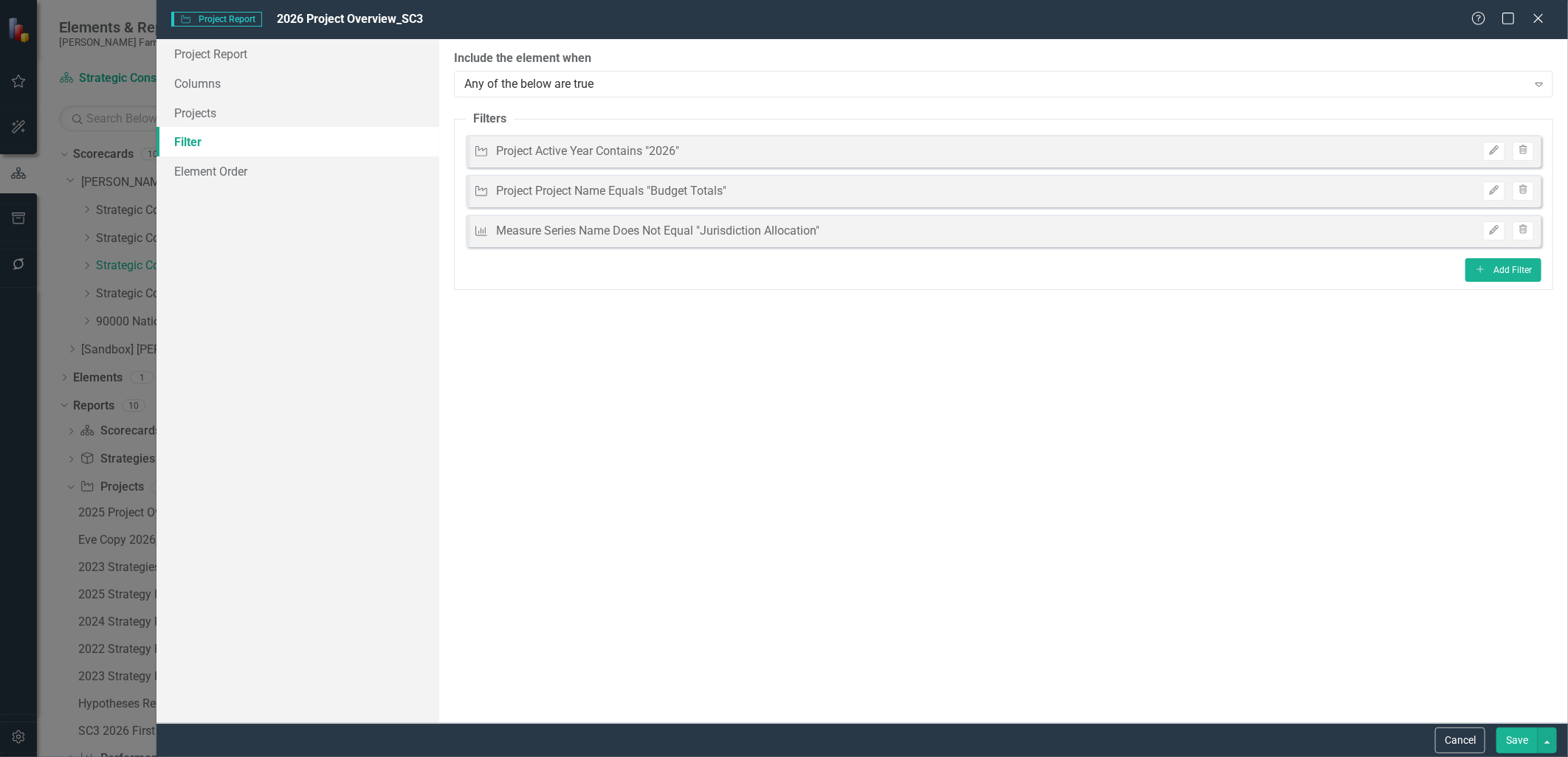
click at [1510, 733] on button "Save" at bounding box center [1517, 740] width 41 height 26
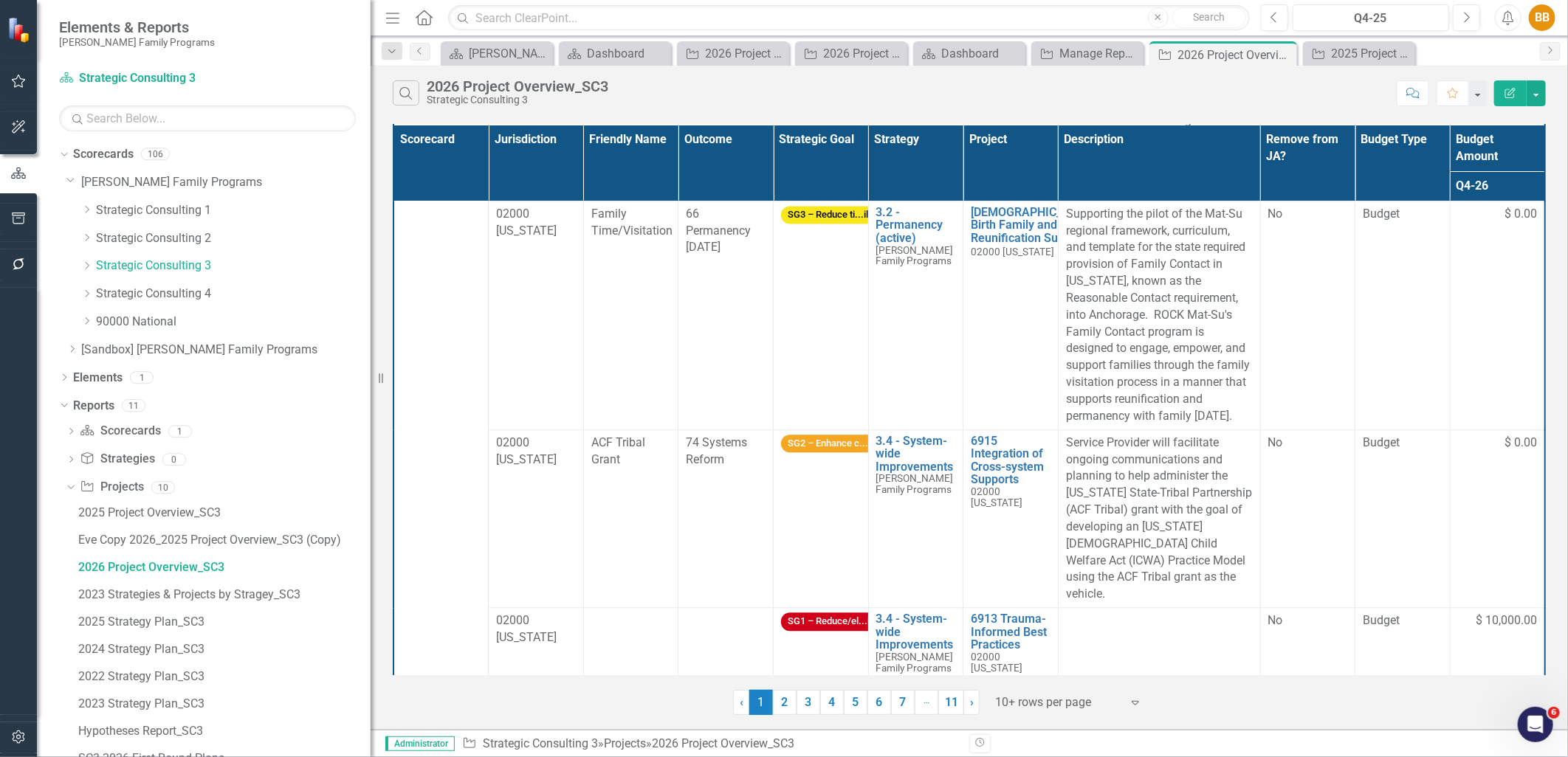
scroll to position [2203, 0]
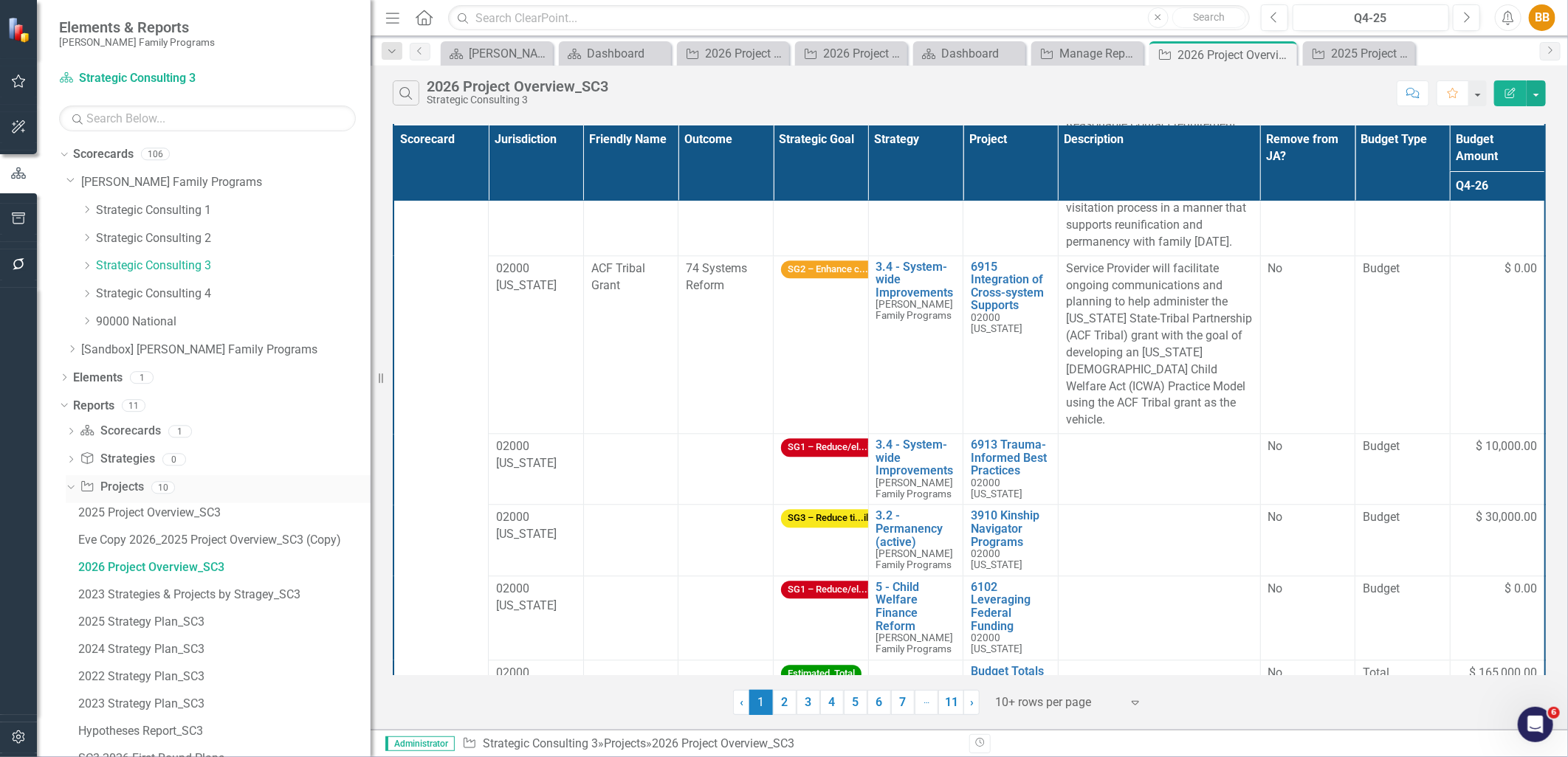
click at [130, 491] on link "Project Projects" at bounding box center [112, 487] width 64 height 17
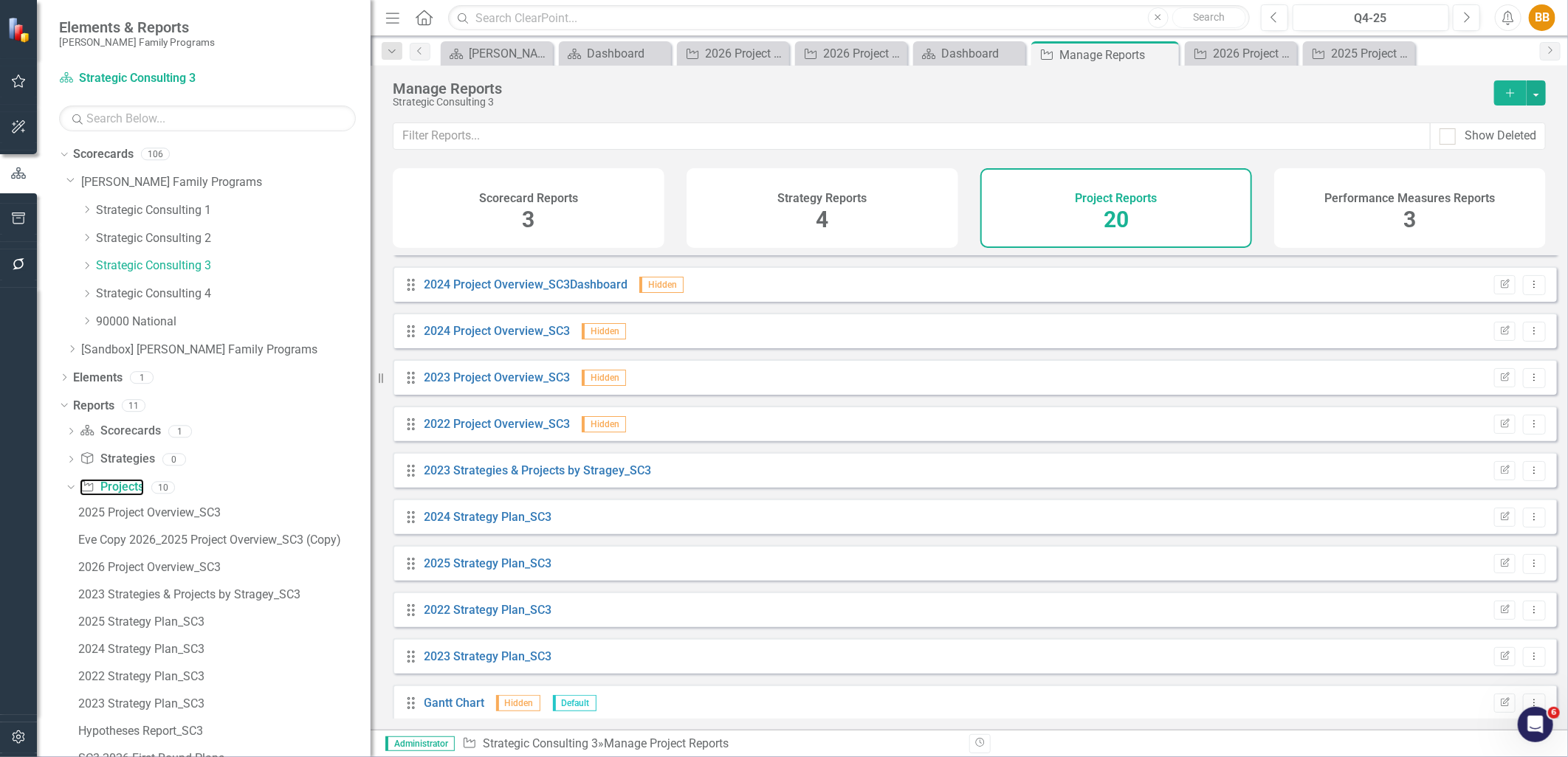
scroll to position [245, 0]
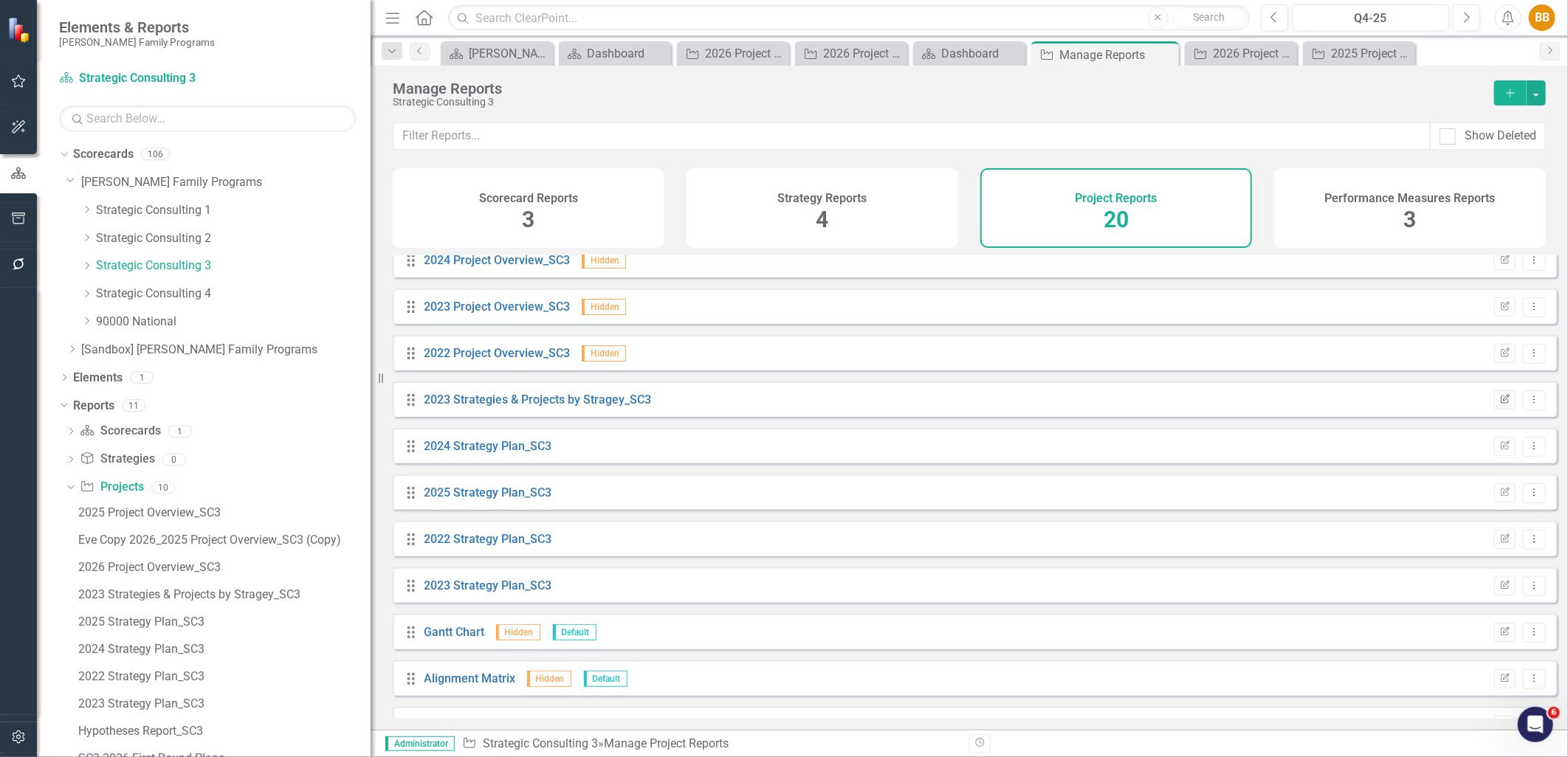
click at [1501, 408] on button "Edit Report" at bounding box center [1505, 400] width 21 height 19
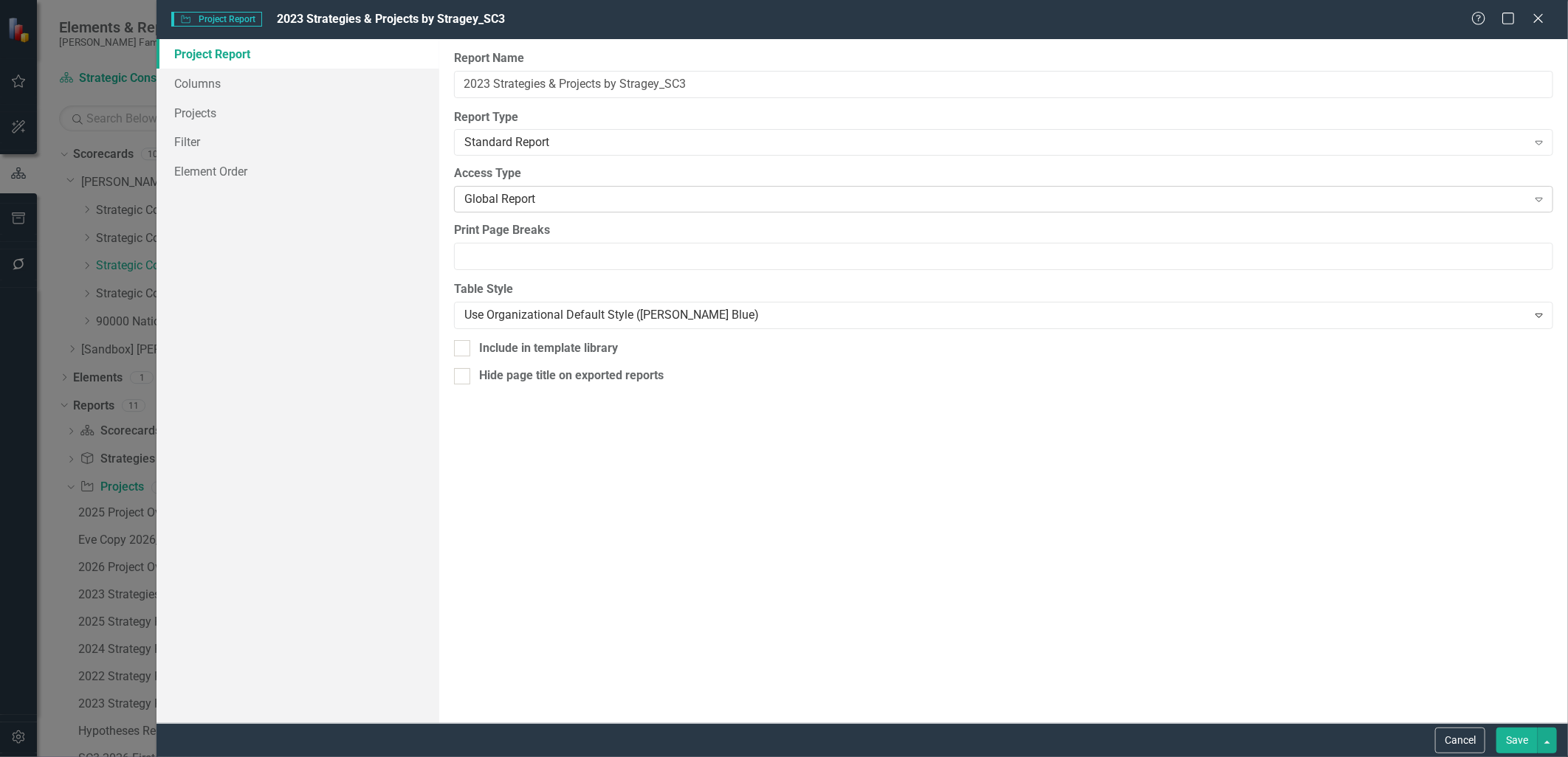
click at [483, 192] on div "Global Report" at bounding box center [996, 199] width 1063 height 17
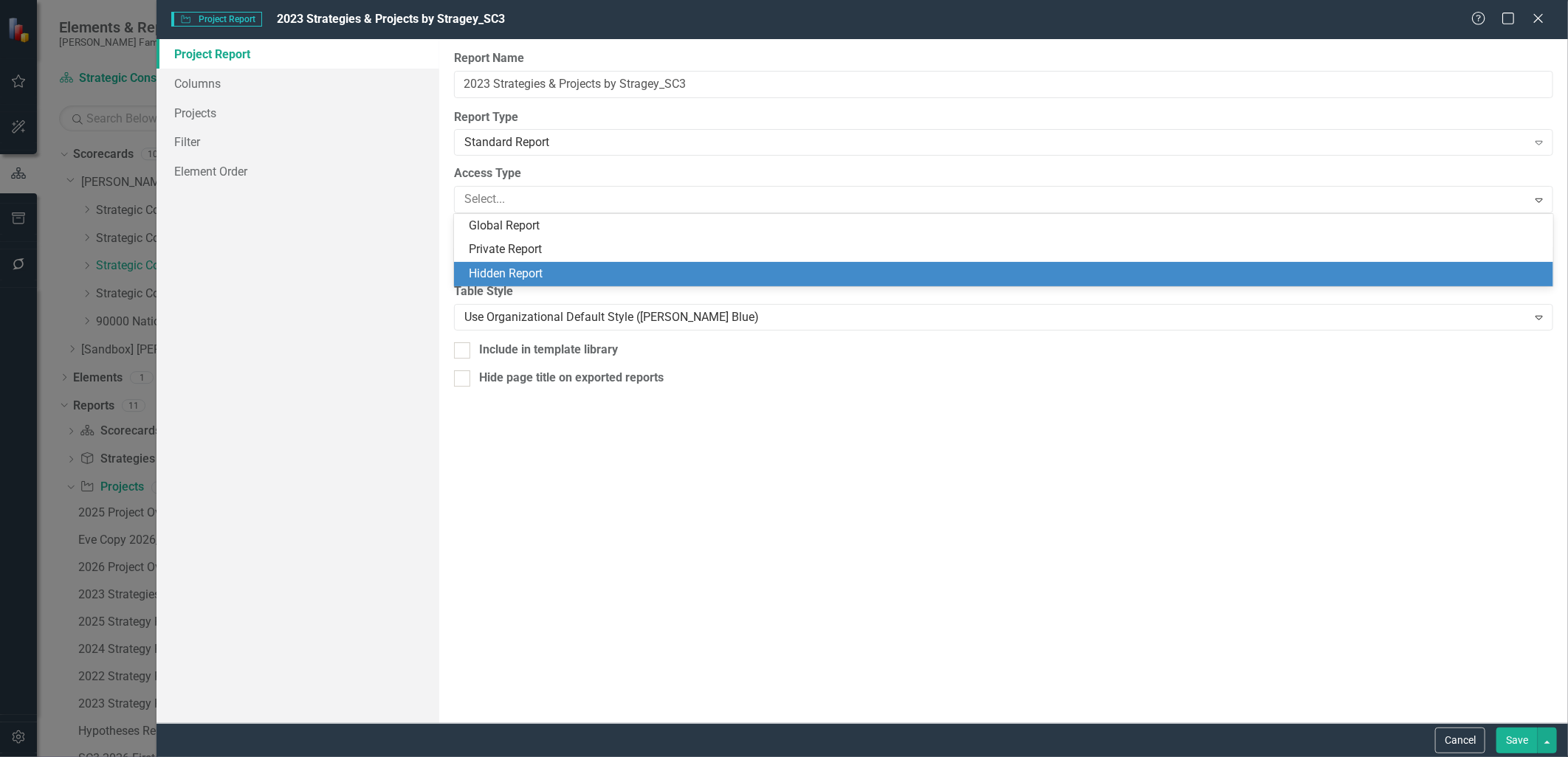
click at [519, 273] on div "Hidden Report" at bounding box center [1008, 274] width 1077 height 17
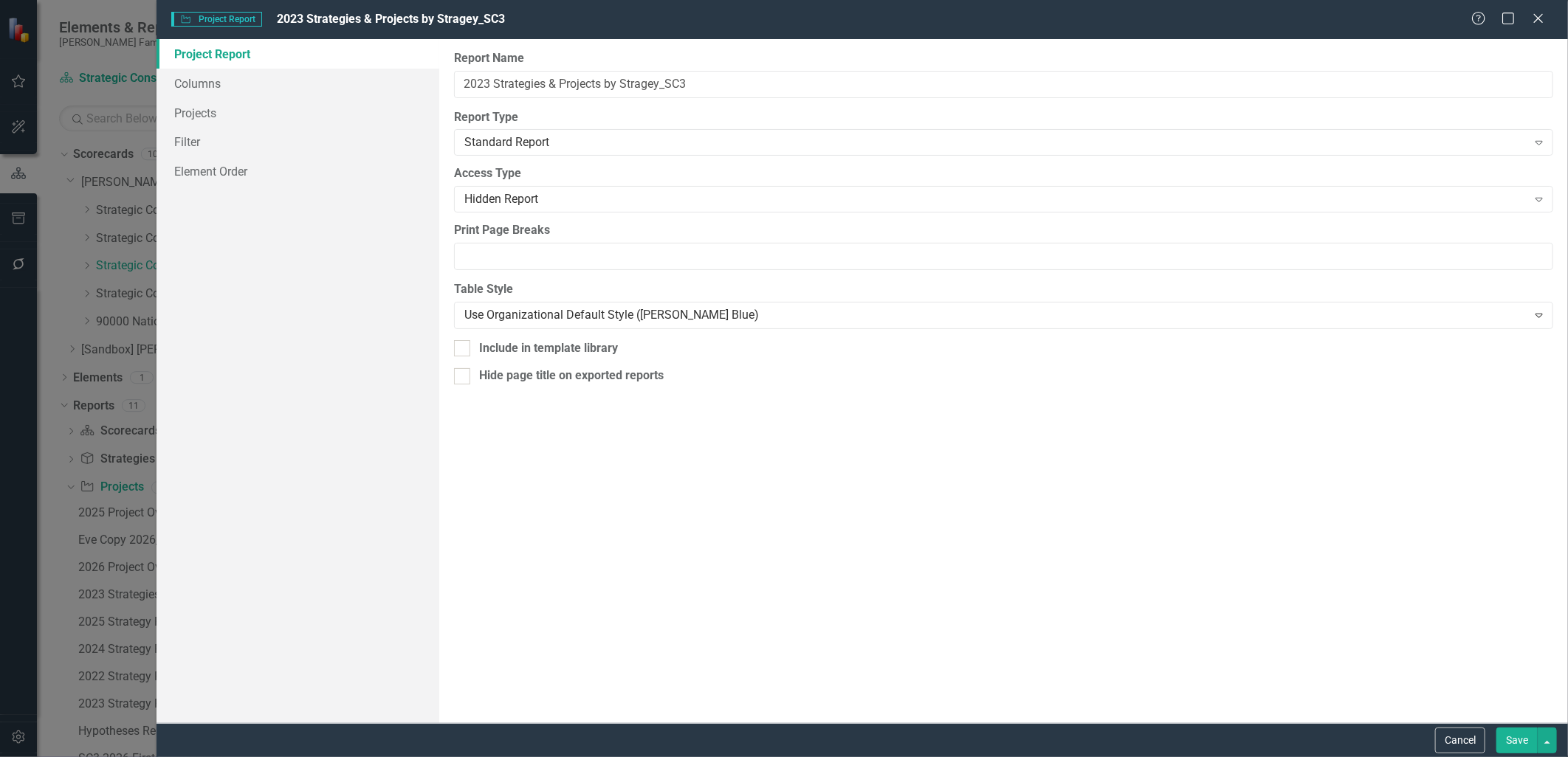
click at [1504, 732] on button "Save" at bounding box center [1517, 740] width 41 height 26
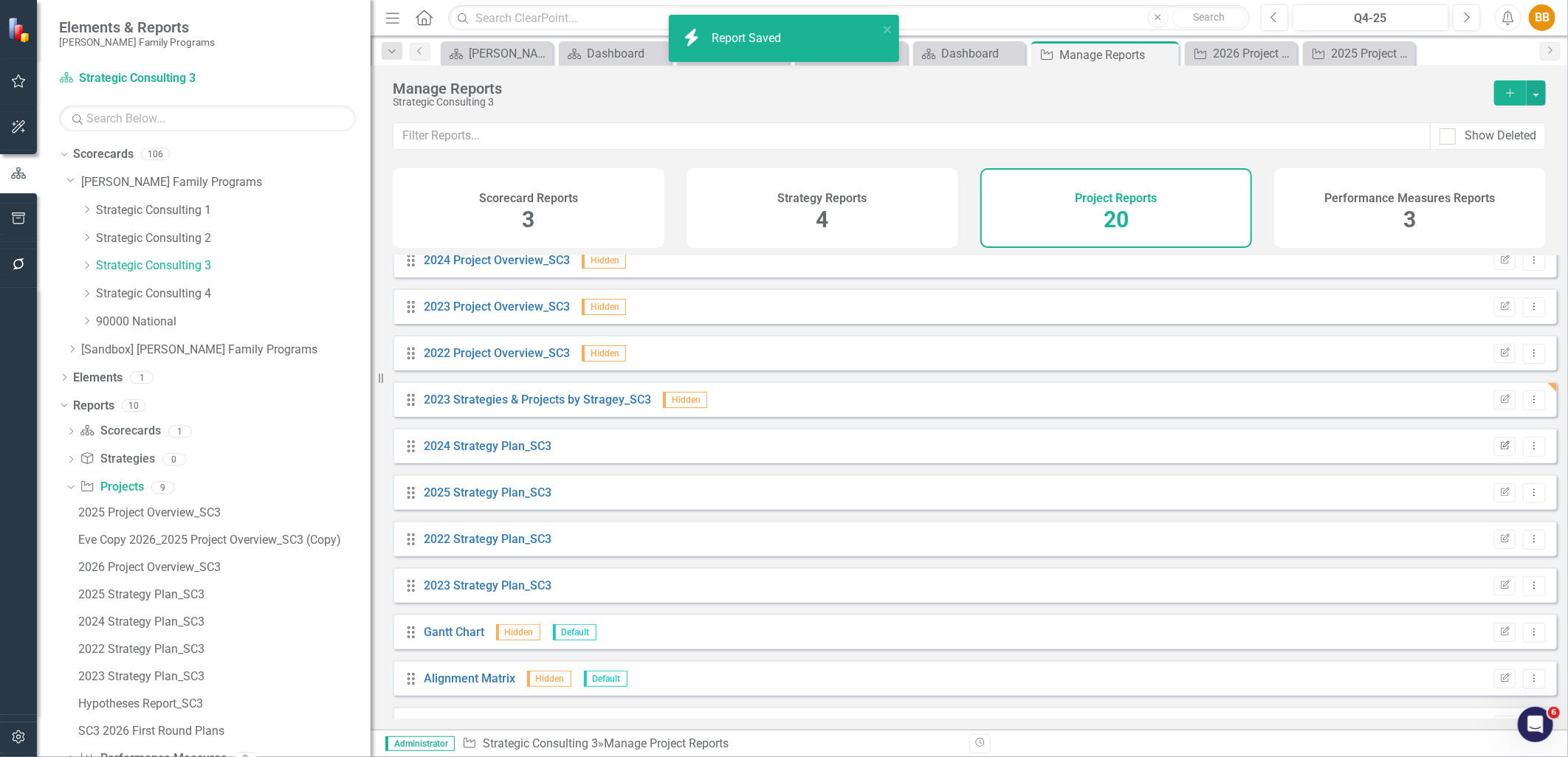
click at [1500, 451] on icon "Edit Report" at bounding box center [1505, 447] width 11 height 9
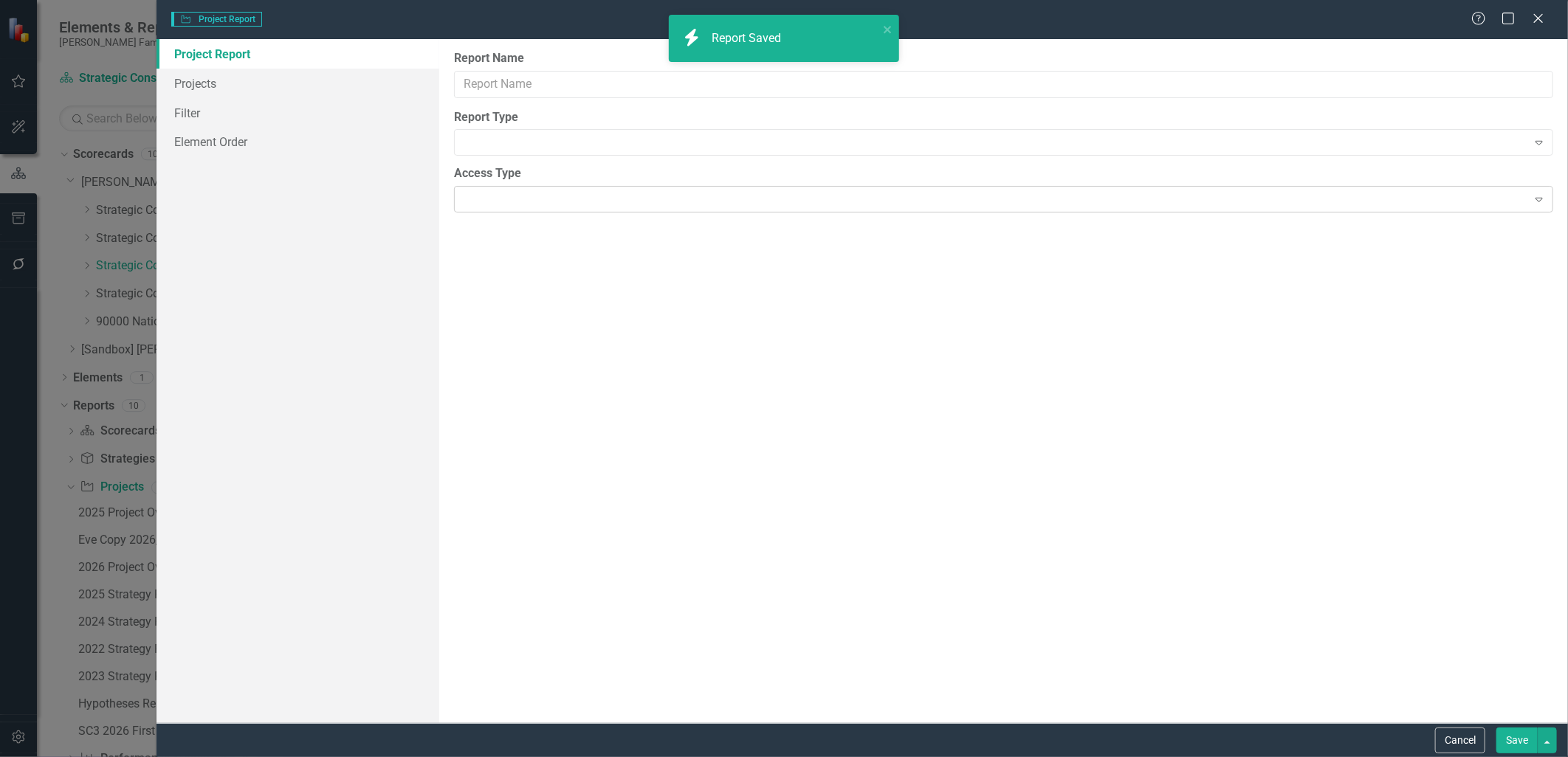
type input "2024 Strategy Plan_SC3"
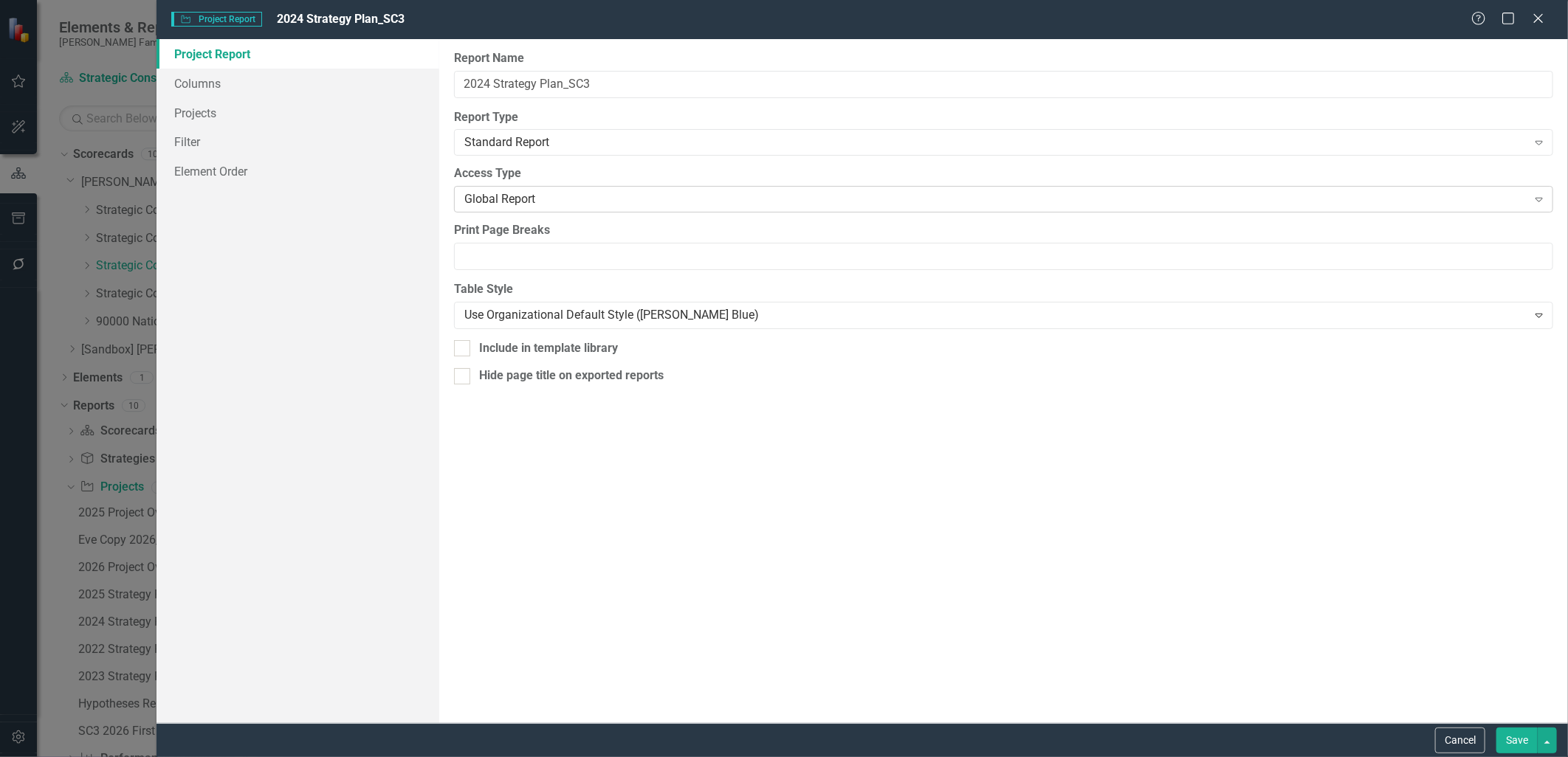
click at [762, 209] on div "Global Report Expand" at bounding box center [1004, 199] width 1100 height 27
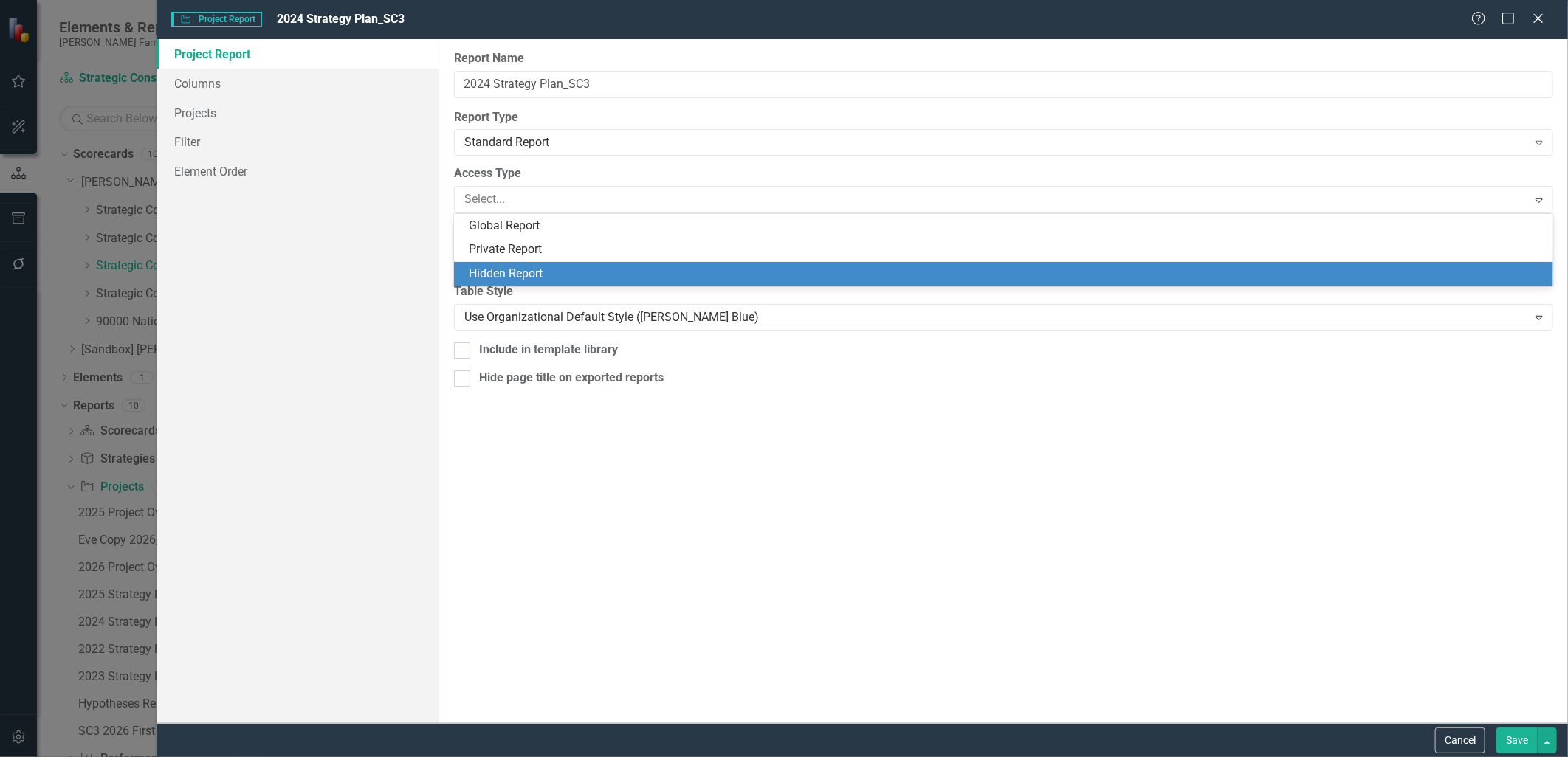
click at [659, 270] on div "Hidden Report" at bounding box center [1008, 274] width 1077 height 17
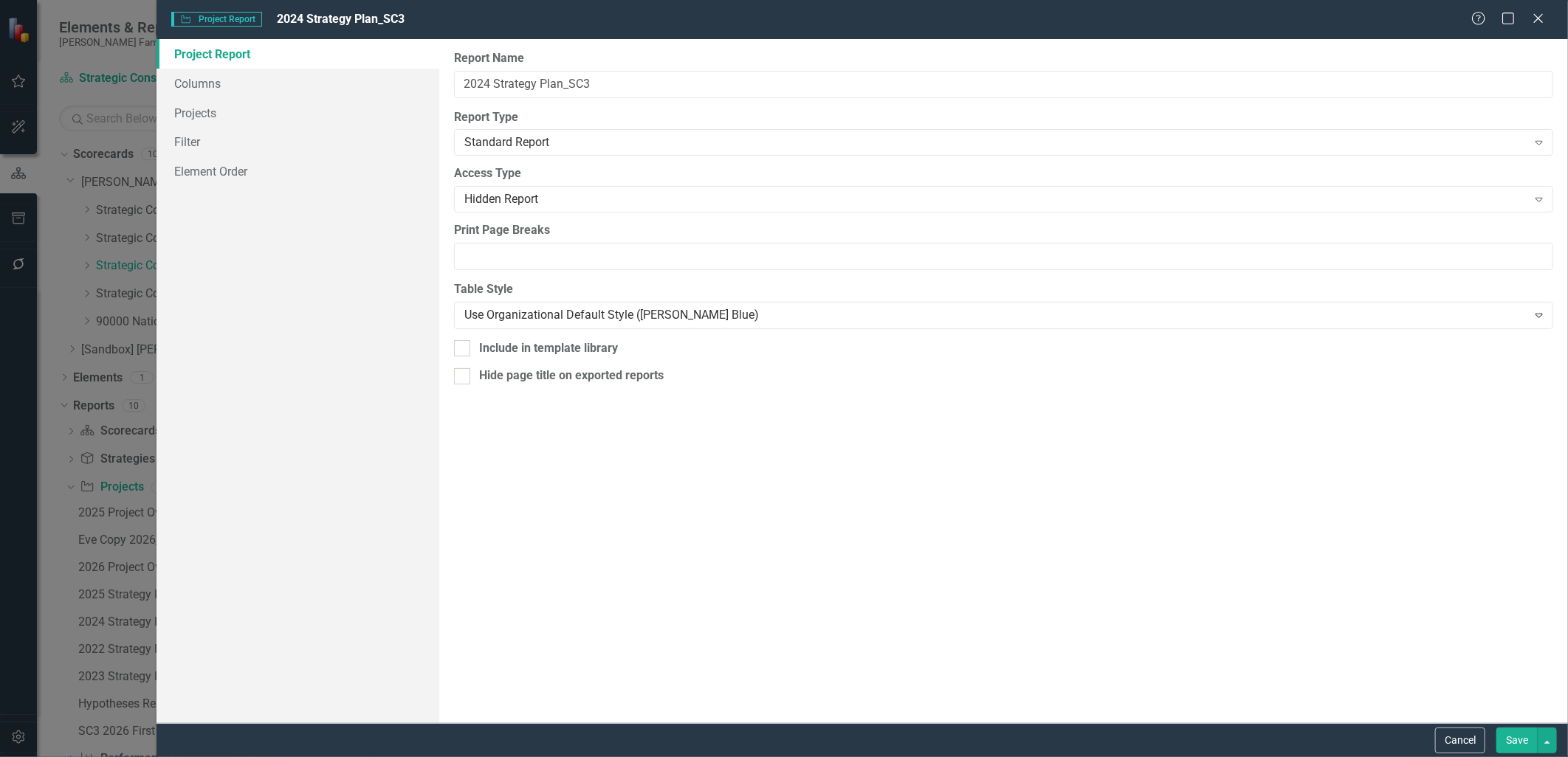
click at [1511, 742] on button "Save" at bounding box center [1517, 740] width 41 height 26
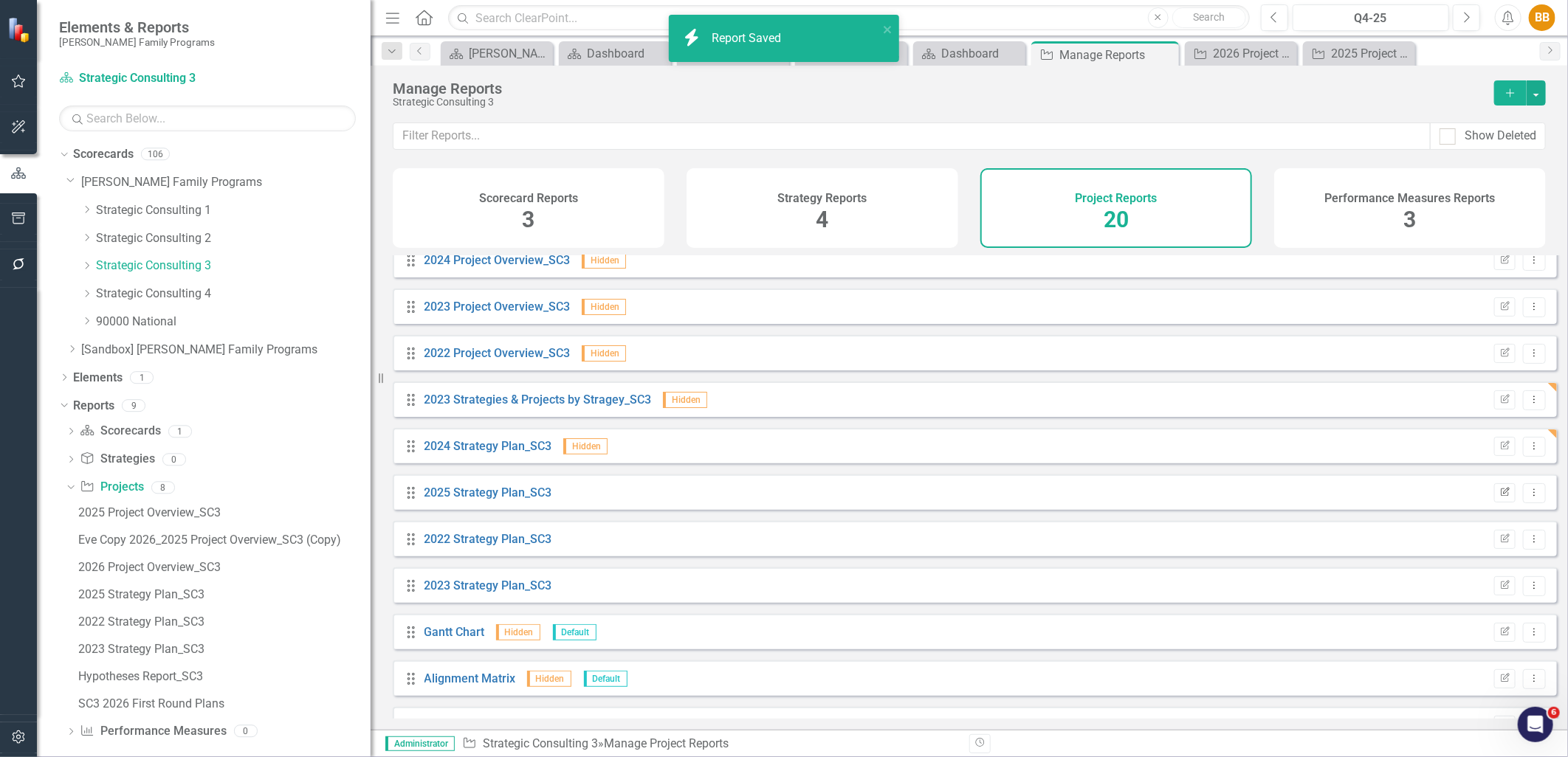
click at [1500, 497] on icon "Edit Report" at bounding box center [1505, 493] width 11 height 9
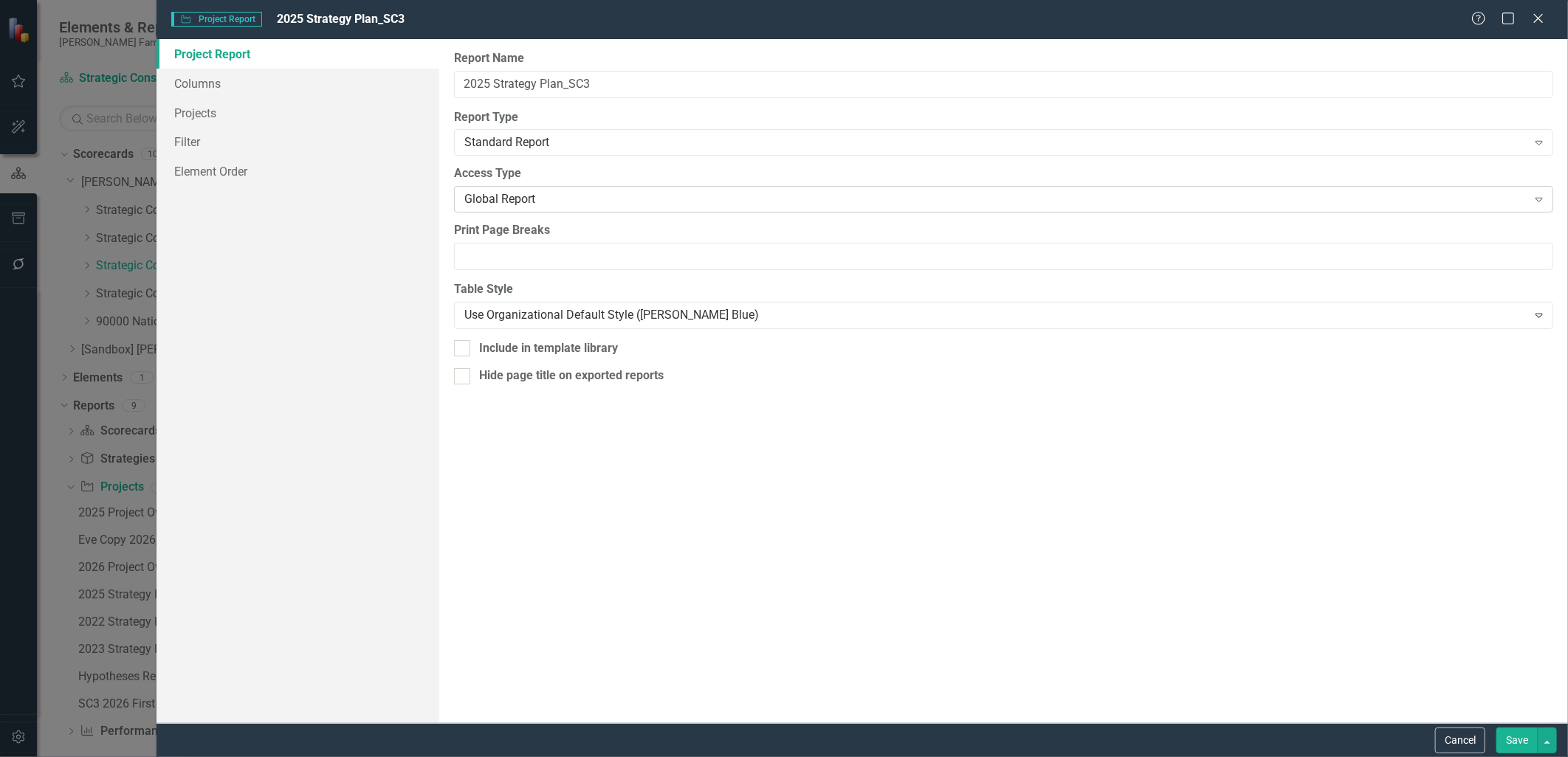
click at [549, 187] on div "Access Type Global Report Expand" at bounding box center [1004, 188] width 1100 height 46
click at [551, 190] on div "Global Report Expand" at bounding box center [1004, 199] width 1100 height 27
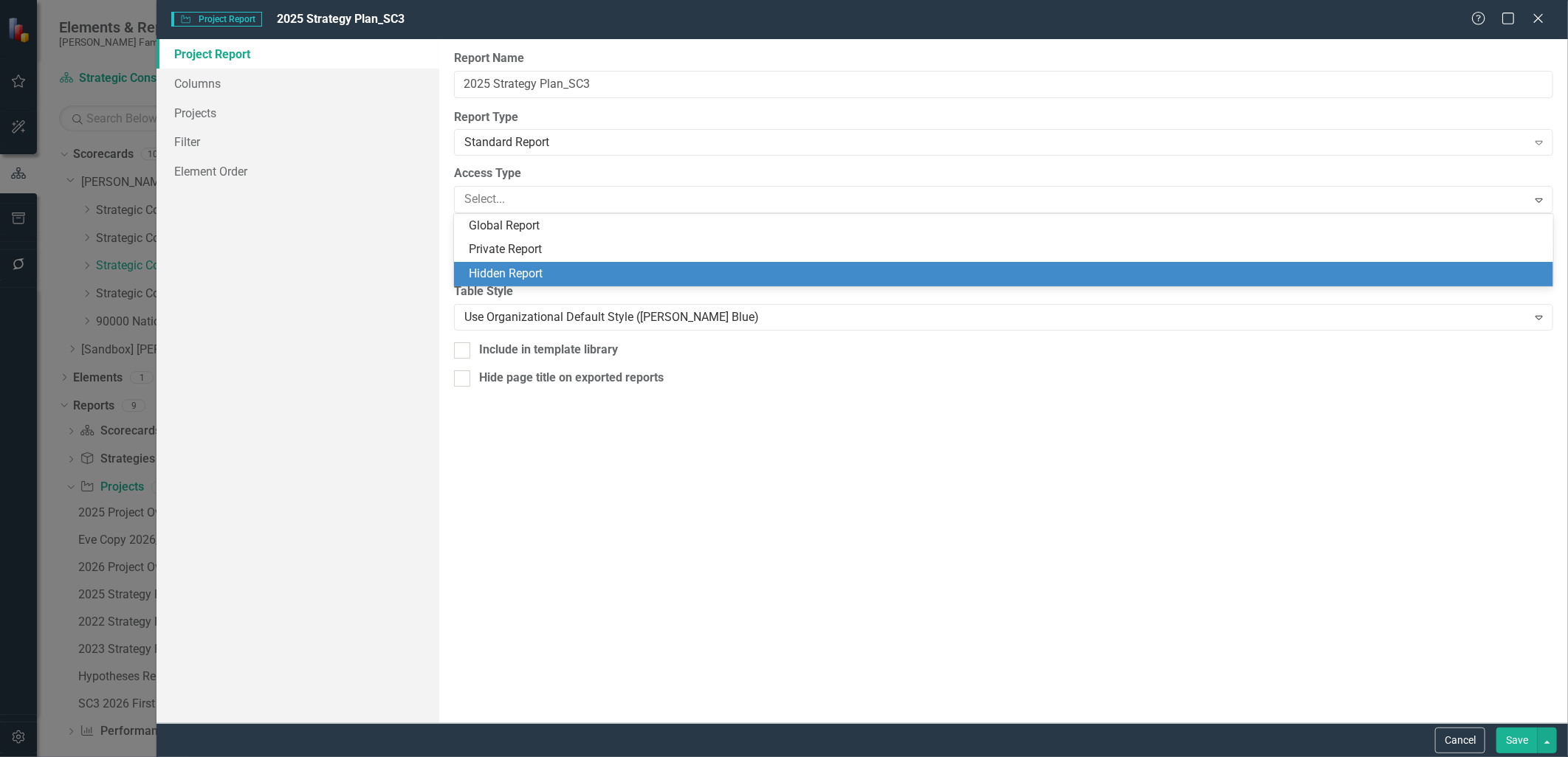
click at [548, 268] on div "Hidden Report" at bounding box center [1008, 274] width 1077 height 17
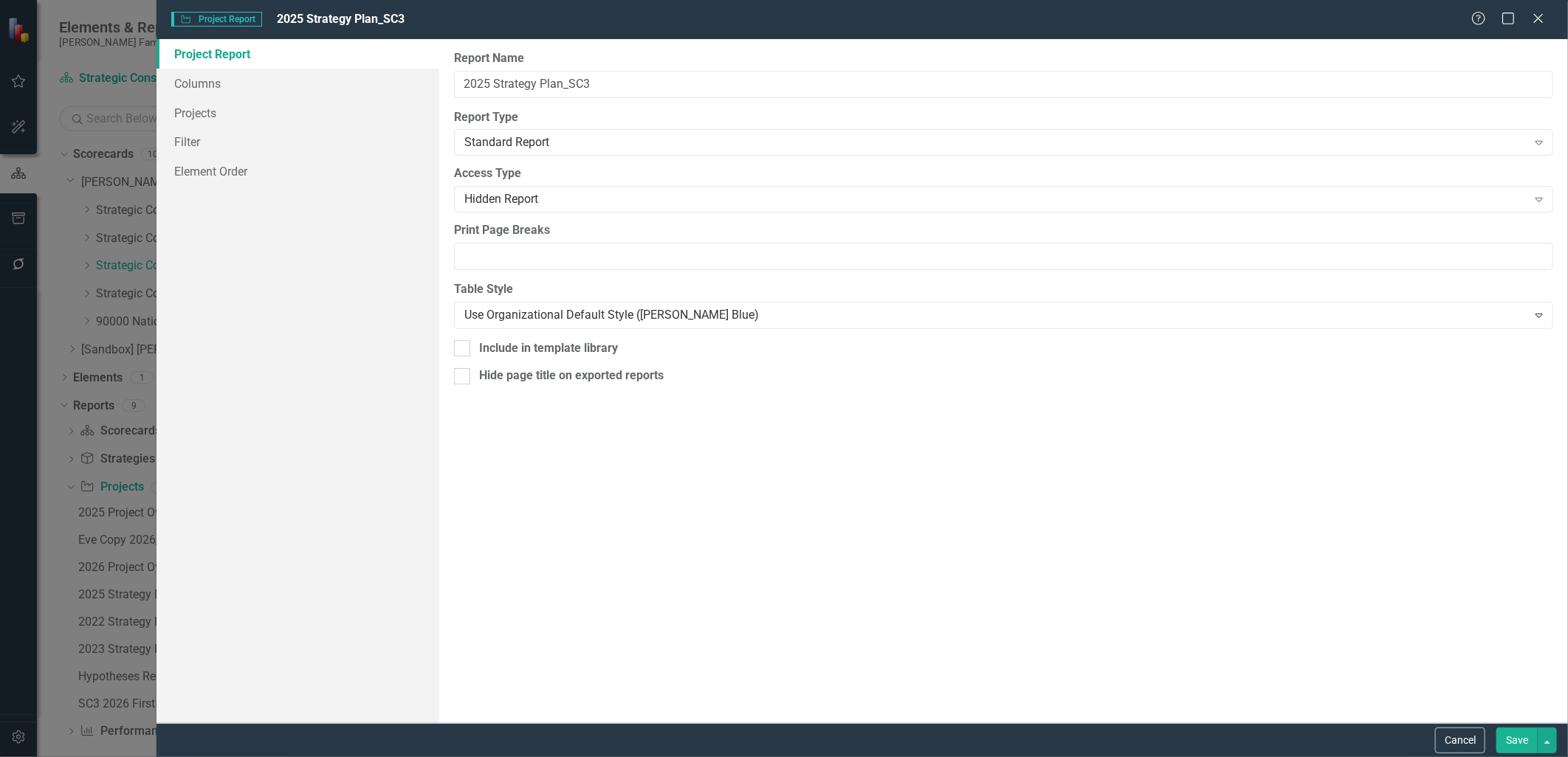
click at [1506, 747] on button "Save" at bounding box center [1517, 740] width 41 height 26
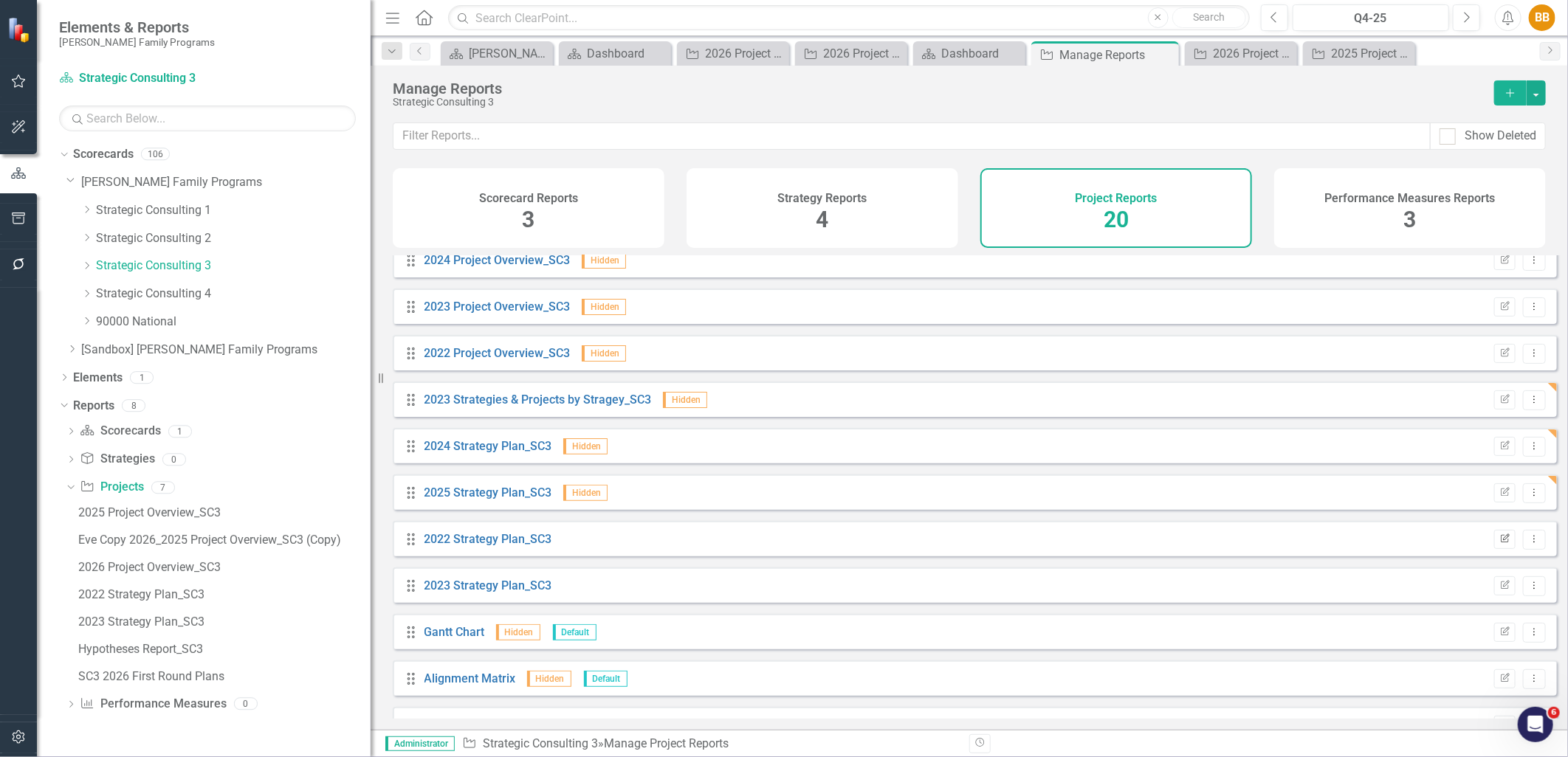
click at [1500, 544] on icon "Edit Report" at bounding box center [1505, 540] width 11 height 9
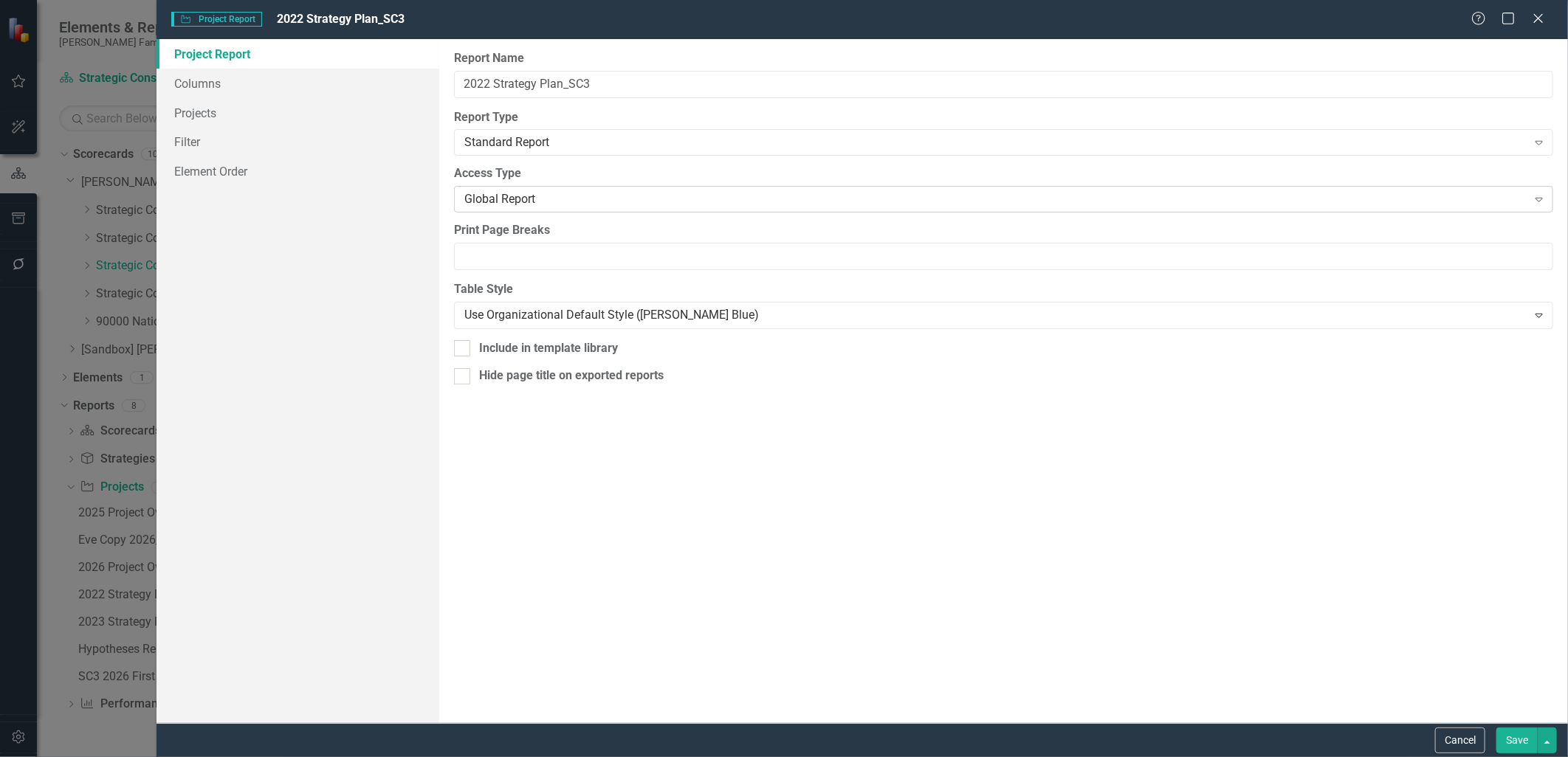
click at [520, 209] on div "Global Report Expand" at bounding box center [1004, 199] width 1100 height 27
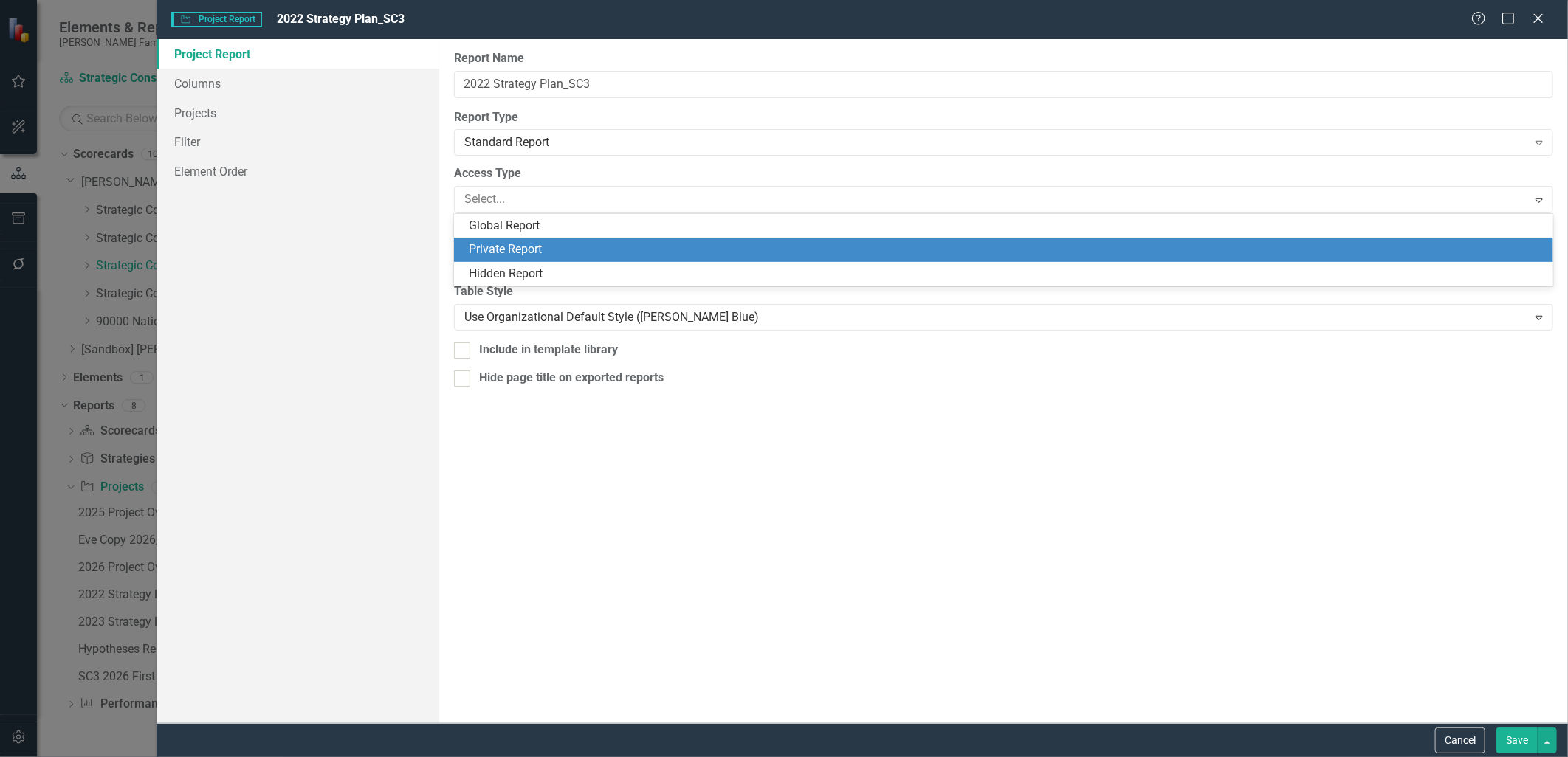
click at [552, 268] on div "Hidden Report" at bounding box center [1008, 274] width 1077 height 17
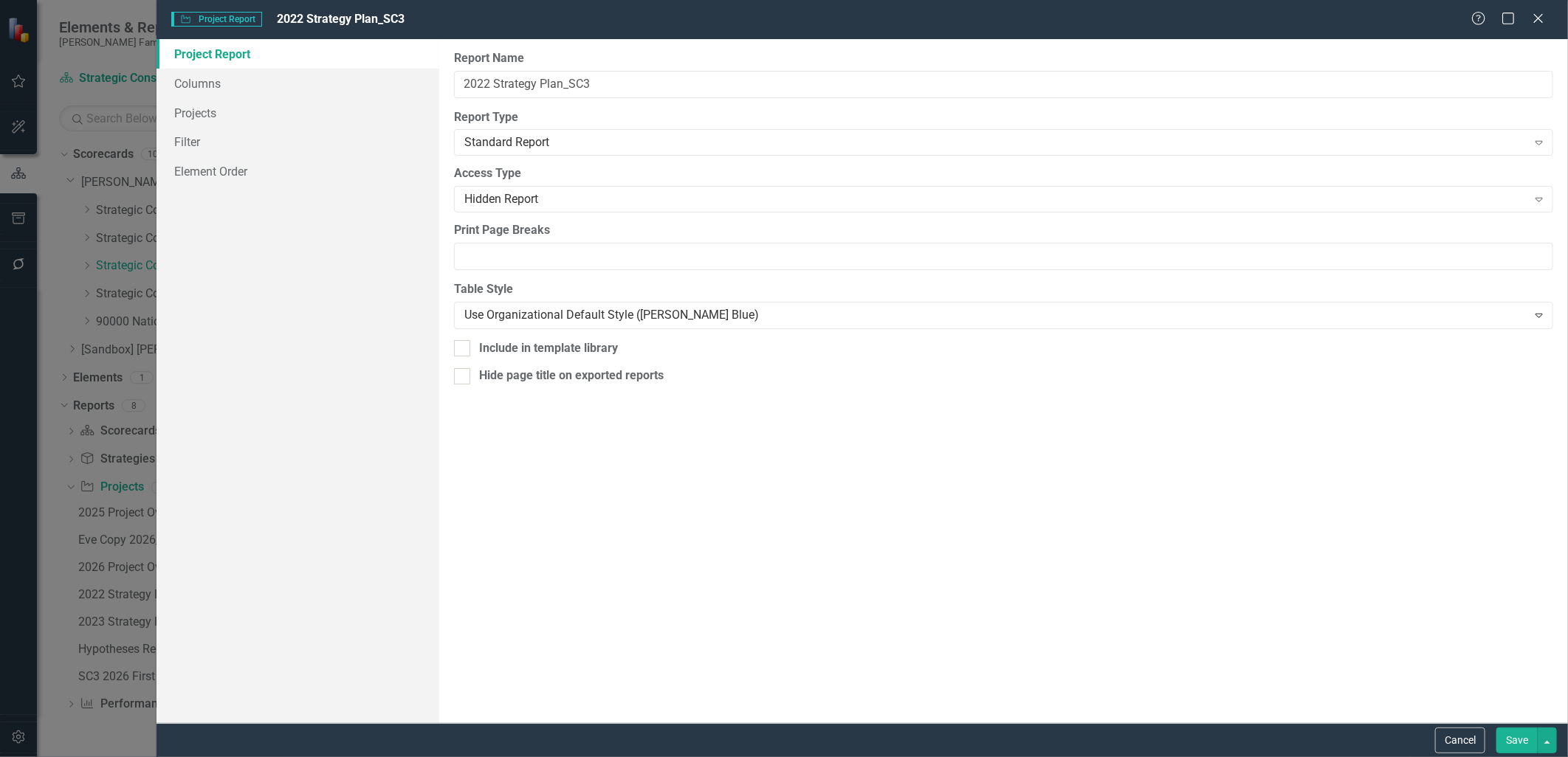
click at [1525, 744] on button "Save" at bounding box center [1517, 740] width 41 height 26
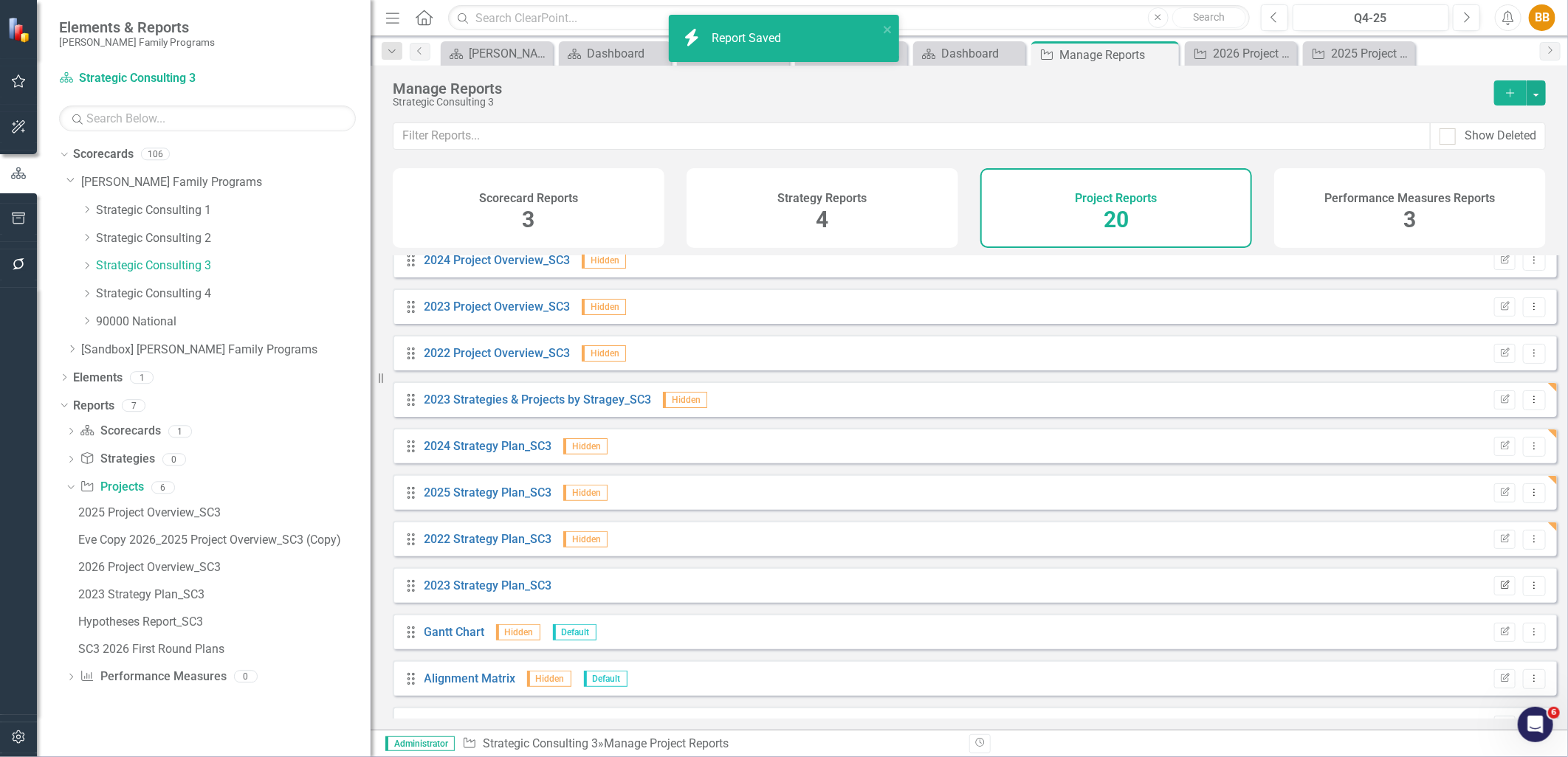
click at [1500, 591] on icon "Edit Report" at bounding box center [1505, 586] width 11 height 9
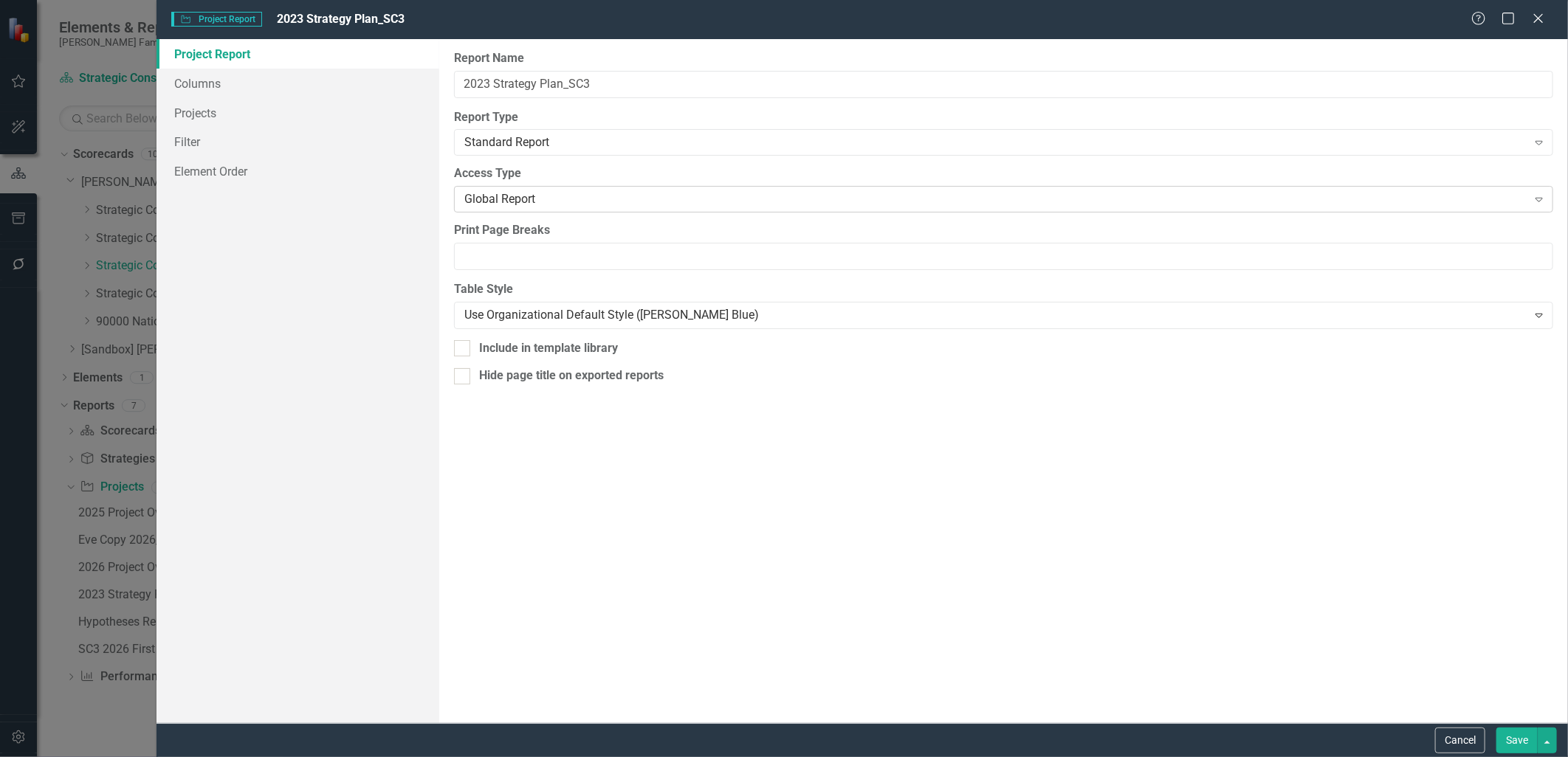
click at [617, 207] on div "Global Report" at bounding box center [996, 199] width 1063 height 17
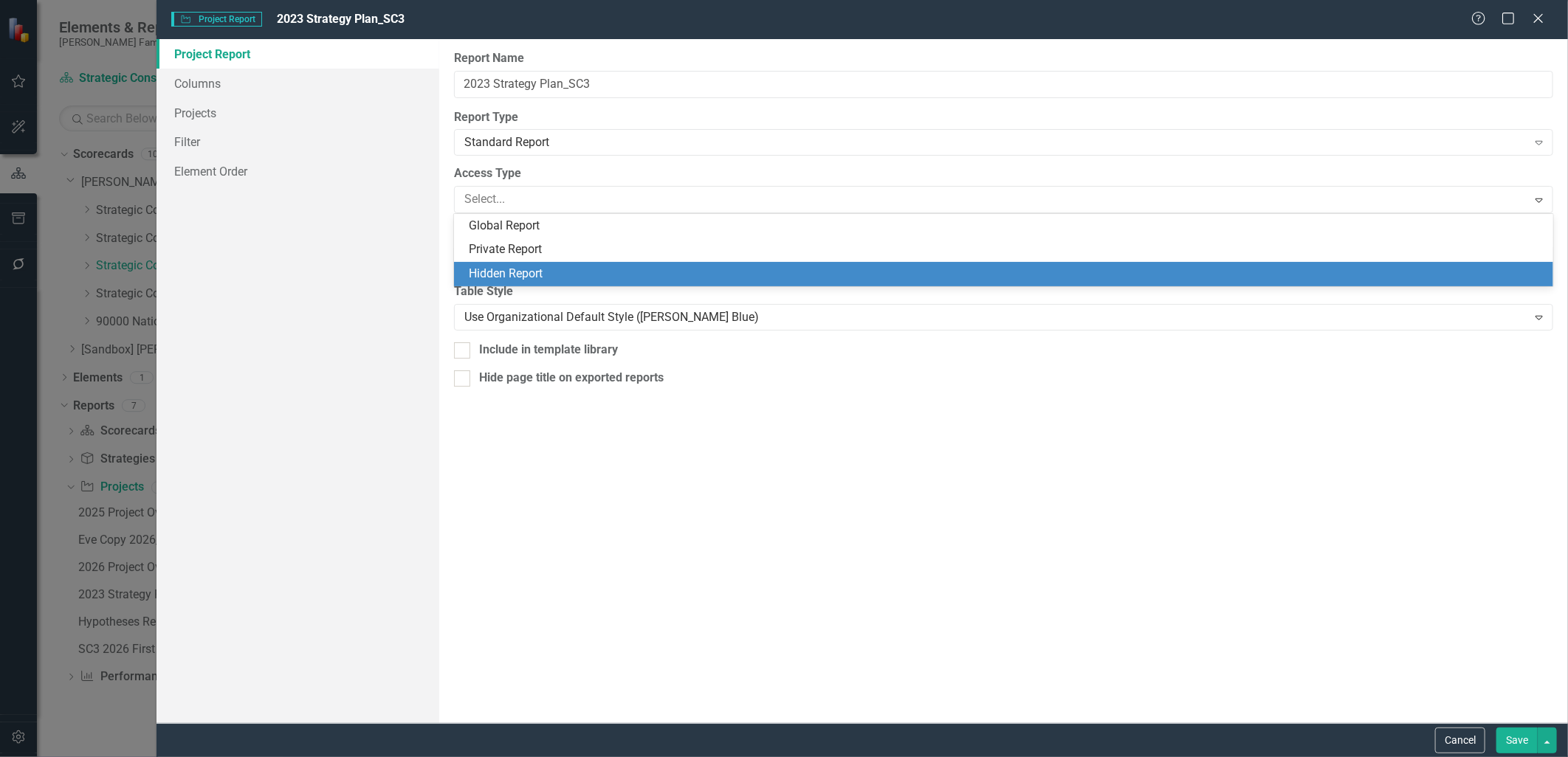
click at [599, 266] on div "Hidden Report" at bounding box center [1008, 274] width 1077 height 17
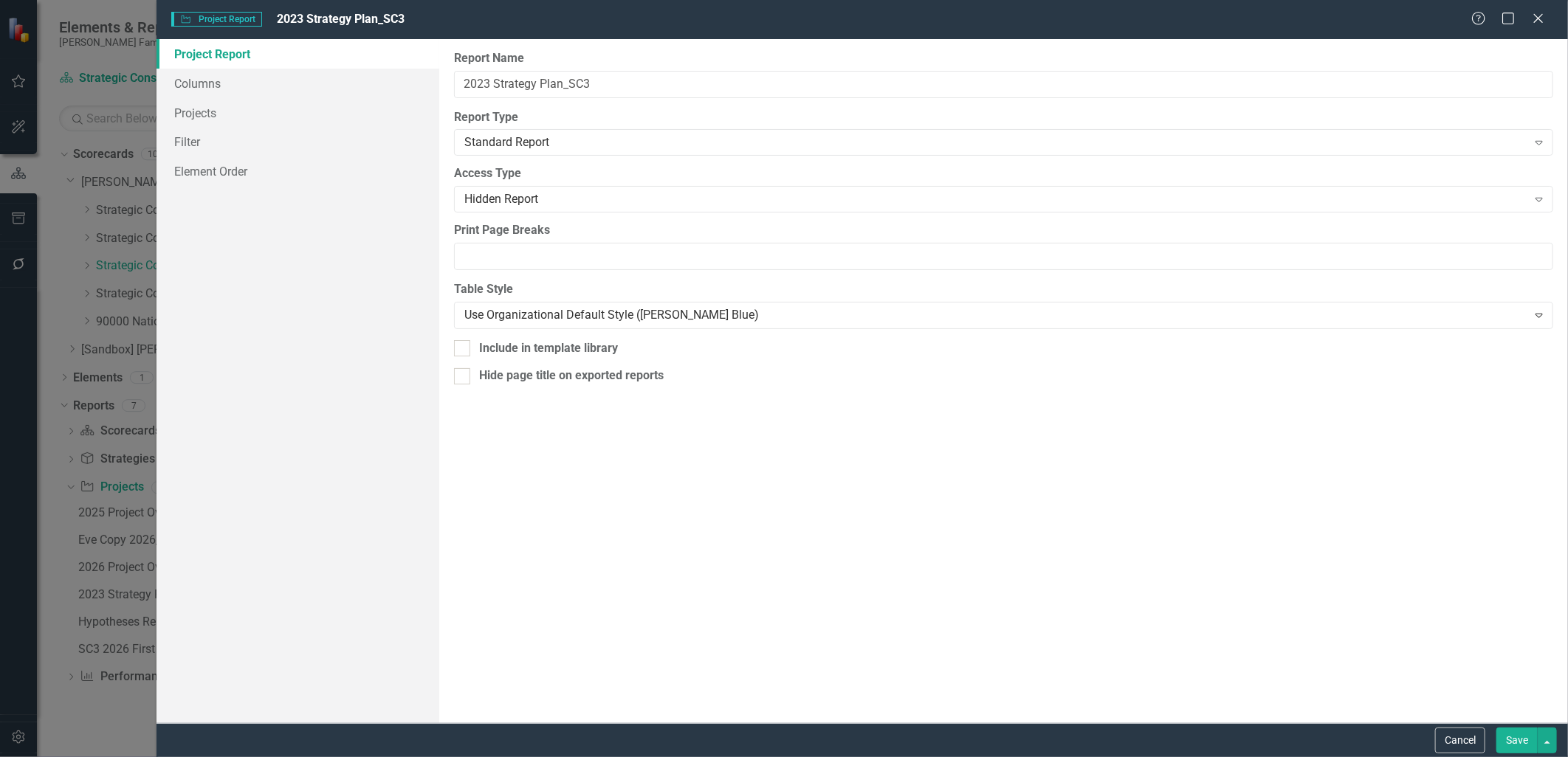
click at [1510, 739] on button "Save" at bounding box center [1517, 740] width 41 height 26
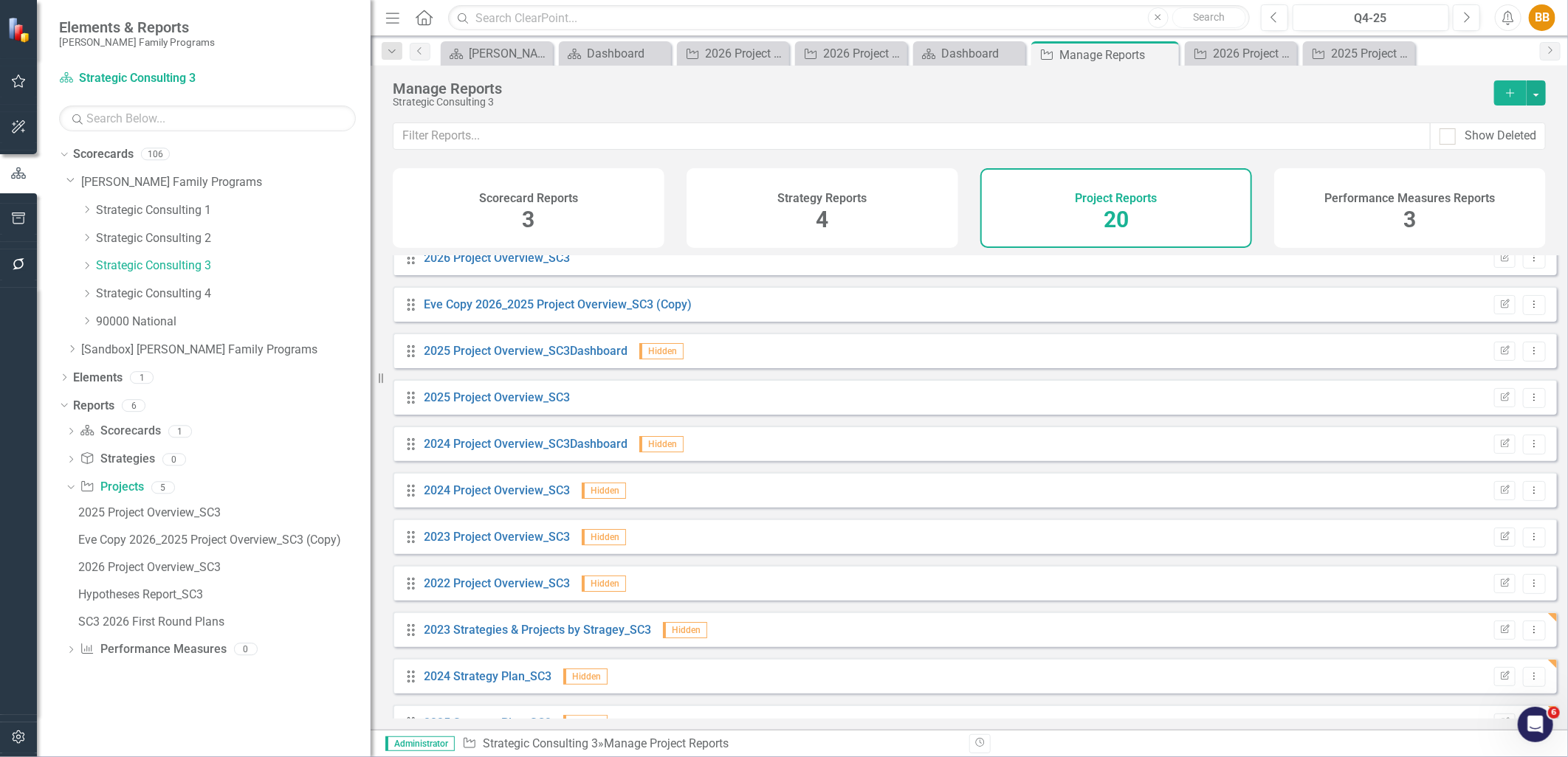
scroll to position [0, 0]
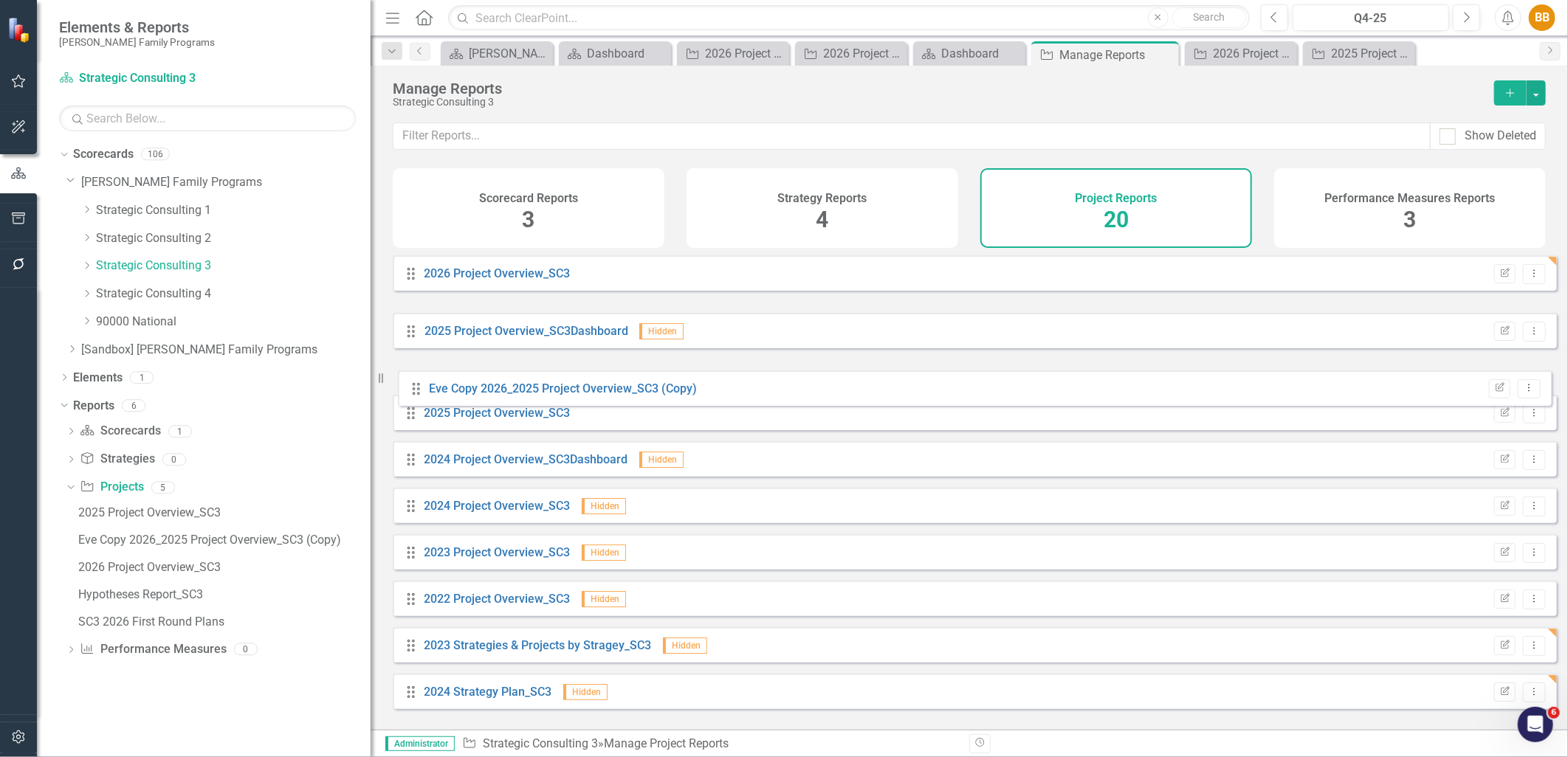
drag, startPoint x: 409, startPoint y: 328, endPoint x: 414, endPoint y: 386, distance: 58.2
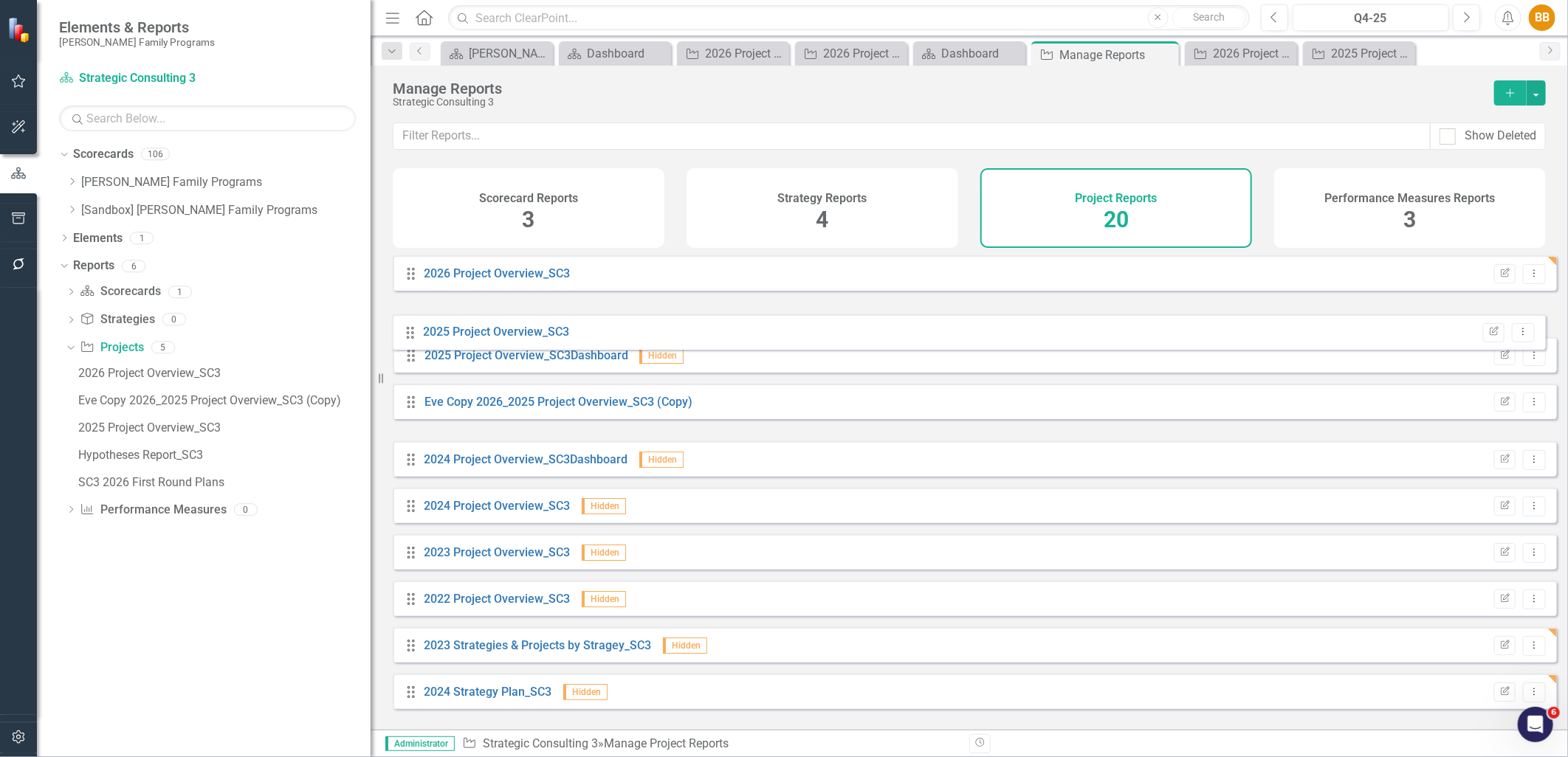
drag, startPoint x: 408, startPoint y: 428, endPoint x: 407, endPoint y: 334, distance: 94.0
click at [407, 334] on div "Drag 2026 Project Overview_SC3 Edit Report Dropdown Menu Drag 2025 Project Over…" at bounding box center [975, 714] width 1164 height 919
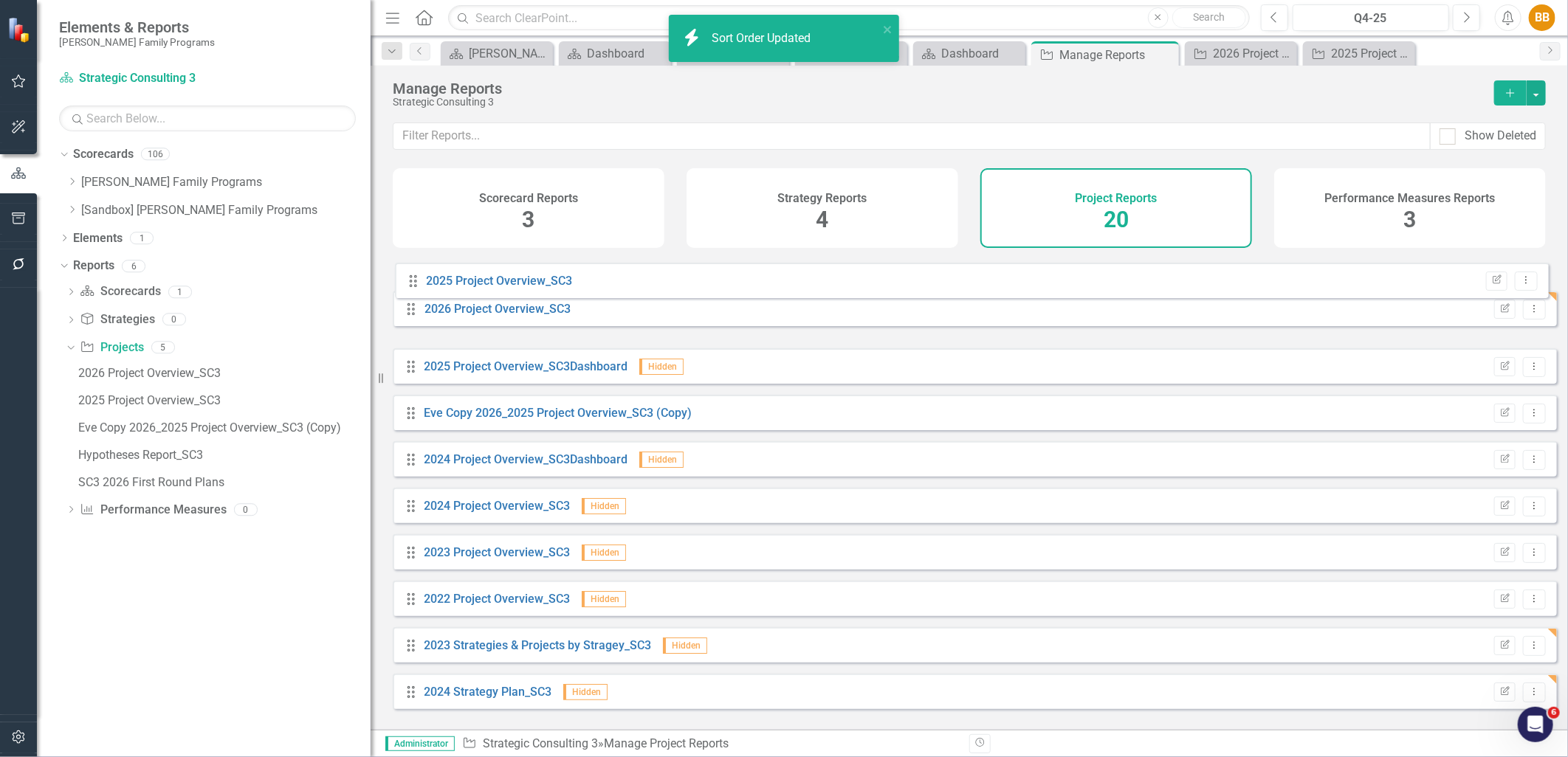
drag, startPoint x: 409, startPoint y: 332, endPoint x: 411, endPoint y: 278, distance: 54.0
click at [411, 278] on div "Drag 2026 Project Overview_SC3 Edit Report Dropdown Menu Drag 2025 Project Over…" at bounding box center [975, 714] width 1164 height 919
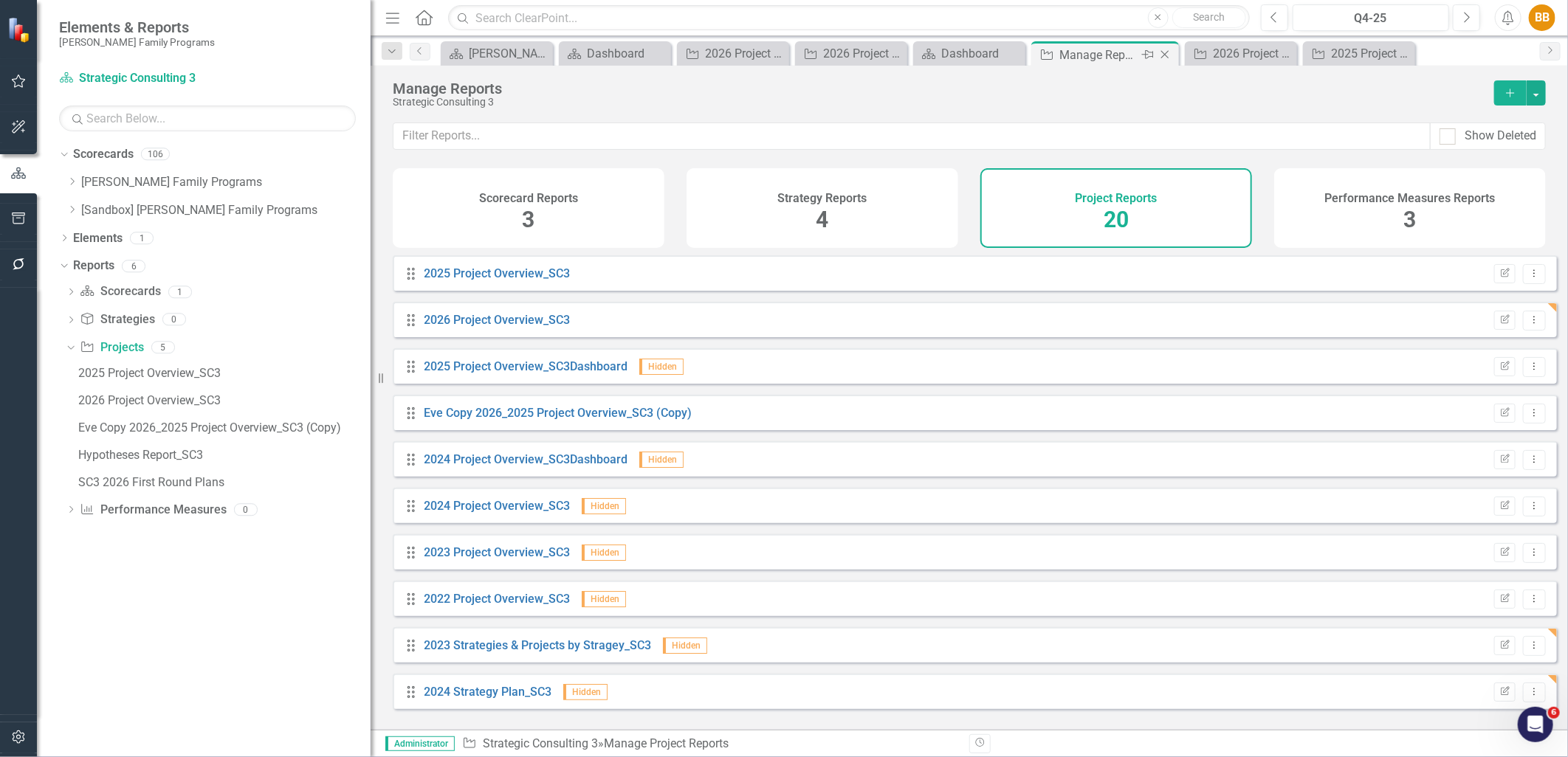
click at [1163, 55] on icon "Close" at bounding box center [1165, 55] width 14 height 12
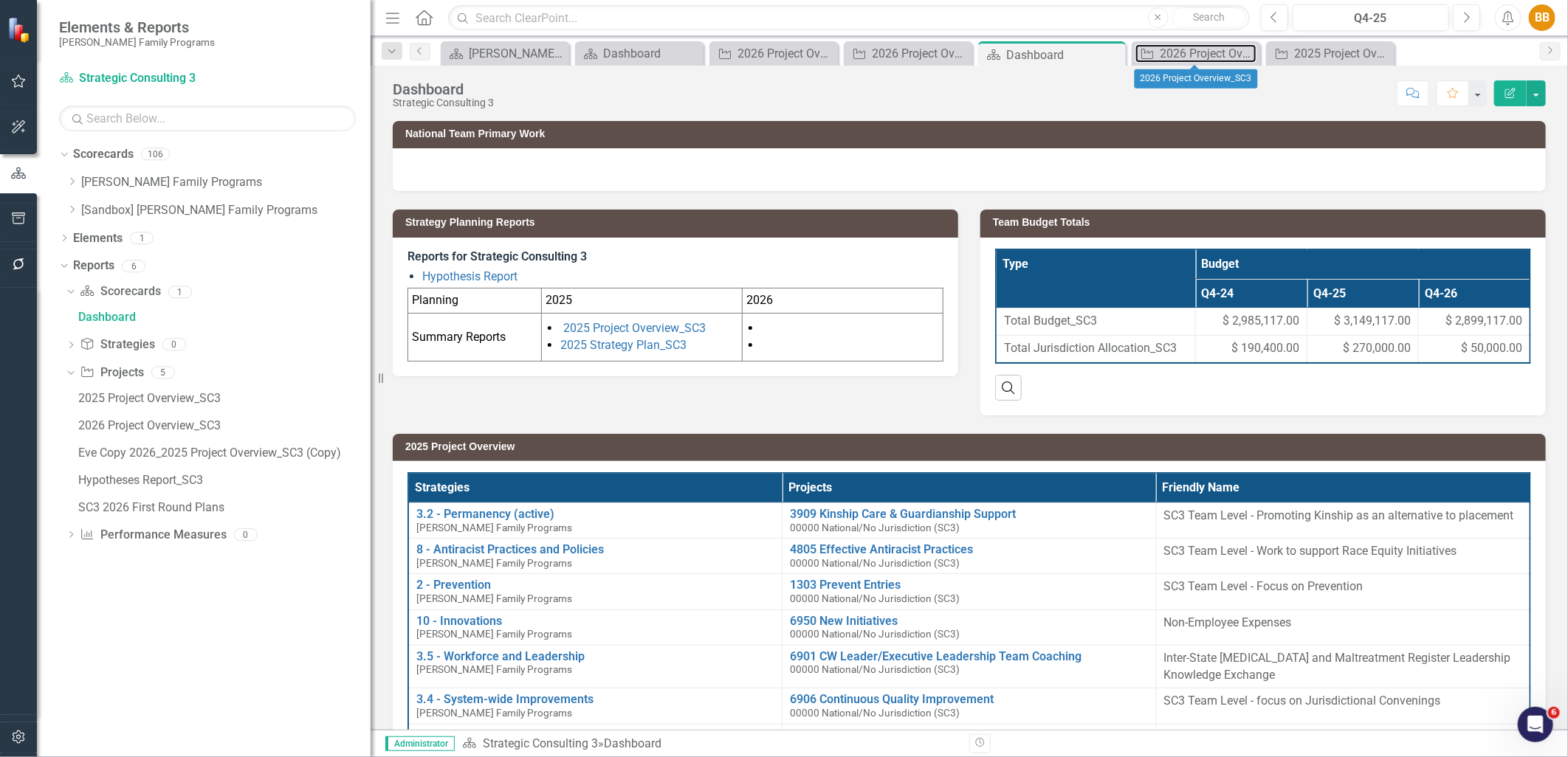
click at [1163, 55] on div "2026 Project Overview_SC3" at bounding box center [1208, 53] width 97 height 18
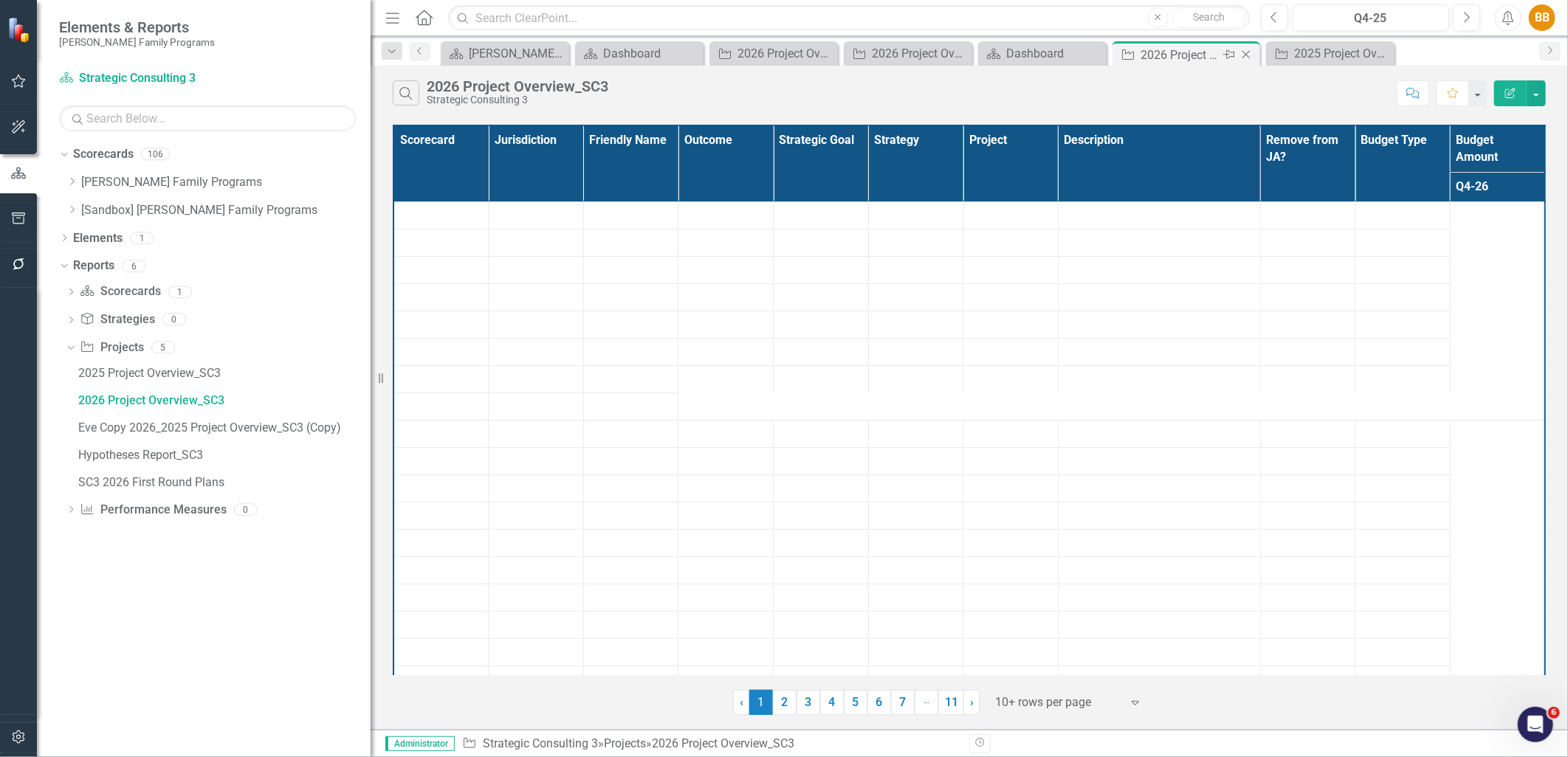
click at [1243, 53] on icon "Close" at bounding box center [1246, 55] width 14 height 12
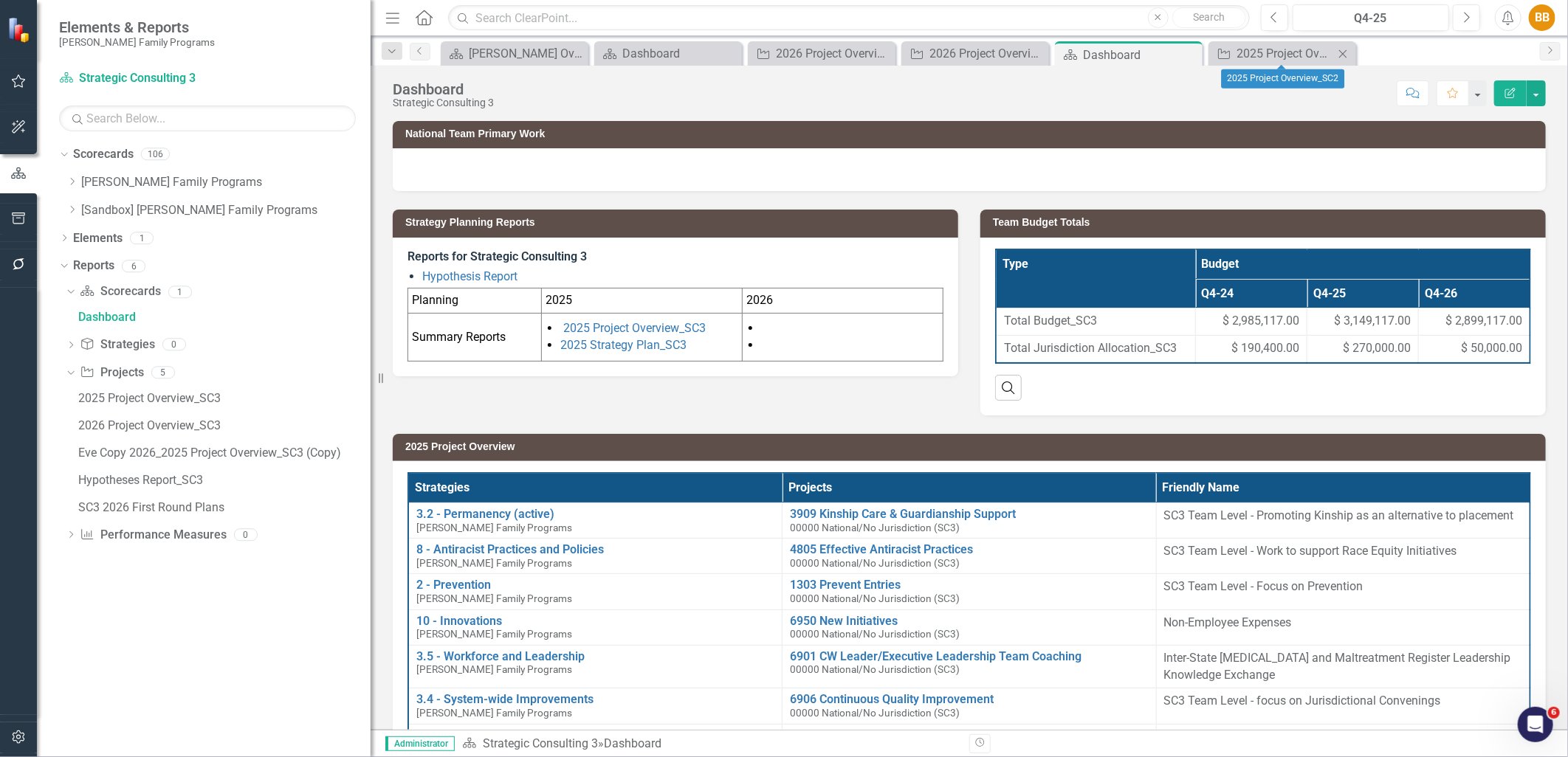
click at [1347, 52] on icon "Close" at bounding box center [1343, 54] width 14 height 12
click at [75, 178] on icon "Dropdown" at bounding box center [71, 182] width 11 height 9
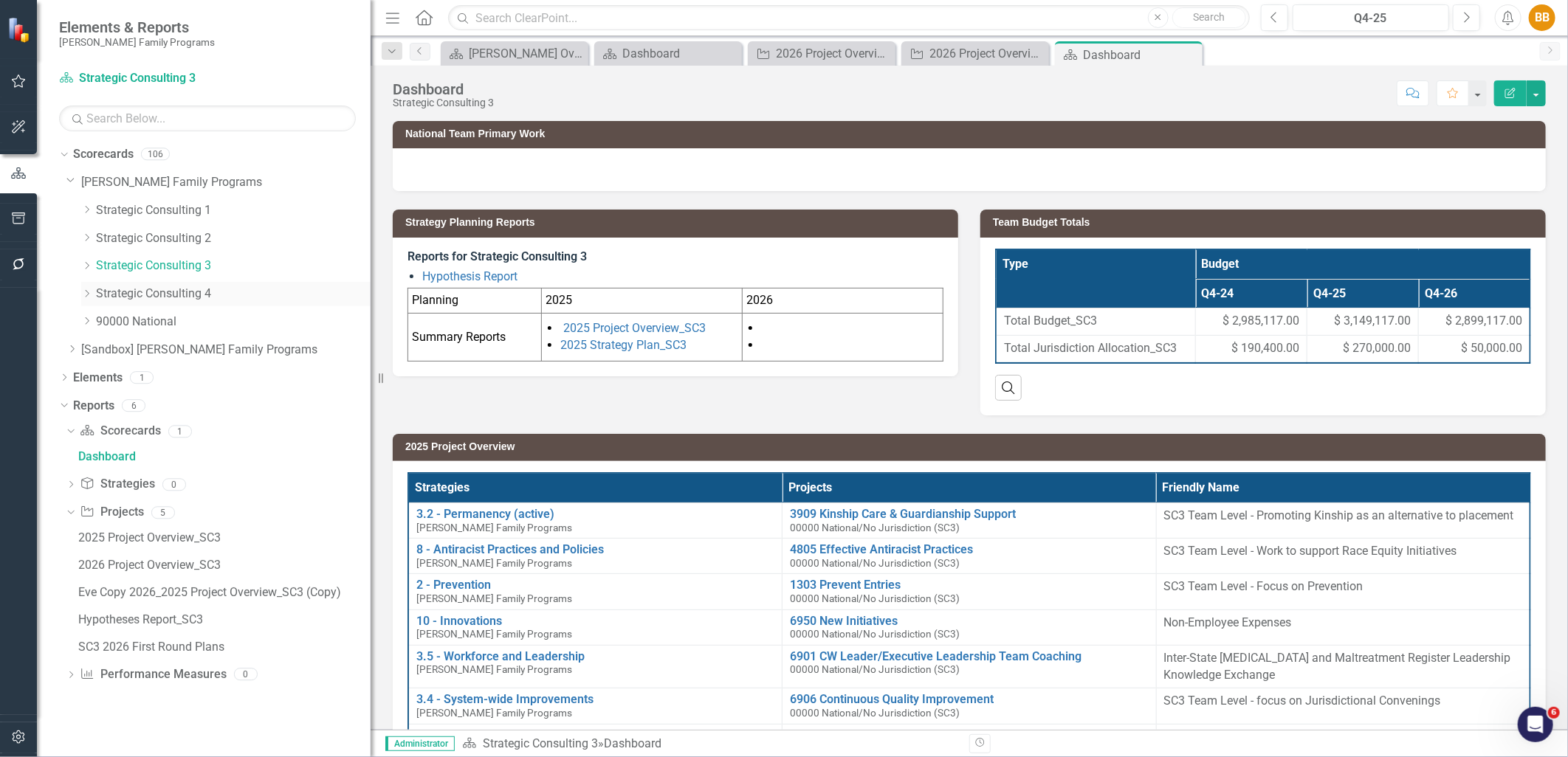
click at [139, 296] on link "Strategic Consulting 4" at bounding box center [233, 294] width 275 height 17
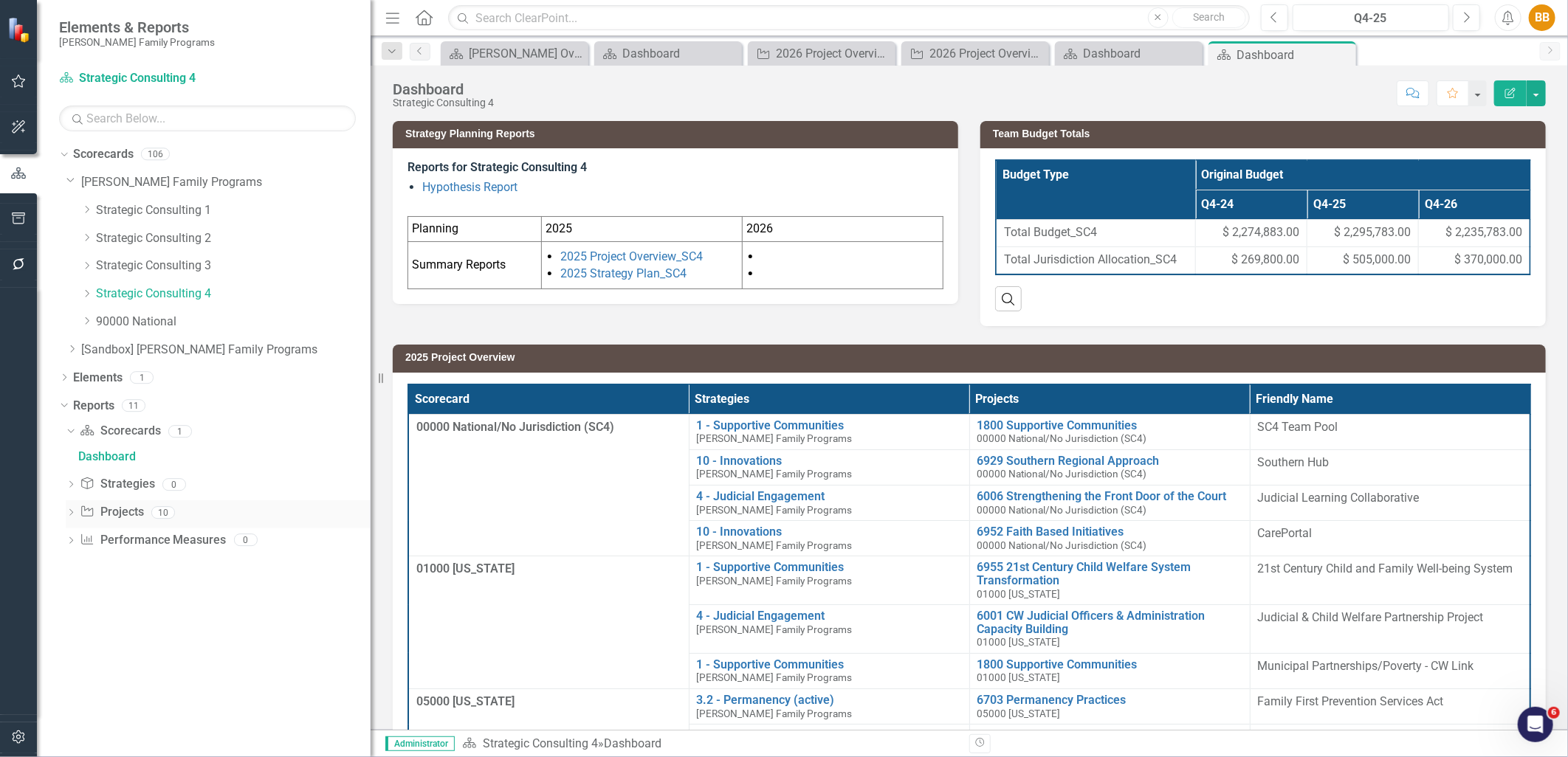
click at [68, 512] on icon "Dropdown" at bounding box center [71, 514] width 11 height 8
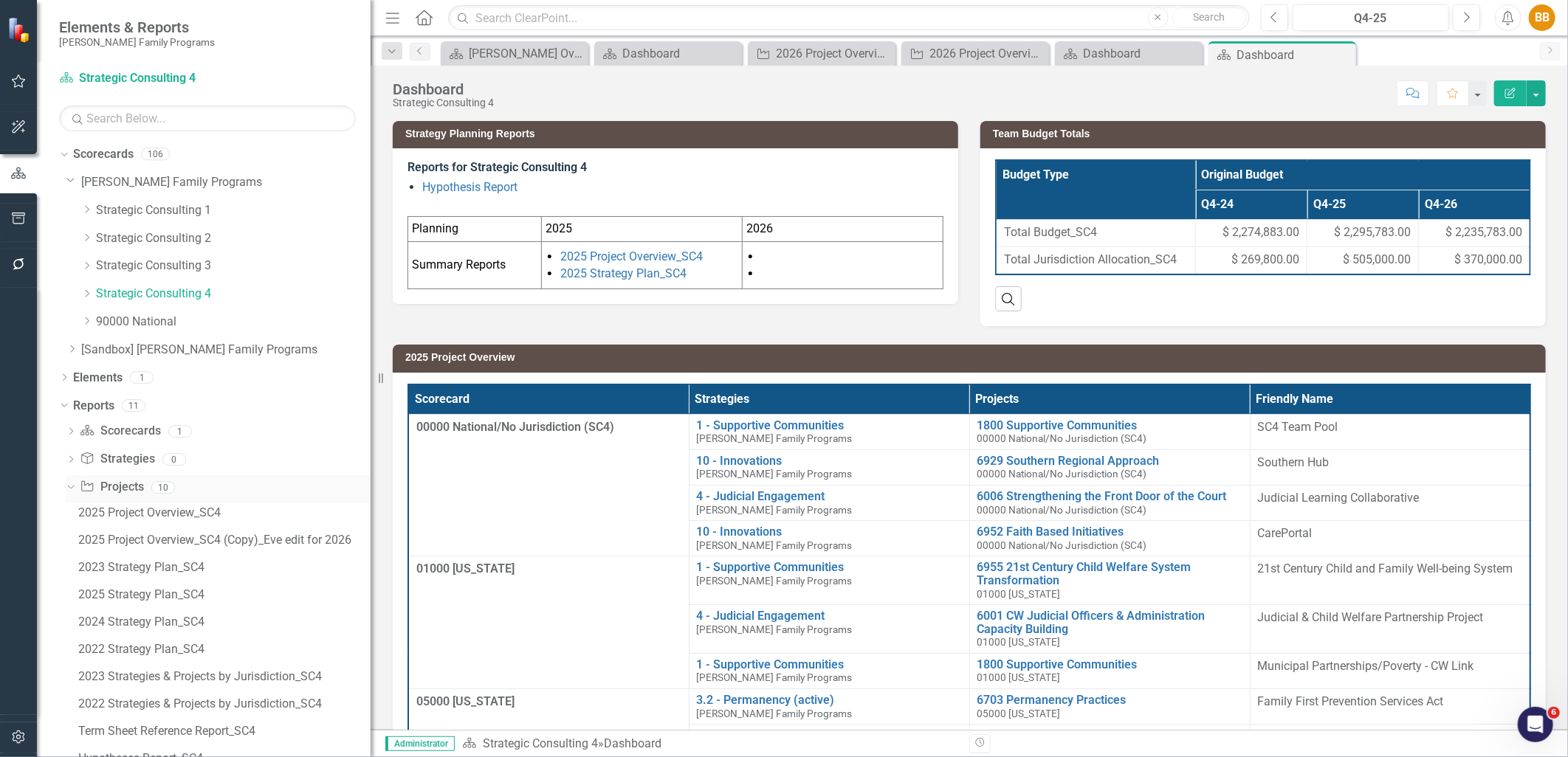
click at [150, 489] on div "Project Projects 10" at bounding box center [225, 489] width 291 height 28
click at [130, 489] on link "Project Projects" at bounding box center [112, 487] width 64 height 17
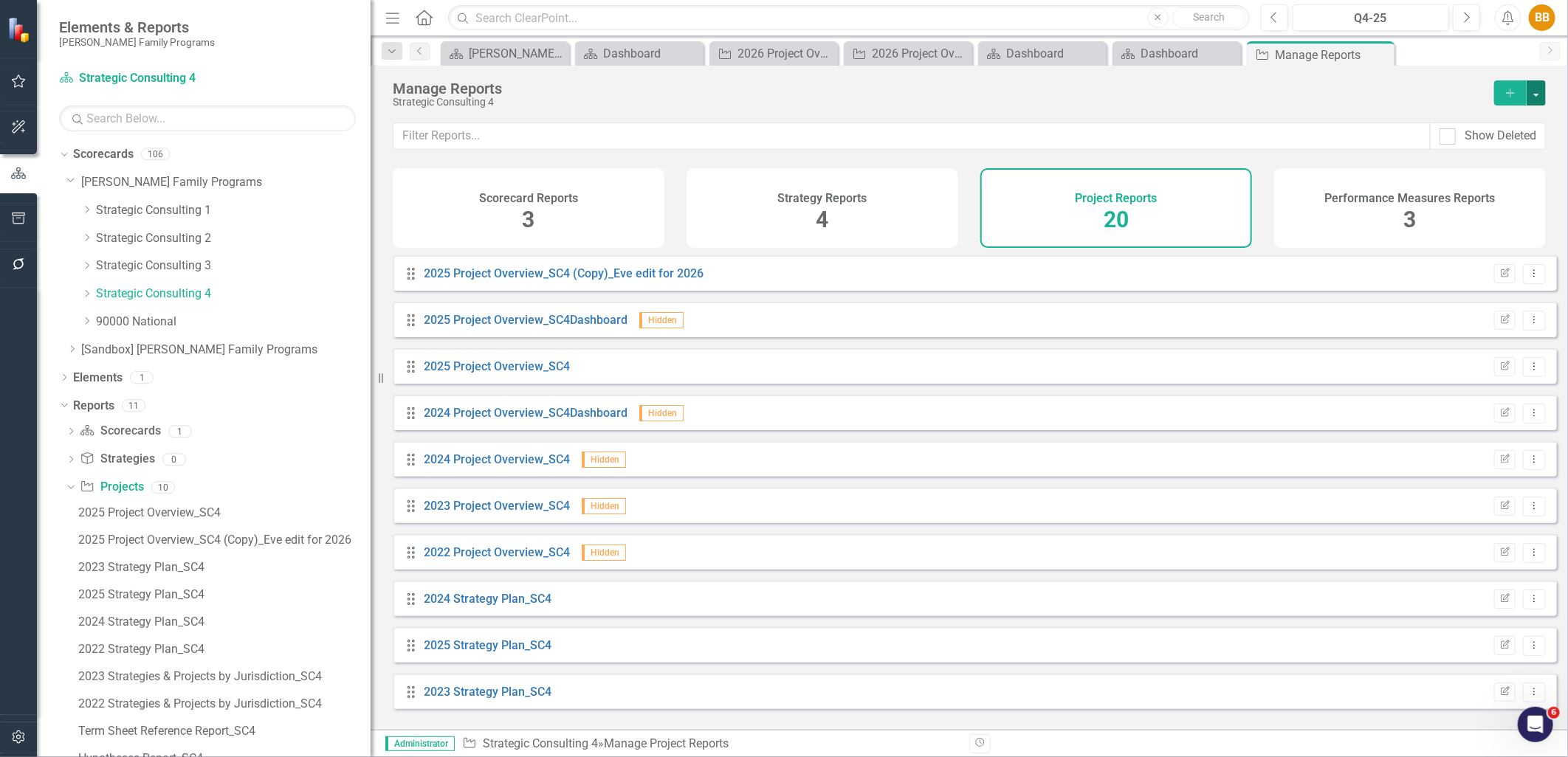
click at [1540, 90] on button "button" at bounding box center [1536, 93] width 19 height 25
click at [1510, 144] on link "Copy Add From Template" at bounding box center [1477, 147] width 138 height 27
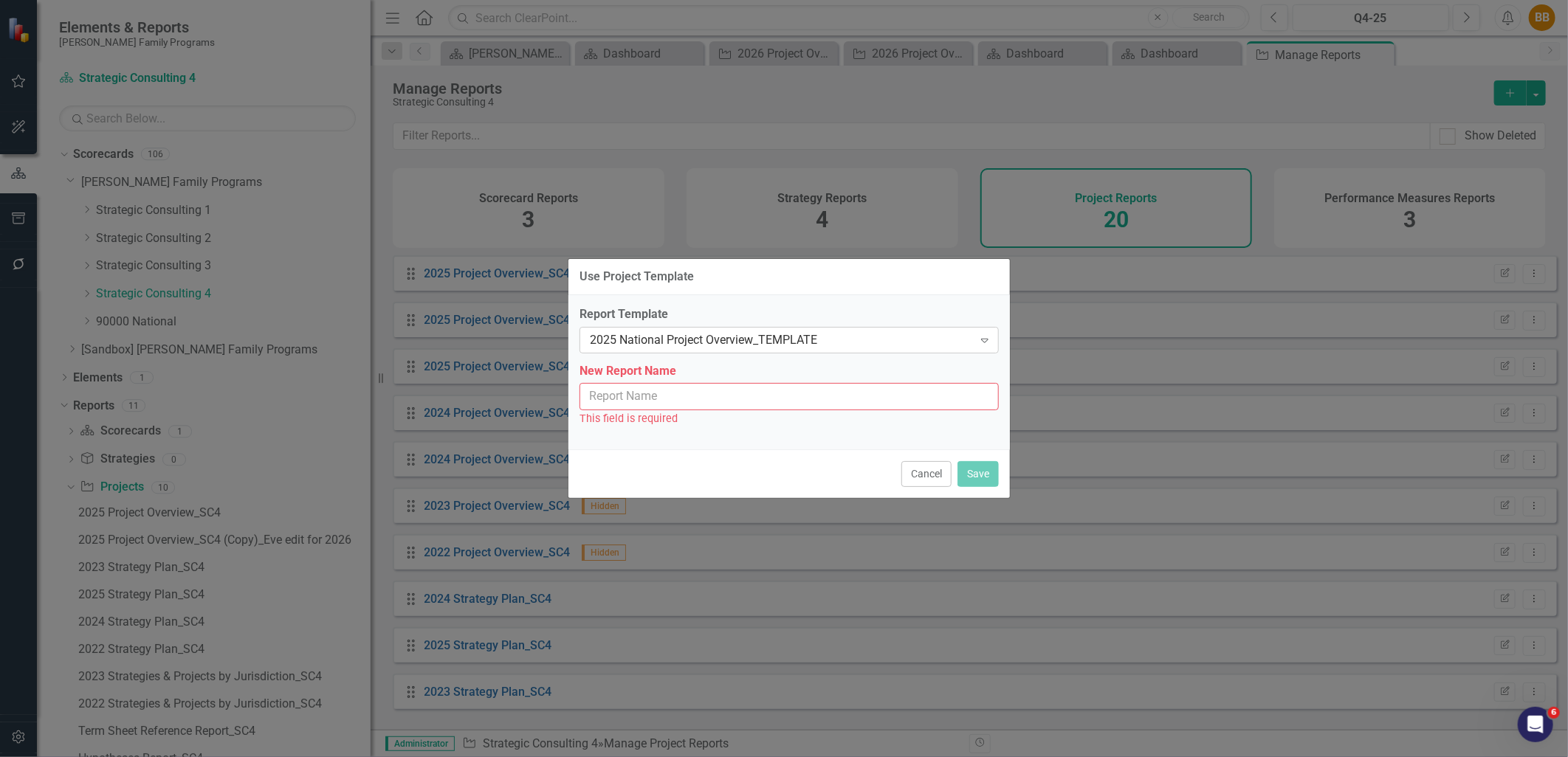
click at [840, 343] on div "2025 National Project Overview_TEMPLATE" at bounding box center [782, 340] width 383 height 17
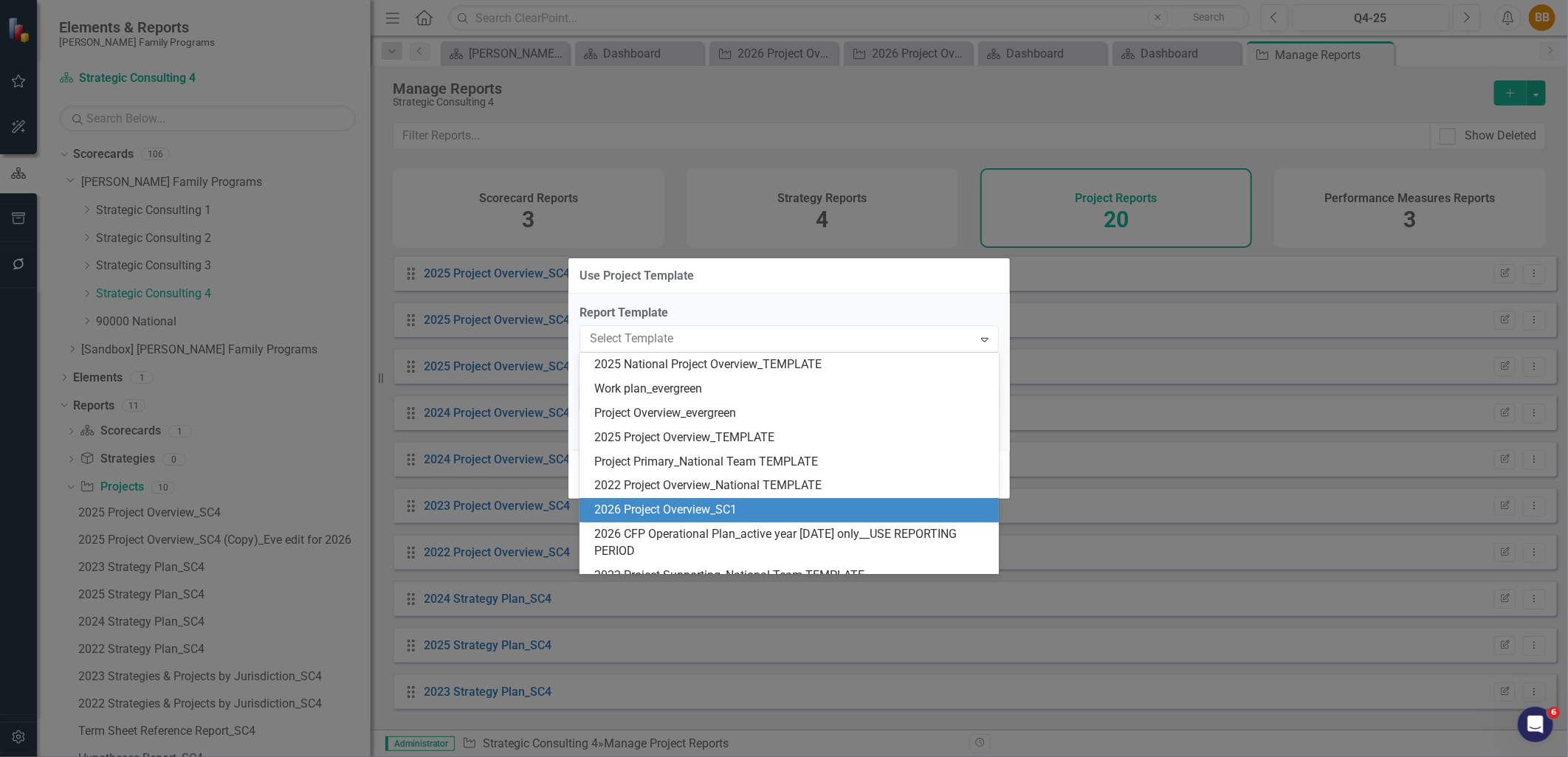
click at [793, 503] on div "2026 Project Overview_SC1" at bounding box center [792, 510] width 395 height 17
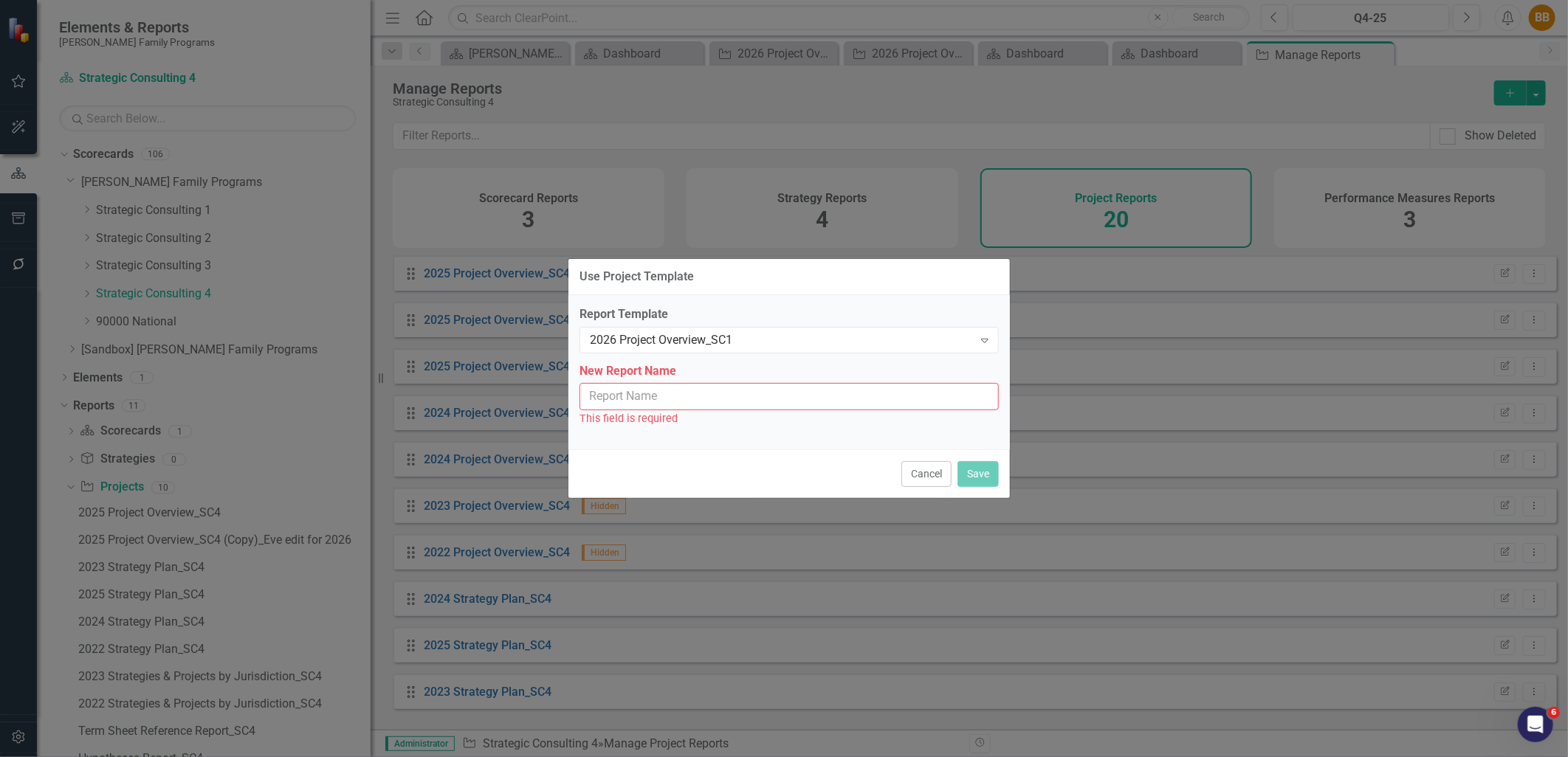
click at [773, 379] on label "New Report Name" at bounding box center [789, 372] width 420 height 17
click at [773, 383] on input "New Report Name" at bounding box center [789, 397] width 420 height 27
click at [776, 394] on input "New Report Name" at bounding box center [789, 397] width 420 height 27
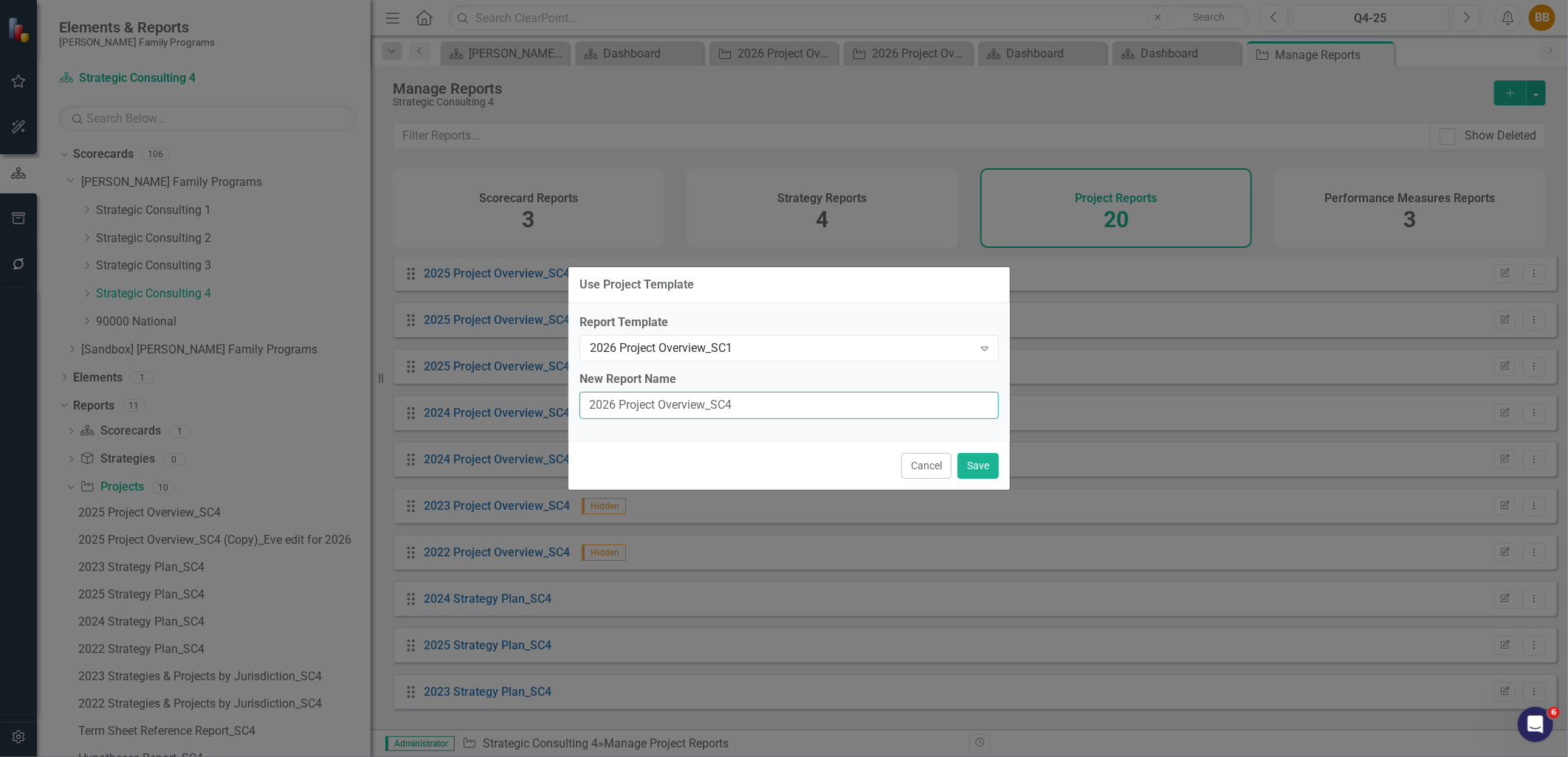
type input "2026 Project Overview_SC4"
click at [993, 467] on button "Save" at bounding box center [978, 466] width 41 height 26
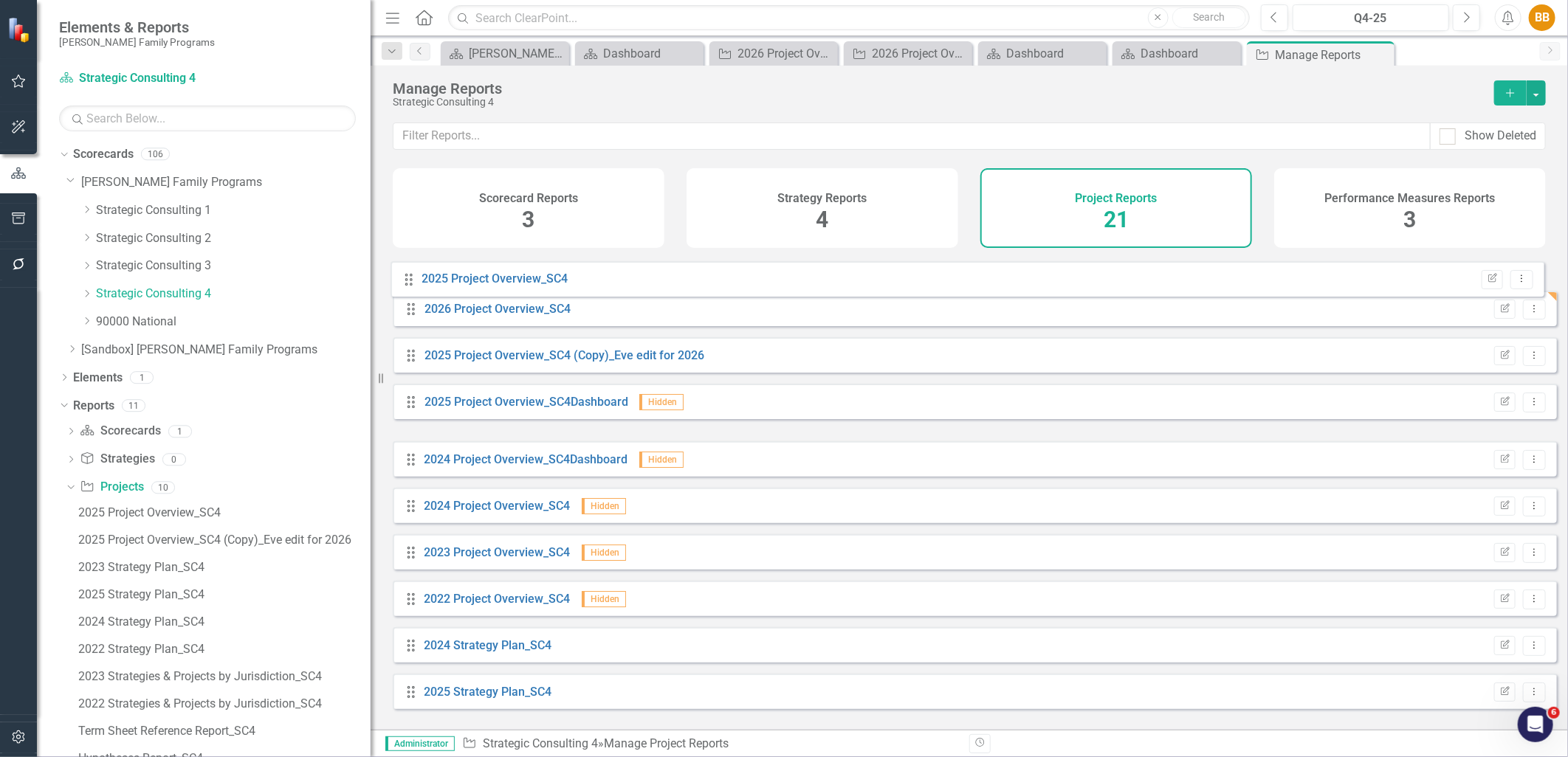
drag, startPoint x: 408, startPoint y: 423, endPoint x: 406, endPoint y: 278, distance: 145.0
click at [406, 278] on div "Drag 2026 Project Overview_SC4 Edit Report Dropdown Menu Drag 2025 Project Over…" at bounding box center [975, 738] width 1164 height 965
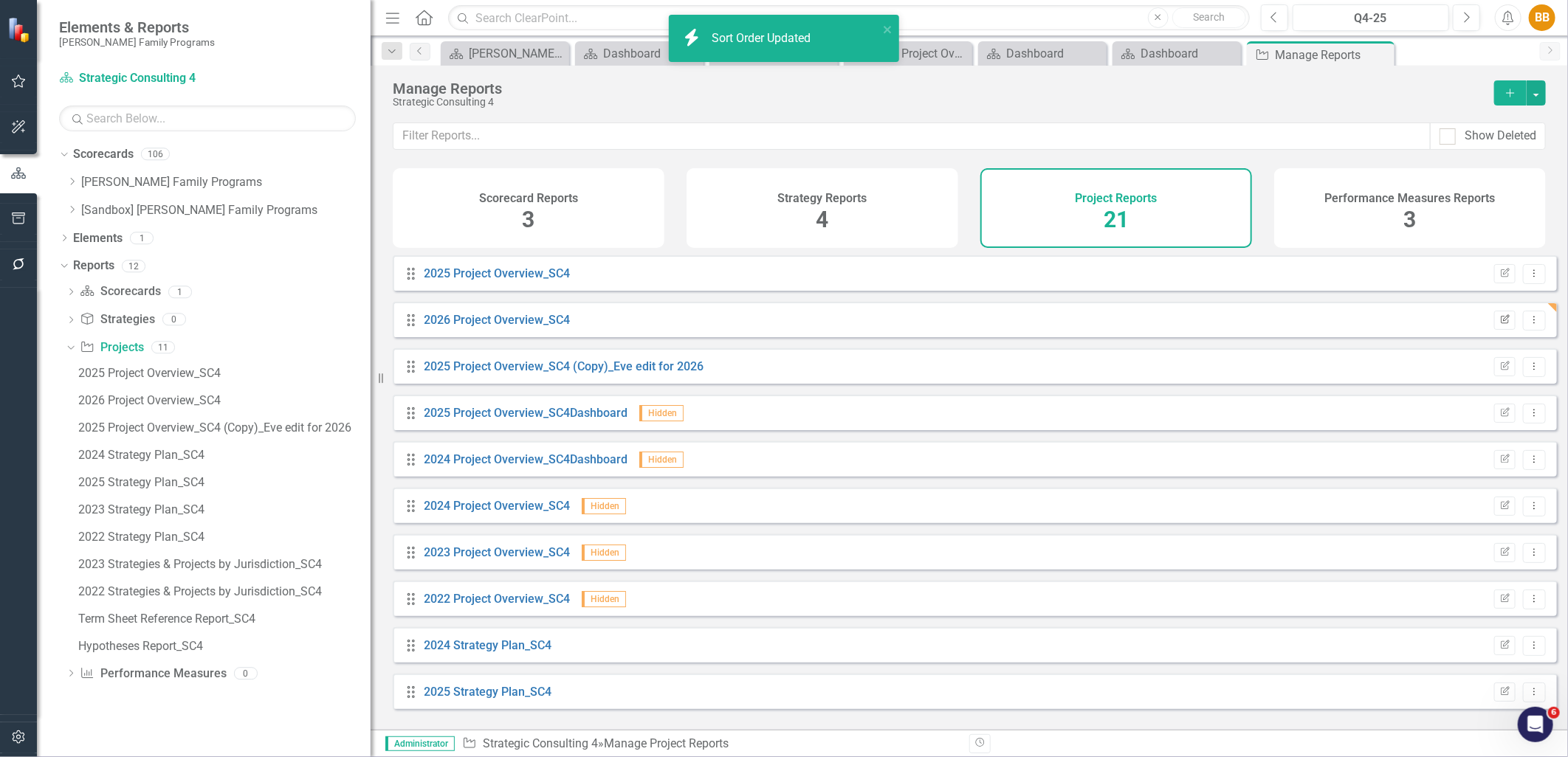
click at [1500, 325] on icon "Edit Report" at bounding box center [1505, 321] width 11 height 9
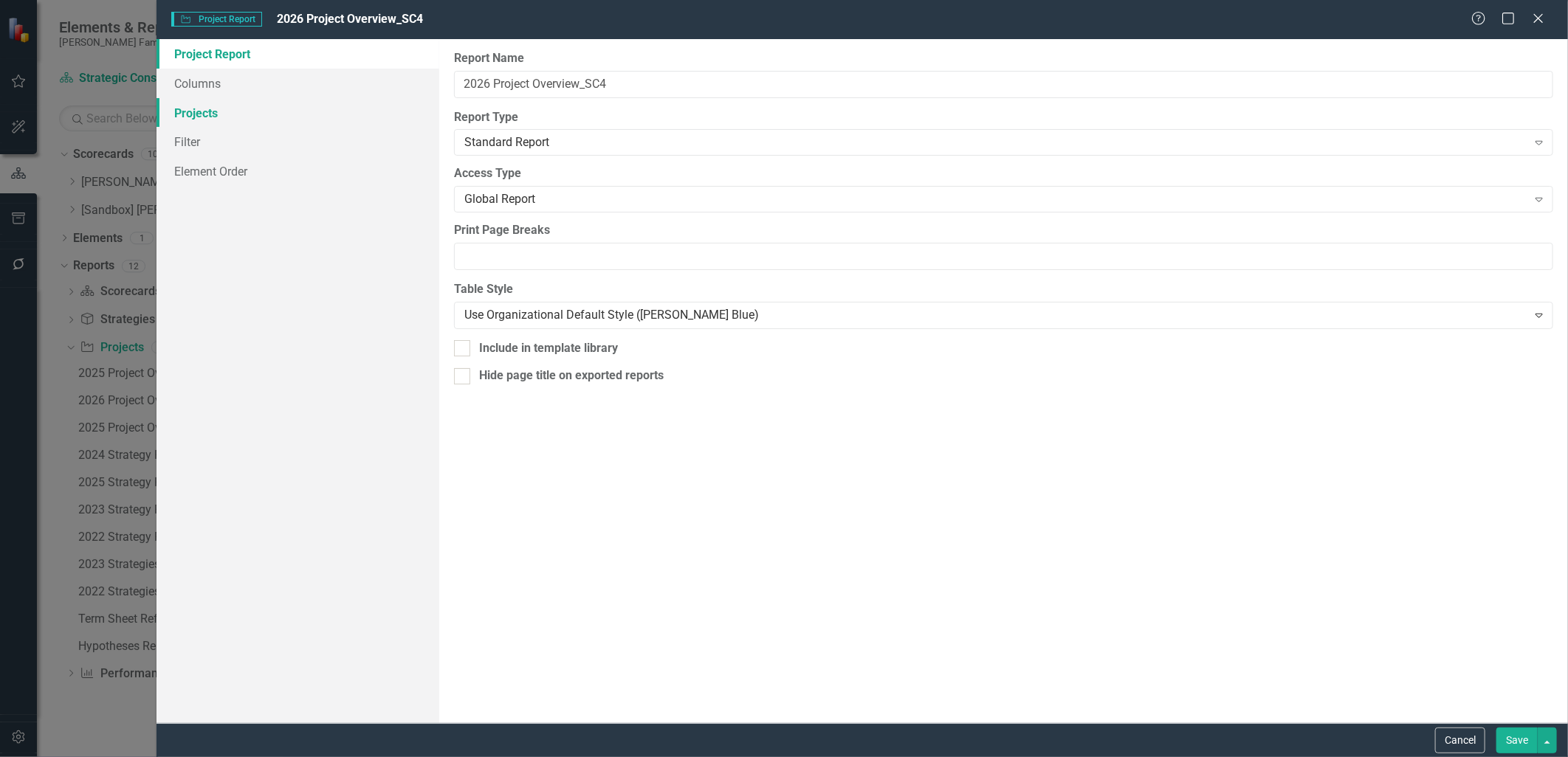
click at [216, 101] on link "Projects" at bounding box center [297, 112] width 282 height 30
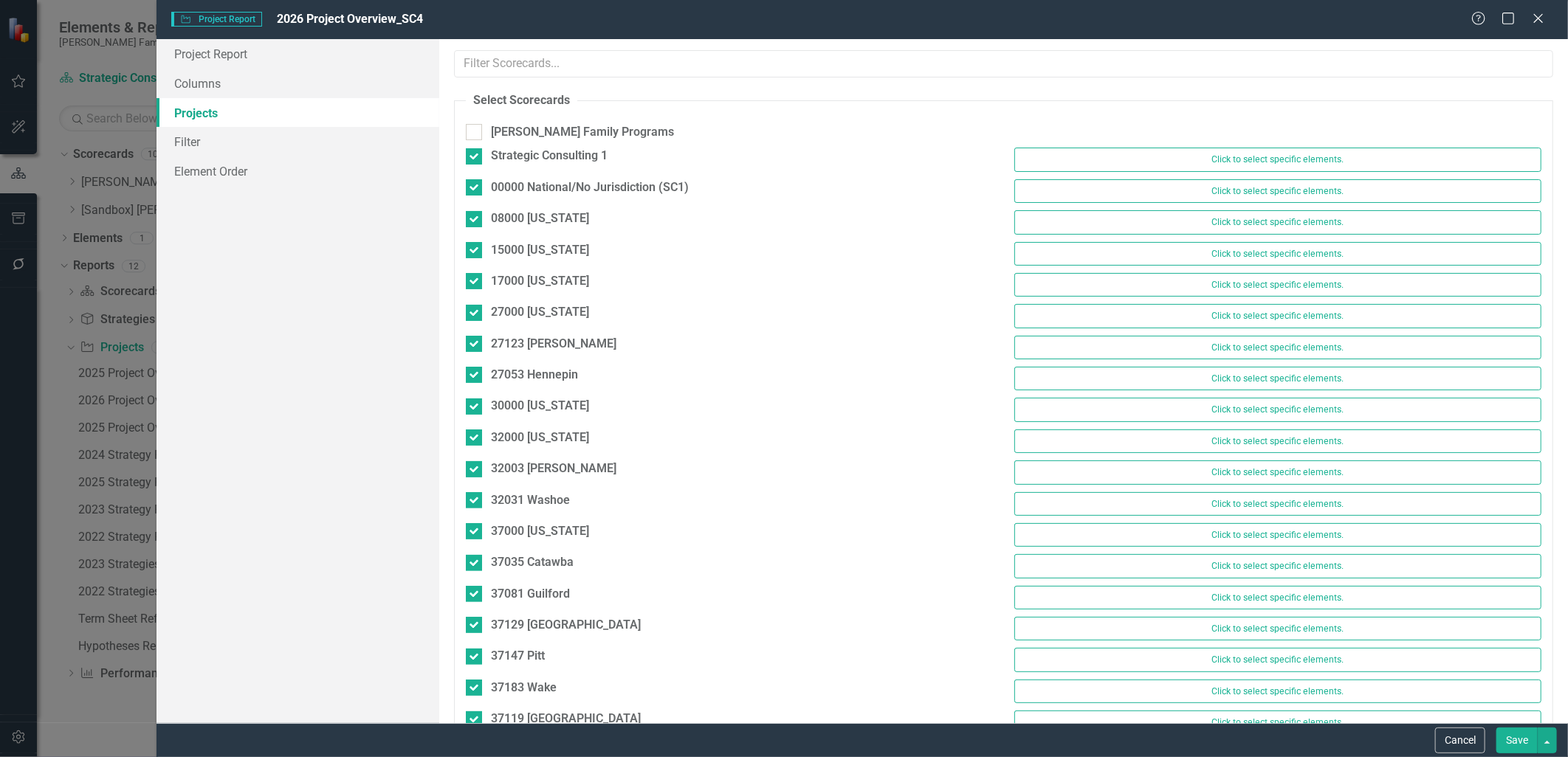
click at [475, 166] on div "Strategic Consulting 1" at bounding box center [729, 157] width 549 height 21
click at [471, 156] on input "Strategic Consulting 1" at bounding box center [471, 153] width 10 height 10
checkbox input "false"
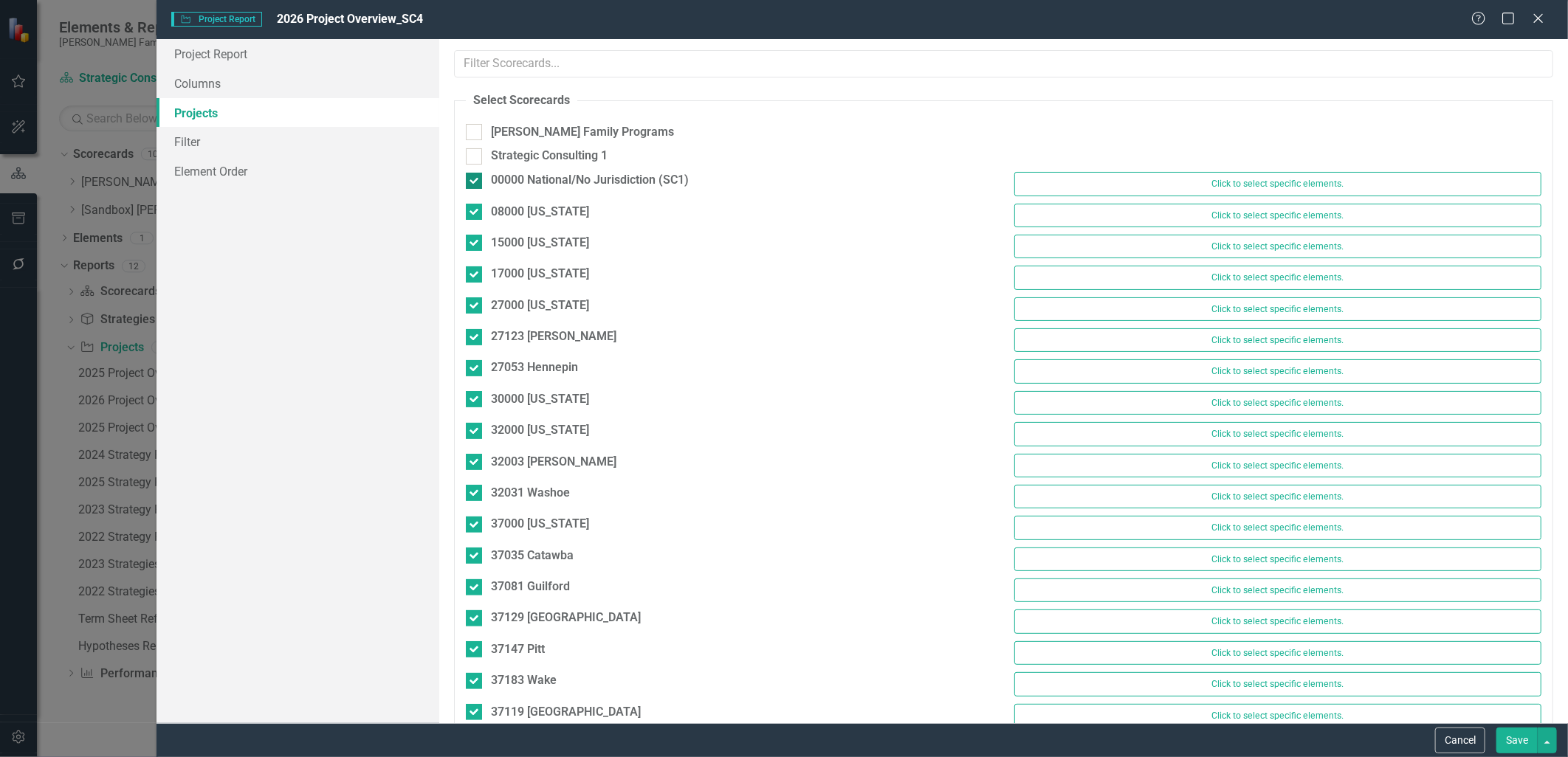
click at [472, 185] on div at bounding box center [474, 180] width 16 height 16
click at [472, 182] on input "00000 National/No Jurisdiction (SC1)" at bounding box center [471, 177] width 10 height 10
checkbox input "false"
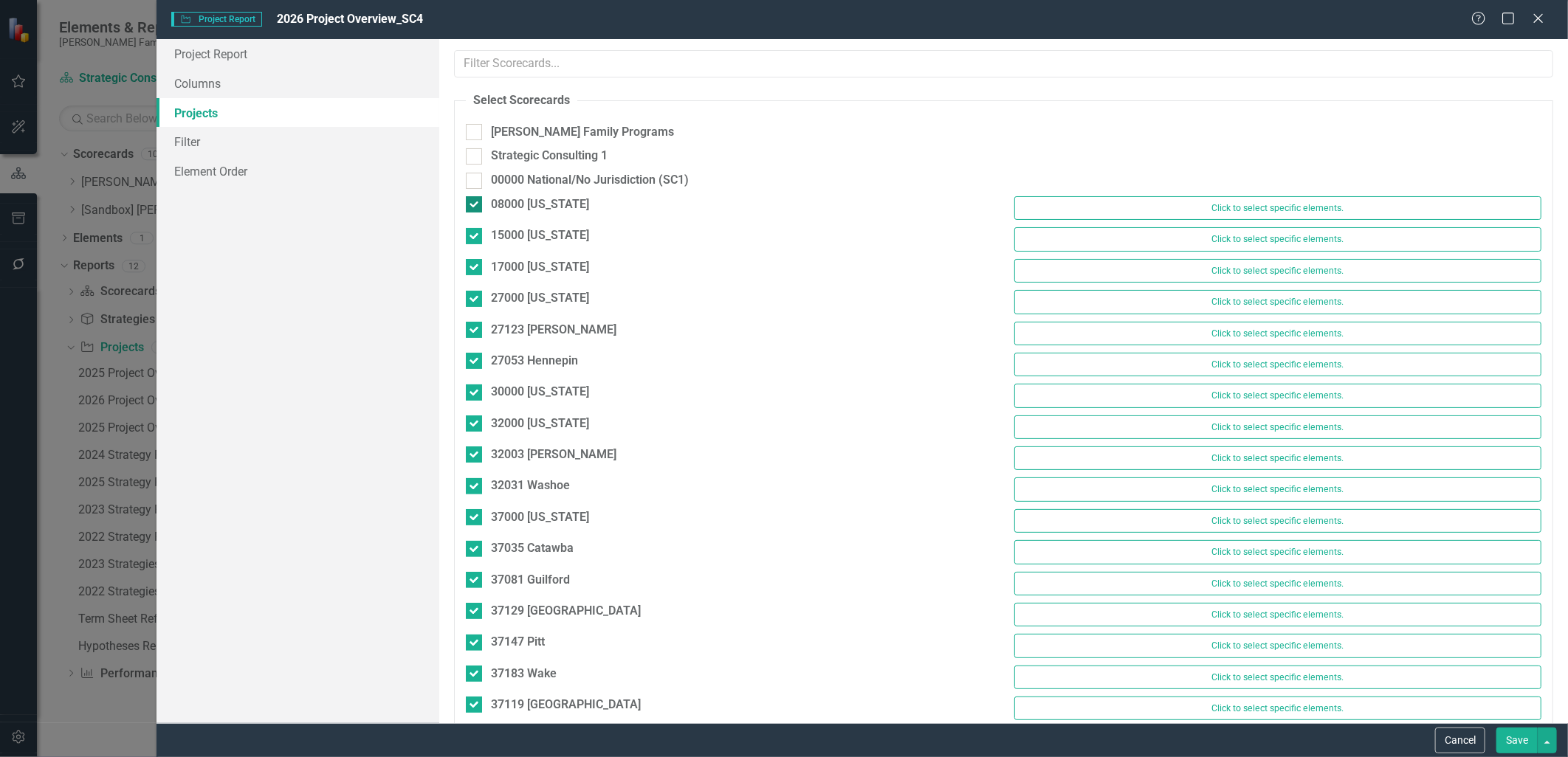
click at [474, 199] on input "08000 [US_STATE]" at bounding box center [471, 201] width 10 height 10
checkbox input "false"
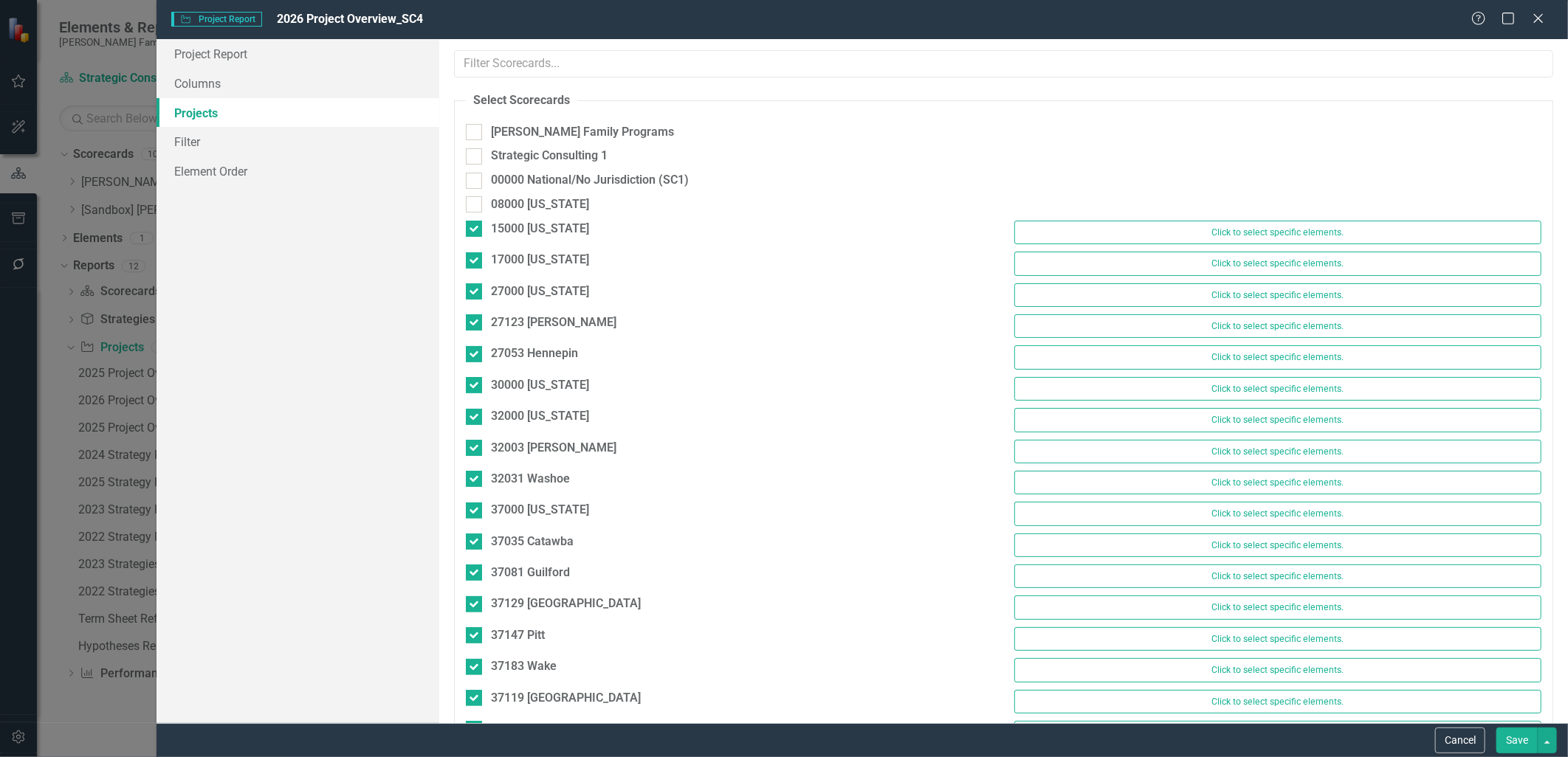
click at [475, 218] on div "08000 [US_STATE]" at bounding box center [729, 208] width 549 height 24
click at [475, 233] on div at bounding box center [474, 228] width 16 height 16
click at [475, 230] on input "15000 [US_STATE]" at bounding box center [471, 225] width 10 height 10
checkbox input "false"
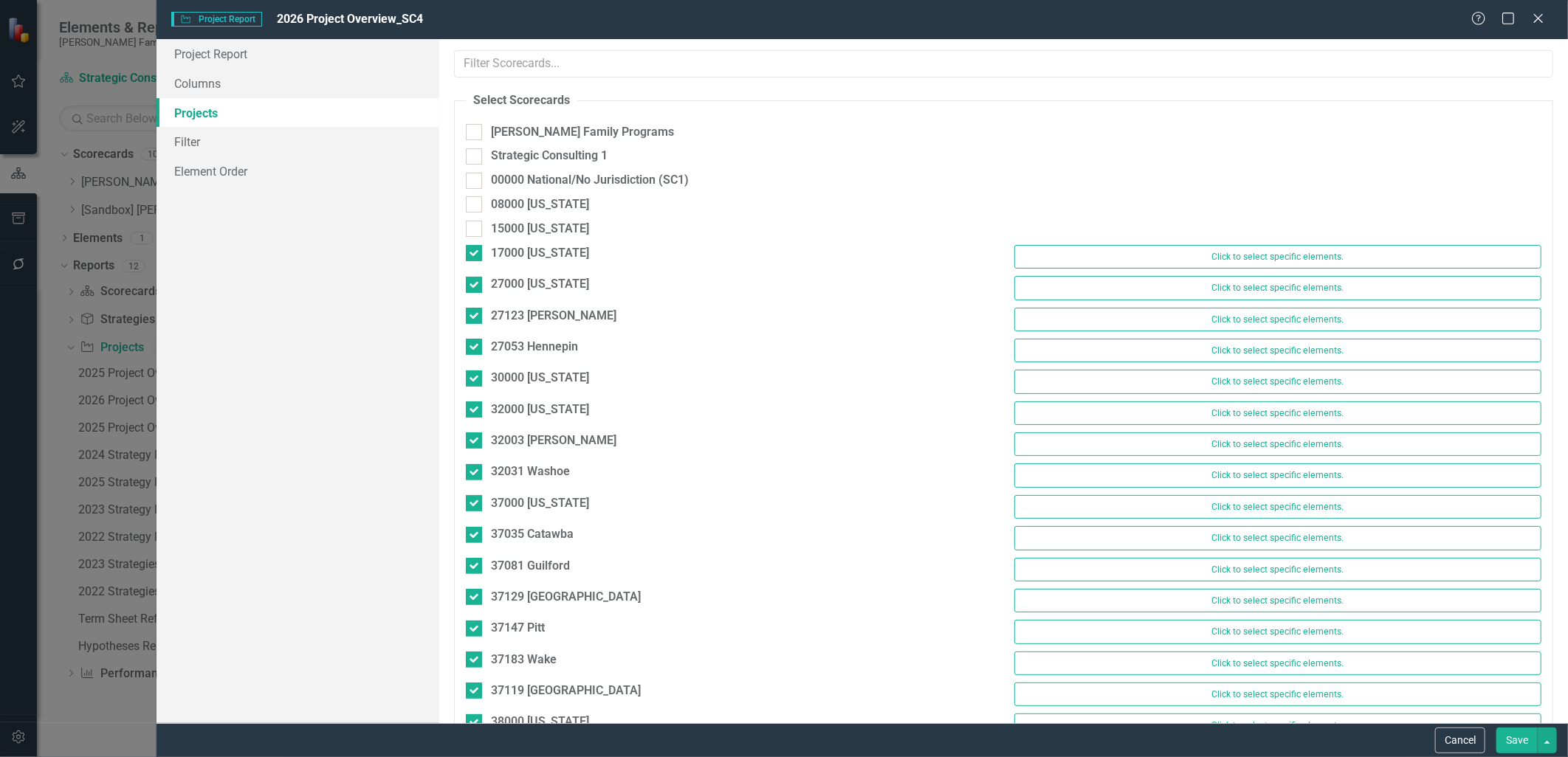
click at [474, 262] on div "17000 [US_STATE]" at bounding box center [729, 255] width 549 height 21
click at [474, 255] on div at bounding box center [474, 252] width 16 height 16
click at [474, 255] on input "17000 [US_STATE]" at bounding box center [471, 249] width 10 height 10
checkbox input "false"
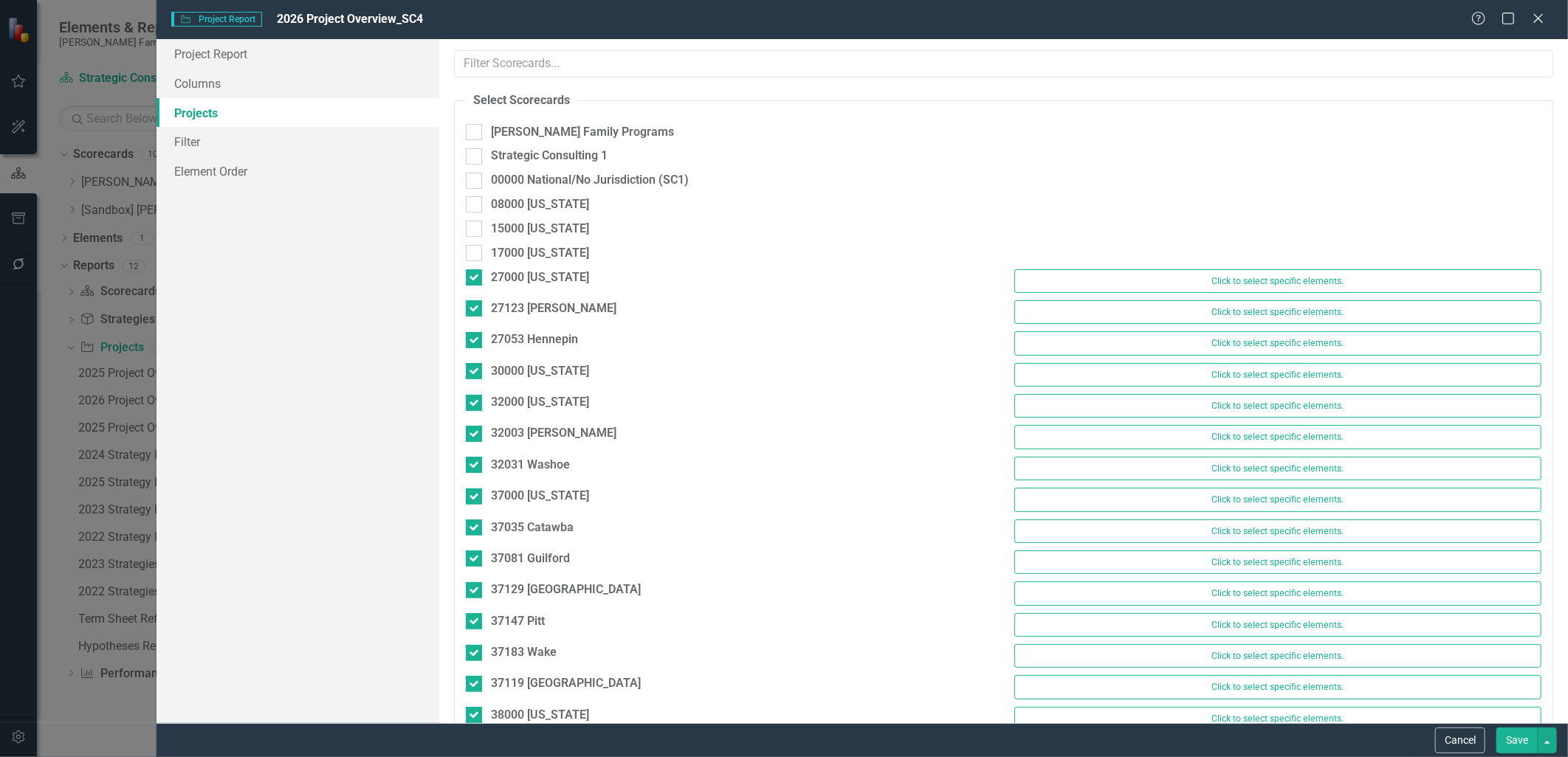
click at [478, 287] on div "27000 [US_STATE]" at bounding box center [729, 279] width 549 height 21
click at [476, 283] on div at bounding box center [474, 277] width 16 height 16
click at [475, 279] on input "27000 [US_STATE]" at bounding box center [471, 274] width 10 height 10
checkbox input "false"
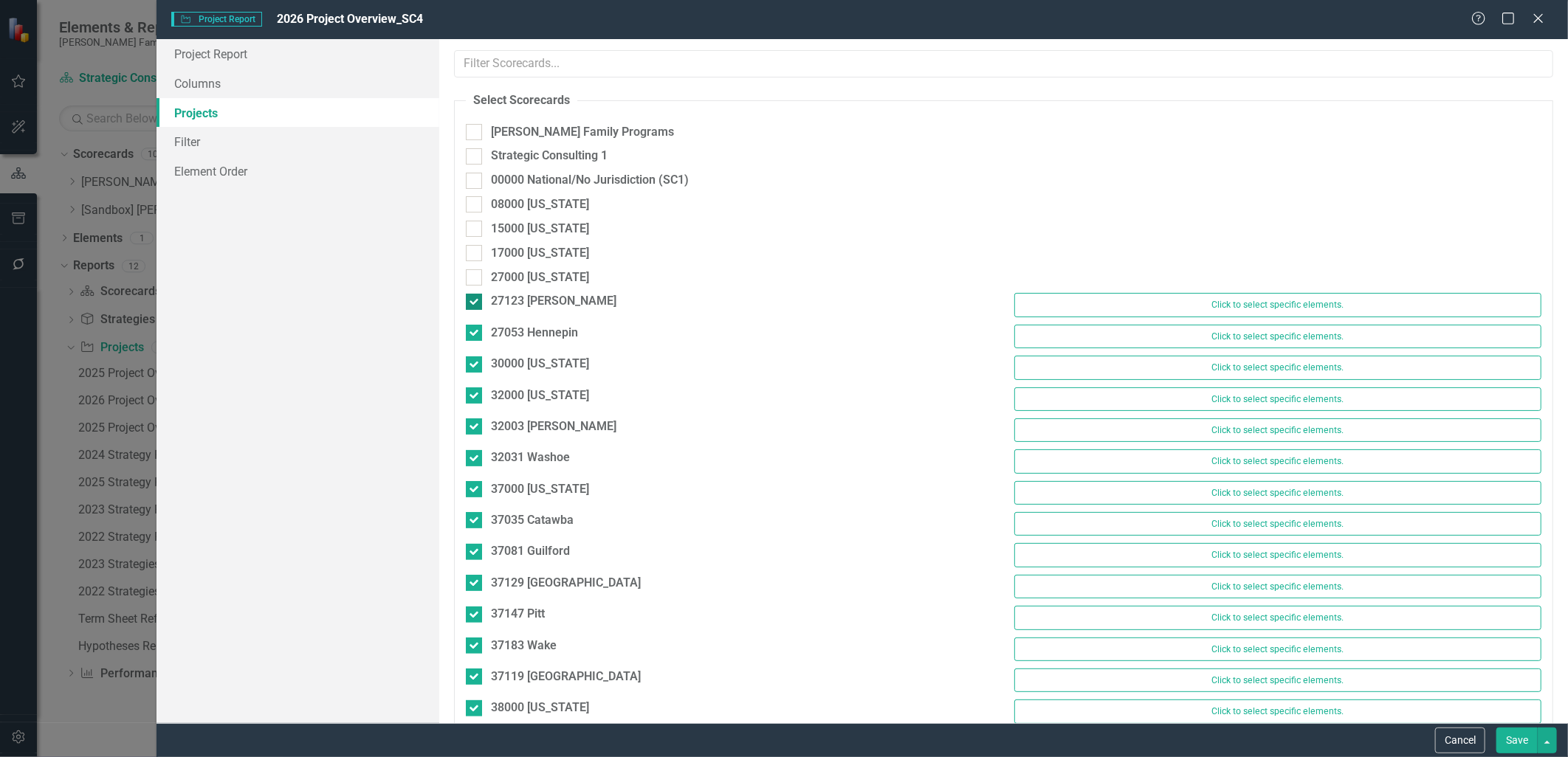
click at [476, 302] on div at bounding box center [474, 301] width 16 height 16
click at [475, 302] on input "27123 [PERSON_NAME]" at bounding box center [471, 298] width 10 height 10
checkbox input "false"
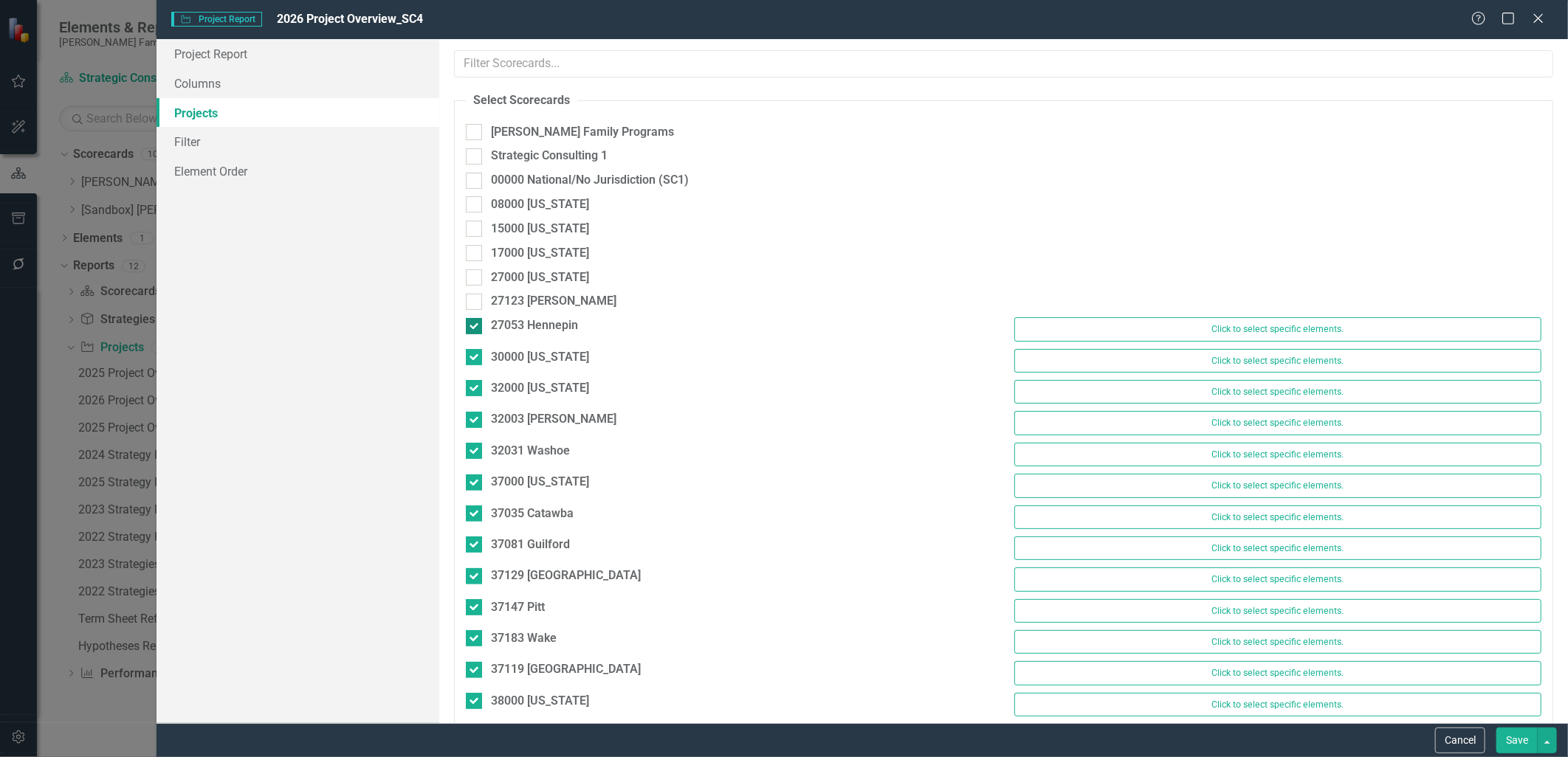
click at [475, 321] on div at bounding box center [474, 325] width 16 height 16
click at [475, 321] on input "27053 Hennepin" at bounding box center [471, 322] width 10 height 10
checkbox input "false"
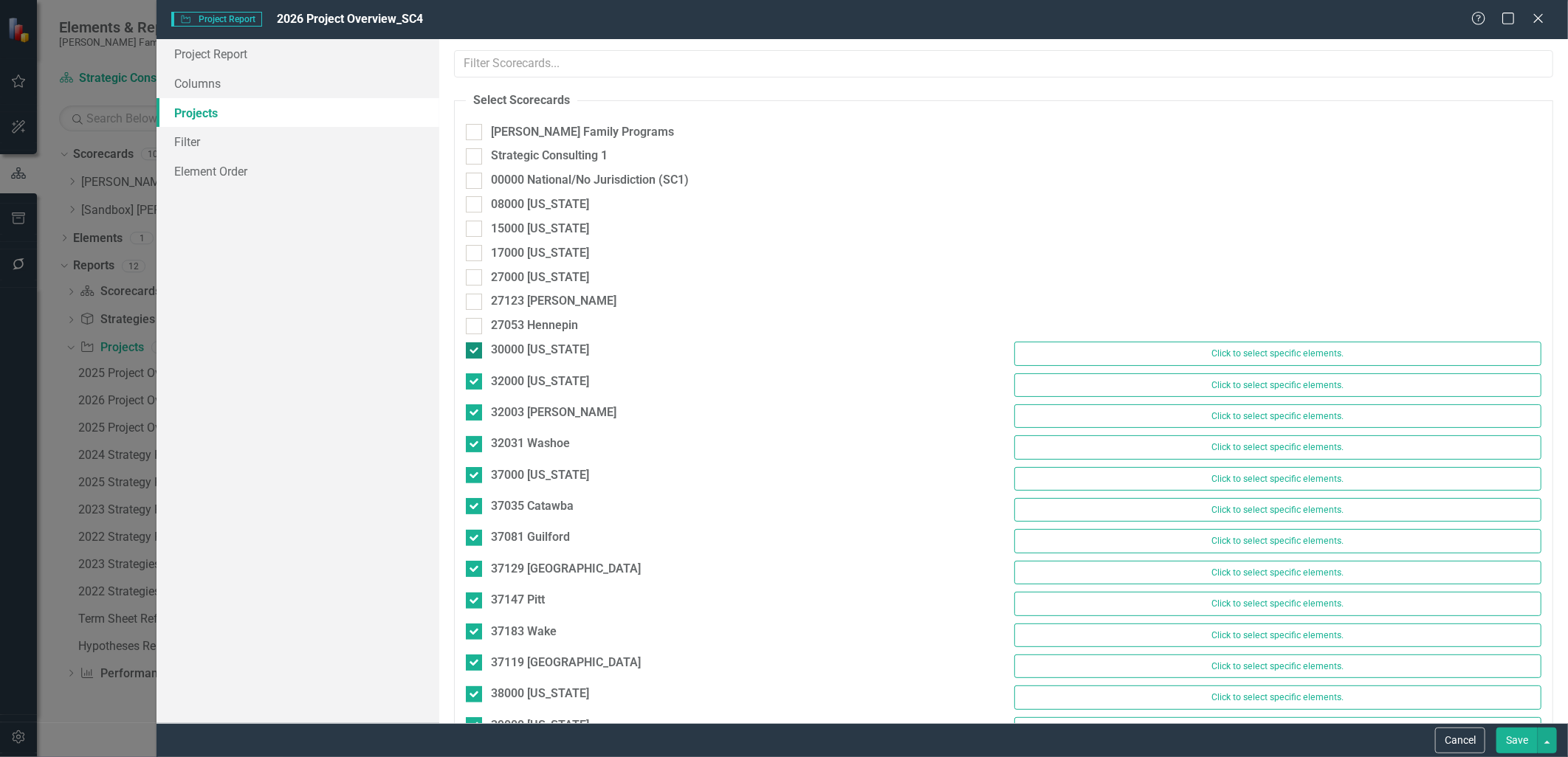
click at [472, 347] on input "30000 [US_STATE]" at bounding box center [471, 347] width 10 height 10
checkbox input "false"
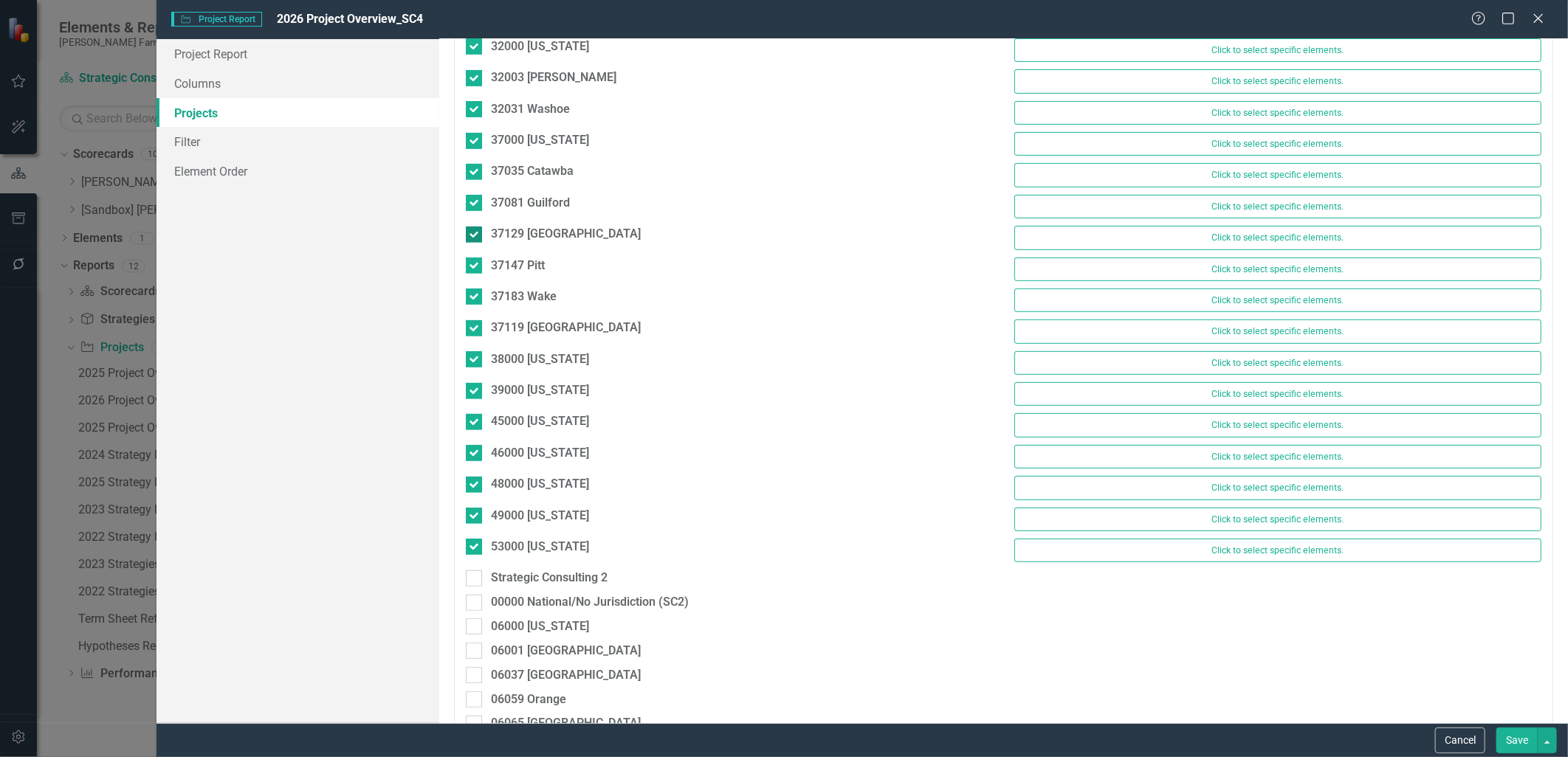
scroll to position [245, 0]
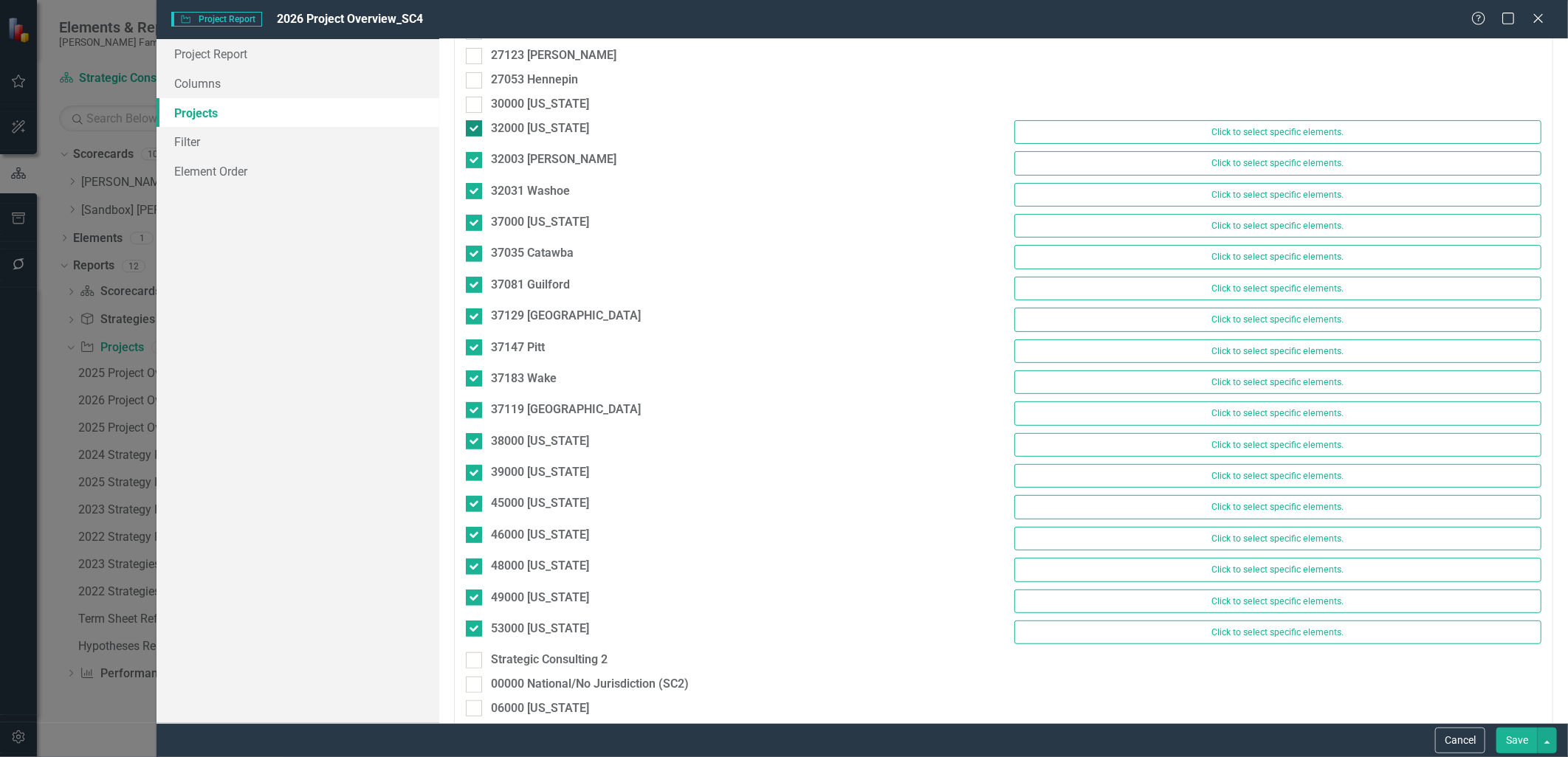
click at [476, 127] on div at bounding box center [474, 128] width 16 height 16
click at [475, 127] on input "32000 [US_STATE]" at bounding box center [471, 125] width 10 height 10
checkbox input "false"
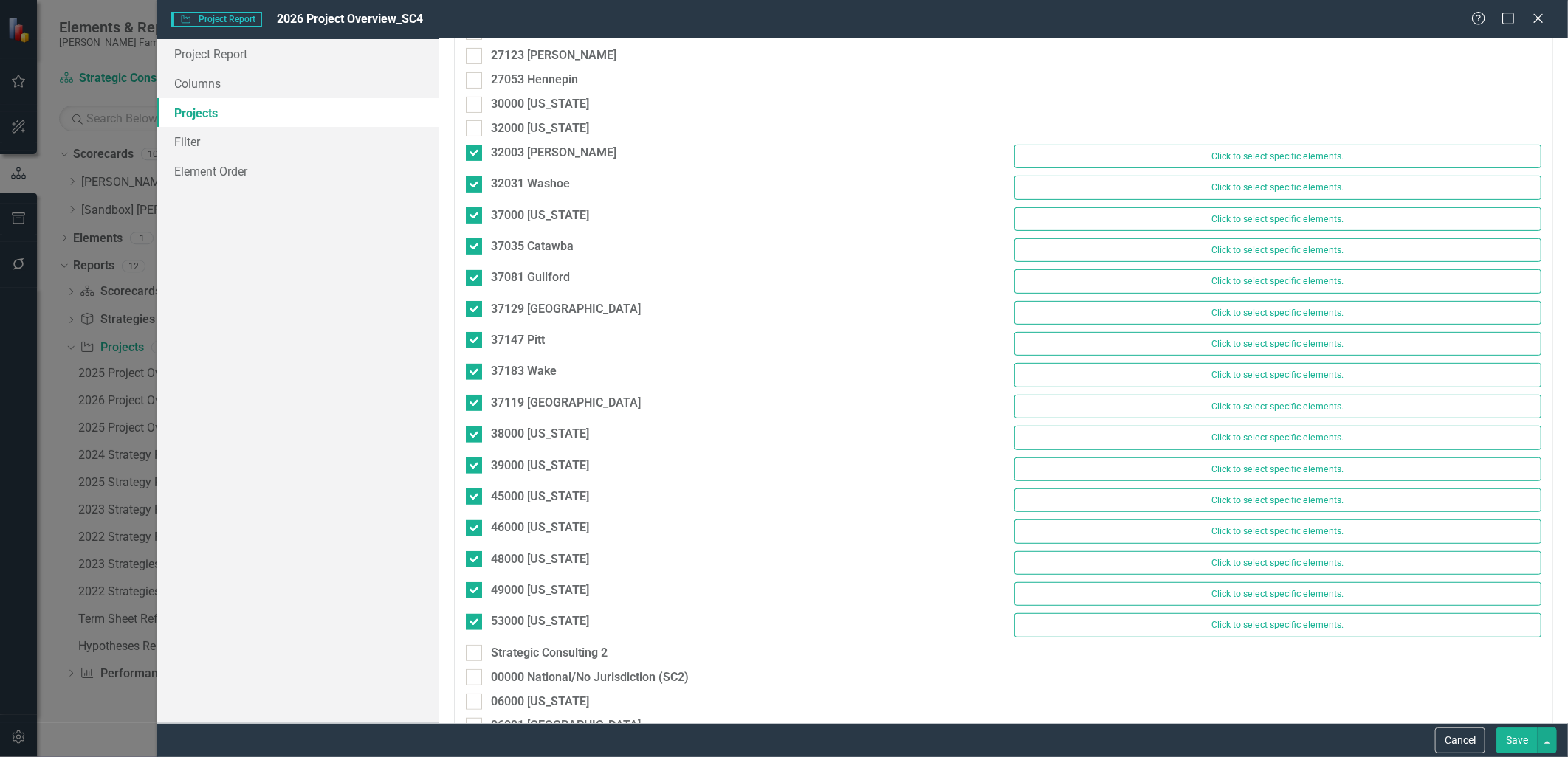
click at [481, 141] on div "32000 [US_STATE]" at bounding box center [729, 132] width 549 height 24
click at [478, 152] on div at bounding box center [474, 152] width 16 height 16
click at [475, 152] on input "32003 [PERSON_NAME]" at bounding box center [471, 149] width 10 height 10
checkbox input "false"
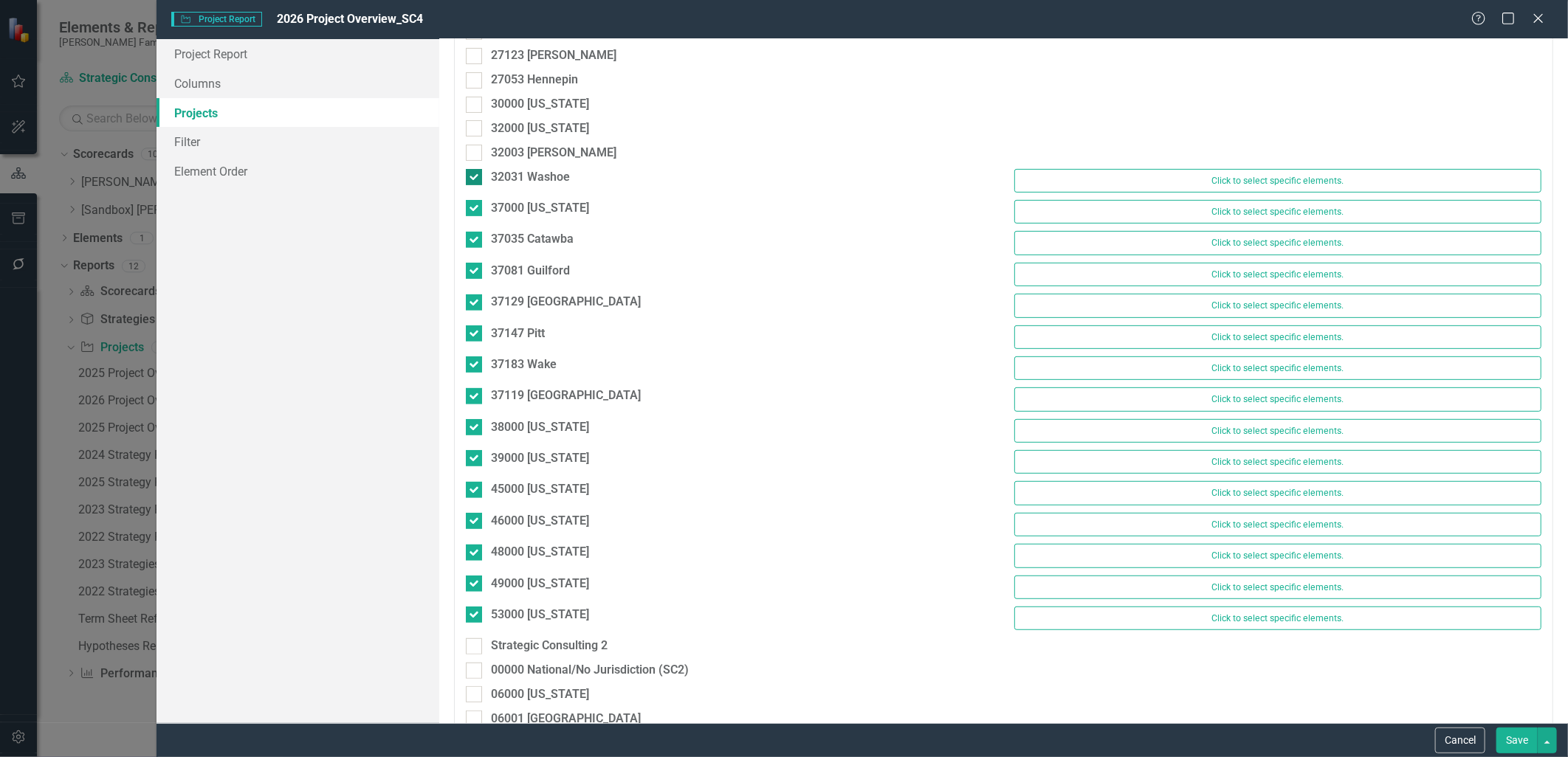
click at [476, 169] on div at bounding box center [474, 176] width 16 height 16
click at [475, 169] on input "32031 Washoe" at bounding box center [471, 173] width 10 height 10
checkbox input "false"
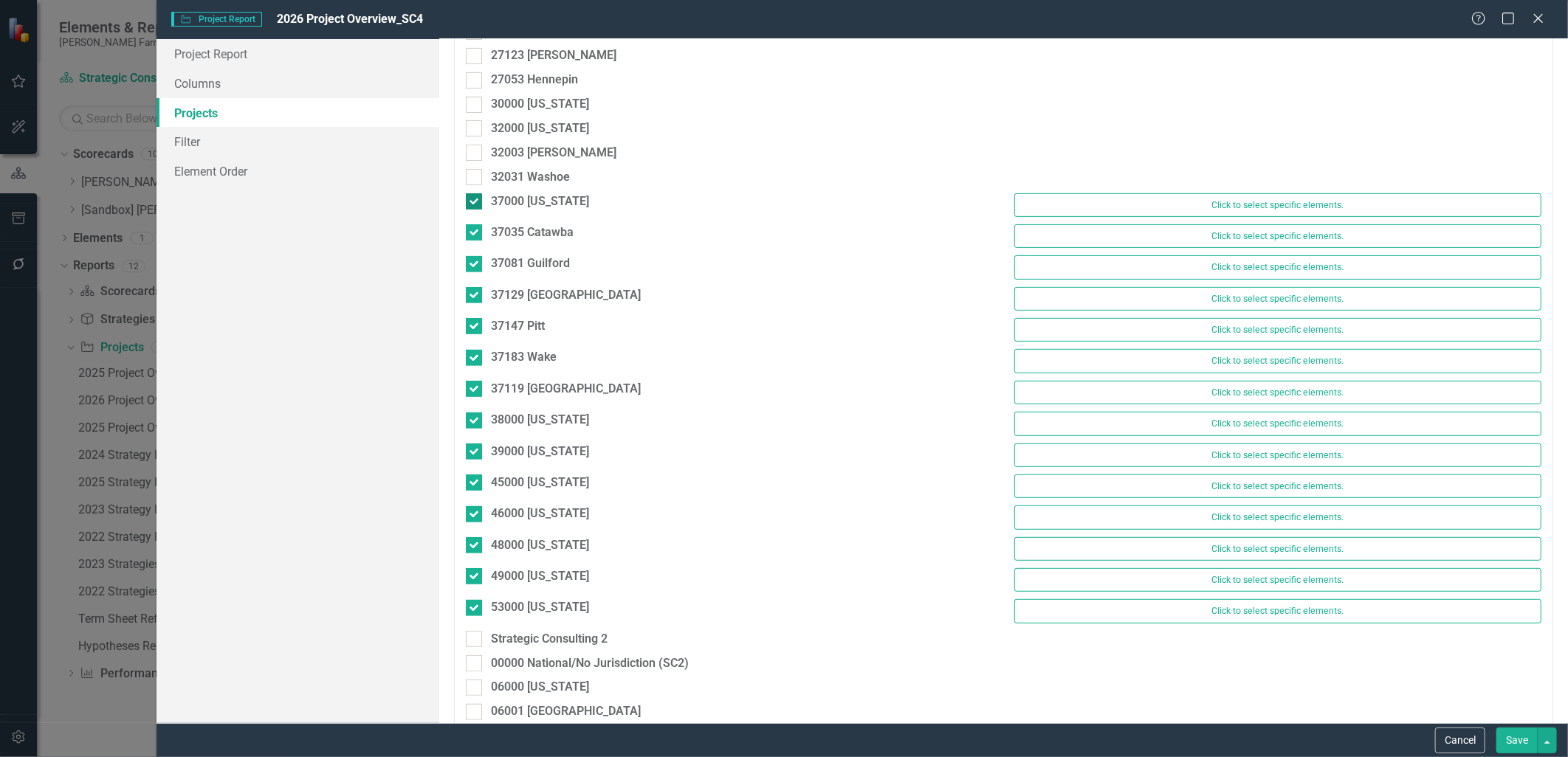
click at [474, 201] on input "37000 [US_STATE]" at bounding box center [471, 198] width 10 height 10
checkbox input "false"
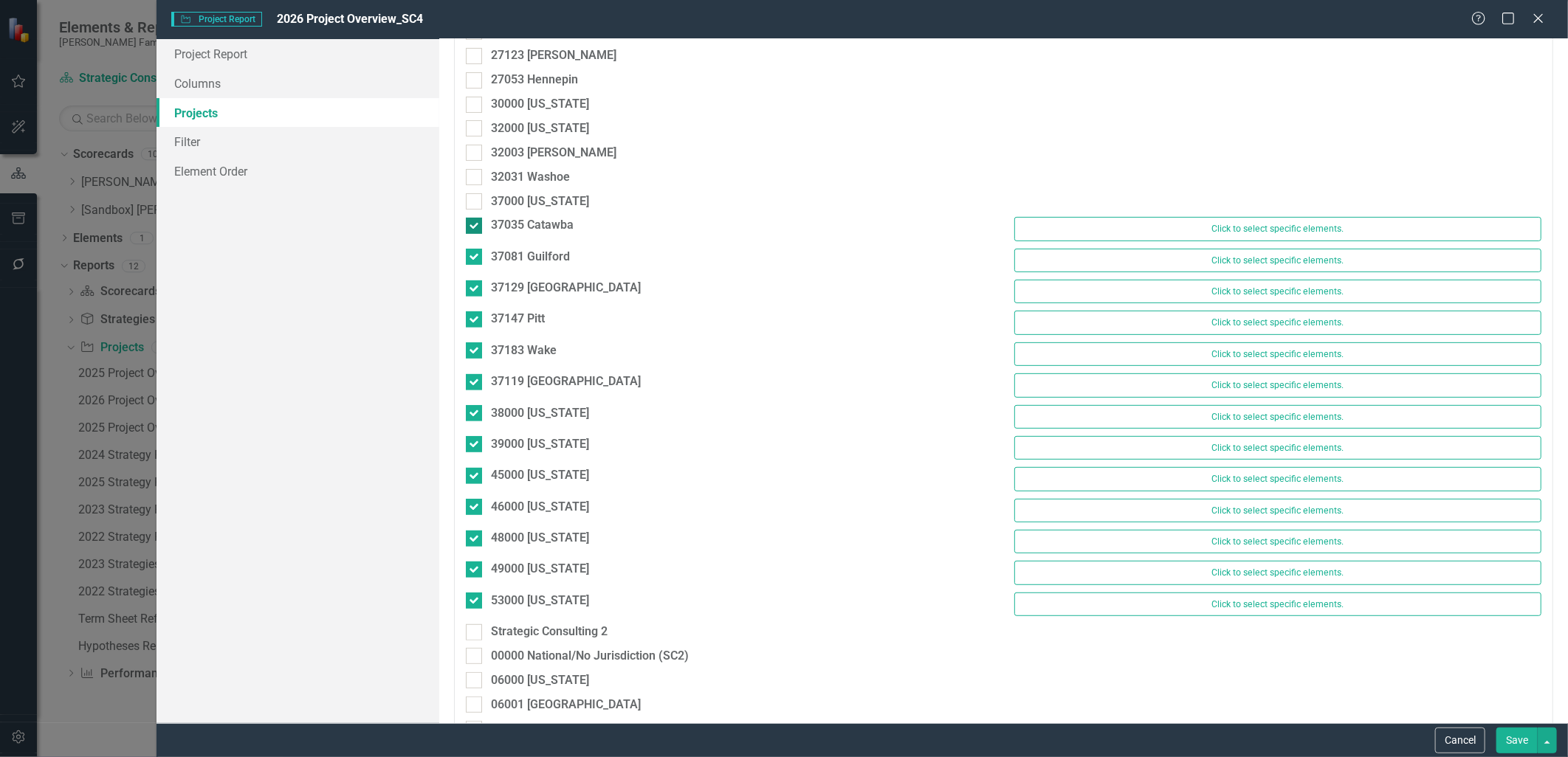
click at [472, 226] on input "37035 Catawba" at bounding box center [471, 222] width 10 height 10
checkbox input "false"
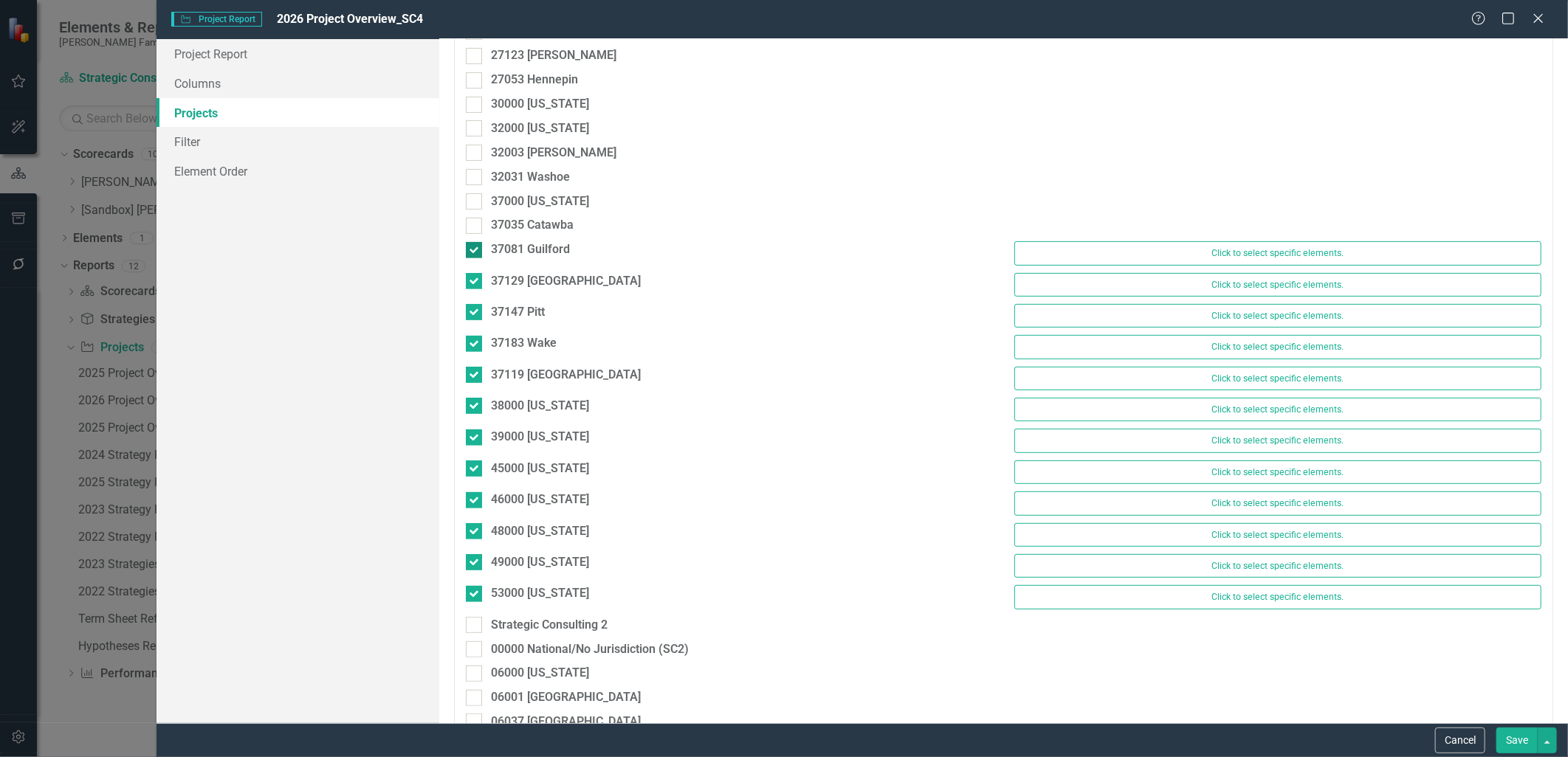
click at [474, 249] on input "37081 Guilford" at bounding box center [471, 246] width 10 height 10
checkbox input "false"
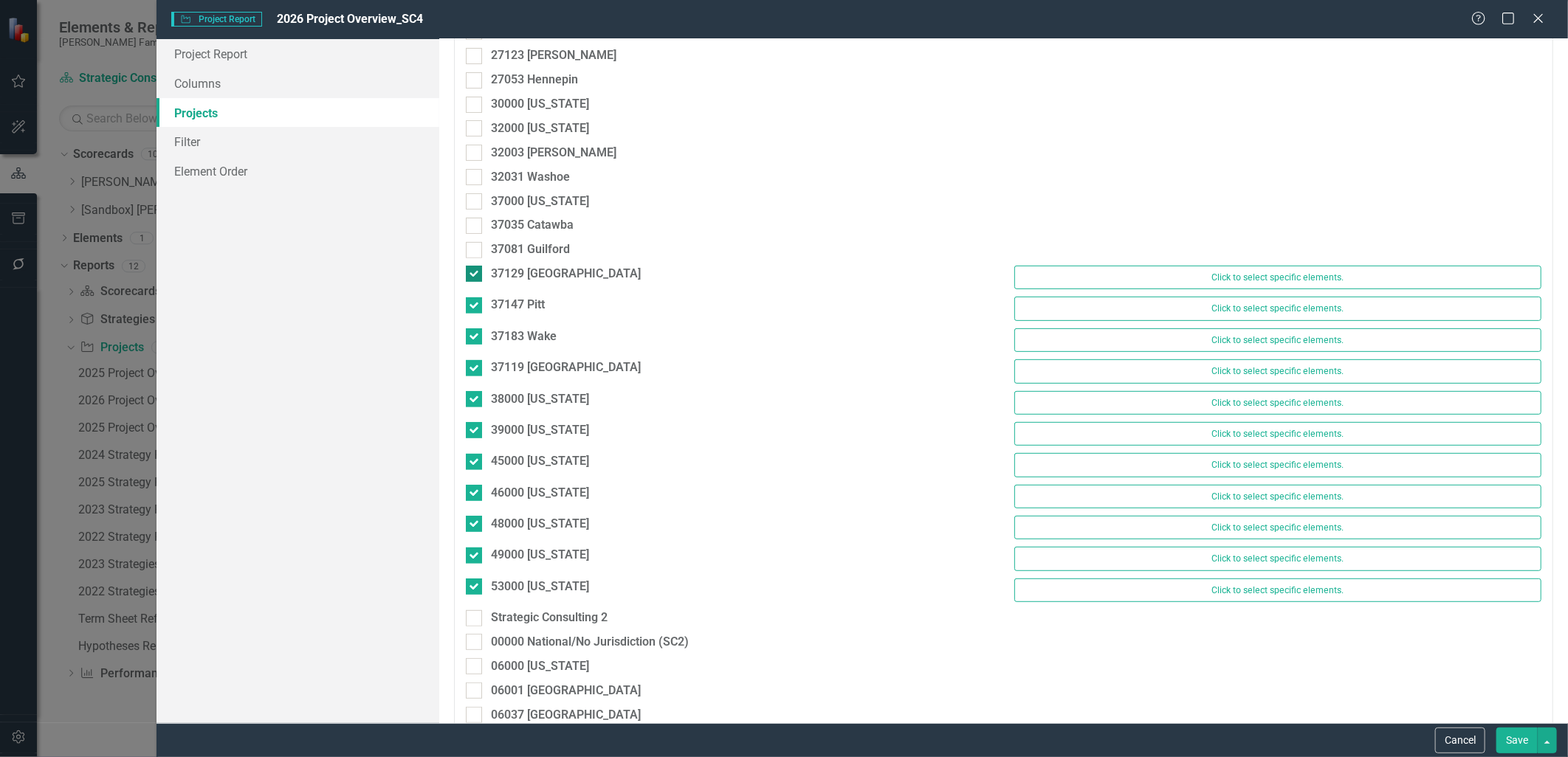
click at [477, 274] on div at bounding box center [474, 274] width 16 height 16
click at [475, 274] on input "37129 [GEOGRAPHIC_DATA]" at bounding box center [471, 271] width 10 height 10
checkbox input "false"
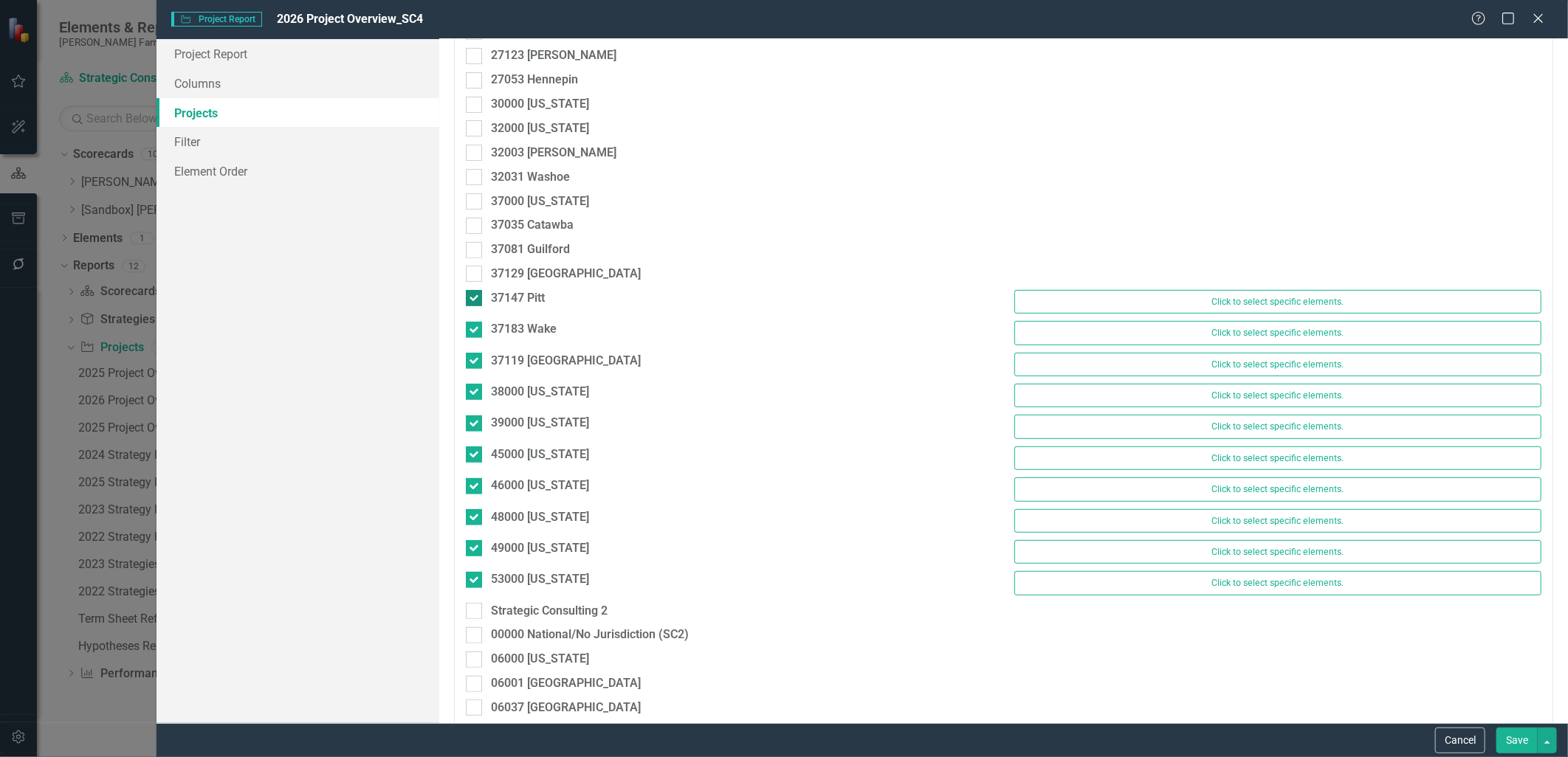
click at [477, 301] on div at bounding box center [474, 298] width 16 height 16
click at [475, 299] on input "37147 Pitt" at bounding box center [471, 295] width 10 height 10
checkbox input "false"
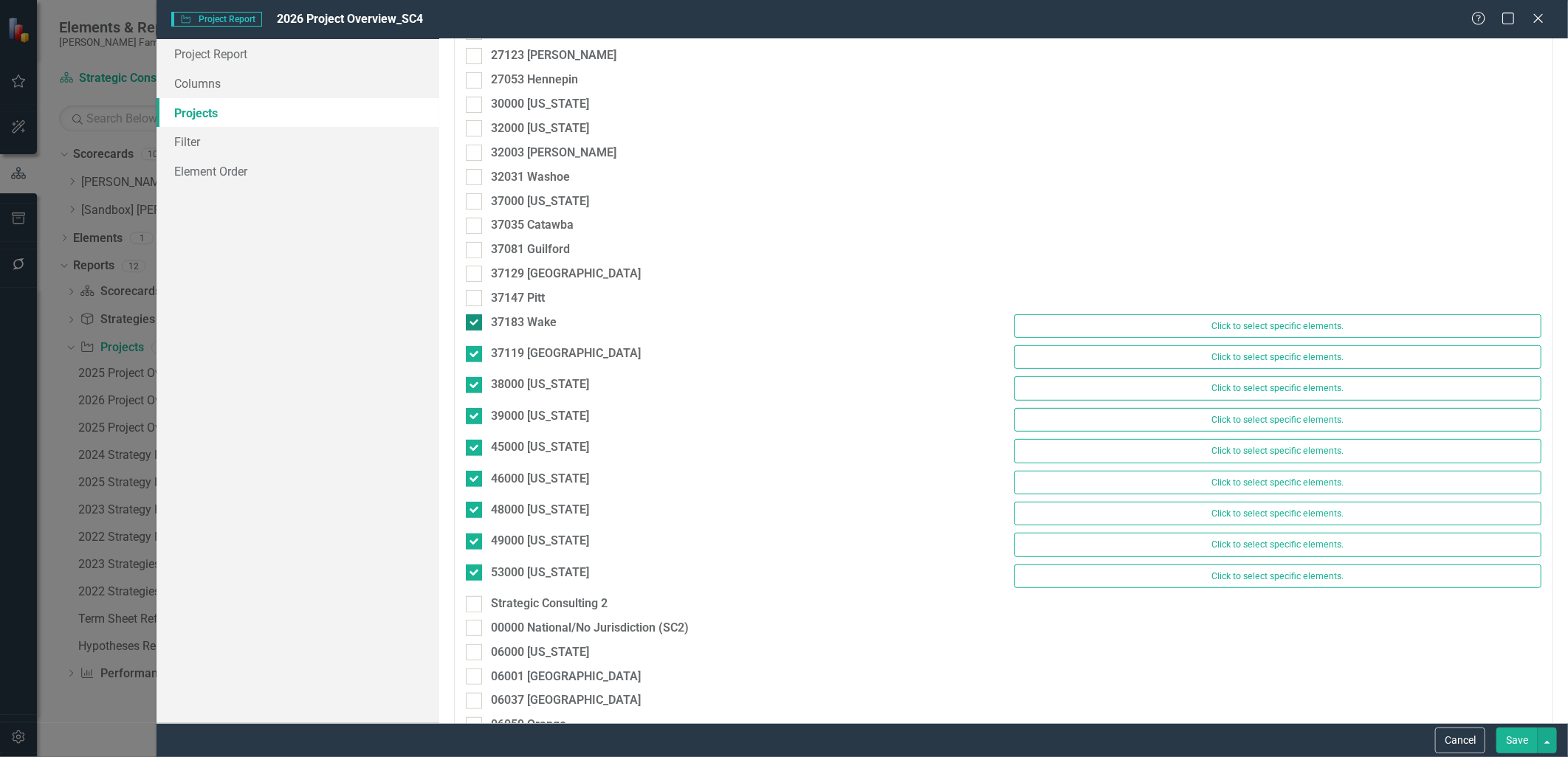
click at [473, 326] on div at bounding box center [474, 322] width 16 height 16
click at [473, 324] on input "37183 Wake" at bounding box center [471, 319] width 10 height 10
checkbox input "false"
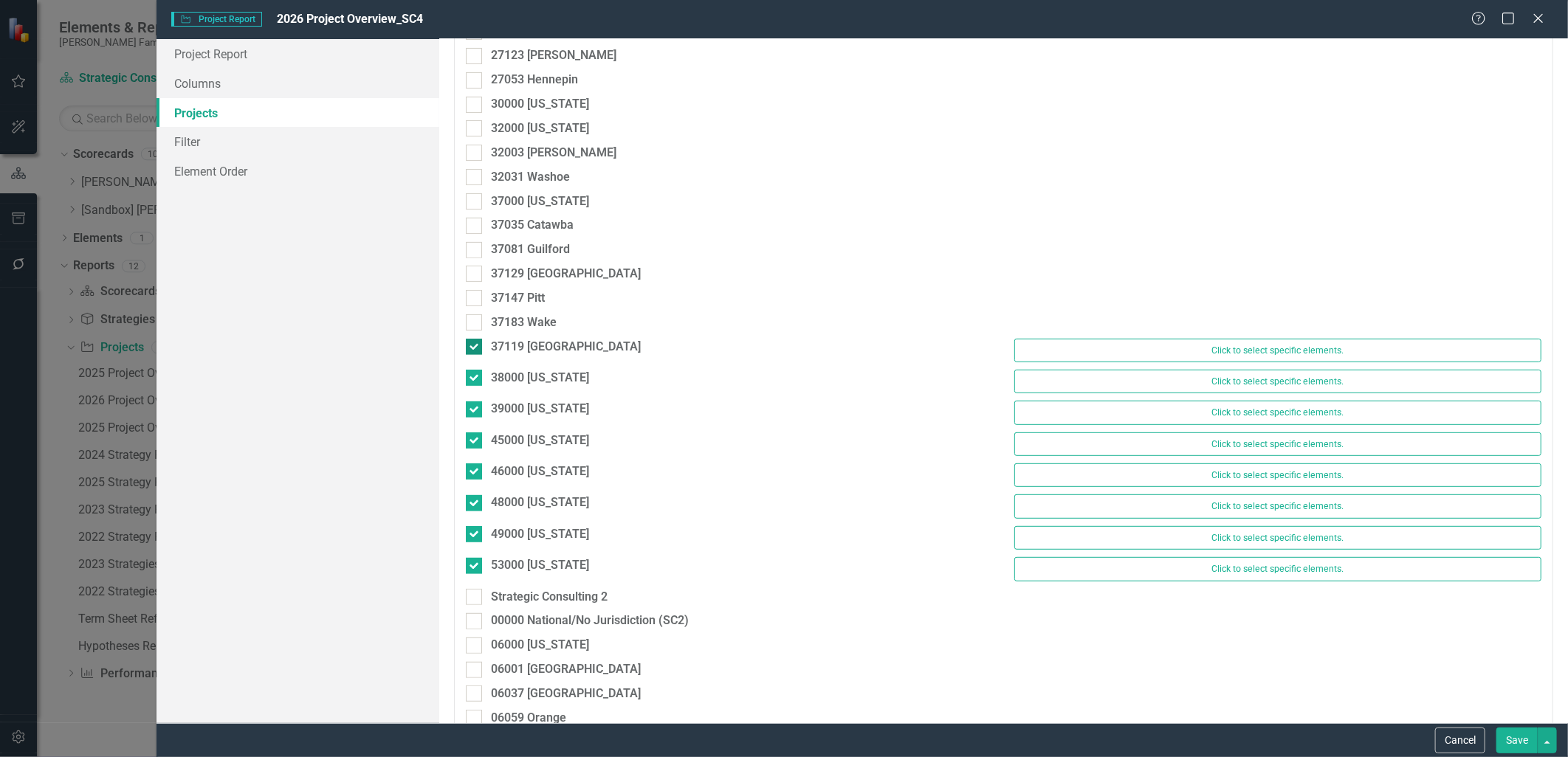
click at [475, 350] on div at bounding box center [474, 347] width 16 height 16
click at [475, 348] on input "37119 [GEOGRAPHIC_DATA]" at bounding box center [471, 344] width 10 height 10
checkbox input "false"
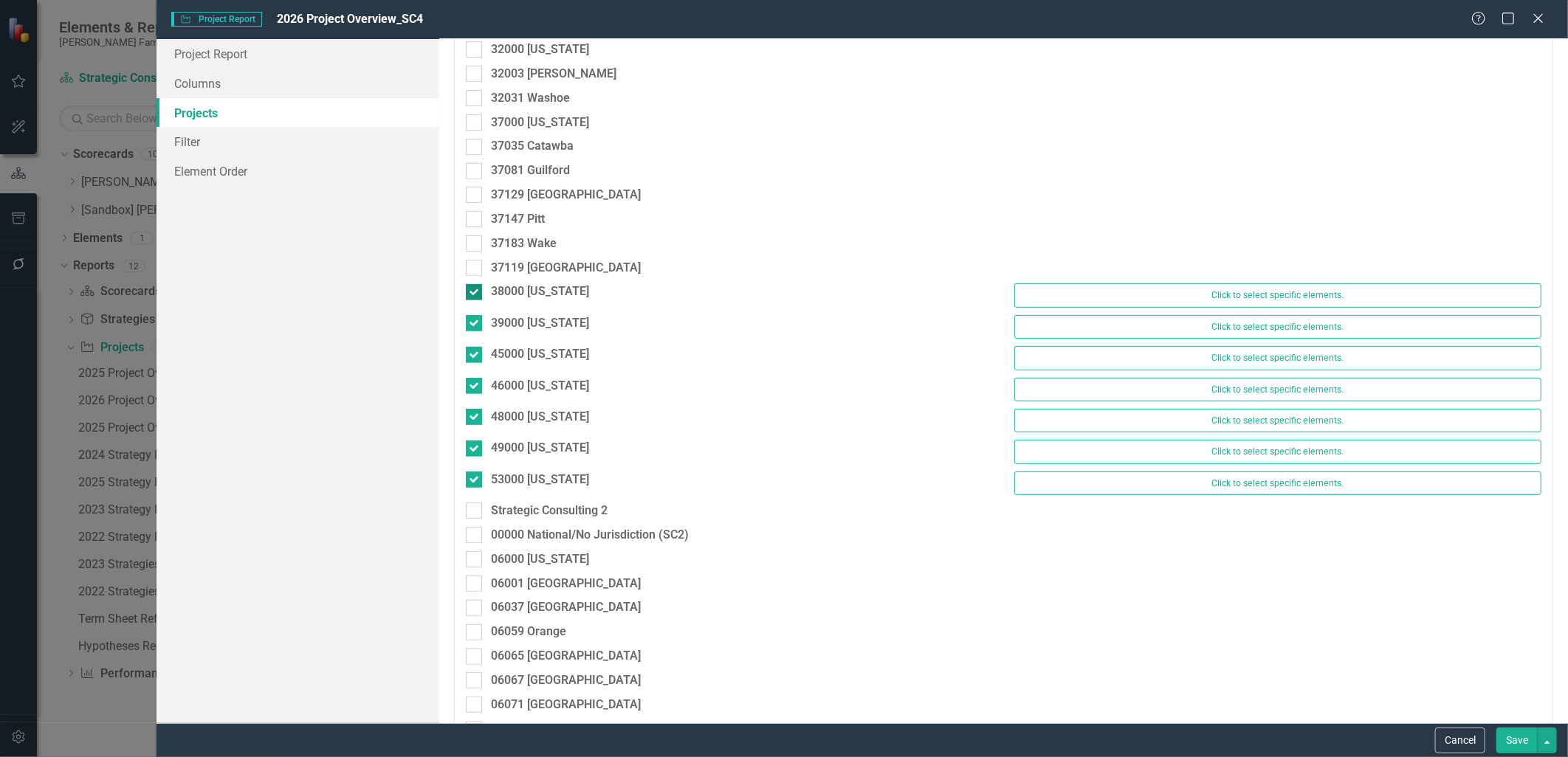
scroll to position [328, 0]
click at [476, 290] on div at bounding box center [474, 289] width 16 height 16
click at [475, 290] on input "38000 [US_STATE]" at bounding box center [471, 286] width 10 height 10
checkbox input "false"
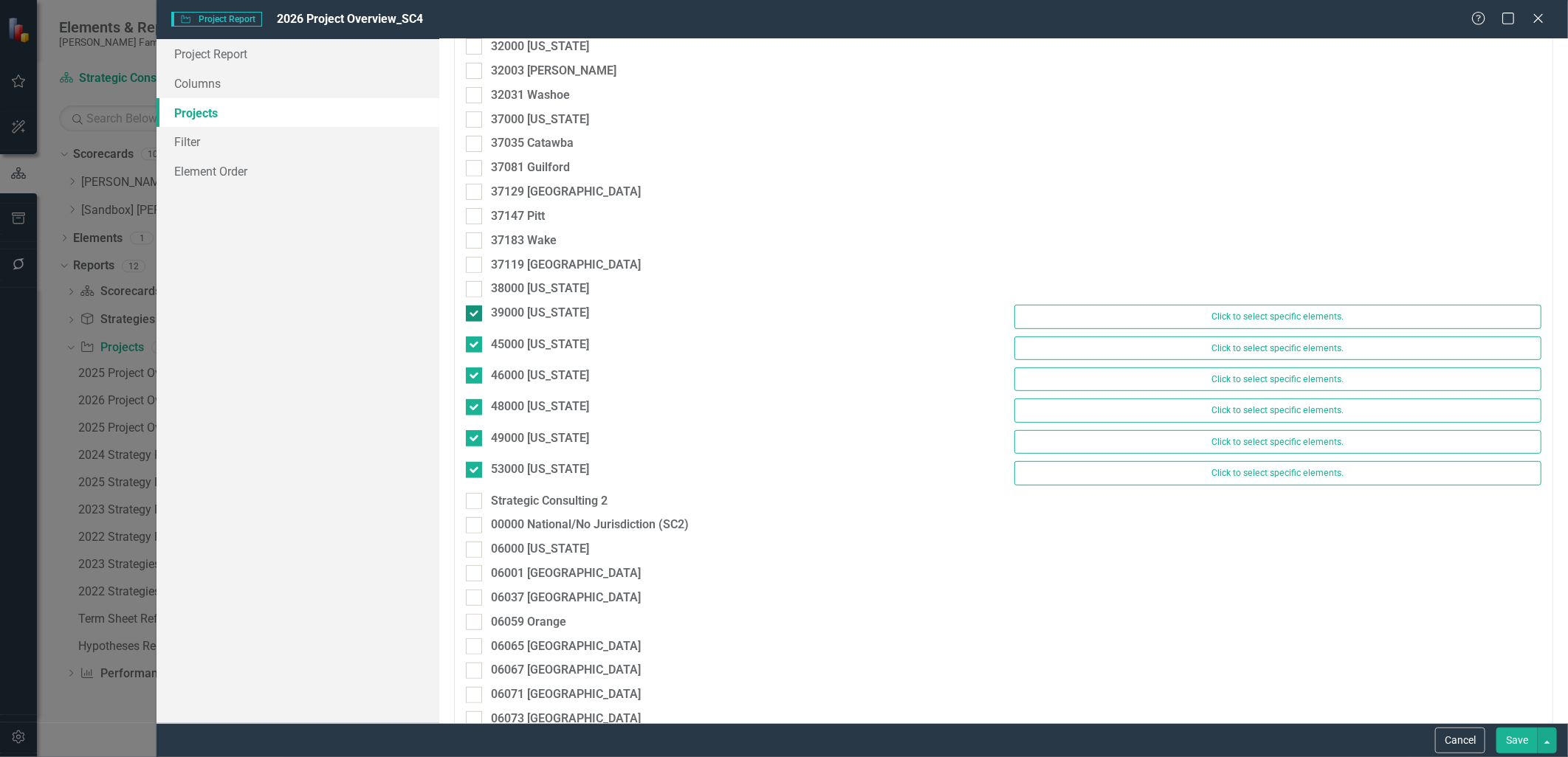
click at [477, 318] on div at bounding box center [474, 313] width 16 height 16
click at [475, 315] on input "39000 [US_STATE]" at bounding box center [471, 310] width 10 height 10
checkbox input "false"
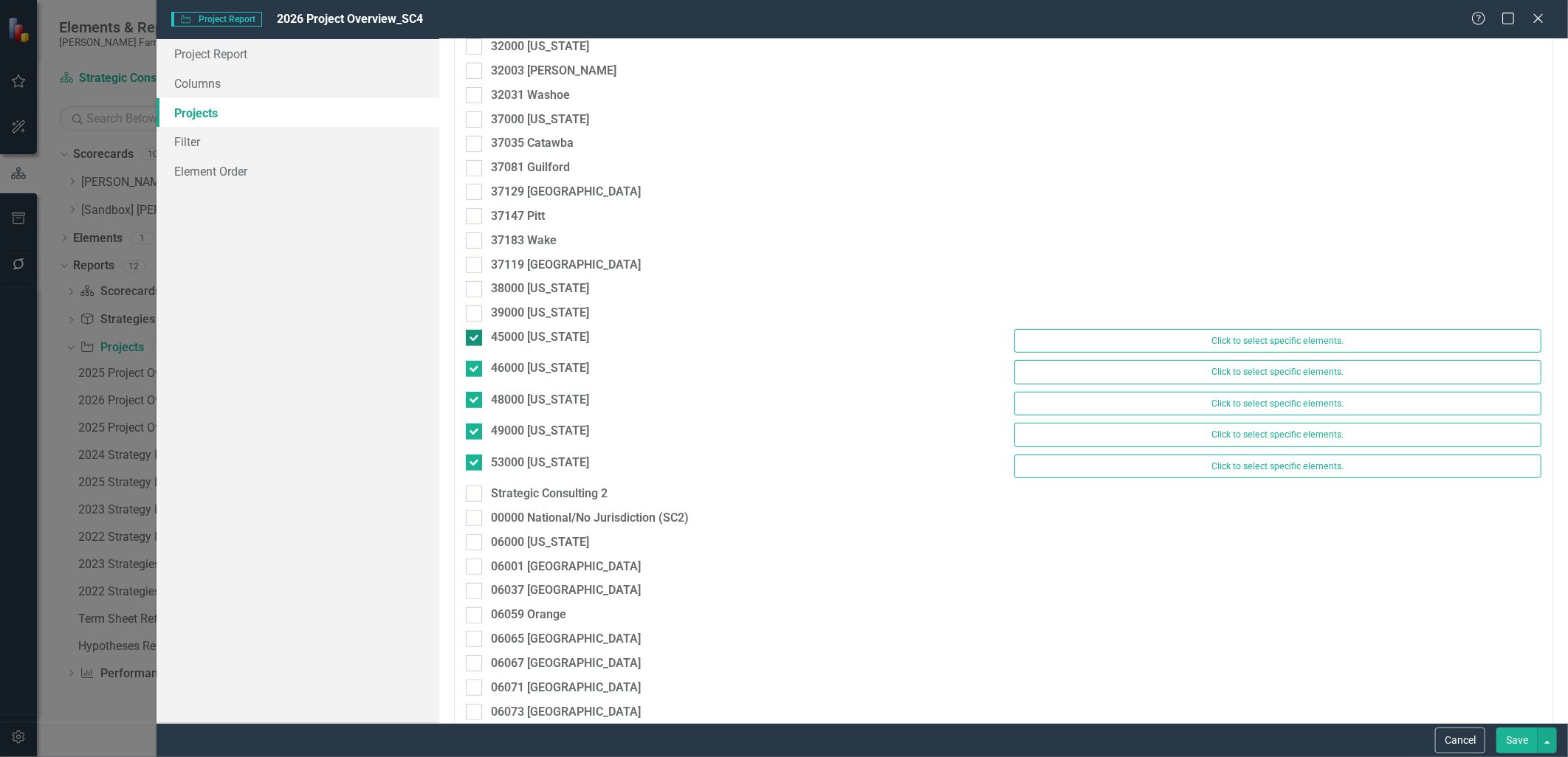
click at [477, 335] on div at bounding box center [474, 337] width 16 height 16
click at [475, 335] on input "45000 [US_STATE]" at bounding box center [471, 334] width 10 height 10
checkbox input "false"
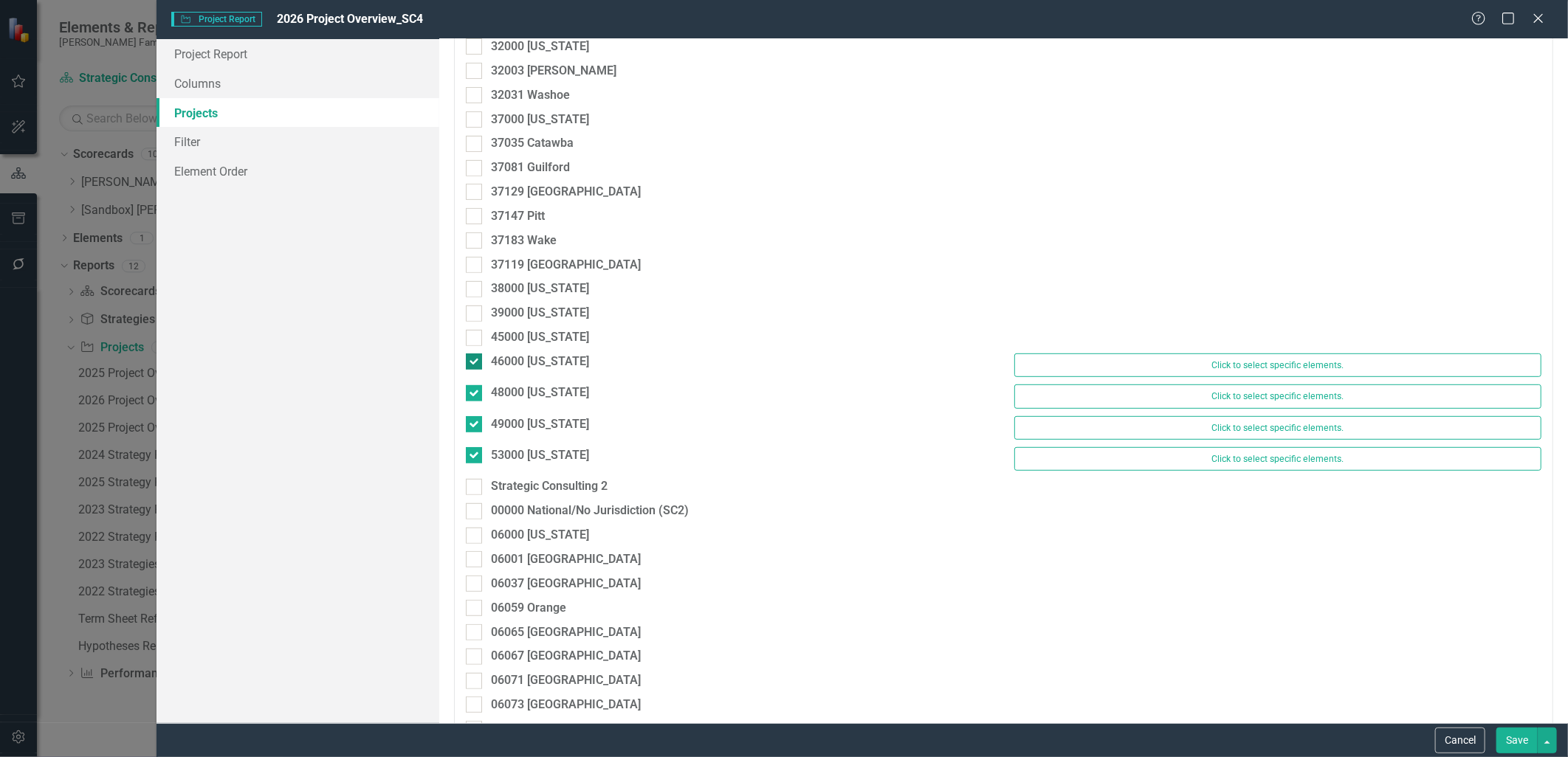
click at [475, 369] on div at bounding box center [474, 361] width 16 height 16
click at [475, 363] on input "46000 [US_STATE]" at bounding box center [471, 358] width 10 height 10
checkbox input "false"
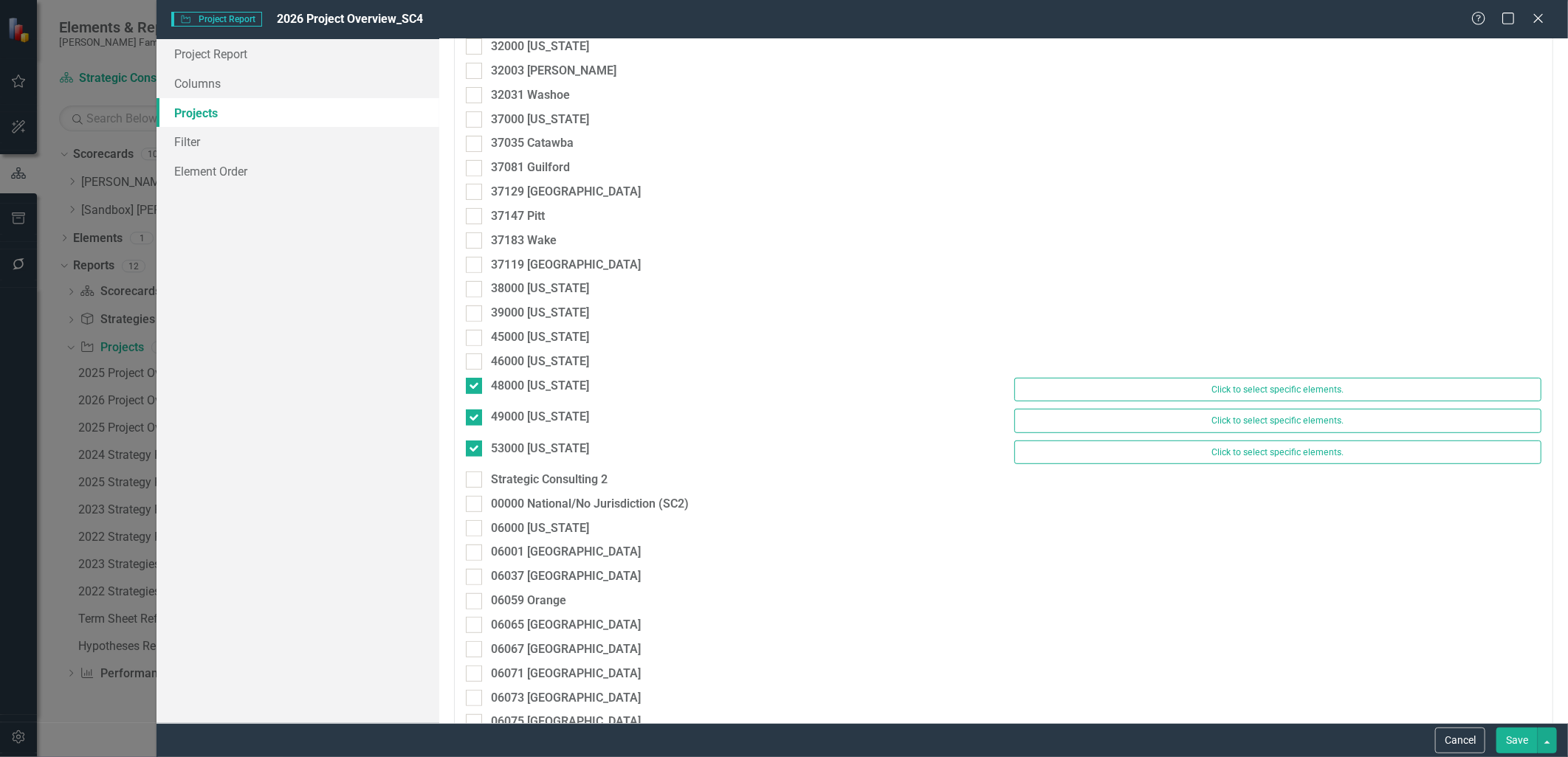
drag, startPoint x: 461, startPoint y: 382, endPoint x: 470, endPoint y: 382, distance: 9.0
click at [463, 382] on div "48000 [US_STATE]" at bounding box center [729, 388] width 549 height 21
click at [470, 382] on input "48000 [US_STATE]" at bounding box center [471, 382] width 10 height 10
checkbox input "false"
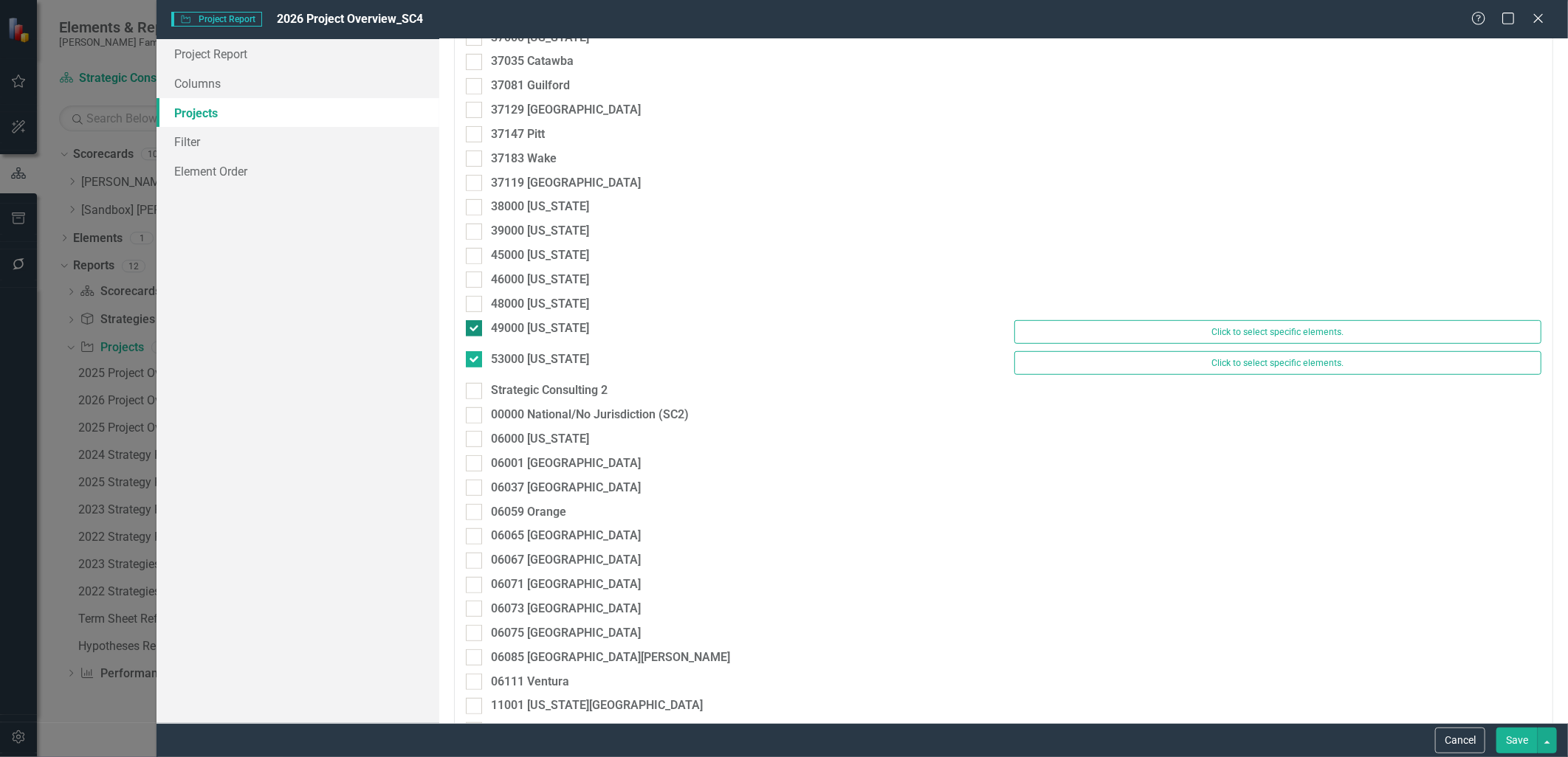
click at [472, 323] on input "49000 [US_STATE]" at bounding box center [471, 325] width 10 height 10
checkbox input "false"
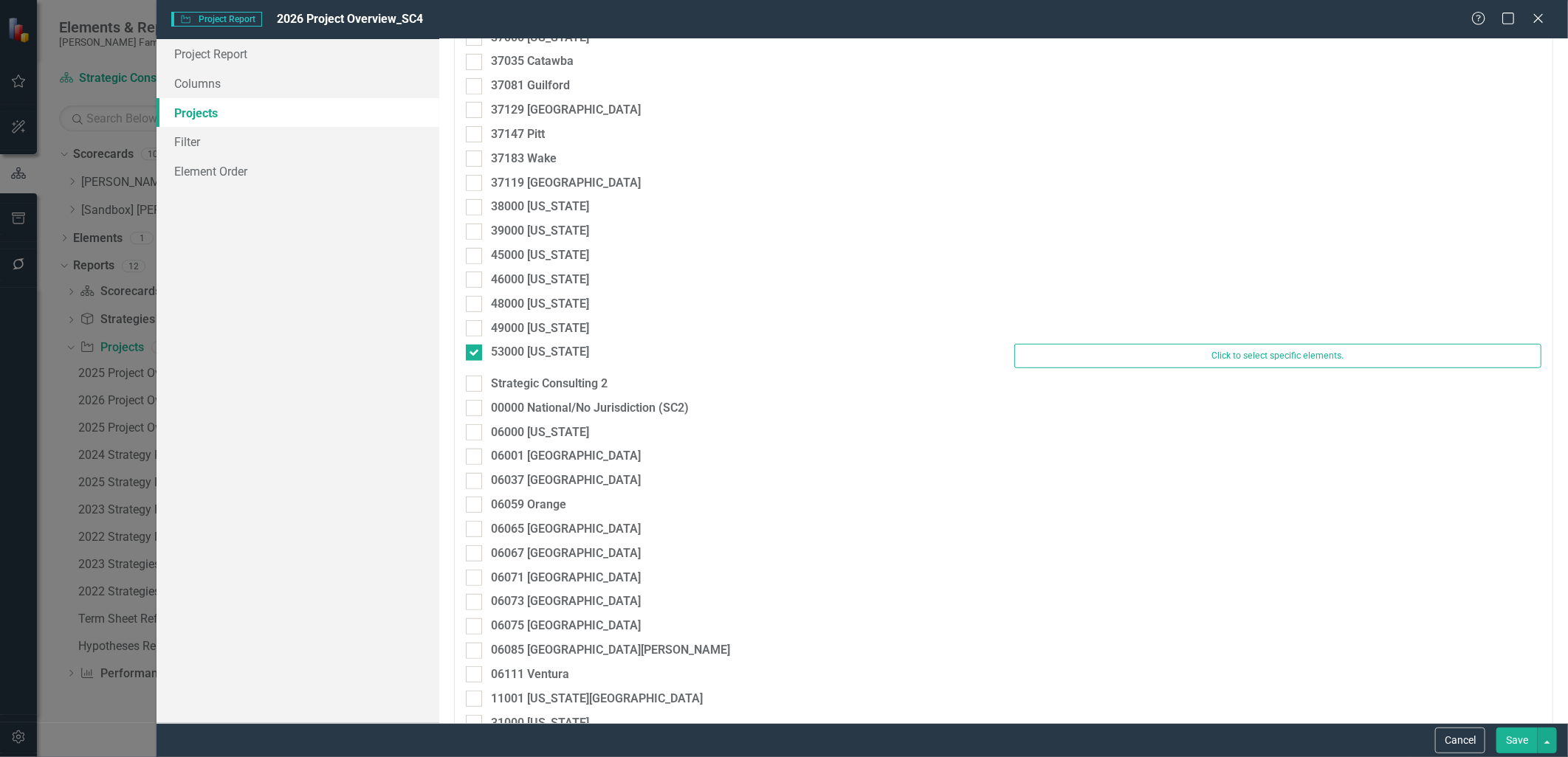
click at [477, 340] on div "49000 [US_STATE]" at bounding box center [729, 332] width 549 height 24
click at [477, 347] on div at bounding box center [474, 352] width 16 height 16
click at [475, 347] on input "53000 [US_STATE]" at bounding box center [471, 349] width 10 height 10
checkbox input "false"
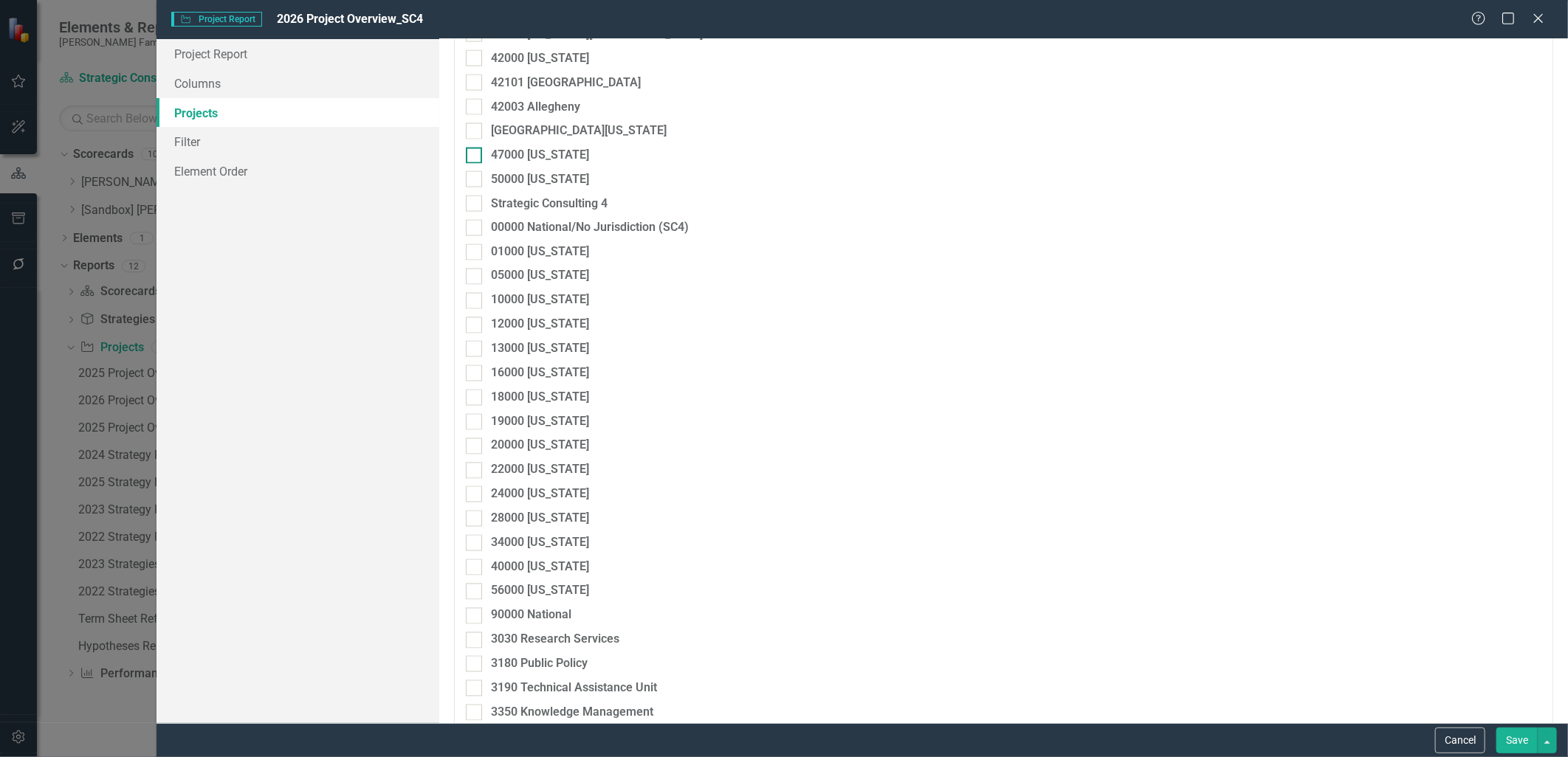
scroll to position [1640, 0]
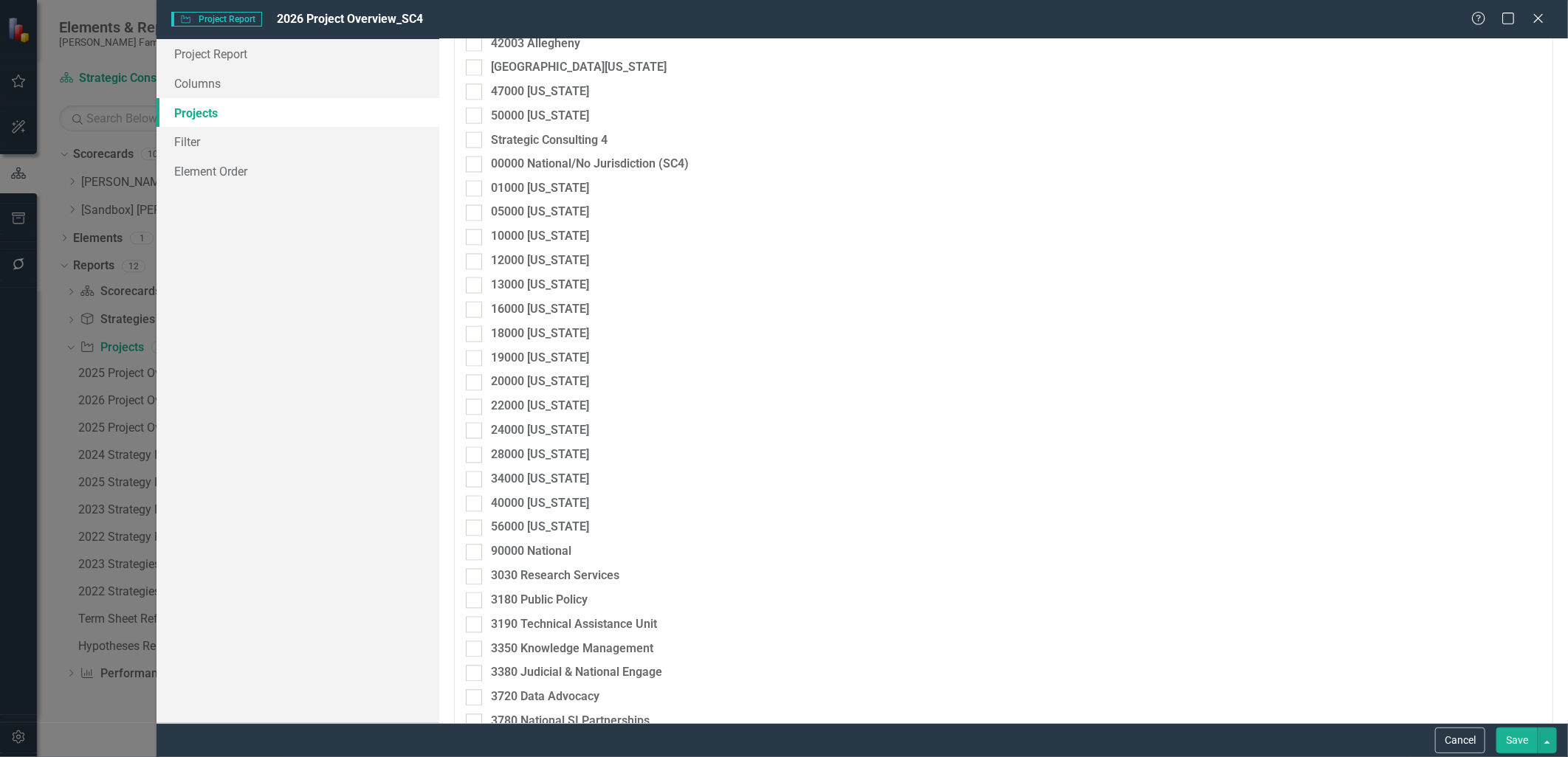
drag, startPoint x: 478, startPoint y: 141, endPoint x: 477, endPoint y: 152, distance: 11.0
click at [478, 141] on div at bounding box center [474, 140] width 16 height 16
click at [475, 141] on input "Strategic Consulting 4" at bounding box center [471, 137] width 10 height 10
checkbox input "true"
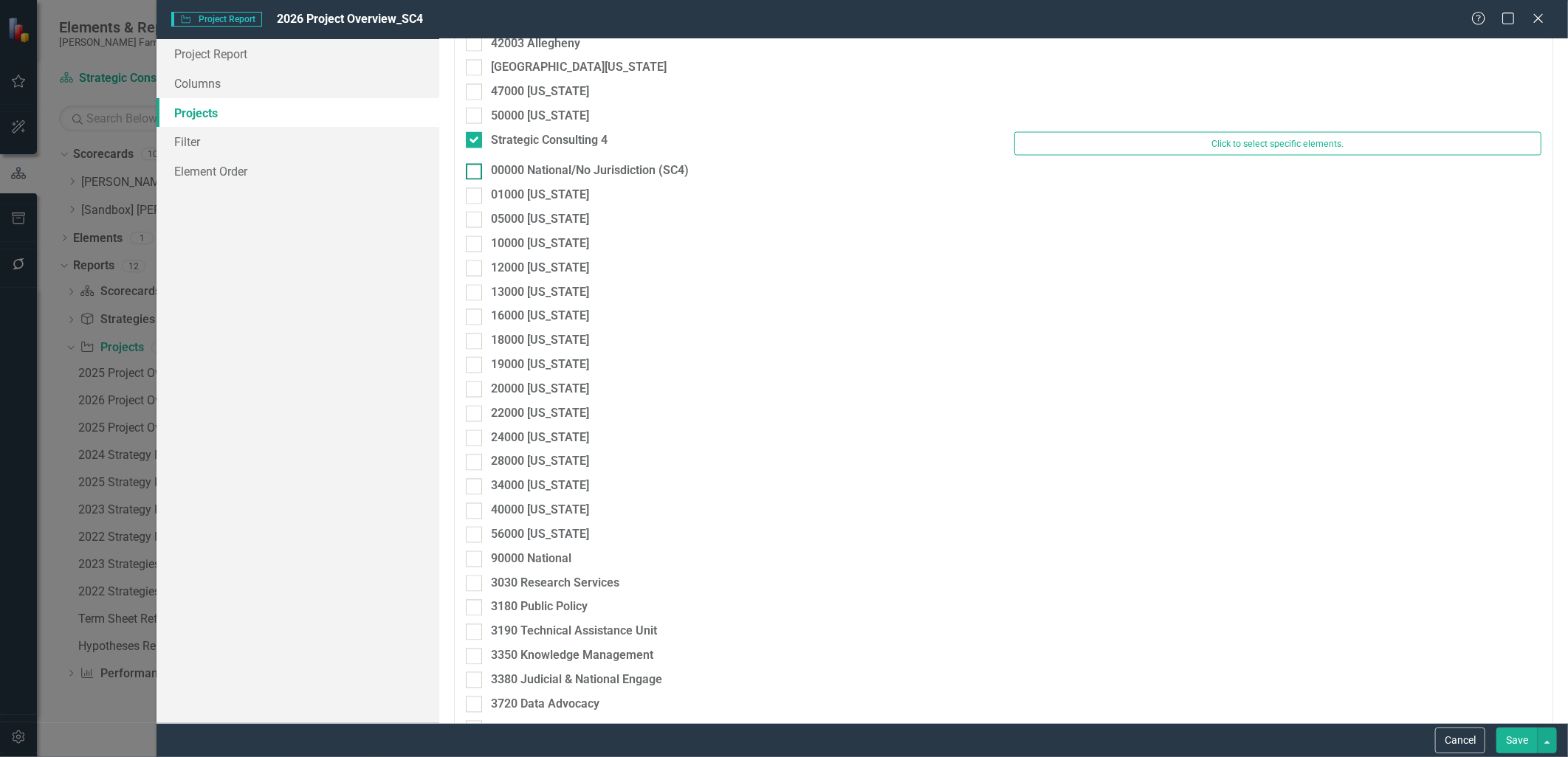
click at [474, 173] on input "00000 National/No Jurisdiction (SC4)" at bounding box center [471, 169] width 10 height 10
checkbox input "true"
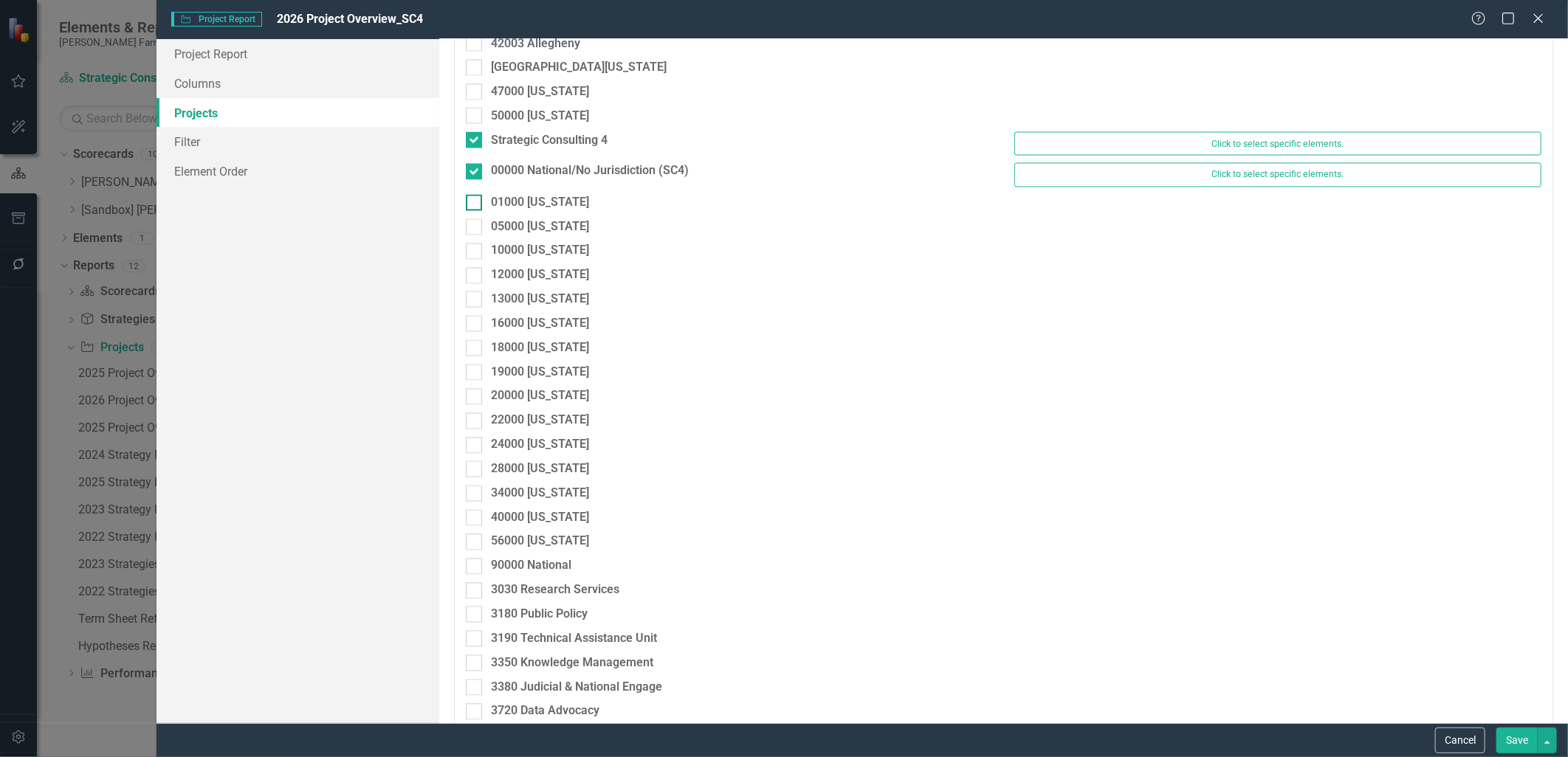
click at [473, 197] on input "01000 [US_STATE]" at bounding box center [471, 199] width 10 height 10
checkbox input "true"
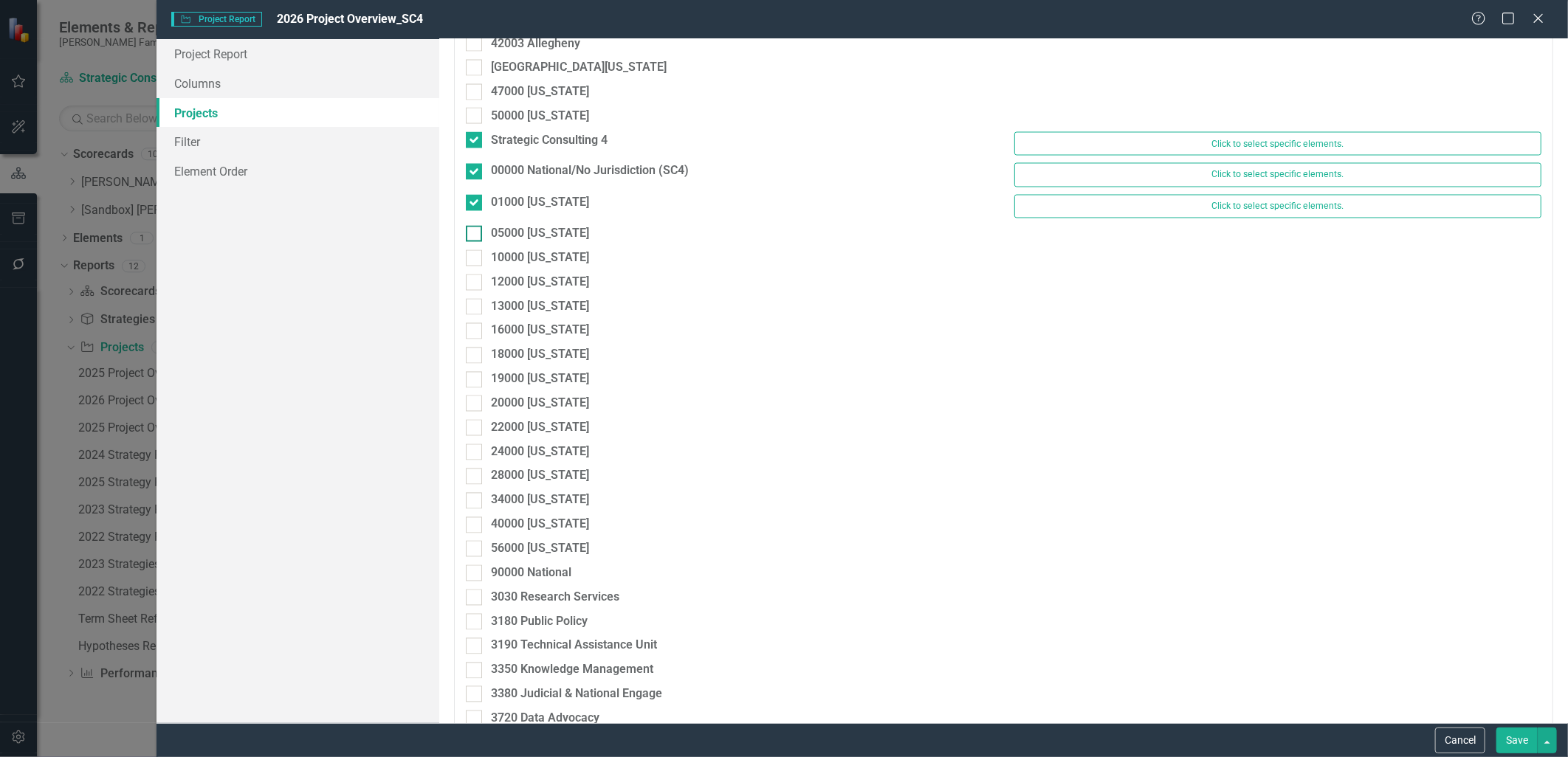
click at [471, 239] on div at bounding box center [474, 233] width 16 height 16
click at [471, 236] on input "05000 [US_STATE]" at bounding box center [471, 230] width 10 height 10
checkbox input "true"
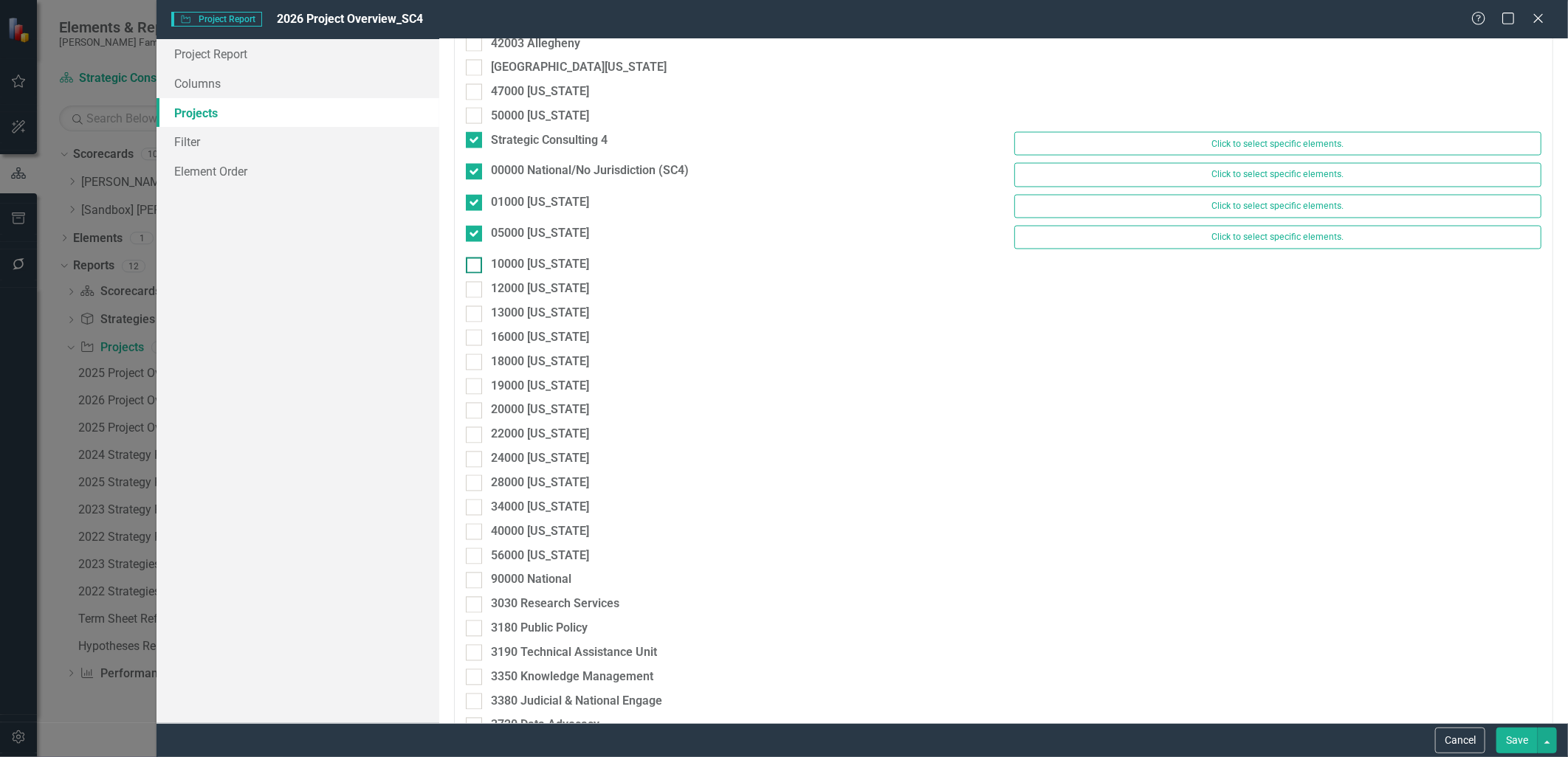
click at [471, 267] on input "10000 [US_STATE]" at bounding box center [471, 262] width 10 height 10
checkbox input "true"
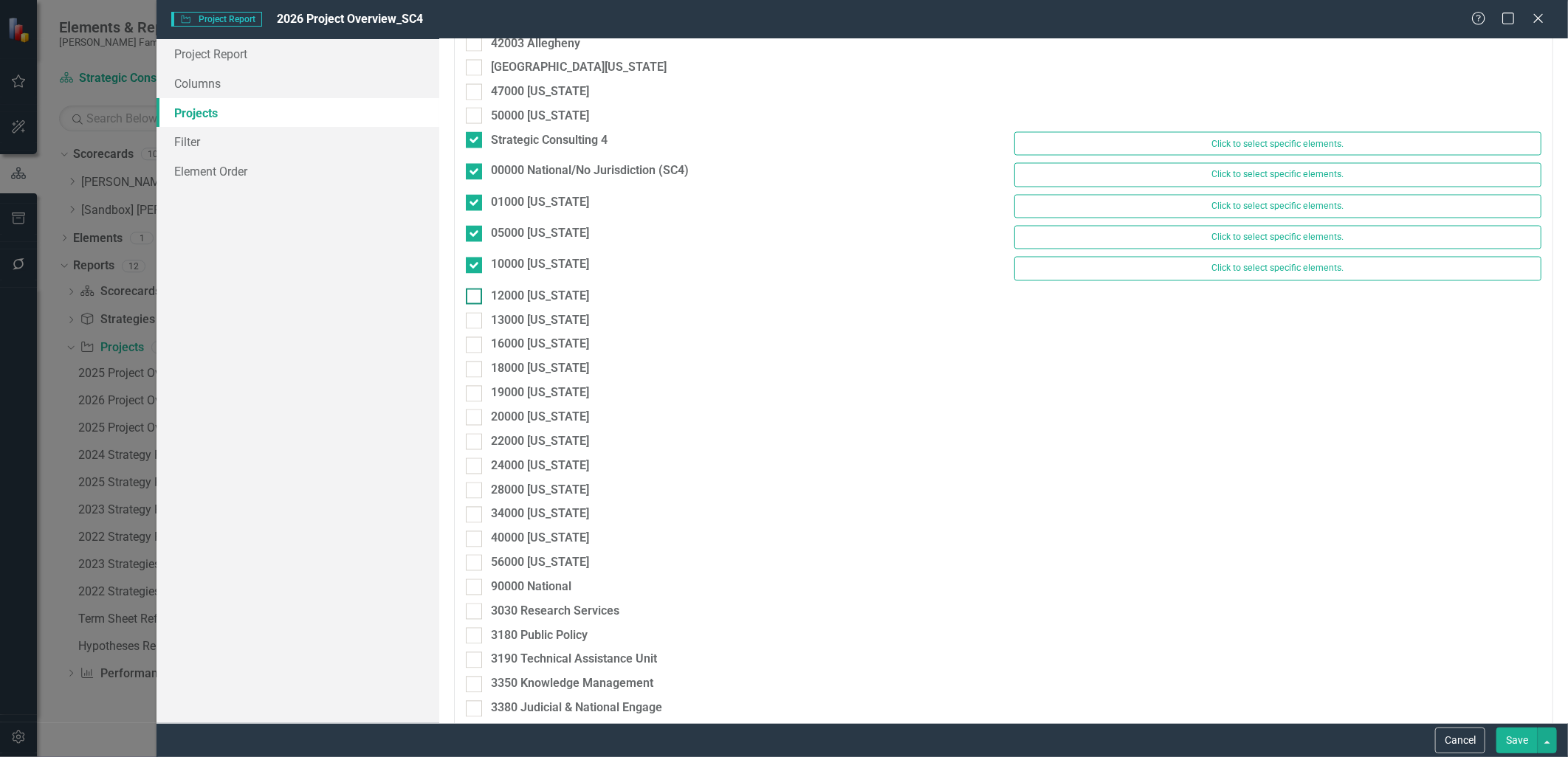
click at [471, 301] on div at bounding box center [474, 296] width 16 height 16
click at [471, 298] on input "12000 [US_STATE]" at bounding box center [471, 293] width 10 height 10
checkbox input "true"
click at [471, 333] on div at bounding box center [474, 328] width 16 height 16
click at [471, 330] on input "13000 [US_STATE]" at bounding box center [471, 325] width 10 height 10
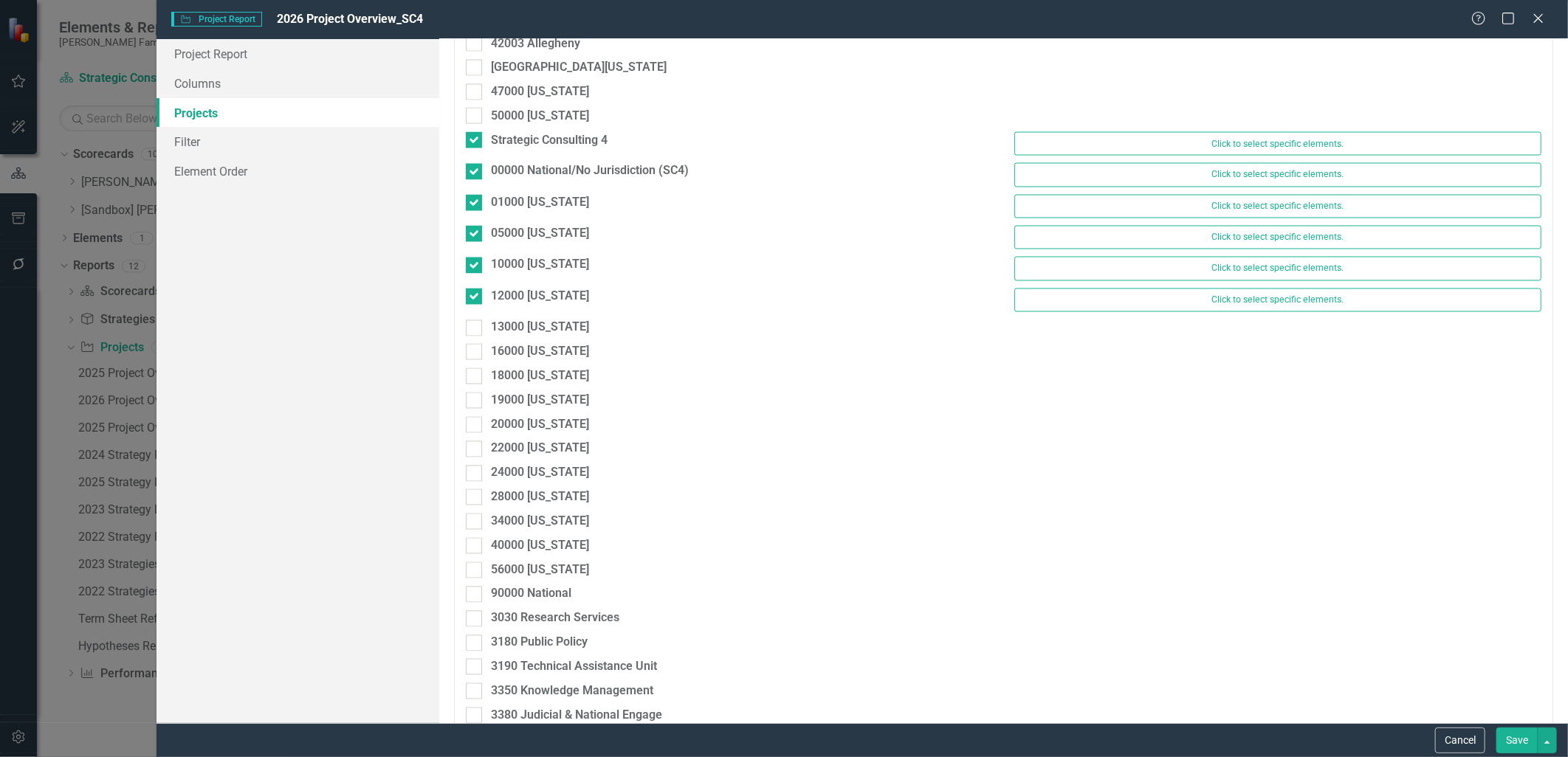
checkbox input "true"
drag, startPoint x: 471, startPoint y: 352, endPoint x: 472, endPoint y: 360, distance: 8.1
click at [471, 354] on input "16000 [US_STATE]" at bounding box center [471, 356] width 10 height 10
checkbox input "true"
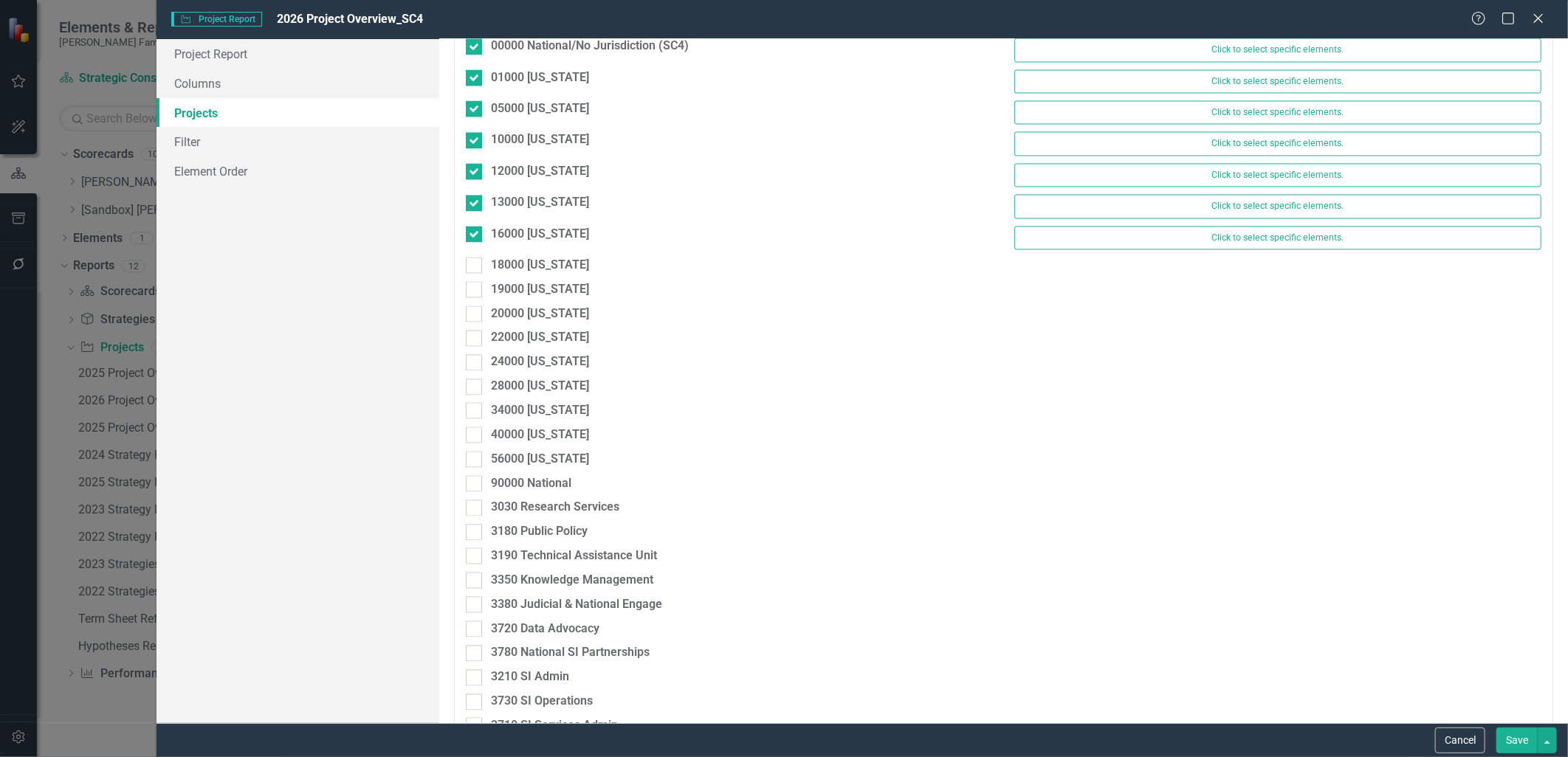
scroll to position [1804, 0]
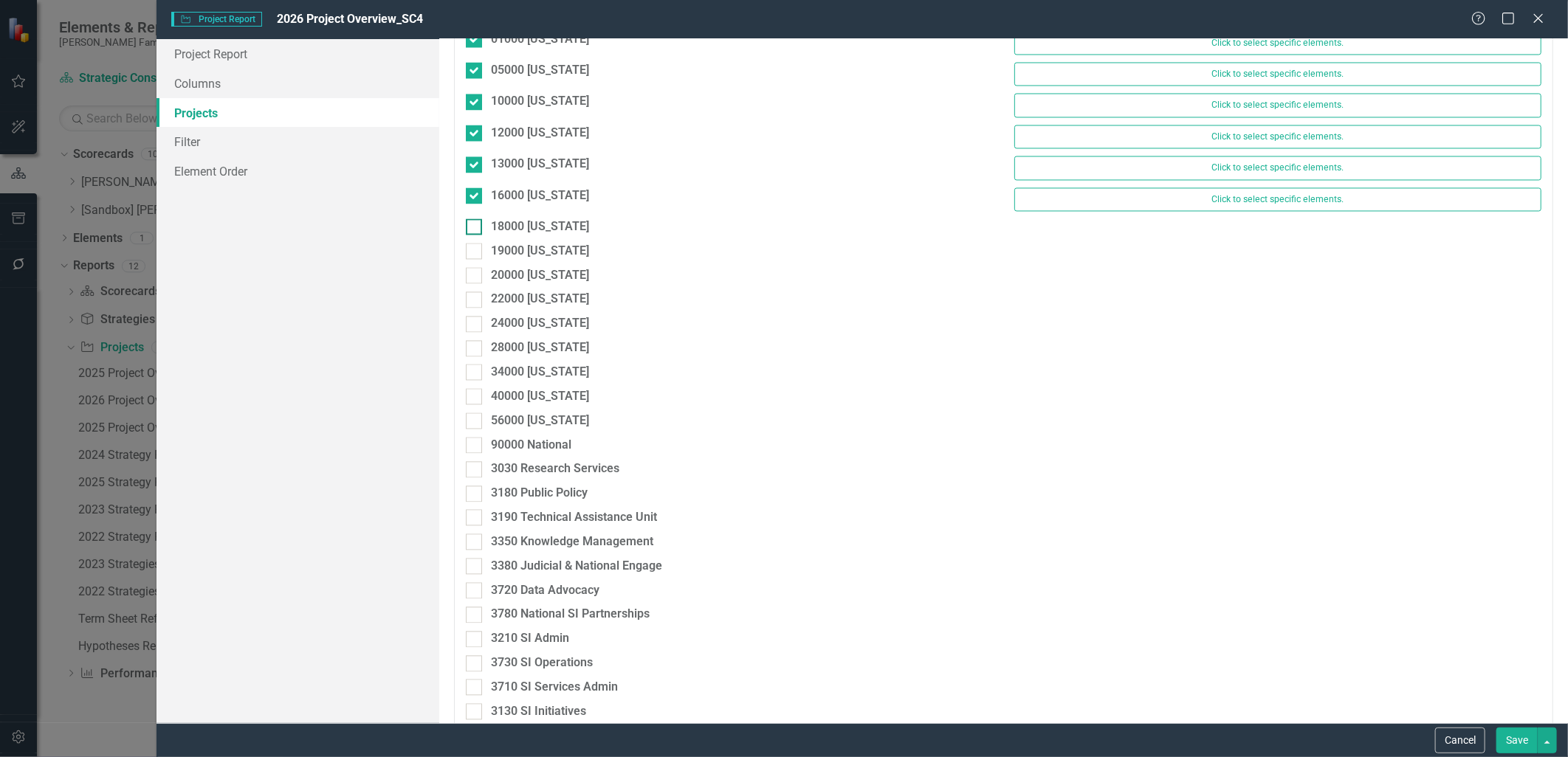
click at [468, 227] on input "18000 [US_STATE]" at bounding box center [471, 223] width 10 height 10
checkbox input "true"
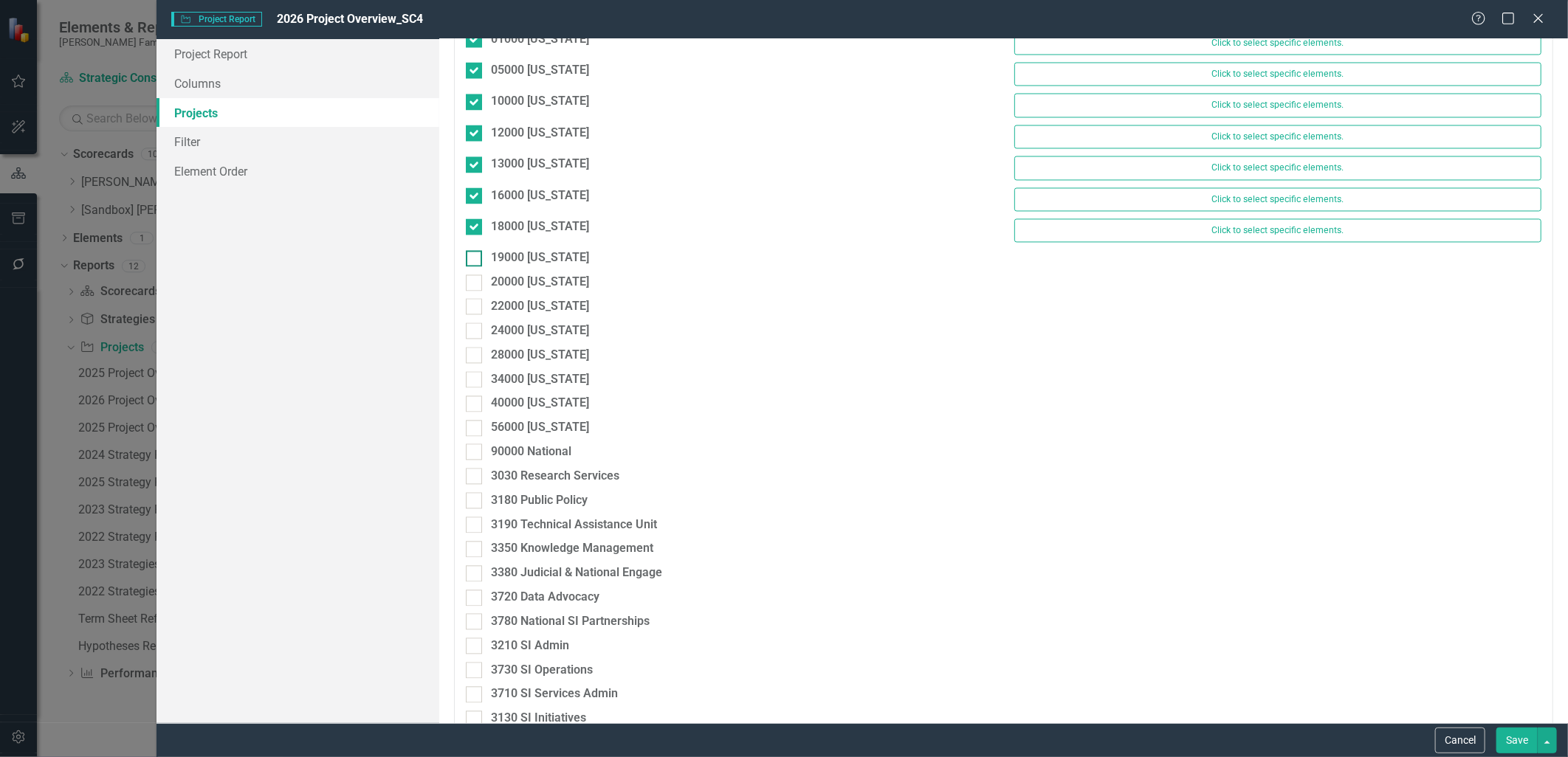
click at [475, 267] on div at bounding box center [474, 258] width 16 height 16
click at [475, 260] on input "19000 [US_STATE]" at bounding box center [471, 255] width 10 height 10
checkbox input "true"
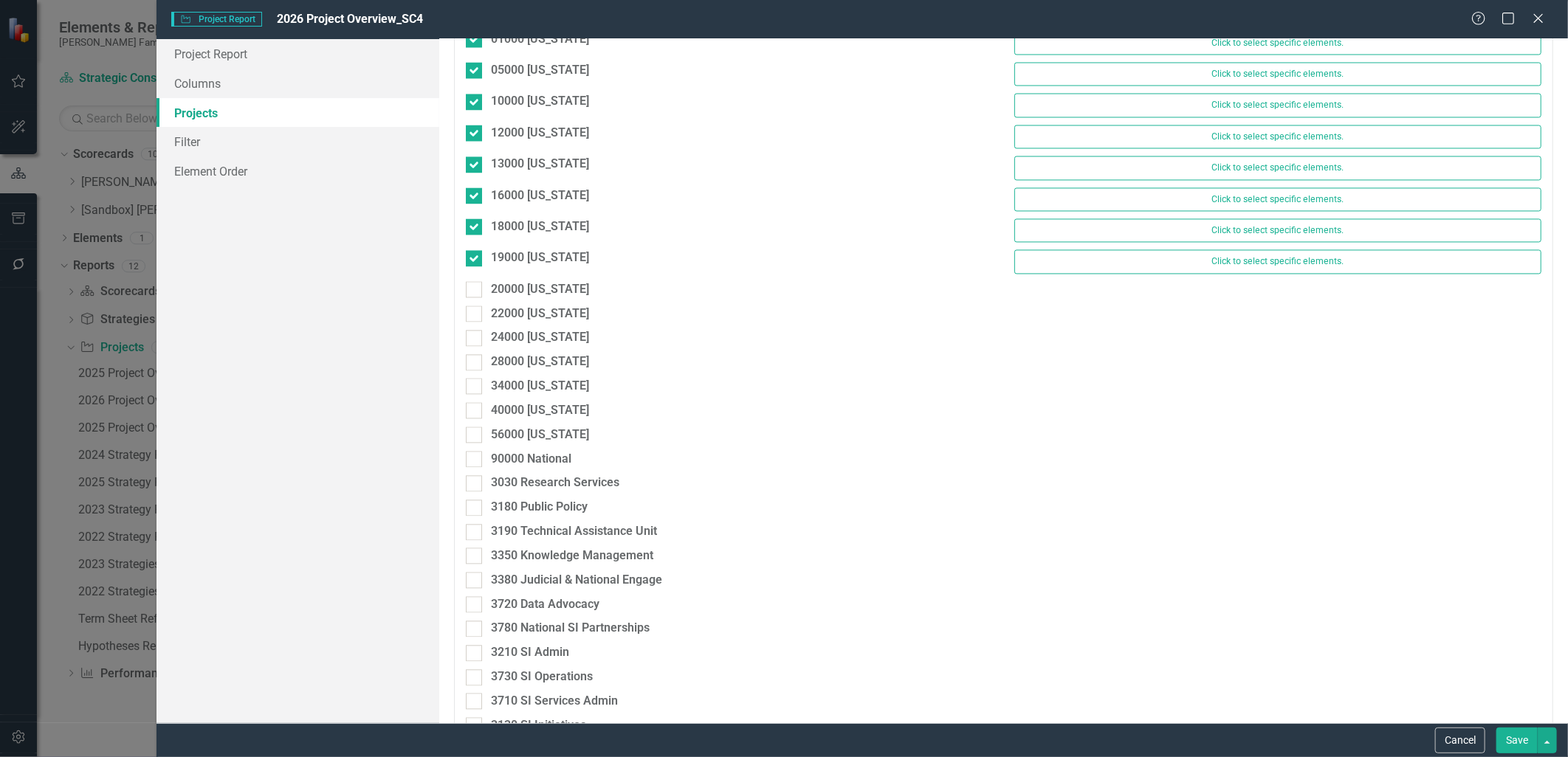
drag, startPoint x: 476, startPoint y: 296, endPoint x: 476, endPoint y: 304, distance: 8.0
click at [476, 296] on div at bounding box center [474, 289] width 16 height 16
click at [475, 291] on input "20000 [US_STATE]" at bounding box center [471, 286] width 10 height 10
checkbox input "true"
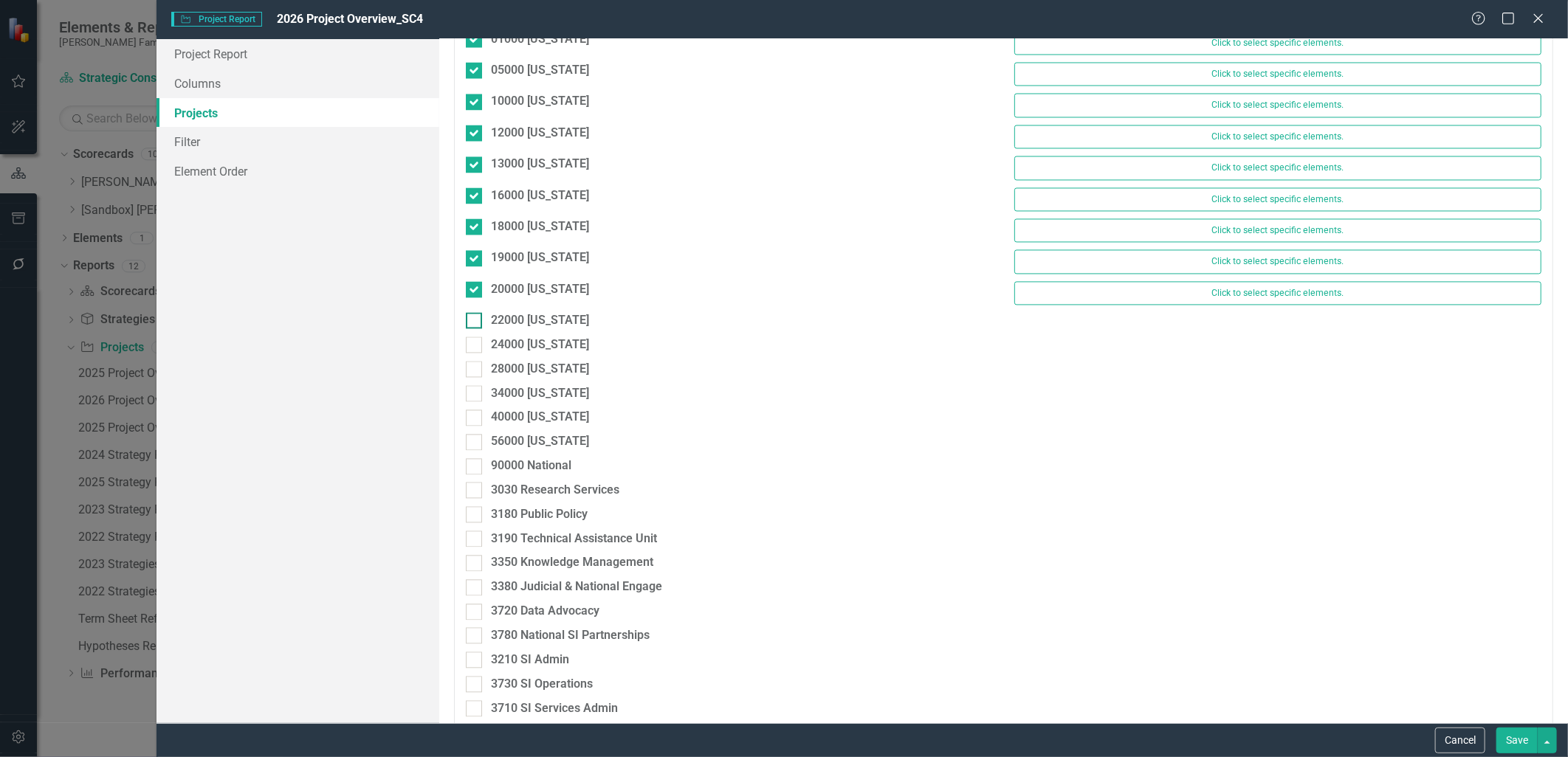
click at [476, 321] on div at bounding box center [474, 320] width 16 height 16
click at [475, 321] on input "22000 [US_STATE]" at bounding box center [471, 317] width 10 height 10
checkbox input "true"
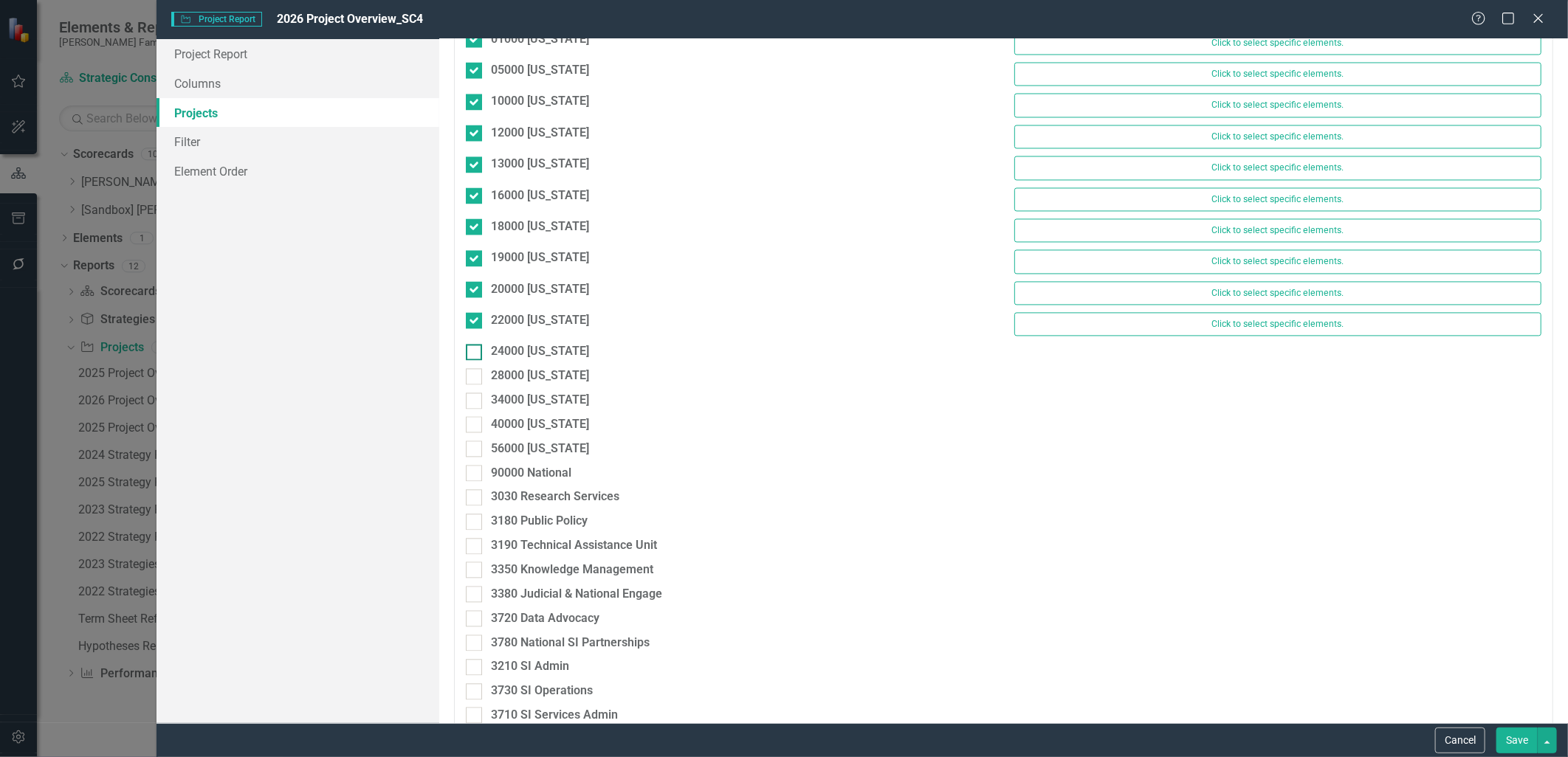
click at [471, 353] on input "24000 [US_STATE]" at bounding box center [471, 348] width 10 height 10
checkbox input "true"
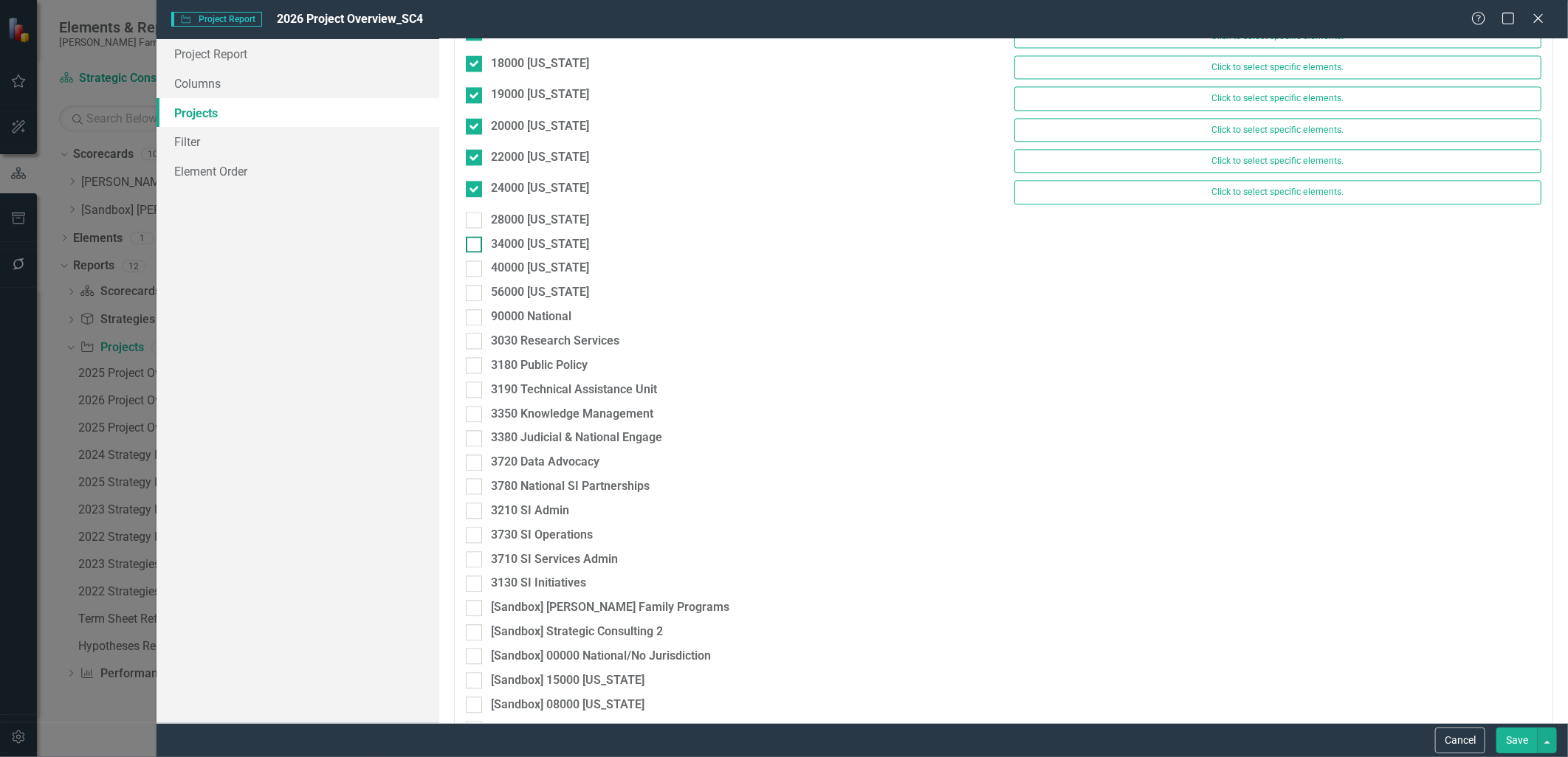
scroll to position [1968, 0]
click at [474, 220] on input "28000 [US_STATE]" at bounding box center [471, 216] width 10 height 10
checkbox input "true"
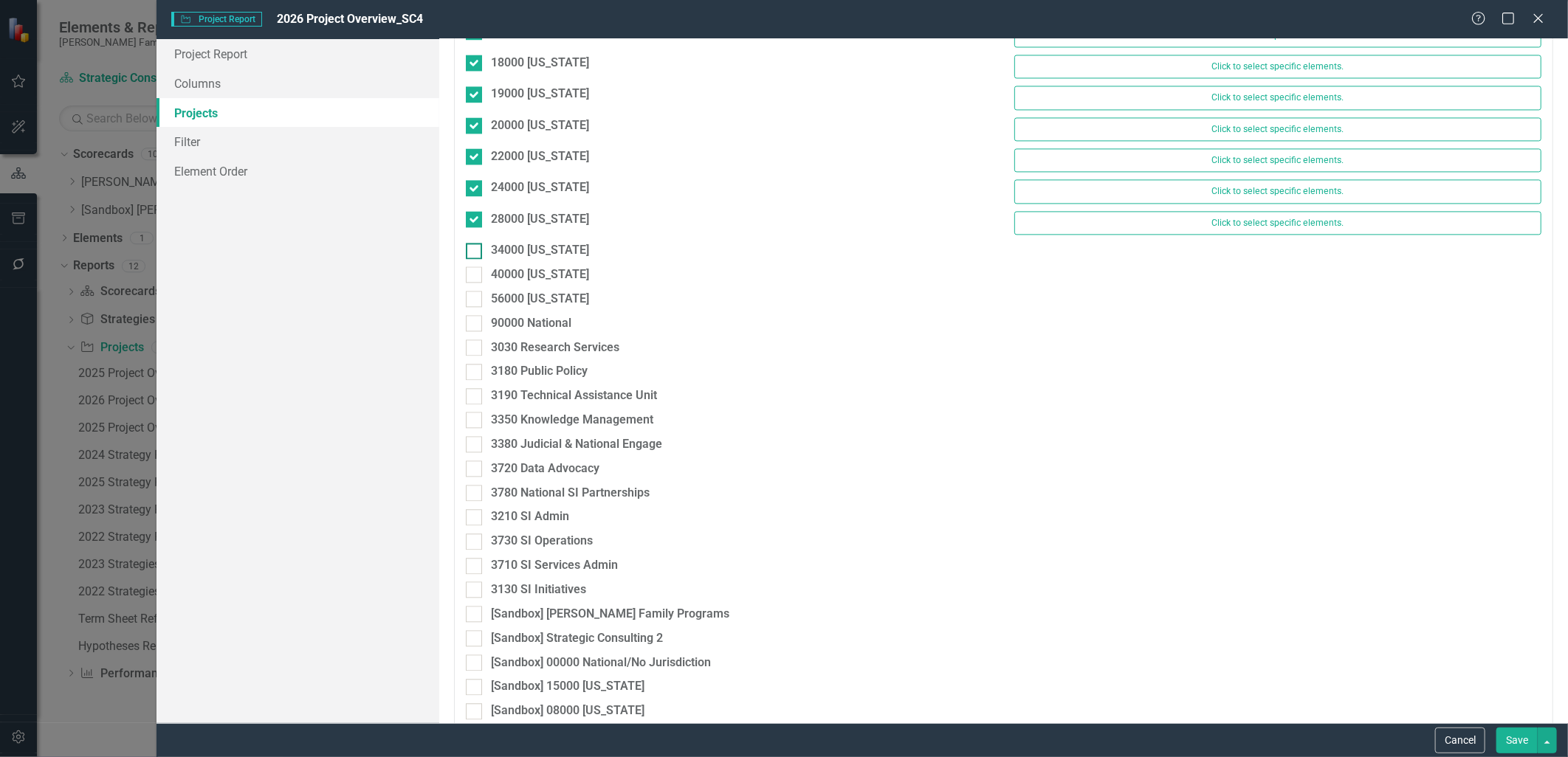
click at [478, 258] on div at bounding box center [474, 250] width 16 height 16
click at [475, 252] on input "34000 [US_STATE]" at bounding box center [471, 247] width 10 height 10
checkbox input "true"
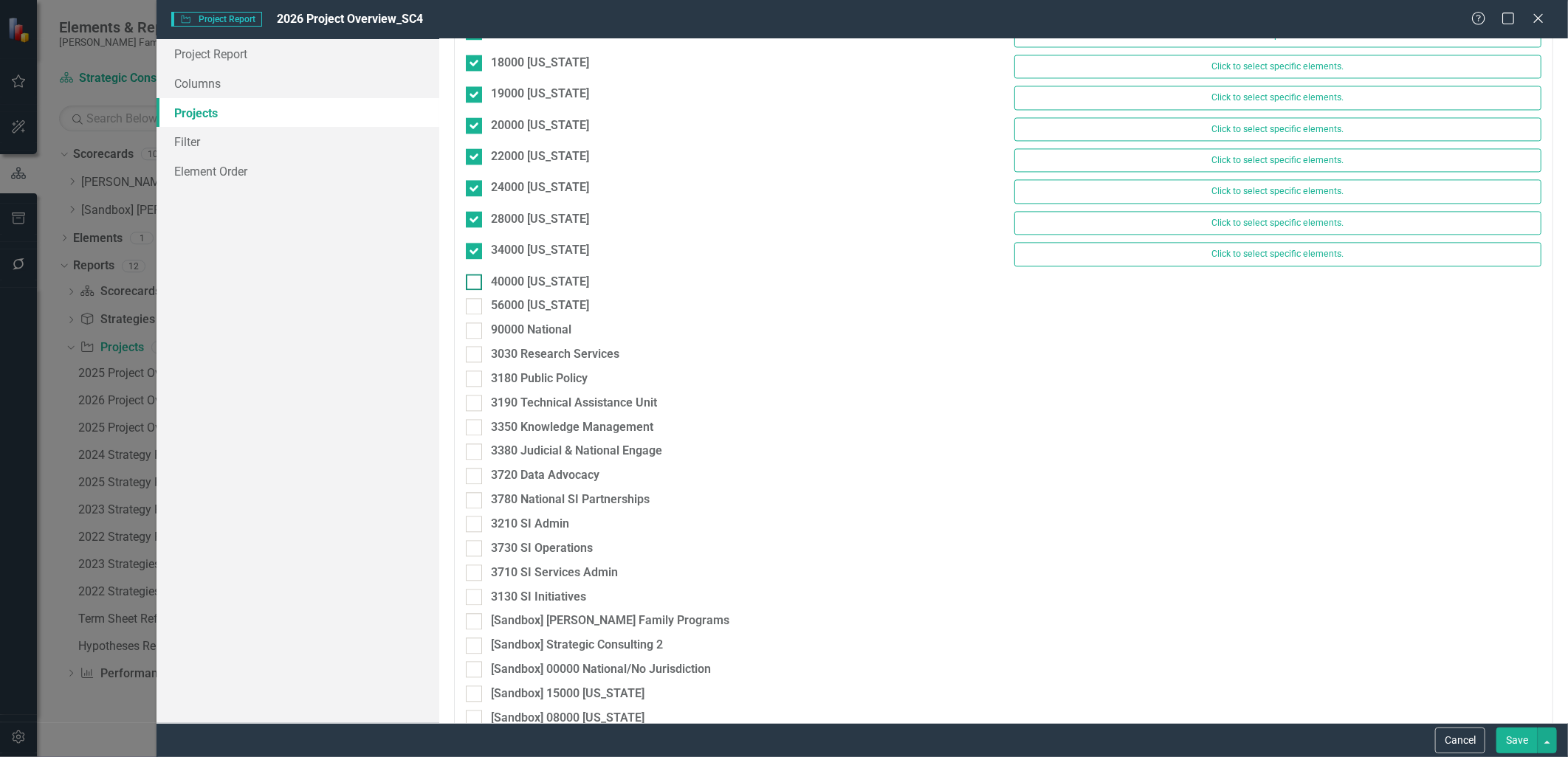
click at [480, 279] on div at bounding box center [474, 281] width 16 height 16
click at [475, 279] on input "40000 [US_STATE]" at bounding box center [471, 278] width 10 height 10
checkbox input "true"
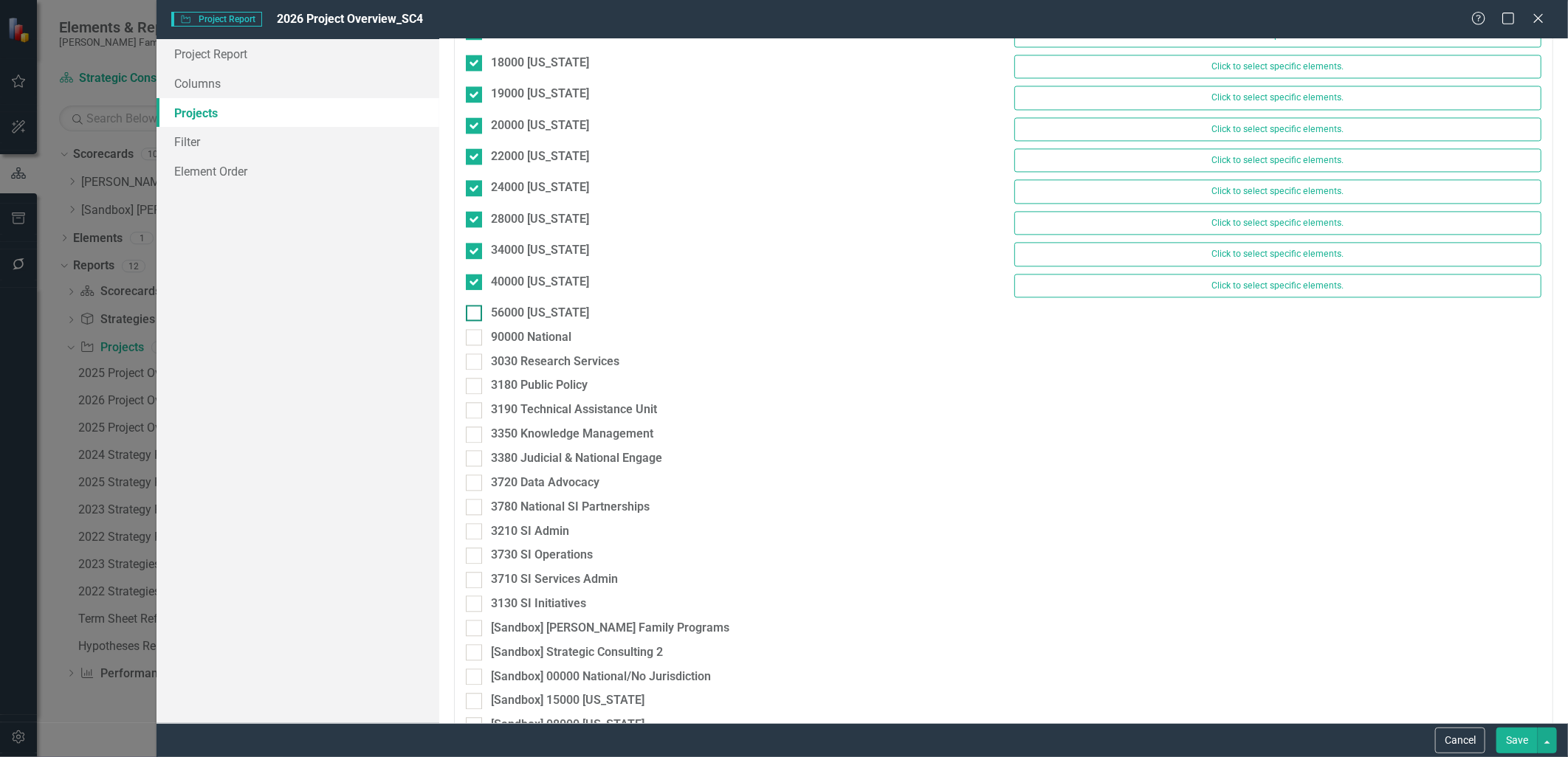
drag, startPoint x: 477, startPoint y: 310, endPoint x: 474, endPoint y: 318, distance: 8.5
click at [476, 310] on div at bounding box center [474, 312] width 16 height 16
click at [475, 310] on input "56000 [US_STATE]" at bounding box center [471, 309] width 10 height 10
checkbox input "true"
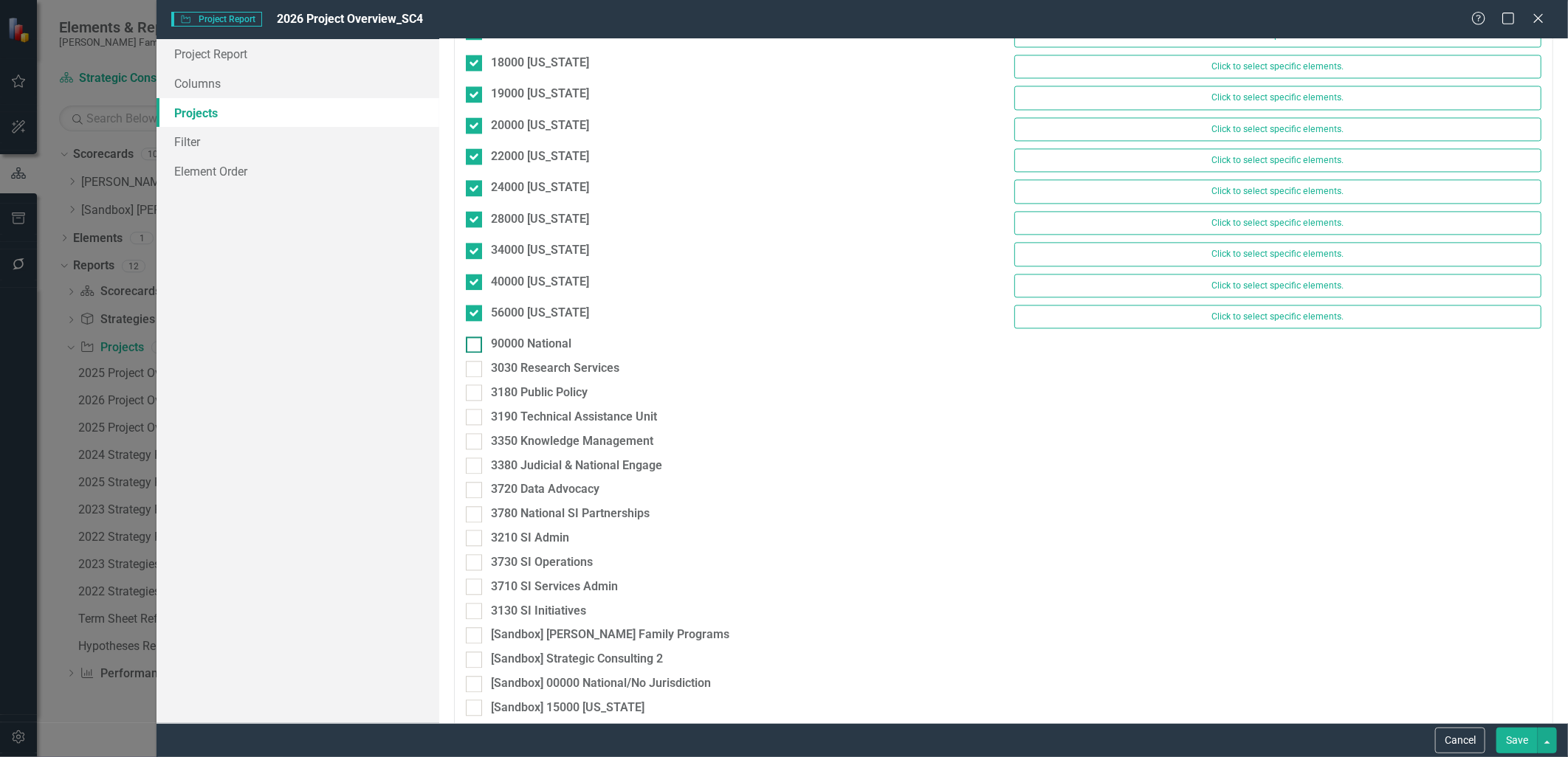
click at [468, 344] on input "90000 National" at bounding box center [471, 341] width 10 height 10
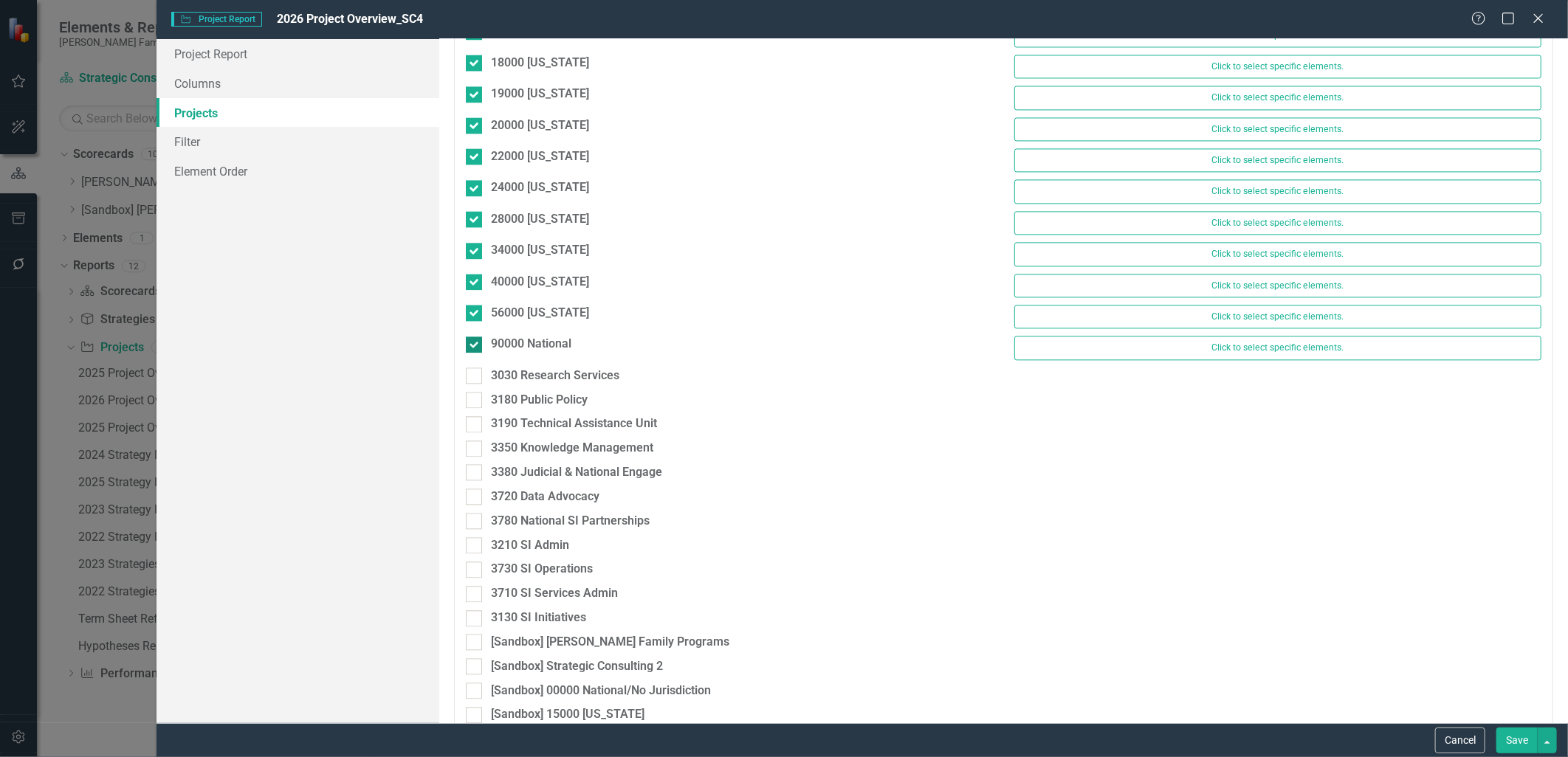
click at [472, 346] on input "90000 National" at bounding box center [471, 341] width 10 height 10
checkbox input "false"
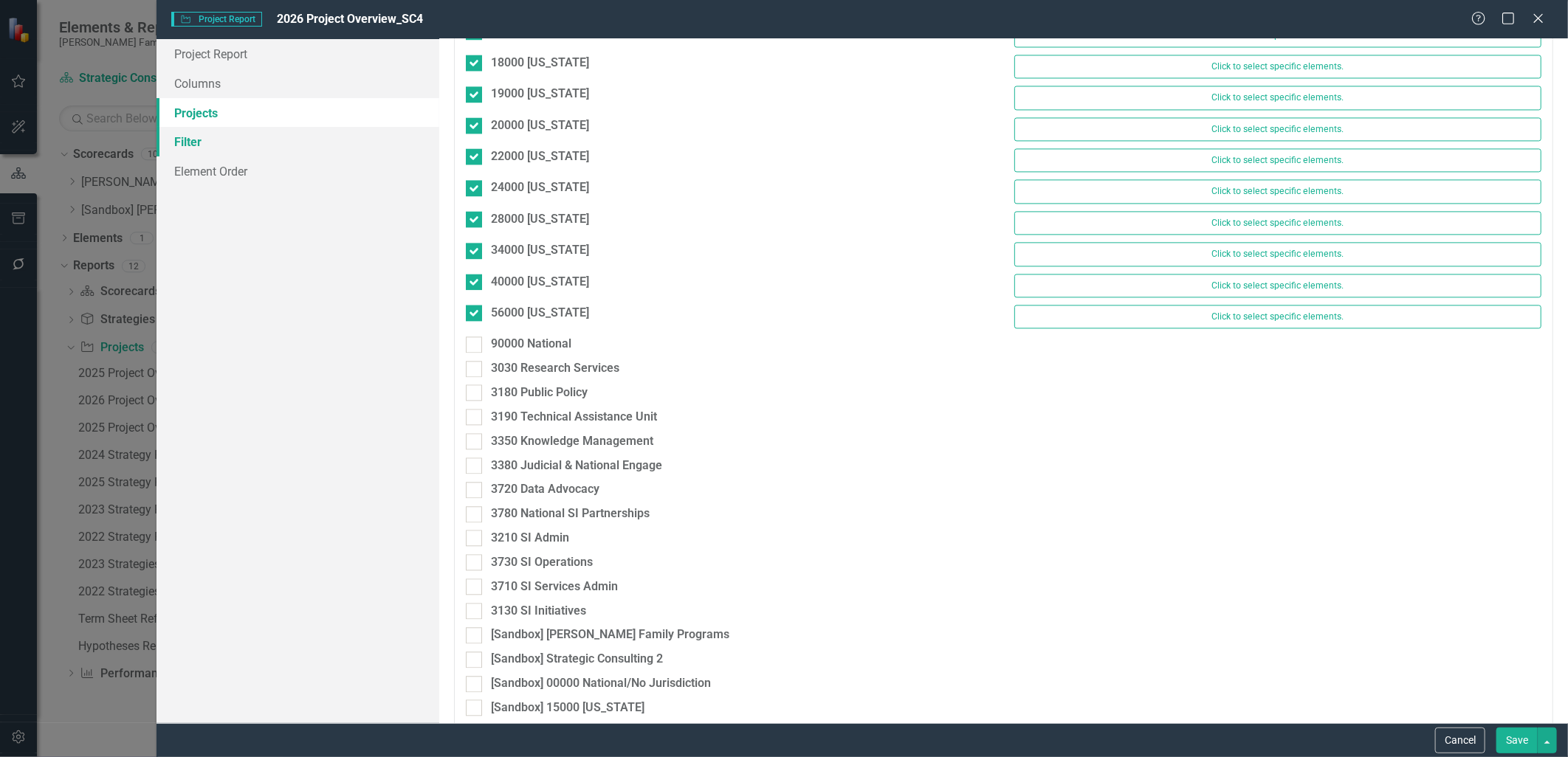
click at [316, 144] on link "Filter" at bounding box center [297, 141] width 282 height 30
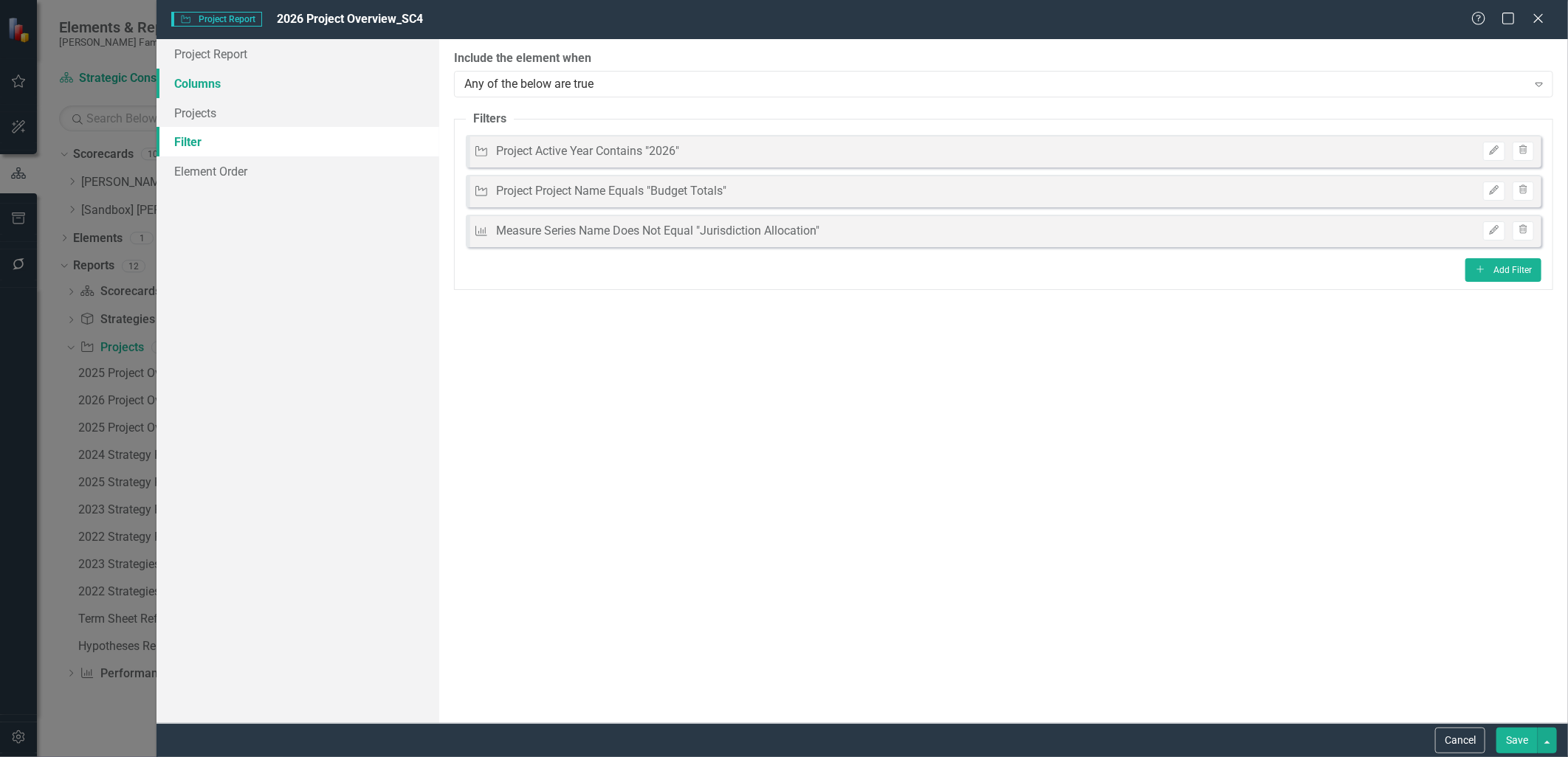
click at [291, 87] on link "Columns" at bounding box center [297, 83] width 282 height 30
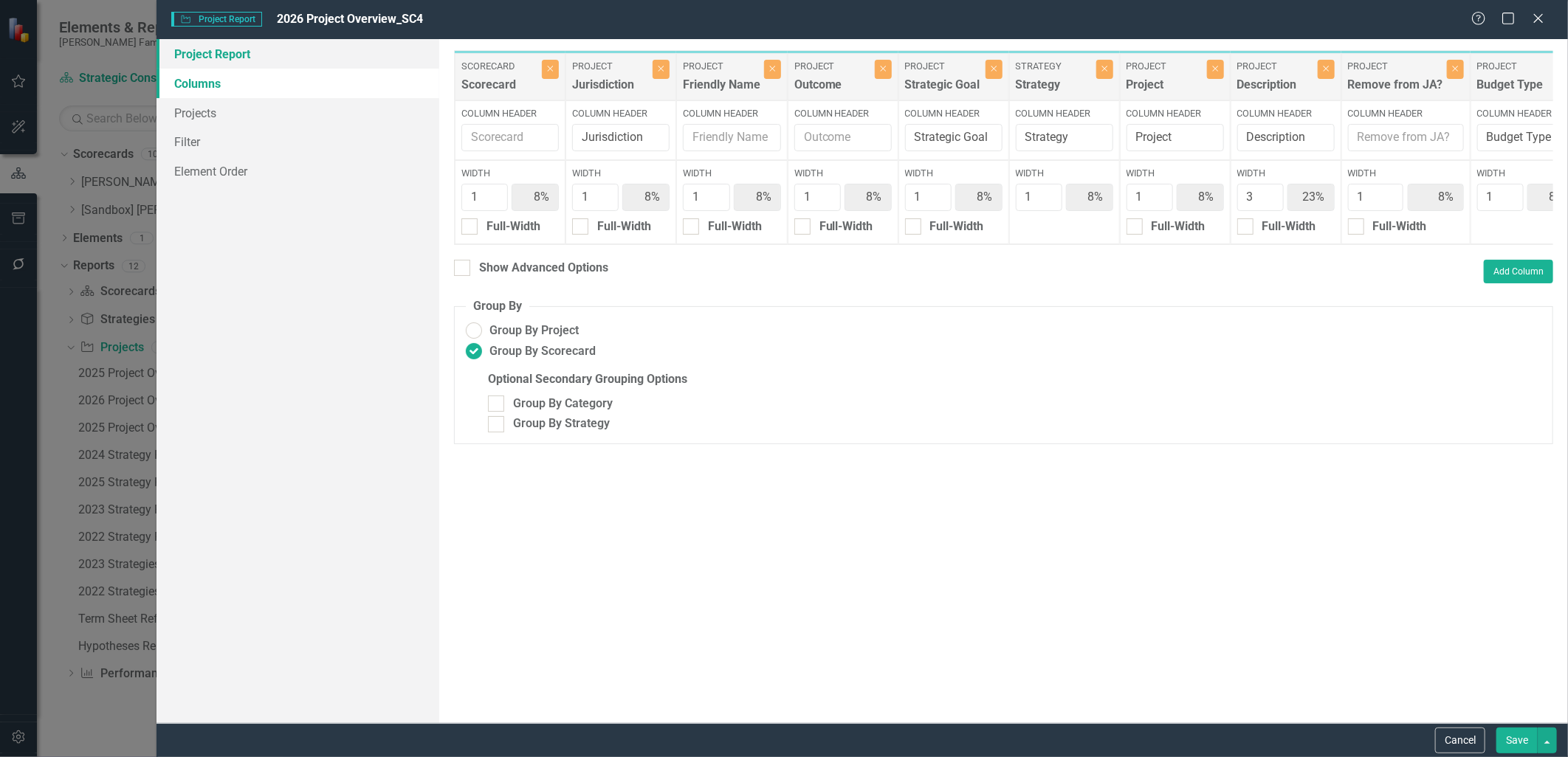
click at [289, 60] on link "Project Report" at bounding box center [297, 53] width 282 height 30
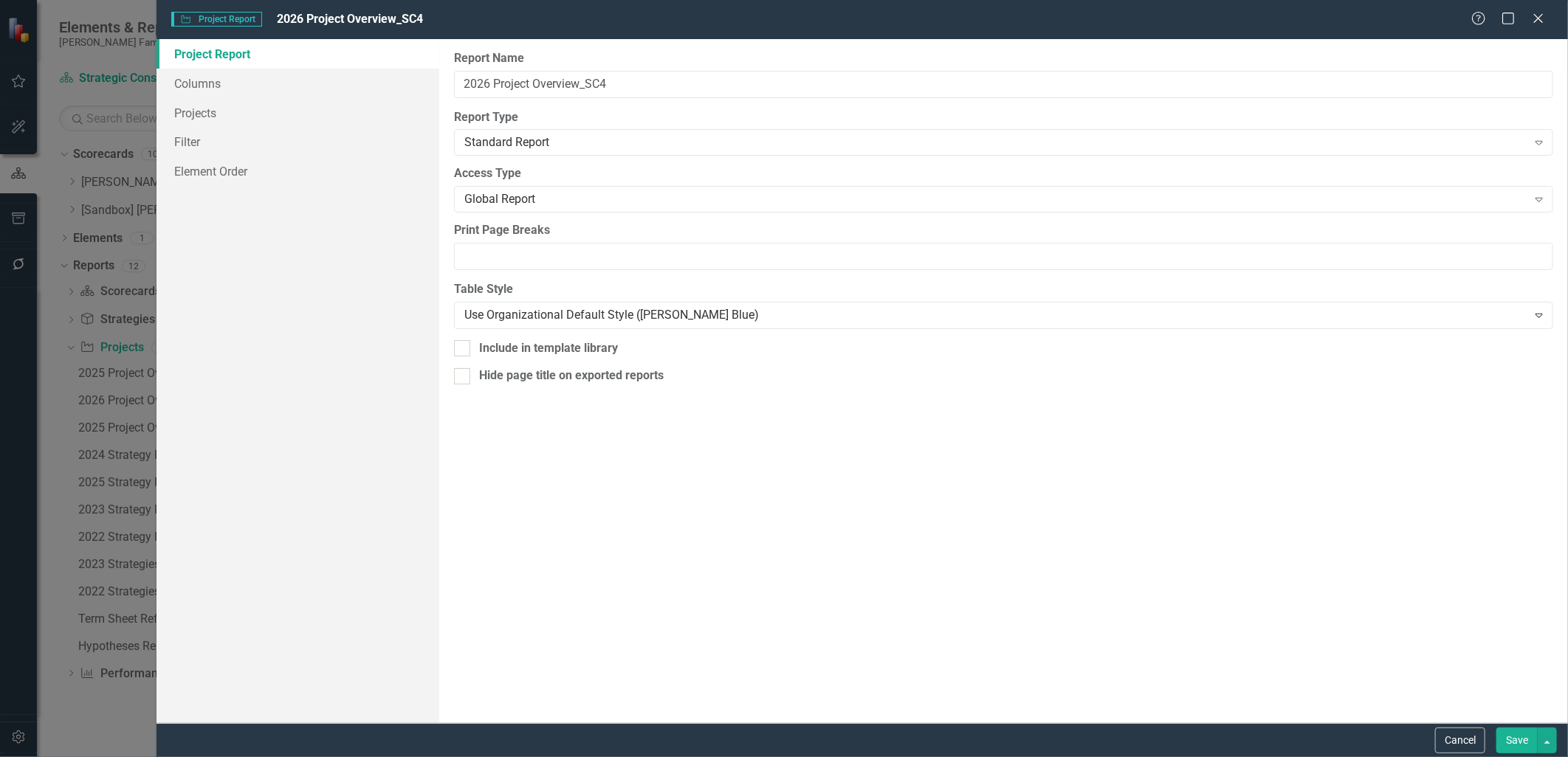
click at [1509, 742] on button "Save" at bounding box center [1517, 740] width 41 height 26
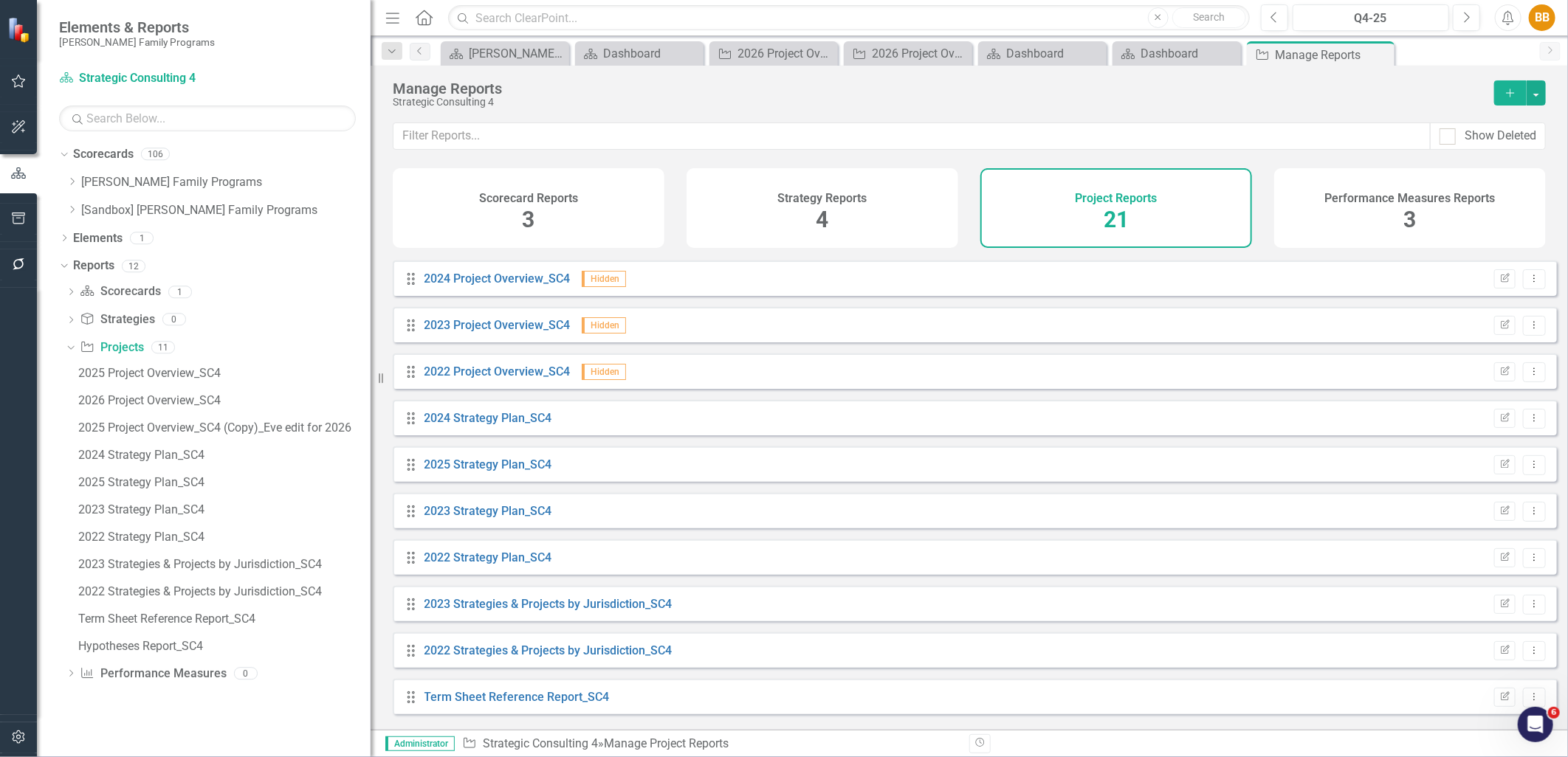
scroll to position [245, 0]
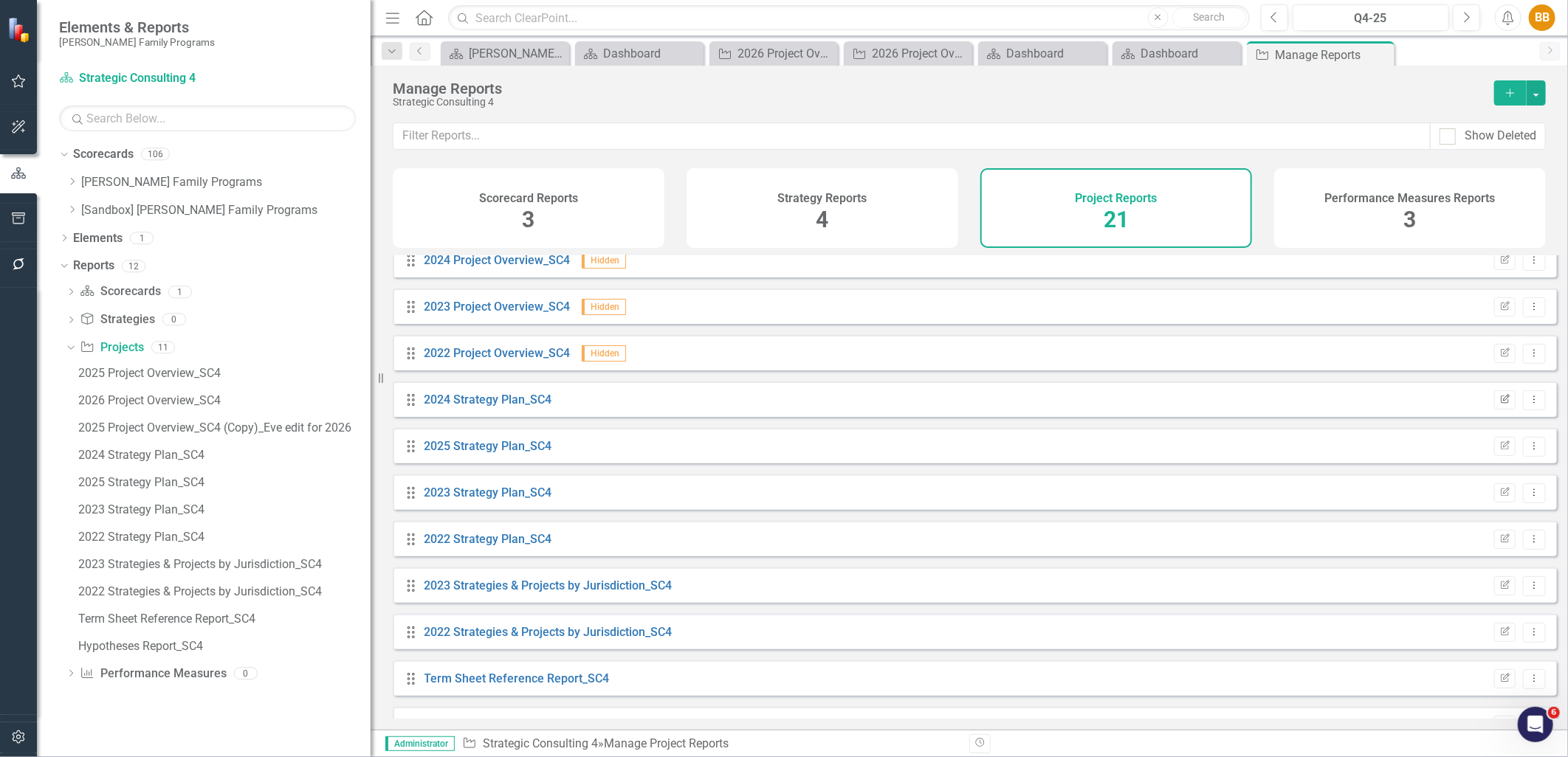
click at [1500, 404] on icon "Edit Report" at bounding box center [1505, 400] width 11 height 9
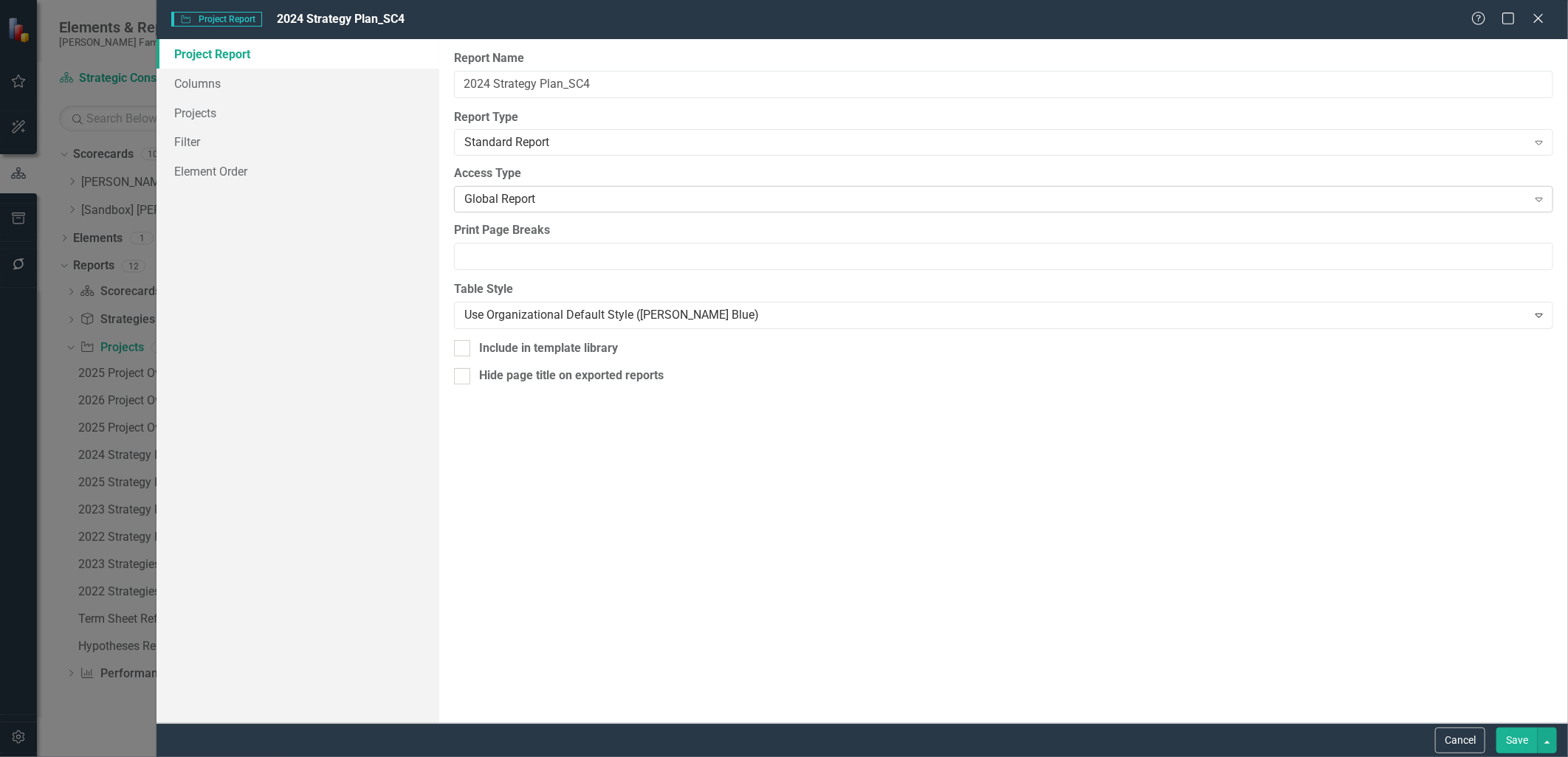
click at [471, 201] on div "Global Report" at bounding box center [996, 199] width 1063 height 17
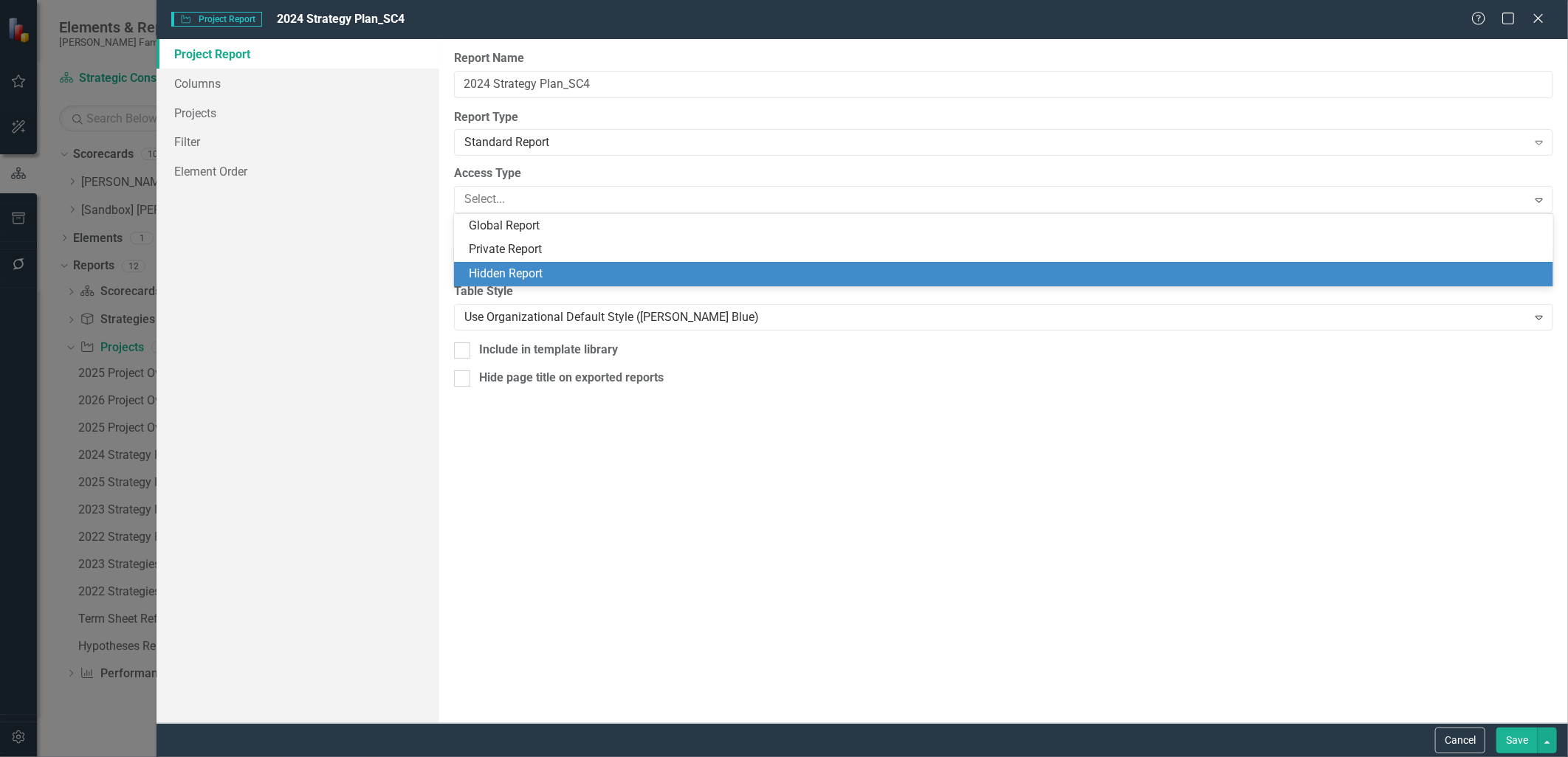
click at [508, 266] on div "Hidden Report" at bounding box center [1008, 274] width 1077 height 17
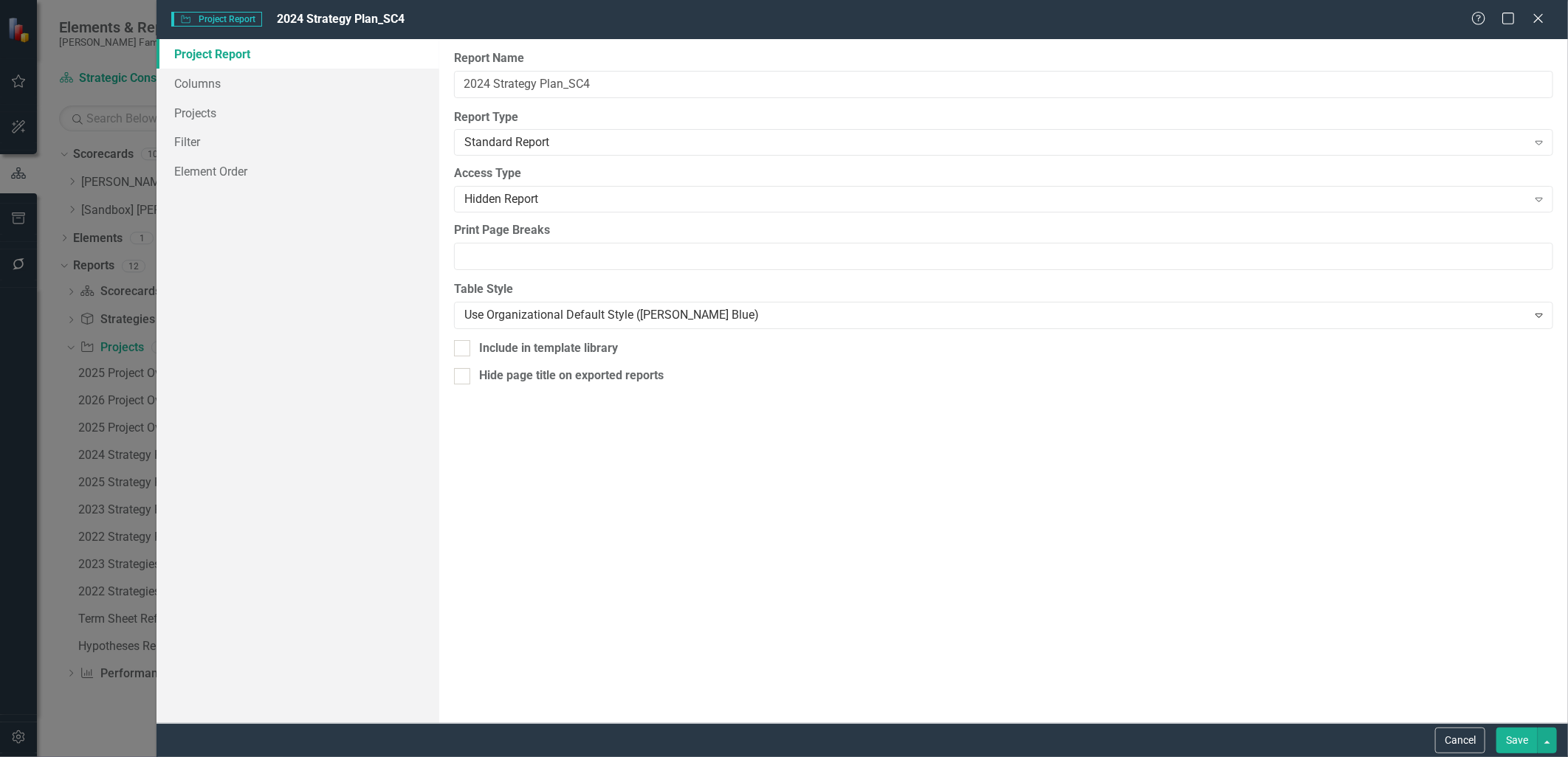
click at [1510, 736] on button "Save" at bounding box center [1517, 740] width 41 height 26
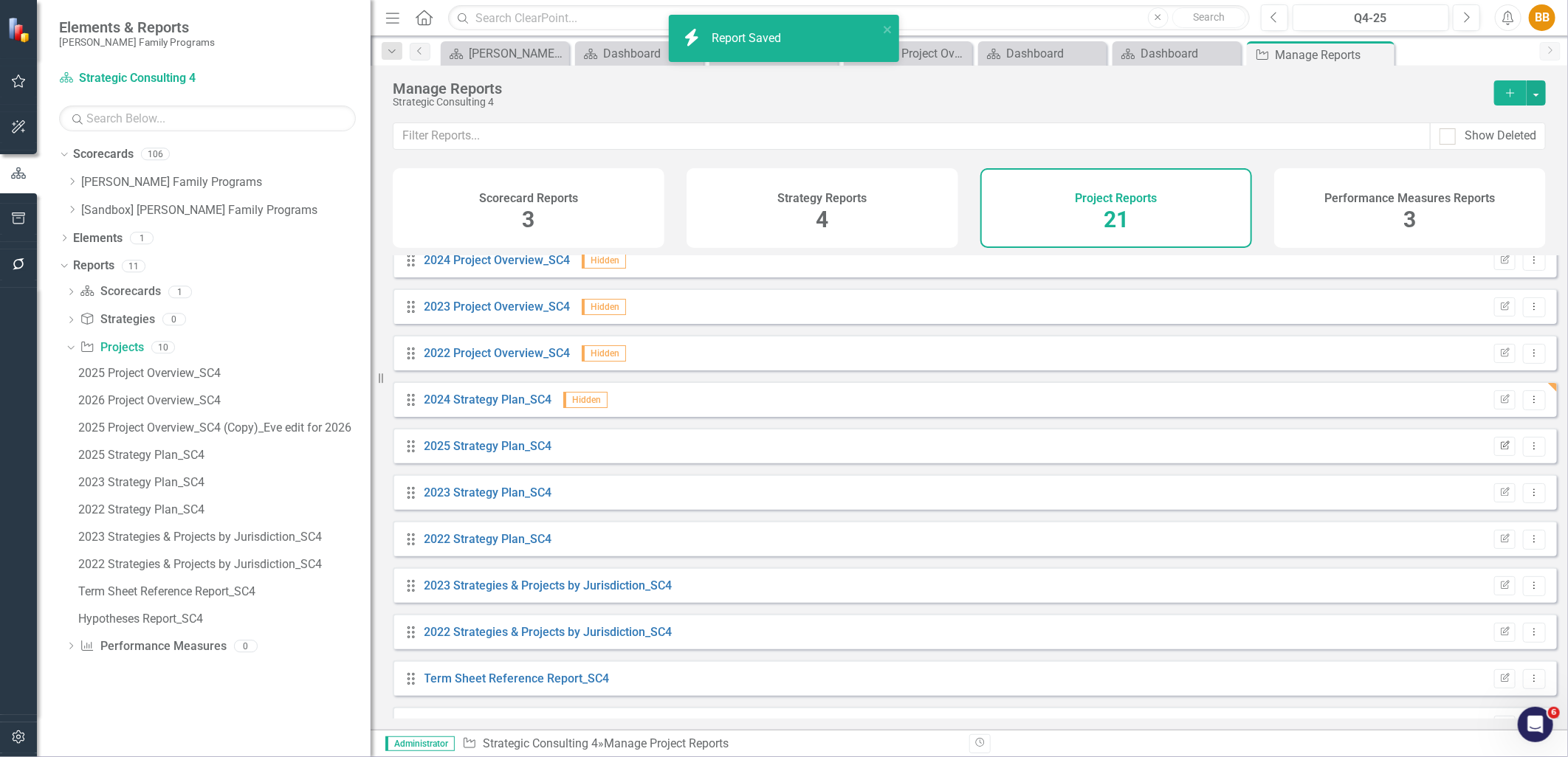
click at [1500, 451] on icon "Edit Report" at bounding box center [1505, 447] width 11 height 9
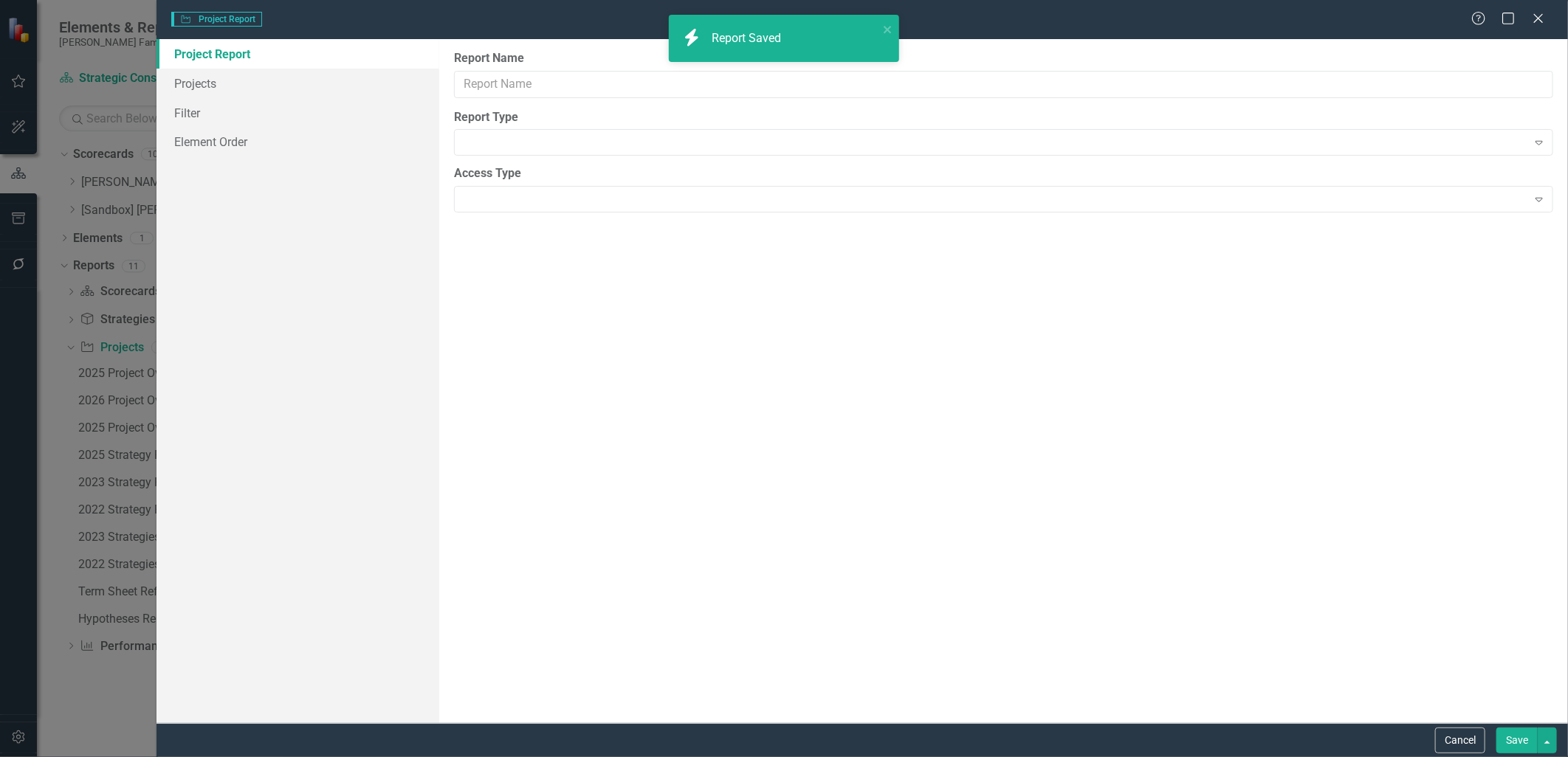
type input "2025 Strategy Plan_SC4"
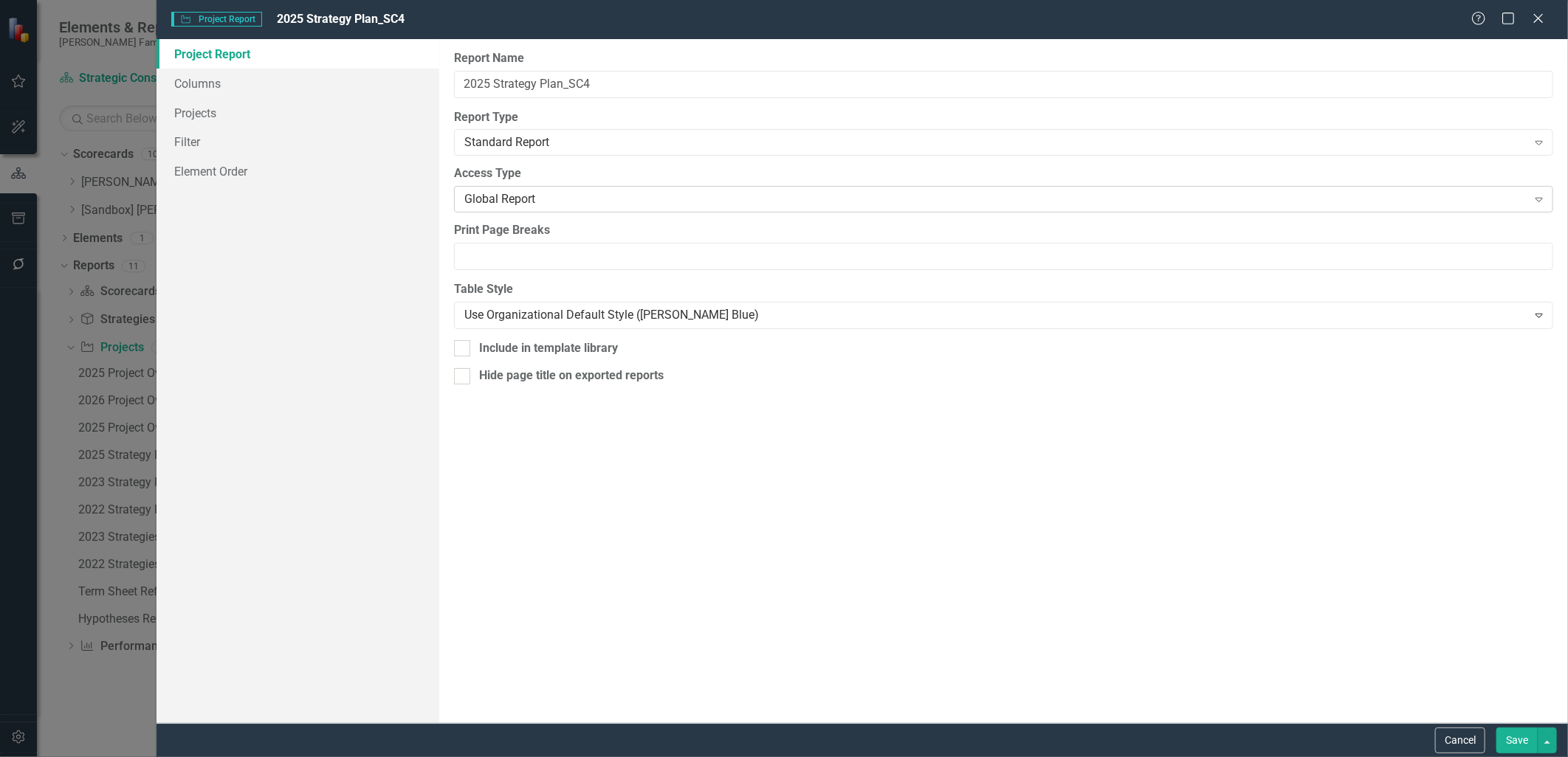
click at [514, 200] on div "Global Report" at bounding box center [996, 199] width 1063 height 17
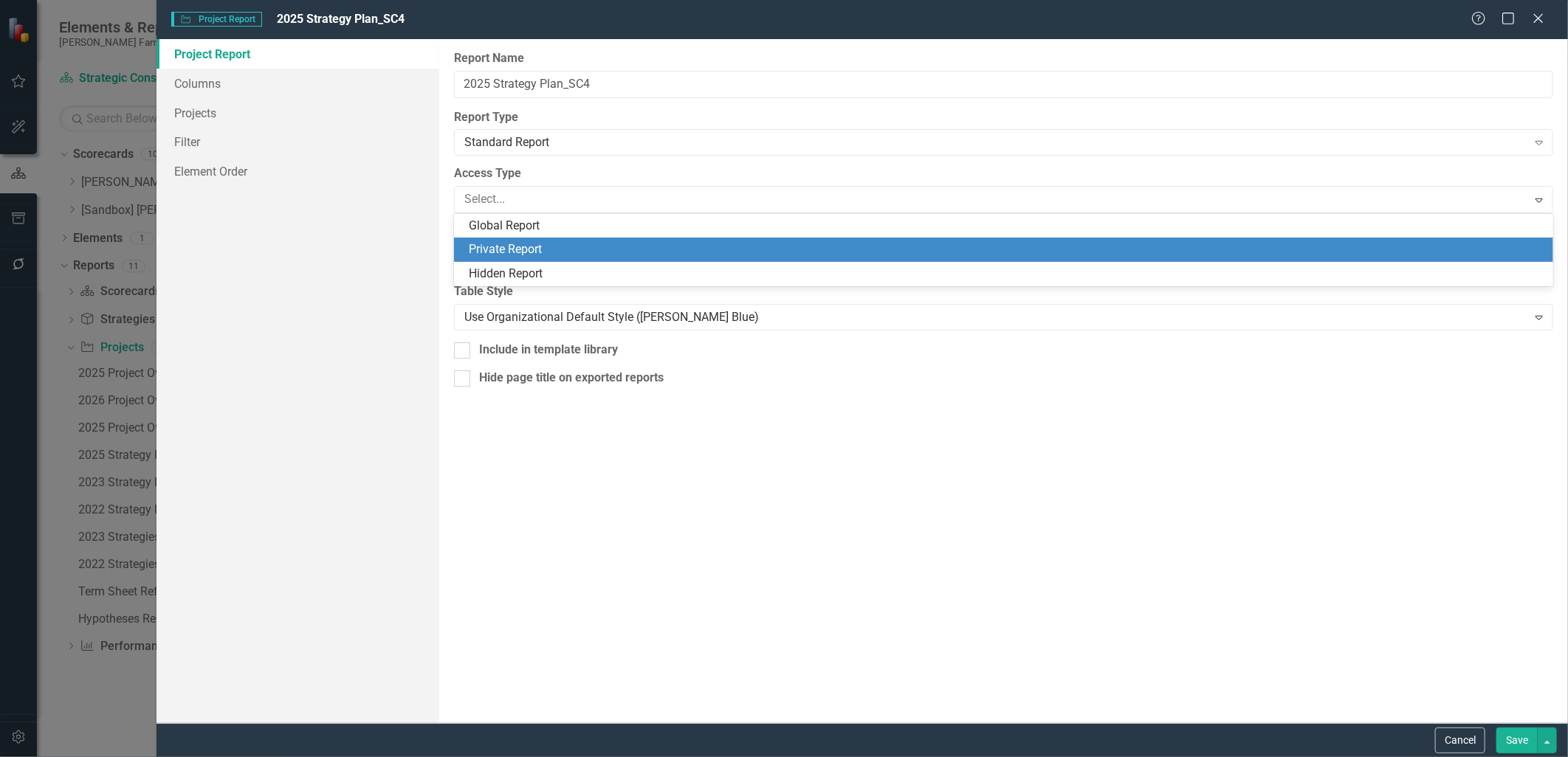
click at [513, 266] on div "Hidden Report" at bounding box center [1008, 274] width 1077 height 17
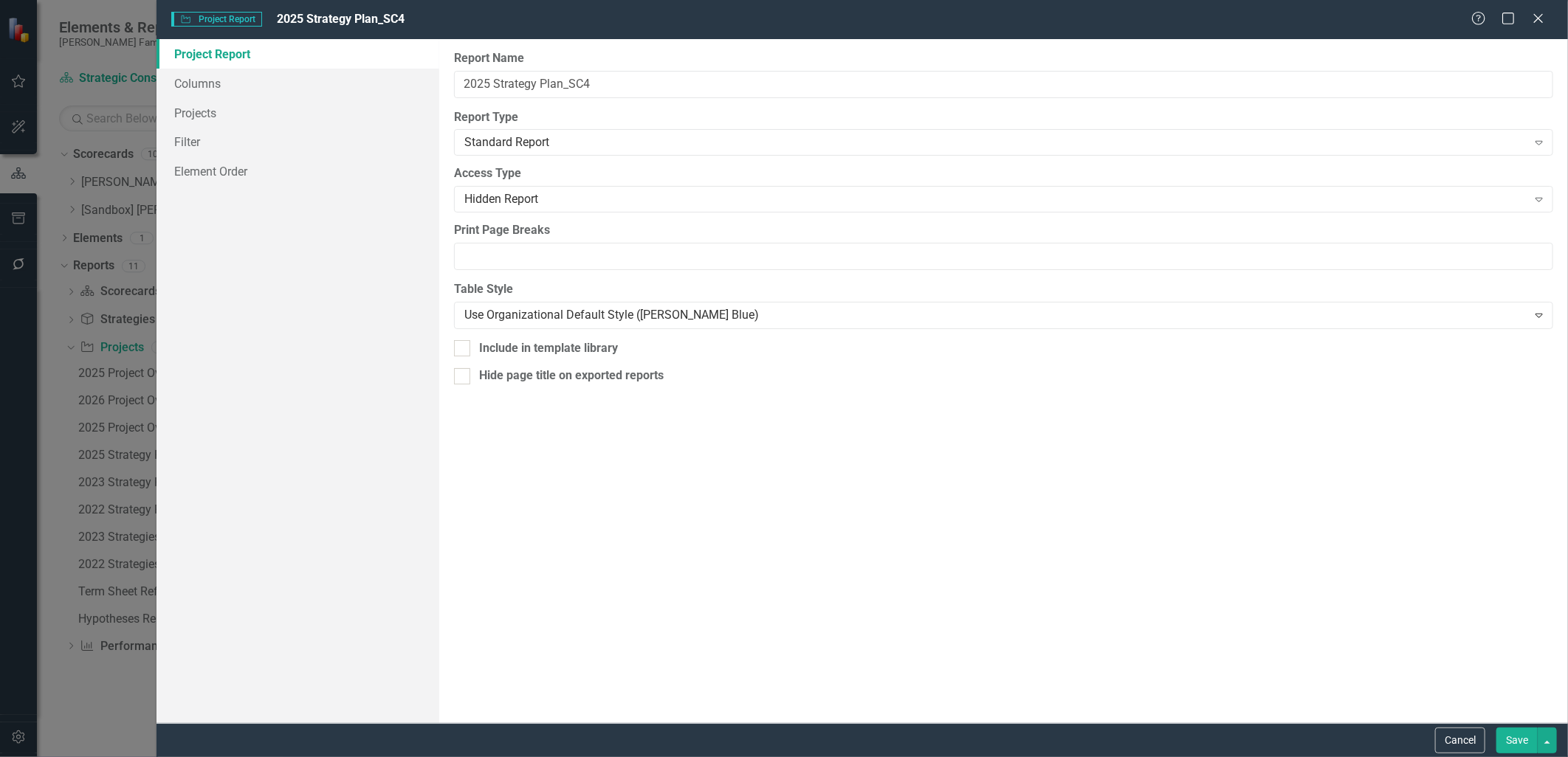
click at [1515, 732] on button "Save" at bounding box center [1517, 740] width 41 height 26
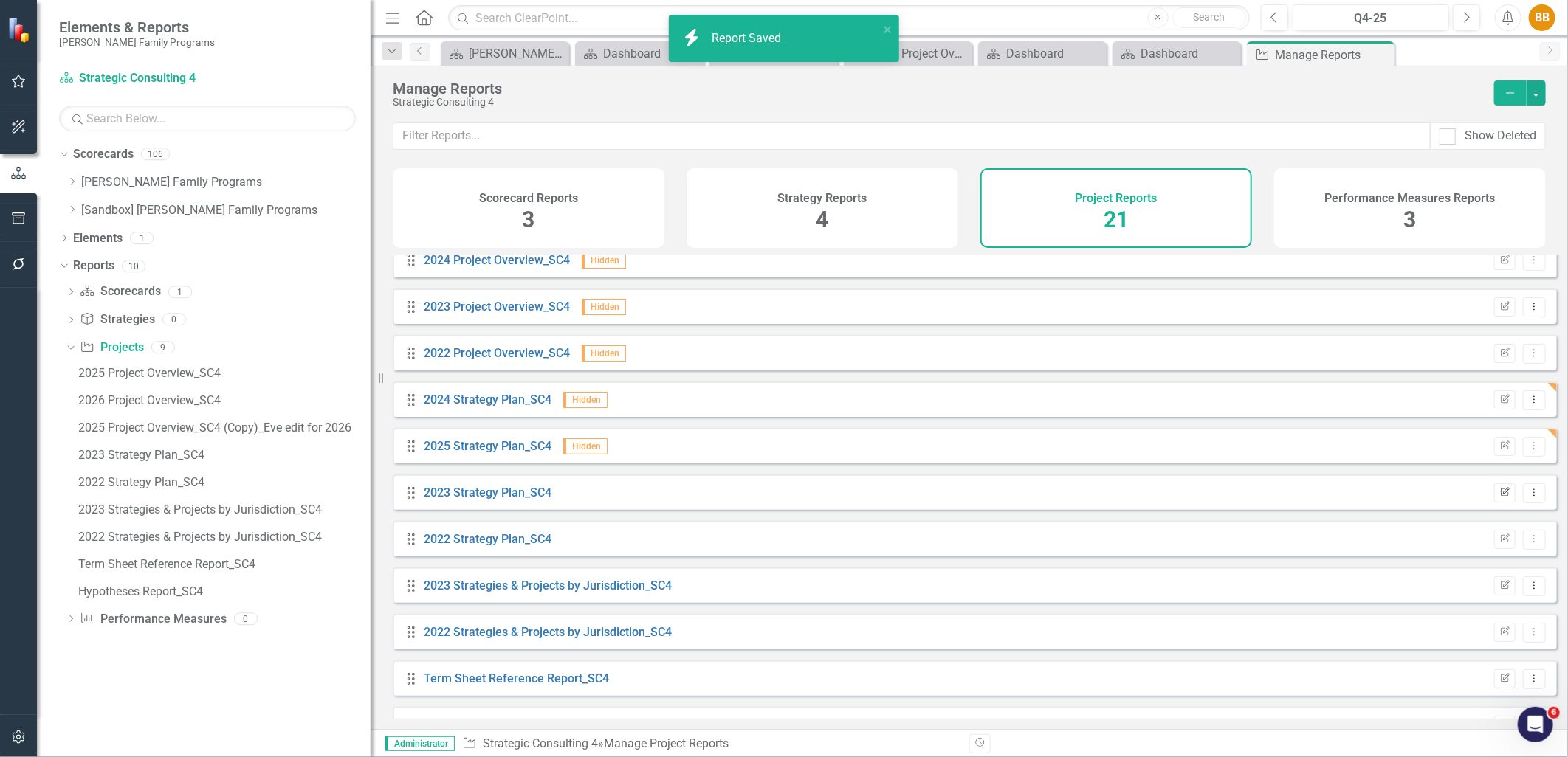
click at [1500, 497] on icon "Edit Report" at bounding box center [1505, 493] width 11 height 9
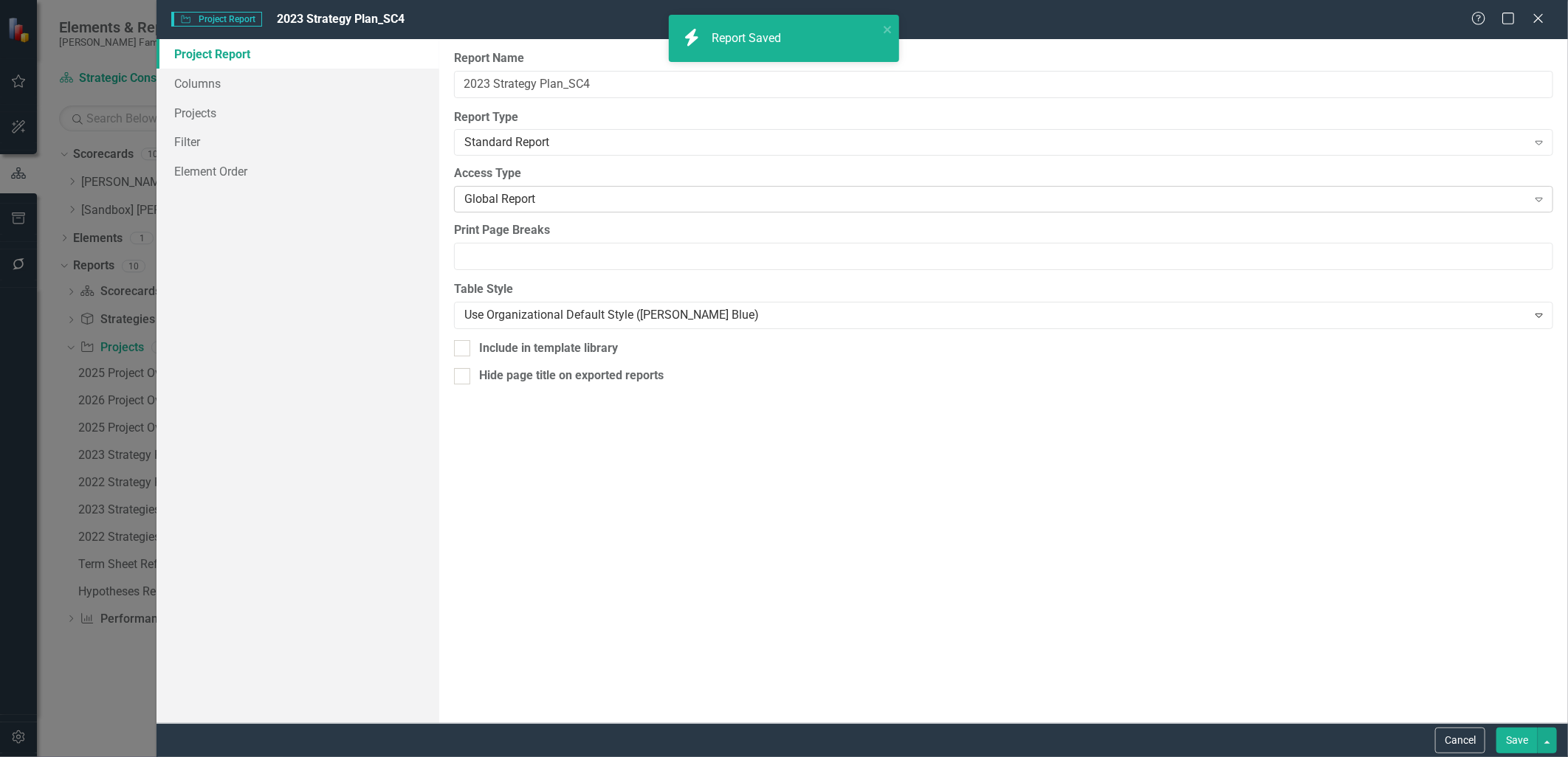
click at [528, 211] on div "Global Report Expand" at bounding box center [1004, 199] width 1100 height 27
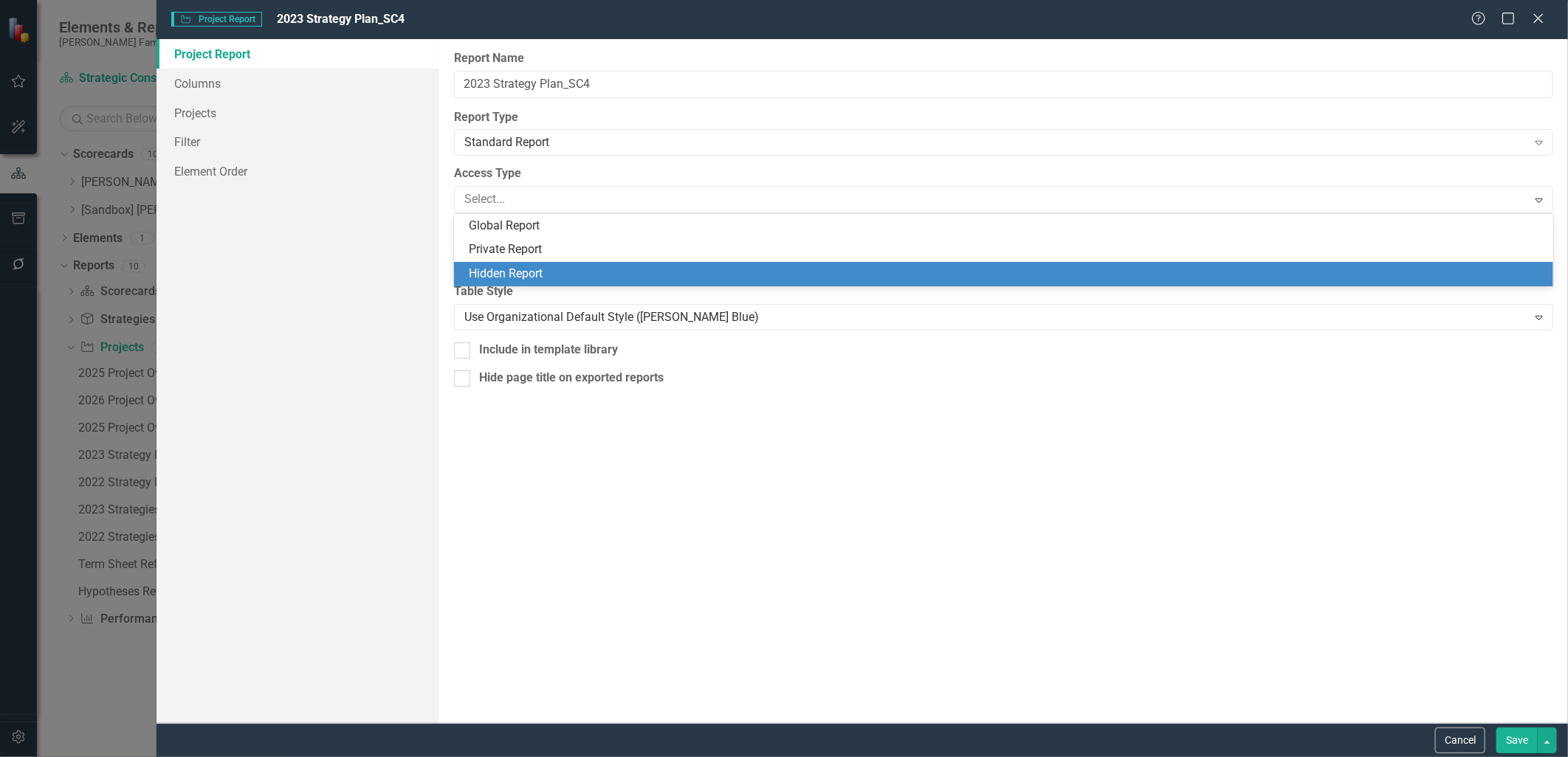
click at [543, 264] on div "Hidden Report" at bounding box center [1004, 274] width 1100 height 24
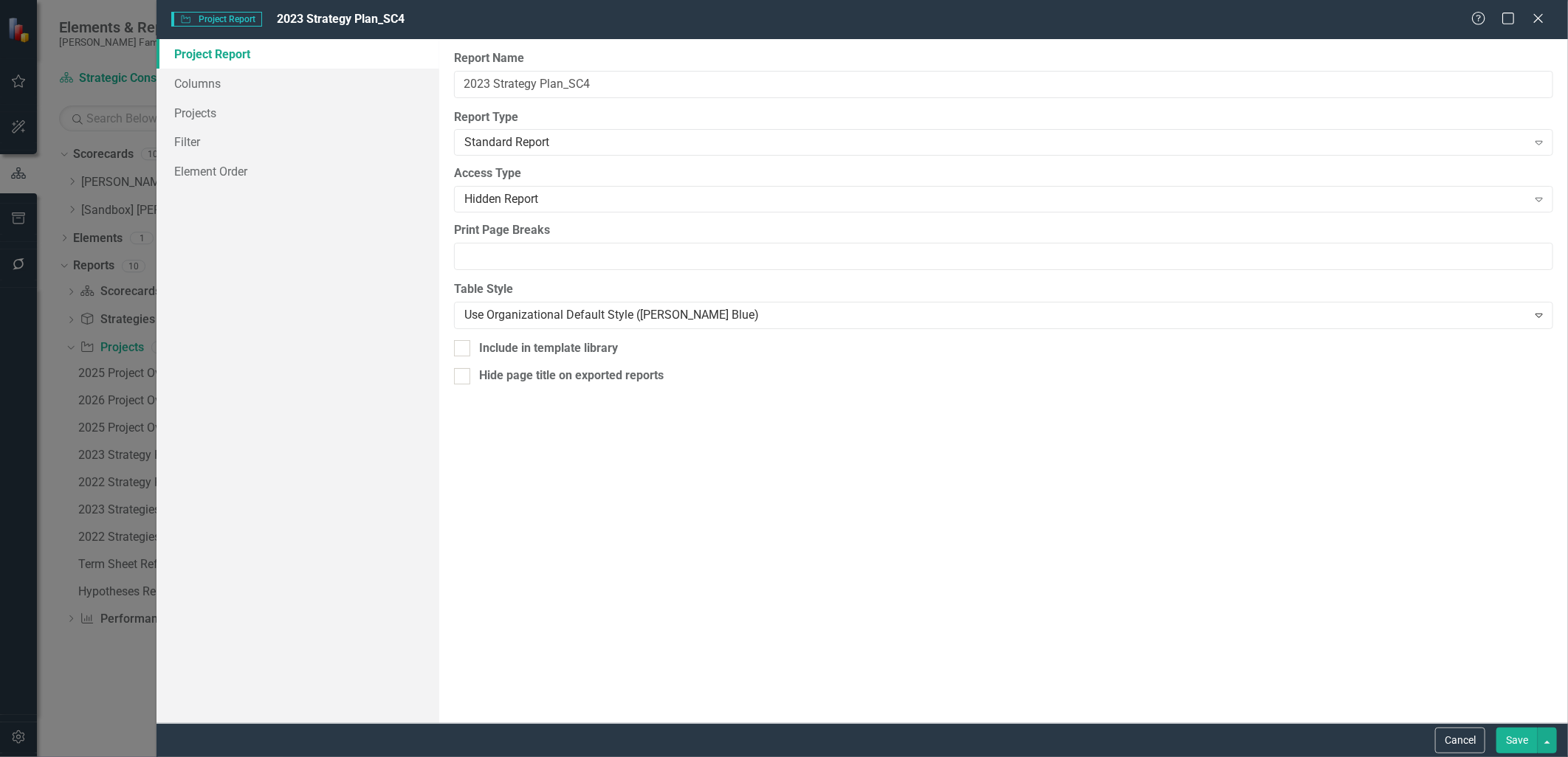
click at [1521, 746] on button "Save" at bounding box center [1517, 740] width 41 height 26
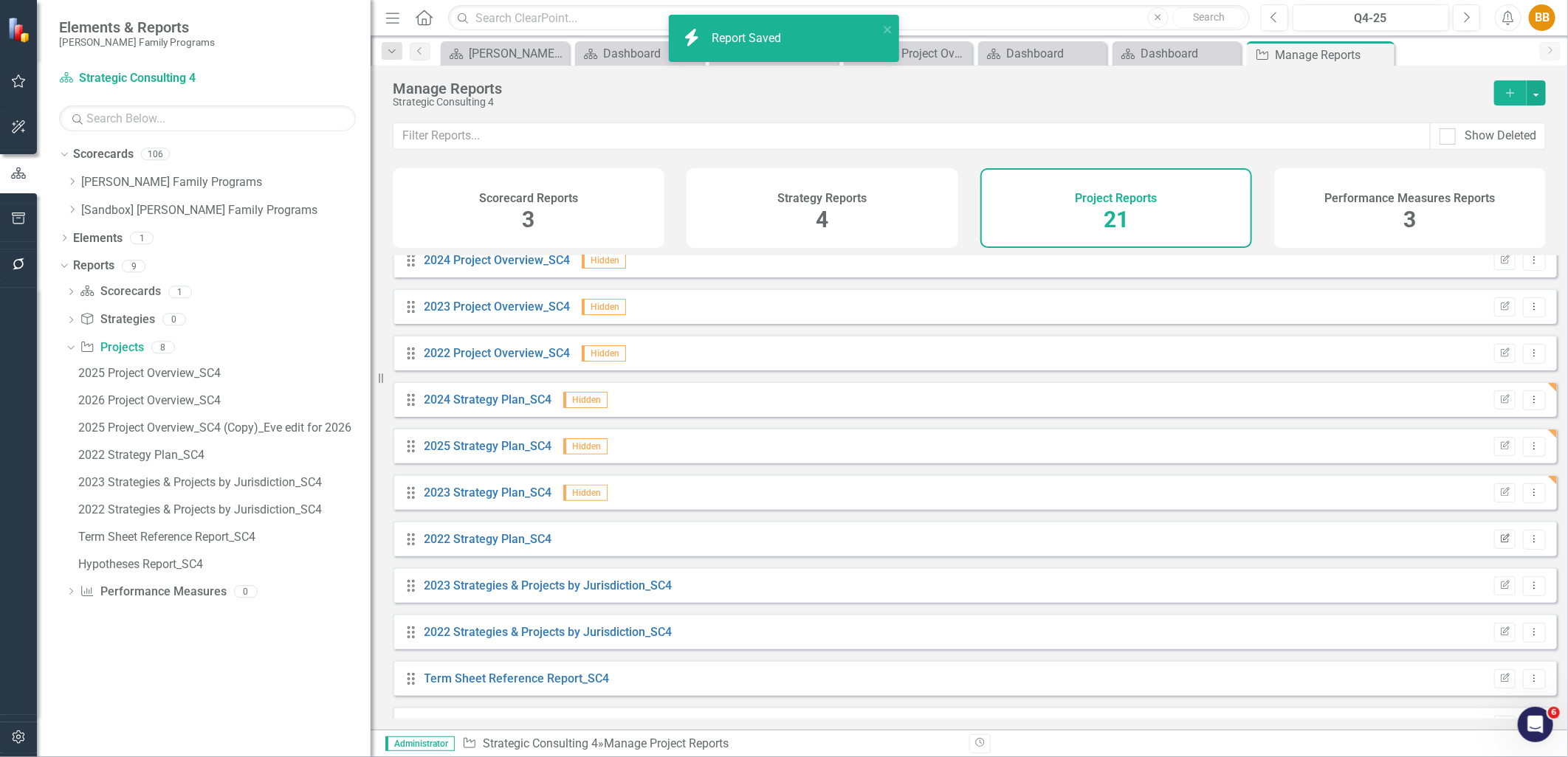
click at [1497, 549] on button "Edit Report" at bounding box center [1505, 539] width 21 height 19
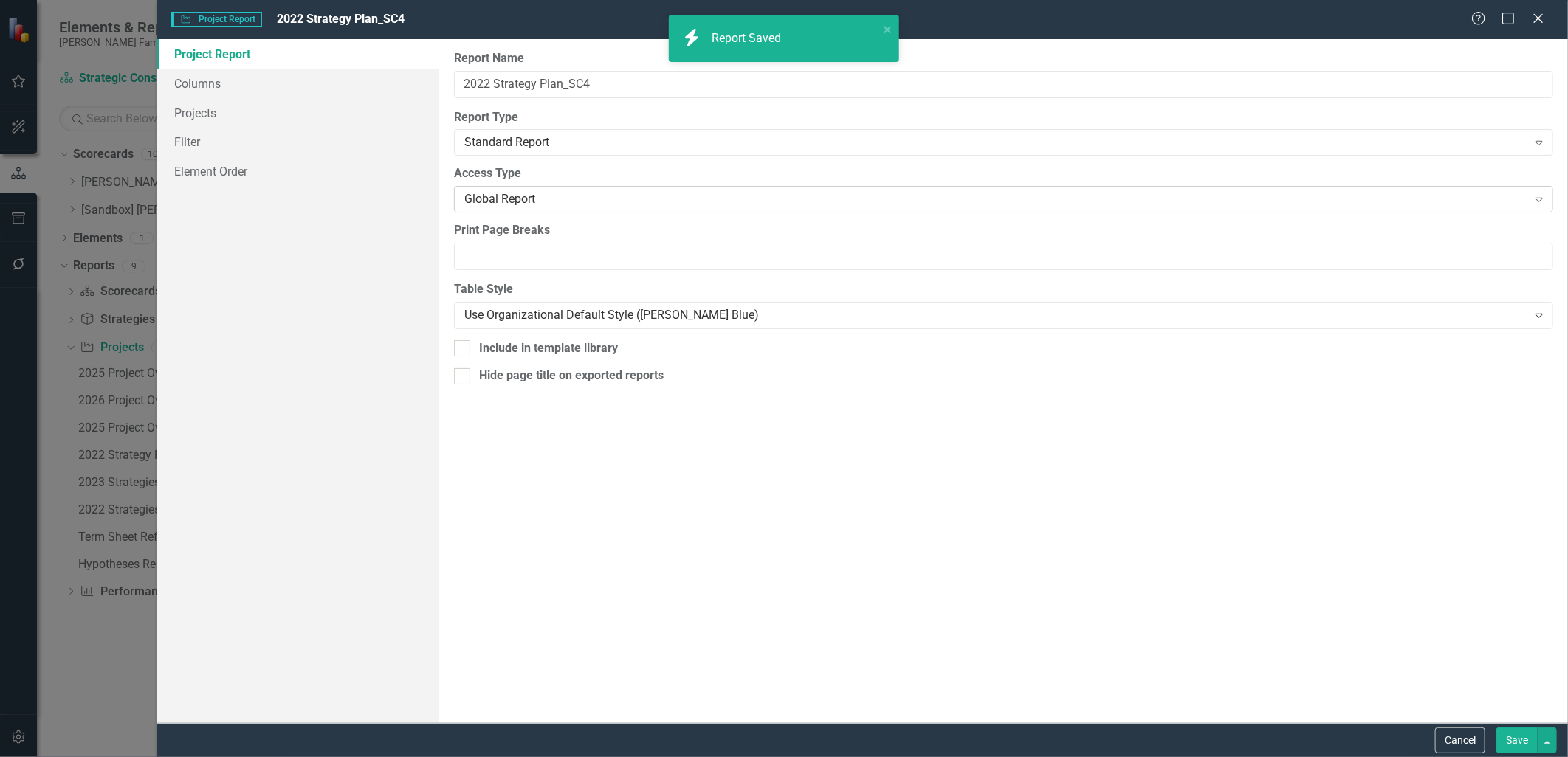
click at [525, 201] on div "Global Report" at bounding box center [996, 199] width 1063 height 17
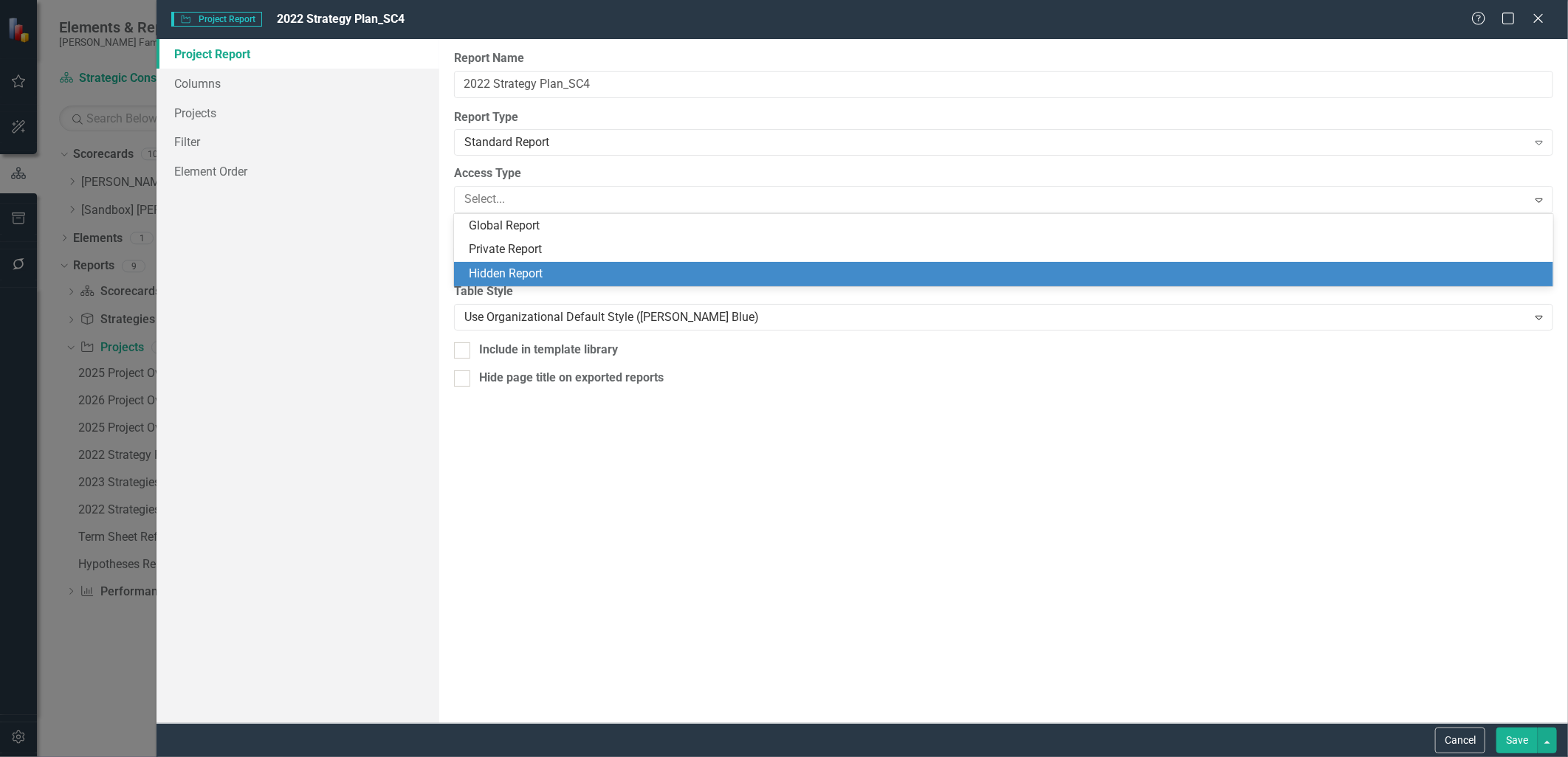
click at [517, 278] on div "Hidden Report" at bounding box center [1008, 274] width 1077 height 17
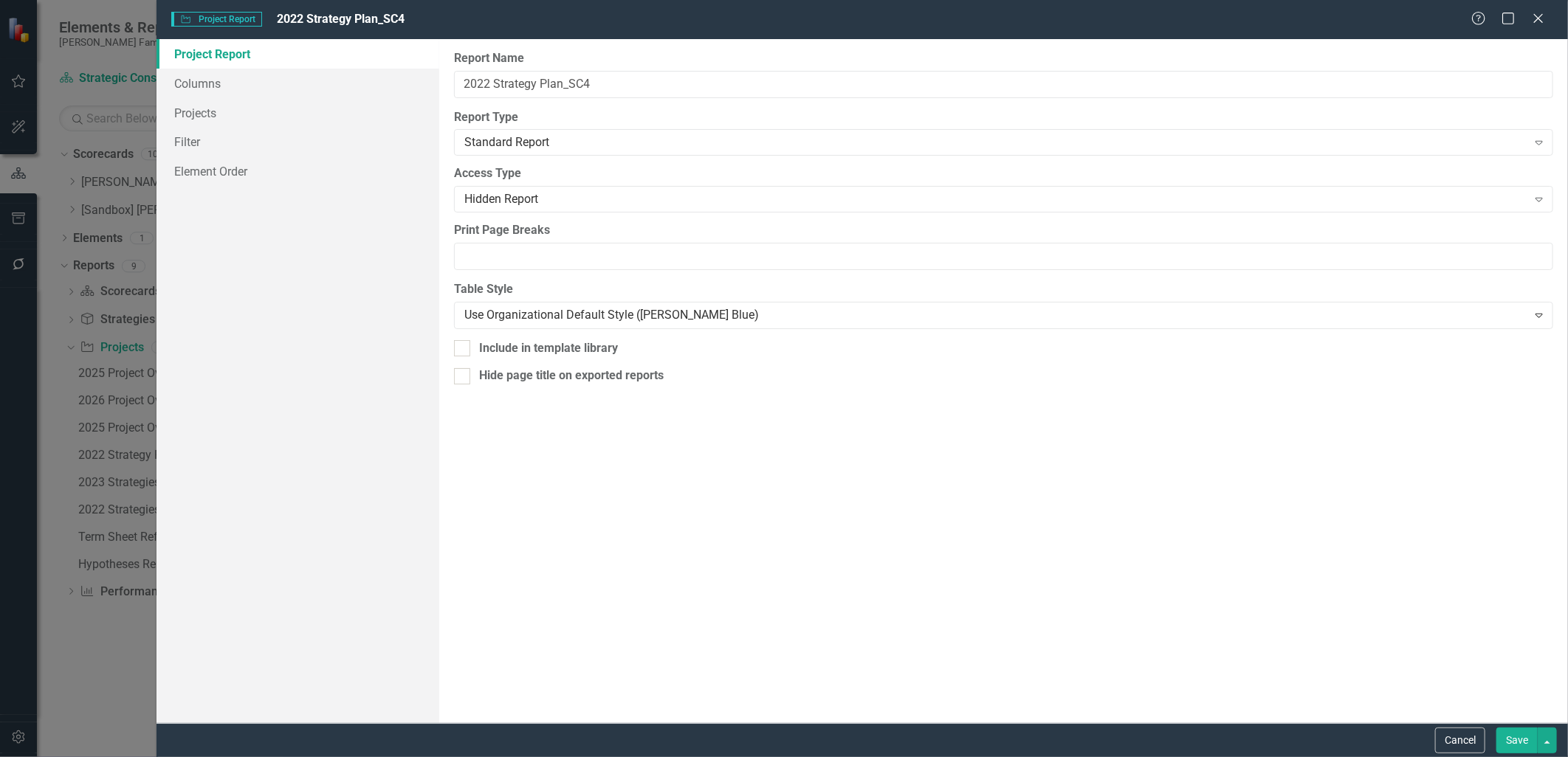
click at [1511, 734] on button "Save" at bounding box center [1517, 740] width 41 height 26
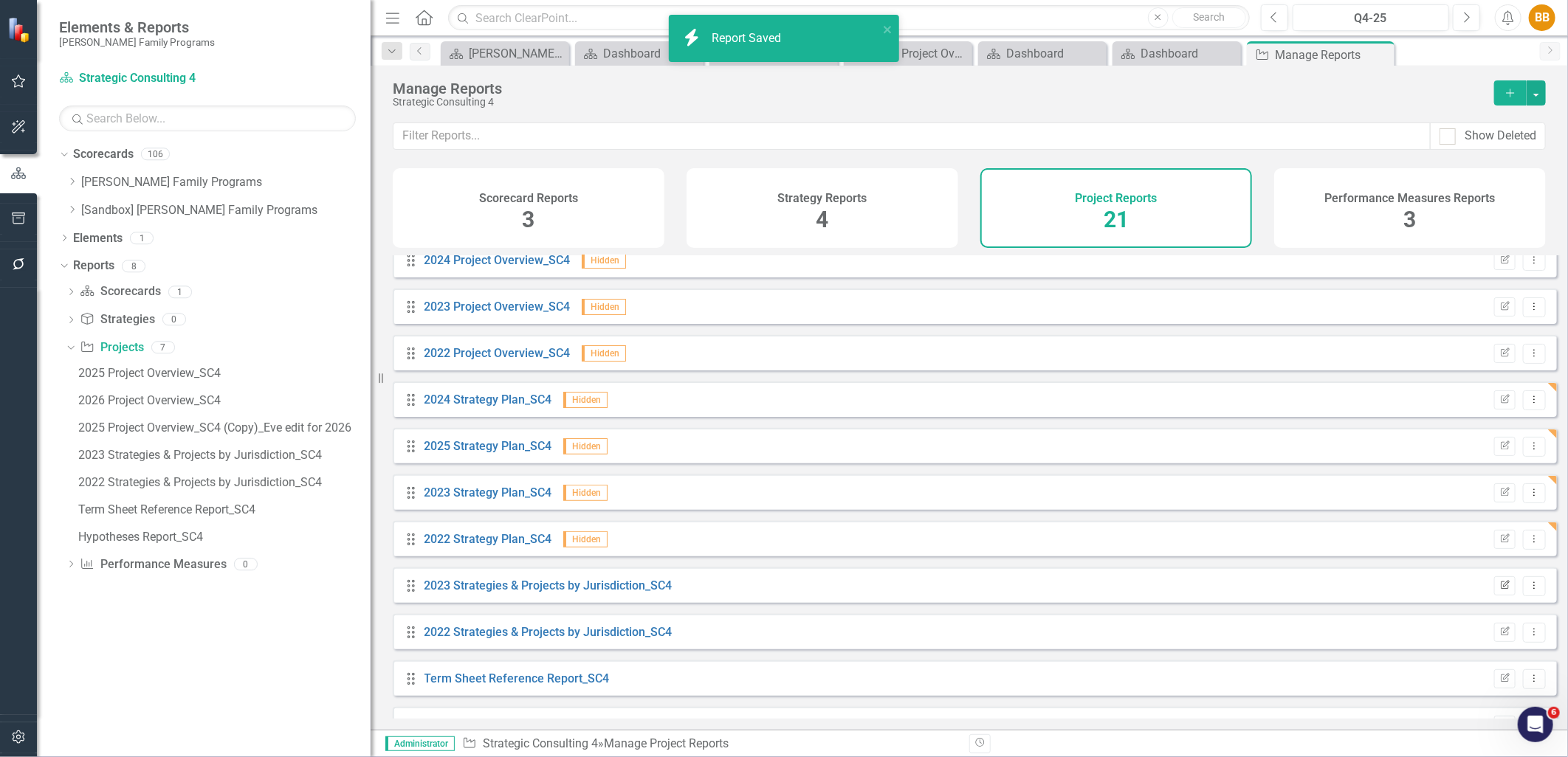
click at [1494, 591] on button "Edit Report" at bounding box center [1505, 585] width 21 height 19
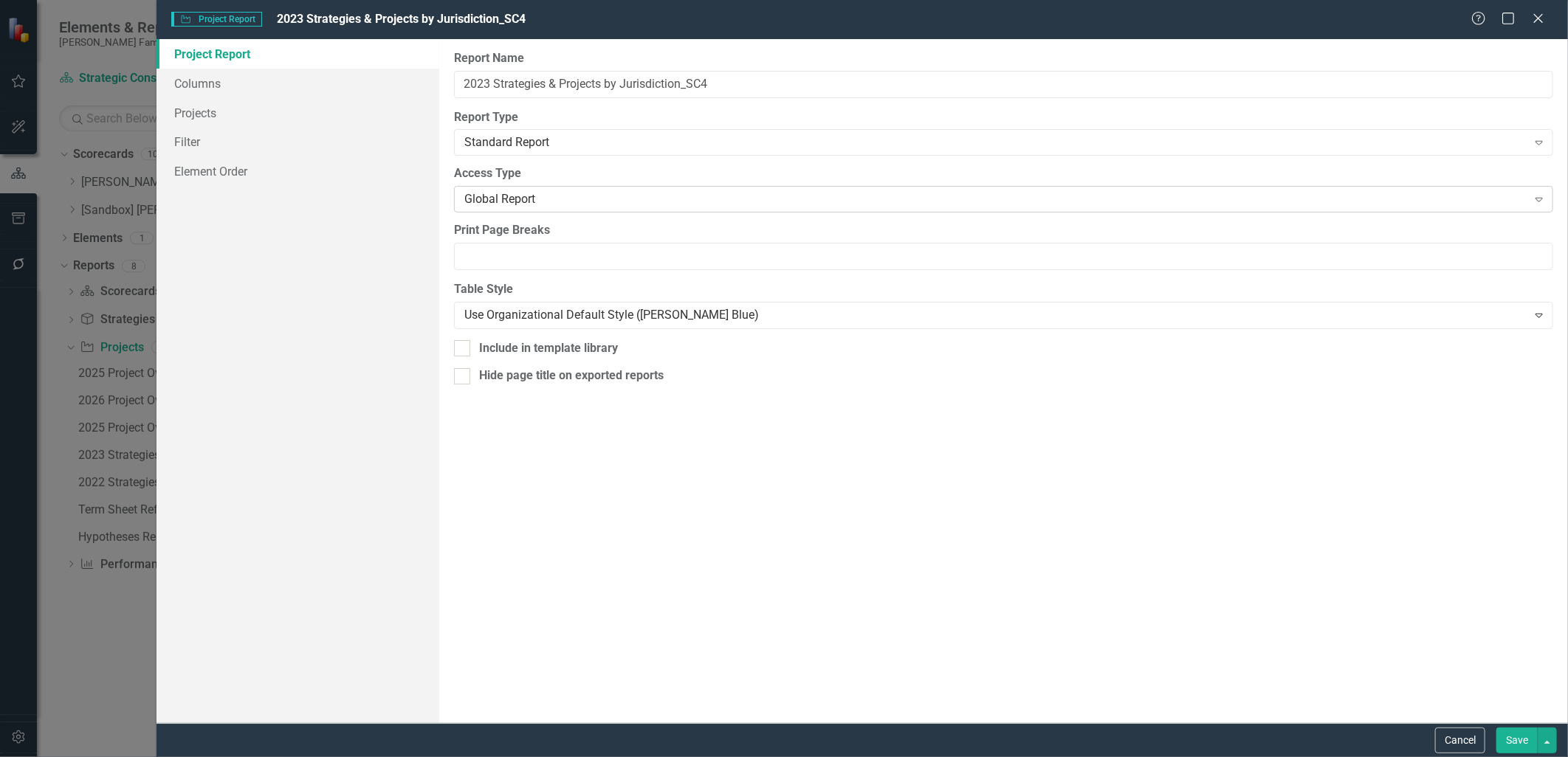
click at [565, 201] on div "Global Report" at bounding box center [996, 199] width 1063 height 17
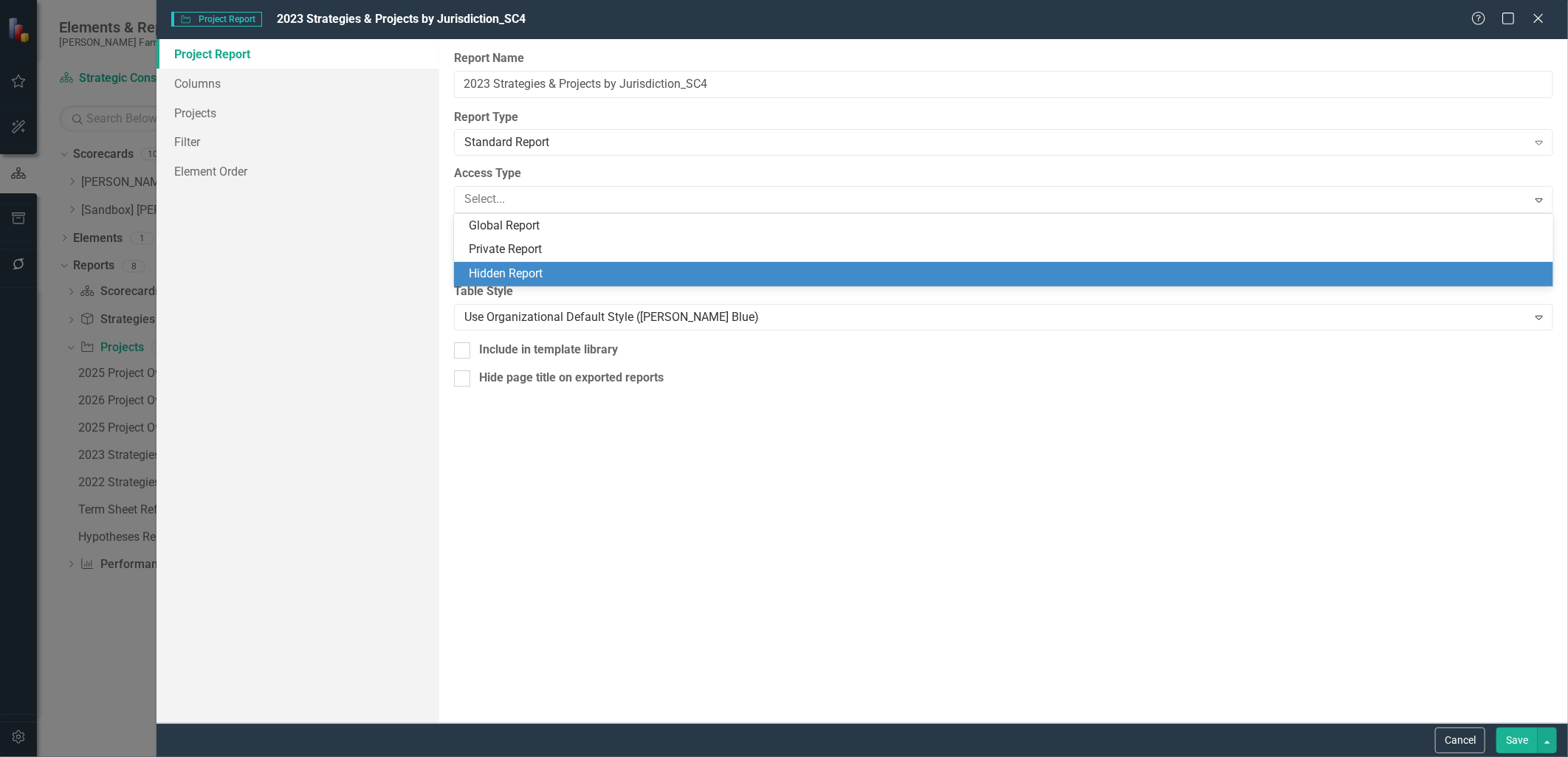
click at [541, 267] on div "Hidden Report" at bounding box center [1008, 274] width 1077 height 17
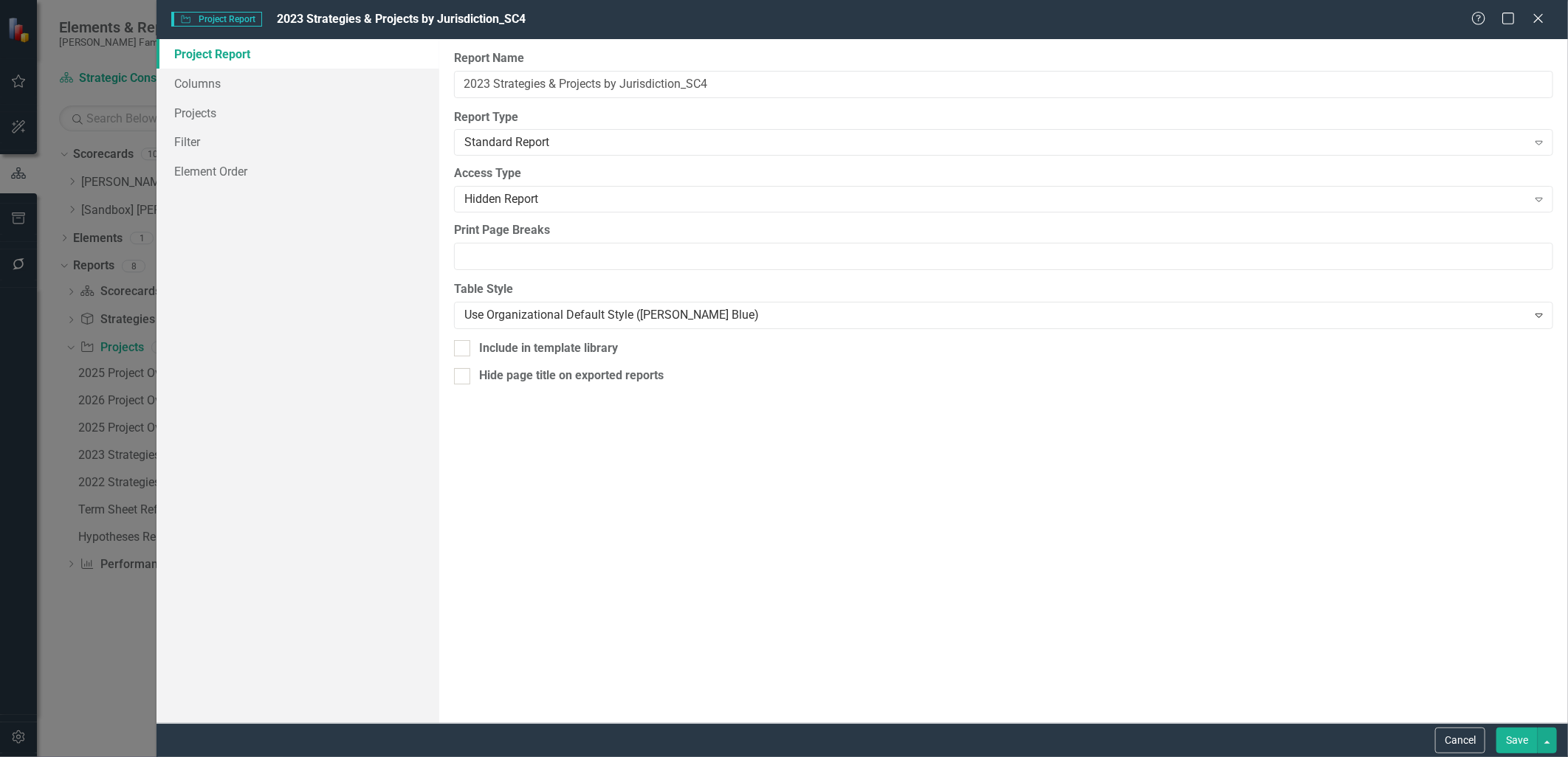
click at [1531, 728] on button "Save" at bounding box center [1517, 740] width 41 height 26
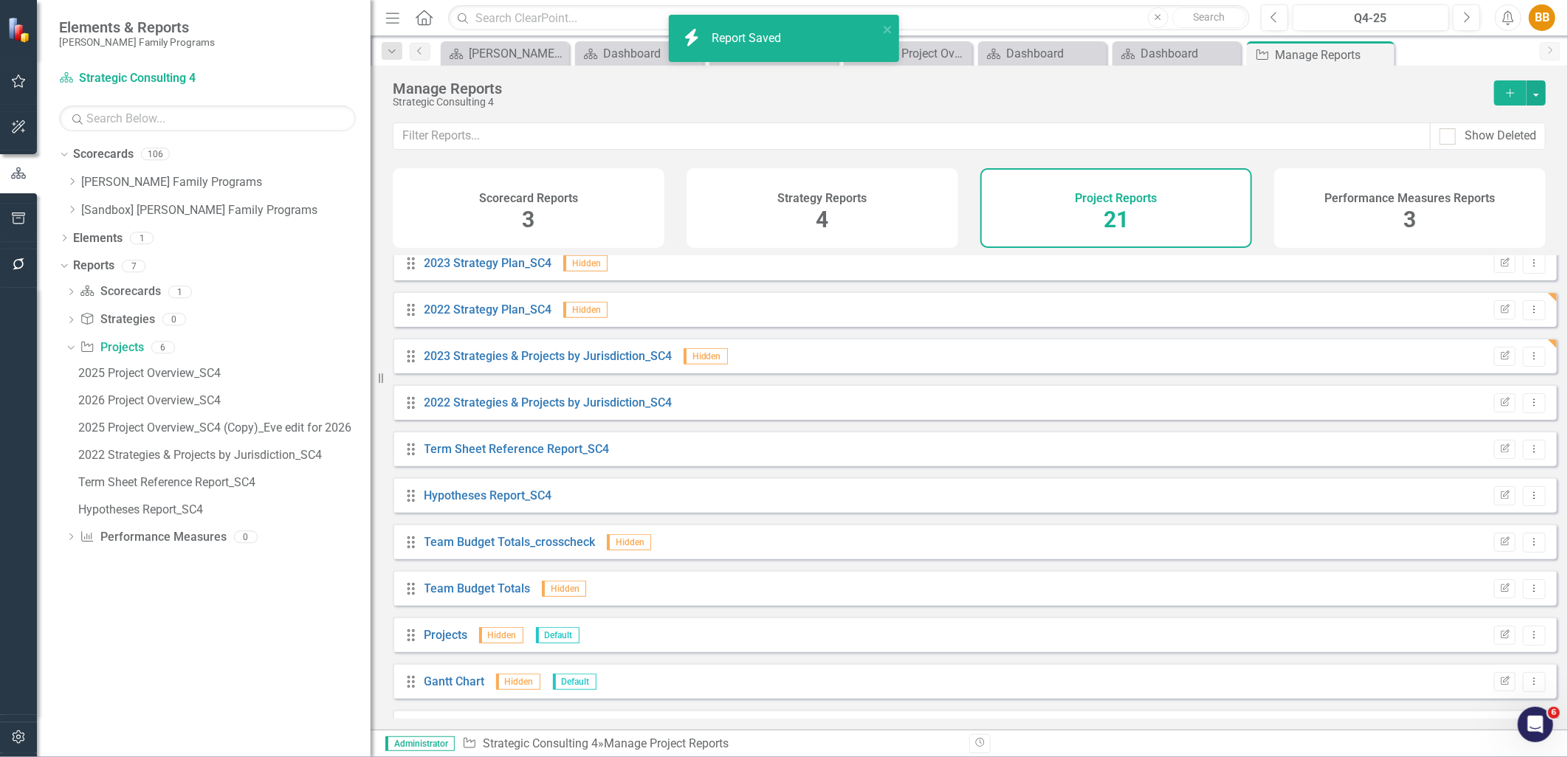
scroll to position [512, 0]
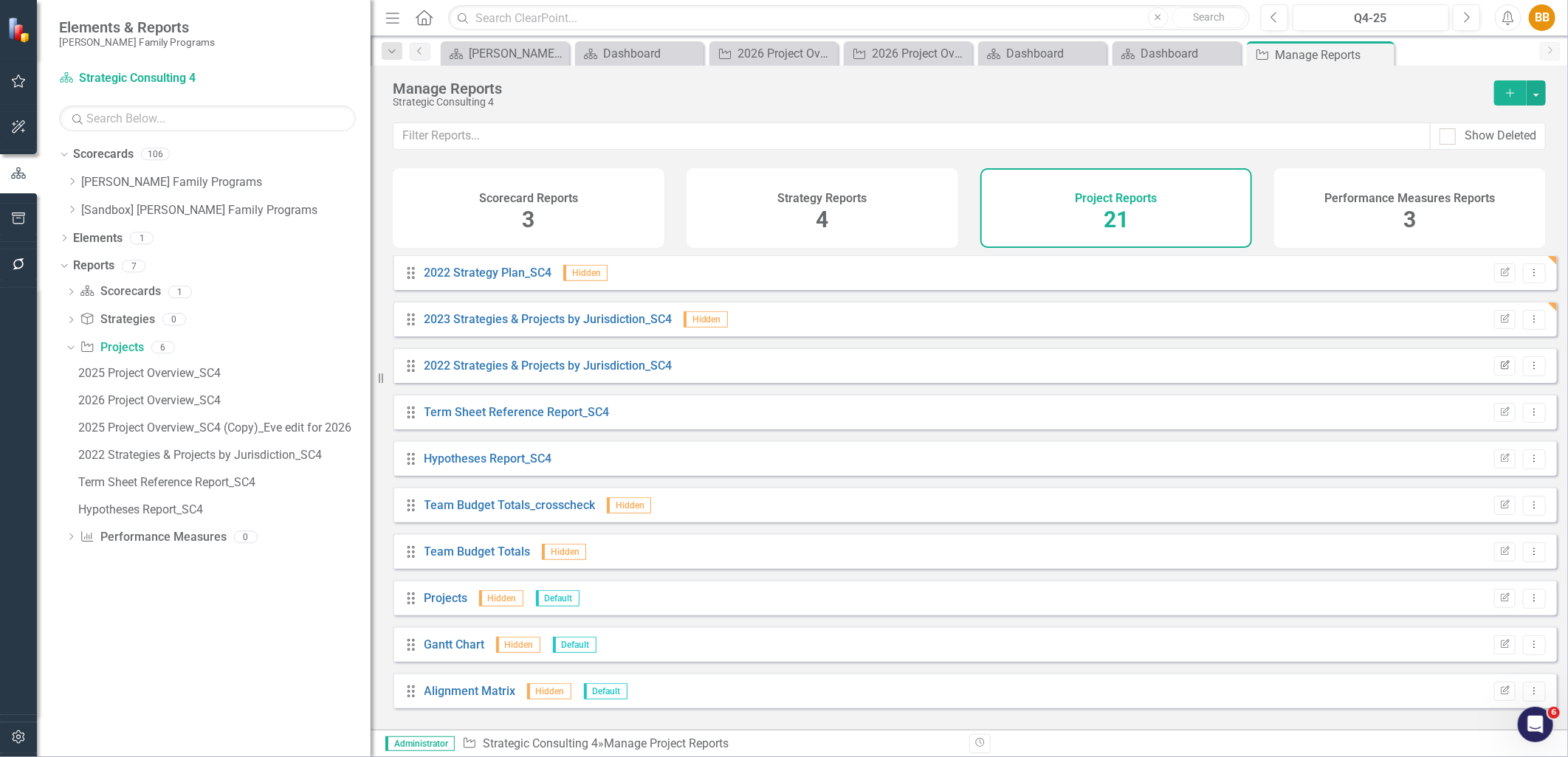
click at [1494, 375] on button "Edit Report" at bounding box center [1505, 366] width 21 height 19
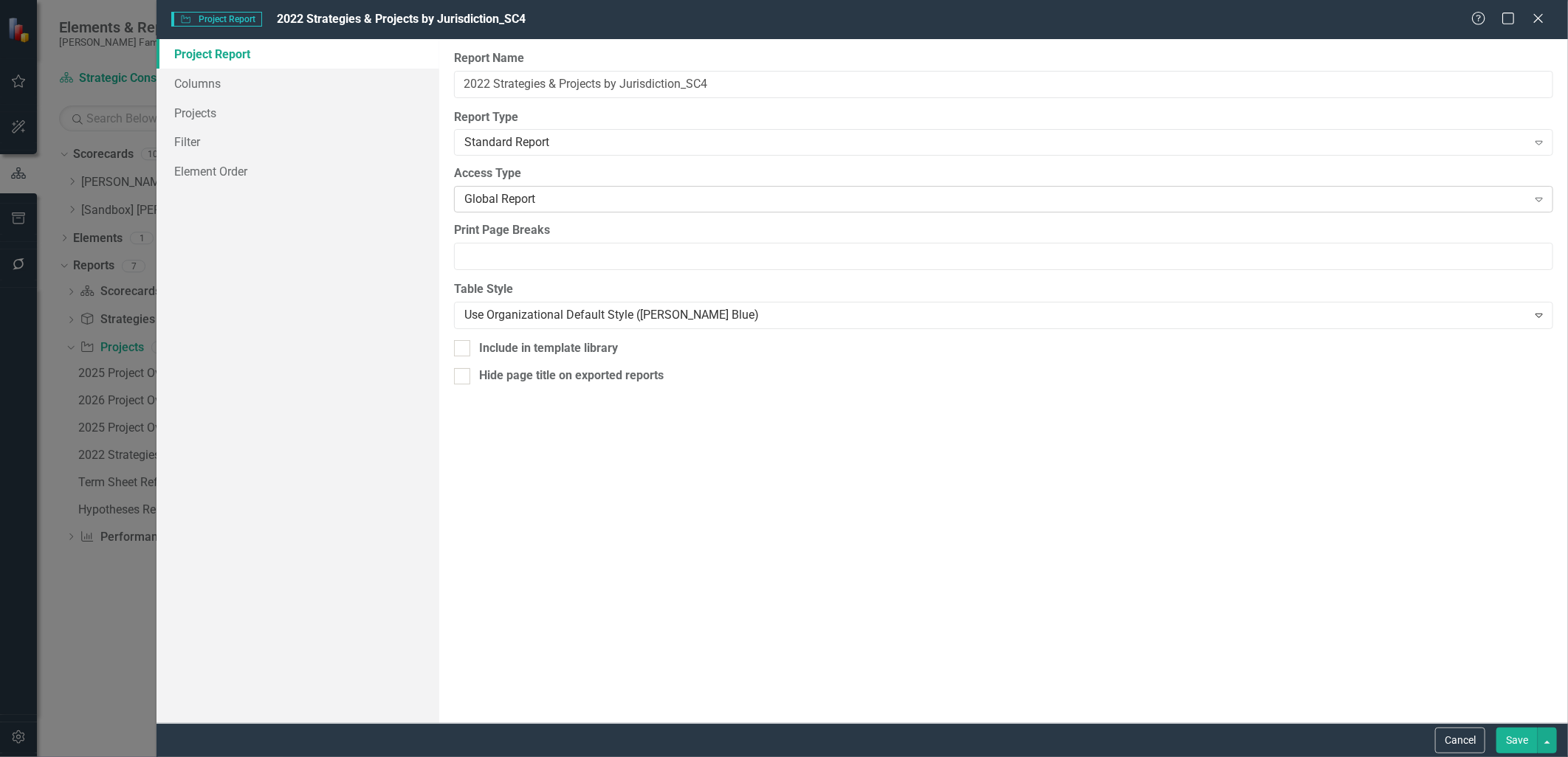
click at [592, 196] on div "Global Report" at bounding box center [996, 199] width 1063 height 17
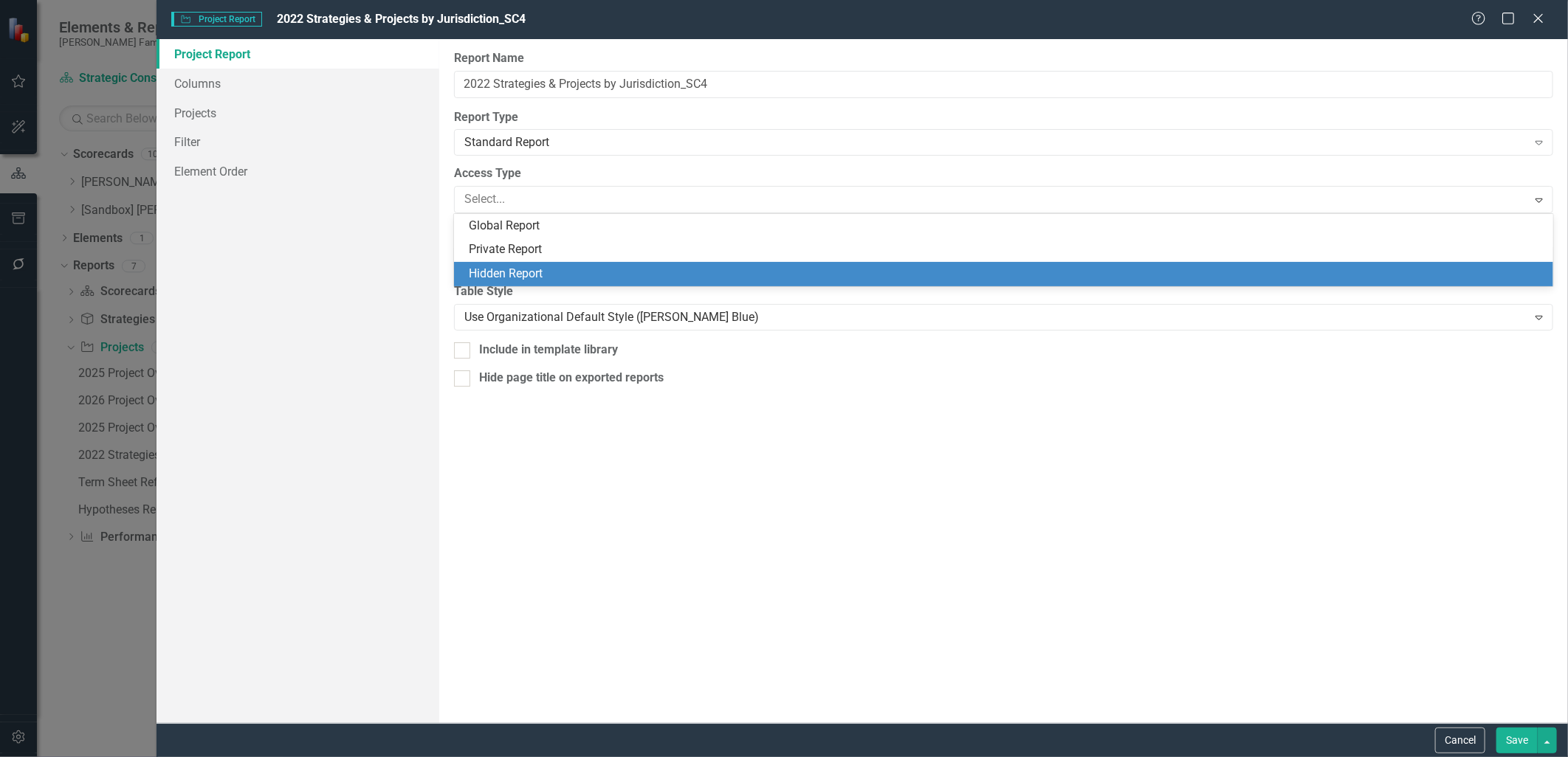
click at [592, 267] on div "Hidden Report" at bounding box center [1008, 274] width 1077 height 17
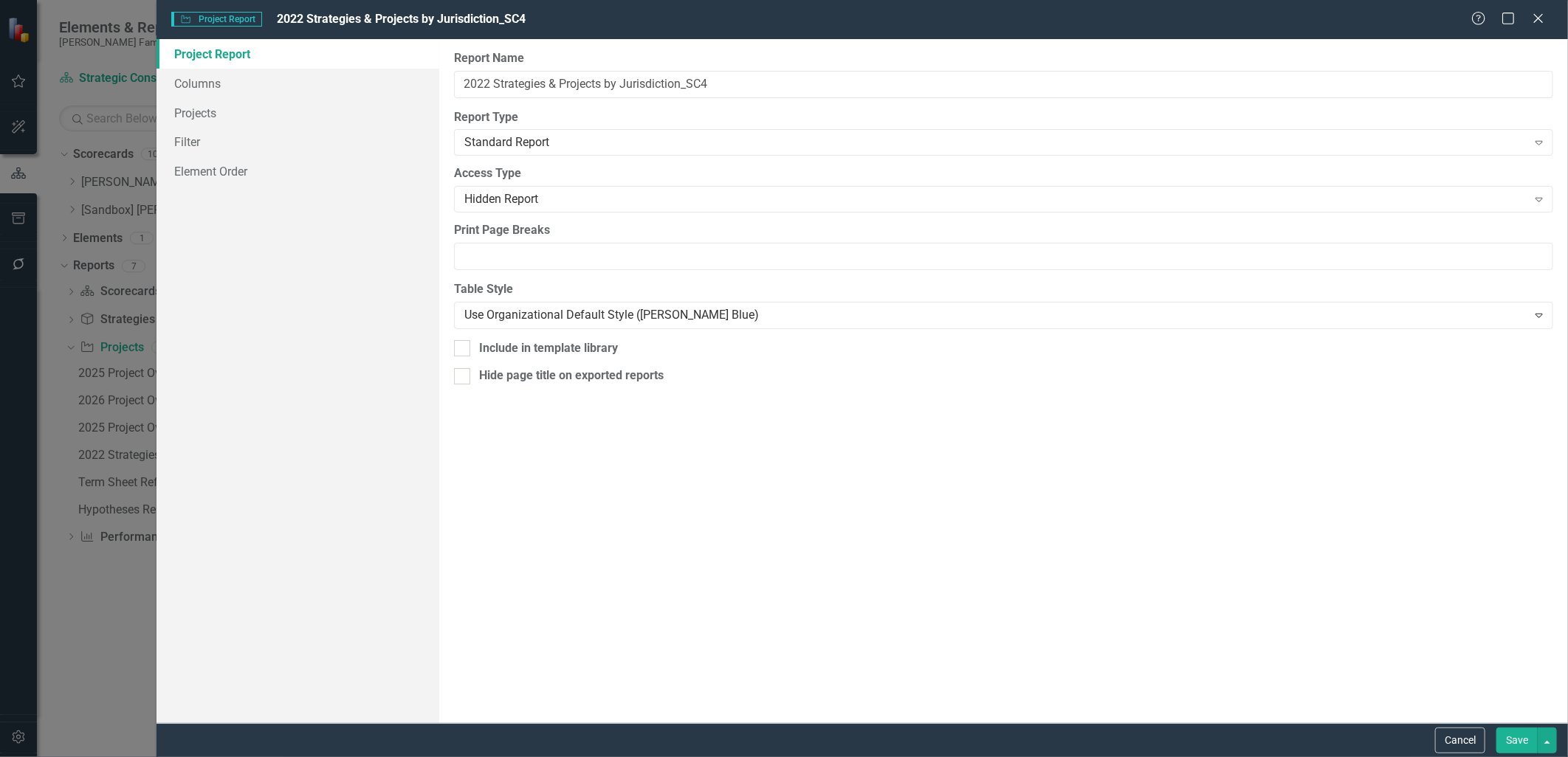
click at [1497, 743] on button "Save" at bounding box center [1517, 740] width 41 height 26
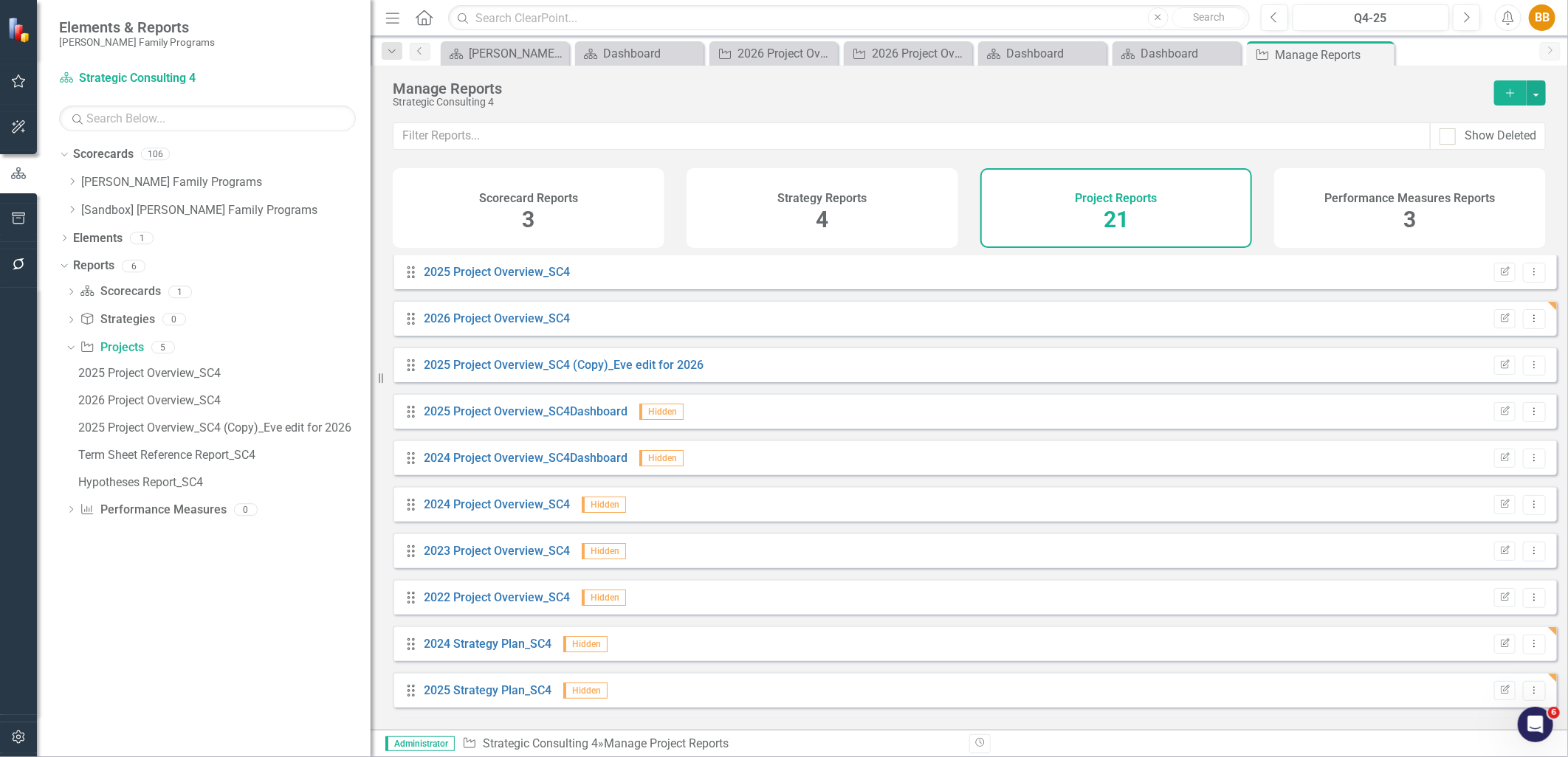
scroll to position [0, 0]
